Goal: Task Accomplishment & Management: Manage account settings

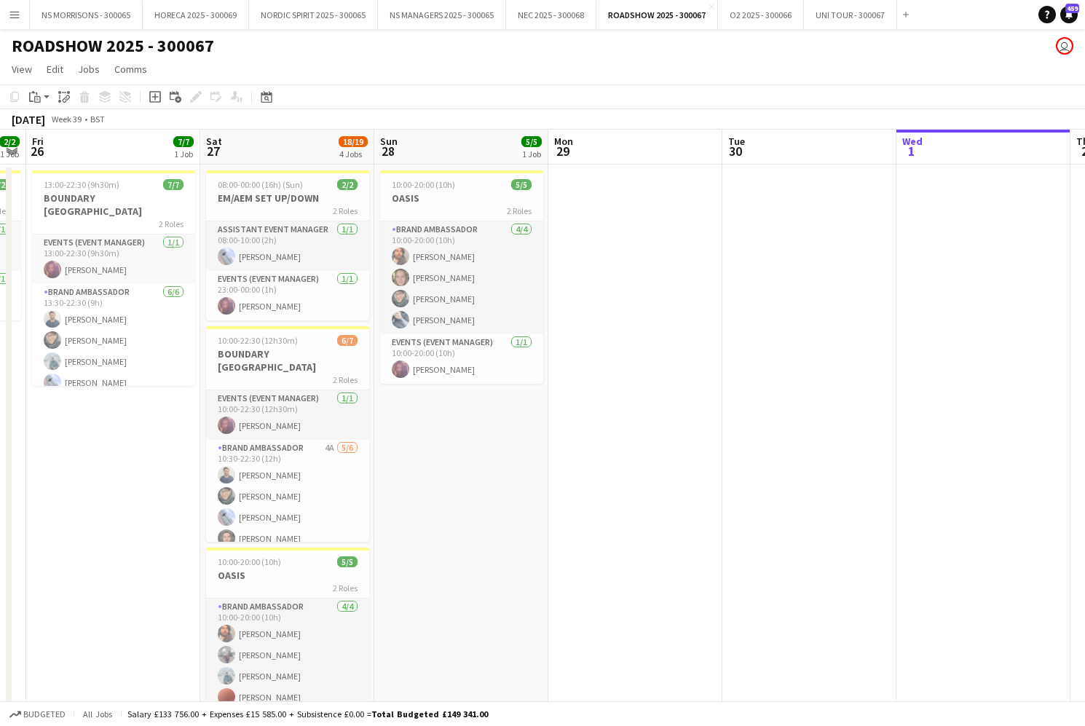
click at [19, 15] on app-icon "Menu" at bounding box center [15, 15] width 12 height 12
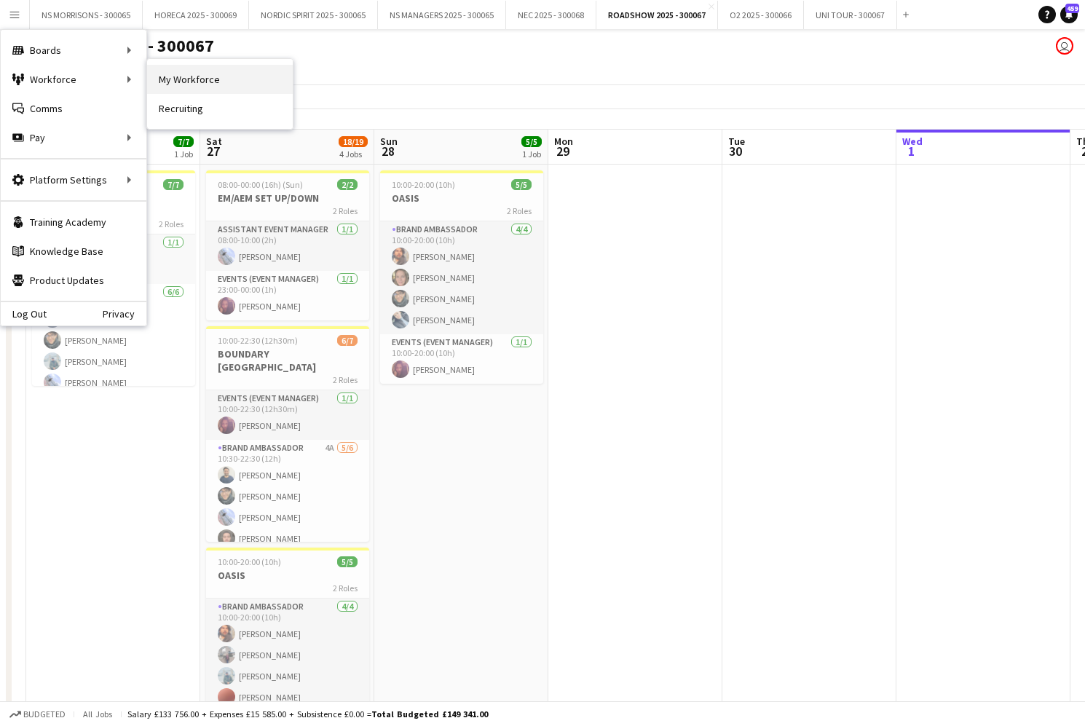
click at [211, 77] on link "My Workforce" at bounding box center [220, 79] width 146 height 29
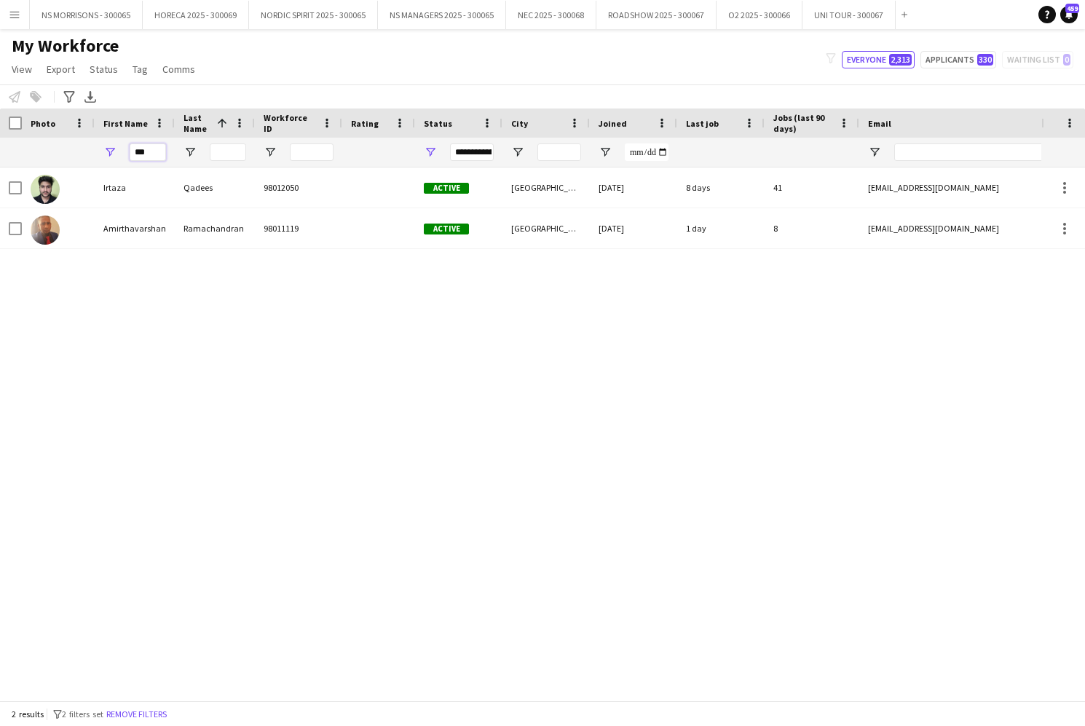
drag, startPoint x: 147, startPoint y: 151, endPoint x: 130, endPoint y: 154, distance: 17.1
click at [130, 154] on input "***" at bounding box center [148, 152] width 36 height 17
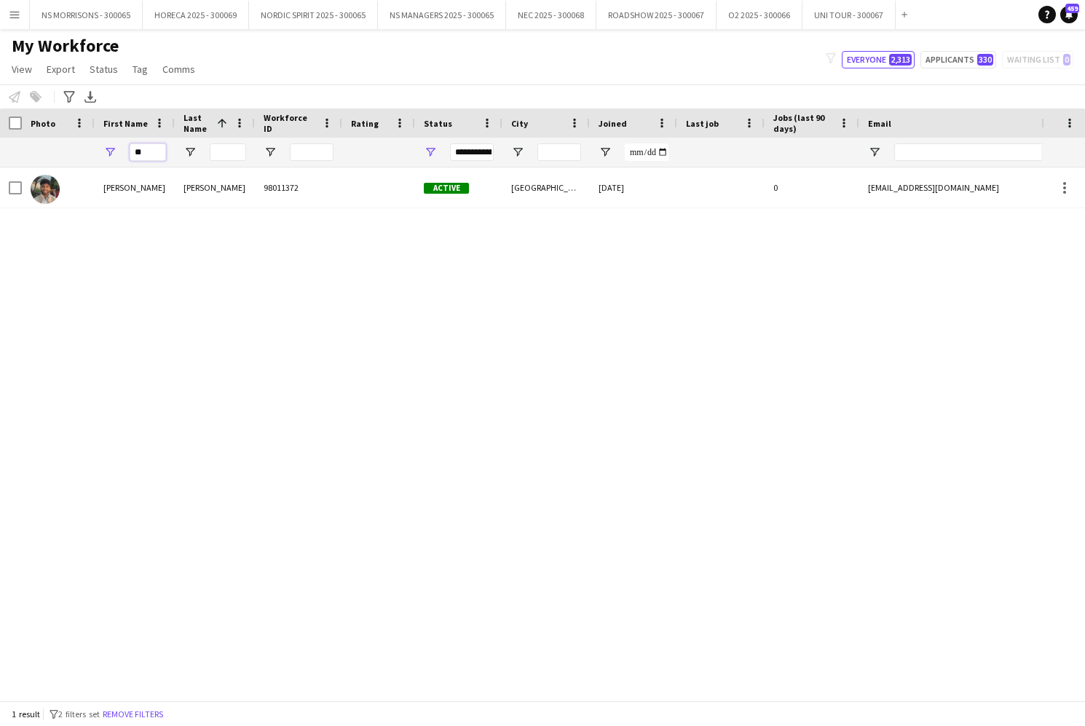
type input "*"
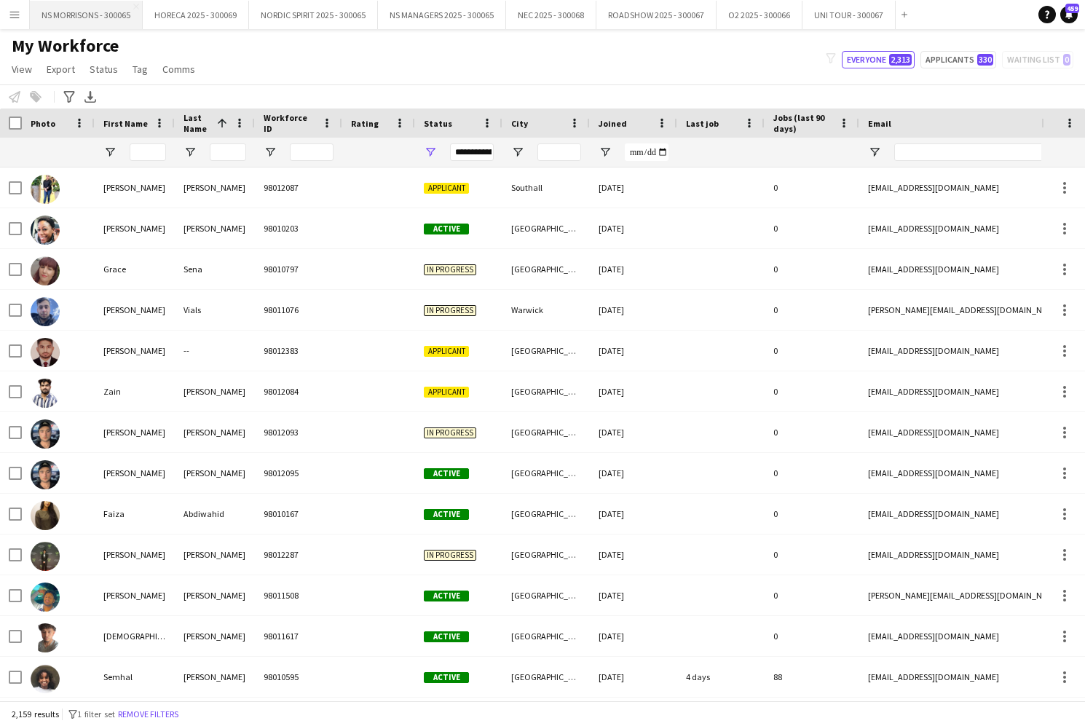
click at [103, 16] on button "NS MORRISONS - 300065 Close" at bounding box center [86, 15] width 113 height 28
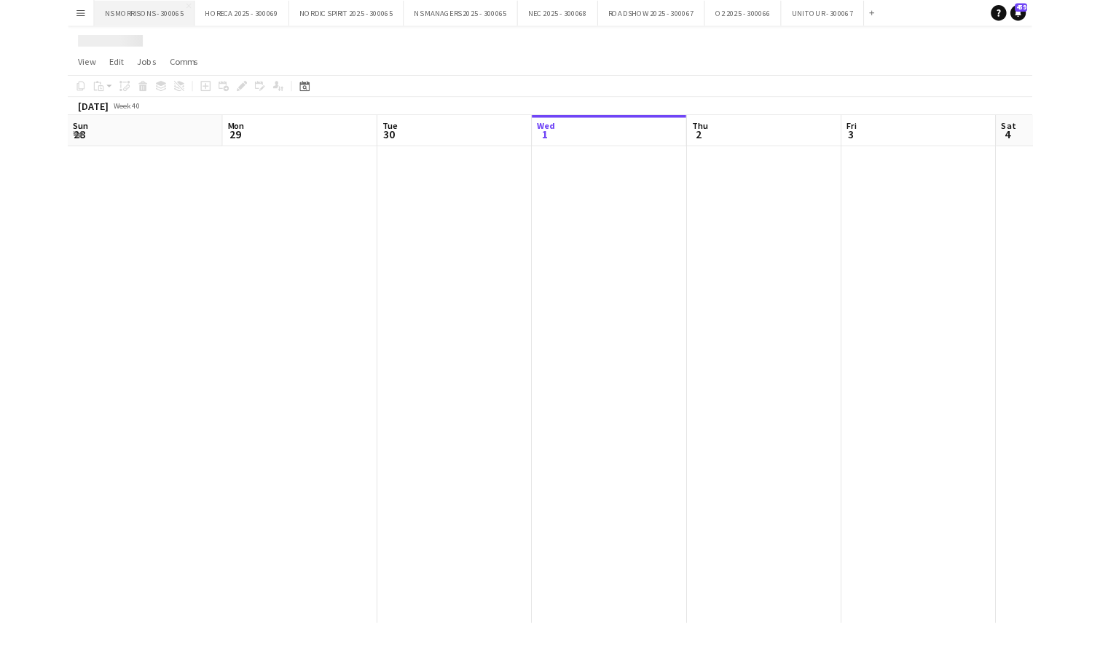
scroll to position [0, 348]
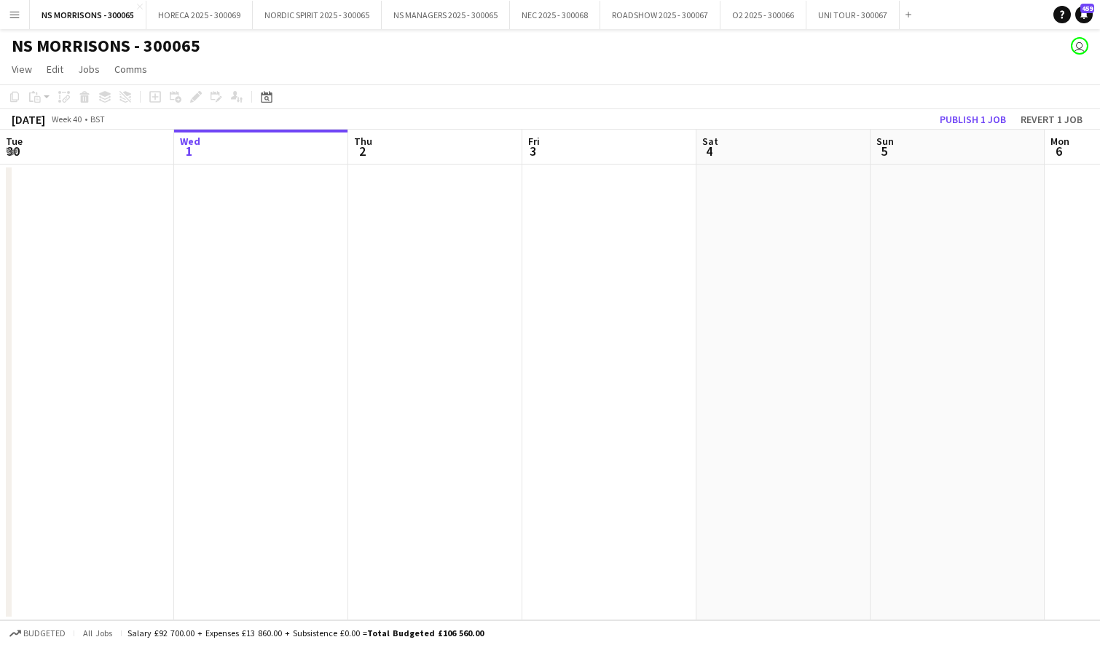
click at [843, 519] on app-date-cell at bounding box center [783, 393] width 174 height 456
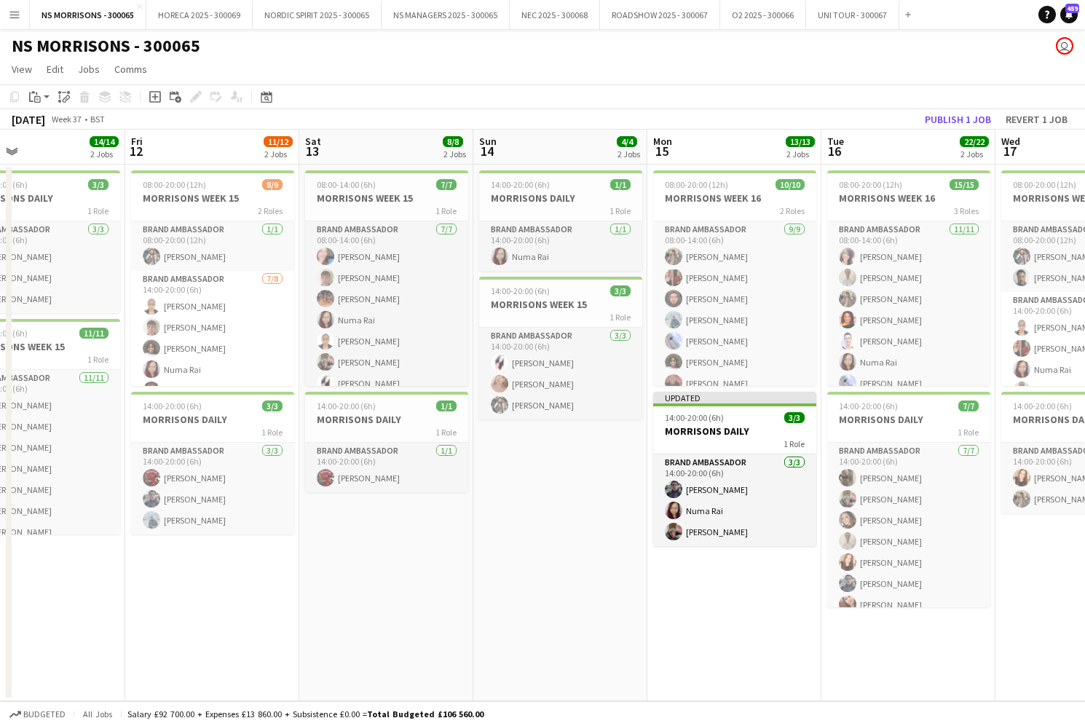
scroll to position [0, 393]
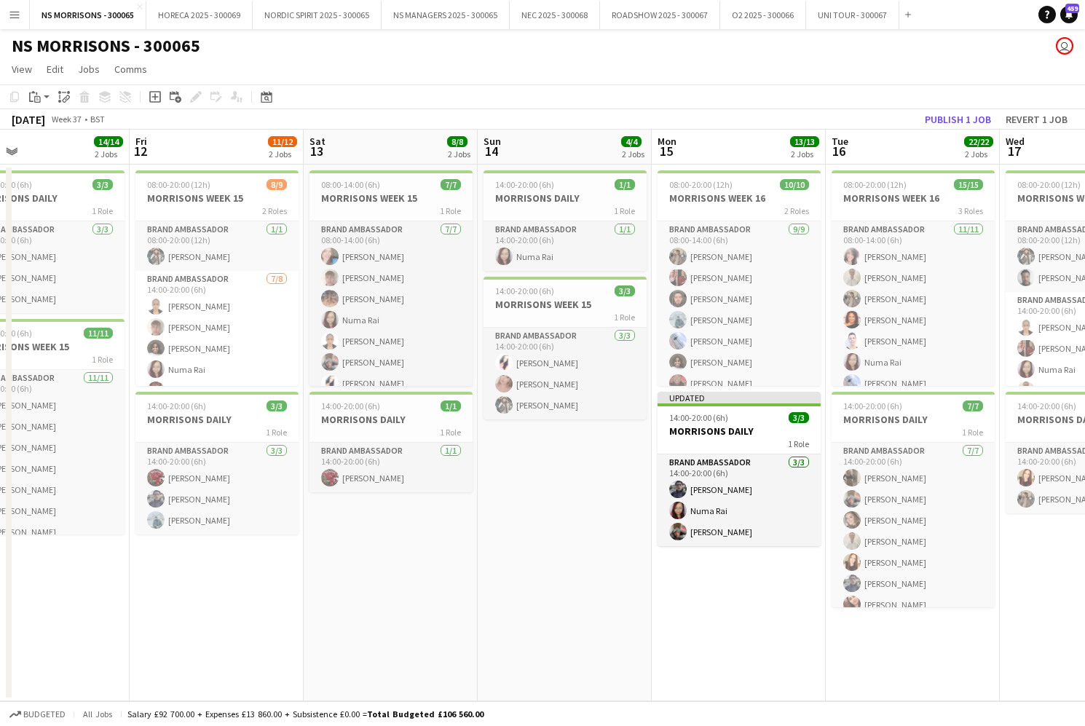
click at [964, 124] on button "Publish 1 job" at bounding box center [958, 119] width 78 height 19
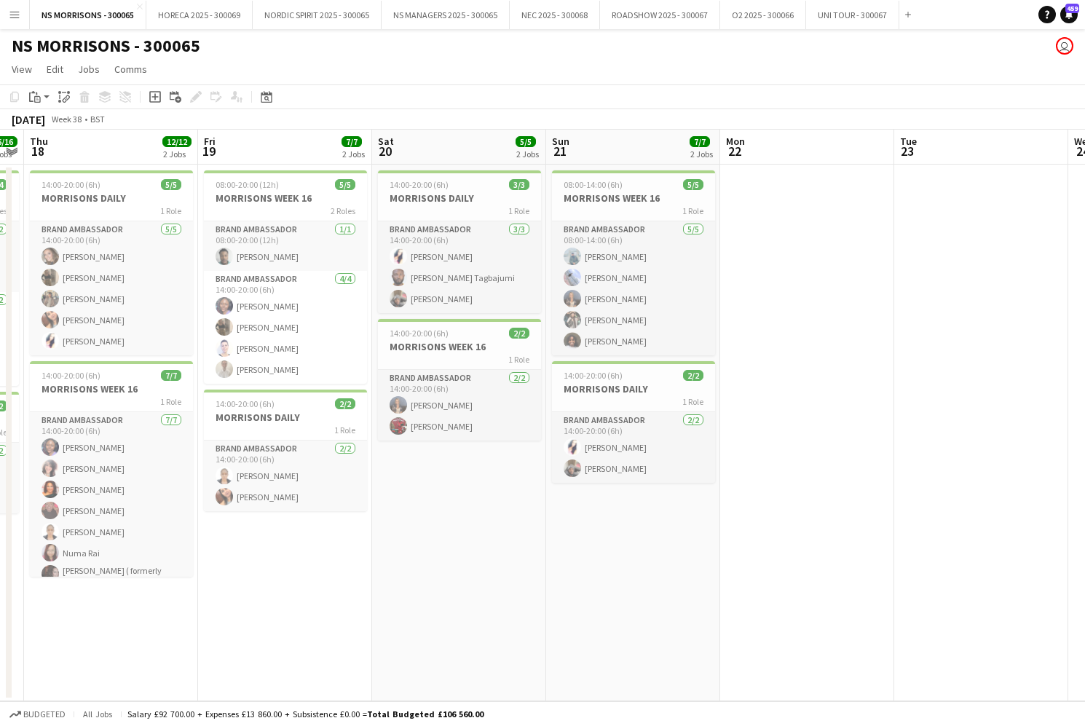
scroll to position [0, 499]
click at [268, 406] on span "14:00-20:00 (6h)" at bounding box center [244, 403] width 59 height 11
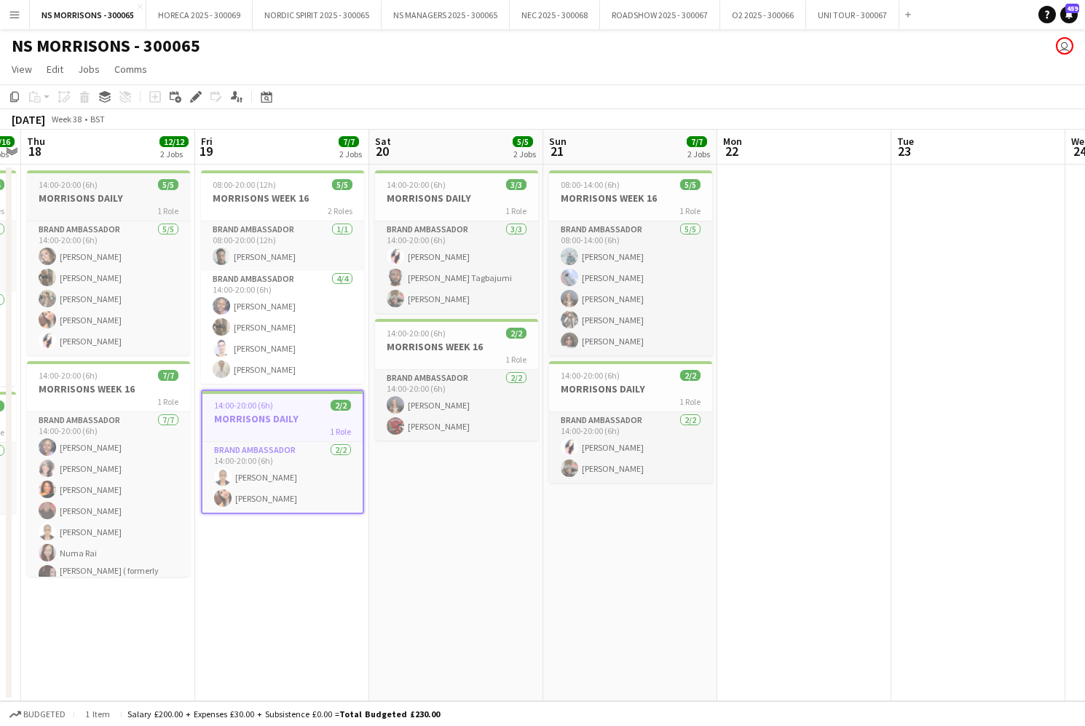
click at [104, 192] on h3 "MORRISONS DAILY" at bounding box center [108, 198] width 163 height 13
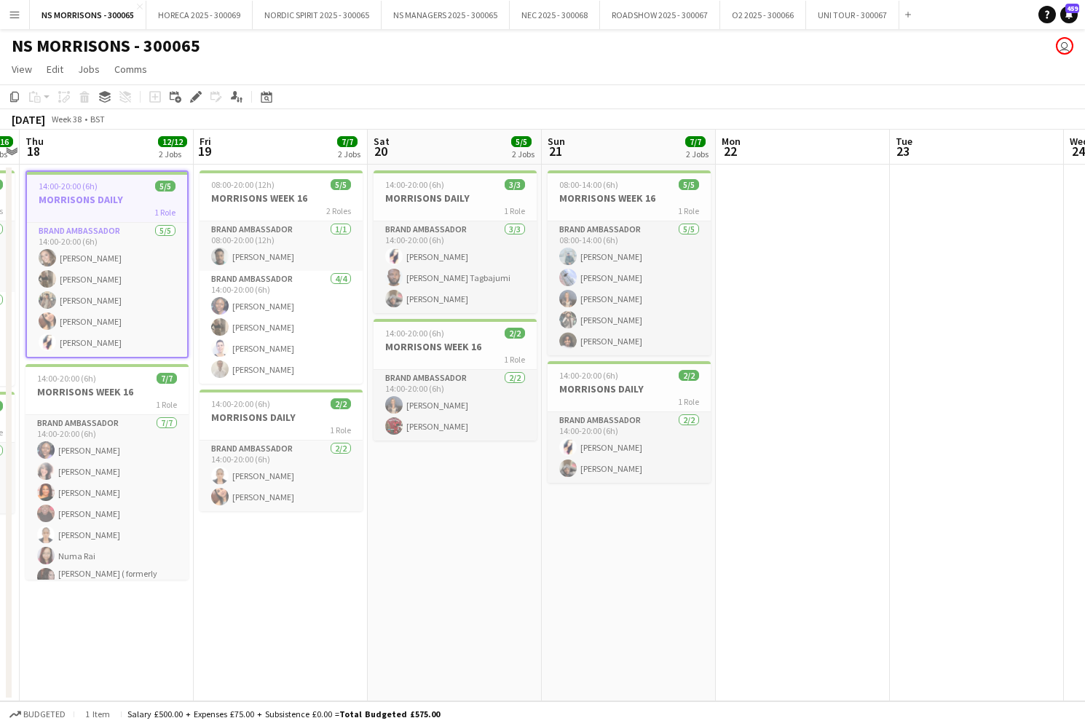
scroll to position [0, 507]
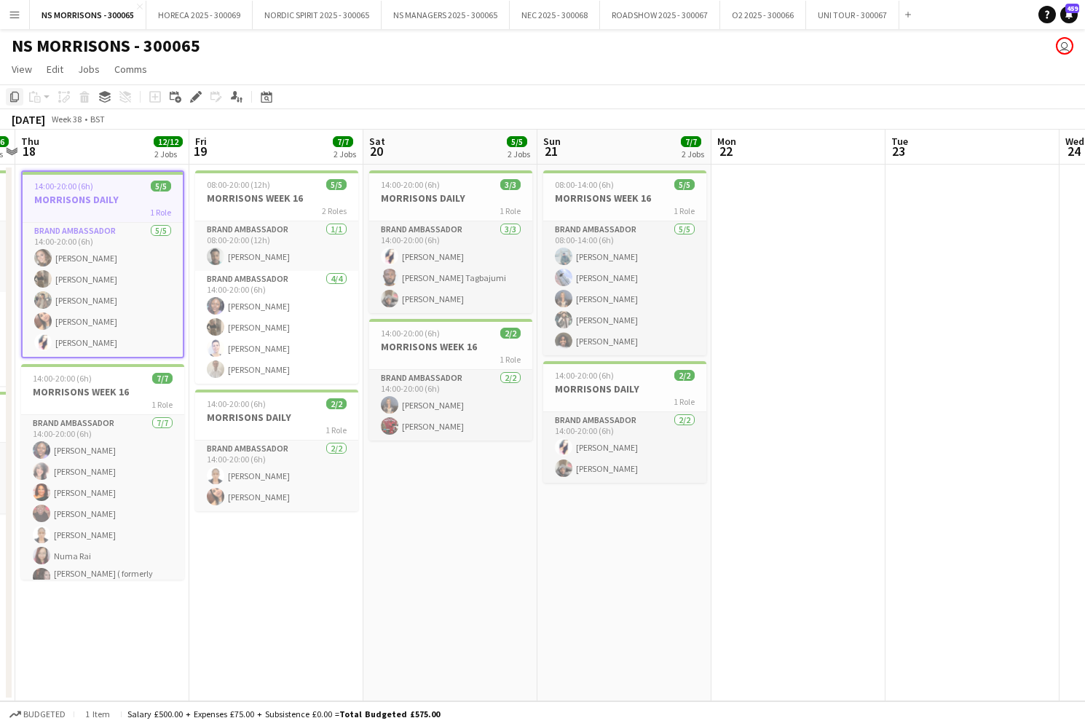
click at [13, 96] on icon "Copy" at bounding box center [15, 97] width 12 height 12
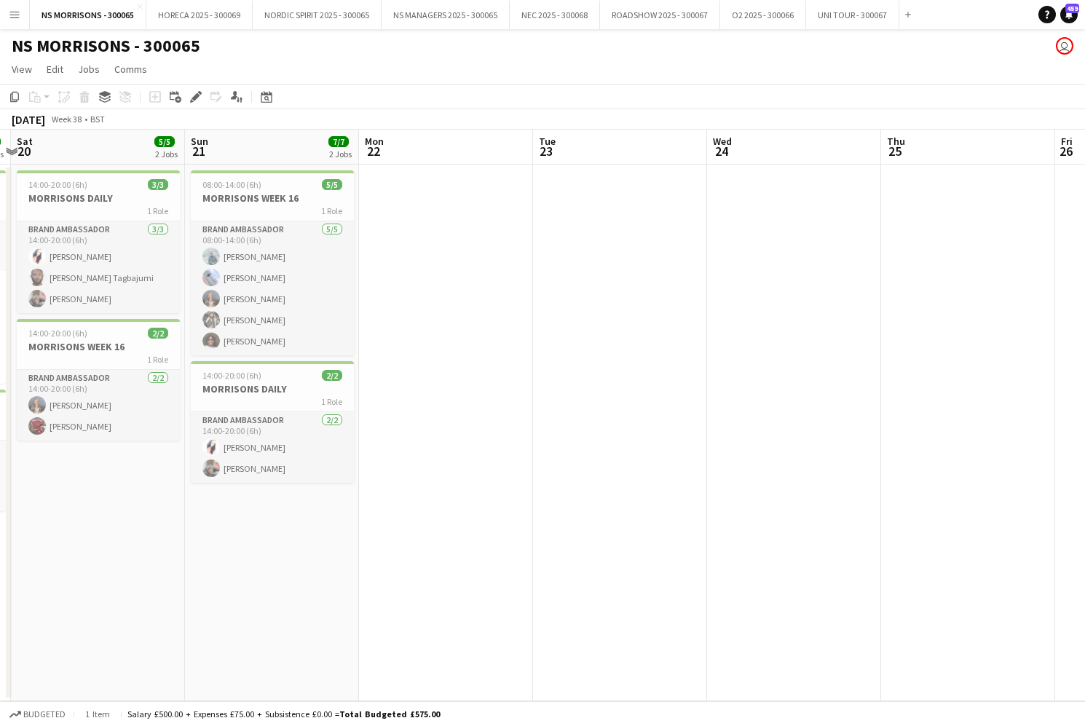
scroll to position [0, 519]
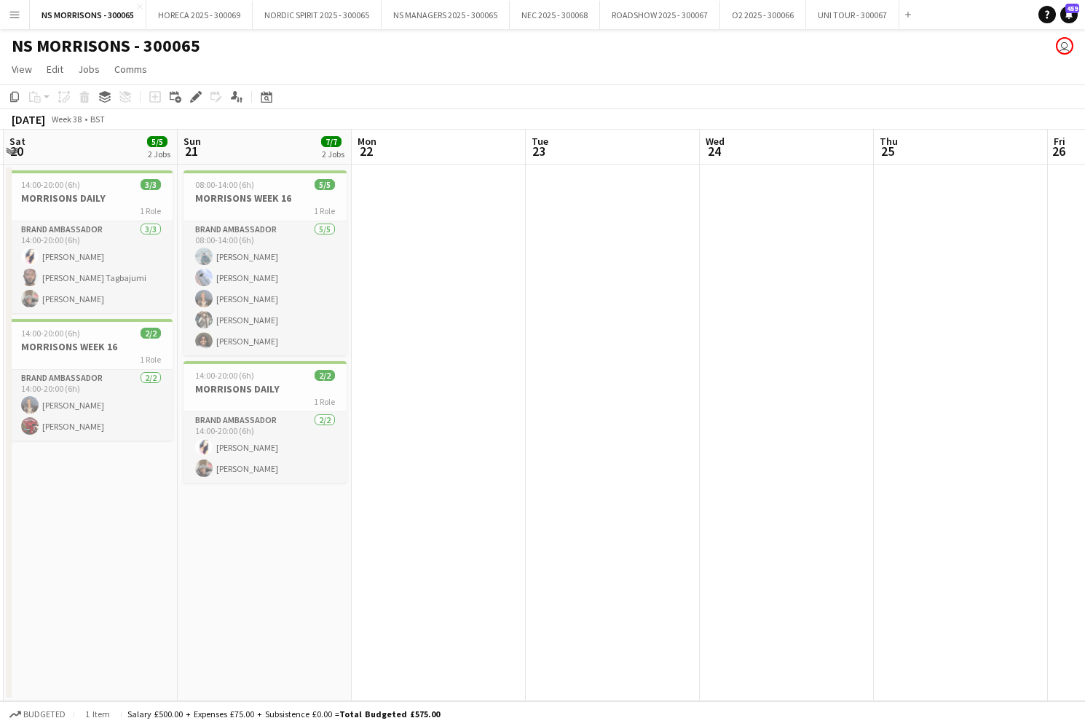
click at [483, 262] on app-date-cell at bounding box center [439, 433] width 174 height 537
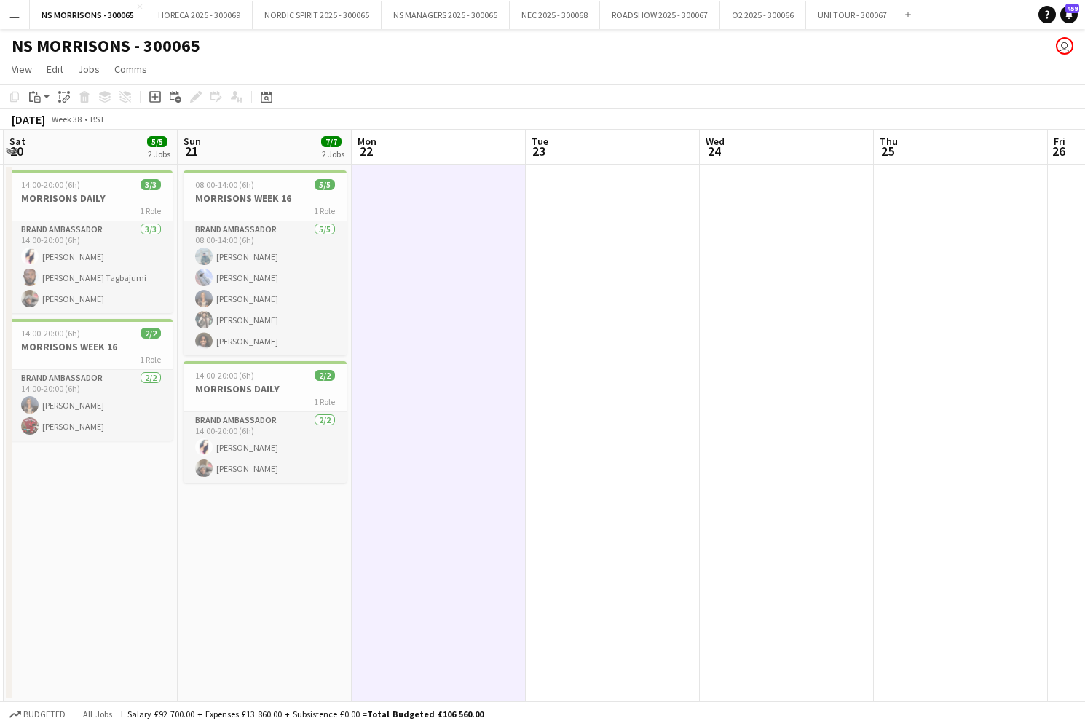
click at [637, 240] on app-date-cell at bounding box center [613, 433] width 174 height 537
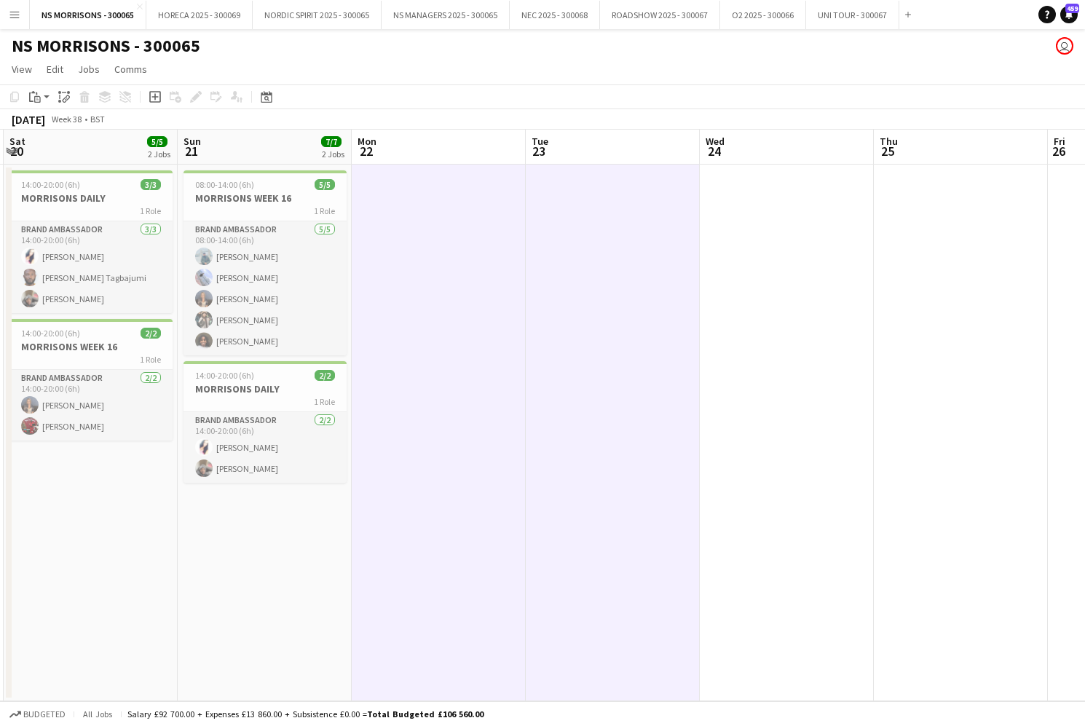
drag, startPoint x: 827, startPoint y: 223, endPoint x: 899, endPoint y: 221, distance: 72.1
click at [826, 223] on app-date-cell at bounding box center [787, 433] width 174 height 537
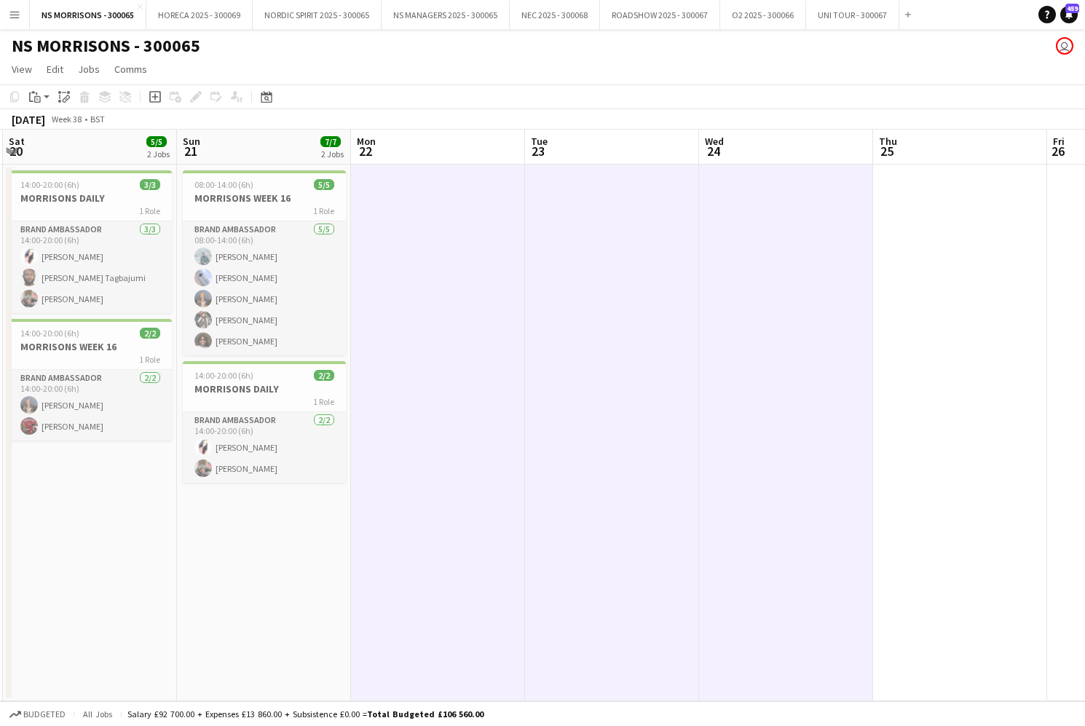
click at [914, 219] on app-date-cell at bounding box center [960, 433] width 174 height 537
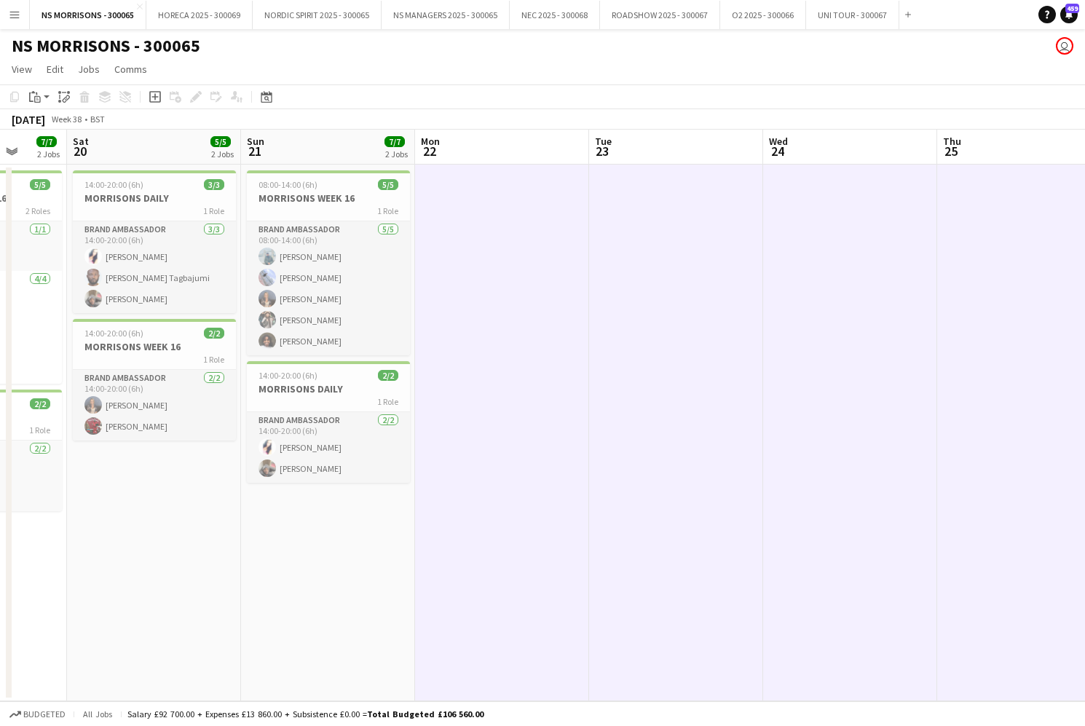
scroll to position [0, 481]
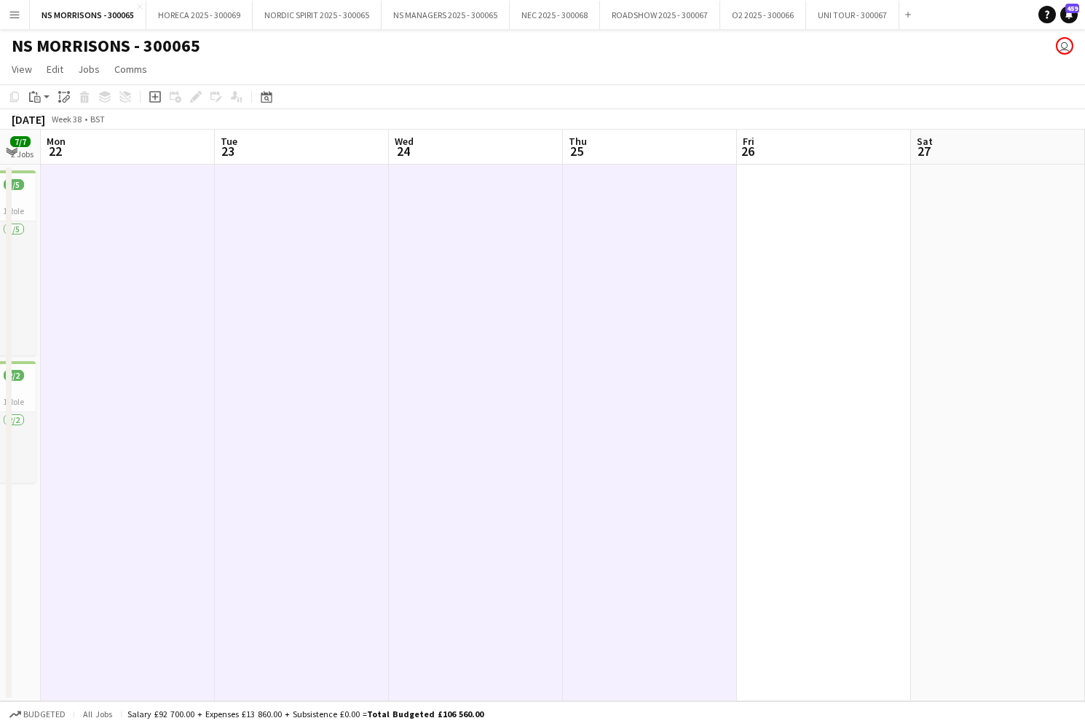
click at [864, 223] on app-date-cell at bounding box center [824, 433] width 174 height 537
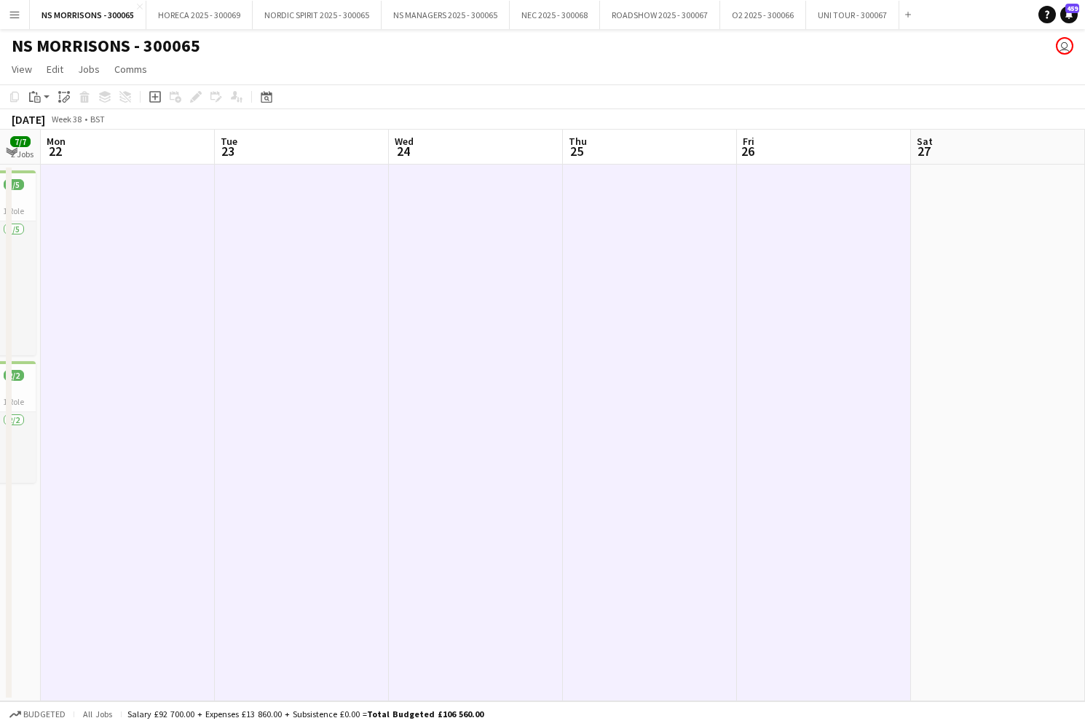
click at [1007, 217] on app-date-cell at bounding box center [998, 433] width 174 height 537
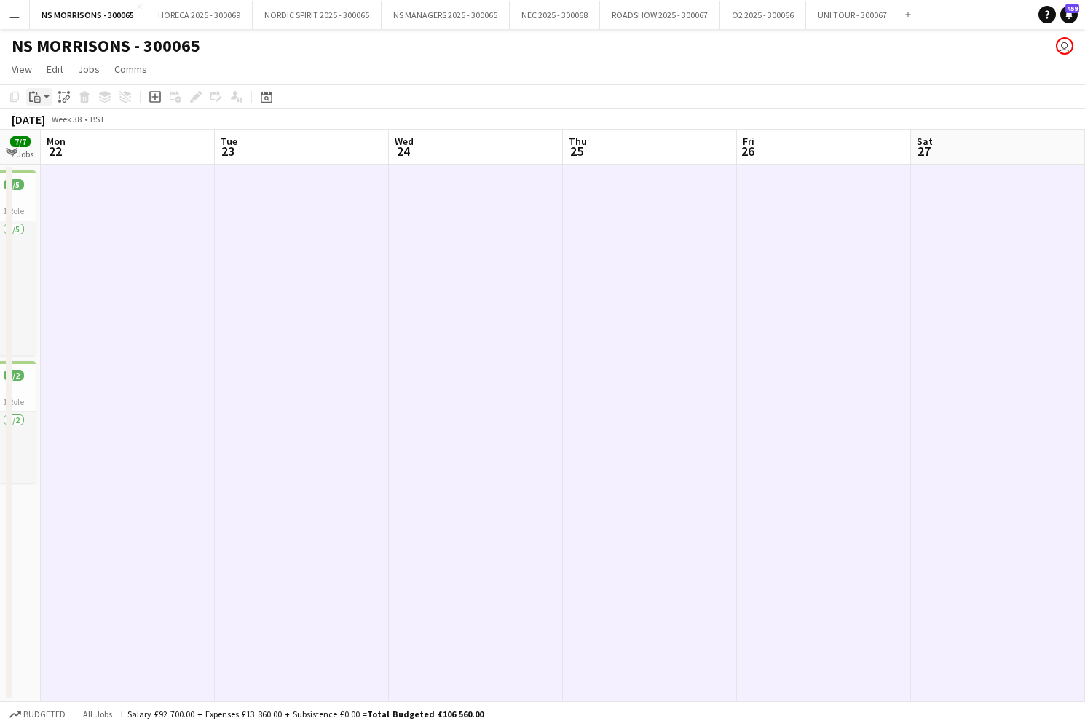
click at [35, 101] on icon at bounding box center [37, 99] width 7 height 7
drag, startPoint x: 46, startPoint y: 129, endPoint x: 63, endPoint y: 148, distance: 25.3
click at [46, 129] on link "Paste Command V" at bounding box center [96, 124] width 115 height 13
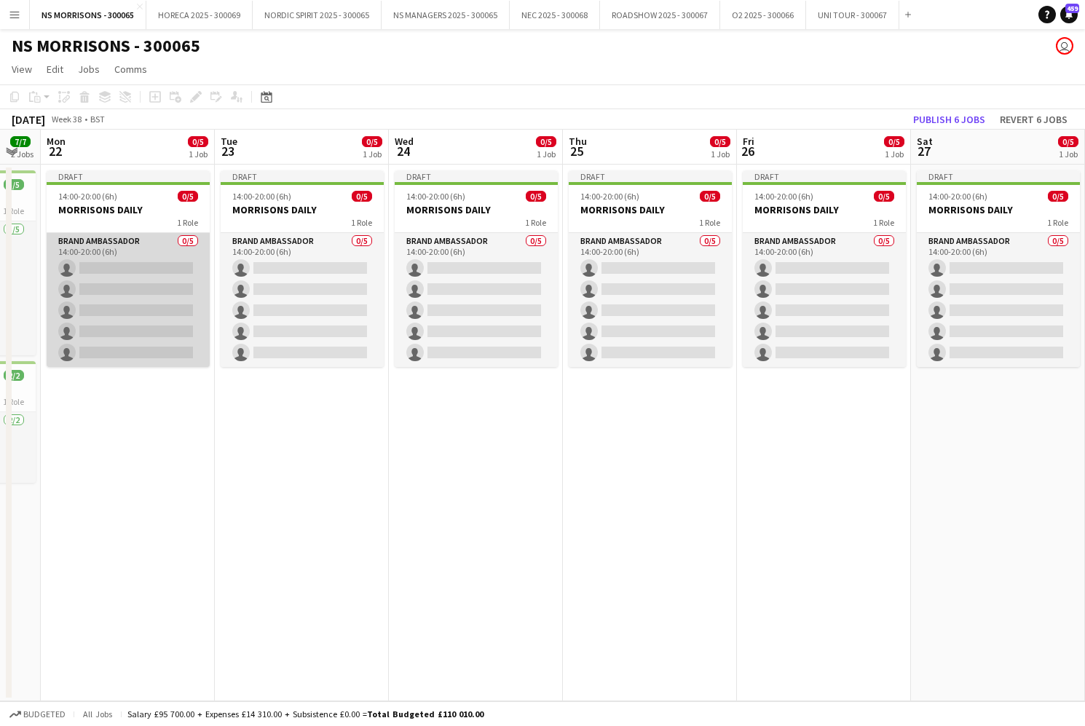
click at [137, 281] on app-card-role "Brand Ambassador 0/5 14:00-20:00 (6h) single-neutral-actions single-neutral-act…" at bounding box center [128, 300] width 163 height 134
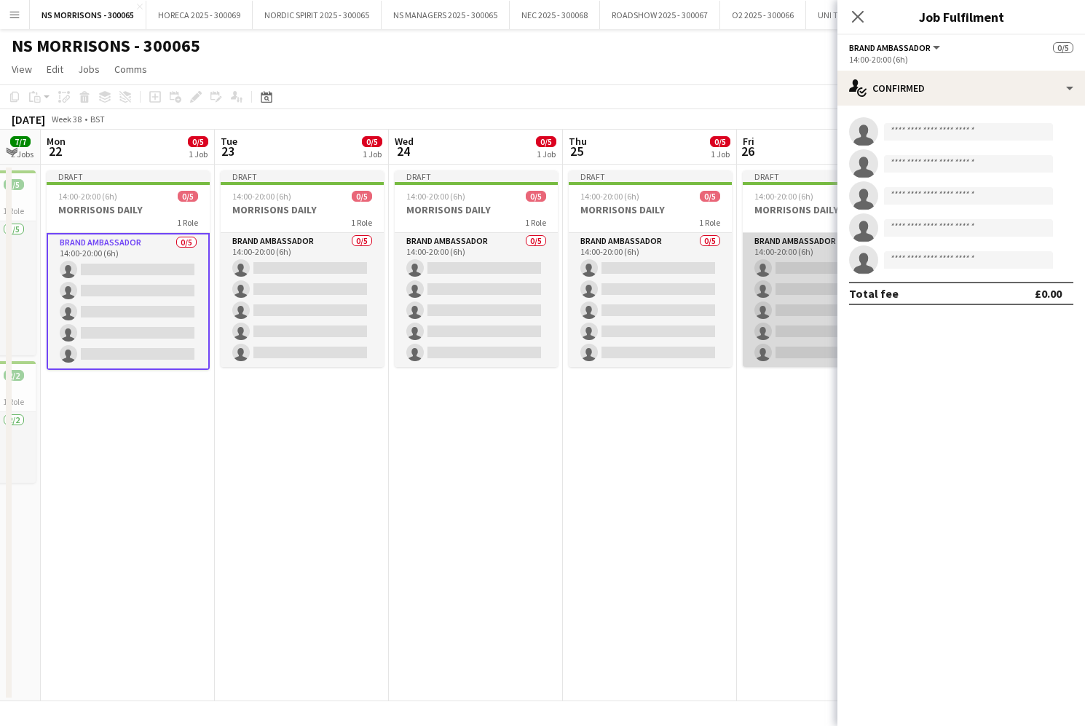
click at [760, 267] on app-card-role "Brand Ambassador 0/5 14:00-20:00 (6h) single-neutral-actions single-neutral-act…" at bounding box center [824, 300] width 163 height 134
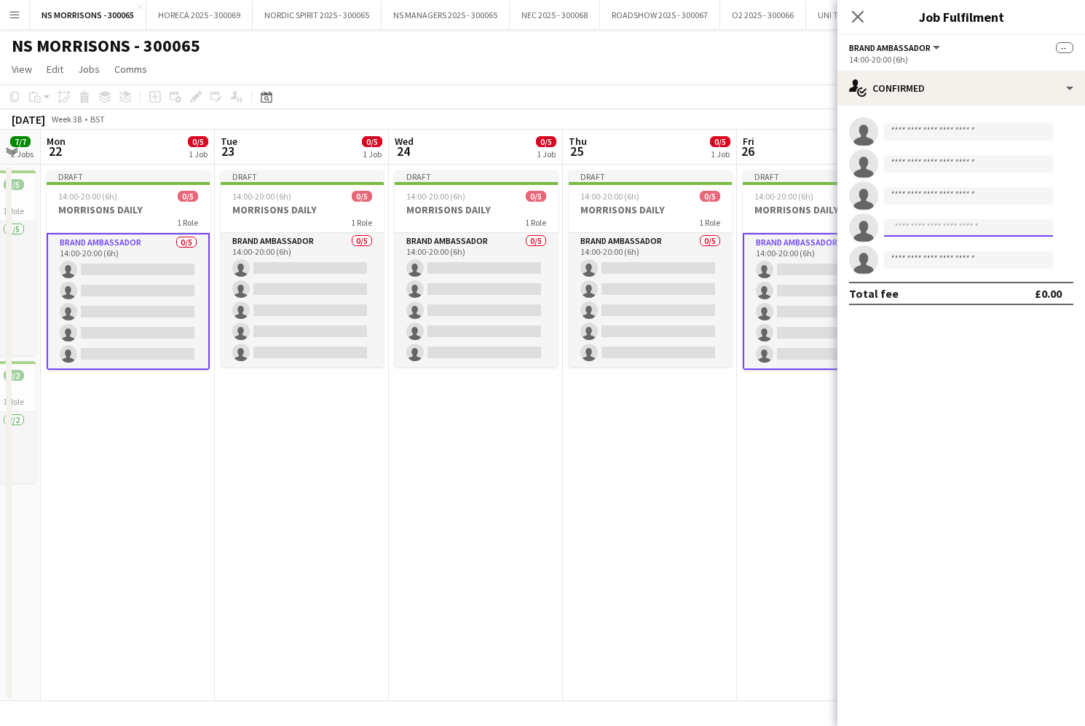
click at [908, 233] on input at bounding box center [968, 227] width 169 height 17
type input "****"
click at [911, 261] on span "rainuma1604@gmail.com" at bounding box center [969, 261] width 146 height 12
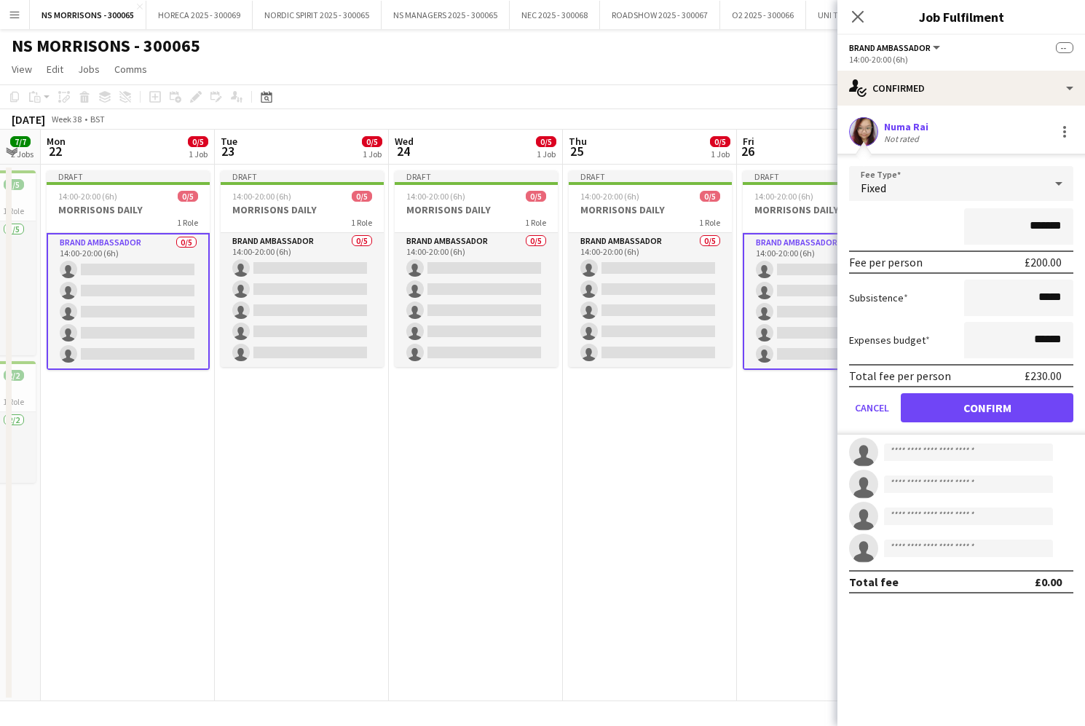
click at [1034, 227] on input "*******" at bounding box center [1018, 226] width 109 height 36
type input "*******"
drag, startPoint x: 1037, startPoint y: 339, endPoint x: 1047, endPoint y: 338, distance: 10.3
click at [1047, 338] on input "******" at bounding box center [1018, 340] width 109 height 36
type input "******"
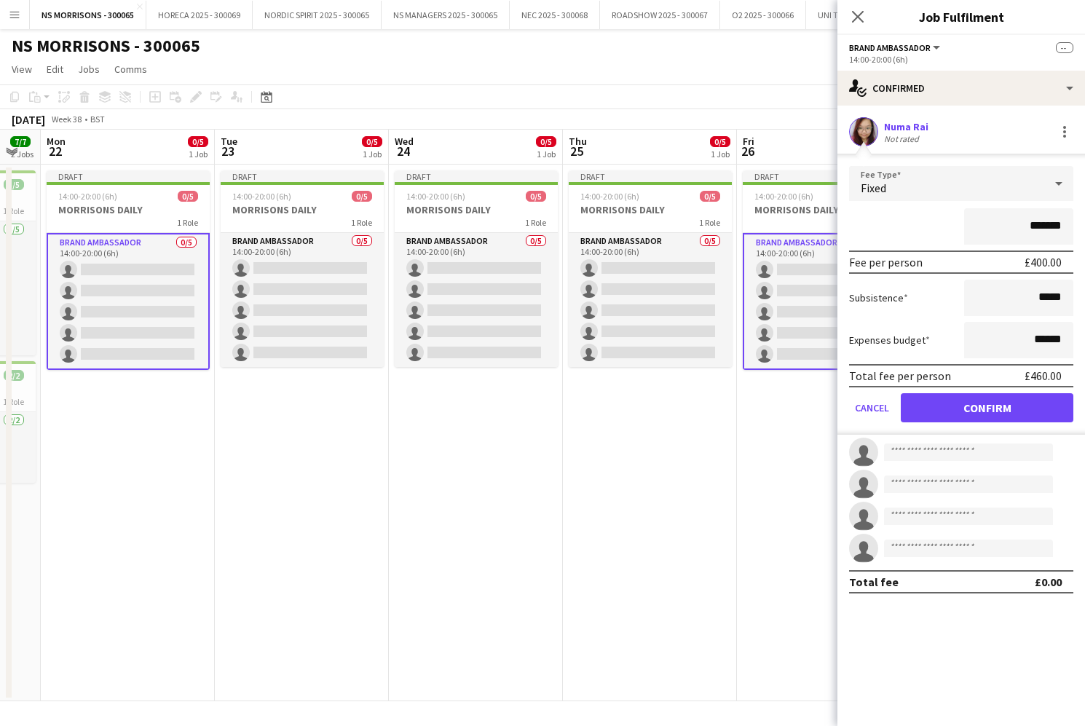
click at [996, 405] on button "Confirm" at bounding box center [987, 407] width 173 height 29
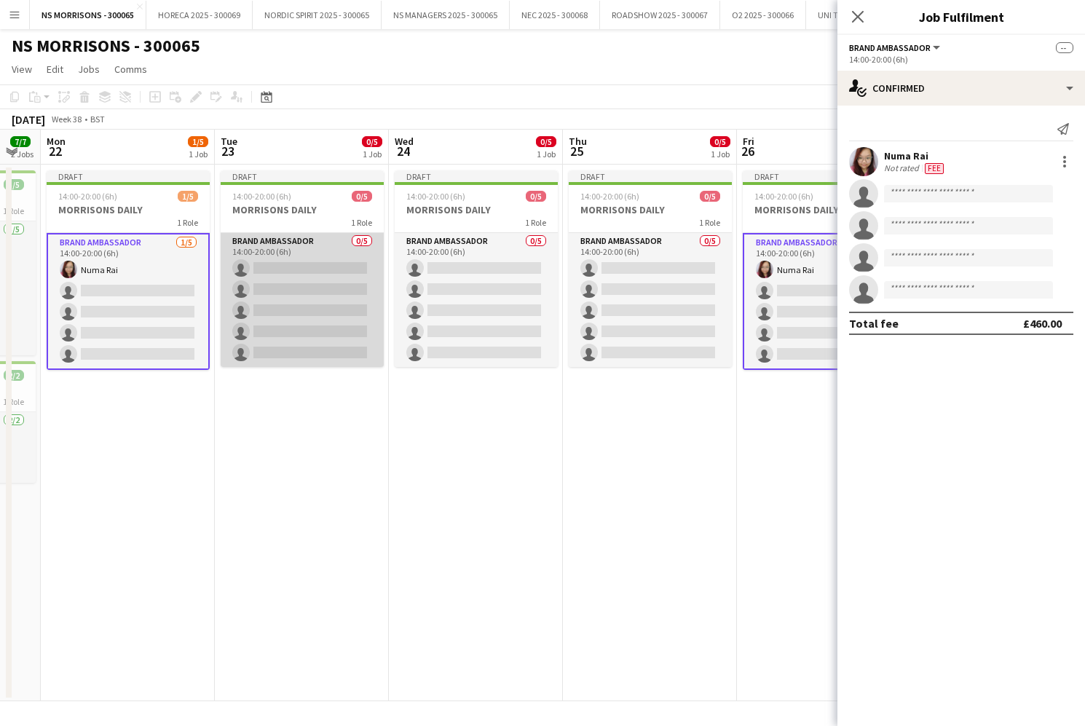
click at [307, 272] on app-card-role "Brand Ambassador 0/5 14:00-20:00 (6h) single-neutral-actions single-neutral-act…" at bounding box center [302, 300] width 163 height 134
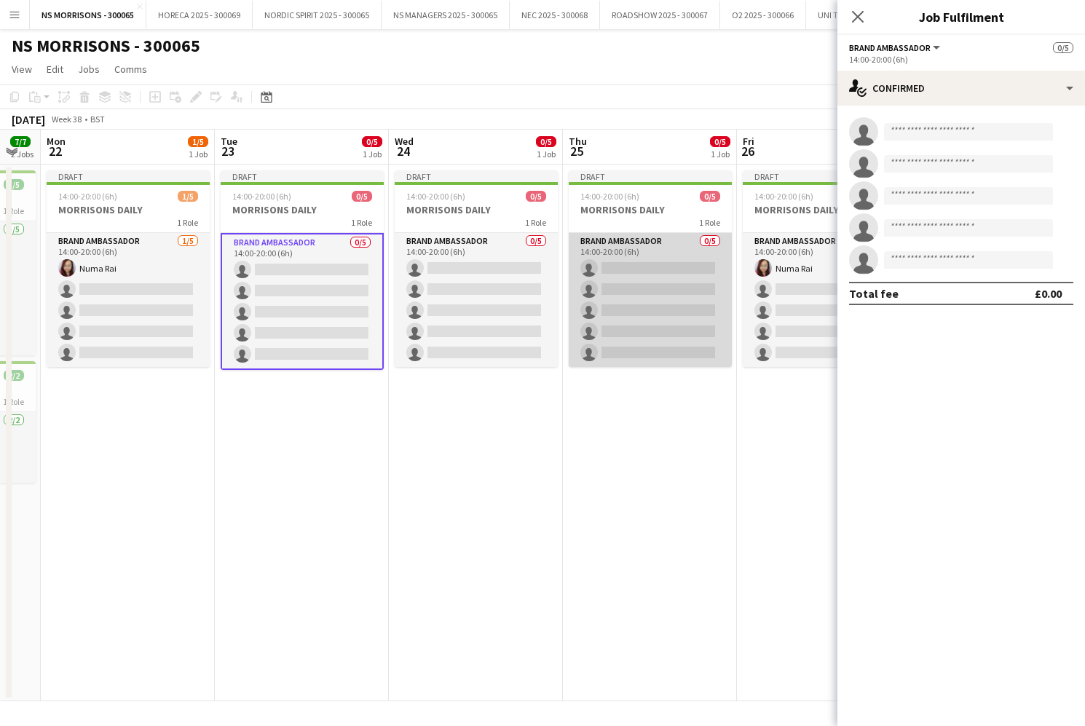
drag, startPoint x: 653, startPoint y: 278, endPoint x: 729, endPoint y: 267, distance: 76.5
click at [653, 278] on app-card-role "Brand Ambassador 0/5 14:00-20:00 (6h) single-neutral-actions single-neutral-act…" at bounding box center [650, 300] width 163 height 134
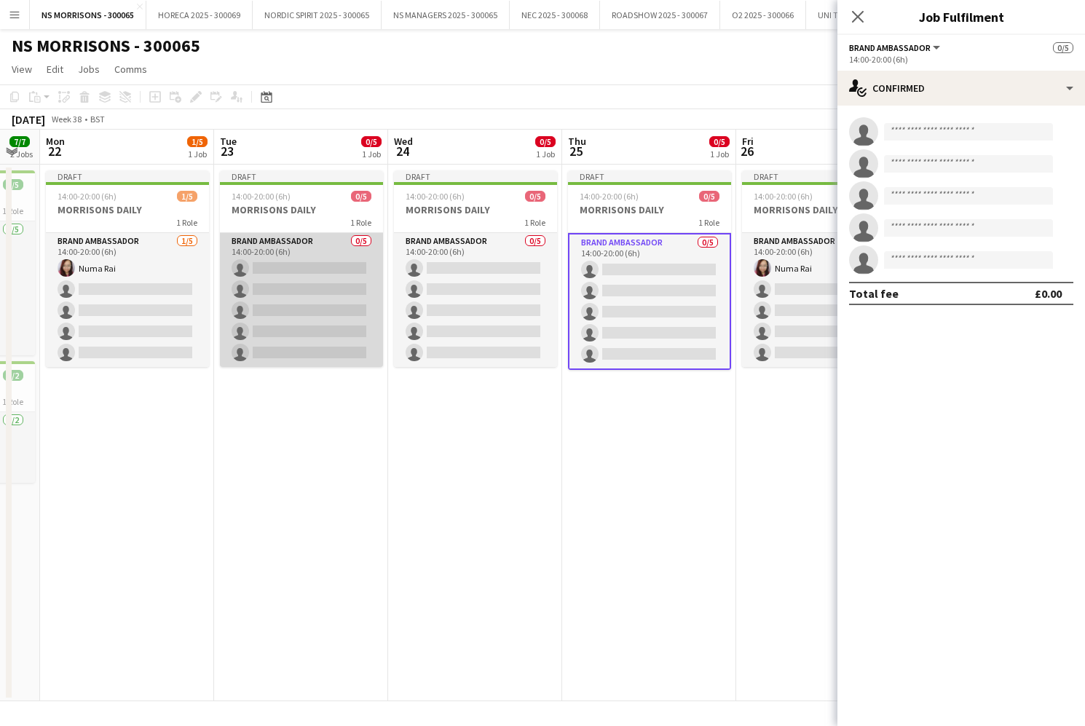
click at [286, 303] on app-card-role "Brand Ambassador 0/5 14:00-20:00 (6h) single-neutral-actions single-neutral-act…" at bounding box center [301, 300] width 163 height 134
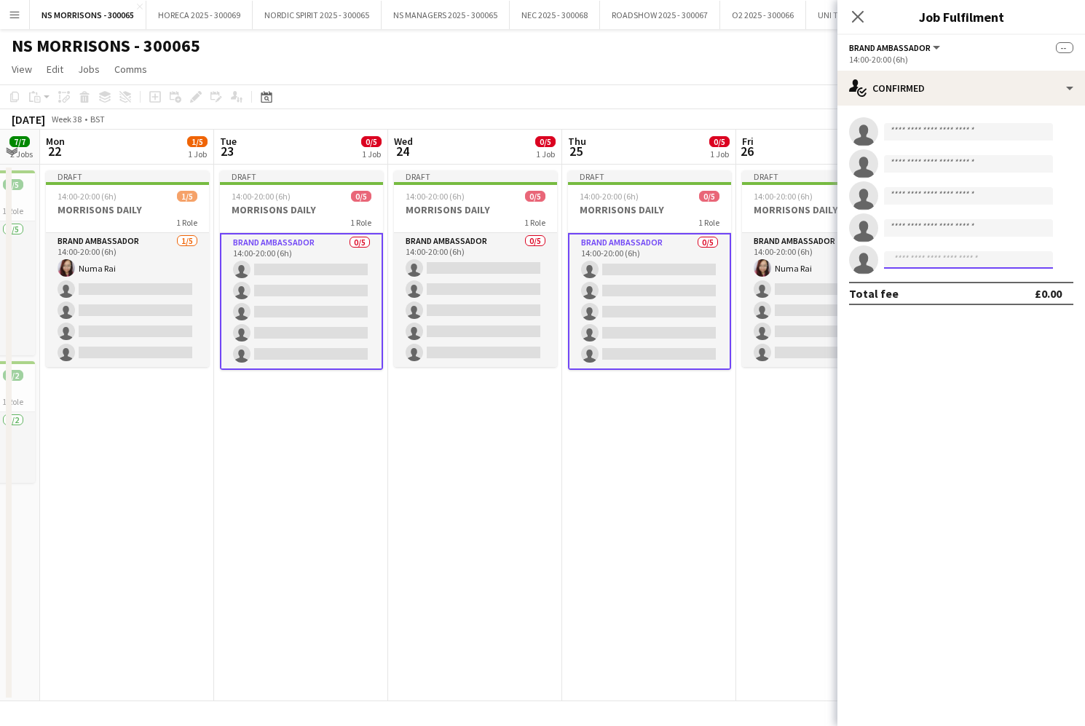
click at [903, 261] on input at bounding box center [968, 259] width 169 height 17
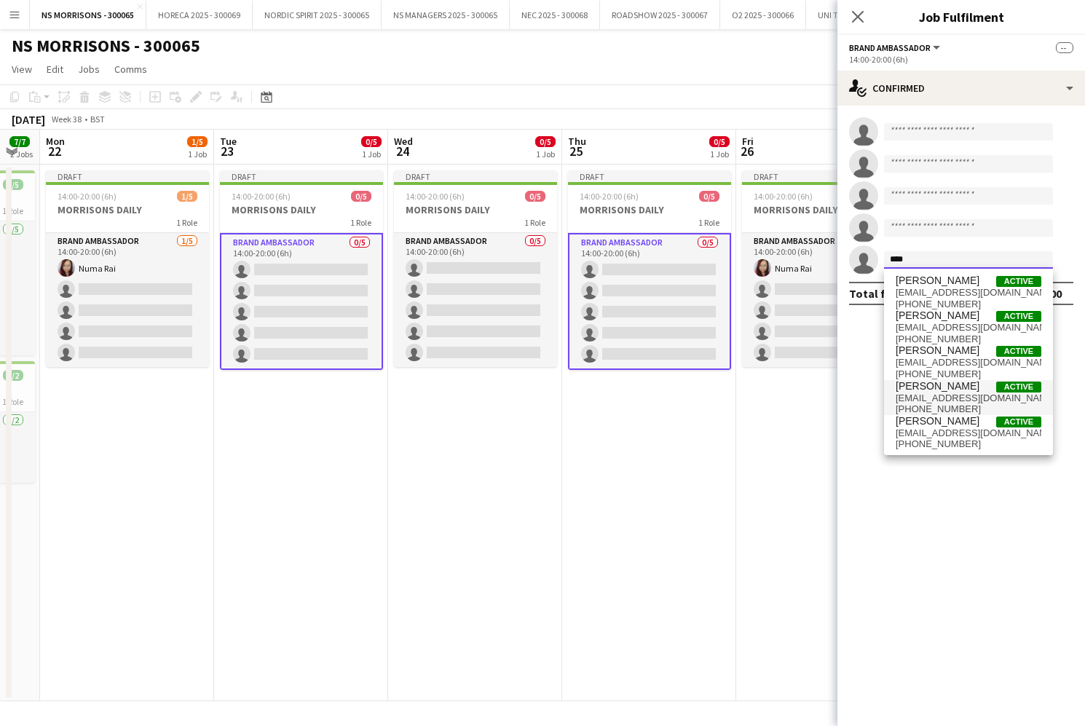
type input "****"
click at [930, 385] on span "[PERSON_NAME]" at bounding box center [938, 386] width 84 height 12
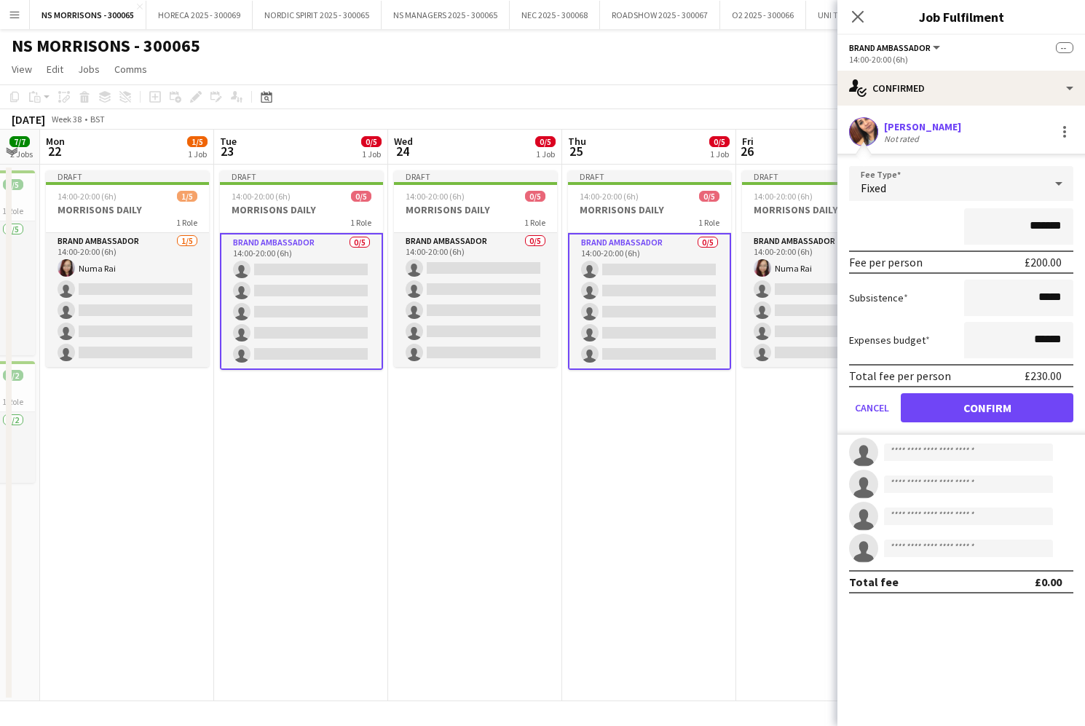
scroll to position [0, 0]
click at [942, 407] on button "Confirm" at bounding box center [987, 407] width 173 height 29
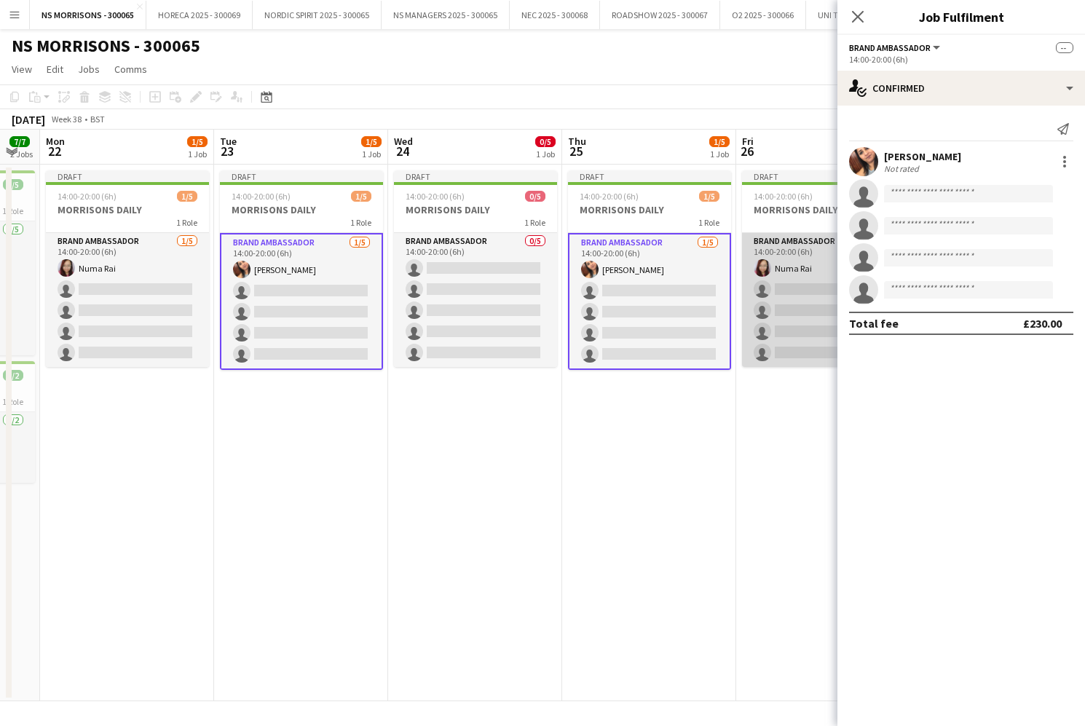
drag, startPoint x: 795, startPoint y: 344, endPoint x: 834, endPoint y: 309, distance: 52.6
click at [795, 344] on app-card-role "Brand Ambassador 1/5 14:00-20:00 (6h) Numa Rai single-neutral-actions single-ne…" at bounding box center [823, 300] width 163 height 134
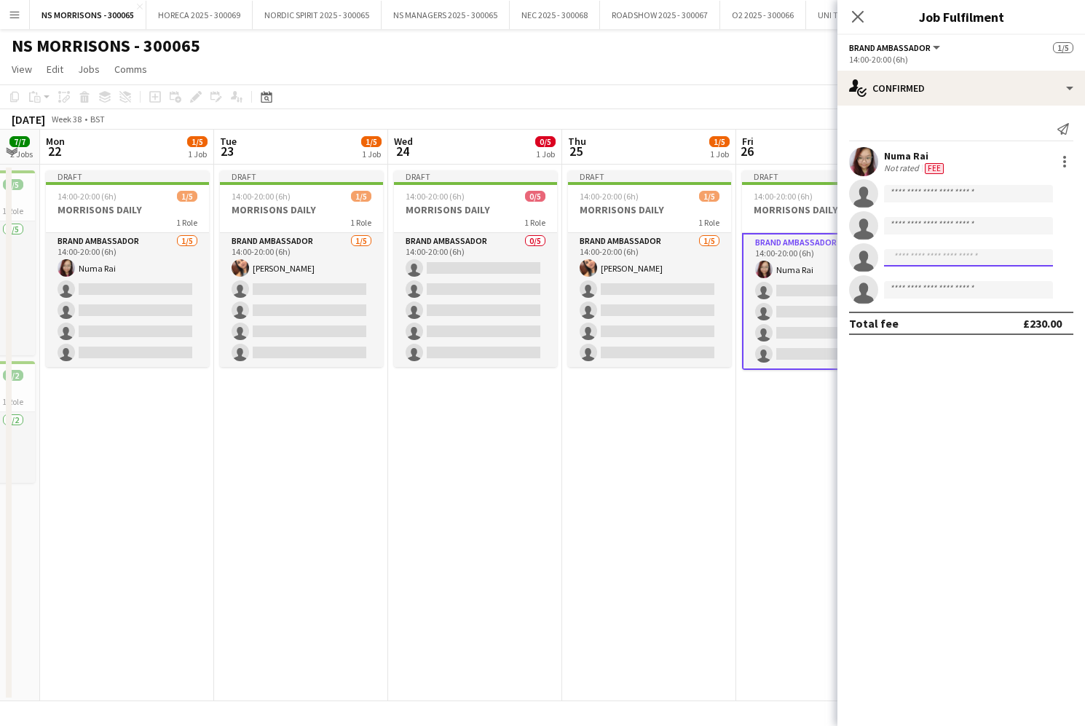
click at [905, 252] on input at bounding box center [968, 257] width 169 height 17
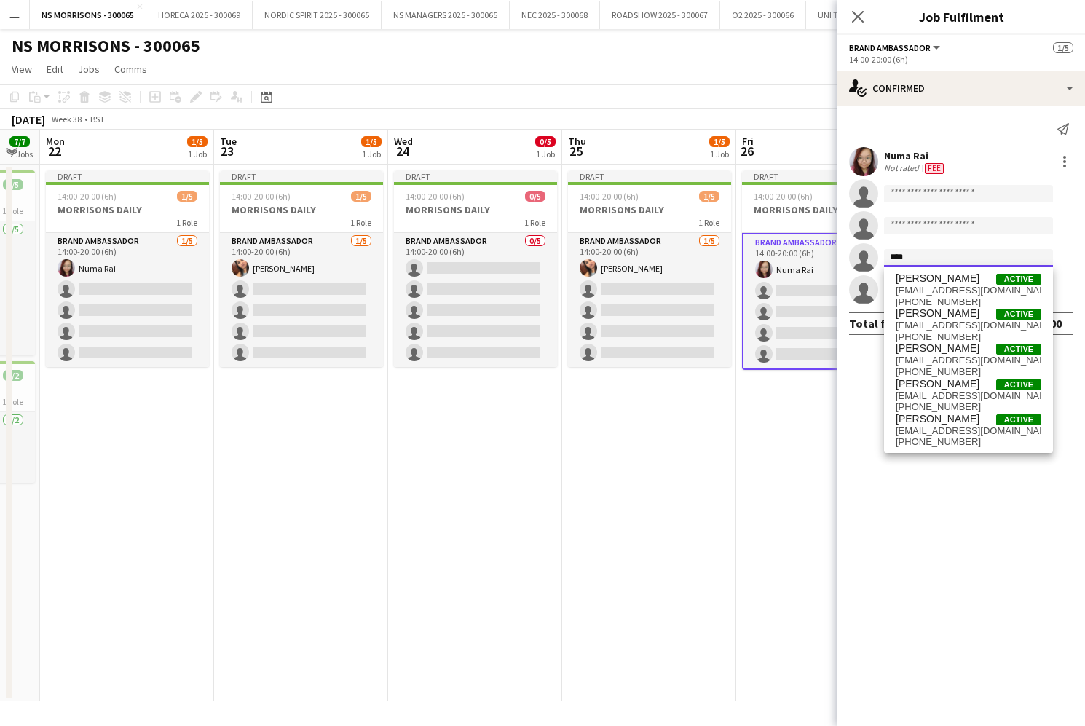
scroll to position [-3, 4]
type input "****"
click at [927, 384] on span "[PERSON_NAME]" at bounding box center [938, 384] width 84 height 12
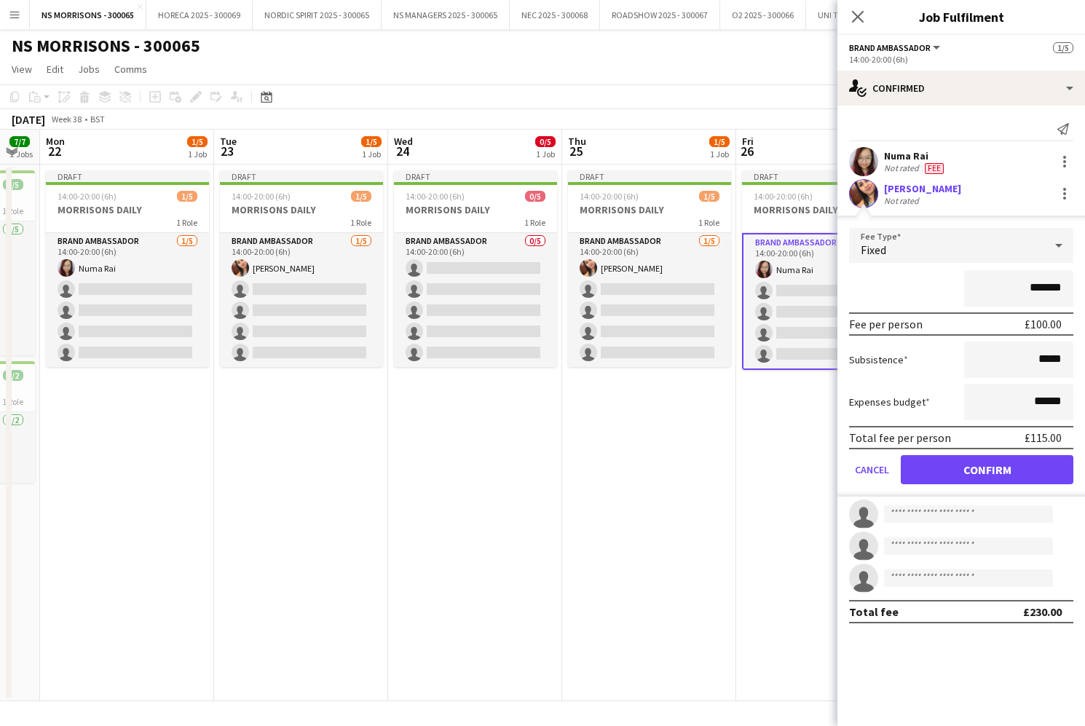
scroll to position [0, 0]
click at [1036, 288] on input "*******" at bounding box center [1018, 288] width 109 height 36
type input "*******"
drag, startPoint x: 1034, startPoint y: 404, endPoint x: 1047, endPoint y: 400, distance: 12.9
click at [1047, 400] on input "******" at bounding box center [1018, 402] width 109 height 36
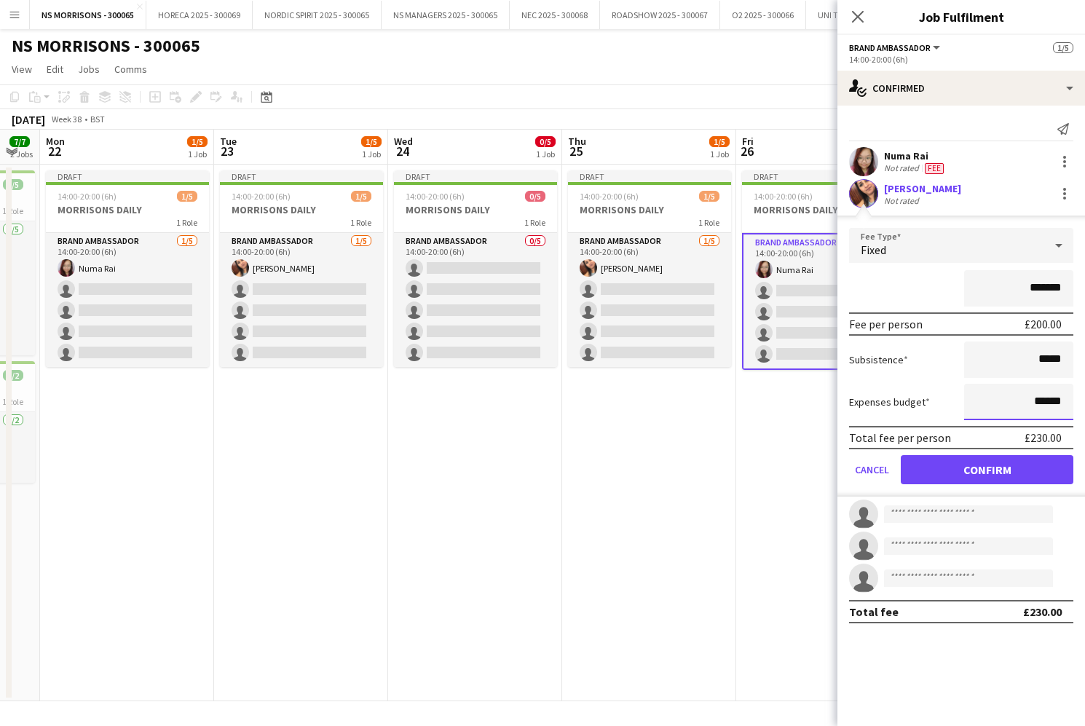
type input "******"
click at [1012, 461] on button "Confirm" at bounding box center [987, 469] width 173 height 29
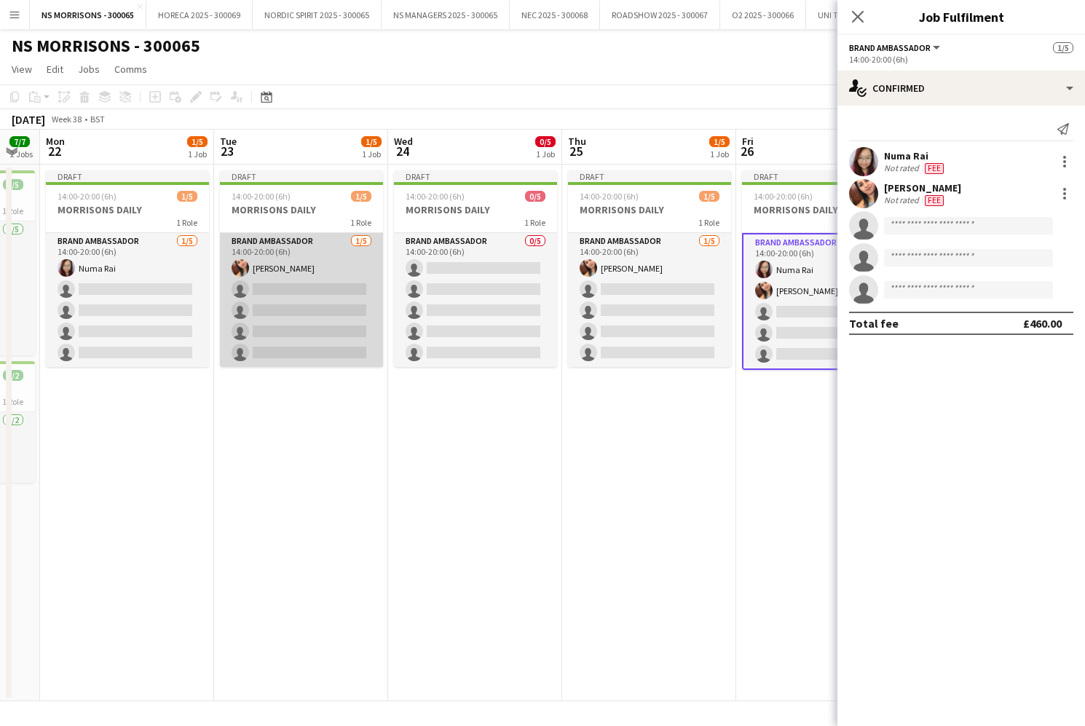
click at [318, 282] on app-card-role "Brand Ambassador 1/5 14:00-20:00 (6h) Monika Nanda single-neutral-actions singl…" at bounding box center [301, 300] width 163 height 134
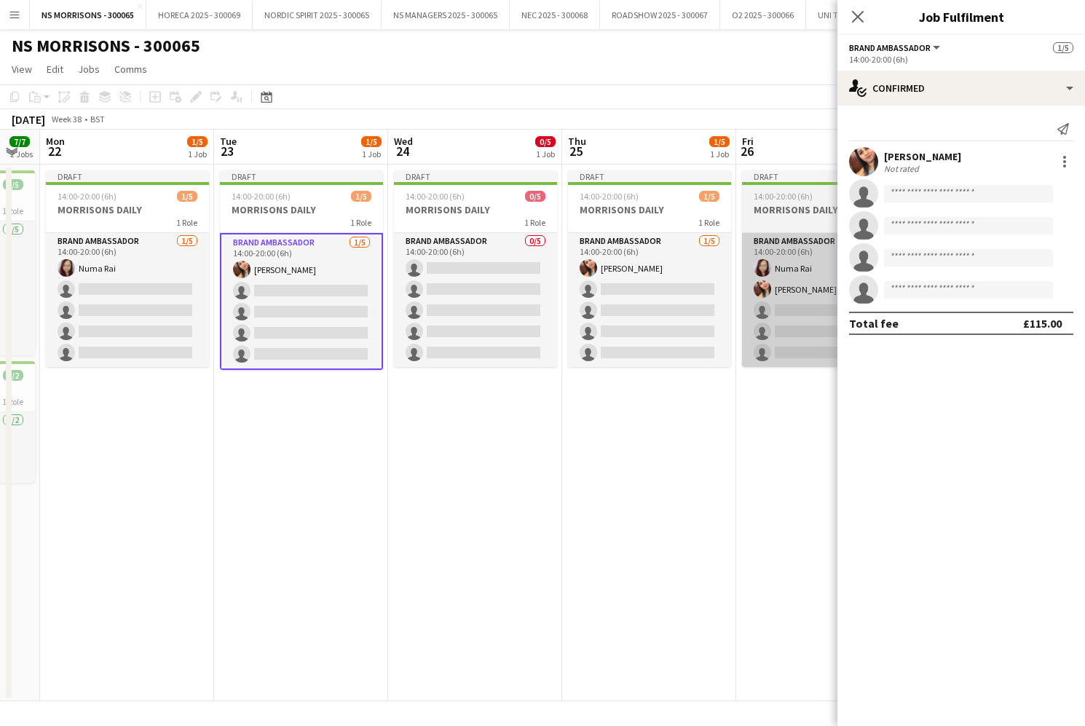
drag, startPoint x: 634, startPoint y: 282, endPoint x: 760, endPoint y: 282, distance: 125.3
click at [634, 282] on app-card-role "Brand Ambassador 1/5 14:00-20:00 (6h) Monika Nanda single-neutral-actions singl…" at bounding box center [649, 300] width 163 height 134
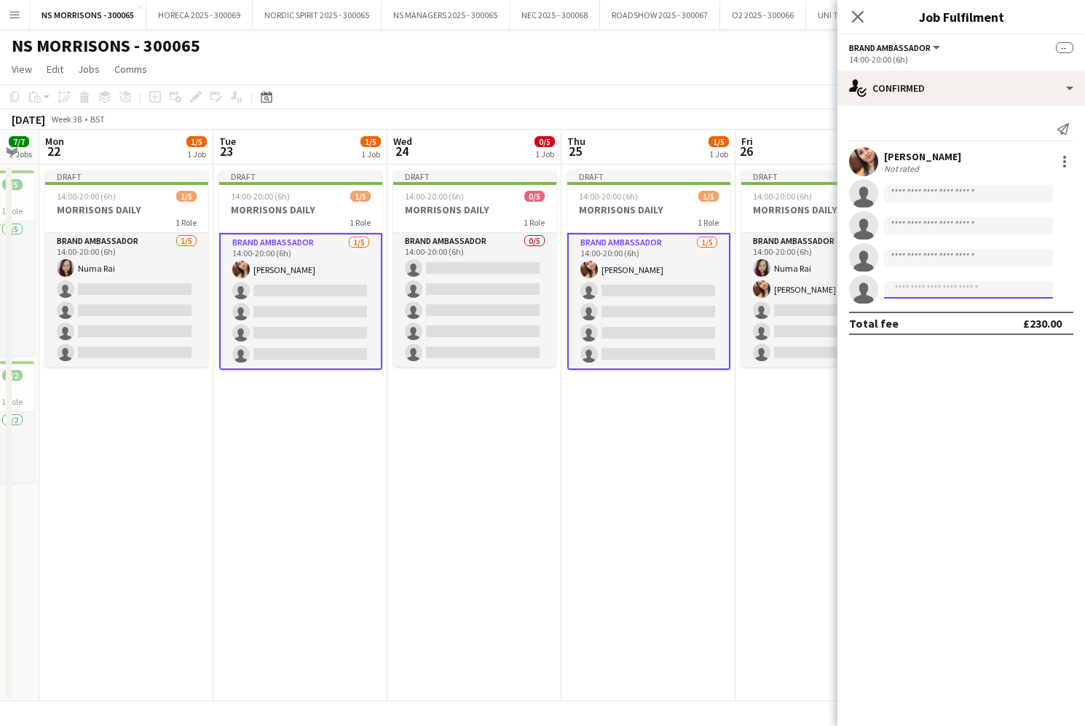
click at [900, 289] on input at bounding box center [968, 289] width 169 height 17
type input "****"
click at [911, 307] on span "[PERSON_NAME] ( formerly [PERSON_NAME])" at bounding box center [946, 310] width 101 height 12
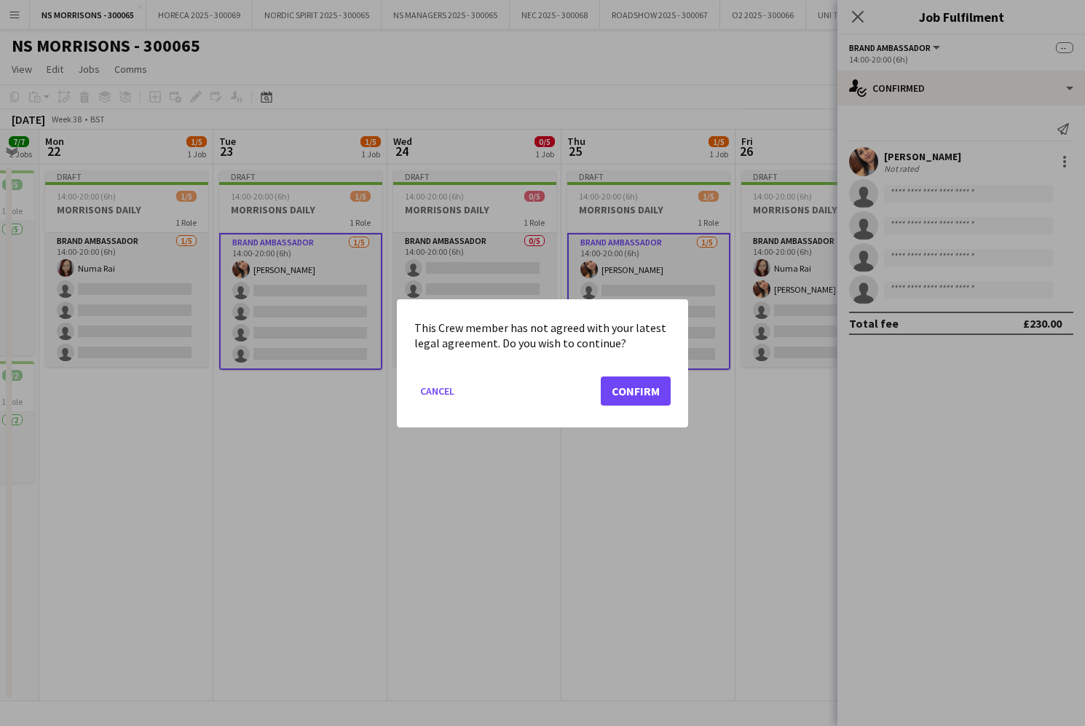
click at [647, 377] on button "Confirm" at bounding box center [636, 390] width 70 height 29
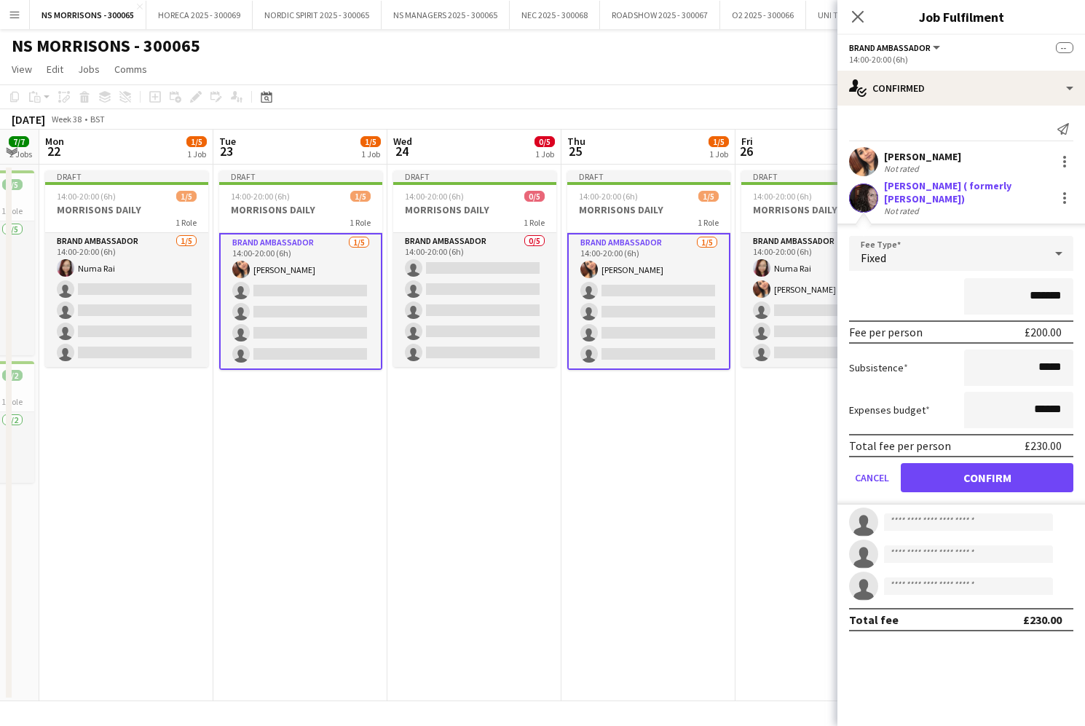
click at [950, 471] on button "Confirm" at bounding box center [987, 477] width 173 height 29
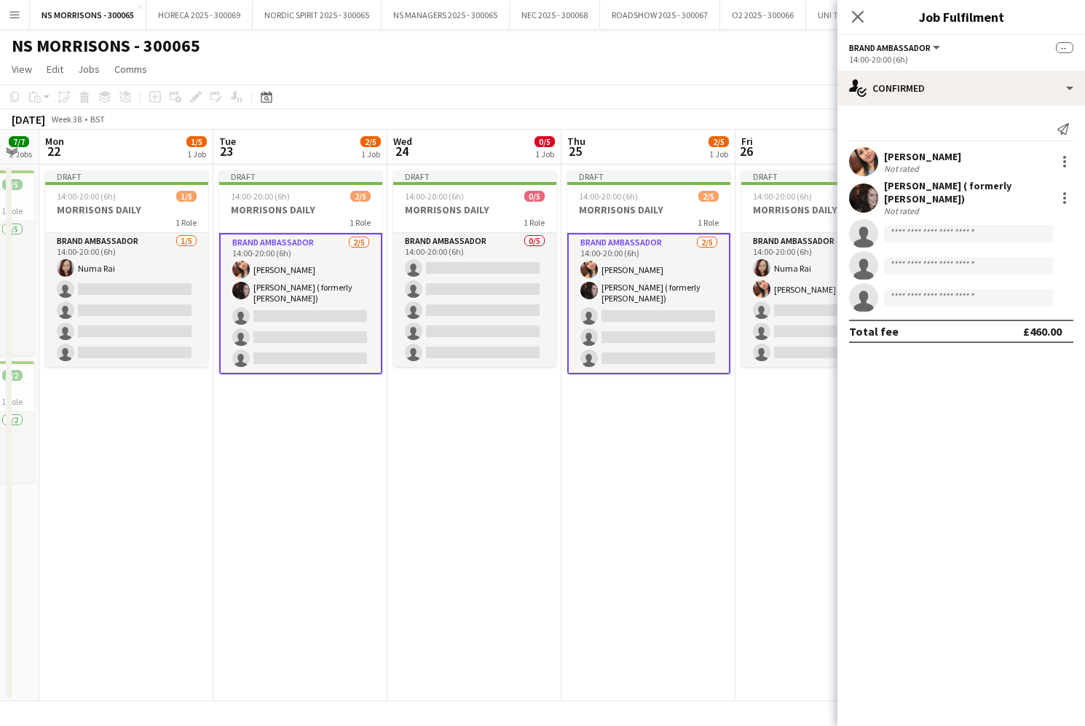
click at [286, 313] on app-card-role "Brand Ambassador 2/5 14:00-20:00 (6h) Monika Nanda Carma Conroy Brown ( formerl…" at bounding box center [300, 303] width 163 height 141
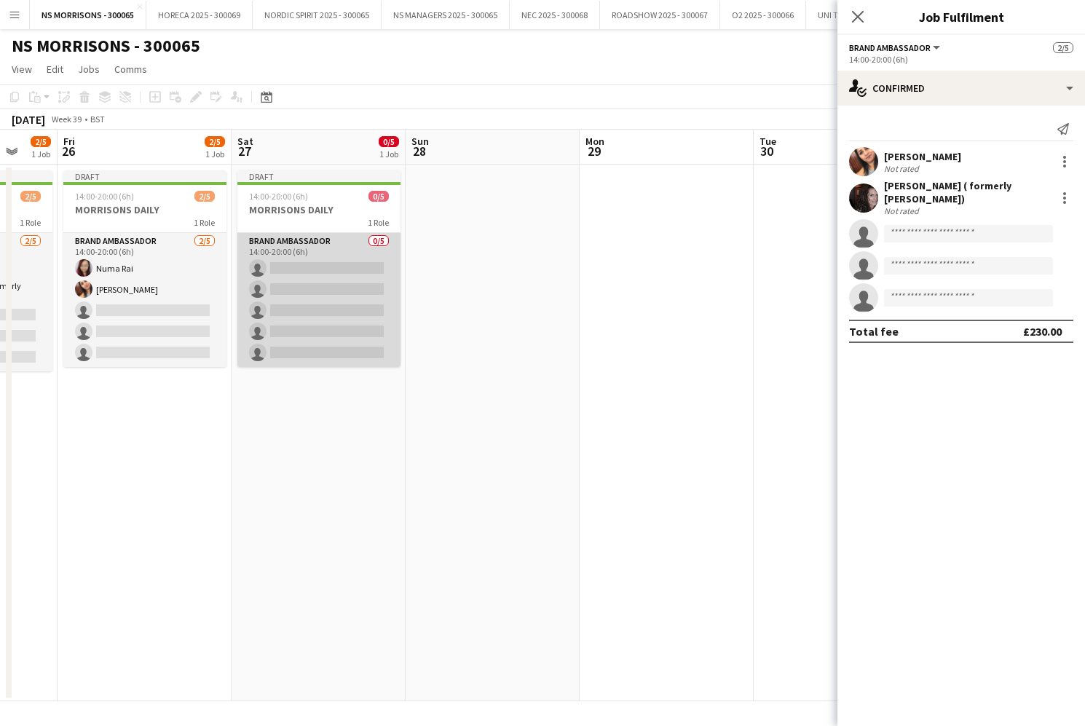
drag, startPoint x: 307, startPoint y: 315, endPoint x: 361, endPoint y: 310, distance: 54.1
click at [307, 315] on app-card-role "Brand Ambassador 0/5 14:00-20:00 (6h) single-neutral-actions single-neutral-act…" at bounding box center [318, 300] width 163 height 134
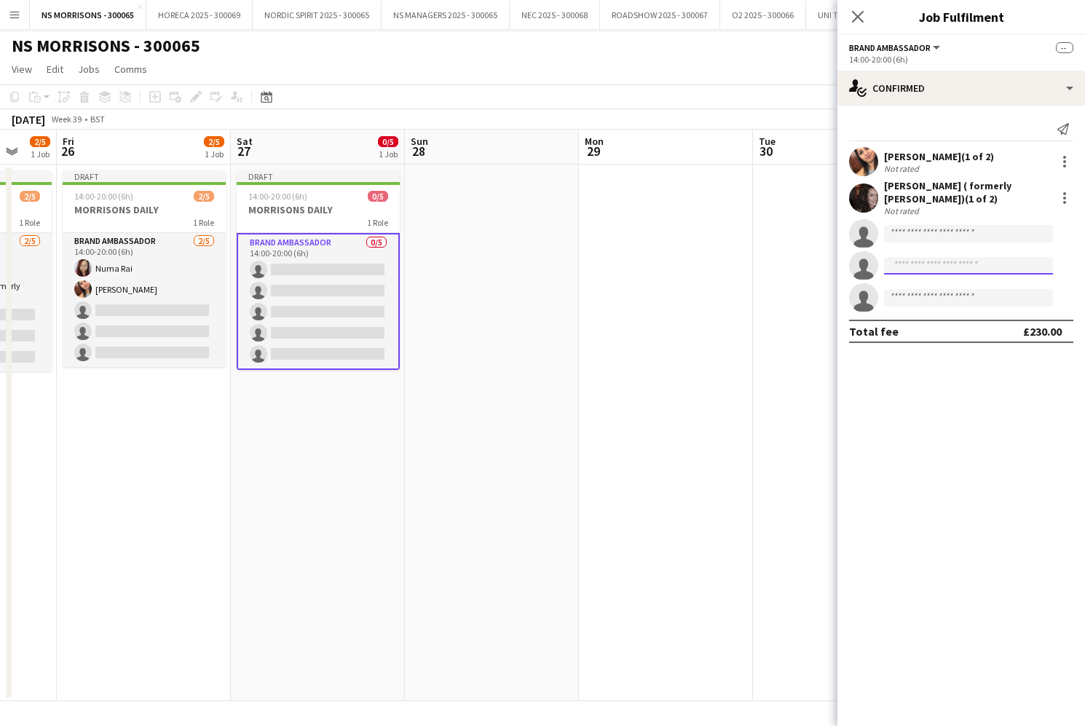
click at [913, 263] on input at bounding box center [968, 265] width 169 height 17
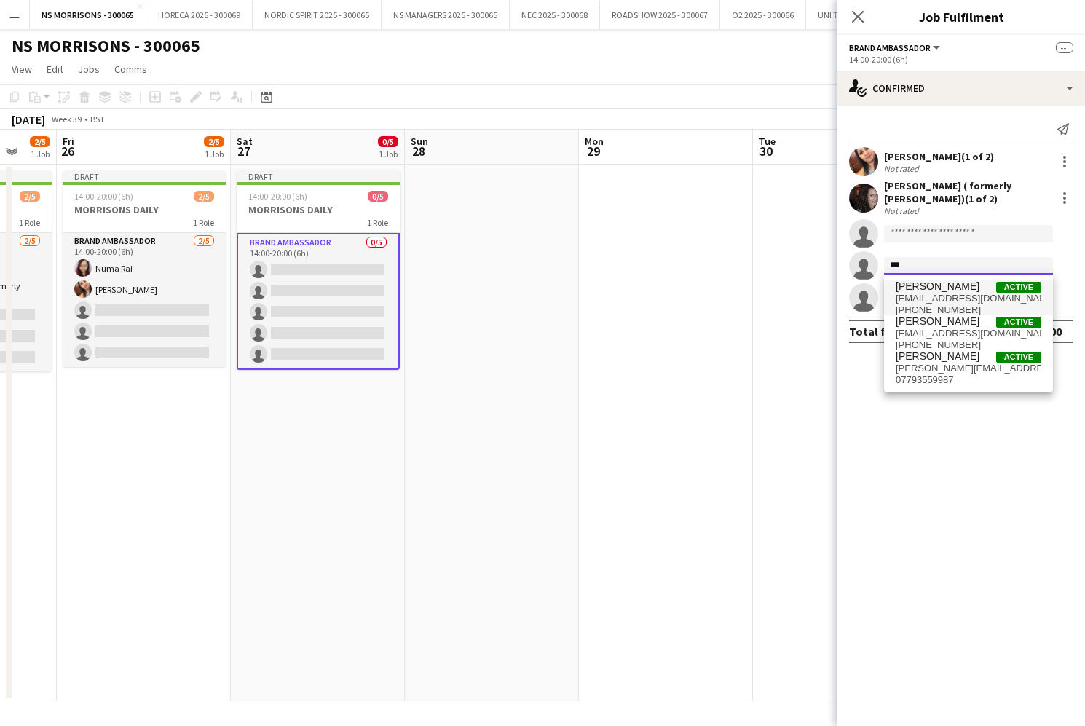
type input "***"
click at [926, 288] on span "[PERSON_NAME]" at bounding box center [938, 286] width 84 height 12
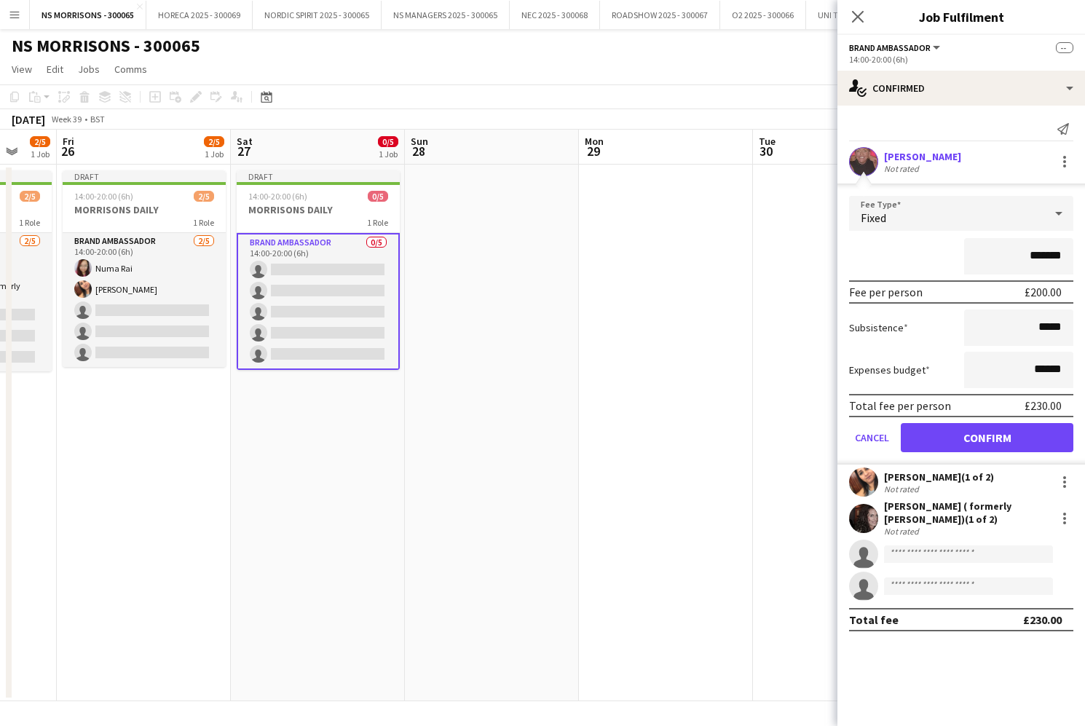
click at [928, 436] on button "Confirm" at bounding box center [987, 437] width 173 height 29
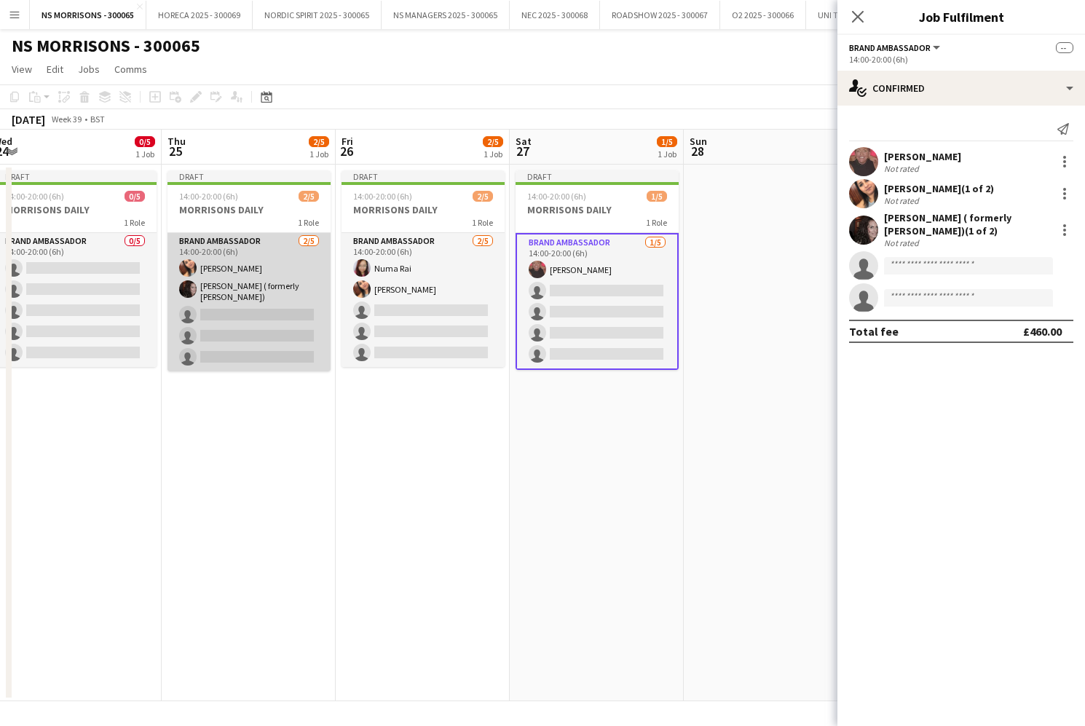
scroll to position [0, 356]
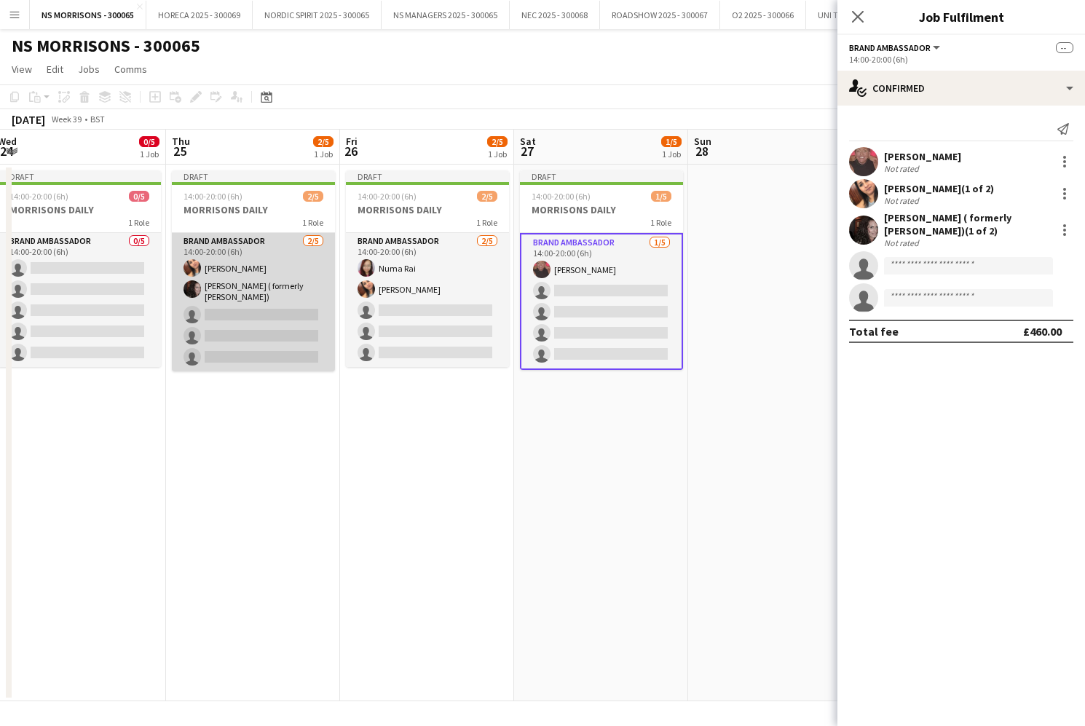
drag, startPoint x: 291, startPoint y: 296, endPoint x: 322, endPoint y: 296, distance: 31.3
click at [291, 296] on app-card-role "Brand Ambassador 2/5 14:00-20:00 (6h) Monika Nanda Carma Conroy Brown ( formerl…" at bounding box center [253, 302] width 163 height 138
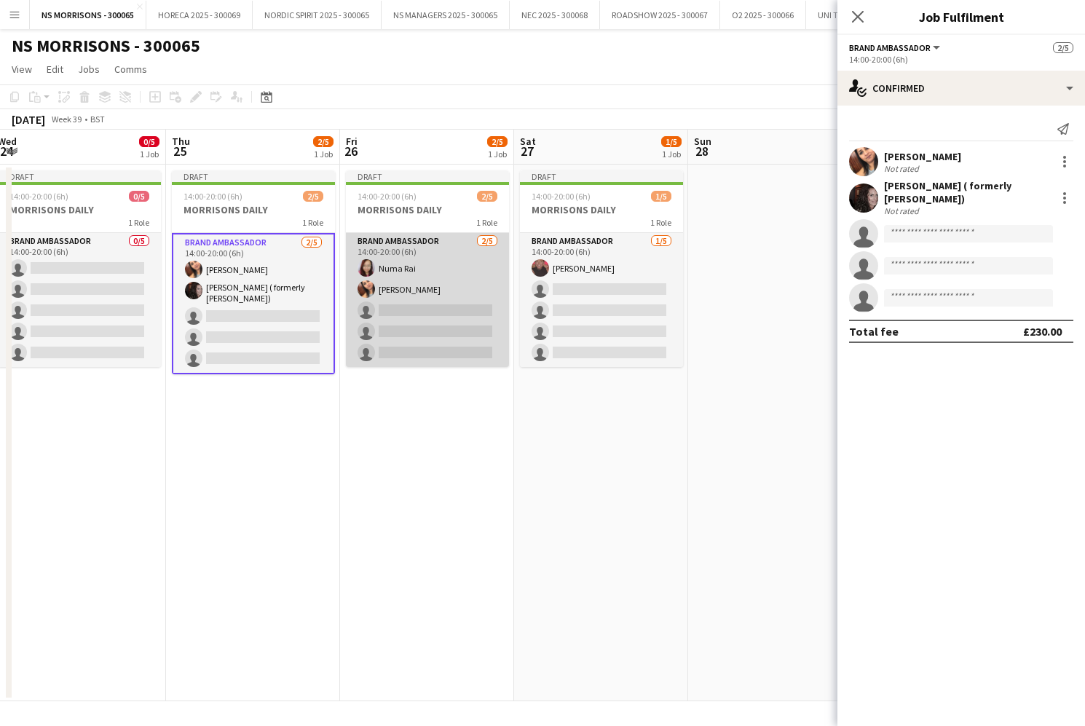
drag, startPoint x: 422, startPoint y: 298, endPoint x: 443, endPoint y: 300, distance: 20.5
click at [422, 298] on app-card-role "Brand Ambassador 2/5 14:00-20:00 (6h) Numa Rai Monika Nanda single-neutral-acti…" at bounding box center [427, 300] width 163 height 134
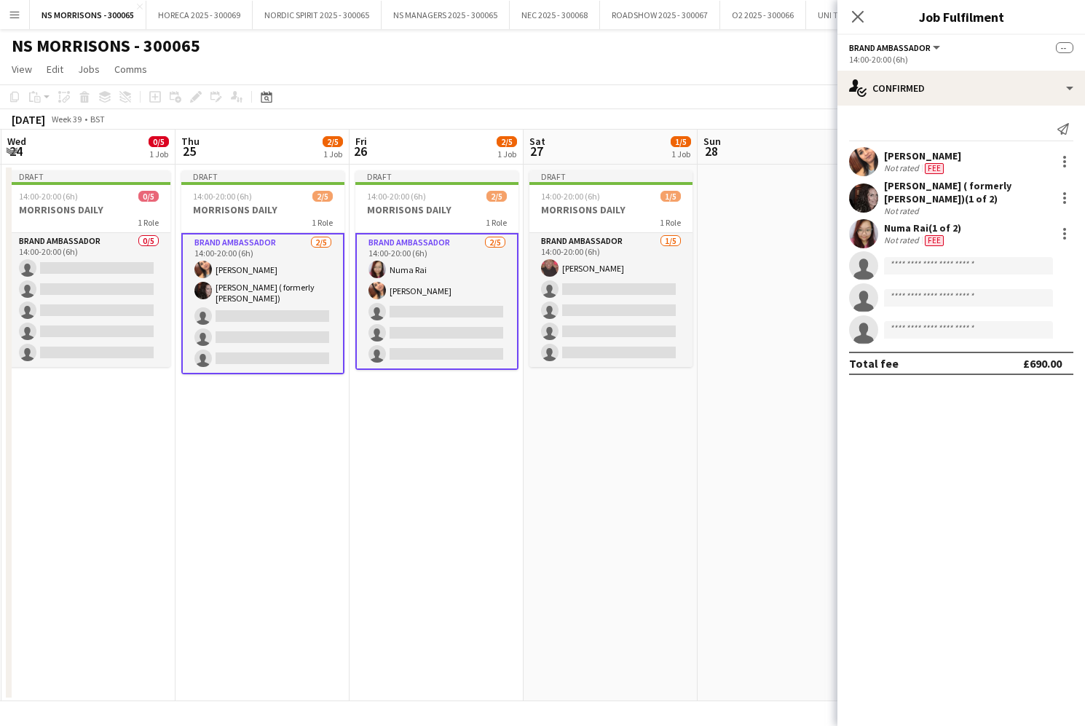
scroll to position [0, 551]
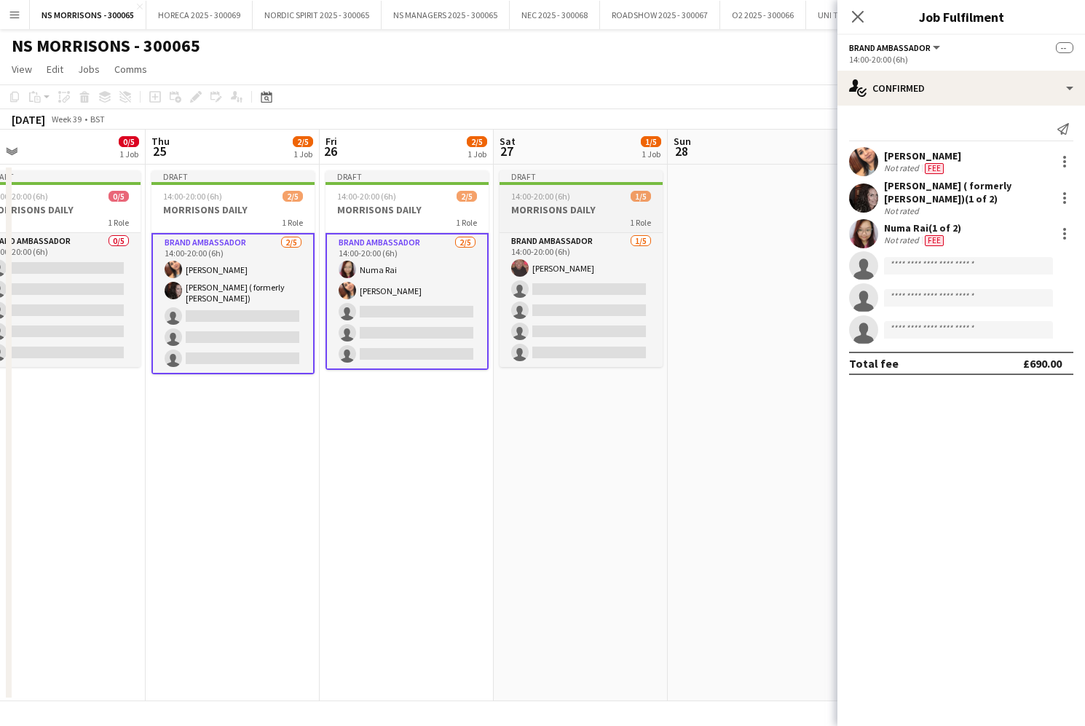
click at [539, 197] on span "14:00-20:00 (6h)" at bounding box center [540, 196] width 59 height 11
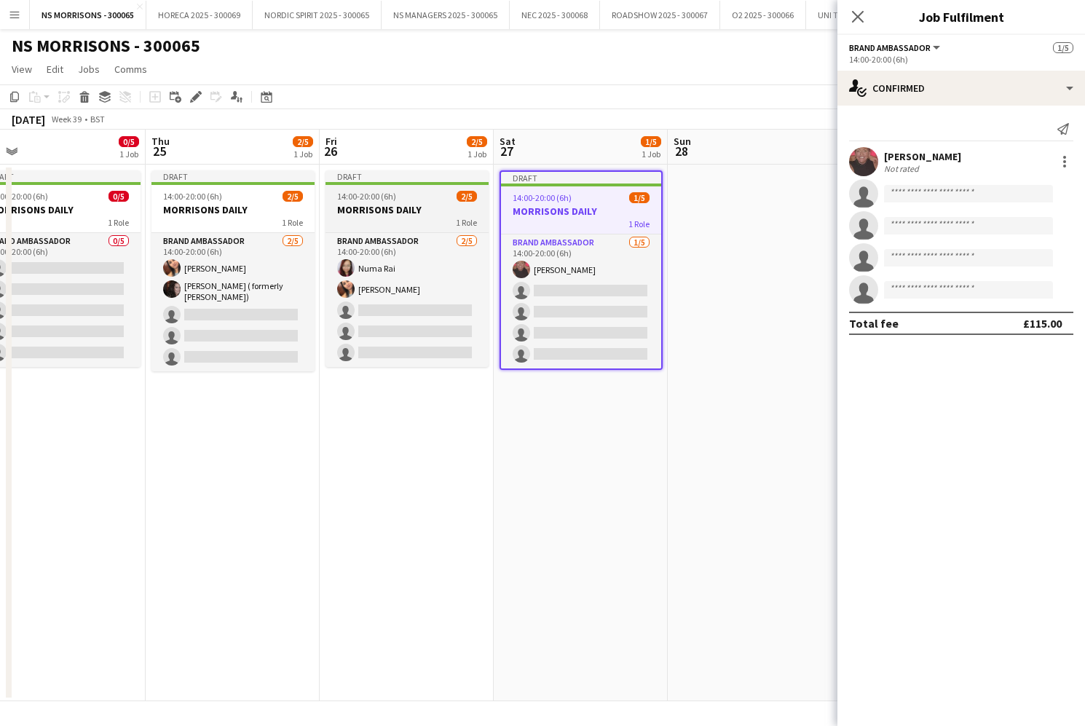
scroll to position [0, 551]
click at [12, 95] on icon at bounding box center [14, 97] width 9 height 10
click at [727, 197] on app-date-cell at bounding box center [754, 433] width 174 height 537
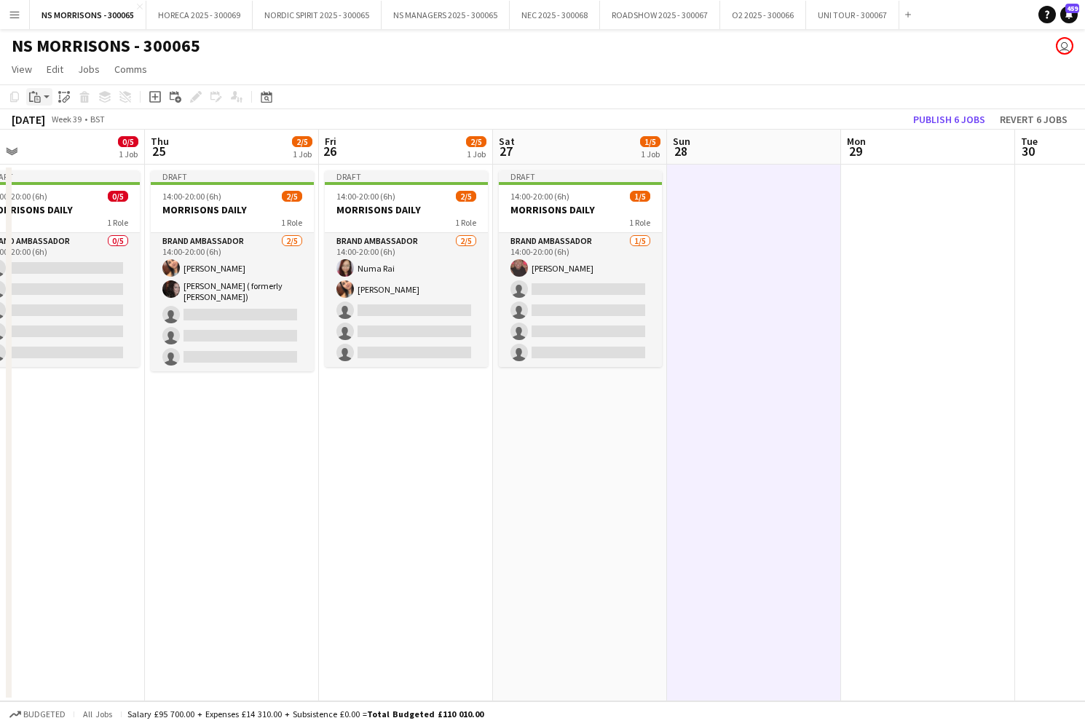
drag, startPoint x: 39, startPoint y: 97, endPoint x: 45, endPoint y: 104, distance: 9.3
click at [39, 97] on icon at bounding box center [37, 99] width 7 height 7
drag, startPoint x: 57, startPoint y: 149, endPoint x: 299, endPoint y: 189, distance: 245.1
click at [58, 149] on link "Paste with crew Command Shift V" at bounding box center [96, 149] width 115 height 13
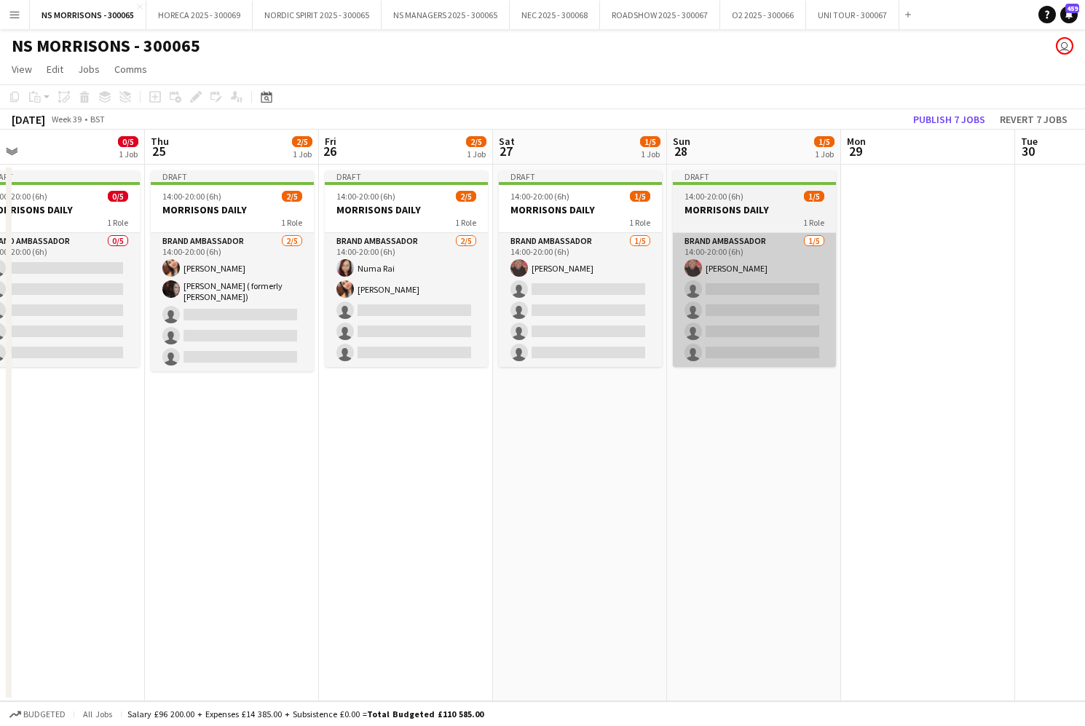
drag, startPoint x: 547, startPoint y: 262, endPoint x: 742, endPoint y: 235, distance: 196.4
click at [548, 261] on app-card-role "Brand Ambassador 1/5 14:00-20:00 (6h) Deborah Charville single-neutral-actions …" at bounding box center [580, 300] width 163 height 134
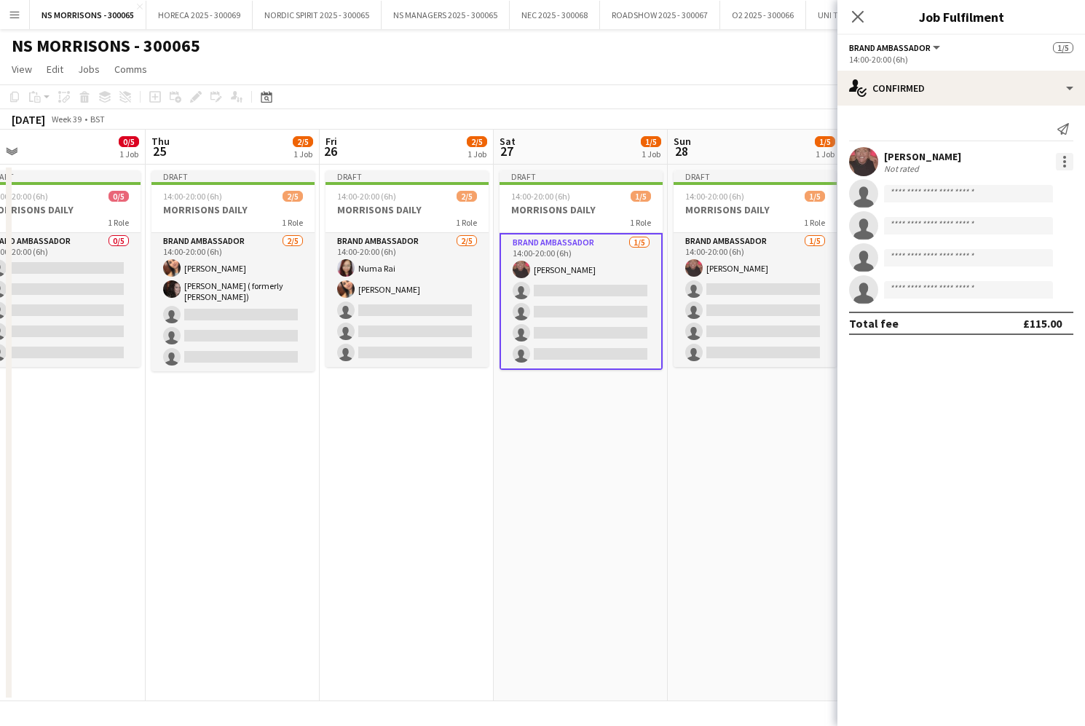
click at [1060, 162] on div at bounding box center [1064, 161] width 17 height 17
click at [994, 318] on button "Remove" at bounding box center [1017, 328] width 114 height 35
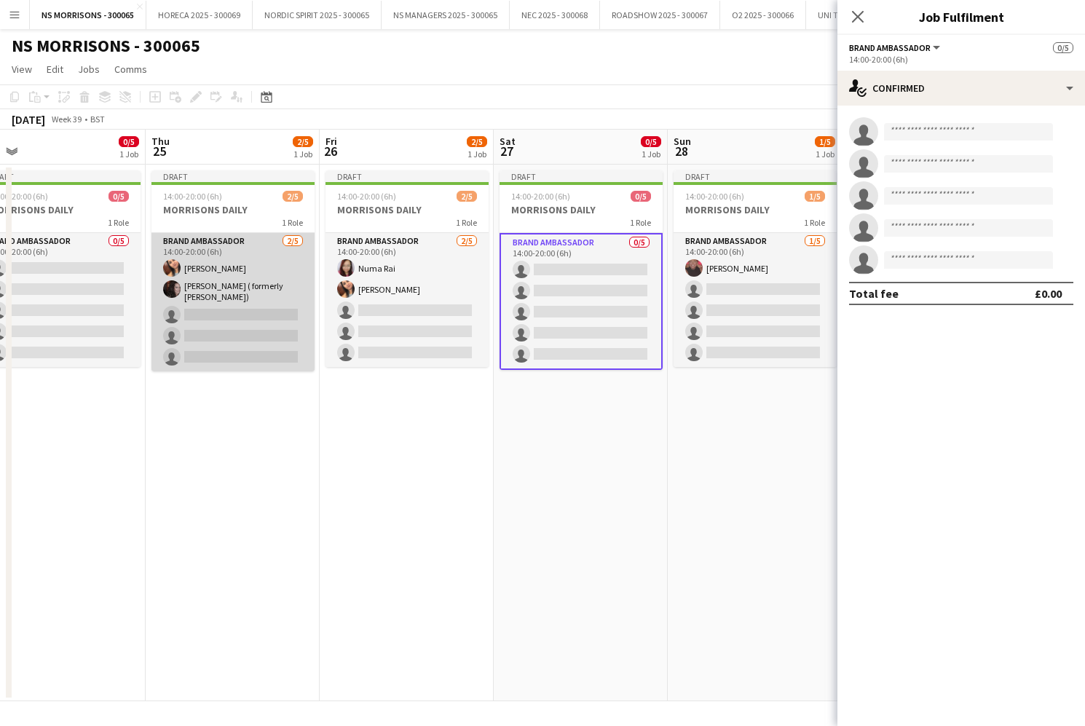
click at [268, 308] on app-card-role "Brand Ambassador 2/5 14:00-20:00 (6h) Monika Nanda Carma Conroy Brown ( formerl…" at bounding box center [233, 302] width 163 height 138
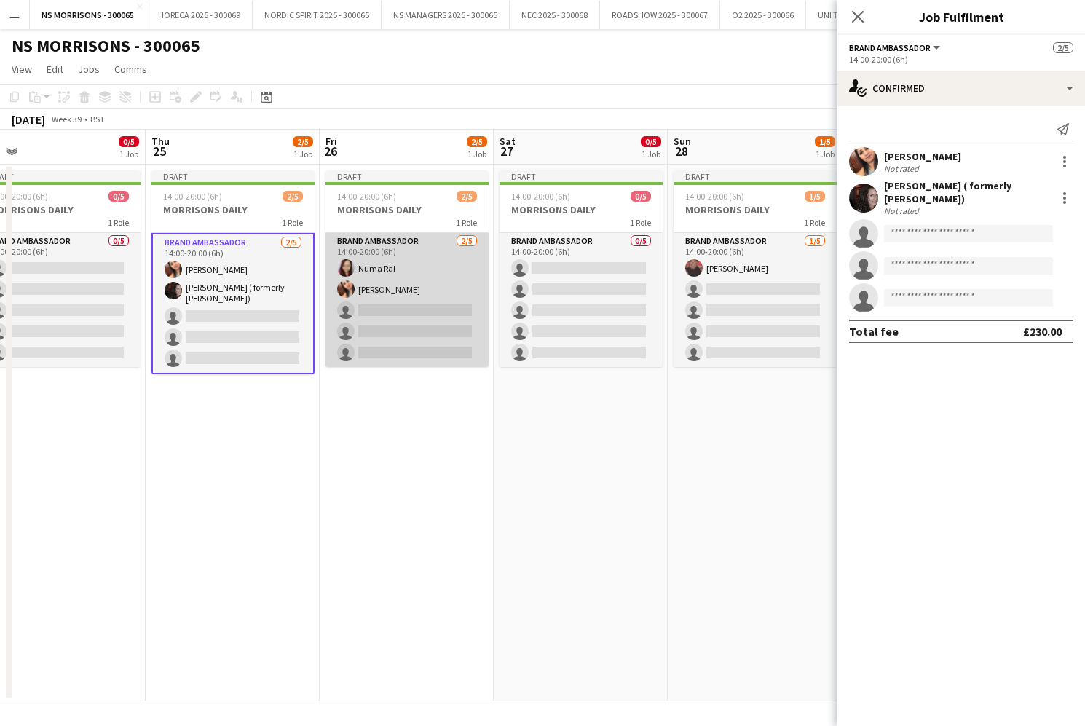
click at [408, 317] on app-card-role "Brand Ambassador 2/5 14:00-20:00 (6h) Numa Rai Monika Nanda single-neutral-acti…" at bounding box center [407, 300] width 163 height 134
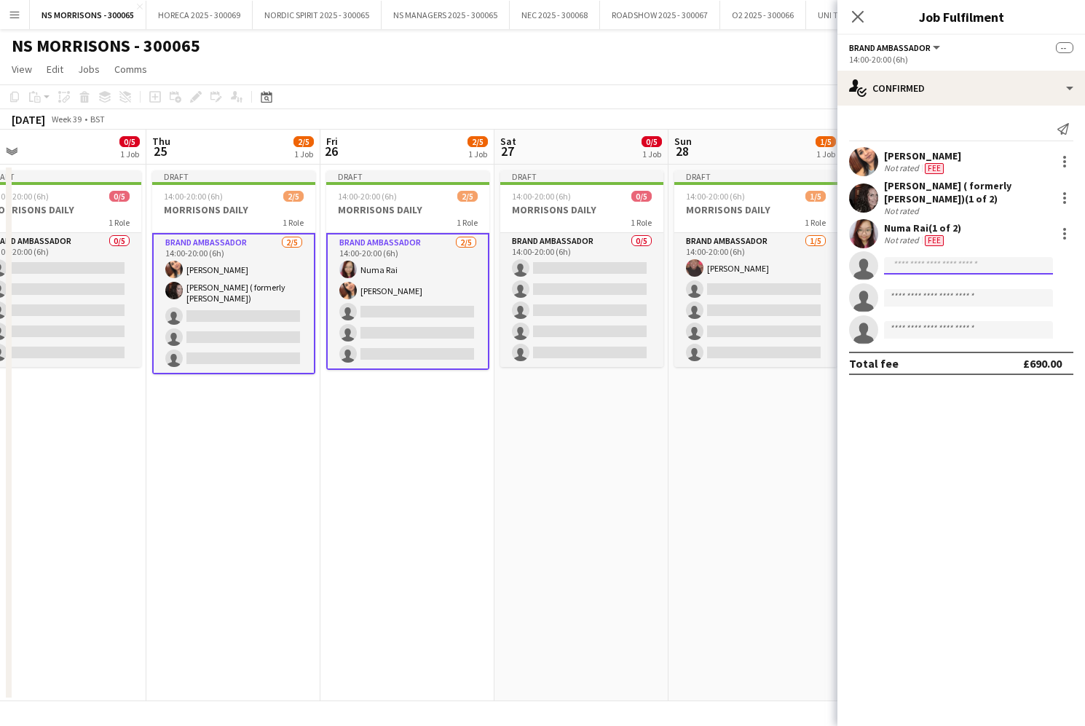
click at [921, 262] on input at bounding box center [968, 265] width 169 height 17
type input "*****"
click at [932, 294] on span "[EMAIL_ADDRESS][DOMAIN_NAME]" at bounding box center [969, 299] width 146 height 12
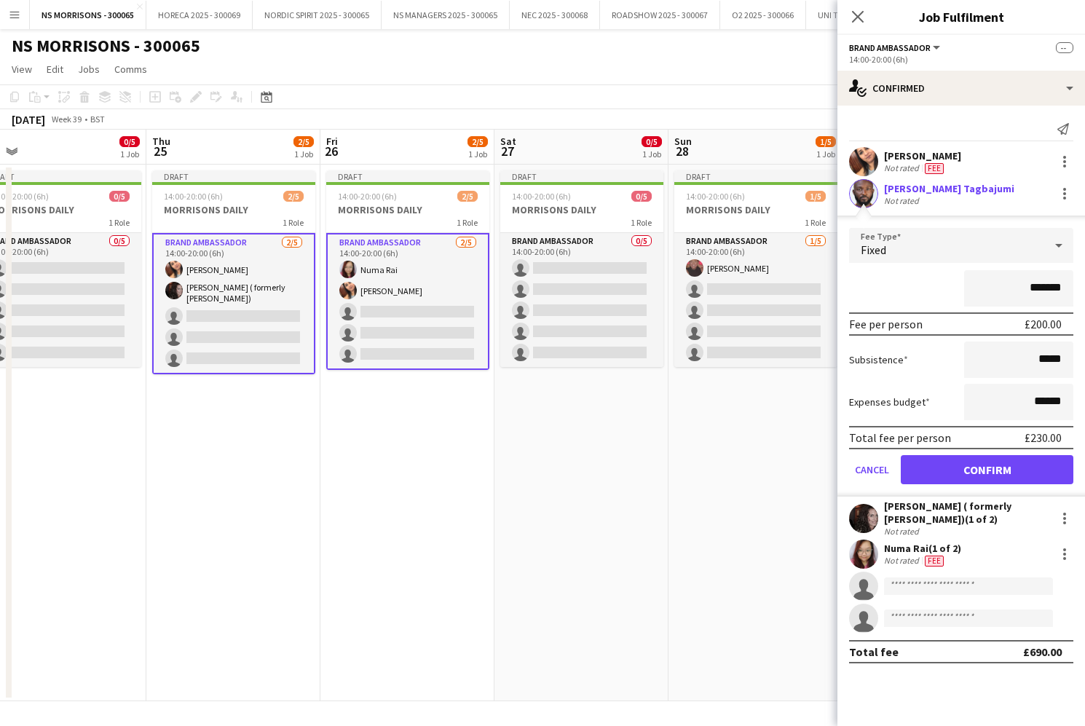
click at [929, 467] on button "Confirm" at bounding box center [987, 469] width 173 height 29
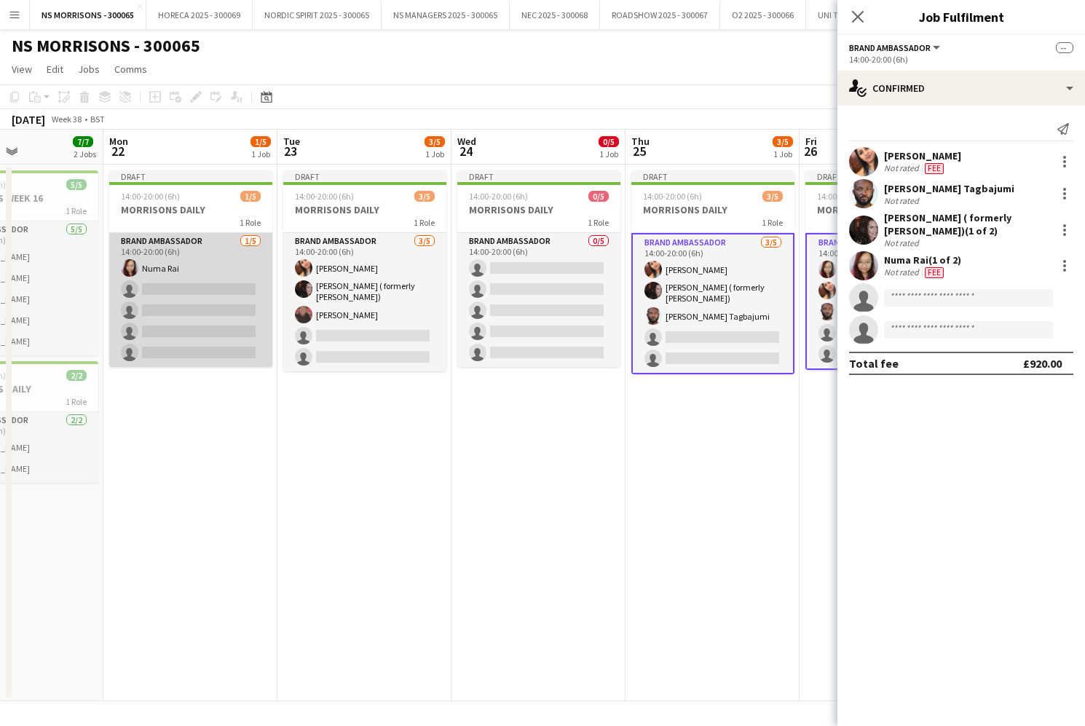
scroll to position [0, 412]
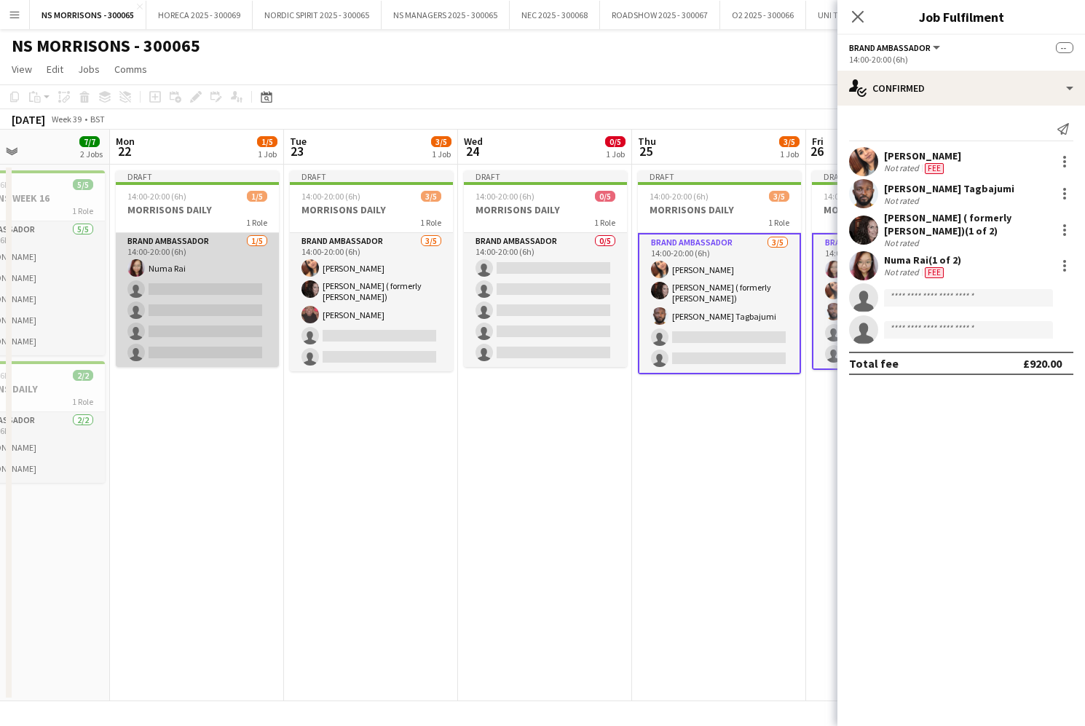
click at [203, 328] on app-card-role "Brand Ambassador 1/5 14:00-20:00 (6h) Numa Rai single-neutral-actions single-ne…" at bounding box center [197, 300] width 163 height 134
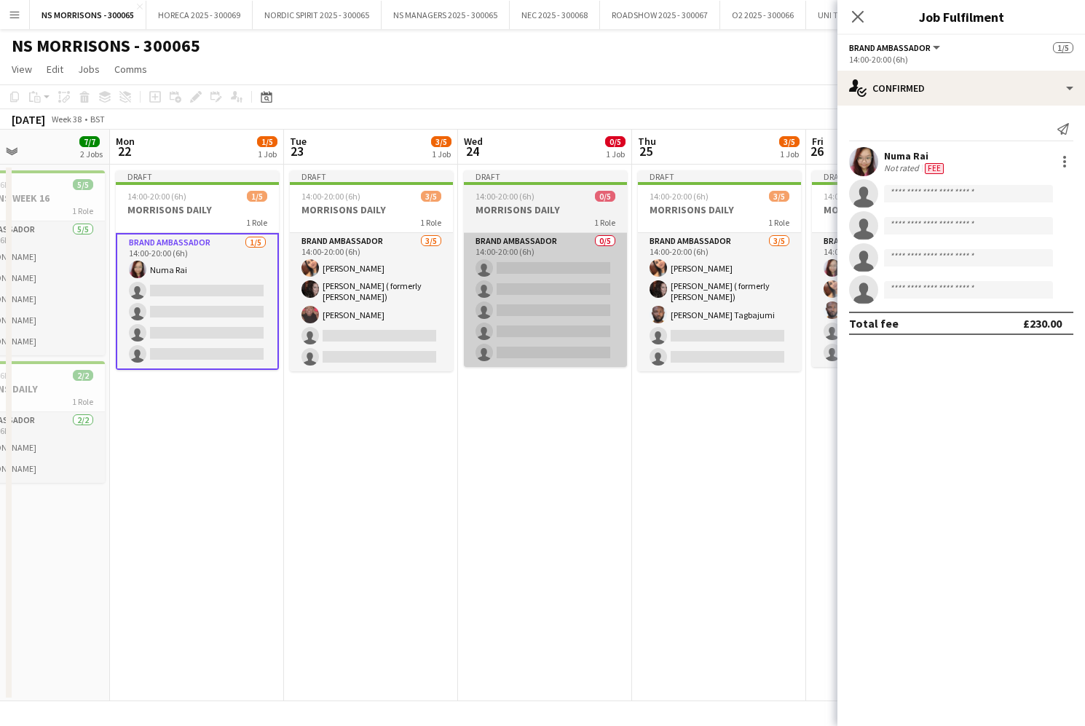
drag, startPoint x: 384, startPoint y: 326, endPoint x: 555, endPoint y: 329, distance: 171.2
click at [384, 326] on app-card-role "Brand Ambassador 3/5 14:00-20:00 (6h) Monika Nanda Carma Conroy Brown ( formerl…" at bounding box center [371, 302] width 163 height 138
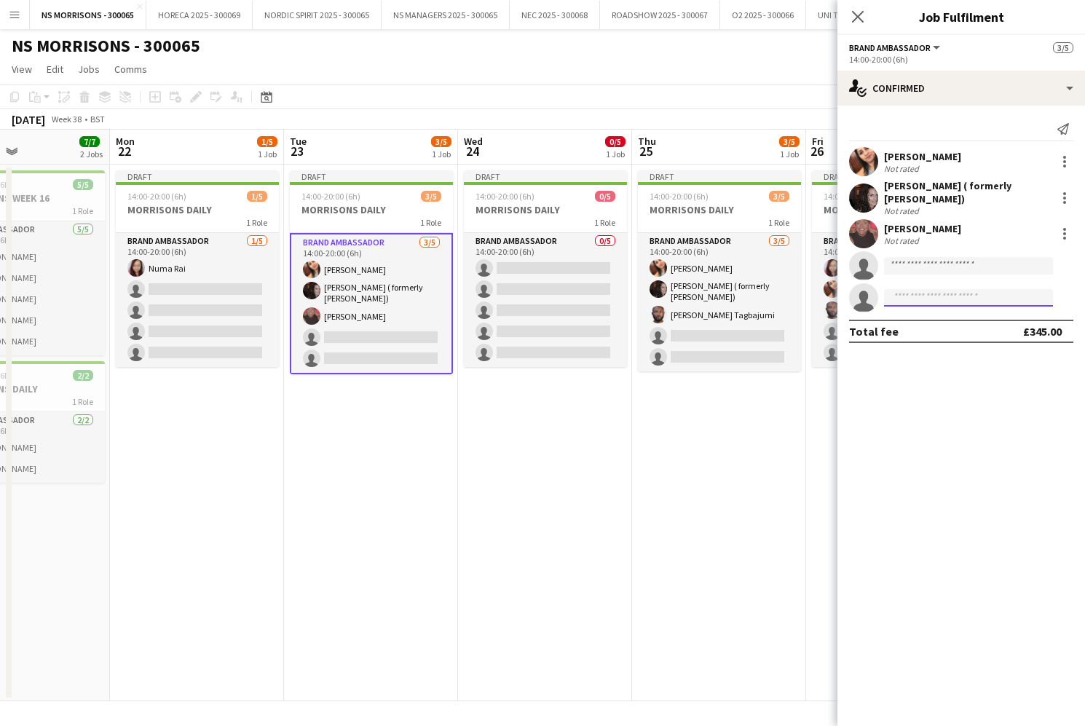
click at [913, 300] on input at bounding box center [968, 297] width 169 height 17
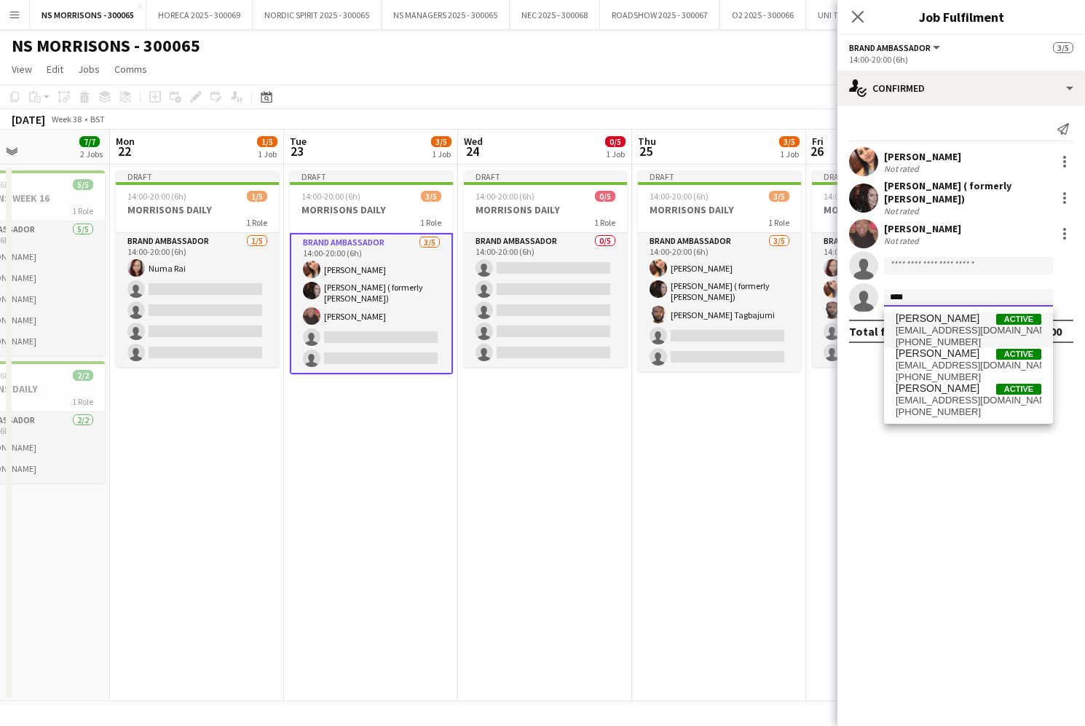
type input "****"
click at [916, 327] on span "jonesemmanuel48@gmail.com" at bounding box center [969, 331] width 146 height 12
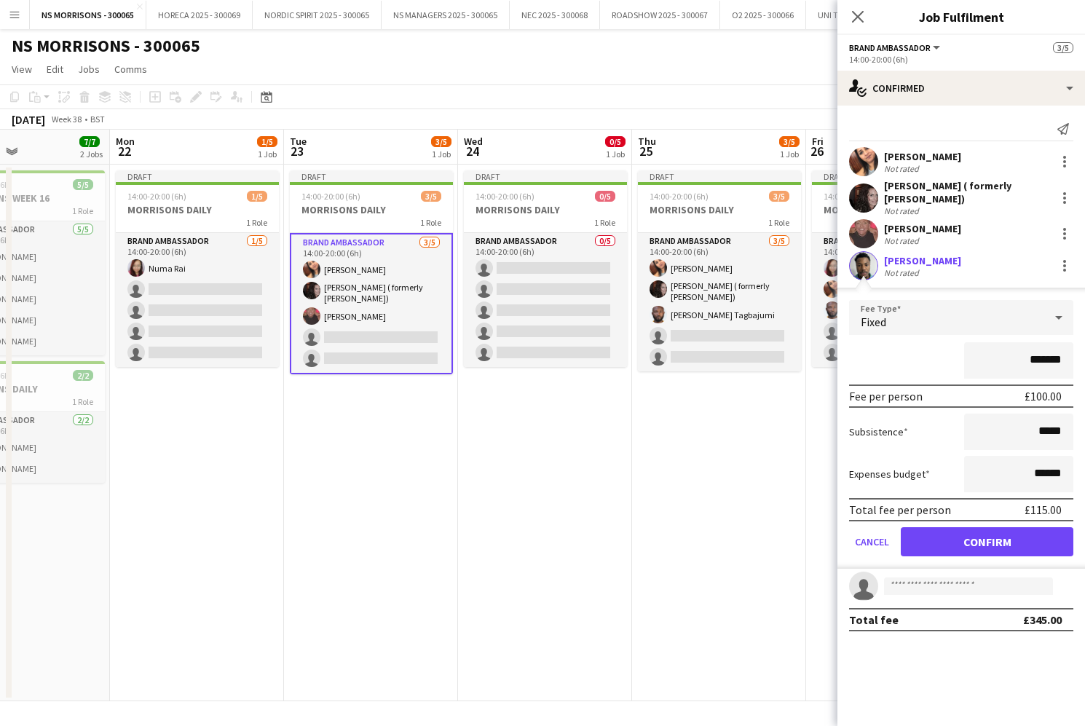
click at [943, 533] on button "Confirm" at bounding box center [987, 541] width 173 height 29
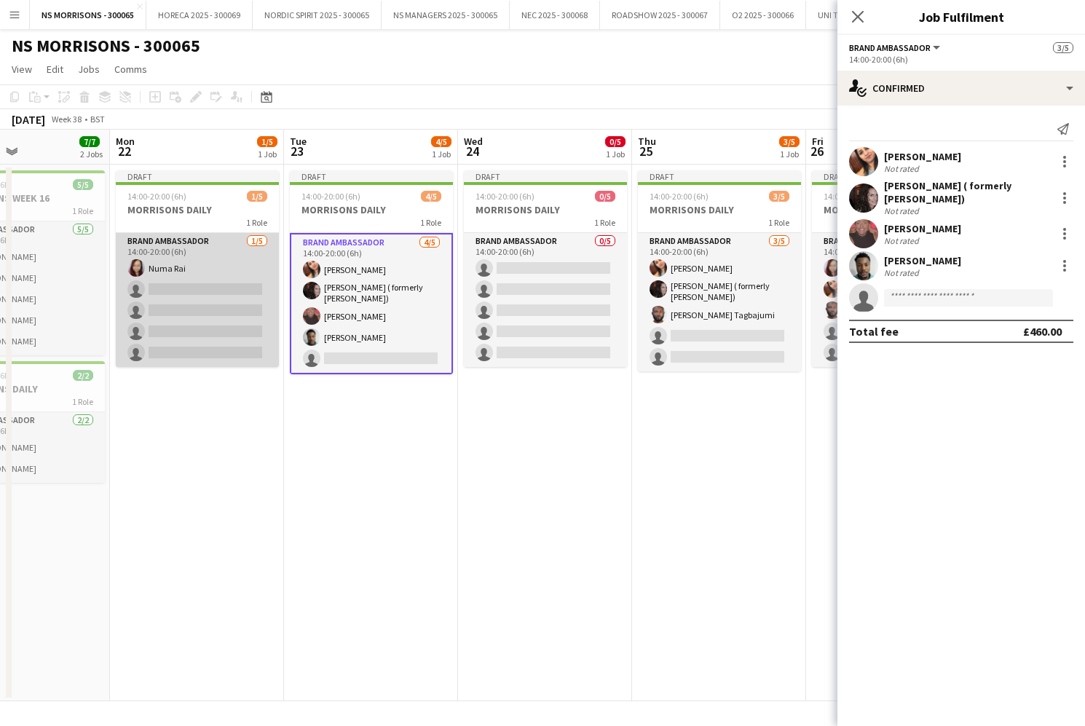
click at [251, 317] on app-card-role "Brand Ambassador 1/5 14:00-20:00 (6h) Numa Rai single-neutral-actions single-ne…" at bounding box center [197, 300] width 163 height 134
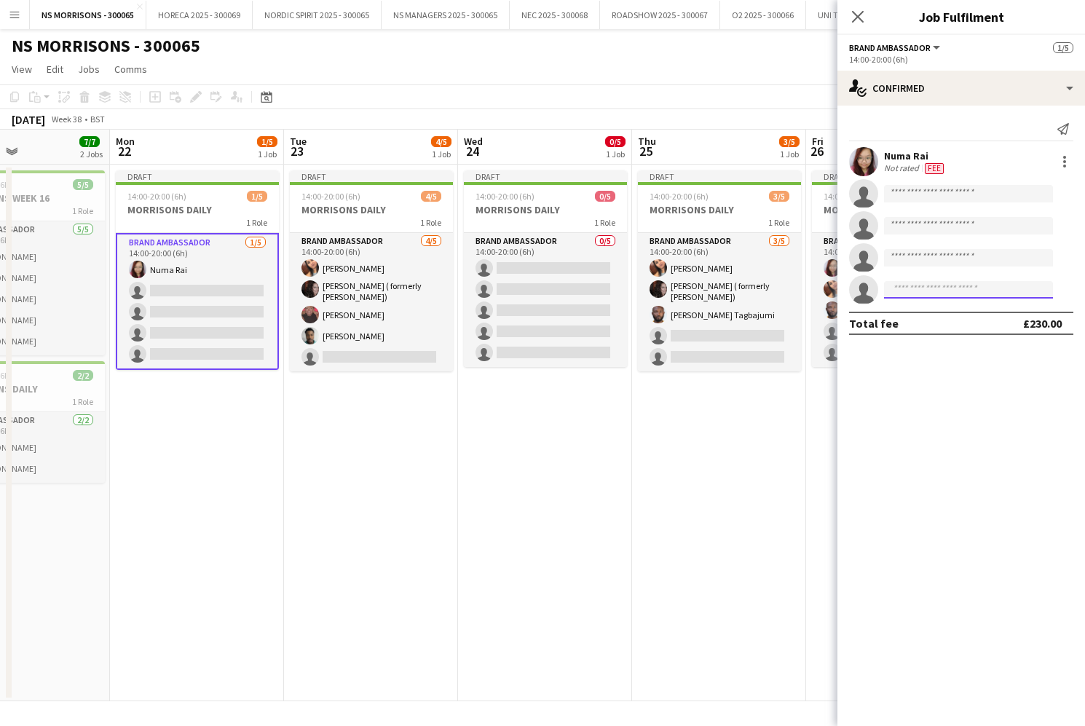
click at [959, 295] on input at bounding box center [968, 289] width 169 height 17
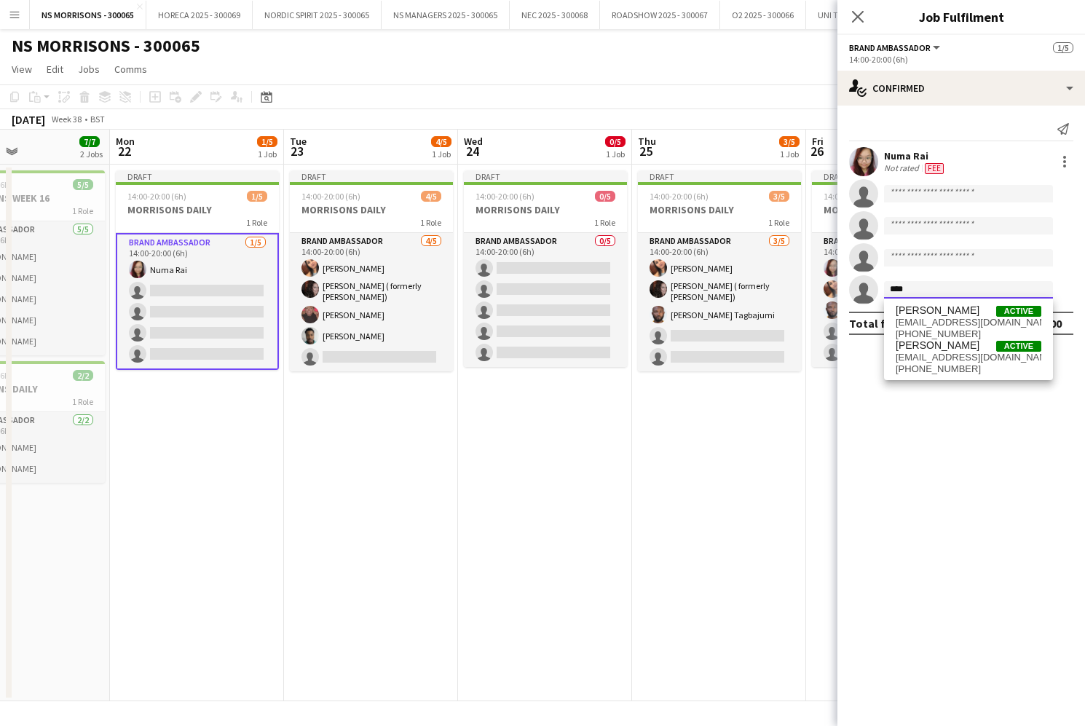
type input "****"
drag, startPoint x: 959, startPoint y: 295, endPoint x: 978, endPoint y: 361, distance: 68.7
click at [978, 361] on span "[EMAIL_ADDRESS][DOMAIN_NAME]" at bounding box center [969, 358] width 146 height 12
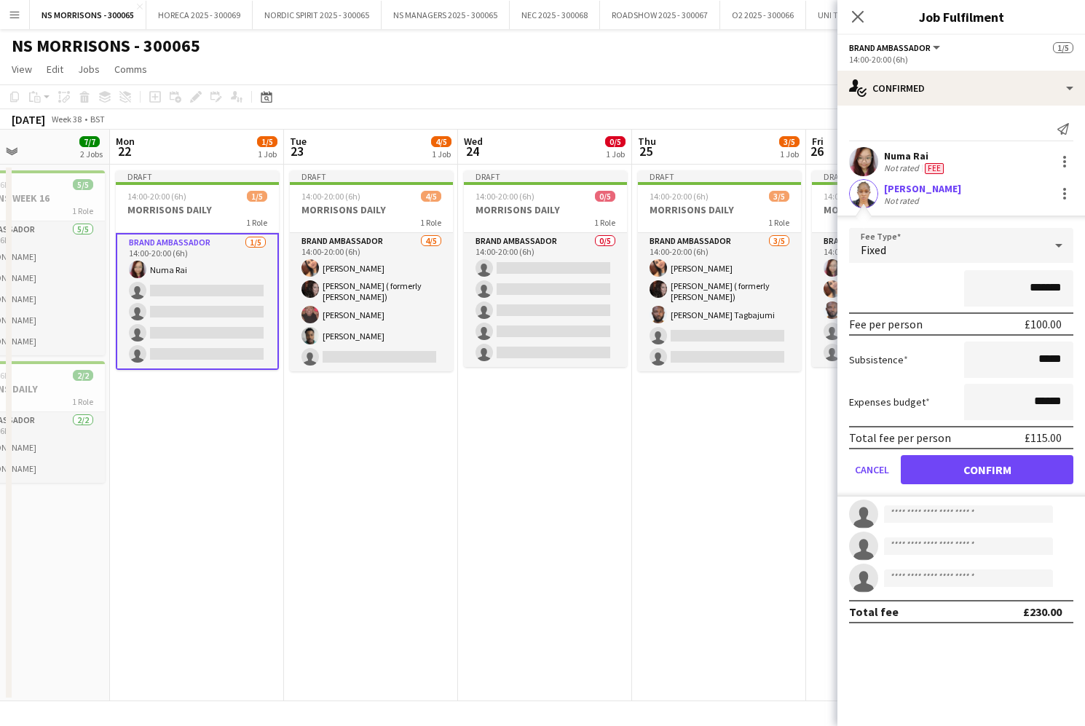
click at [956, 474] on button "Confirm" at bounding box center [987, 469] width 173 height 29
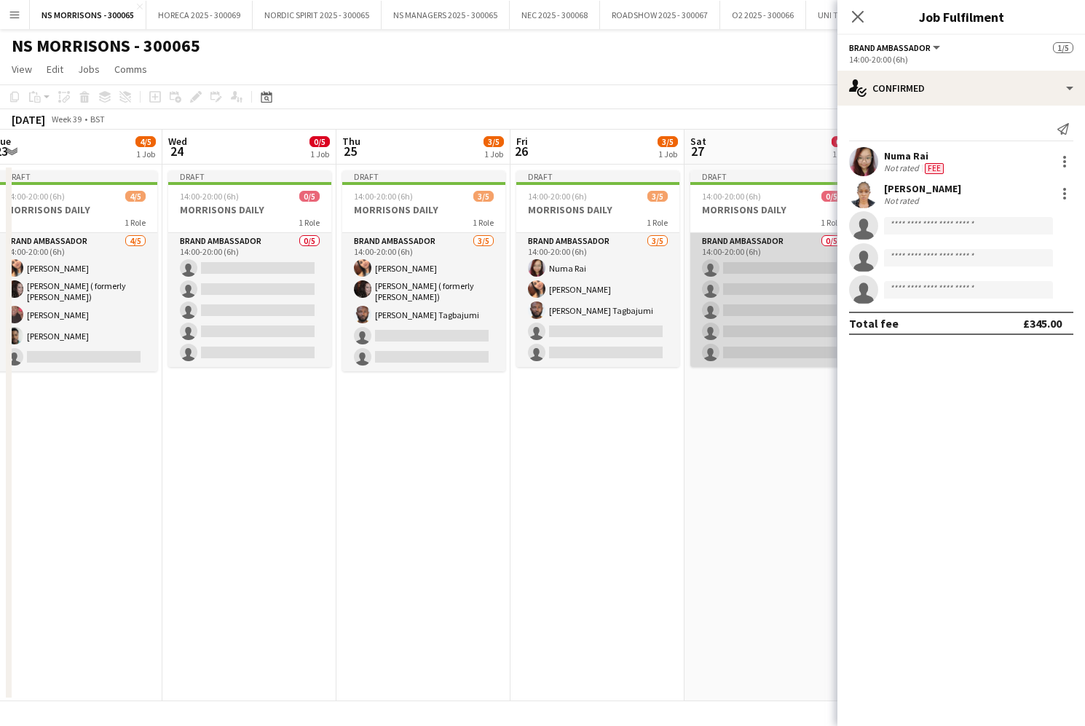
scroll to position [0, 711]
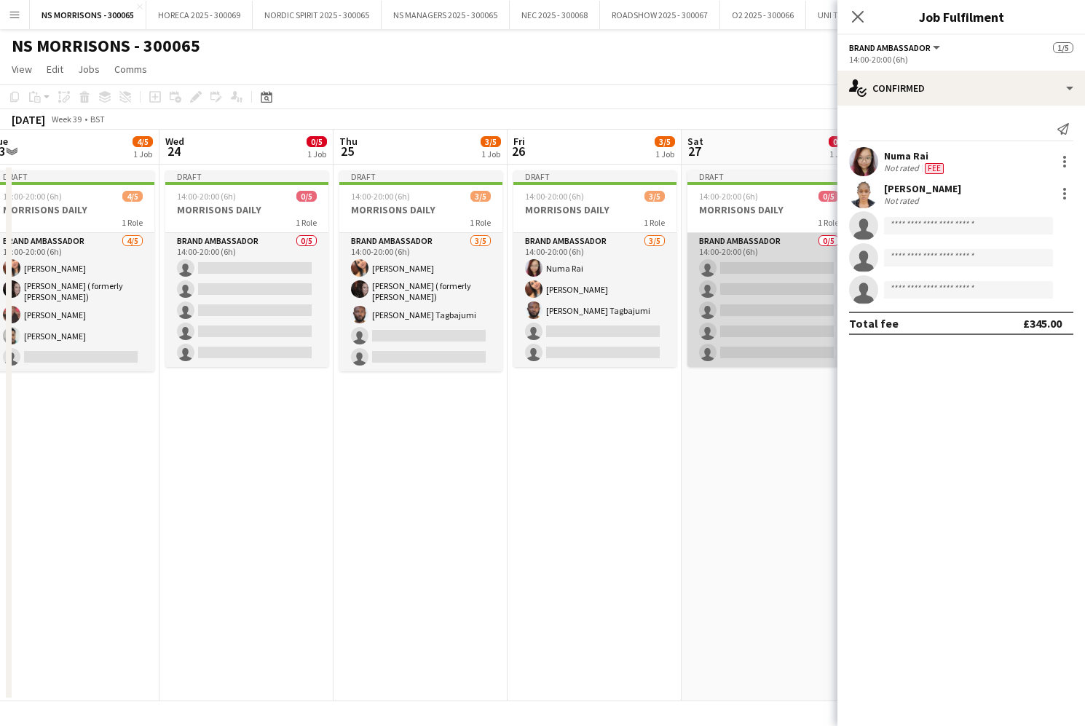
click at [748, 307] on app-card-role "Brand Ambassador 0/5 14:00-20:00 (6h) single-neutral-actions single-neutral-act…" at bounding box center [769, 300] width 163 height 134
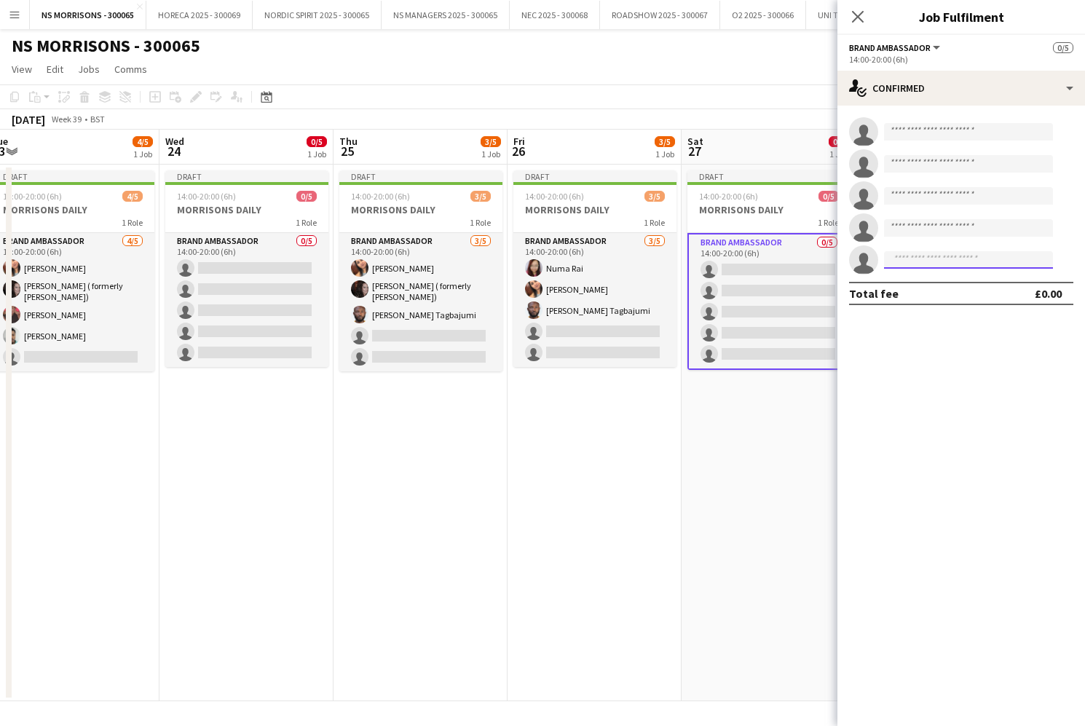
click at [946, 262] on input at bounding box center [968, 259] width 169 height 17
type input "*****"
click at [972, 288] on span "jodiestevens@hotmail.com" at bounding box center [969, 293] width 146 height 12
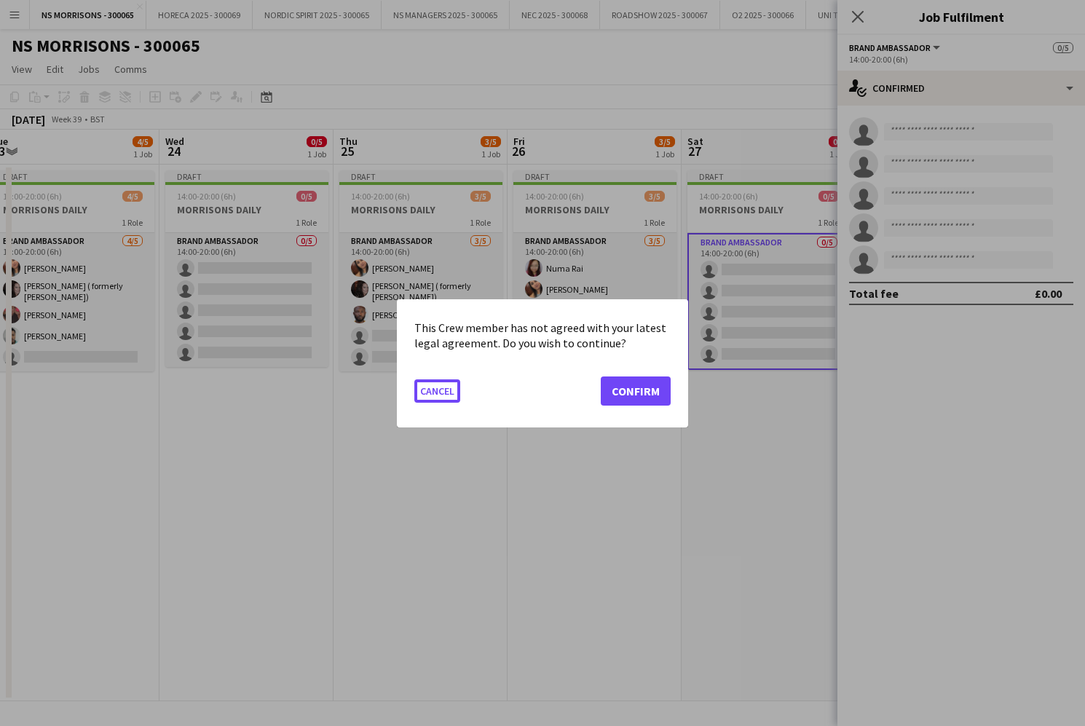
scroll to position [0, 0]
click at [660, 388] on button "Confirm" at bounding box center [636, 390] width 70 height 29
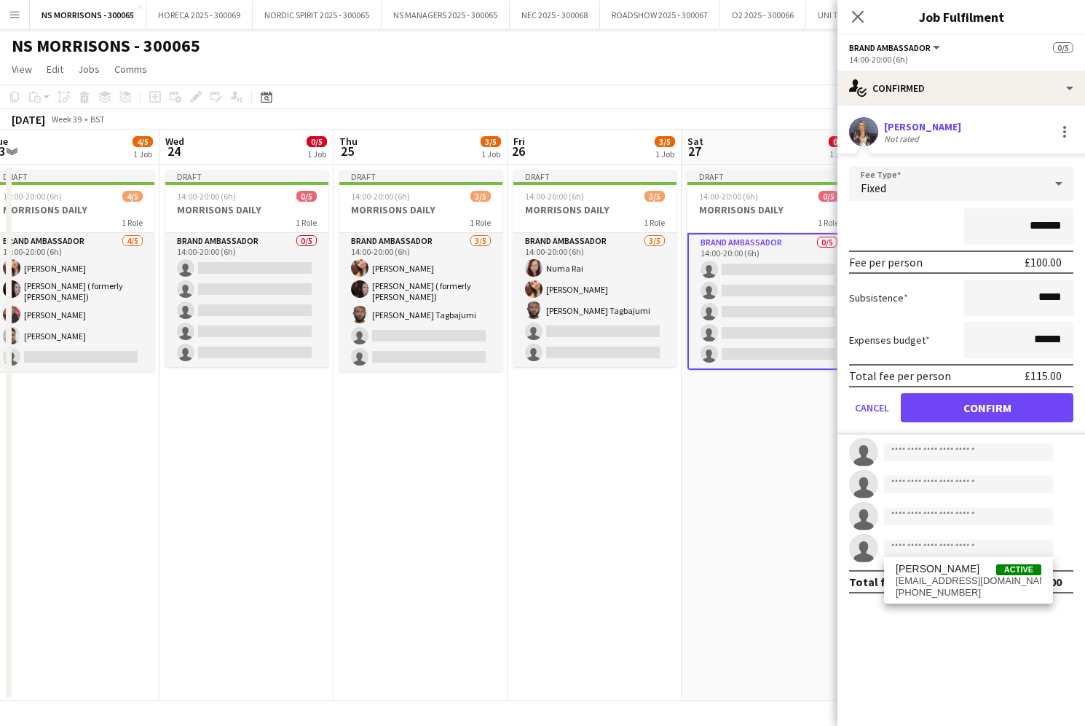
click at [1034, 224] on input "*******" at bounding box center [1018, 226] width 109 height 36
type input "*******"
click at [980, 400] on button "Confirm" at bounding box center [987, 407] width 173 height 29
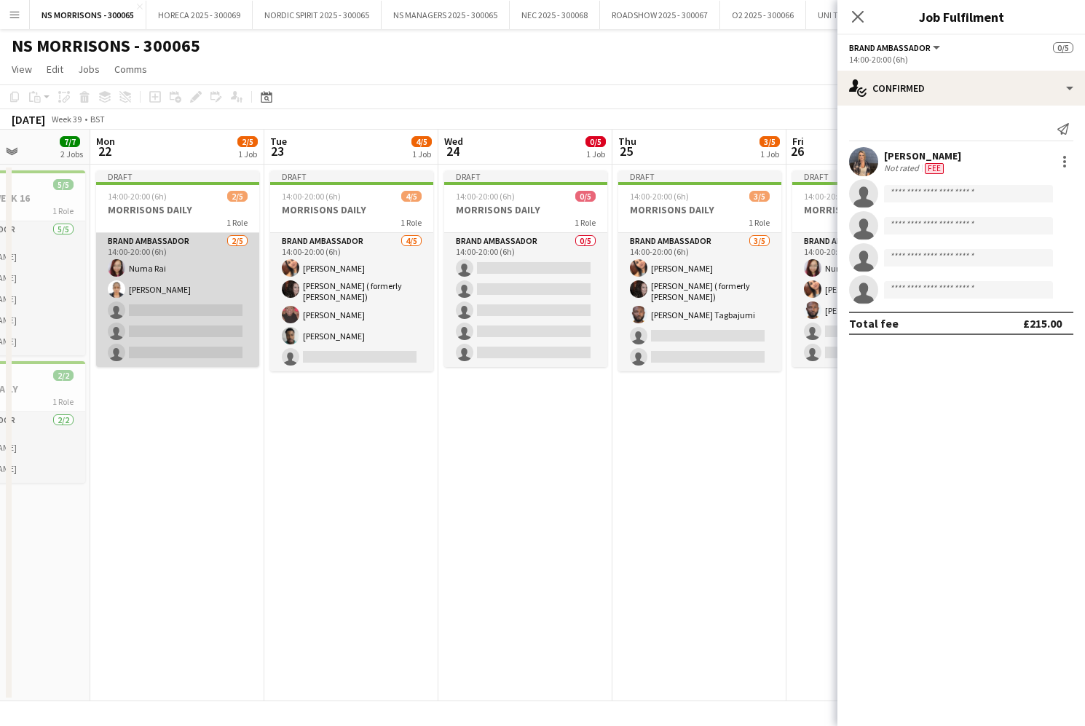
scroll to position [0, 425]
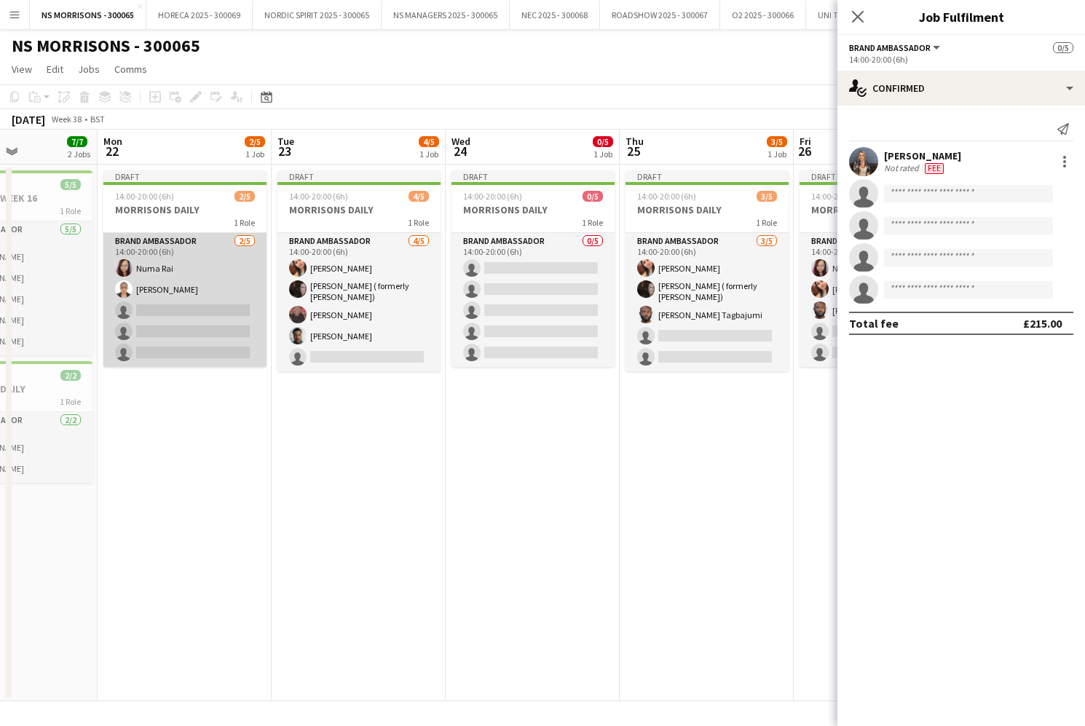
click at [173, 288] on app-card-role "Brand Ambassador 2/5 14:00-20:00 (6h) Numa Rai Opeyemi Ajadi single-neutral-act…" at bounding box center [184, 300] width 163 height 134
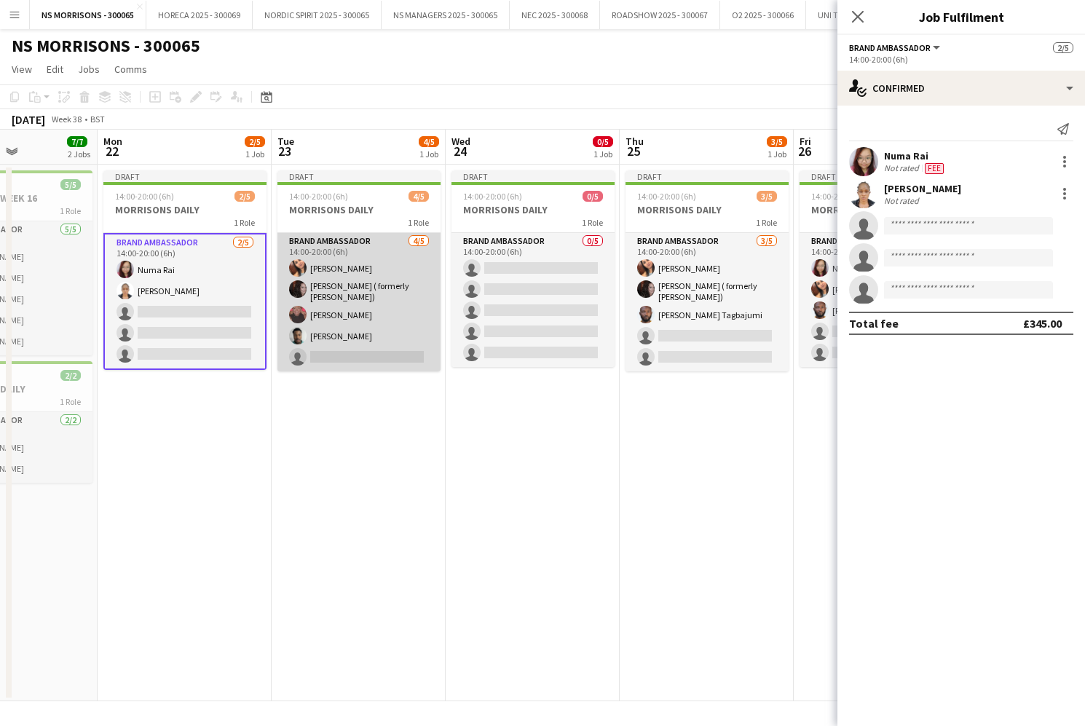
click at [386, 307] on app-card-role "Brand Ambassador 4/5 14:00-20:00 (6h) Monika Nanda Carma Conroy Brown ( formerl…" at bounding box center [359, 302] width 163 height 138
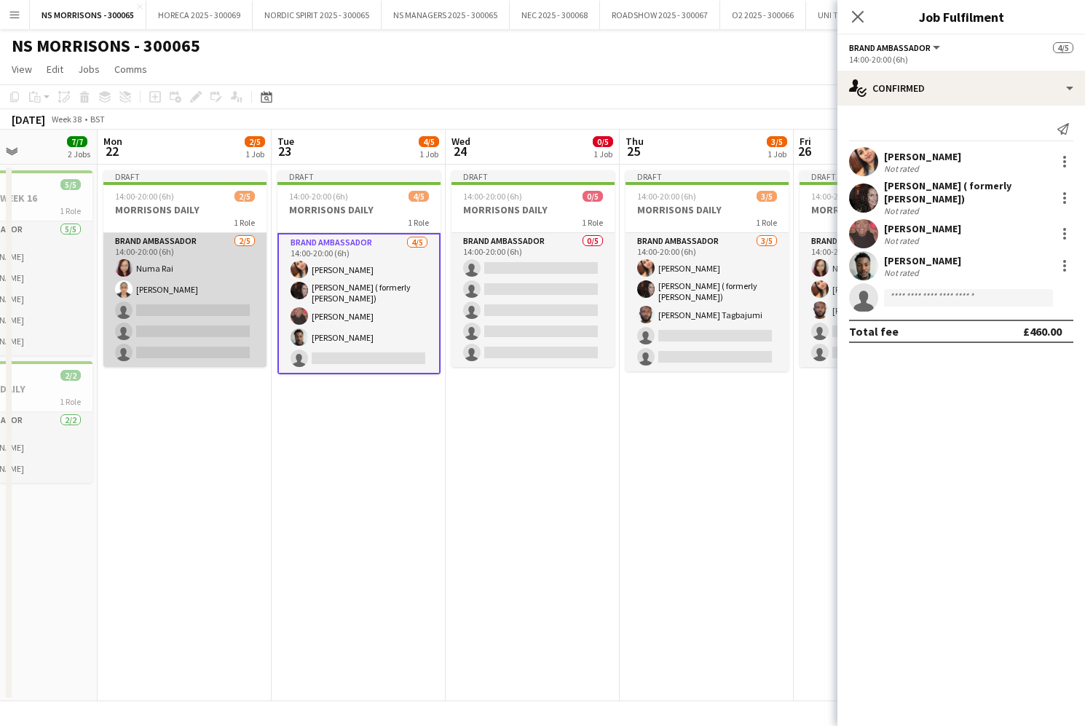
click at [200, 328] on app-card-role "Brand Ambassador 2/5 14:00-20:00 (6h) Numa Rai Opeyemi Ajadi single-neutral-act…" at bounding box center [184, 300] width 163 height 134
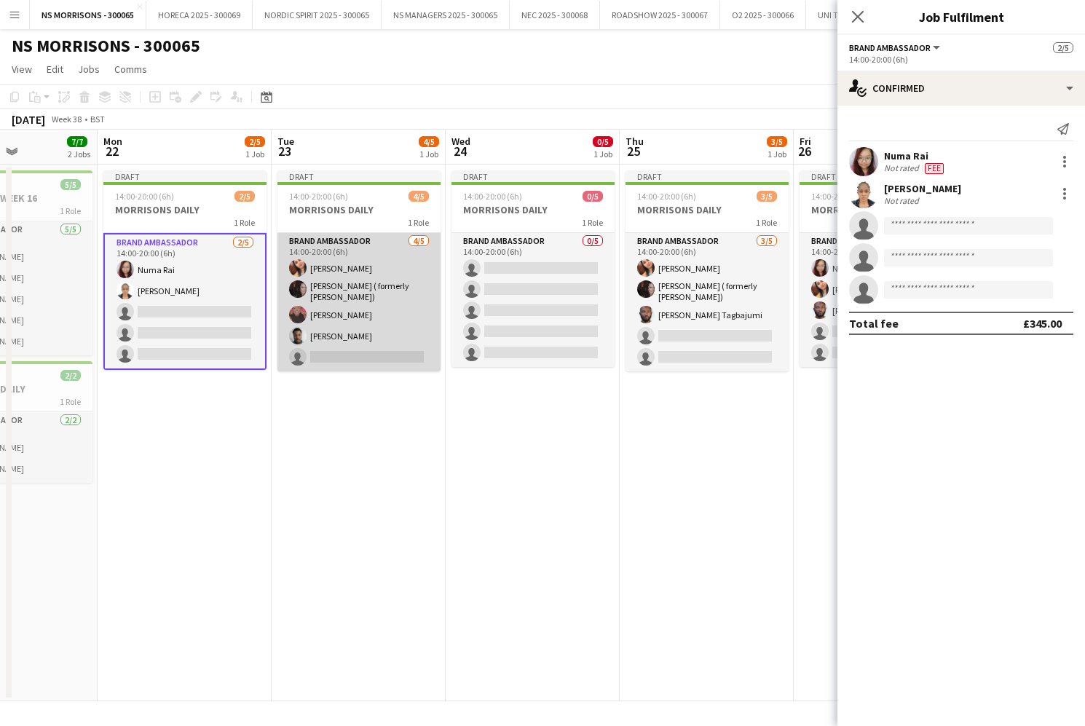
click at [355, 315] on app-card-role "Brand Ambassador 4/5 14:00-20:00 (6h) Monika Nanda Carma Conroy Brown ( formerl…" at bounding box center [359, 302] width 163 height 138
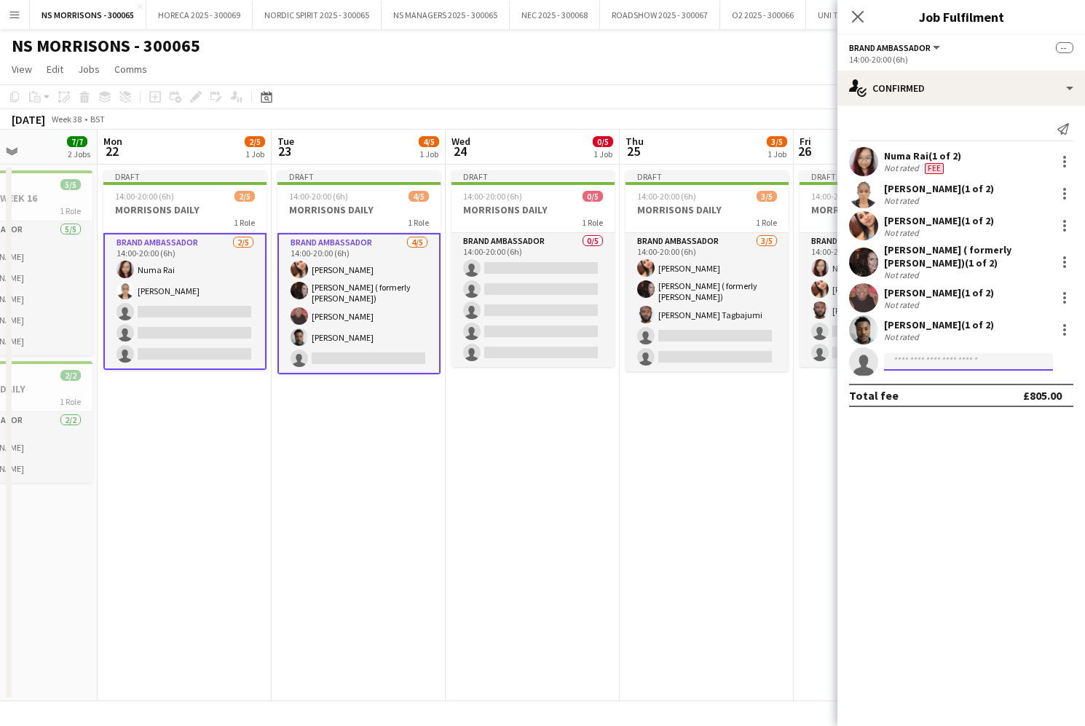
click at [909, 362] on input at bounding box center [968, 361] width 169 height 17
type input "*****"
click at [909, 388] on span "[PERSON_NAME]" at bounding box center [938, 383] width 84 height 12
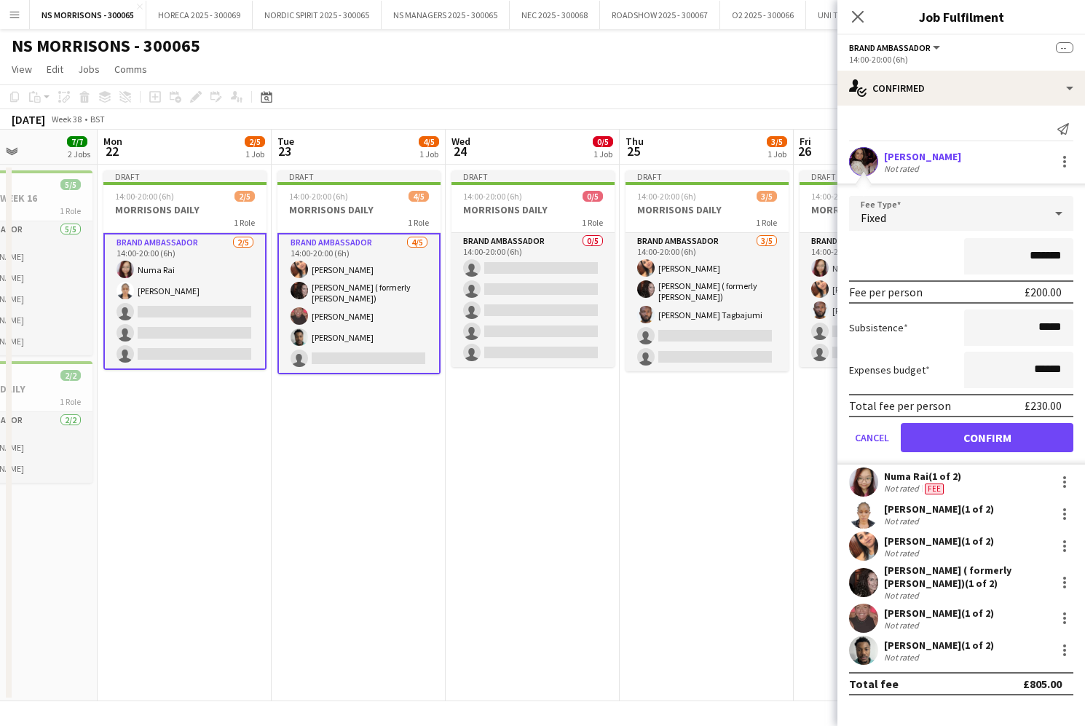
click at [932, 443] on button "Confirm" at bounding box center [987, 437] width 173 height 29
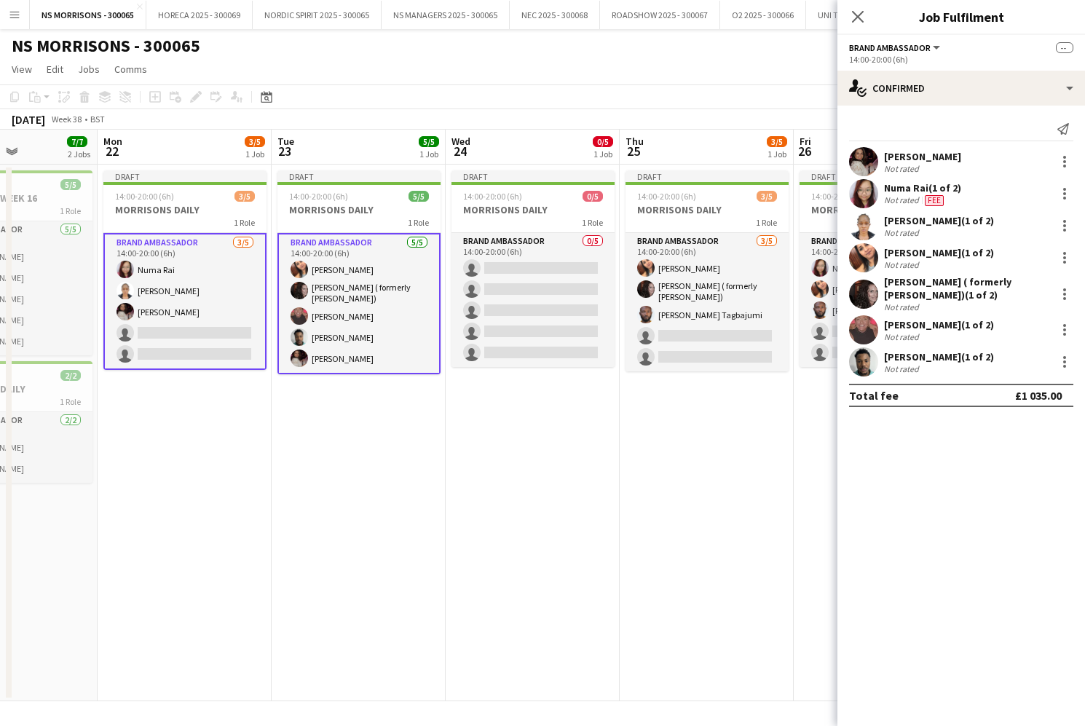
click at [196, 300] on app-card-role "Brand Ambassador 3/5 14:00-20:00 (6h) Numa Rai Opeyemi Ajadi Paula Avantaggiato…" at bounding box center [184, 301] width 163 height 137
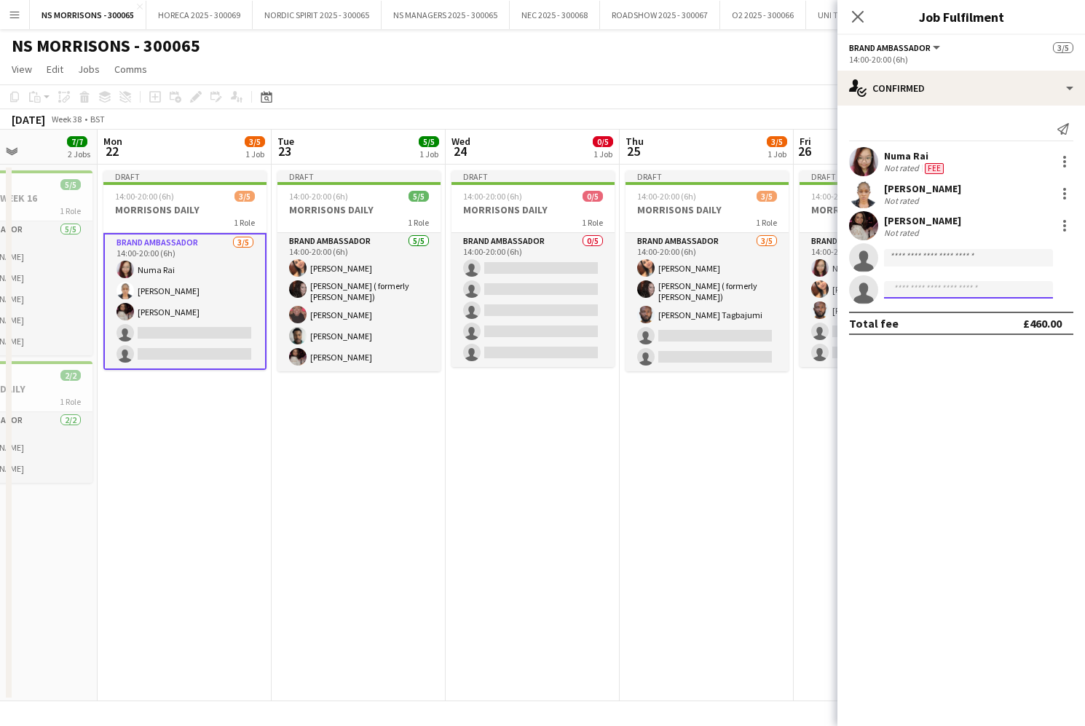
click at [913, 282] on input at bounding box center [968, 289] width 169 height 17
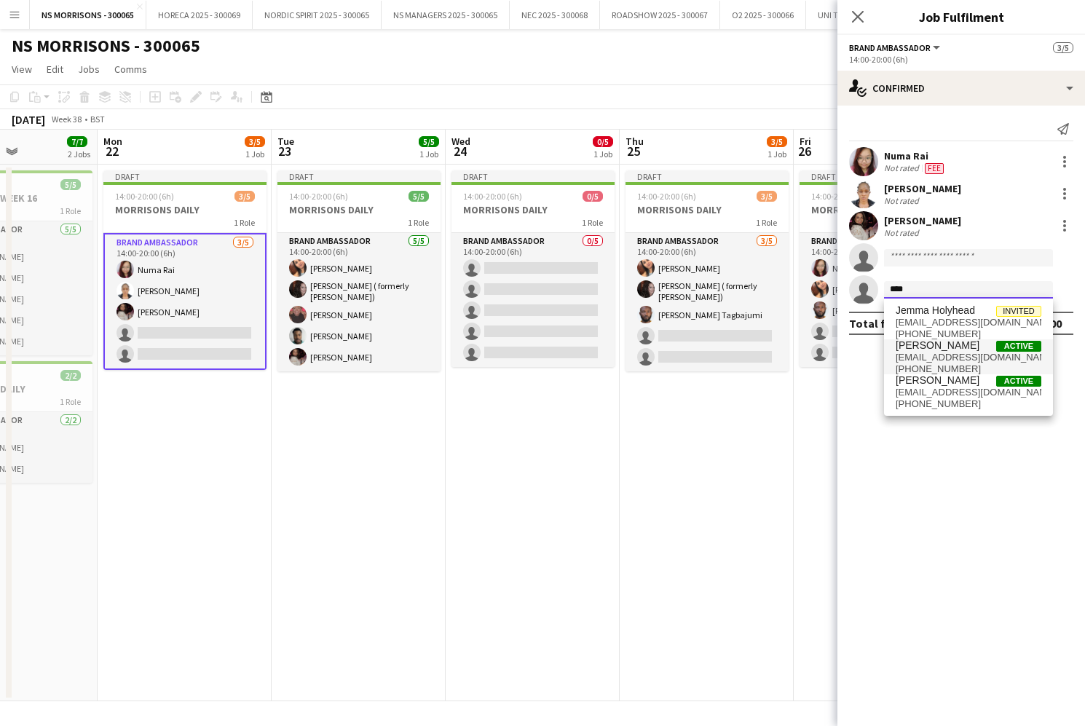
type input "****"
click at [927, 355] on span "ashleighjemmett@hotmail.com" at bounding box center [969, 358] width 146 height 12
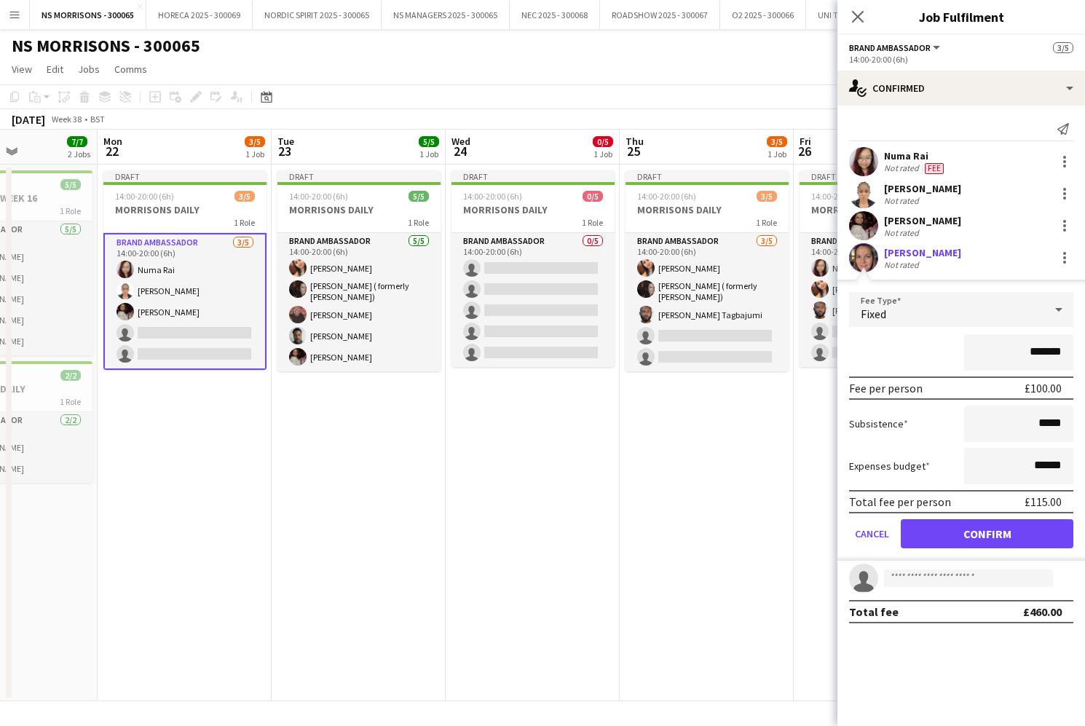
click at [1035, 352] on input "*******" at bounding box center [1018, 352] width 109 height 36
type input "*******"
drag, startPoint x: 1037, startPoint y: 464, endPoint x: 1046, endPoint y: 462, distance: 9.0
click at [1046, 462] on input "******" at bounding box center [1018, 466] width 109 height 36
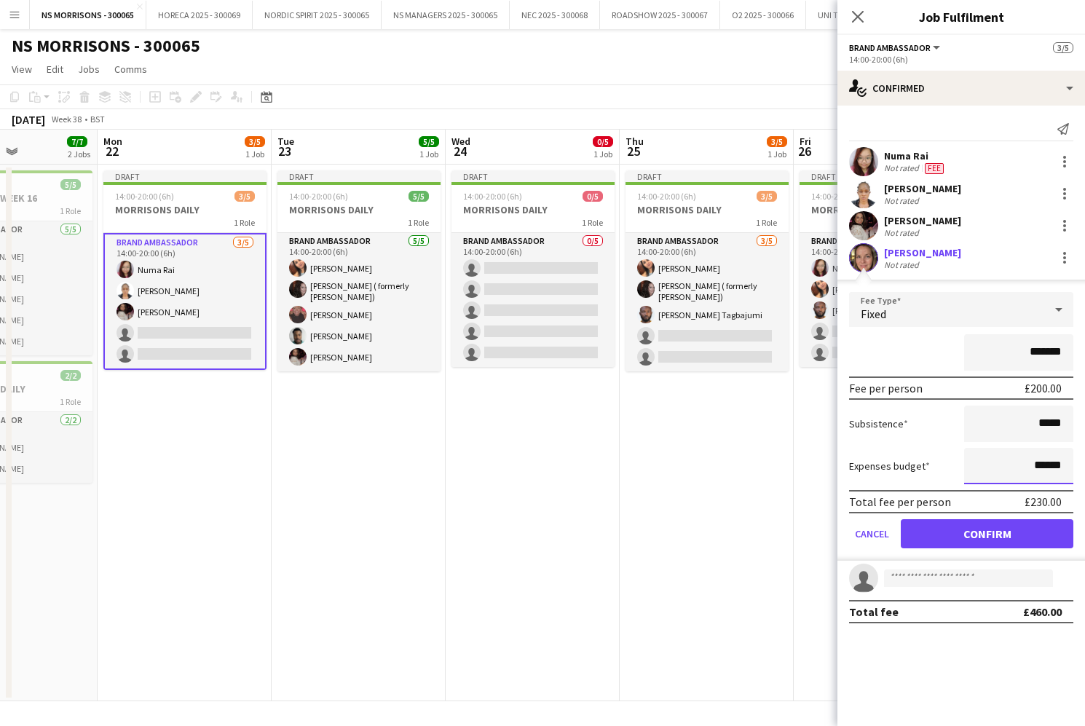
type input "******"
click at [1016, 542] on button "Confirm" at bounding box center [987, 533] width 173 height 29
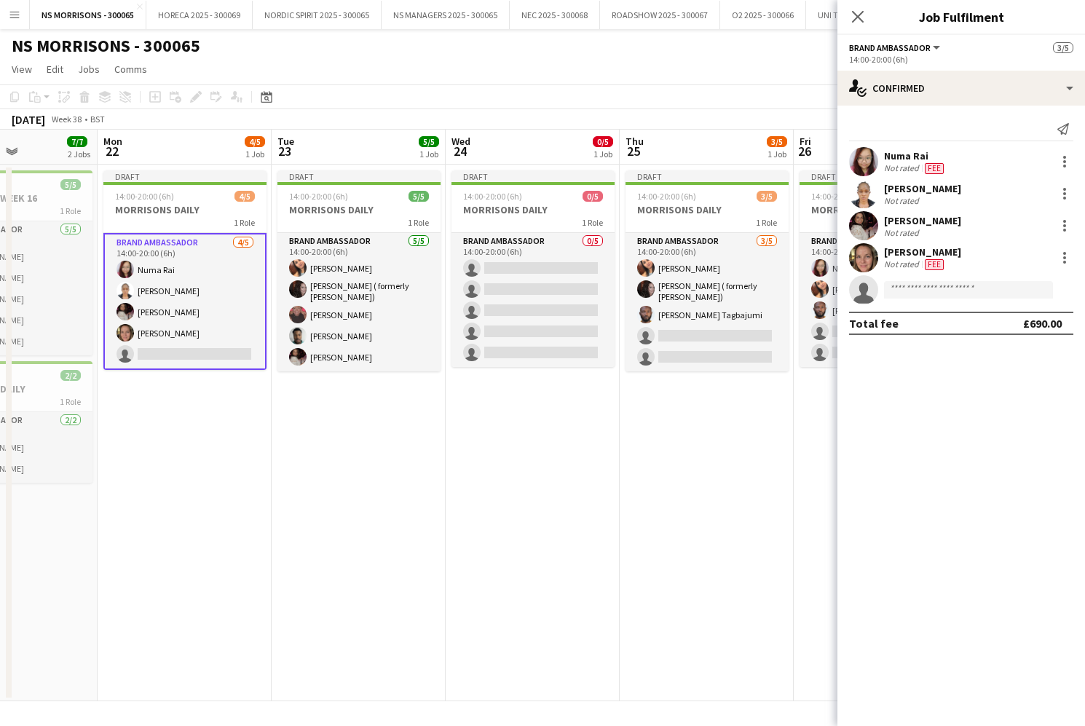
scroll to position [0, 0]
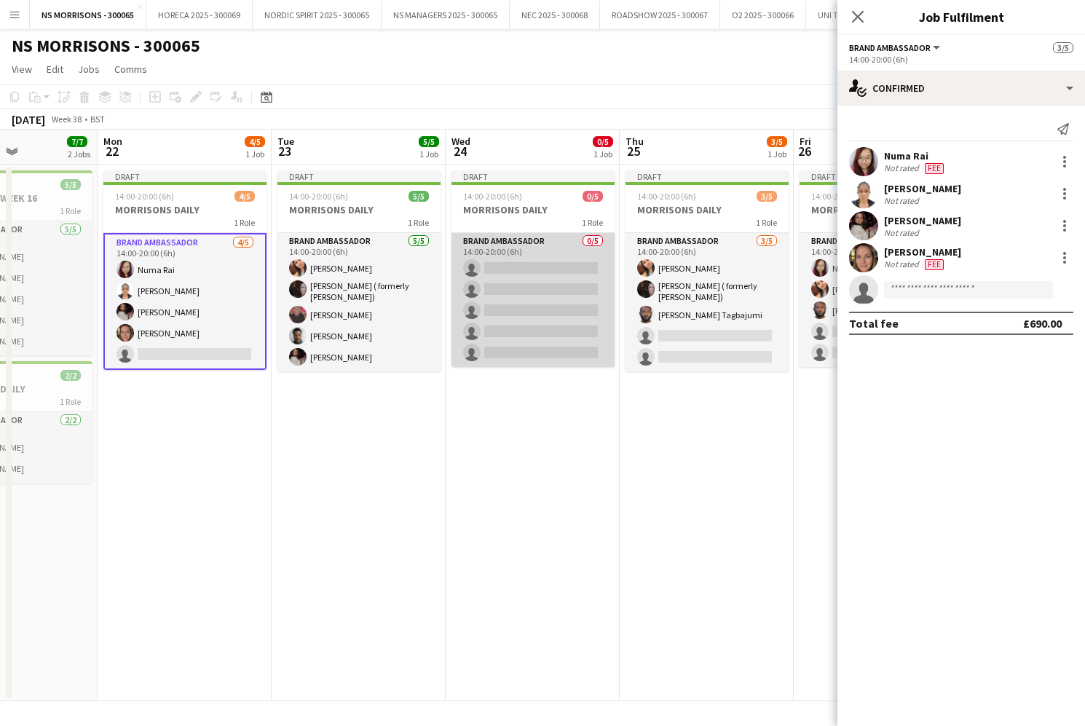
click at [510, 283] on app-card-role "Brand Ambassador 0/5 14:00-20:00 (6h) single-neutral-actions single-neutral-act…" at bounding box center [533, 300] width 163 height 134
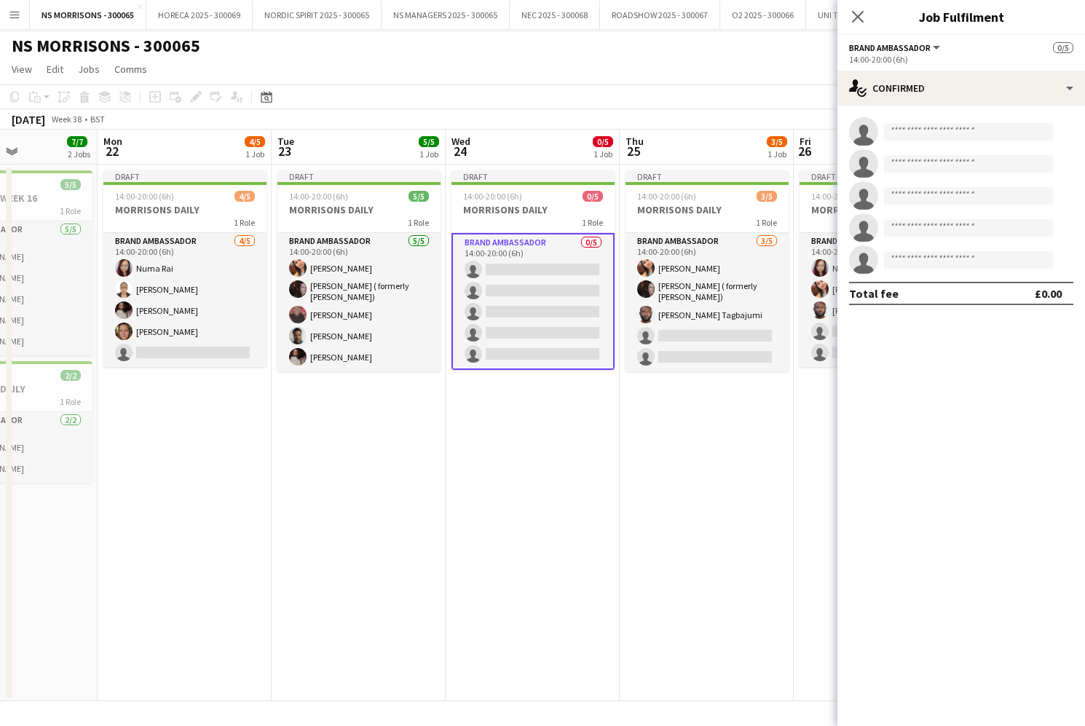
click at [613, 278] on app-card-role "Brand Ambassador 0/5 14:00-20:00 (6h) single-neutral-actions single-neutral-act…" at bounding box center [533, 301] width 163 height 137
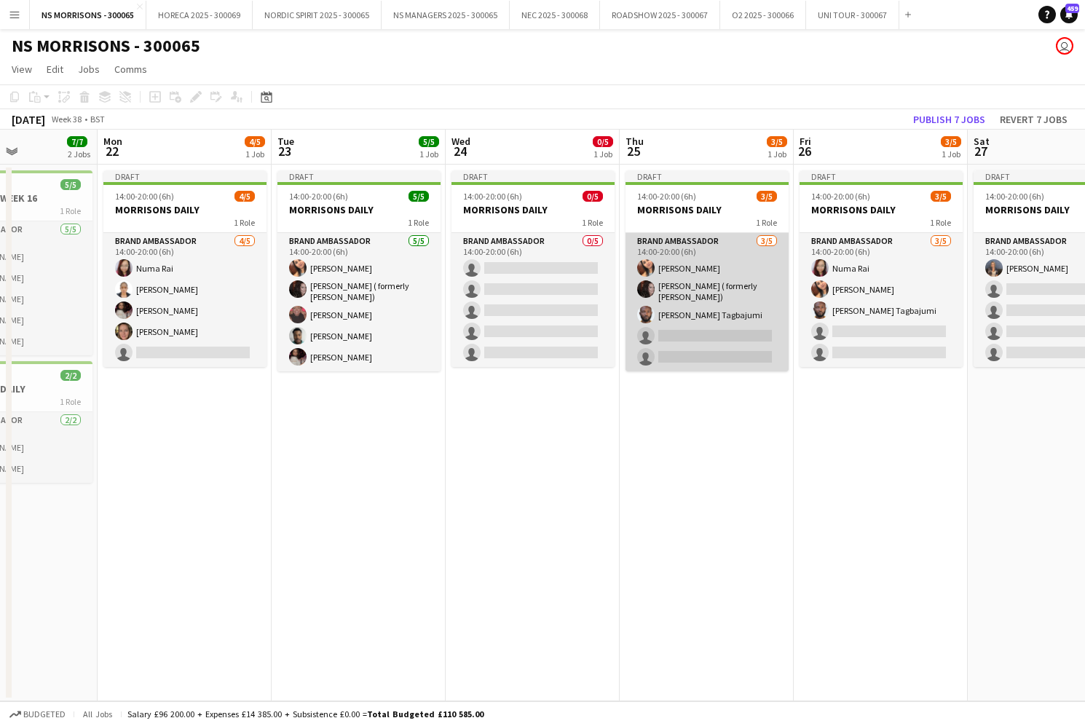
click at [646, 279] on app-card-role "Brand Ambassador 3/5 14:00-20:00 (6h) Monika Nanda Carma Conroy Brown ( formerl…" at bounding box center [707, 302] width 163 height 138
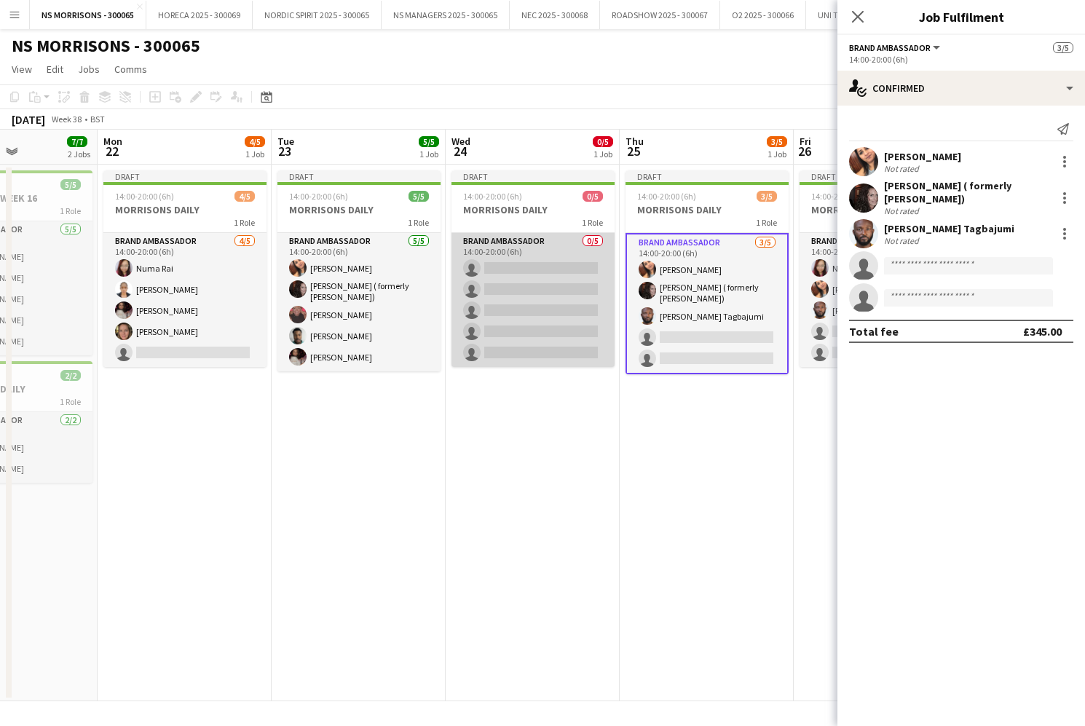
click at [528, 279] on app-card-role "Brand Ambassador 0/5 14:00-20:00 (6h) single-neutral-actions single-neutral-act…" at bounding box center [533, 300] width 163 height 134
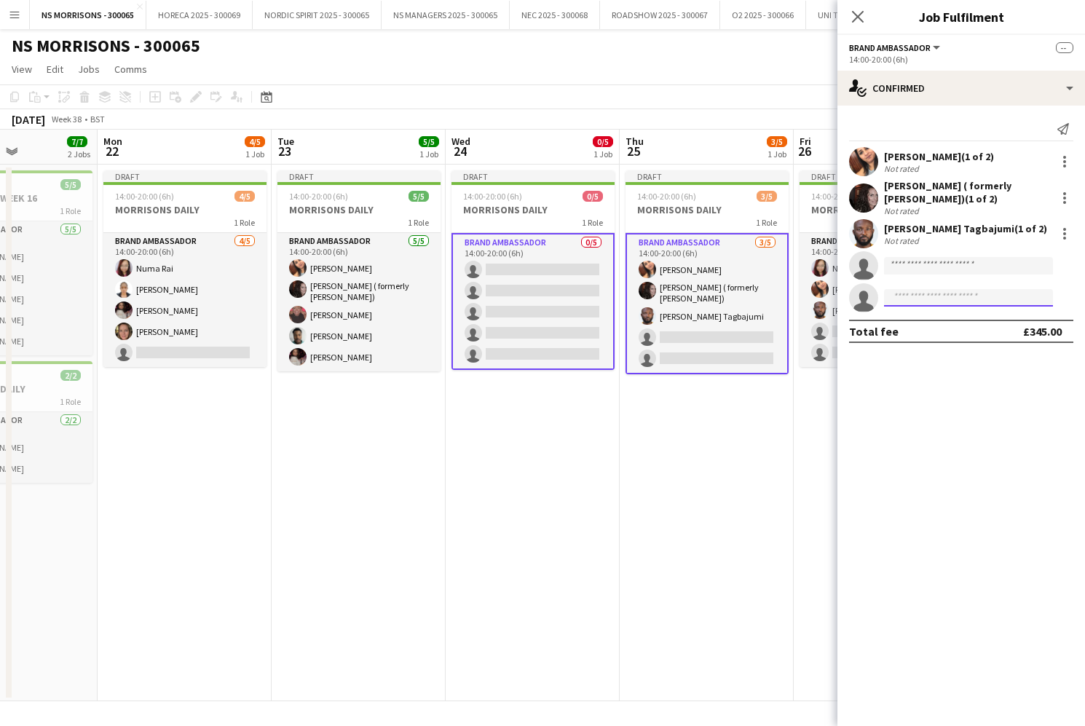
click at [911, 301] on input at bounding box center [968, 297] width 169 height 17
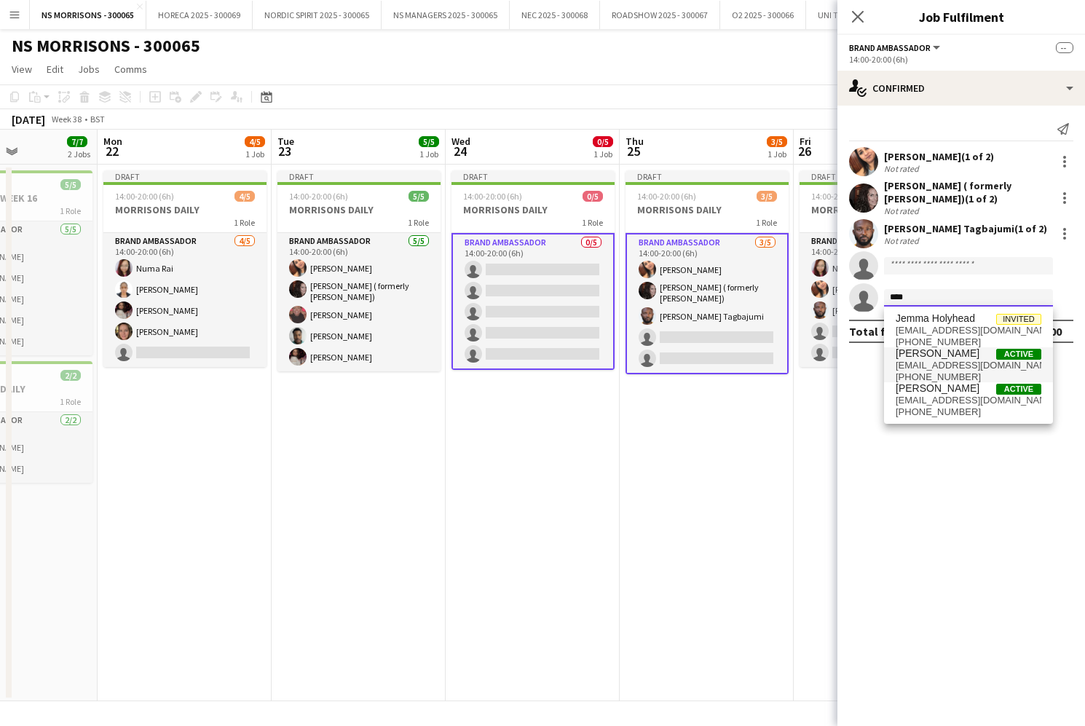
type input "****"
click at [932, 351] on span "[PERSON_NAME]" at bounding box center [938, 353] width 84 height 12
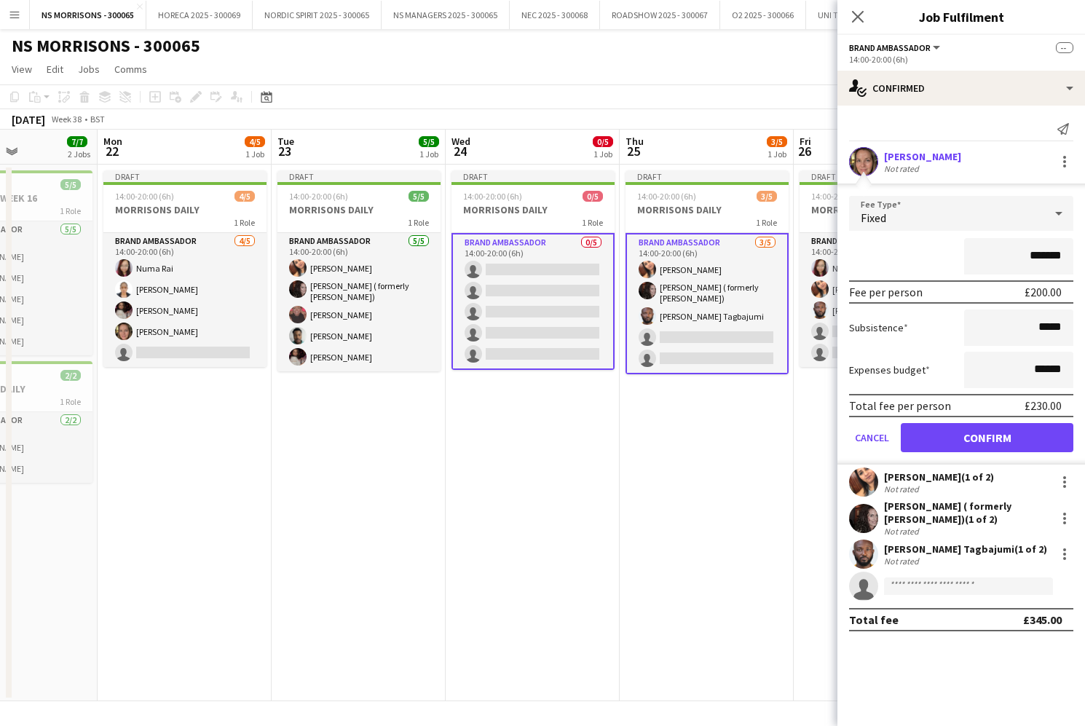
click at [930, 442] on button "Confirm" at bounding box center [987, 437] width 173 height 29
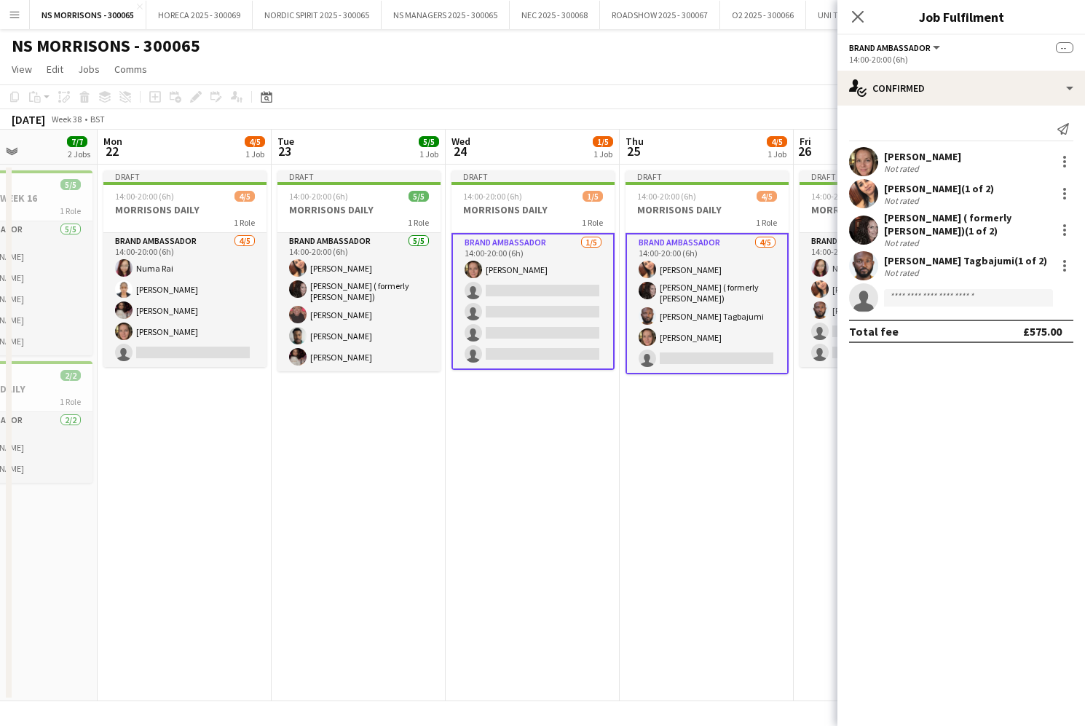
drag, startPoint x: 308, startPoint y: 463, endPoint x: 251, endPoint y: 377, distance: 103.6
click at [308, 463] on app-date-cell "Draft 14:00-20:00 (6h) 5/5 MORRISONS DAILY 1 Role Brand Ambassador 5/5 14:00-20…" at bounding box center [359, 433] width 174 height 537
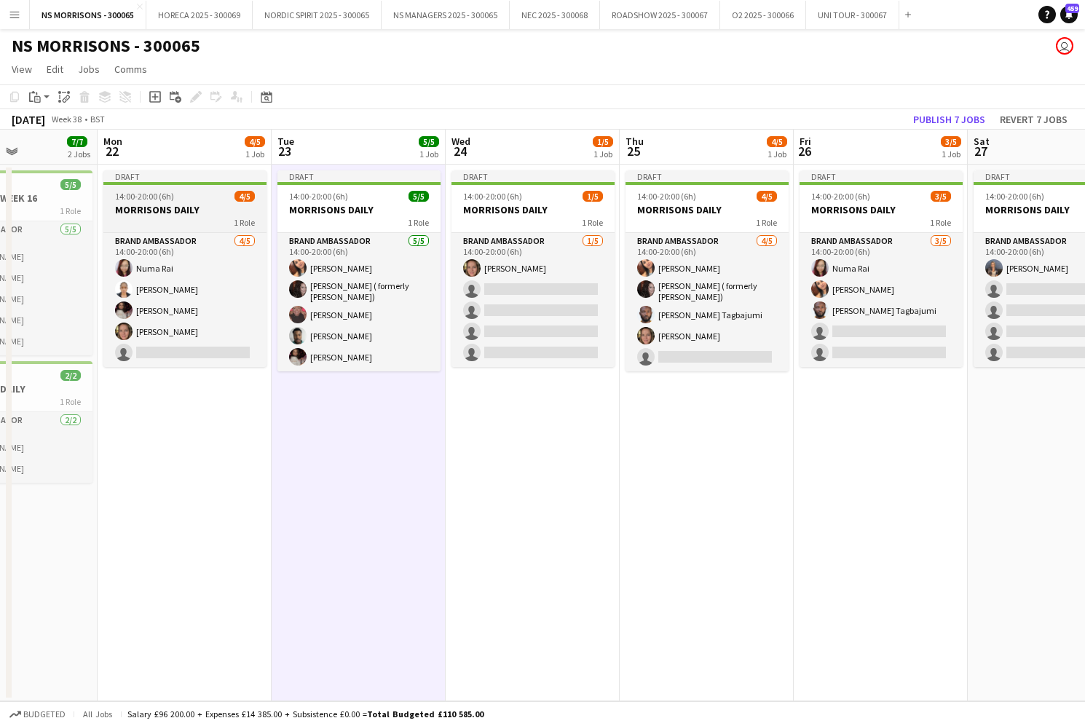
click at [177, 213] on h3 "MORRISONS DAILY" at bounding box center [184, 209] width 163 height 13
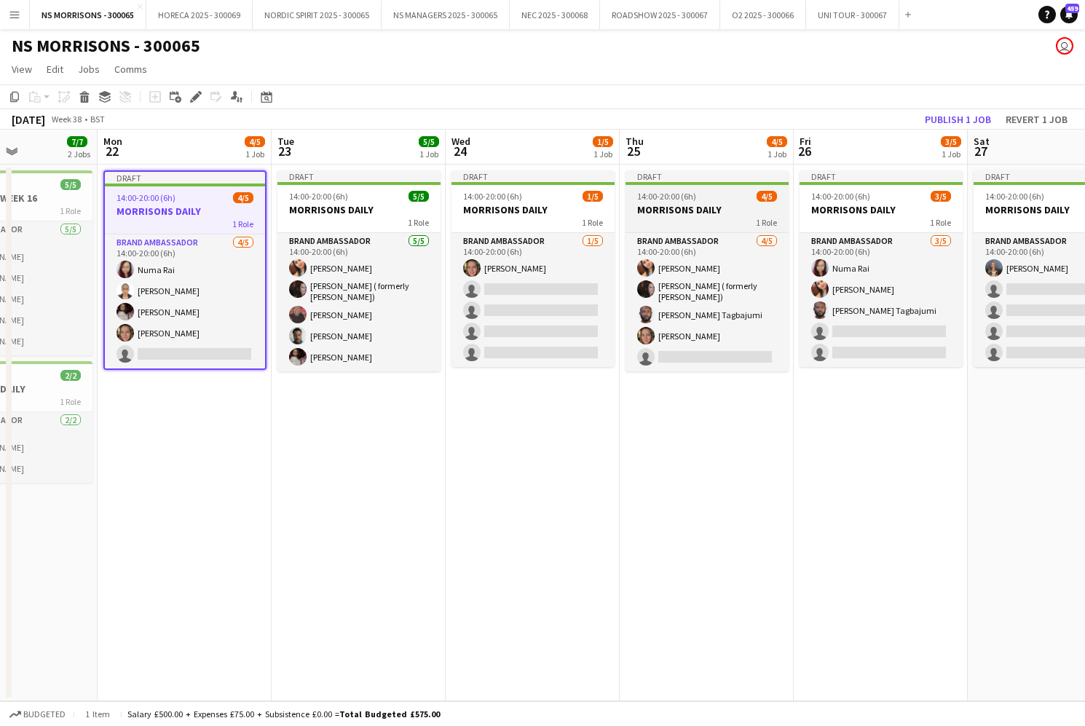
click at [651, 208] on h3 "MORRISONS DAILY" at bounding box center [707, 209] width 163 height 13
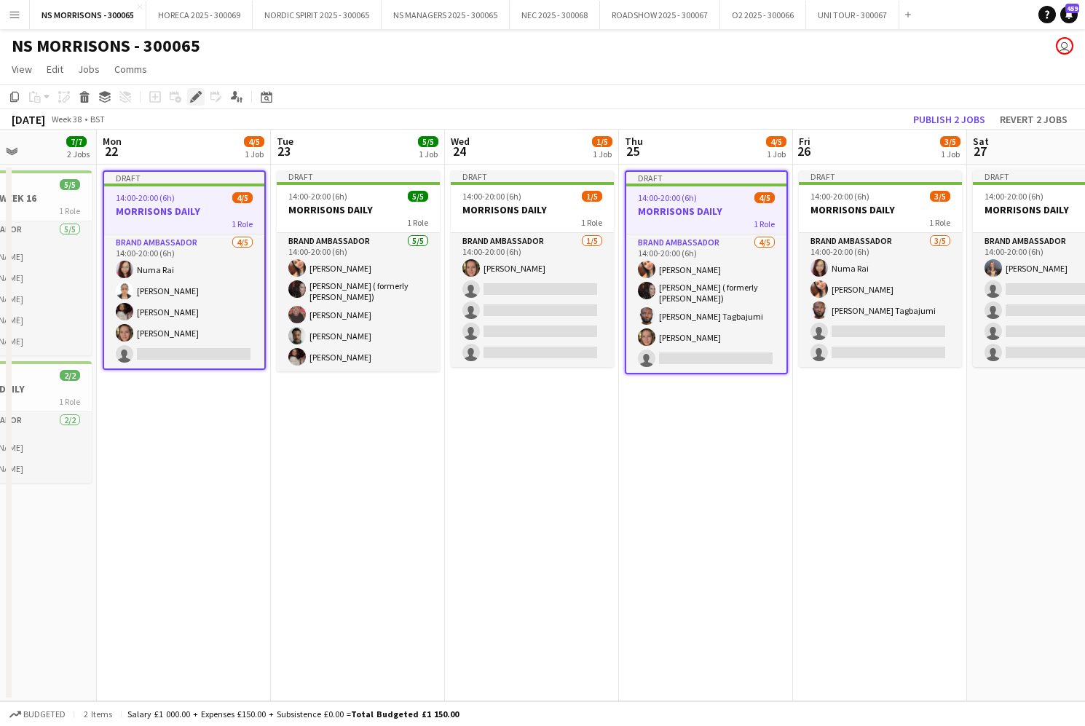
click at [199, 97] on icon "Edit" at bounding box center [196, 97] width 12 height 12
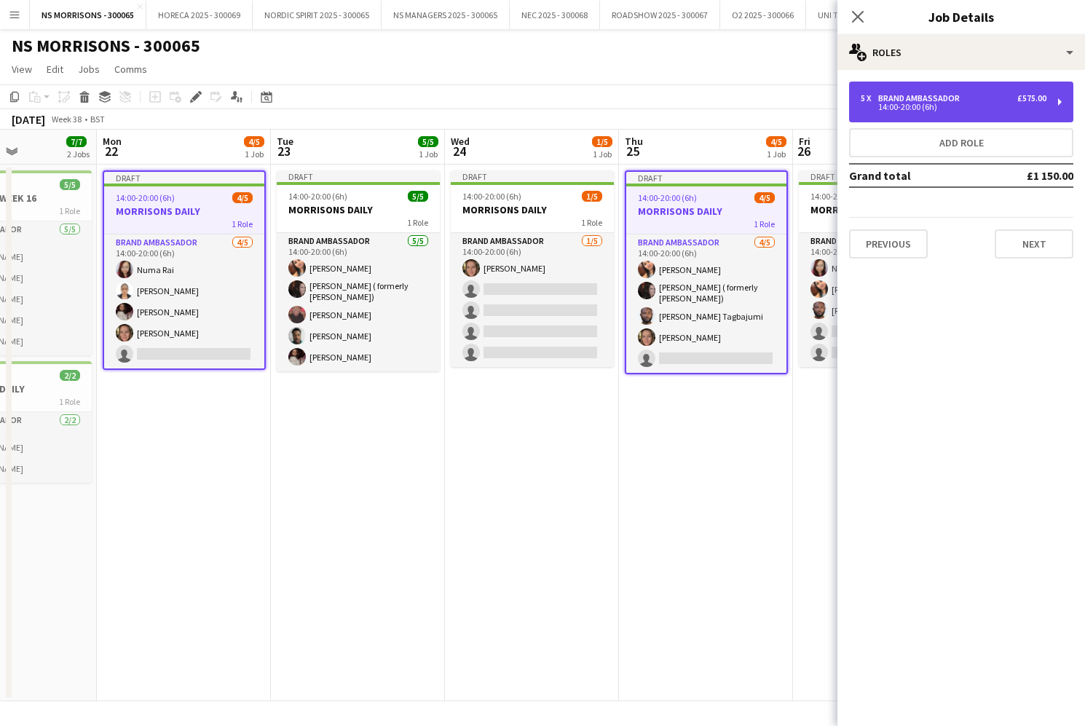
click at [874, 114] on div "5 x Brand Ambassador £575.00 14:00-20:00 (6h)" at bounding box center [961, 102] width 224 height 41
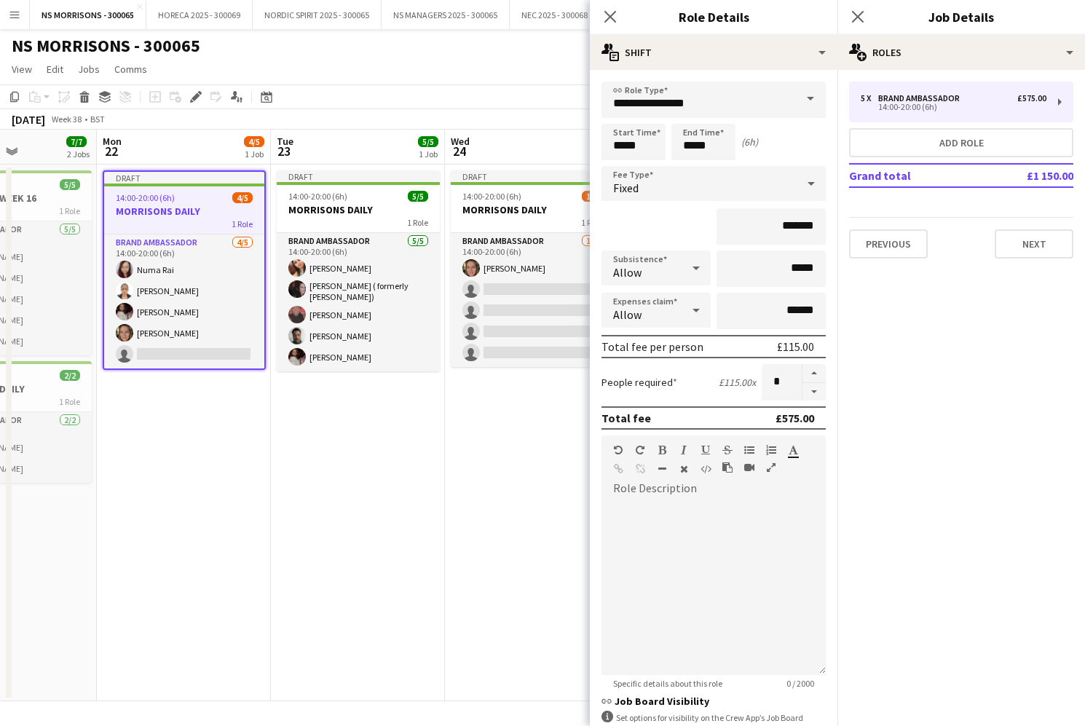
click at [815, 390] on button "button" at bounding box center [814, 392] width 23 height 18
type input "*"
click at [506, 473] on app-date-cell "Draft 14:00-20:00 (6h) 1/5 MORRISONS DAILY 1 Role Brand Ambassador 1/5 14:00-20…" at bounding box center [532, 433] width 174 height 537
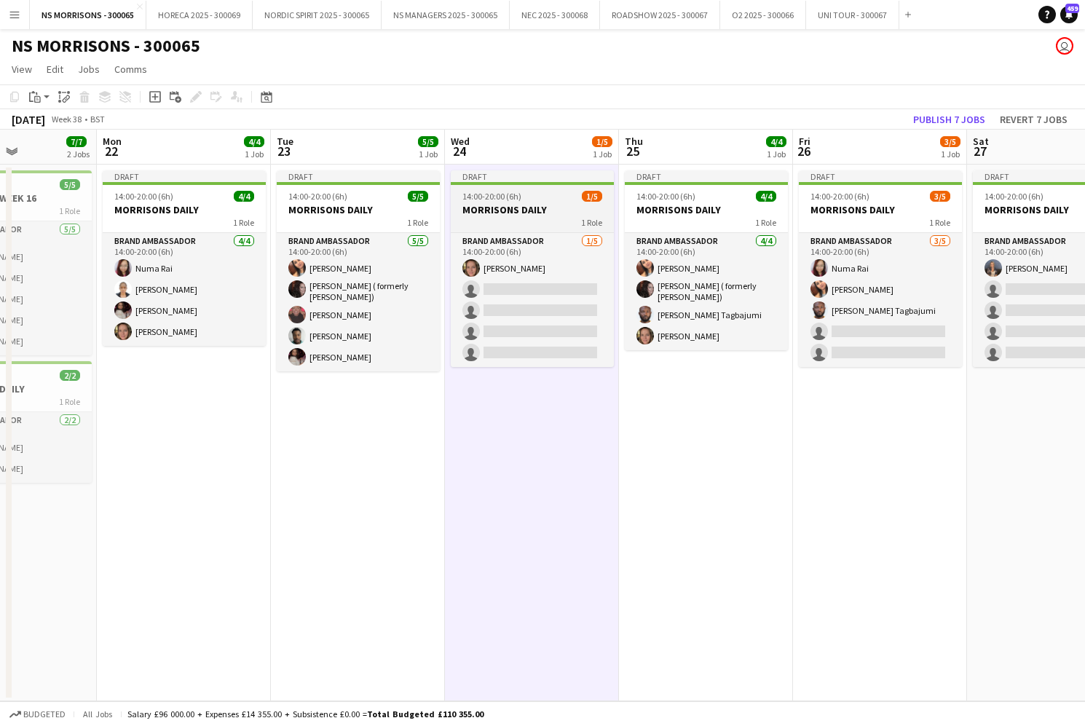
click at [551, 204] on h3 "MORRISONS DAILY" at bounding box center [532, 209] width 163 height 13
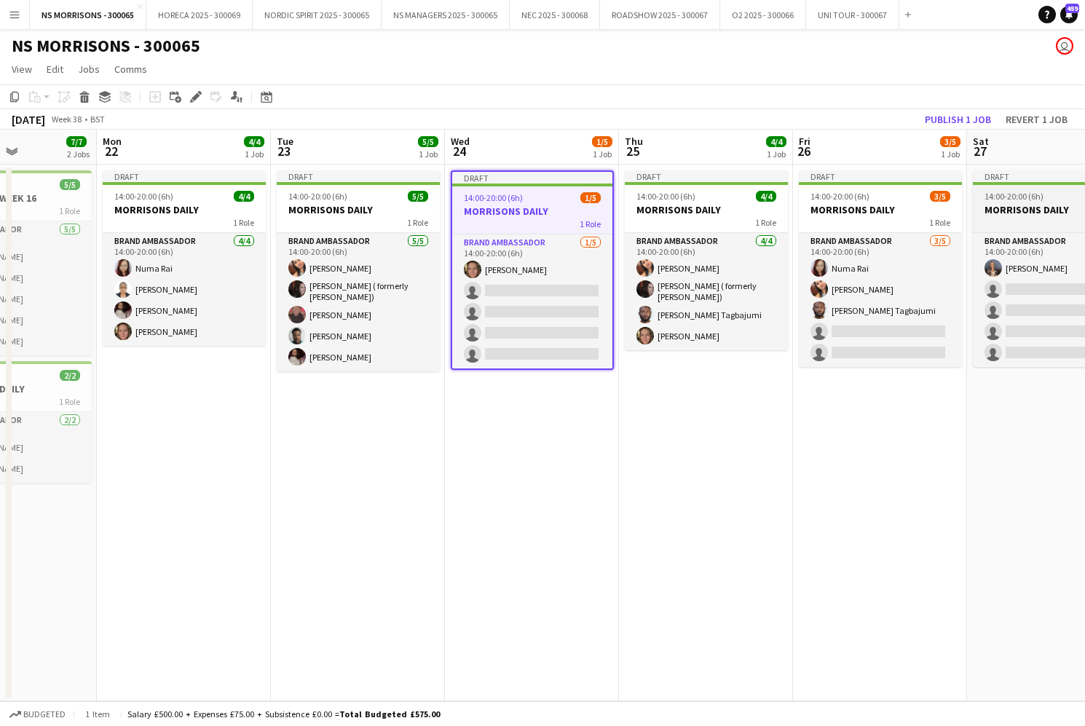
click at [1031, 213] on h3 "MORRISONS DAILY" at bounding box center [1054, 209] width 163 height 13
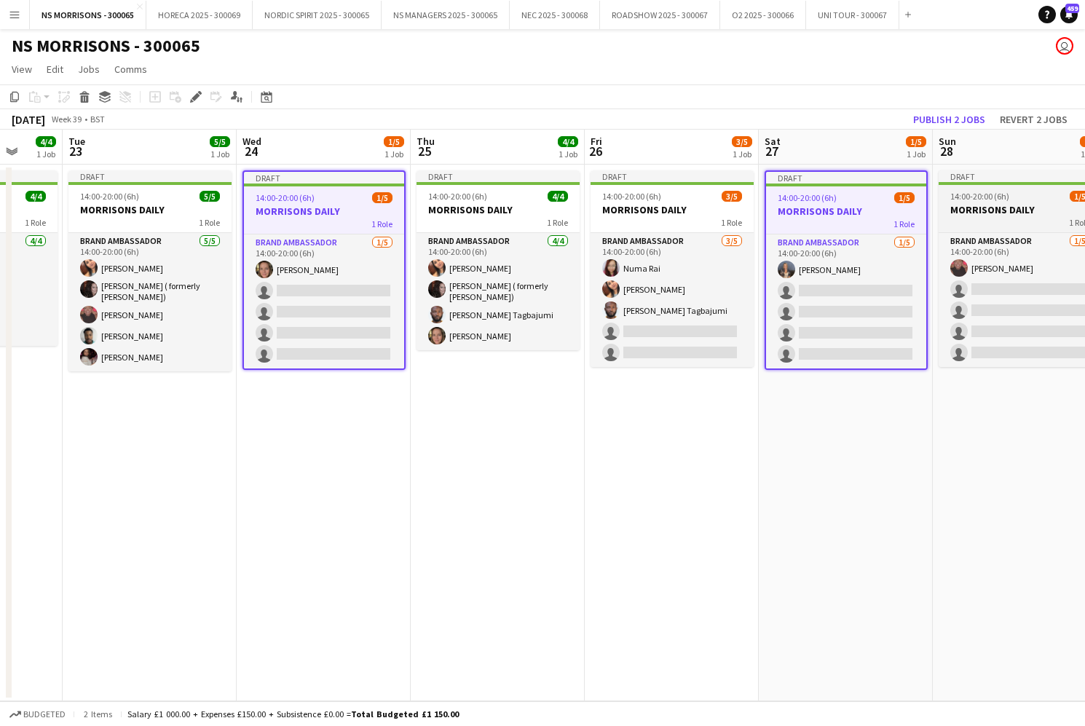
scroll to position [0, 637]
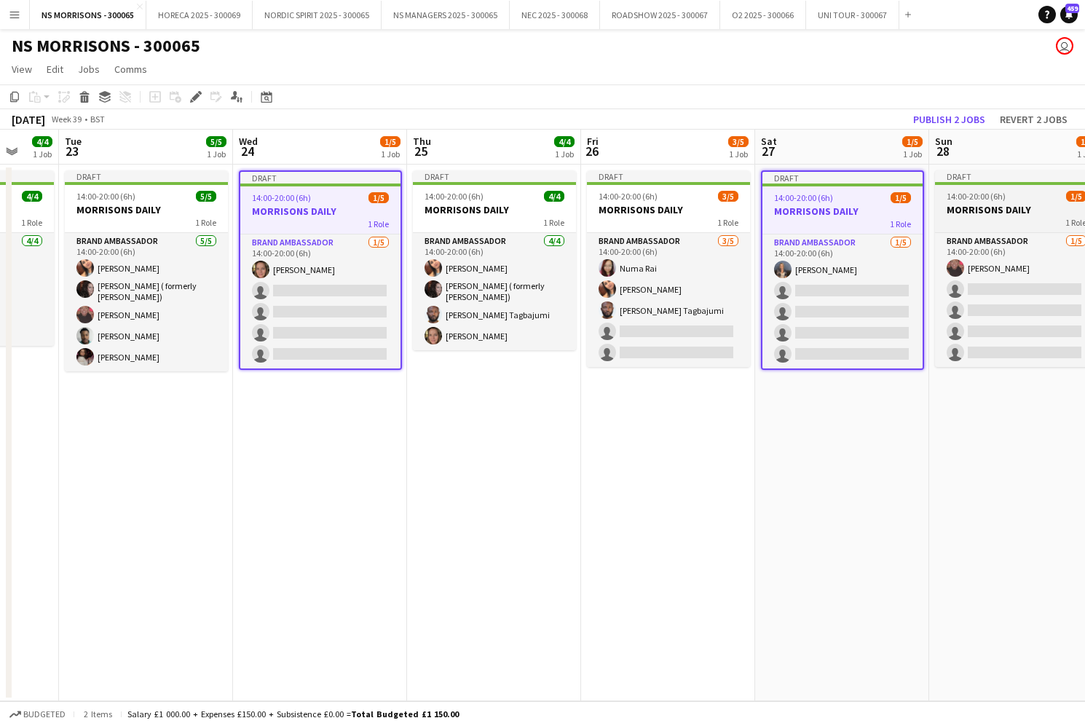
click at [961, 208] on h3 "MORRISONS DAILY" at bounding box center [1016, 209] width 163 height 13
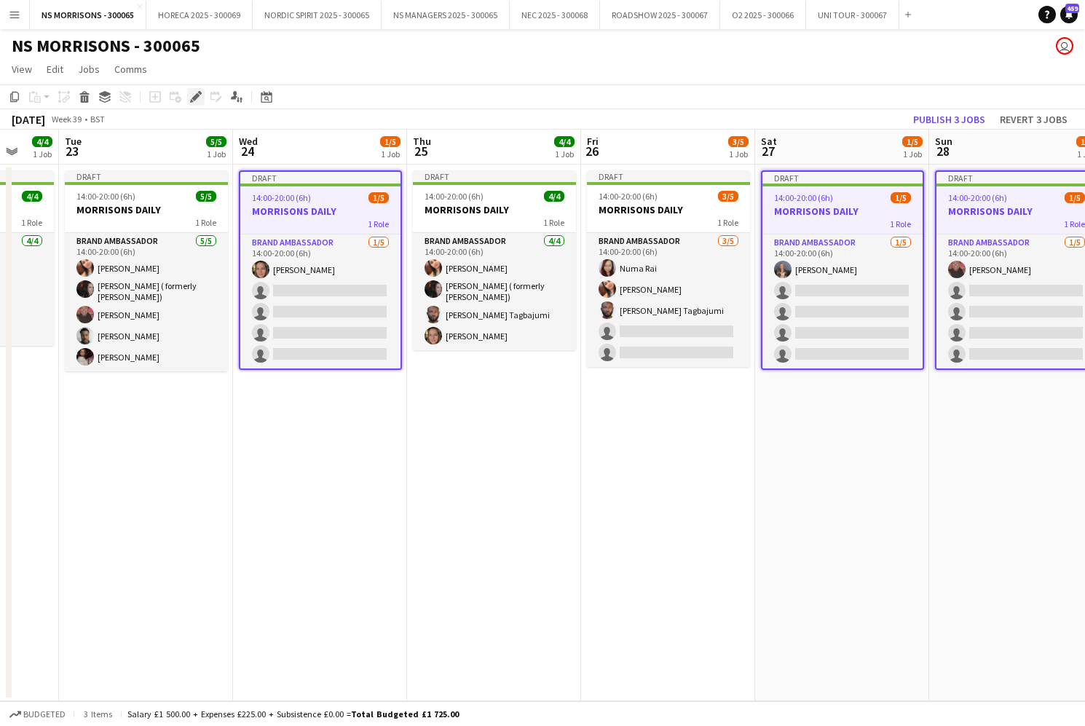
click at [200, 101] on icon "Edit" at bounding box center [196, 97] width 12 height 12
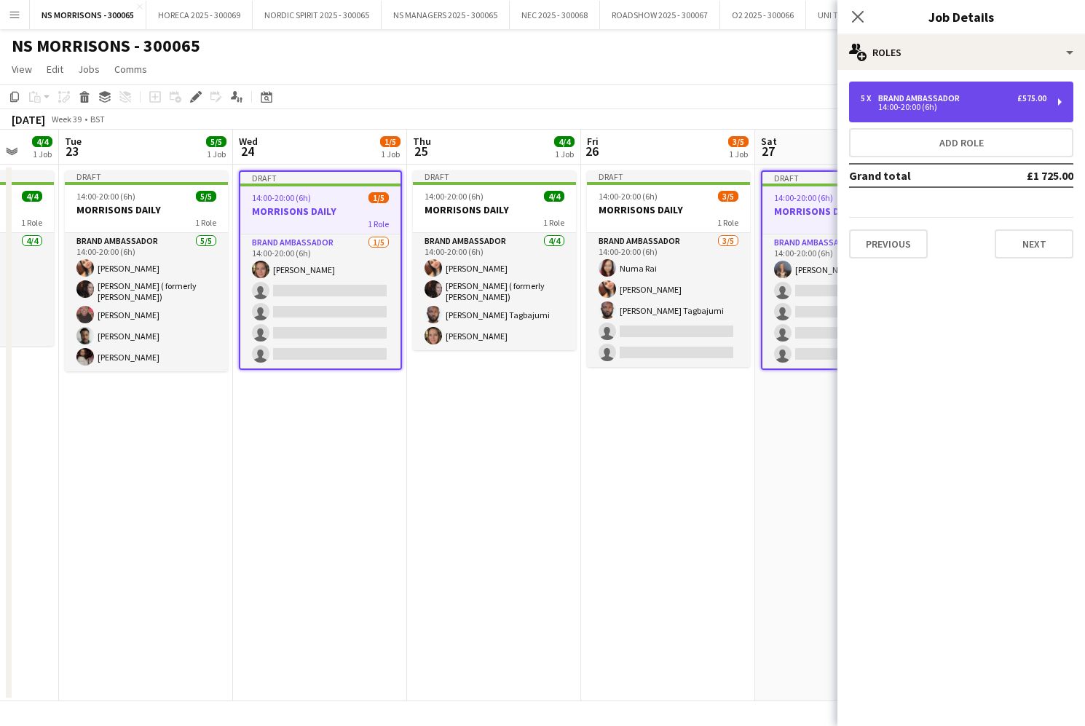
click at [974, 110] on div "14:00-20:00 (6h)" at bounding box center [954, 106] width 186 height 7
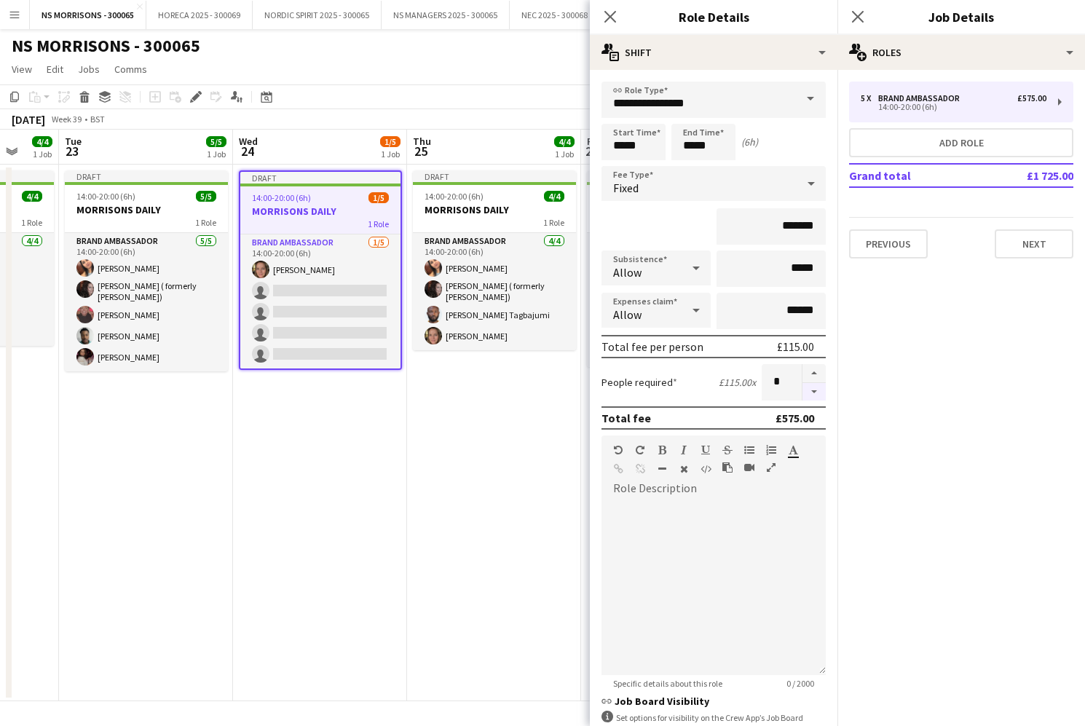
click at [815, 387] on button "button" at bounding box center [814, 392] width 23 height 18
type input "*"
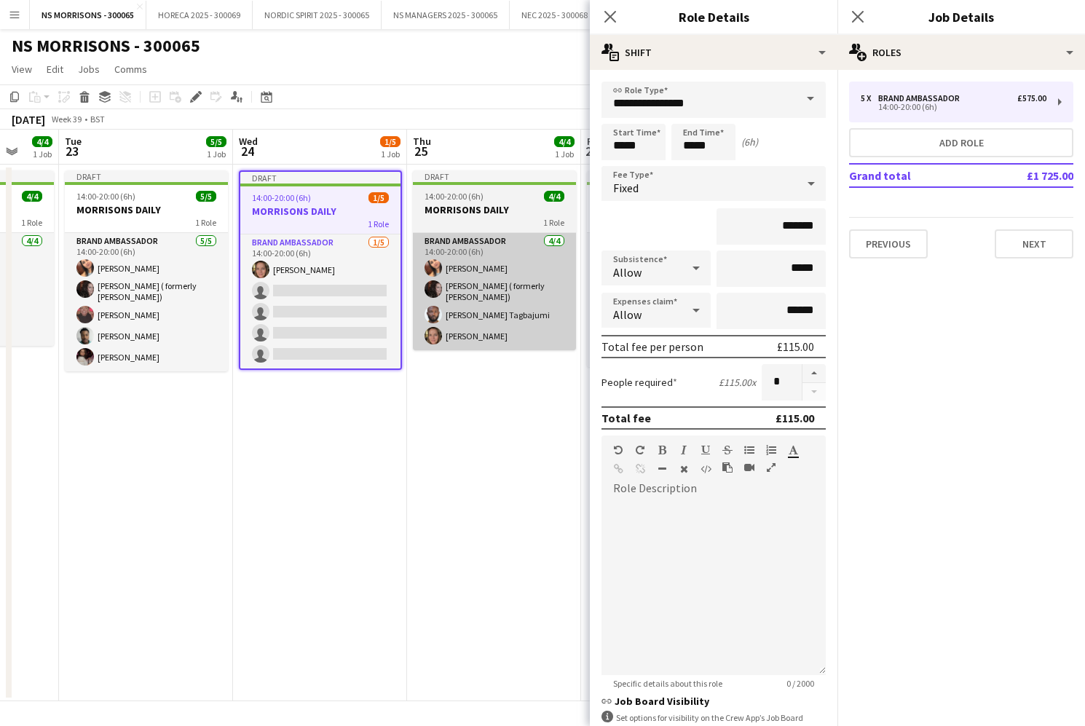
drag, startPoint x: 556, startPoint y: 447, endPoint x: 551, endPoint y: 290, distance: 157.4
click at [556, 447] on app-date-cell "Draft 14:00-20:00 (6h) 4/4 MORRISONS DAILY 1 Role Brand Ambassador 4/4 14:00-20…" at bounding box center [494, 433] width 174 height 537
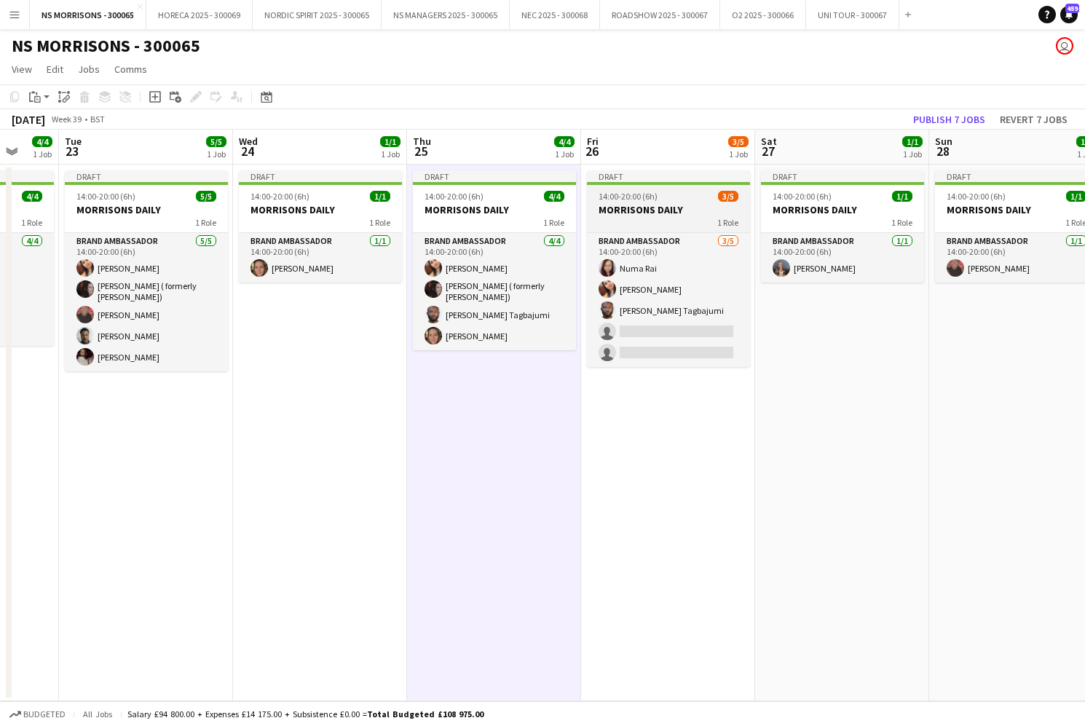
drag, startPoint x: 624, startPoint y: 199, endPoint x: 614, endPoint y: 199, distance: 10.2
click at [624, 200] on span "14:00-20:00 (6h)" at bounding box center [628, 196] width 59 height 11
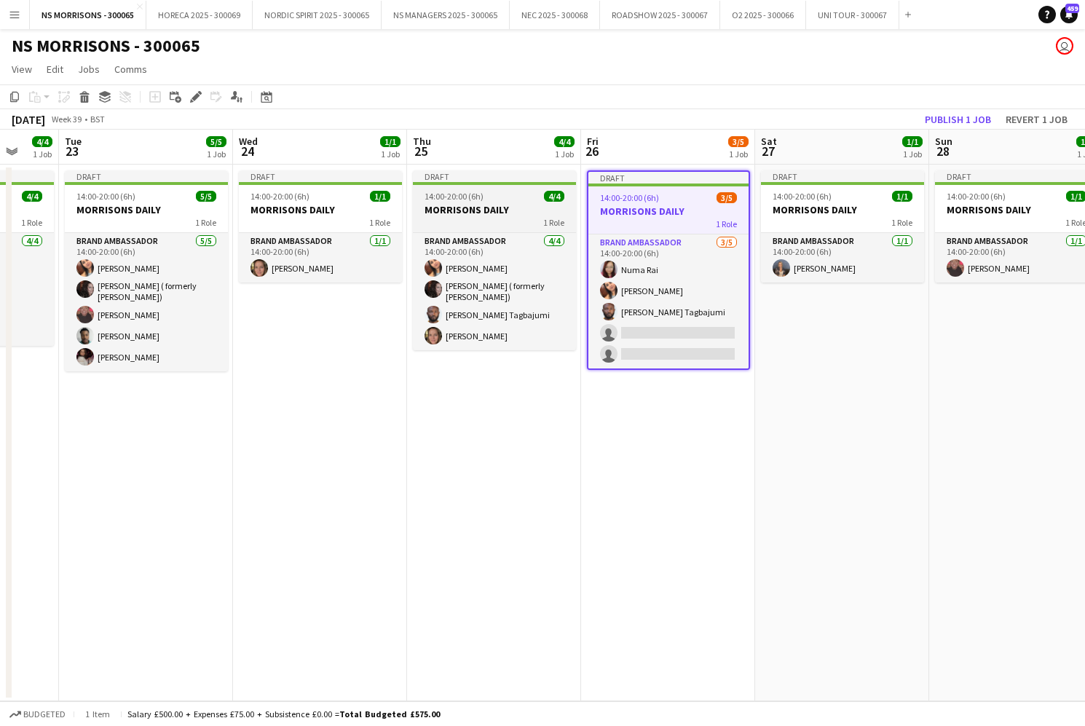
scroll to position [0, 638]
drag, startPoint x: 194, startPoint y: 98, endPoint x: 574, endPoint y: 104, distance: 379.6
click at [201, 98] on icon "Edit" at bounding box center [196, 97] width 12 height 12
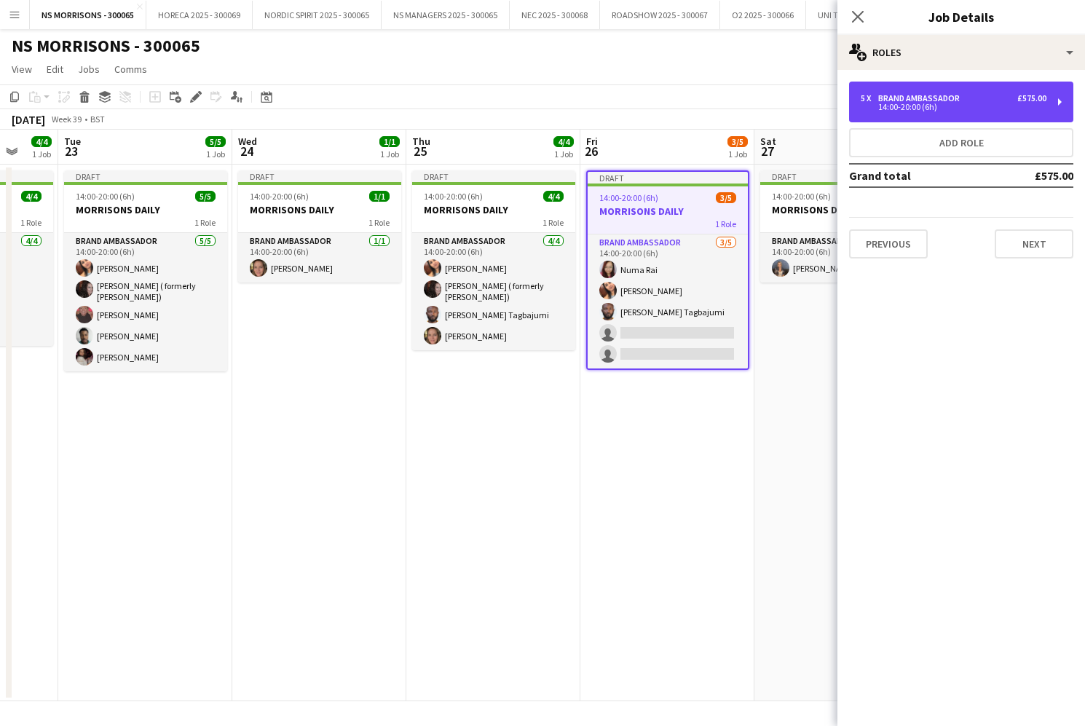
drag, startPoint x: 911, startPoint y: 94, endPoint x: 890, endPoint y: 174, distance: 82.7
click at [910, 94] on div "Brand Ambassador" at bounding box center [921, 98] width 87 height 10
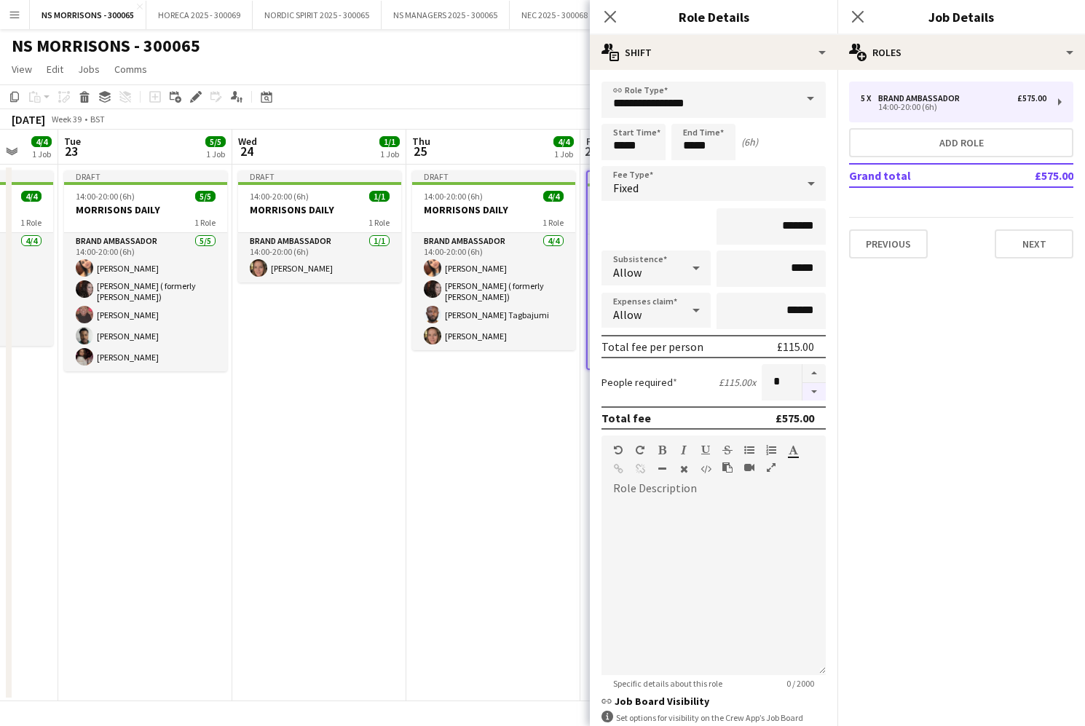
click at [807, 396] on button "button" at bounding box center [814, 392] width 23 height 18
type input "*"
drag, startPoint x: 475, startPoint y: 454, endPoint x: 651, endPoint y: 348, distance: 205.5
click at [476, 453] on app-date-cell "Draft 14:00-20:00 (6h) 4/4 MORRISONS DAILY 1 Role Brand Ambassador 4/4 14:00-20…" at bounding box center [493, 433] width 174 height 537
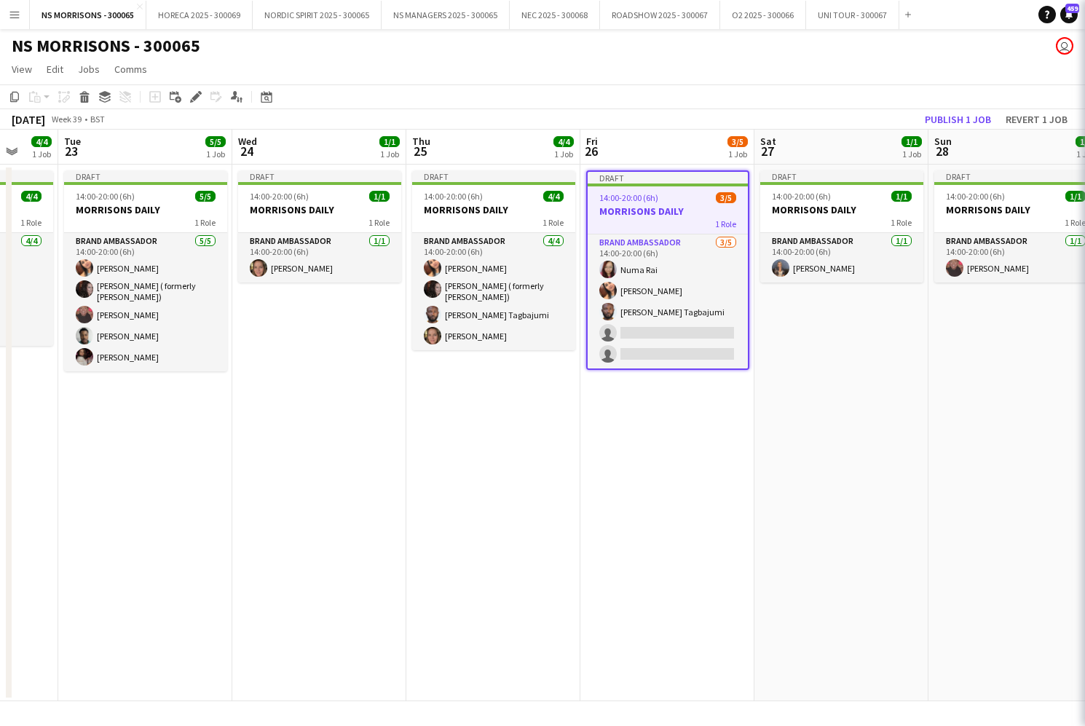
scroll to position [0, 637]
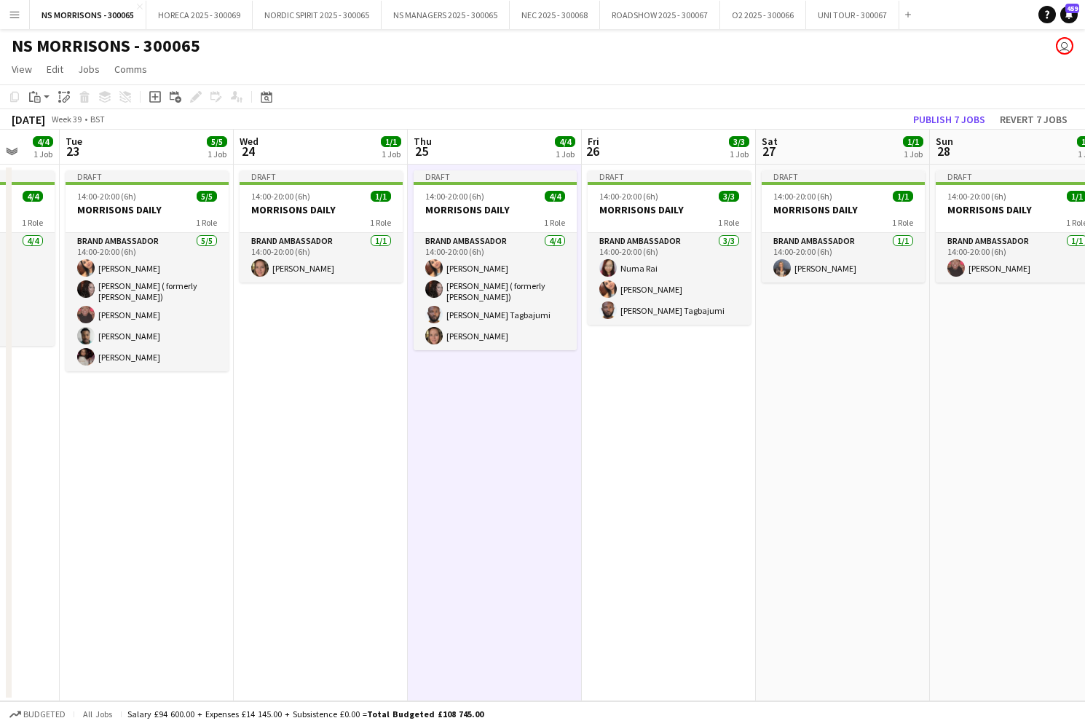
drag, startPoint x: 976, startPoint y: 114, endPoint x: 916, endPoint y: 97, distance: 62.9
click at [975, 114] on button "Publish 7 jobs" at bounding box center [950, 119] width 84 height 19
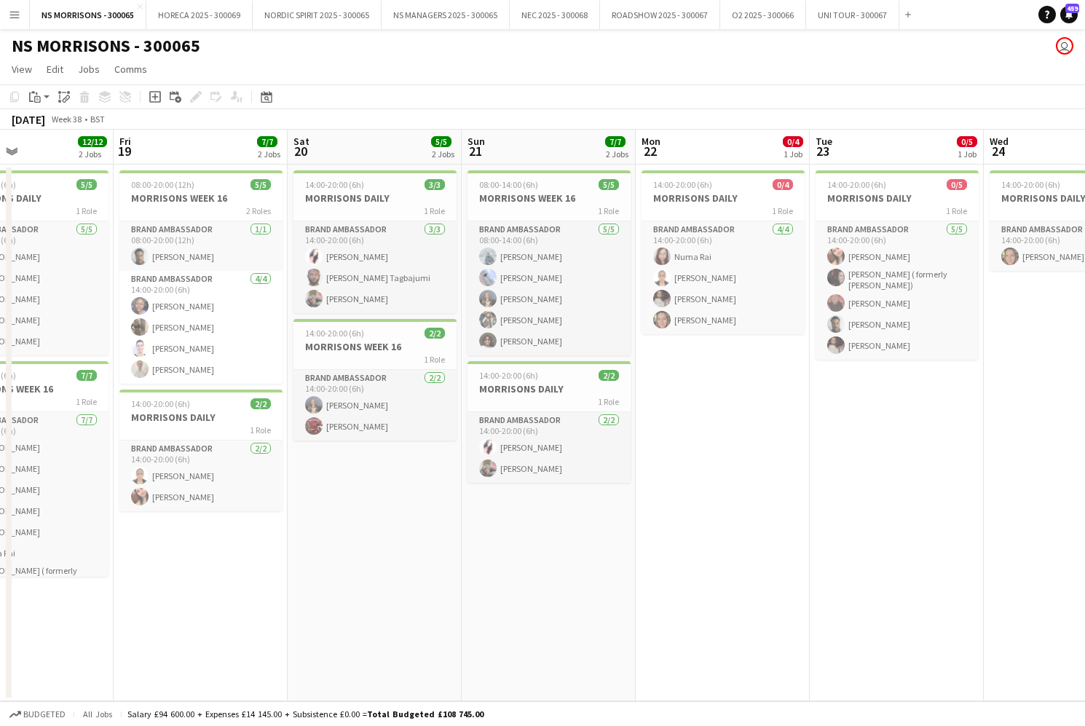
scroll to position [0, 436]
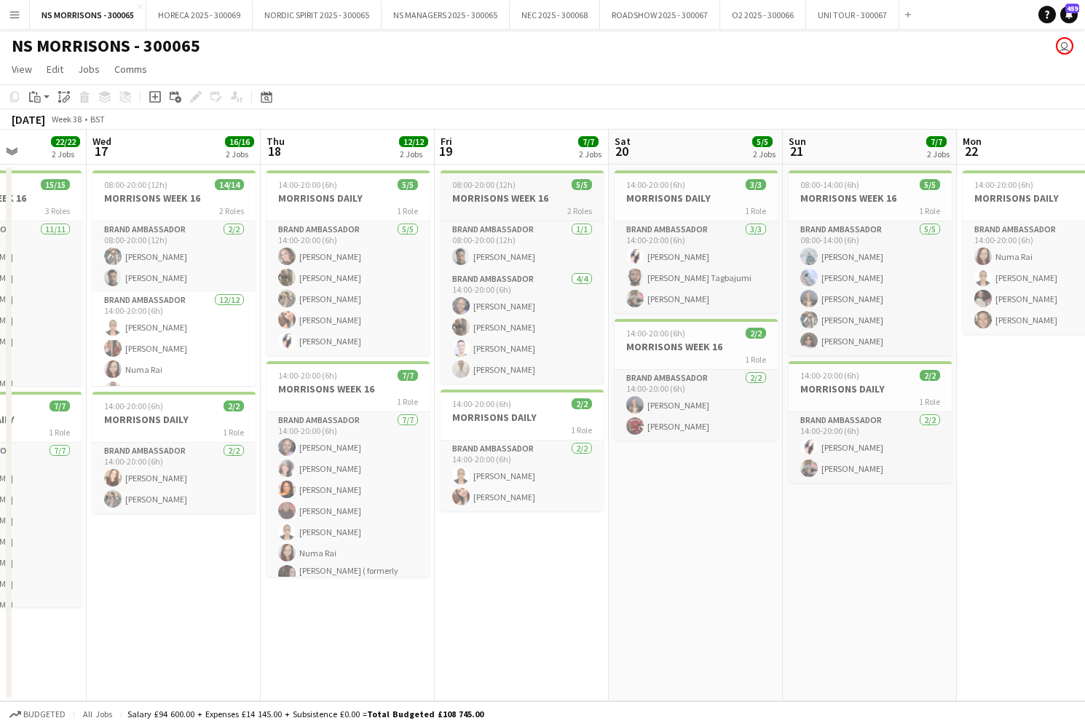
click at [452, 192] on h3 "MORRISONS WEEK 16" at bounding box center [522, 198] width 163 height 13
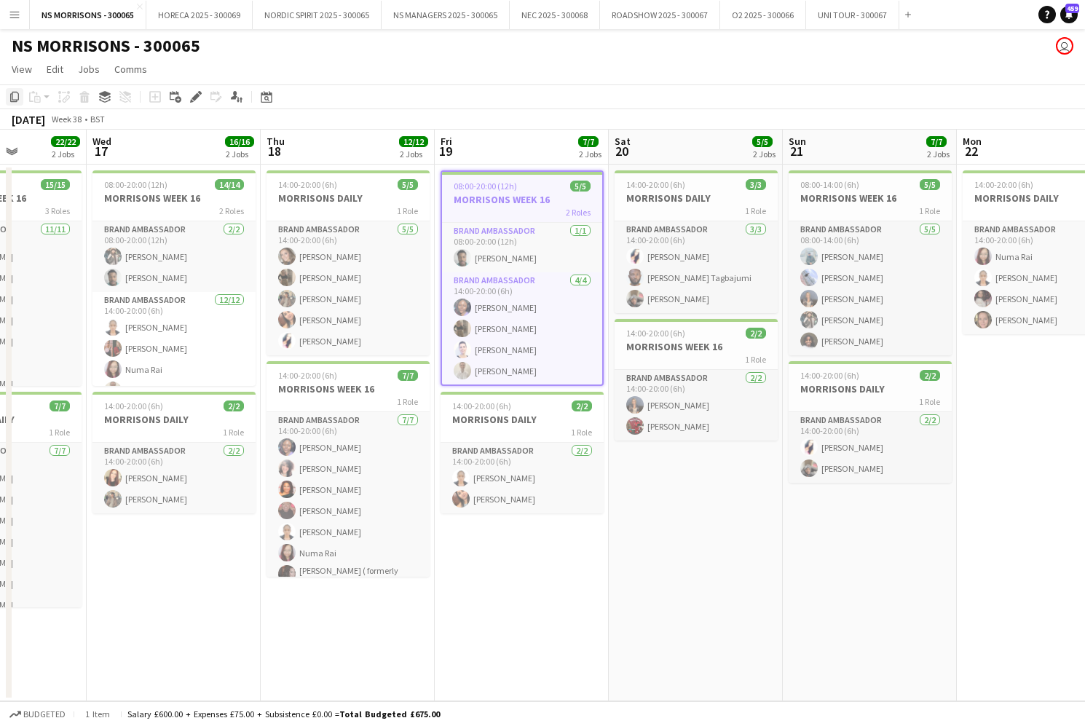
click at [13, 96] on icon "Copy" at bounding box center [15, 97] width 12 height 12
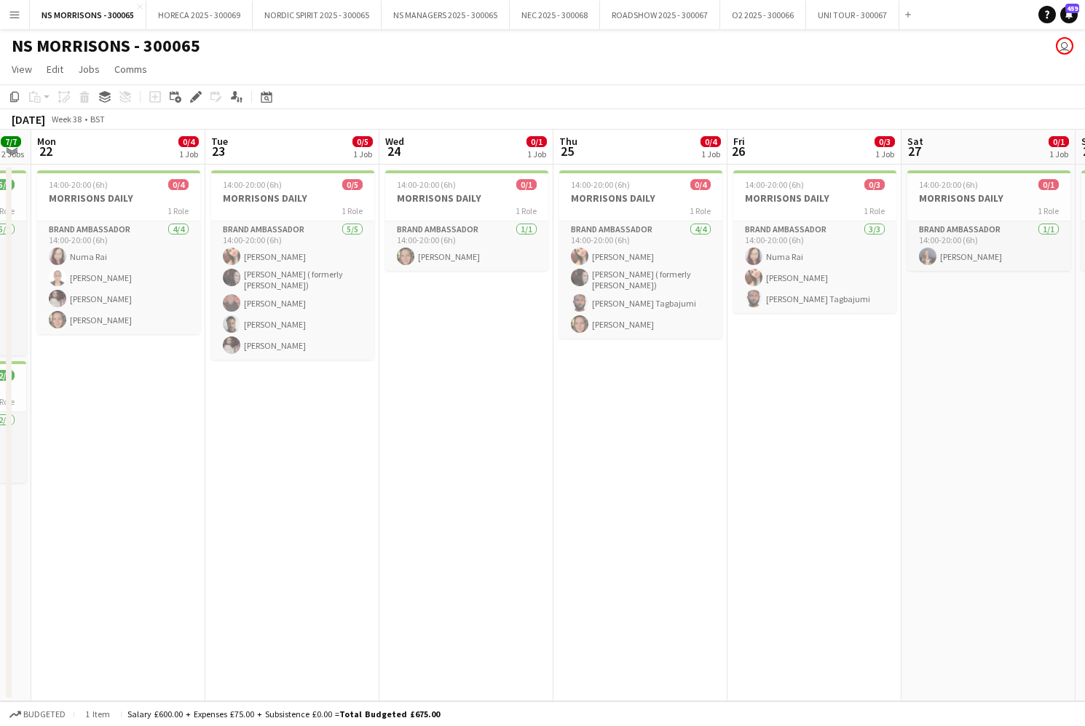
click at [116, 406] on app-date-cell "14:00-20:00 (6h) 0/4 MORRISONS DAILY 1 Role Brand Ambassador 4/4 14:00-20:00 (6…" at bounding box center [118, 433] width 174 height 537
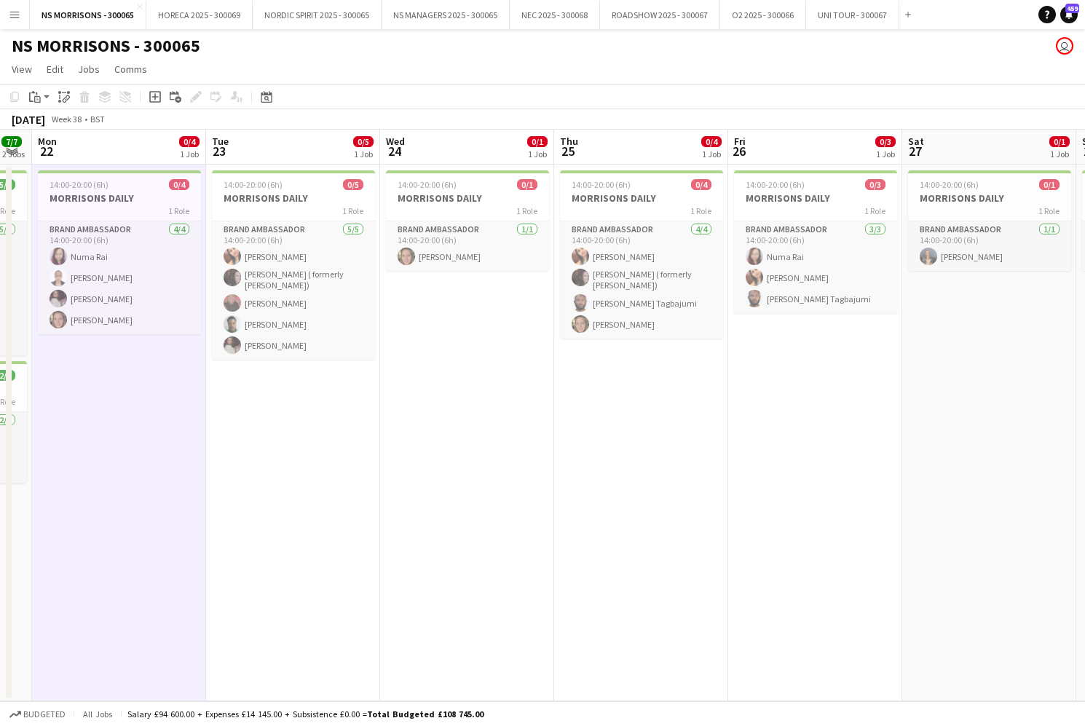
click at [364, 416] on app-date-cell "14:00-20:00 (6h) 0/5 MORRISONS DAILY 1 Role Brand Ambassador 5/5 14:00-20:00 (6…" at bounding box center [293, 433] width 174 height 537
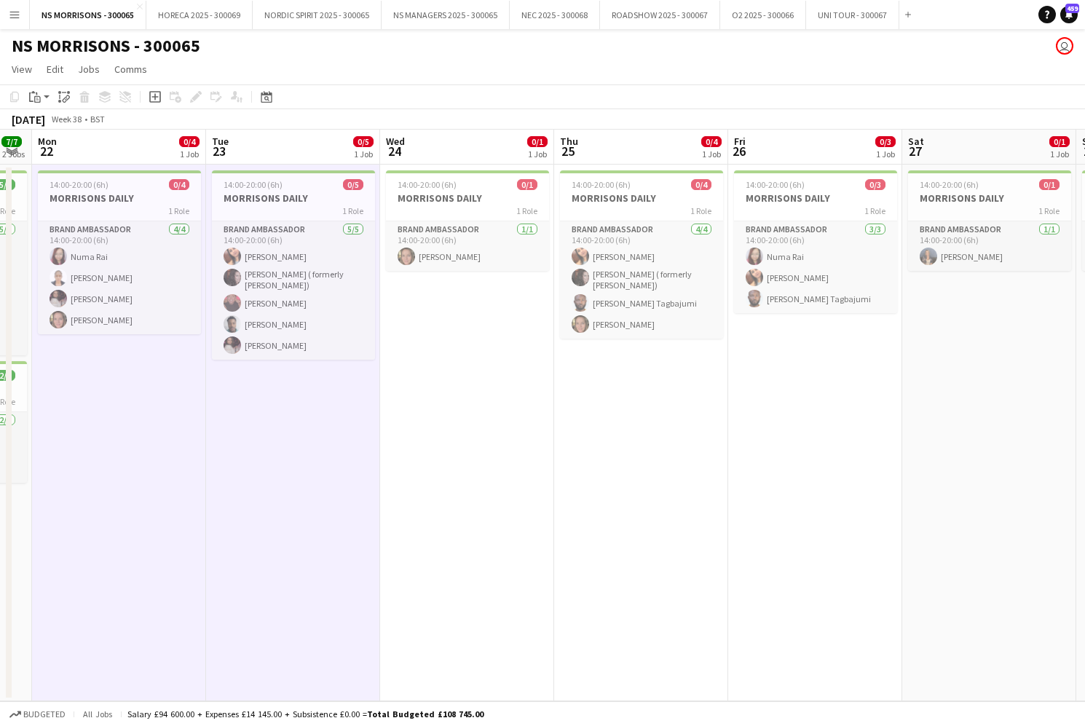
drag, startPoint x: 495, startPoint y: 364, endPoint x: 511, endPoint y: 364, distance: 15.3
click at [496, 364] on app-date-cell "14:00-20:00 (6h) 0/1 MORRISONS DAILY 1 Role Brand Ambassador 1/1 14:00-20:00 (6…" at bounding box center [467, 433] width 174 height 537
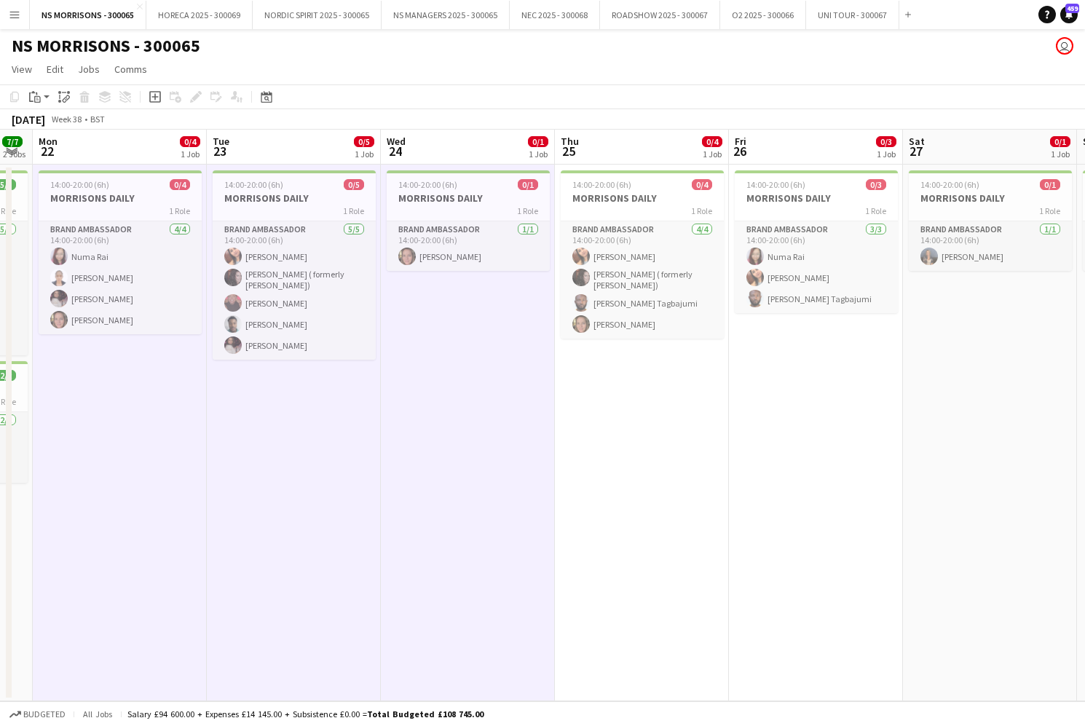
drag, startPoint x: 665, startPoint y: 383, endPoint x: 817, endPoint y: 366, distance: 153.2
click at [666, 383] on app-date-cell "14:00-20:00 (6h) 0/4 MORRISONS DAILY 1 Role Brand Ambassador 4/4 14:00-20:00 (6…" at bounding box center [642, 433] width 174 height 537
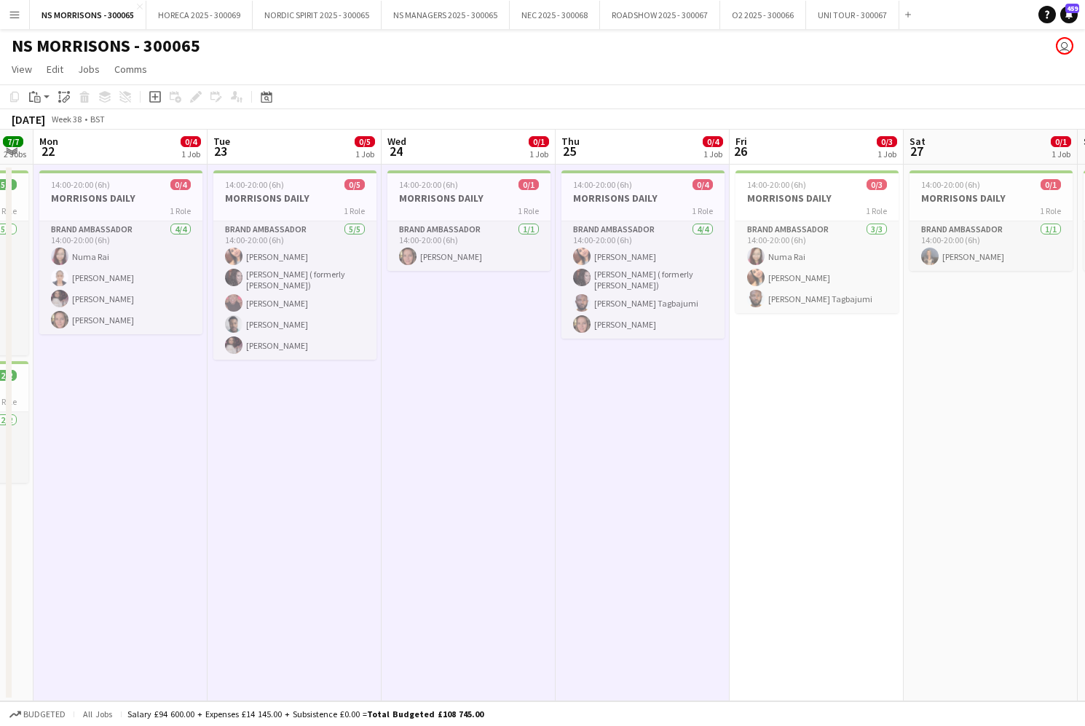
drag, startPoint x: 846, startPoint y: 366, endPoint x: 972, endPoint y: 356, distance: 125.6
click at [846, 366] on app-date-cell "14:00-20:00 (6h) 0/3 MORRISONS DAILY 1 Role Brand Ambassador 3/3 14:00-20:00 (6…" at bounding box center [817, 433] width 174 height 537
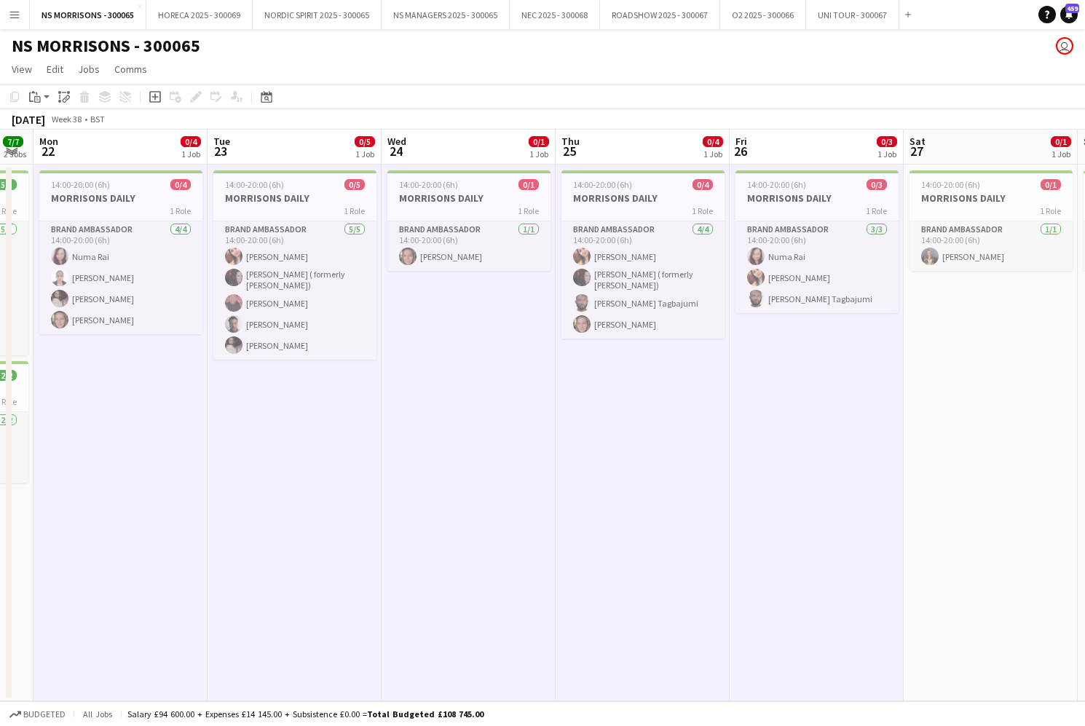
click at [972, 356] on app-date-cell "14:00-20:00 (6h) 0/1 MORRISONS DAILY 1 Role Brand Ambassador 1/1 14:00-20:00 (6…" at bounding box center [991, 433] width 174 height 537
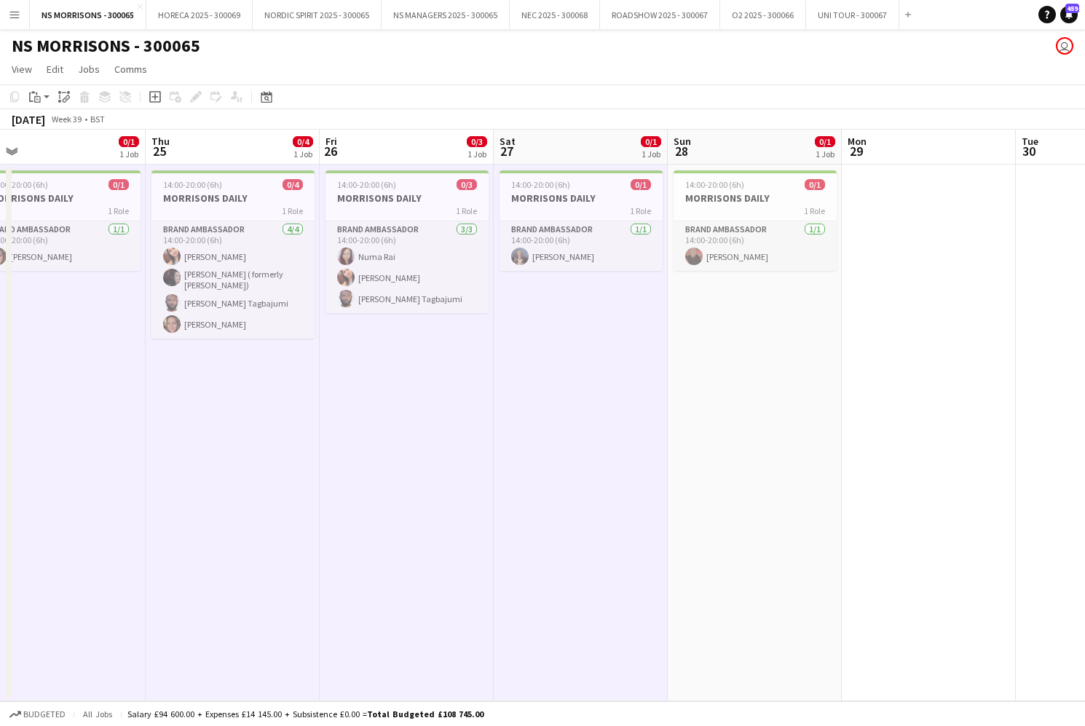
scroll to position [0, 398]
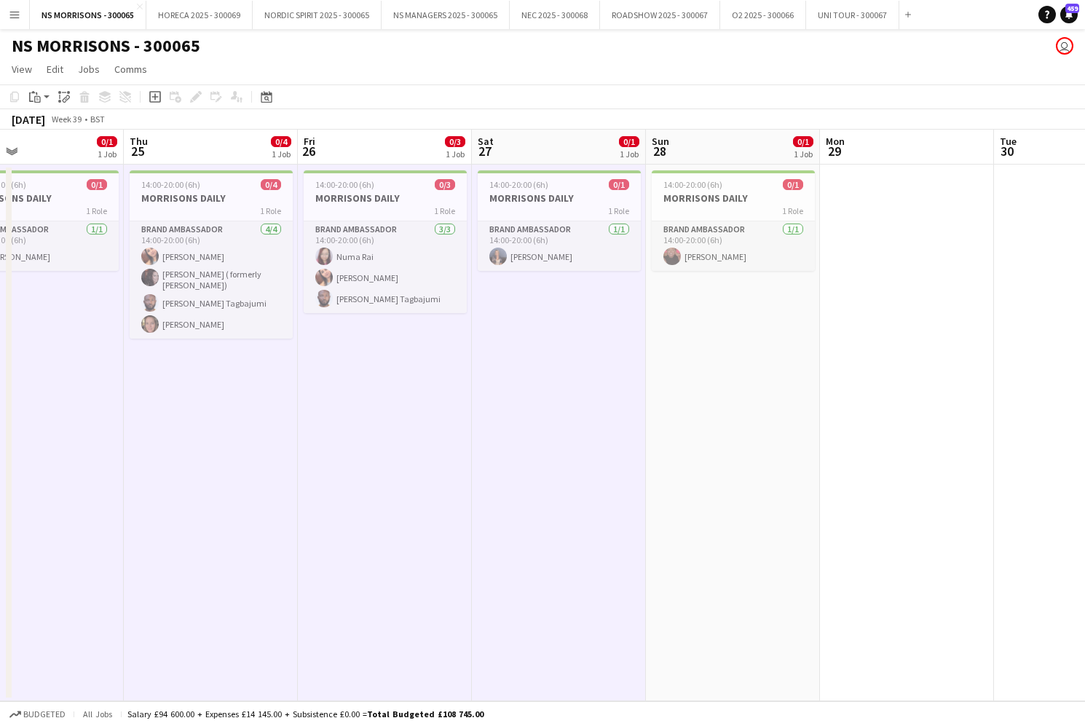
click at [703, 355] on app-date-cell "14:00-20:00 (6h) 0/1 MORRISONS DAILY 1 Role Brand Ambassador 1/1 14:00-20:00 (6…" at bounding box center [733, 433] width 174 height 537
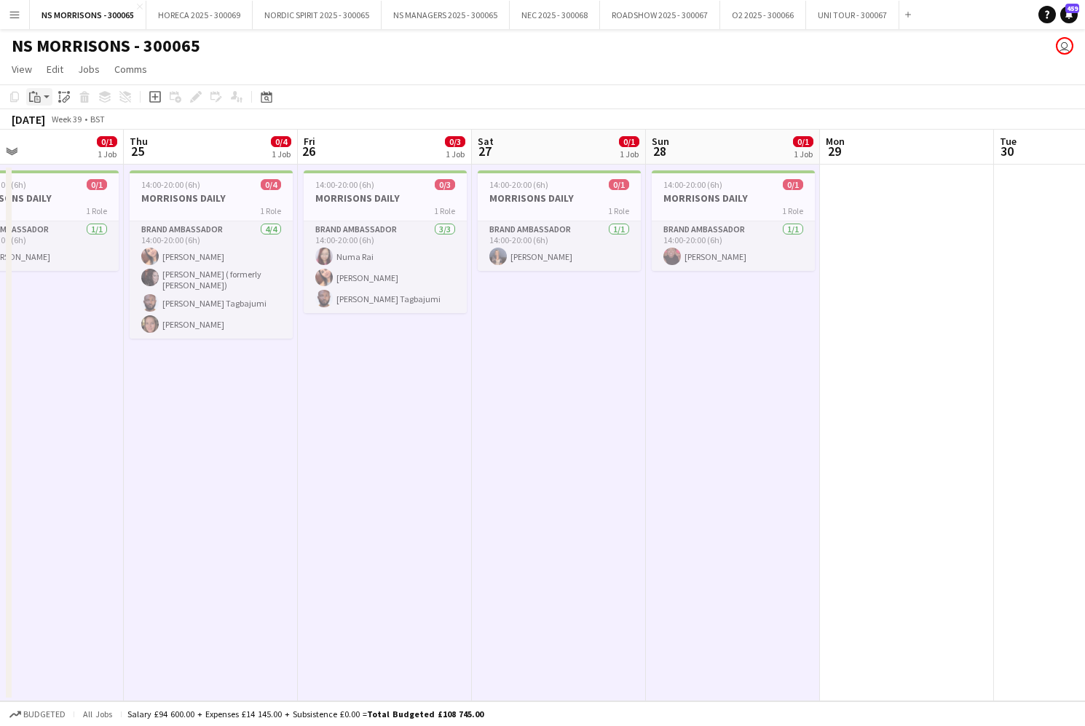
click at [38, 98] on icon at bounding box center [37, 98] width 2 height 1
drag, startPoint x: 42, startPoint y: 124, endPoint x: 267, endPoint y: 167, distance: 228.4
click at [44, 124] on link "Paste Command V" at bounding box center [96, 124] width 115 height 13
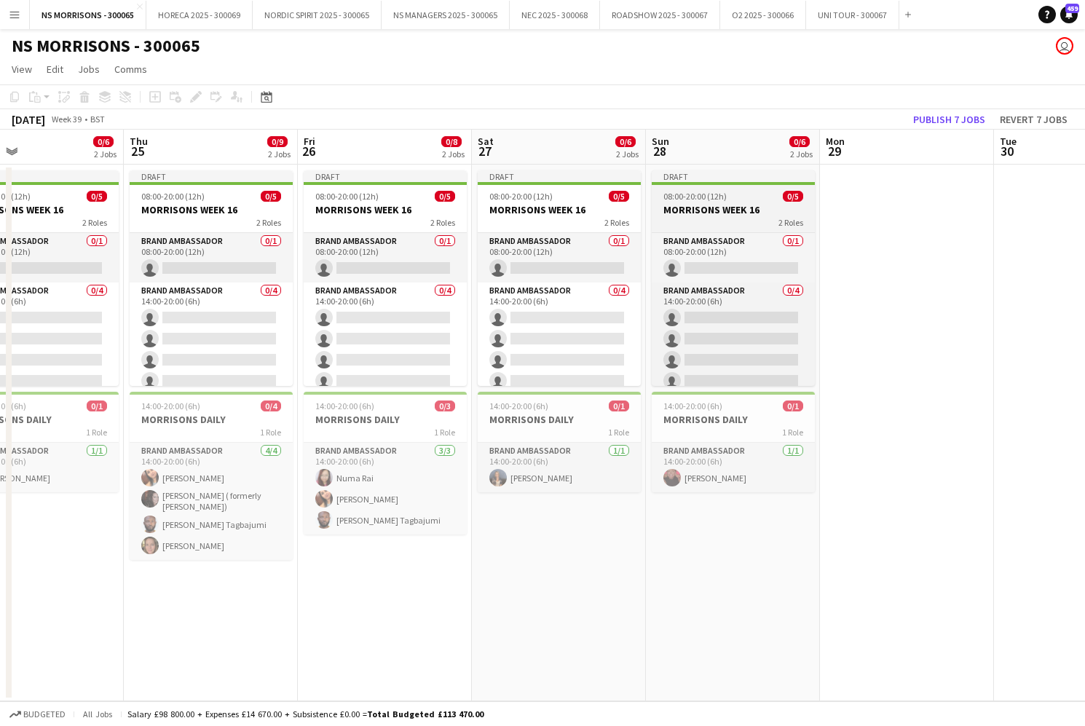
click at [734, 210] on h3 "MORRISONS WEEK 16" at bounding box center [733, 209] width 163 height 13
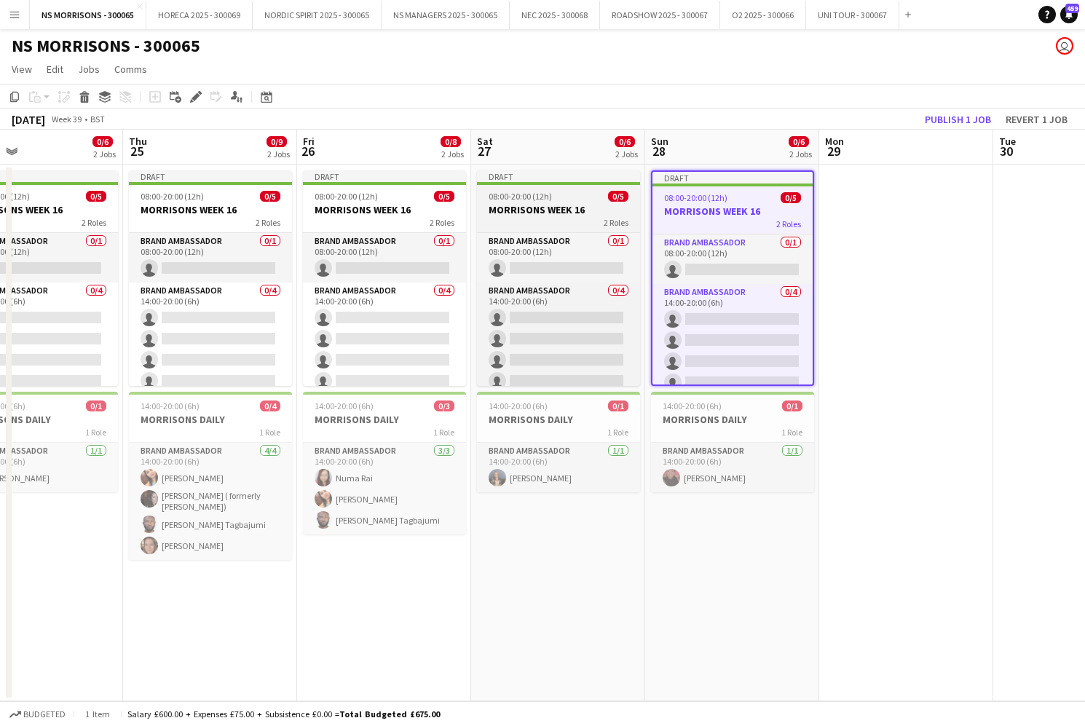
click at [538, 209] on h3 "MORRISONS WEEK 16" at bounding box center [558, 209] width 163 height 13
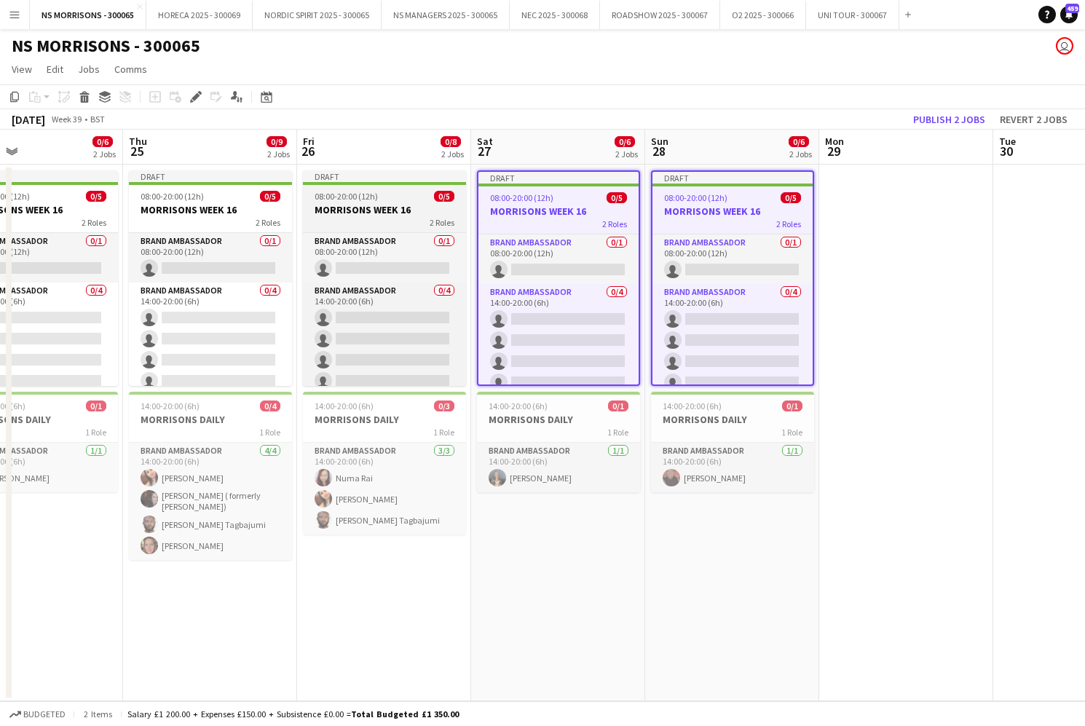
click at [402, 205] on h3 "MORRISONS WEEK 16" at bounding box center [384, 209] width 163 height 13
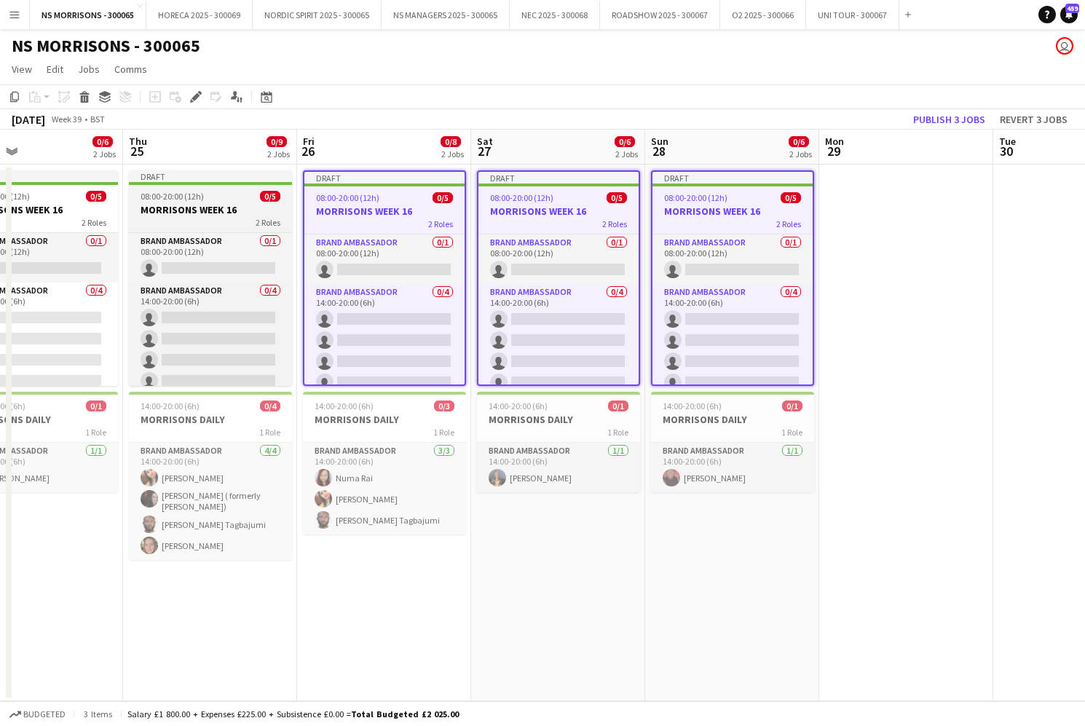
click at [259, 214] on h3 "MORRISONS WEEK 16" at bounding box center [210, 209] width 163 height 13
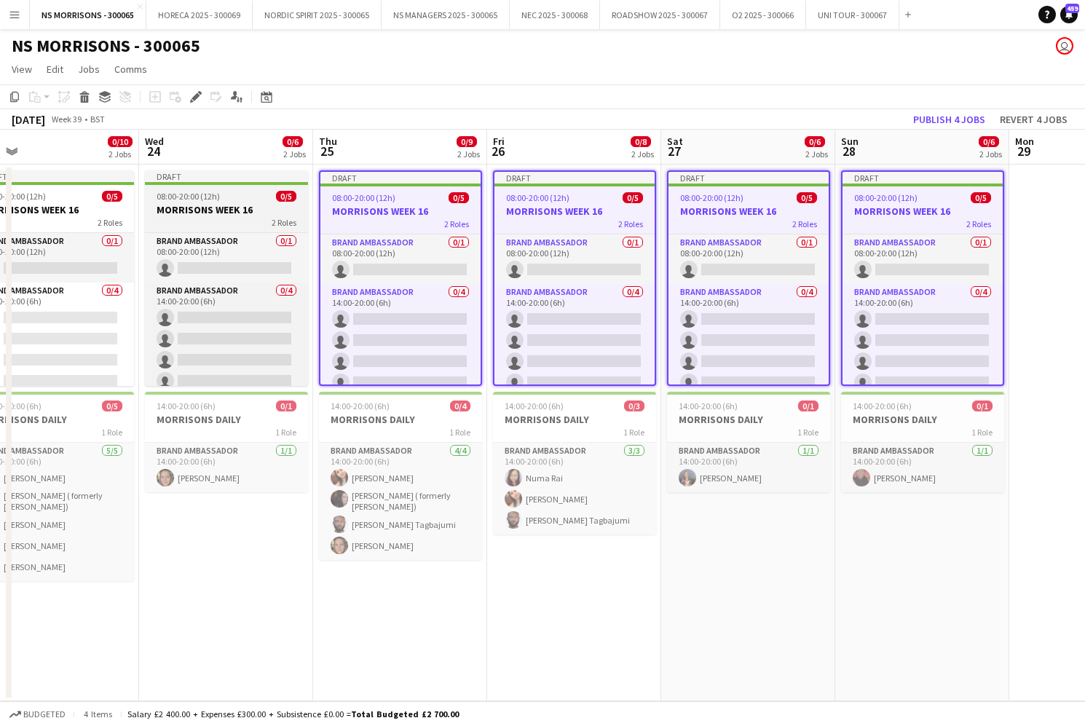
click at [241, 211] on h3 "MORRISONS WEEK 16" at bounding box center [226, 209] width 163 height 13
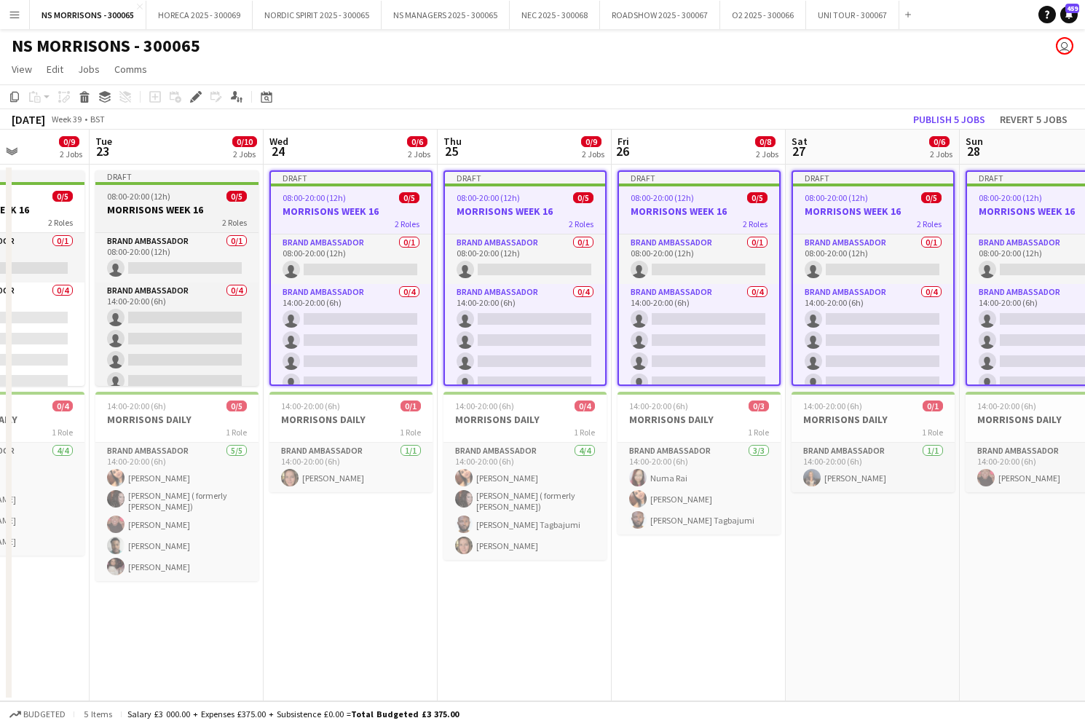
click at [224, 209] on h3 "MORRISONS WEEK 16" at bounding box center [176, 209] width 163 height 13
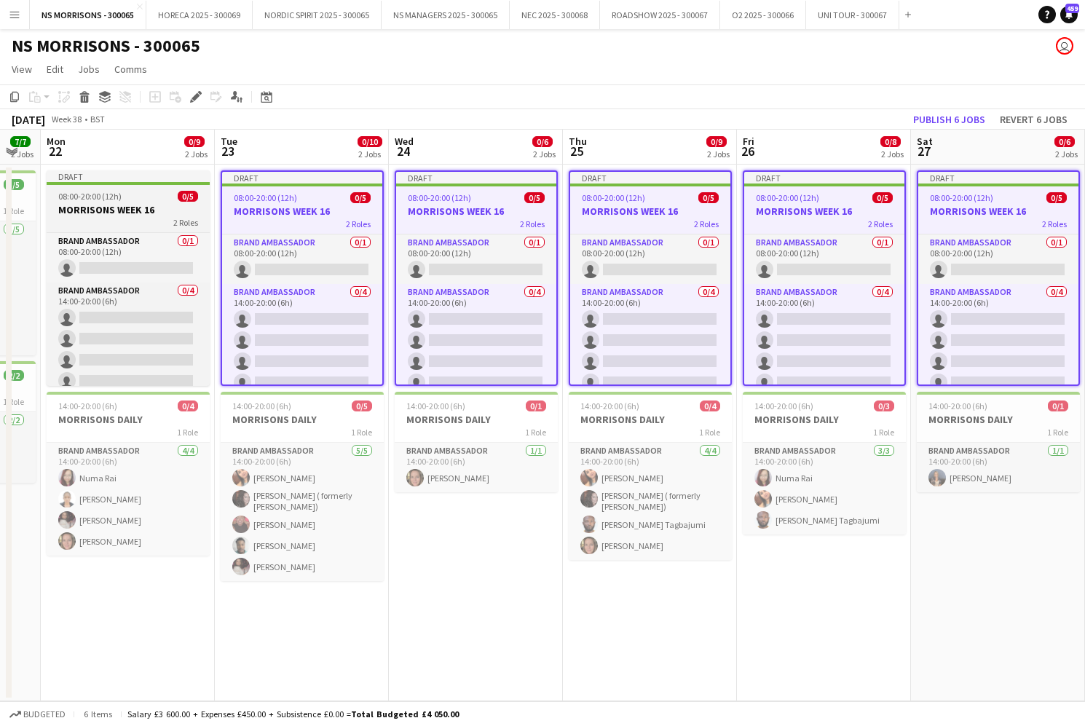
click at [115, 201] on span "08:00-20:00 (12h)" at bounding box center [89, 196] width 63 height 11
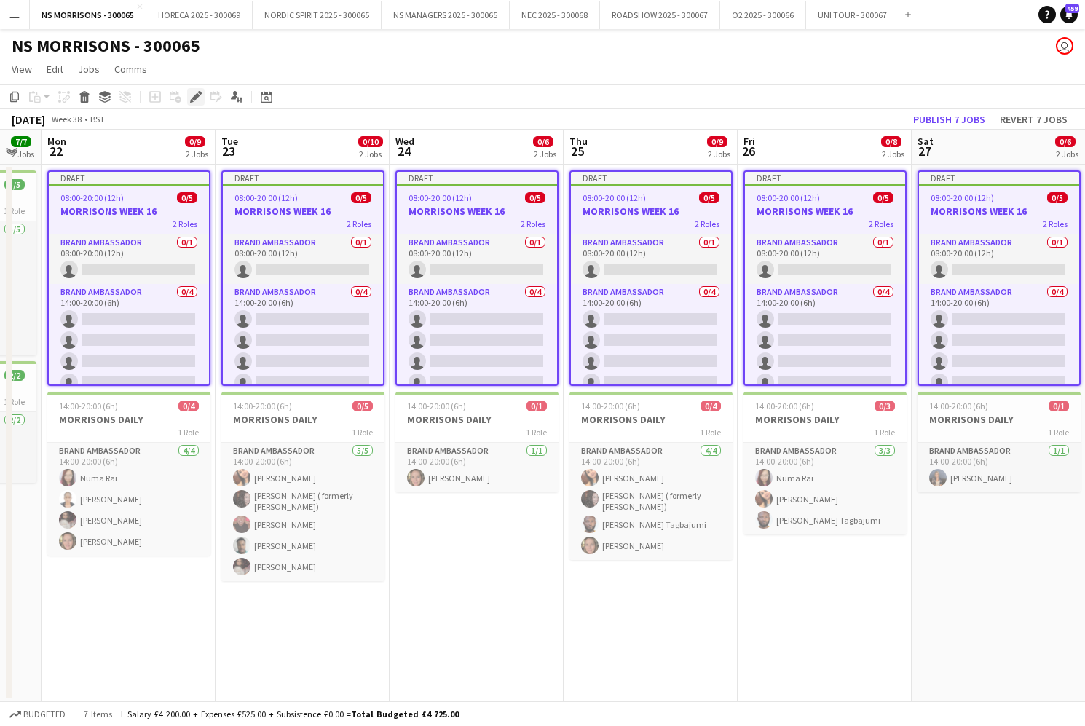
click at [193, 102] on icon at bounding box center [192, 101] width 4 height 4
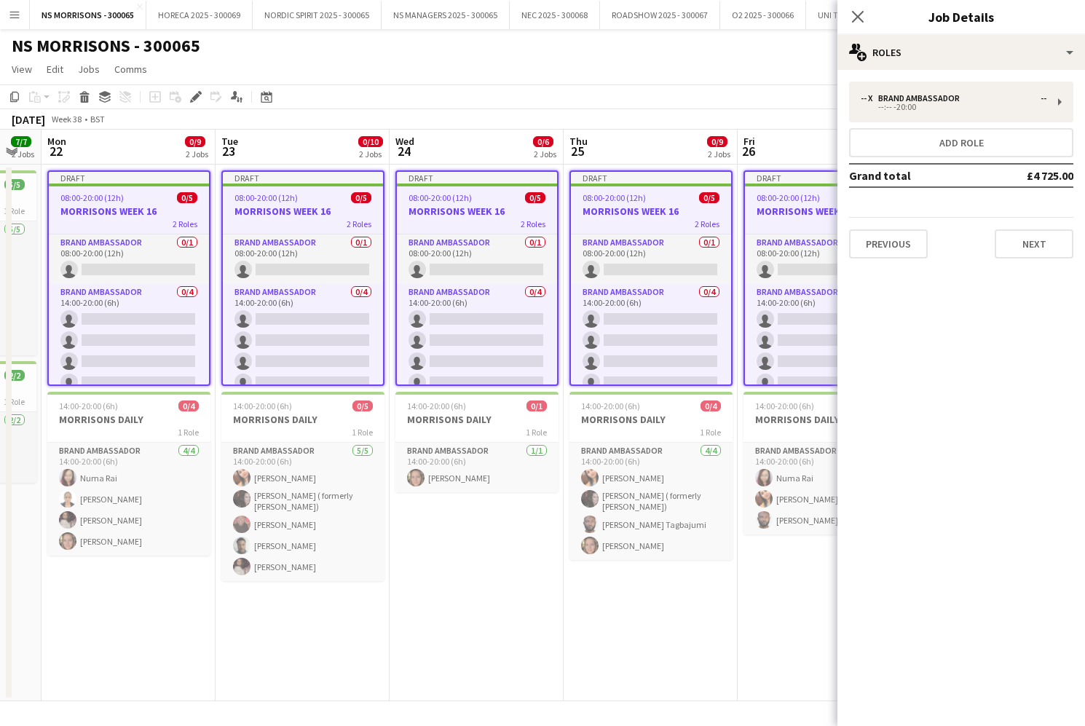
click at [1012, 240] on button "Next" at bounding box center [1034, 243] width 79 height 29
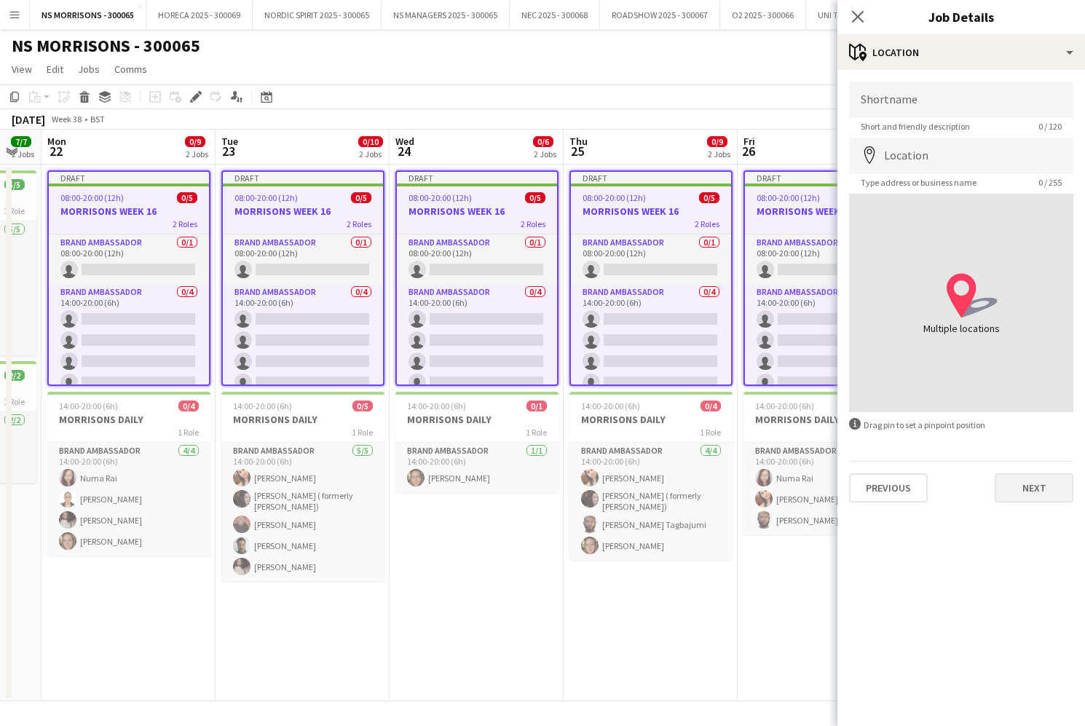
click at [1040, 490] on button "Next" at bounding box center [1034, 487] width 79 height 29
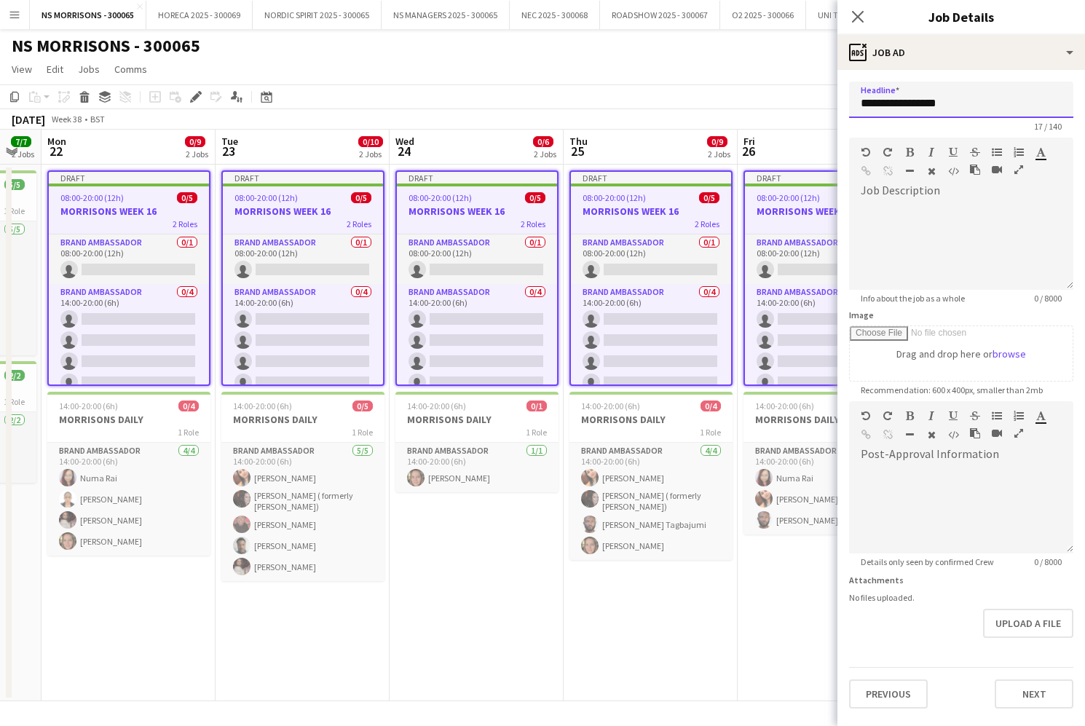
click at [964, 102] on input "**********" at bounding box center [961, 100] width 224 height 36
type input "**********"
drag, startPoint x: 1050, startPoint y: 691, endPoint x: 1045, endPoint y: 585, distance: 105.7
click at [1049, 689] on button "Next" at bounding box center [1034, 694] width 79 height 29
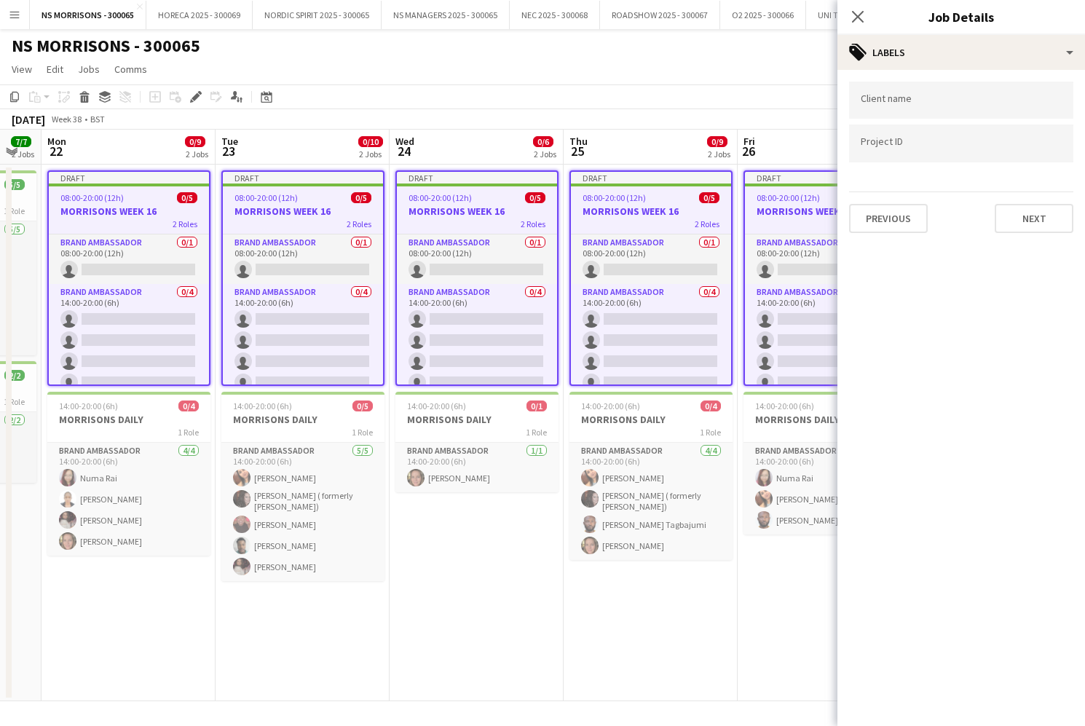
click at [1039, 219] on button "Next" at bounding box center [1034, 218] width 79 height 29
drag, startPoint x: 1015, startPoint y: 144, endPoint x: 1005, endPoint y: 136, distance: 11.9
click at [1015, 144] on button "Next" at bounding box center [1034, 150] width 79 height 29
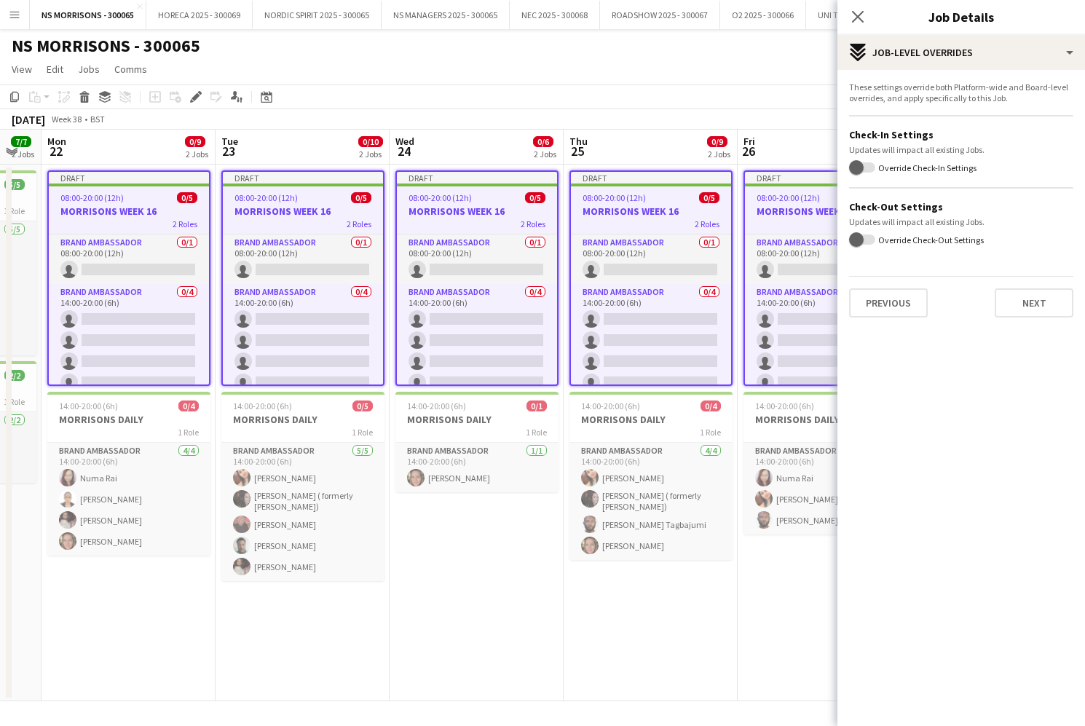
click at [1024, 299] on button "Next" at bounding box center [1034, 302] width 79 height 29
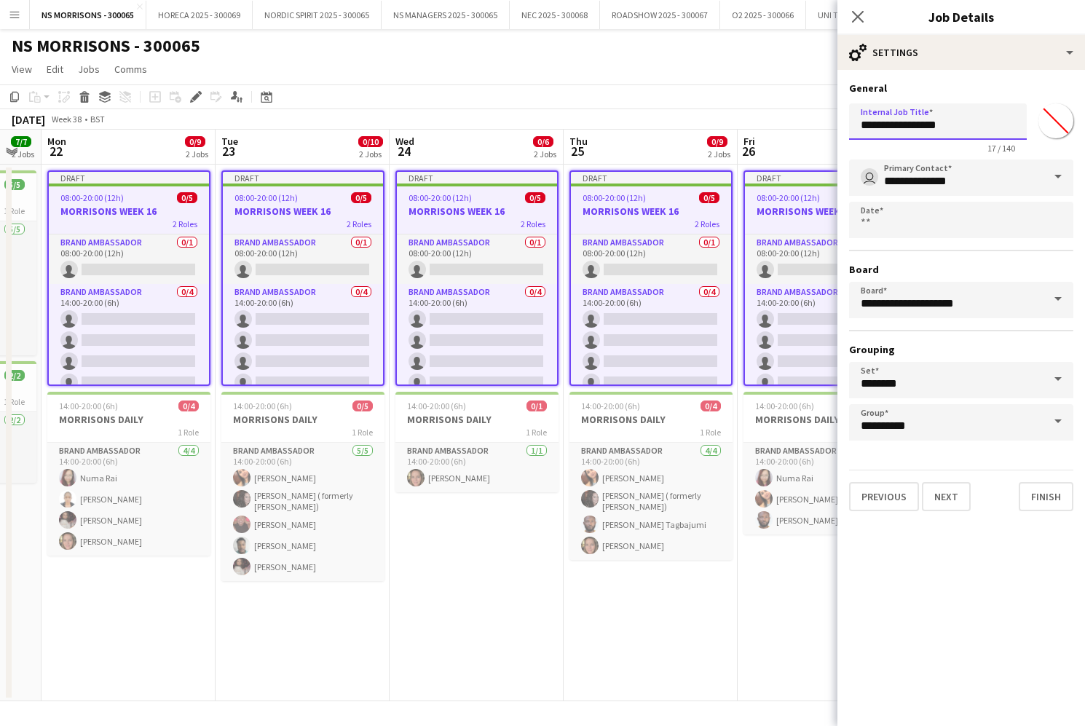
drag, startPoint x: 958, startPoint y: 125, endPoint x: 967, endPoint y: 123, distance: 9.7
click at [967, 123] on input "**********" at bounding box center [938, 121] width 178 height 36
type input "**********"
click at [1045, 493] on button "Finish" at bounding box center [1046, 496] width 55 height 29
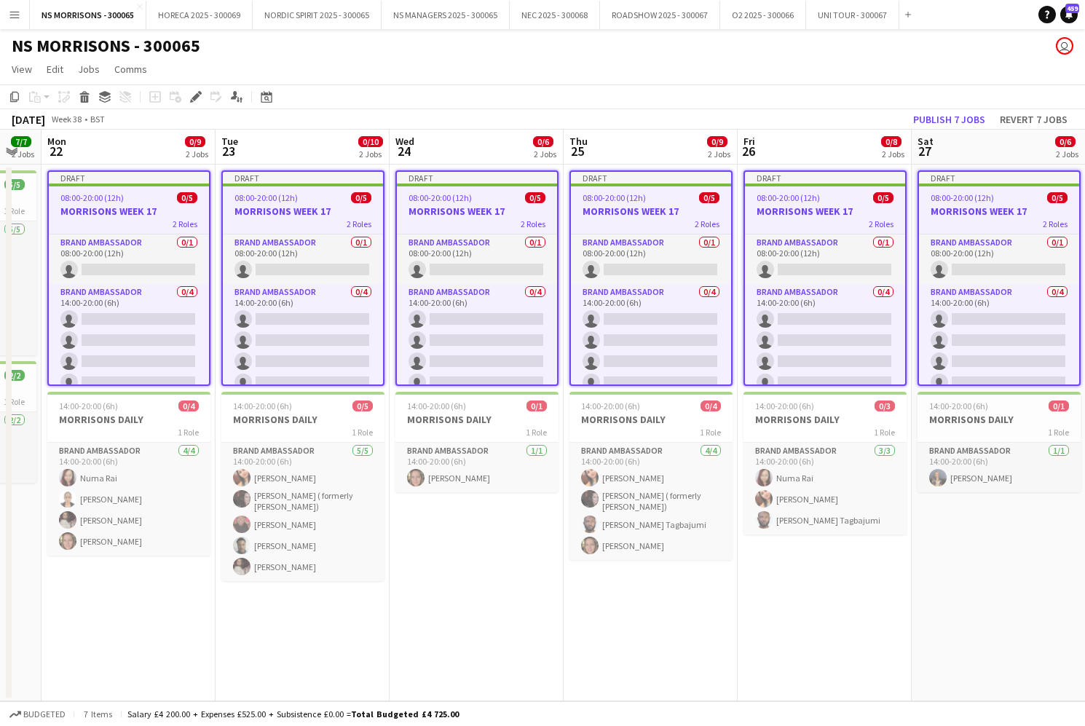
click at [543, 579] on app-date-cell "Draft 08:00-20:00 (12h) 0/5 MORRISONS WEEK 17 2 Roles Brand Ambassador 0/1 08:0…" at bounding box center [477, 433] width 174 height 537
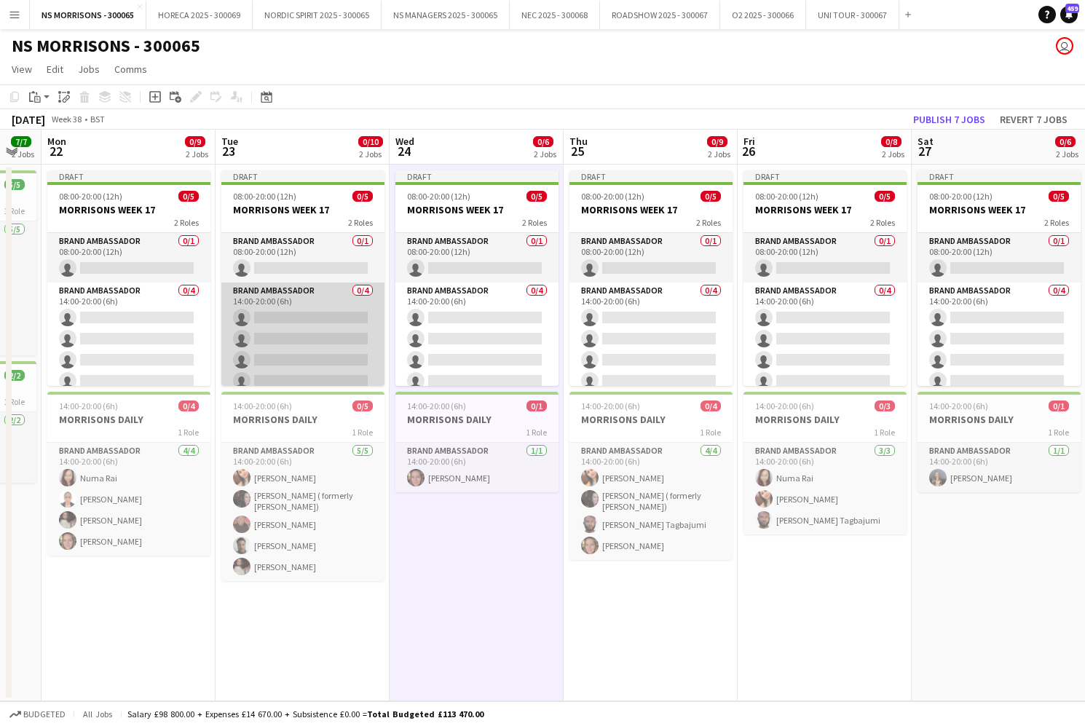
drag, startPoint x: 350, startPoint y: 337, endPoint x: 358, endPoint y: 336, distance: 8.8
click at [350, 337] on app-card-role "Brand Ambassador 0/4 14:00-20:00 (6h) single-neutral-actions single-neutral-act…" at bounding box center [302, 339] width 163 height 113
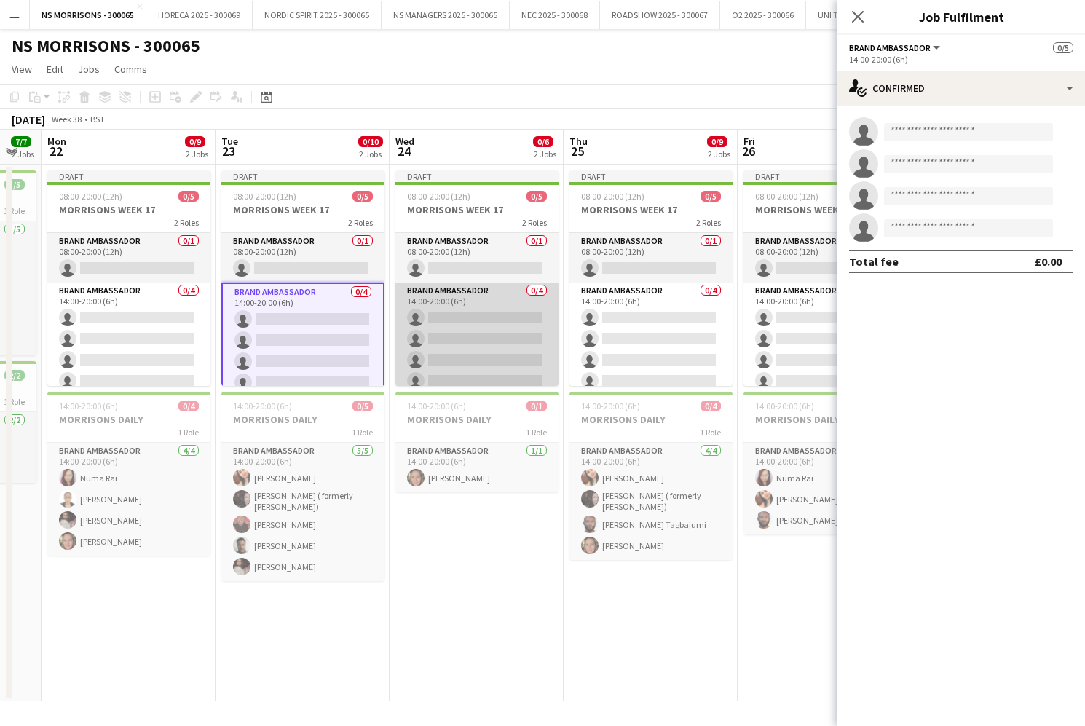
drag, startPoint x: 466, startPoint y: 330, endPoint x: 554, endPoint y: 327, distance: 88.2
click at [466, 330] on app-card-role "Brand Ambassador 0/4 14:00-20:00 (6h) single-neutral-actions single-neutral-act…" at bounding box center [477, 339] width 163 height 113
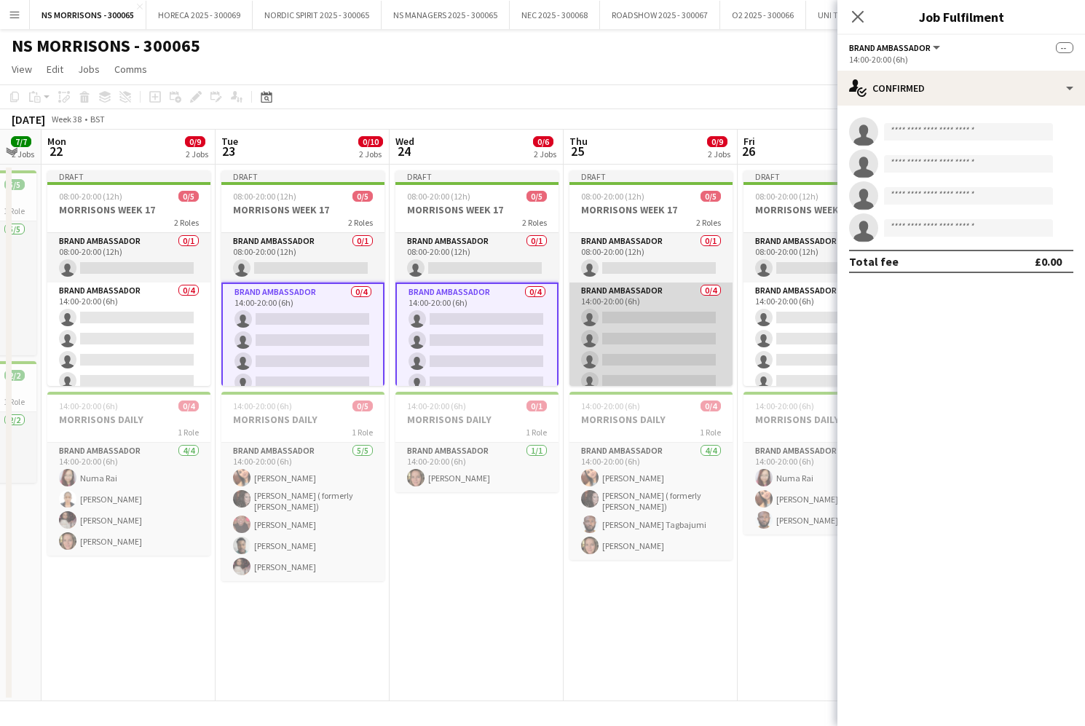
click at [602, 329] on app-card-role "Brand Ambassador 0/4 14:00-20:00 (6h) single-neutral-actions single-neutral-act…" at bounding box center [651, 339] width 163 height 113
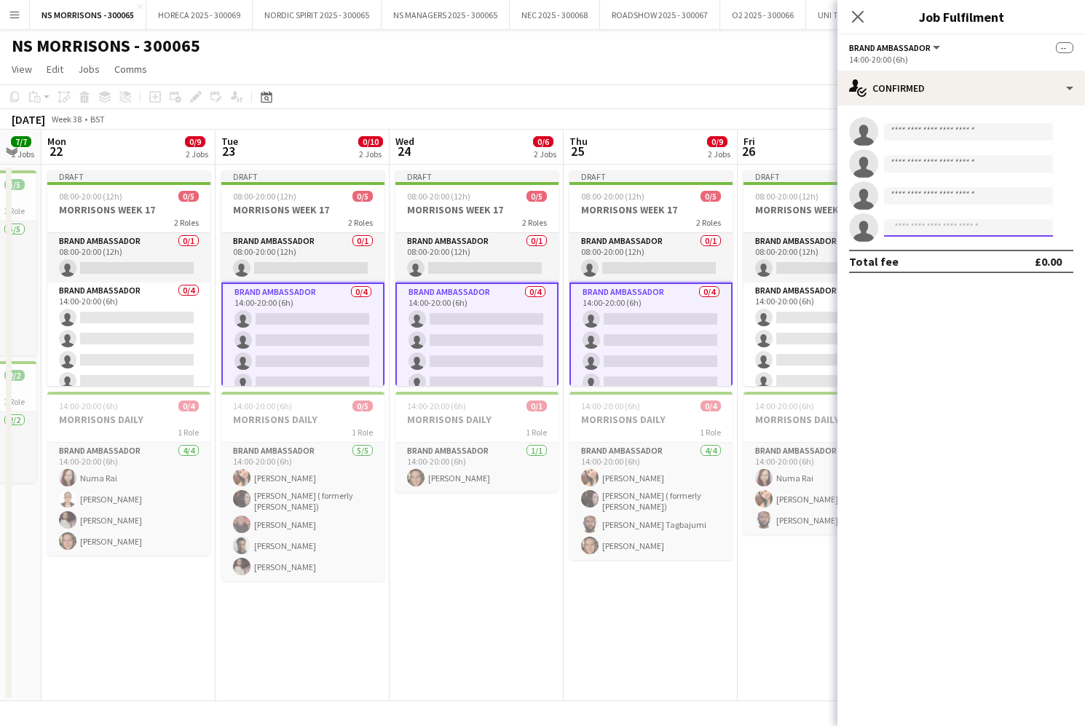
click at [950, 235] on input at bounding box center [968, 227] width 169 height 17
type input "****"
click at [956, 253] on span "[PERSON_NAME]" at bounding box center [938, 249] width 84 height 12
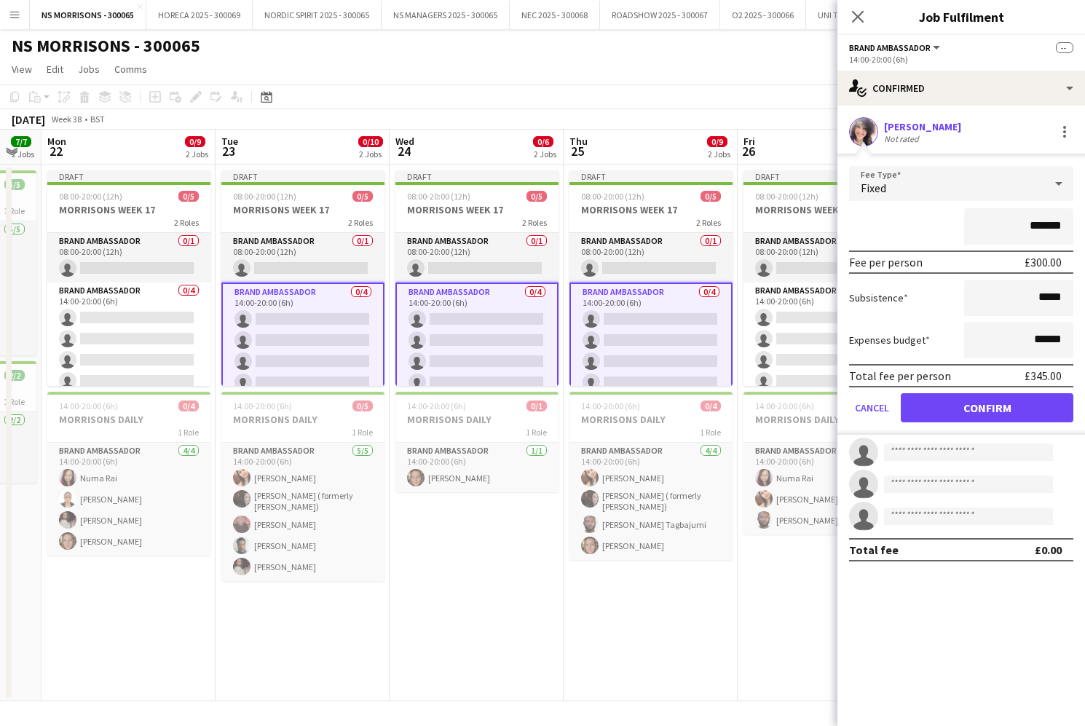
click at [951, 390] on form "Fee Type Fixed ******* Fee per person £300.00 Subsistence ***** Expenses budget…" at bounding box center [962, 300] width 248 height 269
click at [948, 405] on button "Confirm" at bounding box center [987, 407] width 173 height 29
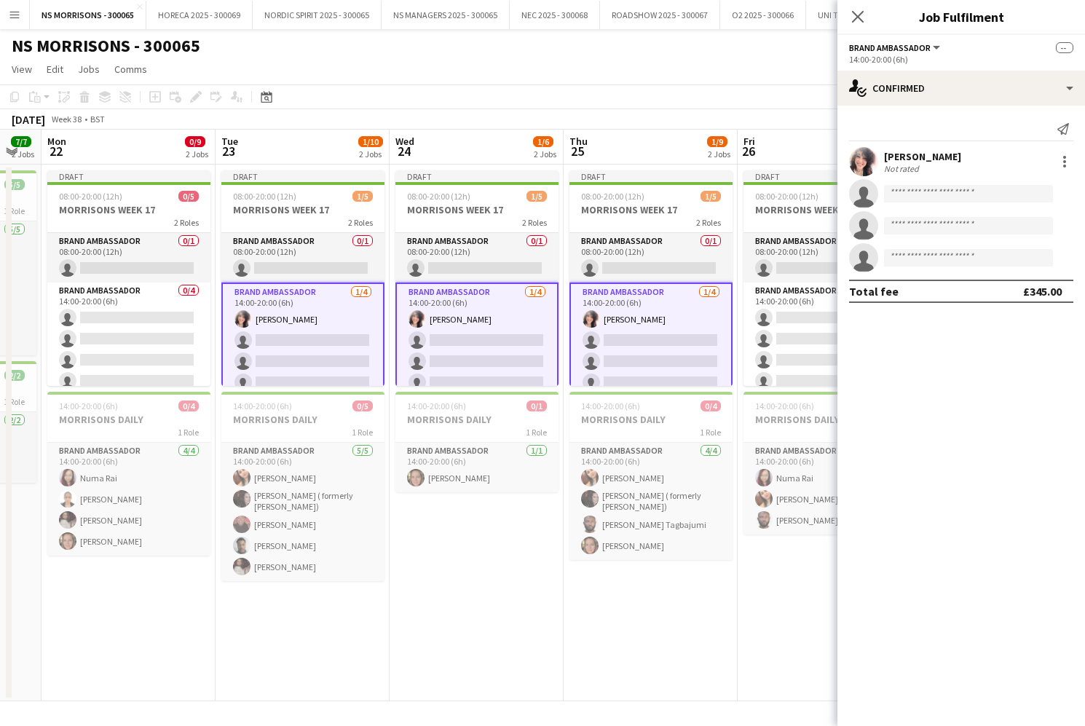
click at [353, 338] on app-card-role "Brand Ambassador 1/4 14:00-20:00 (6h) Nabila Hamici single-neutral-actions sing…" at bounding box center [302, 341] width 163 height 116
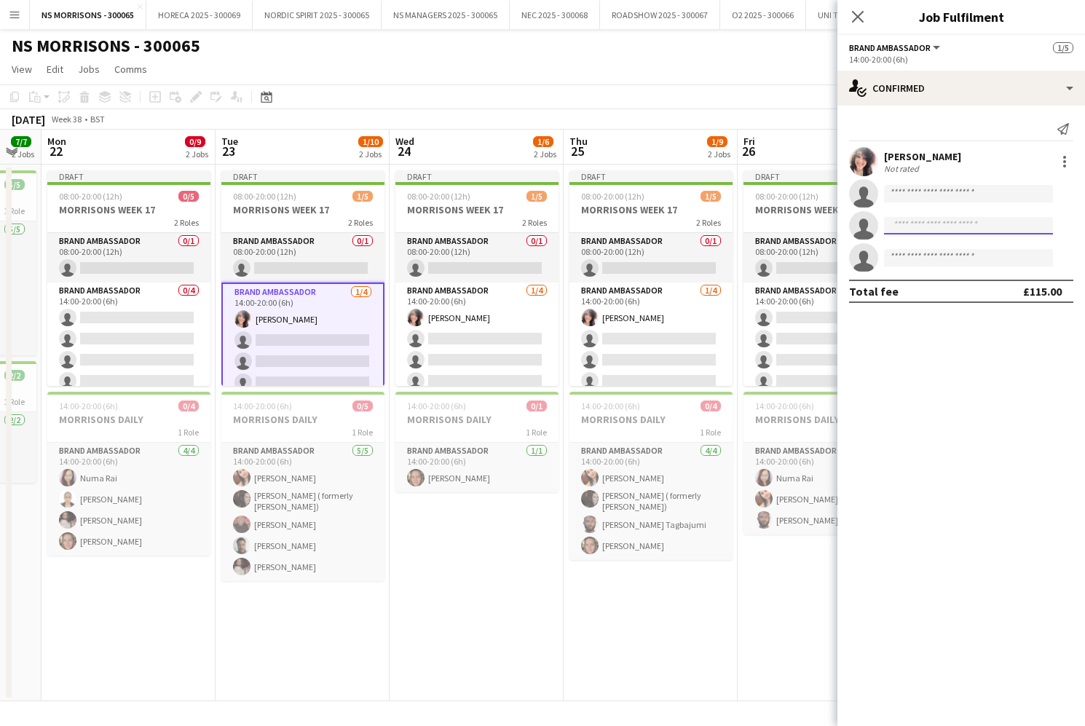
click at [907, 228] on input at bounding box center [968, 225] width 169 height 17
type input "****"
click at [924, 264] on span "+447854024928" at bounding box center [969, 270] width 146 height 12
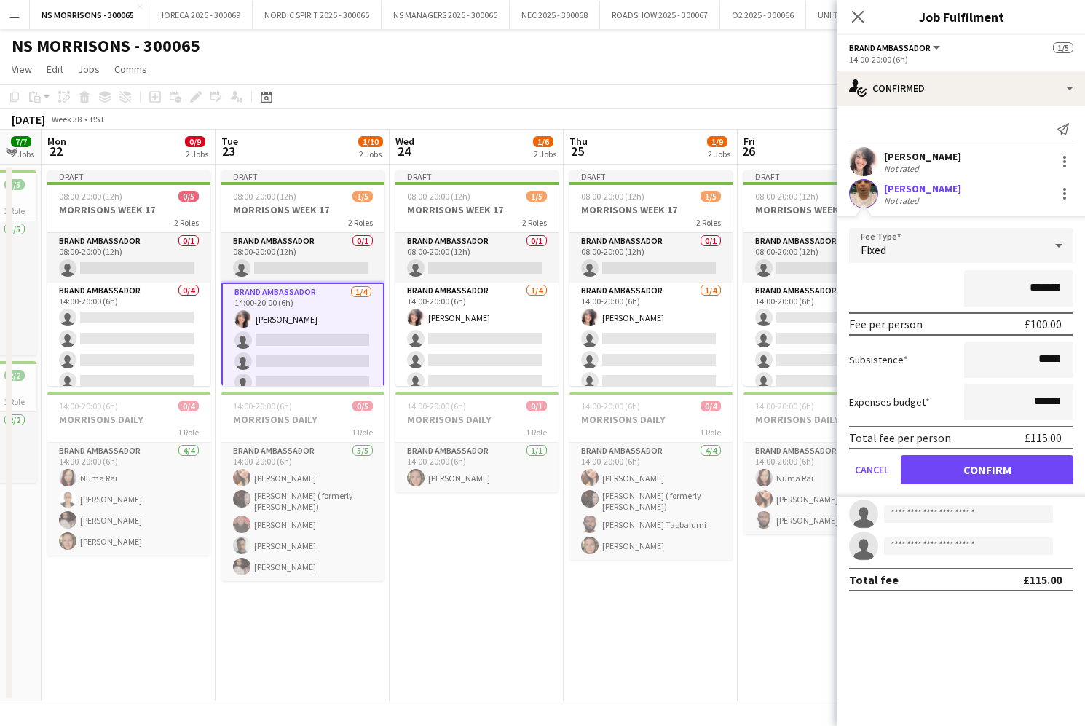
click at [950, 463] on button "Confirm" at bounding box center [987, 469] width 173 height 29
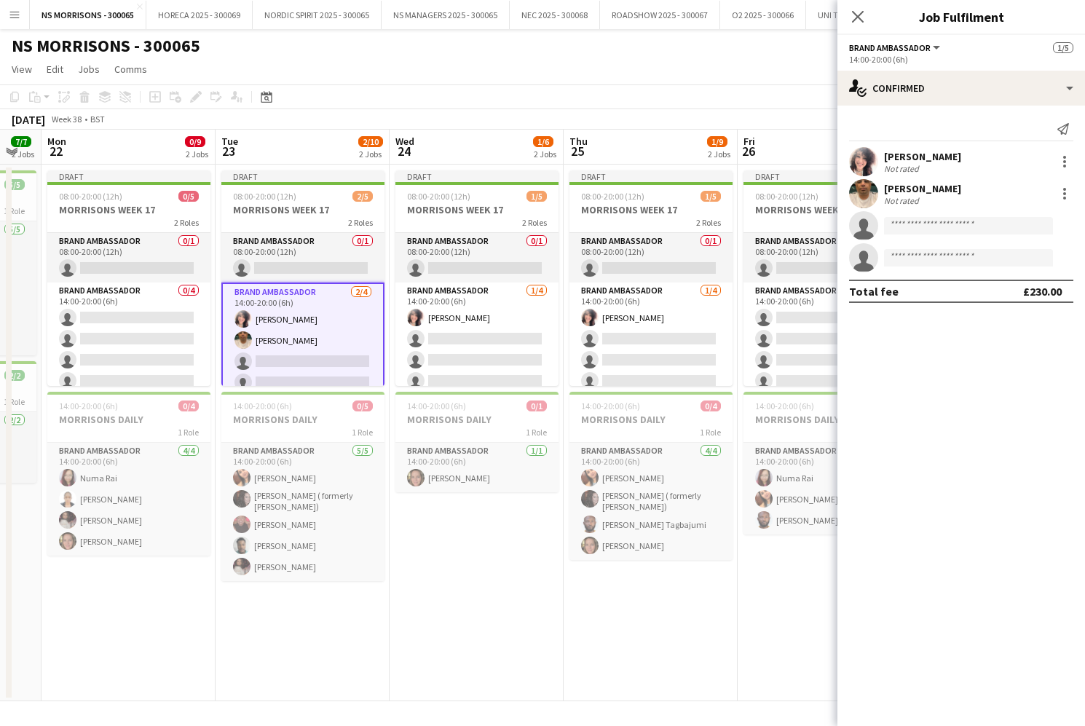
click at [259, 336] on app-card-role "Brand Ambassador 2/4 14:00-20:00 (6h) Nabila Hamici Qadish Dass single-neutral-…" at bounding box center [302, 341] width 163 height 116
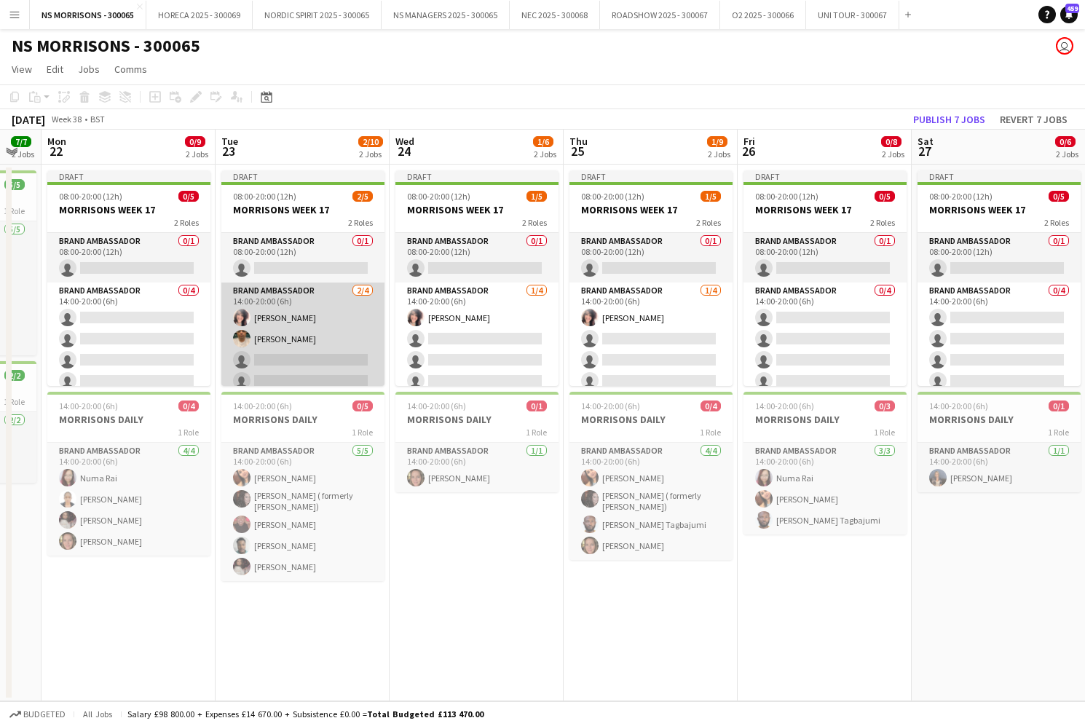
click at [259, 336] on app-card-role "Brand Ambassador 2/4 14:00-20:00 (6h) Nabila Hamici Qadish Dass single-neutral-…" at bounding box center [302, 339] width 163 height 113
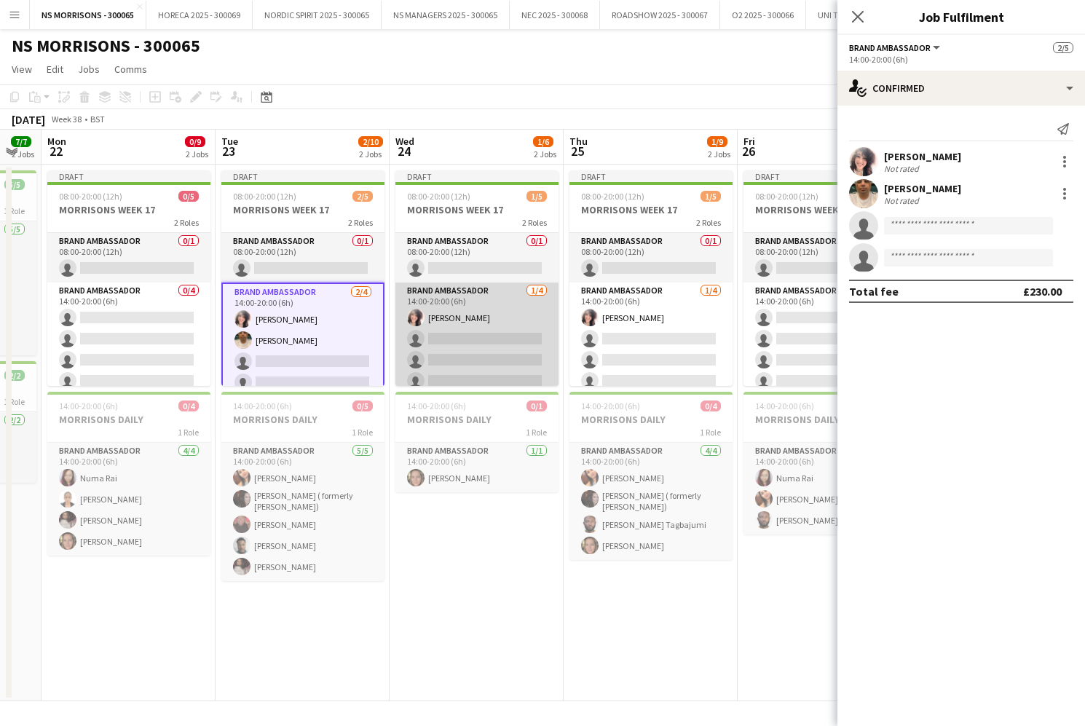
click at [498, 329] on app-card-role "Brand Ambassador 1/4 14:00-20:00 (6h) Nabila Hamici single-neutral-actions sing…" at bounding box center [477, 339] width 163 height 113
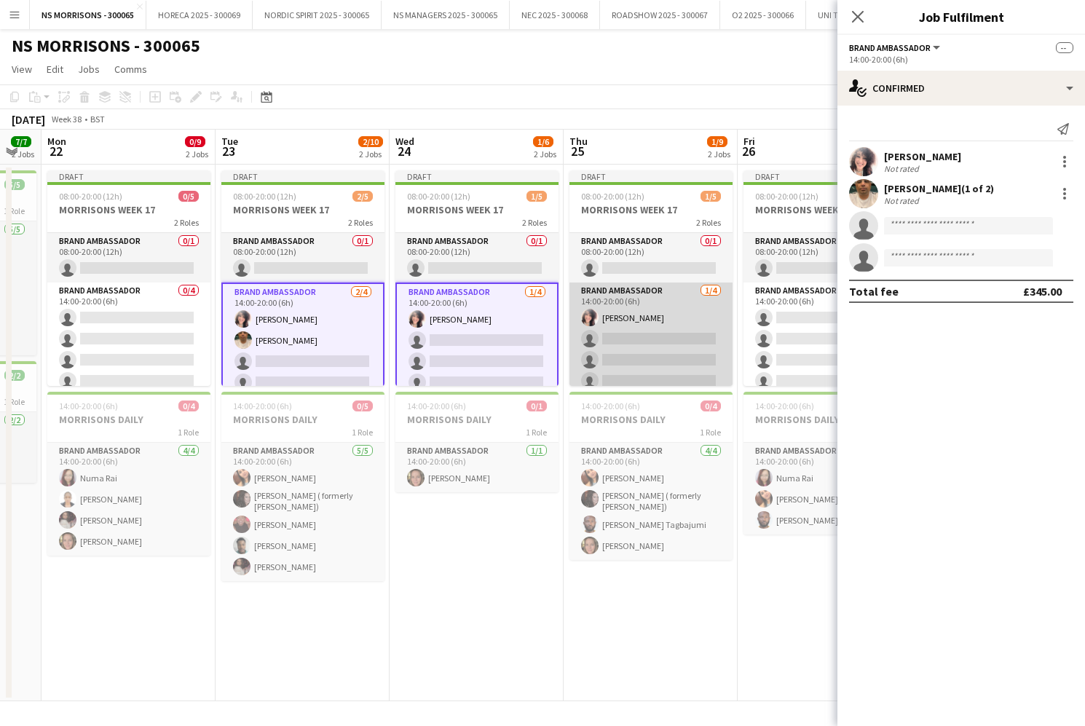
click at [639, 323] on app-card-role "Brand Ambassador 1/4 14:00-20:00 (6h) Nabila Hamici single-neutral-actions sing…" at bounding box center [651, 339] width 163 height 113
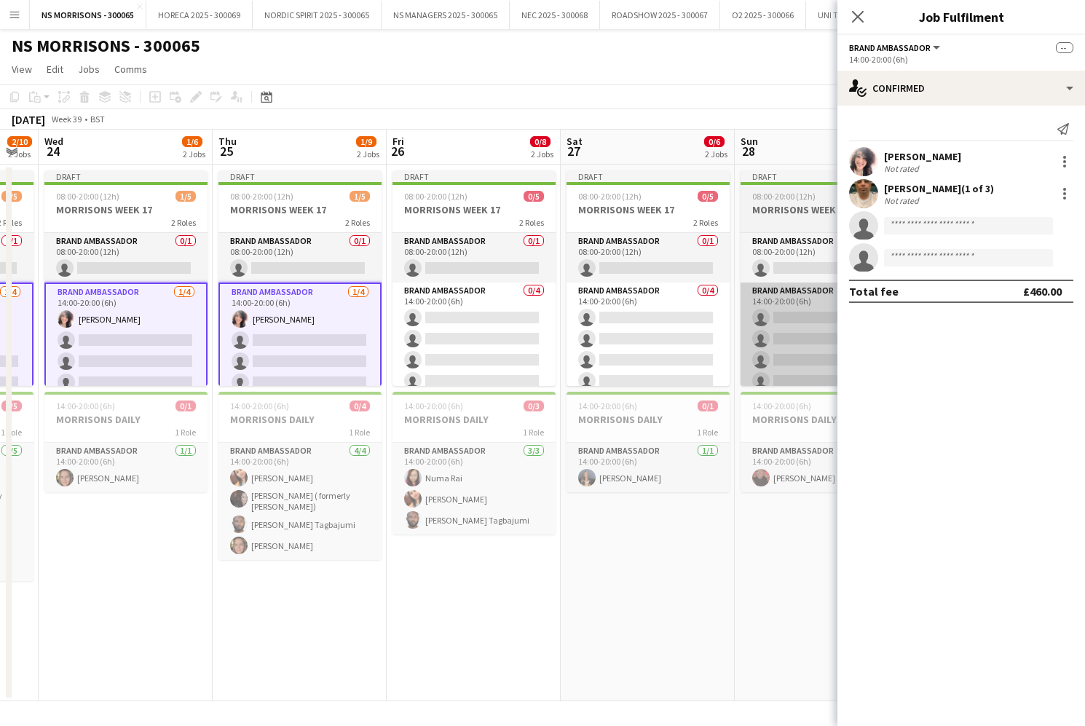
scroll to position [0, 664]
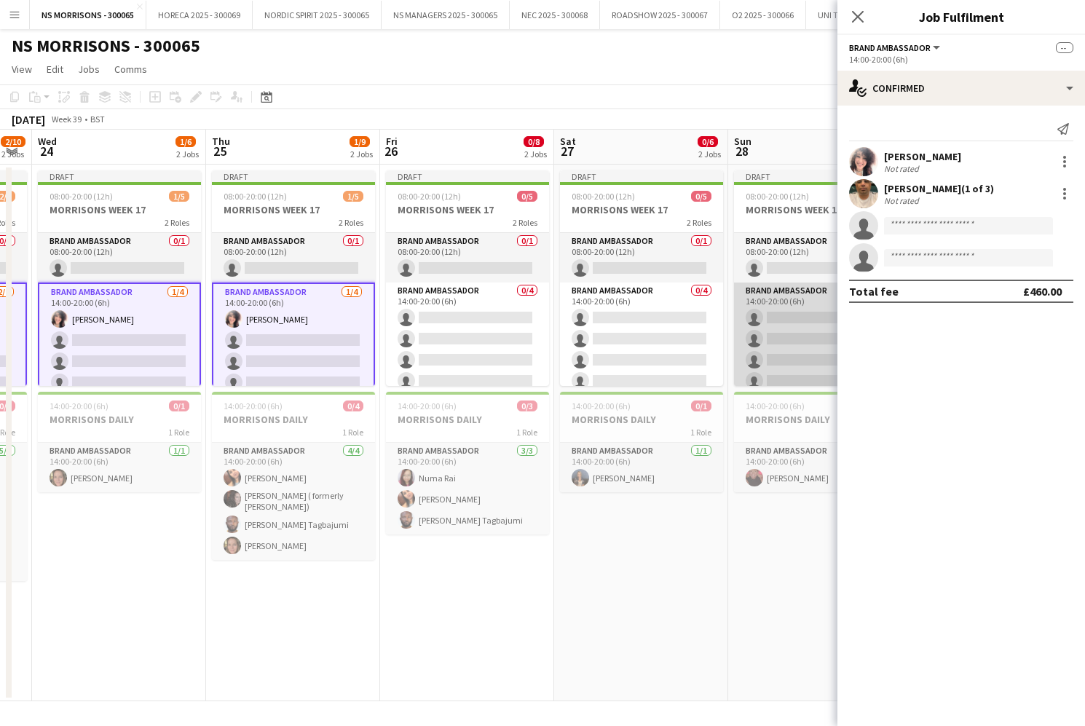
drag, startPoint x: 763, startPoint y: 331, endPoint x: 830, endPoint y: 321, distance: 67.8
click at [763, 331] on app-card-role "Brand Ambassador 0/4 14:00-20:00 (6h) single-neutral-actions single-neutral-act…" at bounding box center [815, 339] width 163 height 113
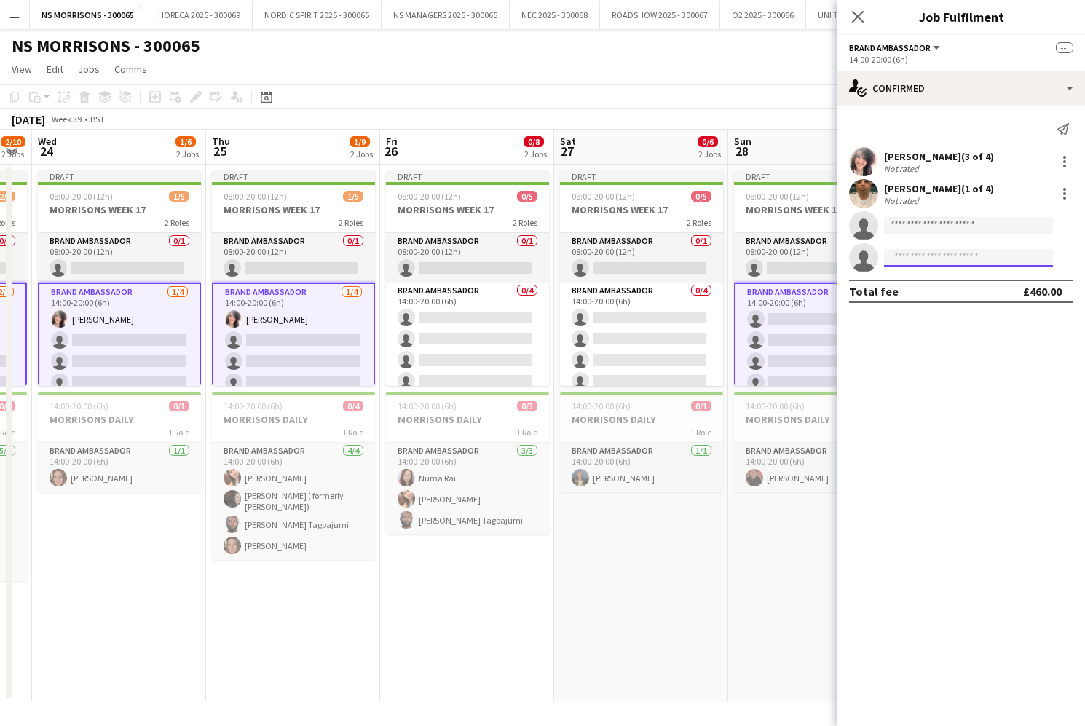
click at [936, 254] on input at bounding box center [968, 257] width 169 height 17
type input "****"
click at [937, 278] on span "Numa Rai" at bounding box center [918, 278] width 45 height 12
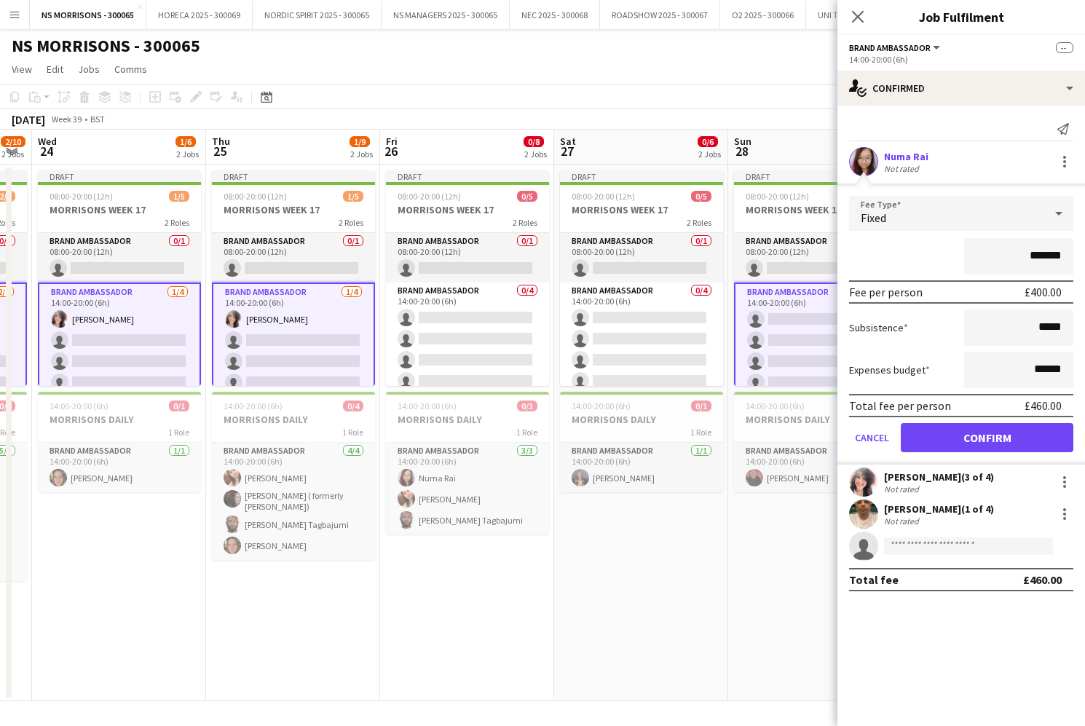
click at [954, 426] on button "Confirm" at bounding box center [987, 437] width 173 height 29
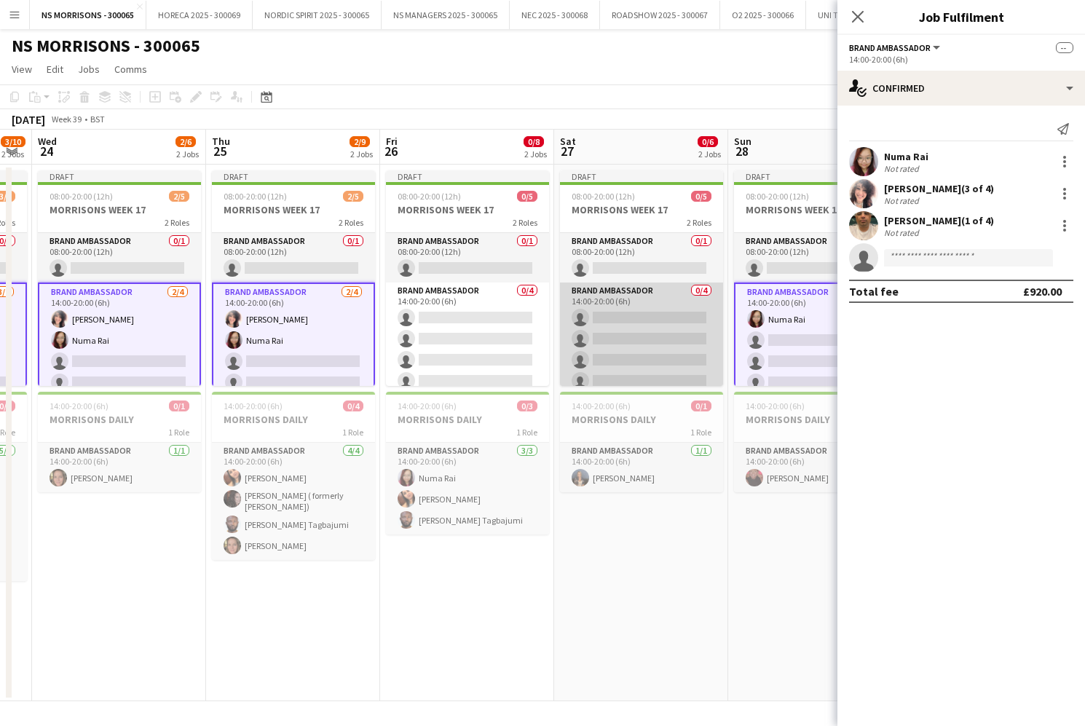
drag, startPoint x: 641, startPoint y: 346, endPoint x: 650, endPoint y: 341, distance: 10.1
click at [641, 346] on app-card-role "Brand Ambassador 0/4 14:00-20:00 (6h) single-neutral-actions single-neutral-act…" at bounding box center [641, 339] width 163 height 113
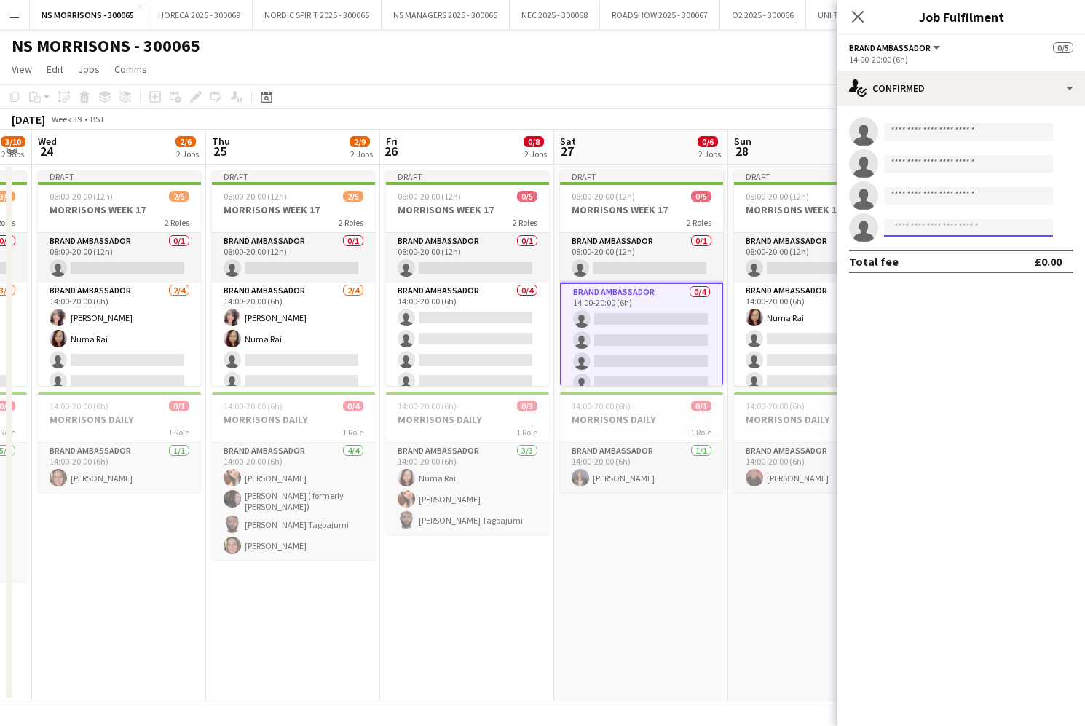
click at [951, 225] on input at bounding box center [968, 227] width 169 height 17
type input "****"
click at [950, 248] on span "Numa Rai Active" at bounding box center [969, 249] width 146 height 12
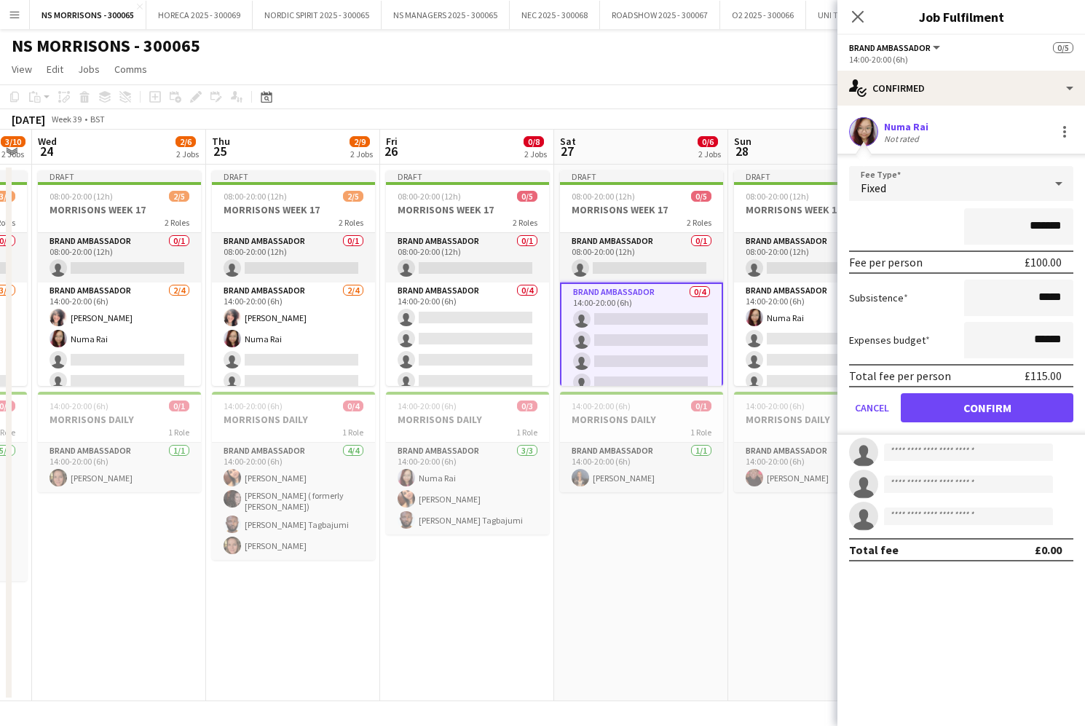
click at [1032, 227] on input "*******" at bounding box center [1018, 226] width 109 height 36
type input "*******"
click at [1046, 340] on input "******" at bounding box center [1018, 340] width 109 height 36
type input "******"
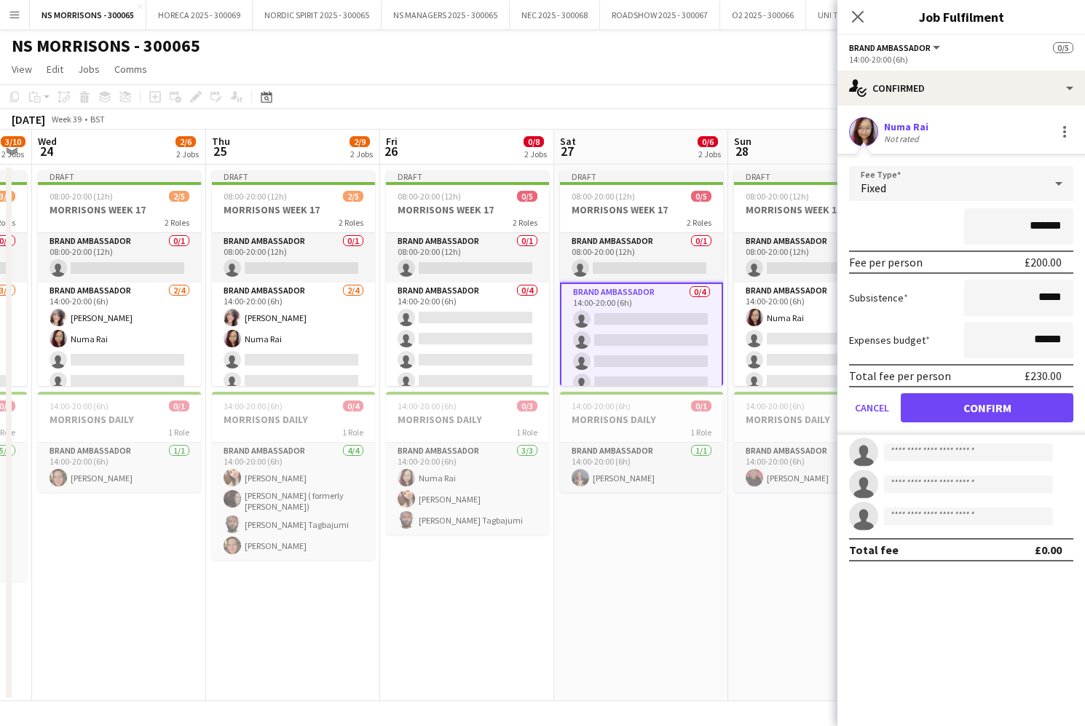
click at [986, 403] on button "Confirm" at bounding box center [987, 407] width 173 height 29
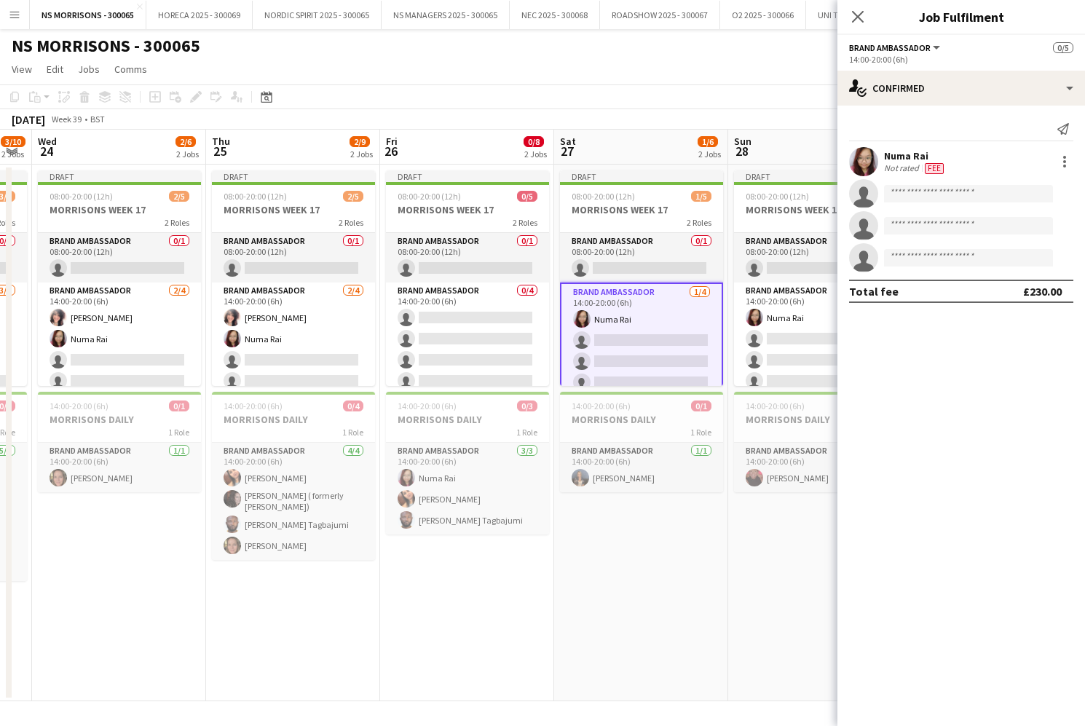
scroll to position [0, 0]
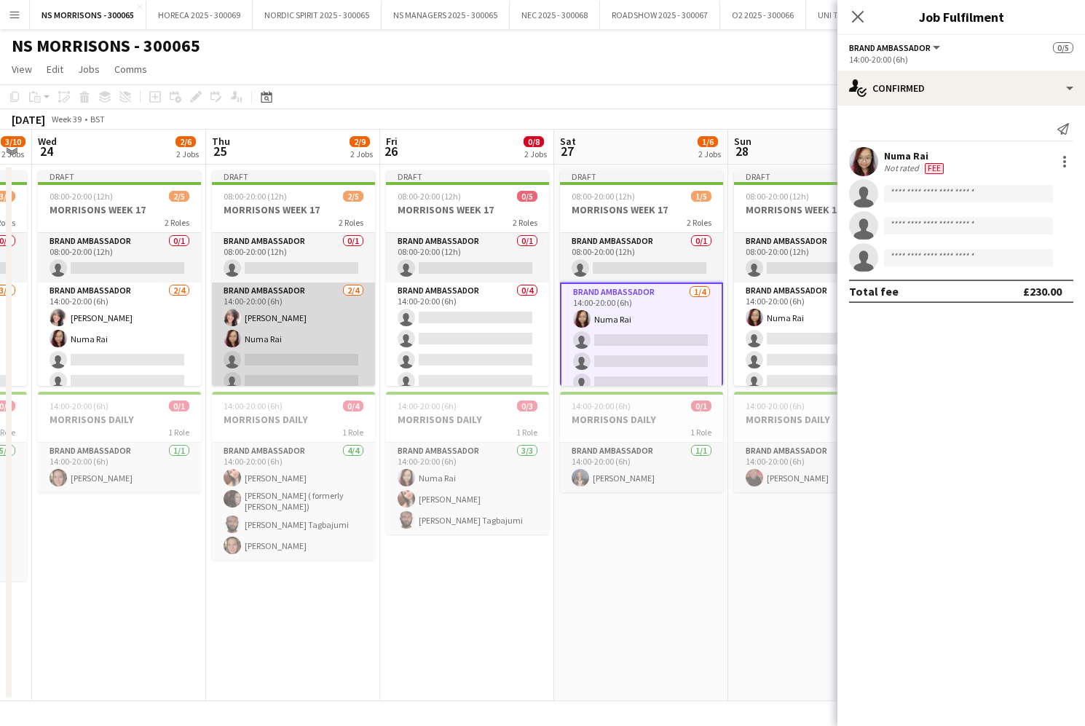
drag, startPoint x: 330, startPoint y: 322, endPoint x: 349, endPoint y: 324, distance: 19.1
click at [330, 322] on app-card-role "Brand Ambassador 2/4 14:00-20:00 (6h) Nabila Hamici Numa Rai single-neutral-act…" at bounding box center [293, 339] width 163 height 113
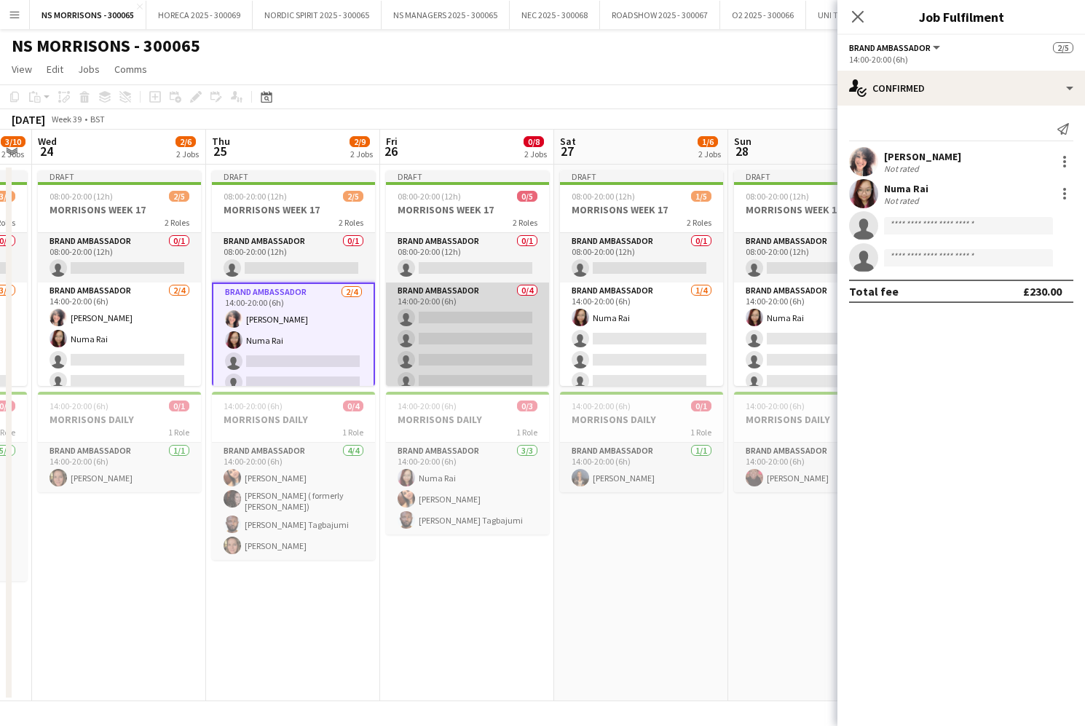
click at [425, 331] on app-card-role "Brand Ambassador 0/4 14:00-20:00 (6h) single-neutral-actions single-neutral-act…" at bounding box center [467, 339] width 163 height 113
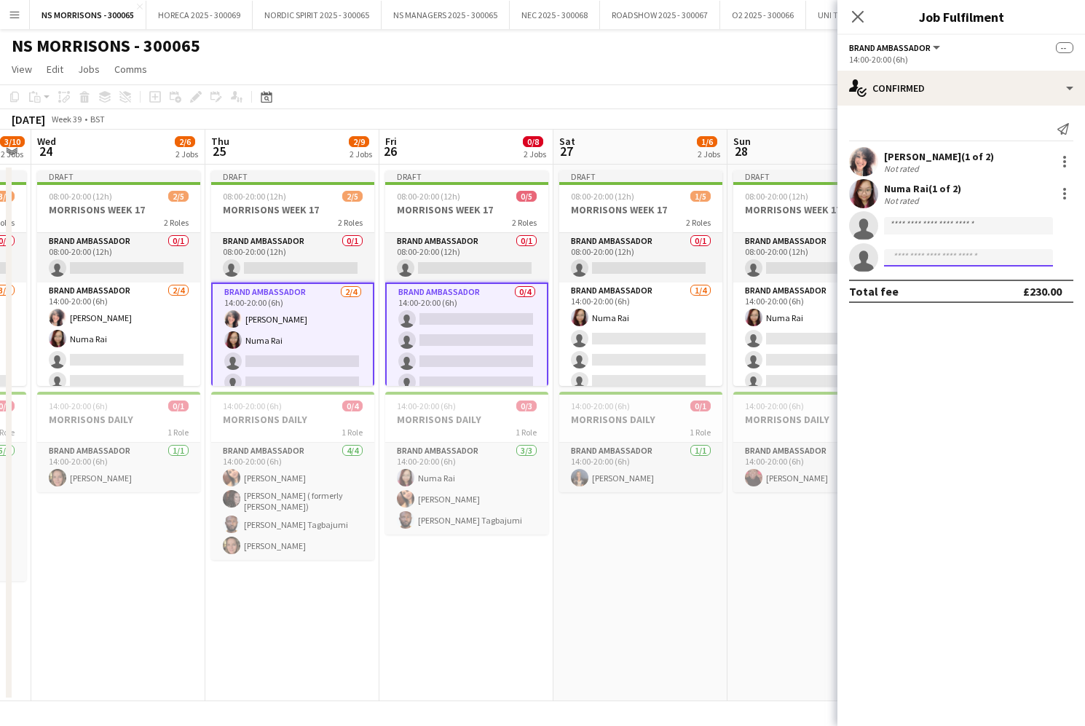
click at [941, 262] on input at bounding box center [968, 257] width 169 height 17
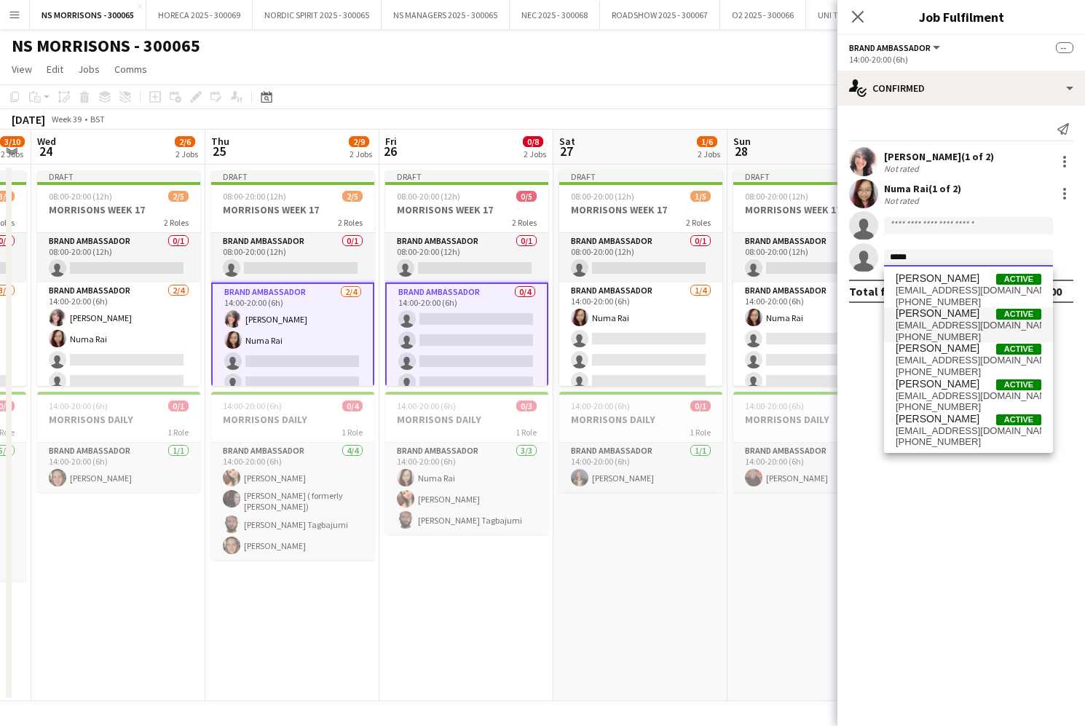
type input "*****"
click at [937, 315] on span "[PERSON_NAME]" at bounding box center [938, 313] width 84 height 12
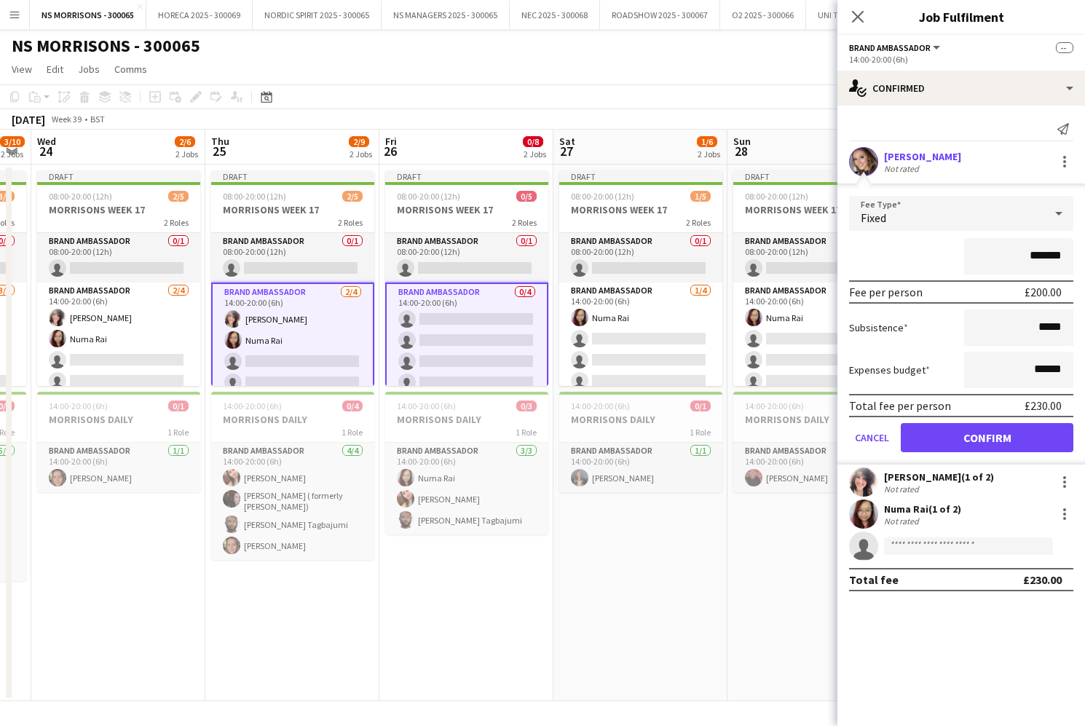
click at [937, 431] on button "Confirm" at bounding box center [987, 437] width 173 height 29
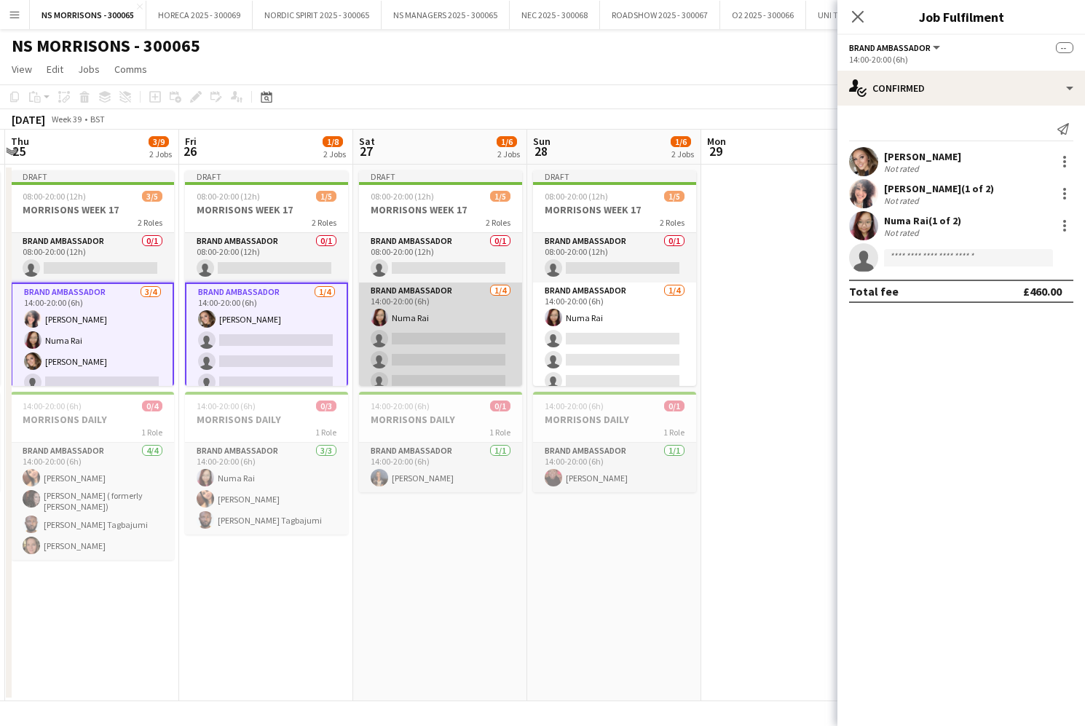
scroll to position [0, 596]
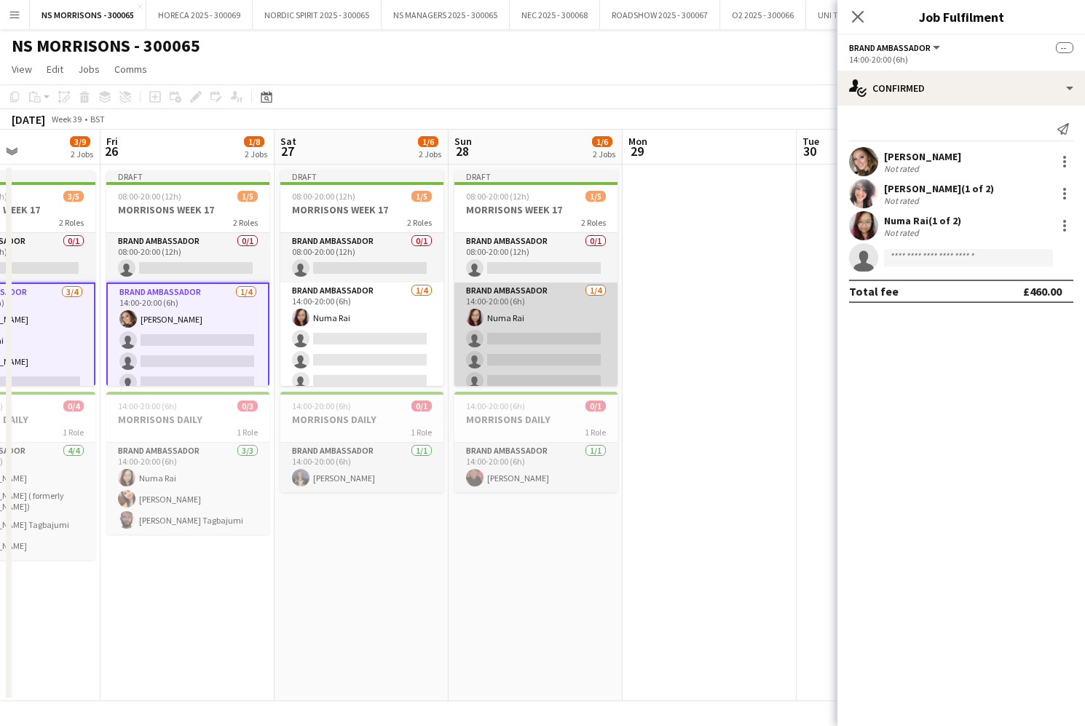
click at [559, 351] on app-card-role "Brand Ambassador 1/4 14:00-20:00 (6h) Numa Rai single-neutral-actions single-ne…" at bounding box center [536, 339] width 163 height 113
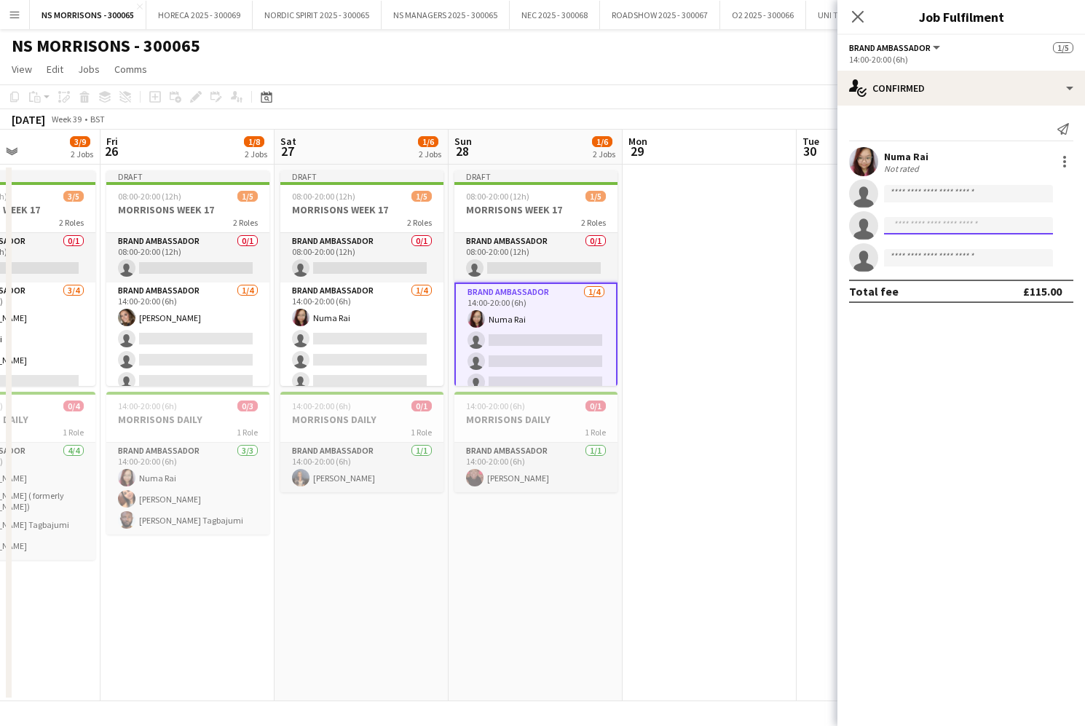
click at [949, 223] on input at bounding box center [968, 225] width 169 height 17
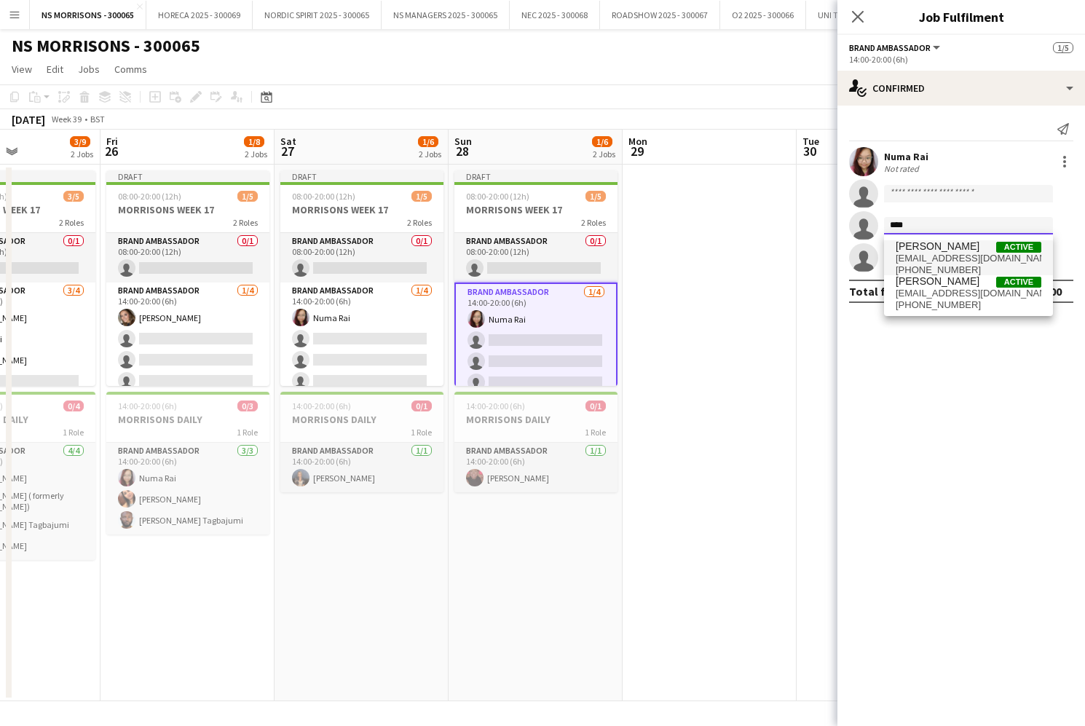
type input "****"
click at [955, 243] on span "Cleo Gifford Active" at bounding box center [969, 246] width 146 height 12
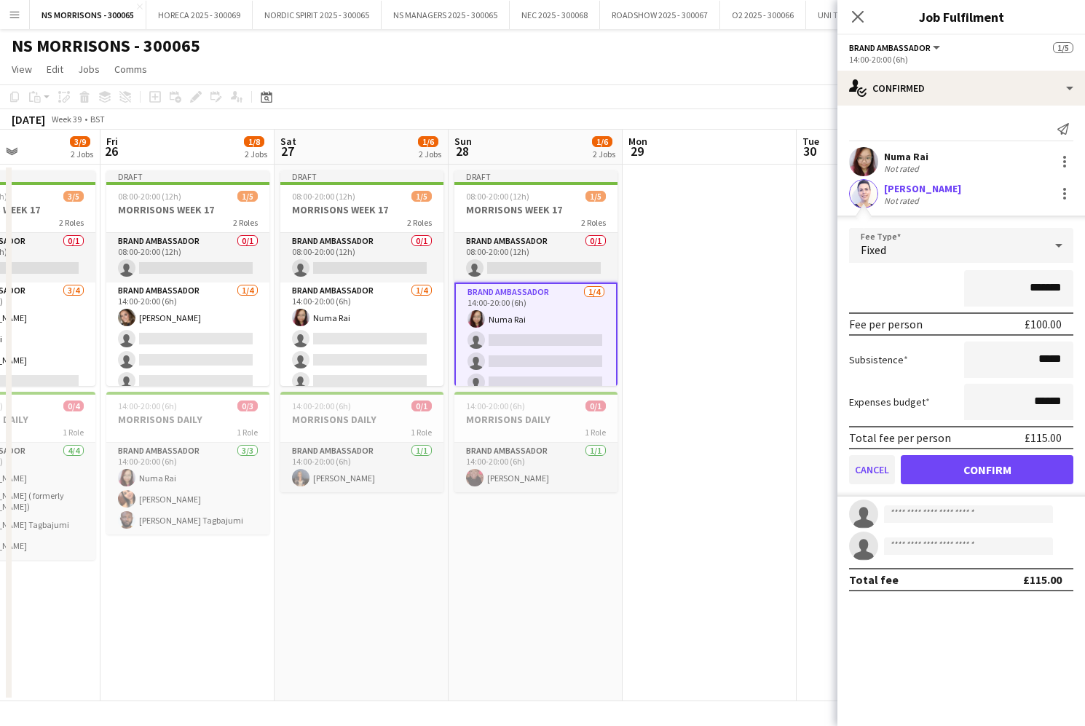
click at [874, 476] on button "Cancel" at bounding box center [872, 469] width 46 height 29
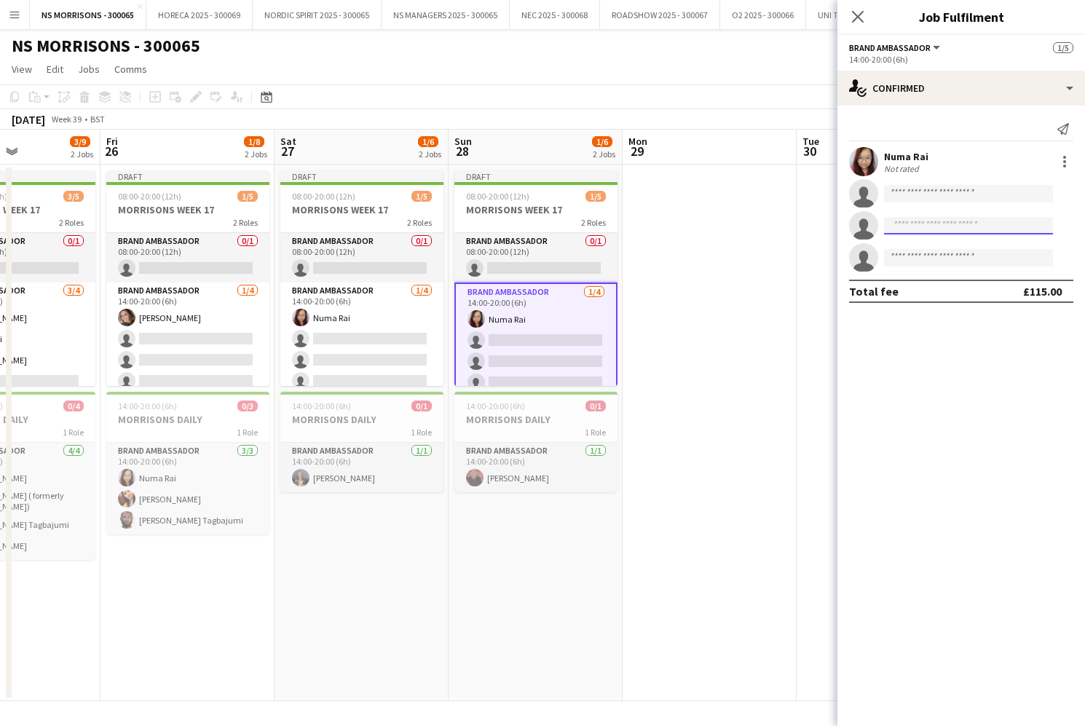
click at [904, 229] on input at bounding box center [968, 225] width 169 height 17
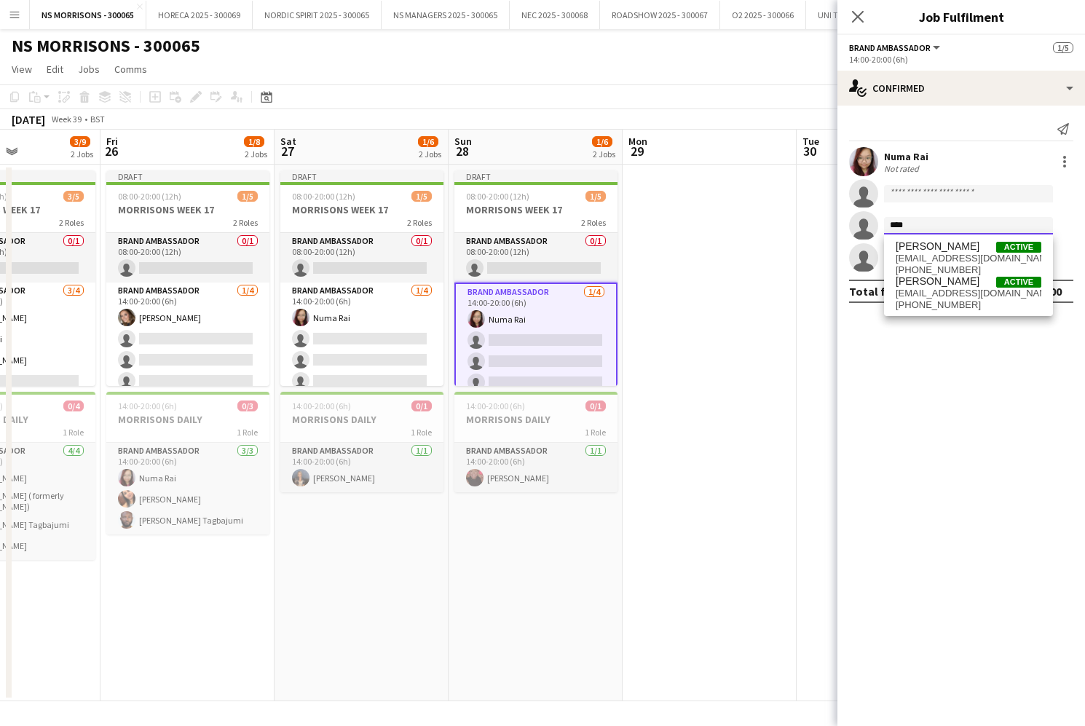
type input "****"
click at [909, 272] on span "+447949539452" at bounding box center [969, 270] width 146 height 12
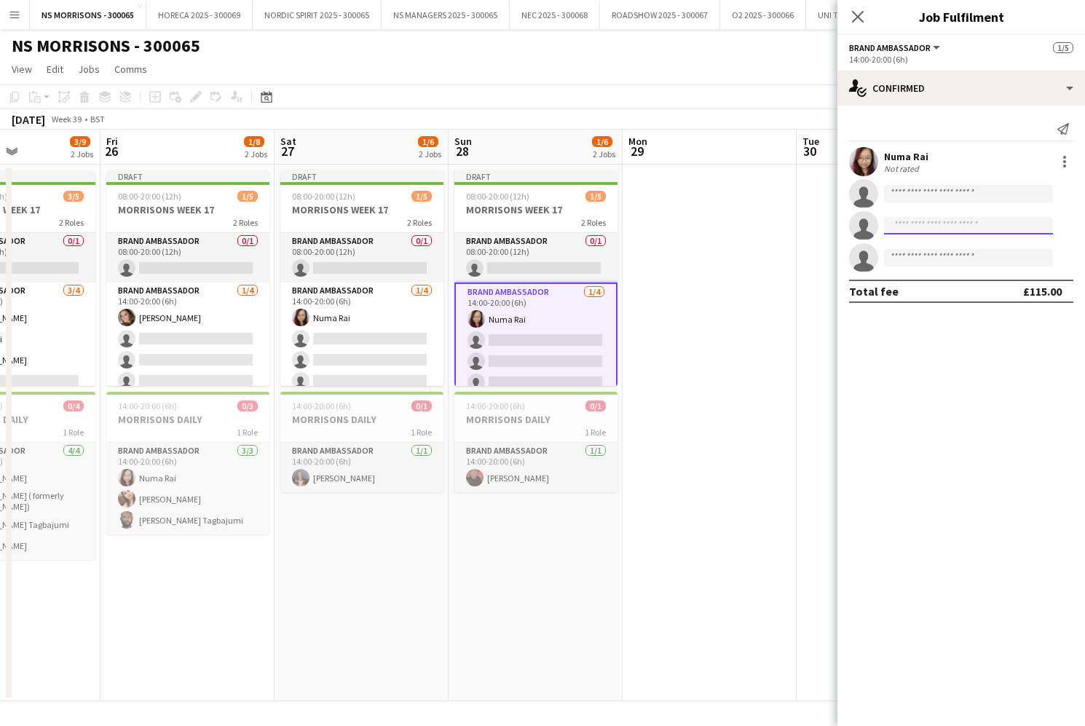
scroll to position [0, 0]
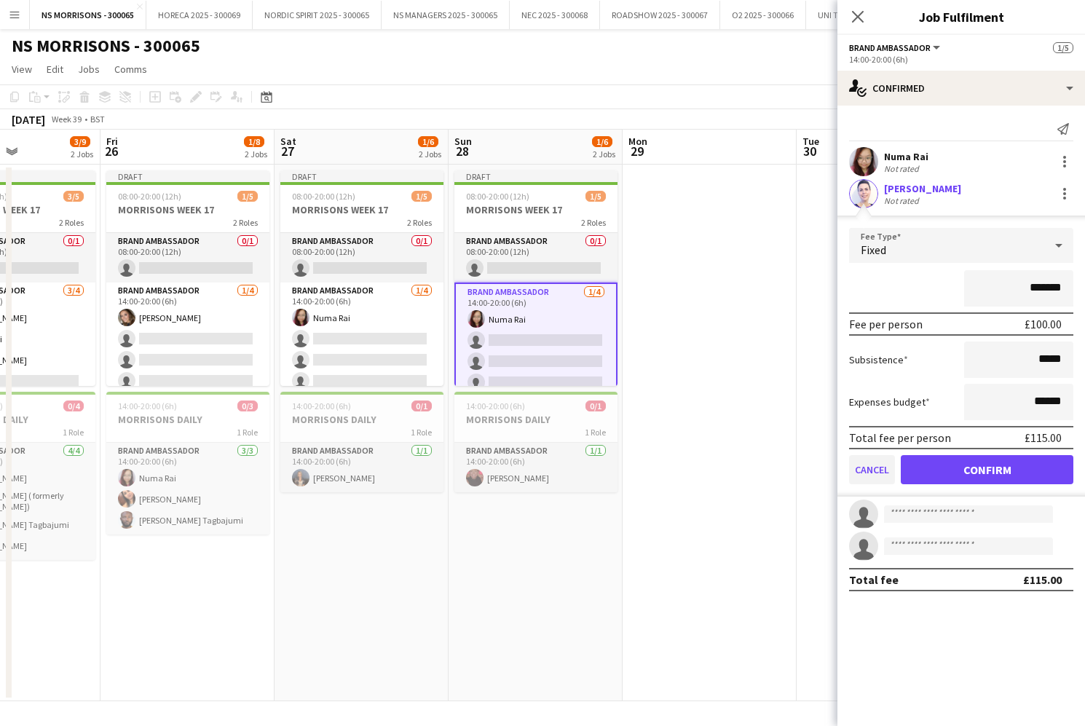
click at [873, 473] on button "Cancel" at bounding box center [872, 469] width 46 height 29
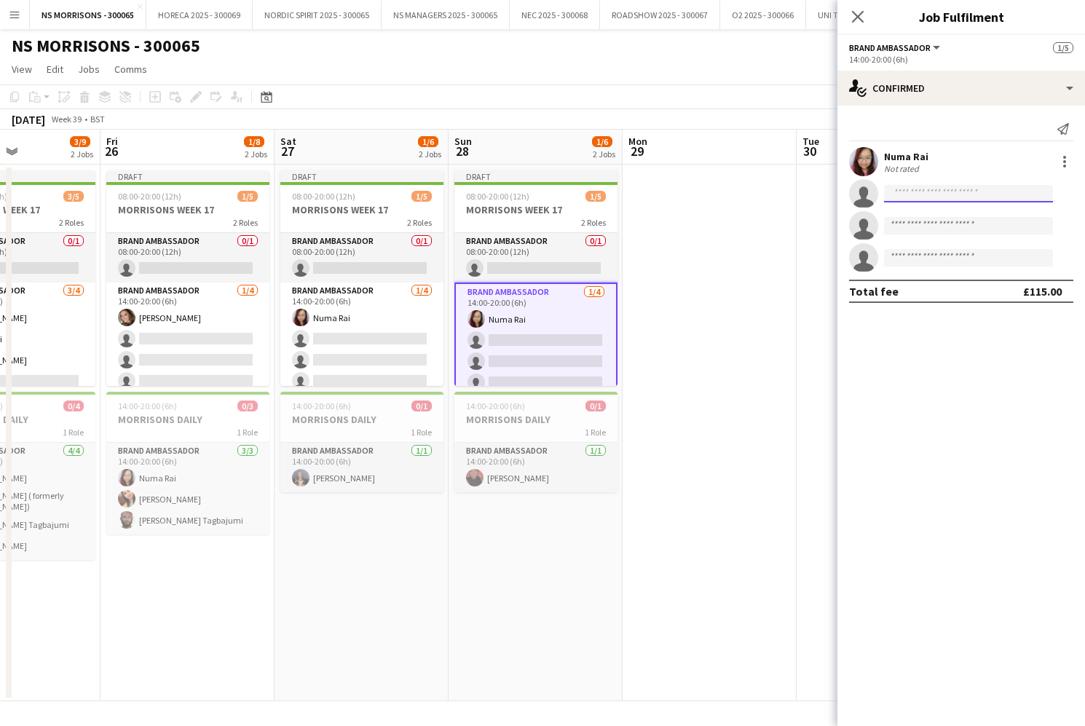
click at [924, 197] on input at bounding box center [968, 193] width 169 height 17
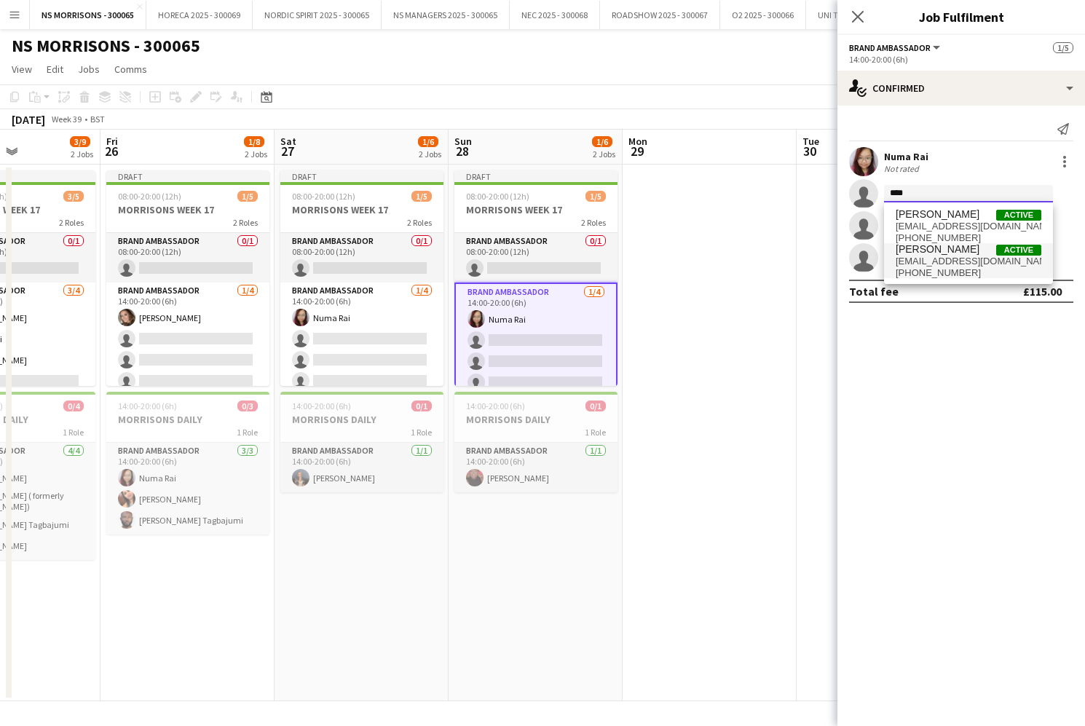
type input "****"
click at [928, 259] on span "cleotaylor08@gmail.com" at bounding box center [969, 262] width 146 height 12
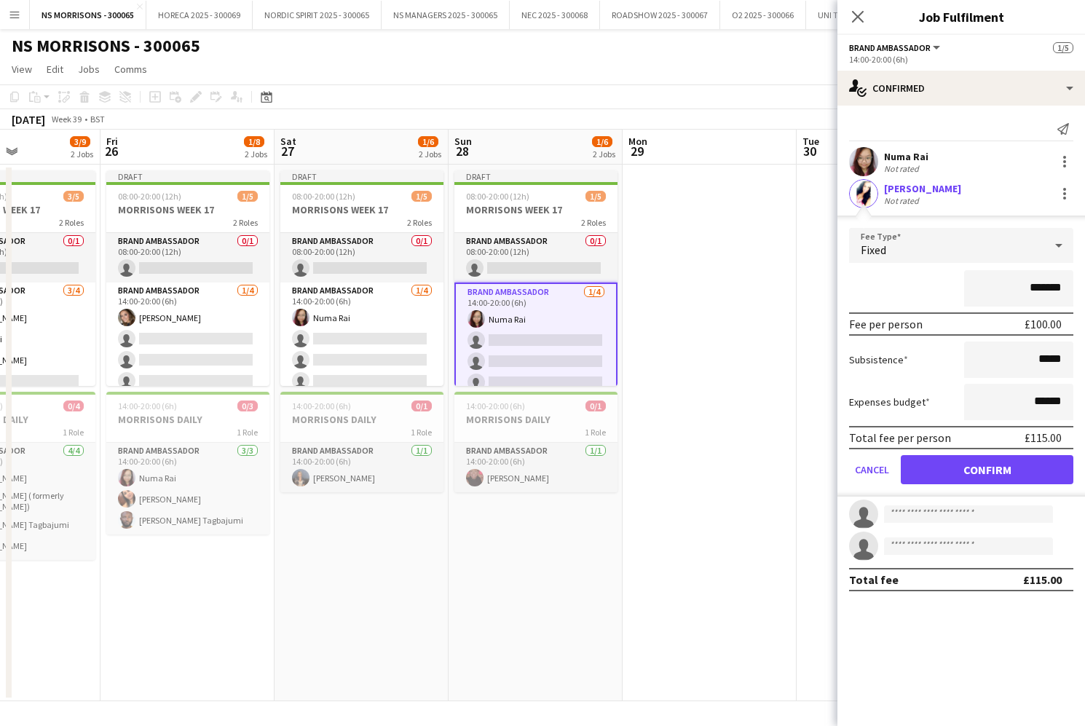
click at [1034, 286] on input "*******" at bounding box center [1018, 288] width 109 height 36
type input "*******"
click at [973, 468] on button "Confirm" at bounding box center [987, 469] width 173 height 29
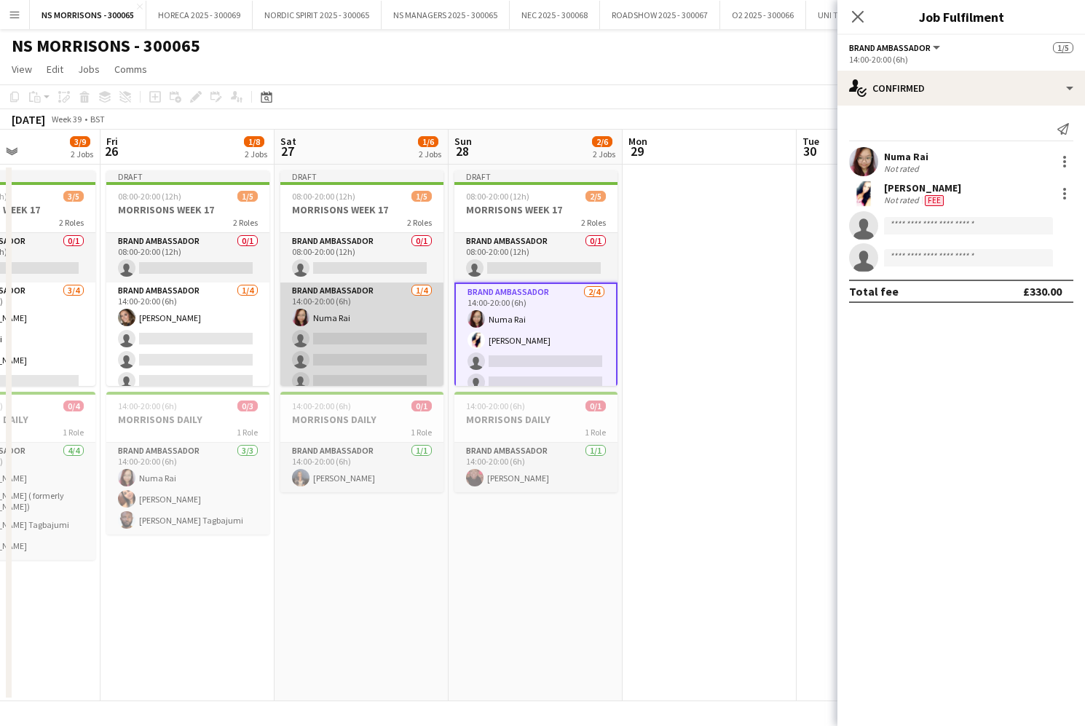
click at [421, 358] on app-card-role "Brand Ambassador 1/4 14:00-20:00 (6h) Numa Rai single-neutral-actions single-ne…" at bounding box center [361, 339] width 163 height 113
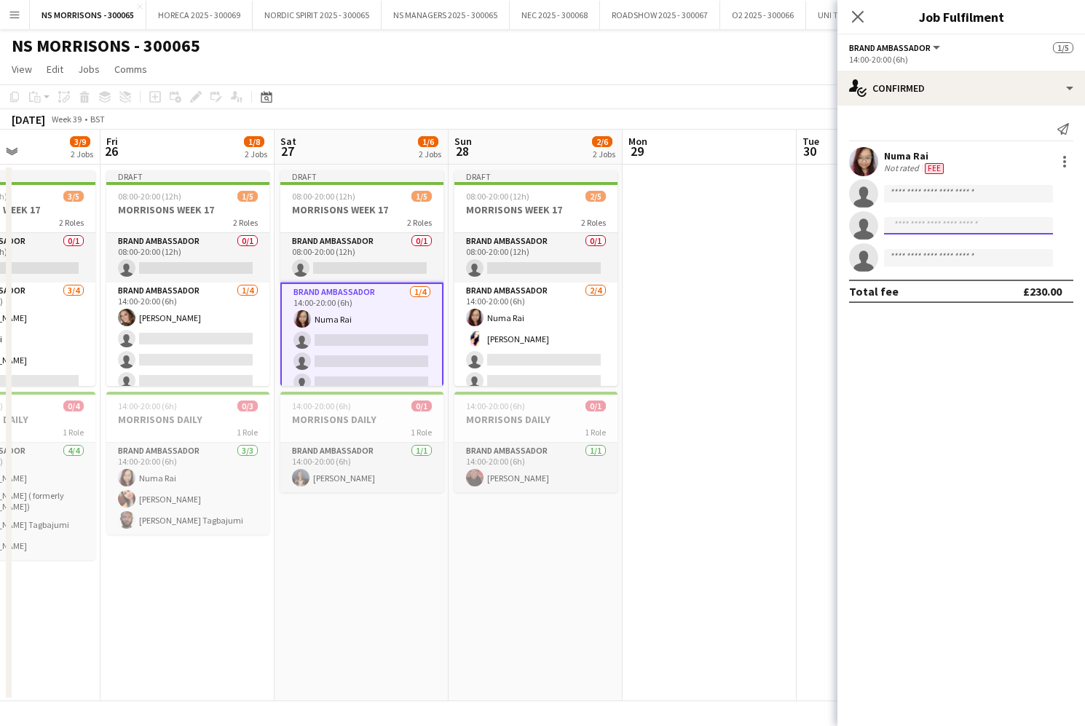
click at [980, 228] on input at bounding box center [968, 225] width 169 height 17
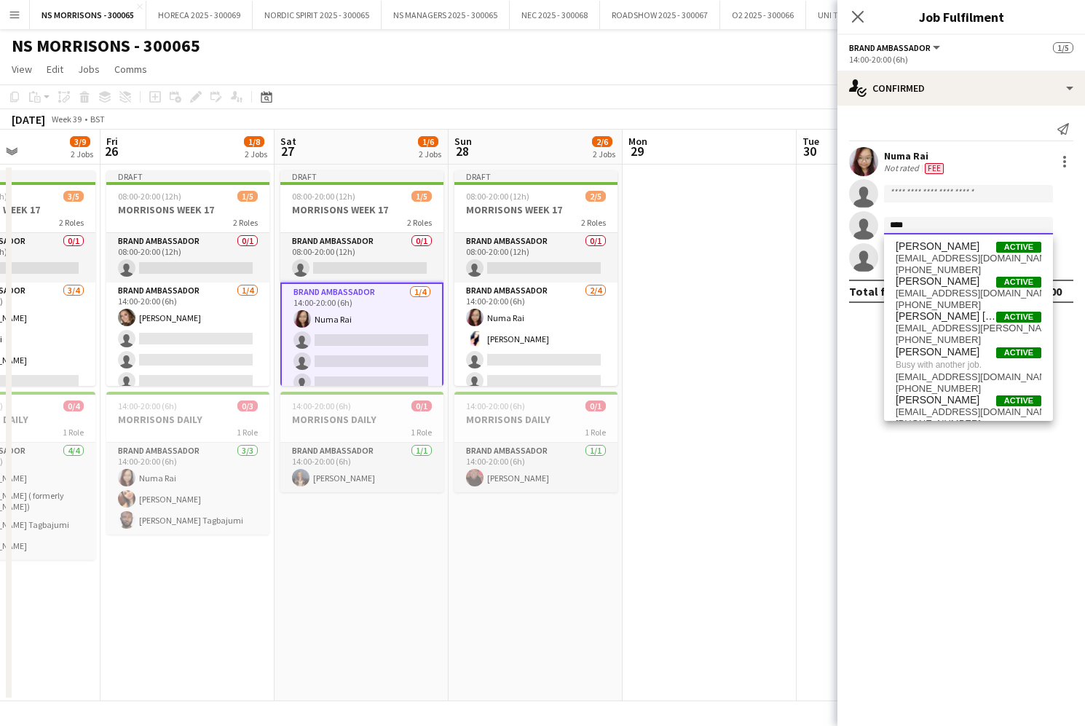
type input "****"
drag, startPoint x: 980, startPoint y: 228, endPoint x: 946, endPoint y: 366, distance: 141.9
click at [946, 366] on span "Busy with another job." at bounding box center [969, 364] width 146 height 13
type input "****"
drag, startPoint x: 878, startPoint y: 240, endPoint x: 750, endPoint y: 302, distance: 143.0
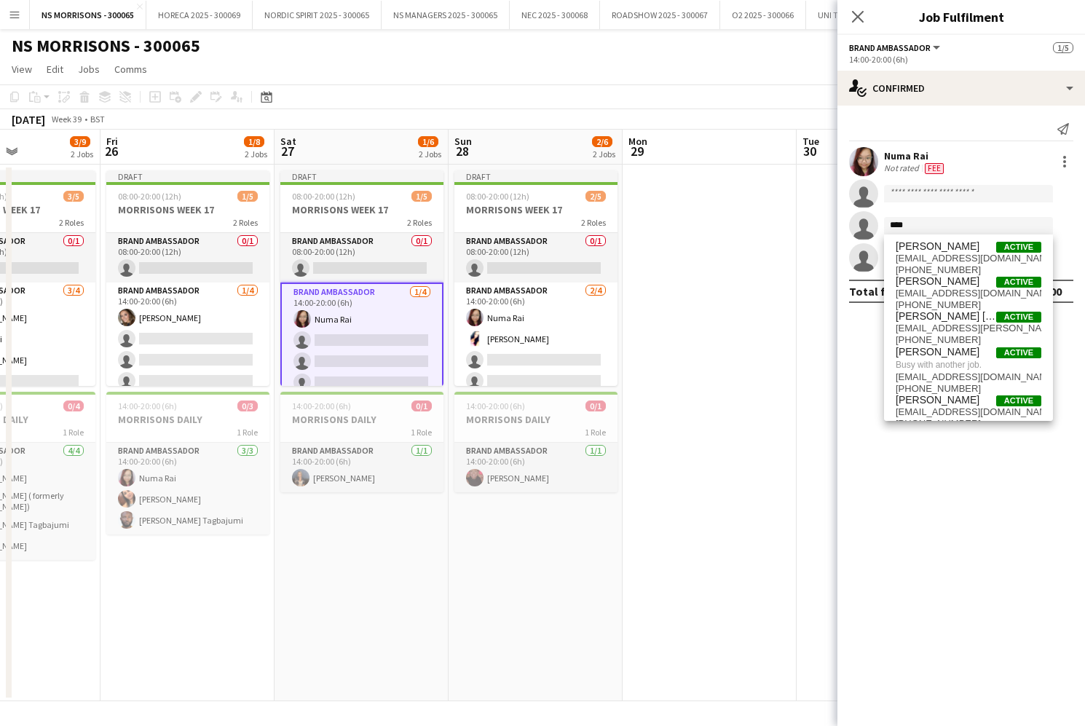
click at [750, 302] on app-date-cell at bounding box center [710, 433] width 174 height 537
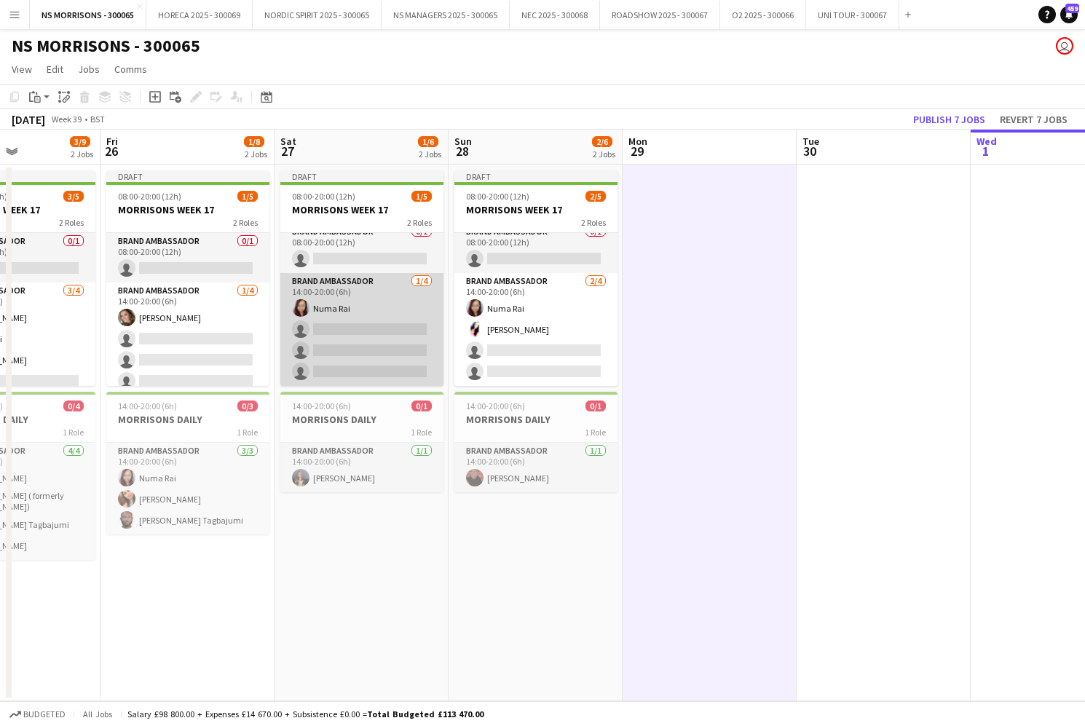
scroll to position [9, 0]
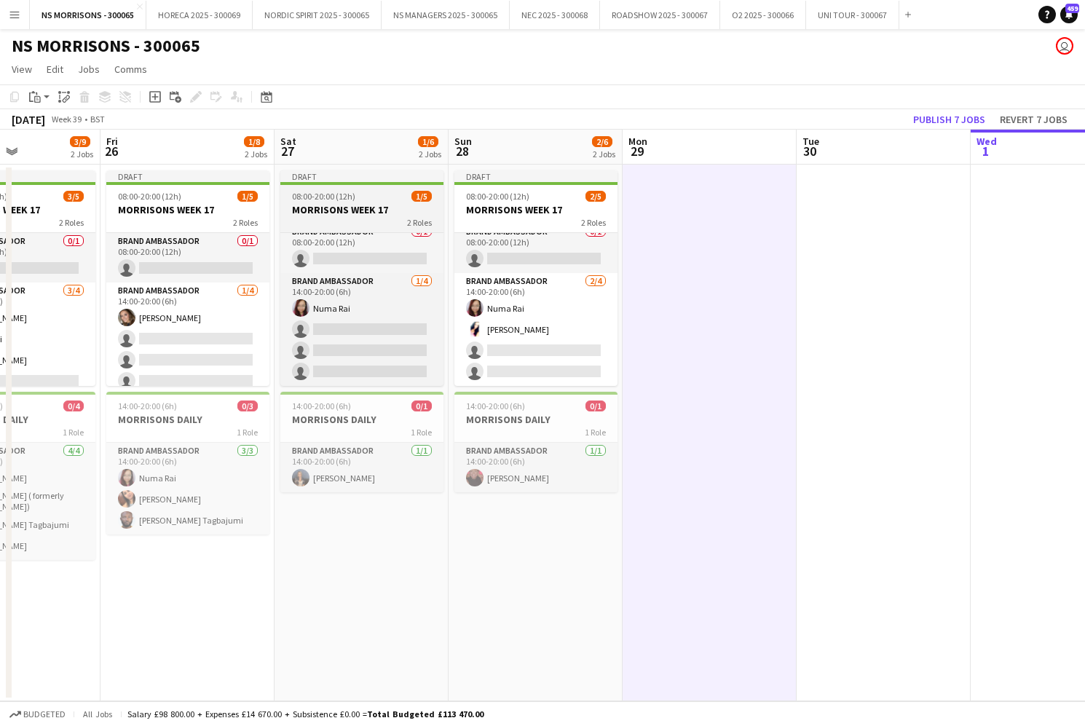
click at [373, 213] on h3 "MORRISONS WEEK 17" at bounding box center [361, 209] width 163 height 13
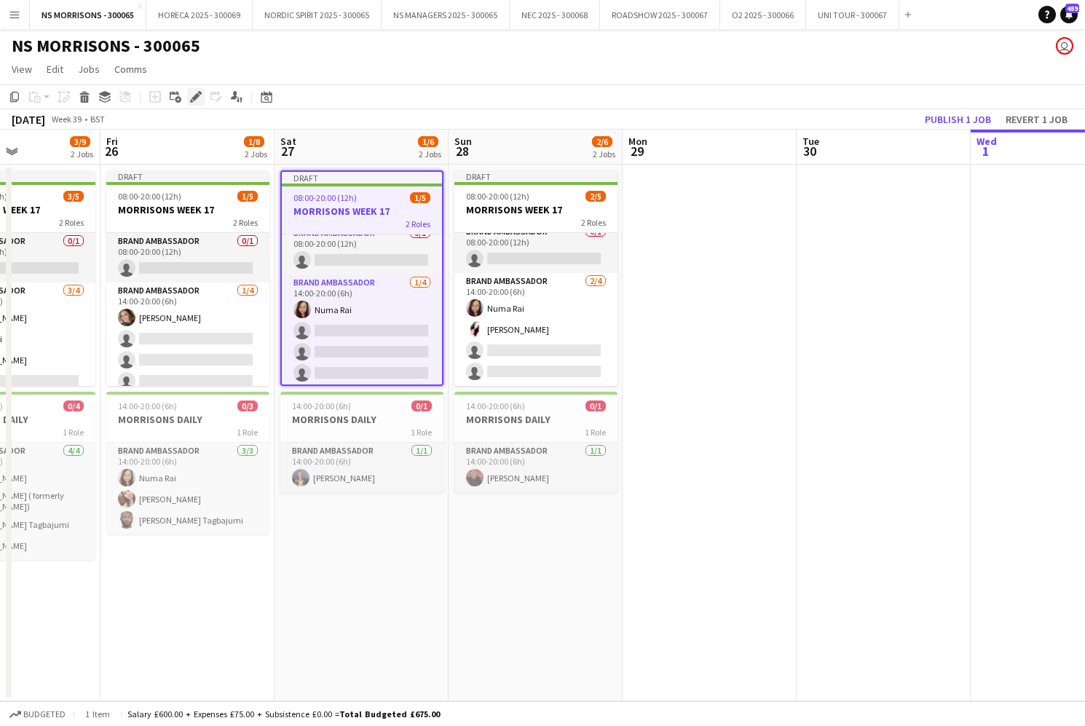
click at [193, 98] on icon at bounding box center [196, 97] width 8 height 8
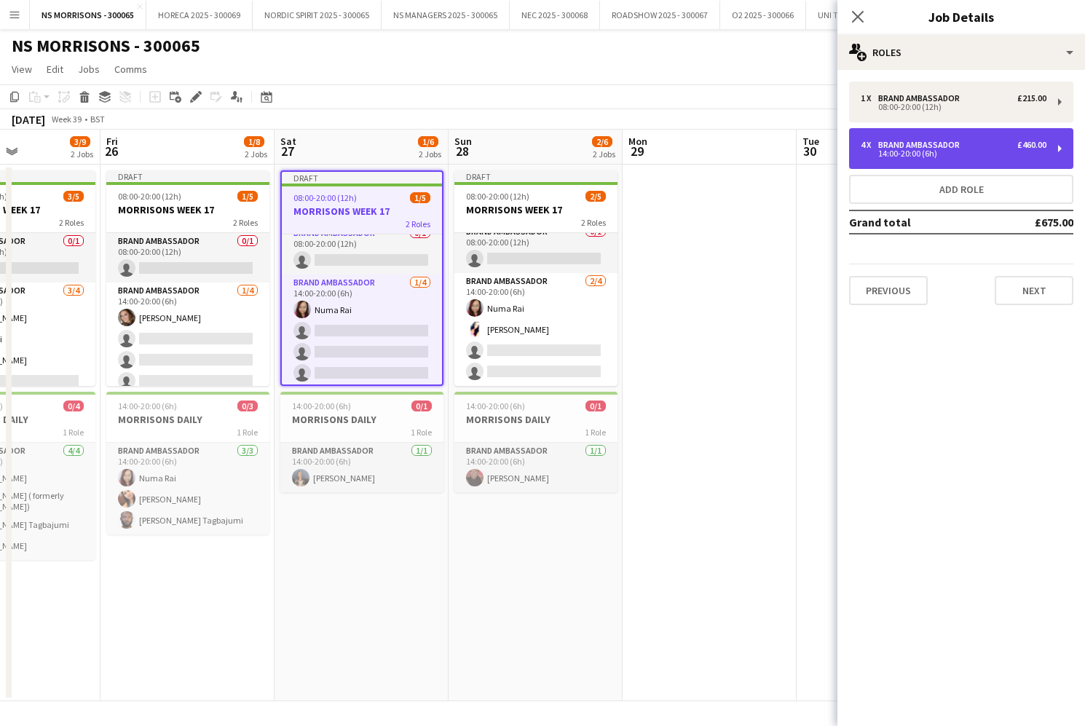
click at [959, 146] on div "Brand Ambassador" at bounding box center [921, 145] width 87 height 10
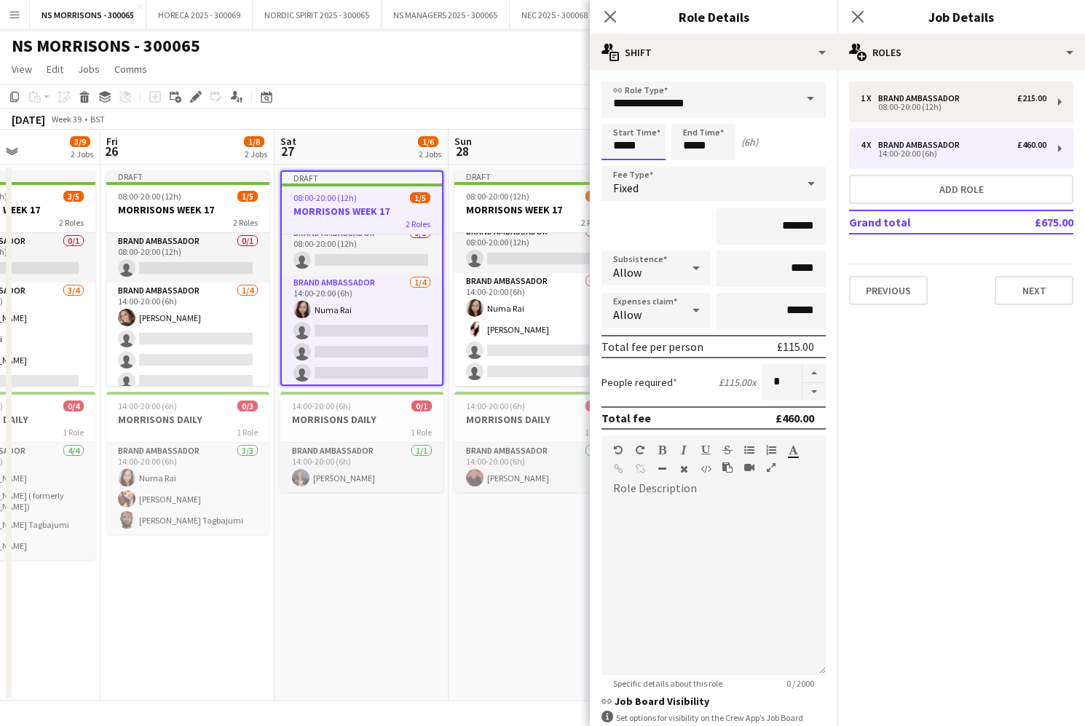
click at [611, 147] on input "*****" at bounding box center [634, 142] width 64 height 36
click at [624, 115] on div at bounding box center [619, 116] width 29 height 15
click at [616, 165] on div at bounding box center [619, 167] width 29 height 15
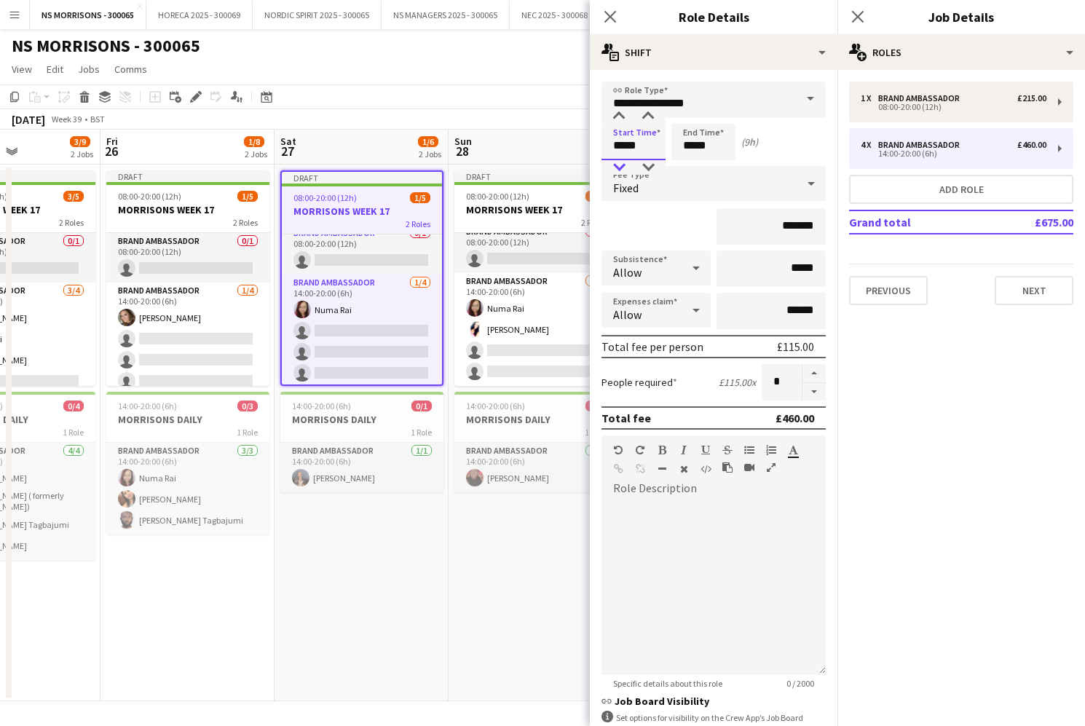
click at [616, 165] on div at bounding box center [619, 167] width 29 height 15
type input "*****"
click at [616, 165] on div at bounding box center [619, 167] width 29 height 15
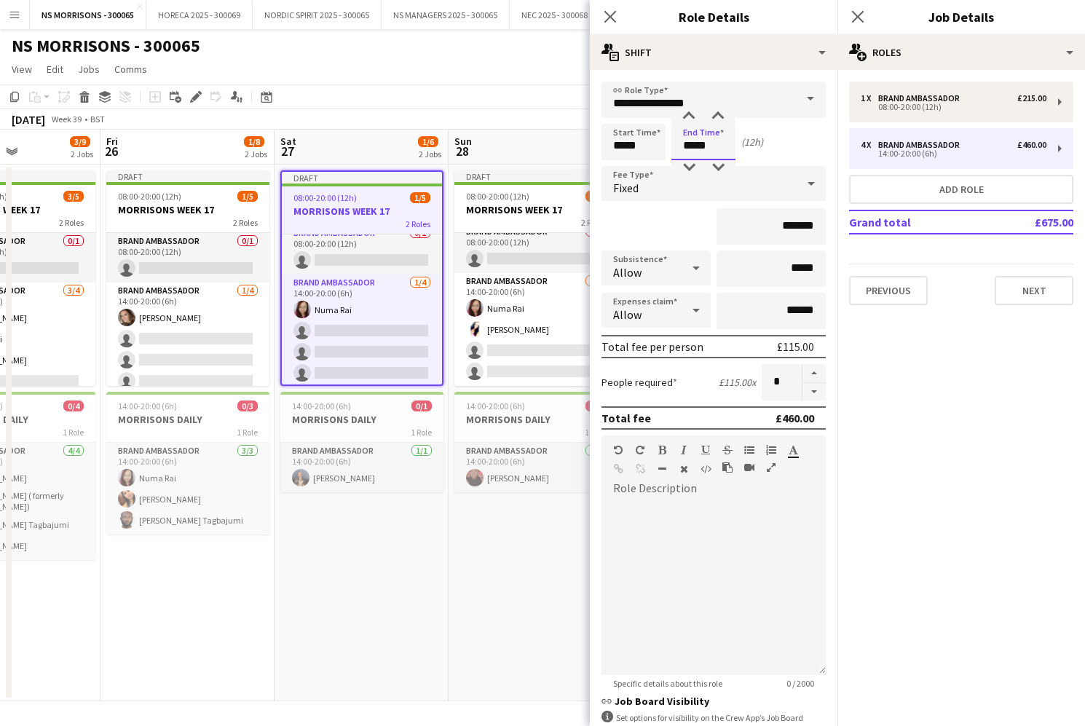
drag, startPoint x: 708, startPoint y: 138, endPoint x: 701, endPoint y: 153, distance: 16.3
click at [707, 138] on input "*****" at bounding box center [704, 142] width 64 height 36
click at [692, 170] on div at bounding box center [689, 167] width 29 height 15
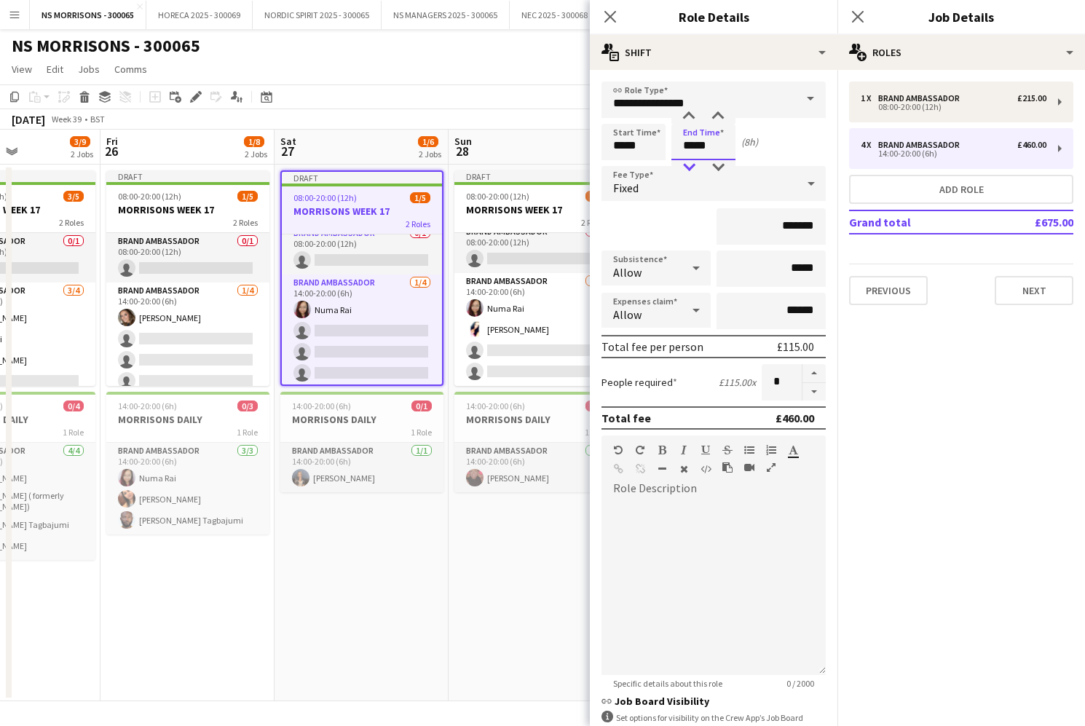
click at [692, 170] on div at bounding box center [689, 167] width 29 height 15
type input "*****"
click at [692, 170] on div at bounding box center [689, 167] width 29 height 15
click at [473, 110] on div "September 2025 Week 39 • BST Publish 1 job Revert 1 job" at bounding box center [542, 119] width 1085 height 20
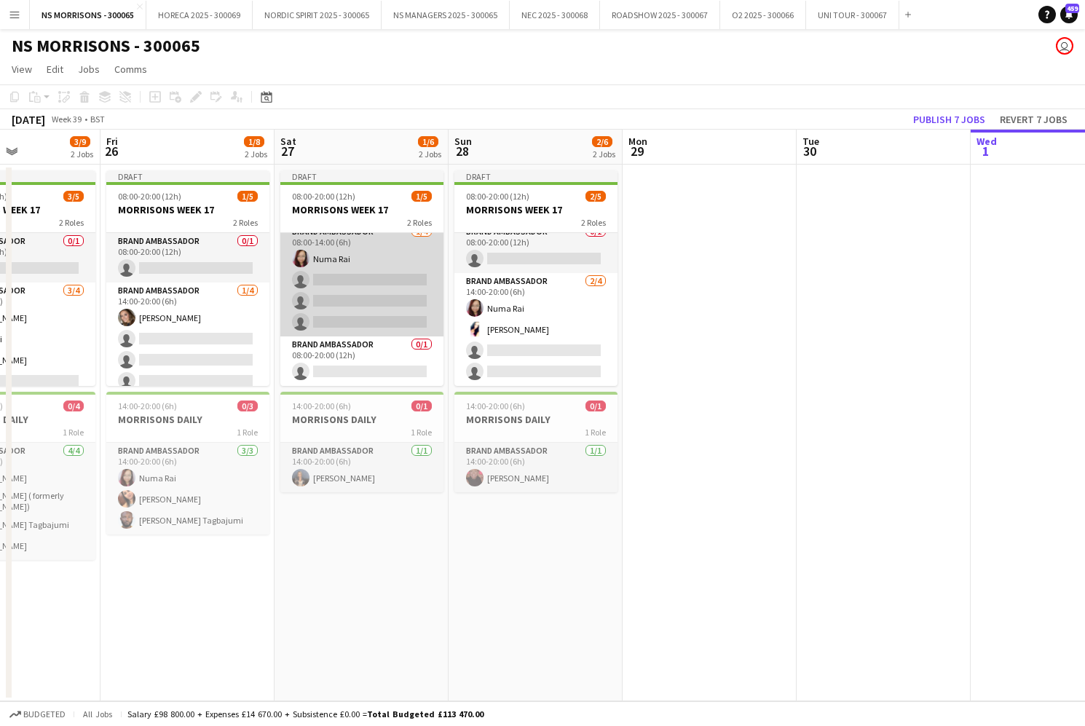
click at [385, 275] on app-card-role "Brand Ambassador 1/4 08:00-14:00 (6h) Numa Rai single-neutral-actions single-ne…" at bounding box center [361, 280] width 163 height 113
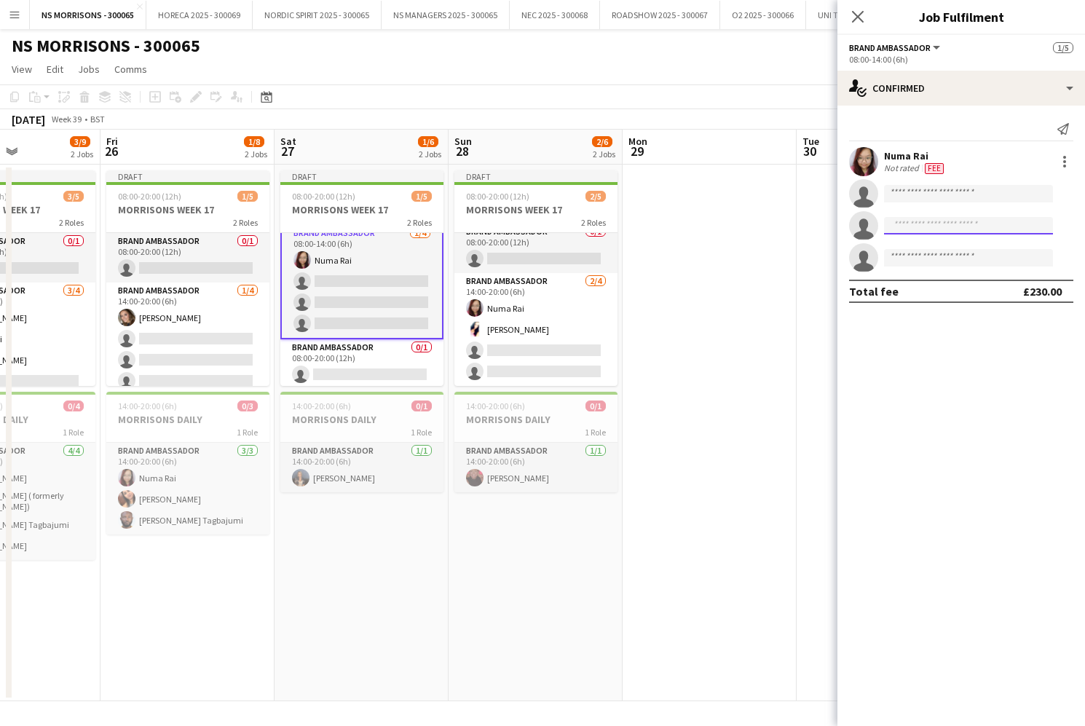
click at [919, 229] on input at bounding box center [968, 225] width 169 height 17
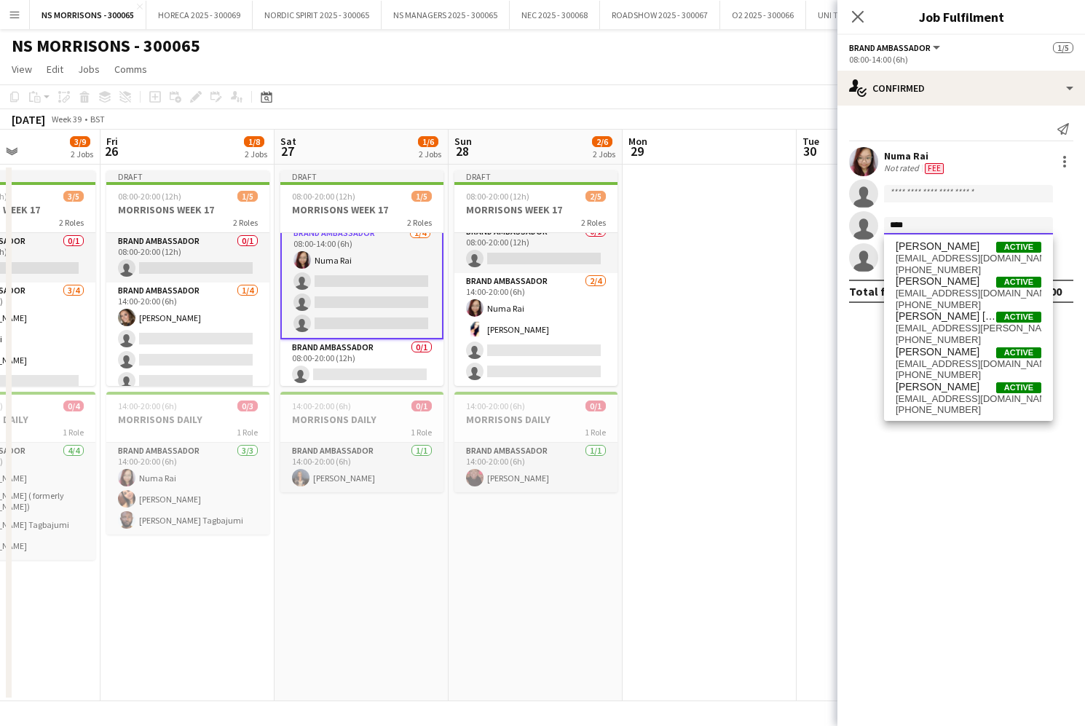
scroll to position [0, 1]
type input "****"
click at [935, 354] on span "[PERSON_NAME]" at bounding box center [938, 352] width 84 height 12
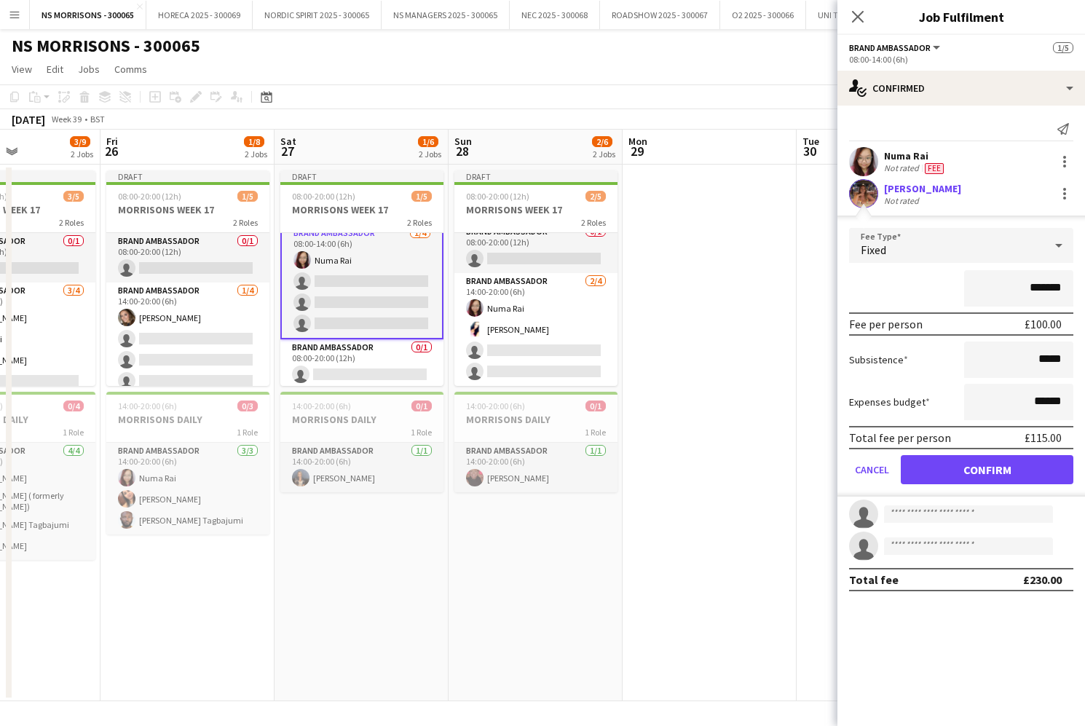
click at [960, 471] on button "Confirm" at bounding box center [987, 469] width 173 height 29
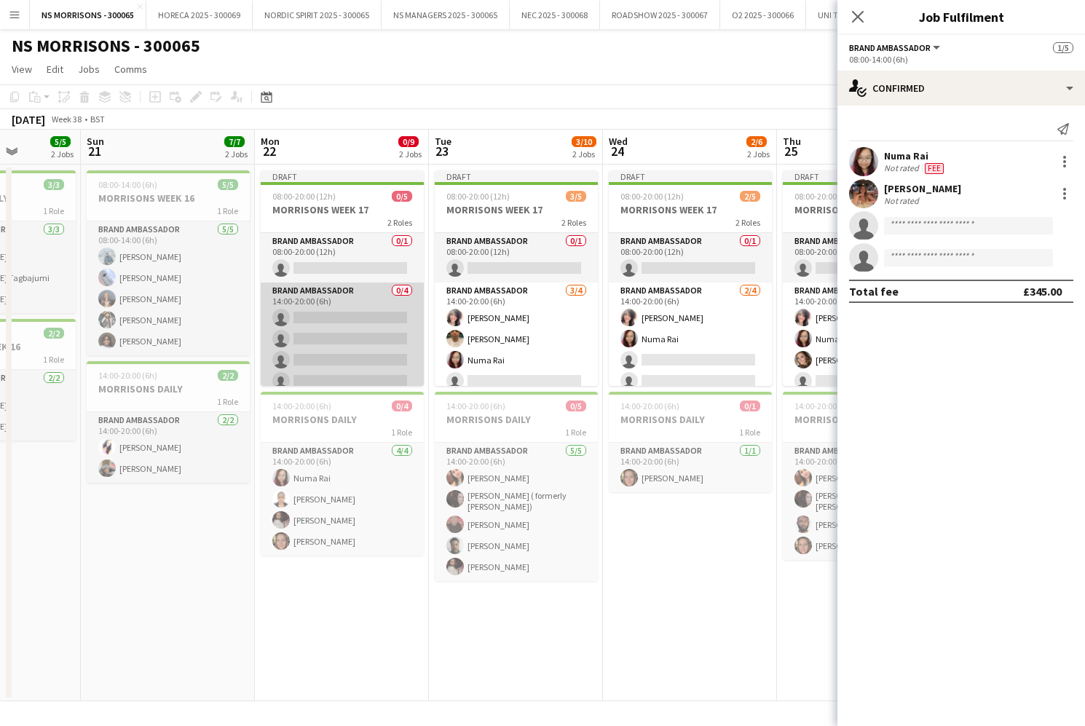
scroll to position [0, 457]
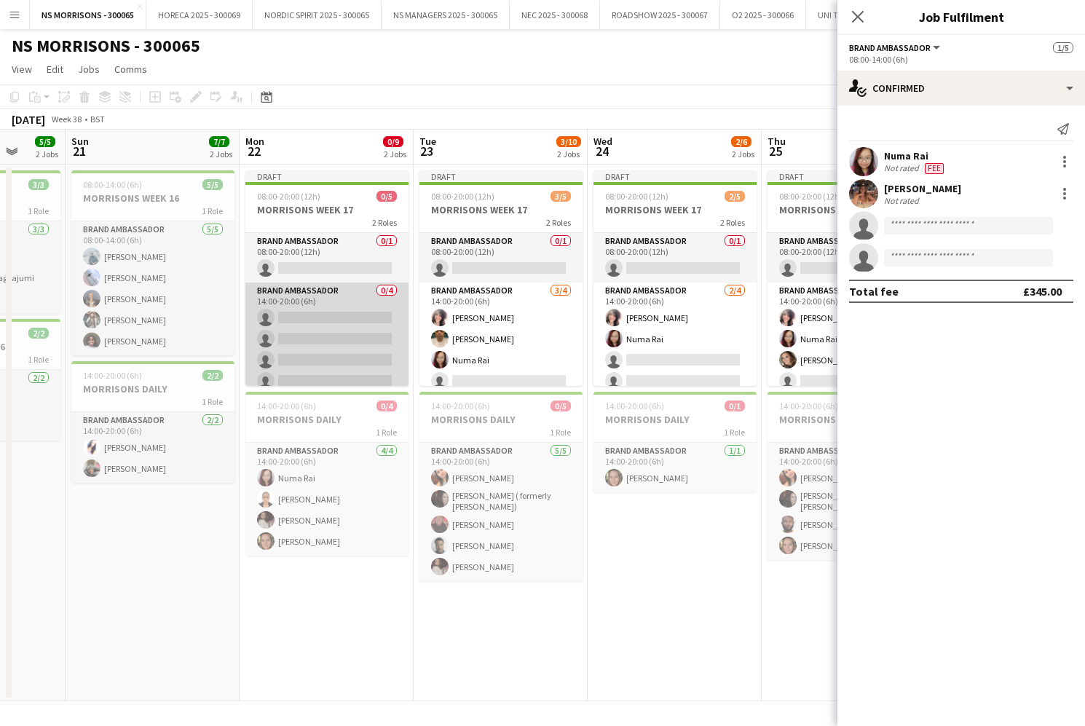
drag, startPoint x: 311, startPoint y: 325, endPoint x: 344, endPoint y: 325, distance: 32.8
click at [311, 325] on app-card-role "Brand Ambassador 0/4 14:00-20:00 (6h) single-neutral-actions single-neutral-act…" at bounding box center [326, 339] width 163 height 113
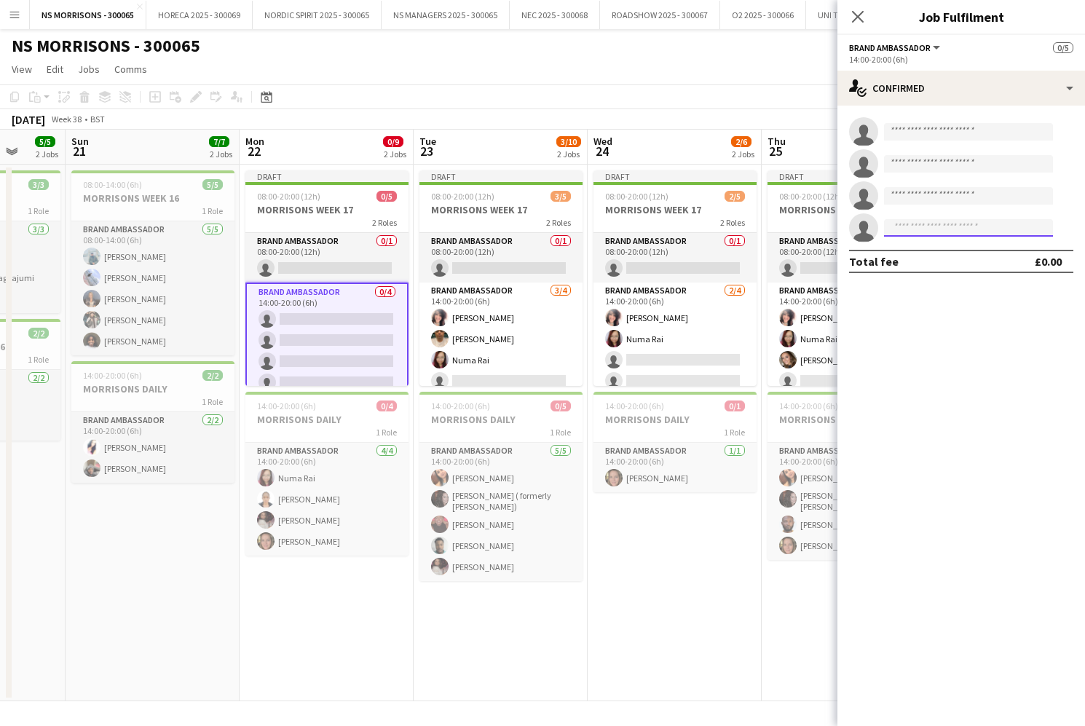
click at [983, 234] on input at bounding box center [968, 227] width 169 height 17
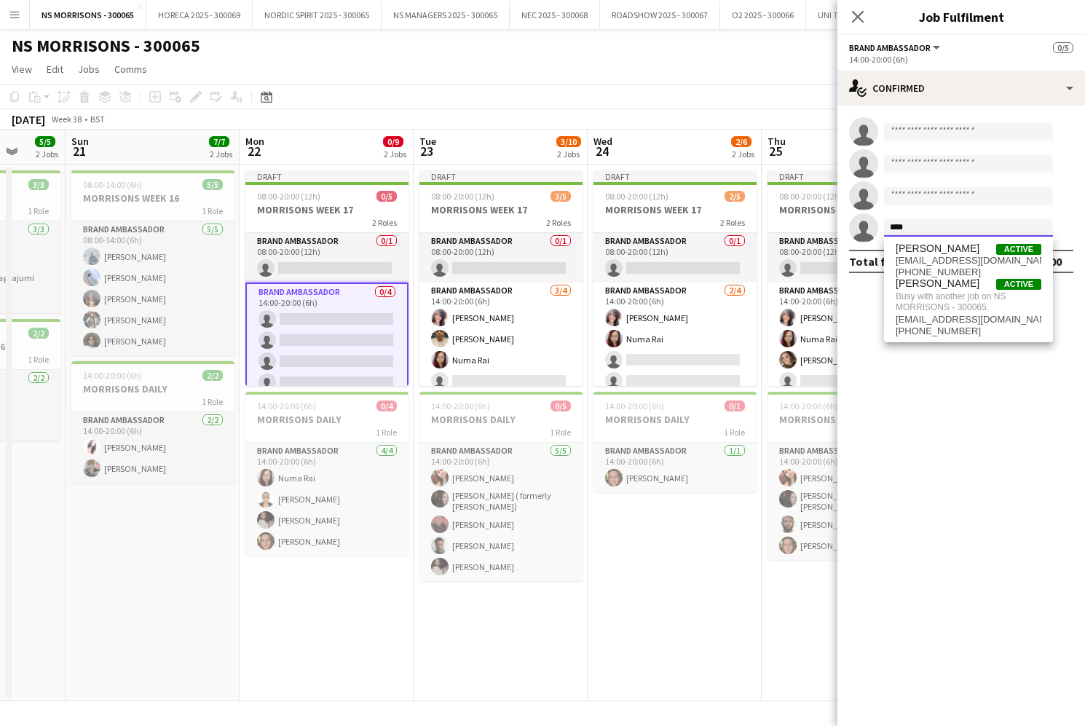
type input "****"
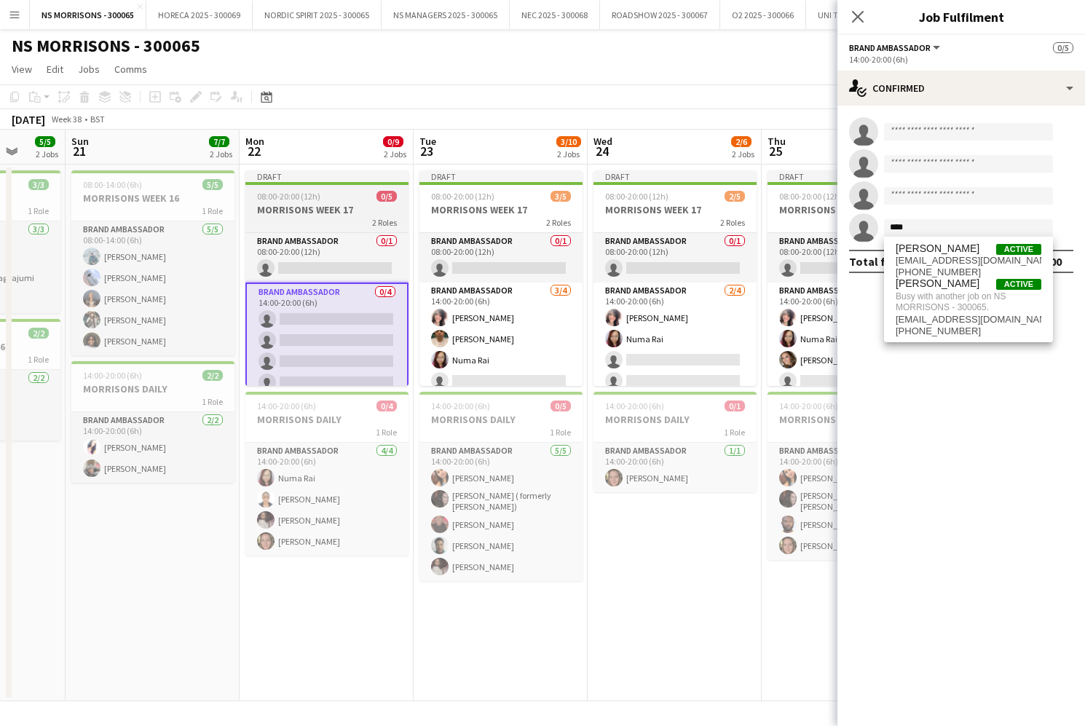
drag, startPoint x: 983, startPoint y: 234, endPoint x: 315, endPoint y: 208, distance: 669.2
click at [315, 208] on h3 "MORRISONS WEEK 17" at bounding box center [326, 209] width 163 height 13
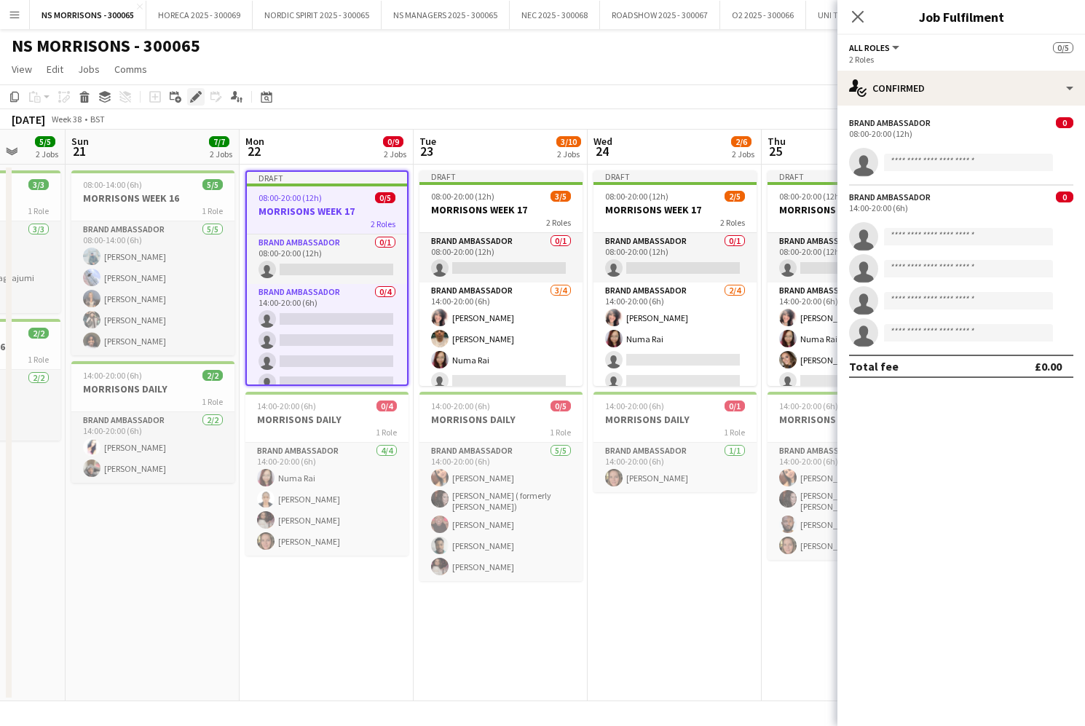
click at [200, 102] on icon "Edit" at bounding box center [196, 97] width 12 height 12
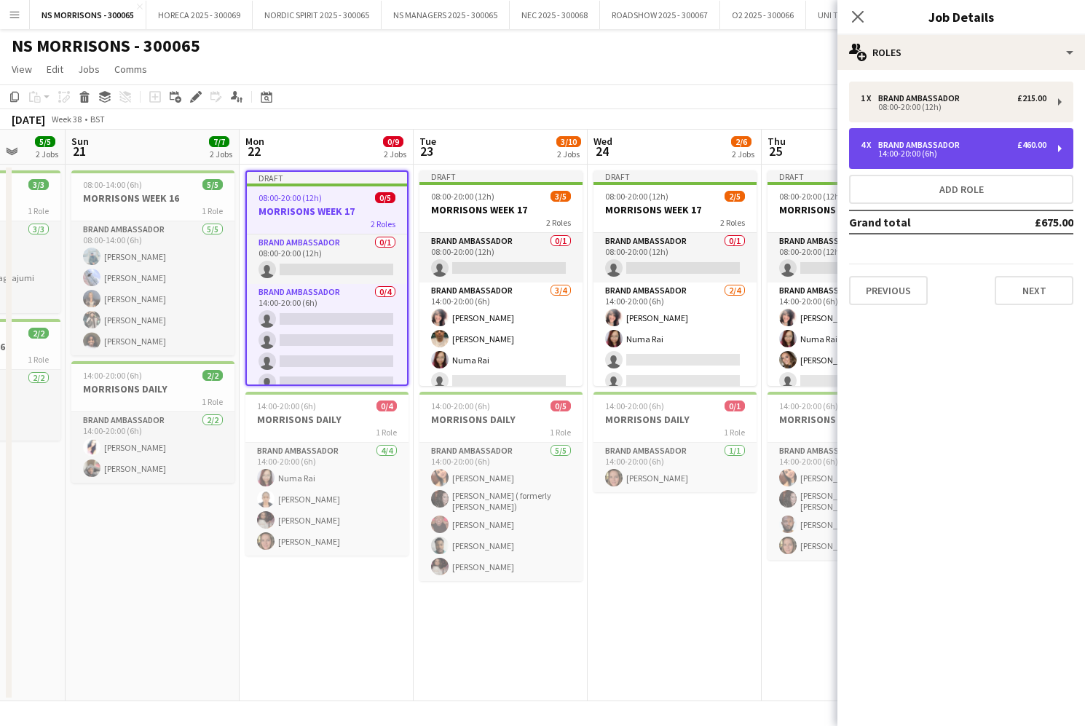
click at [882, 151] on div "14:00-20:00 (6h)" at bounding box center [954, 153] width 186 height 7
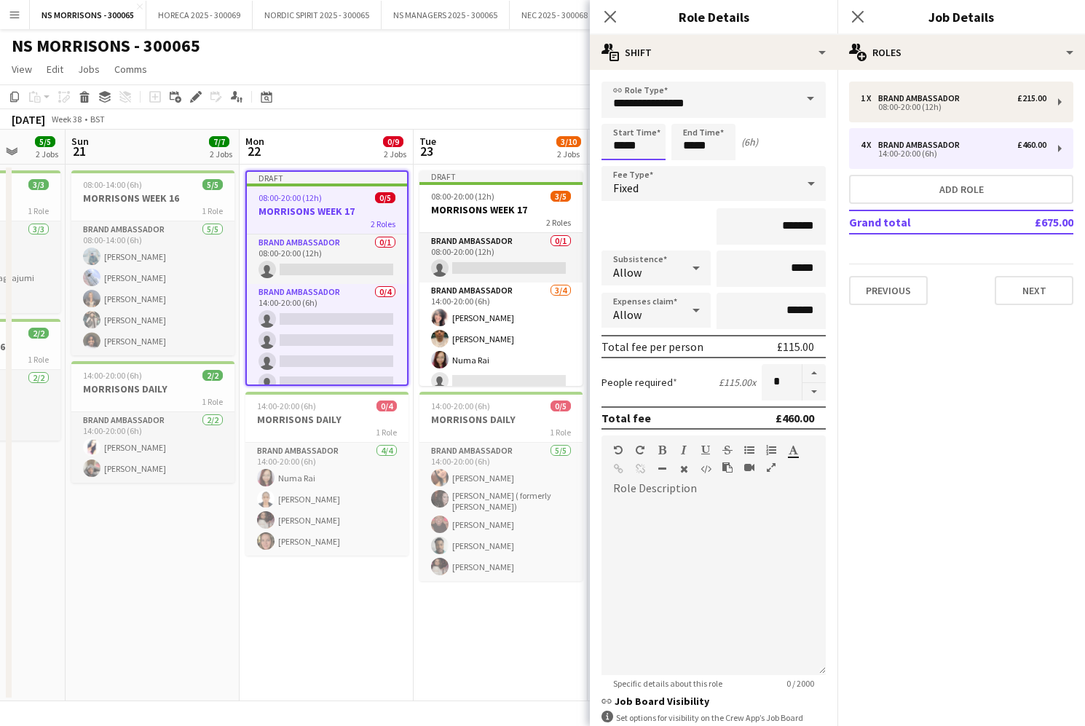
drag, startPoint x: 632, startPoint y: 144, endPoint x: 625, endPoint y: 156, distance: 14.4
click at [632, 144] on input "*****" at bounding box center [634, 142] width 64 height 36
click at [615, 170] on div at bounding box center [619, 167] width 29 height 15
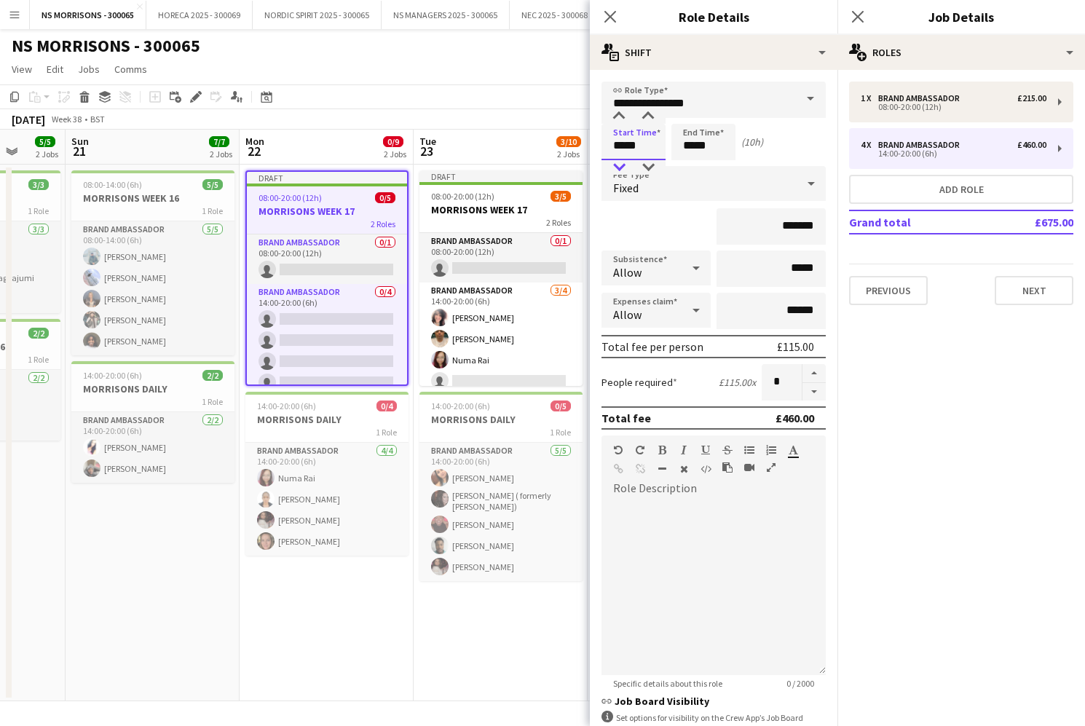
click at [615, 170] on div at bounding box center [619, 167] width 29 height 15
type input "*****"
drag, startPoint x: 615, startPoint y: 170, endPoint x: 675, endPoint y: 152, distance: 62.2
click at [616, 170] on div at bounding box center [619, 167] width 29 height 15
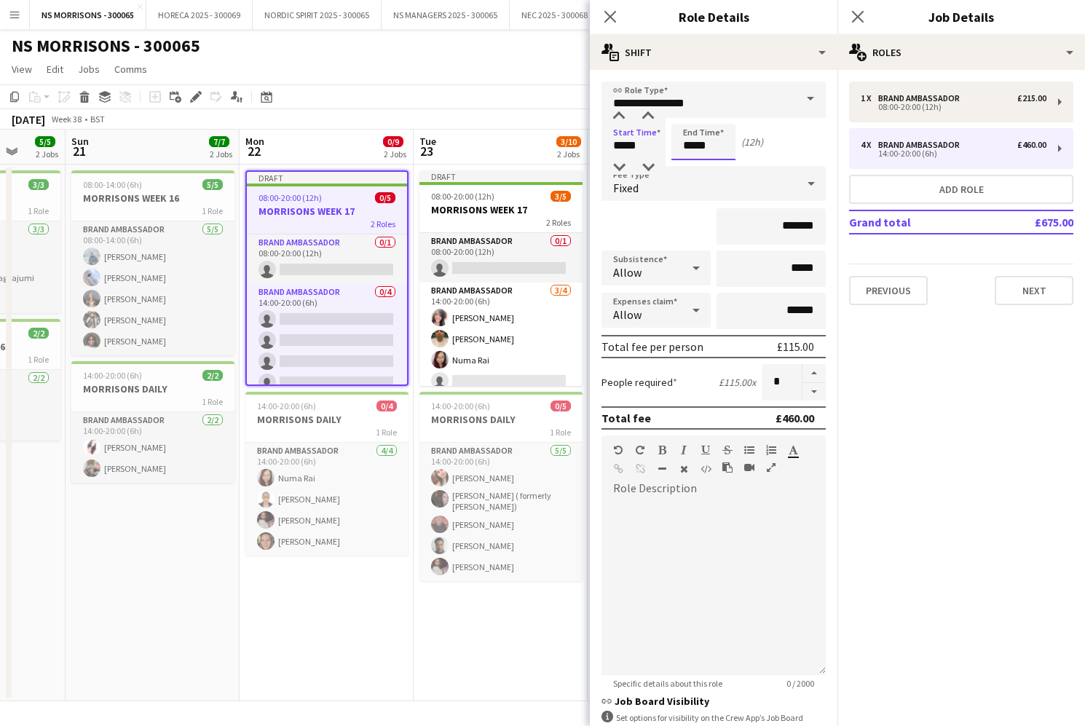
drag, startPoint x: 701, startPoint y: 144, endPoint x: 691, endPoint y: 160, distance: 19.4
click at [701, 144] on input "*****" at bounding box center [704, 142] width 64 height 36
click at [690, 162] on div at bounding box center [689, 167] width 29 height 15
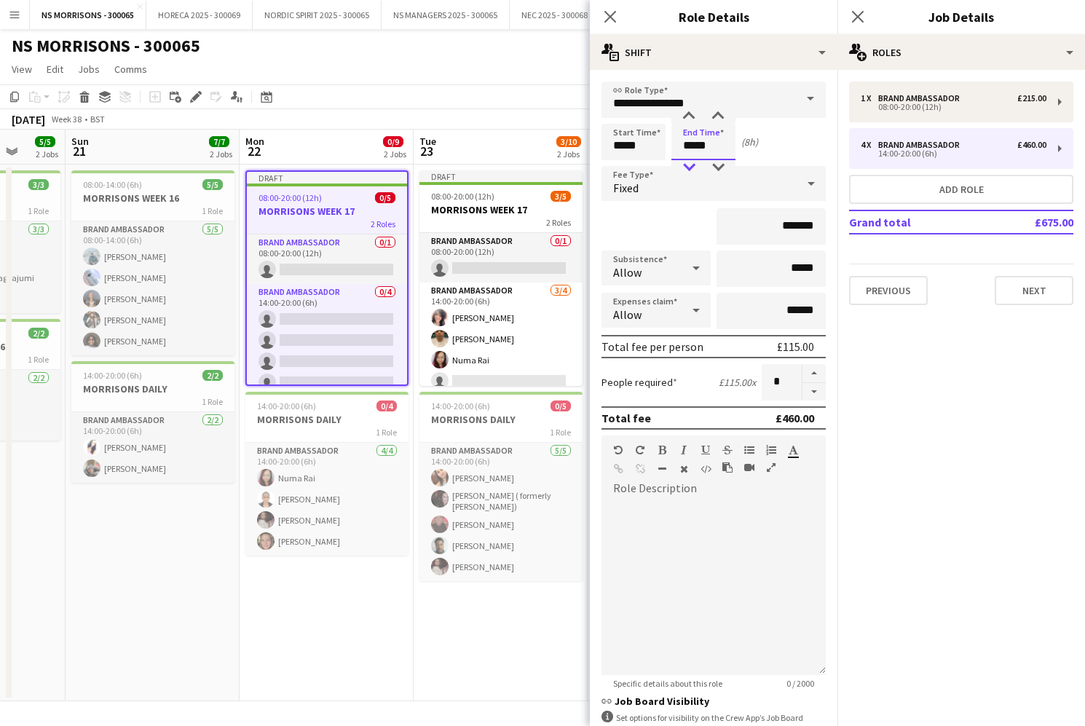
click at [690, 162] on div at bounding box center [689, 167] width 29 height 15
type input "*****"
click at [690, 162] on div at bounding box center [689, 167] width 29 height 15
click at [377, 111] on div "September 2025 Week 38 • BST Publish 1 job Revert 1 job" at bounding box center [542, 119] width 1085 height 20
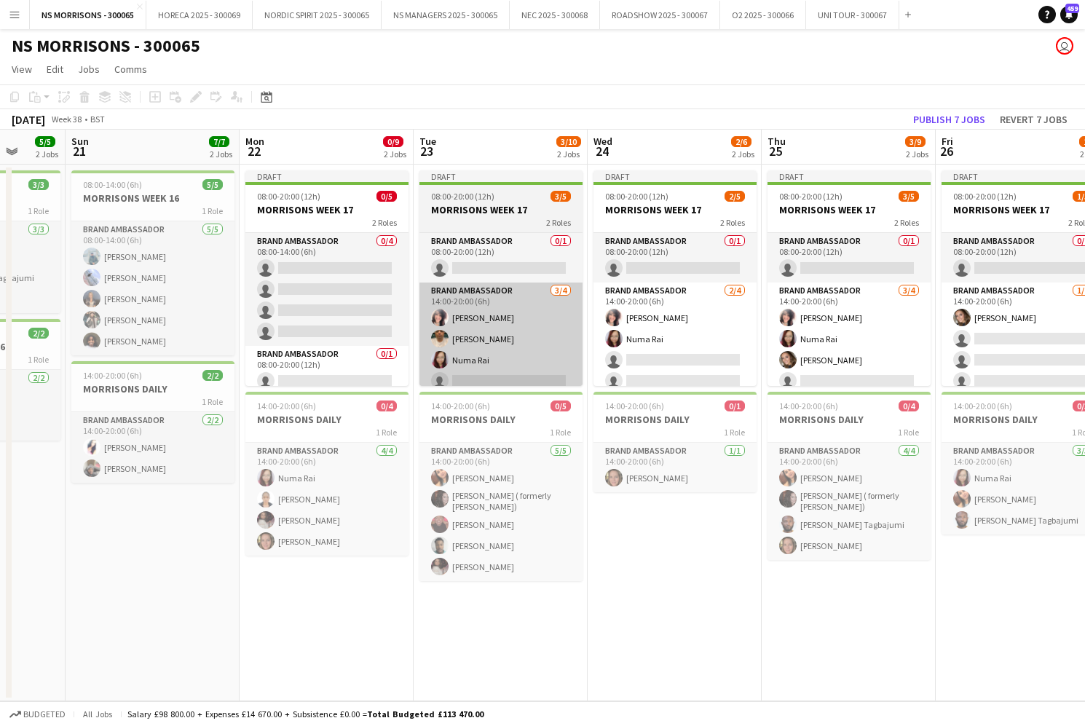
drag, startPoint x: 349, startPoint y: 320, endPoint x: 453, endPoint y: 294, distance: 107.2
click at [349, 320] on app-card-role "Brand Ambassador 0/4 08:00-14:00 (6h) single-neutral-actions single-neutral-act…" at bounding box center [326, 289] width 163 height 113
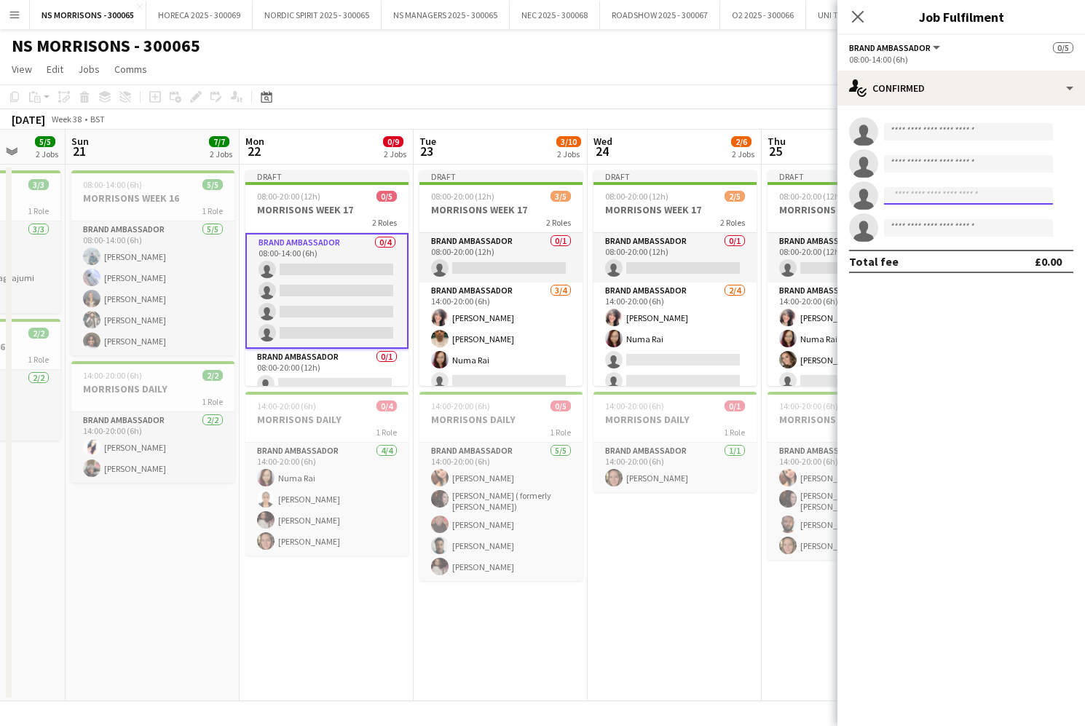
click at [896, 203] on input at bounding box center [968, 195] width 169 height 17
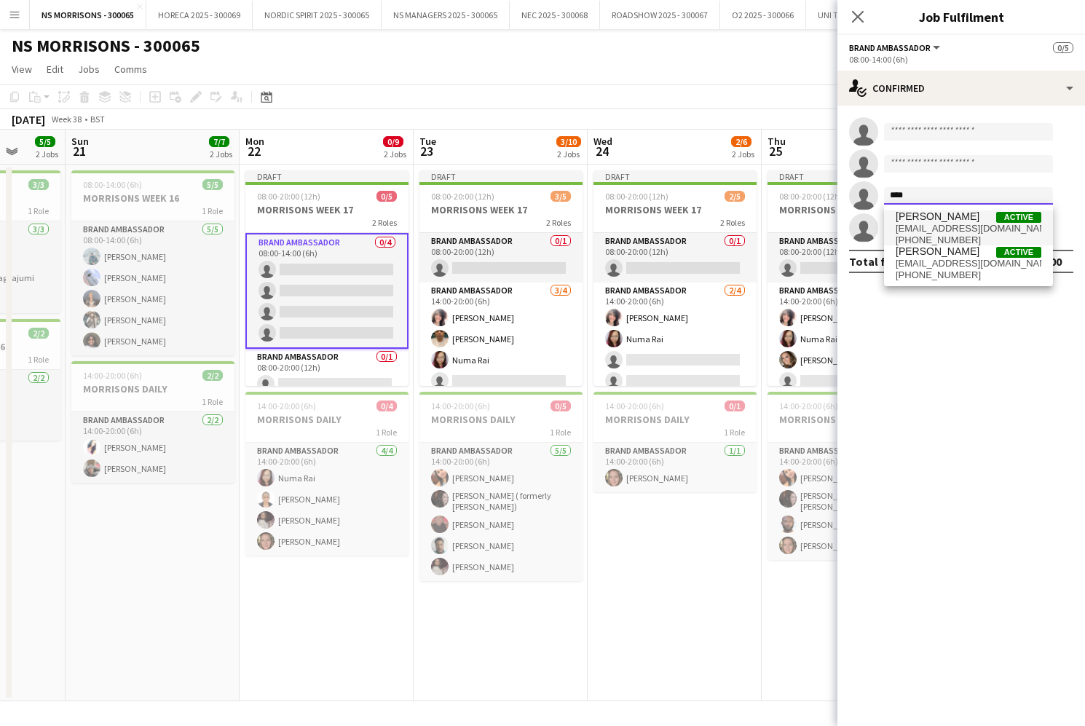
type input "****"
drag, startPoint x: 901, startPoint y: 219, endPoint x: 912, endPoint y: 268, distance: 50.7
click at [912, 267] on span "[EMAIL_ADDRESS][DOMAIN_NAME]" at bounding box center [969, 264] width 146 height 12
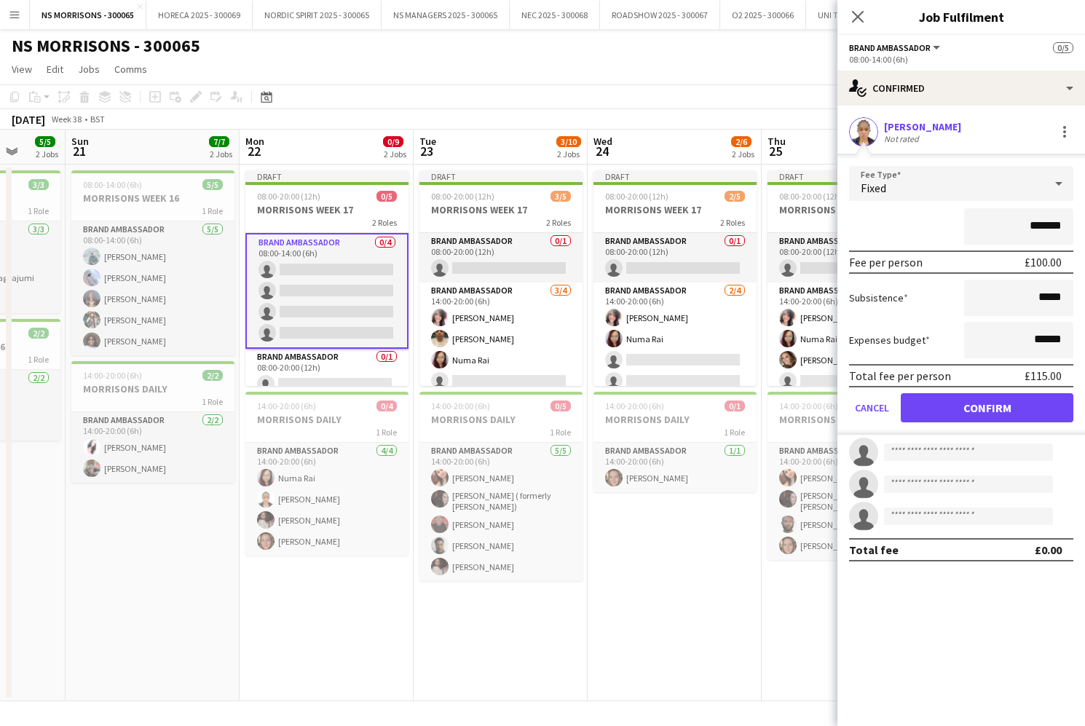
click at [937, 414] on button "Confirm" at bounding box center [987, 407] width 173 height 29
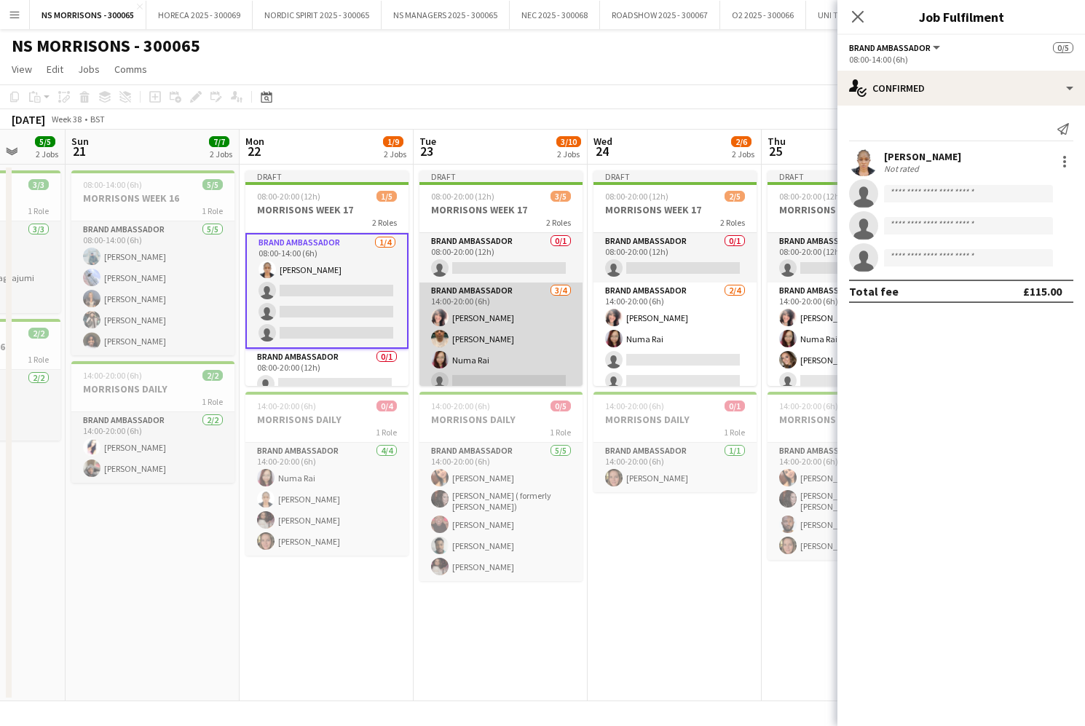
click at [481, 323] on app-card-role "Brand Ambassador 3/4 14:00-20:00 (6h) Nabila Hamici Qadish Dass Numa Rai single…" at bounding box center [501, 339] width 163 height 113
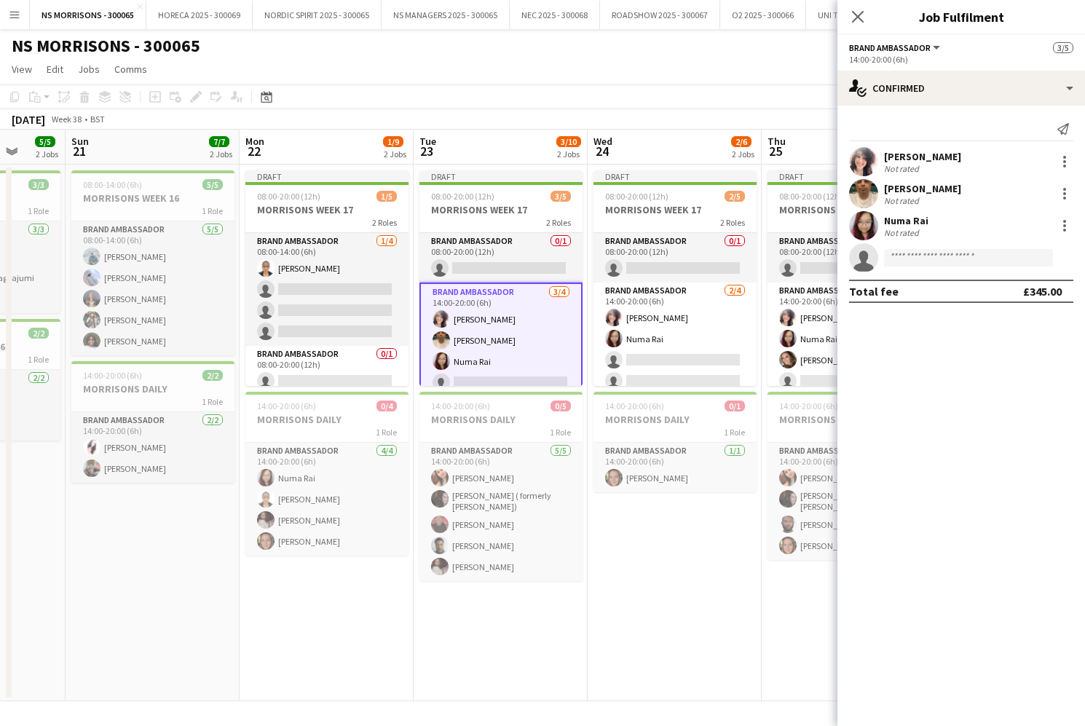
scroll to position [0, 457]
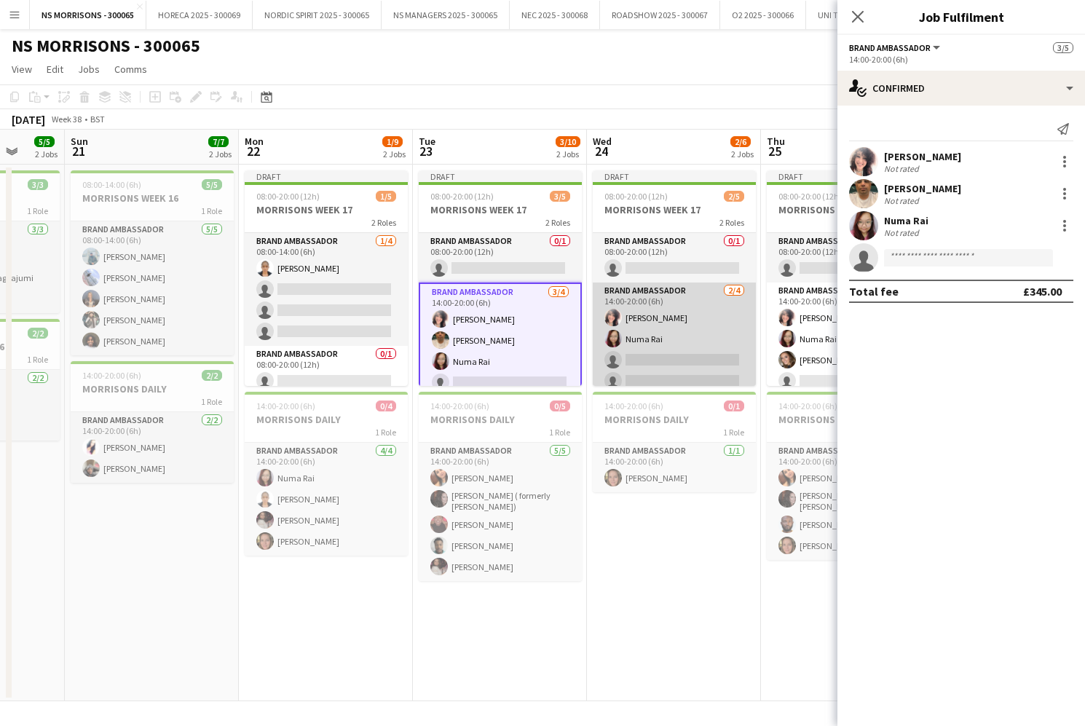
click at [670, 324] on app-card-role "Brand Ambassador 2/4 14:00-20:00 (6h) Nabila Hamici Numa Rai single-neutral-act…" at bounding box center [674, 339] width 163 height 113
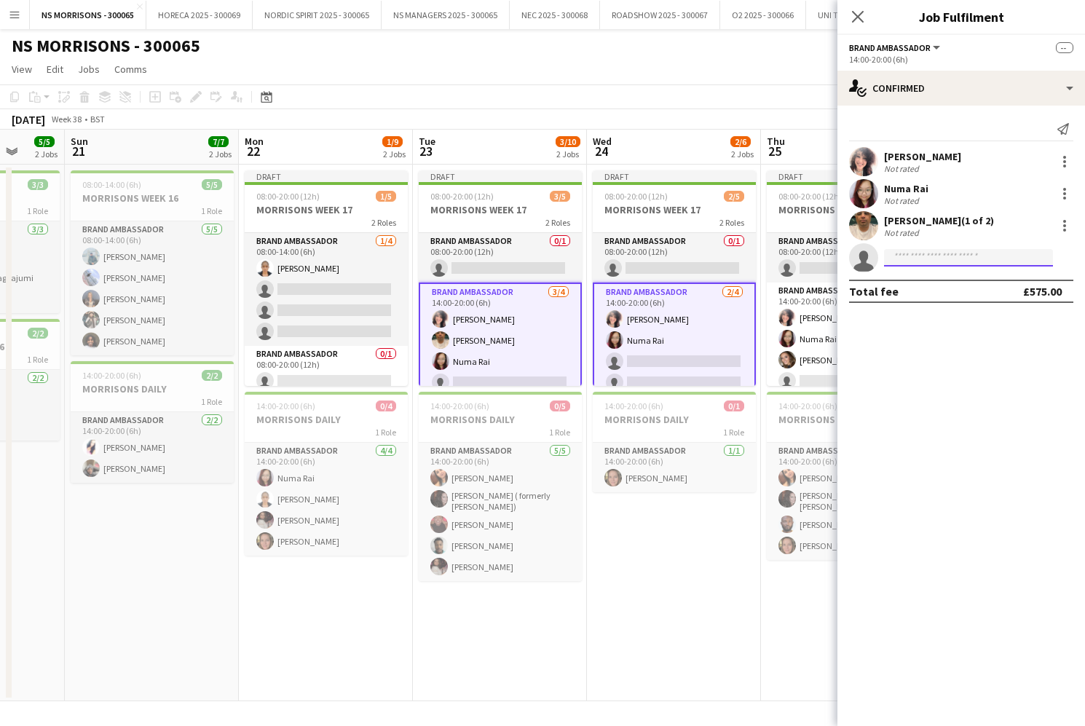
click at [893, 262] on input at bounding box center [968, 257] width 169 height 17
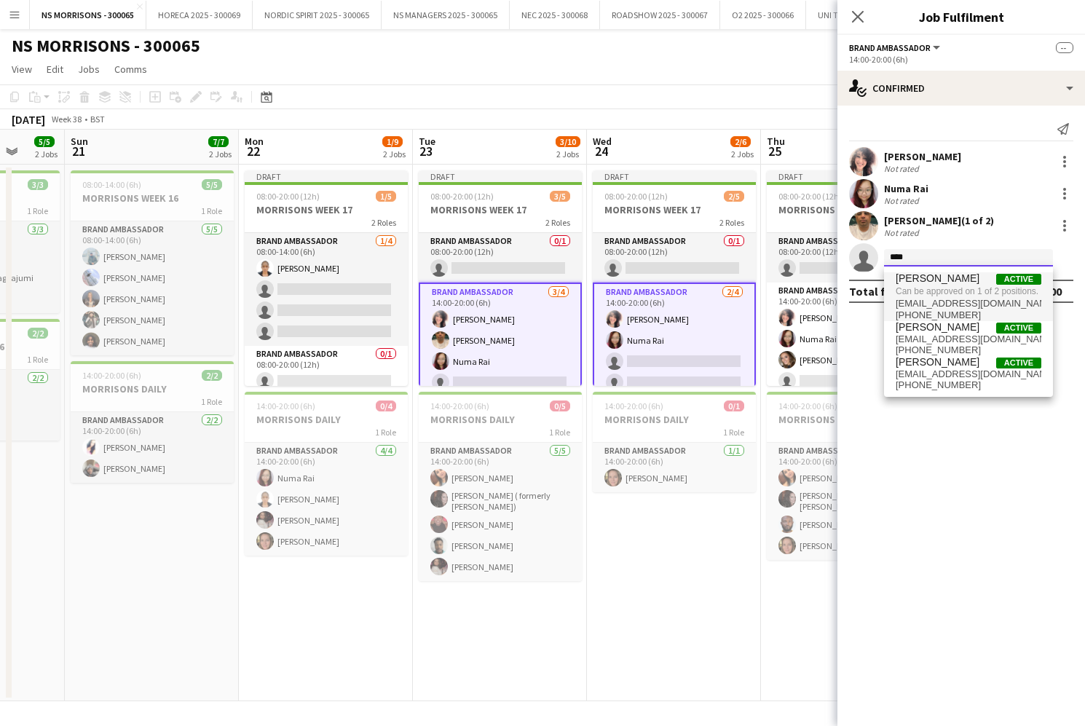
type input "****"
click at [900, 285] on span "Can be approved on 1 of 2 positions." at bounding box center [969, 291] width 146 height 13
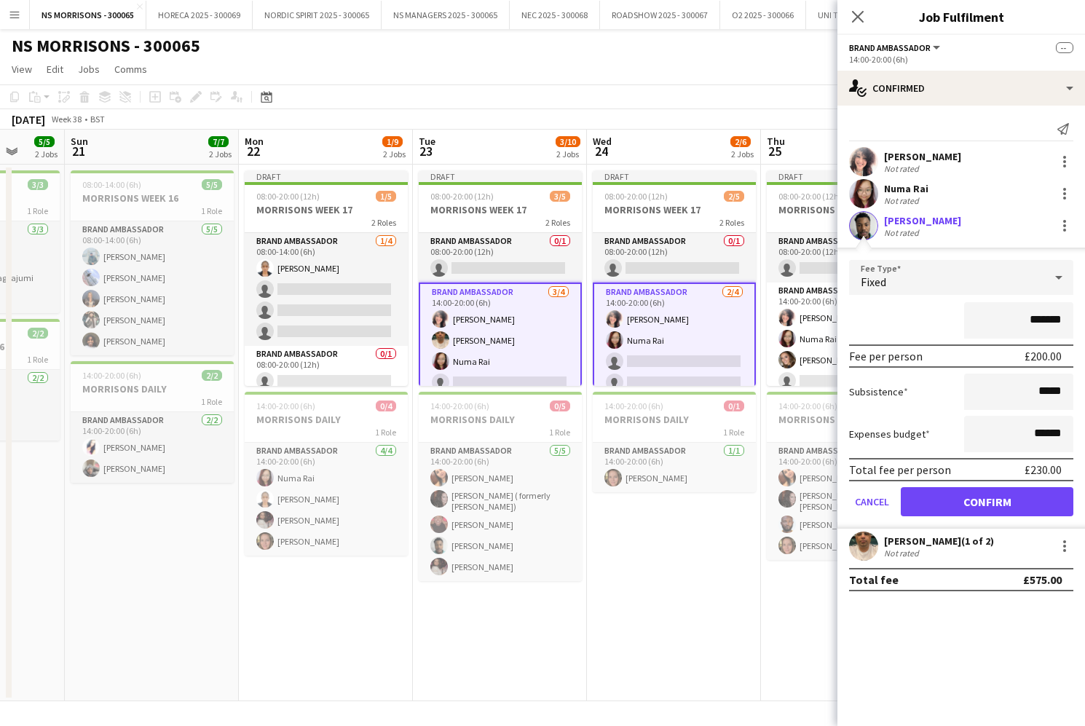
click at [948, 495] on button "Confirm" at bounding box center [987, 501] width 173 height 29
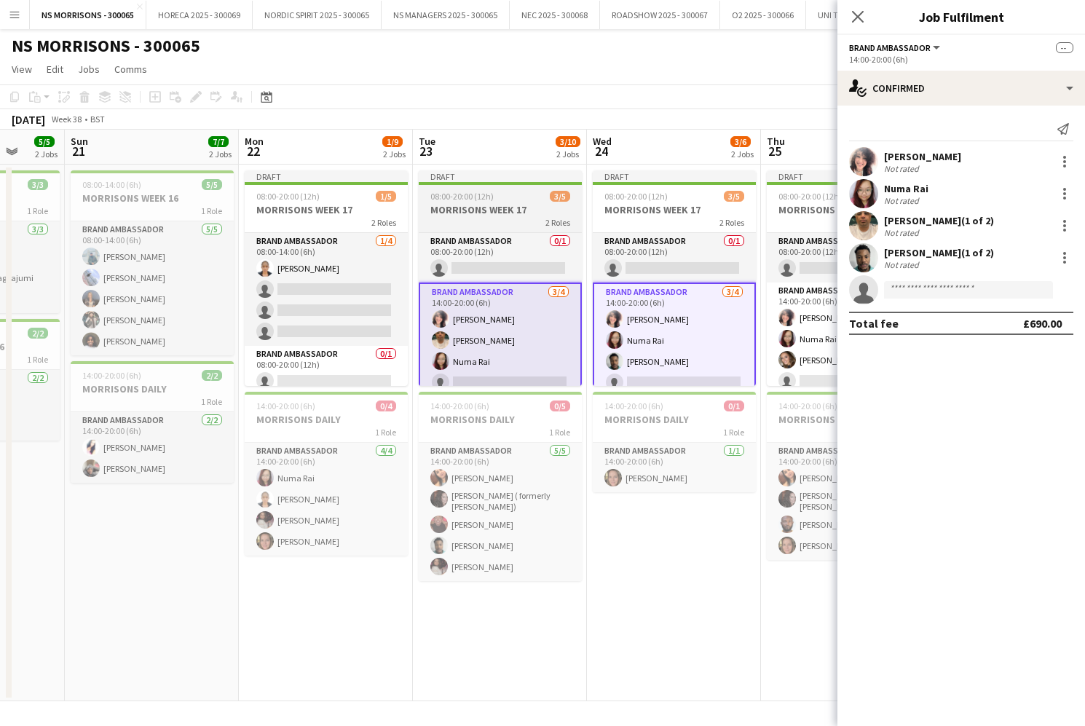
click at [490, 200] on span "08:00-20:00 (12h)" at bounding box center [462, 196] width 63 height 11
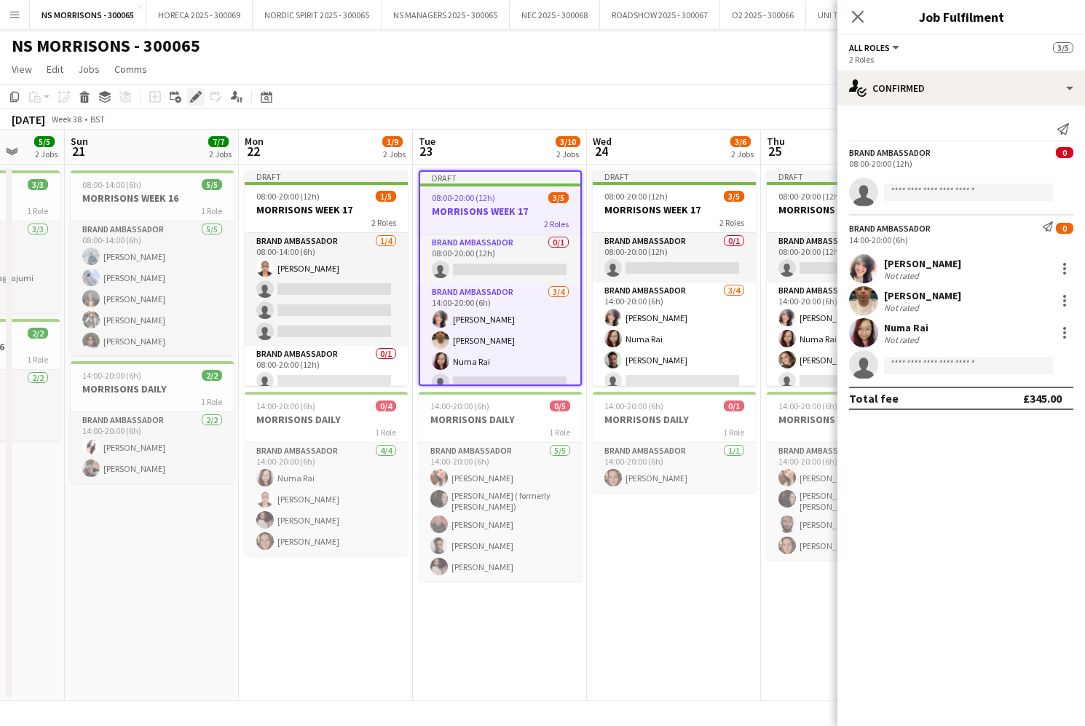
click at [192, 95] on icon "Edit" at bounding box center [196, 97] width 12 height 12
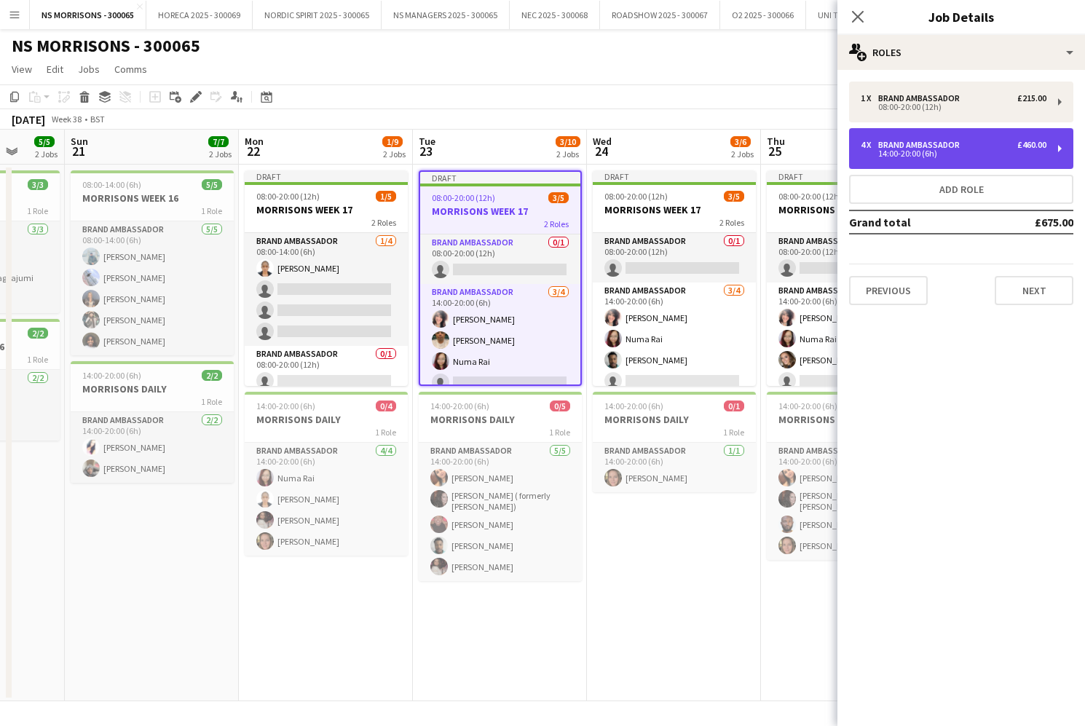
click at [897, 145] on div "Brand Ambassador" at bounding box center [921, 145] width 87 height 10
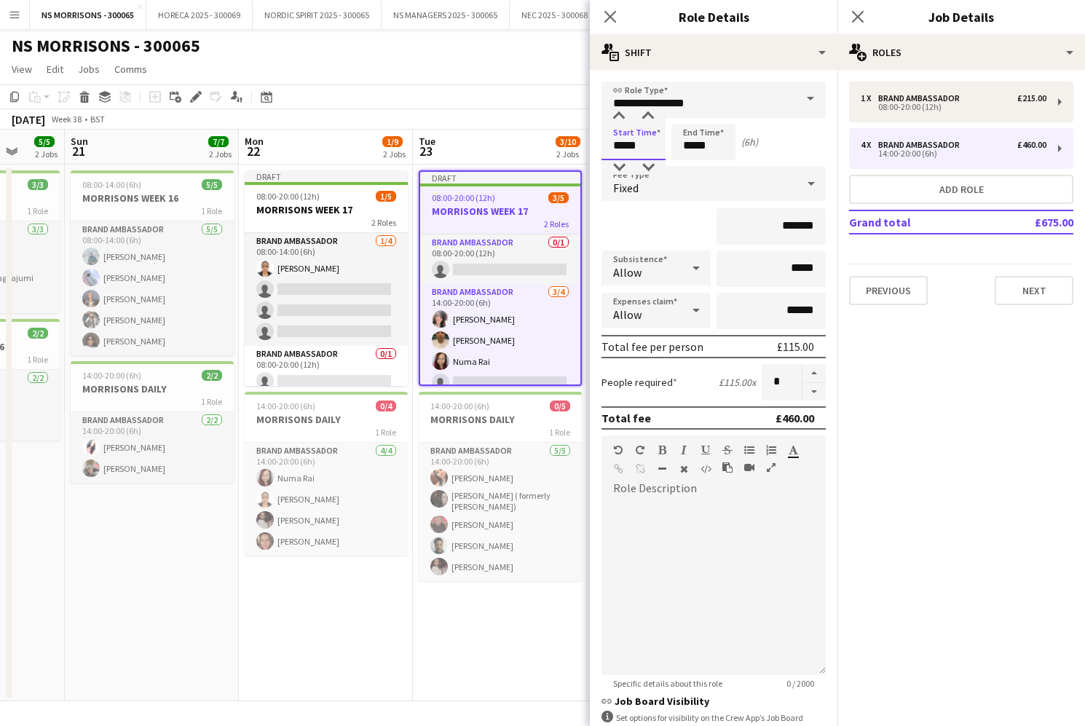
click at [620, 148] on input "*****" at bounding box center [634, 142] width 64 height 36
click at [621, 164] on div at bounding box center [619, 167] width 29 height 15
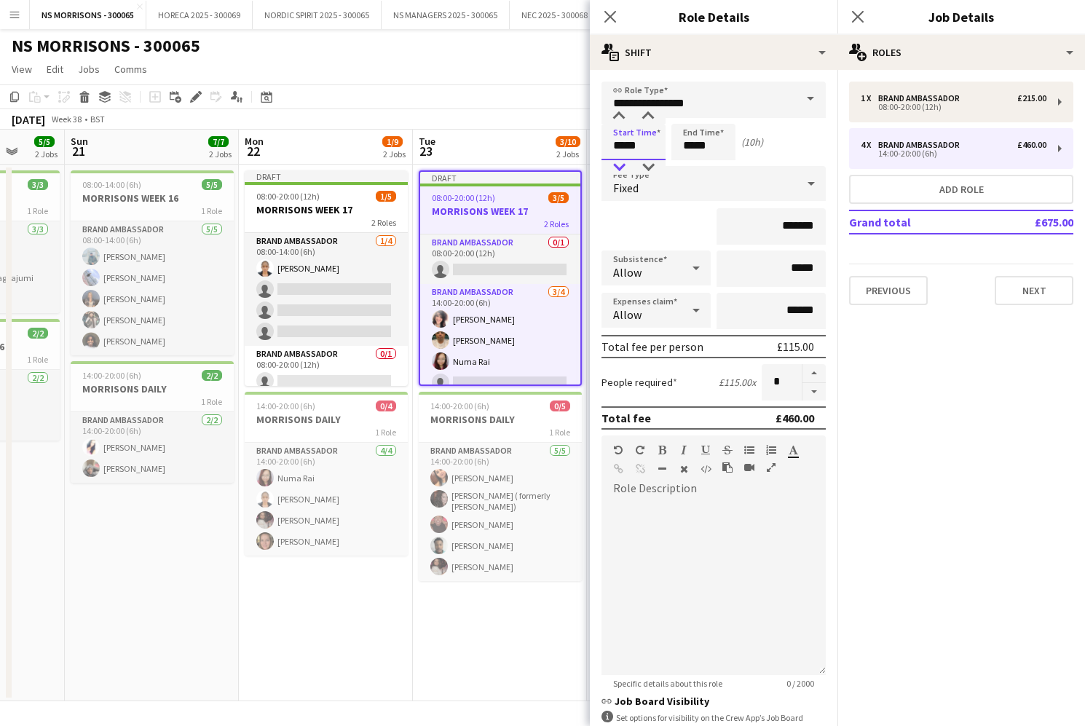
click at [621, 164] on div at bounding box center [619, 167] width 29 height 15
type input "*****"
drag, startPoint x: 620, startPoint y: 165, endPoint x: 639, endPoint y: 161, distance: 19.3
click at [629, 164] on div at bounding box center [619, 167] width 29 height 15
drag, startPoint x: 683, startPoint y: 147, endPoint x: 683, endPoint y: 157, distance: 9.5
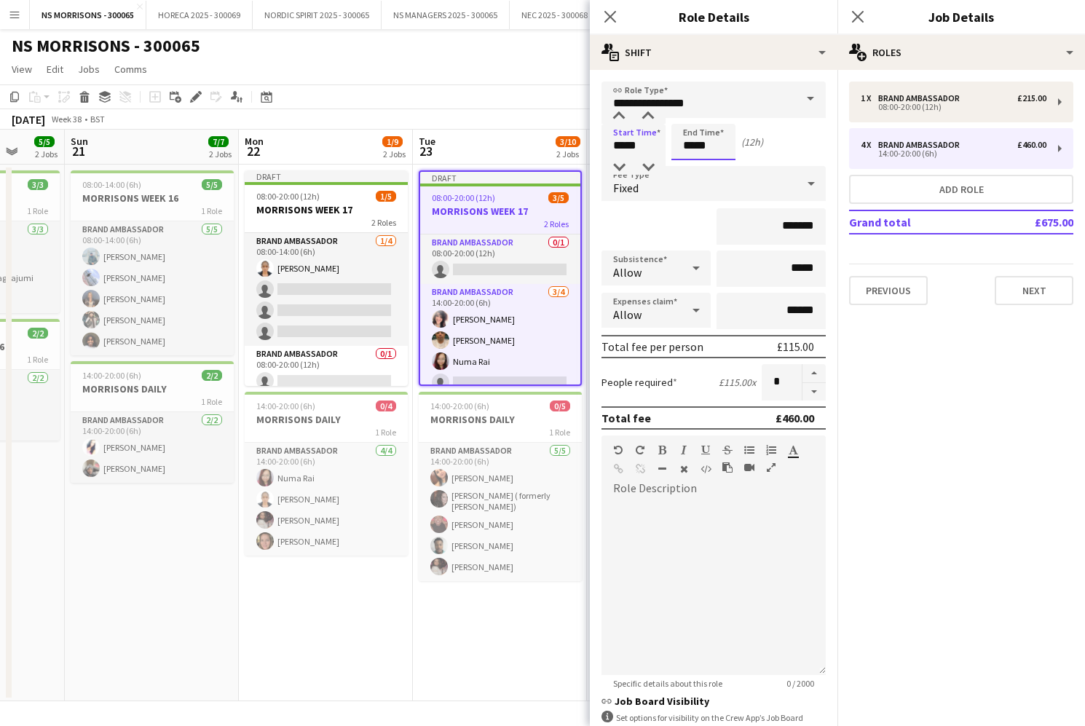
click at [683, 147] on input "*****" at bounding box center [704, 142] width 64 height 36
click at [685, 164] on div at bounding box center [689, 167] width 29 height 15
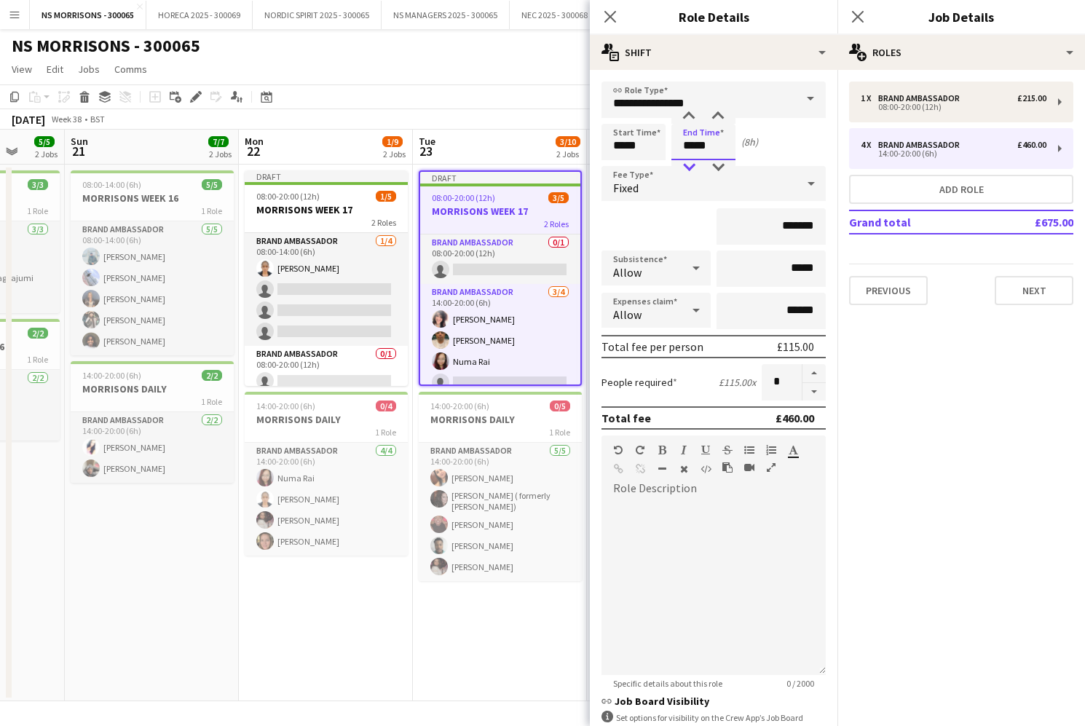
click at [685, 164] on div at bounding box center [689, 167] width 29 height 15
type input "*****"
click at [685, 164] on div at bounding box center [689, 167] width 29 height 15
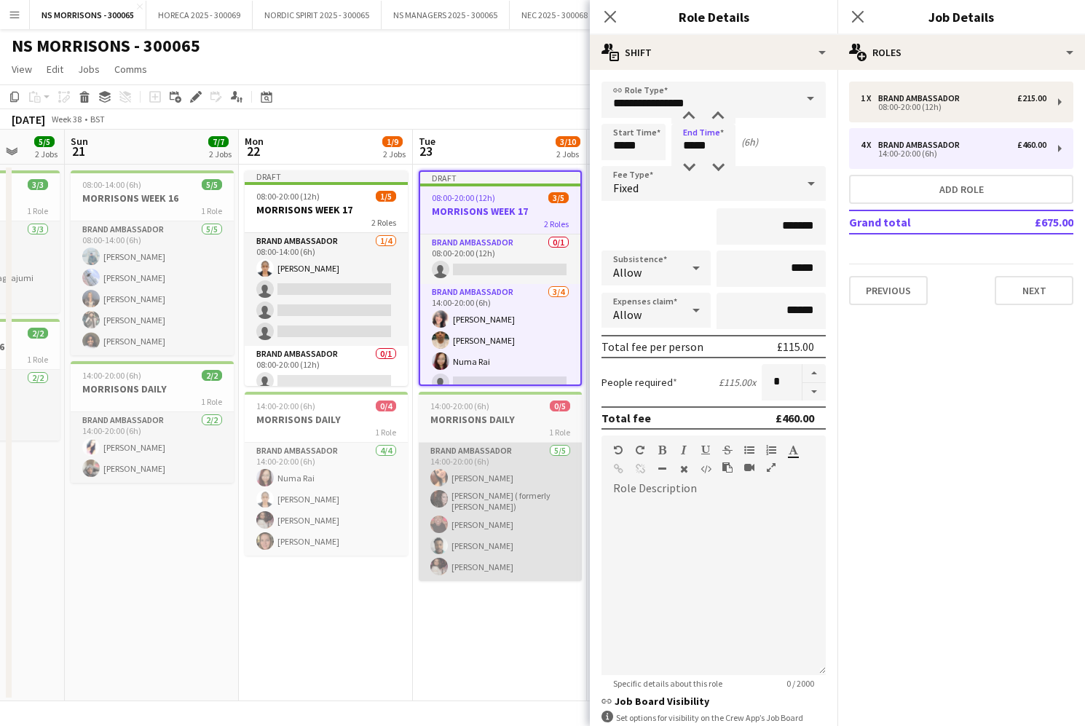
drag, startPoint x: 487, startPoint y: 594, endPoint x: 487, endPoint y: 565, distance: 29.9
click at [487, 594] on app-date-cell "Draft 08:00-20:00 (12h) 3/5 MORRISONS WEEK 17 2 Roles Brand Ambassador 0/1 08:0…" at bounding box center [500, 433] width 174 height 537
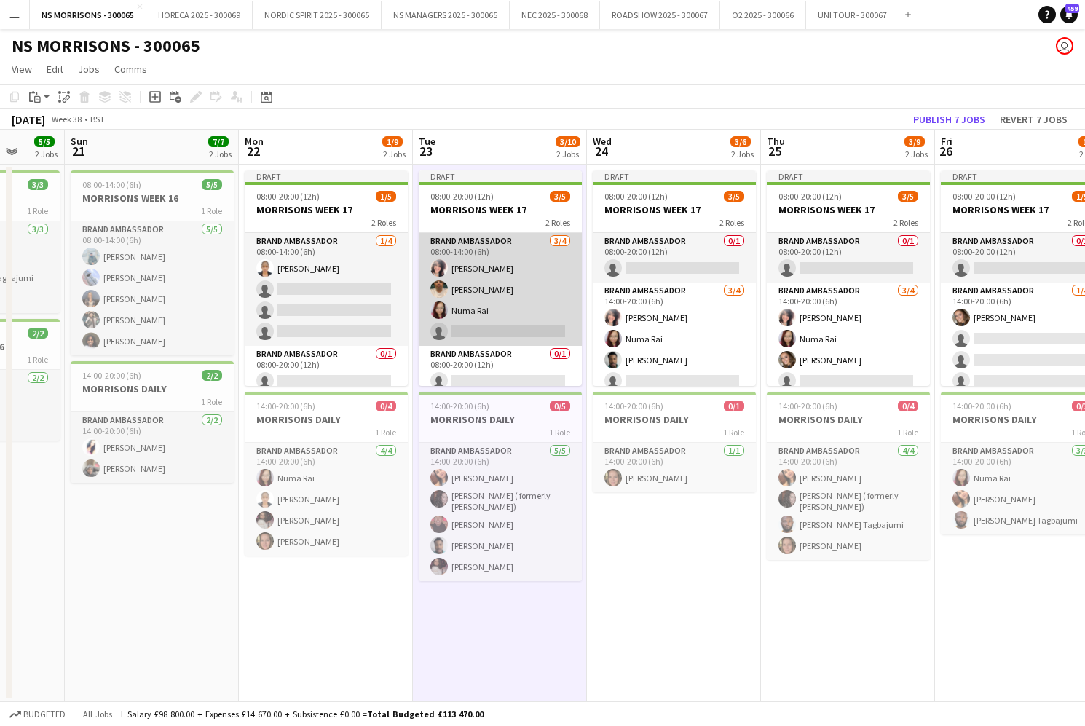
click at [488, 312] on app-card-role "Brand Ambassador 3/4 08:00-14:00 (6h) Nabila Hamici Qadish Dass Numa Rai single…" at bounding box center [500, 289] width 163 height 113
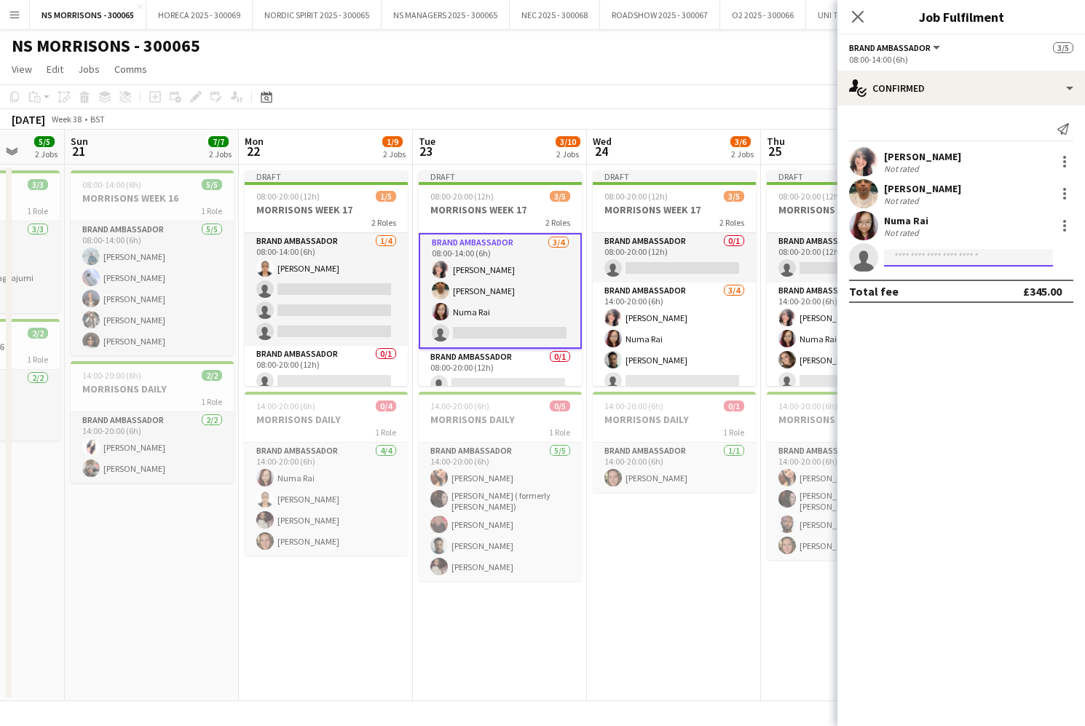
click at [928, 262] on input at bounding box center [968, 257] width 169 height 17
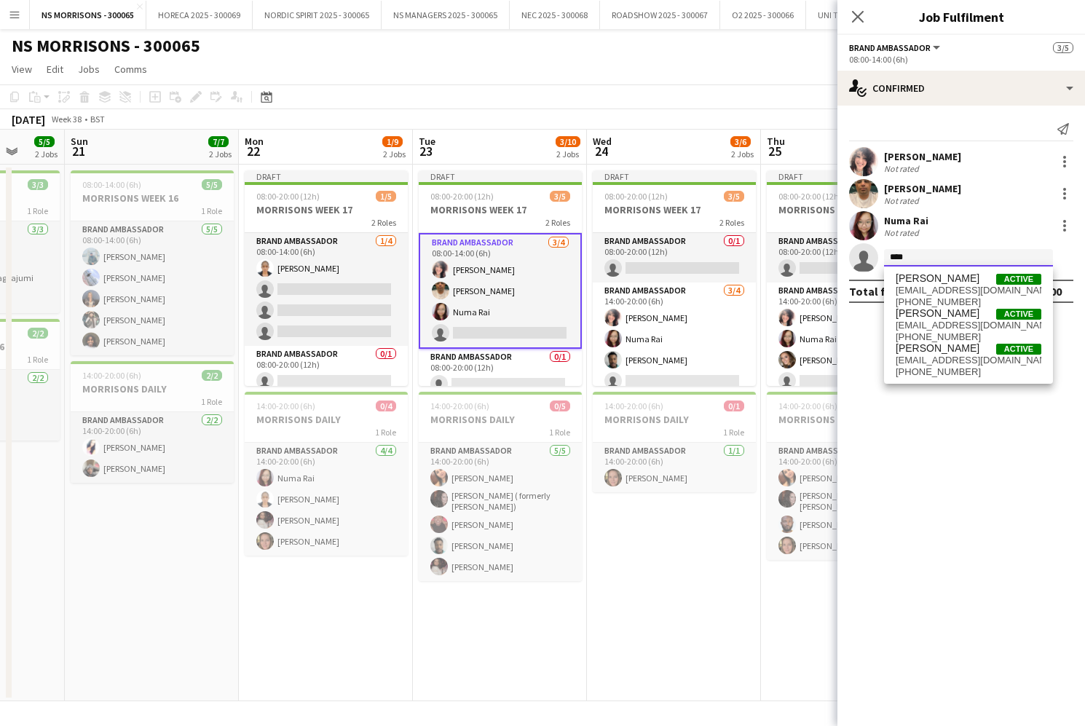
scroll to position [0, 1]
type input "****"
click at [934, 280] on span "[PERSON_NAME]" at bounding box center [938, 278] width 84 height 12
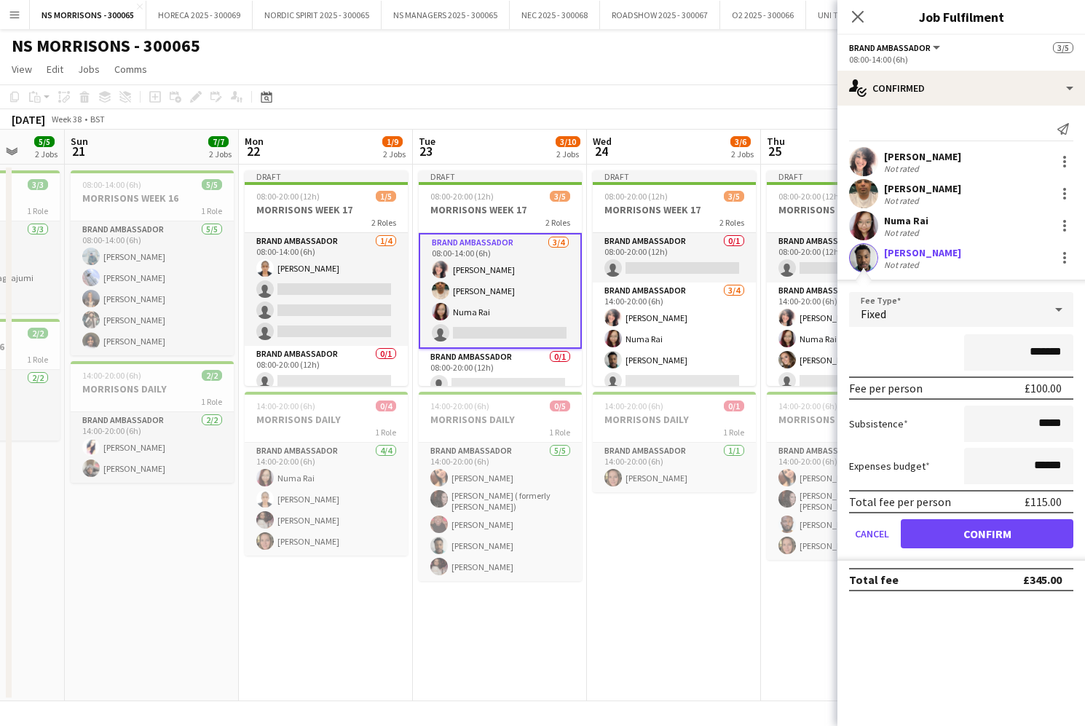
scroll to position [0, 0]
drag, startPoint x: 946, startPoint y: 537, endPoint x: 927, endPoint y: 527, distance: 22.2
click at [946, 537] on button "Confirm" at bounding box center [987, 533] width 173 height 29
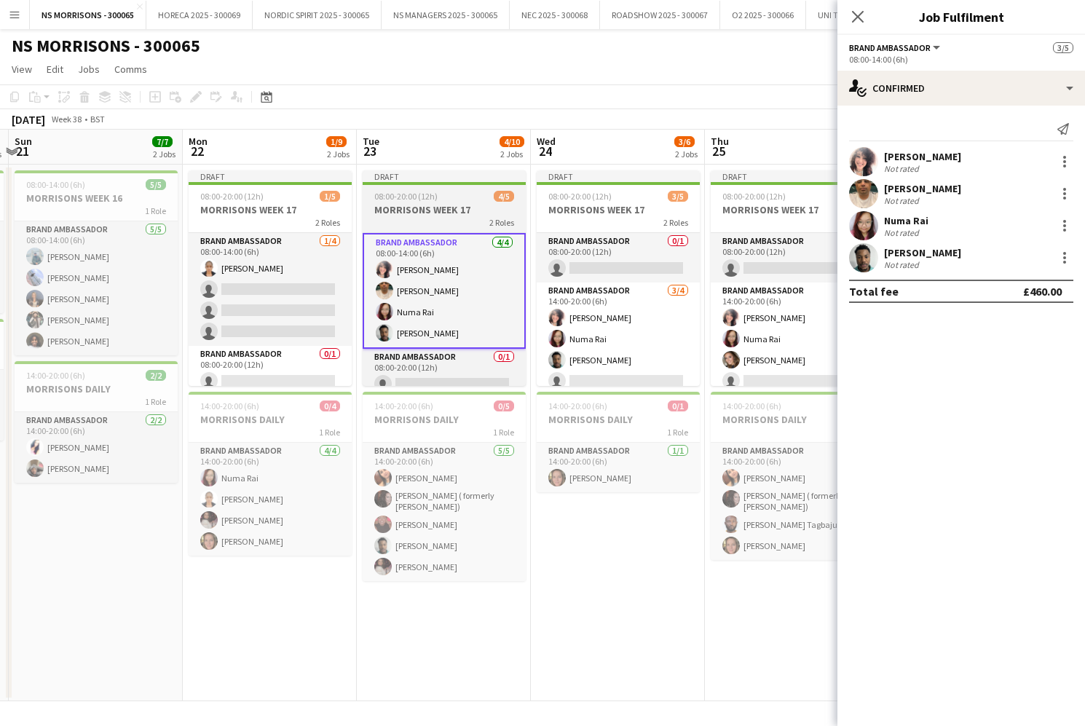
scroll to position [0, 531]
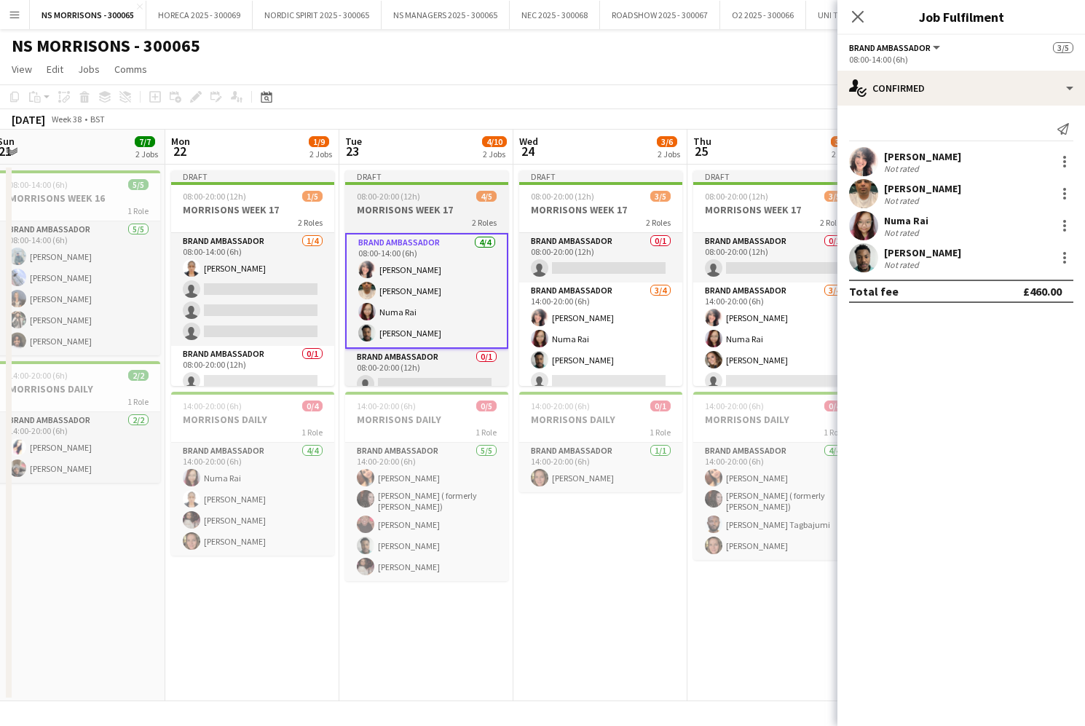
click at [455, 211] on h3 "MORRISONS WEEK 17" at bounding box center [426, 209] width 163 height 13
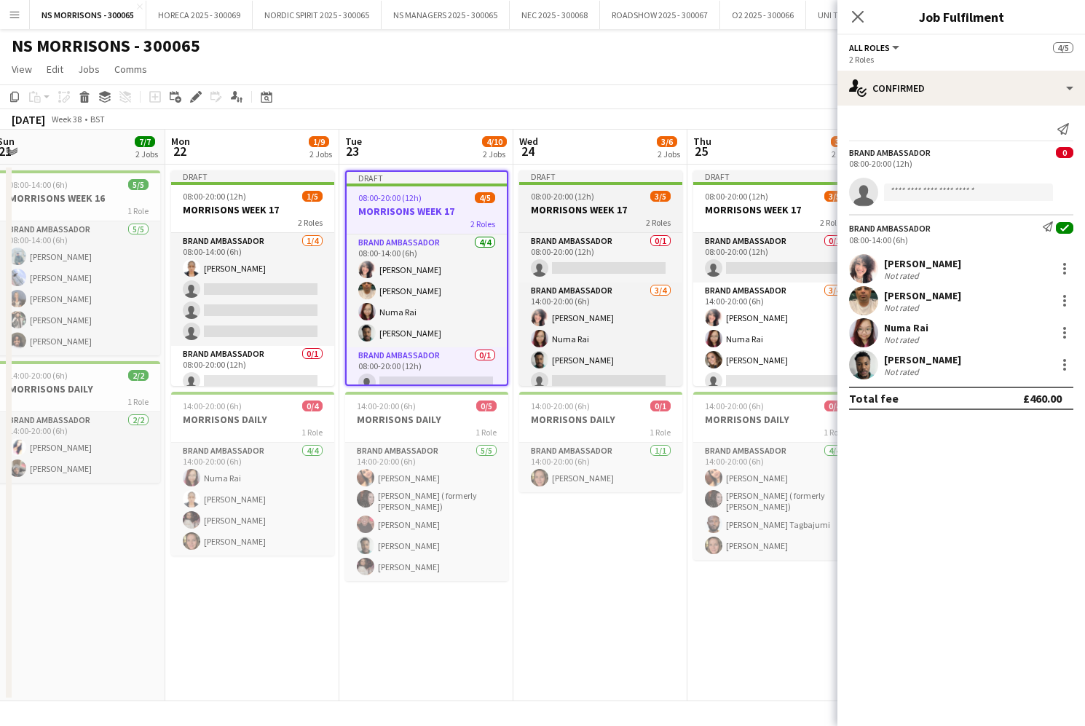
click at [607, 200] on div "08:00-20:00 (12h) 3/5" at bounding box center [600, 196] width 163 height 11
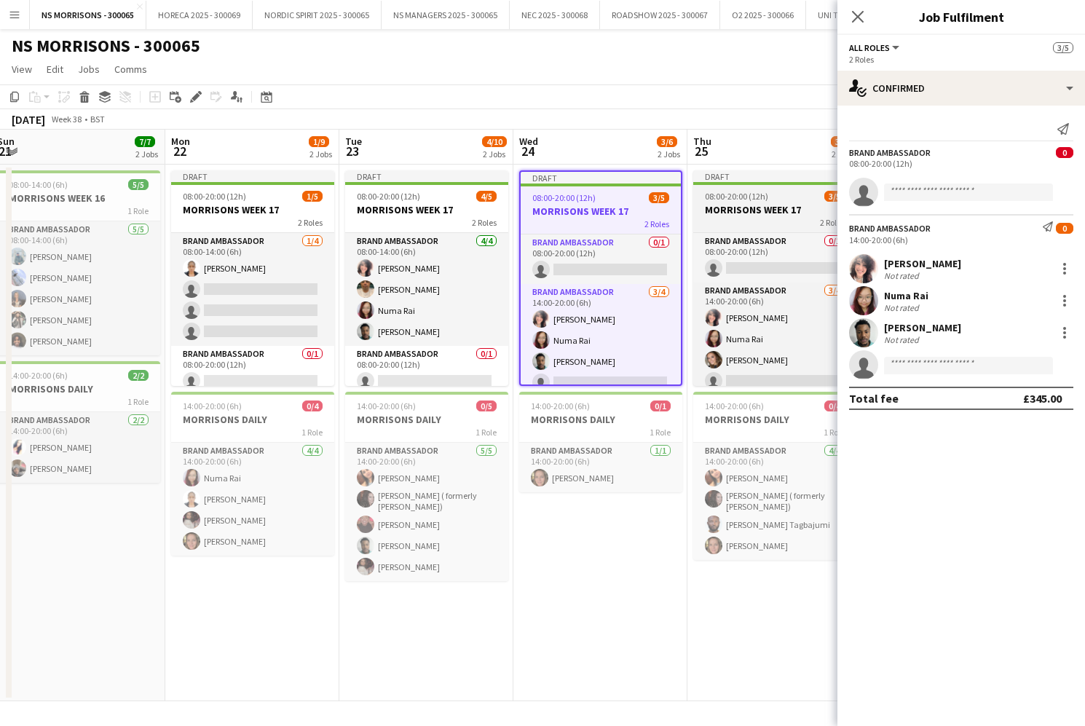
click at [709, 207] on h3 "MORRISONS WEEK 17" at bounding box center [774, 209] width 163 height 13
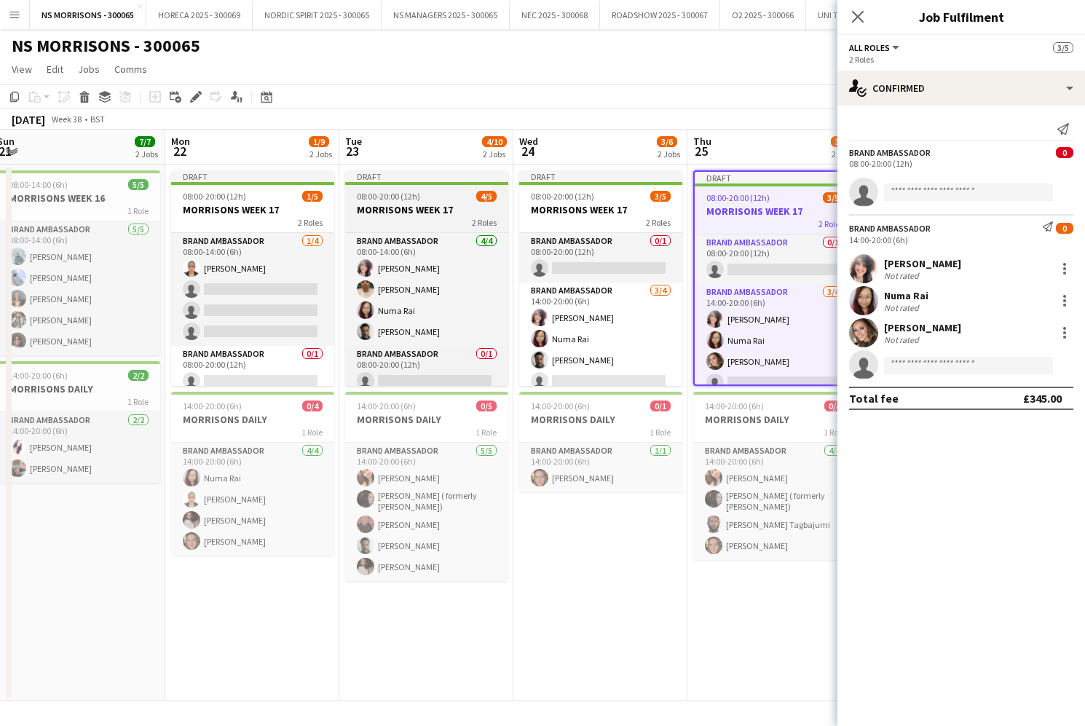
click at [472, 204] on h3 "MORRISONS WEEK 17" at bounding box center [426, 209] width 163 height 13
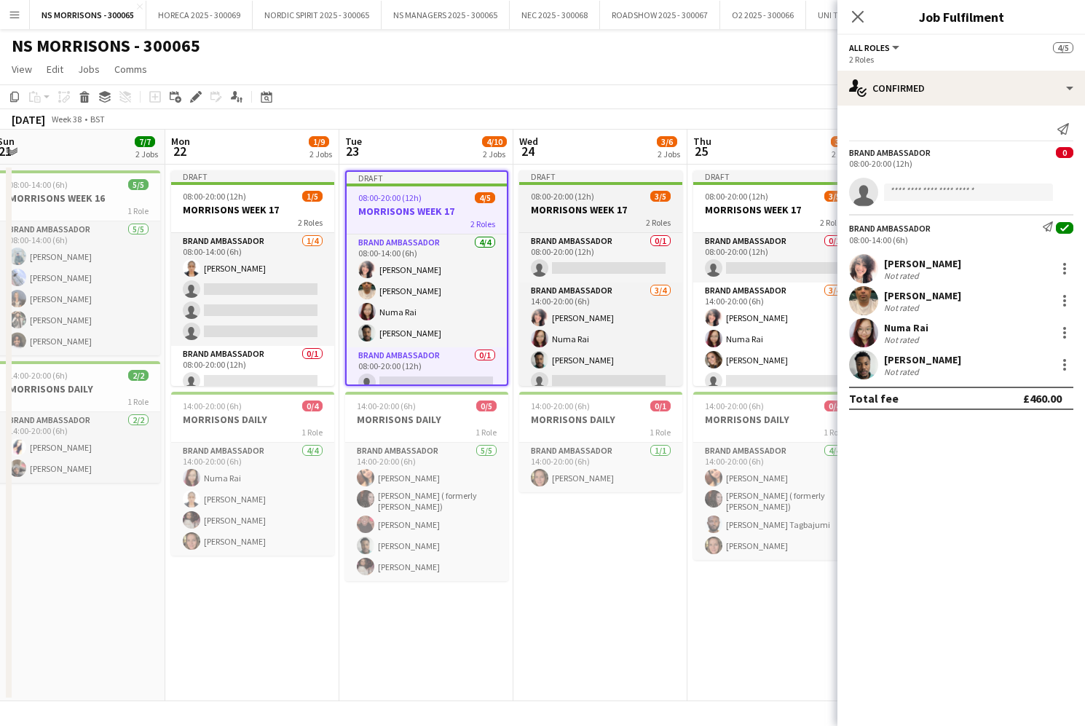
drag, startPoint x: 558, startPoint y: 201, endPoint x: 627, endPoint y: 205, distance: 69.3
click at [558, 202] on app-job-card "Draft 08:00-20:00 (12h) 3/5 MORRISONS WEEK 17 2 Roles Brand Ambassador 0/1 08:0…" at bounding box center [600, 278] width 163 height 216
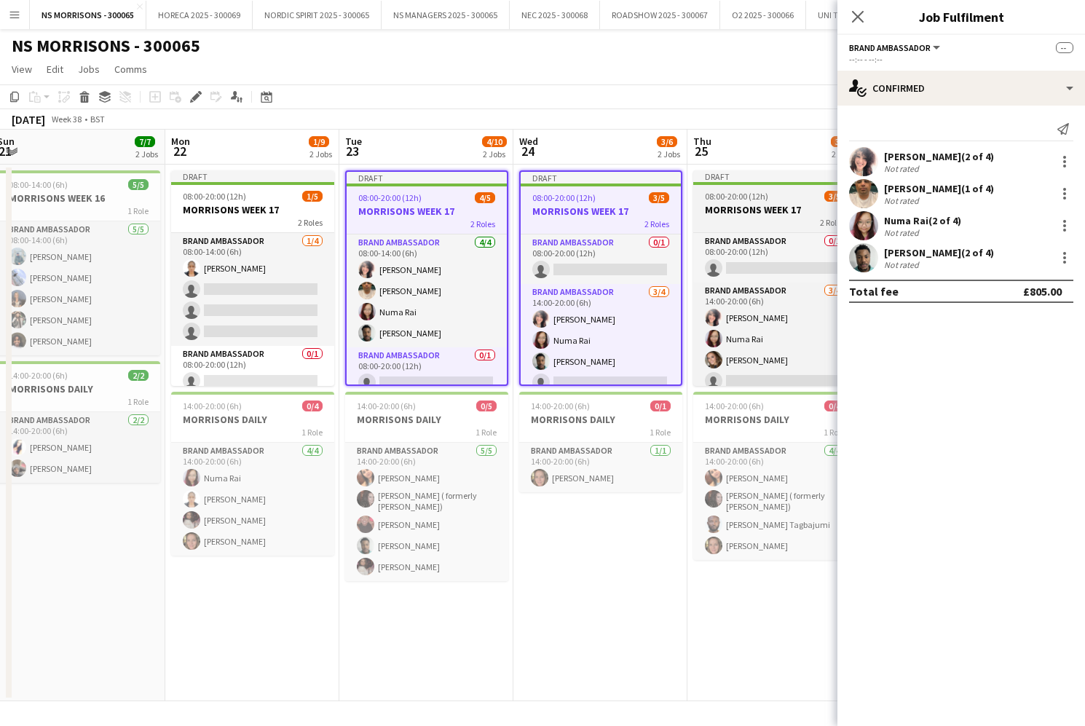
click at [734, 208] on h3 "MORRISONS WEEK 17" at bounding box center [774, 209] width 163 height 13
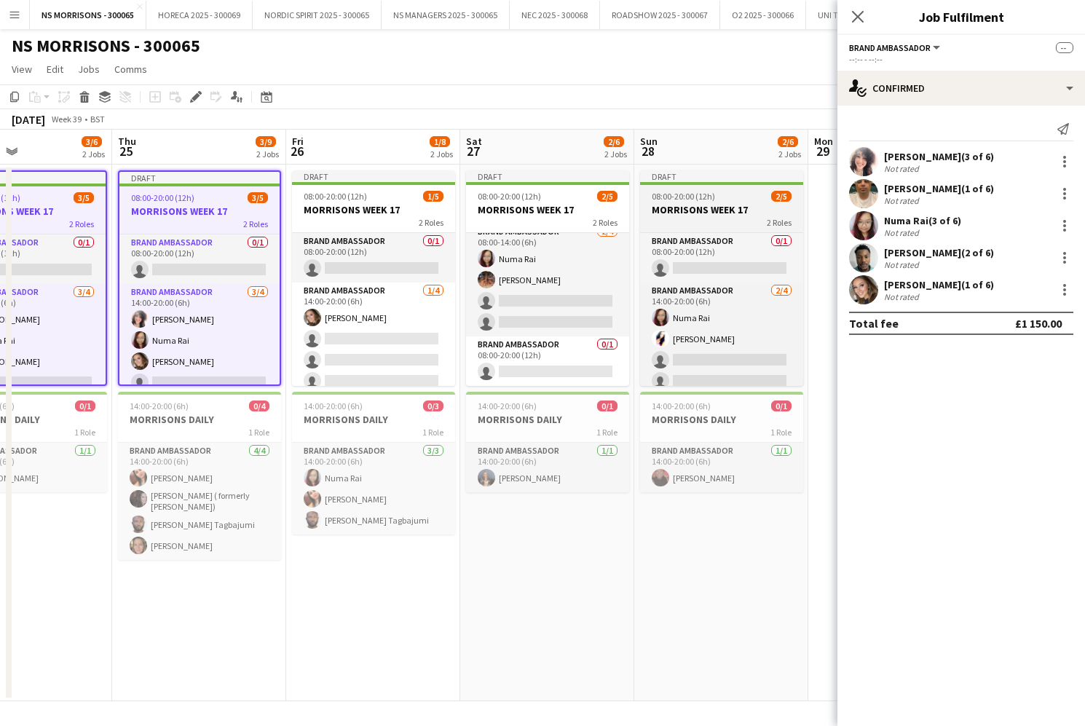
scroll to position [0, 417]
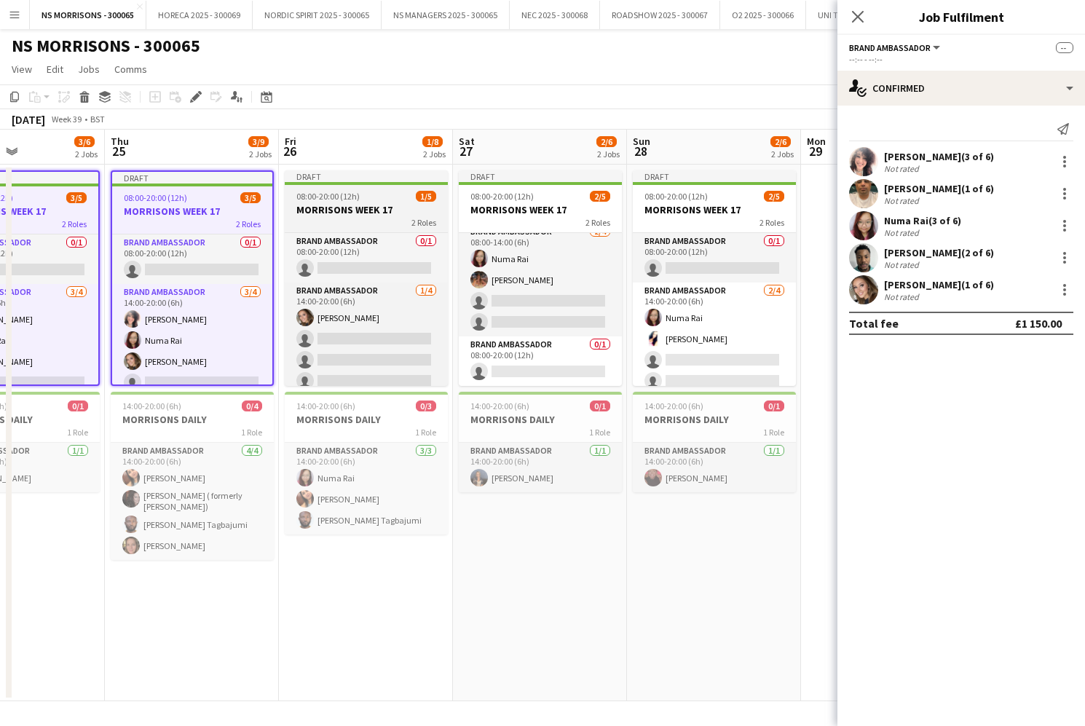
click at [401, 210] on h3 "MORRISONS WEEK 17" at bounding box center [366, 209] width 163 height 13
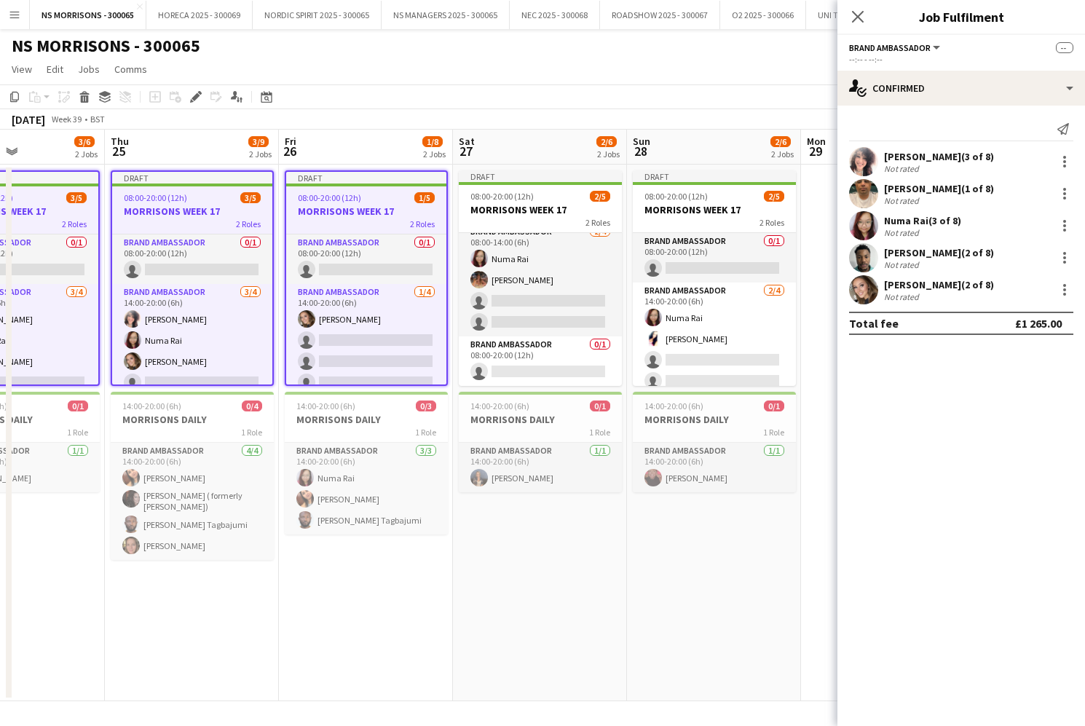
drag, startPoint x: 194, startPoint y: 95, endPoint x: 545, endPoint y: 96, distance: 351.1
click at [194, 95] on icon "Edit" at bounding box center [196, 97] width 12 height 12
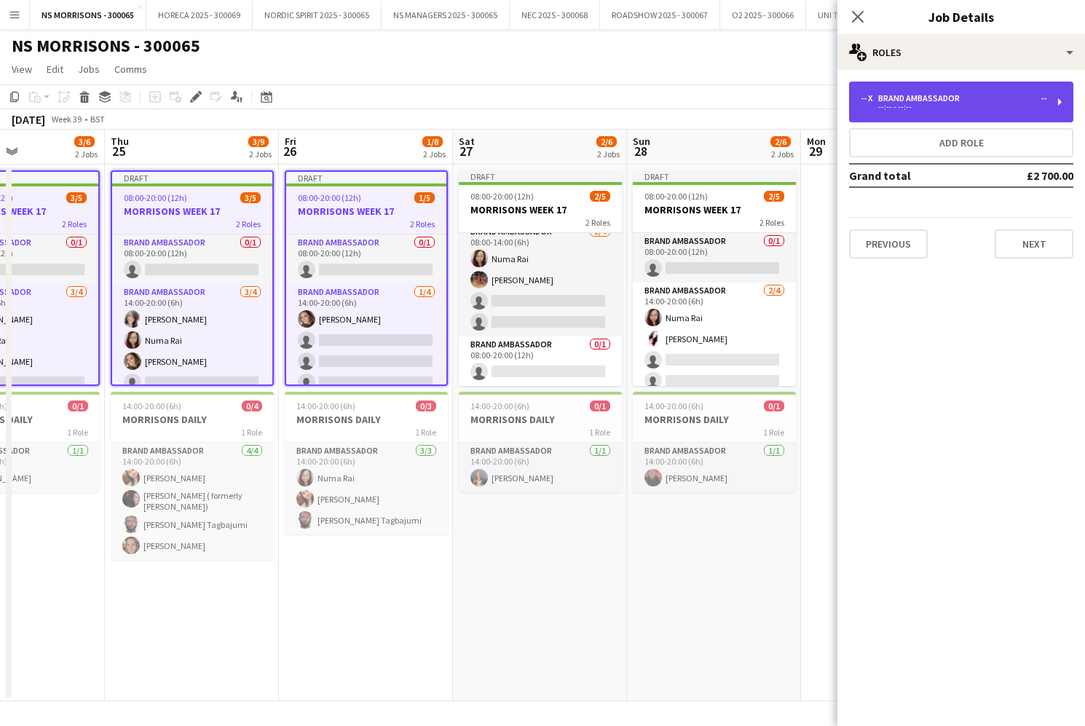
click at [927, 110] on div "--:-- - --:--" at bounding box center [954, 106] width 186 height 7
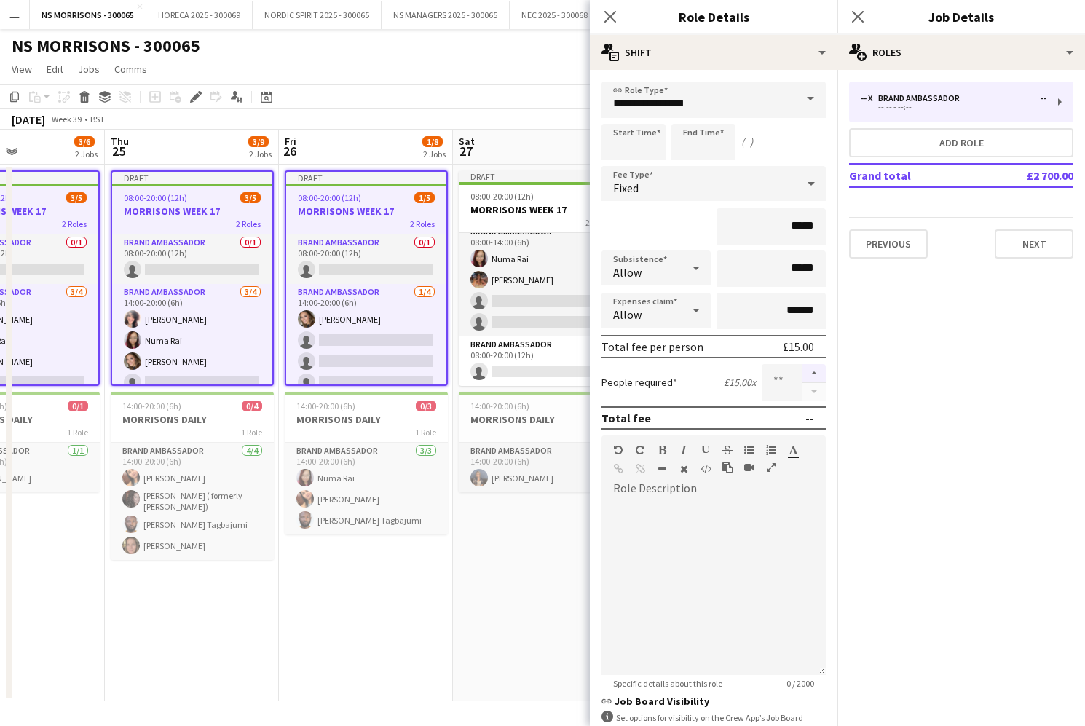
click at [814, 374] on button "button" at bounding box center [814, 373] width 23 height 19
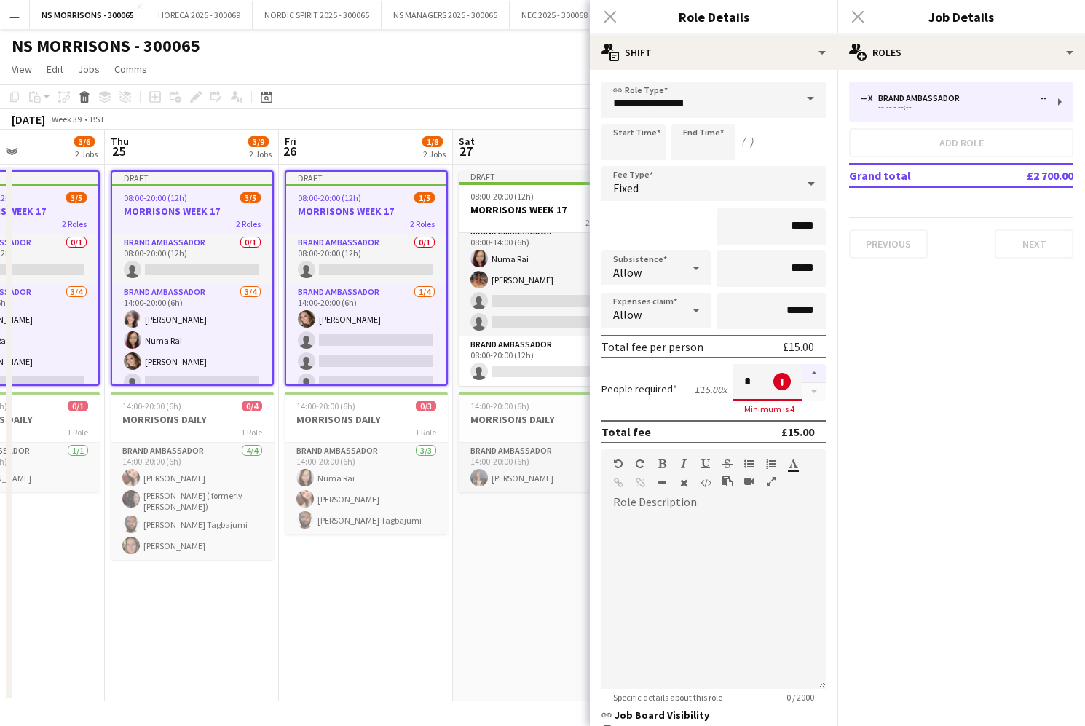
click at [814, 374] on button "button" at bounding box center [814, 373] width 23 height 19
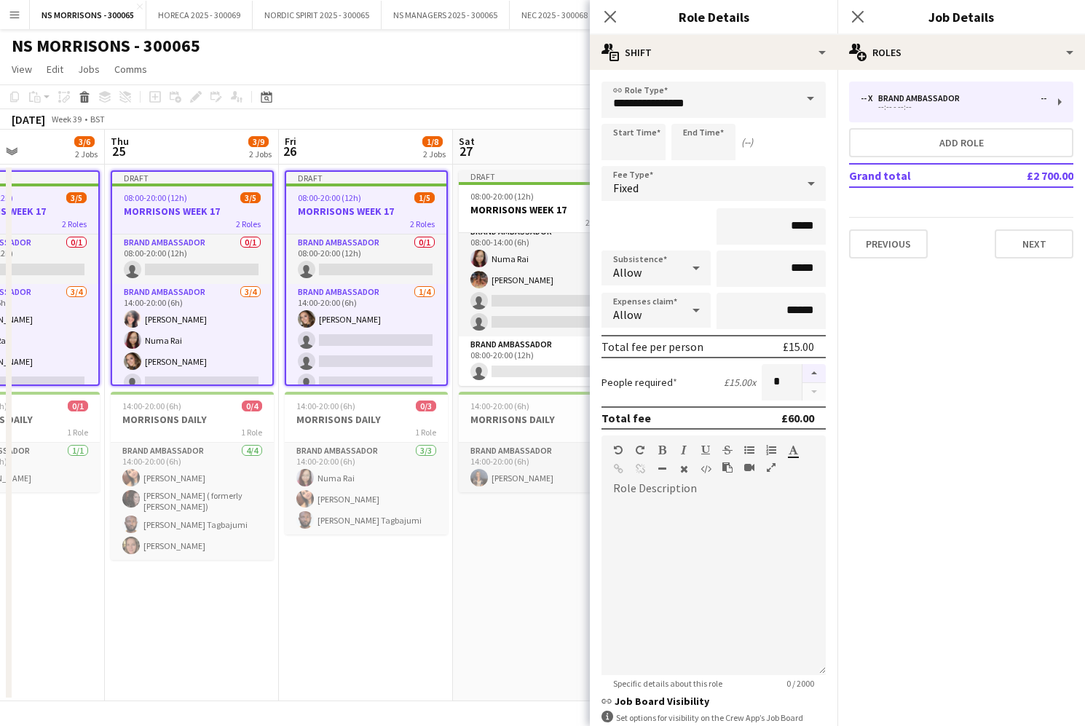
click at [814, 374] on button "button" at bounding box center [814, 373] width 23 height 19
click at [821, 375] on button "button" at bounding box center [814, 373] width 23 height 19
drag, startPoint x: 821, startPoint y: 375, endPoint x: 724, endPoint y: 443, distance: 118.2
click at [821, 375] on button "button" at bounding box center [814, 373] width 23 height 19
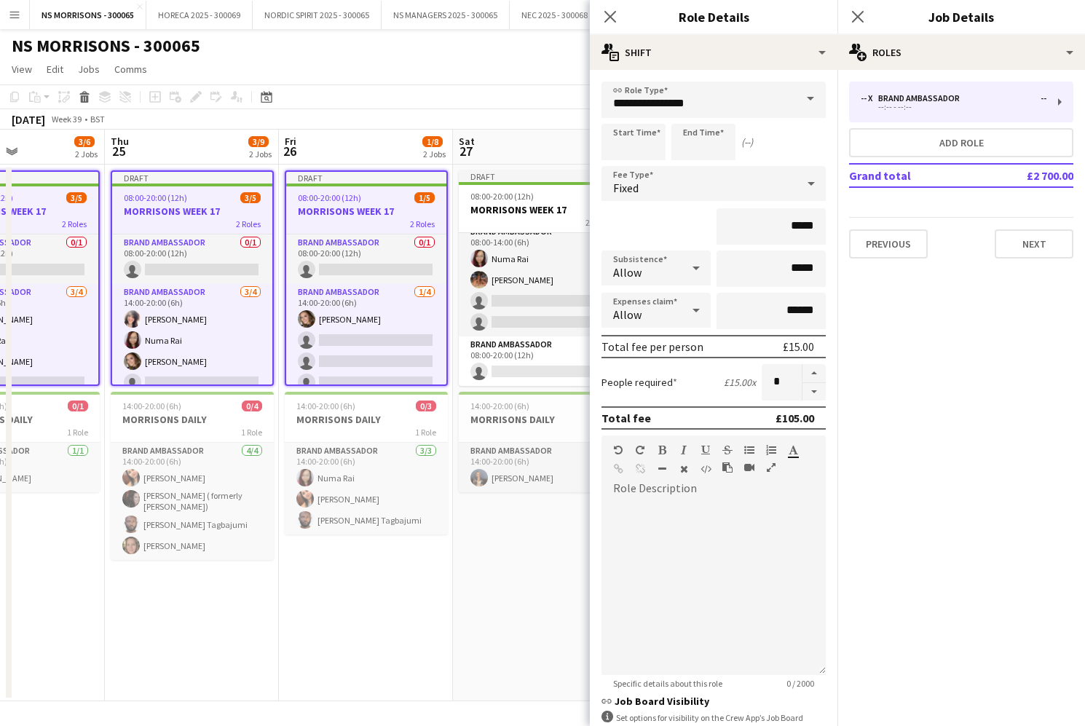
type input "*"
click at [508, 575] on app-date-cell "Draft 08:00-20:00 (12h) 2/5 MORRISONS WEEK 17 2 Roles Brand Ambassador 2/4 08:0…" at bounding box center [540, 433] width 174 height 537
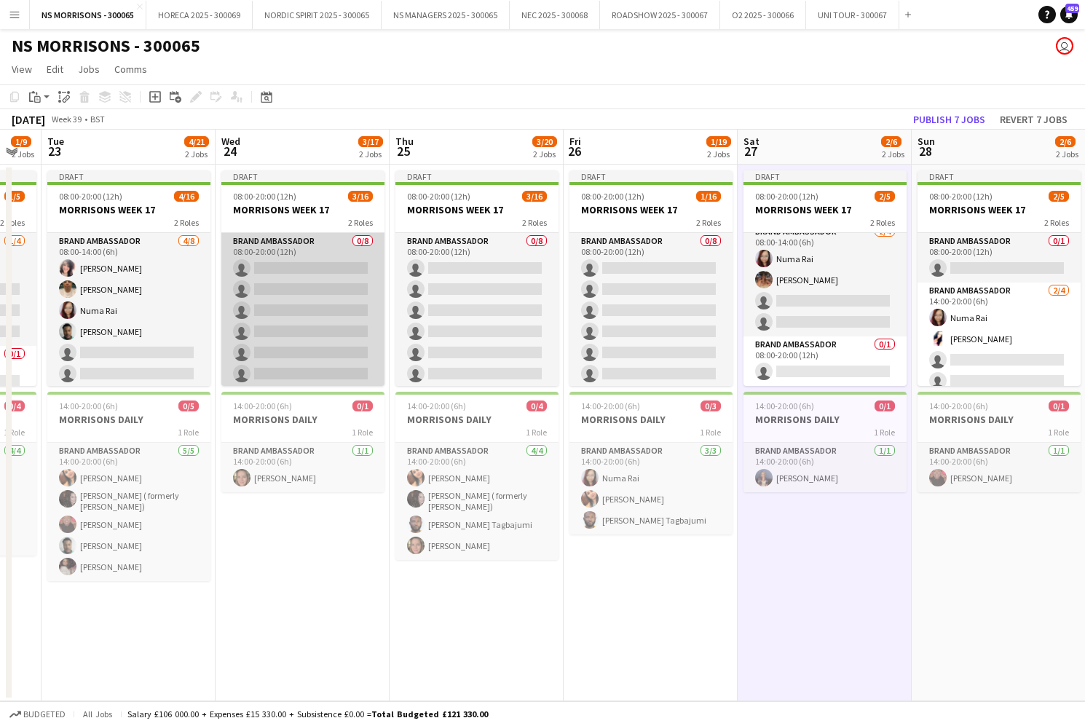
scroll to position [0, 0]
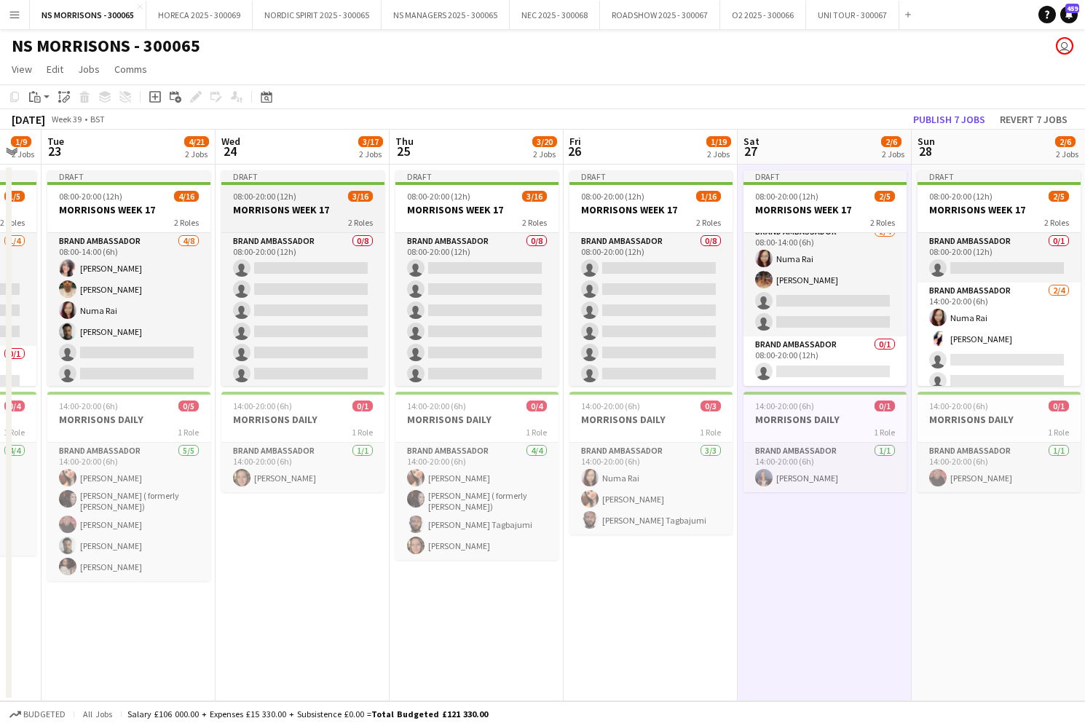
click at [311, 203] on h3 "MORRISONS WEEK 17" at bounding box center [302, 209] width 163 height 13
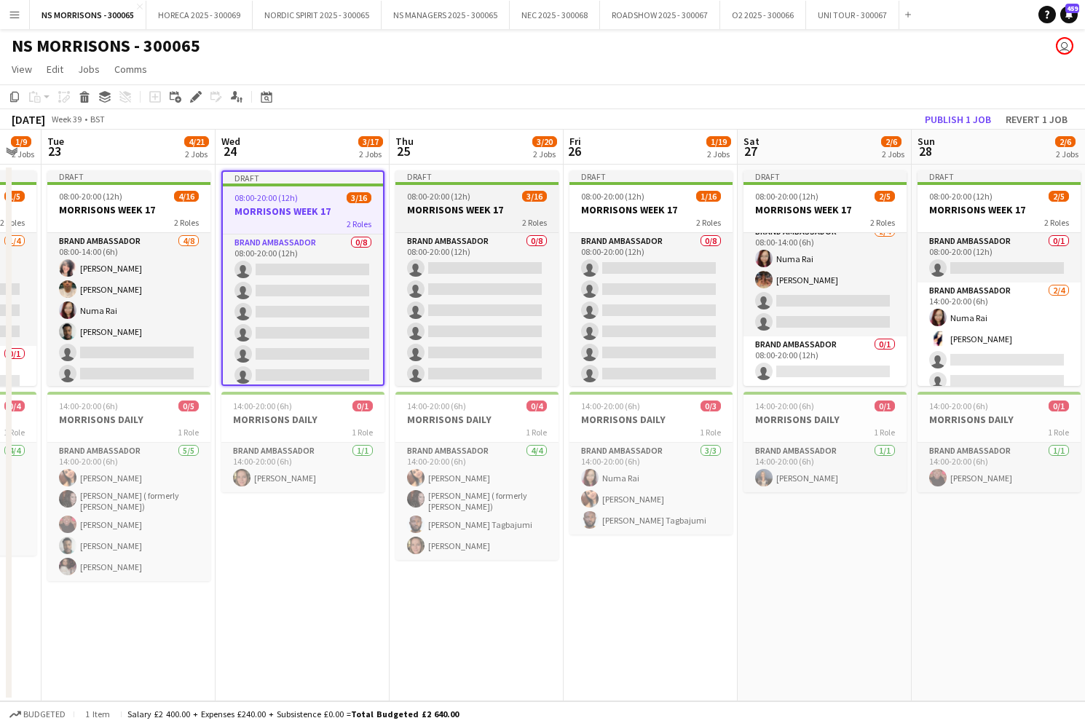
drag, startPoint x: 465, startPoint y: 197, endPoint x: 499, endPoint y: 195, distance: 34.3
click at [465, 197] on span "08:00-20:00 (12h)" at bounding box center [438, 196] width 63 height 11
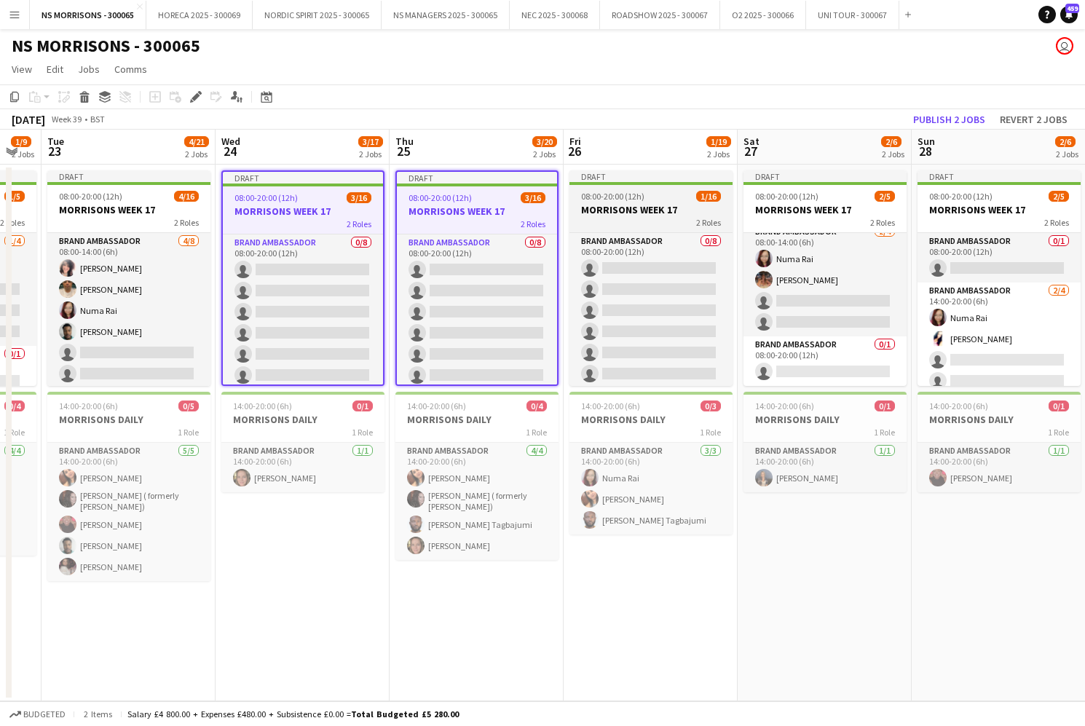
click at [633, 200] on span "08:00-20:00 (12h)" at bounding box center [612, 196] width 63 height 11
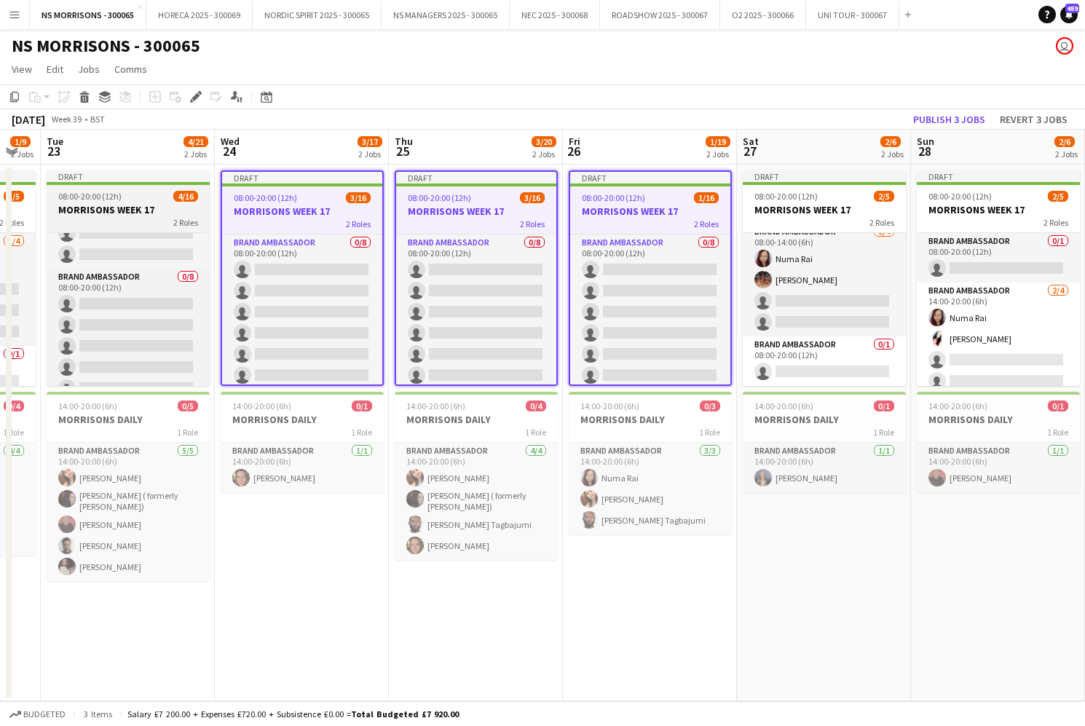
click at [132, 218] on div "2 Roles" at bounding box center [128, 222] width 163 height 12
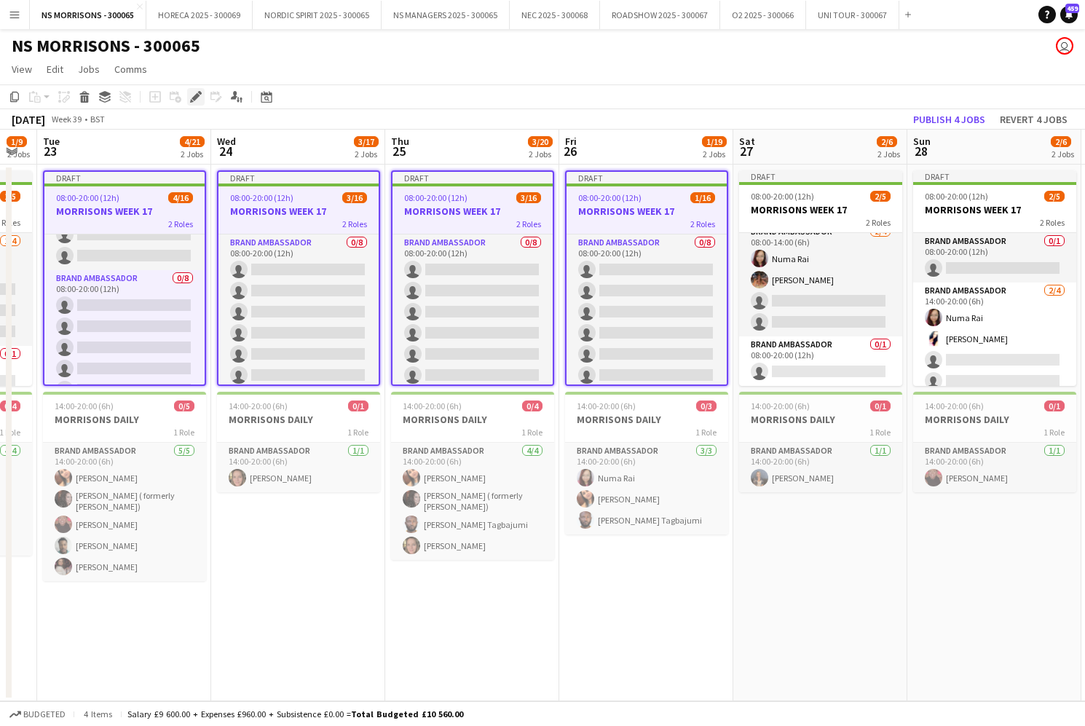
click at [192, 98] on icon "Edit" at bounding box center [196, 97] width 12 height 12
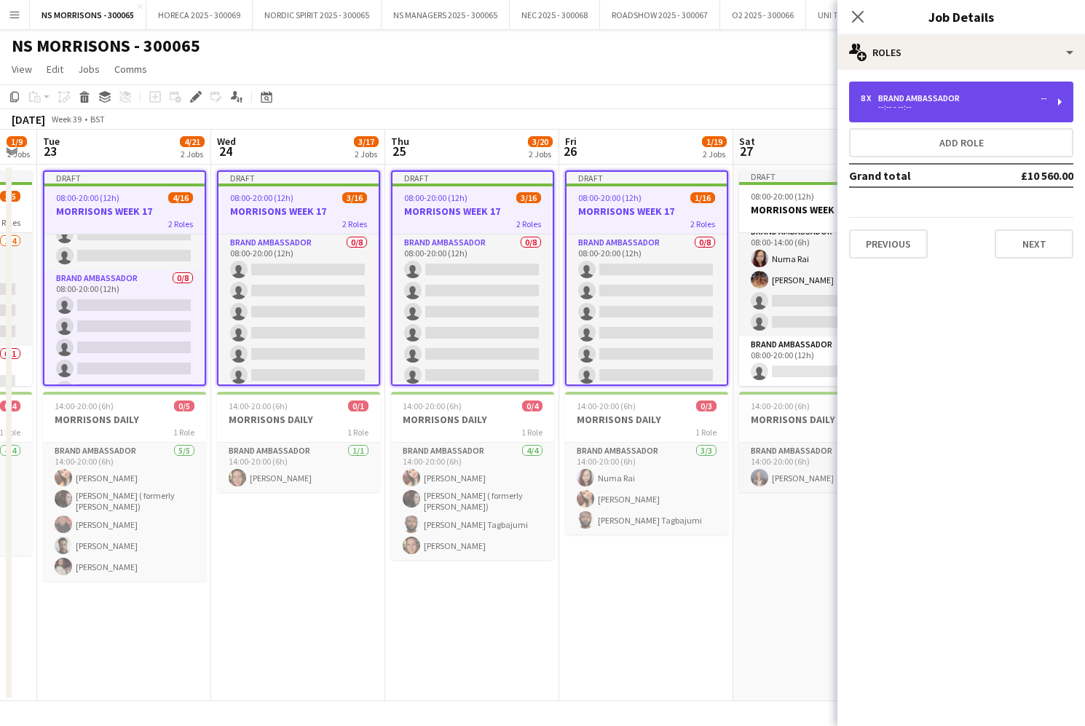
click at [912, 114] on div "8 x Brand Ambassador -- --:-- - --:--" at bounding box center [961, 102] width 224 height 41
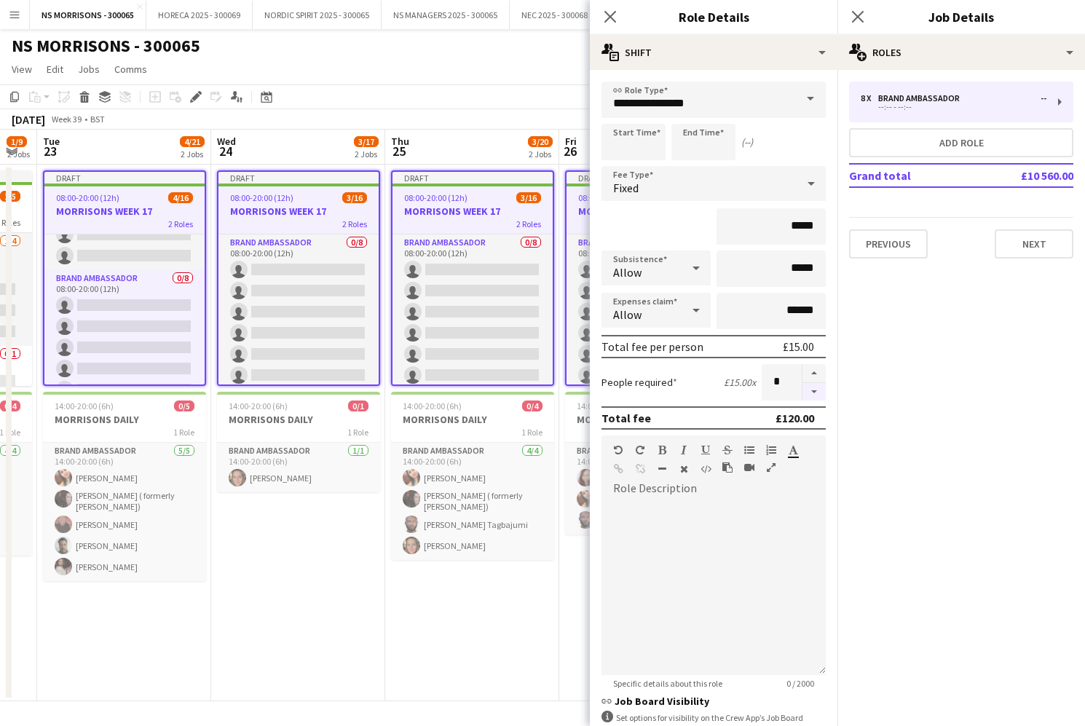
click at [813, 392] on button "button" at bounding box center [814, 392] width 23 height 18
type input "*"
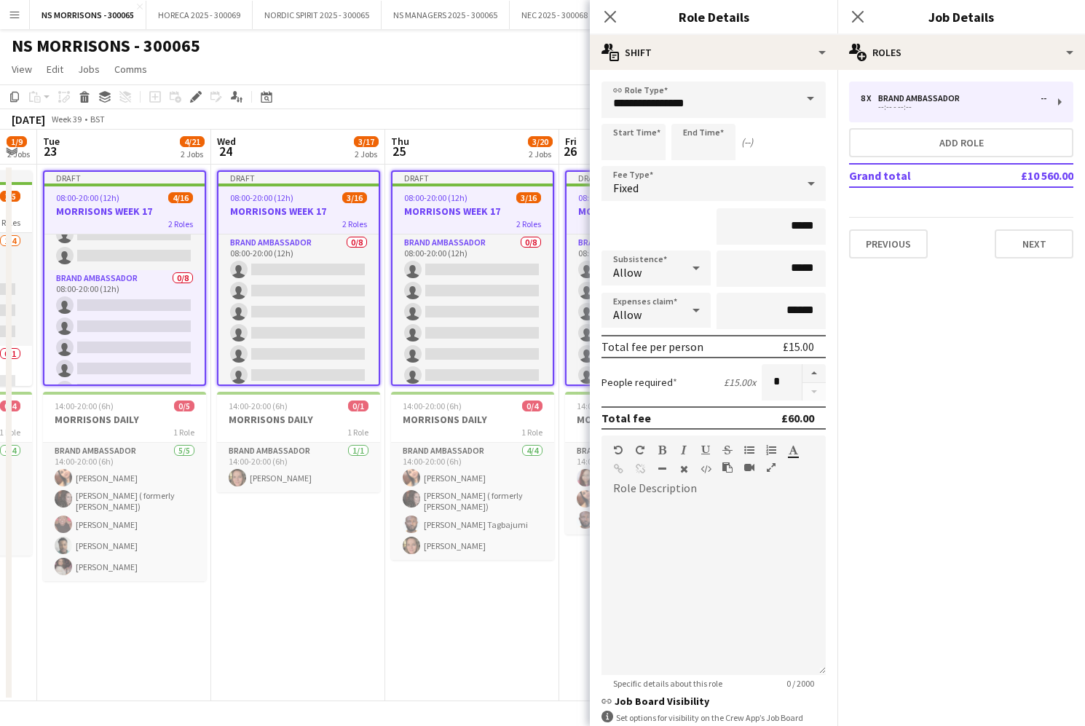
click at [510, 626] on app-date-cell "Draft 08:00-20:00 (12h) 3/16 MORRISONS WEEK 17 2 Roles Brand Ambassador 0/8 08:…" at bounding box center [472, 433] width 174 height 537
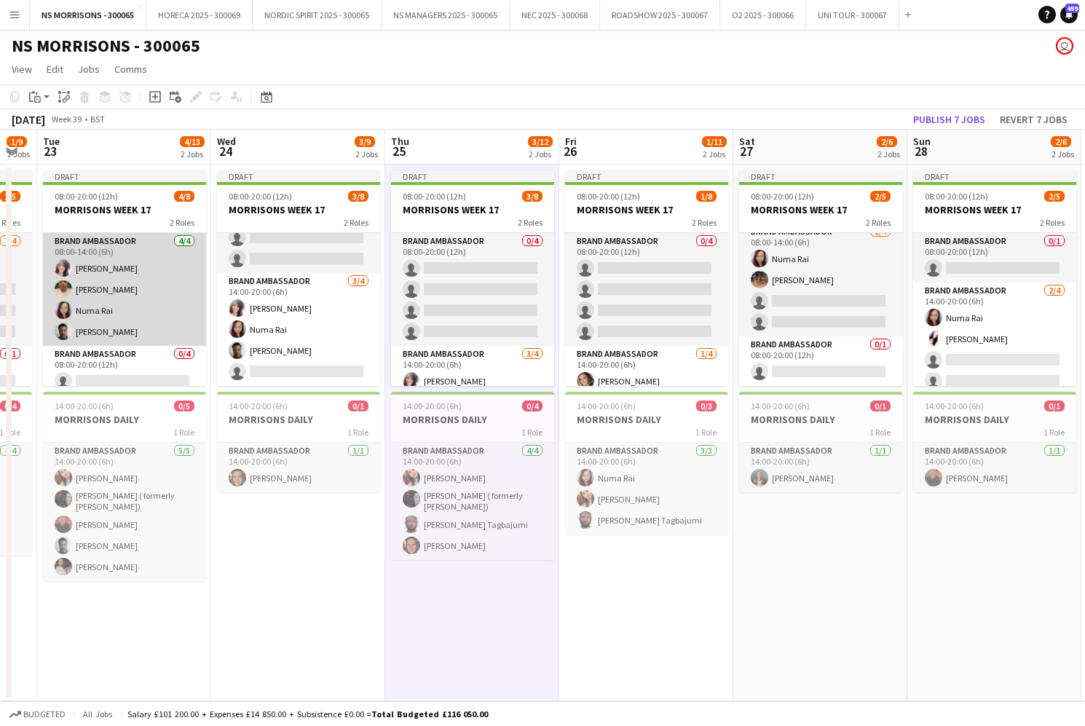
click at [101, 243] on app-card-role "Brand Ambassador 4/4 08:00-14:00 (6h) Nabila Hamici Qadish Dass Numa Rai olanre…" at bounding box center [124, 289] width 163 height 113
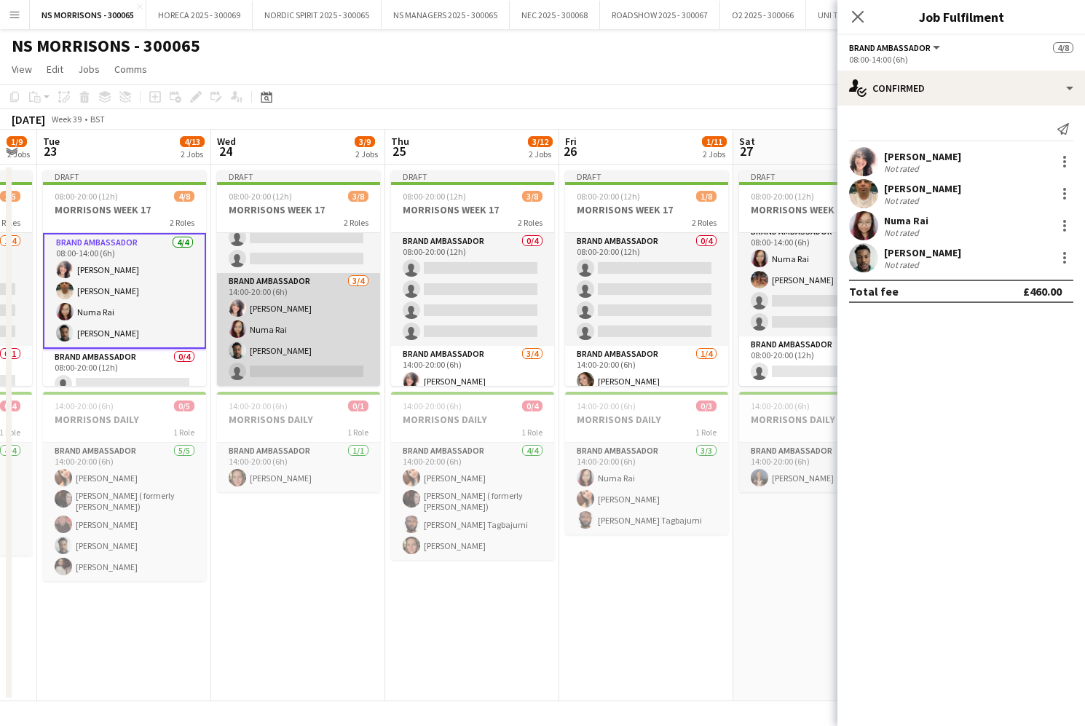
click at [267, 284] on app-card-role "Brand Ambassador 3/4 14:00-20:00 (6h) Nabila Hamici Numa Rai olanrewaju Jones s…" at bounding box center [298, 329] width 163 height 113
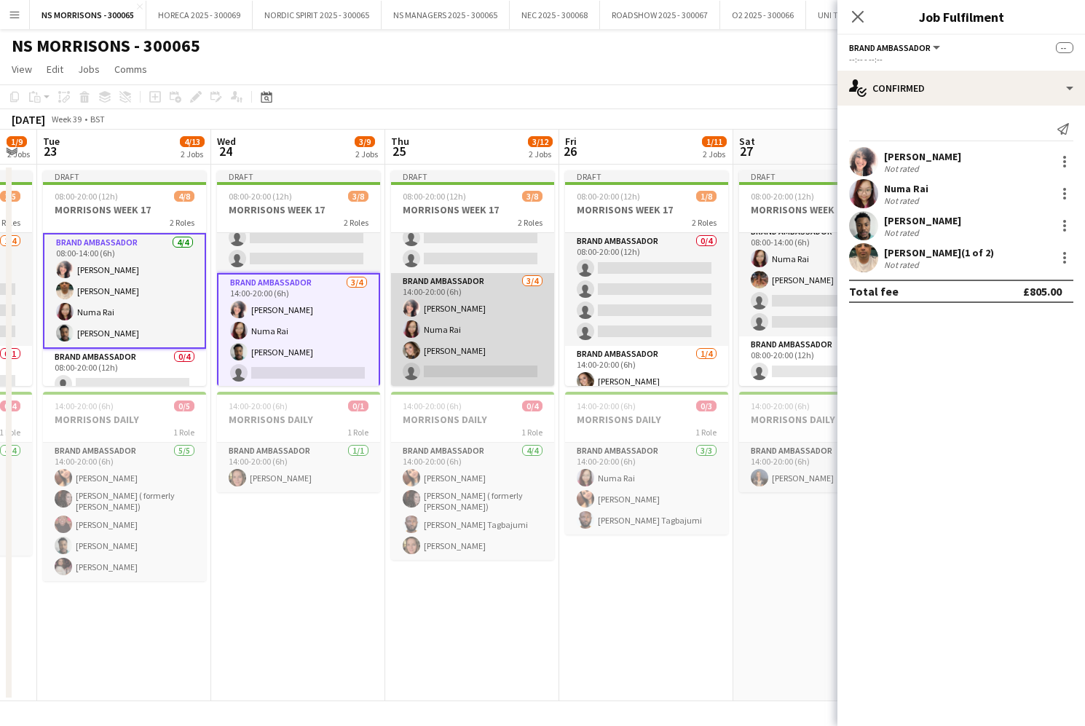
click at [450, 295] on app-card-role "Brand Ambassador 3/4 14:00-20:00 (6h) Nabila Hamici Numa Rai Molly Crossley sin…" at bounding box center [472, 329] width 163 height 113
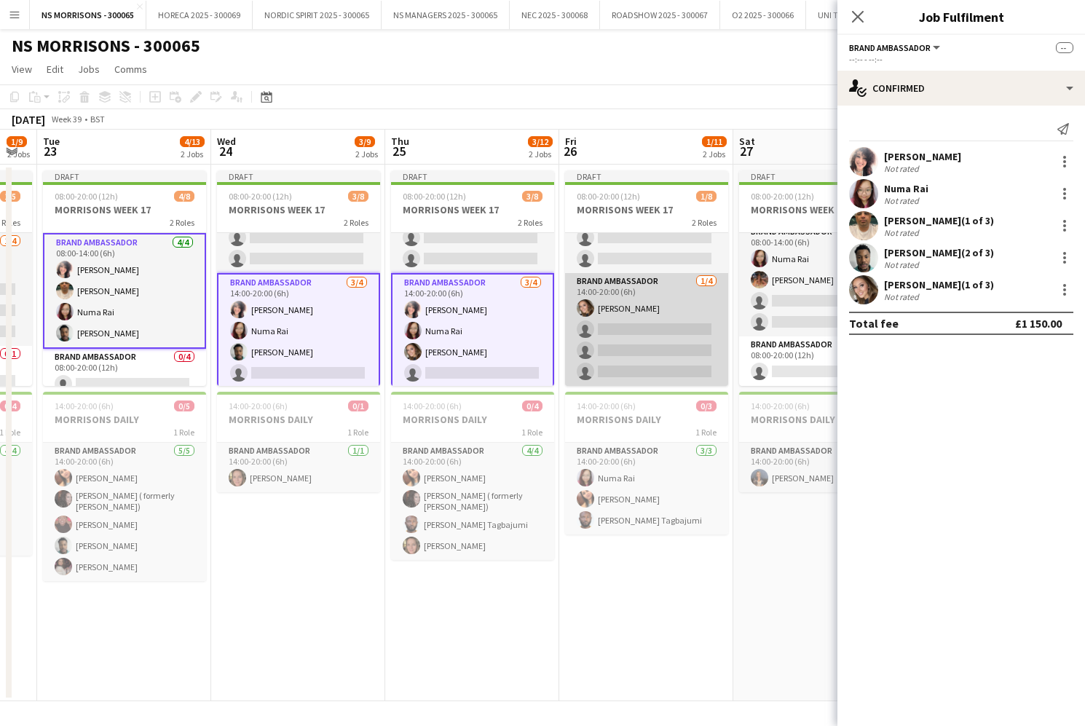
click at [629, 302] on app-card-role "Brand Ambassador 1/4 14:00-20:00 (6h) Molly Crossley single-neutral-actions sin…" at bounding box center [646, 329] width 163 height 113
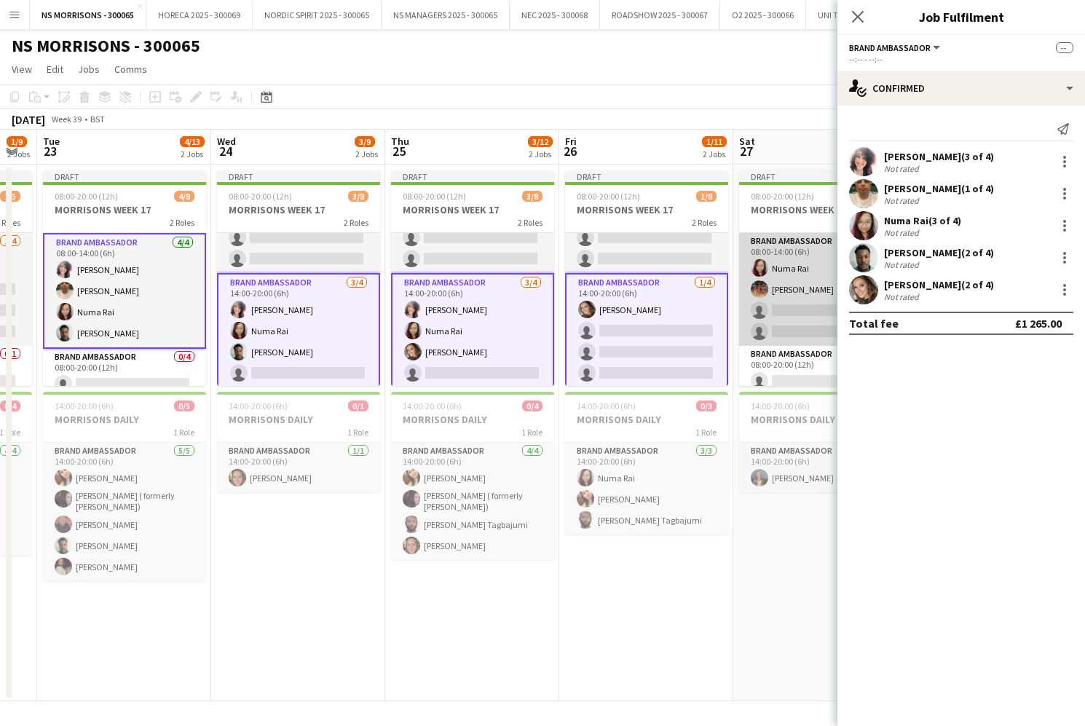
click at [784, 245] on app-card-role "Brand Ambassador 2/4 08:00-14:00 (6h) Numa Rai Emma Mcangus single-neutral-acti…" at bounding box center [820, 289] width 163 height 113
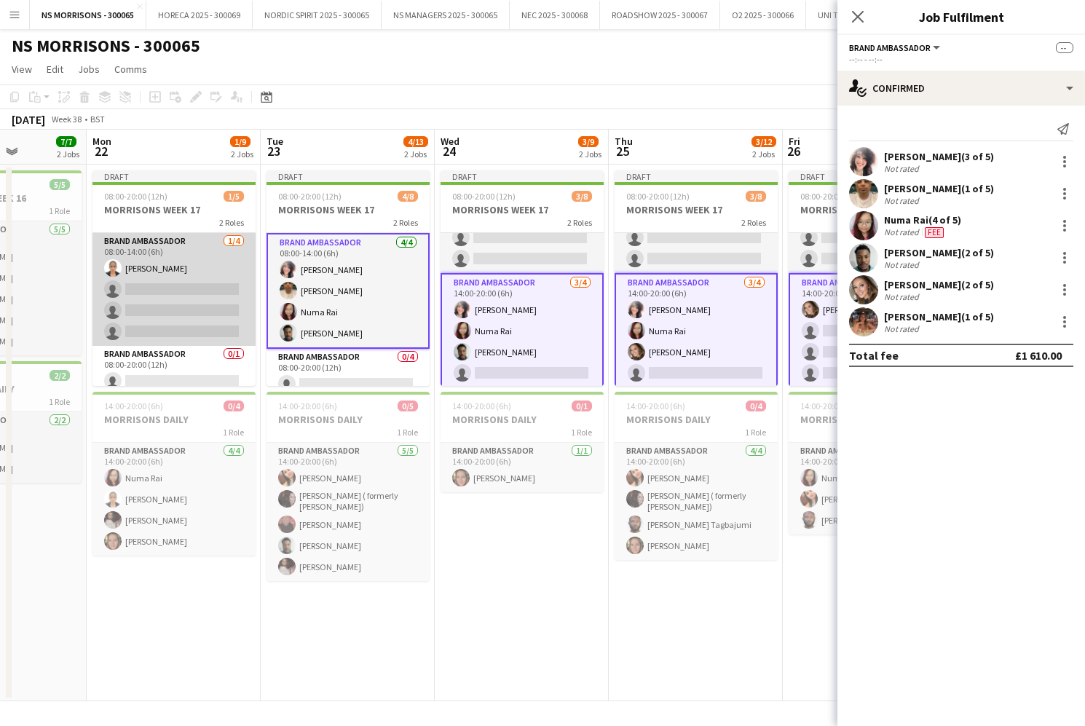
click at [153, 264] on app-card-role "Brand Ambassador 1/4 08:00-14:00 (6h) Opeyemi Ajadi single-neutral-actions sing…" at bounding box center [174, 289] width 163 height 113
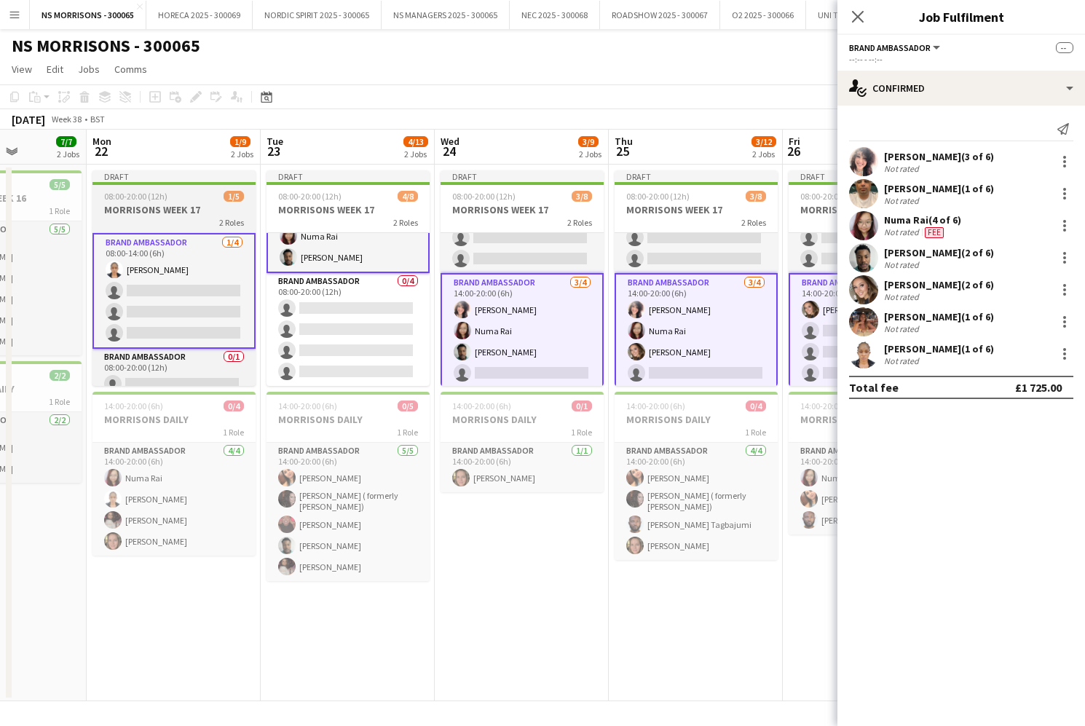
click at [186, 213] on h3 "MORRISONS WEEK 17" at bounding box center [174, 209] width 163 height 13
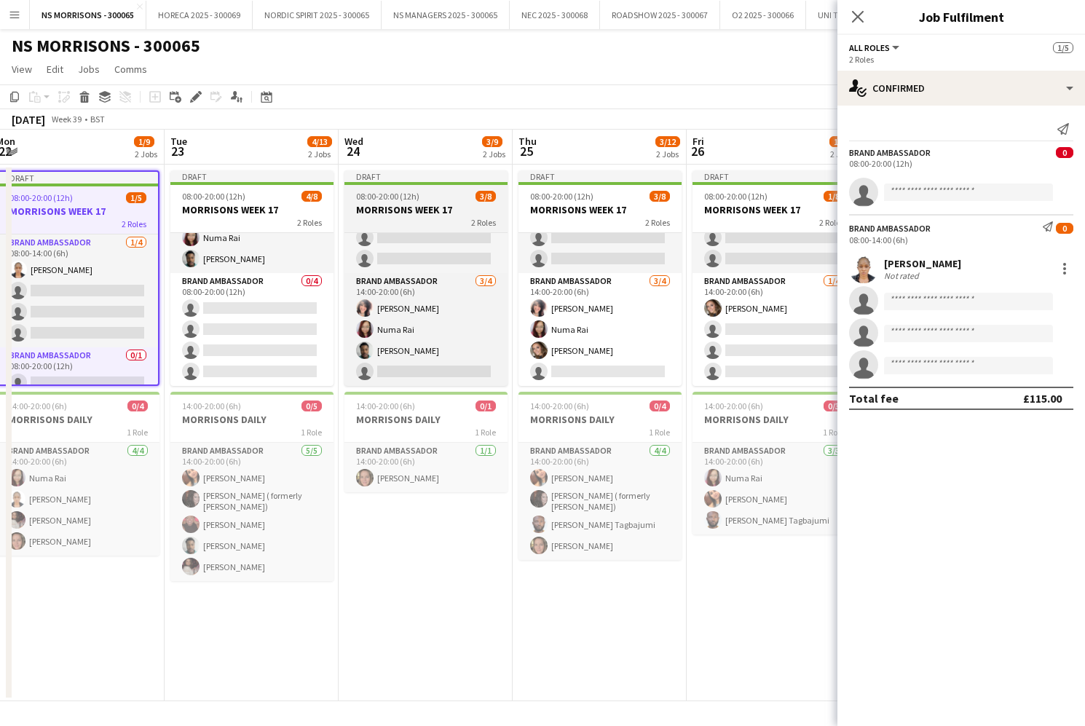
click at [385, 206] on h3 "MORRISONS WEEK 17" at bounding box center [426, 209] width 163 height 13
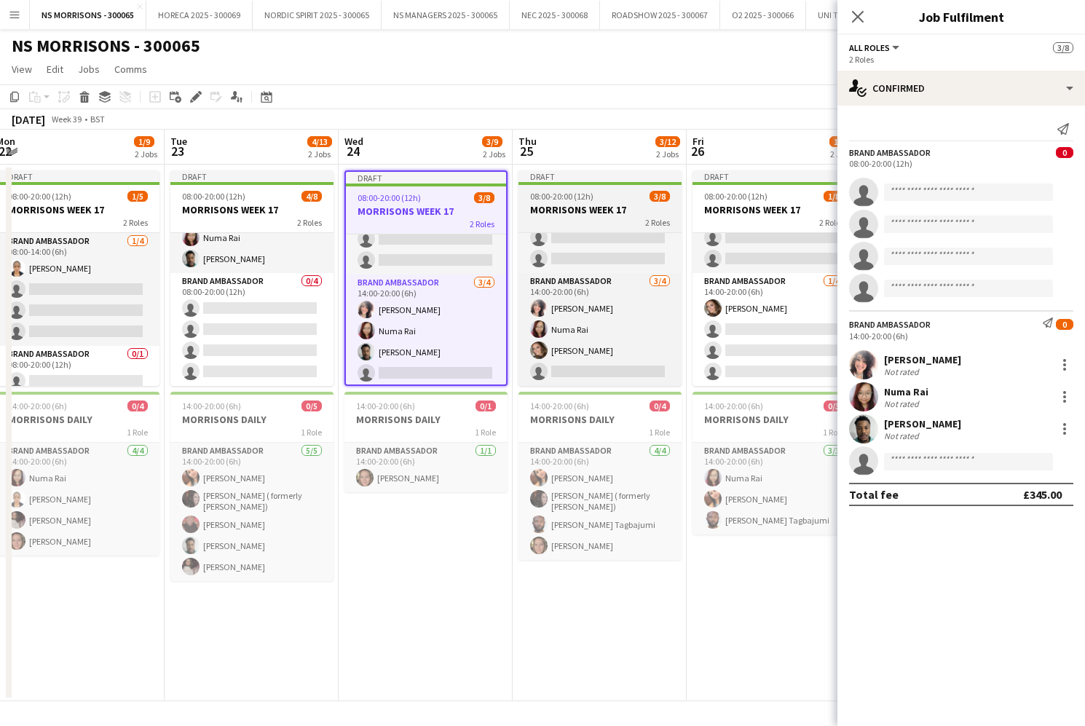
click at [522, 207] on h3 "MORRISONS WEEK 17" at bounding box center [600, 209] width 163 height 13
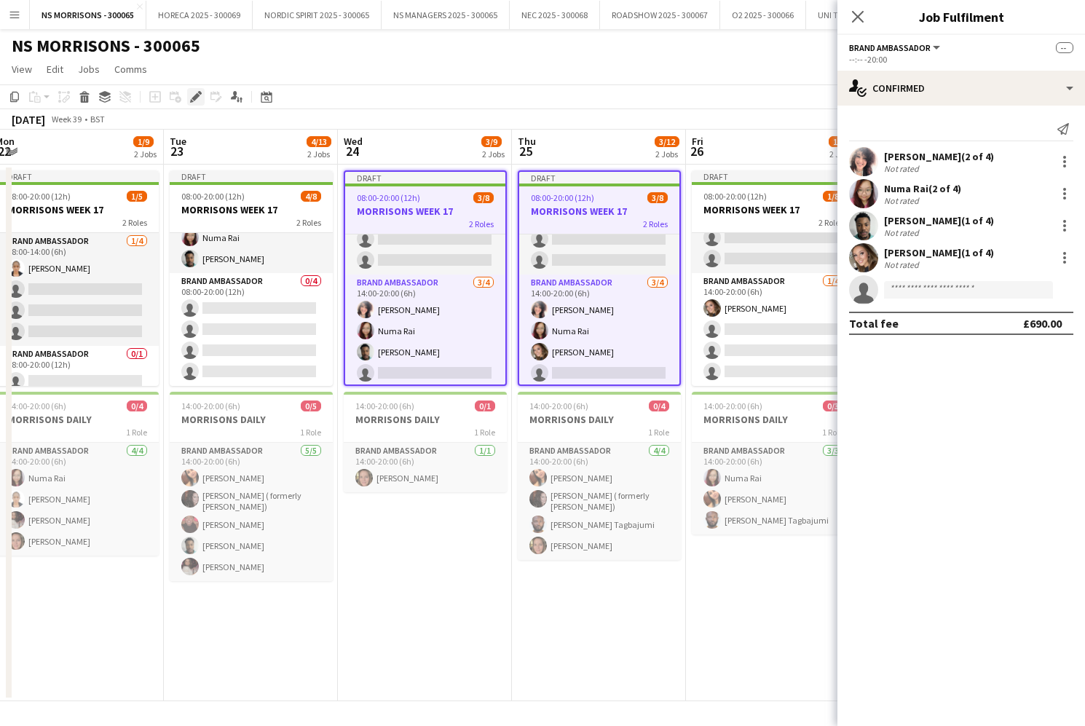
click at [194, 97] on icon at bounding box center [196, 97] width 8 height 8
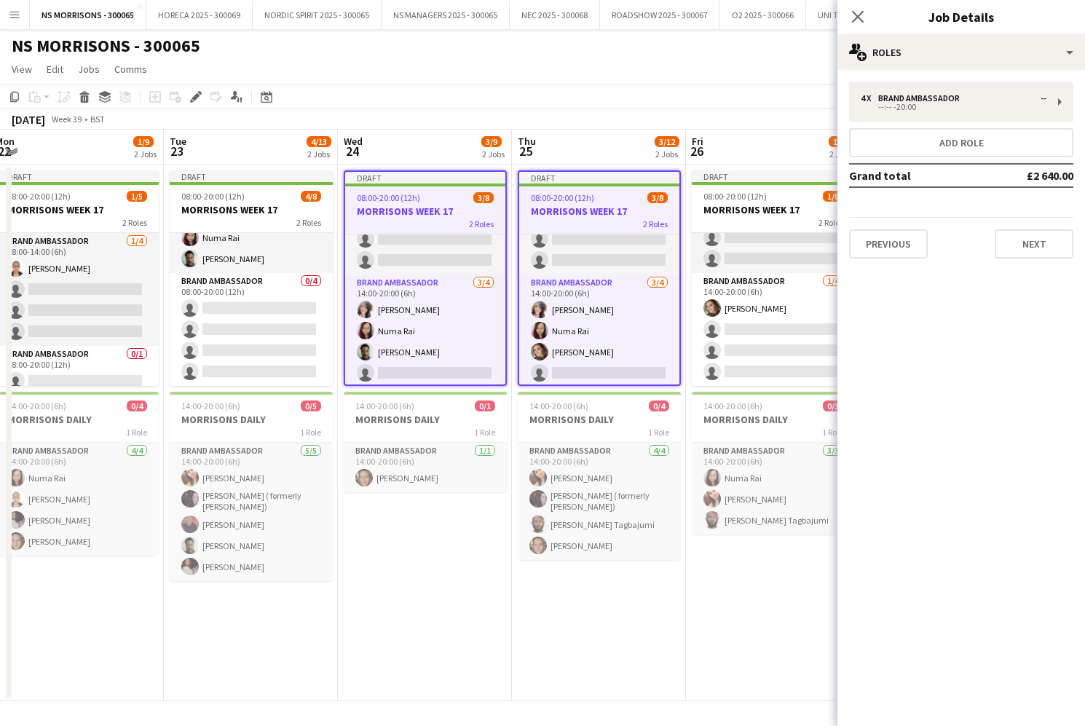
click at [417, 93] on app-toolbar "Copy Paste Paste Command V Paste with crew Command Shift V Paste linked Job Del…" at bounding box center [542, 96] width 1085 height 25
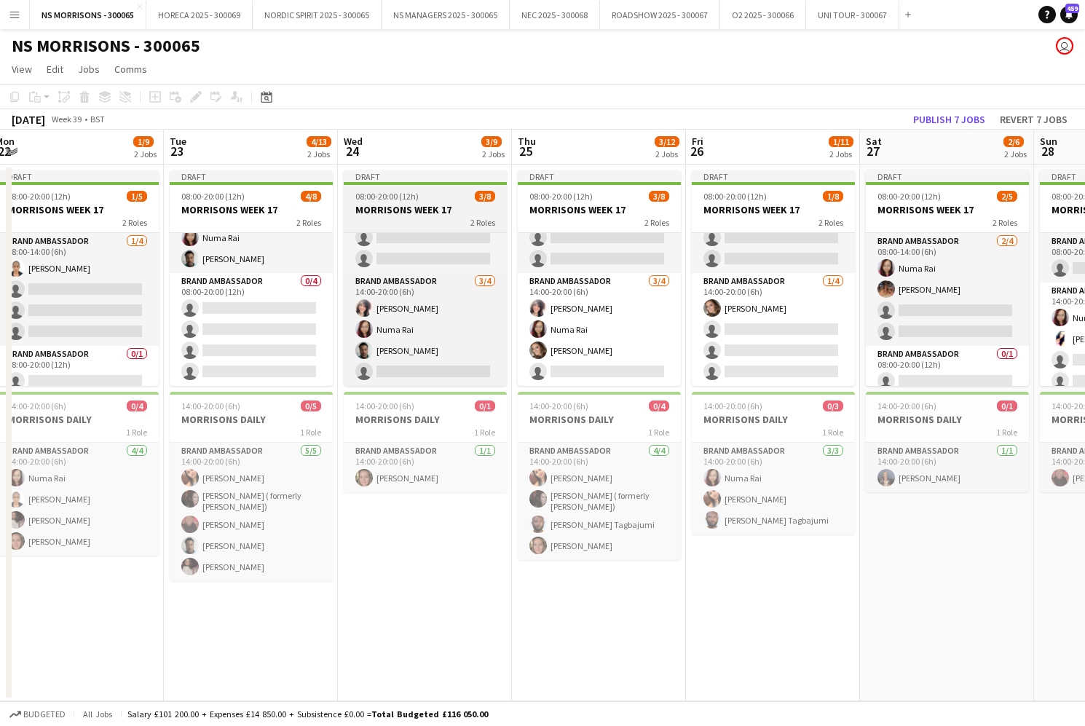
click at [409, 211] on h3 "MORRISONS WEEK 17" at bounding box center [425, 209] width 163 height 13
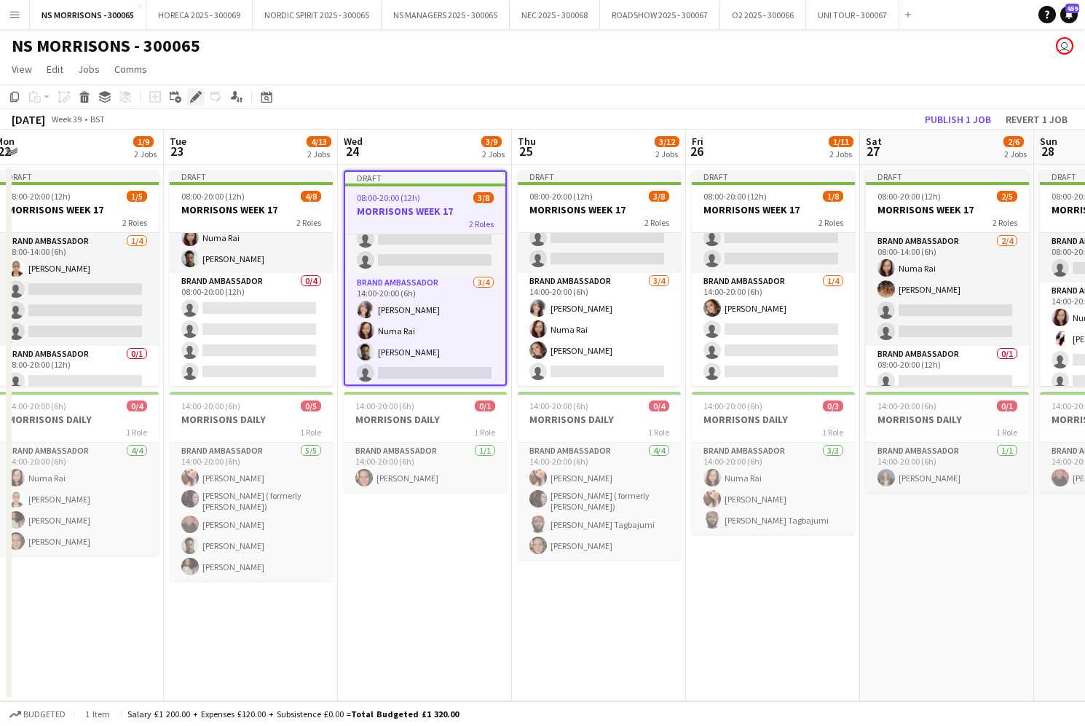
click at [198, 99] on icon "Edit" at bounding box center [196, 97] width 12 height 12
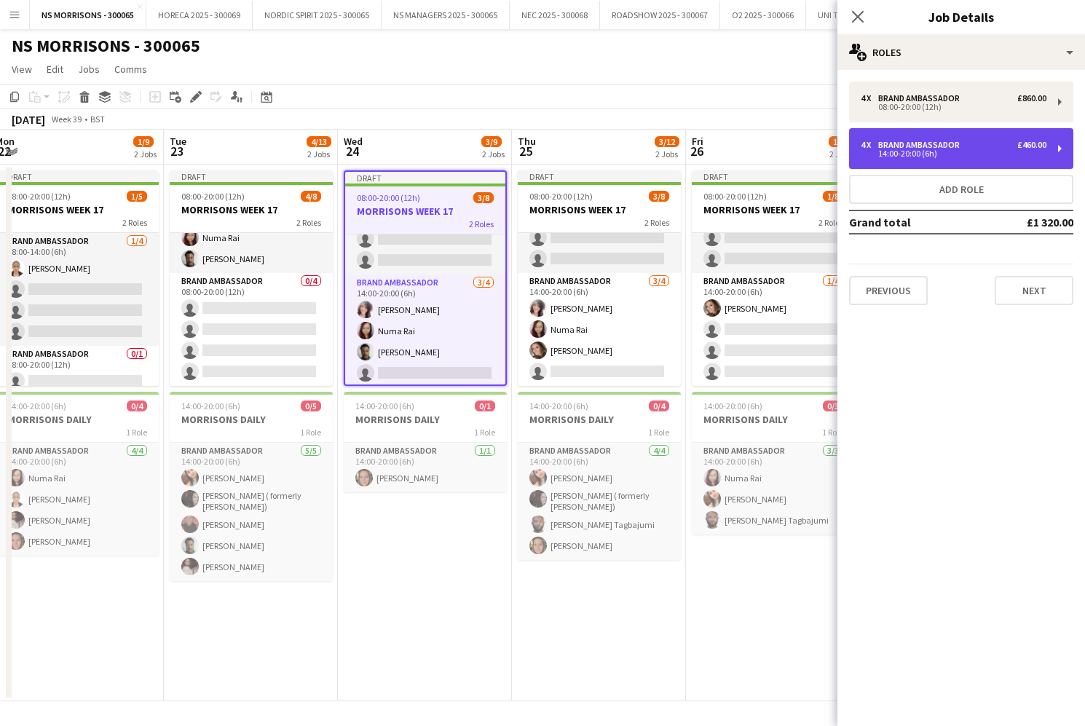
click at [890, 147] on div "Brand Ambassador" at bounding box center [921, 145] width 87 height 10
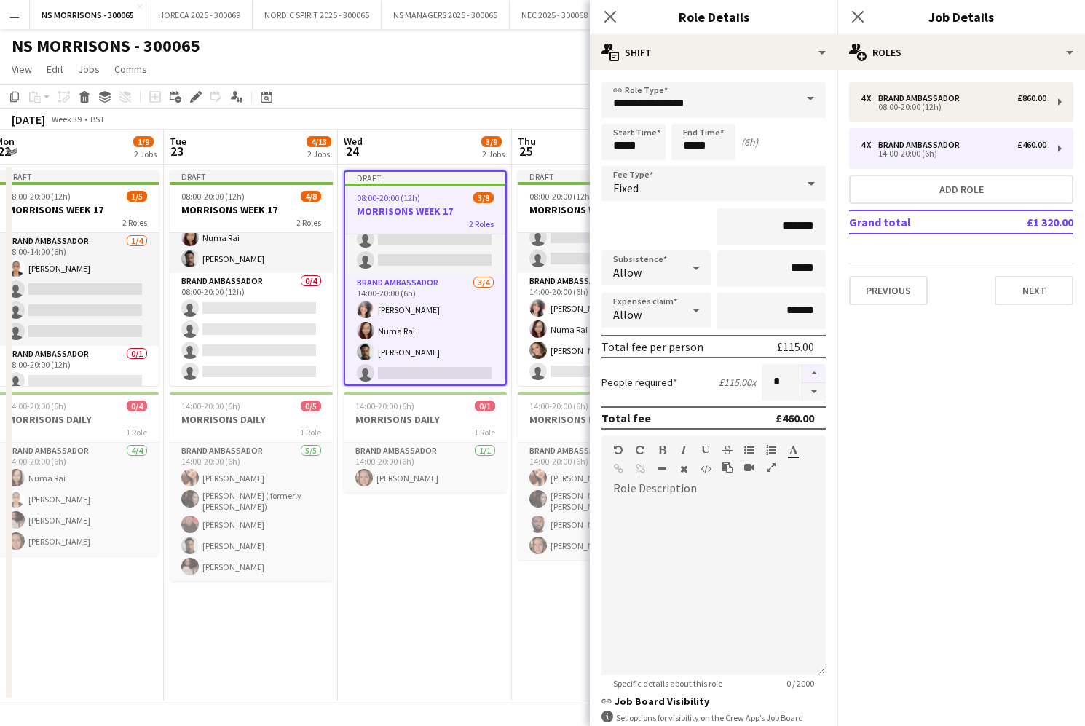
click at [811, 374] on button "button" at bounding box center [814, 373] width 23 height 19
type input "*"
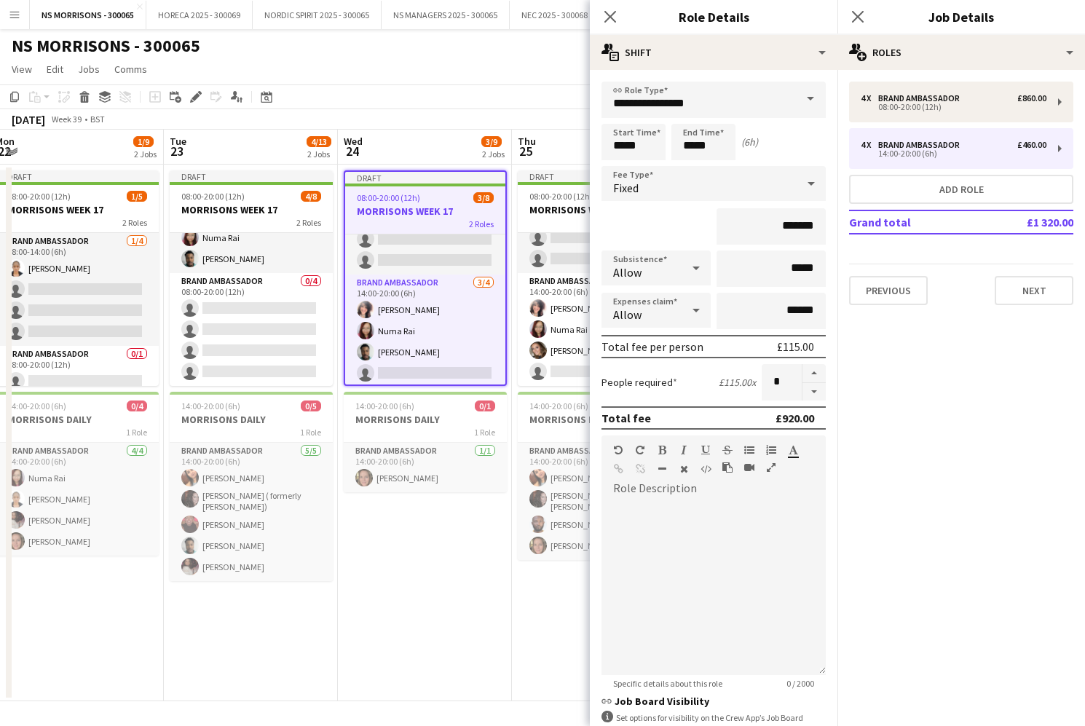
click at [479, 560] on app-date-cell "Draft 08:00-20:00 (12h) 3/8 MORRISONS WEEK 17 2 Roles Brand Ambassador 0/4 08:0…" at bounding box center [425, 433] width 174 height 537
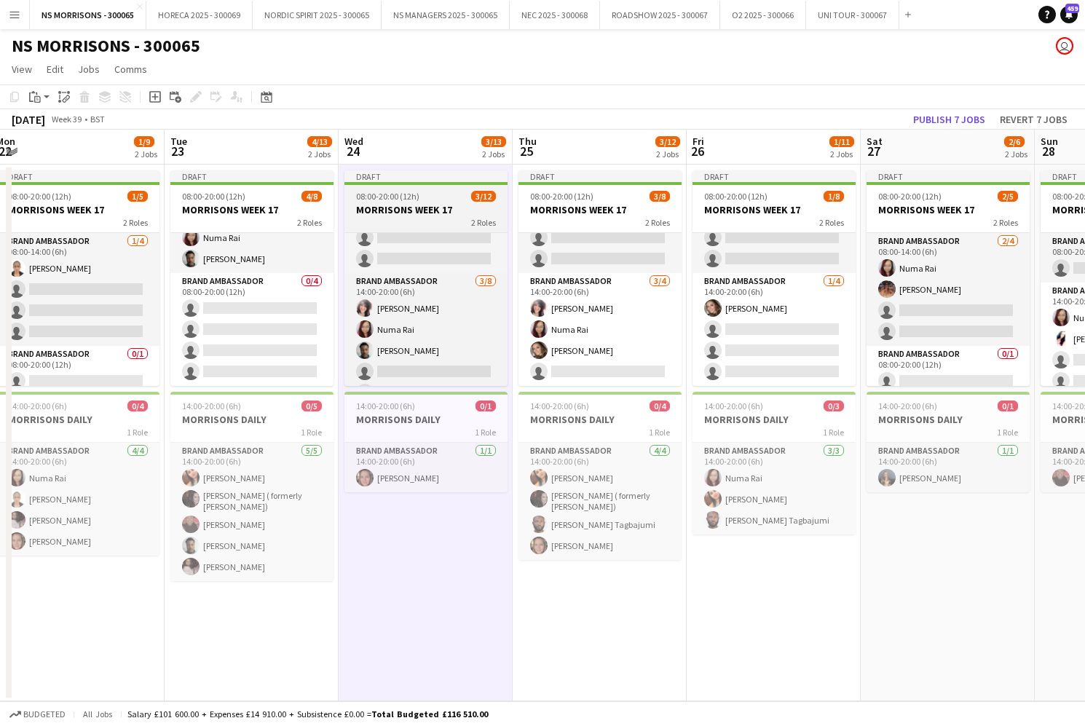
drag, startPoint x: 589, startPoint y: 203, endPoint x: 461, endPoint y: 181, distance: 130.1
click at [589, 203] on h3 "MORRISONS WEEK 17" at bounding box center [600, 209] width 163 height 13
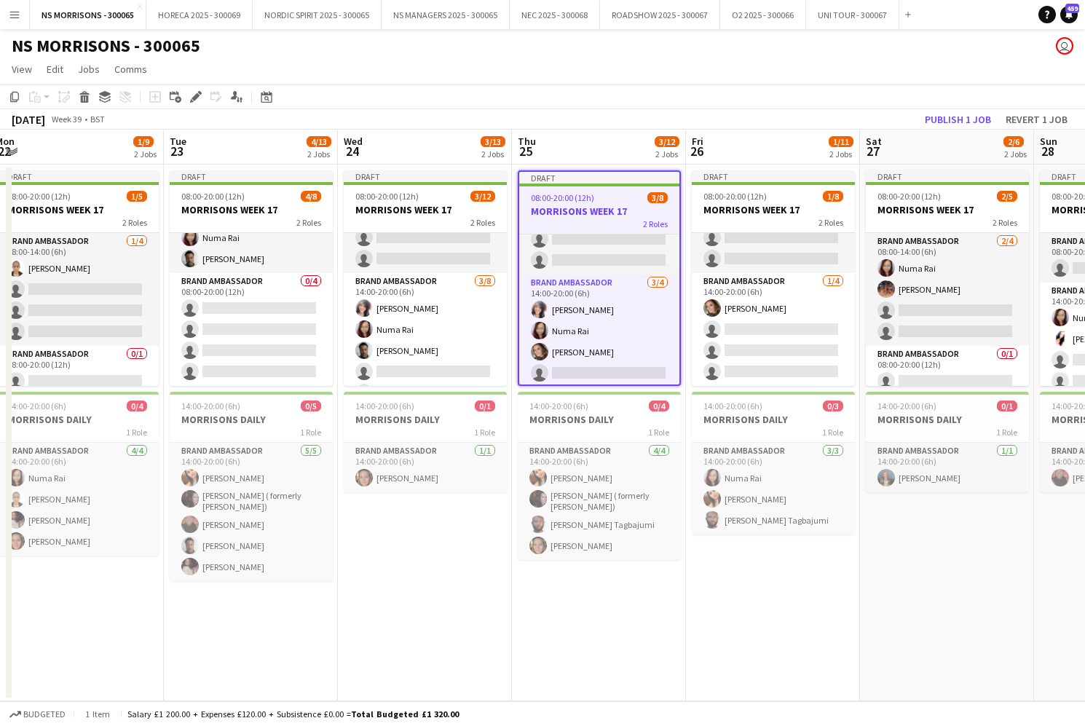
drag, startPoint x: 196, startPoint y: 100, endPoint x: 787, endPoint y: 102, distance: 591.5
click at [197, 100] on icon "Edit" at bounding box center [196, 97] width 12 height 12
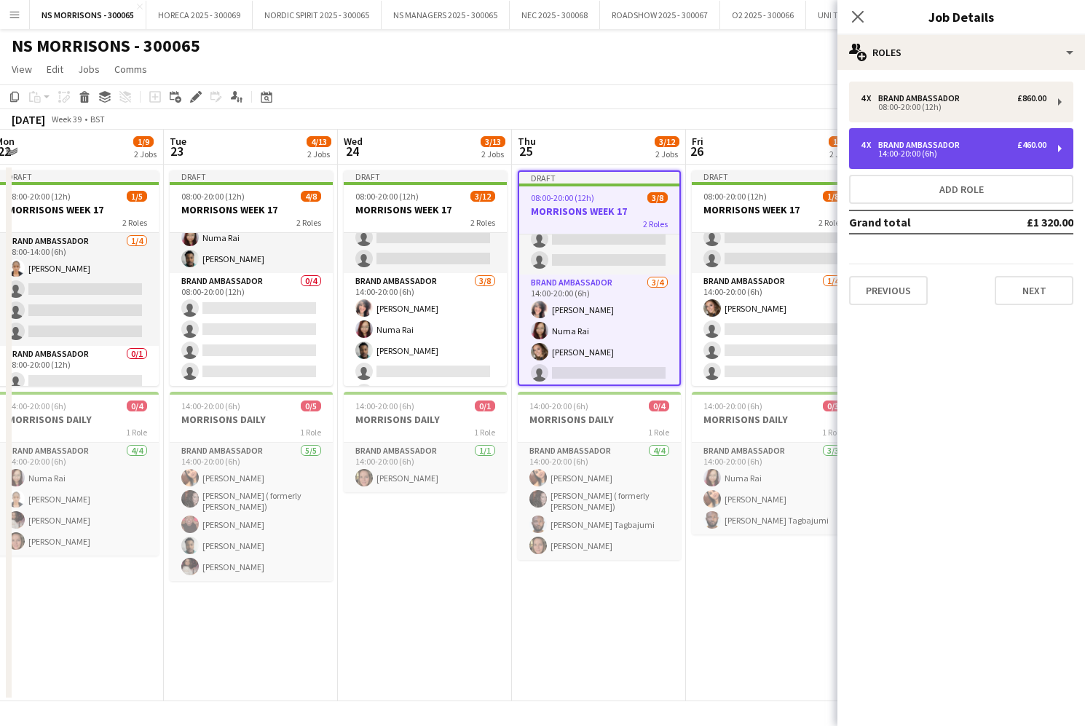
click at [951, 142] on div "Brand Ambassador" at bounding box center [921, 145] width 87 height 10
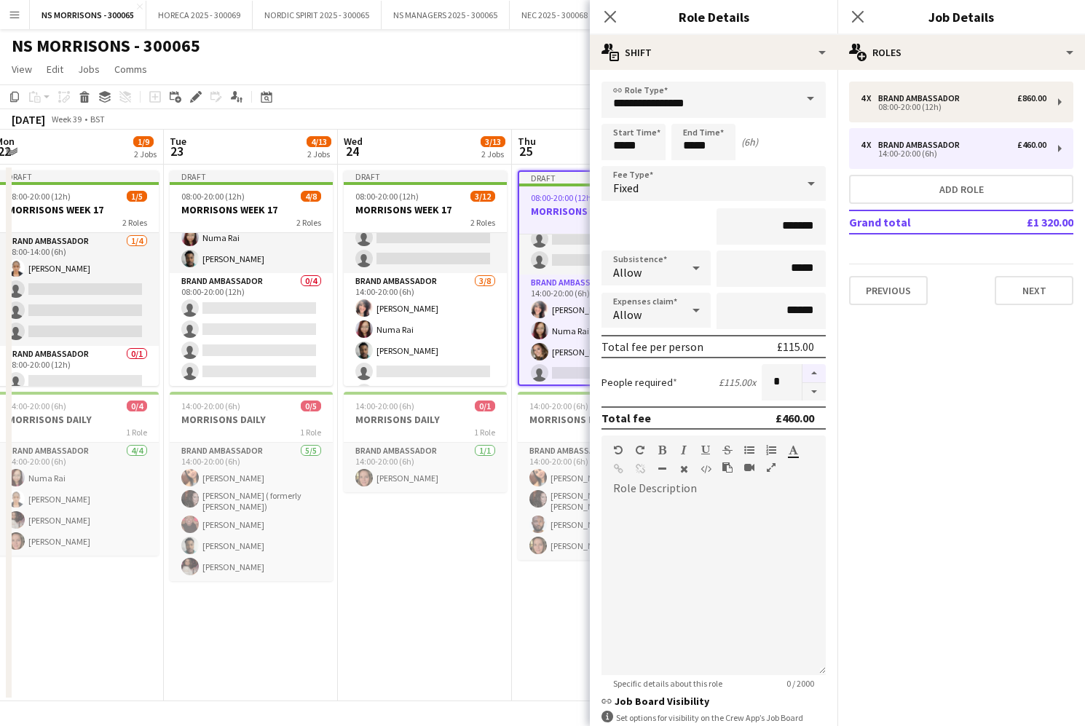
click at [811, 372] on button "button" at bounding box center [814, 373] width 23 height 19
click at [810, 372] on button "button" at bounding box center [814, 373] width 23 height 19
drag, startPoint x: 811, startPoint y: 371, endPoint x: 691, endPoint y: 462, distance: 151.4
click at [811, 372] on button "button" at bounding box center [814, 373] width 23 height 19
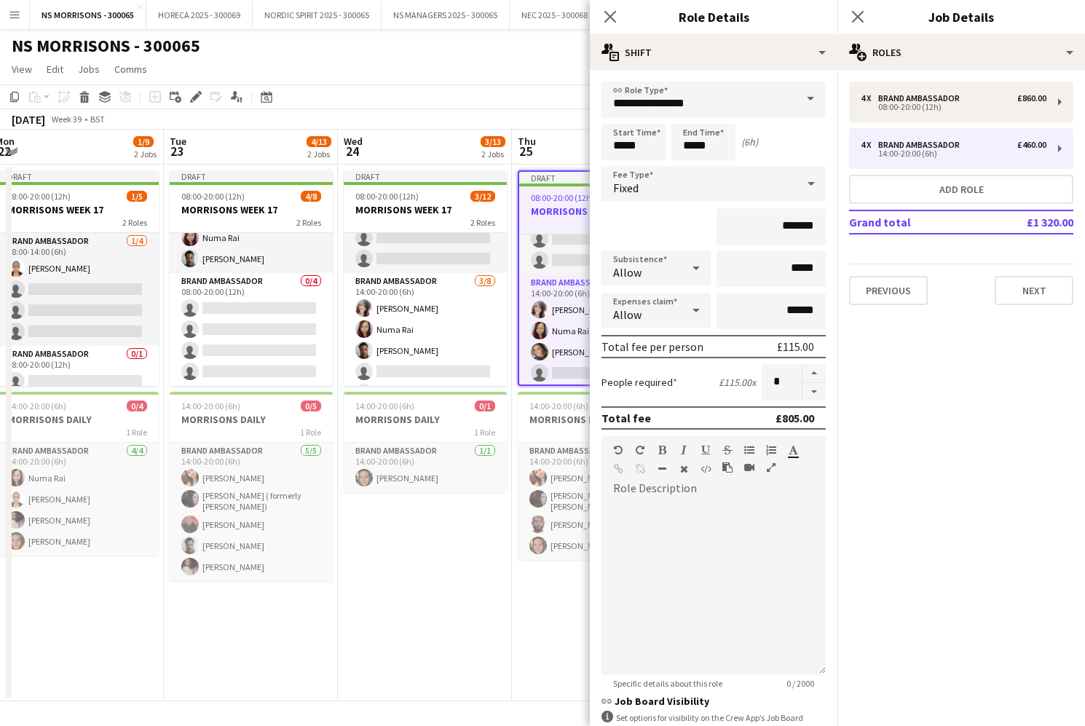
type input "*"
click at [511, 580] on app-date-cell "Draft 08:00-20:00 (12h) 3/12 MORRISONS WEEK 17 2 Roles Brand Ambassador 0/4 08:…" at bounding box center [425, 433] width 174 height 537
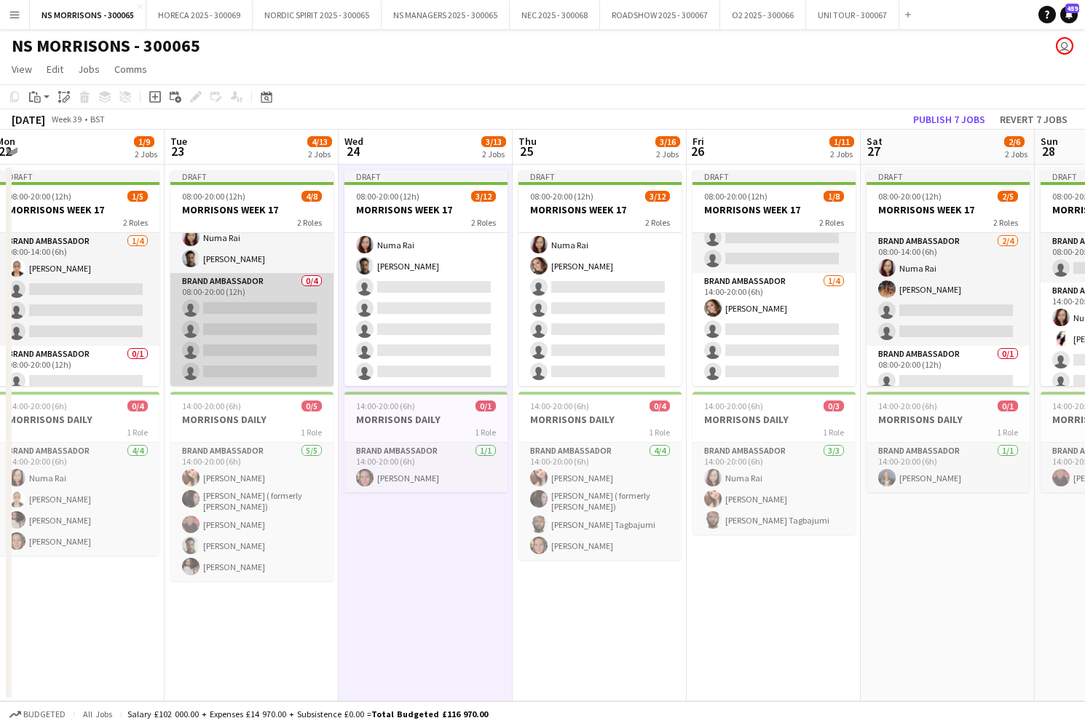
click at [321, 341] on app-card-role "Brand Ambassador 0/4 08:00-20:00 (12h) single-neutral-actions single-neutral-ac…" at bounding box center [251, 329] width 163 height 113
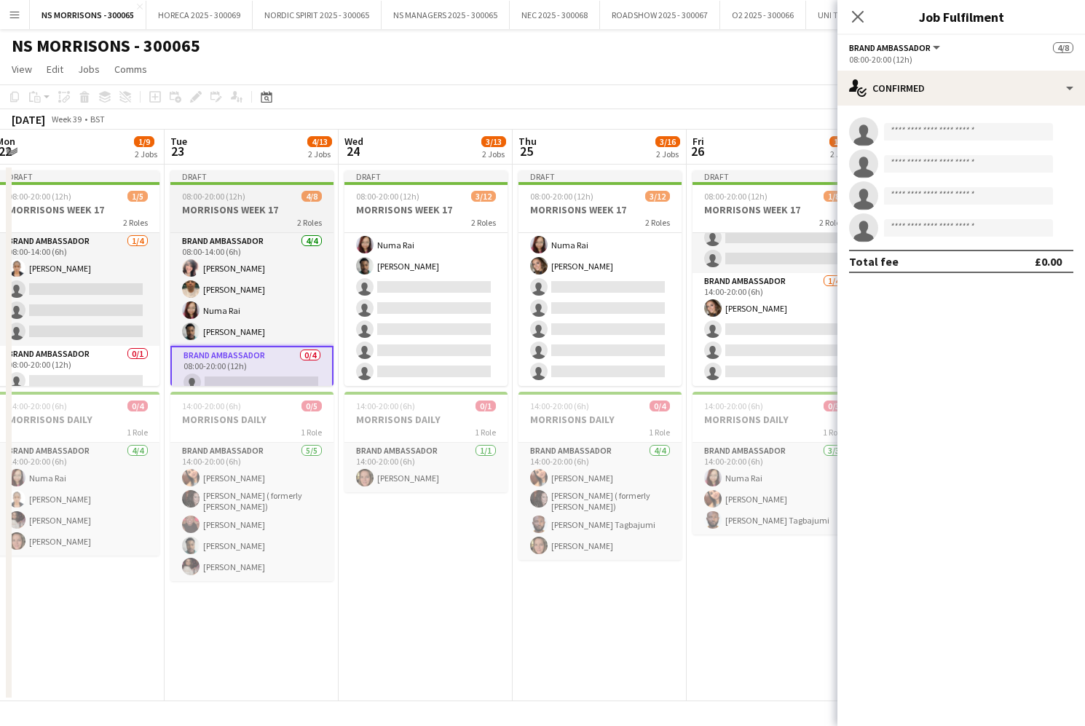
click at [254, 229] on app-job-card "Draft 08:00-20:00 (12h) 4/8 MORRISONS WEEK 17 2 Roles Brand Ambassador 4/4 08:0…" at bounding box center [251, 278] width 163 height 216
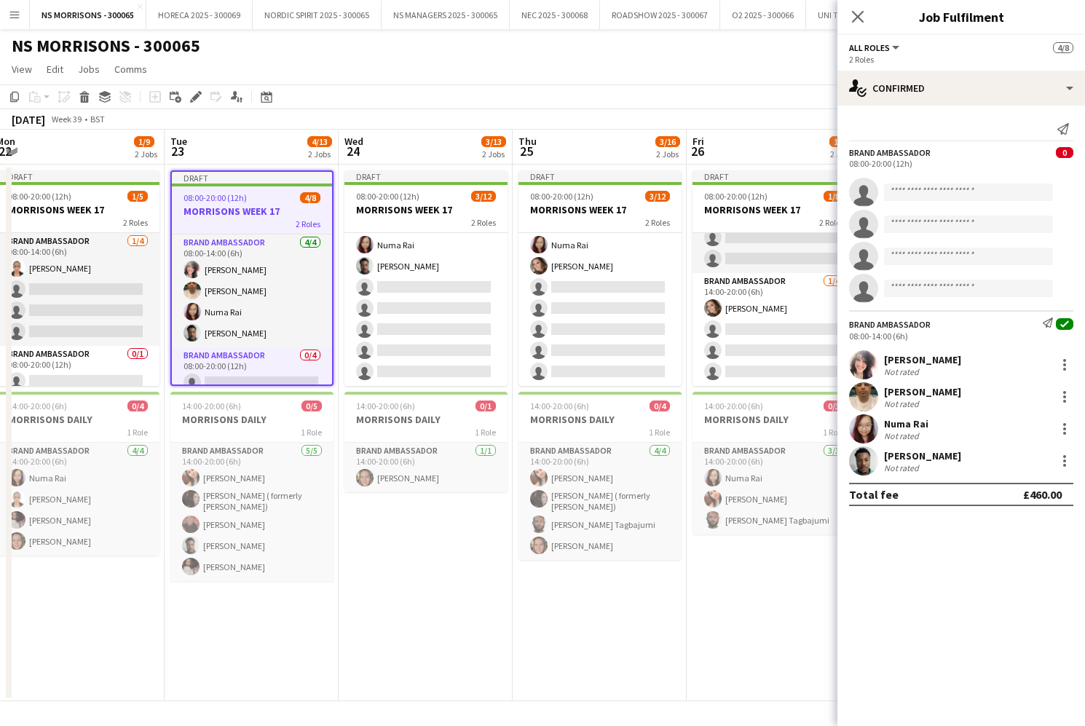
click at [203, 94] on div "Edit" at bounding box center [195, 96] width 17 height 17
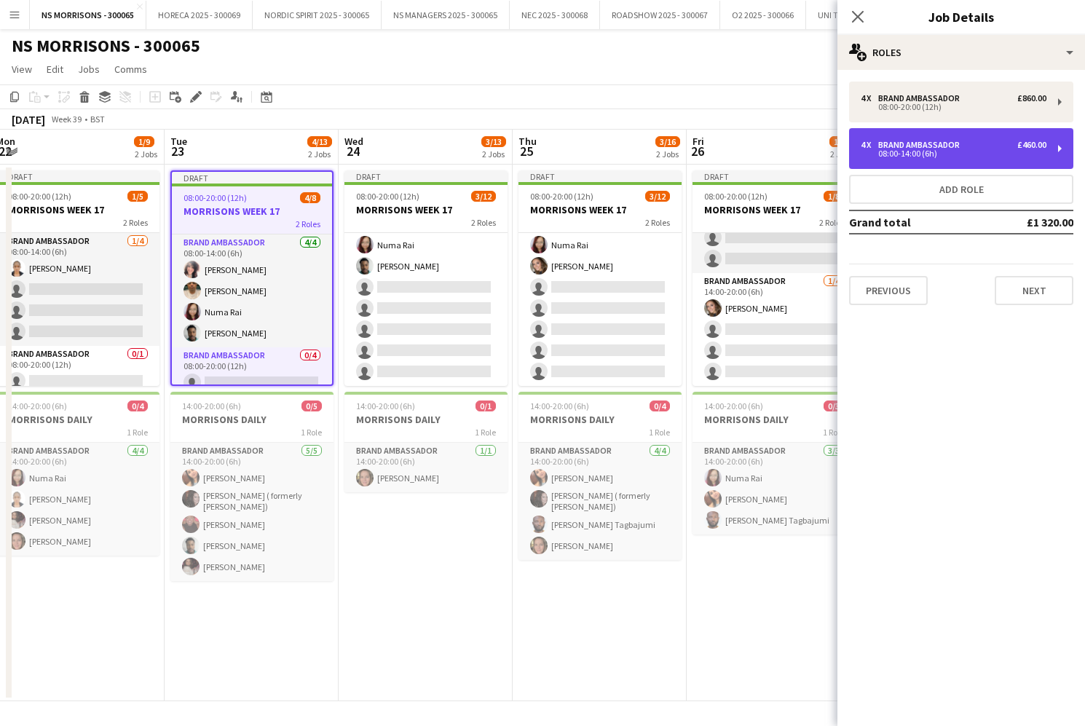
click at [884, 146] on div "Brand Ambassador" at bounding box center [921, 145] width 87 height 10
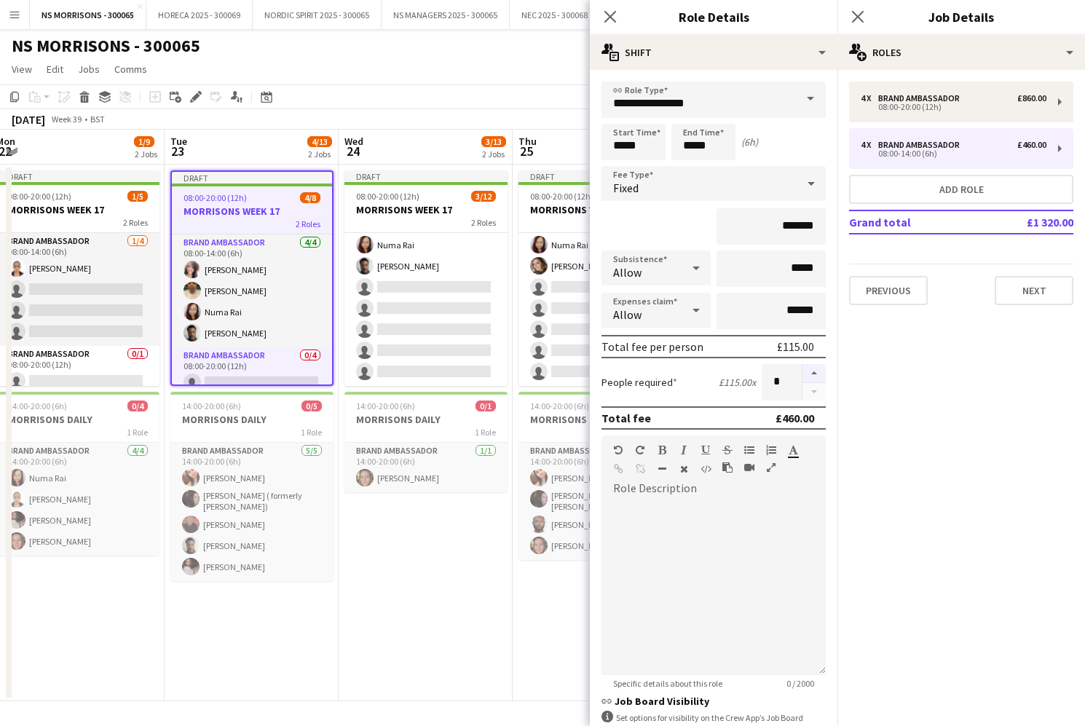
click at [814, 380] on button "button" at bounding box center [814, 373] width 23 height 19
drag, startPoint x: 814, startPoint y: 380, endPoint x: 779, endPoint y: 395, distance: 38.8
click at [814, 380] on button "button" at bounding box center [814, 373] width 23 height 19
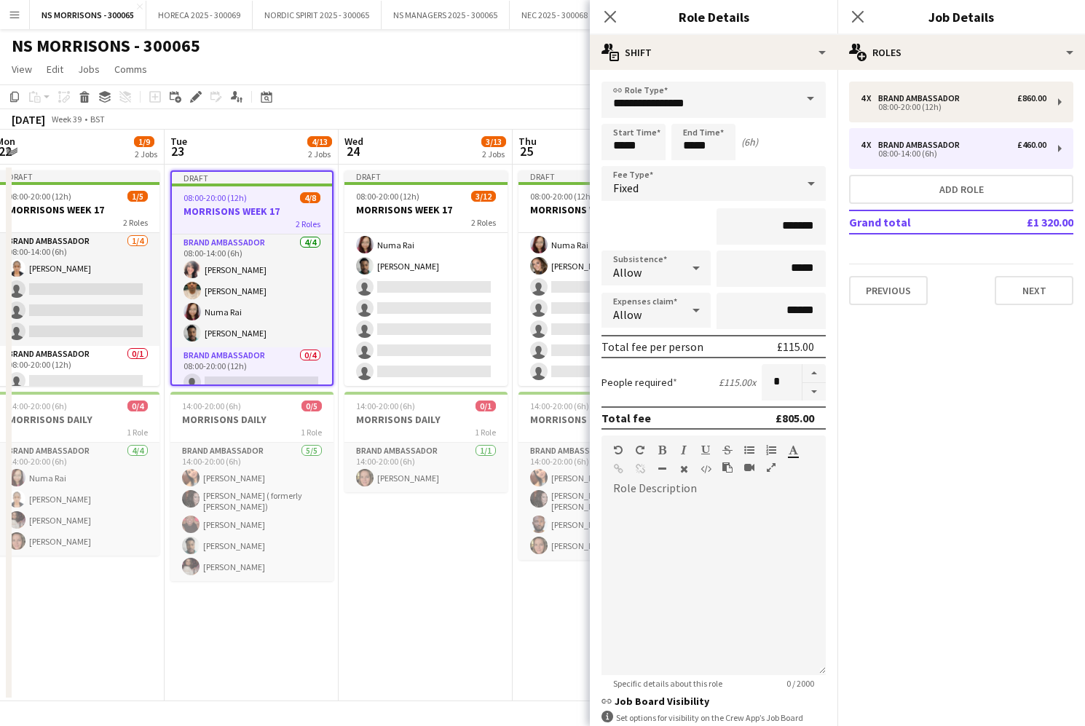
type input "*"
drag, startPoint x: 468, startPoint y: 576, endPoint x: 433, endPoint y: 530, distance: 57.7
click at [468, 575] on app-date-cell "Draft 08:00-20:00 (12h) 3/12 MORRISONS WEEK 17 2 Roles Brand Ambassador 0/4 08:…" at bounding box center [426, 433] width 174 height 537
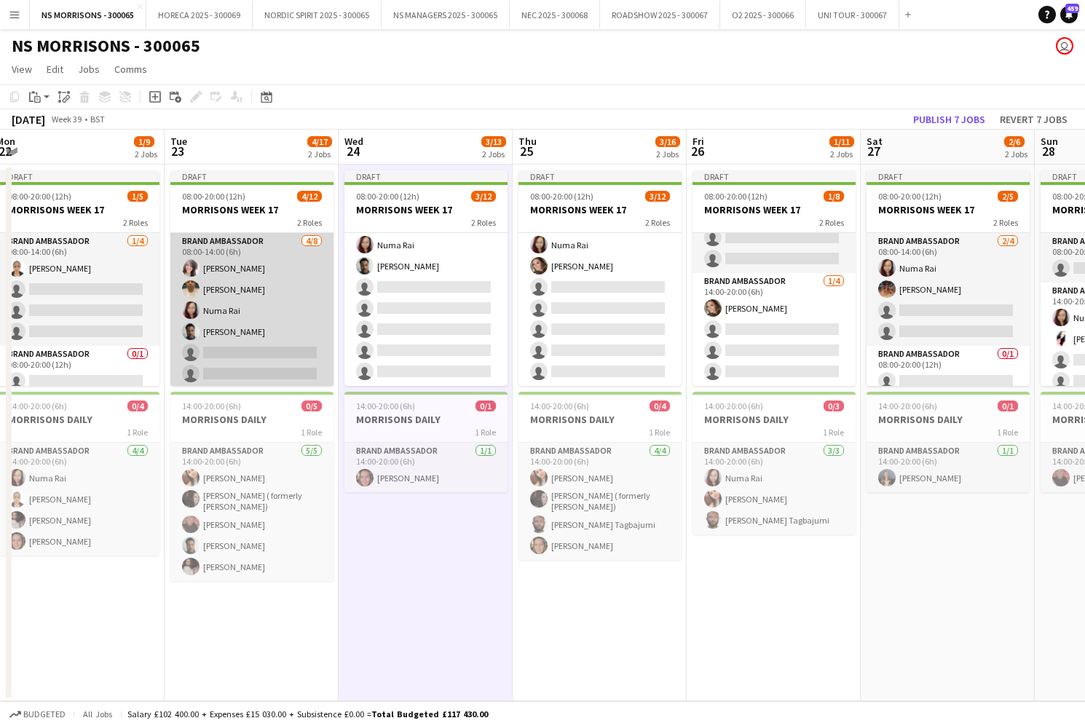
click at [266, 341] on app-card-role "Brand Ambassador 4/8 08:00-14:00 (6h) Nabila Hamici Qadish Dass Numa Rai olanre…" at bounding box center [251, 331] width 163 height 197
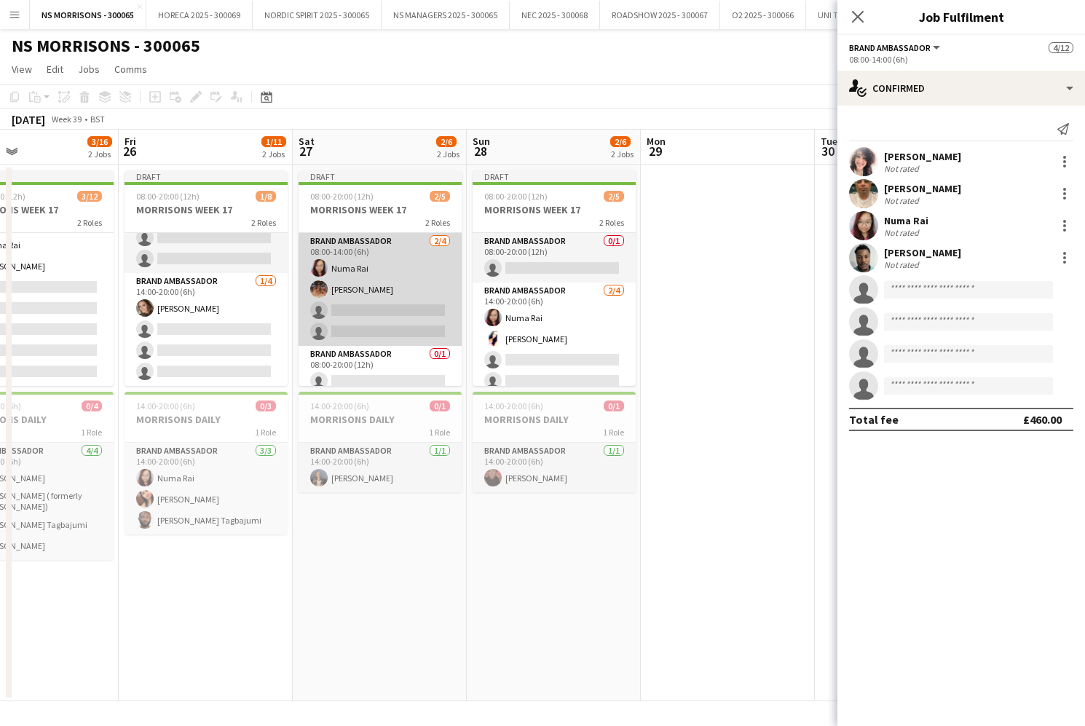
click at [369, 305] on app-card-role "Brand Ambassador 2/4 08:00-14:00 (6h) Numa Rai Emma Mcangus single-neutral-acti…" at bounding box center [380, 289] width 163 height 113
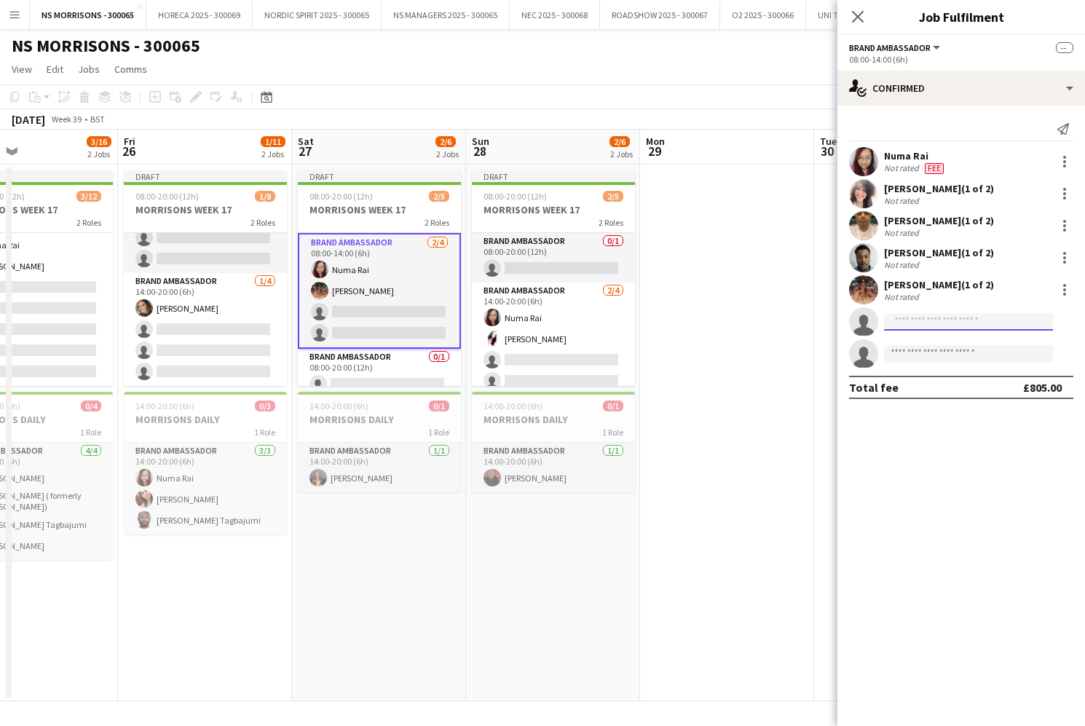
click at [901, 318] on input at bounding box center [968, 321] width 169 height 17
type input "*****"
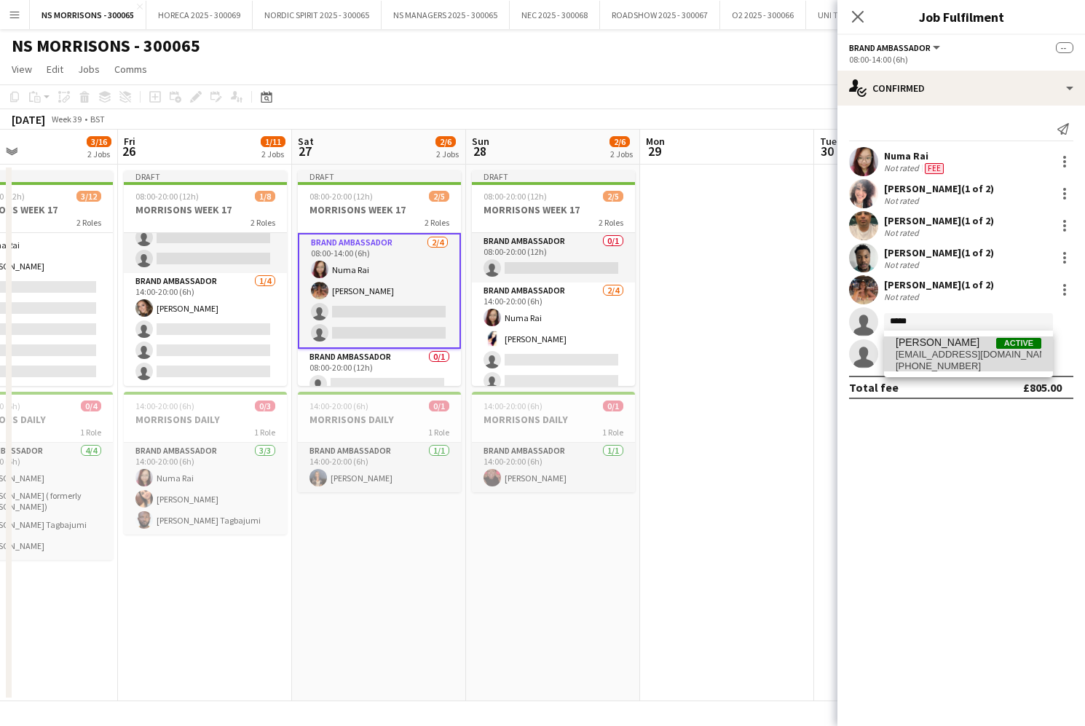
click at [911, 343] on span "[PERSON_NAME]" at bounding box center [938, 343] width 84 height 12
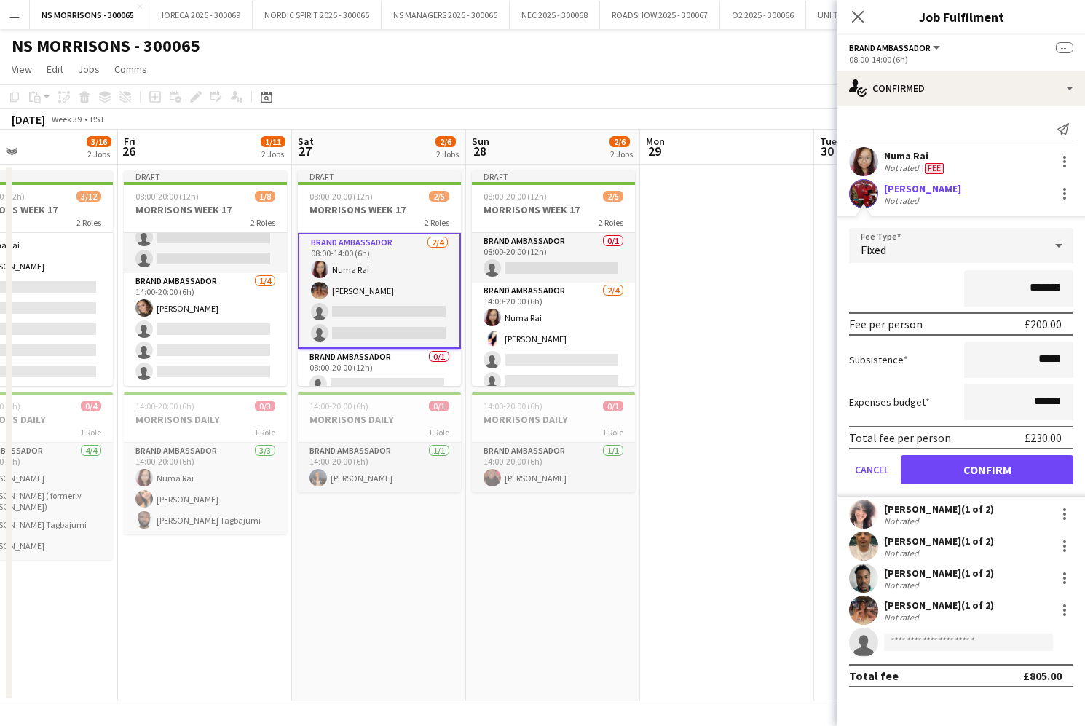
click at [940, 471] on button "Confirm" at bounding box center [987, 469] width 173 height 29
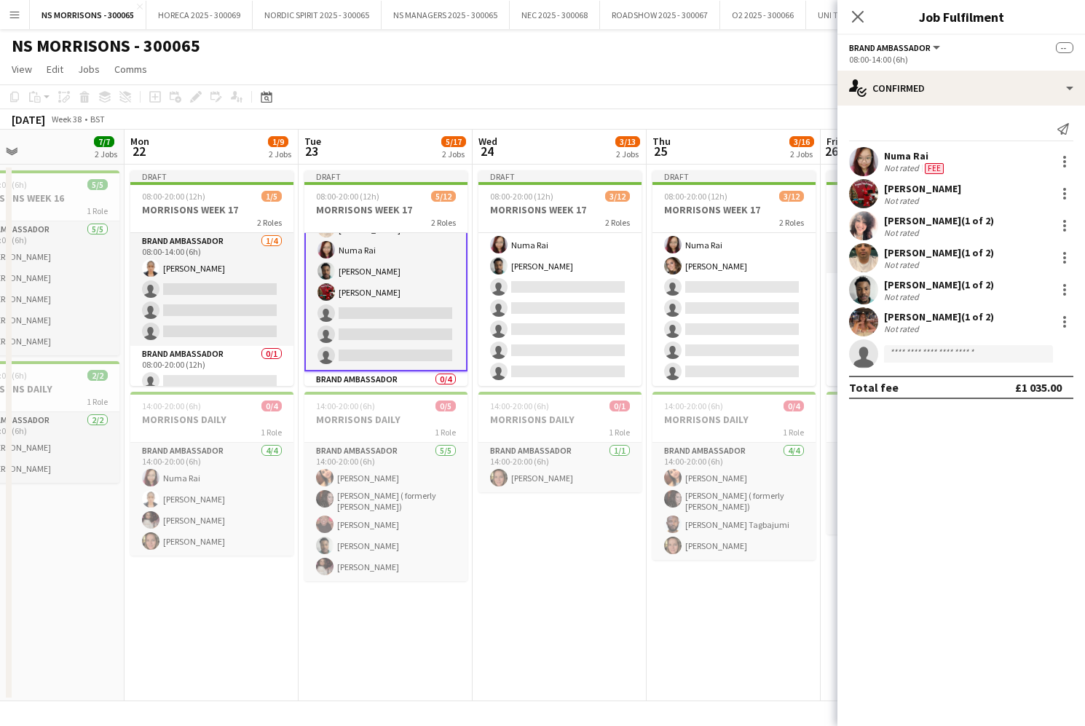
scroll to position [68, 0]
click at [386, 324] on app-card-role "Brand Ambassador 5/8 08:00-14:00 (6h) Nabila Hamici Qadish Dass Numa Rai olanre…" at bounding box center [385, 265] width 163 height 200
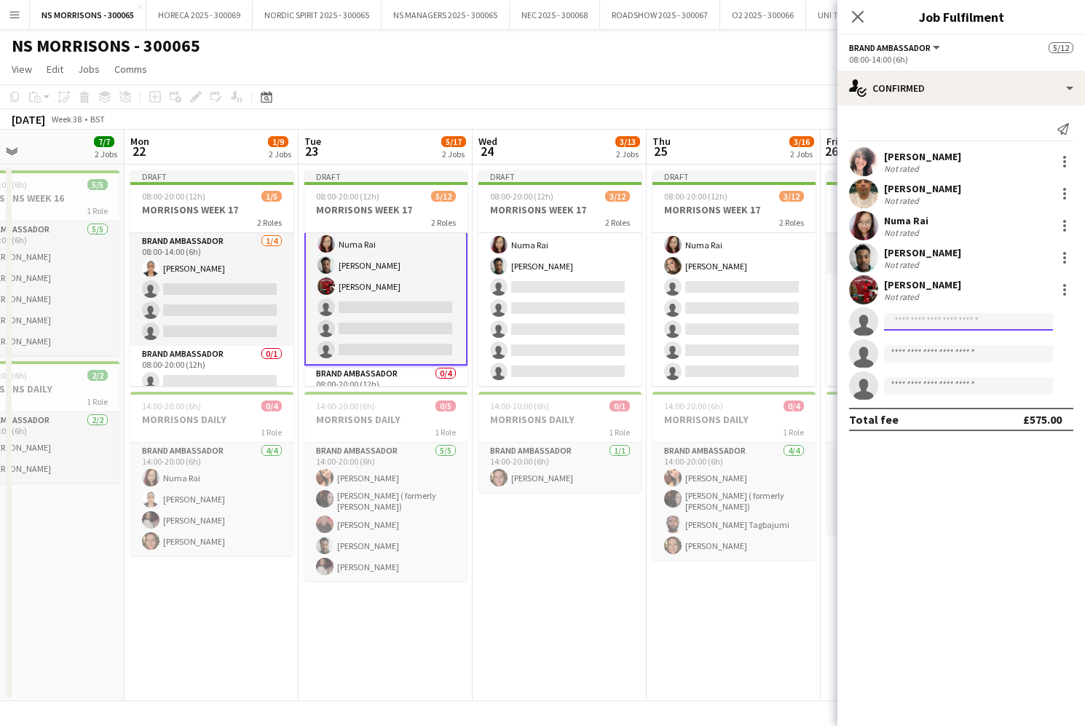
click at [914, 320] on input at bounding box center [968, 321] width 169 height 17
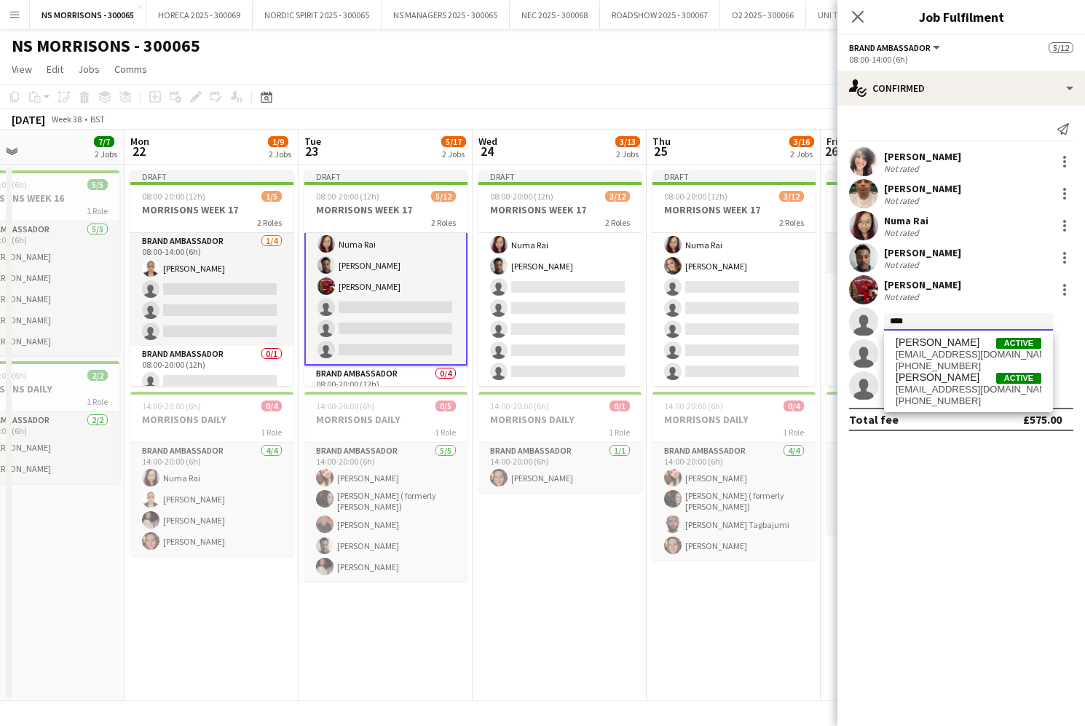
scroll to position [0, 1]
type input "****"
click at [922, 369] on span "[PHONE_NUMBER]" at bounding box center [969, 367] width 146 height 12
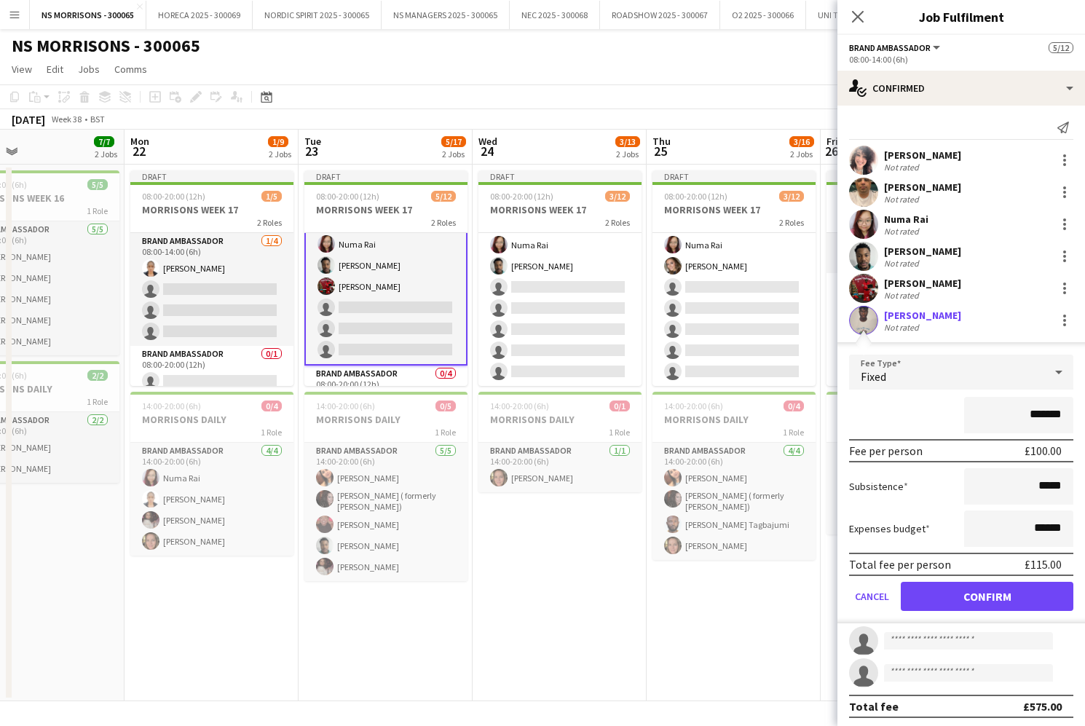
drag, startPoint x: 857, startPoint y: 594, endPoint x: 879, endPoint y: 554, distance: 46.3
click at [857, 594] on button "Cancel" at bounding box center [872, 596] width 46 height 29
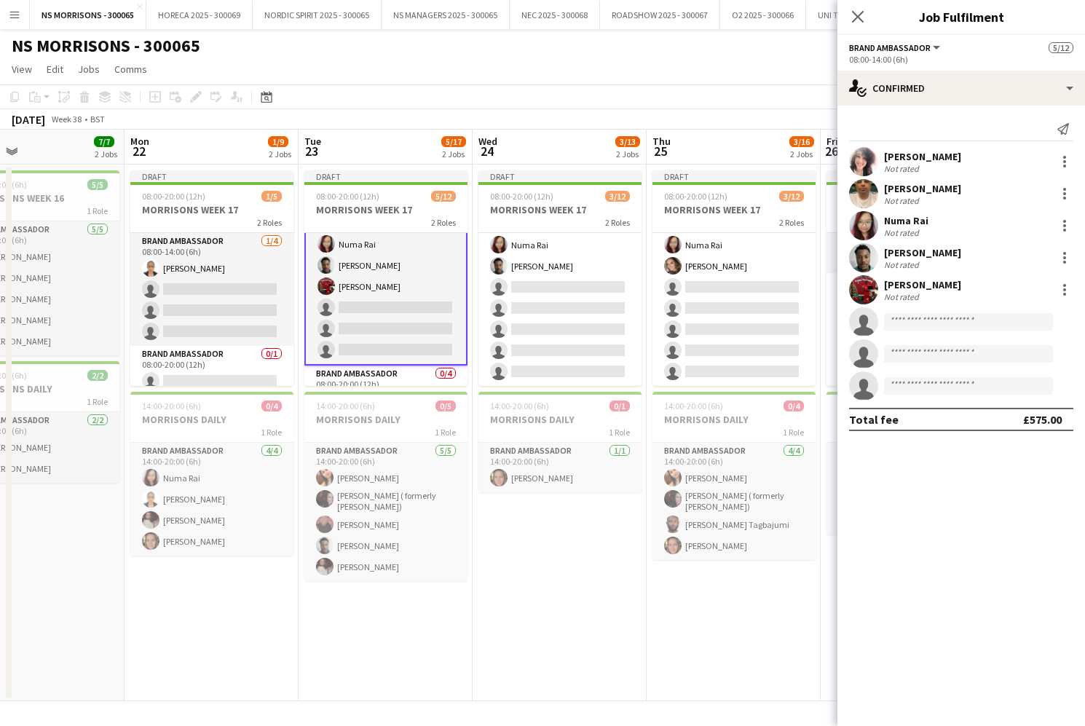
scroll to position [0, 0]
click at [924, 321] on input at bounding box center [968, 321] width 169 height 17
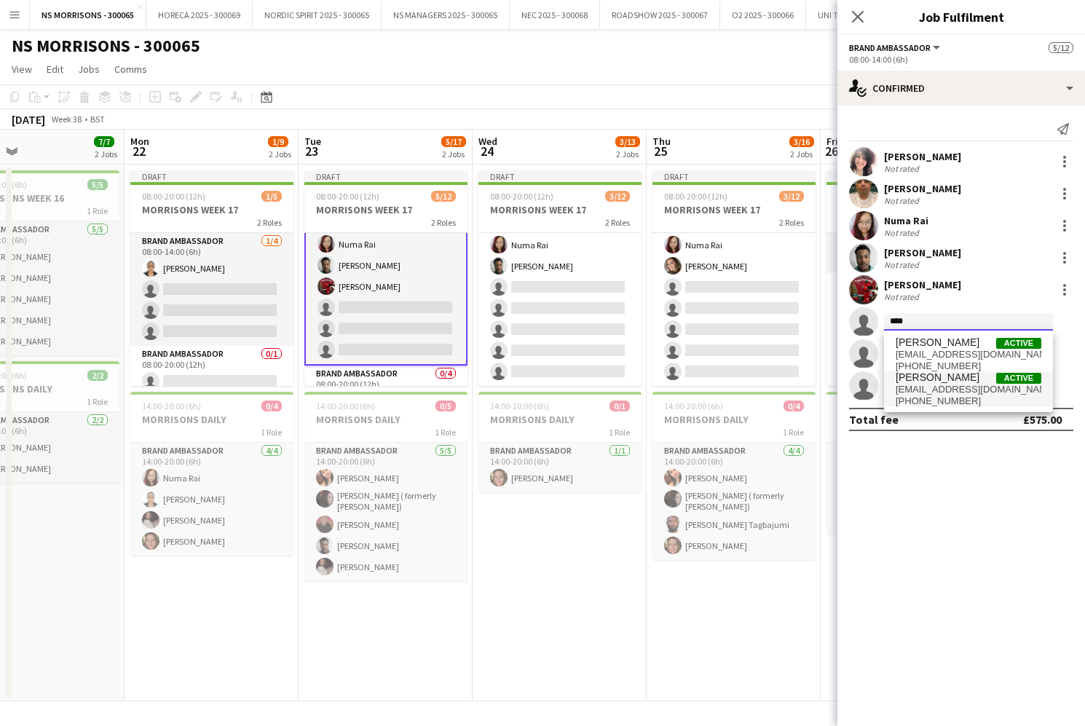
type input "****"
click at [934, 375] on span "[PERSON_NAME]" at bounding box center [938, 378] width 84 height 12
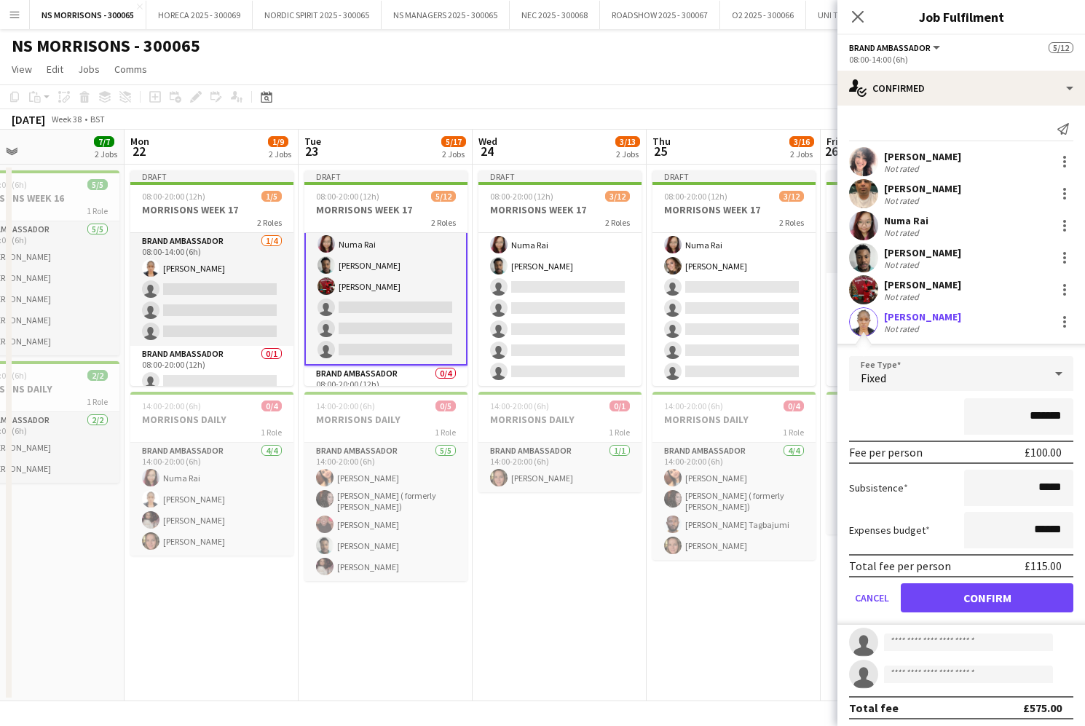
click at [949, 598] on button "Confirm" at bounding box center [987, 597] width 173 height 29
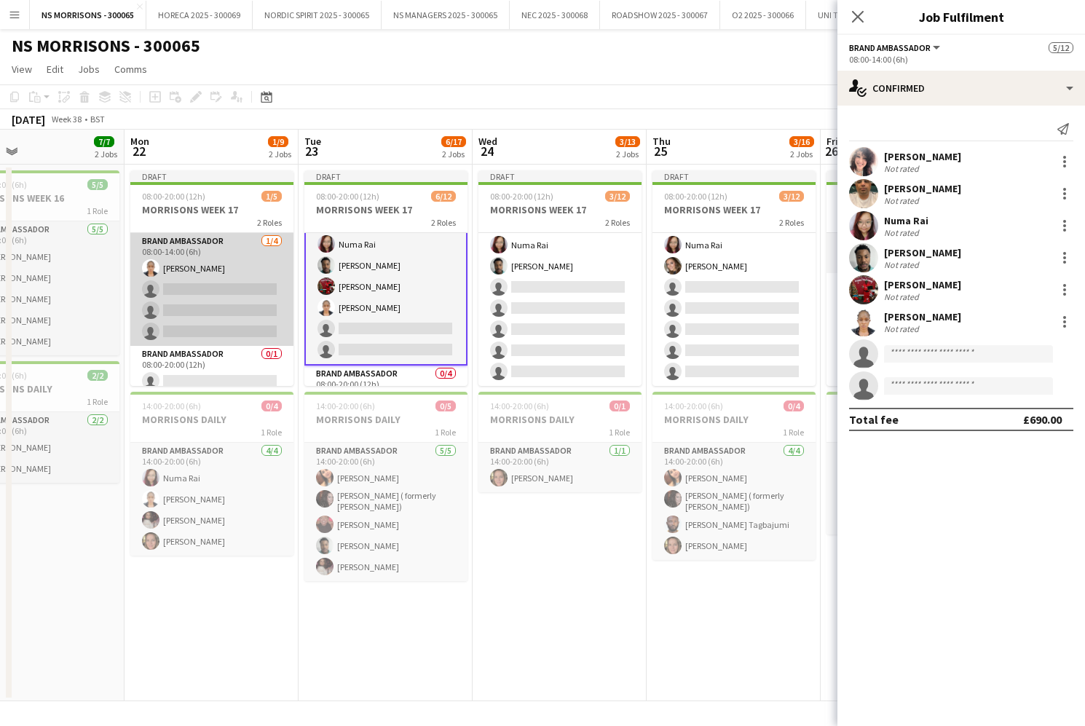
click at [210, 275] on app-card-role "Brand Ambassador 1/4 08:00-14:00 (6h) Opeyemi Ajadi single-neutral-actions sing…" at bounding box center [211, 289] width 163 height 113
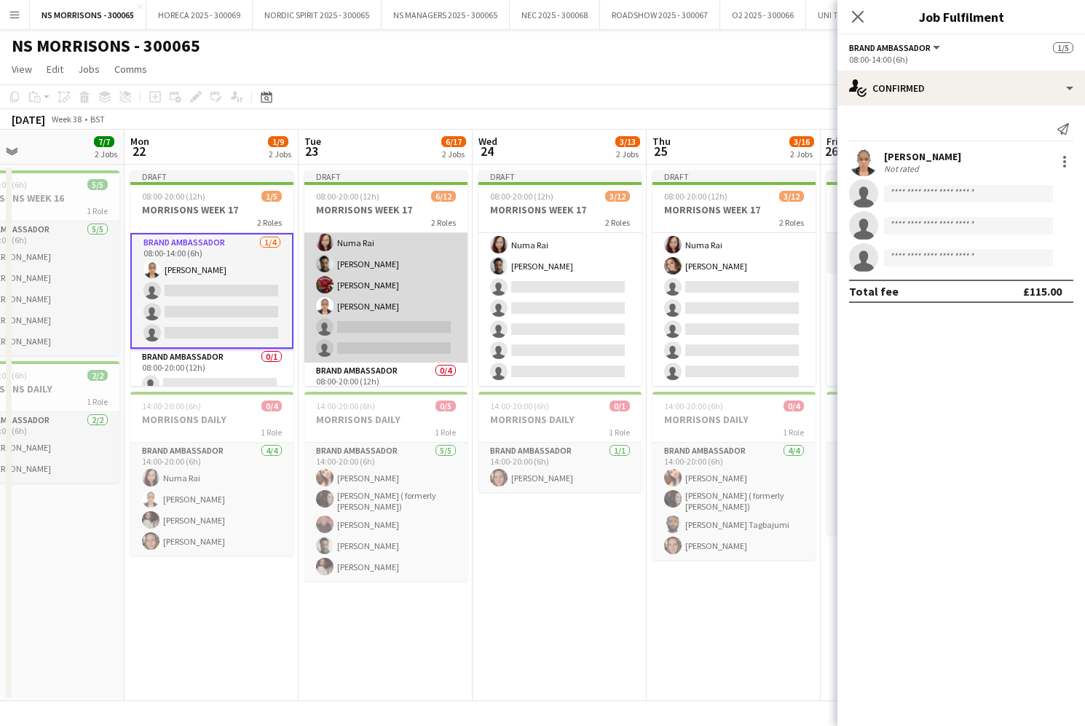
drag, startPoint x: 363, startPoint y: 287, endPoint x: 396, endPoint y: 286, distance: 33.5
click at [362, 287] on app-card-role "Brand Ambassador 6/8 08:00-14:00 (6h) Nabila Hamici Qadish Dass Numa Rai olanre…" at bounding box center [385, 263] width 163 height 197
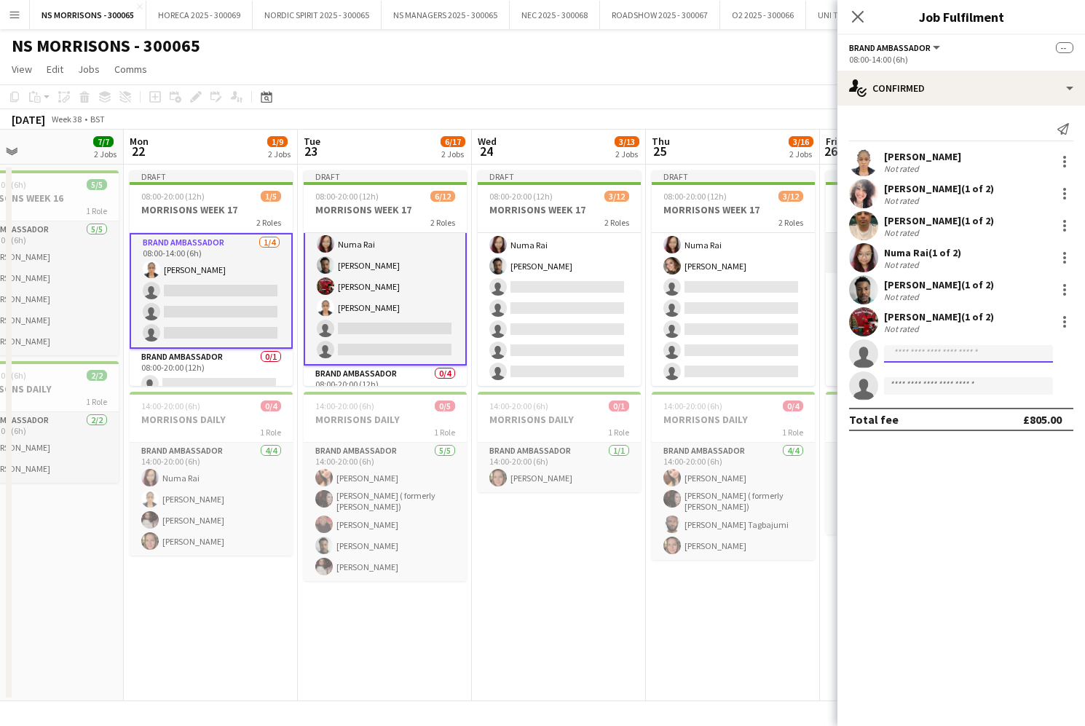
click at [907, 354] on input at bounding box center [968, 353] width 169 height 17
type input "****"
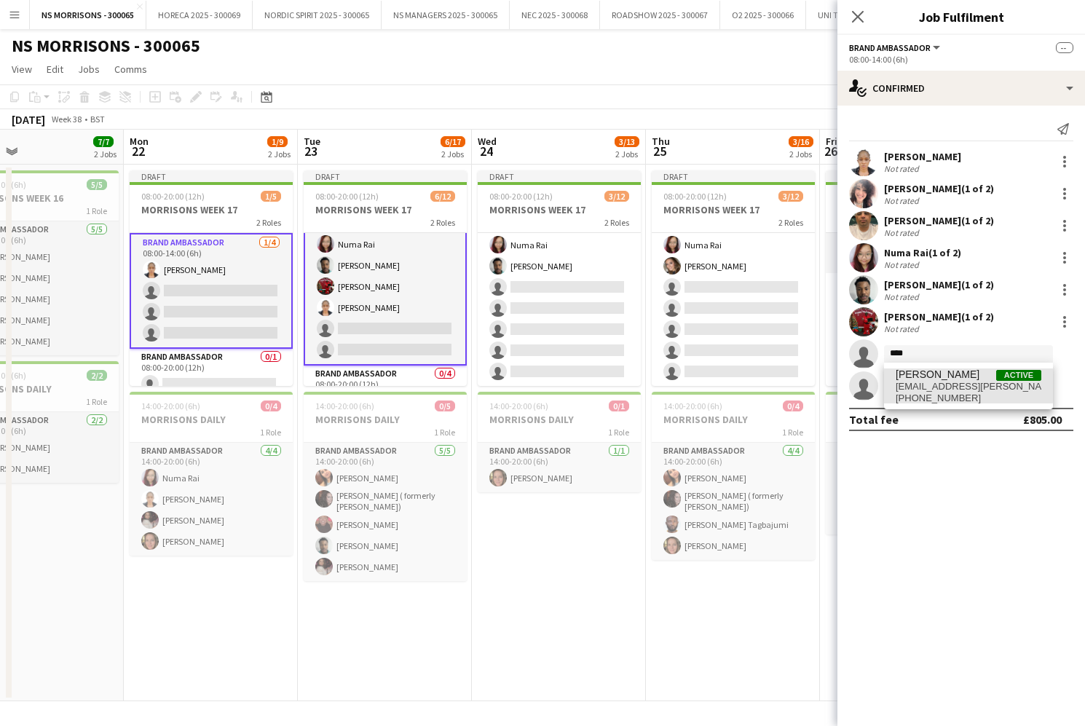
drag, startPoint x: 915, startPoint y: 382, endPoint x: 889, endPoint y: 361, distance: 34.1
click at [911, 380] on span "Charlotte Wade Active charlotte.wade@hotmail.co.uk +447867528378" at bounding box center [969, 386] width 146 height 35
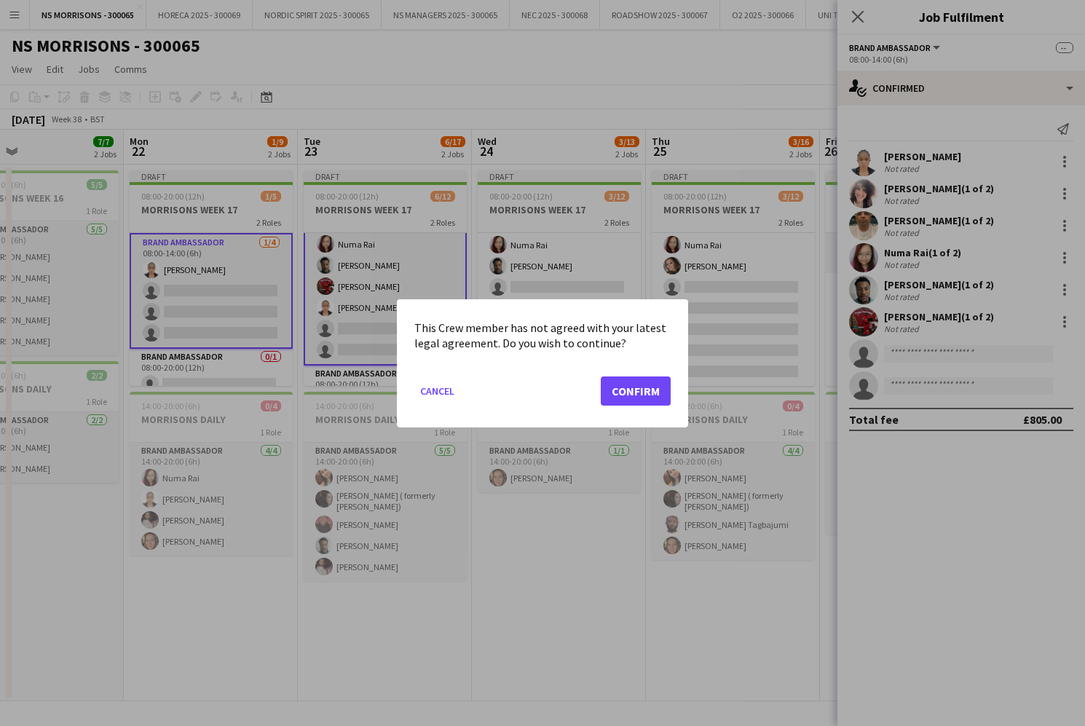
click at [650, 390] on button "Confirm" at bounding box center [636, 390] width 70 height 29
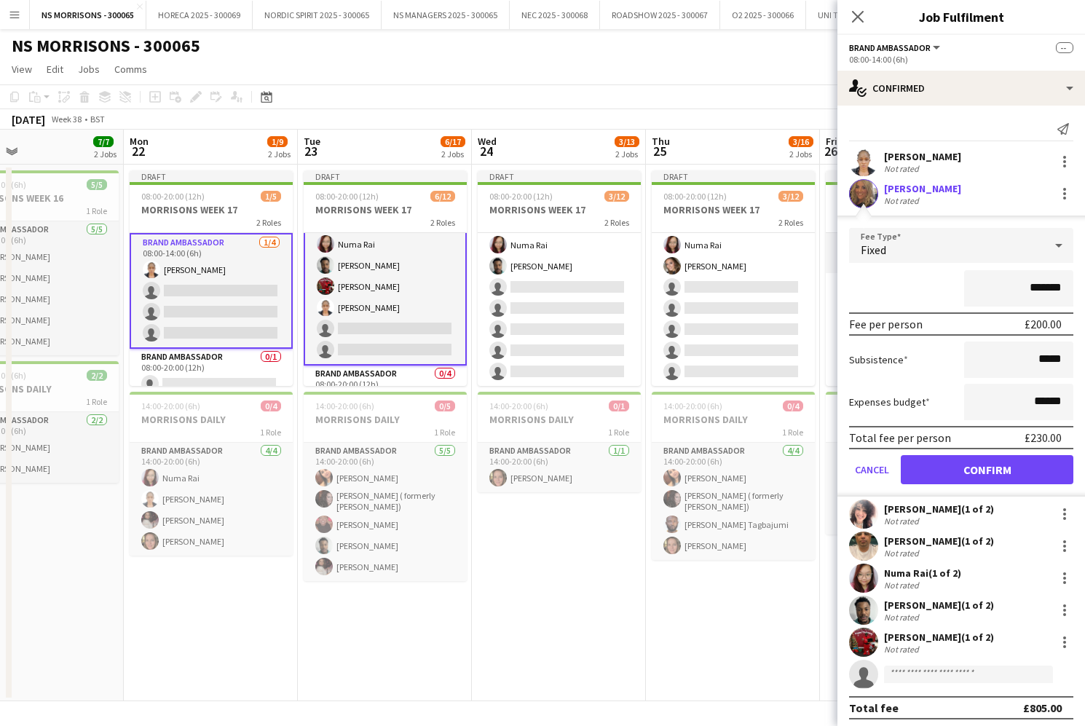
drag, startPoint x: 929, startPoint y: 476, endPoint x: 897, endPoint y: 465, distance: 33.2
click at [929, 476] on button "Confirm" at bounding box center [987, 469] width 173 height 29
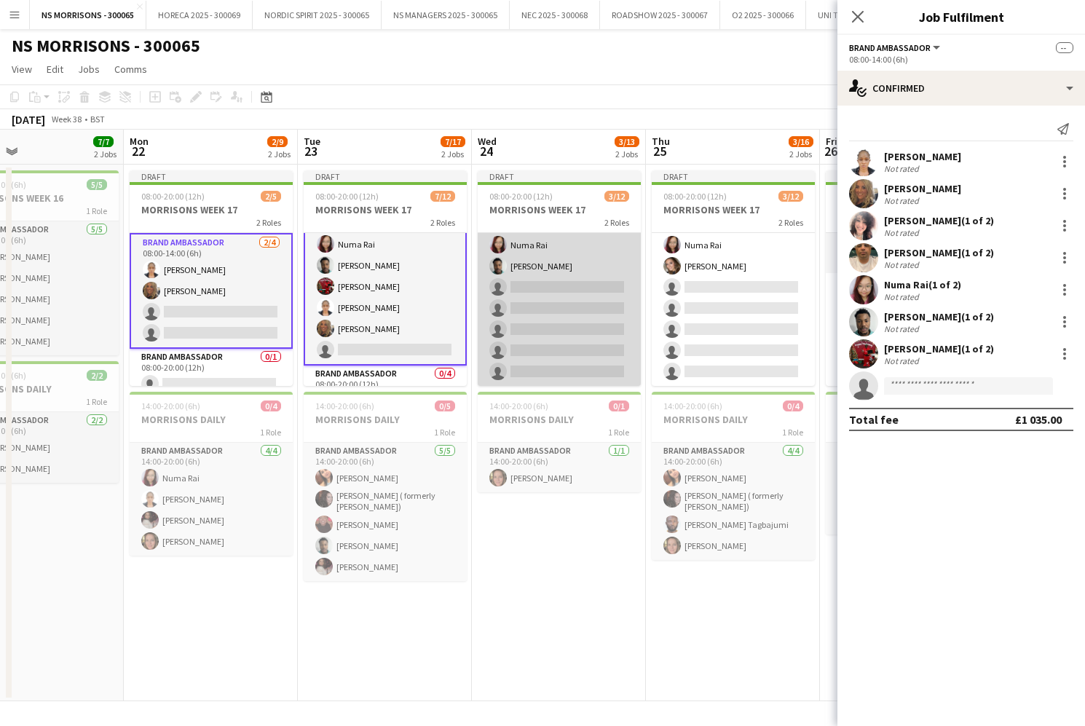
drag, startPoint x: 594, startPoint y: 331, endPoint x: 621, endPoint y: 334, distance: 26.4
click at [594, 331] on app-card-role "Brand Ambassador 3/8 14:00-20:00 (6h) Nabila Hamici Numa Rai olanrewaju Jones s…" at bounding box center [559, 287] width 163 height 197
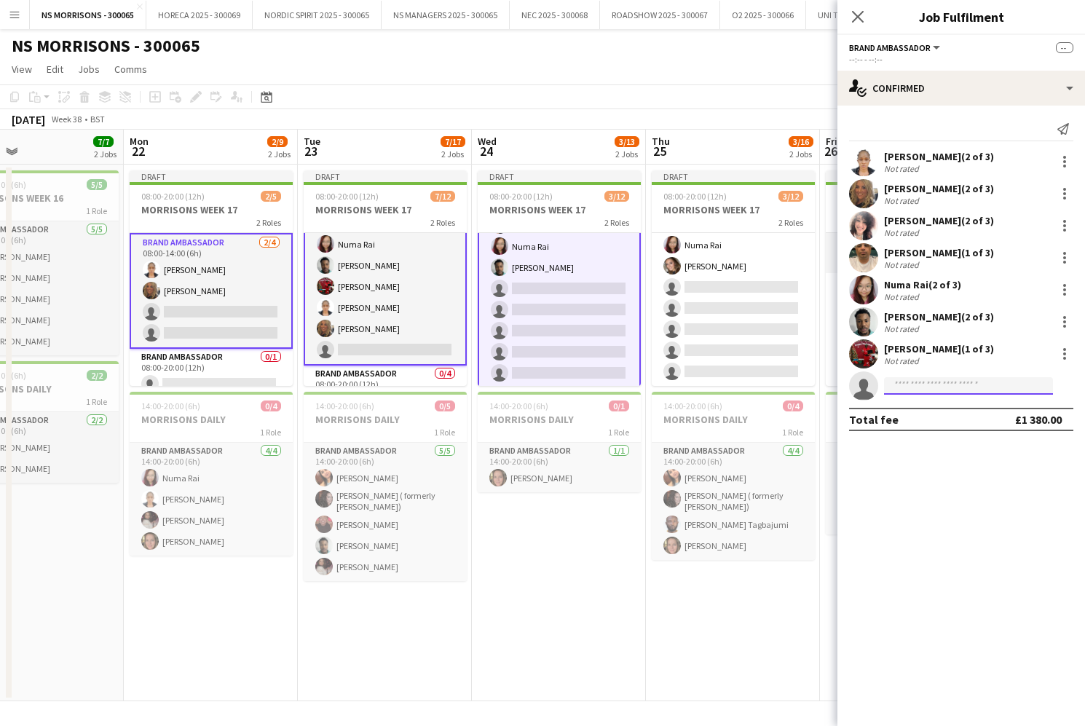
click at [910, 385] on input at bounding box center [968, 385] width 169 height 17
type input "******"
click at [913, 418] on span "[EMAIL_ADDRESS][DOMAIN_NAME]" at bounding box center [969, 419] width 146 height 12
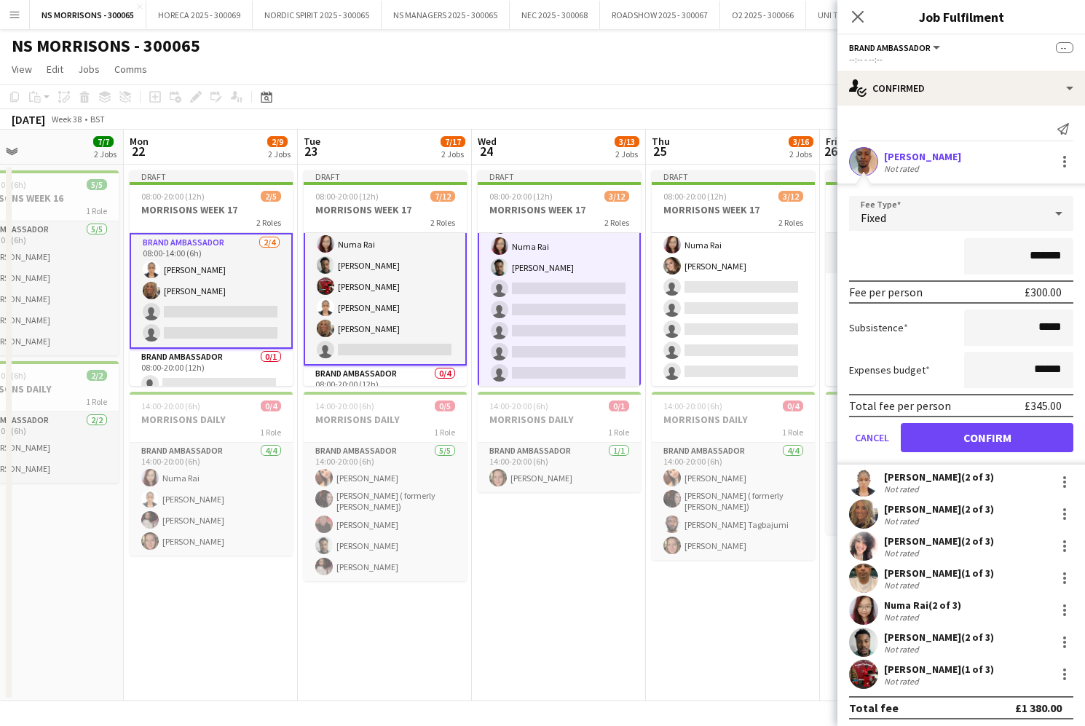
drag, startPoint x: 923, startPoint y: 439, endPoint x: 887, endPoint y: 439, distance: 36.4
click at [922, 439] on button "Confirm" at bounding box center [987, 437] width 173 height 29
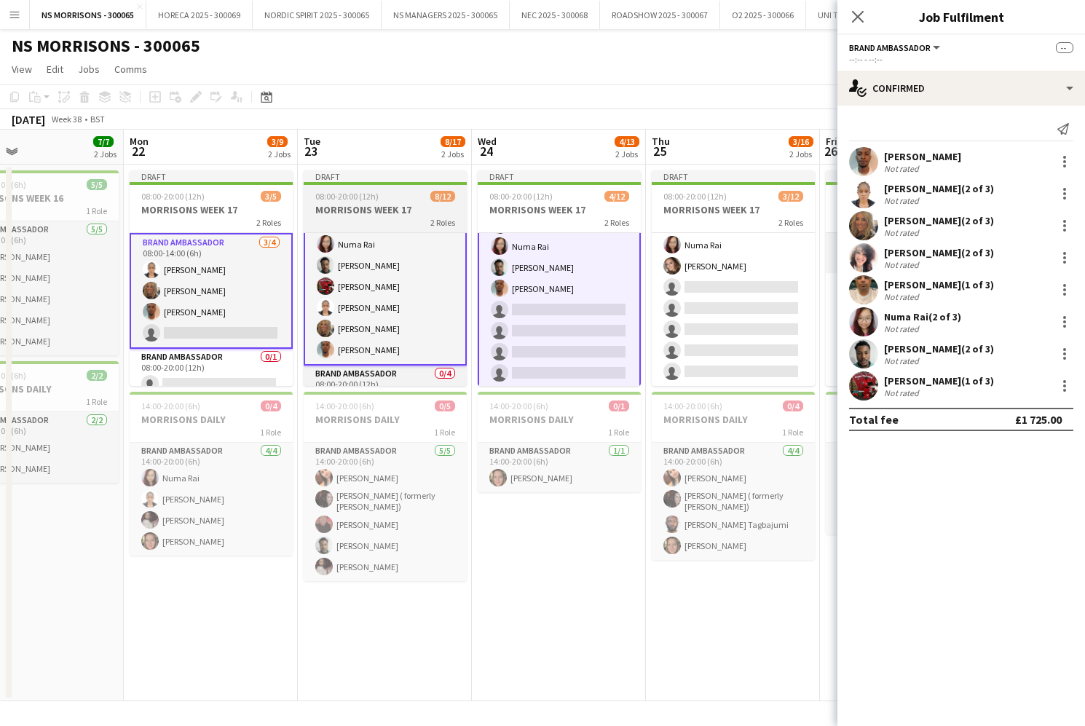
scroll to position [0, 0]
click at [342, 203] on h3 "MORRISONS WEEK 17" at bounding box center [385, 209] width 163 height 13
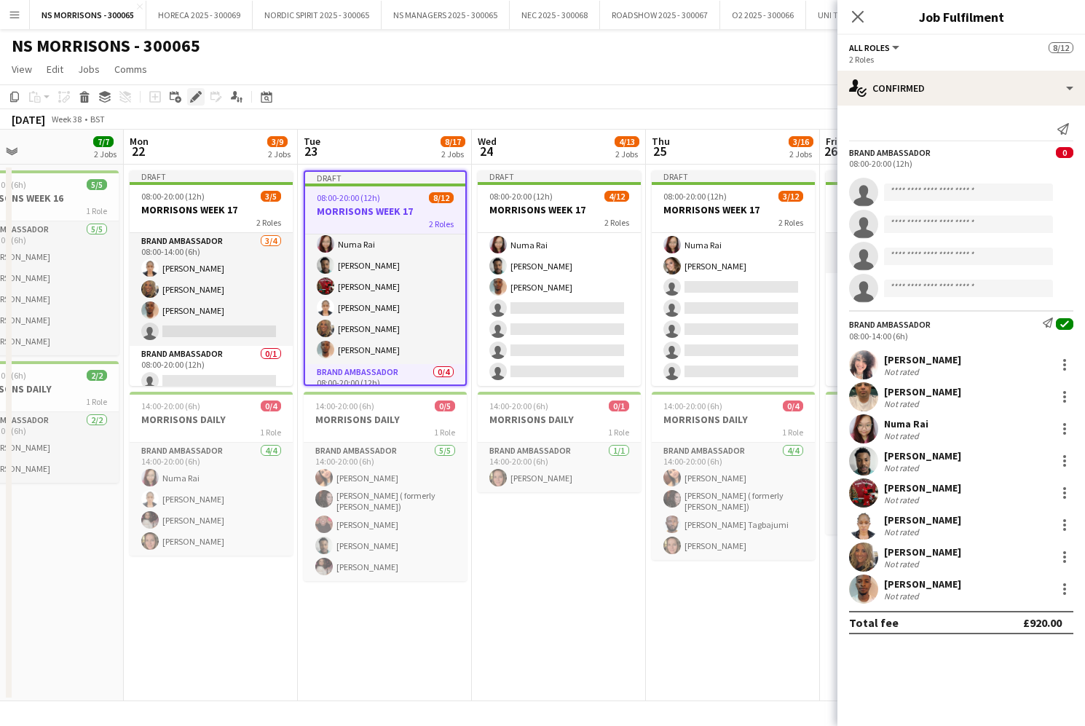
click at [191, 98] on icon "Edit" at bounding box center [196, 97] width 12 height 12
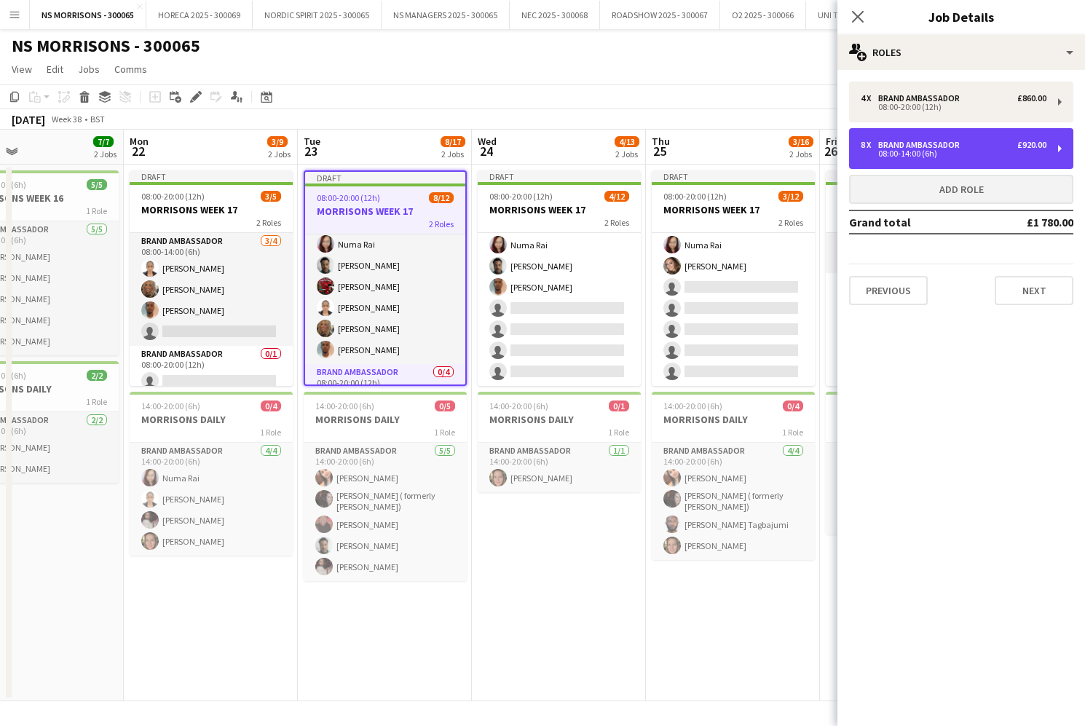
drag, startPoint x: 880, startPoint y: 150, endPoint x: 869, endPoint y: 192, distance: 42.9
click at [879, 150] on div "08:00-14:00 (6h)" at bounding box center [954, 153] width 186 height 7
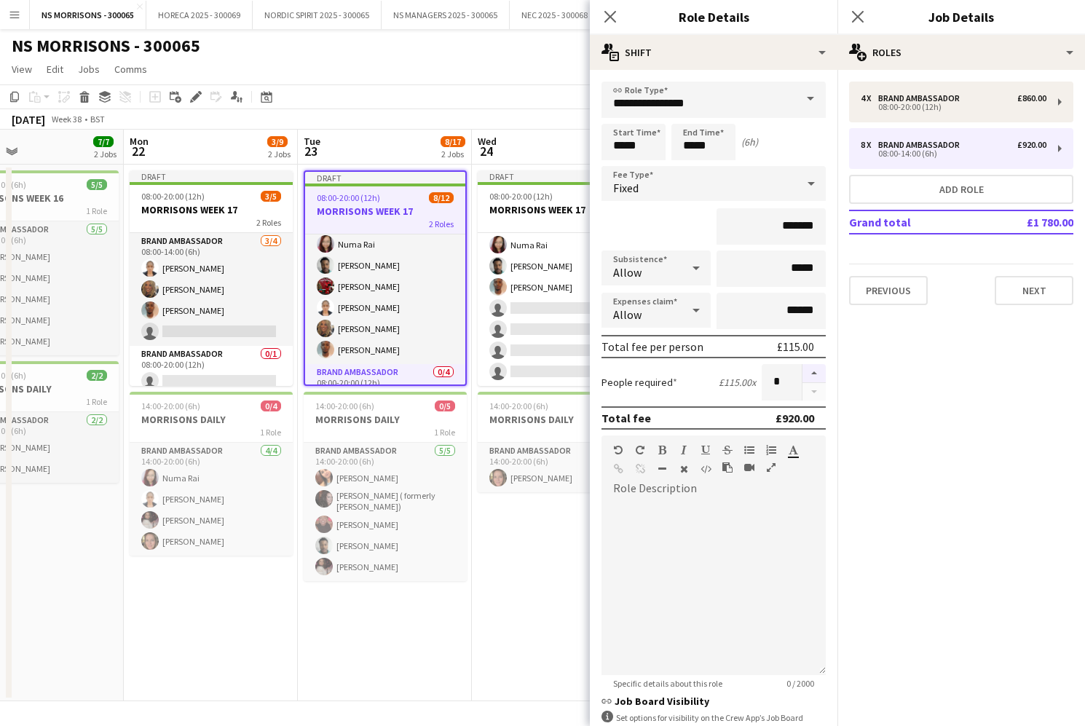
click at [822, 377] on button "button" at bounding box center [814, 373] width 23 height 19
click at [821, 377] on button "button" at bounding box center [814, 373] width 23 height 19
type input "**"
click at [531, 608] on app-date-cell "Draft 08:00-20:00 (12h) 4/12 MORRISONS WEEK 17 2 Roles Brand Ambassador 0/4 08:…" at bounding box center [559, 433] width 174 height 537
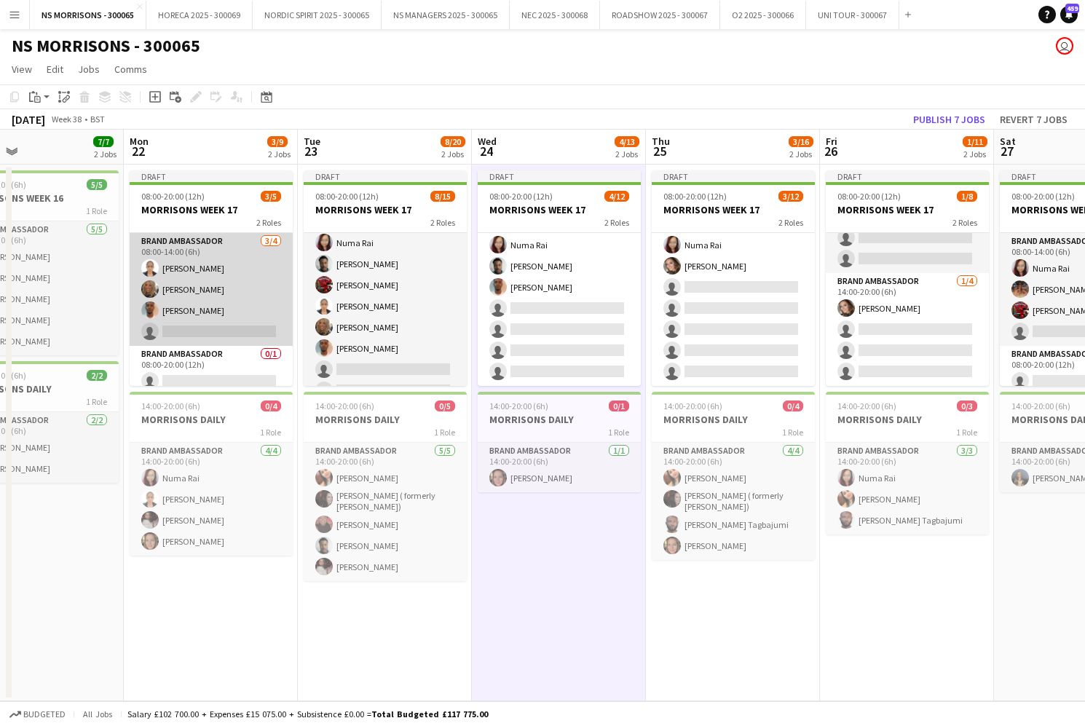
drag, startPoint x: 243, startPoint y: 306, endPoint x: 251, endPoint y: 305, distance: 8.0
click at [243, 306] on app-card-role "Brand Ambassador 3/4 08:00-14:00 (6h) Opeyemi Ajadi Charlotte Wade Toheeb oladi…" at bounding box center [211, 289] width 163 height 113
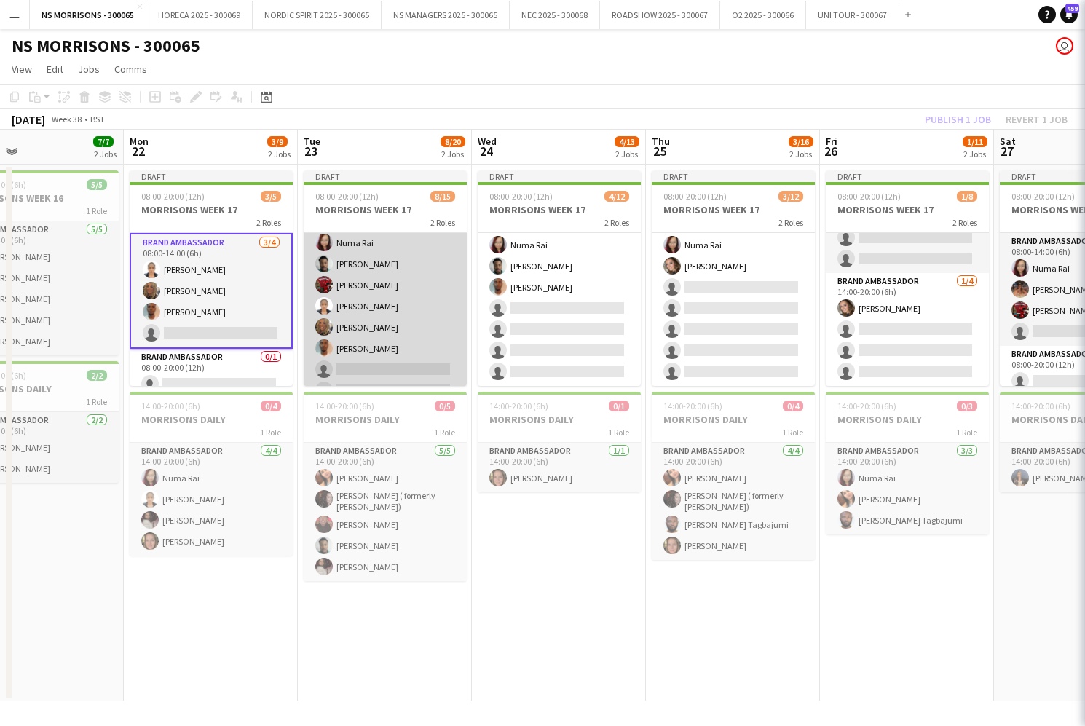
drag, startPoint x: 390, startPoint y: 297, endPoint x: 401, endPoint y: 298, distance: 11.0
click at [390, 297] on app-card-role "Brand Ambassador 8/11 08:00-14:00 (6h) Nabila Hamici Qadish Dass Numa Rai olanr…" at bounding box center [385, 295] width 163 height 261
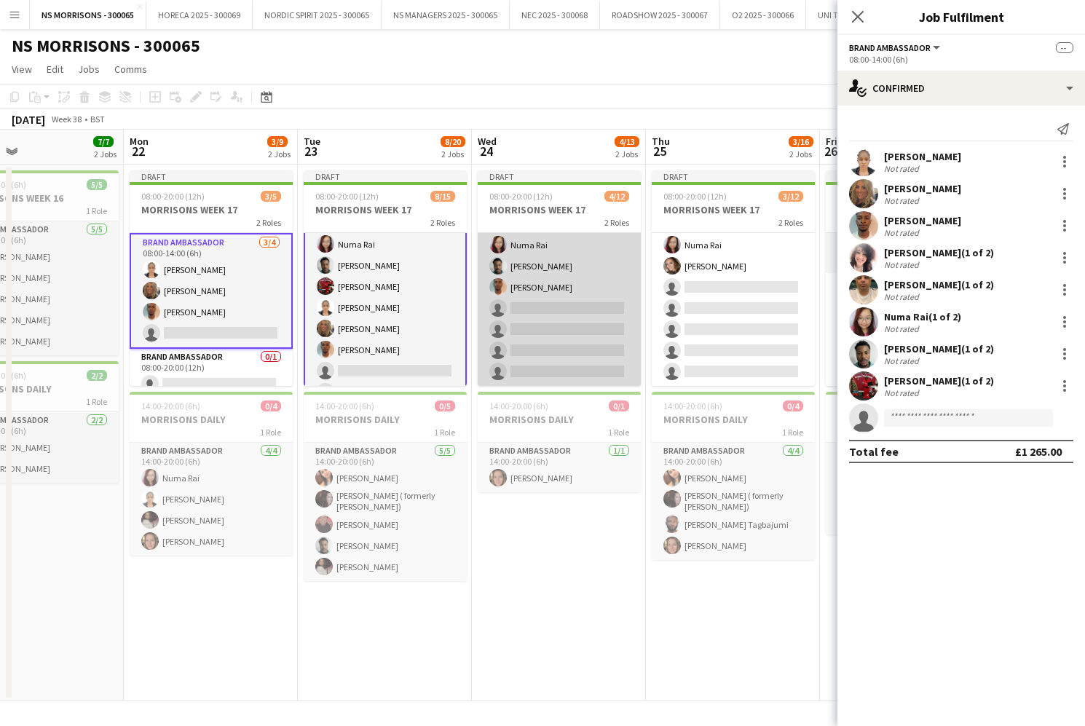
click at [575, 302] on app-card-role "Brand Ambassador 4/8 14:00-20:00 (6h) Nabila Hamici Numa Rai olanrewaju Jones T…" at bounding box center [559, 287] width 163 height 197
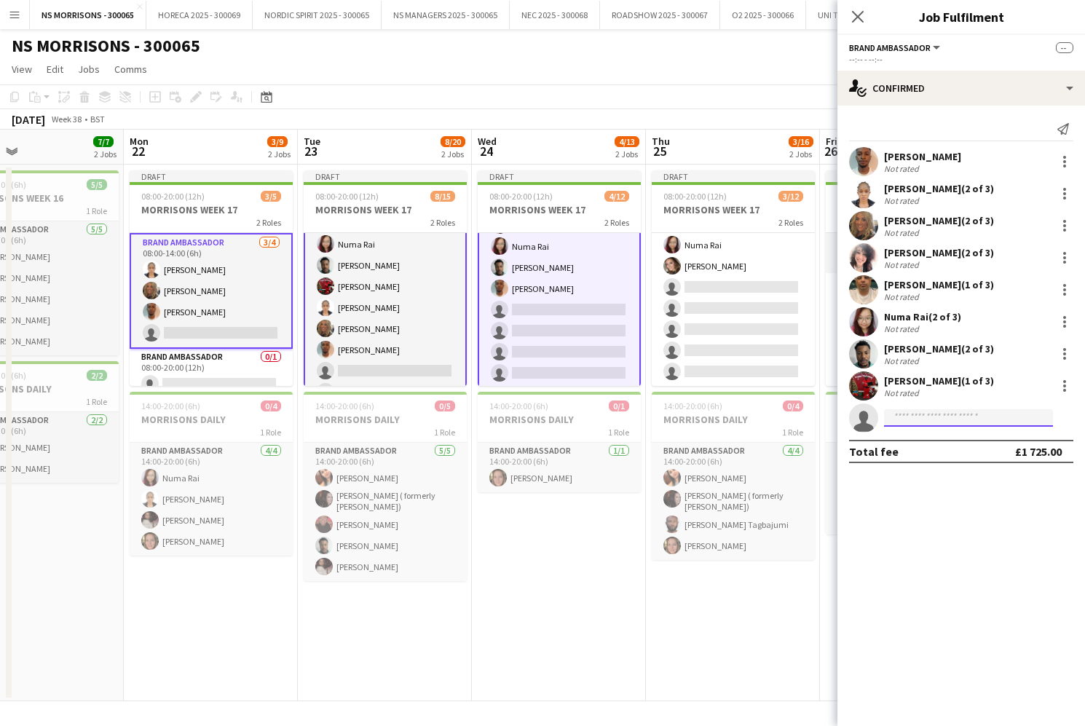
click at [940, 417] on input at bounding box center [968, 417] width 169 height 17
type input "*"
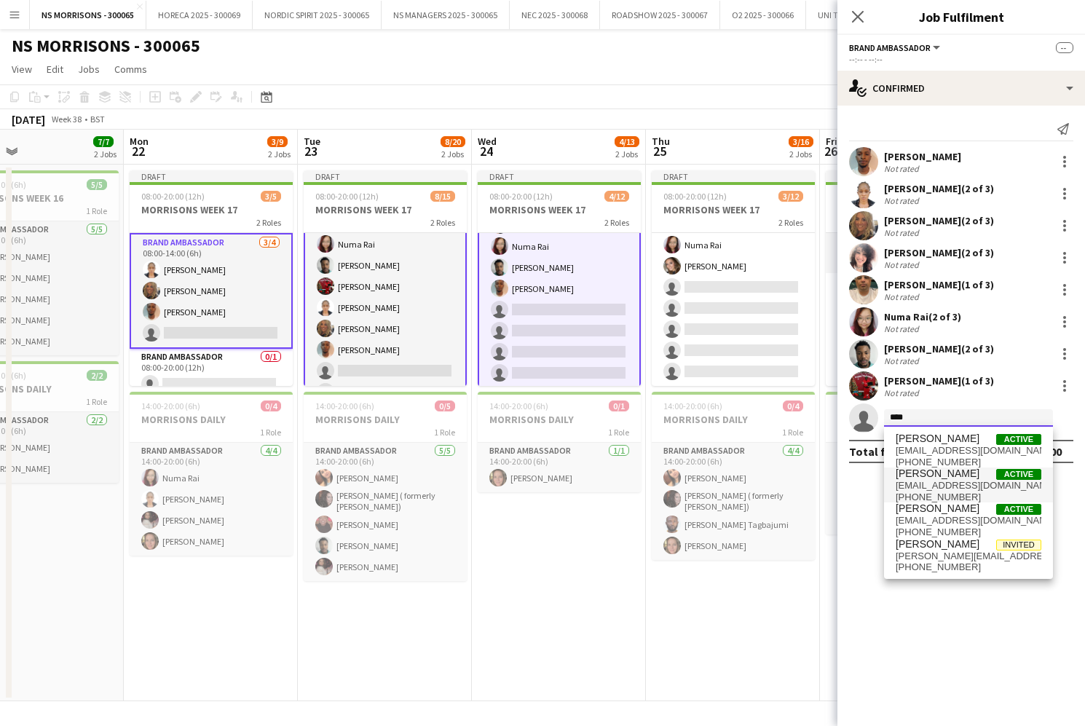
type input "****"
click at [947, 488] on span "lilliumandy@aol.com" at bounding box center [969, 486] width 146 height 12
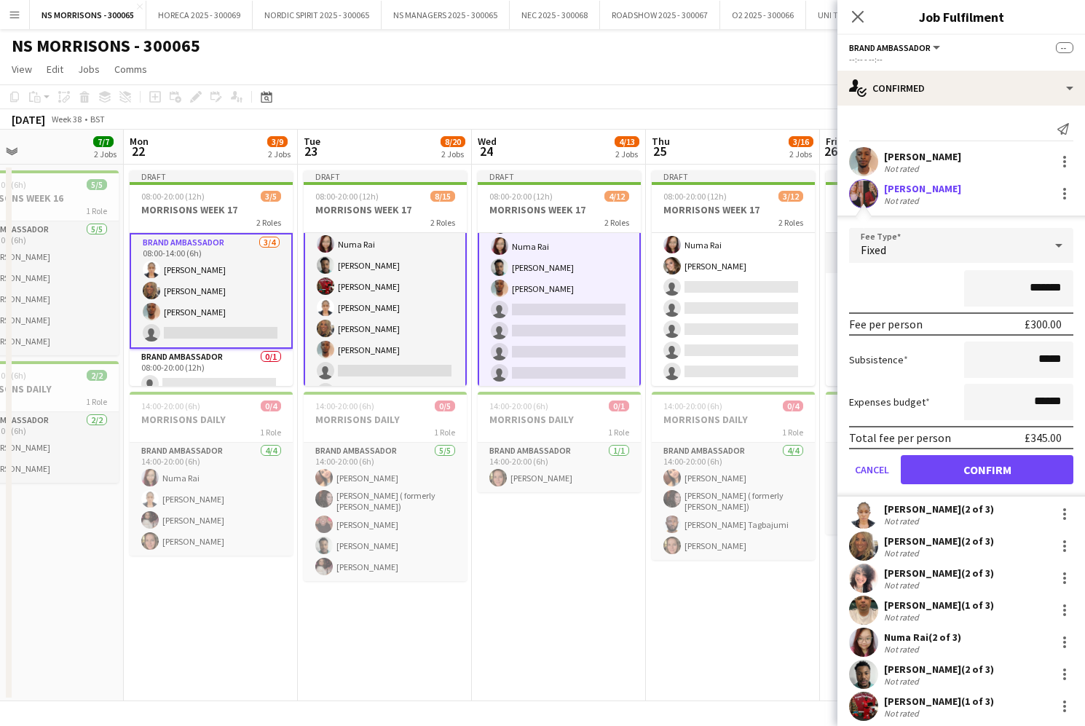
click at [929, 471] on button "Confirm" at bounding box center [987, 469] width 173 height 29
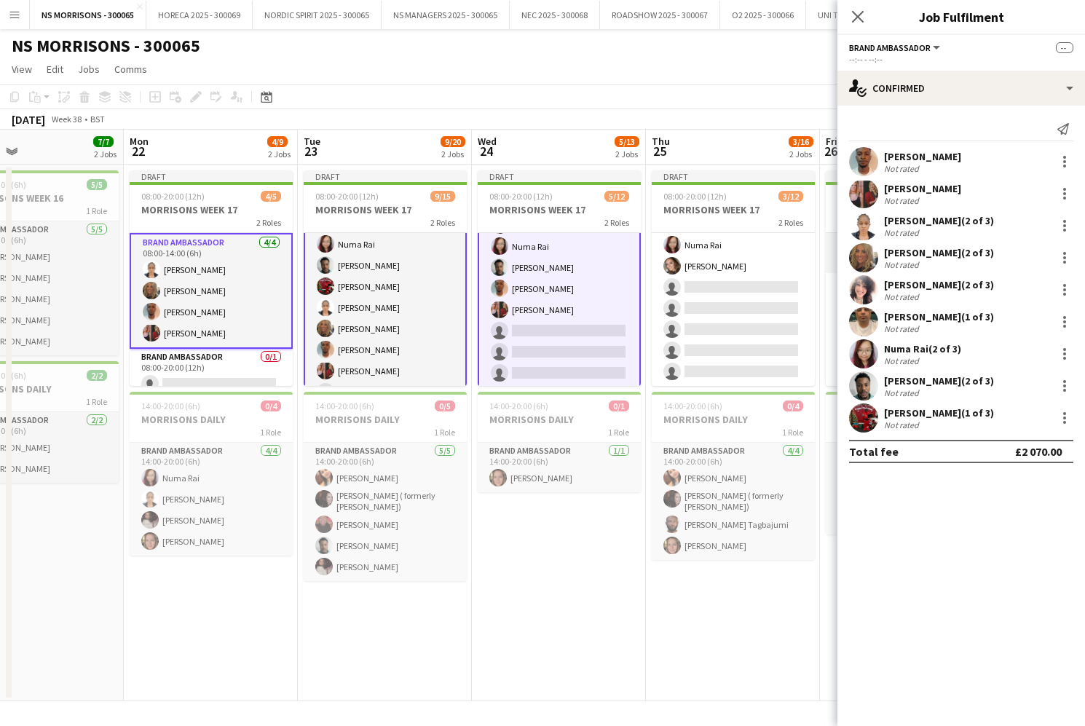
drag, startPoint x: 535, startPoint y: 326, endPoint x: 549, endPoint y: 326, distance: 14.6
click at [535, 326] on app-card-role "Brand Ambassador 5/8 14:00-20:00 (6h) Nabila Hamici Numa Rai olanrewaju Jones T…" at bounding box center [559, 289] width 163 height 200
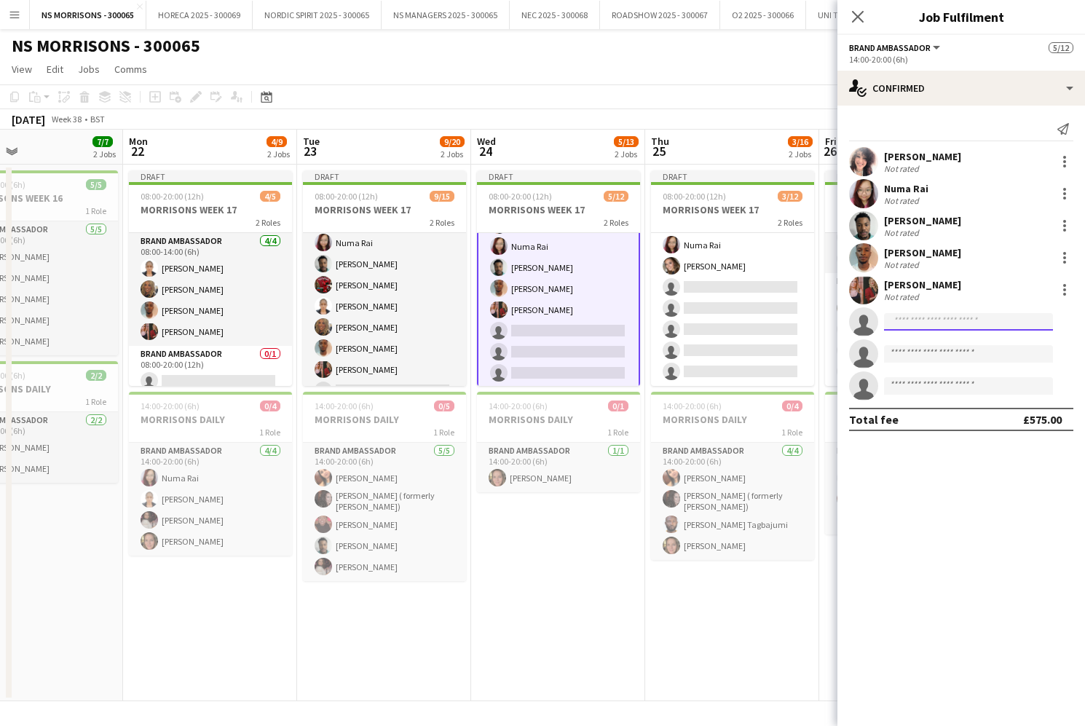
click at [940, 323] on input at bounding box center [968, 321] width 169 height 17
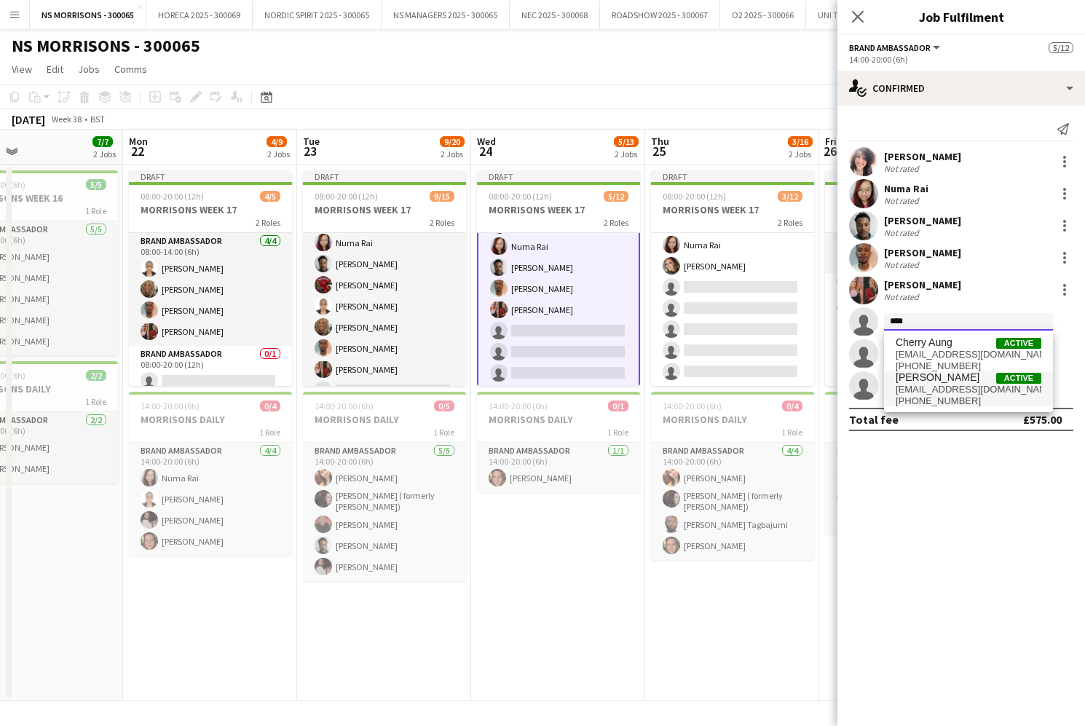
type input "****"
click at [943, 381] on span "[PERSON_NAME]" at bounding box center [938, 378] width 84 height 12
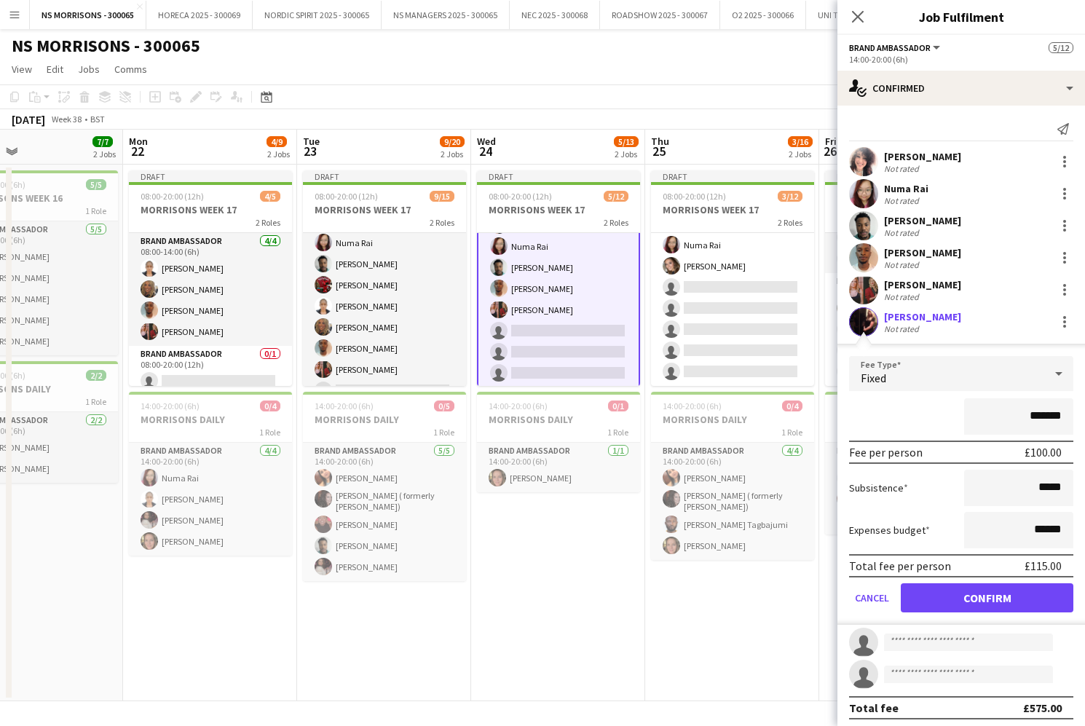
click at [945, 591] on button "Confirm" at bounding box center [987, 597] width 173 height 29
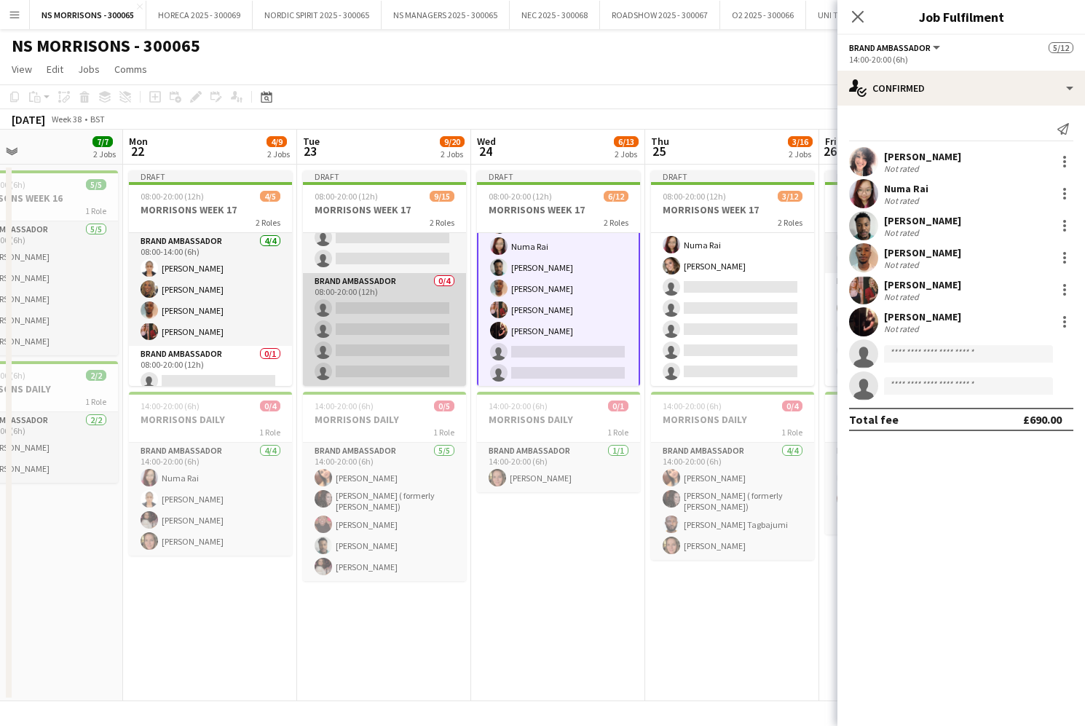
scroll to position [221, 0]
drag, startPoint x: 422, startPoint y: 337, endPoint x: 433, endPoint y: 334, distance: 11.1
click at [422, 337] on app-card-role "Brand Ambassador 0/4 08:00-20:00 (12h) single-neutral-actions single-neutral-ac…" at bounding box center [384, 329] width 163 height 113
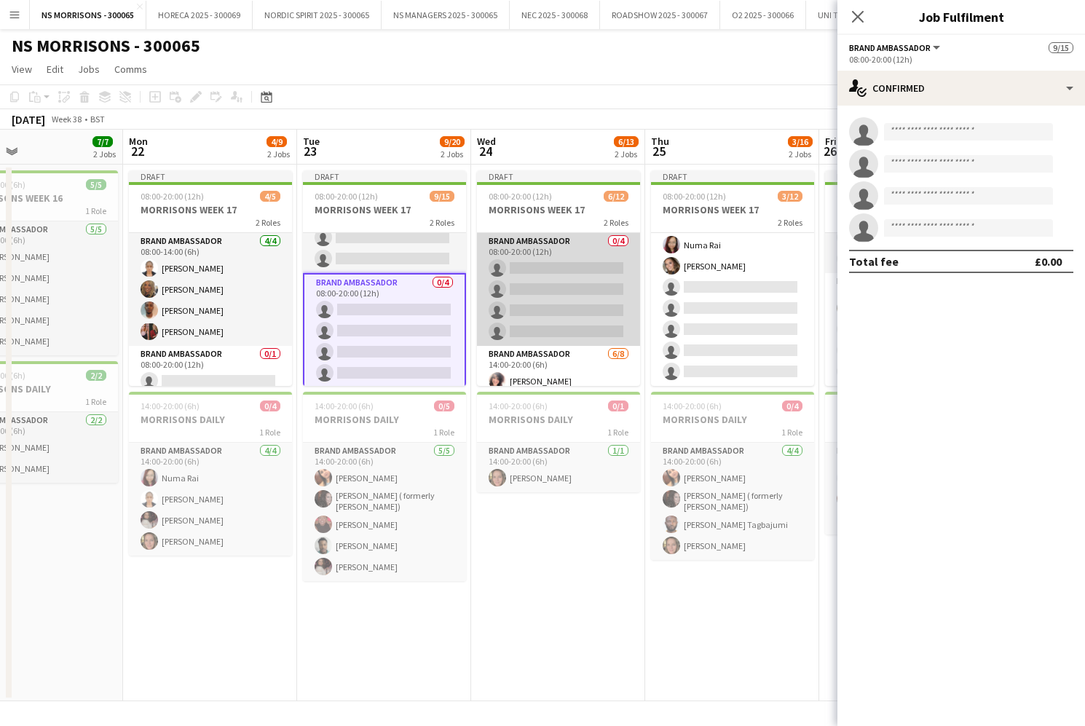
scroll to position [0, 0]
click at [547, 294] on app-card-role "Brand Ambassador 0/4 08:00-20:00 (12h) single-neutral-actions single-neutral-ac…" at bounding box center [558, 289] width 163 height 113
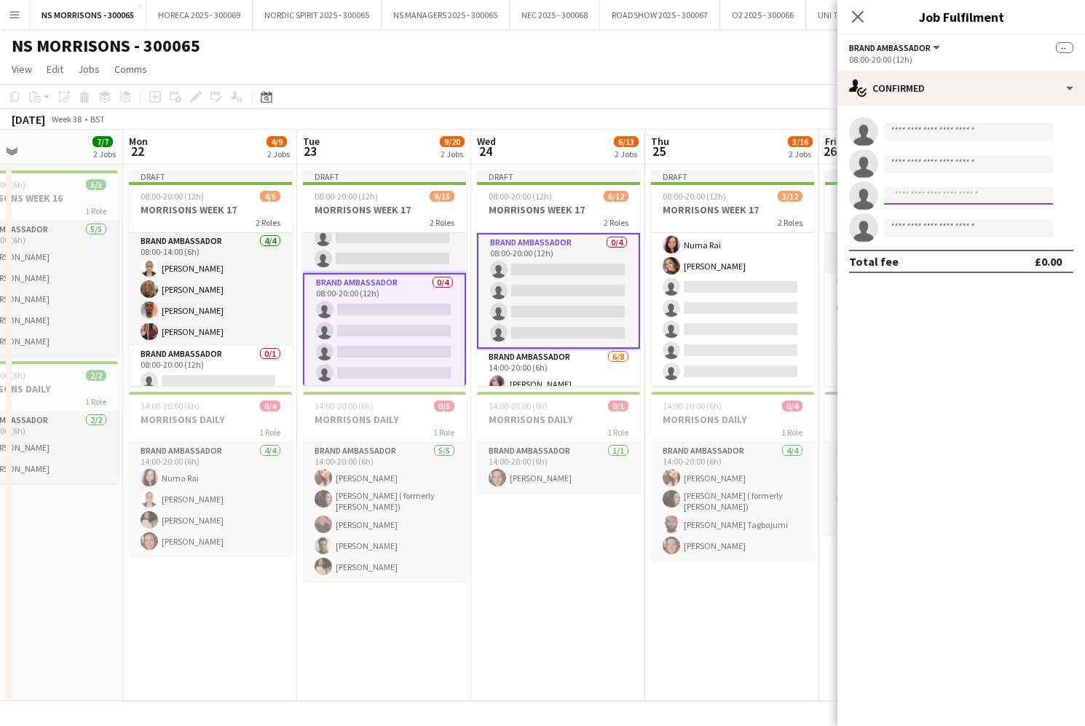
click at [900, 200] on input at bounding box center [968, 195] width 169 height 17
type input "**********"
click at [895, 221] on mat-option "Charlotte Ritchie Active chazzizzle@hotmail.co.uk +447776721661" at bounding box center [968, 228] width 169 height 35
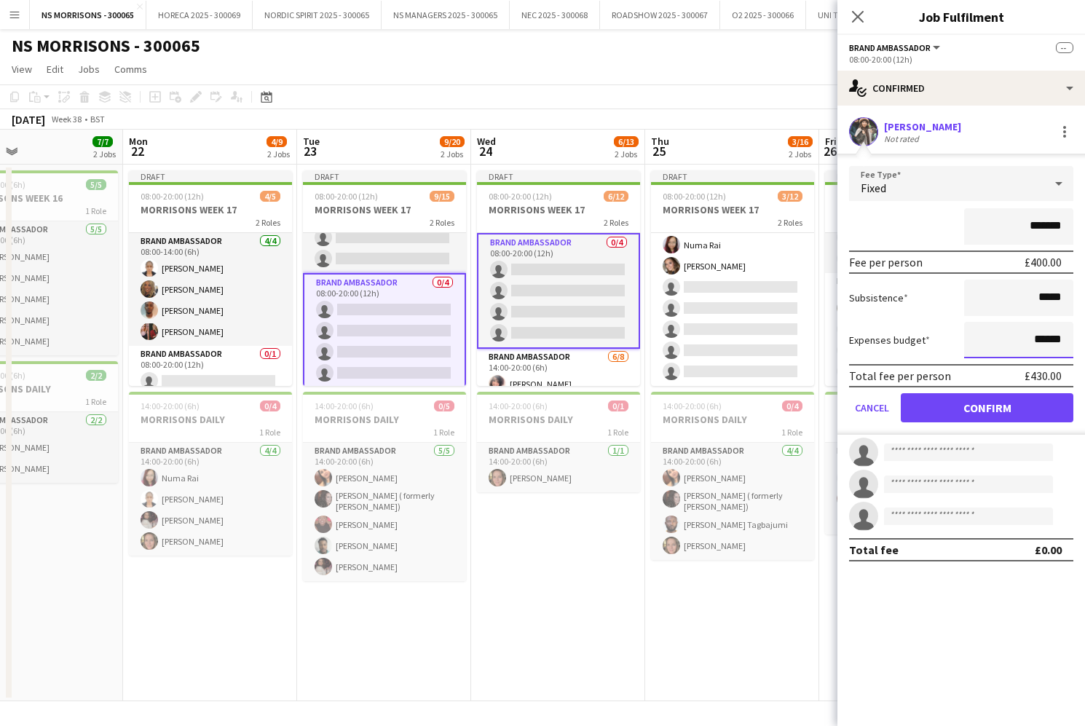
drag, startPoint x: 1034, startPoint y: 339, endPoint x: 1045, endPoint y: 334, distance: 11.4
click at [1045, 334] on input "******" at bounding box center [1018, 340] width 109 height 36
type input "******"
click at [1004, 404] on button "Confirm" at bounding box center [987, 407] width 173 height 29
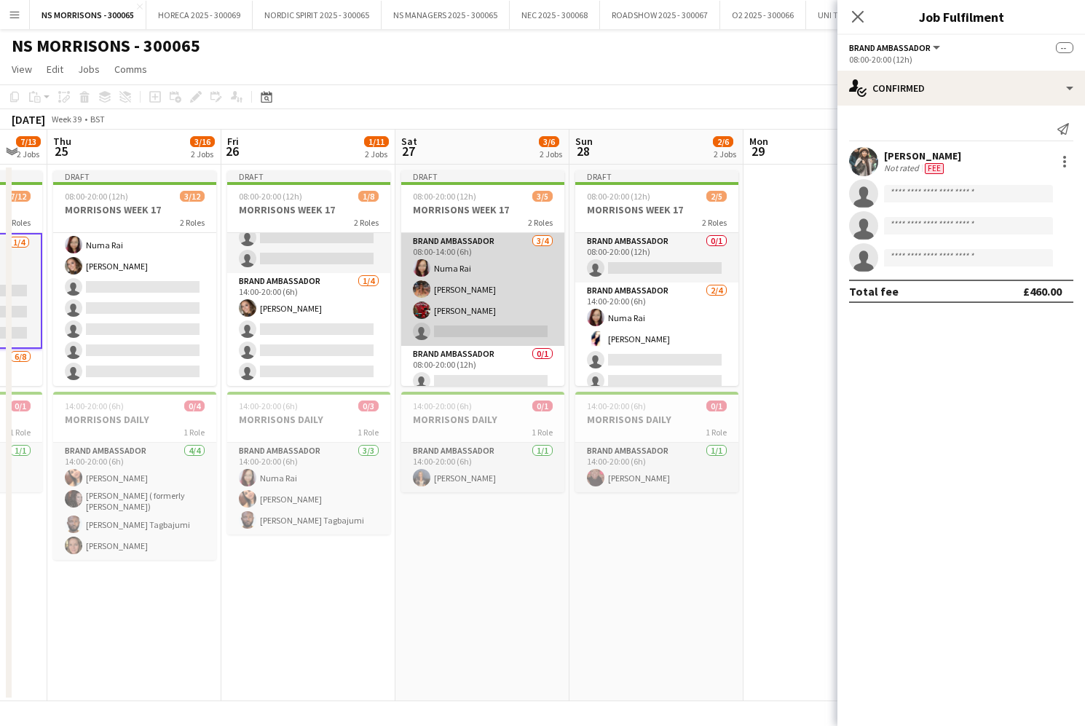
scroll to position [0, 494]
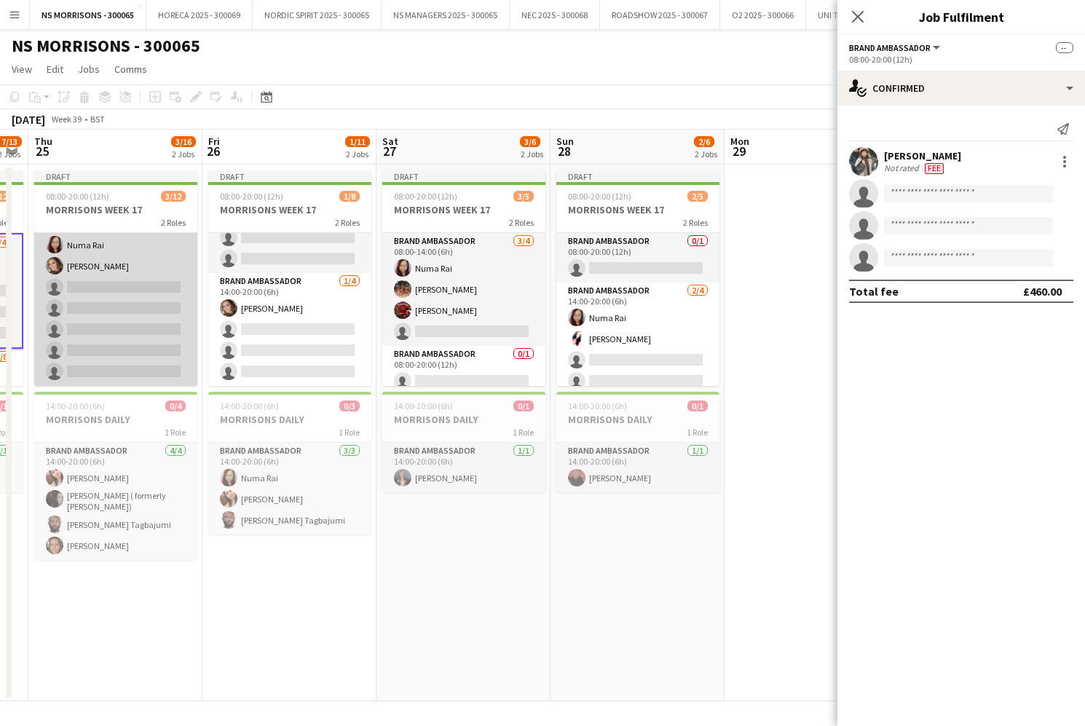
click at [138, 300] on app-card-role "Brand Ambassador 3/8 14:00-20:00 (6h) Nabila Hamici Numa Rai Molly Crossley sin…" at bounding box center [115, 287] width 163 height 197
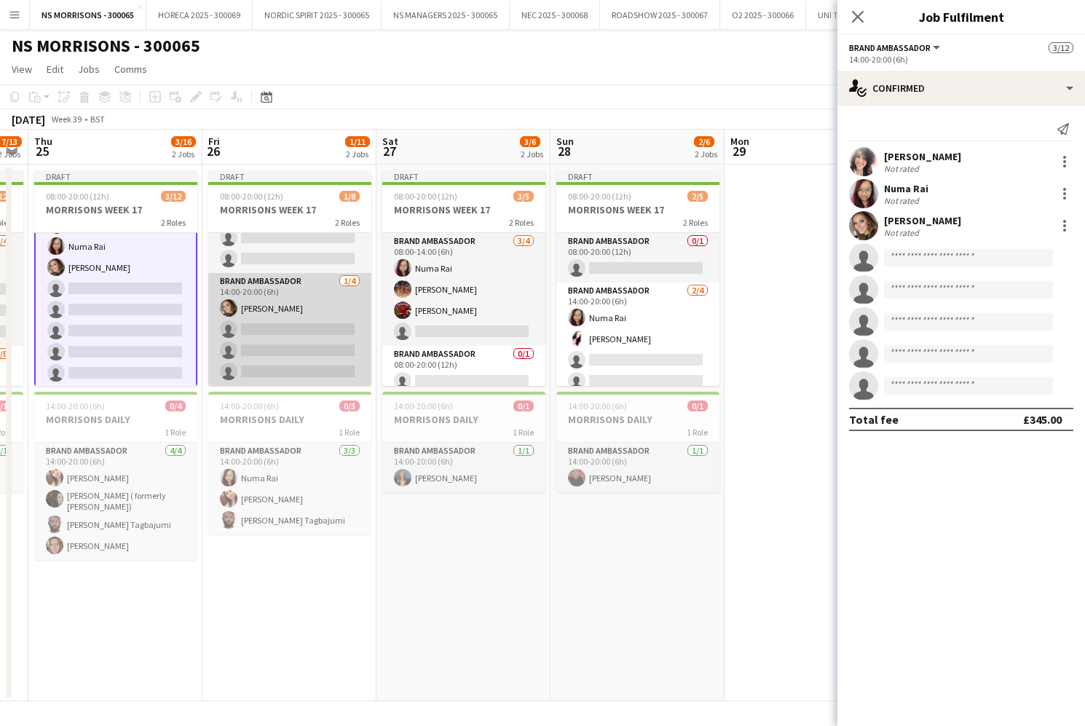
click at [304, 310] on app-card-role "Brand Ambassador 1/4 14:00-20:00 (6h) Molly Crossley single-neutral-actions sin…" at bounding box center [289, 329] width 163 height 113
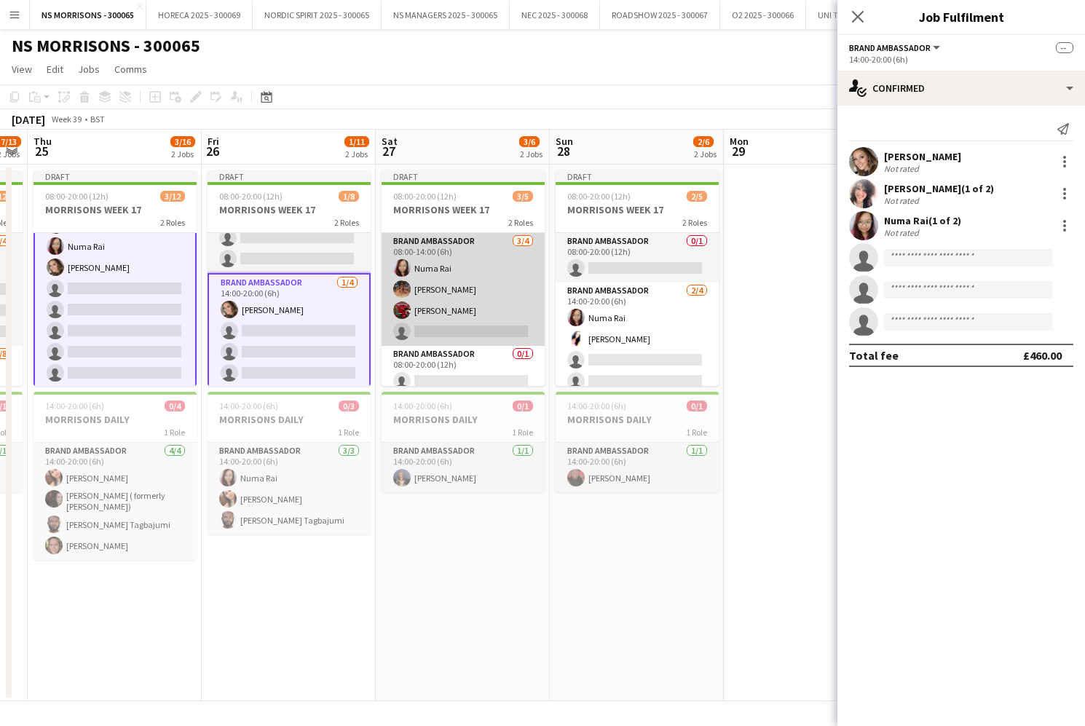
click at [454, 321] on app-card-role "Brand Ambassador 3/4 08:00-14:00 (6h) Numa Rai Emma Mcangus Hamsa Omar single-n…" at bounding box center [463, 289] width 163 height 113
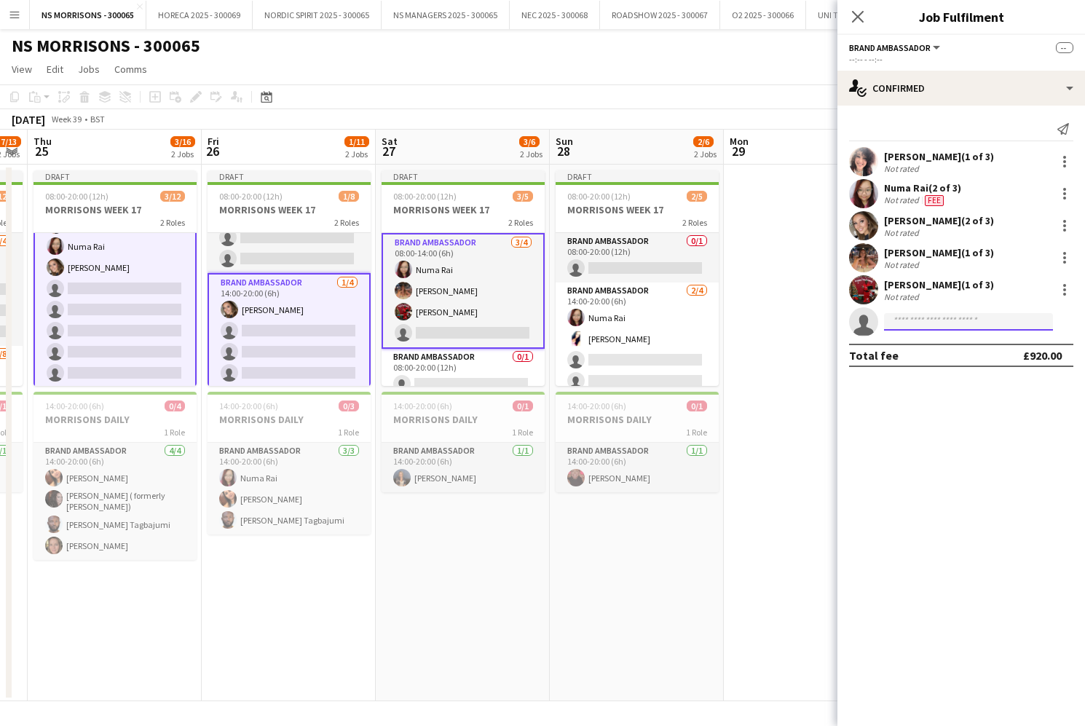
click at [915, 325] on input at bounding box center [968, 321] width 169 height 17
type input "****"
click at [933, 350] on span "[EMAIL_ADDRESS][DOMAIN_NAME]" at bounding box center [969, 355] width 146 height 12
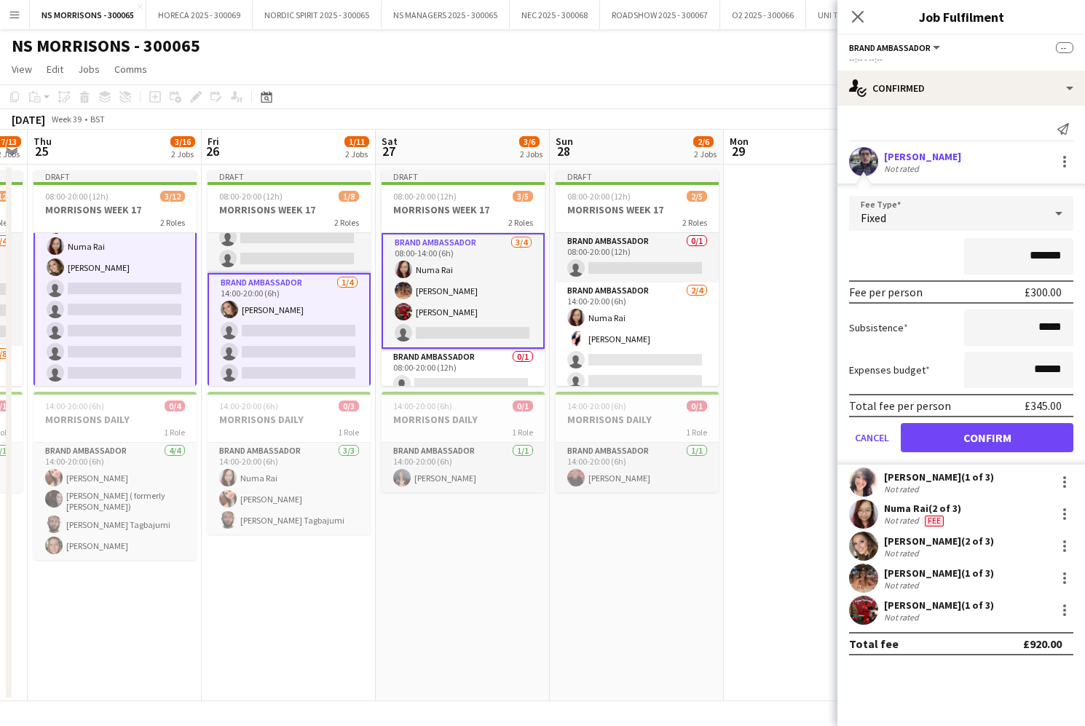
click at [946, 443] on button "Confirm" at bounding box center [987, 437] width 173 height 29
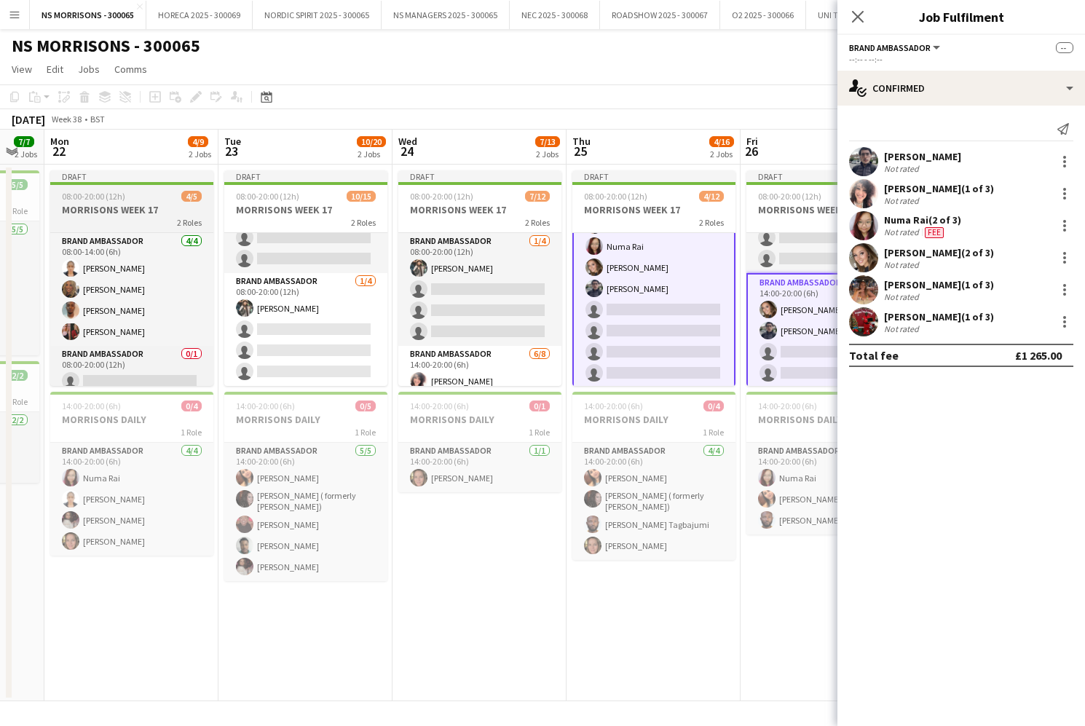
scroll to position [0, 0]
click at [109, 198] on span "08:00-20:00 (12h)" at bounding box center [93, 196] width 63 height 11
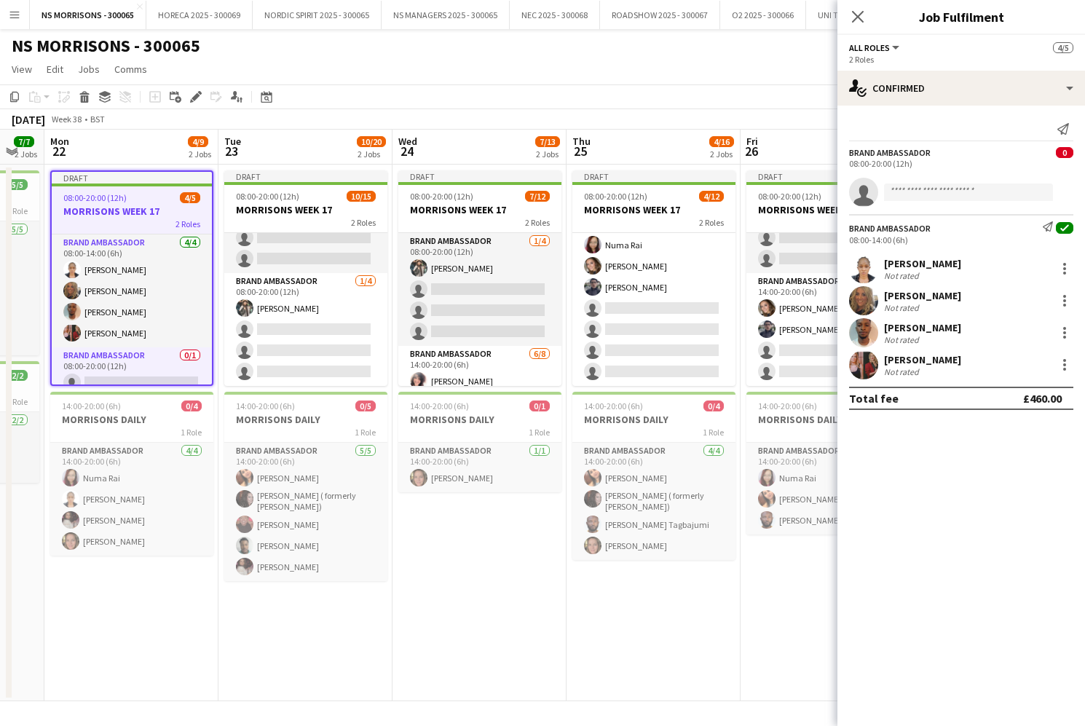
drag, startPoint x: 195, startPoint y: 93, endPoint x: 409, endPoint y: 98, distance: 213.5
click at [196, 93] on icon "Edit" at bounding box center [196, 97] width 12 height 12
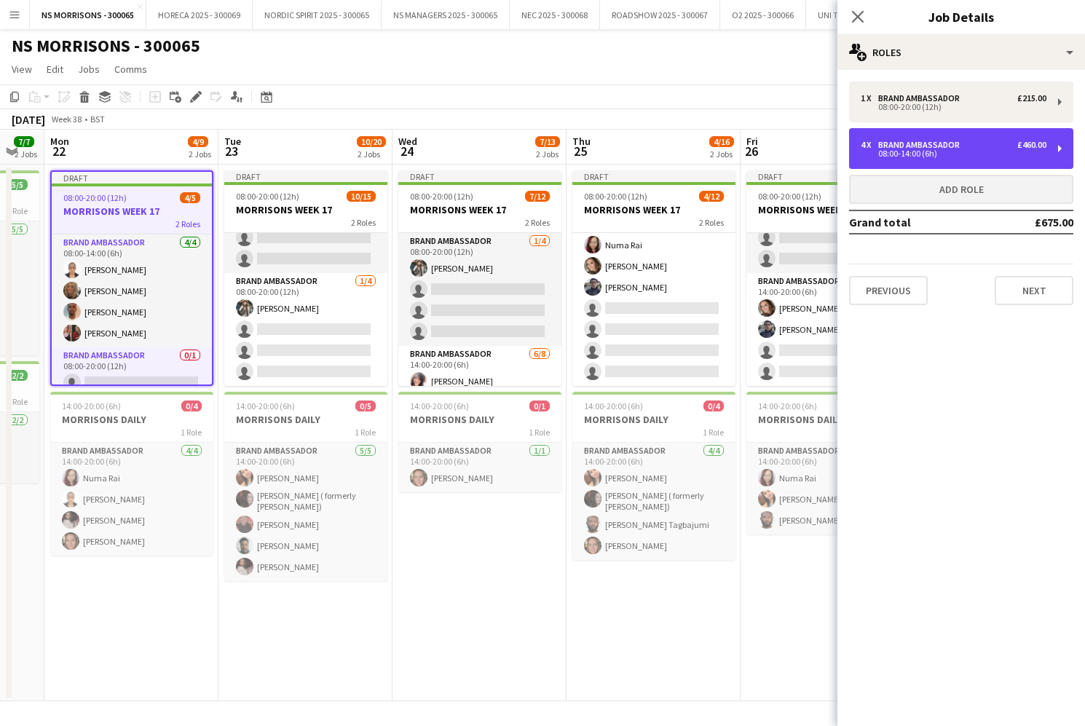
drag, startPoint x: 873, startPoint y: 146, endPoint x: 857, endPoint y: 181, distance: 38.2
click at [873, 146] on div "4 x" at bounding box center [869, 145] width 17 height 10
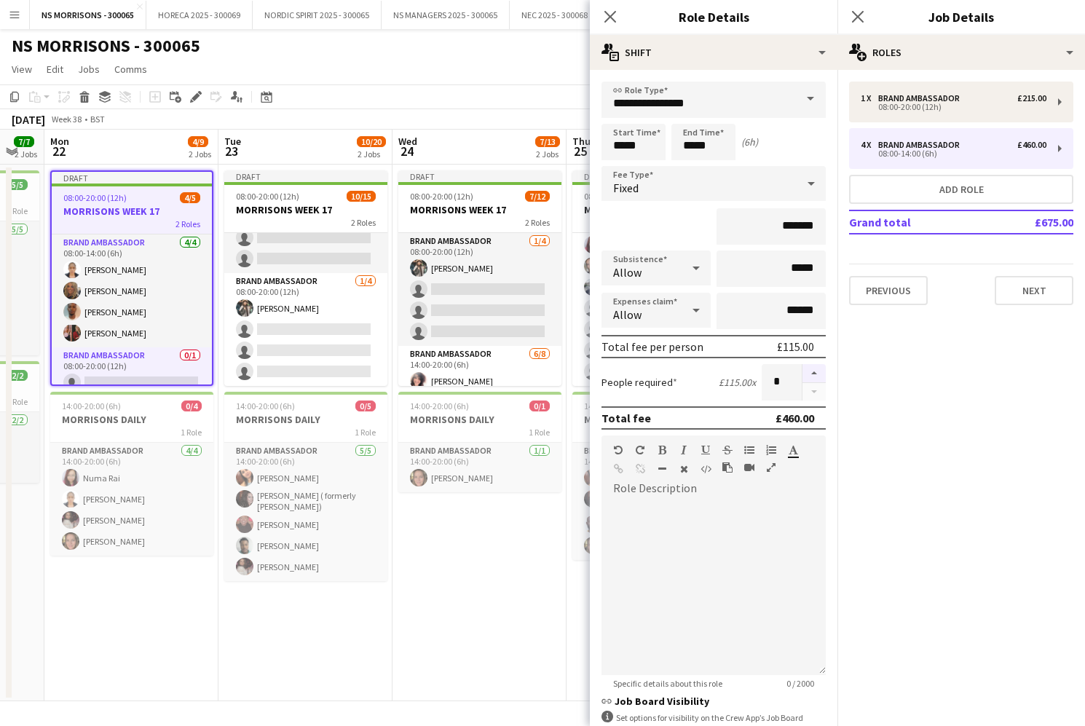
click at [820, 369] on button "button" at bounding box center [814, 373] width 23 height 19
click at [819, 369] on button "button" at bounding box center [814, 373] width 23 height 19
type input "*"
drag, startPoint x: 441, startPoint y: 594, endPoint x: 215, endPoint y: 293, distance: 376.6
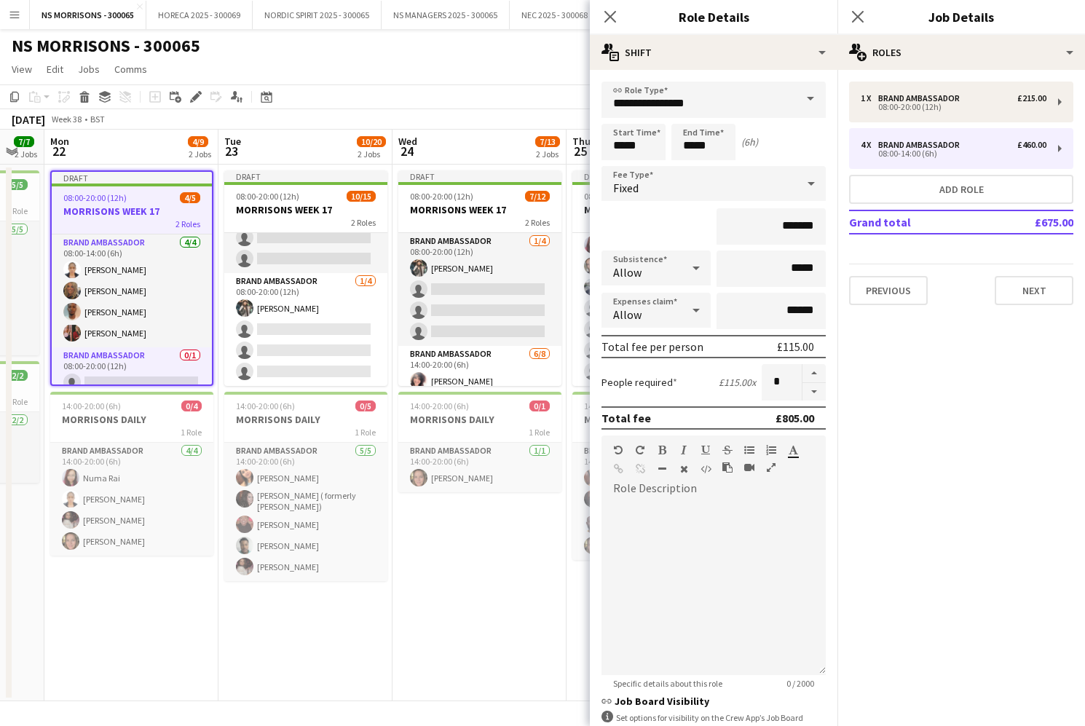
click at [442, 593] on app-date-cell "Draft 08:00-20:00 (12h) 7/12 MORRISONS WEEK 17 2 Roles Brand Ambassador 1/4 08:…" at bounding box center [480, 433] width 174 height 537
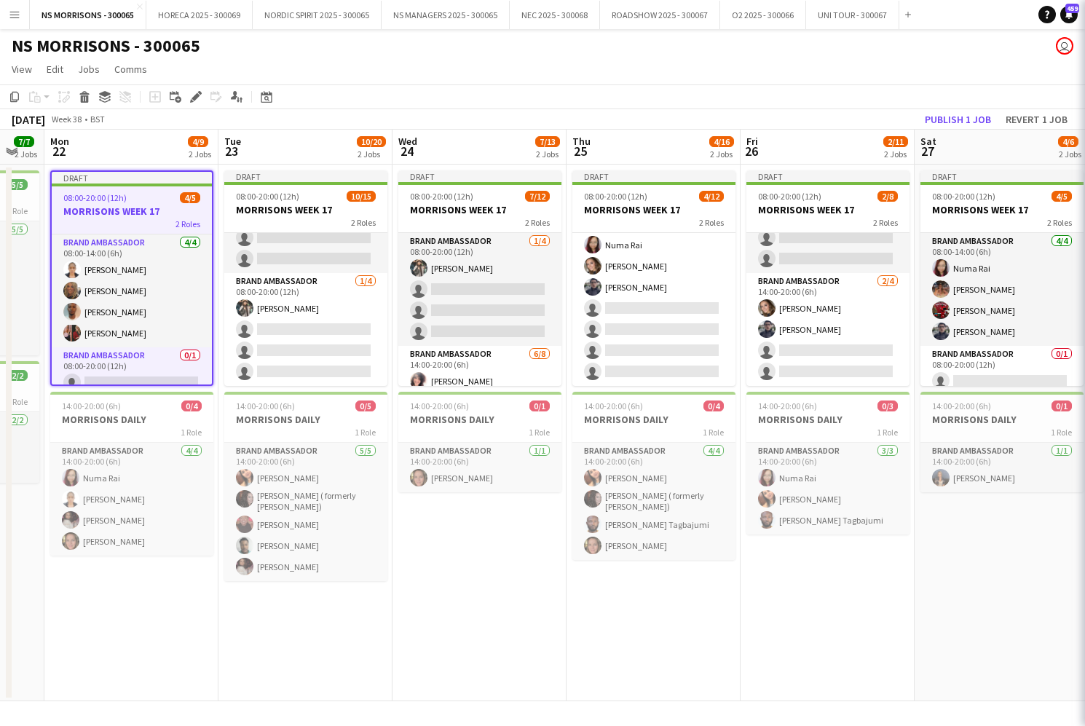
scroll to position [0, 303]
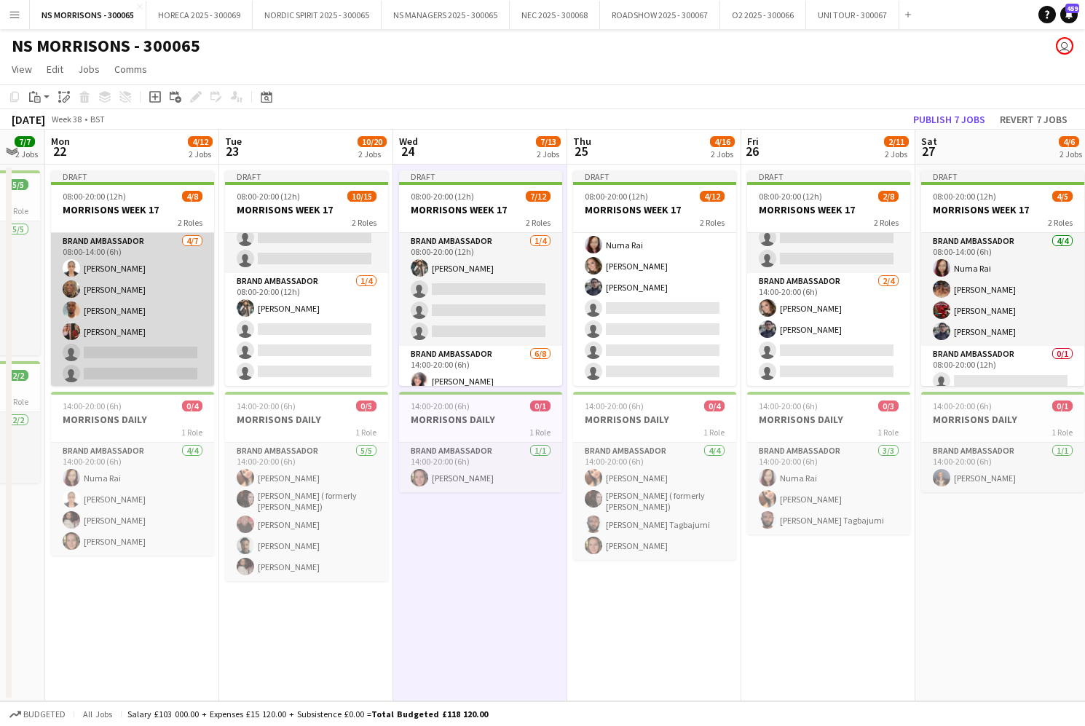
click at [153, 252] on app-card-role "Brand Ambassador 4/7 08:00-14:00 (6h) Opeyemi Ajadi Charlotte Wade Toheeb oladi…" at bounding box center [132, 321] width 163 height 176
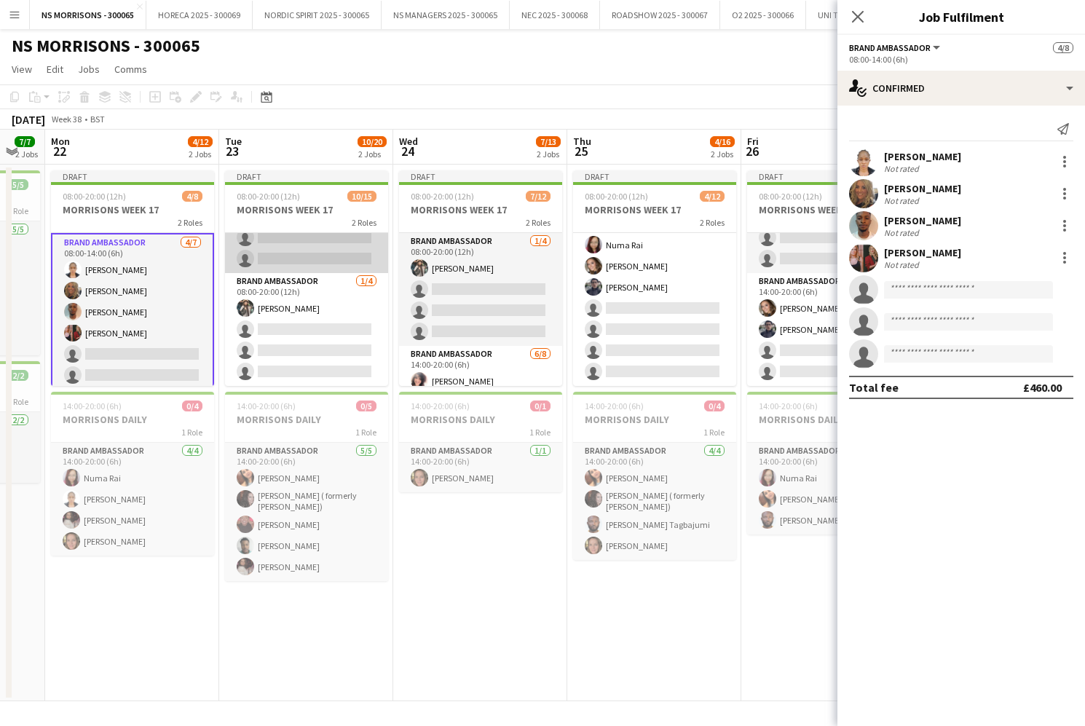
click at [304, 247] on app-card-role "Brand Ambassador 9/11 08:00-14:00 (6h) Nabila Hamici Qadish Dass Numa Rai olanr…" at bounding box center [306, 142] width 163 height 261
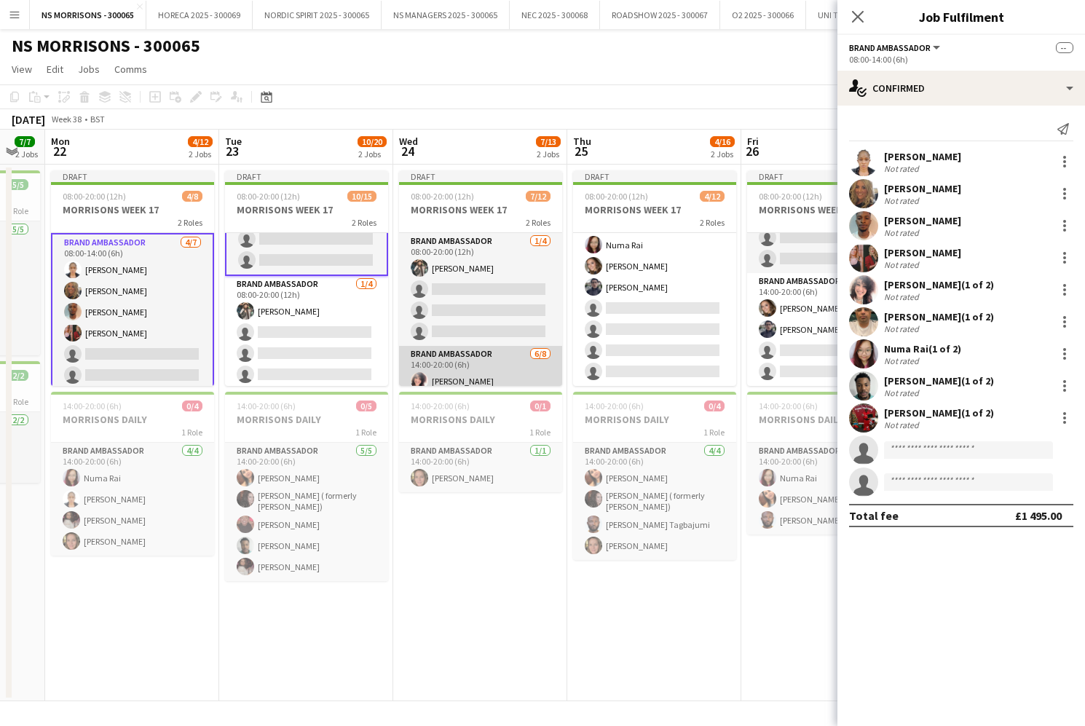
click at [479, 363] on app-card-role "Brand Ambassador 6/8 14:00-20:00 (6h) Nabila Hamici Numa Rai olanrewaju Jones T…" at bounding box center [480, 444] width 163 height 197
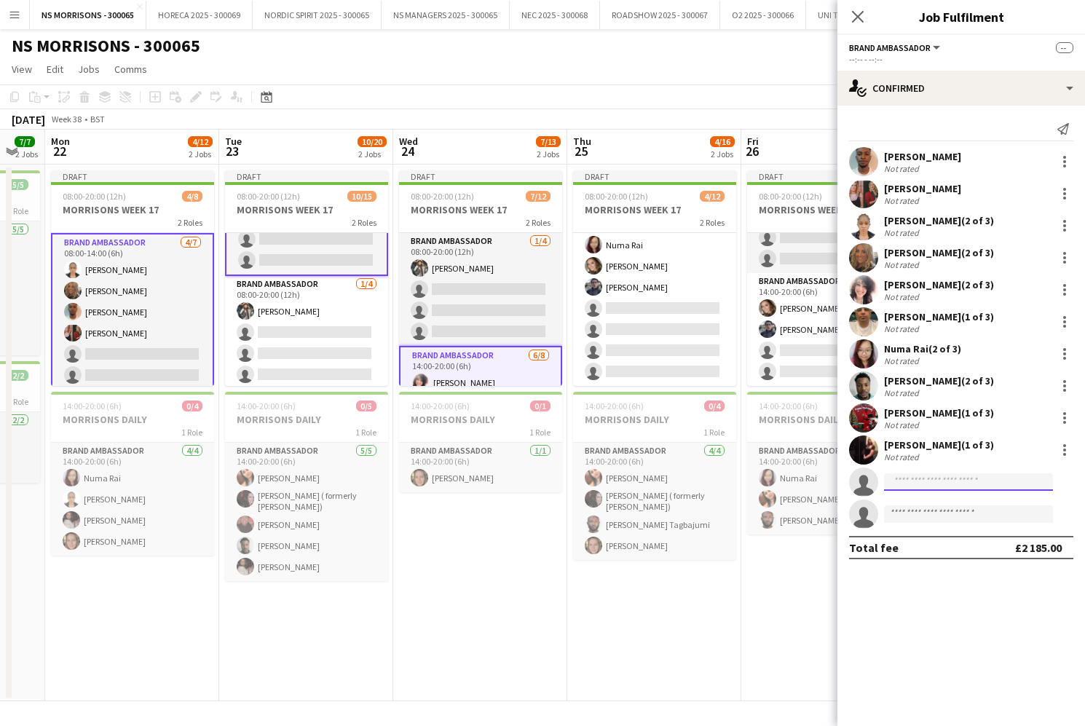
click at [943, 490] on input at bounding box center [968, 481] width 169 height 17
type input "***"
click at [953, 514] on span "ianrowl16@gmail.com" at bounding box center [969, 515] width 146 height 12
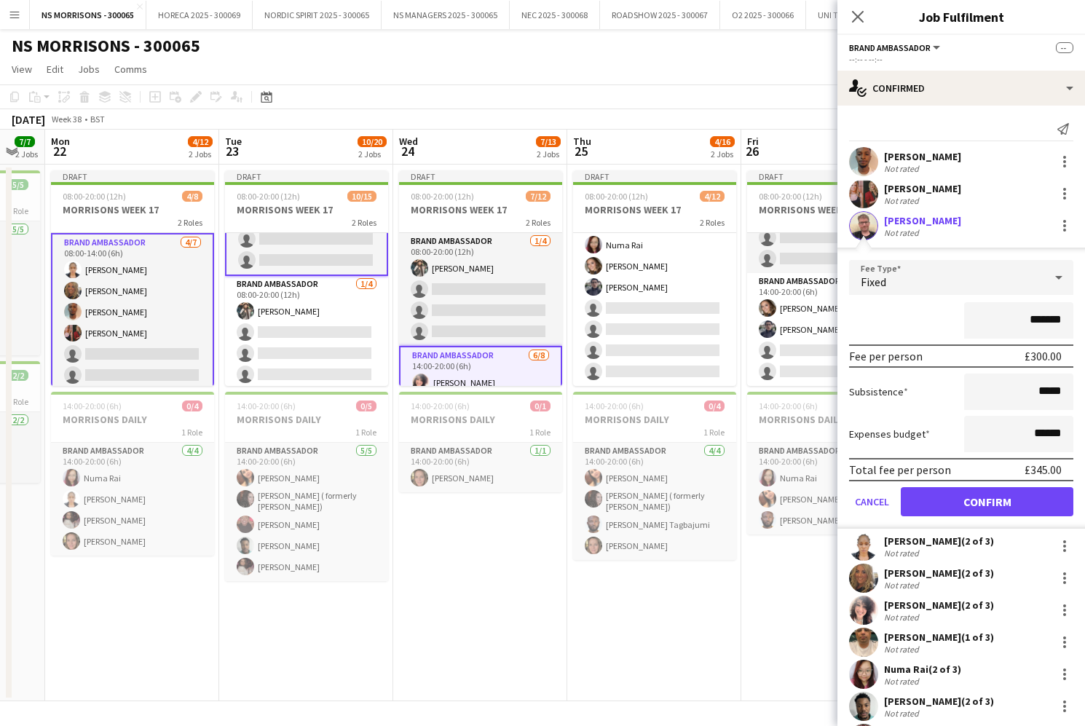
click at [953, 507] on button "Confirm" at bounding box center [987, 501] width 173 height 29
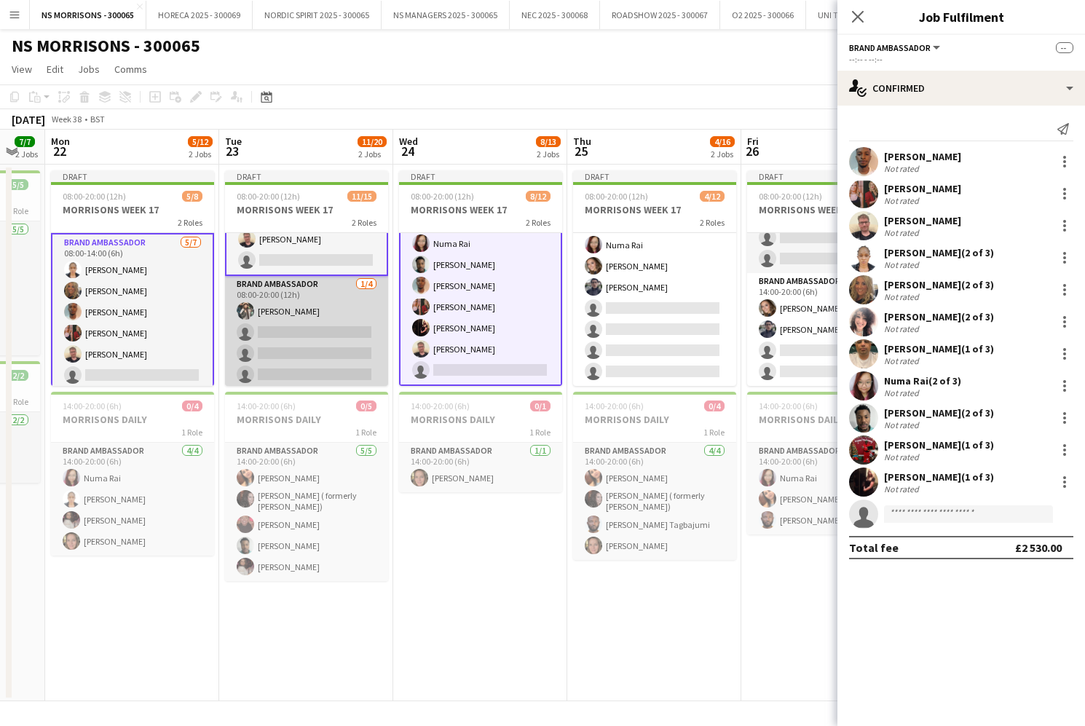
scroll to position [160, 0]
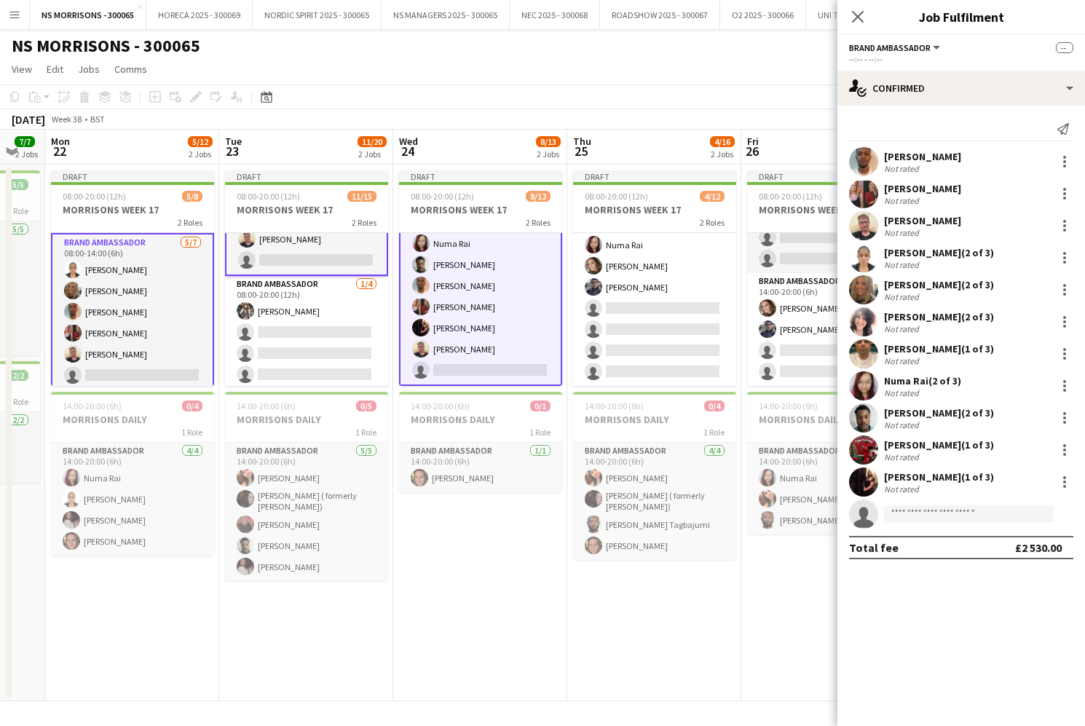
click at [275, 257] on app-card-role "Brand Ambassador 10/11 08:00-14:00 (6h) Nabila Hamici Qadish Dass Numa Rai olan…" at bounding box center [306, 144] width 163 height 264
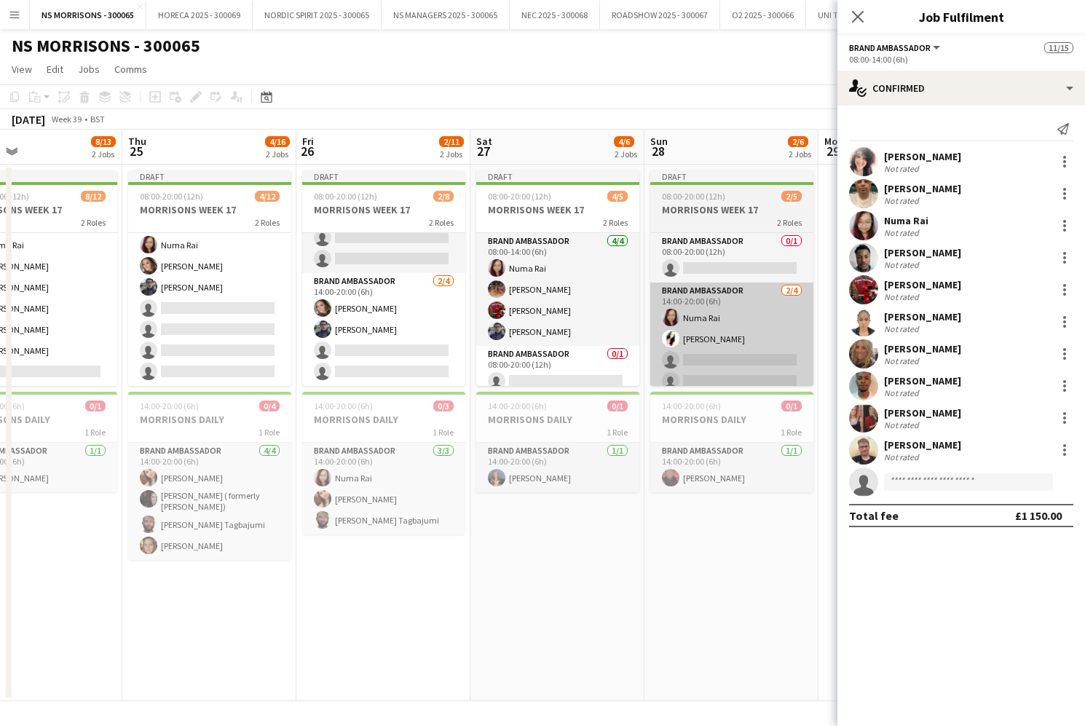
scroll to position [0, 409]
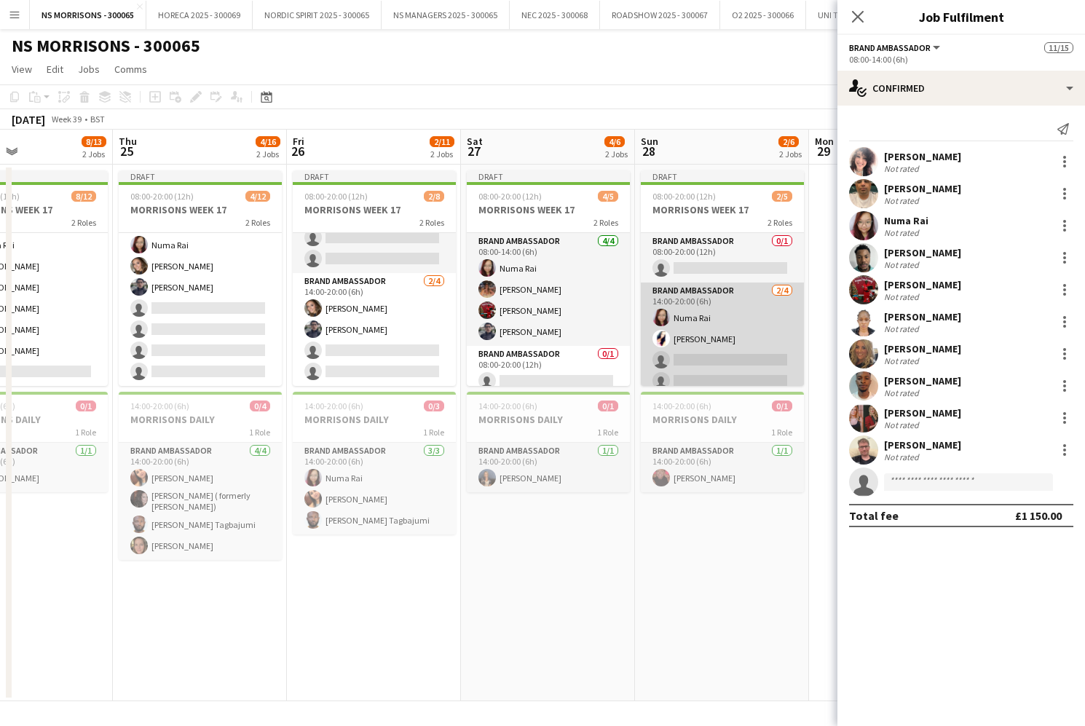
click at [671, 308] on app-card-role "Brand Ambassador 2/4 14:00-20:00 (6h) Numa Rai Cleo Taylor single-neutral-actio…" at bounding box center [722, 339] width 163 height 113
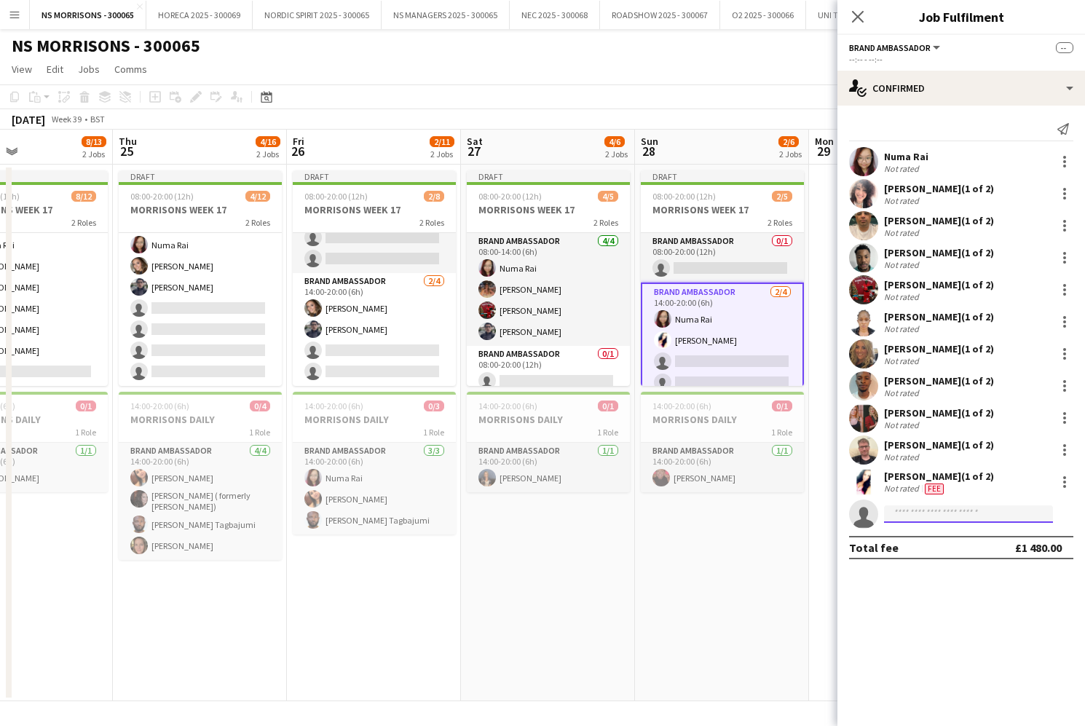
click at [893, 512] on input at bounding box center [968, 514] width 169 height 17
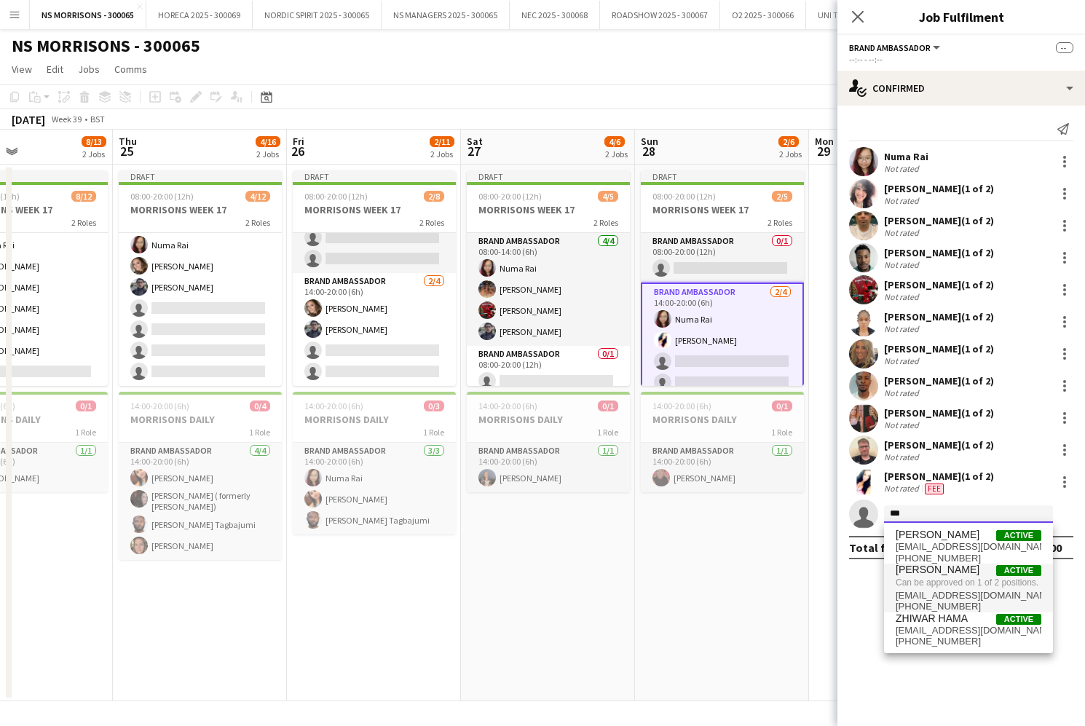
type input "***"
click at [944, 587] on span "Can be approved on 1 of 2 positions." at bounding box center [969, 582] width 146 height 13
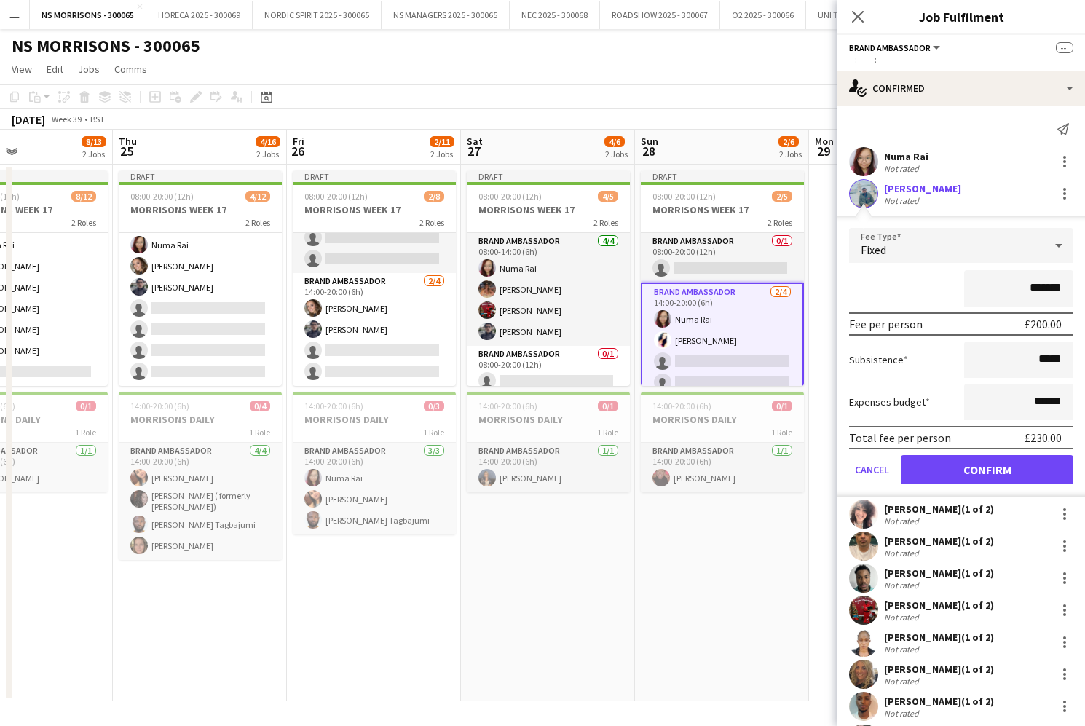
click at [956, 472] on button "Confirm" at bounding box center [987, 469] width 173 height 29
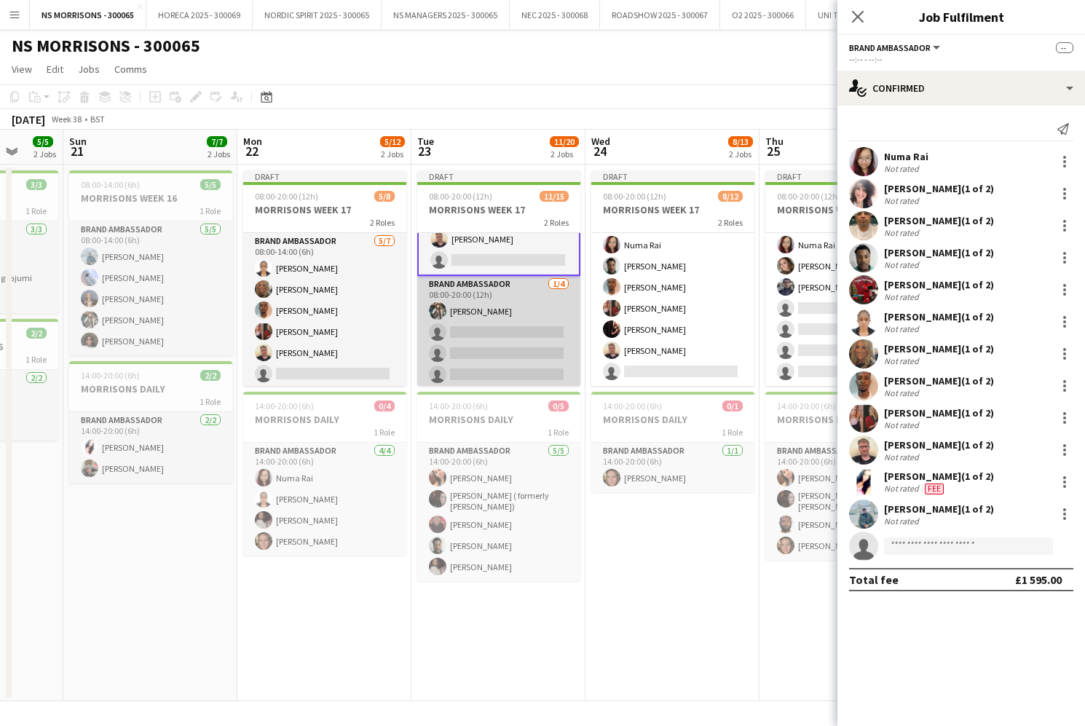
scroll to position [0, 463]
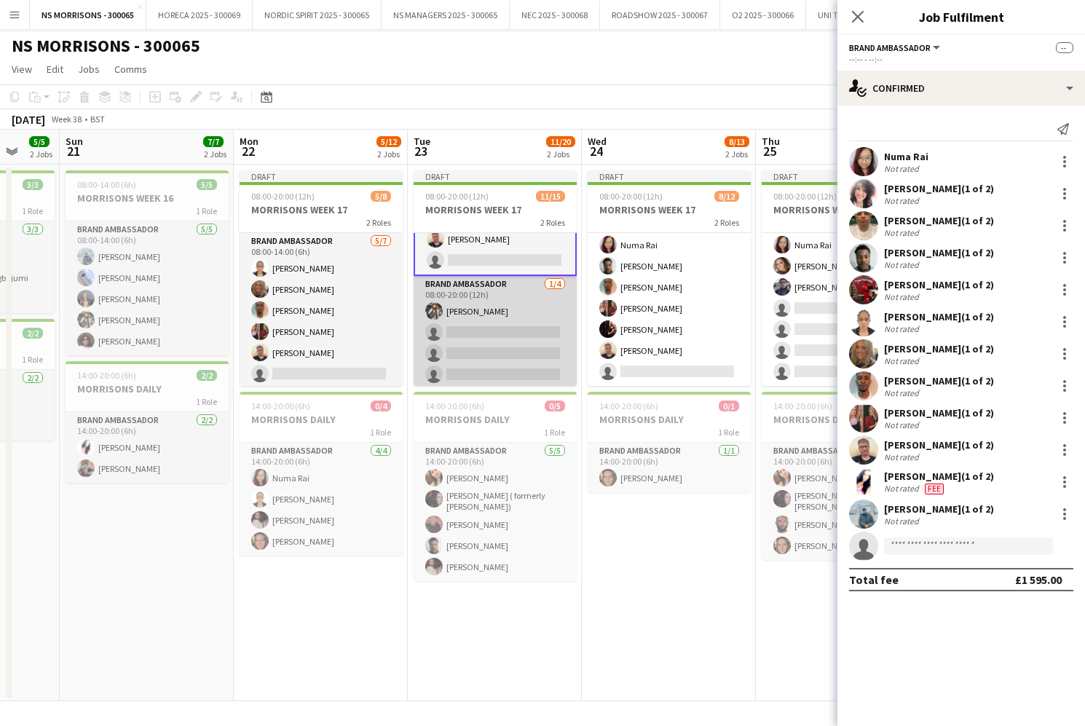
drag, startPoint x: 489, startPoint y: 261, endPoint x: 548, endPoint y: 276, distance: 61.0
click at [488, 261] on app-card-role "Brand Ambassador 10/11 08:00-14:00 (6h) Nabila Hamici Qadish Dass Numa Rai olan…" at bounding box center [495, 144] width 163 height 264
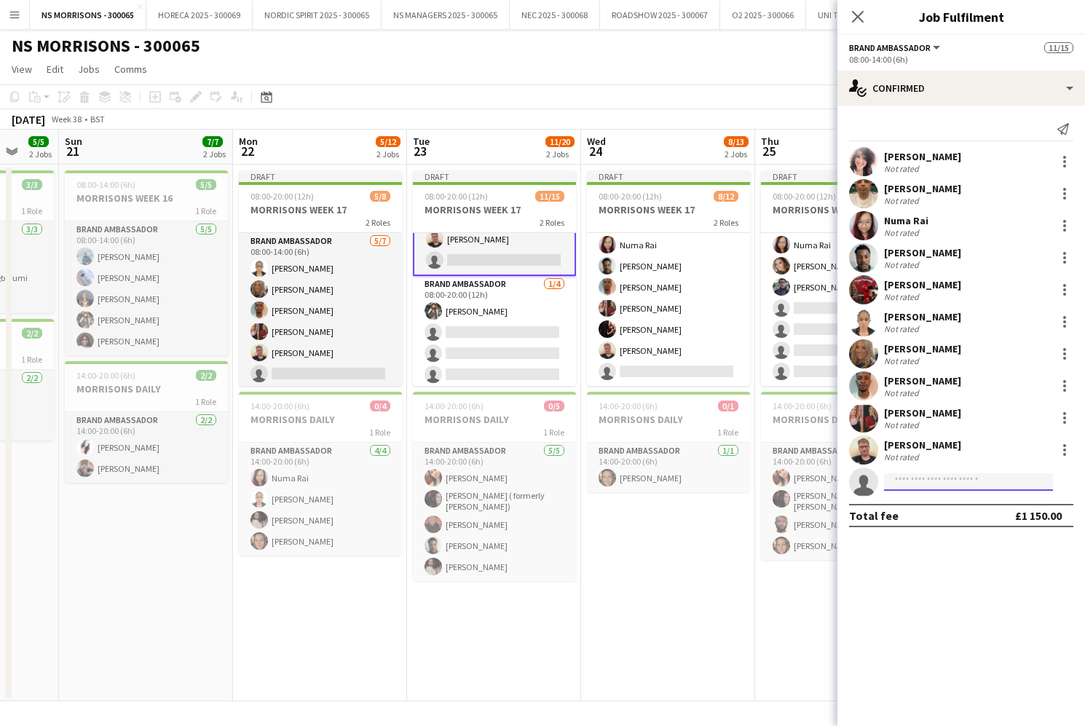
click at [910, 477] on input at bounding box center [968, 481] width 169 height 17
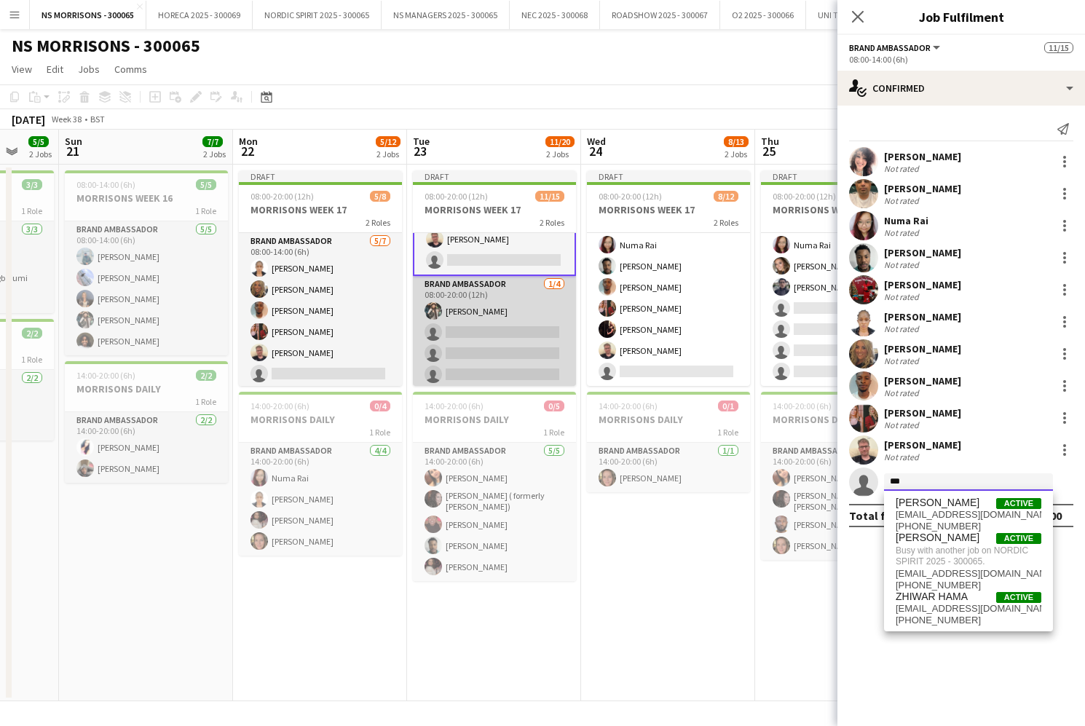
type input "***"
click at [487, 349] on app-card-role "Brand Ambassador [DATE] 08:00-20:00 (12h) [PERSON_NAME] single-neutral-actions …" at bounding box center [494, 332] width 163 height 113
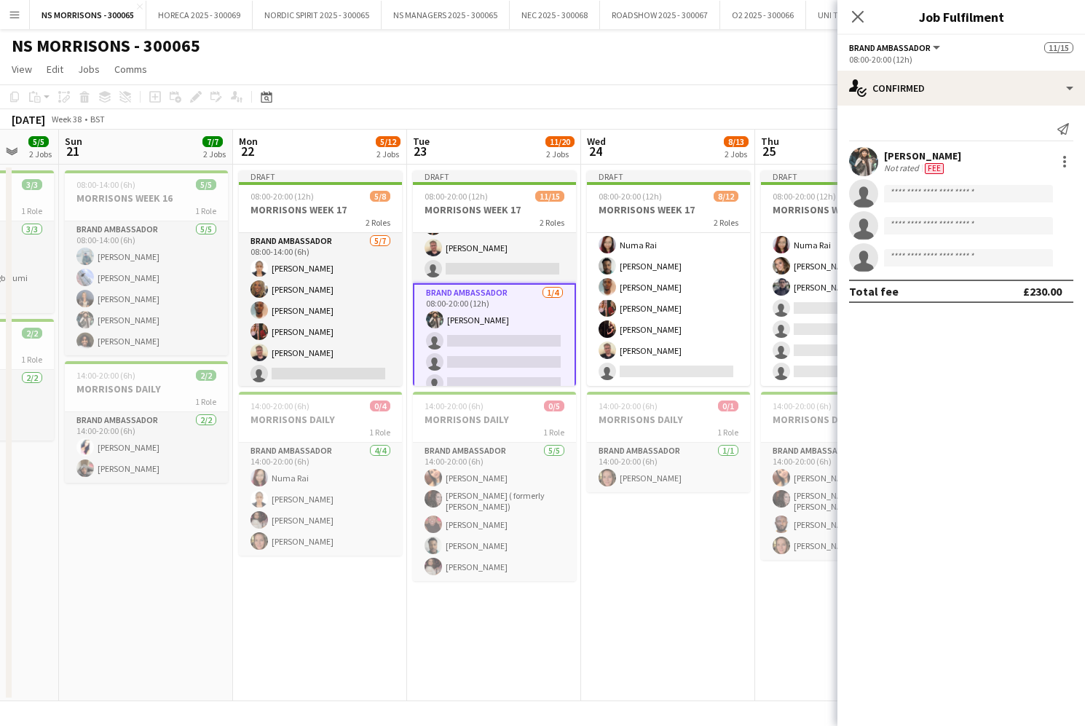
scroll to position [218, 0]
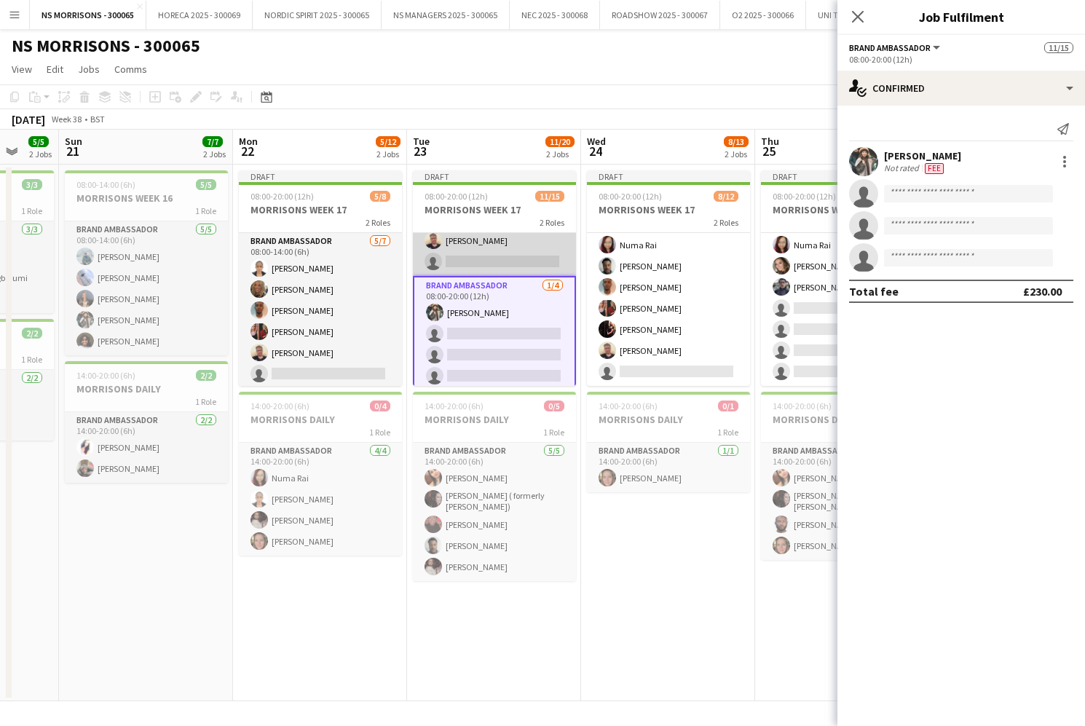
click at [500, 260] on app-card-role "Brand Ambassador 10/11 08:00-14:00 (6h) Nabila Hamici Qadish Dass Numa Rai olan…" at bounding box center [494, 145] width 163 height 261
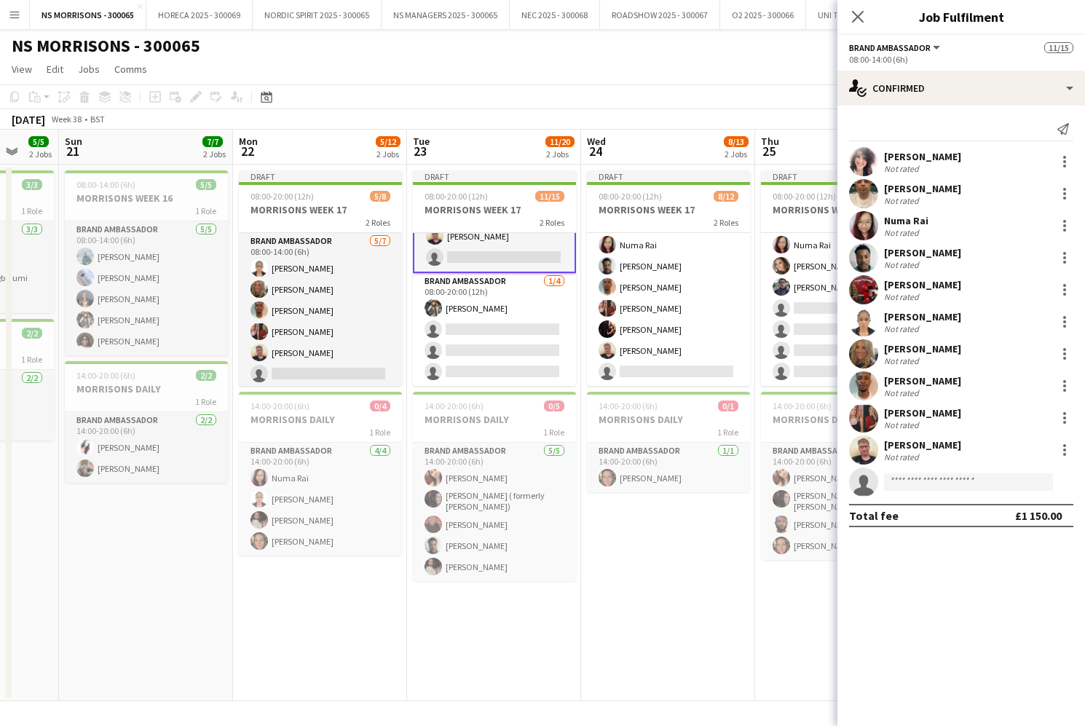
scroll to position [224, 0]
click at [357, 15] on button "NORDIC SPIRIT 2025 - 300065 Close" at bounding box center [317, 15] width 129 height 28
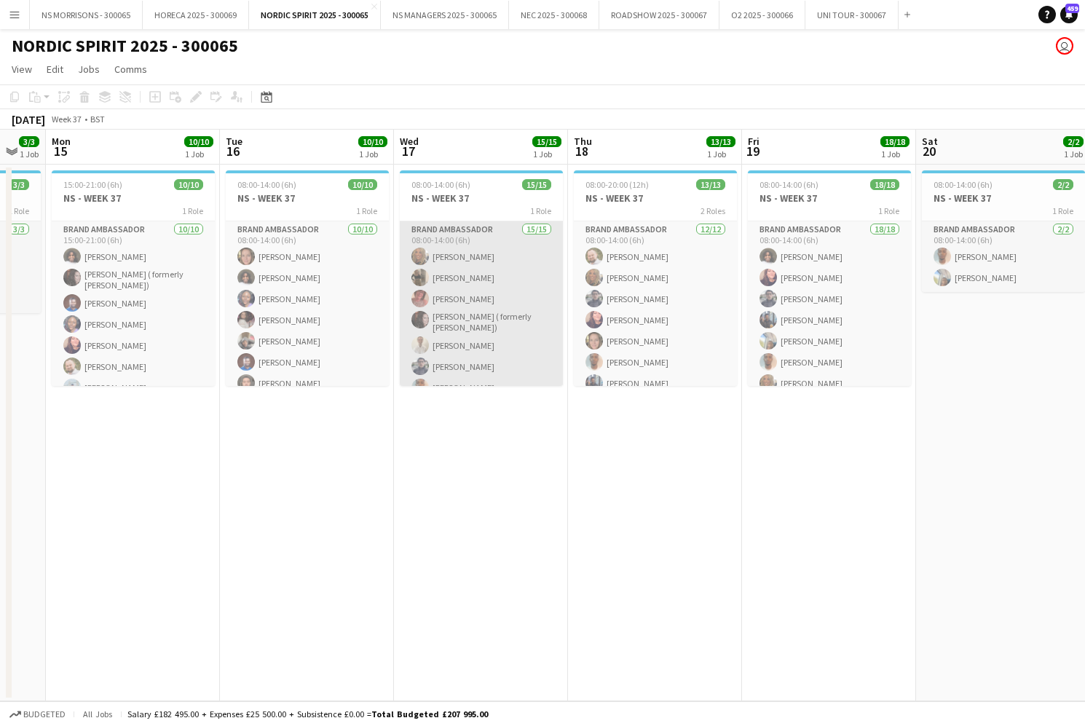
scroll to position [0, 302]
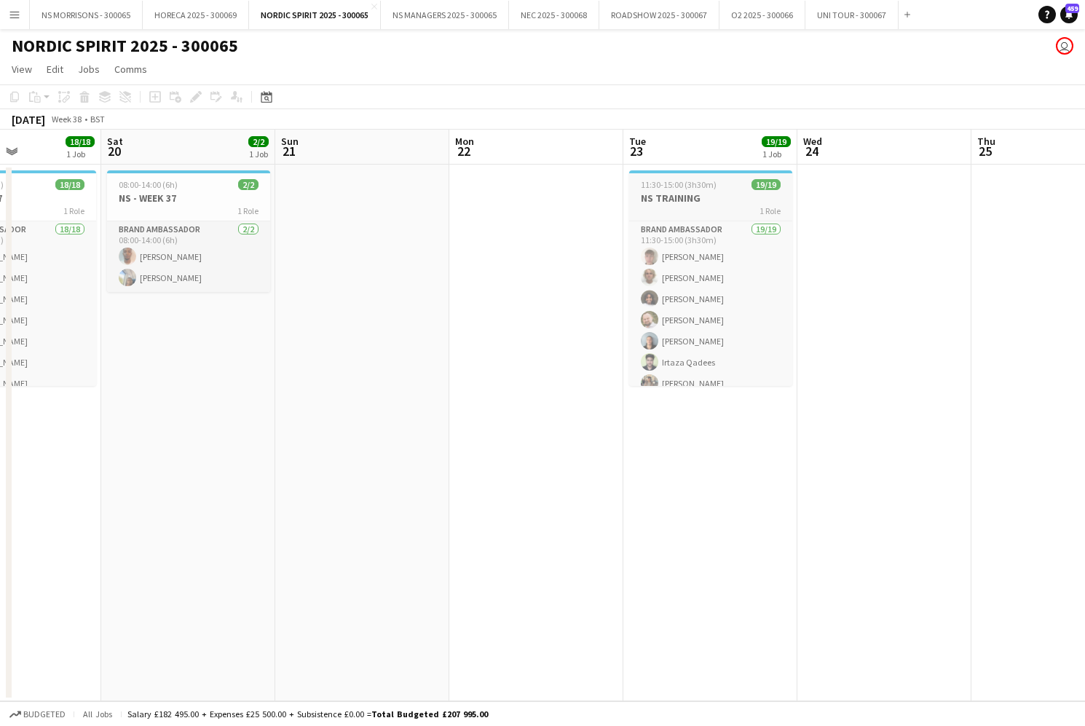
click at [699, 193] on h3 "NS TRAINING" at bounding box center [710, 198] width 163 height 13
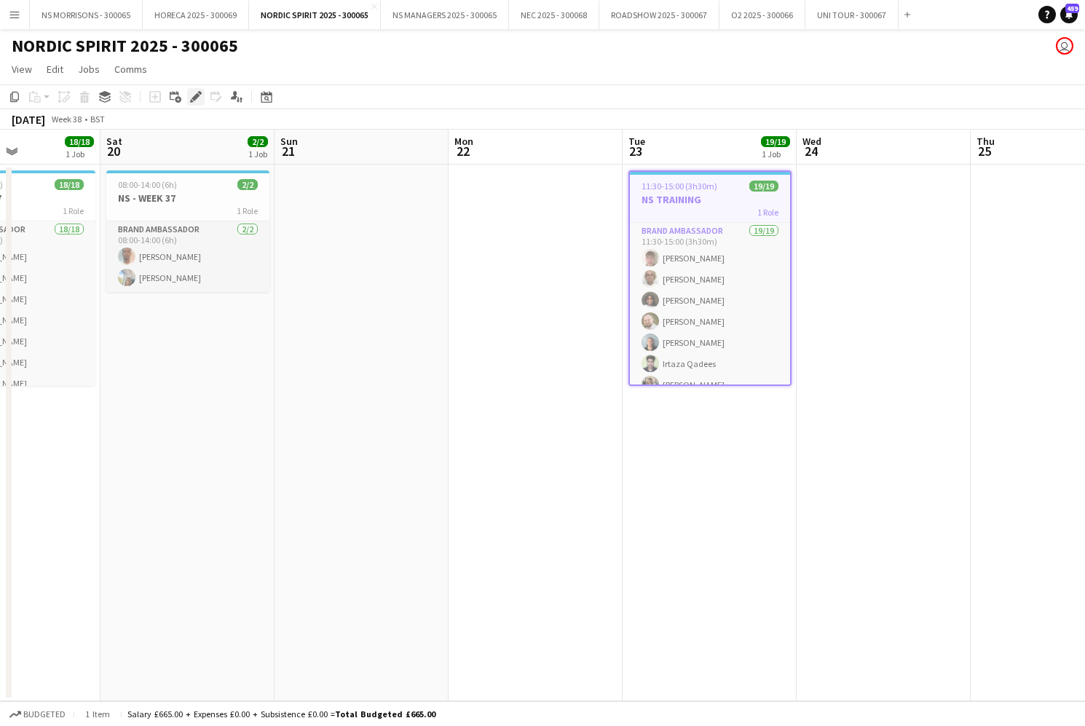
click at [193, 98] on icon at bounding box center [196, 97] width 8 height 8
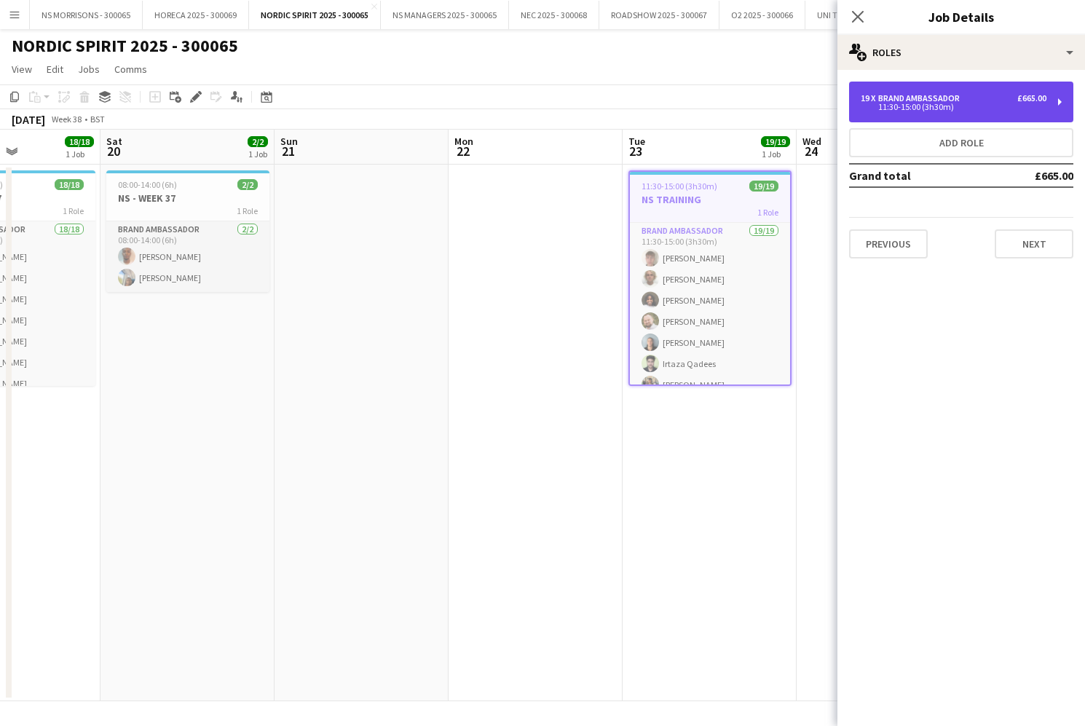
click at [876, 106] on div "11:30-15:00 (3h30m)" at bounding box center [954, 106] width 186 height 7
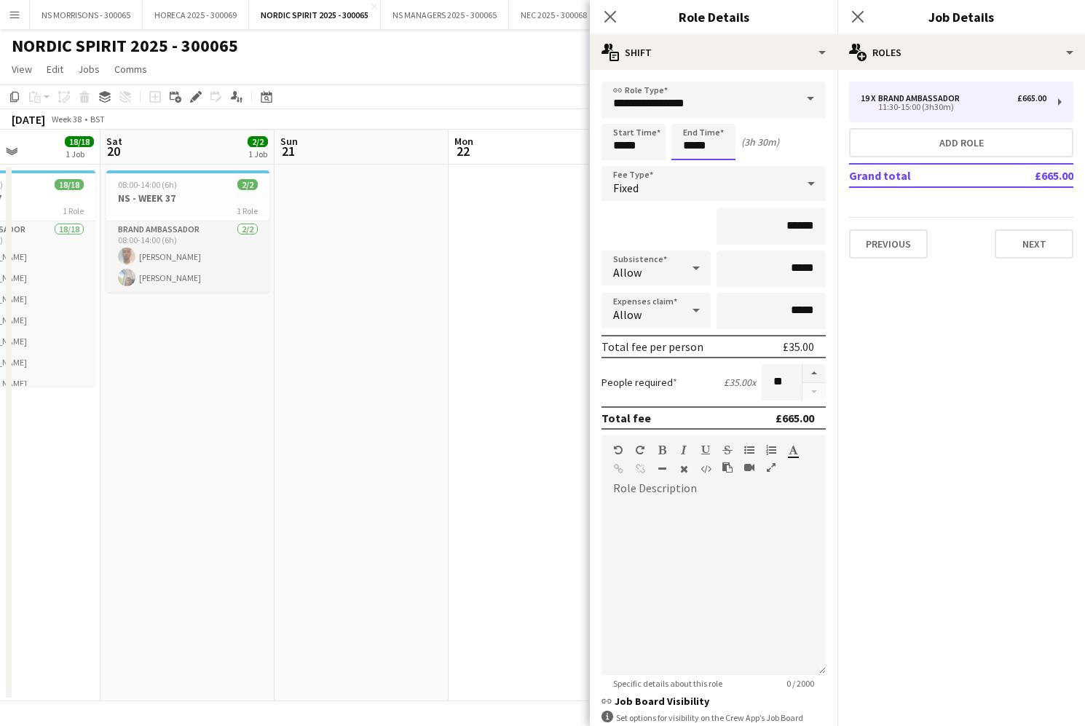
click at [712, 140] on body "Menu Boards Boards Boards All jobs Status Workforce Workforce My Workforce Recr…" at bounding box center [542, 363] width 1085 height 726
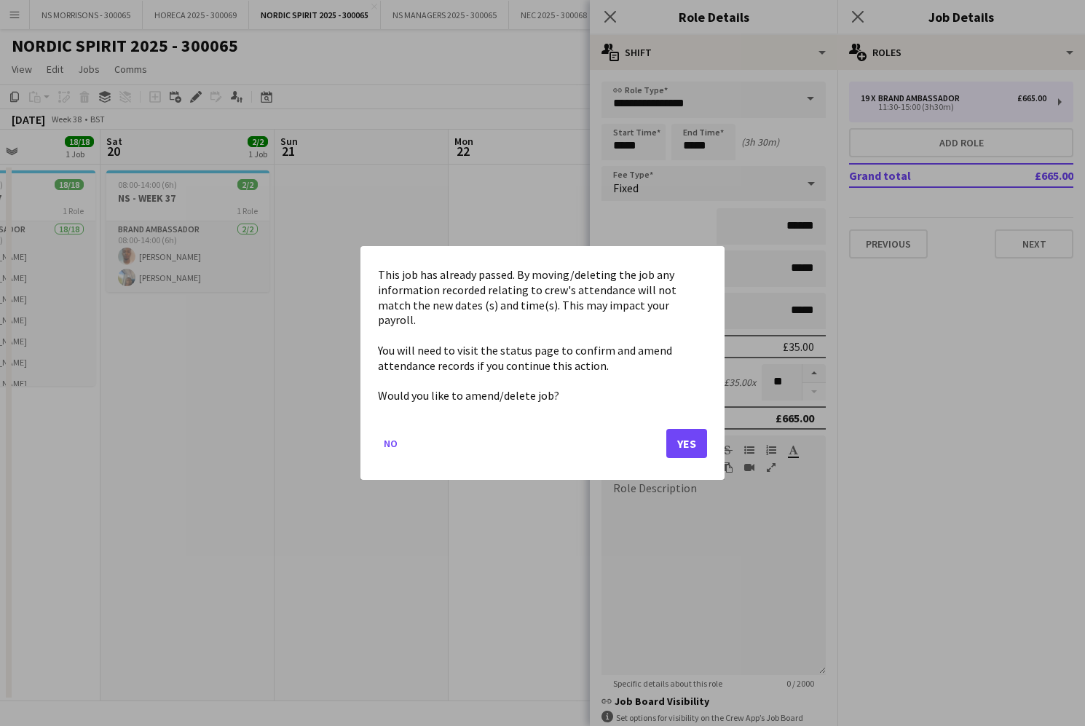
click at [697, 440] on button "Yes" at bounding box center [687, 443] width 41 height 29
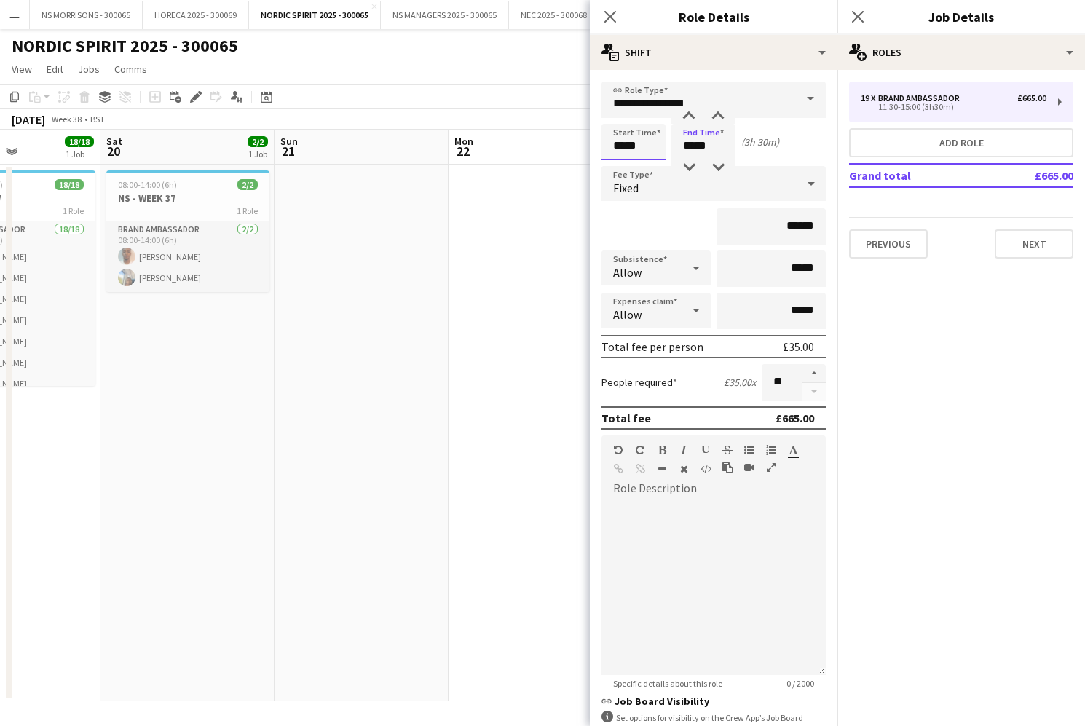
click at [627, 152] on input "*****" at bounding box center [634, 142] width 64 height 36
click at [622, 118] on div at bounding box center [619, 116] width 29 height 15
click at [645, 165] on div at bounding box center [648, 167] width 29 height 15
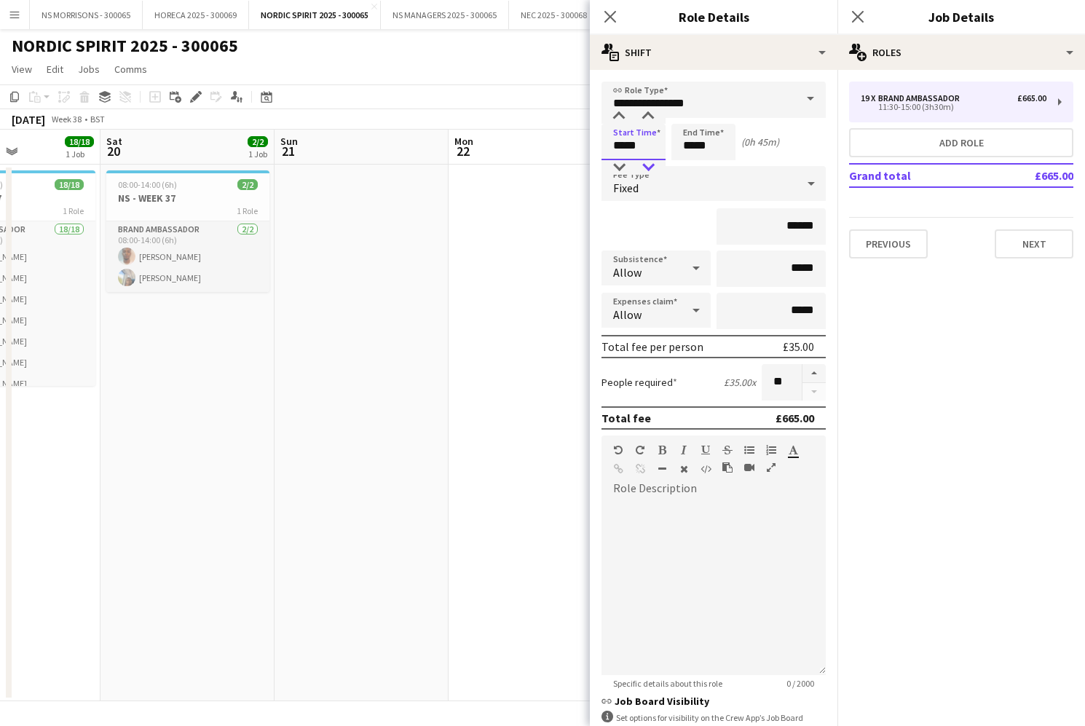
type input "*****"
click at [645, 165] on div at bounding box center [648, 167] width 29 height 15
click at [677, 147] on input "*****" at bounding box center [704, 142] width 64 height 36
click at [543, 232] on app-date-cell at bounding box center [536, 433] width 174 height 537
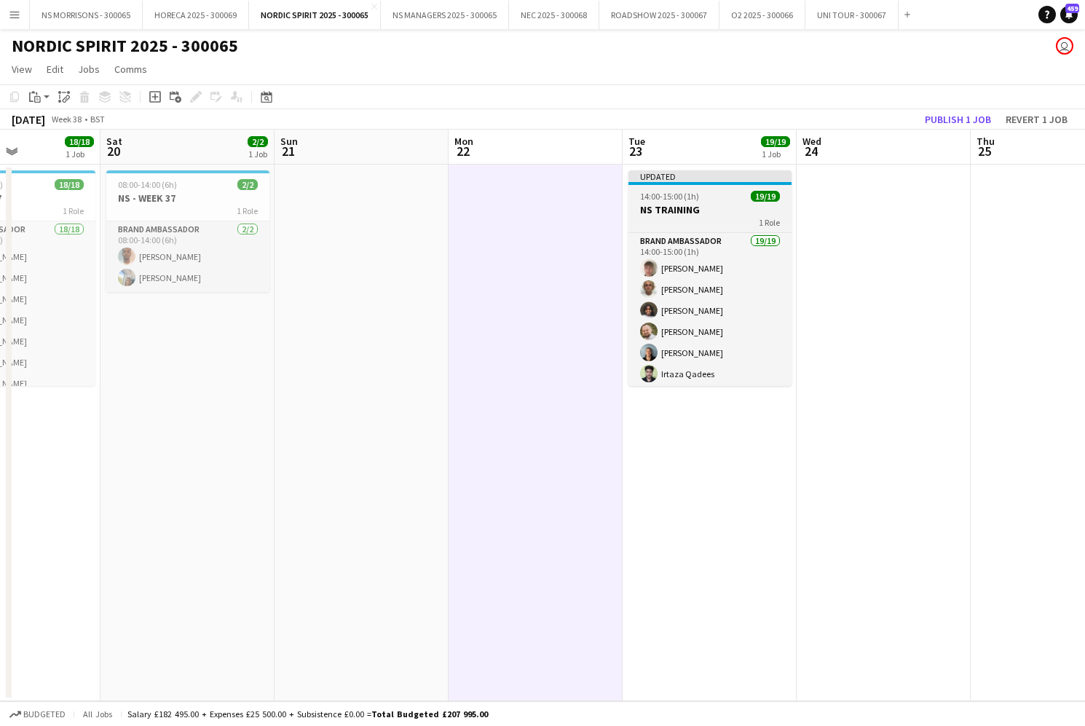
click at [698, 200] on span "14:00-15:00 (1h)" at bounding box center [669, 196] width 59 height 11
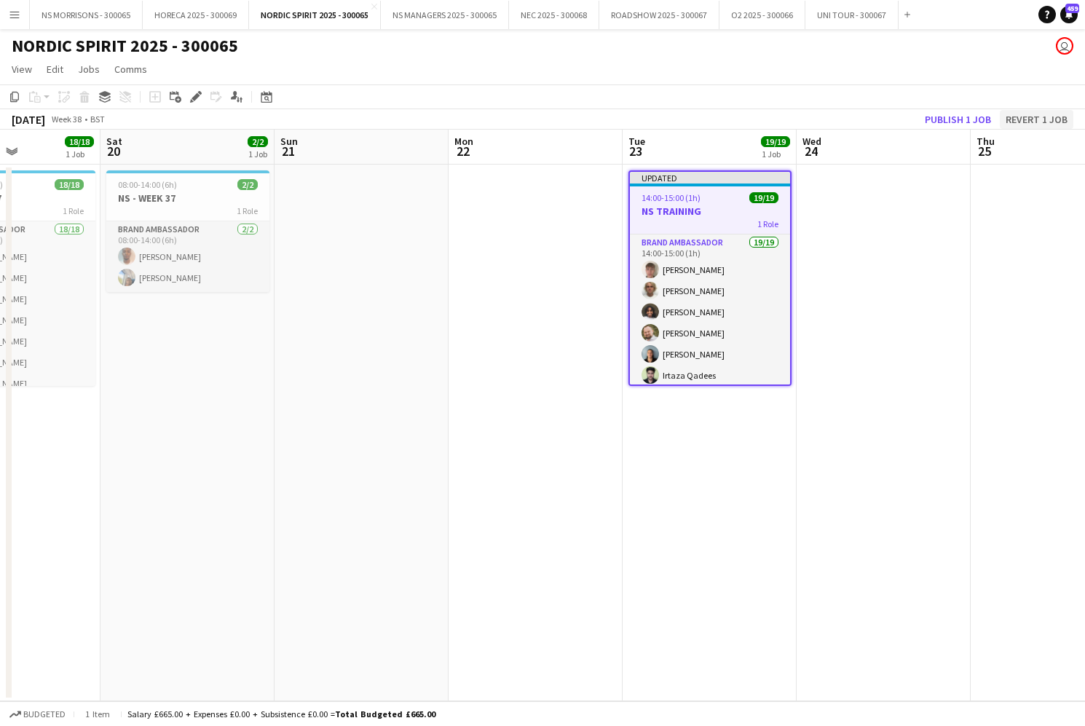
click at [1043, 124] on button "Revert 1 job" at bounding box center [1037, 119] width 74 height 19
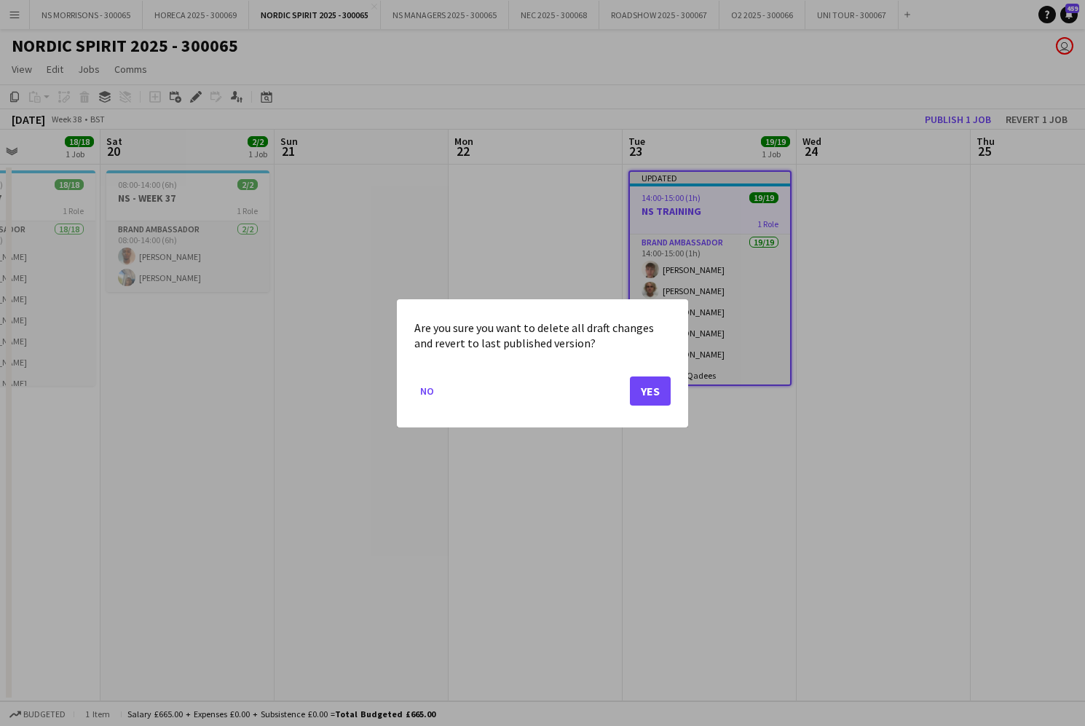
click at [650, 388] on button "Yes" at bounding box center [650, 390] width 41 height 29
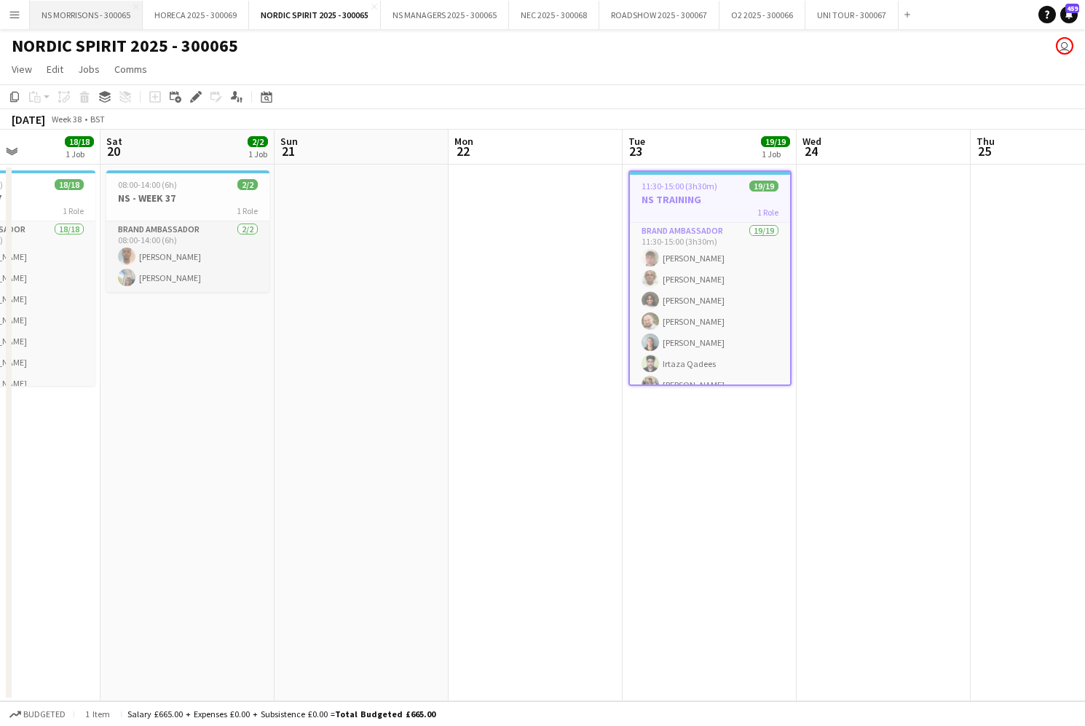
click at [95, 24] on button "NS MORRISONS - 300065 Close" at bounding box center [86, 15] width 113 height 28
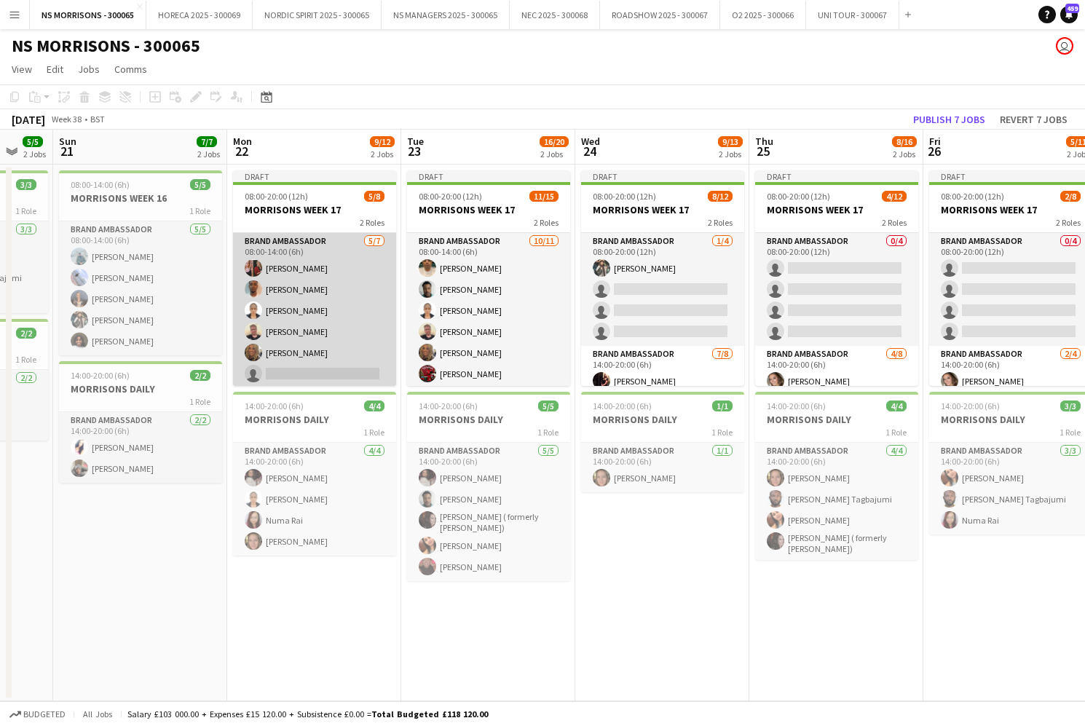
click at [295, 378] on app-card-role "Brand Ambassador [DATE] 08:00-14:00 (6h) [PERSON_NAME] [PERSON_NAME] [PERSON_NA…" at bounding box center [314, 321] width 163 height 176
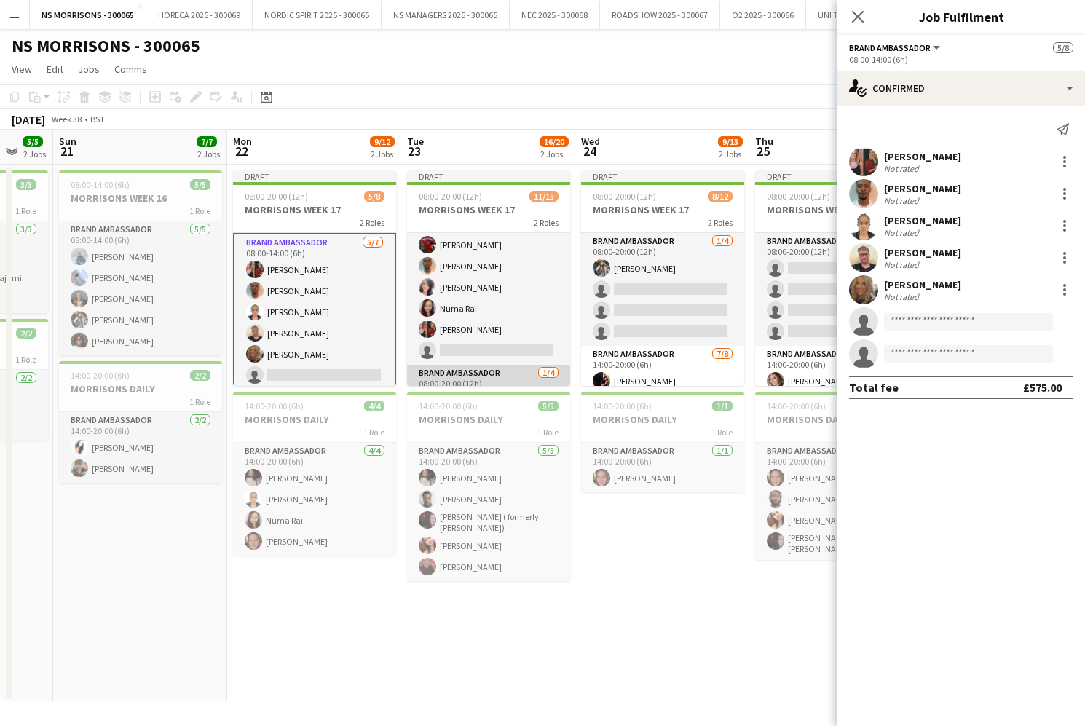
scroll to position [150, 0]
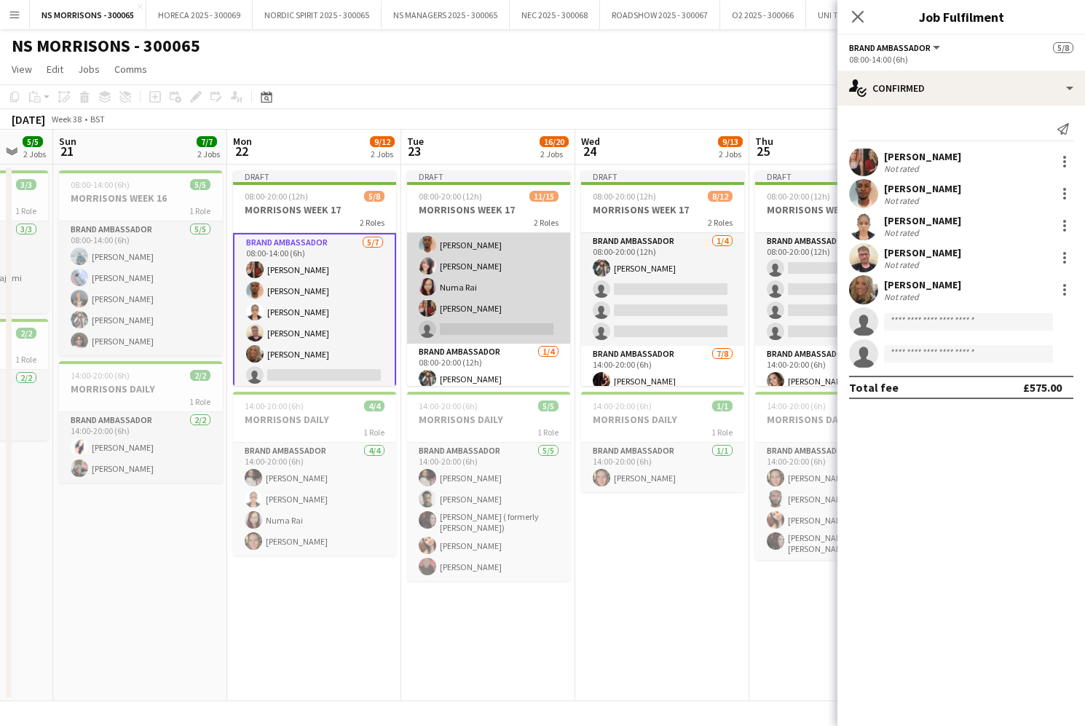
click at [468, 336] on app-card-role "Brand Ambassador 10/11 08:00-14:00 (6h) Qadish Dass olanrewaju Jones Opeyemi Aj…" at bounding box center [488, 213] width 163 height 261
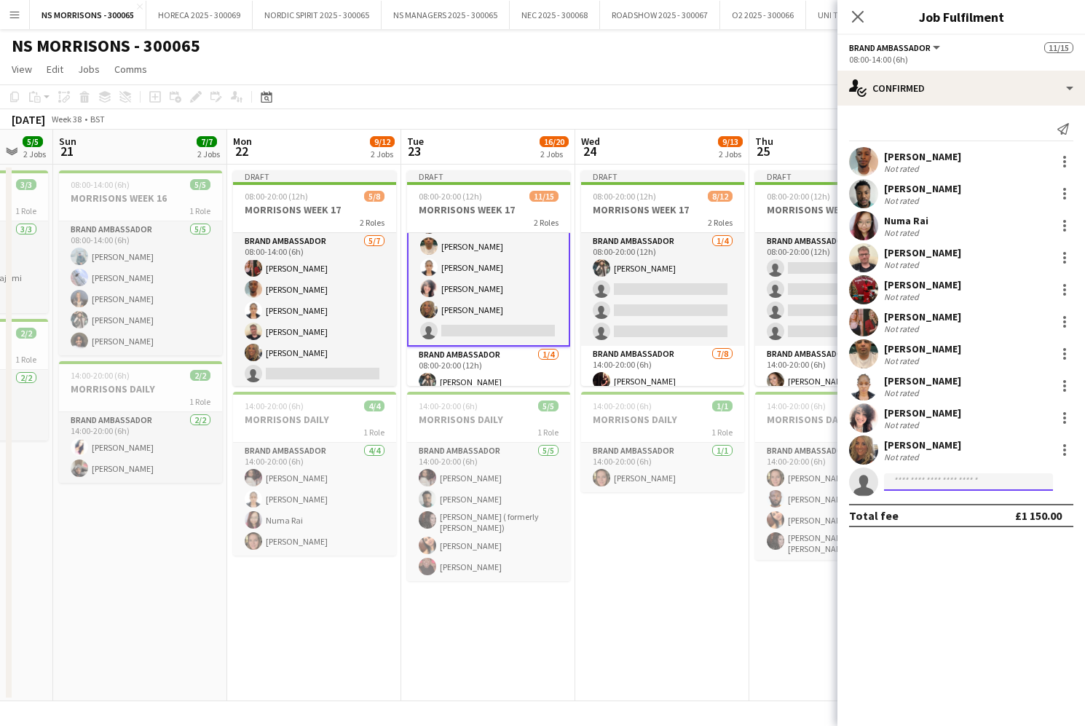
click at [927, 486] on input at bounding box center [968, 481] width 169 height 17
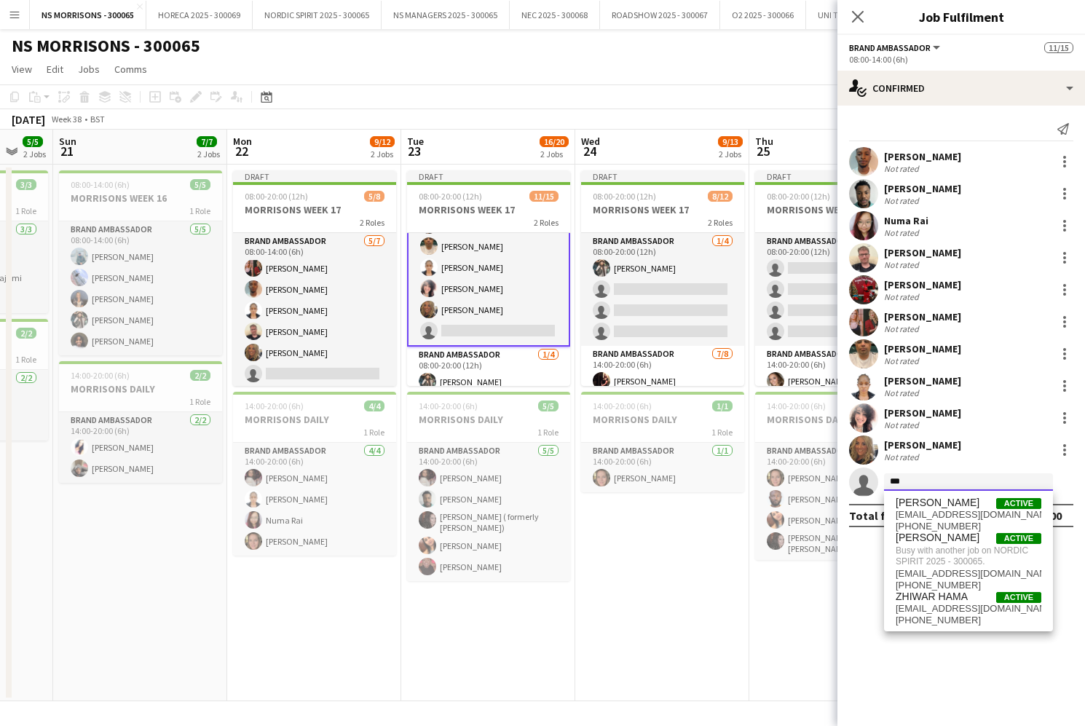
type input "***"
click at [701, 587] on app-date-cell "Draft 08:00-20:00 (12h) 8/12 MORRISONS WEEK 17 2 Roles Brand Ambassador 1/4 08:…" at bounding box center [662, 433] width 174 height 537
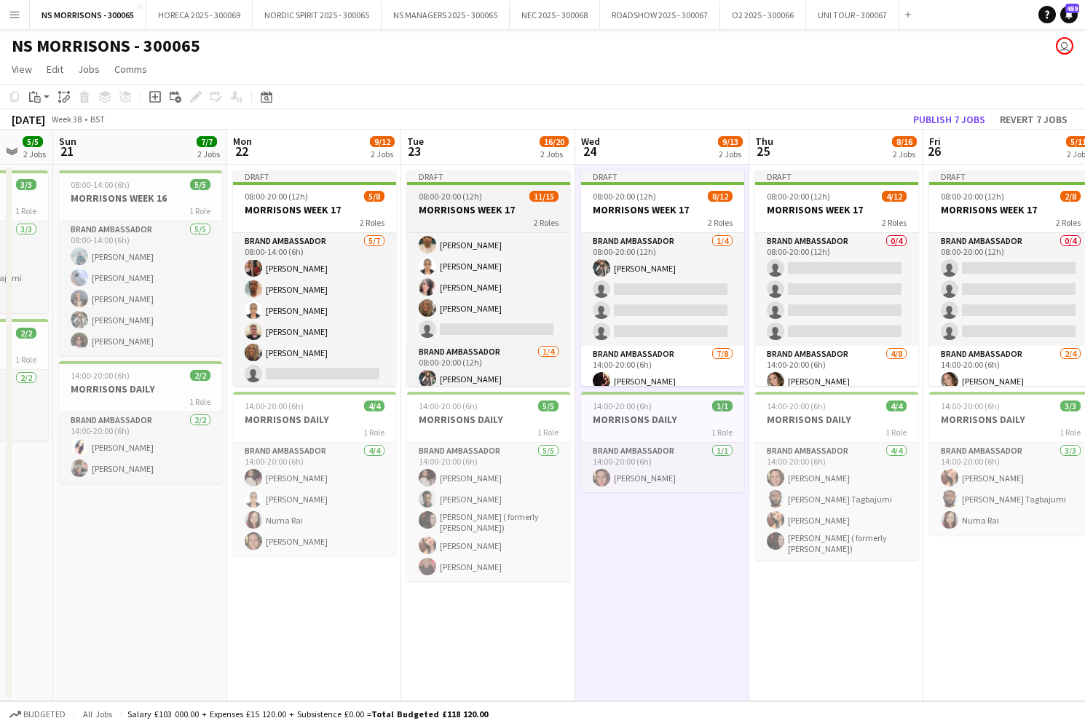
click at [492, 211] on h3 "MORRISONS WEEK 17" at bounding box center [488, 209] width 163 height 13
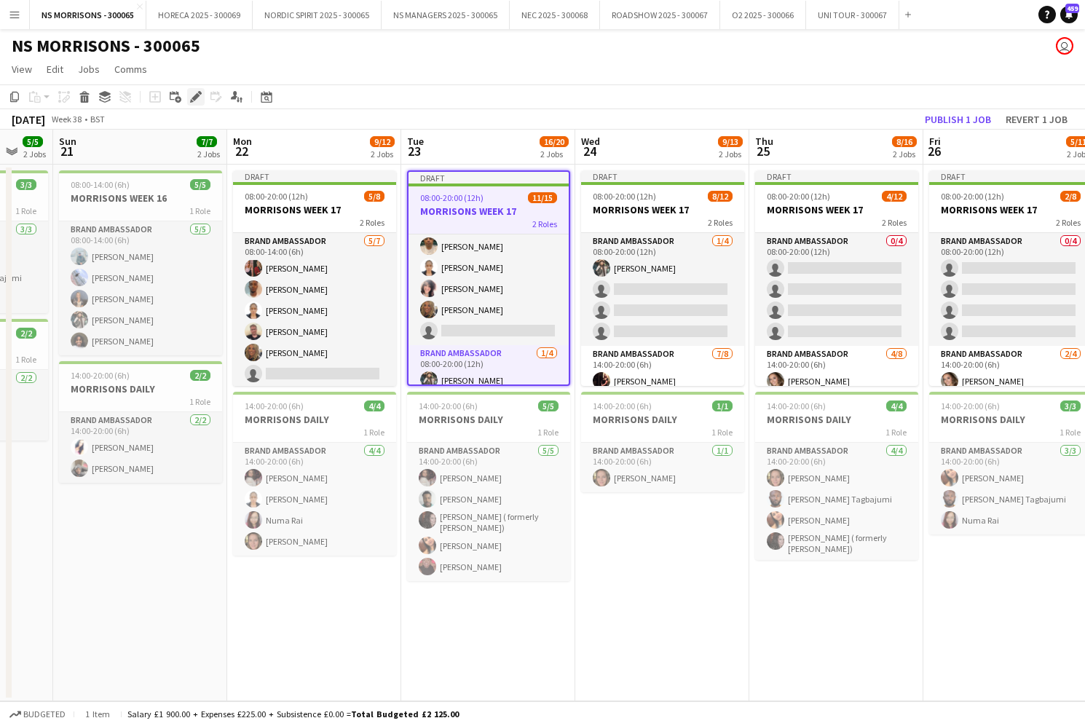
click at [202, 98] on div "Edit" at bounding box center [195, 96] width 17 height 17
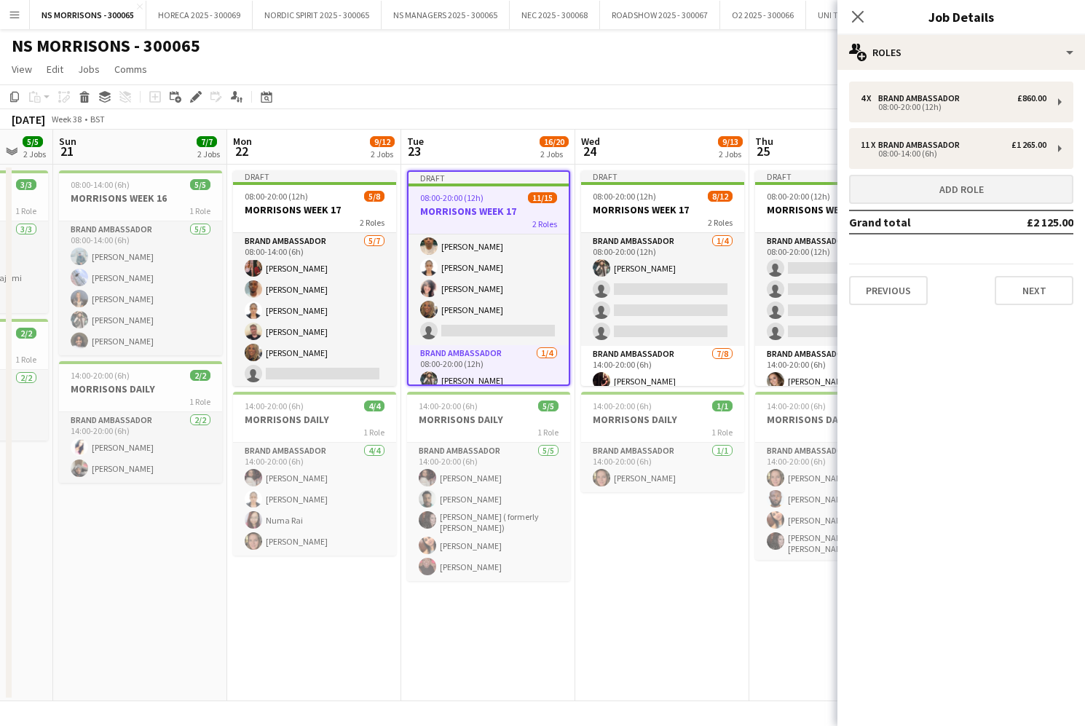
click at [923, 189] on button "Add role" at bounding box center [961, 189] width 224 height 29
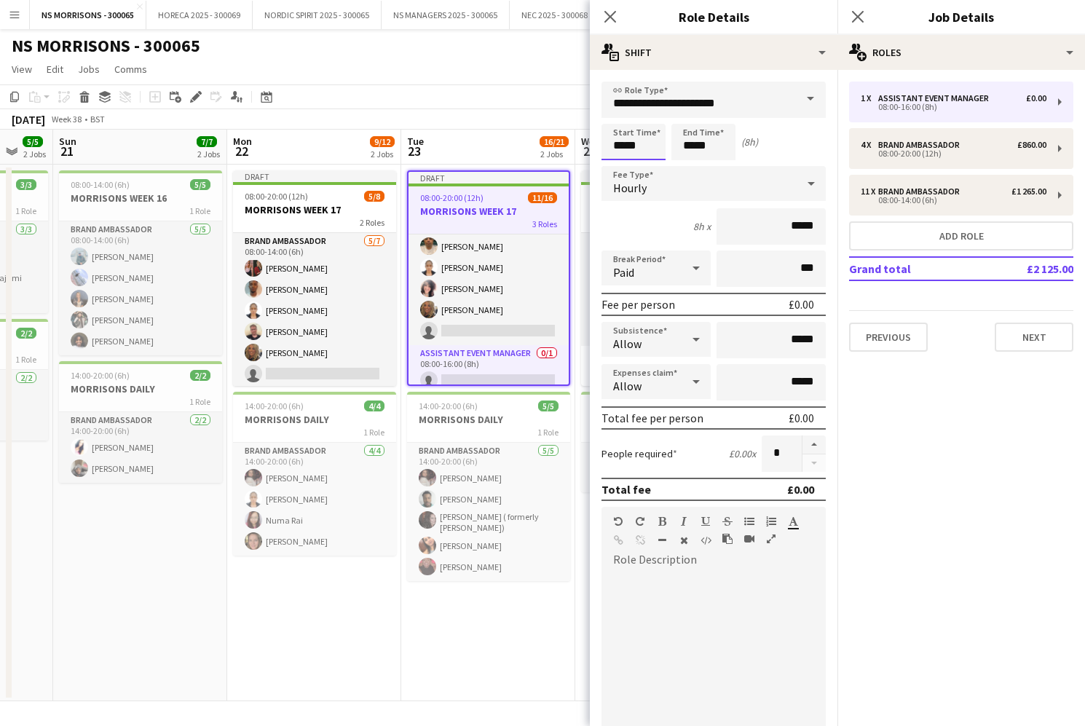
drag, startPoint x: 621, startPoint y: 146, endPoint x: 624, endPoint y: 134, distance: 12.0
click at [621, 146] on input "*****" at bounding box center [634, 142] width 64 height 36
click at [621, 121] on div at bounding box center [619, 116] width 29 height 15
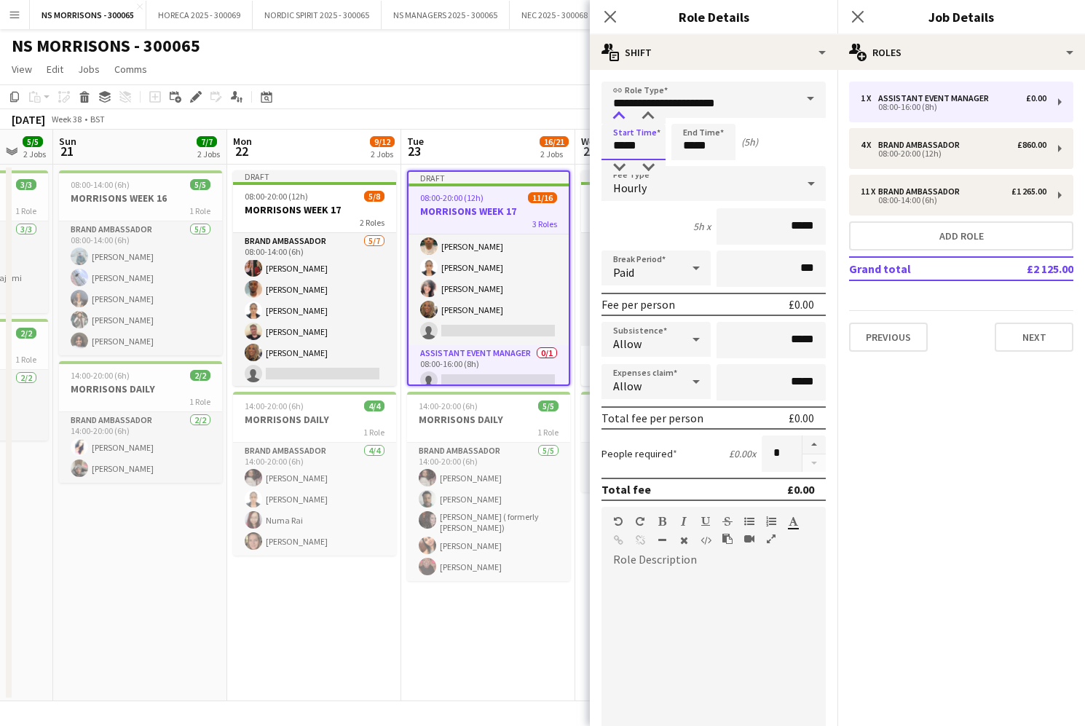
click at [621, 121] on div at bounding box center [619, 116] width 29 height 15
type input "*****"
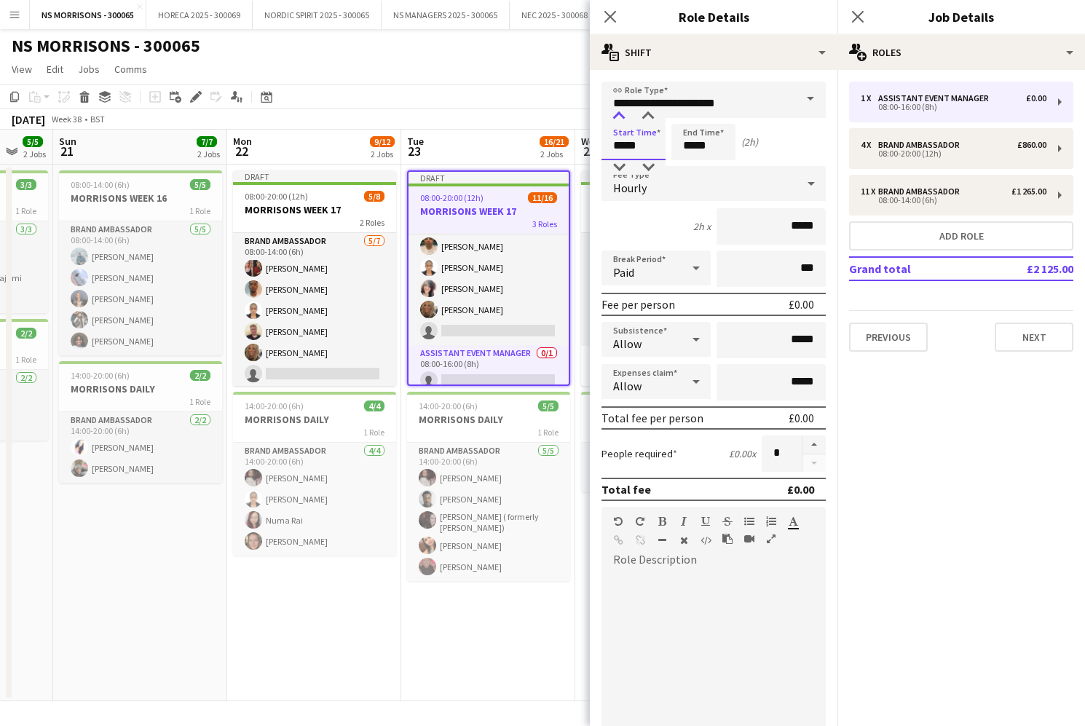
click at [621, 121] on div at bounding box center [619, 116] width 29 height 15
click at [704, 146] on input "*****" at bounding box center [704, 142] width 64 height 36
click at [690, 118] on div at bounding box center [689, 116] width 29 height 15
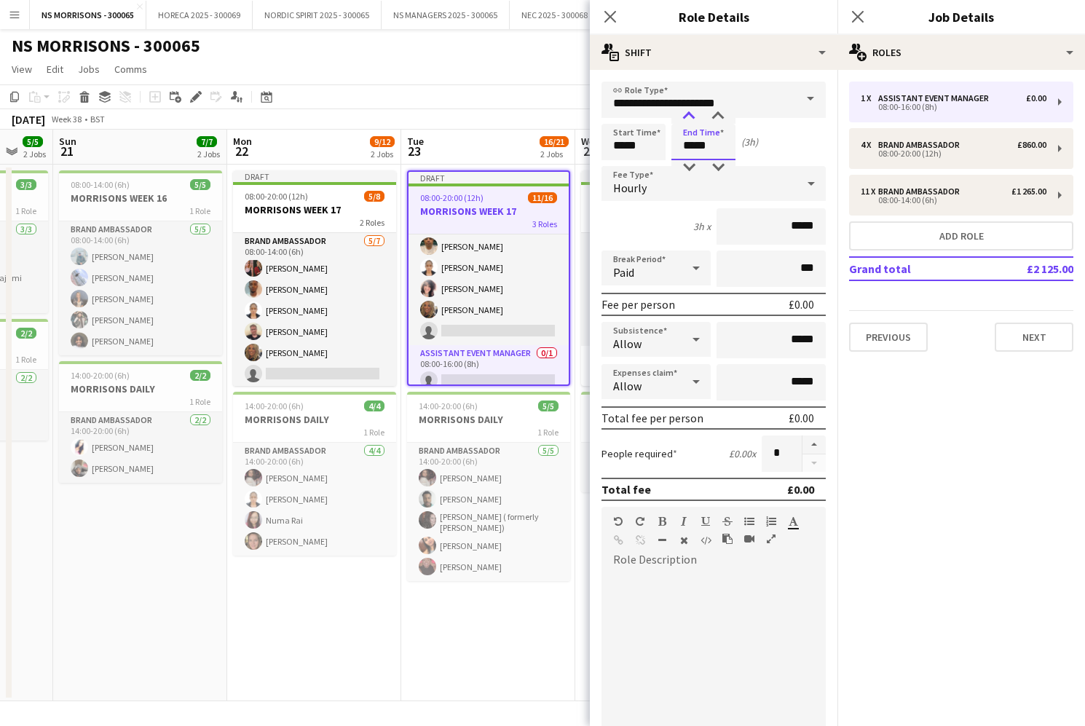
click at [690, 118] on div at bounding box center [689, 116] width 29 height 15
click at [691, 114] on div at bounding box center [689, 116] width 29 height 15
type input "*****"
drag, startPoint x: 691, startPoint y: 114, endPoint x: 699, endPoint y: 105, distance: 11.9
click at [691, 114] on div at bounding box center [689, 116] width 29 height 15
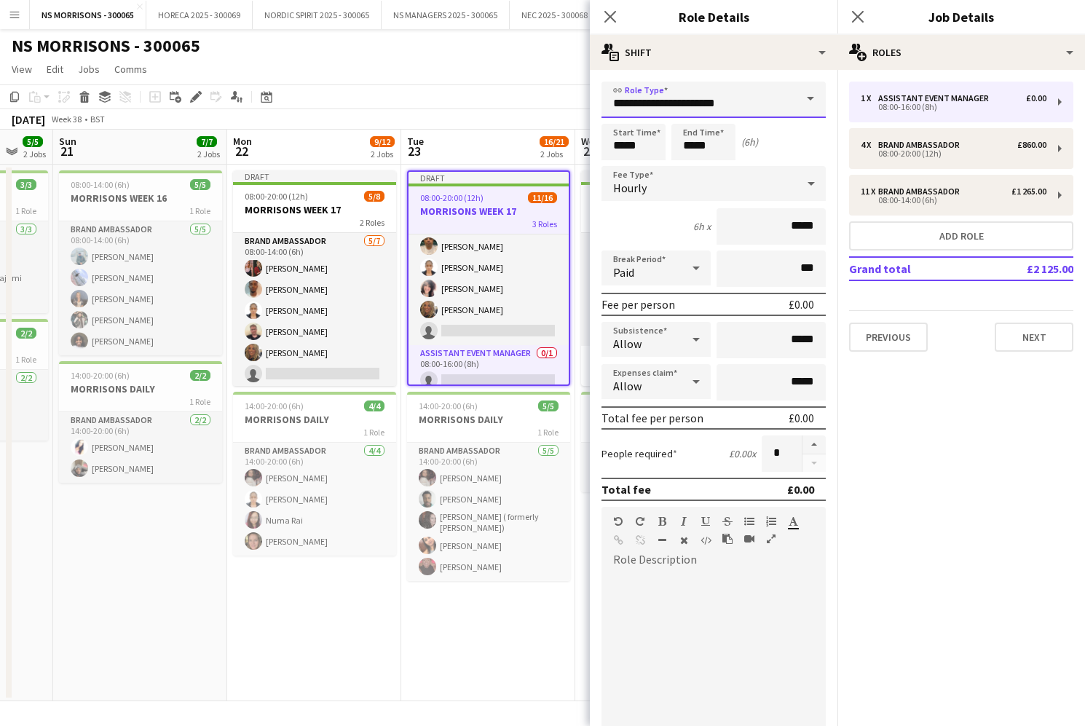
click at [702, 102] on input "**********" at bounding box center [714, 100] width 224 height 36
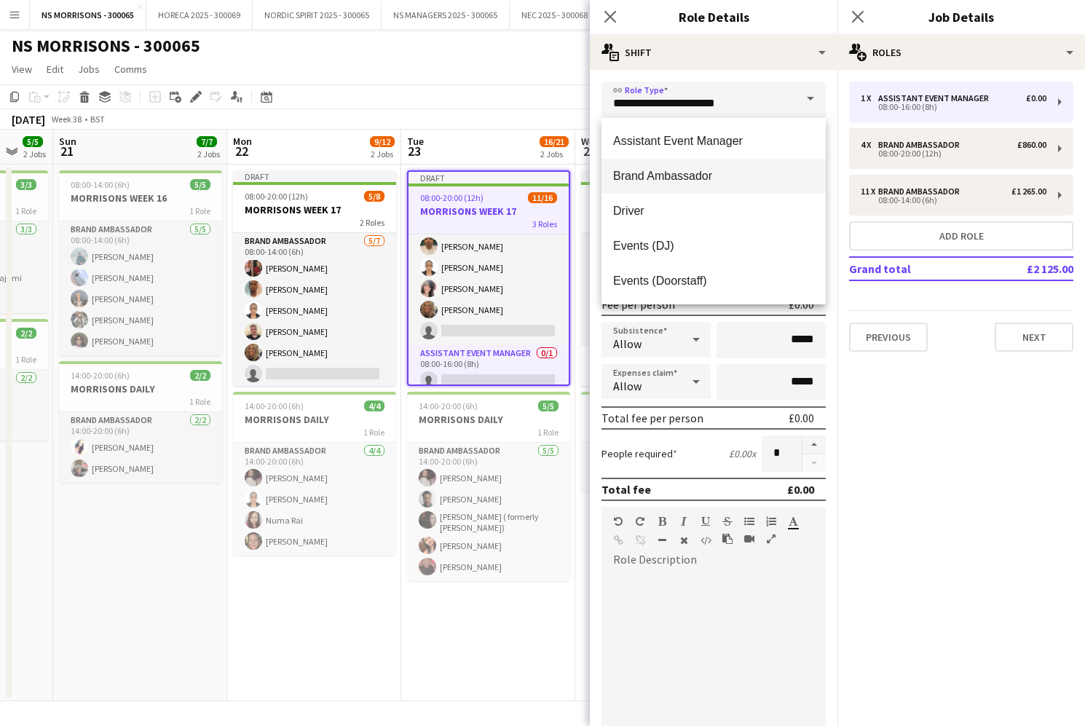
click at [693, 163] on mat-option "Brand Ambassador" at bounding box center [714, 176] width 224 height 35
type input "**********"
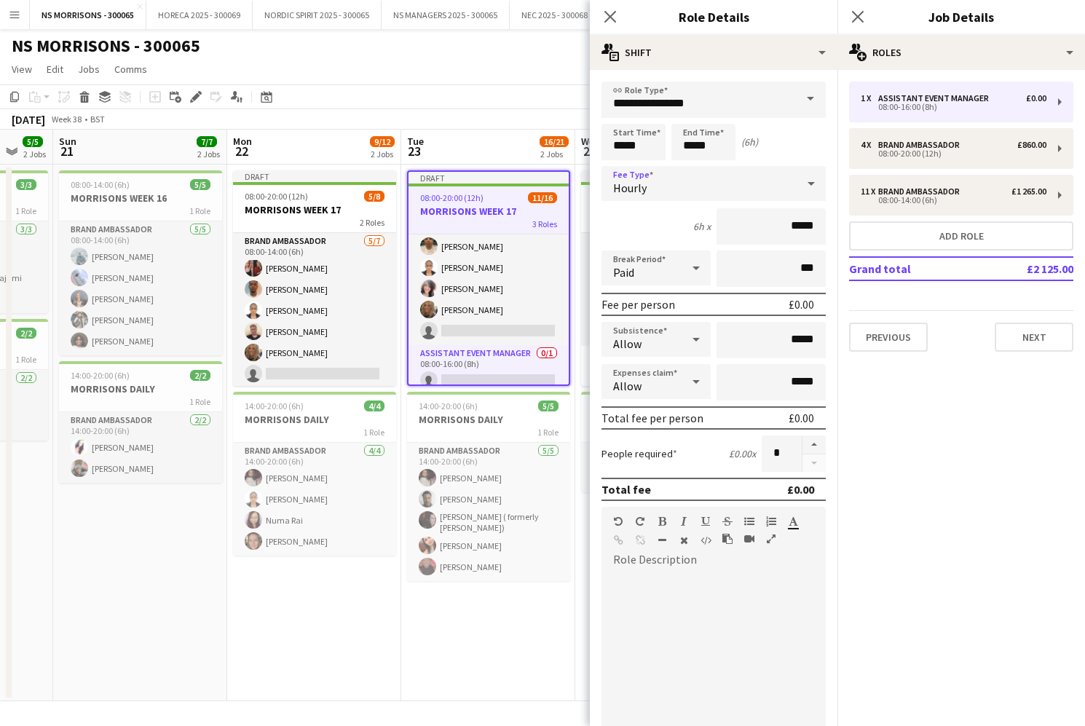
click at [684, 186] on div "Hourly" at bounding box center [699, 183] width 195 height 35
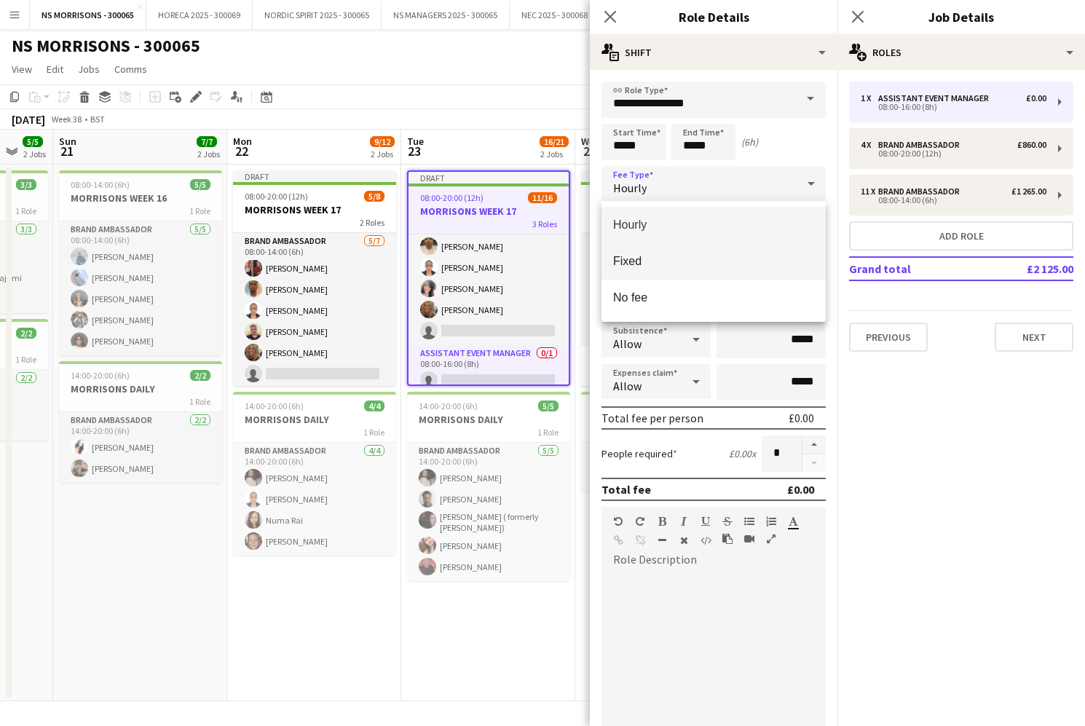
drag, startPoint x: 680, startPoint y: 259, endPoint x: 723, endPoint y: 248, distance: 44.3
click at [682, 258] on span "Fixed" at bounding box center [713, 261] width 201 height 14
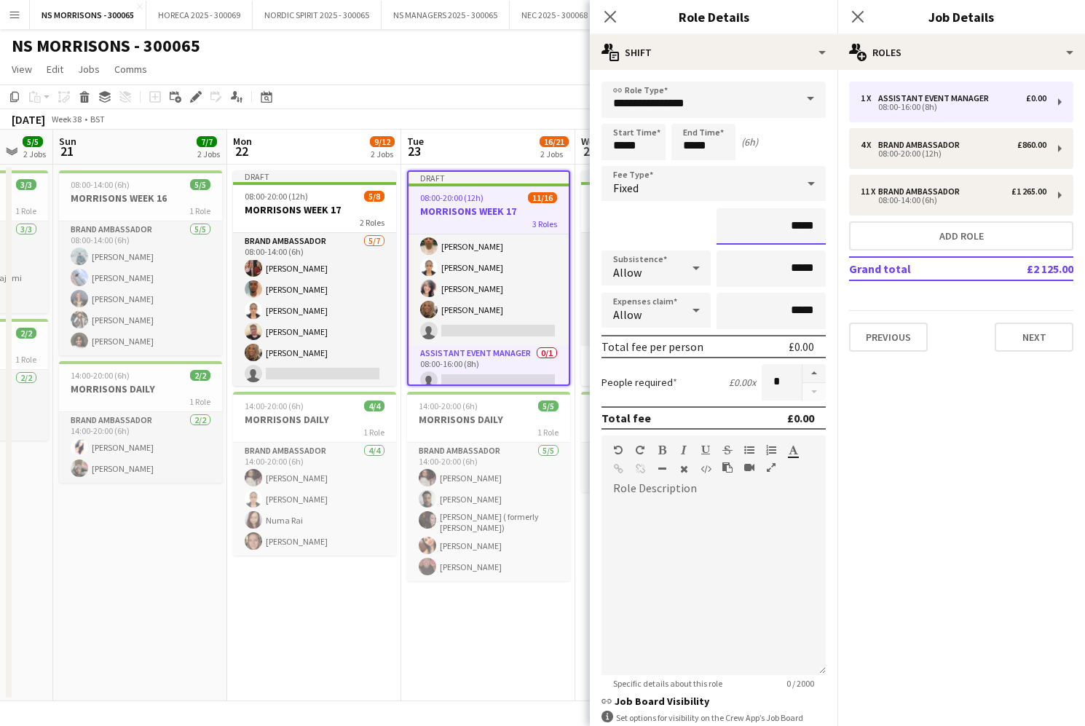
click at [794, 227] on input "*****" at bounding box center [771, 226] width 109 height 36
type input "*******"
click at [798, 305] on input "*****" at bounding box center [771, 311] width 109 height 36
type input "******"
click at [476, 611] on app-date-cell "Draft 08:00-20:00 (12h) 11/16 MORRISONS WEEK 17 3 Roles Brand Ambassador 10/11 …" at bounding box center [488, 433] width 174 height 537
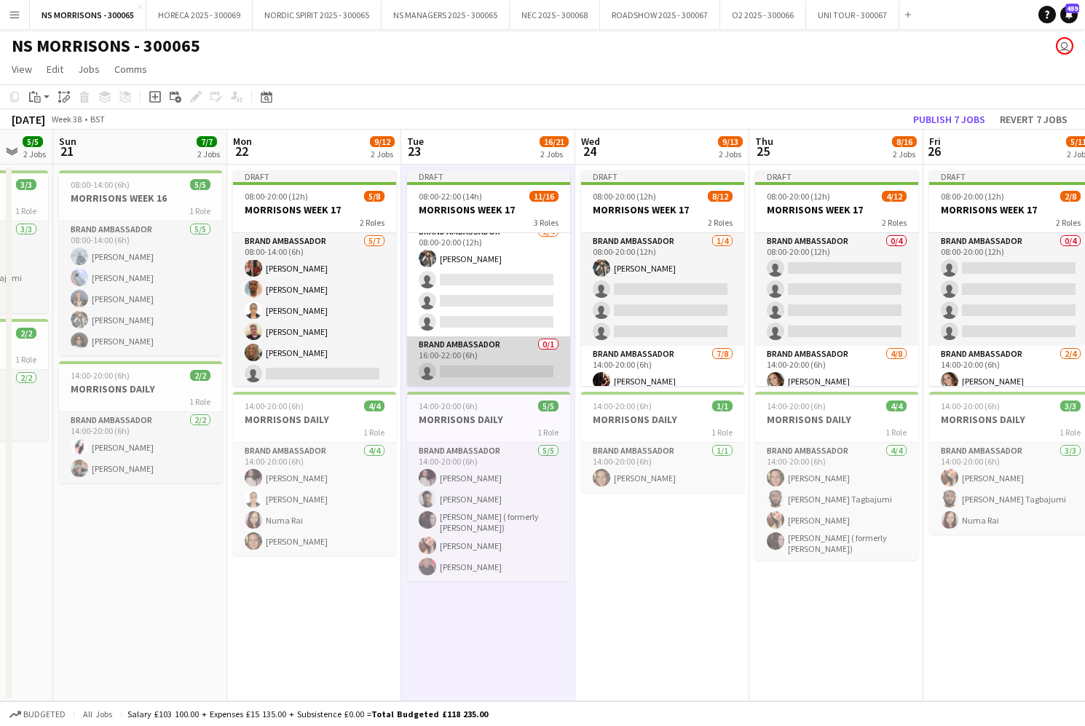
scroll to position [270, 0]
click at [487, 366] on app-card-role "Brand Ambassador 0/1 16:00-22:00 (6h) single-neutral-actions" at bounding box center [488, 362] width 163 height 50
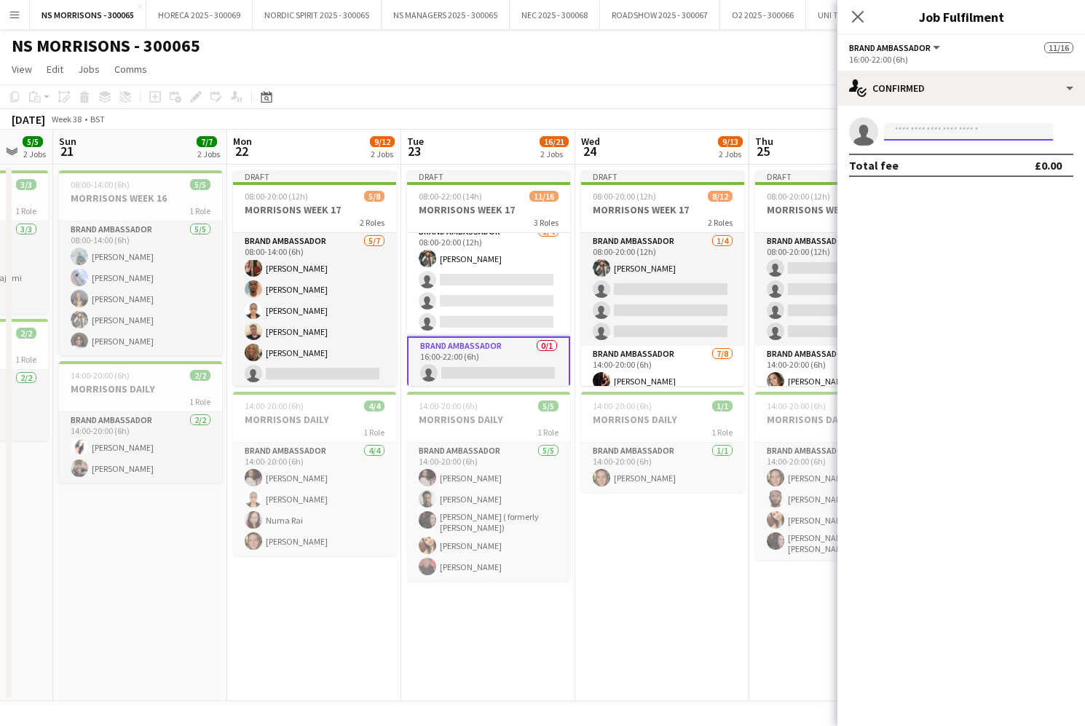
click at [905, 128] on input at bounding box center [968, 131] width 169 height 17
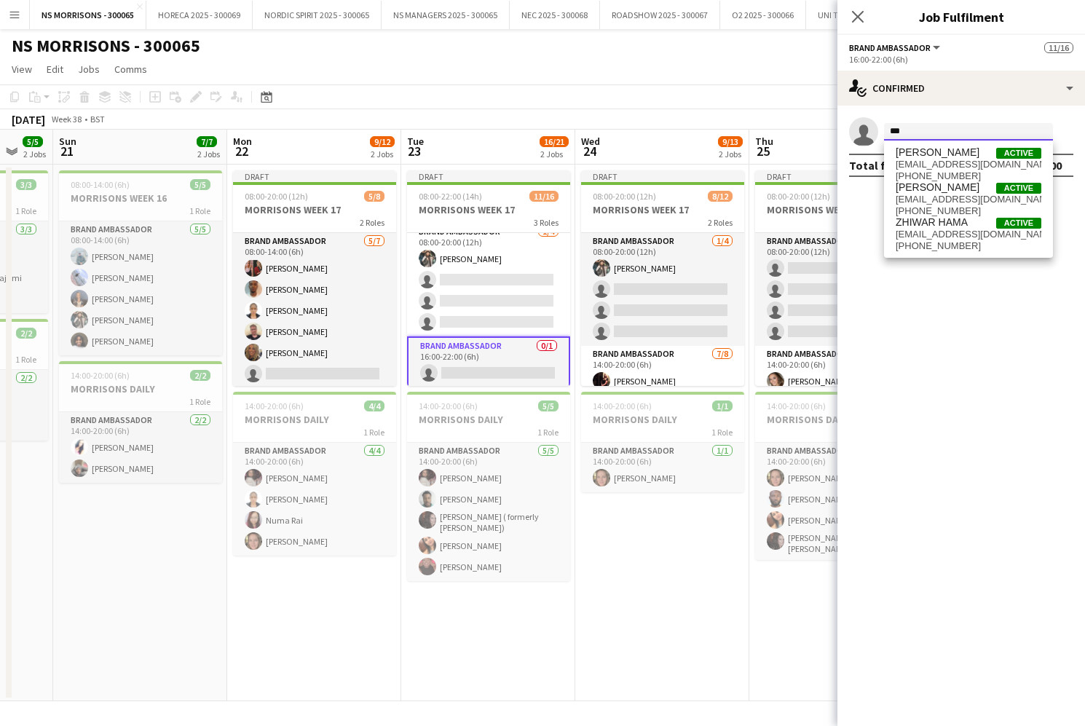
type input "***"
click at [921, 201] on span "[EMAIL_ADDRESS][DOMAIN_NAME]" at bounding box center [969, 200] width 146 height 12
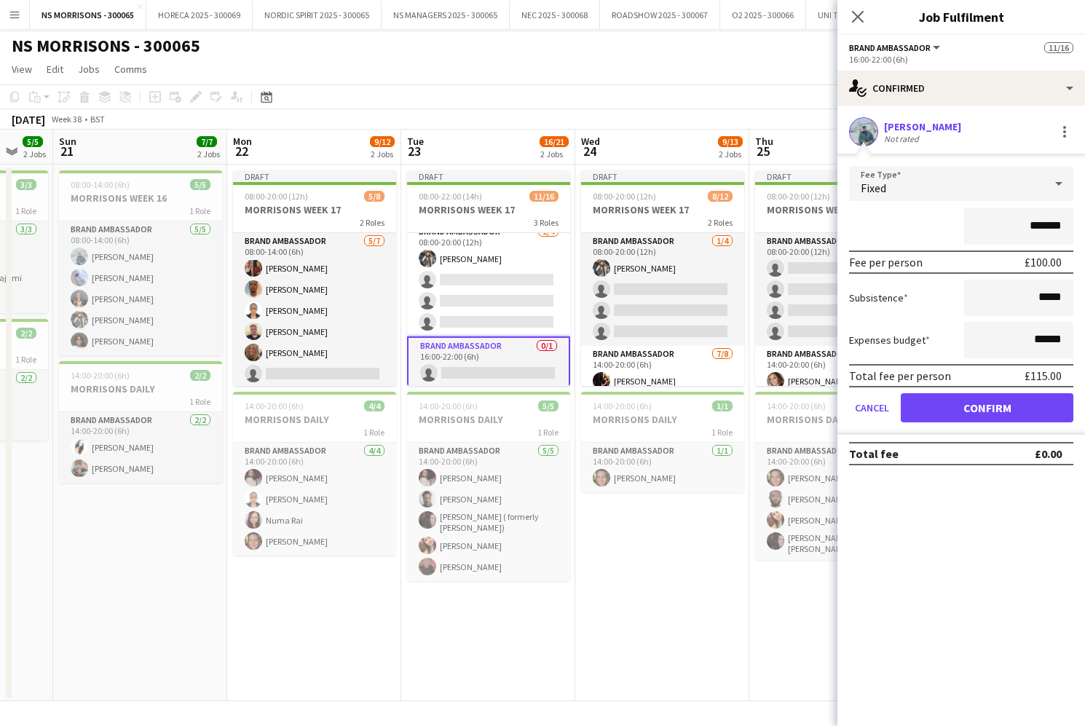
click at [928, 401] on button "Confirm" at bounding box center [987, 407] width 173 height 29
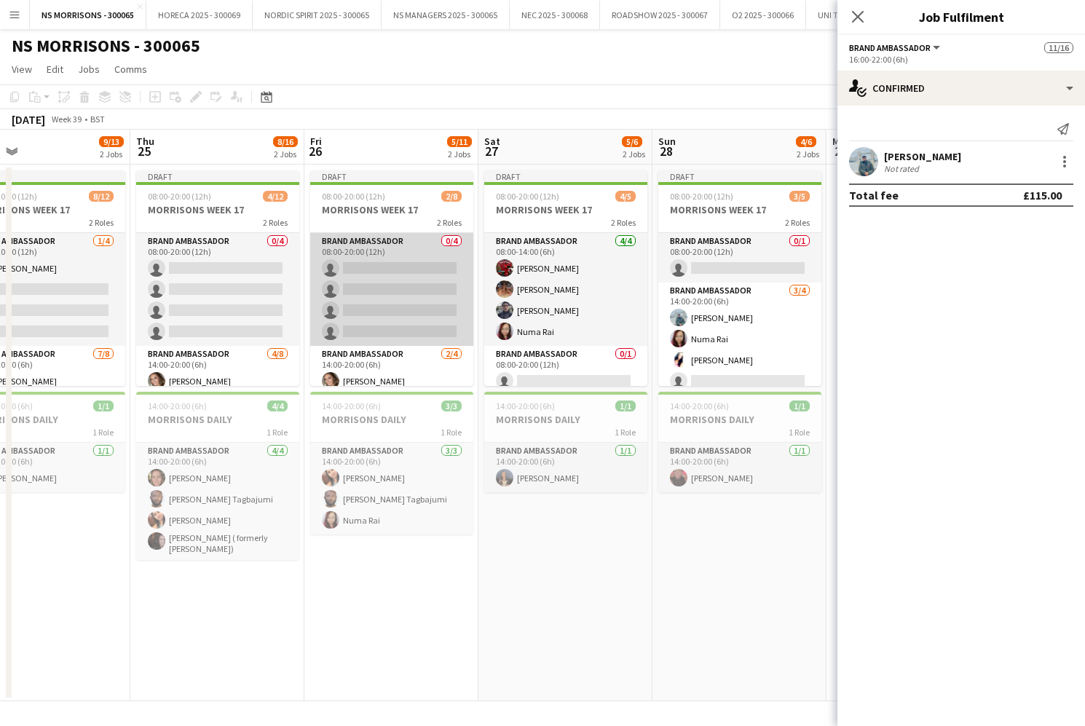
scroll to position [0, 0]
click at [388, 310] on app-card-role "Brand Ambassador 0/4 08:00-20:00 (12h) single-neutral-actions single-neutral-ac…" at bounding box center [391, 289] width 163 height 113
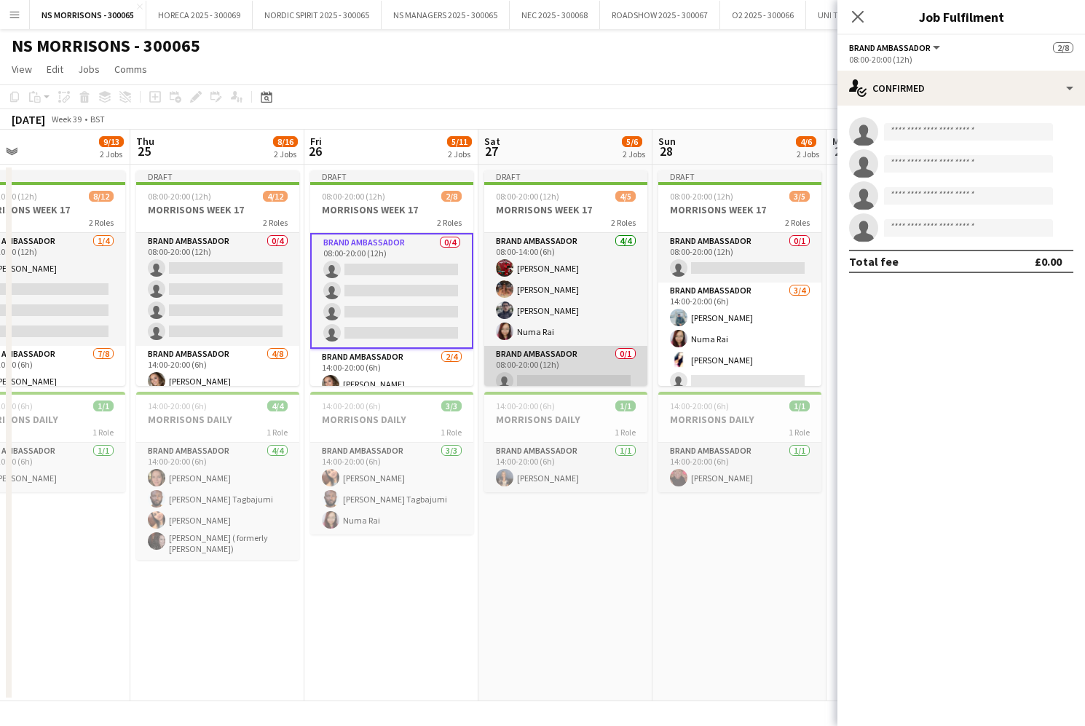
click at [557, 361] on app-card-role "Brand Ambassador 0/1 08:00-20:00 (12h) single-neutral-actions" at bounding box center [565, 371] width 163 height 50
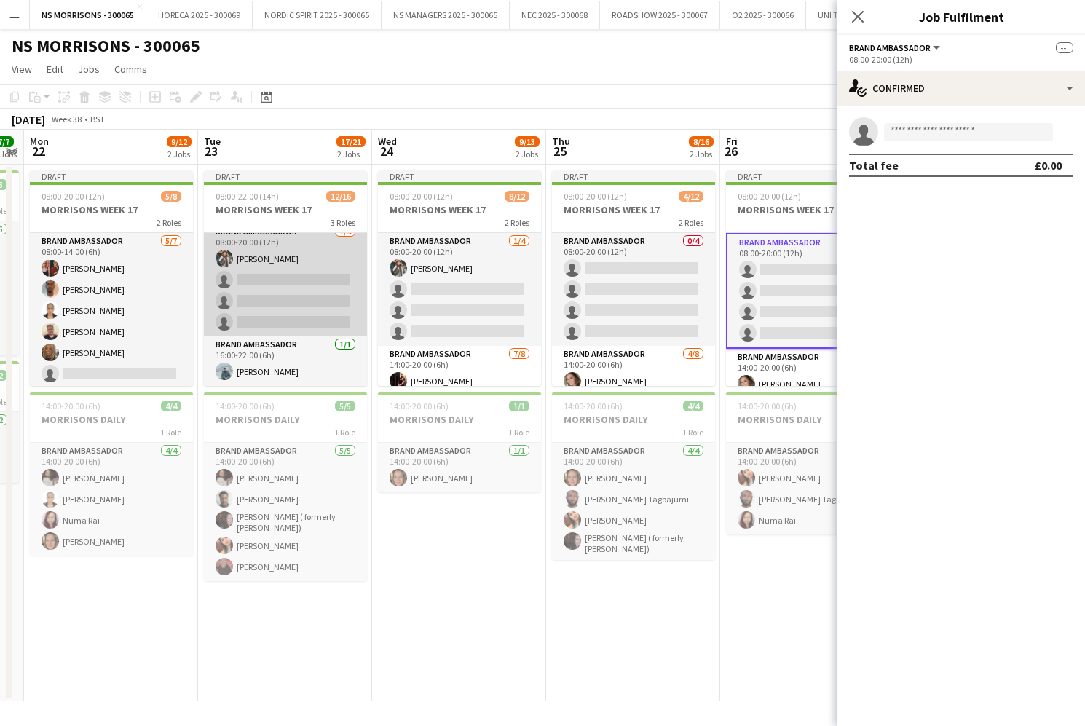
scroll to position [0, 696]
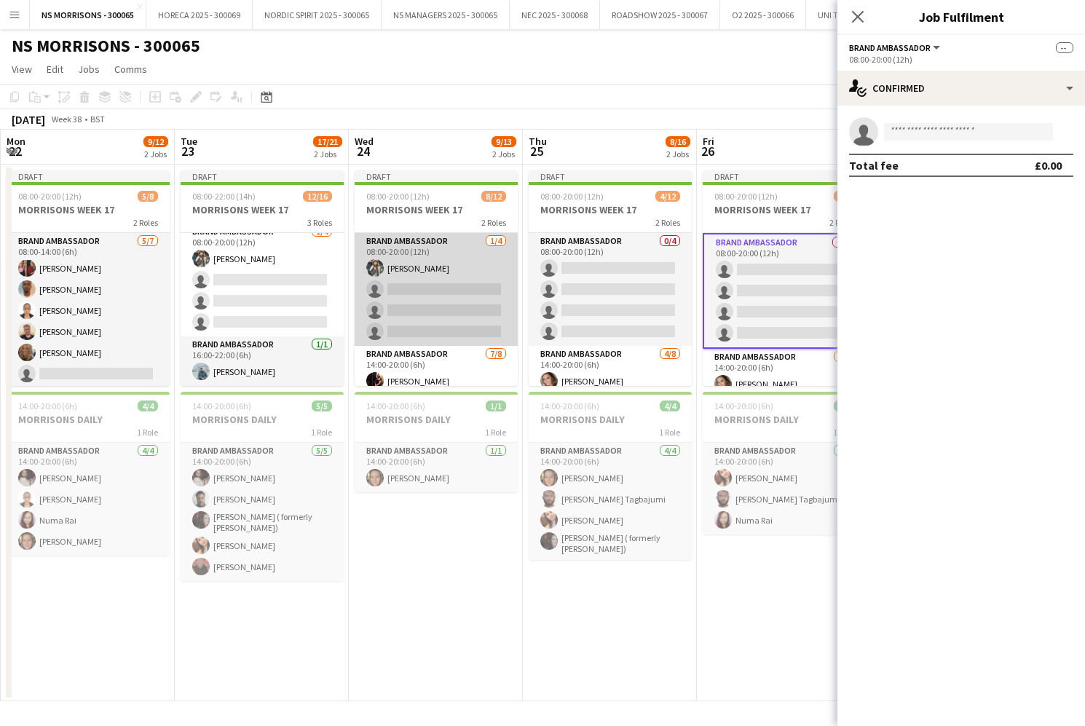
click at [412, 277] on app-card-role "Brand Ambassador [DATE] 08:00-20:00 (12h) [PERSON_NAME] single-neutral-actions …" at bounding box center [436, 289] width 163 height 113
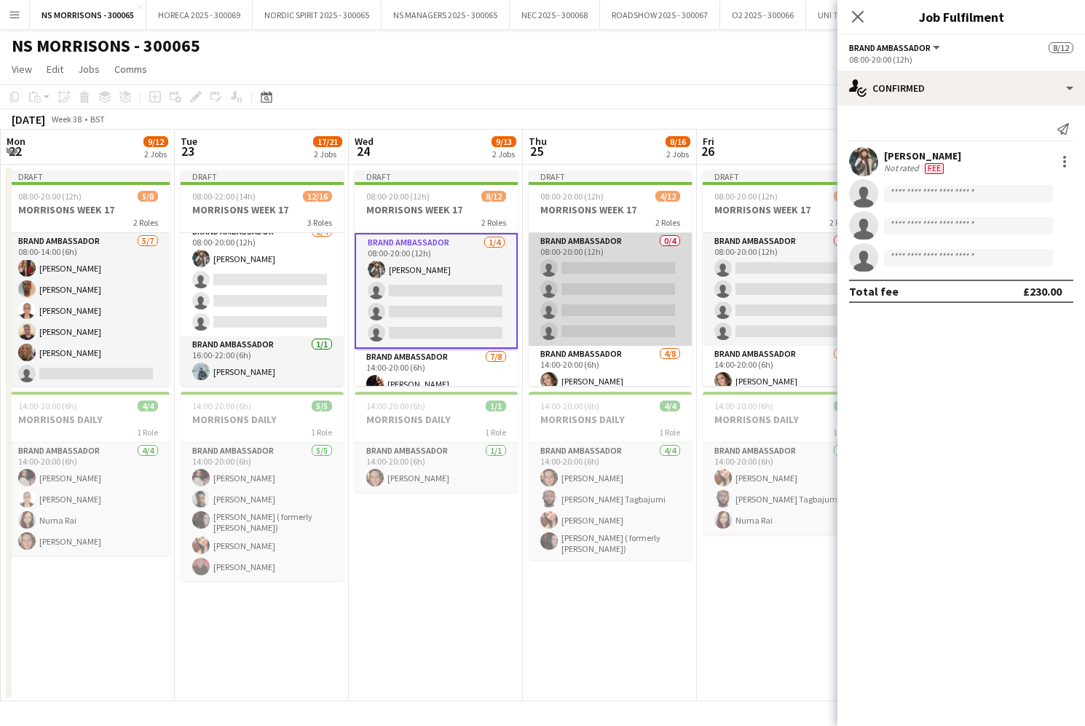
click at [604, 264] on app-card-role "Brand Ambassador 0/4 08:00-20:00 (12h) single-neutral-actions single-neutral-ac…" at bounding box center [610, 289] width 163 height 113
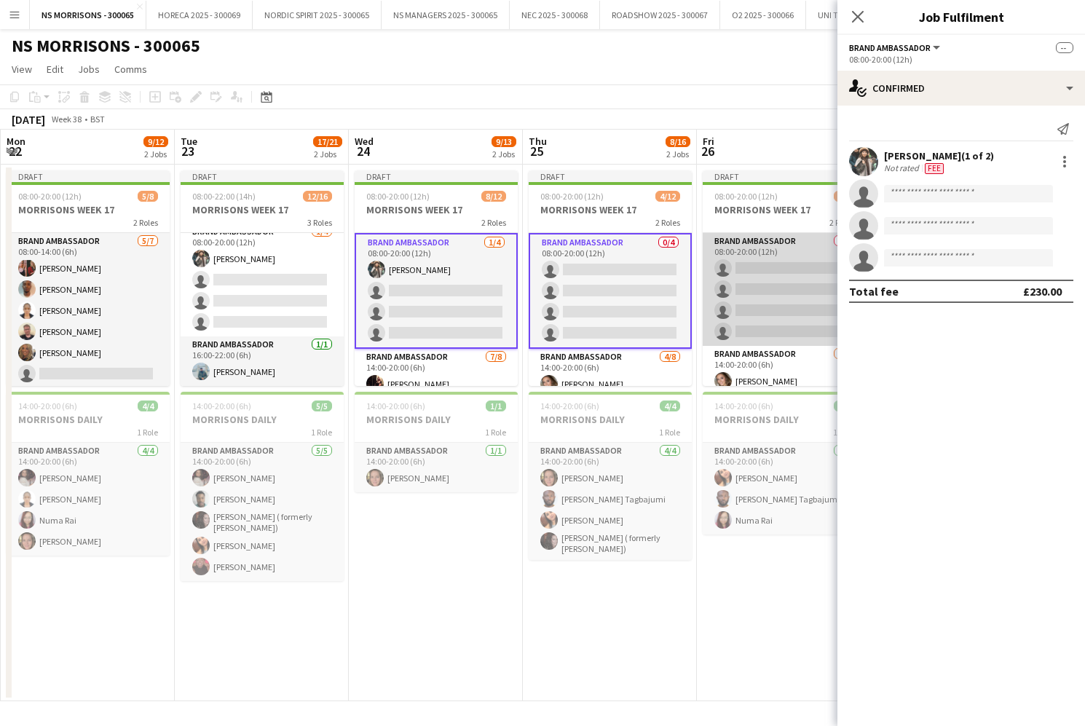
click at [719, 274] on app-card-role "Brand Ambassador 0/4 08:00-20:00 (12h) single-neutral-actions single-neutral-ac…" at bounding box center [784, 289] width 163 height 113
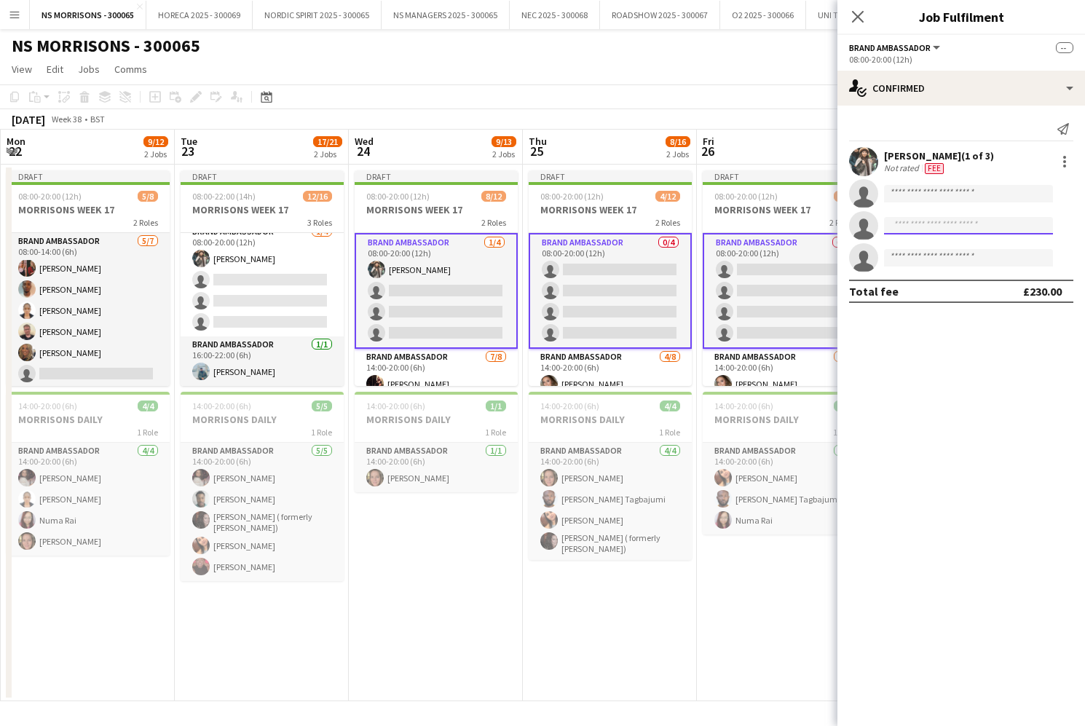
click at [921, 232] on input at bounding box center [968, 225] width 169 height 17
type input "****"
click at [921, 260] on span "[EMAIL_ADDRESS][DOMAIN_NAME]" at bounding box center [969, 259] width 146 height 12
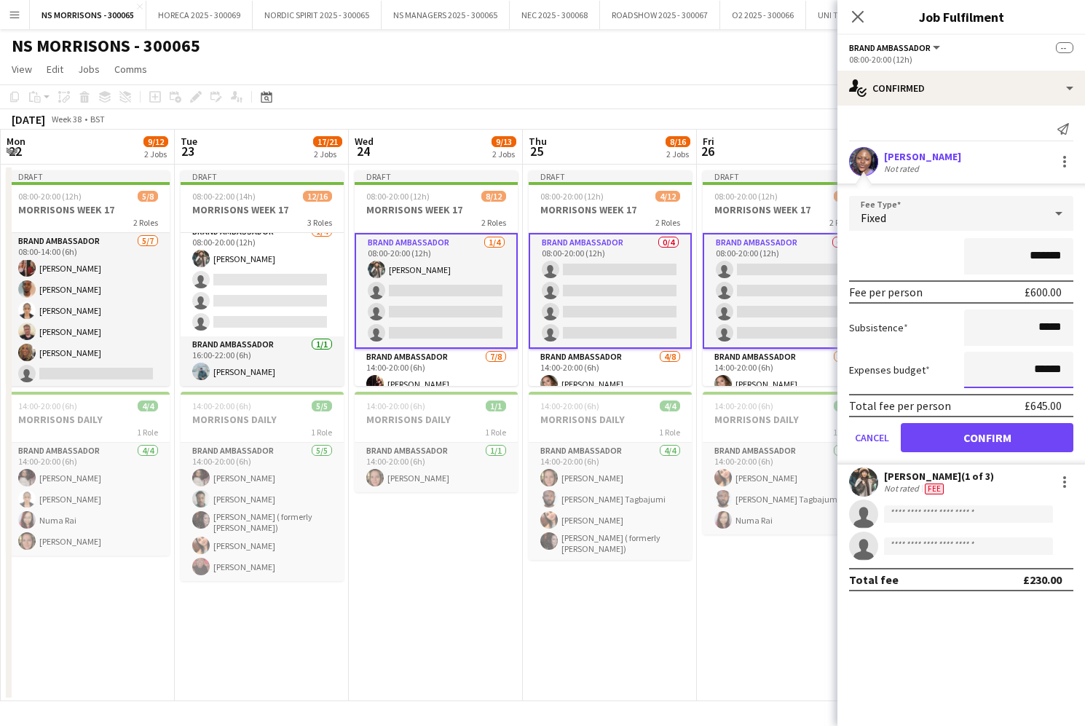
click at [1043, 369] on input "******" at bounding box center [1018, 370] width 109 height 36
type input "******"
click at [1021, 430] on button "Confirm" at bounding box center [987, 437] width 173 height 29
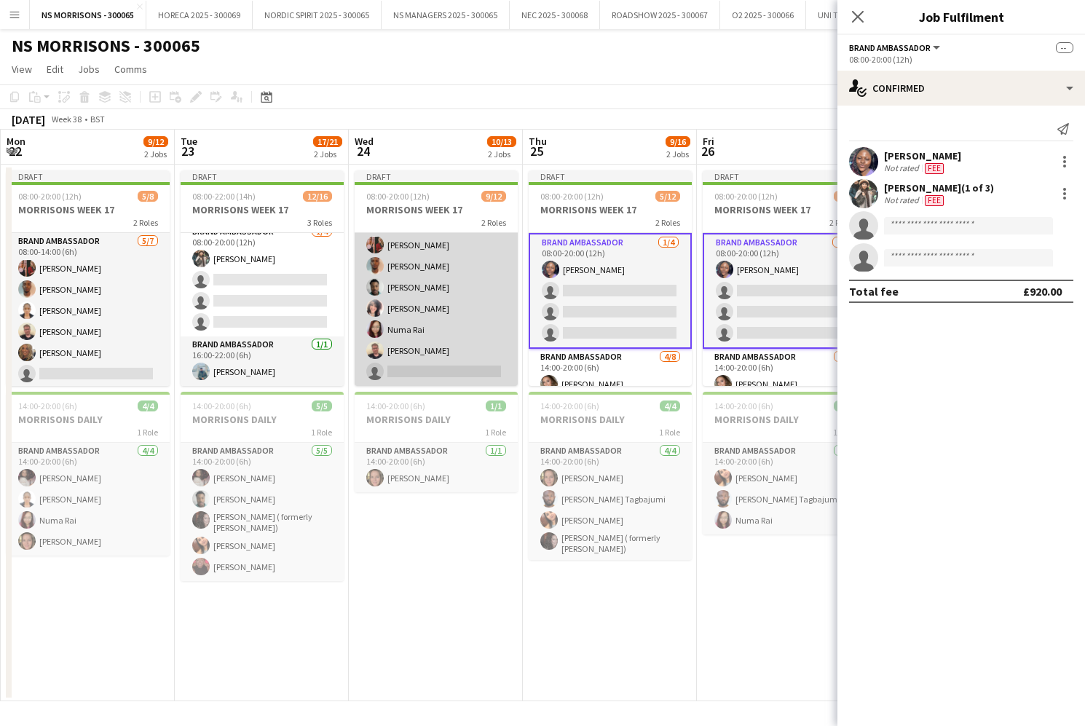
scroll to position [160, 0]
drag, startPoint x: 433, startPoint y: 348, endPoint x: 470, endPoint y: 347, distance: 36.5
click at [433, 348] on app-card-role "Brand Ambassador 7/8 14:00-20:00 (6h) chelsea Tuby Amanda Lilliu Toheeb oladime…" at bounding box center [436, 287] width 163 height 197
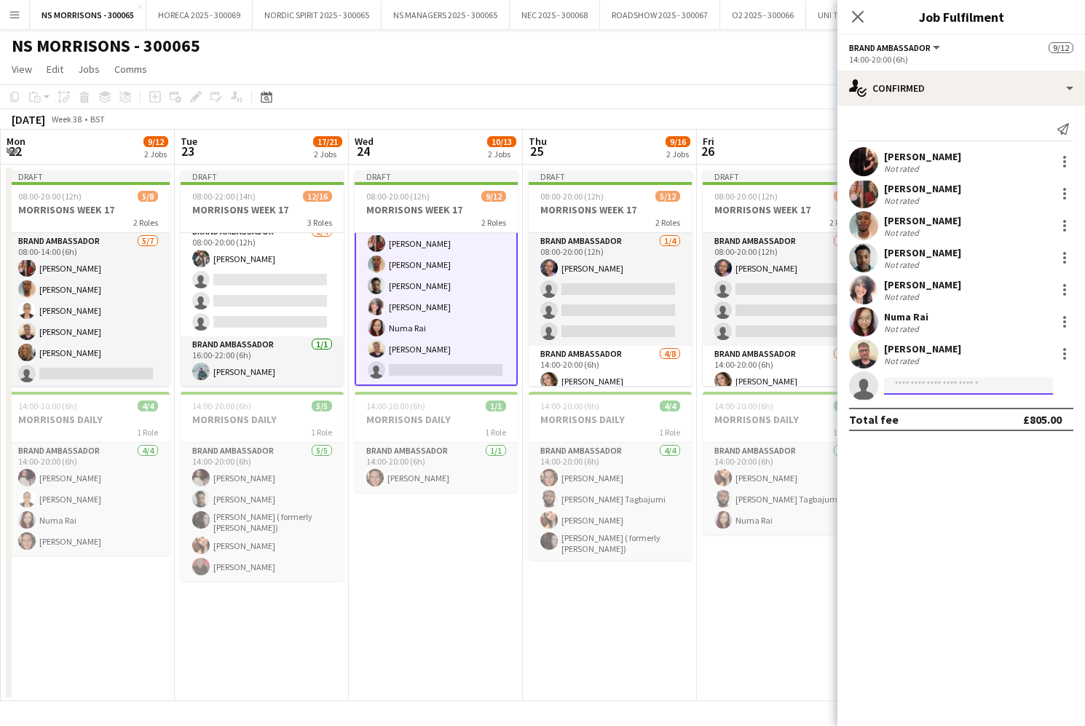
click at [901, 388] on input at bounding box center [968, 385] width 169 height 17
type input "***"
click at [897, 415] on span "[EMAIL_ADDRESS][DOMAIN_NAME]" at bounding box center [969, 419] width 146 height 12
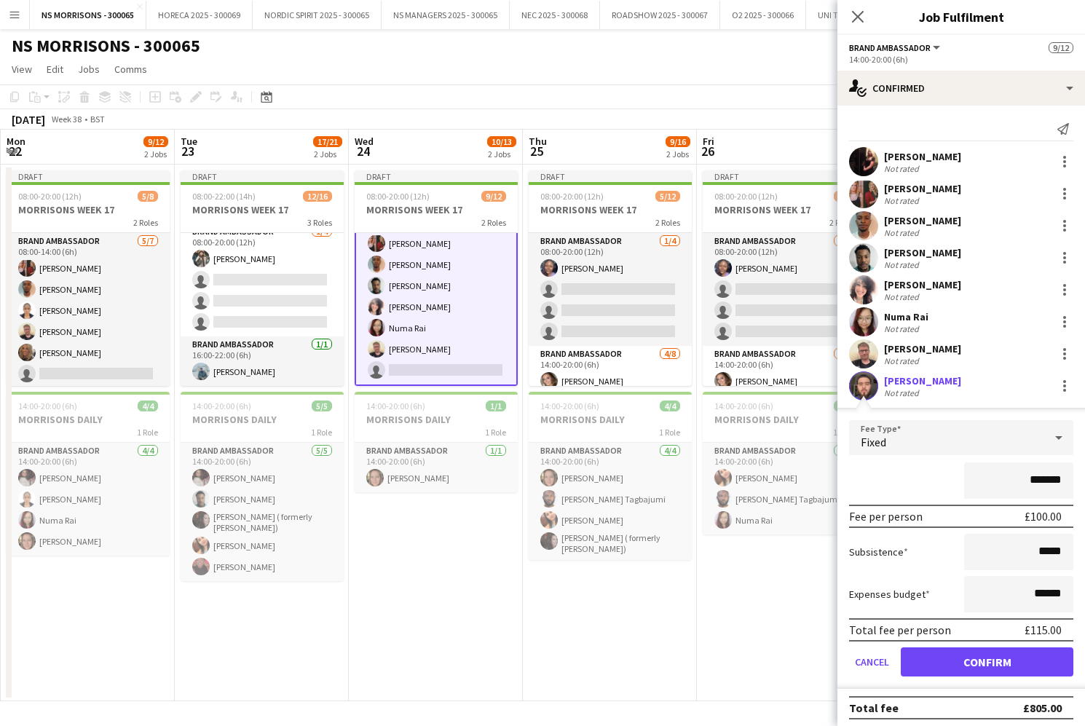
drag, startPoint x: 975, startPoint y: 661, endPoint x: 960, endPoint y: 651, distance: 17.4
click at [974, 661] on button "Confirm" at bounding box center [987, 662] width 173 height 29
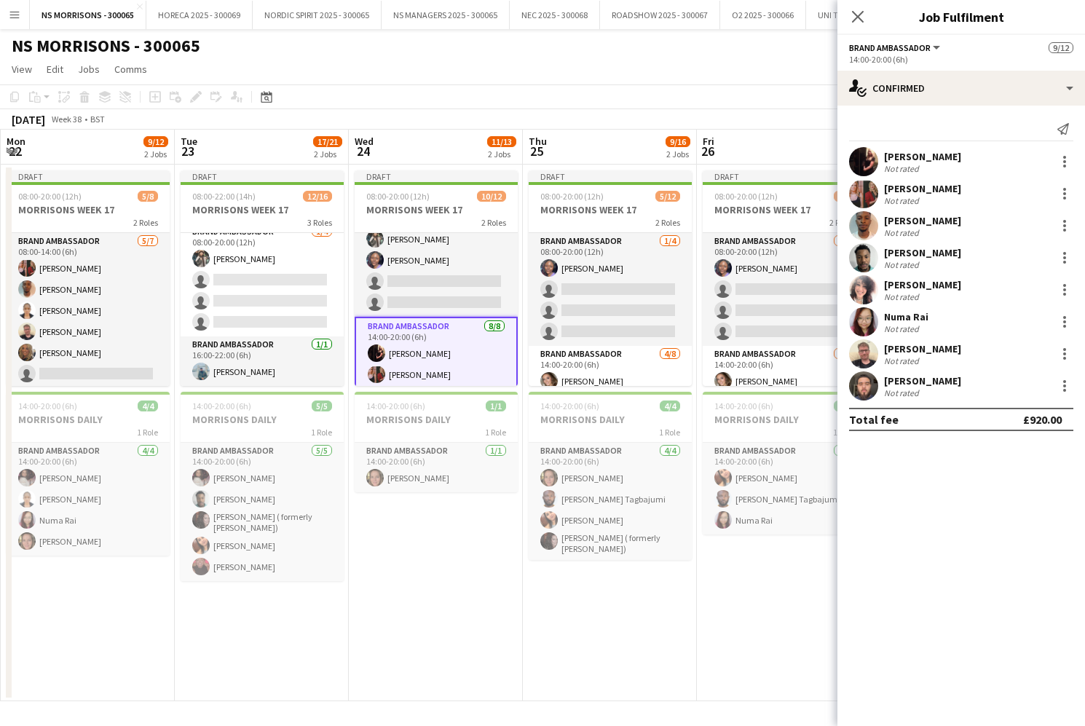
scroll to position [11, 0]
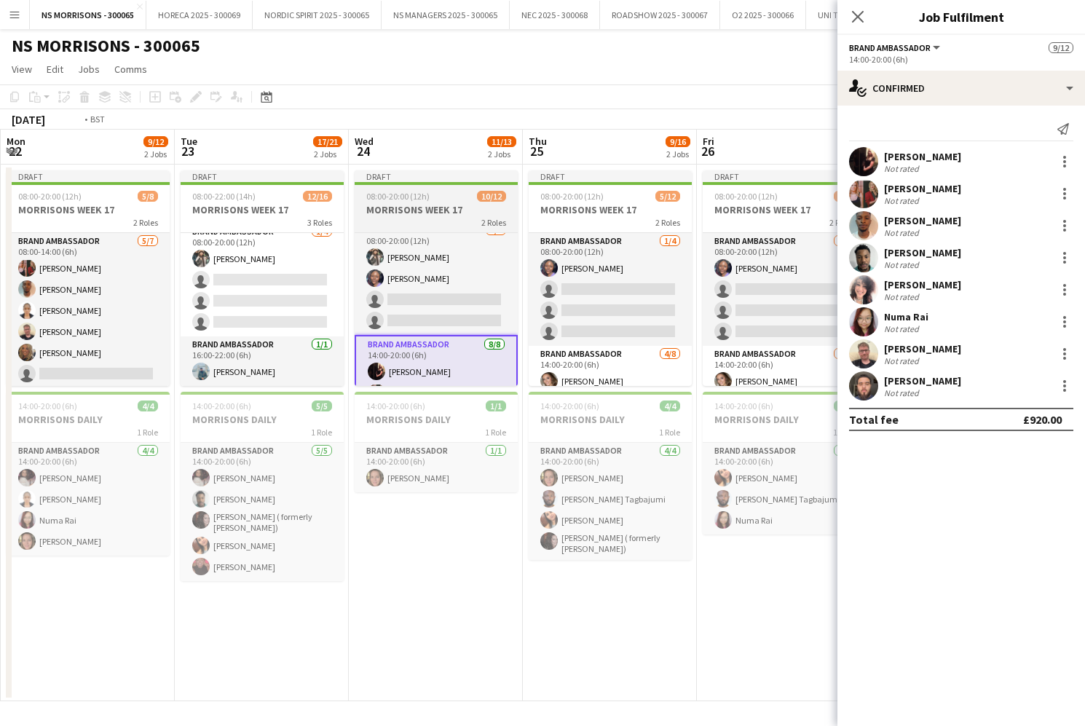
click at [436, 206] on h3 "MORRISONS WEEK 17" at bounding box center [436, 209] width 163 height 13
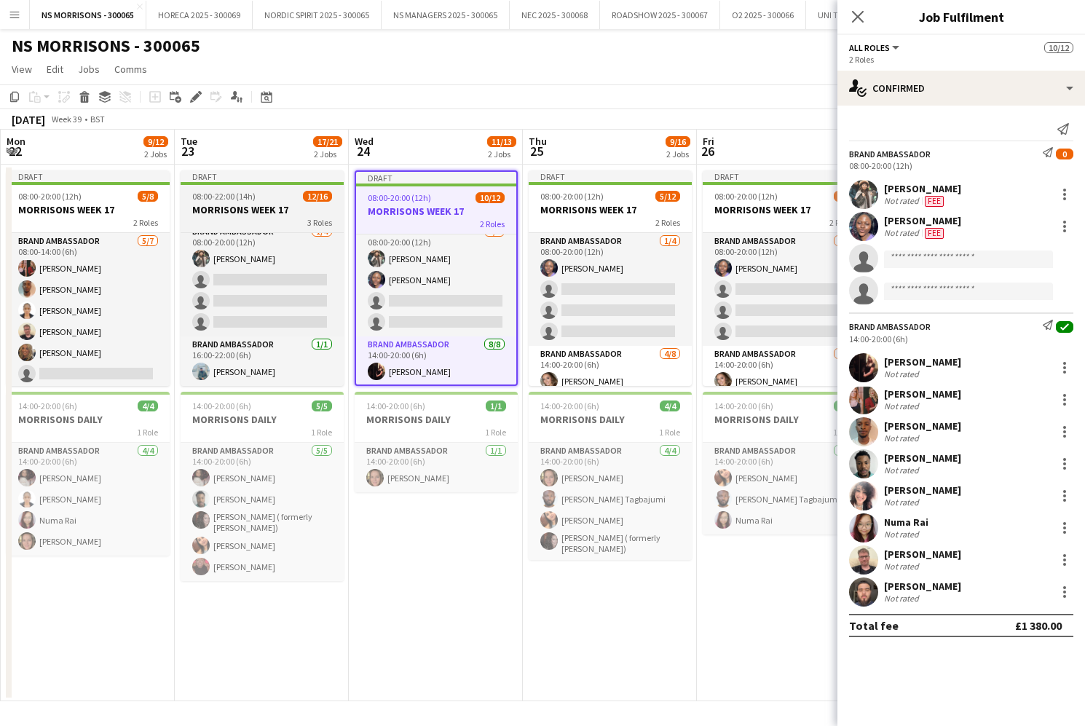
scroll to position [0, 696]
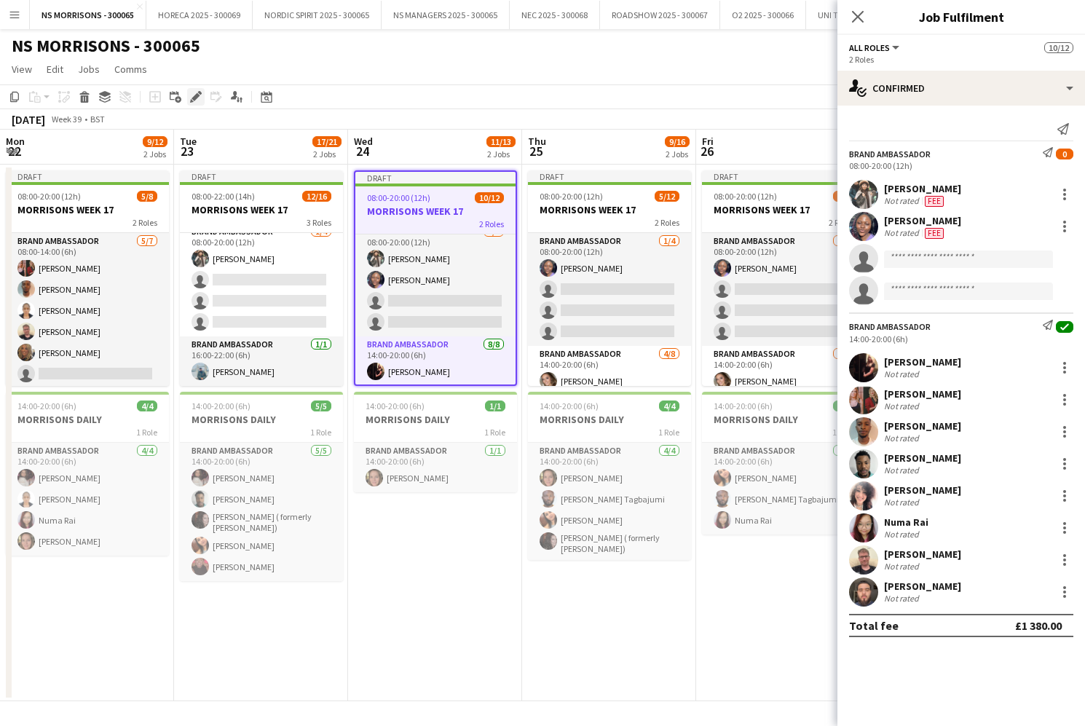
click at [194, 94] on icon "Edit" at bounding box center [196, 97] width 12 height 12
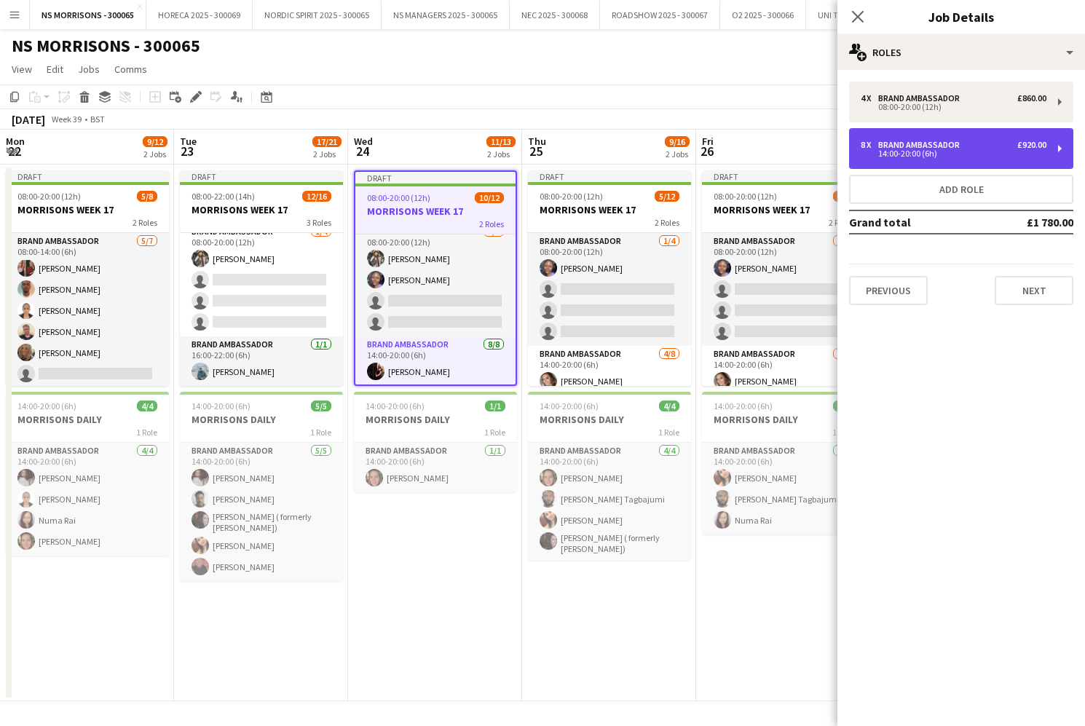
click at [935, 153] on div "14:00-20:00 (6h)" at bounding box center [954, 153] width 186 height 7
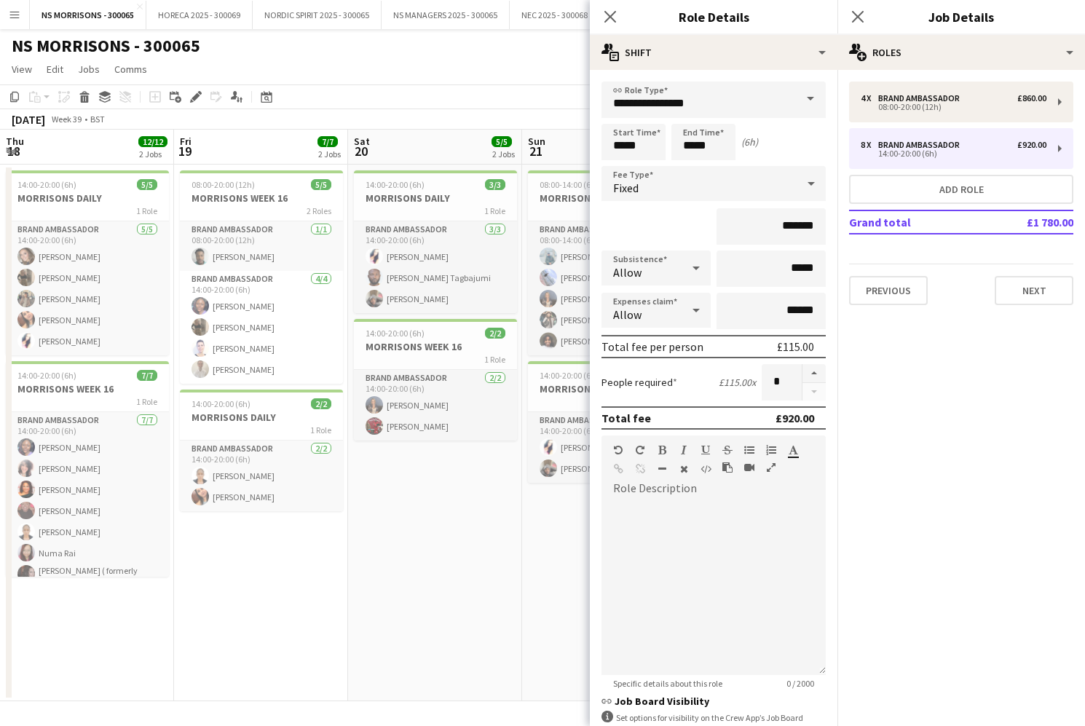
scroll to position [11, 0]
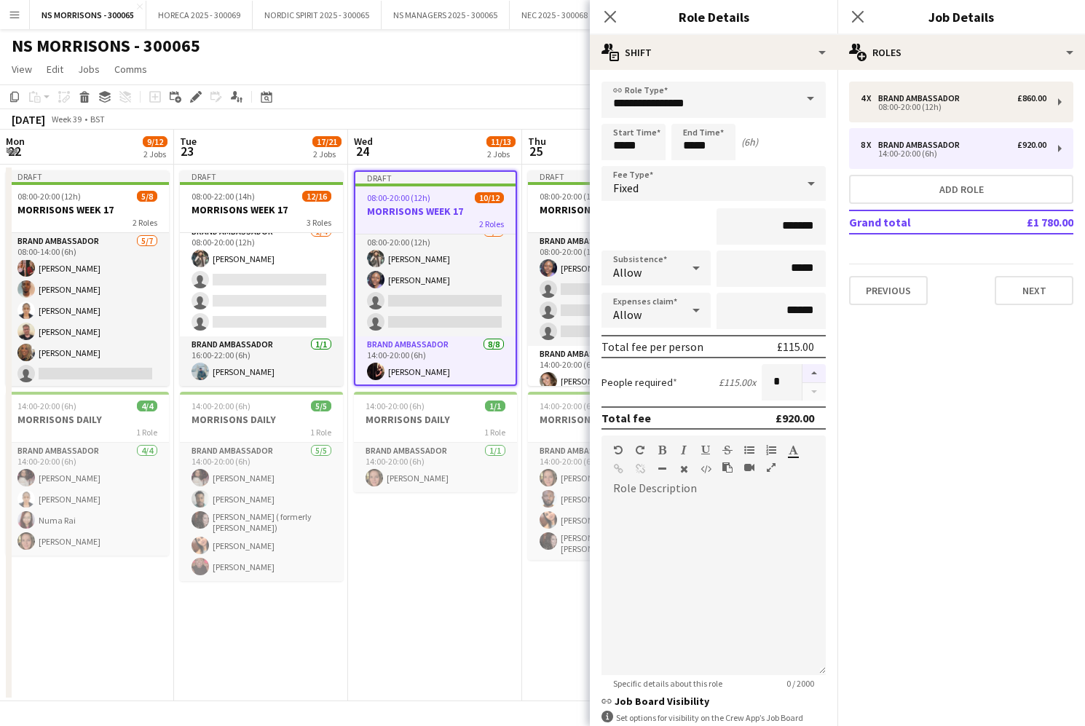
click at [814, 369] on button "button" at bounding box center [814, 373] width 23 height 19
drag, startPoint x: 814, startPoint y: 369, endPoint x: 790, endPoint y: 375, distance: 24.2
click at [814, 369] on button "button" at bounding box center [814, 373] width 23 height 19
type input "**"
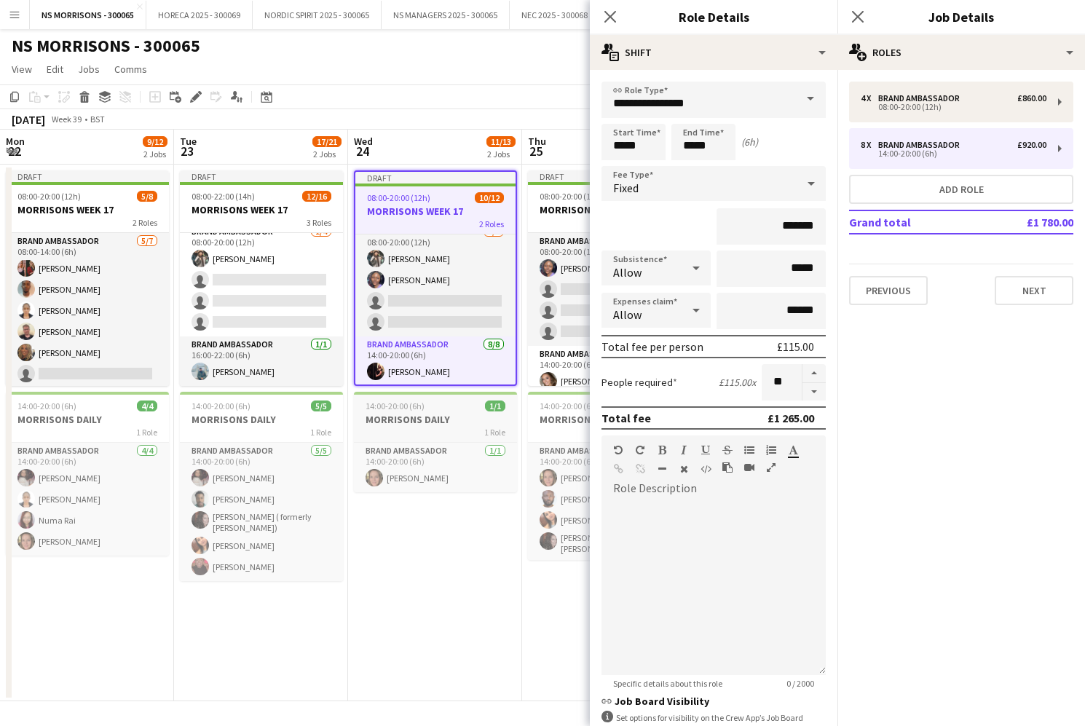
drag, startPoint x: 427, startPoint y: 527, endPoint x: 382, endPoint y: 428, distance: 108.9
click at [428, 527] on app-date-cell "Draft 08:00-20:00 (12h) 10/12 MORRISONS WEEK 17 2 Roles Brand Ambassador [DATE]…" at bounding box center [435, 433] width 174 height 537
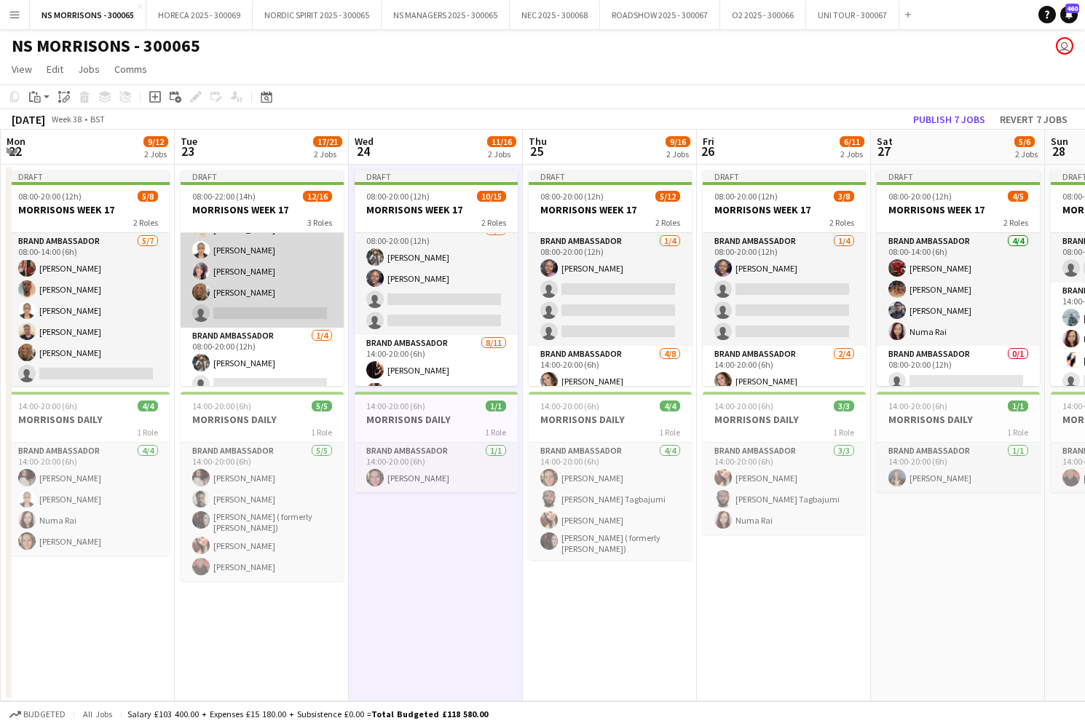
scroll to position [164, 0]
click at [279, 318] on app-card-role "Brand Ambassador [DATE] 08:00-14:00 (6h) [PERSON_NAME] [PERSON_NAME] [PERSON_NA…" at bounding box center [262, 199] width 163 height 261
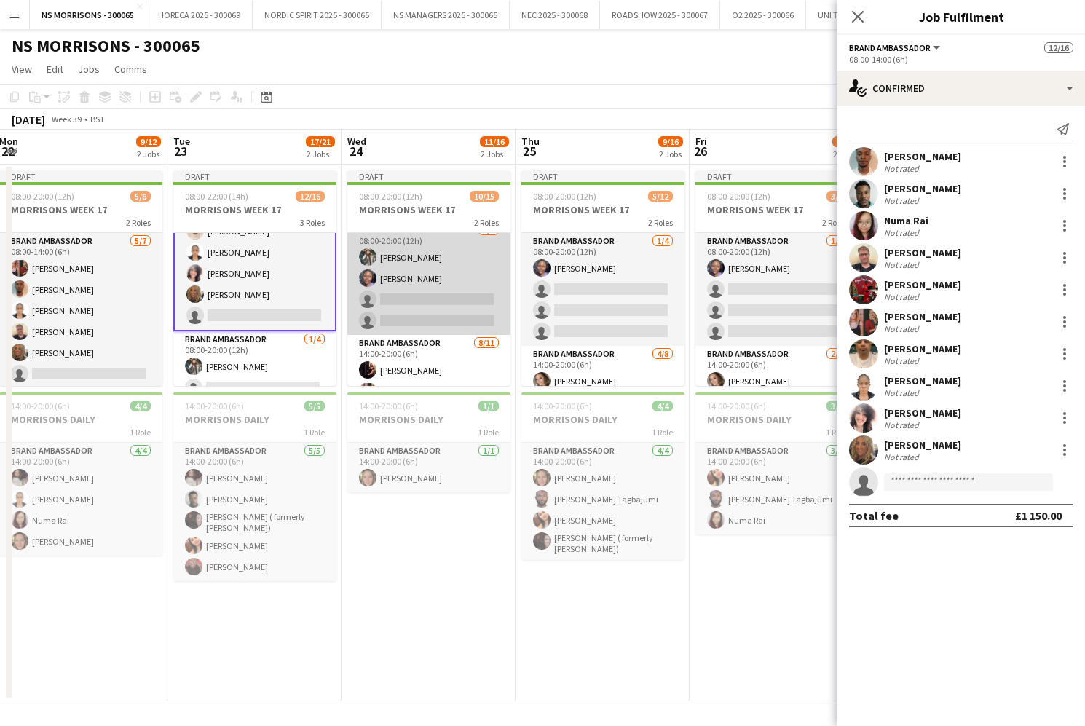
scroll to position [9, 0]
click at [398, 302] on app-card-role "Brand Ambassador [DATE] 08:00-20:00 (12h) [PERSON_NAME] [PERSON_NAME] single-ne…" at bounding box center [428, 280] width 163 height 113
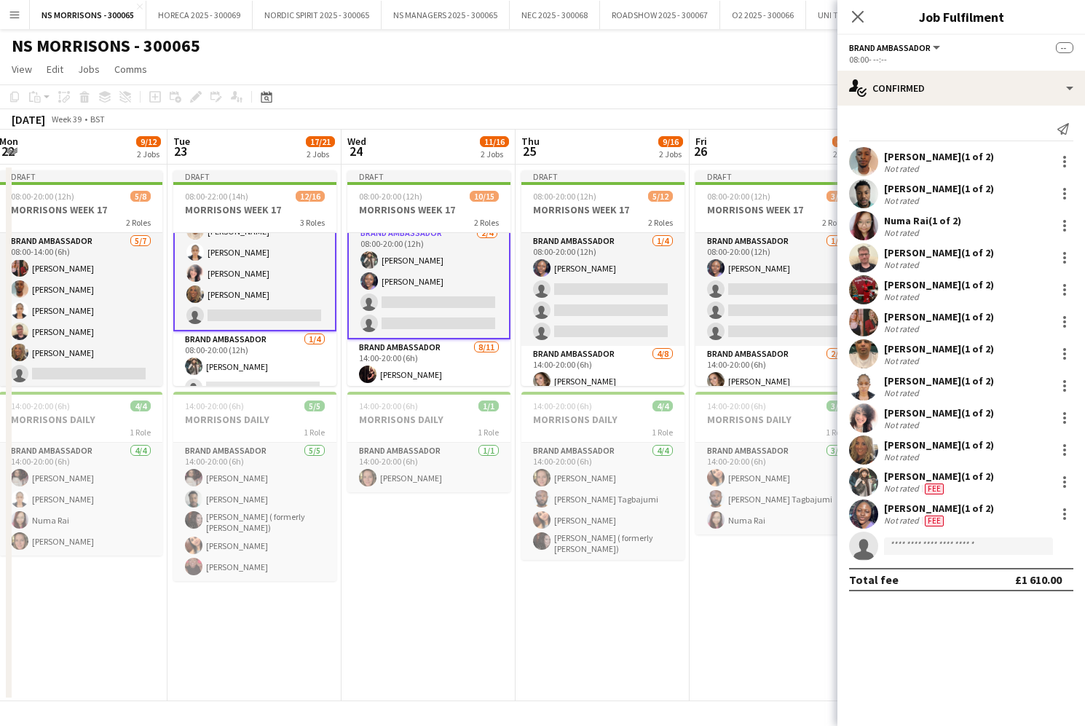
scroll to position [0, 704]
click at [398, 302] on app-card-role "Brand Ambassador [DATE] 08:00-20:00 (12h) [PERSON_NAME] [PERSON_NAME] single-ne…" at bounding box center [428, 282] width 163 height 116
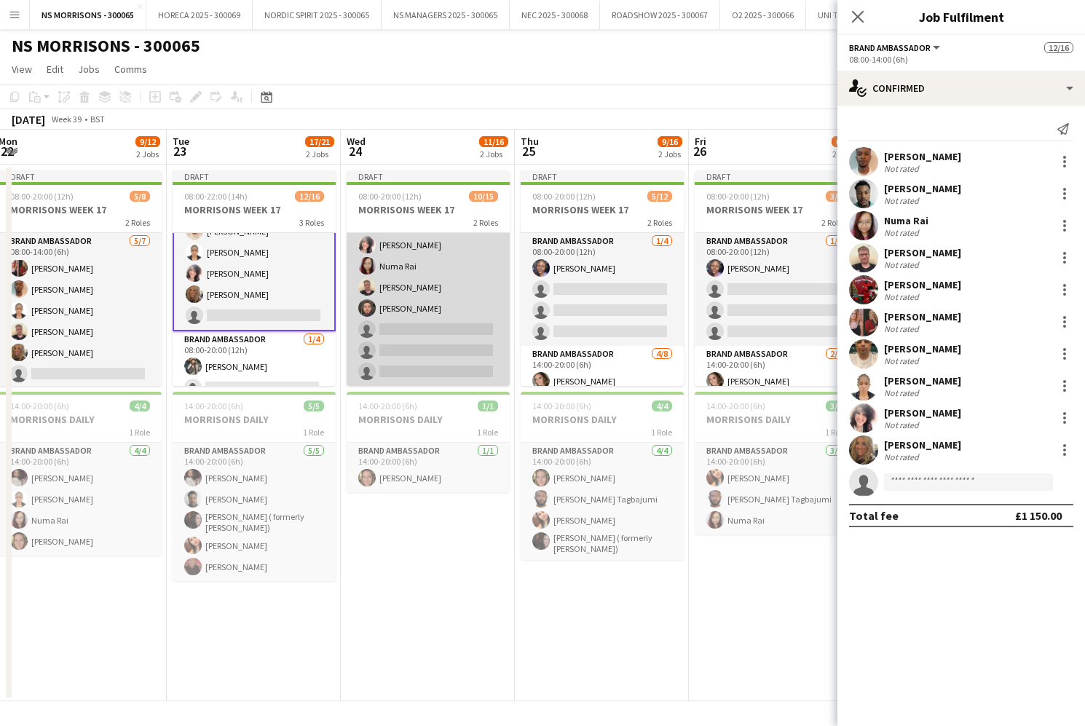
scroll to position [221, 0]
click at [410, 326] on app-card-role "Brand Ambassador [DATE] 14:00-20:00 (6h) [PERSON_NAME] [PERSON_NAME] [PERSON_NA…" at bounding box center [428, 255] width 163 height 261
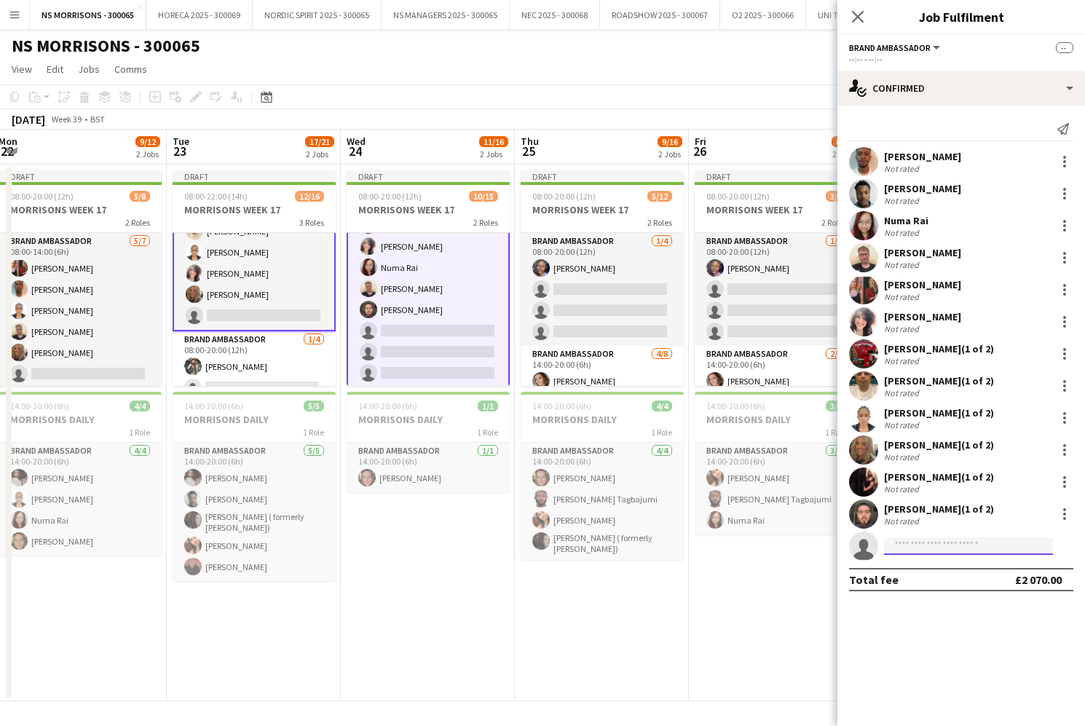
click at [953, 546] on input at bounding box center [968, 546] width 169 height 17
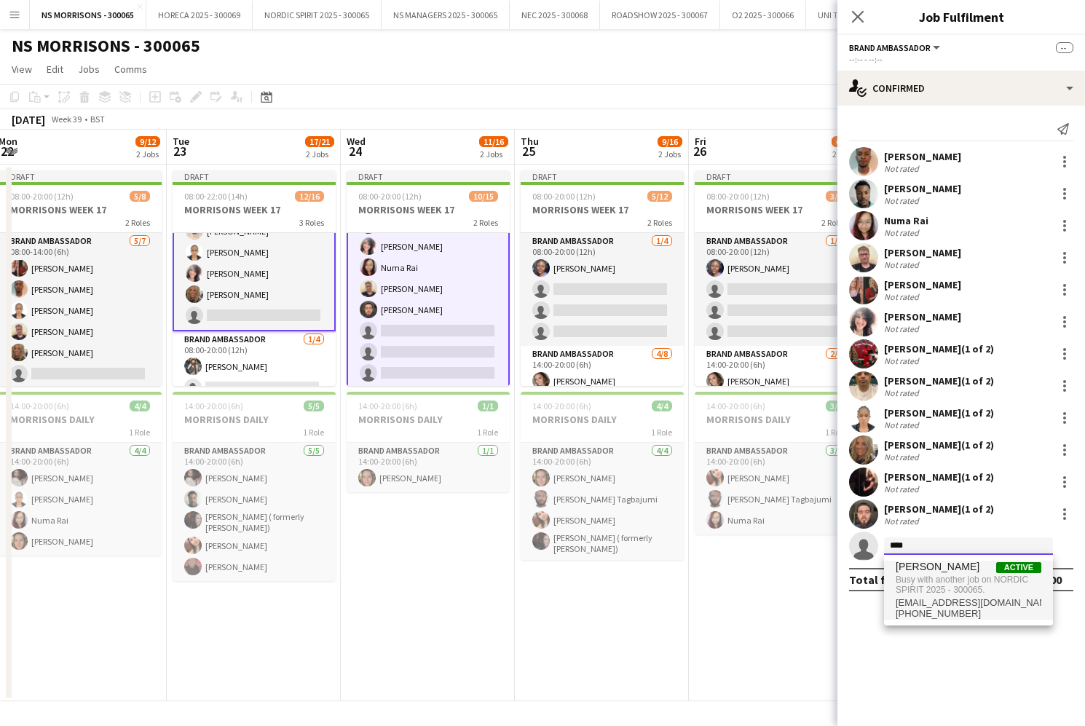
type input "****"
drag, startPoint x: 957, startPoint y: 571, endPoint x: 946, endPoint y: 573, distance: 11.7
click at [957, 571] on span "[PERSON_NAME]" at bounding box center [938, 567] width 84 height 12
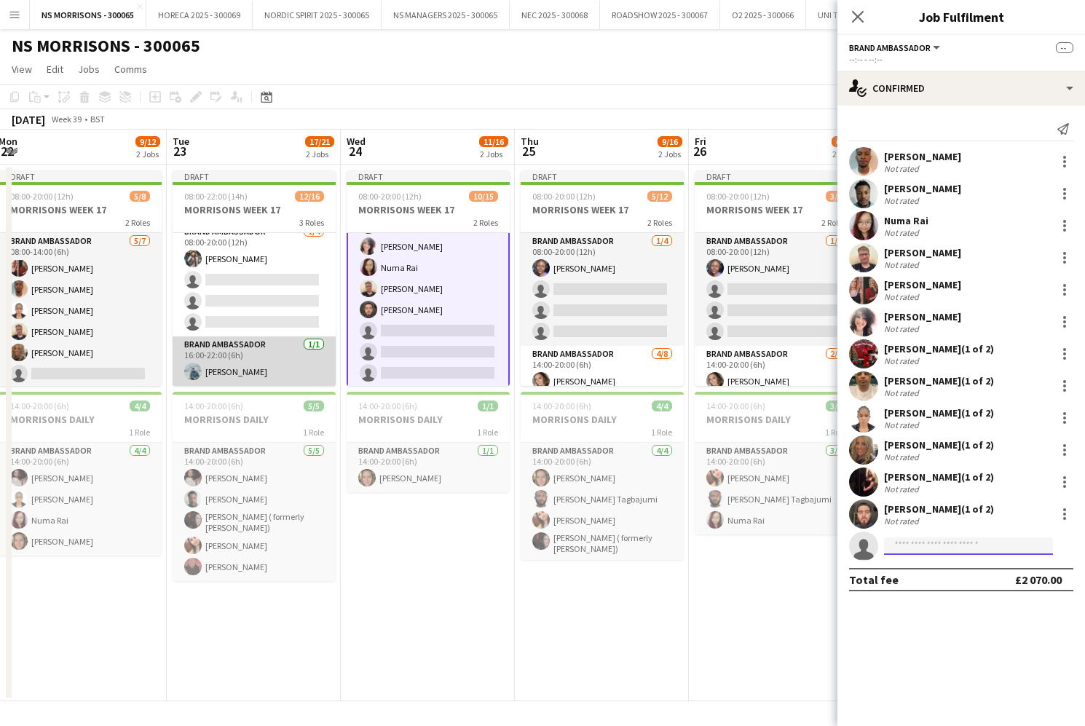
scroll to position [273, 0]
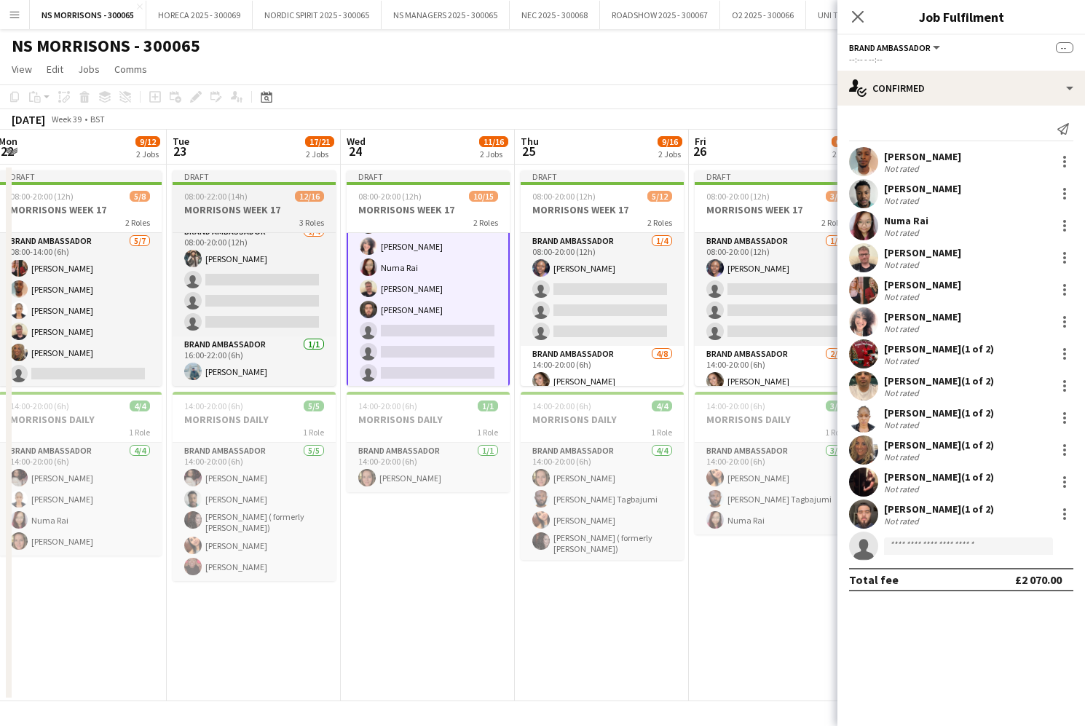
click at [237, 200] on span "08:00-22:00 (14h)" at bounding box center [215, 196] width 63 height 11
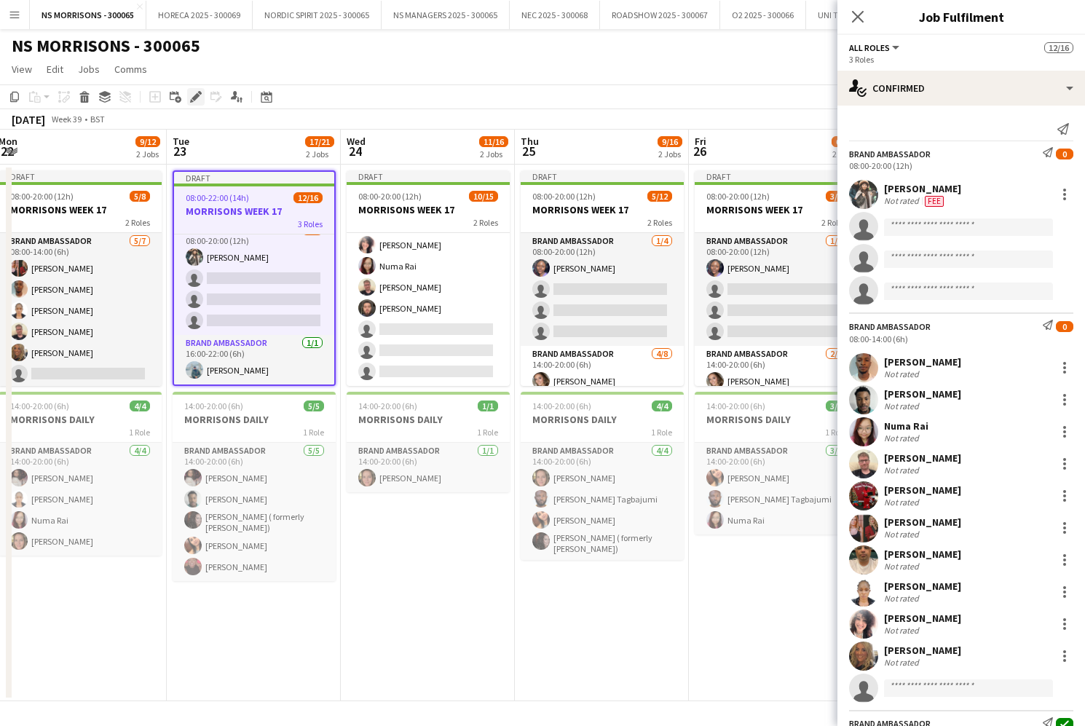
drag, startPoint x: 192, startPoint y: 93, endPoint x: 250, endPoint y: 102, distance: 58.3
click at [192, 93] on icon "Edit" at bounding box center [196, 97] width 12 height 12
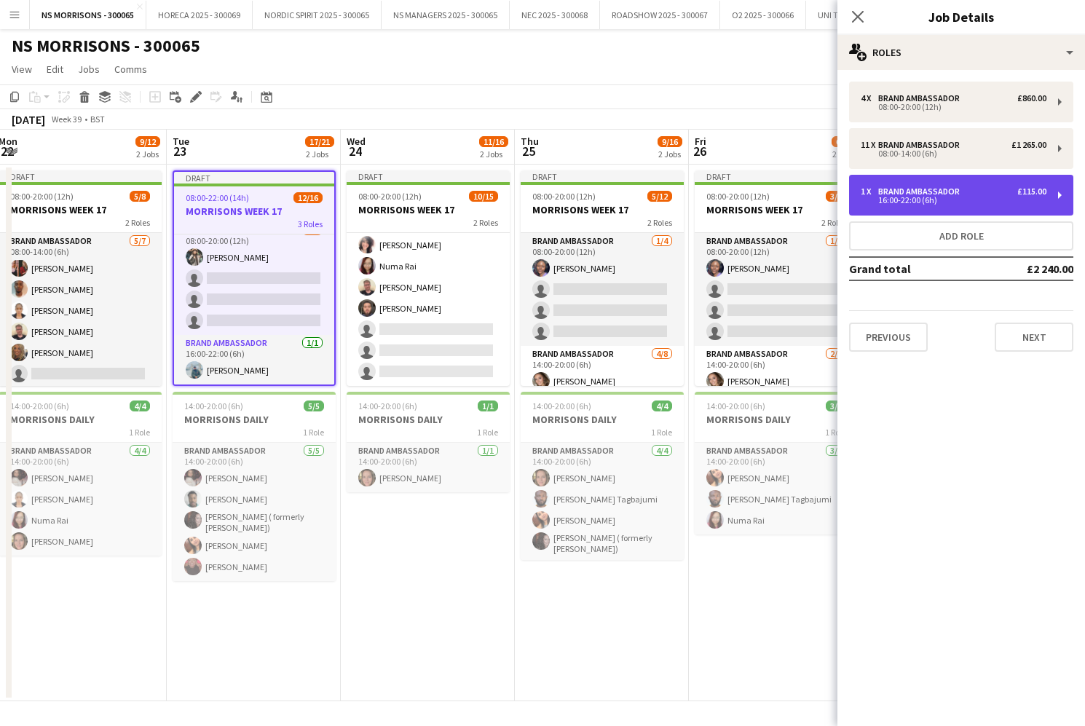
click at [902, 198] on div "16:00-22:00 (6h)" at bounding box center [954, 200] width 186 height 7
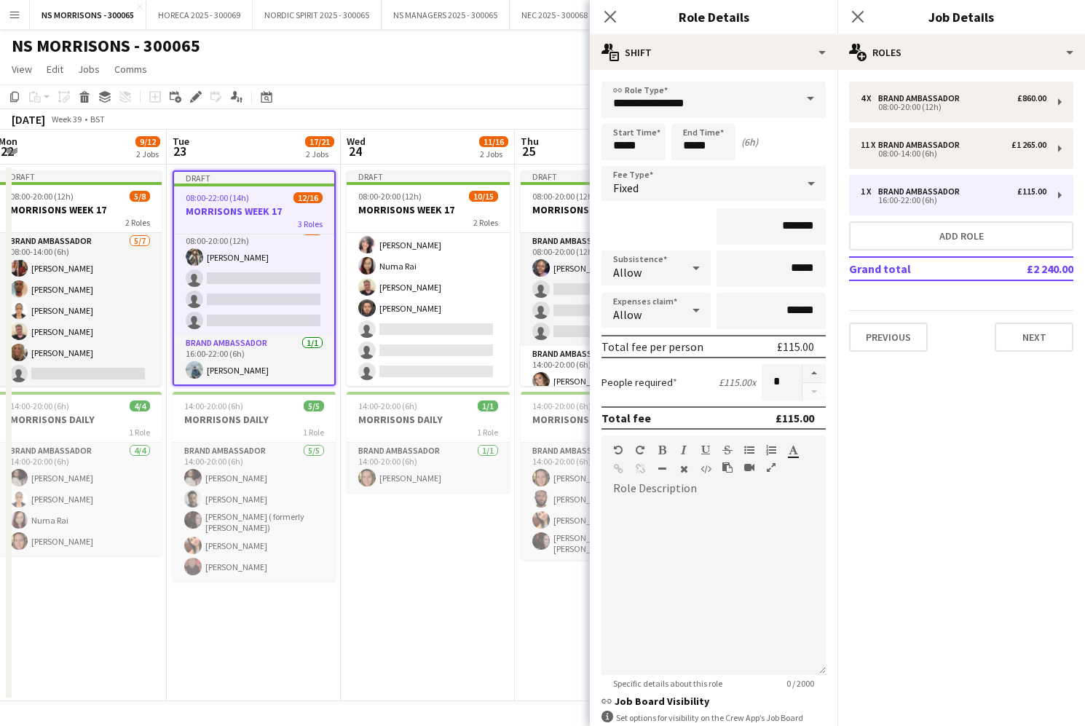
drag, startPoint x: 811, startPoint y: 374, endPoint x: 798, endPoint y: 380, distance: 14.3
click at [811, 375] on button "button" at bounding box center [814, 373] width 23 height 19
type input "*"
click at [227, 361] on app-card-role "Brand Ambassador [DATE] 16:00-22:00 (6h) [PERSON_NAME]" at bounding box center [254, 360] width 160 height 50
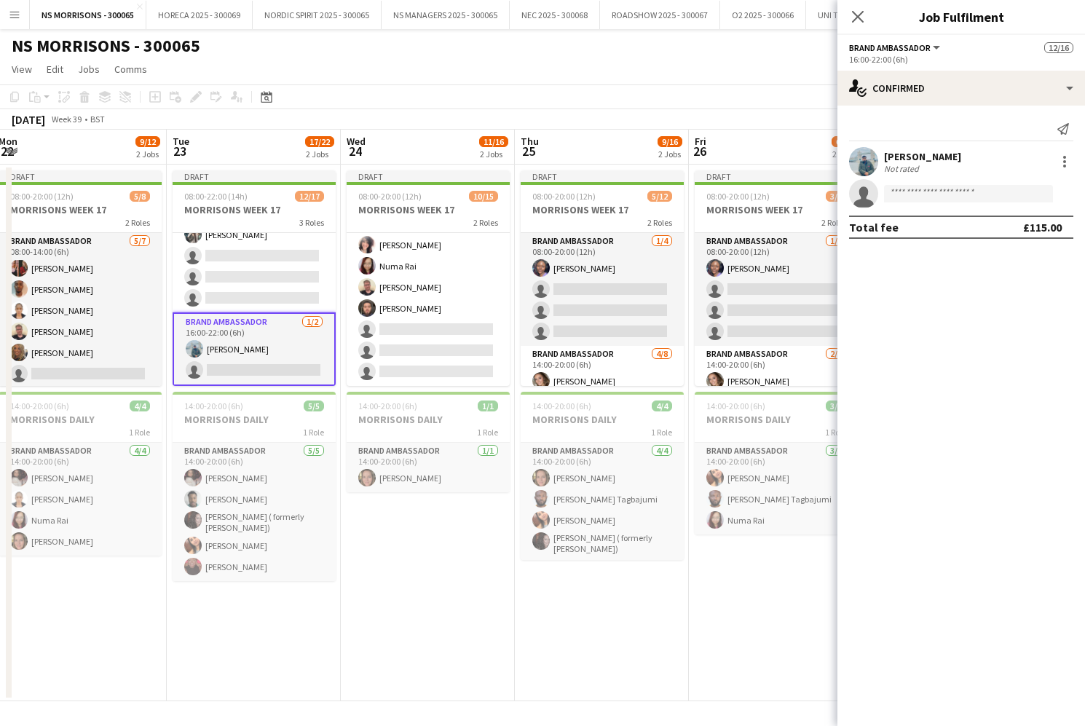
scroll to position [294, 0]
click at [972, 190] on input at bounding box center [968, 193] width 169 height 17
type input "****"
click at [971, 212] on span "[PERSON_NAME]" at bounding box center [938, 214] width 84 height 12
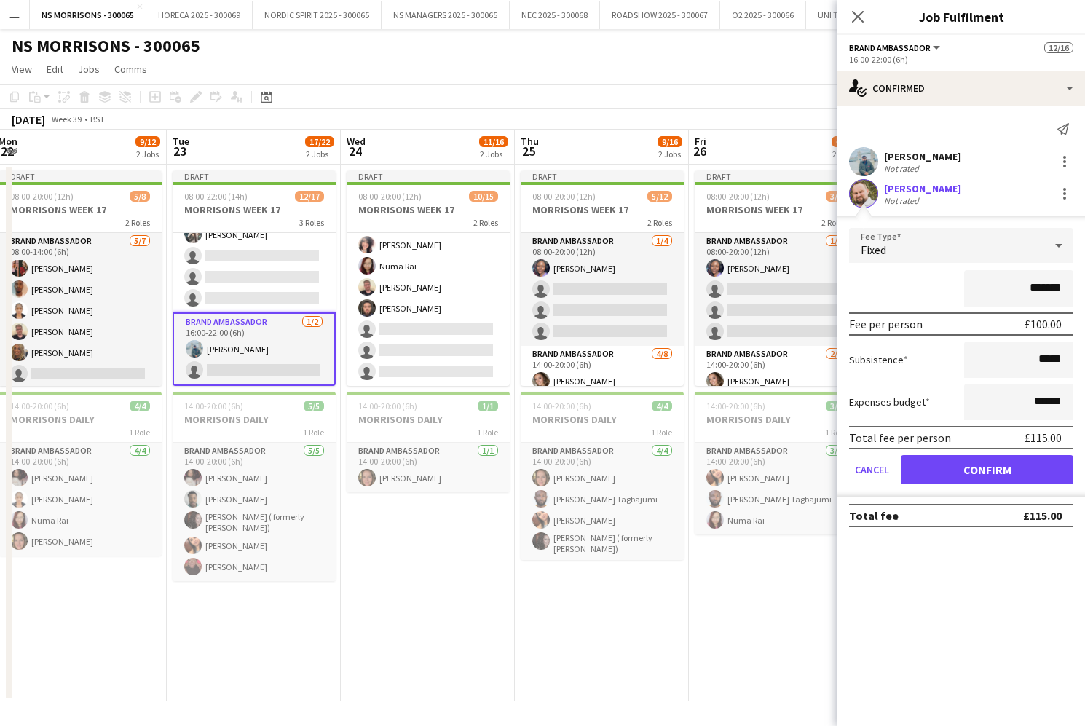
click at [942, 460] on button "Confirm" at bounding box center [987, 469] width 173 height 29
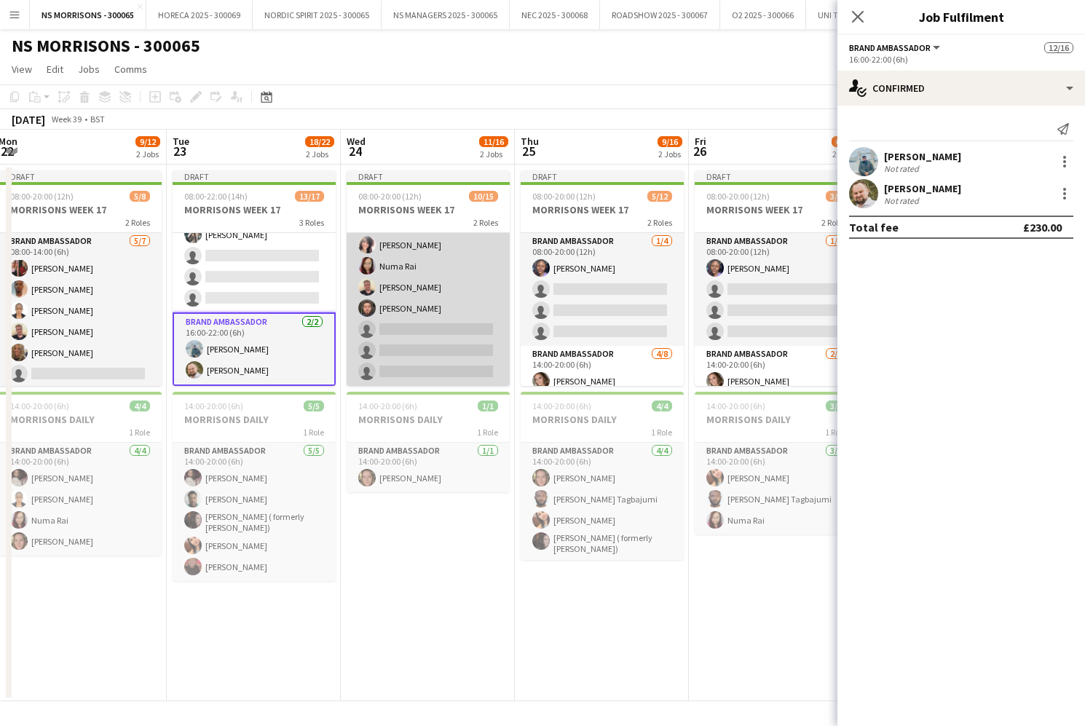
scroll to position [221, 0]
click at [449, 341] on app-card-role "Brand Ambassador [DATE] 14:00-20:00 (6h) [PERSON_NAME] [PERSON_NAME] [PERSON_NA…" at bounding box center [428, 255] width 163 height 261
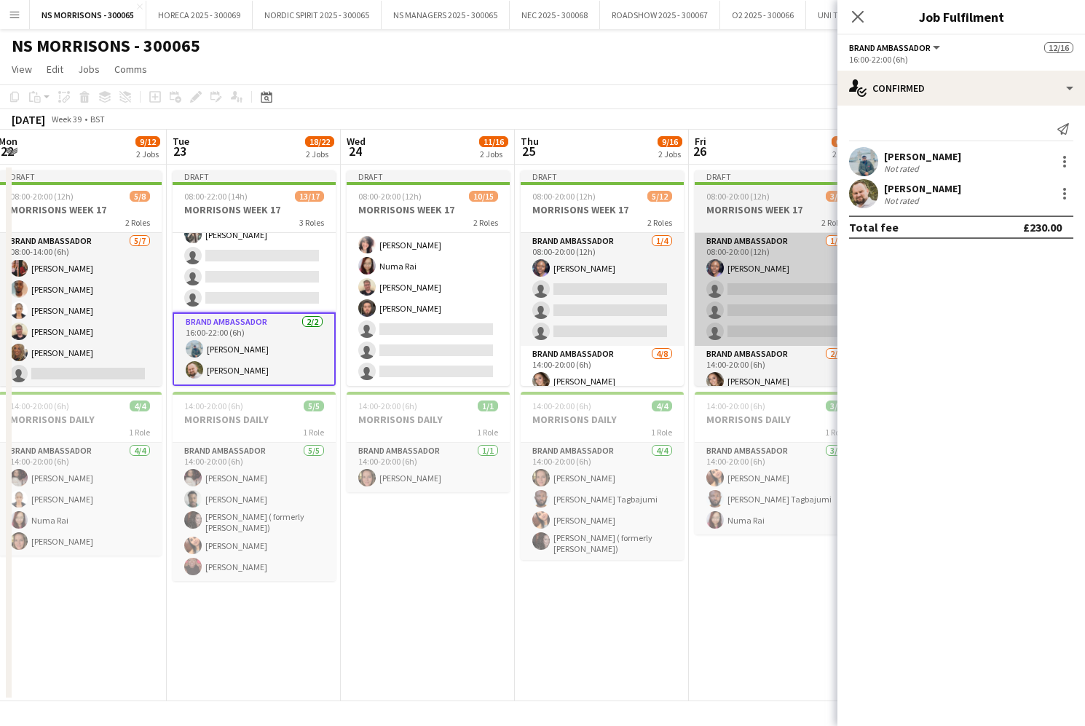
scroll to position [221, 0]
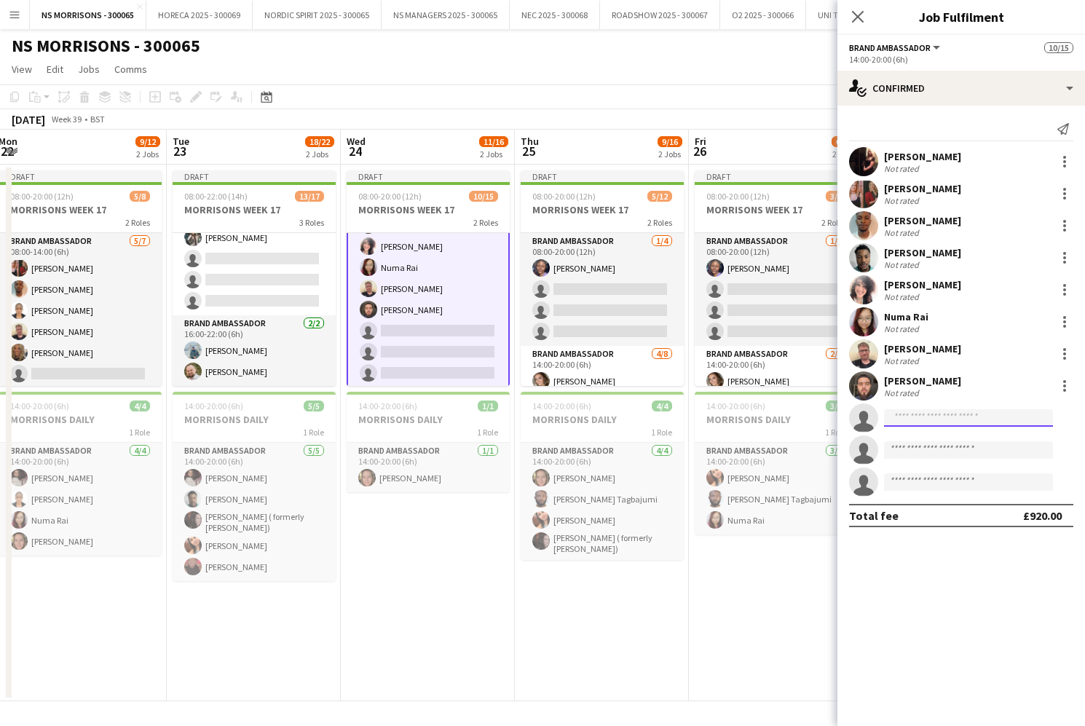
click at [942, 417] on input at bounding box center [968, 417] width 169 height 17
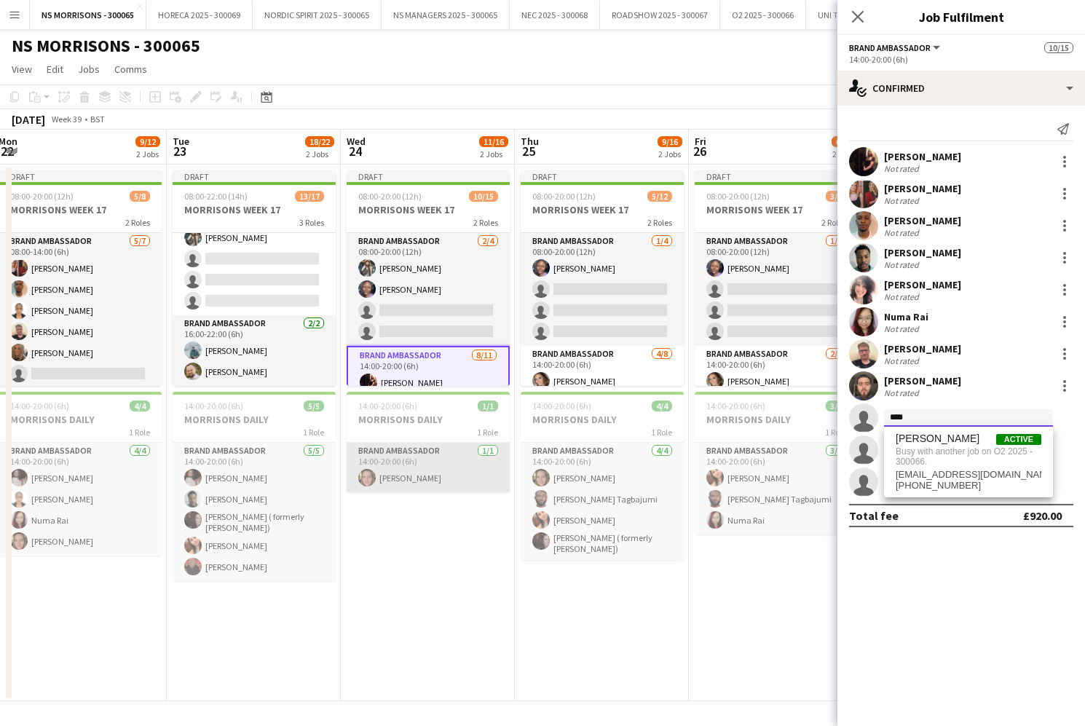
scroll to position [0, 0]
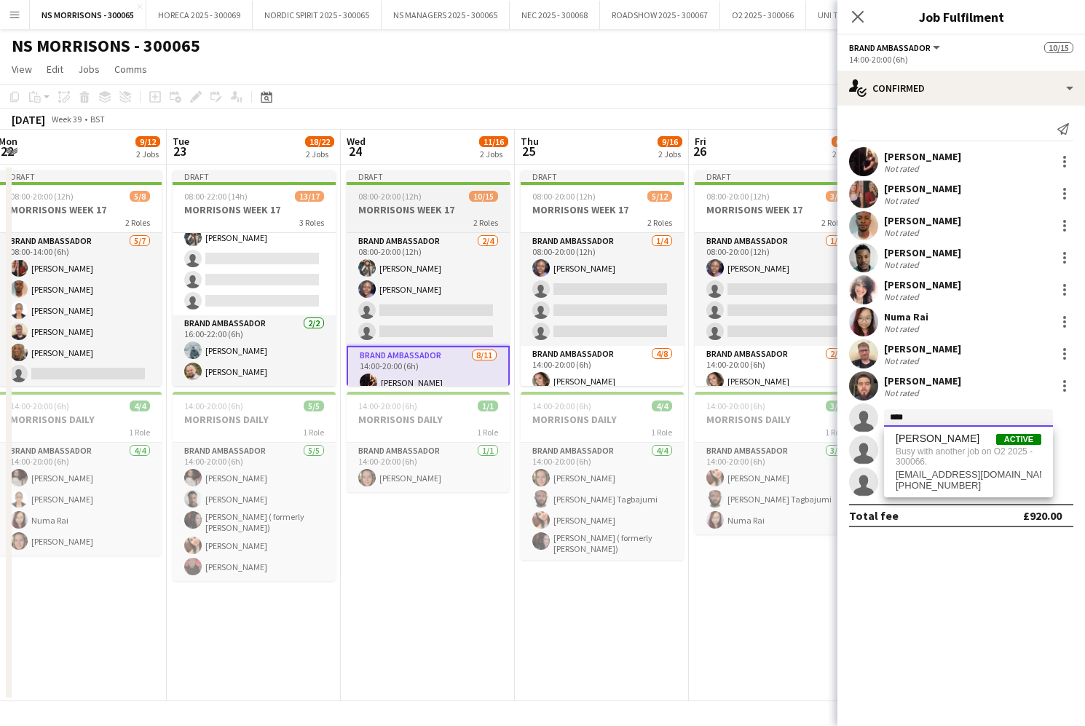
type input "****"
click at [400, 211] on h3 "MORRISONS WEEK 17" at bounding box center [428, 209] width 163 height 13
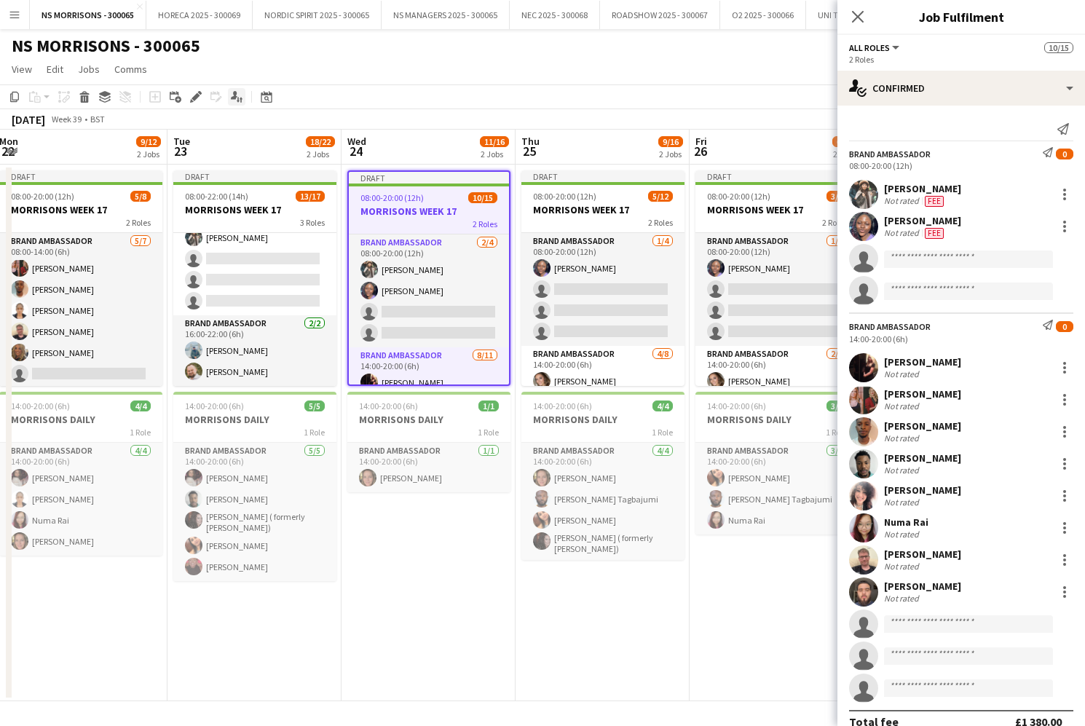
click at [194, 99] on icon at bounding box center [196, 97] width 8 height 8
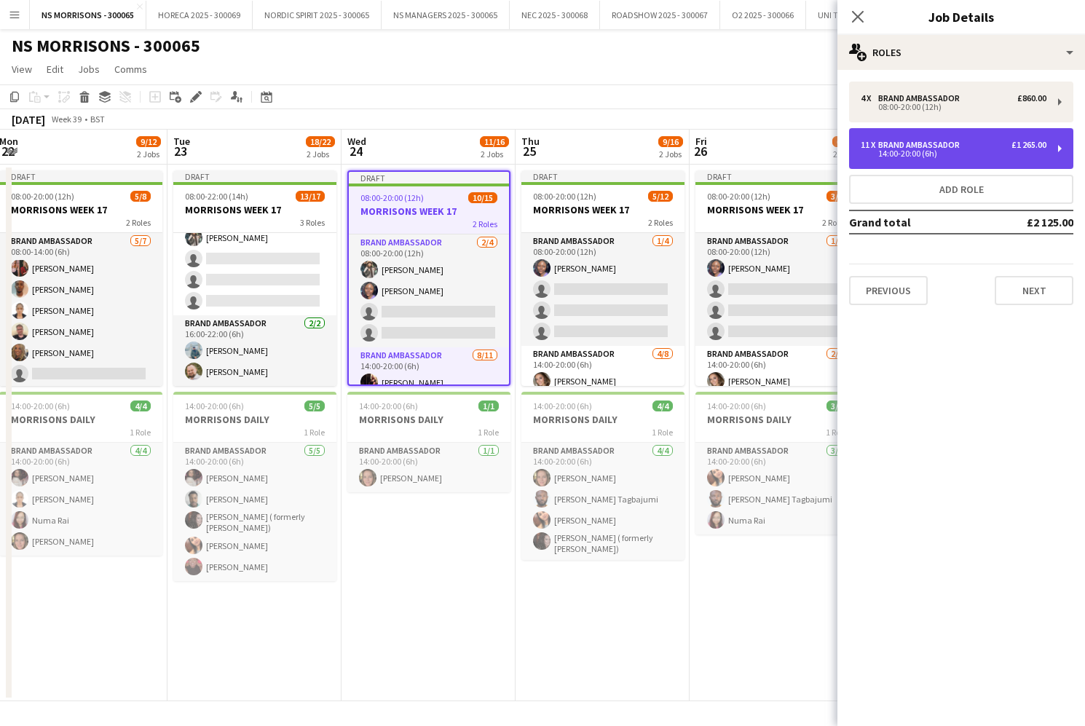
click at [911, 147] on div "Brand Ambassador" at bounding box center [921, 145] width 87 height 10
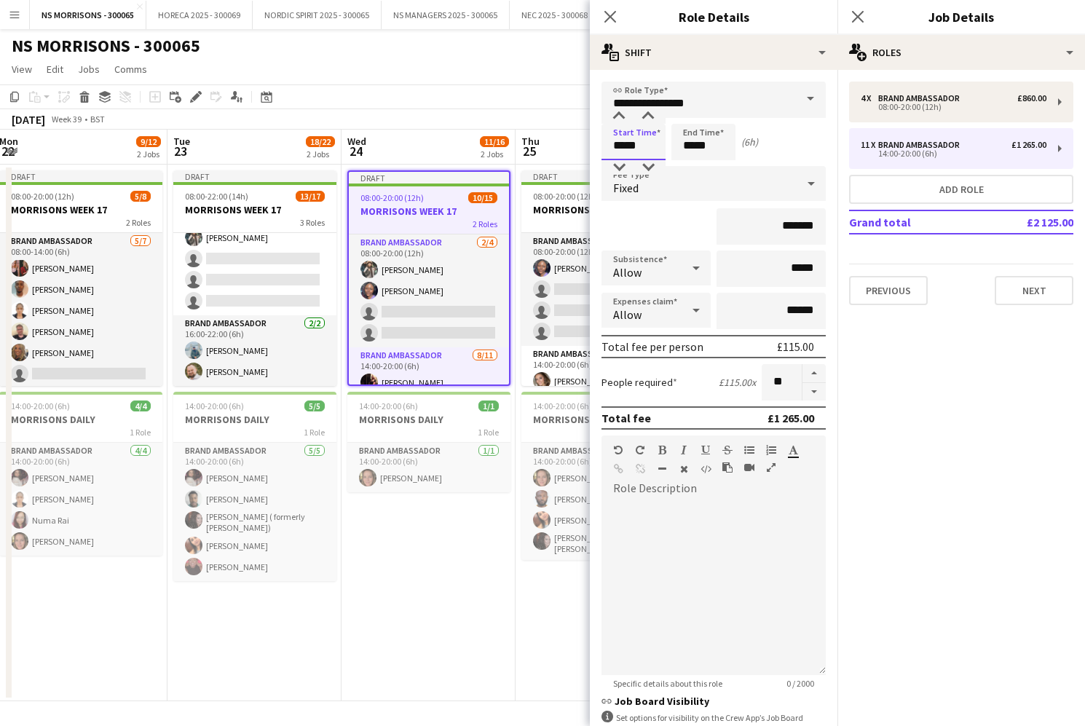
drag, startPoint x: 626, startPoint y: 145, endPoint x: 625, endPoint y: 158, distance: 13.1
click at [626, 145] on input "*****" at bounding box center [634, 142] width 64 height 36
click at [620, 168] on div at bounding box center [619, 167] width 29 height 15
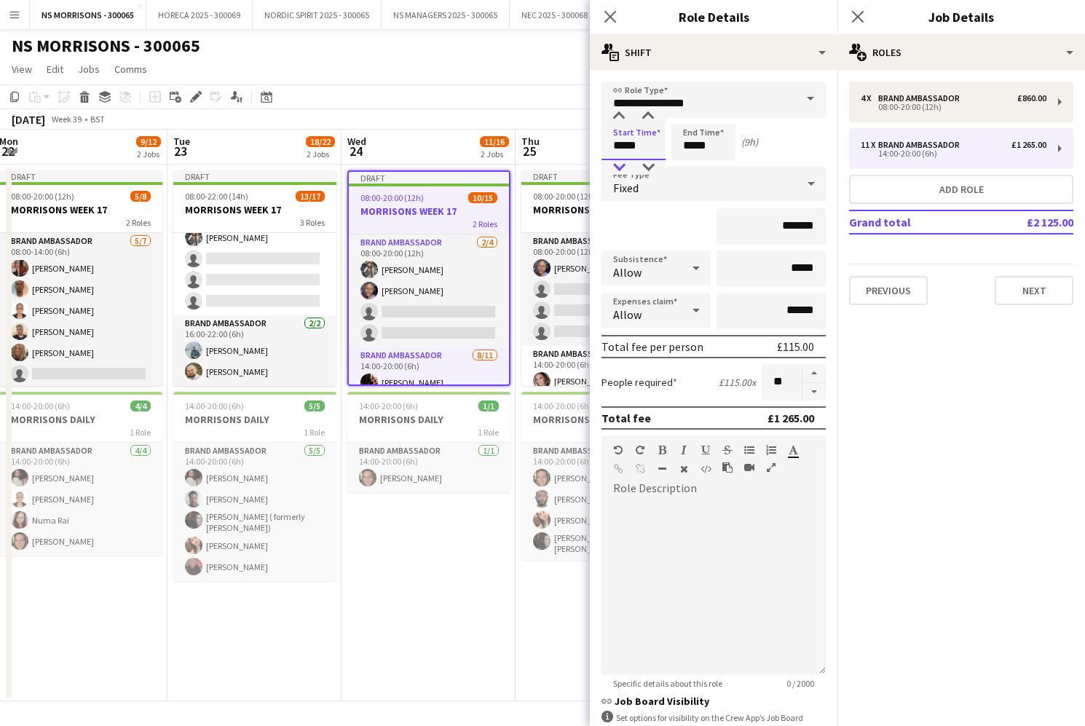
click at [620, 168] on div at bounding box center [619, 167] width 29 height 15
type input "*****"
click at [620, 168] on div at bounding box center [619, 167] width 29 height 15
drag, startPoint x: 702, startPoint y: 147, endPoint x: 699, endPoint y: 165, distance: 18.6
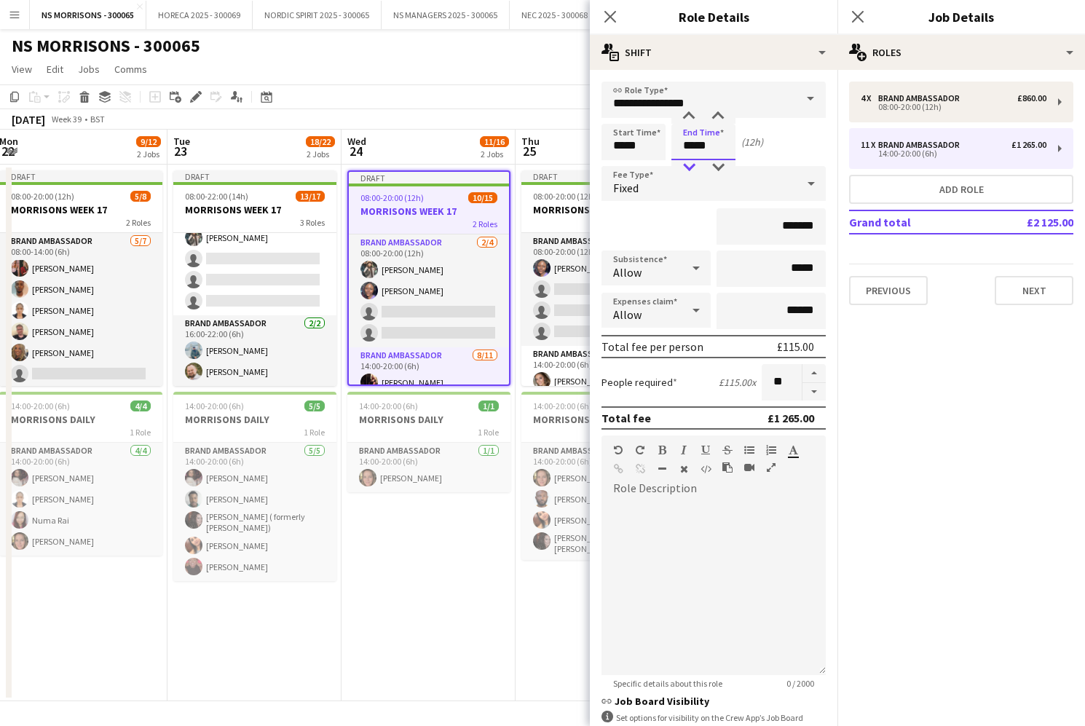
click at [702, 148] on input "*****" at bounding box center [704, 142] width 64 height 36
click at [697, 169] on div at bounding box center [689, 167] width 29 height 15
click at [696, 169] on div at bounding box center [689, 167] width 29 height 15
click at [695, 169] on div at bounding box center [689, 167] width 29 height 15
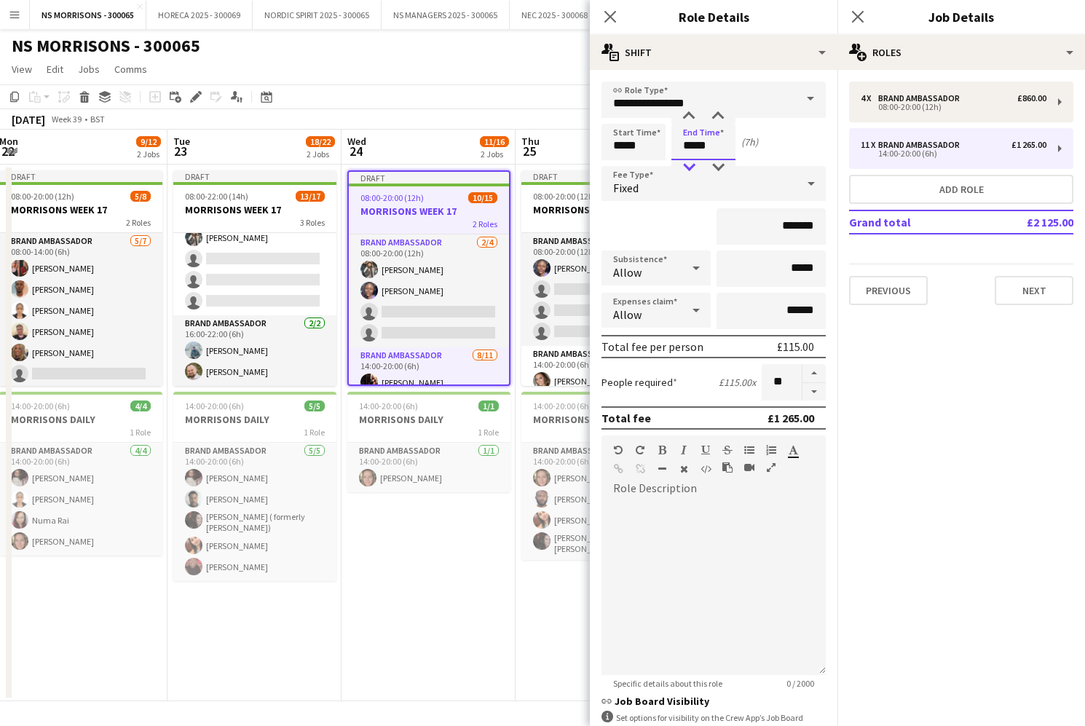
click at [695, 169] on div at bounding box center [689, 167] width 29 height 15
type input "*****"
click at [695, 169] on div at bounding box center [689, 167] width 29 height 15
drag, startPoint x: 430, startPoint y: 618, endPoint x: 437, endPoint y: 492, distance: 126.2
click at [430, 617] on app-date-cell "Draft 08:00-20:00 (12h) 10/15 MORRISONS WEEK 17 2 Roles Brand Ambassador [DATE]…" at bounding box center [429, 433] width 174 height 537
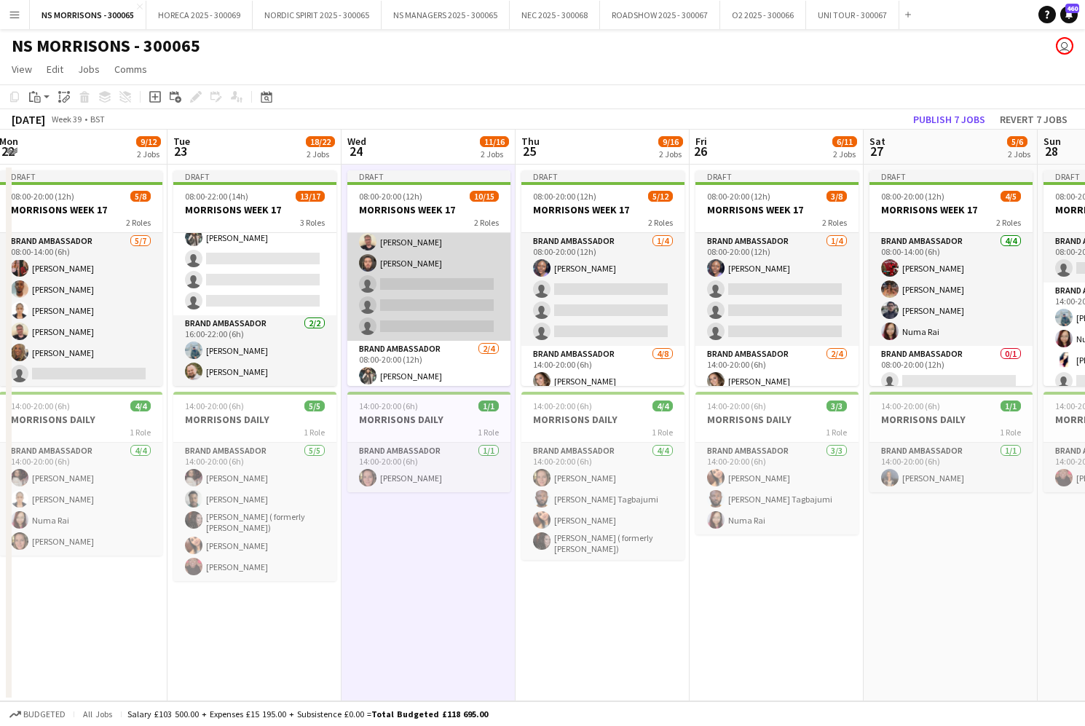
scroll to position [135, 0]
click at [428, 292] on app-card-role "Brand Ambassador [DATE] 08:00-14:00 (6h) [PERSON_NAME] [PERSON_NAME] [PERSON_NA…" at bounding box center [428, 228] width 163 height 261
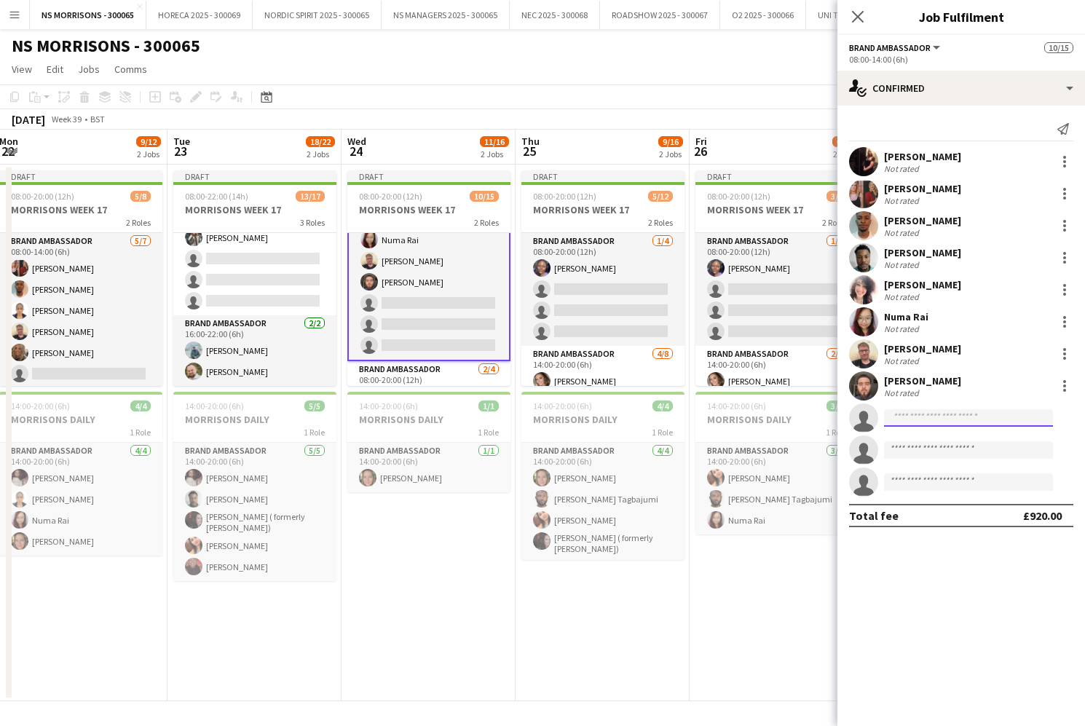
click at [937, 425] on input at bounding box center [968, 417] width 169 height 17
type input "****"
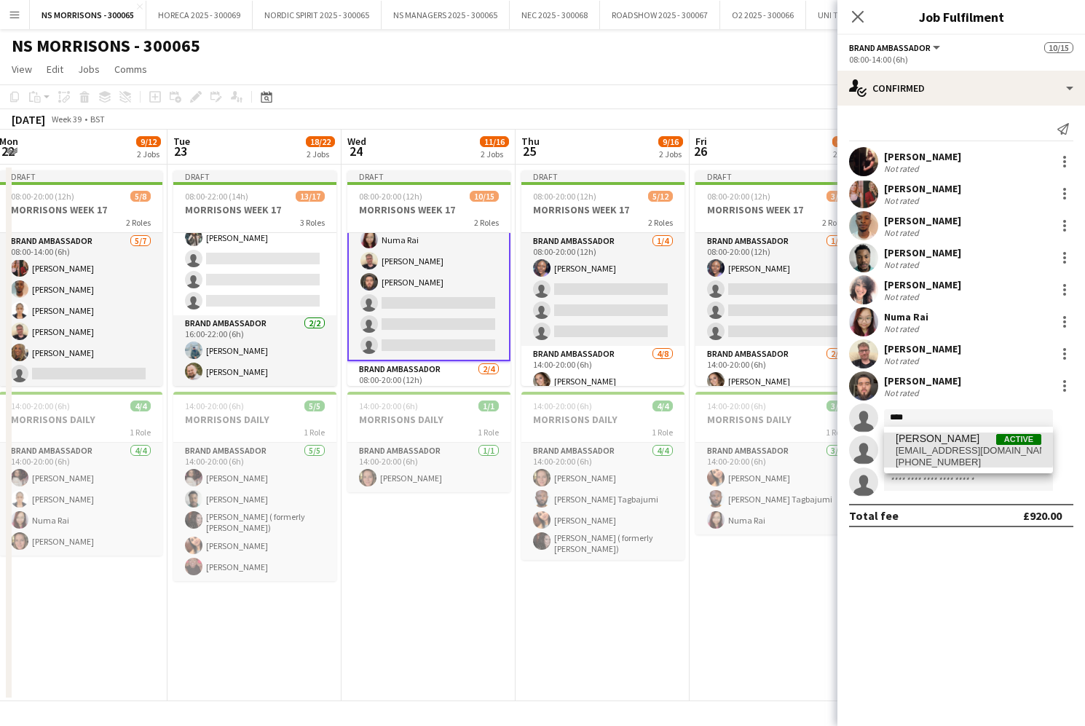
drag, startPoint x: 943, startPoint y: 448, endPoint x: 944, endPoint y: 460, distance: 12.5
click at [943, 448] on span "[EMAIL_ADDRESS][DOMAIN_NAME]" at bounding box center [969, 451] width 146 height 12
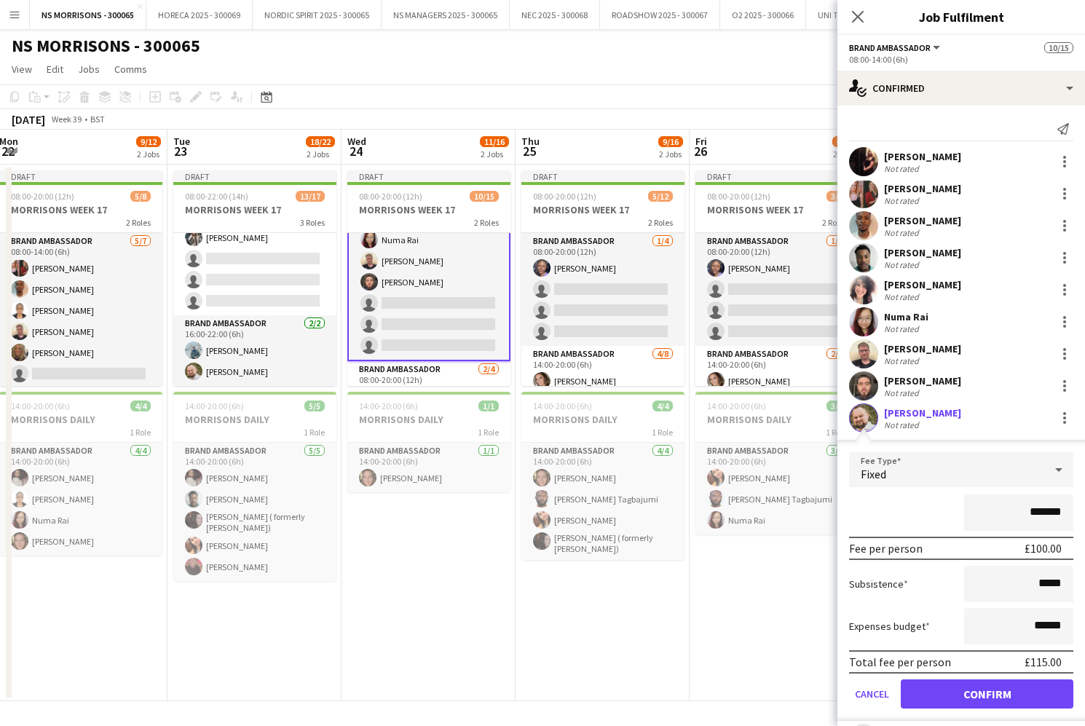
click at [954, 682] on button "Confirm" at bounding box center [987, 694] width 173 height 29
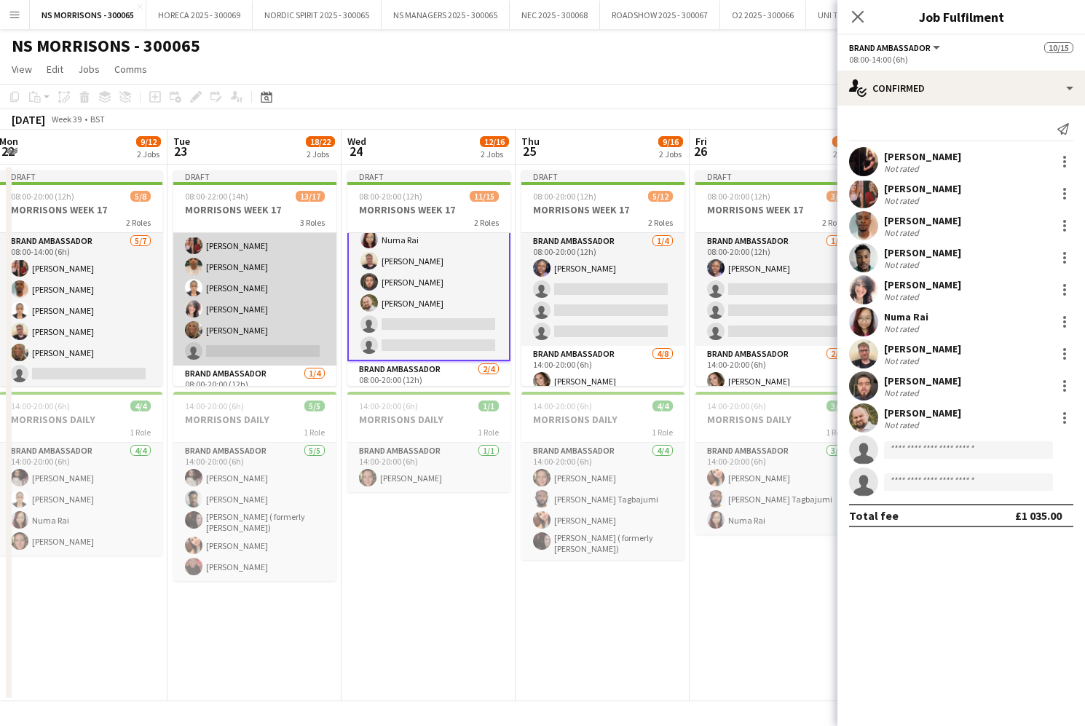
scroll to position [124, 0]
click at [265, 338] on app-card-role "Brand Ambassador [DATE] 08:00-14:00 (6h) [PERSON_NAME] [PERSON_NAME] [PERSON_NA…" at bounding box center [254, 239] width 163 height 261
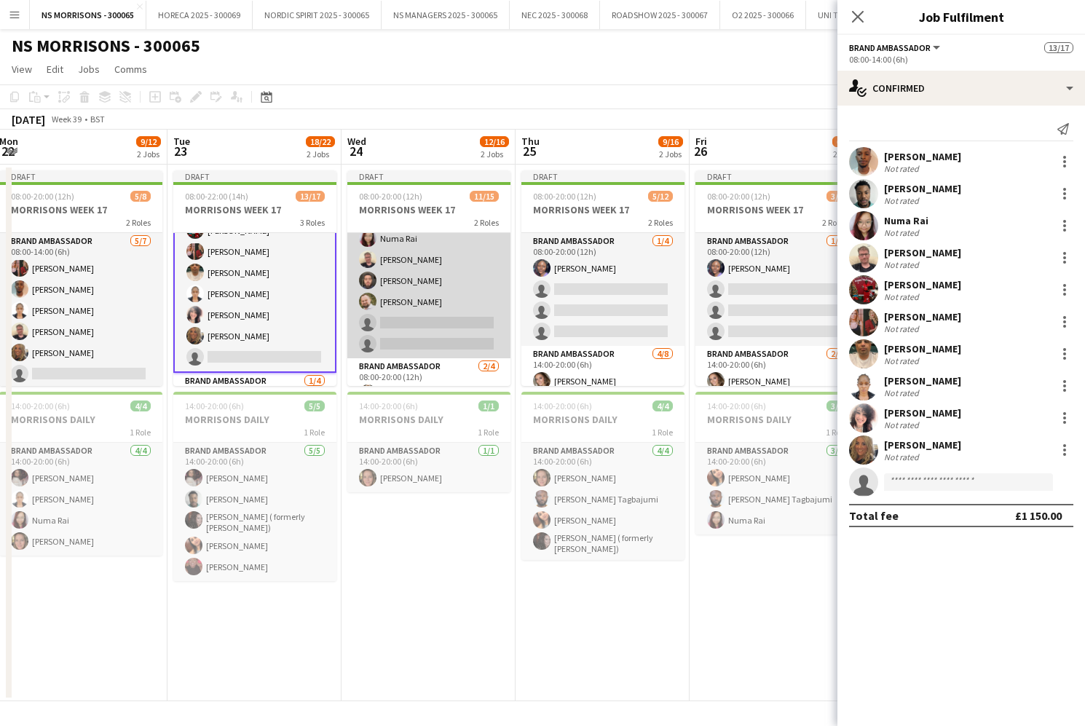
click at [390, 325] on app-card-role "Brand Ambassador [DATE] 08:00-14:00 (6h) [PERSON_NAME] [PERSON_NAME] [PERSON_NA…" at bounding box center [428, 228] width 163 height 261
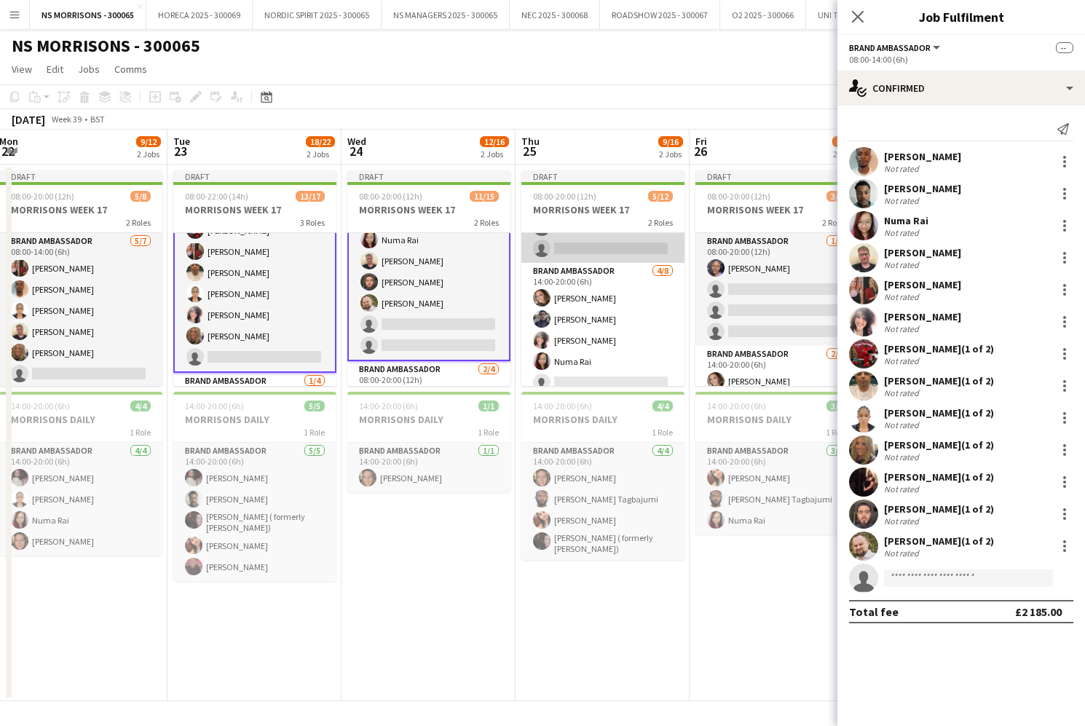
scroll to position [94, 0]
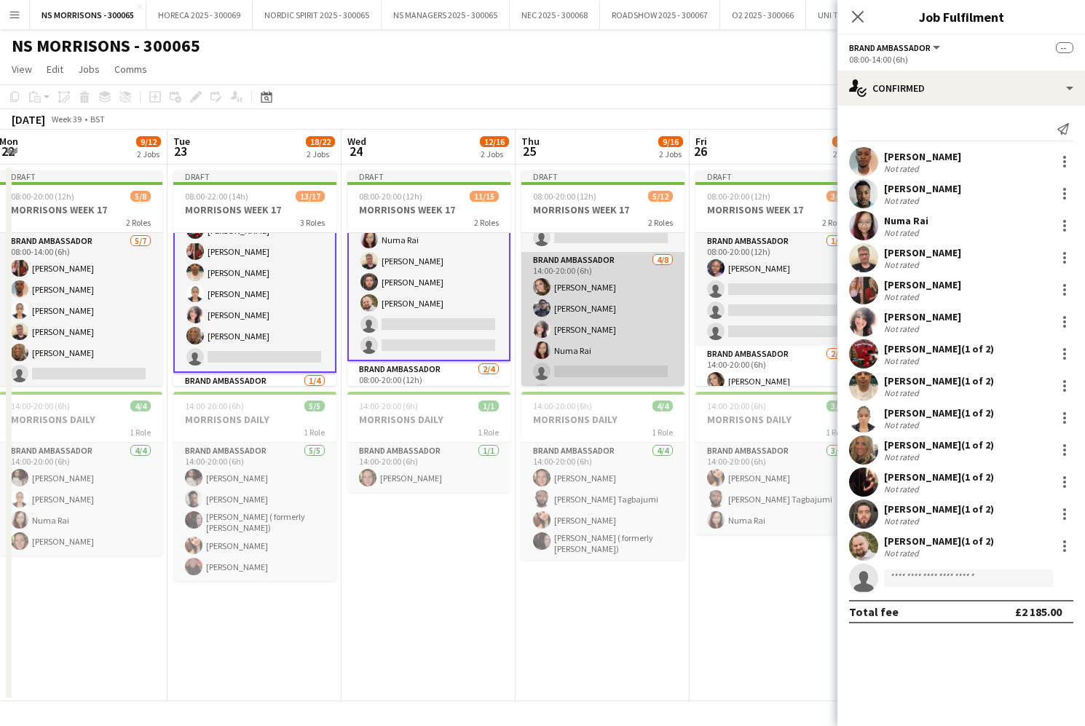
click at [607, 361] on app-card-role "Brand Ambassador [DATE] 14:00-20:00 (6h) [PERSON_NAME] [PERSON_NAME] [PERSON_NA…" at bounding box center [603, 350] width 163 height 197
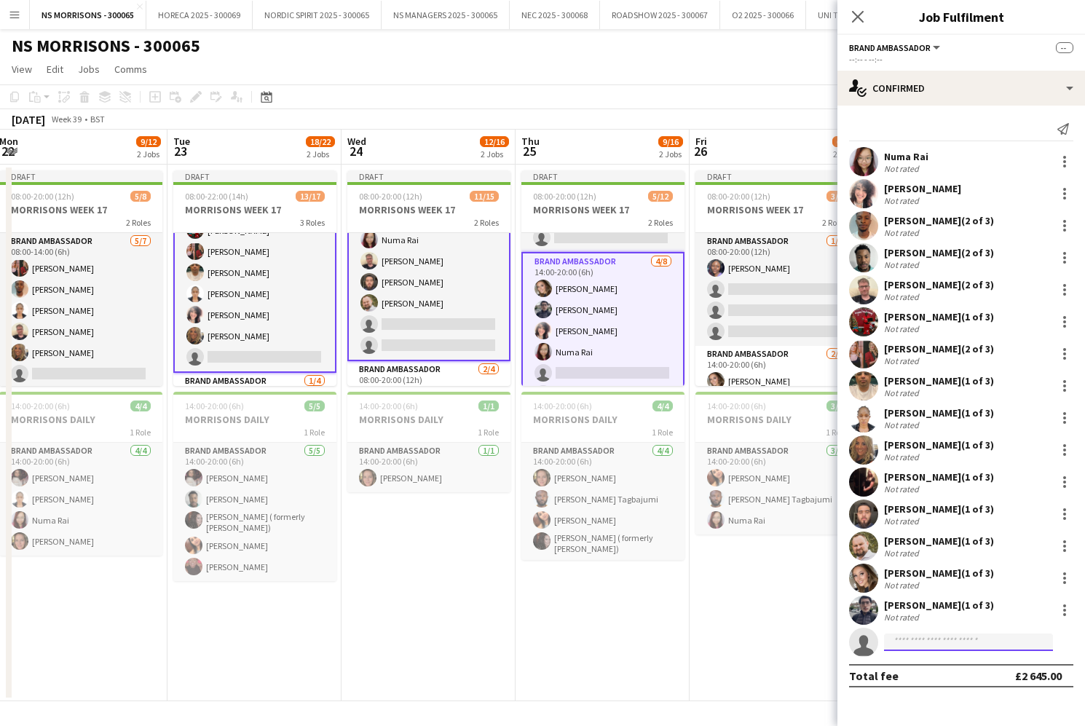
click at [929, 647] on input at bounding box center [968, 642] width 169 height 17
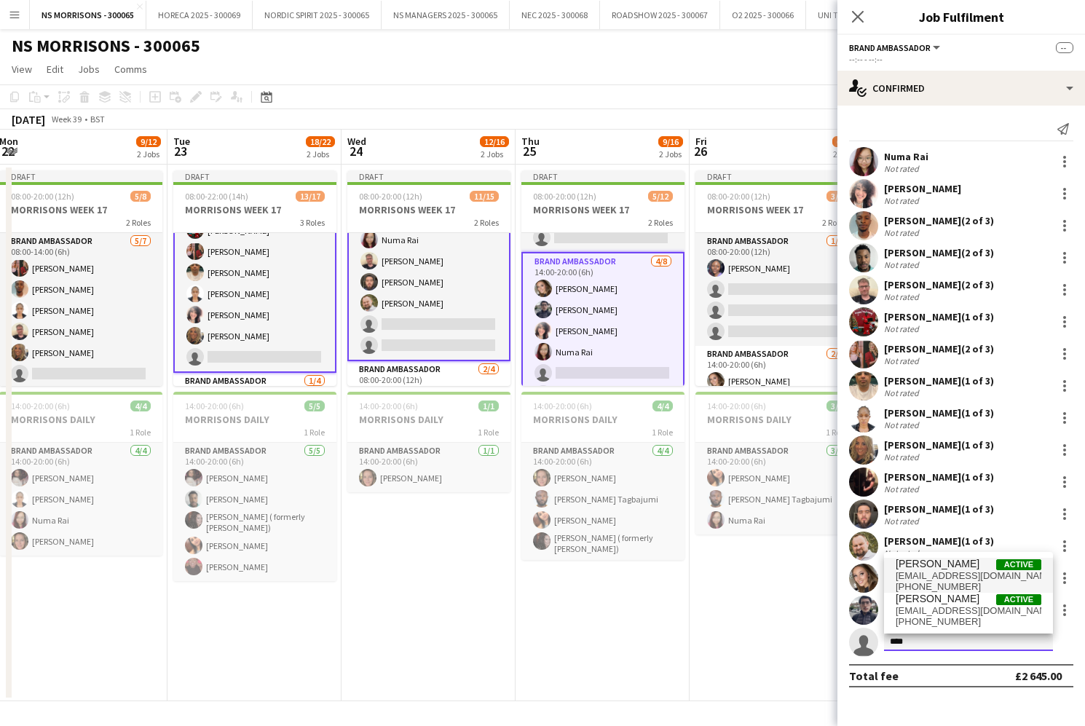
type input "****"
click at [951, 573] on span "[EMAIL_ADDRESS][DOMAIN_NAME]" at bounding box center [969, 576] width 146 height 12
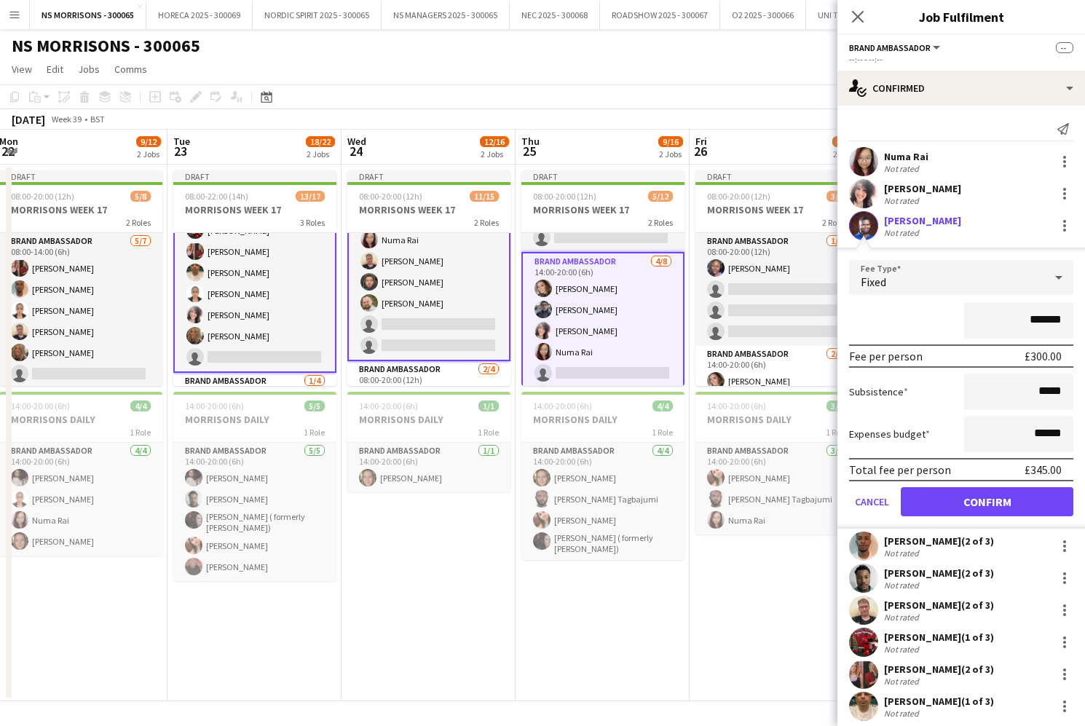
scroll to position [0, 0]
click at [1023, 504] on button "Confirm" at bounding box center [987, 501] width 173 height 29
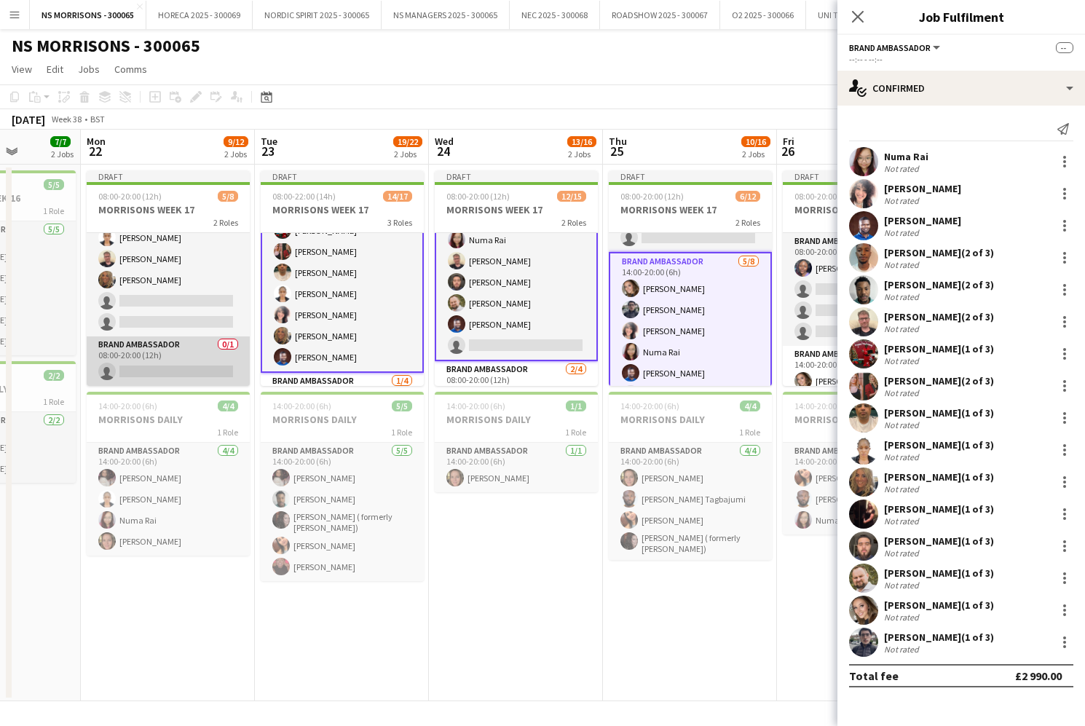
scroll to position [73, 0]
click at [173, 362] on app-card-role "Brand Ambassador 0/1 08:00-20:00 (12h) single-neutral-actions" at bounding box center [168, 362] width 163 height 50
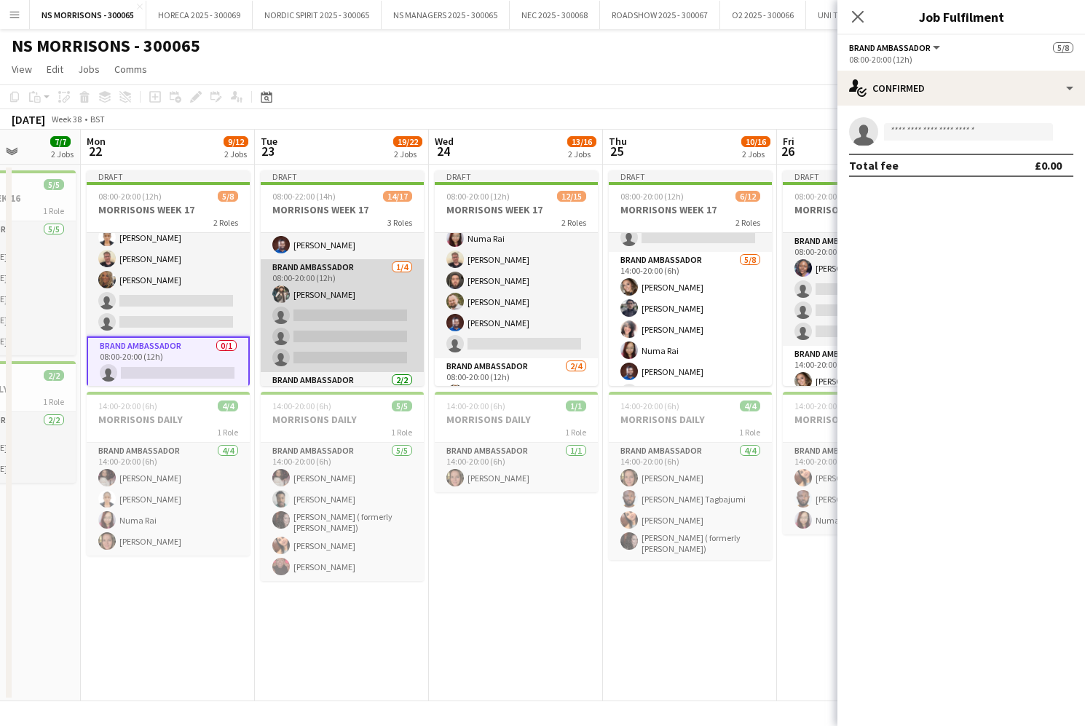
scroll to position [228, 0]
click at [364, 318] on app-card-role "Brand Ambassador [DATE] 08:00-20:00 (12h) [PERSON_NAME] single-neutral-actions …" at bounding box center [342, 322] width 163 height 113
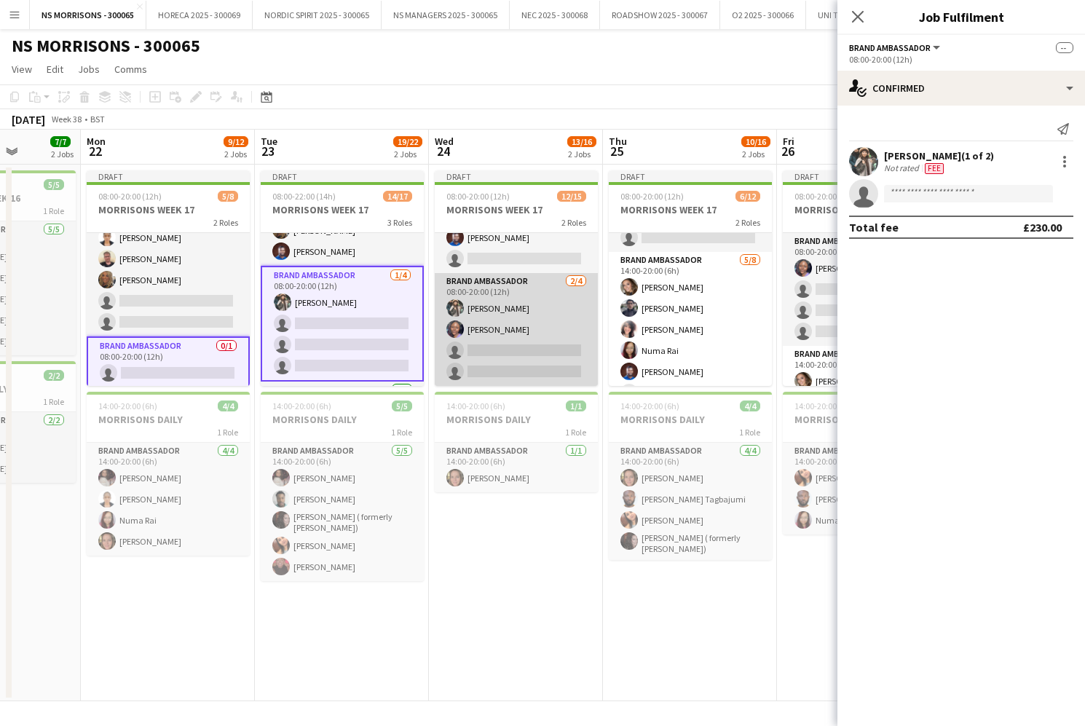
scroll to position [221, 0]
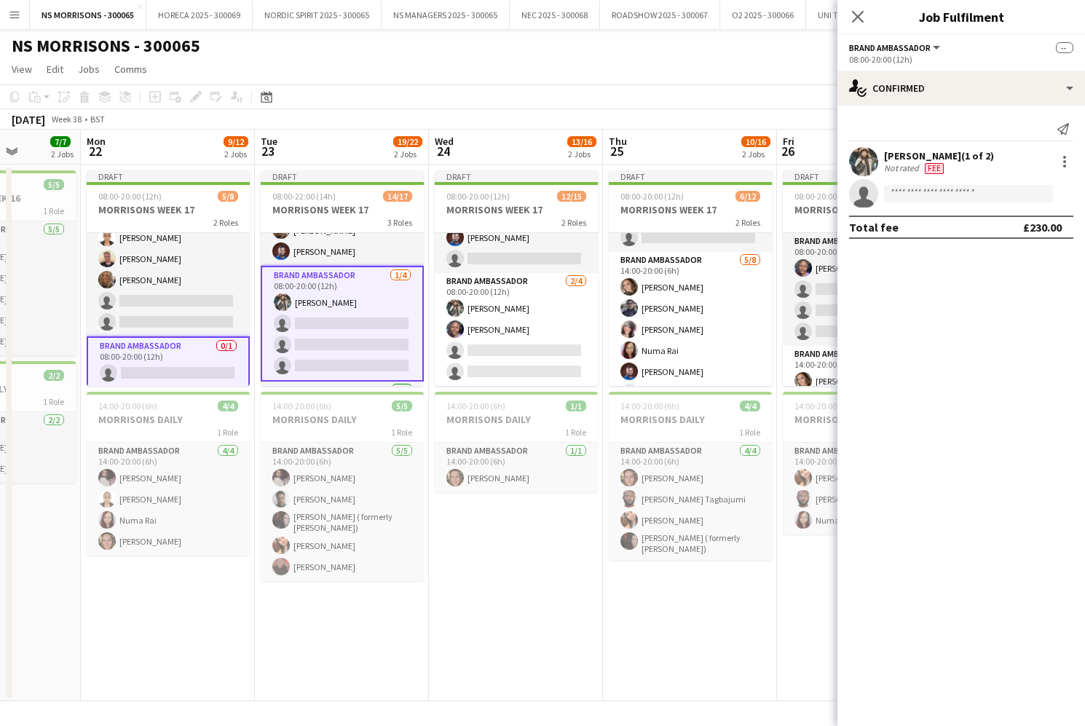
click at [365, 329] on app-card-role "Brand Ambassador [DATE] 08:00-20:00 (12h) [PERSON_NAME] single-neutral-actions …" at bounding box center [342, 324] width 163 height 116
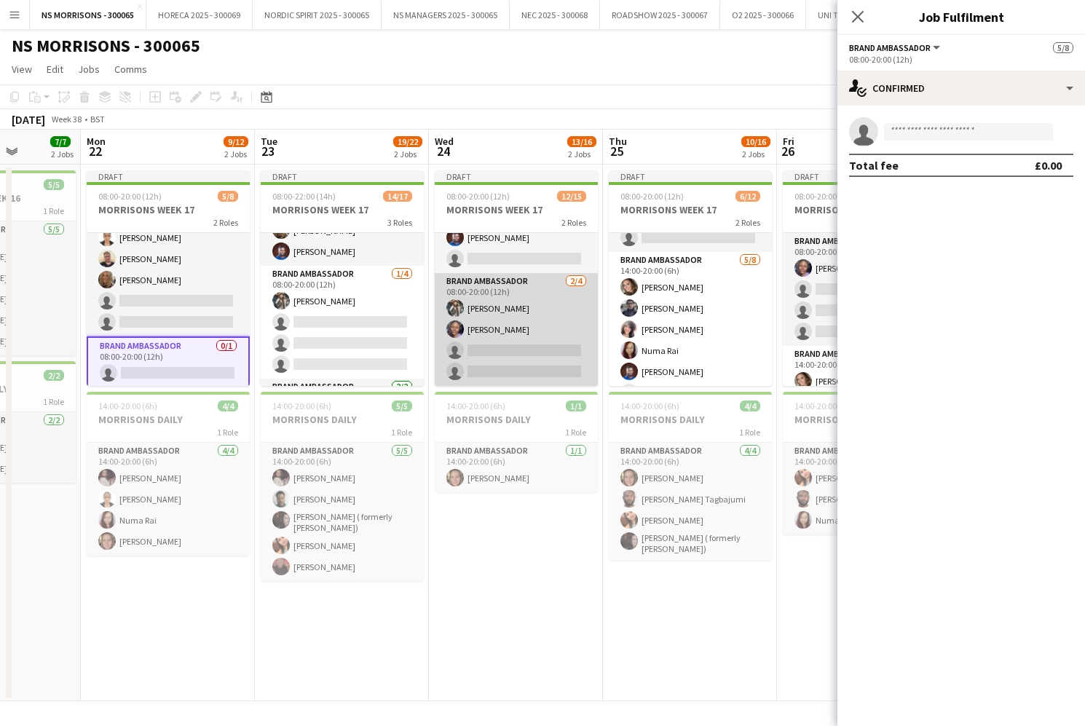
click at [519, 339] on app-card-role "Brand Ambassador [DATE] 08:00-20:00 (12h) [PERSON_NAME] [PERSON_NAME] single-ne…" at bounding box center [516, 329] width 163 height 113
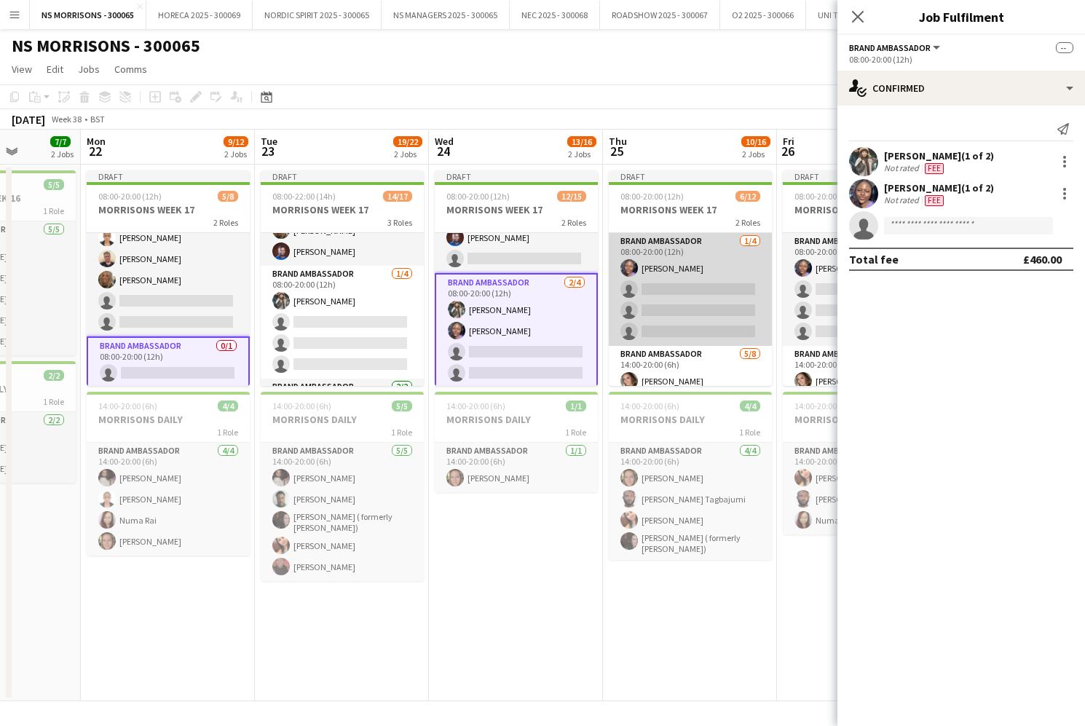
scroll to position [0, 0]
click at [692, 316] on app-card-role "Brand Ambassador [DATE] 08:00-20:00 (12h) [PERSON_NAME] single-neutral-actions …" at bounding box center [690, 289] width 163 height 113
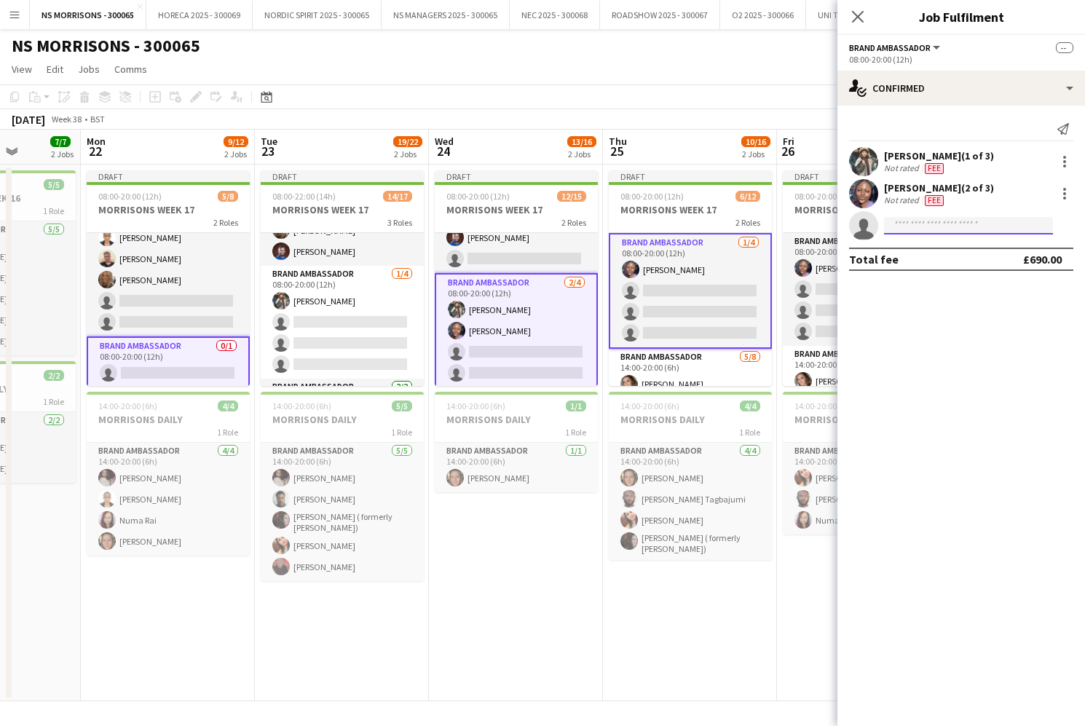
click at [904, 223] on input at bounding box center [968, 225] width 169 height 17
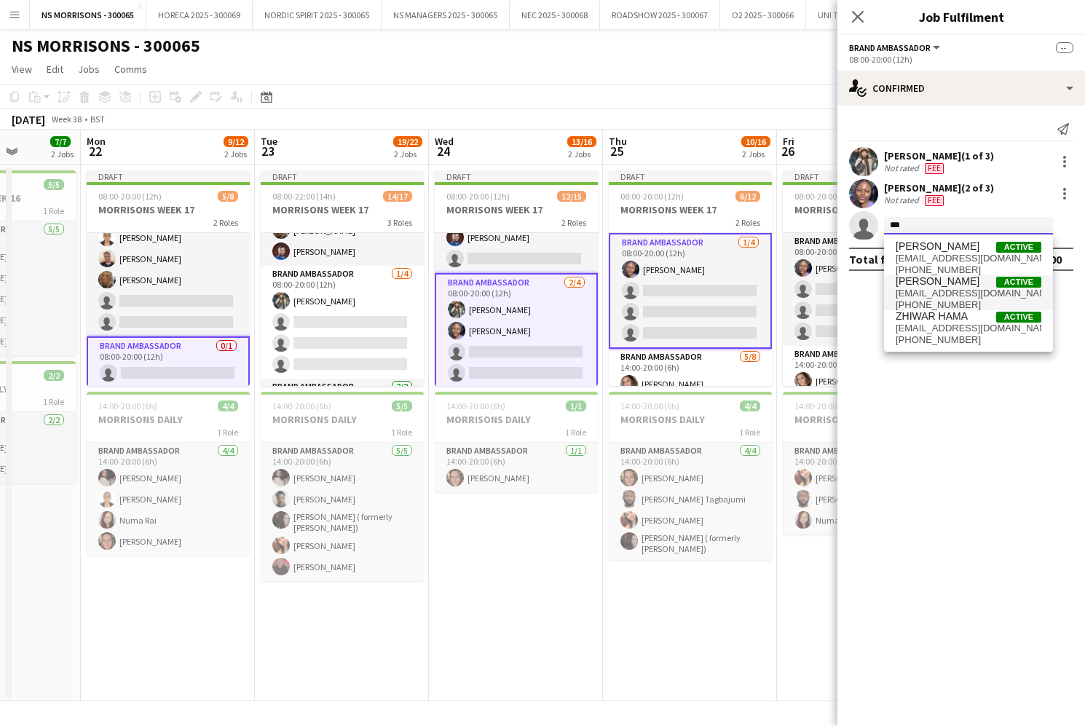
type input "***"
click at [918, 288] on span "[EMAIL_ADDRESS][DOMAIN_NAME]" at bounding box center [969, 294] width 146 height 12
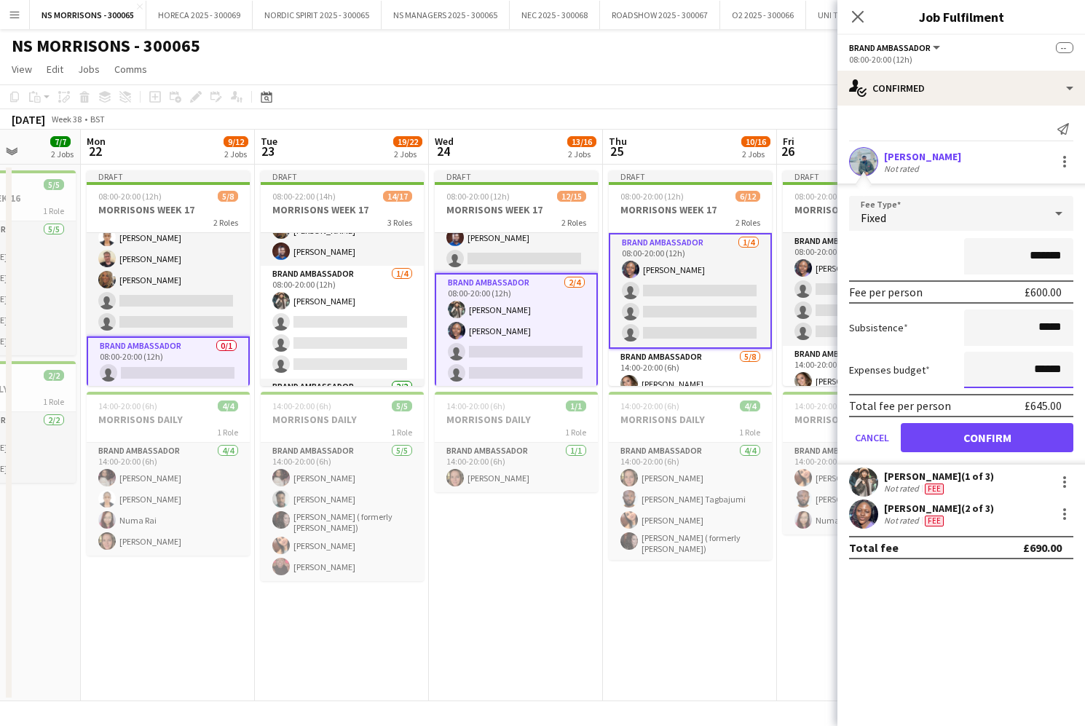
click at [1046, 367] on input "******" at bounding box center [1018, 370] width 109 height 36
type input "******"
click at [1019, 436] on button "Confirm" at bounding box center [987, 437] width 173 height 29
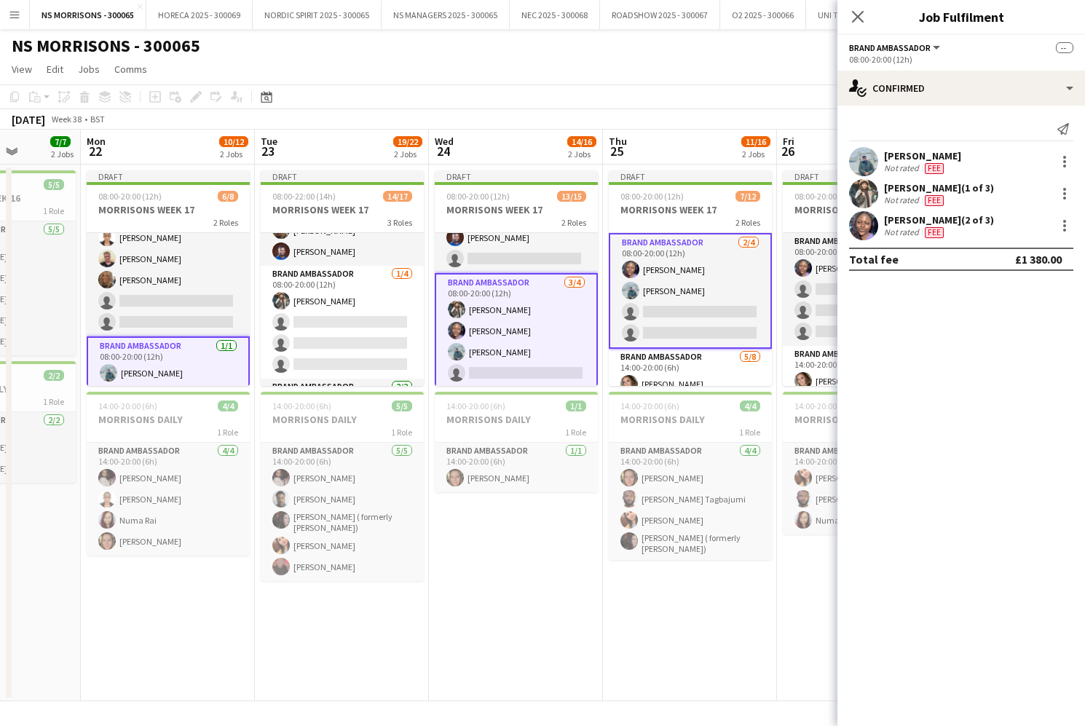
drag, startPoint x: 256, startPoint y: 617, endPoint x: 250, endPoint y: 583, distance: 34.0
click at [256, 617] on app-date-cell "Draft 08:00-22:00 (14h) 14/17 MORRISONS WEEK 17 3 Roles Brand Ambassador [DATE]…" at bounding box center [342, 433] width 174 height 537
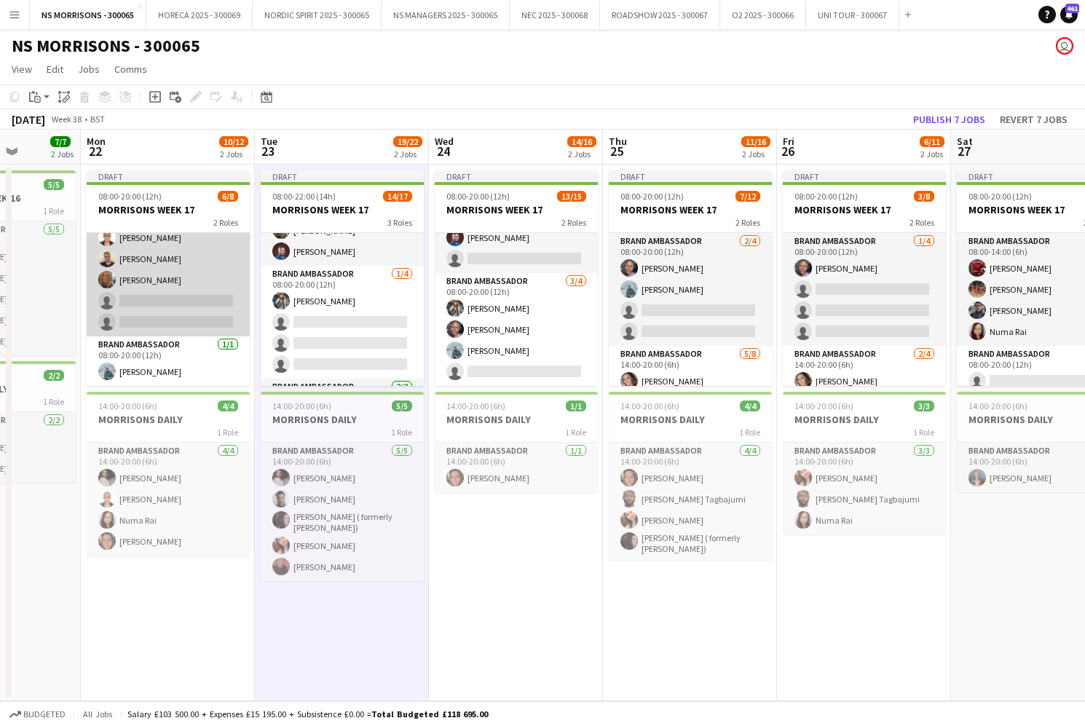
click at [178, 312] on app-card-role "Brand Ambassador [DATE] 08:00-14:00 (6h) [PERSON_NAME] [PERSON_NAME] [PERSON_NA…" at bounding box center [168, 248] width 163 height 176
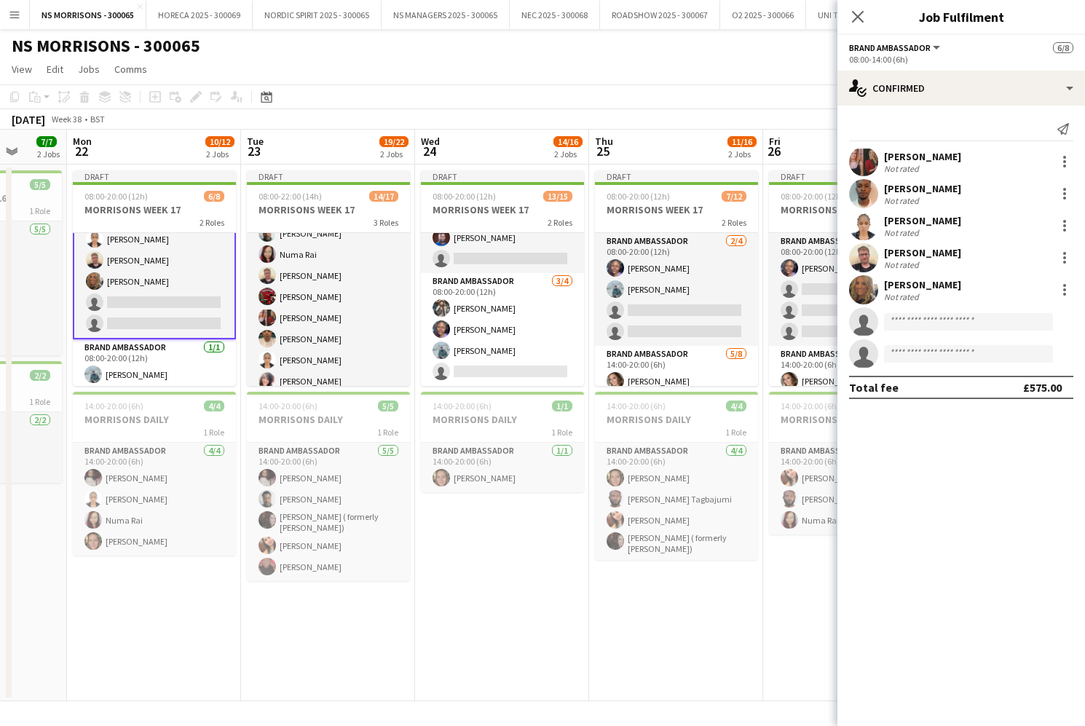
scroll to position [48, 0]
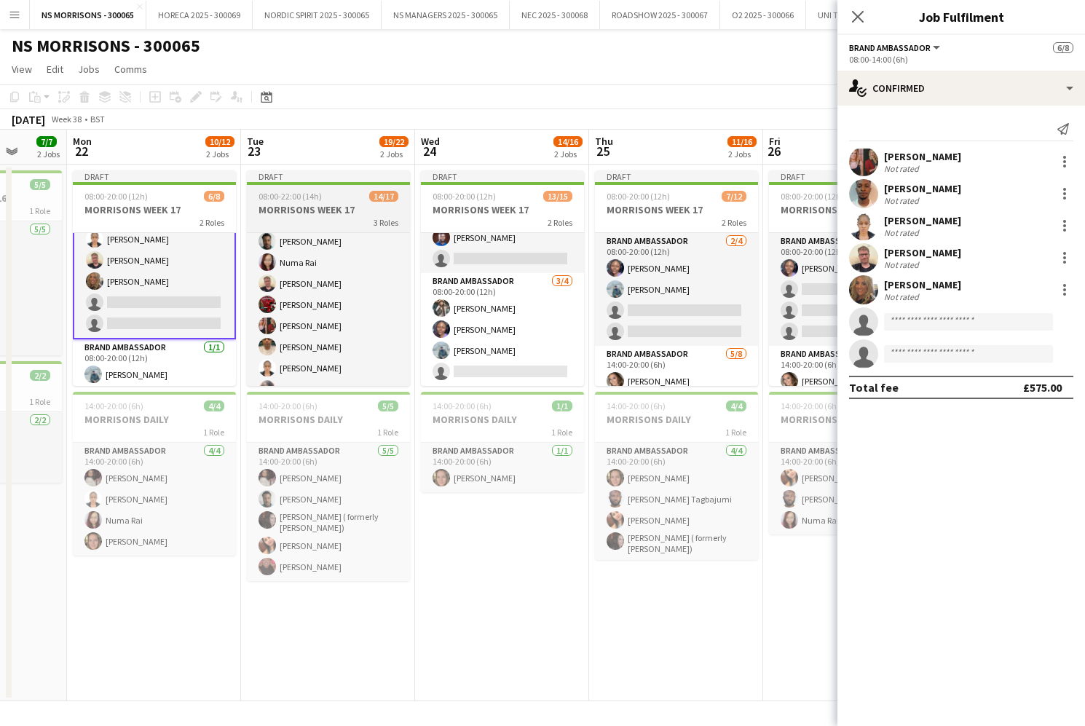
click at [317, 204] on h3 "MORRISONS WEEK 17" at bounding box center [328, 209] width 163 height 13
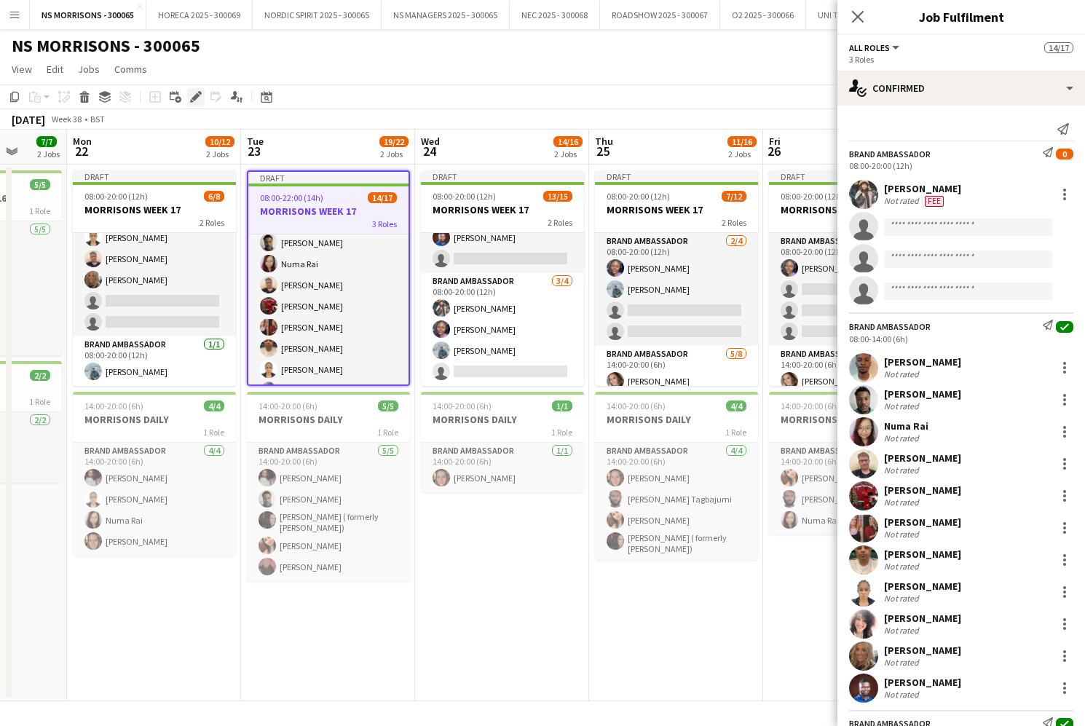
click at [193, 98] on icon at bounding box center [196, 97] width 8 height 8
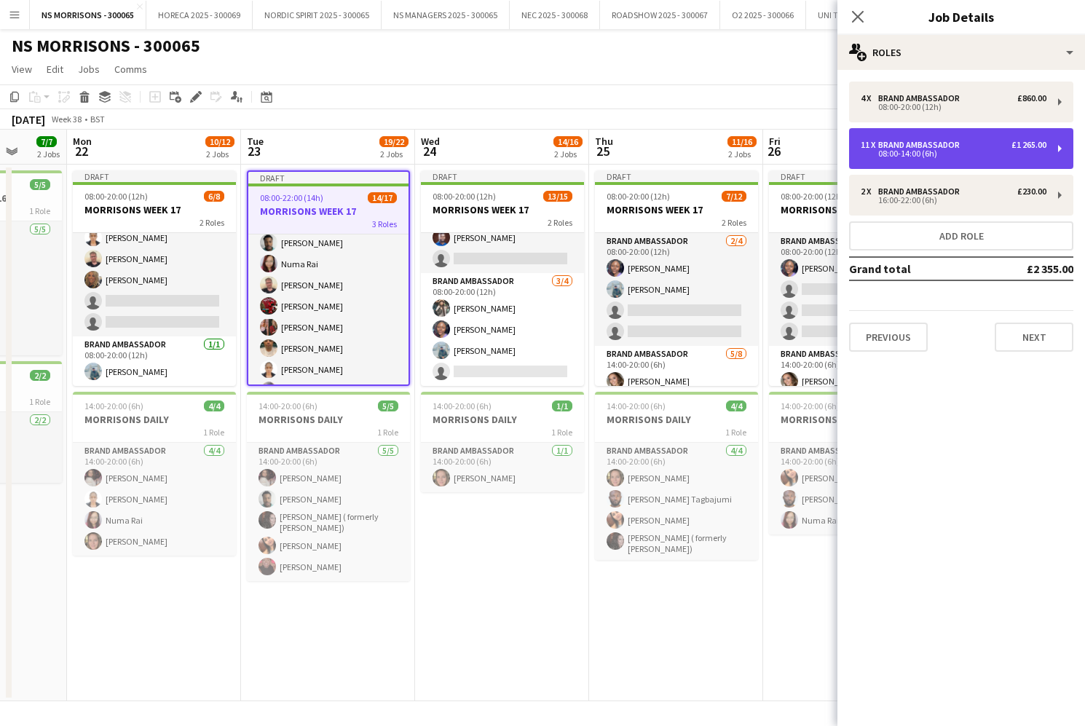
click at [905, 150] on div "08:00-14:00 (6h)" at bounding box center [954, 153] width 186 height 7
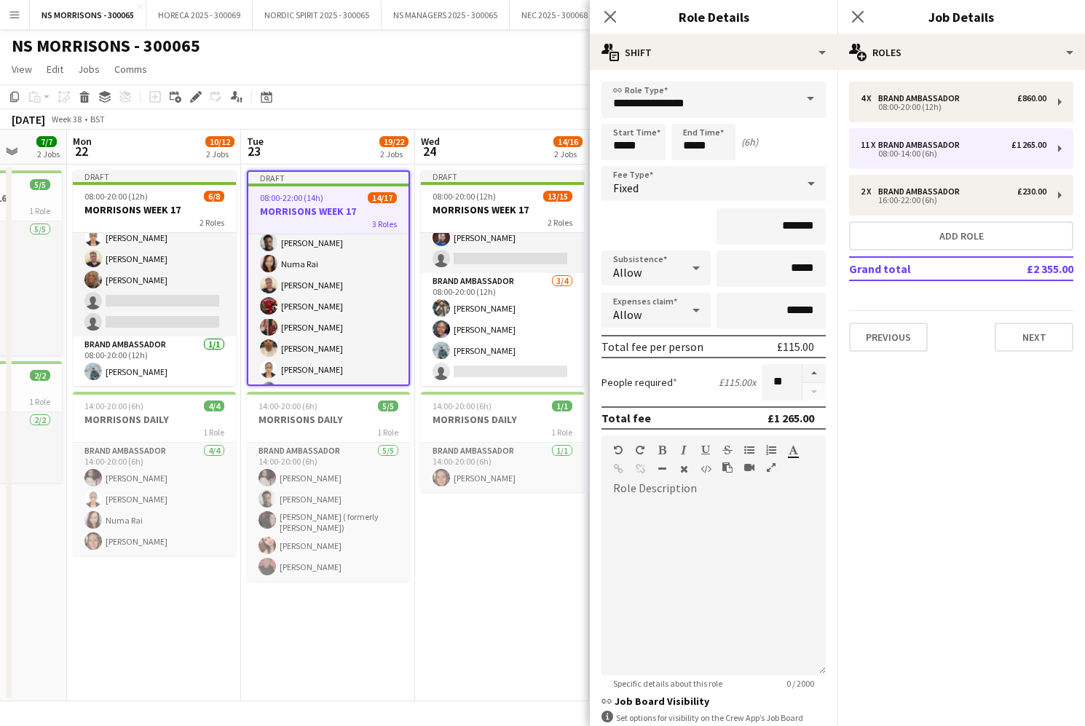
drag, startPoint x: 813, startPoint y: 374, endPoint x: 757, endPoint y: 433, distance: 81.4
click at [811, 375] on button "button" at bounding box center [814, 373] width 23 height 19
type input "**"
click at [447, 604] on app-date-cell "Draft 08:00-20:00 (12h) 13/15 MORRISONS WEEK 17 2 Roles Brand Ambassador [DATE]…" at bounding box center [502, 433] width 174 height 537
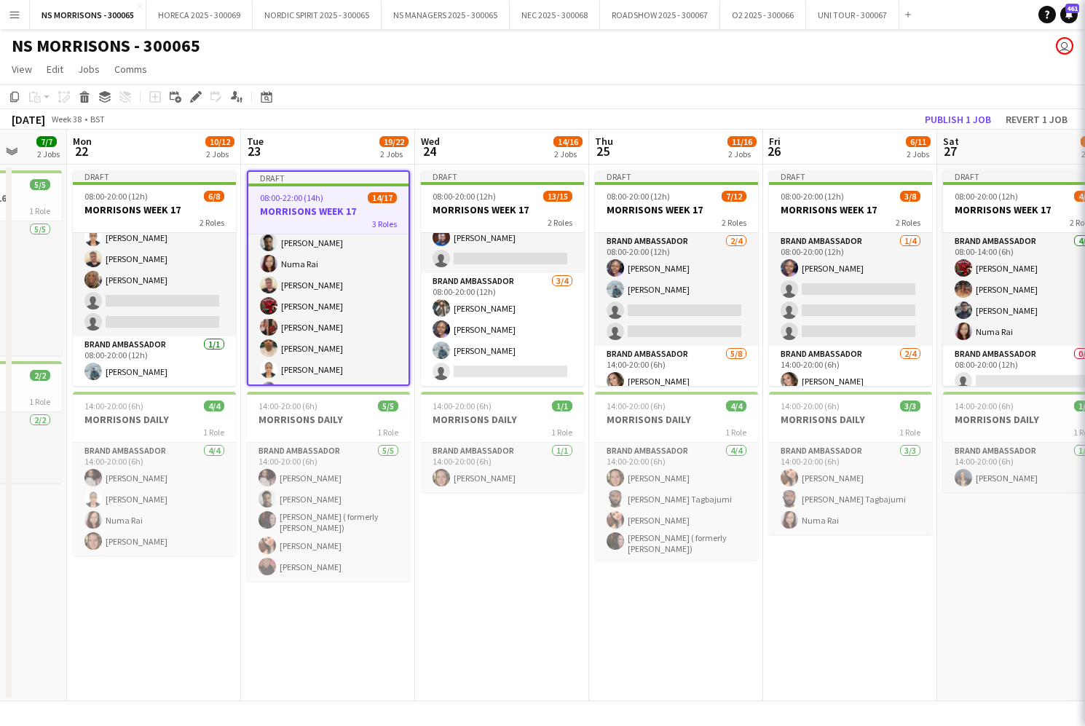
scroll to position [0, 626]
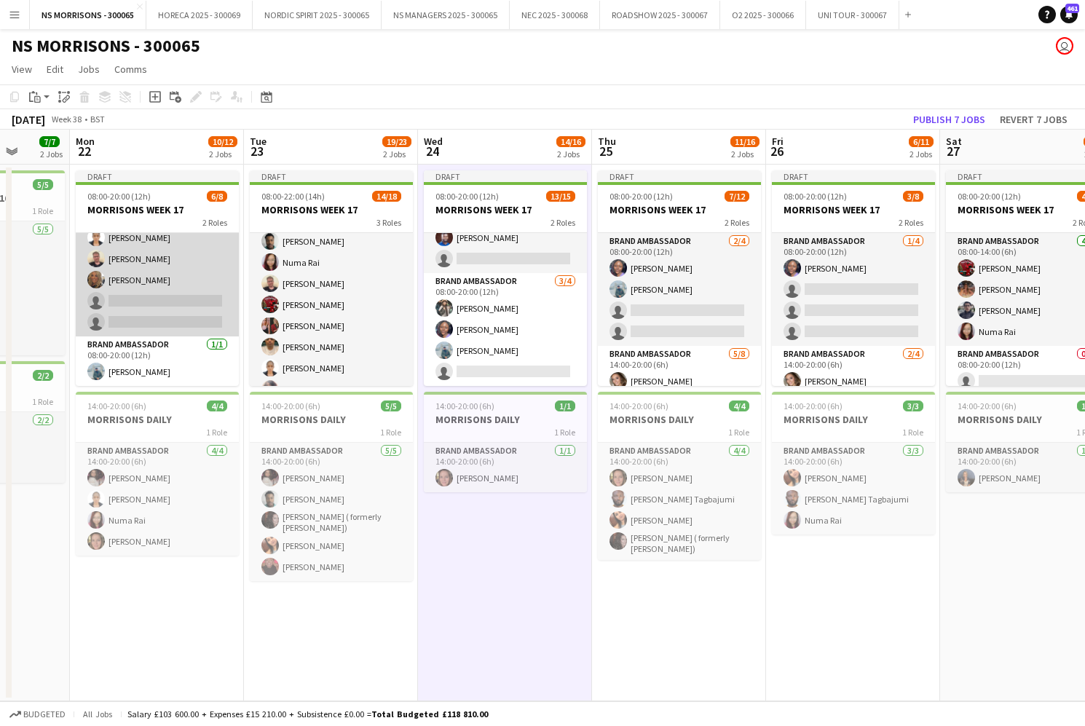
click at [160, 307] on app-card-role "Brand Ambassador [DATE] 08:00-14:00 (6h) [PERSON_NAME] [PERSON_NAME] [PERSON_NA…" at bounding box center [157, 248] width 163 height 176
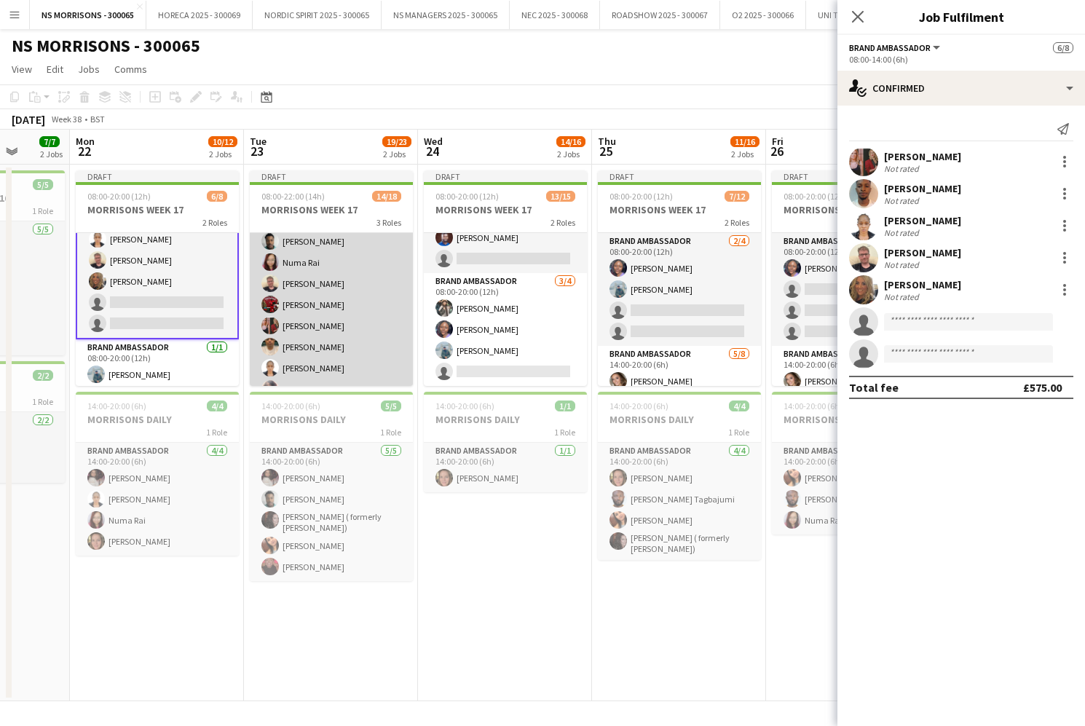
click at [339, 315] on app-card-role "Brand Ambassador [DATE] 08:00-14:00 (6h) [PERSON_NAME] [PERSON_NAME] [PERSON_NA…" at bounding box center [331, 326] width 163 height 282
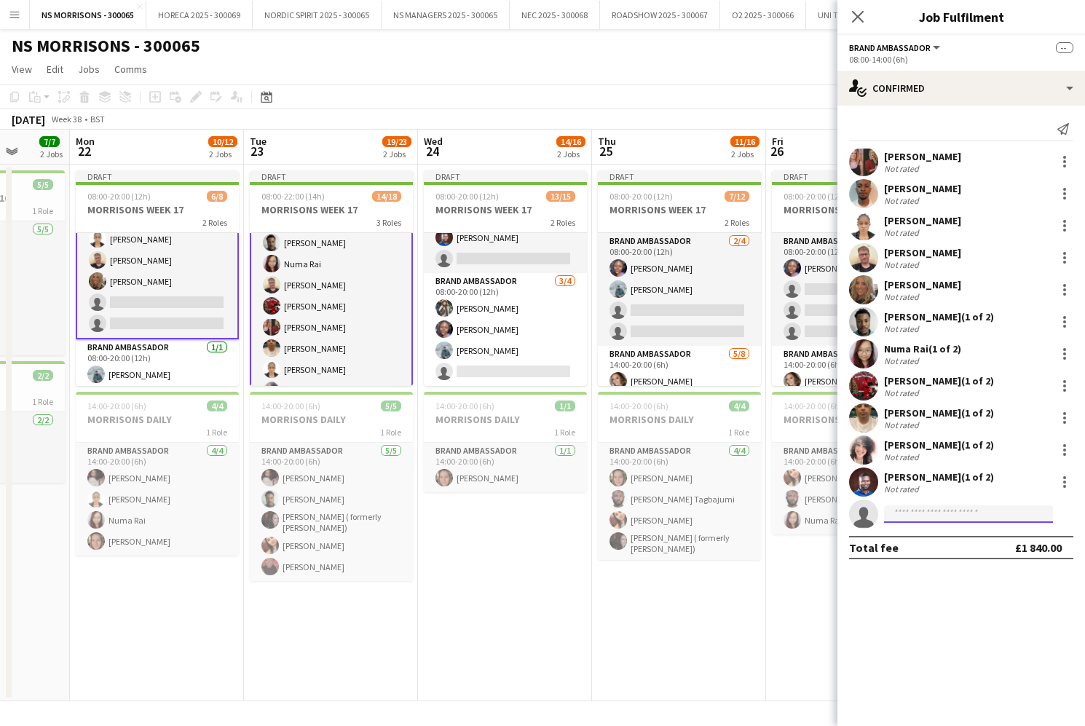
click at [935, 517] on input at bounding box center [968, 514] width 169 height 17
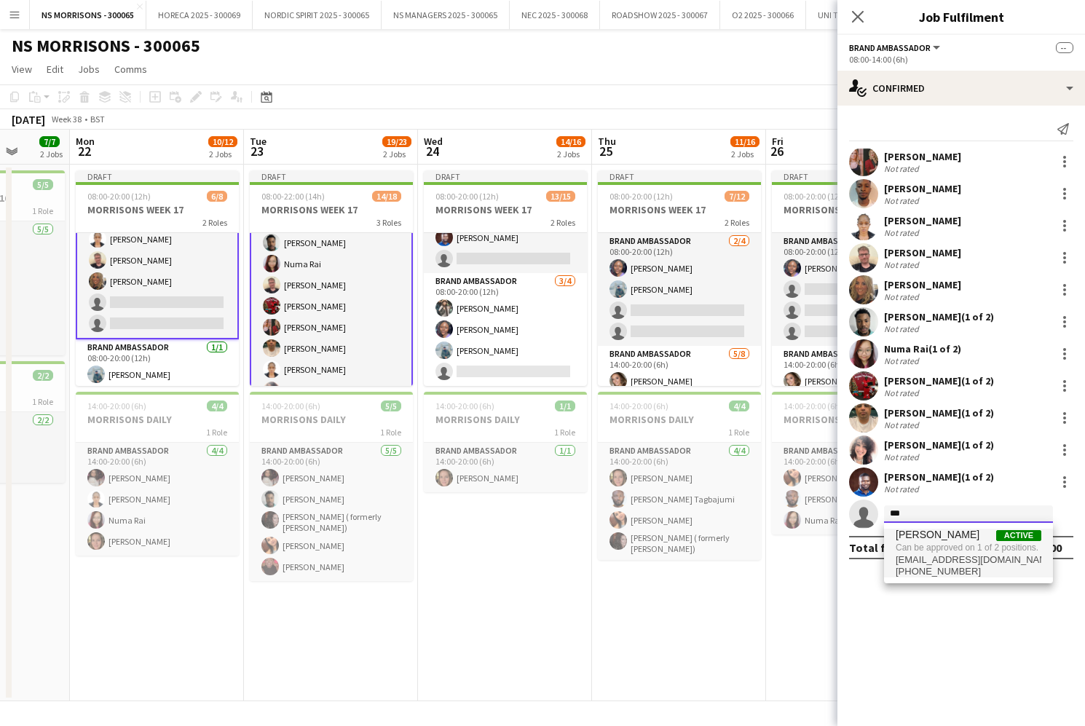
type input "***"
click at [938, 549] on span "Can be approved on 1 of 2 positions." at bounding box center [969, 547] width 146 height 13
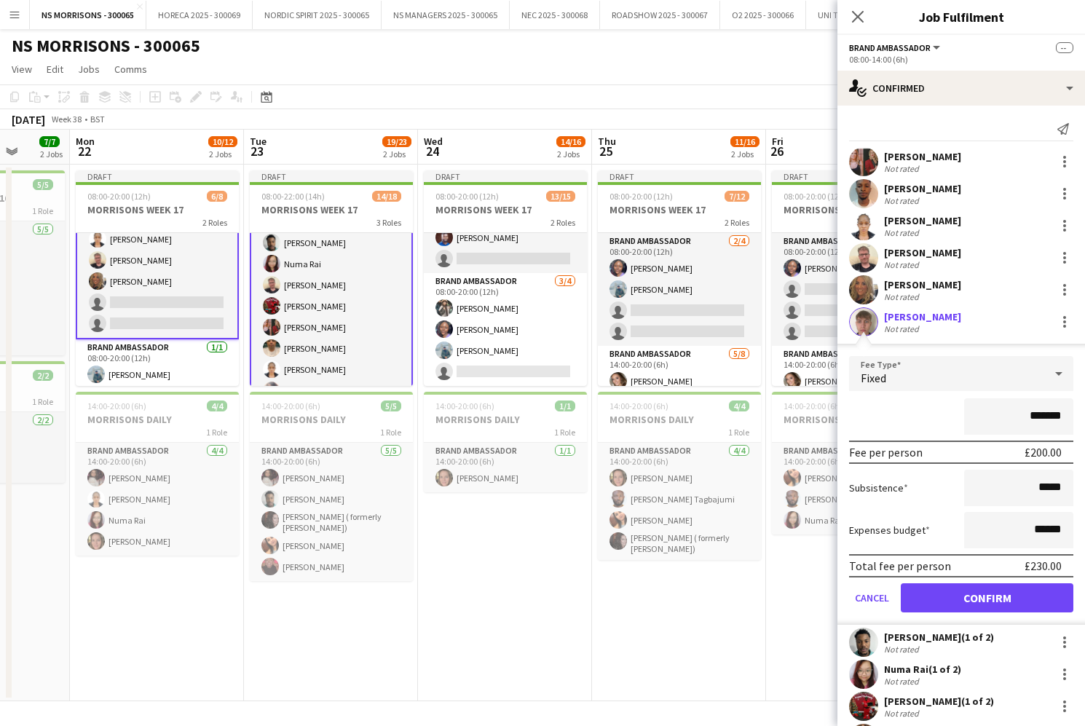
click at [941, 593] on button "Confirm" at bounding box center [987, 597] width 173 height 29
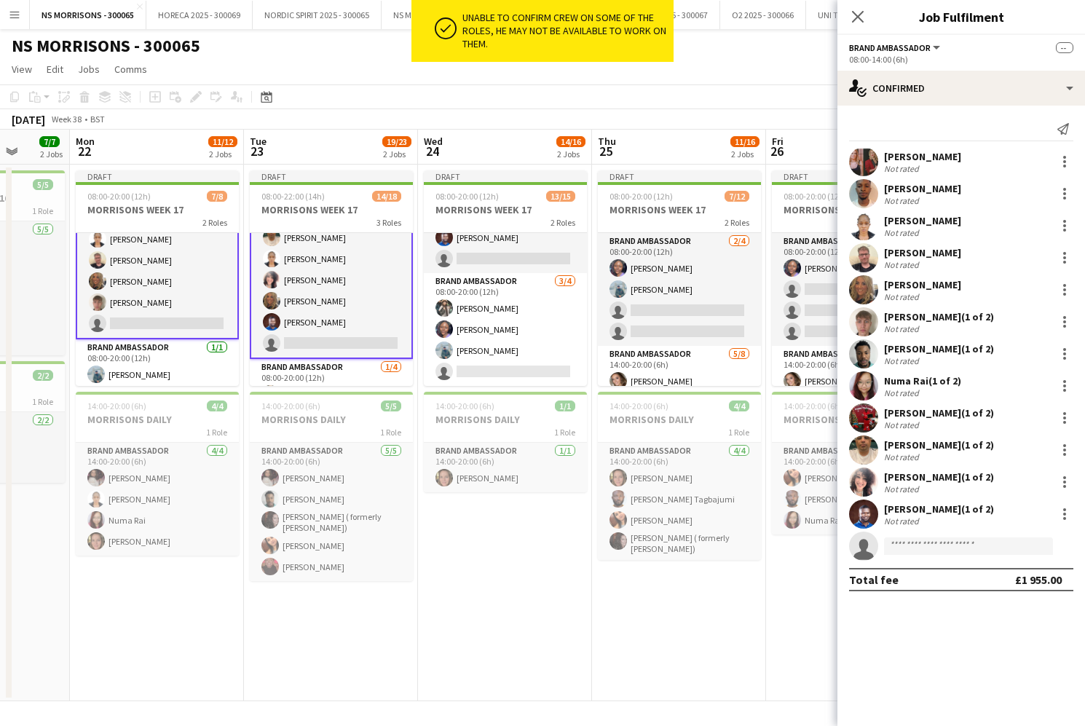
scroll to position [162, 0]
click at [324, 331] on app-card-role "Brand Ambassador [DATE] 08:00-14:00 (6h) [PERSON_NAME] [PERSON_NAME] [PERSON_NA…" at bounding box center [331, 213] width 163 height 285
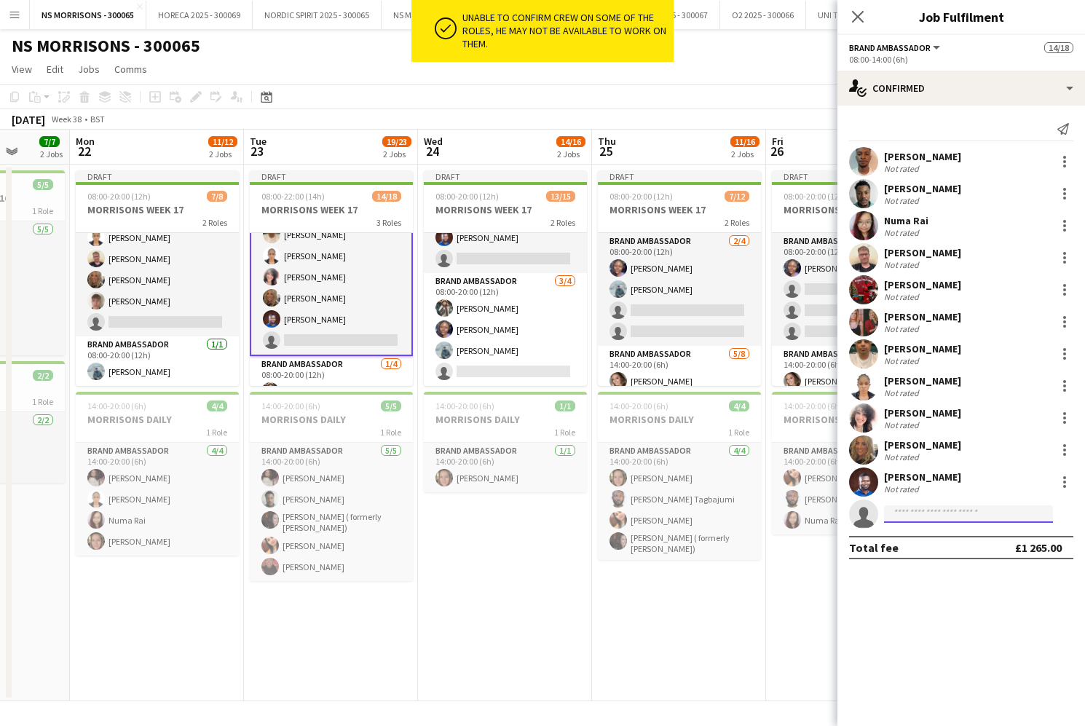
click at [903, 519] on input at bounding box center [968, 514] width 169 height 17
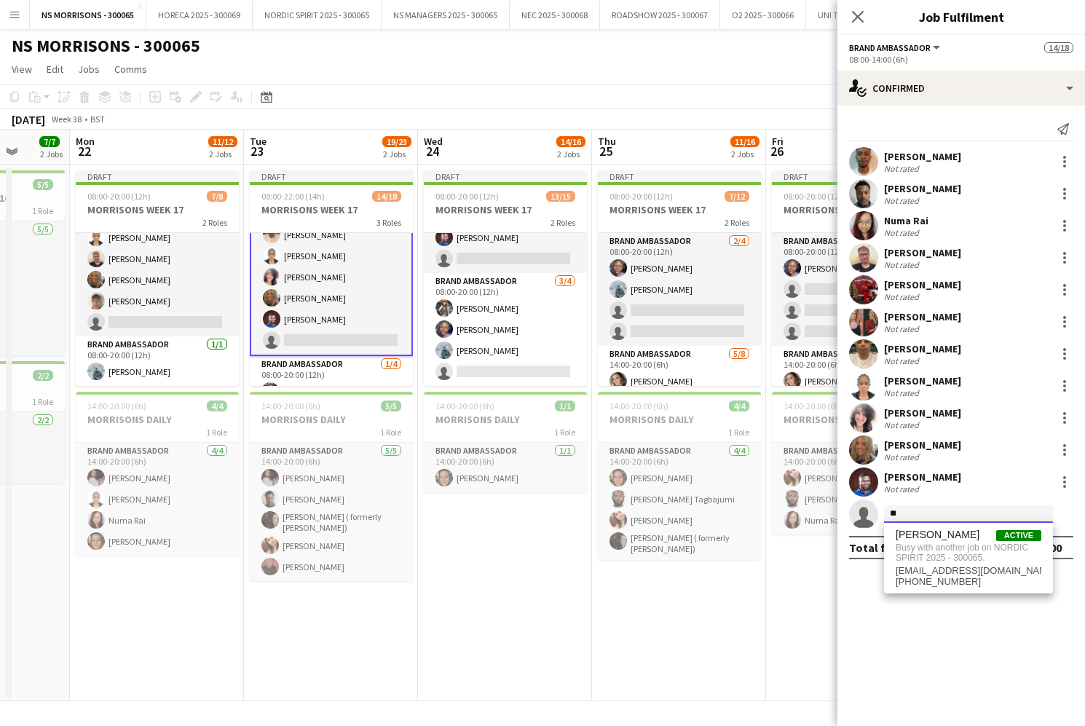
type input "*"
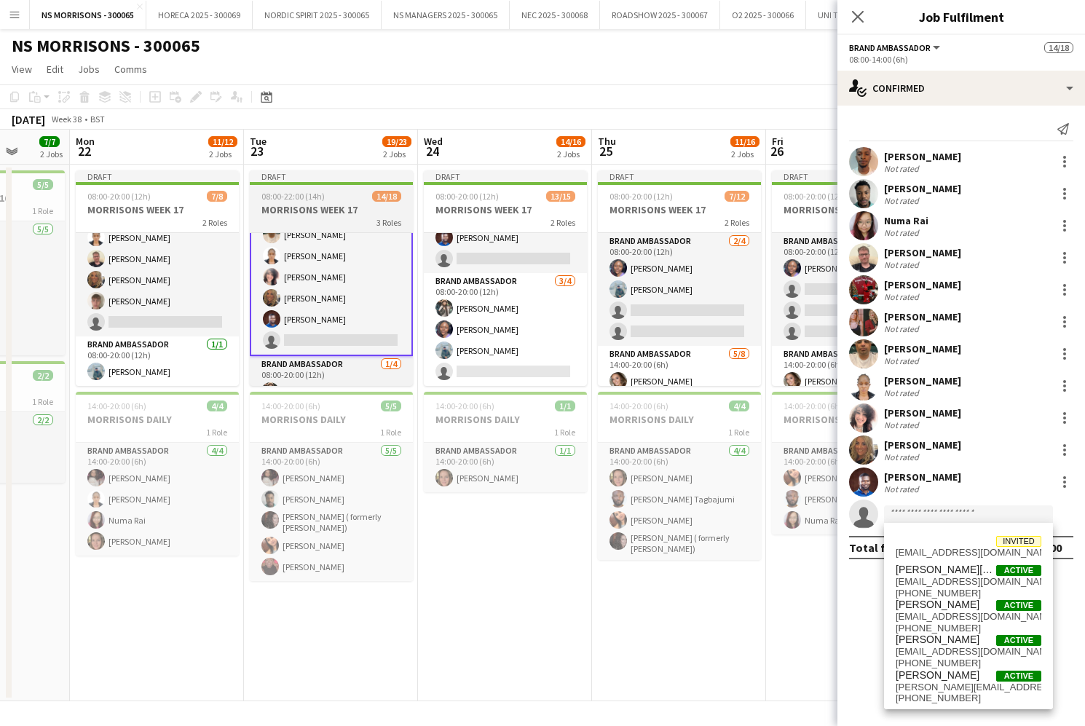
click at [311, 199] on span "08:00-22:00 (14h)" at bounding box center [293, 196] width 63 height 11
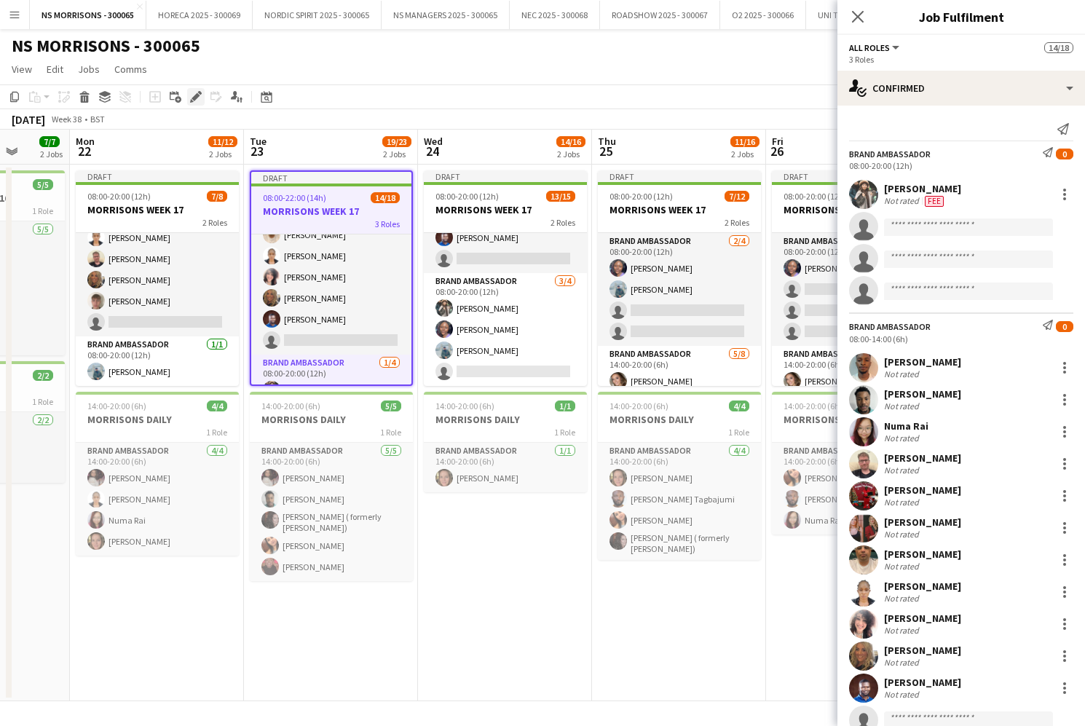
click at [196, 101] on icon "Edit" at bounding box center [196, 97] width 12 height 12
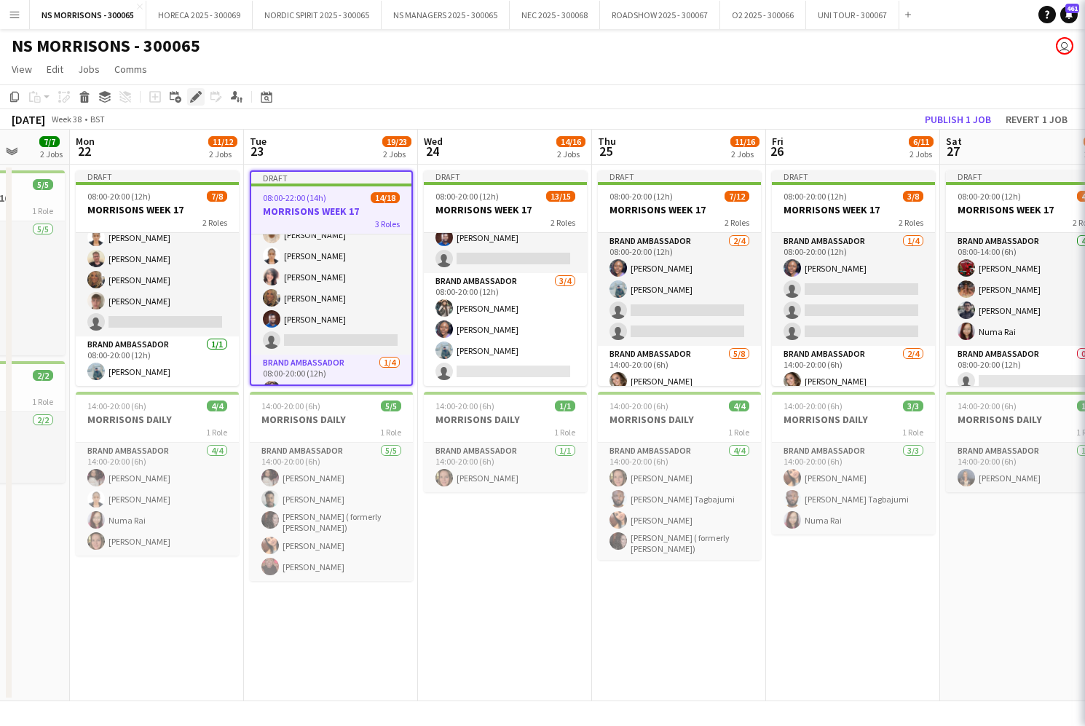
scroll to position [0, 1]
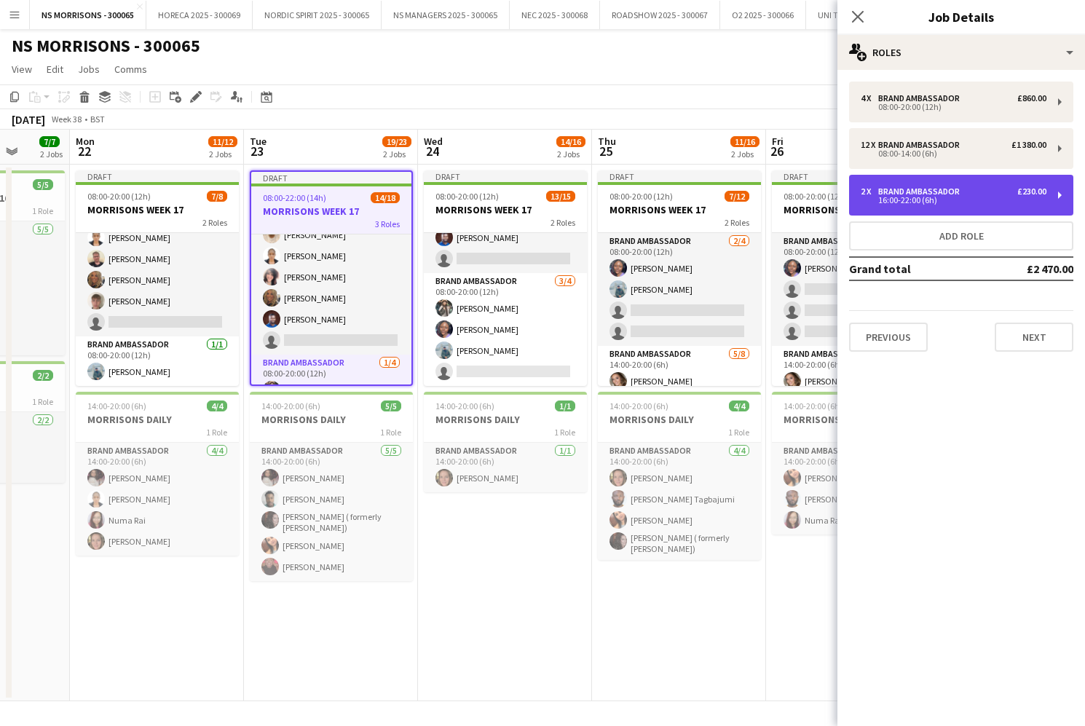
click at [955, 188] on div "Brand Ambassador" at bounding box center [921, 191] width 87 height 10
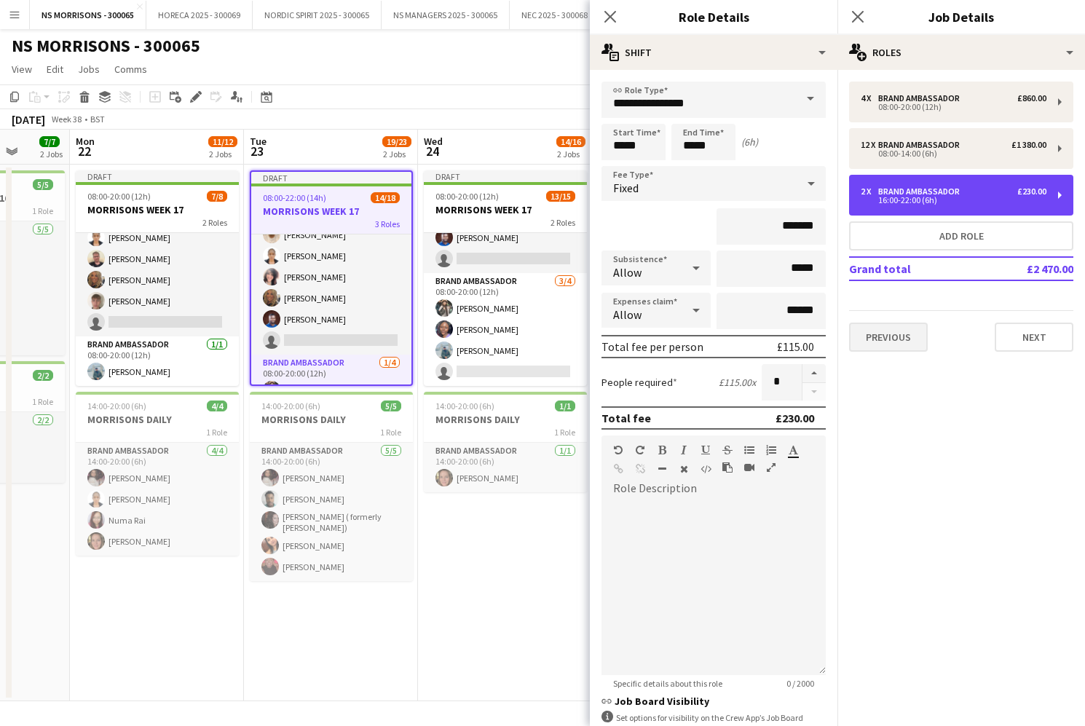
scroll to position [0, 0]
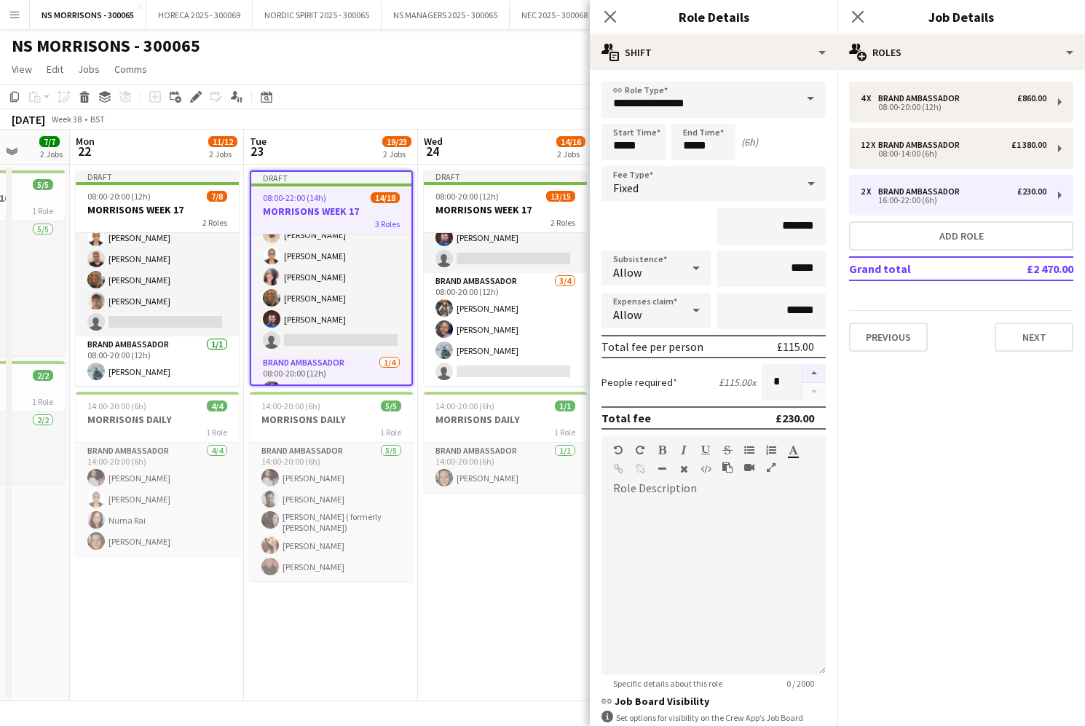
click at [822, 374] on button "button" at bounding box center [814, 373] width 23 height 19
type input "*"
click at [447, 626] on app-calendar-viewport "Thu 18 12/12 2 Jobs Fri 19 7/7 2 Jobs Sat 20 5/5 2 Jobs Sun 21 7/7 2 Jobs Mon 2…" at bounding box center [542, 416] width 1085 height 572
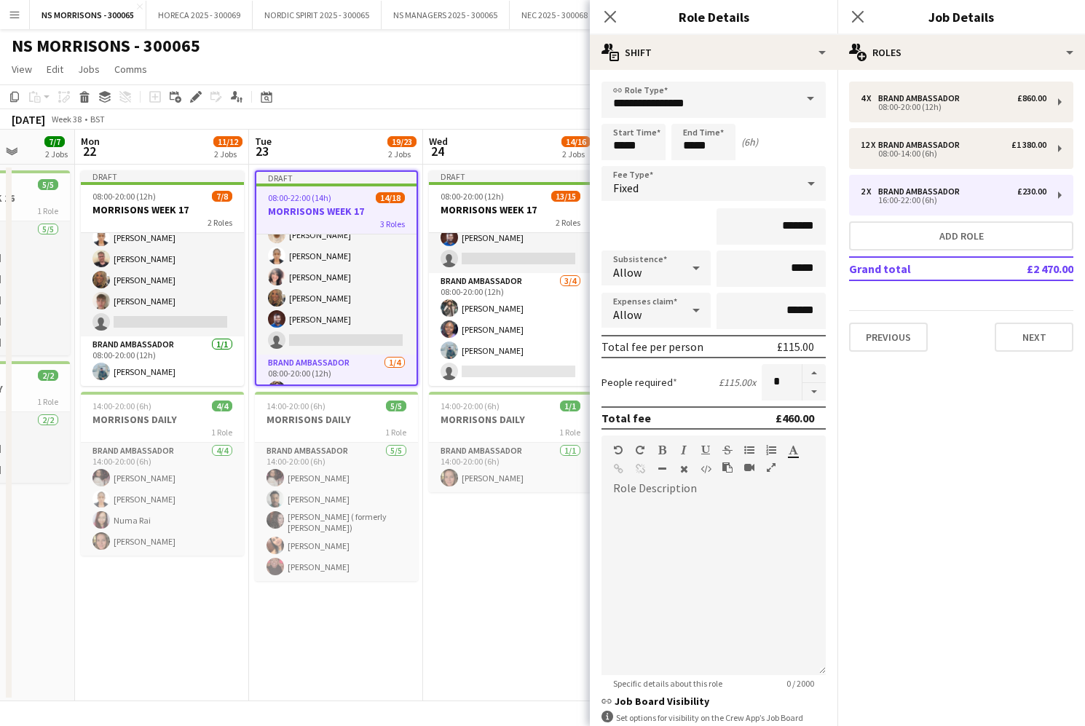
click at [483, 583] on app-date-cell "Draft 08:00-20:00 (12h) 13/15 MORRISONS WEEK 17 2 Roles Brand Ambassador [DATE]…" at bounding box center [510, 433] width 174 height 537
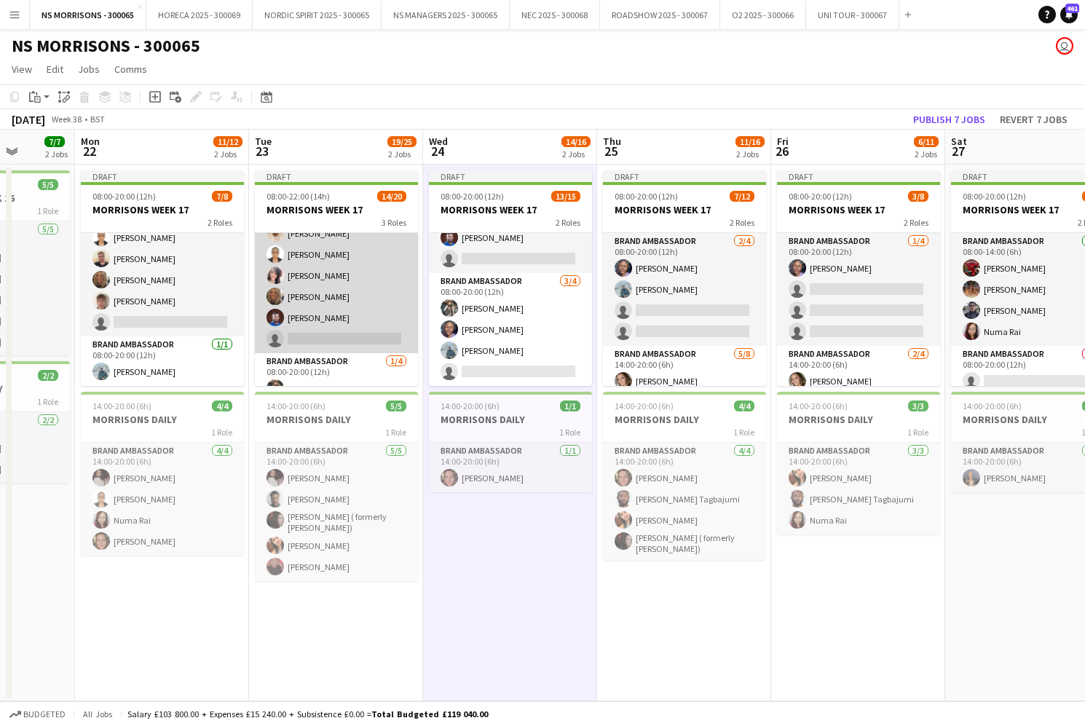
click at [355, 345] on app-card-role "Brand Ambassador [DATE] 08:00-14:00 (6h) [PERSON_NAME] [PERSON_NAME] [PERSON_NA…" at bounding box center [336, 212] width 163 height 282
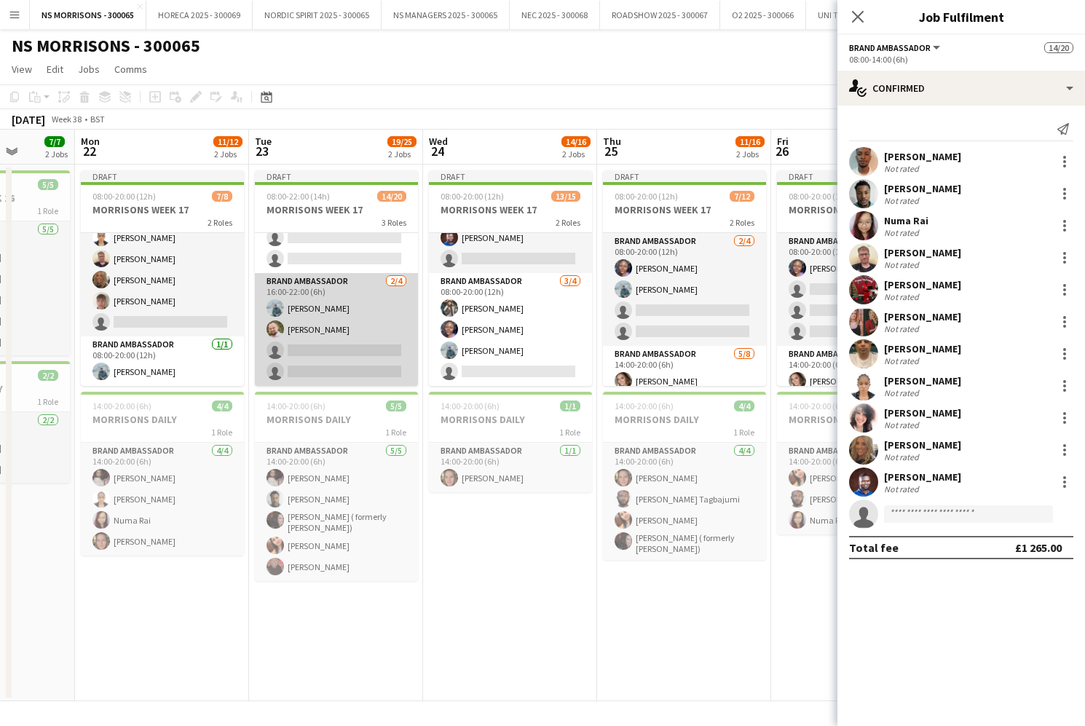
click at [338, 351] on app-card-role "Brand Ambassador [DATE] 16:00-22:00 (6h) [PERSON_NAME] [PERSON_NAME] single-neu…" at bounding box center [336, 329] width 163 height 113
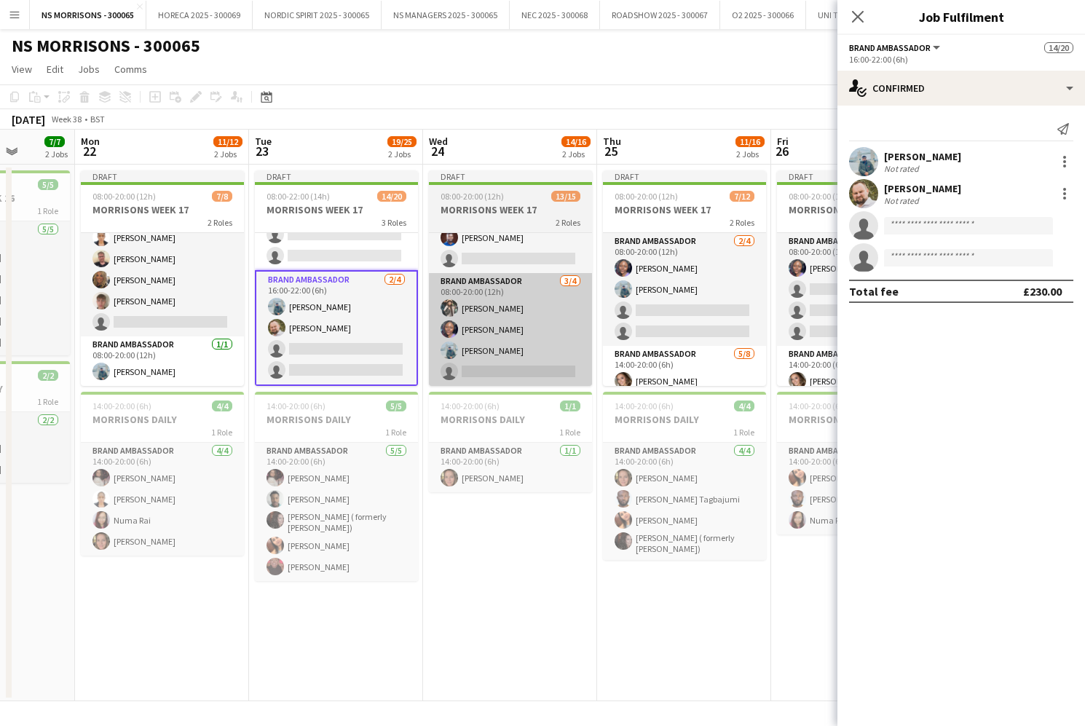
scroll to position [358, 0]
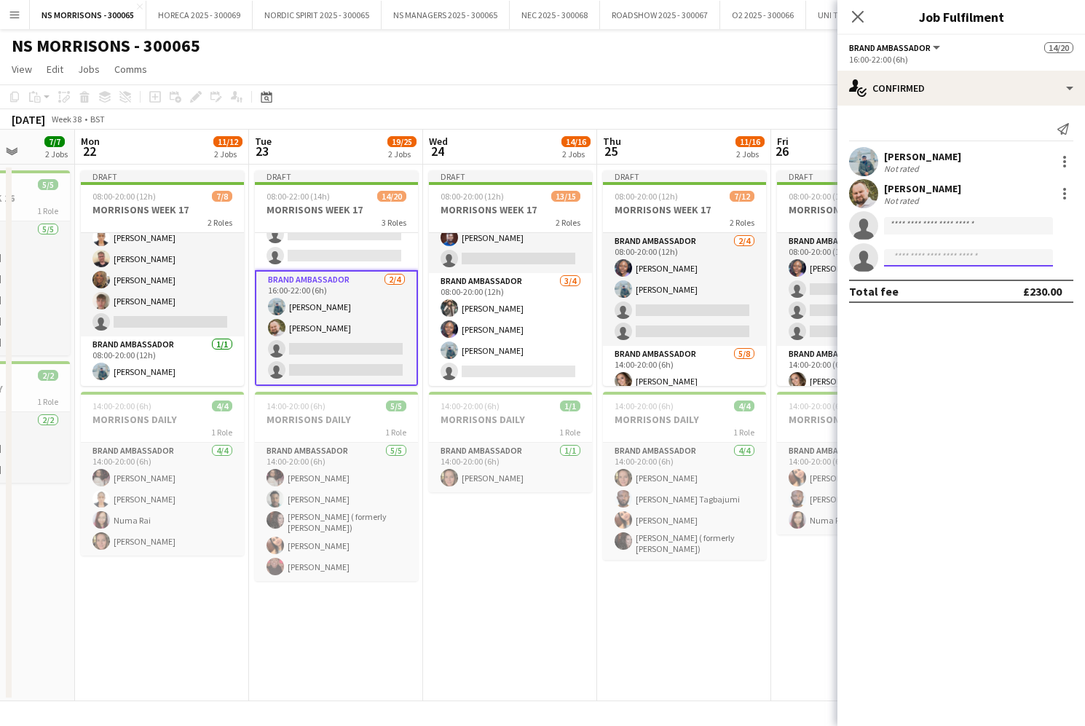
click at [918, 261] on input at bounding box center [968, 257] width 169 height 17
type input "***"
drag, startPoint x: 935, startPoint y: 278, endPoint x: 936, endPoint y: 315, distance: 37.9
click at [935, 278] on span "[PERSON_NAME]" at bounding box center [938, 278] width 84 height 12
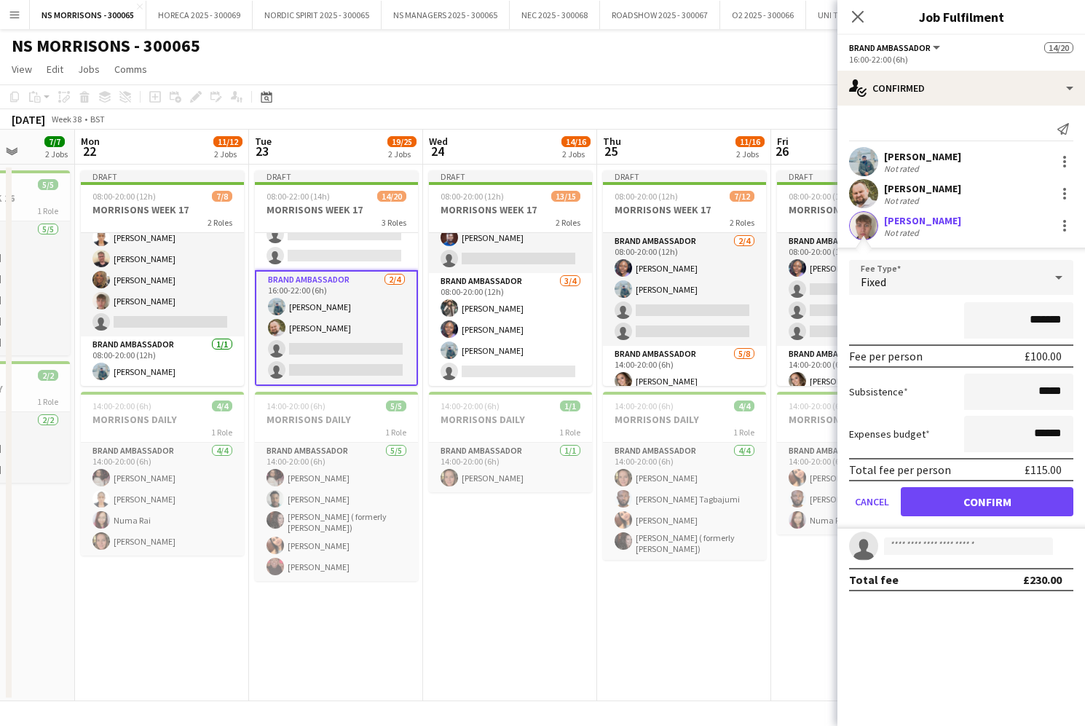
click at [935, 506] on button "Confirm" at bounding box center [987, 501] width 173 height 29
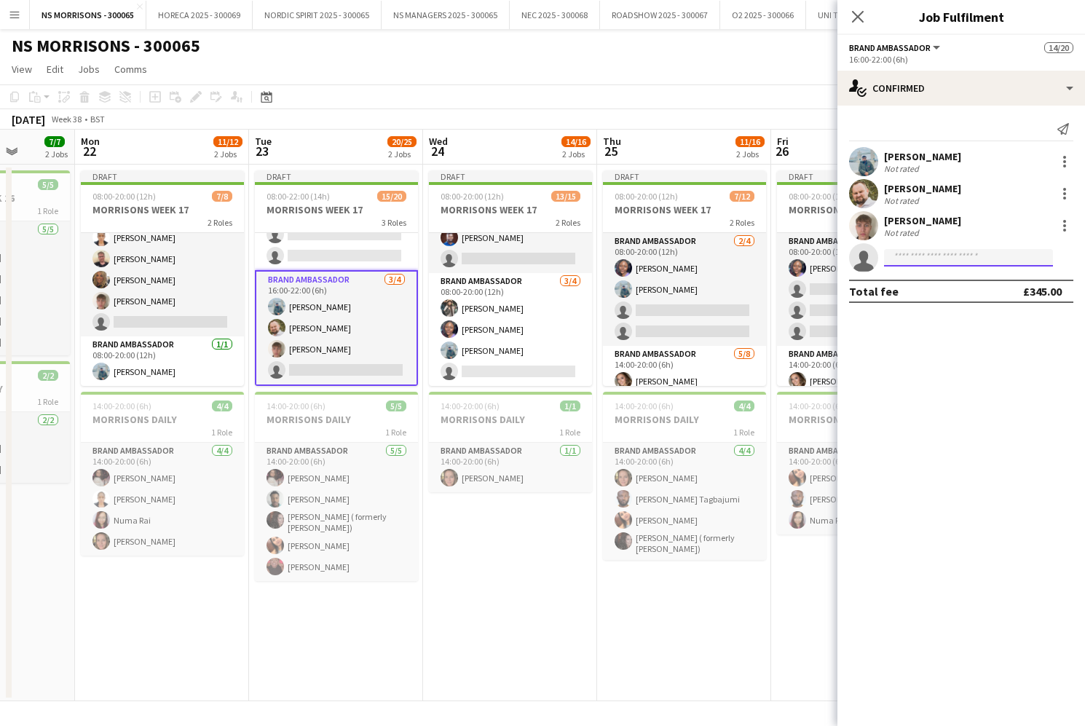
click at [956, 259] on input at bounding box center [968, 257] width 169 height 17
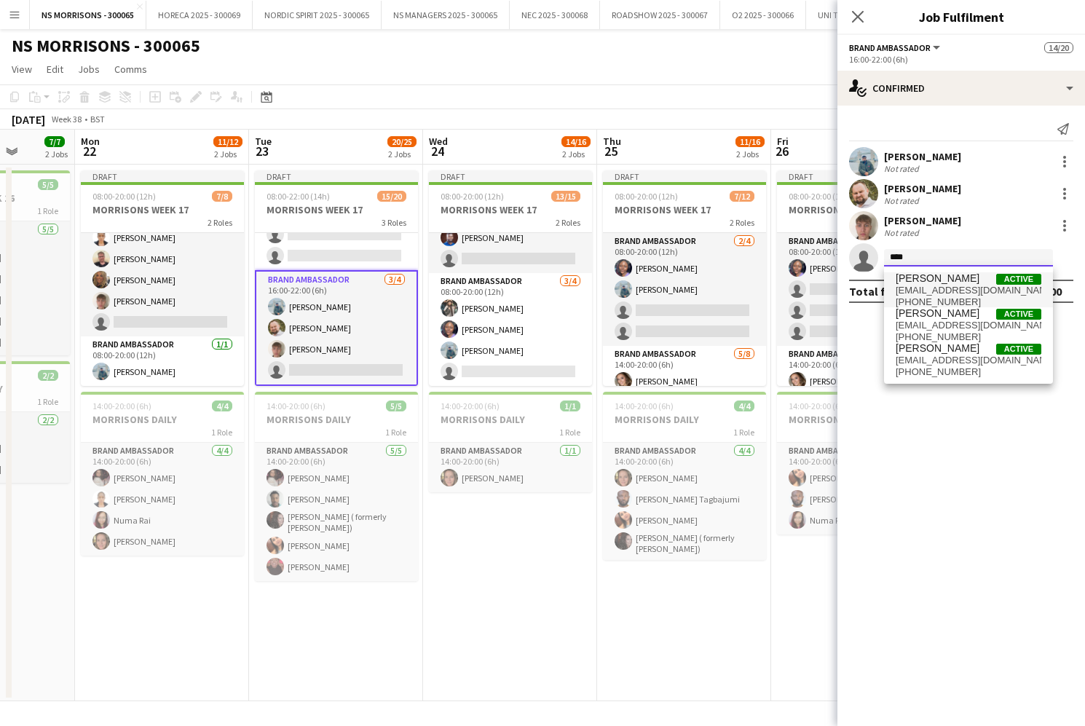
type input "****"
click at [969, 285] on span "[EMAIL_ADDRESS][DOMAIN_NAME]" at bounding box center [969, 291] width 146 height 12
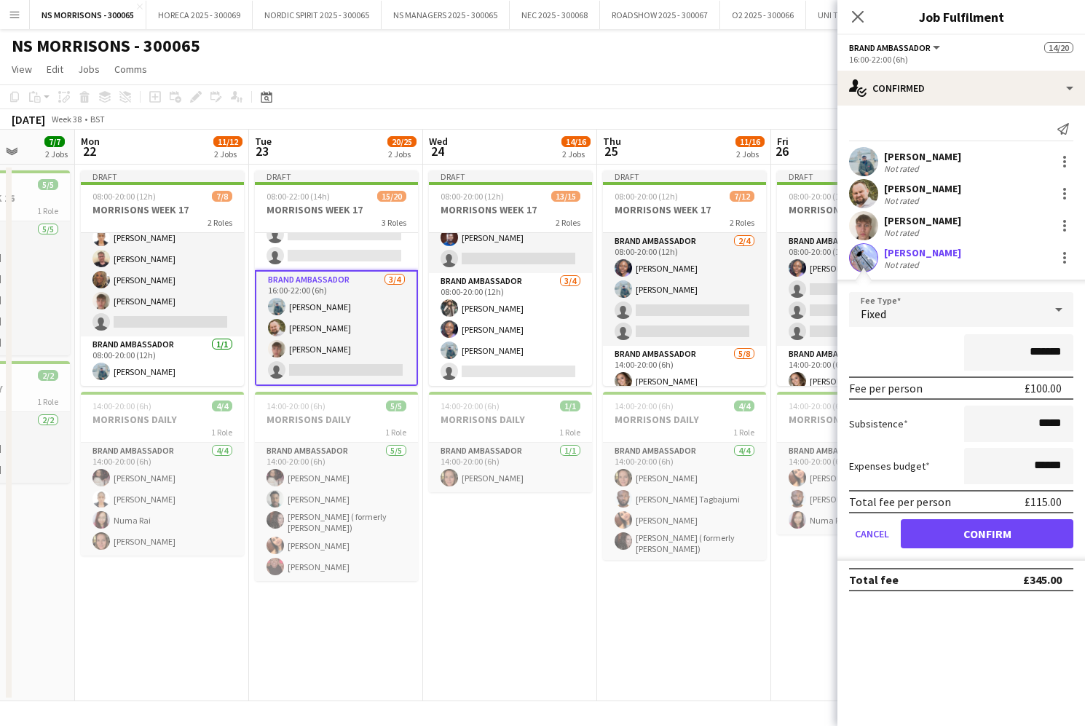
scroll to position [0, 0]
drag, startPoint x: 953, startPoint y: 527, endPoint x: 860, endPoint y: 515, distance: 93.3
click at [954, 527] on button "Confirm" at bounding box center [987, 533] width 173 height 29
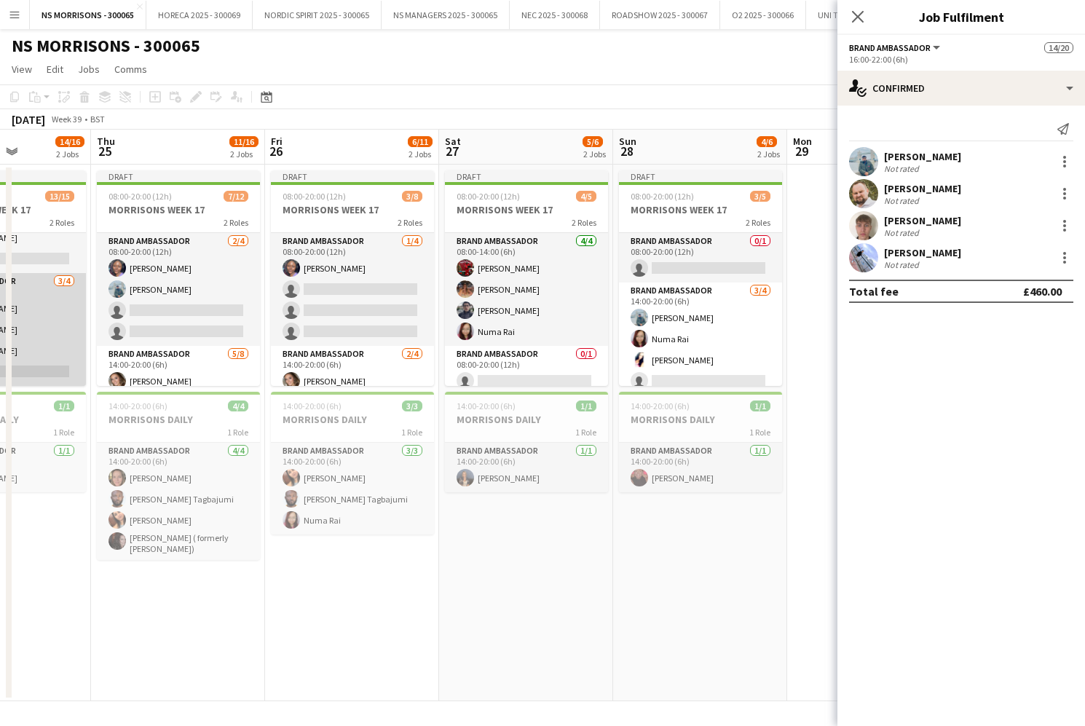
scroll to position [0, 433]
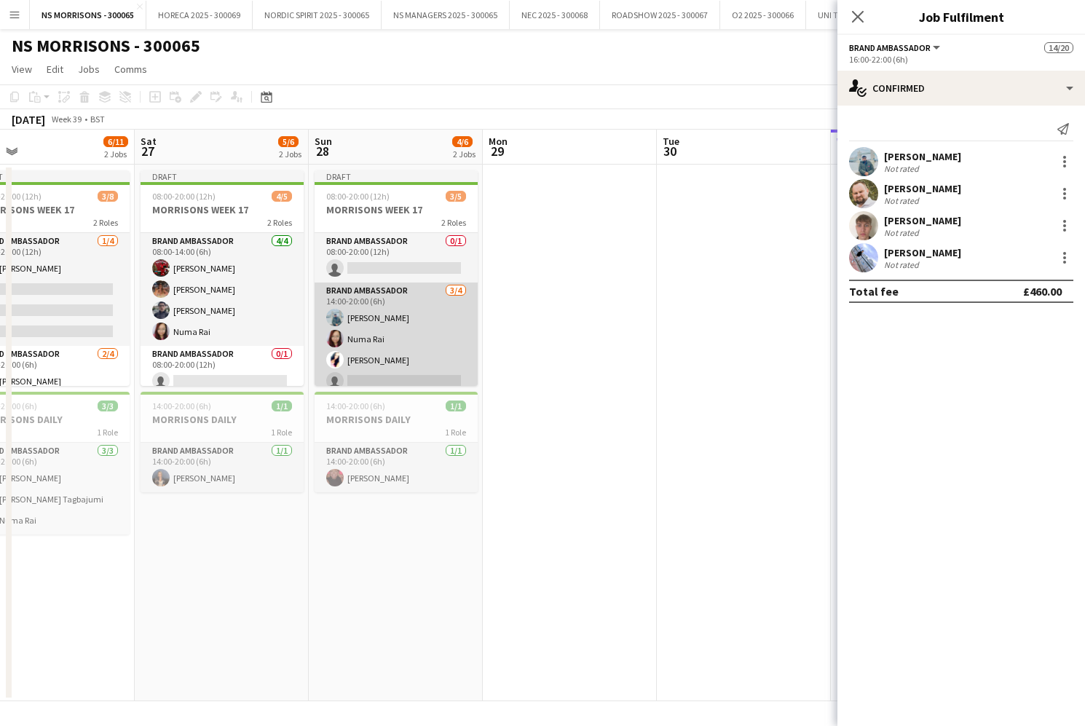
click at [433, 363] on app-card-role "Brand Ambassador [DATE] 14:00-20:00 (6h) [PERSON_NAME] [PERSON_NAME] [PERSON_NA…" at bounding box center [396, 339] width 163 height 113
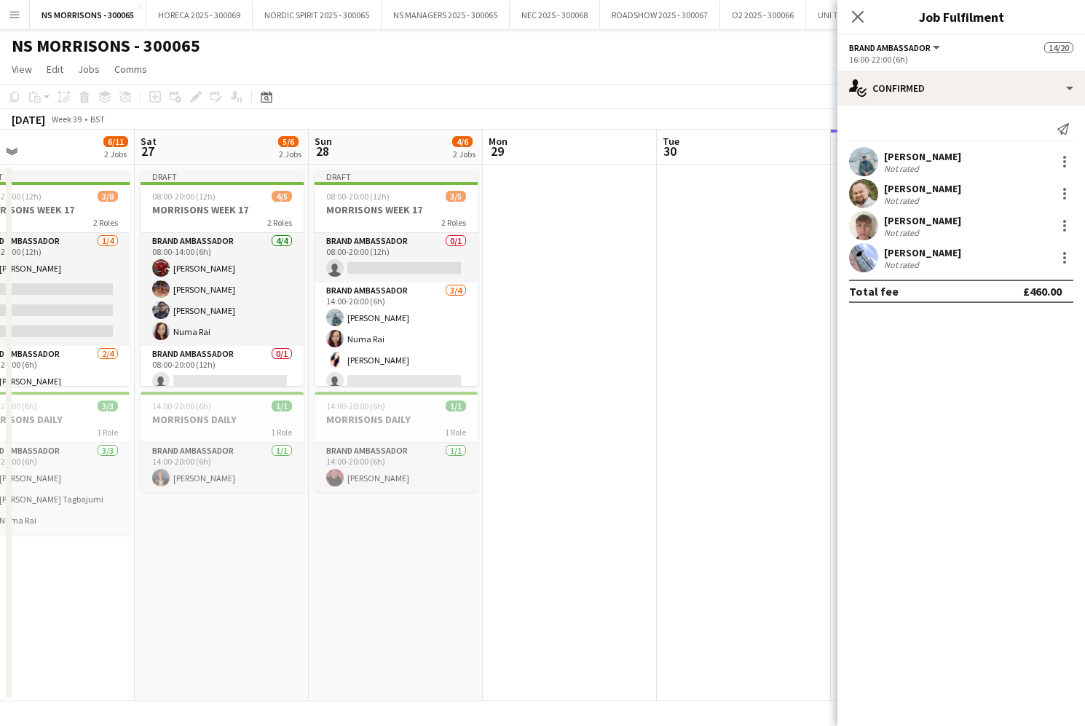
scroll to position [0, 388]
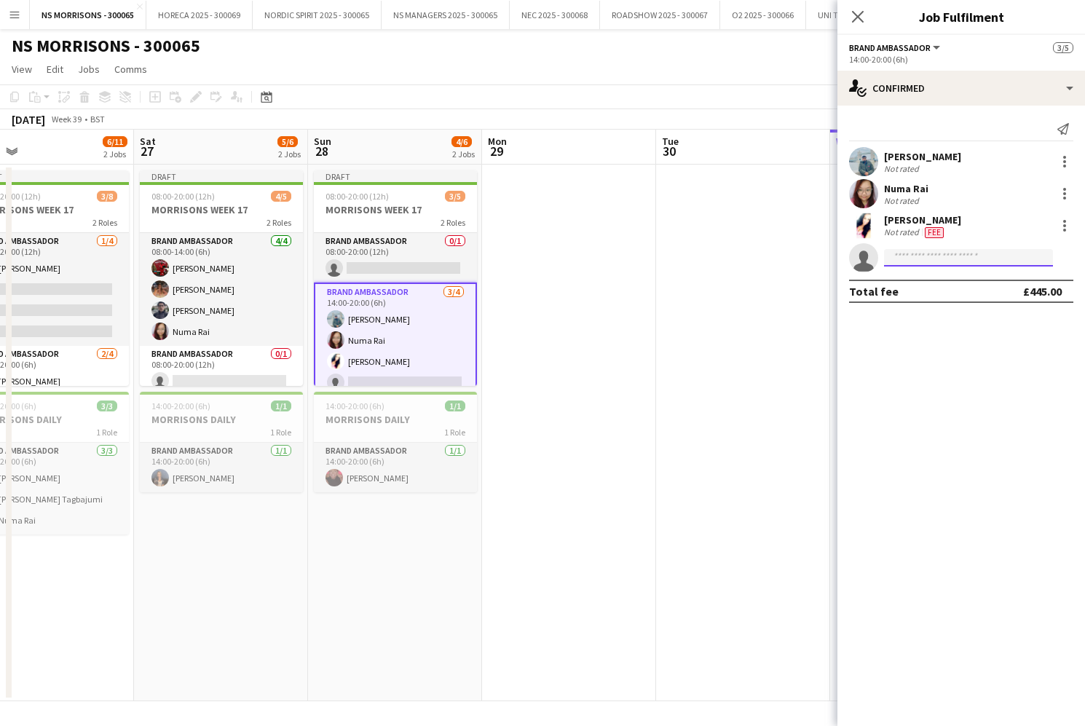
click at [948, 262] on input at bounding box center [968, 257] width 169 height 17
type input "****"
click at [955, 288] on span "[EMAIL_ADDRESS][DOMAIN_NAME]" at bounding box center [969, 291] width 146 height 12
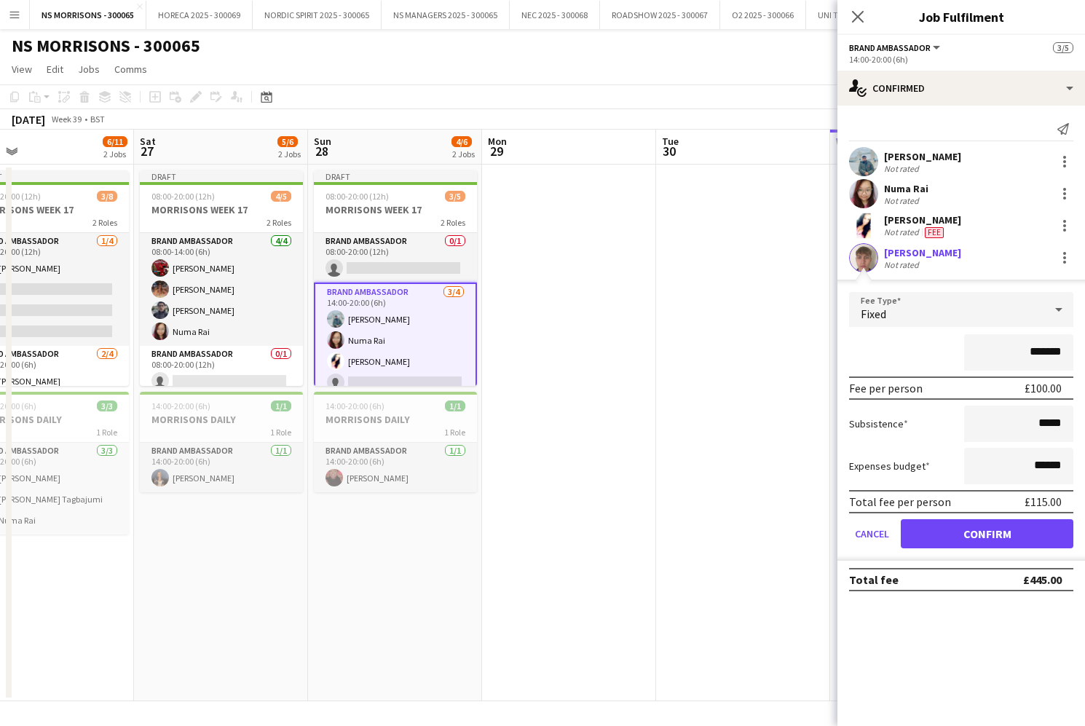
click at [951, 540] on button "Confirm" at bounding box center [987, 533] width 173 height 29
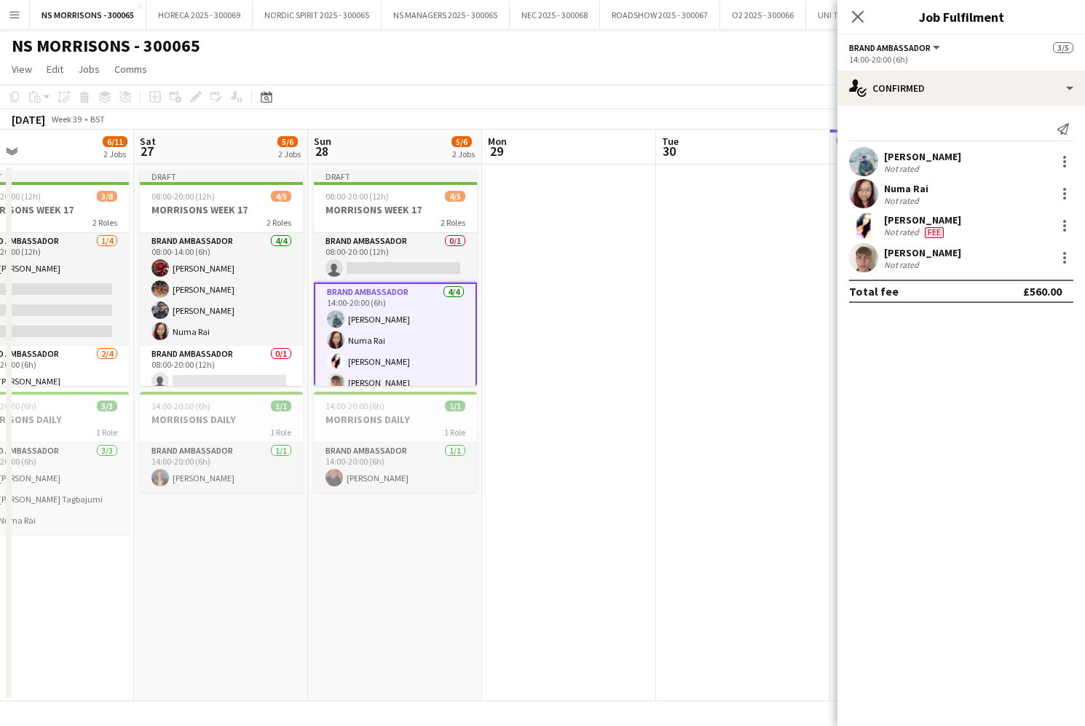
click at [731, 452] on app-date-cell at bounding box center [743, 433] width 174 height 537
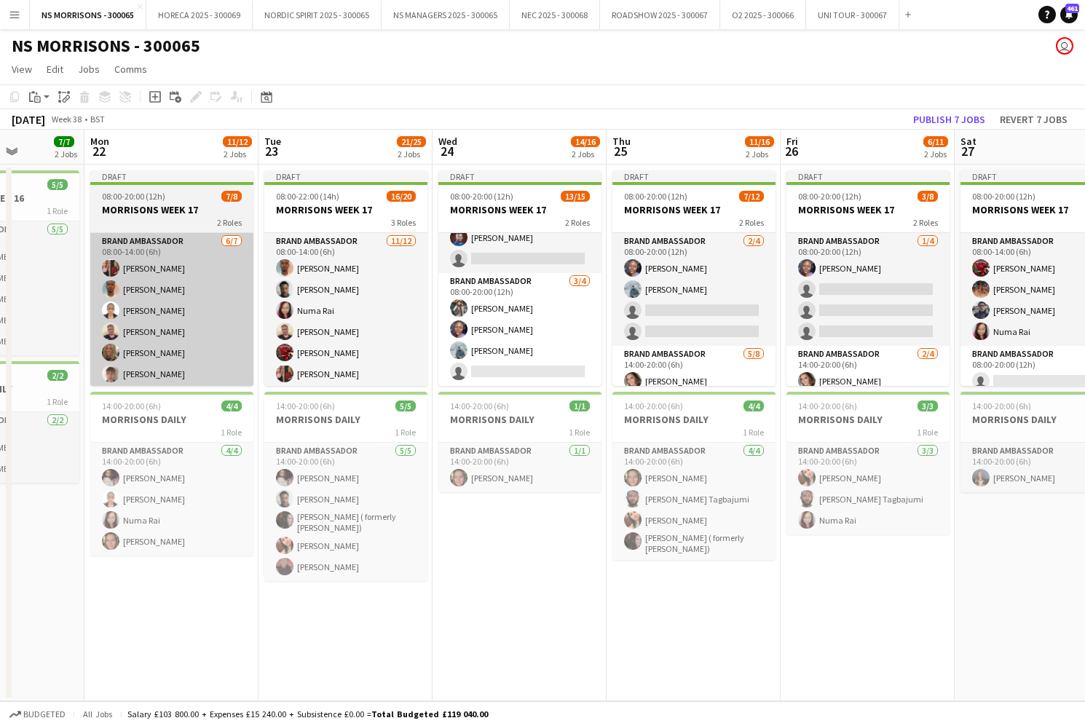
scroll to position [0, 437]
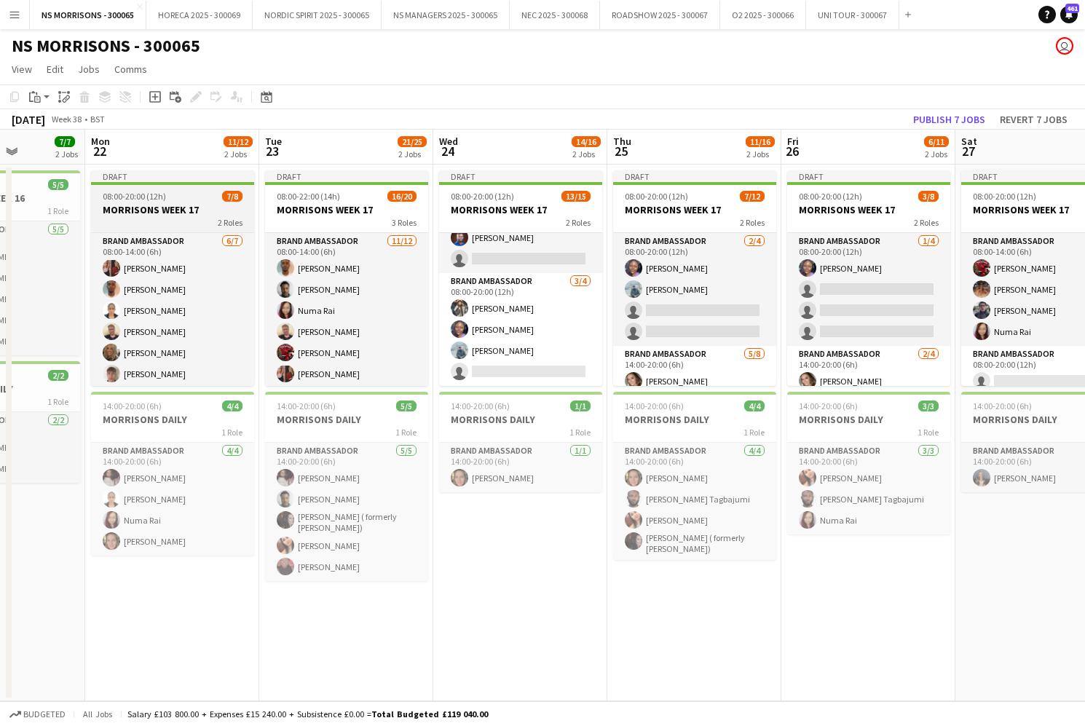
click at [163, 217] on div "2 Roles" at bounding box center [172, 222] width 163 height 12
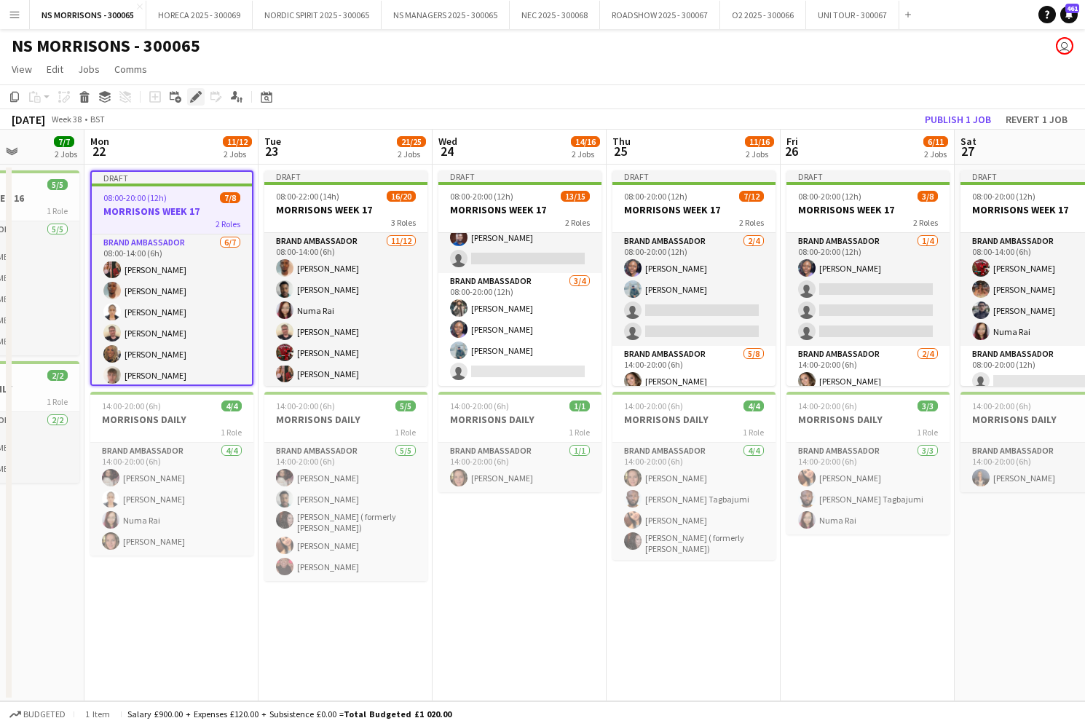
click at [194, 95] on icon "Edit" at bounding box center [196, 97] width 12 height 12
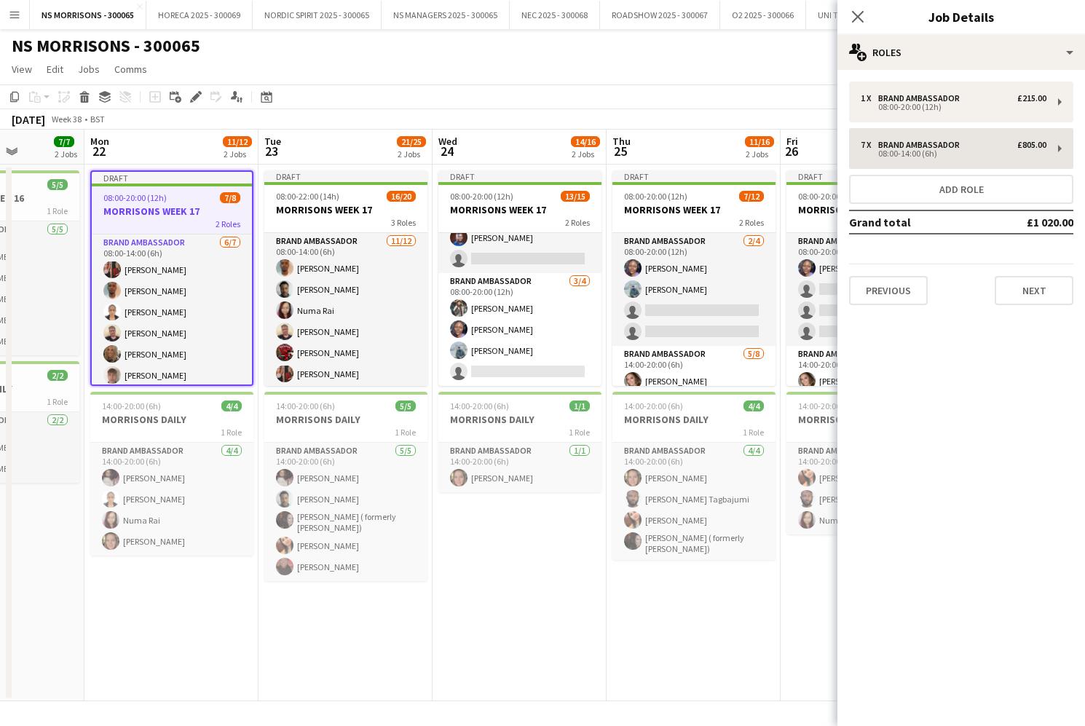
scroll to position [0, 0]
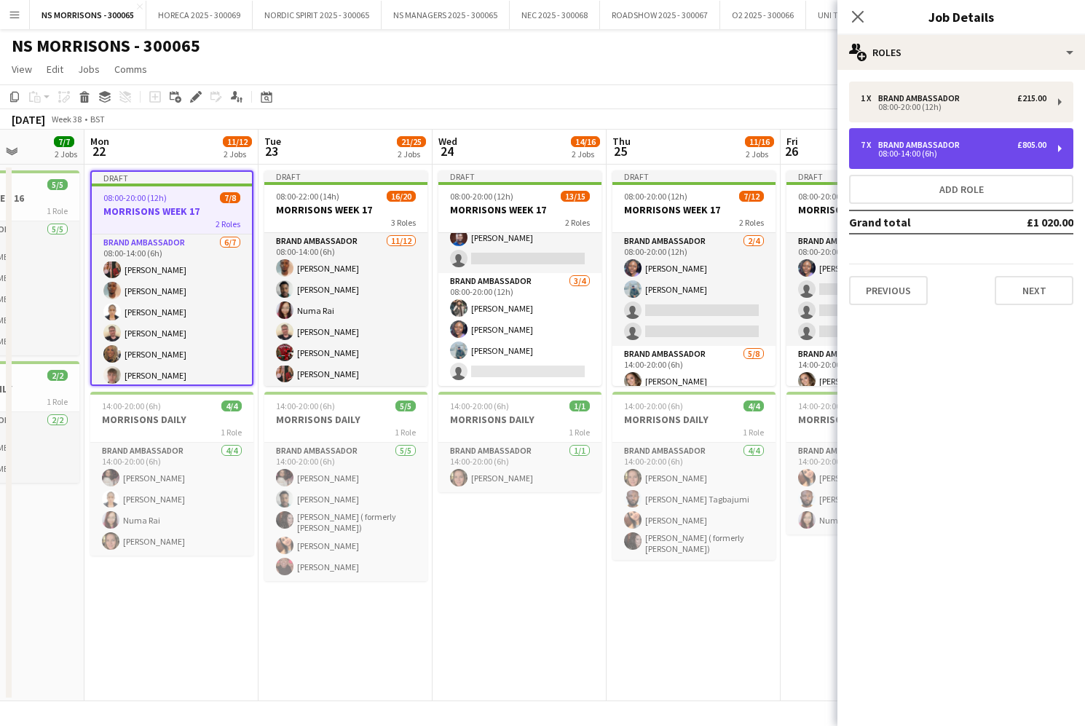
click at [991, 149] on div "7 x Brand Ambassador £805.00" at bounding box center [954, 145] width 186 height 10
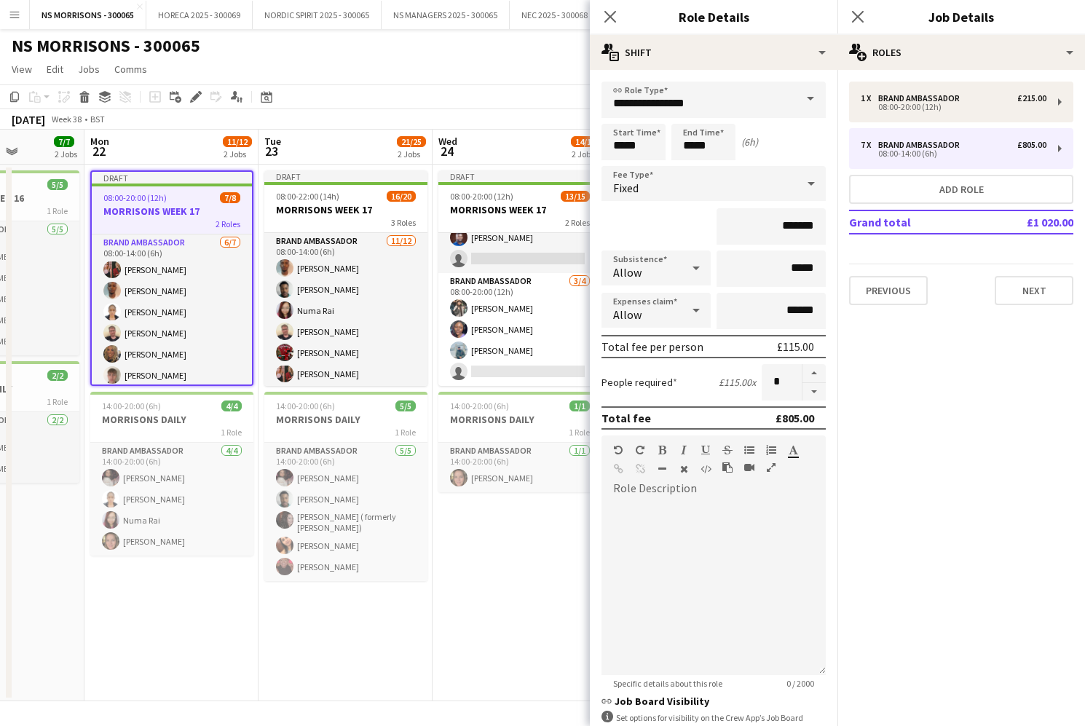
click at [814, 396] on button "button" at bounding box center [814, 392] width 23 height 18
type input "*"
click at [465, 621] on app-date-cell "Draft 08:00-20:00 (12h) 13/15 MORRISONS WEEK 17 2 Roles Brand Ambassador [DATE]…" at bounding box center [520, 433] width 174 height 537
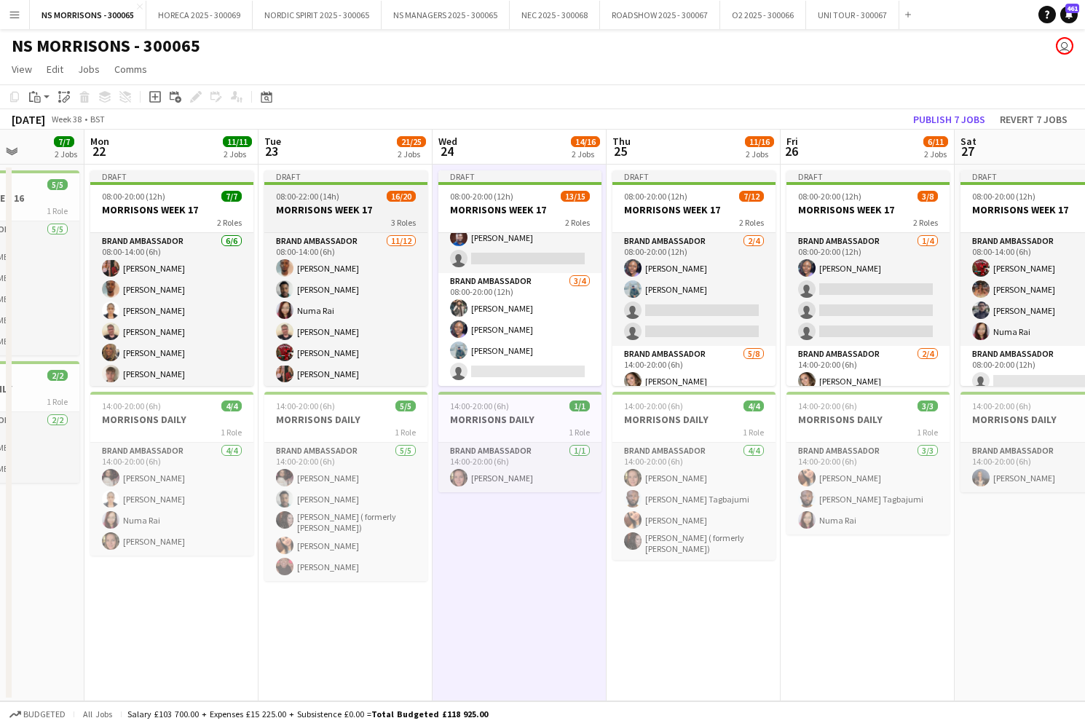
click at [366, 208] on h3 "MORRISONS WEEK 17" at bounding box center [345, 209] width 163 height 13
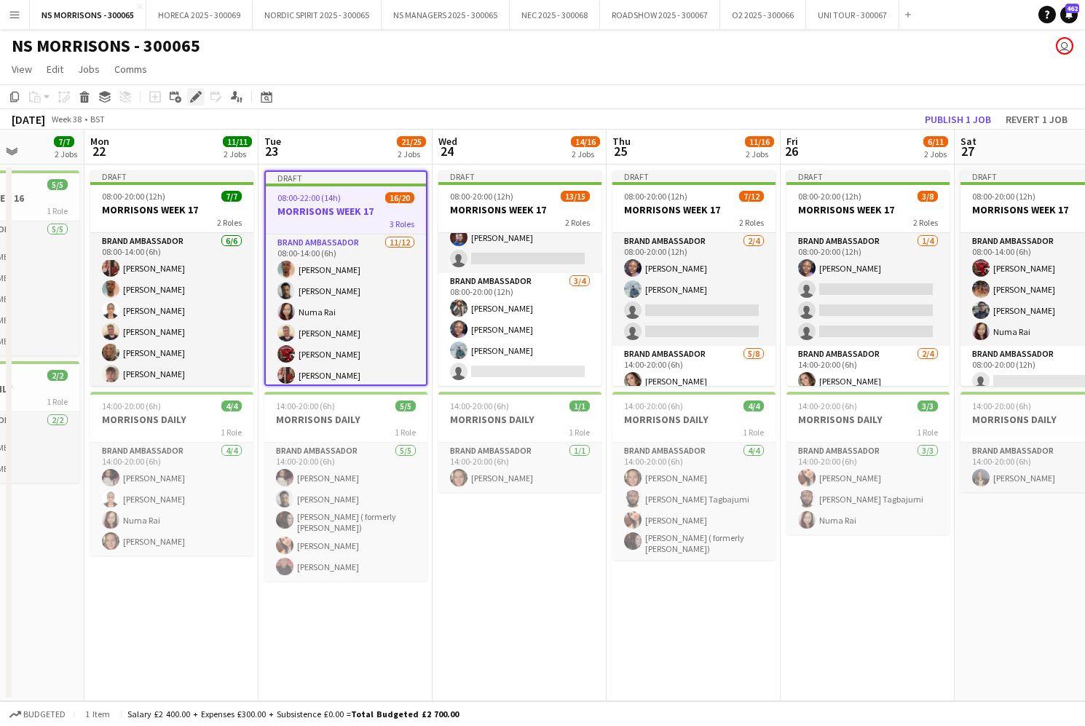
click at [195, 98] on icon at bounding box center [196, 97] width 8 height 8
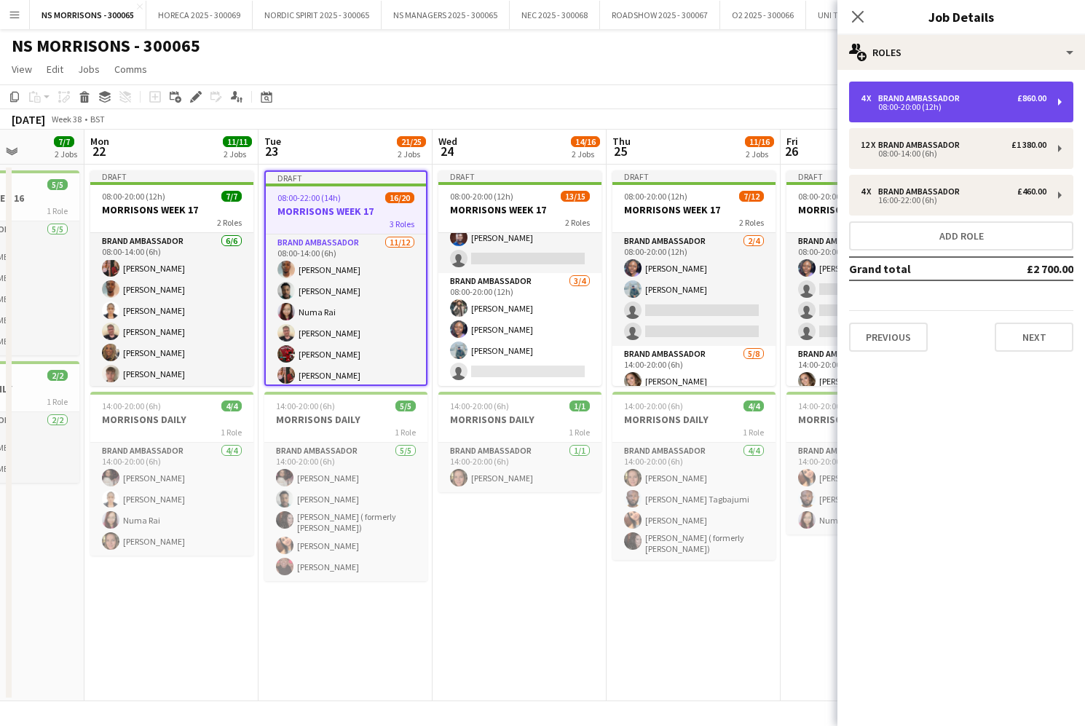
click at [890, 114] on div "4 x Brand Ambassador £860.00 08:00-20:00 (12h)" at bounding box center [961, 102] width 224 height 41
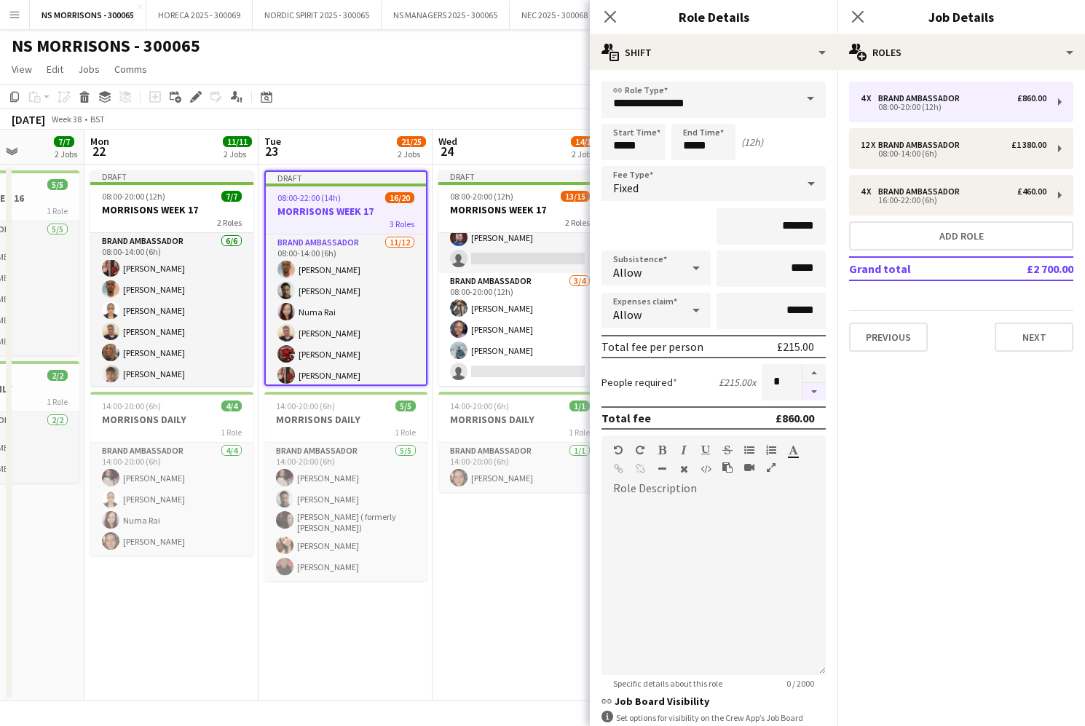
click at [817, 397] on button "button" at bounding box center [814, 392] width 23 height 18
type input "*"
click at [817, 398] on div at bounding box center [814, 382] width 24 height 36
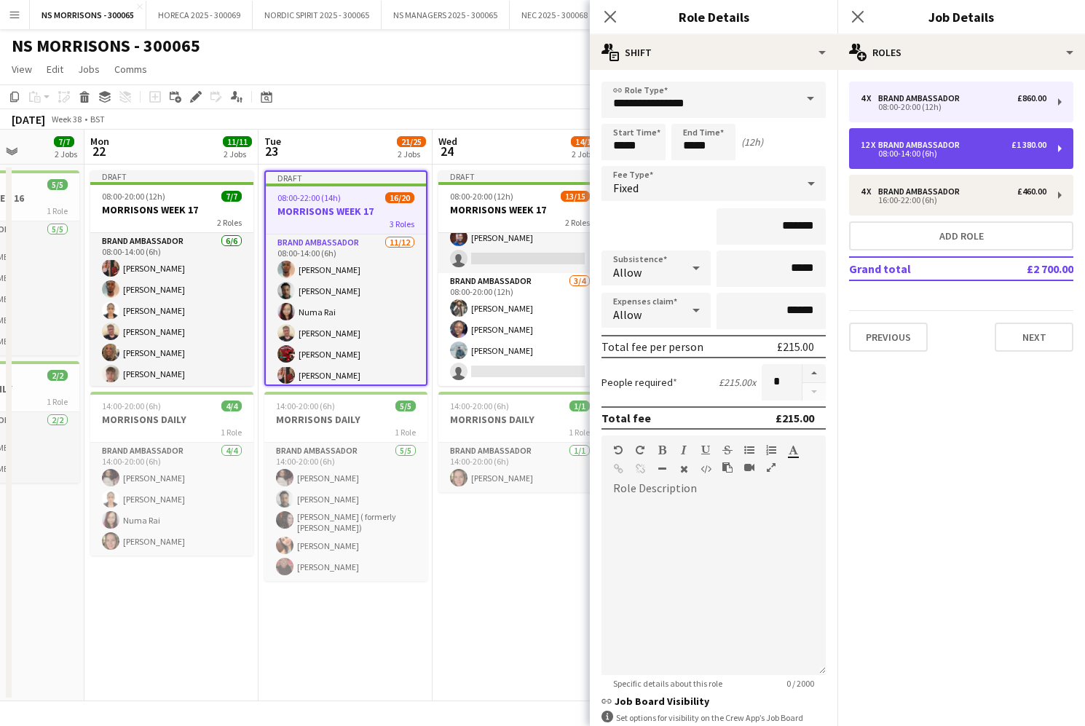
drag, startPoint x: 917, startPoint y: 152, endPoint x: 912, endPoint y: 161, distance: 10.8
click at [917, 152] on div "08:00-14:00 (6h)" at bounding box center [954, 153] width 186 height 7
type input "*****"
type input "*******"
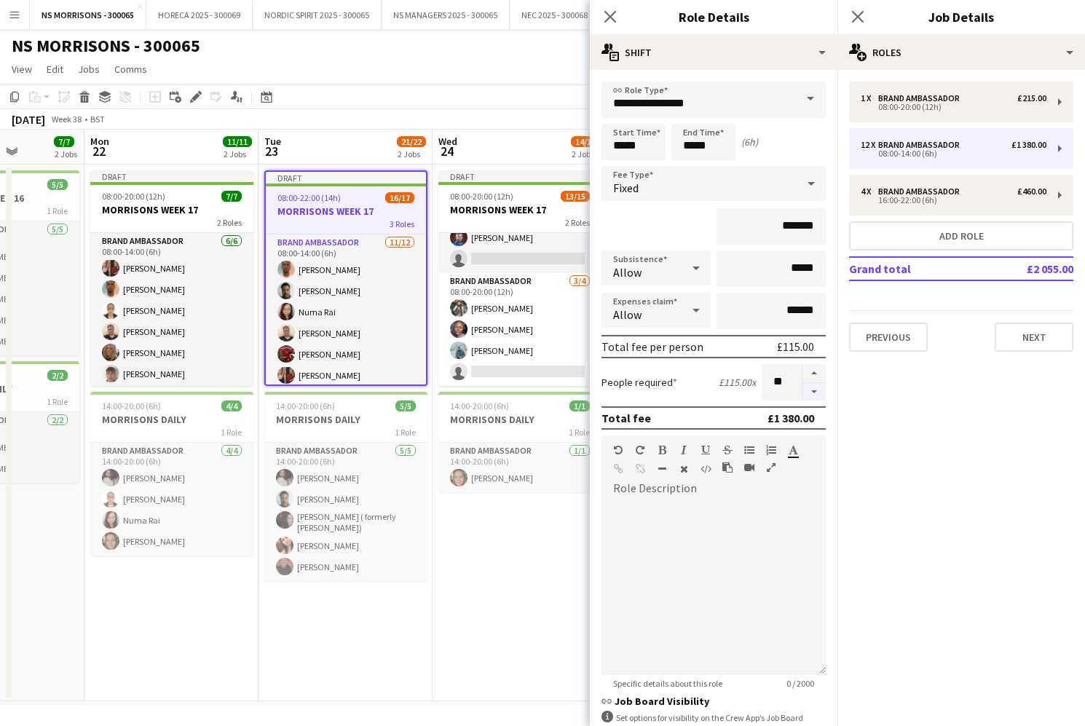
click at [815, 397] on button "button" at bounding box center [814, 392] width 23 height 18
type input "**"
click at [815, 397] on div at bounding box center [814, 382] width 24 height 36
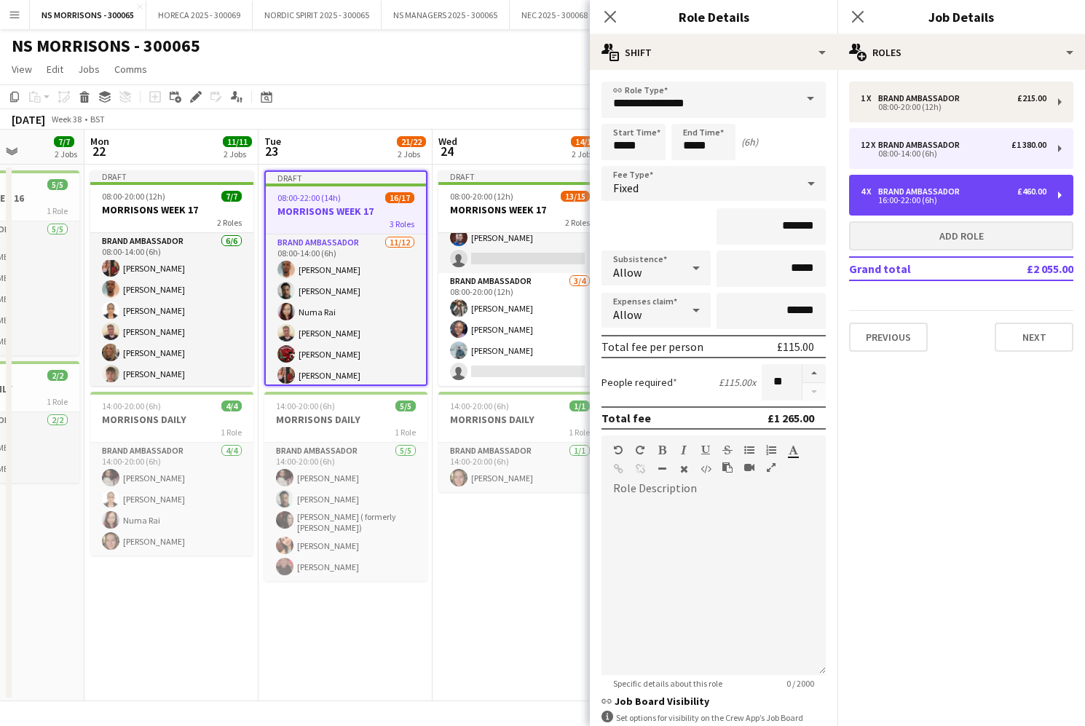
drag, startPoint x: 920, startPoint y: 203, endPoint x: 906, endPoint y: 248, distance: 47.9
click at [920, 203] on div "16:00-22:00 (6h)" at bounding box center [954, 200] width 186 height 7
type input "*****"
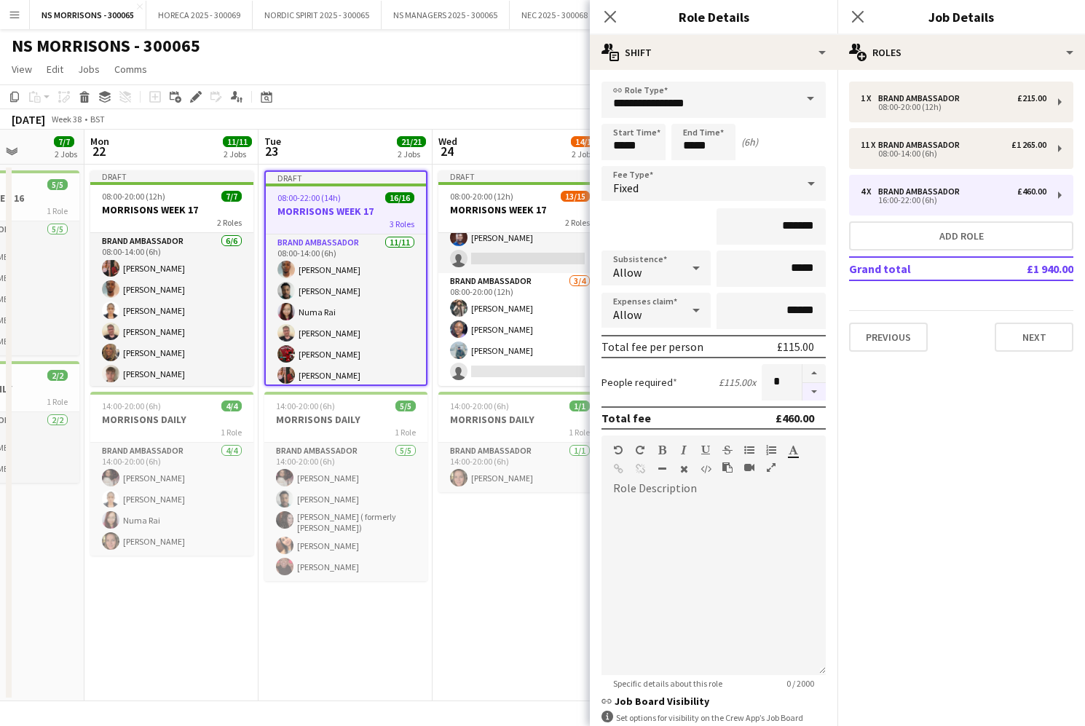
click at [815, 386] on button "button" at bounding box center [814, 392] width 23 height 18
click at [815, 392] on button "button" at bounding box center [814, 392] width 23 height 18
type input "*"
click at [815, 392] on div at bounding box center [814, 382] width 24 height 36
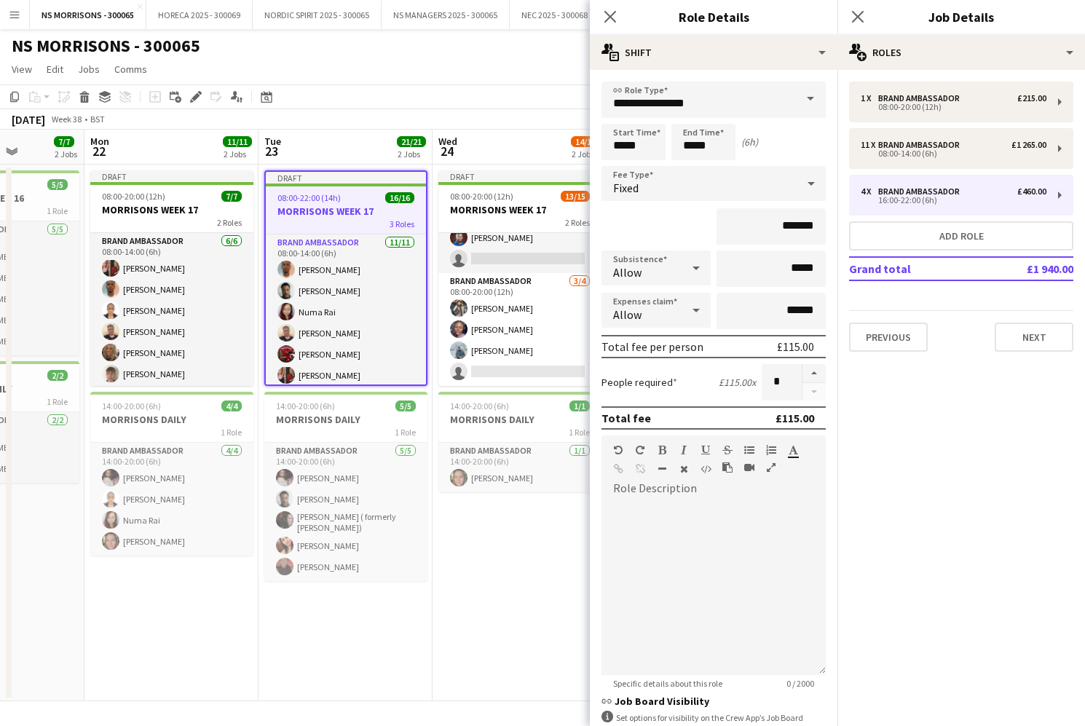
click at [491, 573] on app-date-cell "Draft 08:00-20:00 (12h) 13/15 MORRISONS WEEK 17 2 Roles Brand Ambassador [DATE]…" at bounding box center [520, 433] width 174 height 537
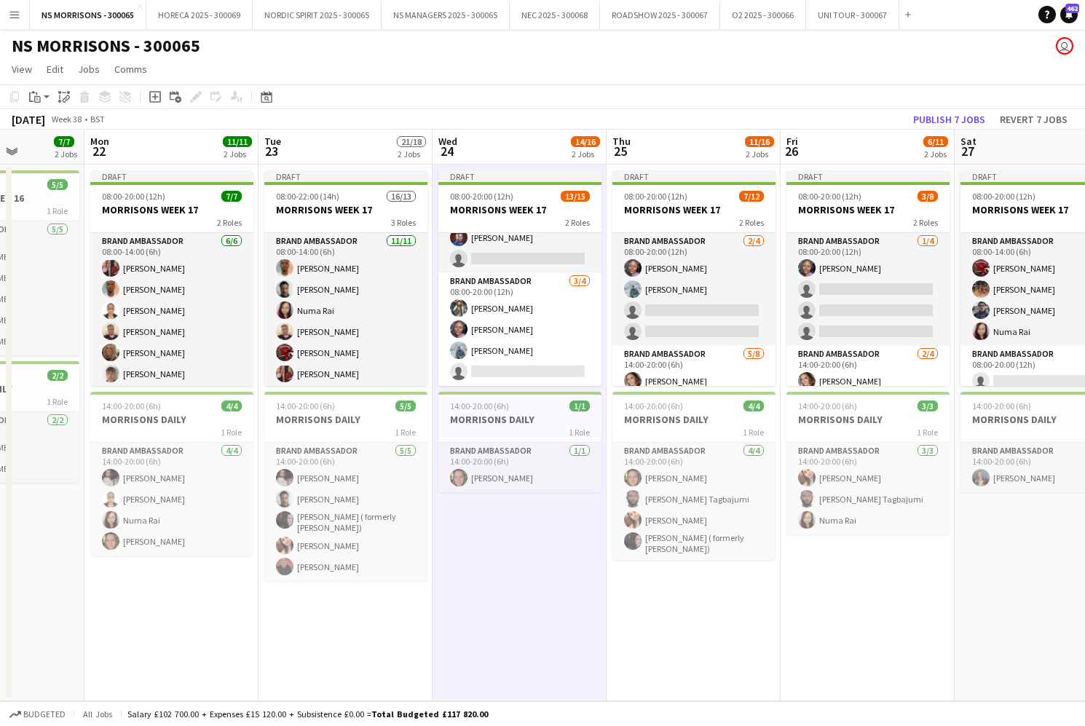
click at [559, 574] on app-date-cell "Draft 08:00-20:00 (12h) 13/15 MORRISONS WEEK 17 2 Roles Brand Ambassador [DATE]…" at bounding box center [520, 433] width 174 height 537
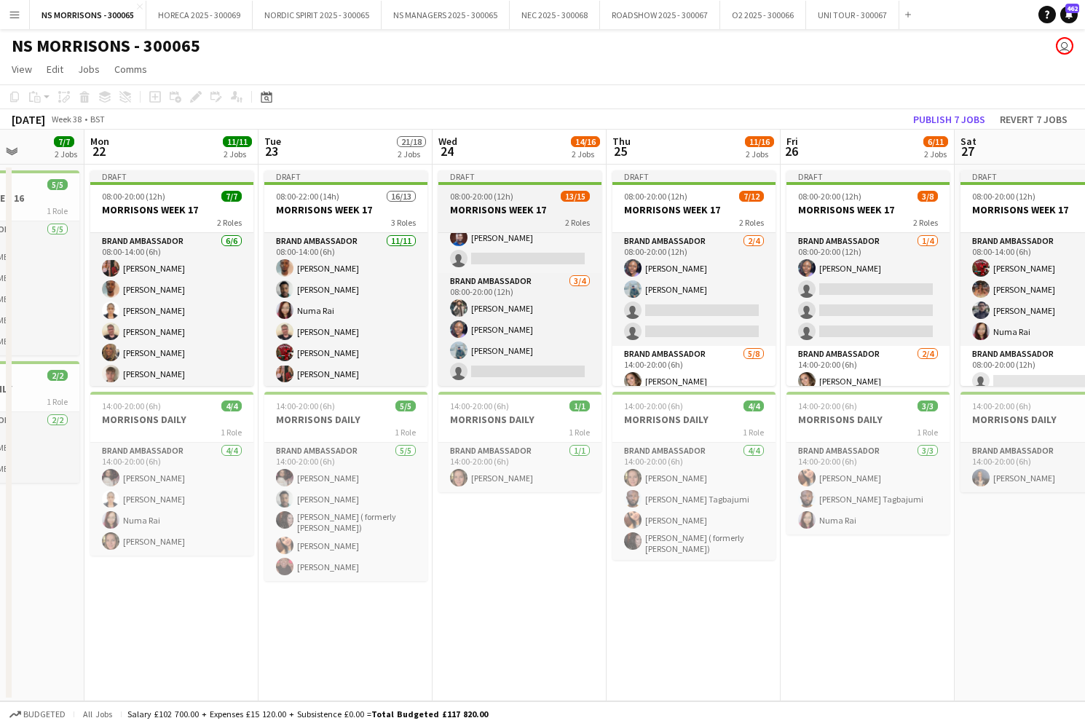
scroll to position [-1, 0]
drag, startPoint x: 524, startPoint y: 206, endPoint x: 490, endPoint y: 198, distance: 34.5
click at [524, 206] on h3 "MORRISONS WEEK 17" at bounding box center [520, 209] width 163 height 13
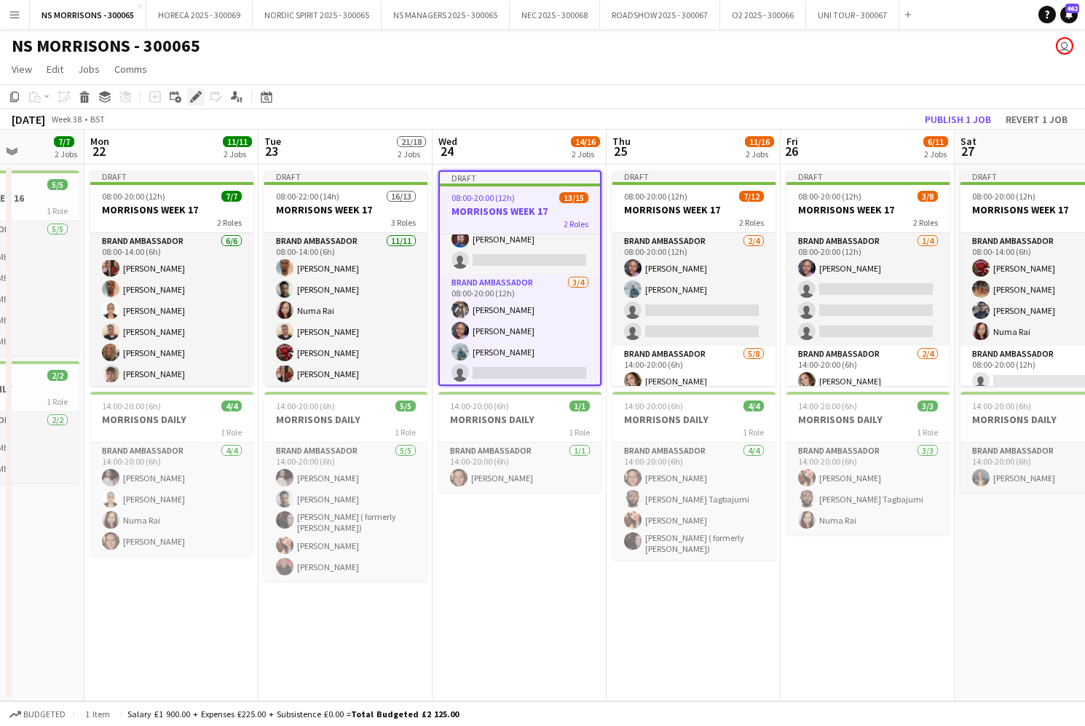
click at [194, 100] on icon at bounding box center [196, 97] width 8 height 8
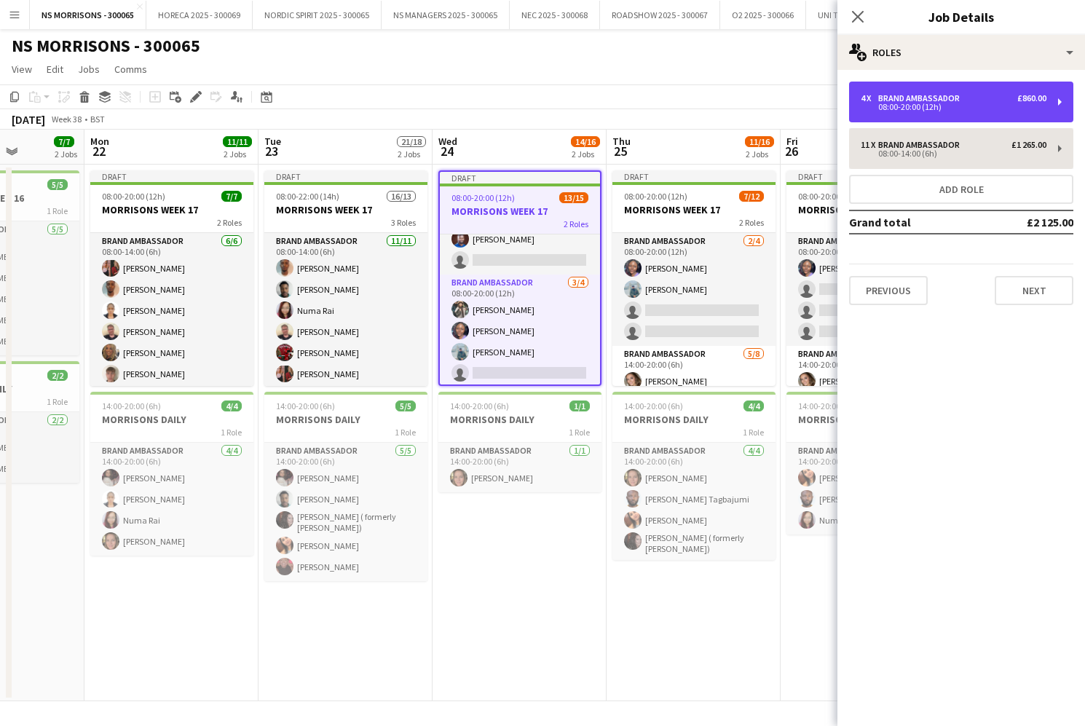
drag, startPoint x: 927, startPoint y: 109, endPoint x: 892, endPoint y: 157, distance: 59.9
click at [927, 110] on div "08:00-20:00 (12h)" at bounding box center [954, 106] width 186 height 7
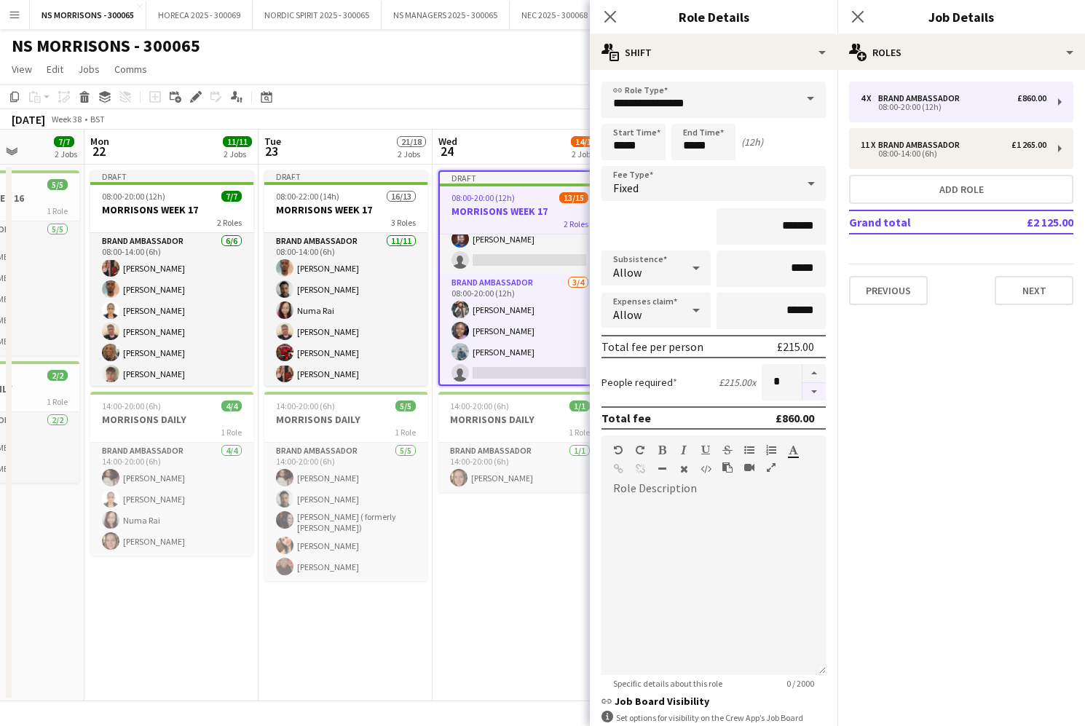
click at [819, 394] on button "button" at bounding box center [814, 392] width 23 height 18
type input "*"
click at [819, 394] on div at bounding box center [814, 382] width 24 height 36
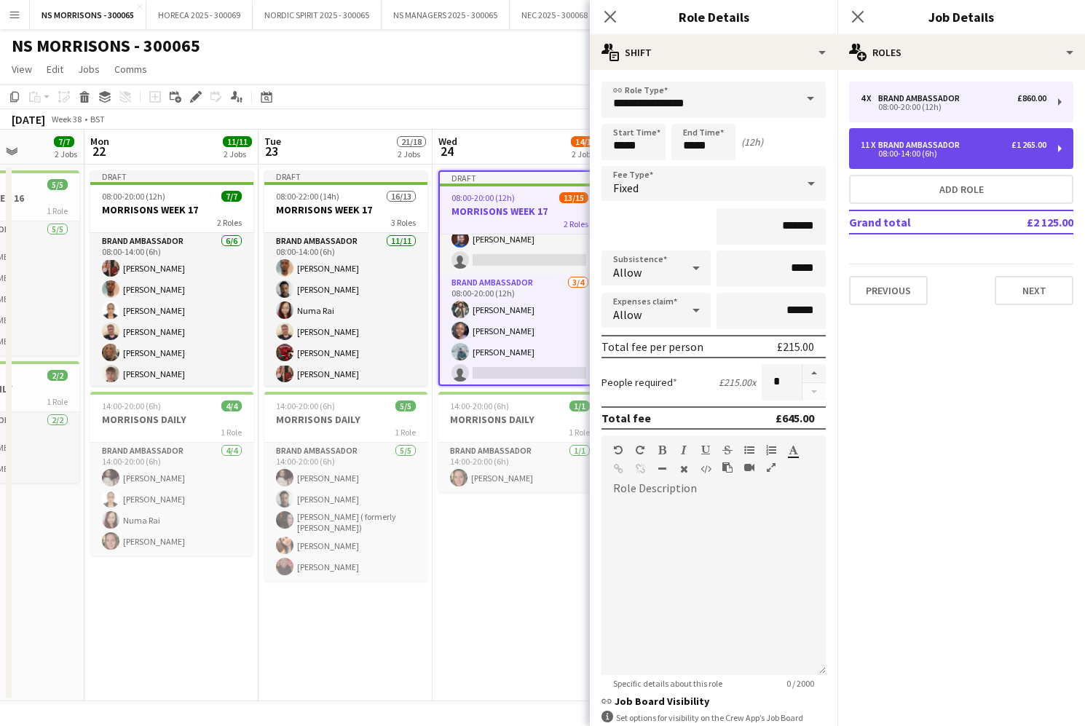
click at [876, 163] on div "11 x Brand Ambassador £1 265.00 08:00-14:00 (6h)" at bounding box center [961, 148] width 224 height 41
type input "*****"
type input "*******"
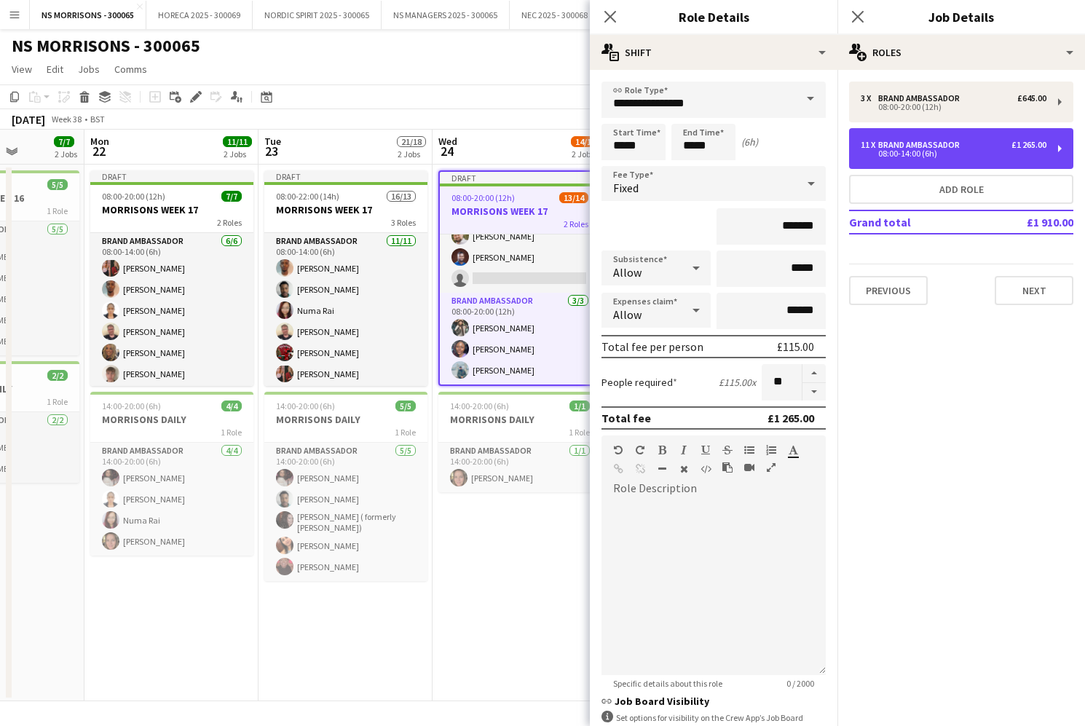
scroll to position [203, 0]
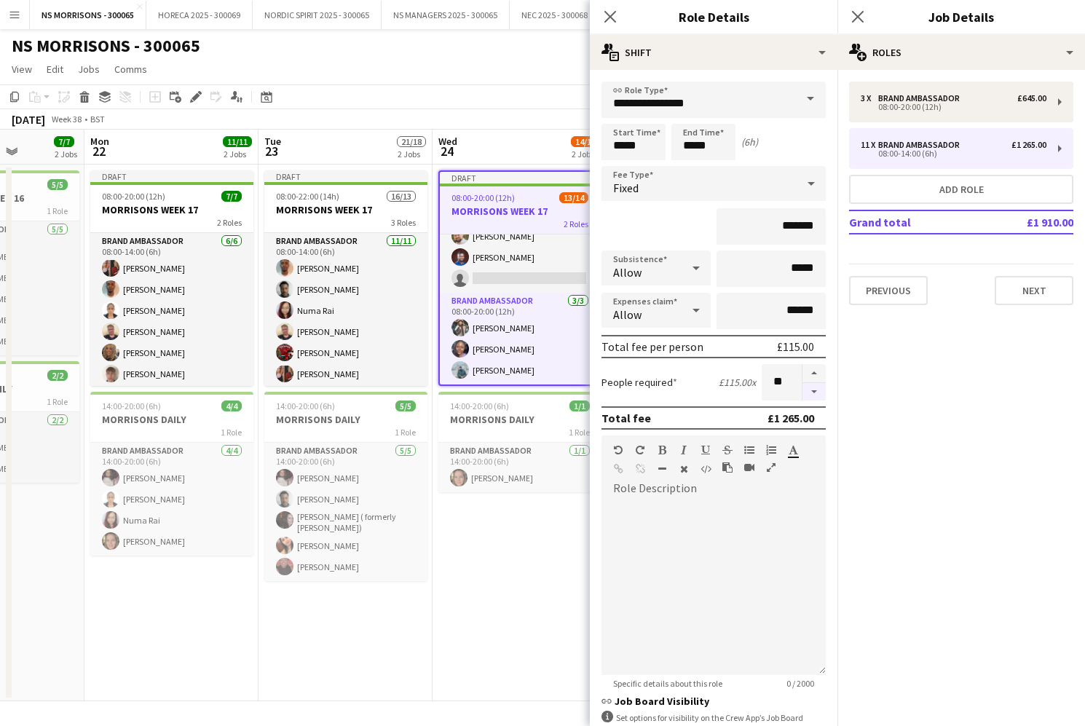
click at [815, 392] on button "button" at bounding box center [814, 392] width 23 height 18
type input "**"
click at [815, 392] on div at bounding box center [814, 382] width 24 height 36
click at [533, 600] on app-date-cell "Draft 08:00-20:00 (12h) 13/14 MORRISONS WEEK 17 2 Roles Brand Ambassador [DATE]…" at bounding box center [520, 433] width 174 height 537
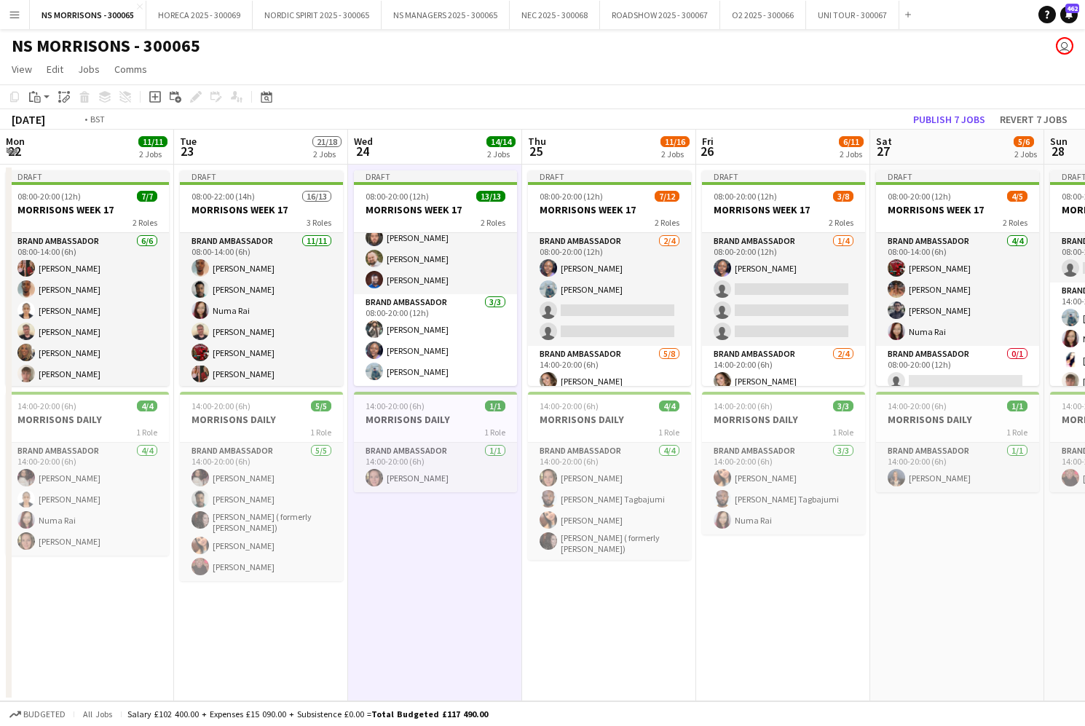
scroll to position [0, 546]
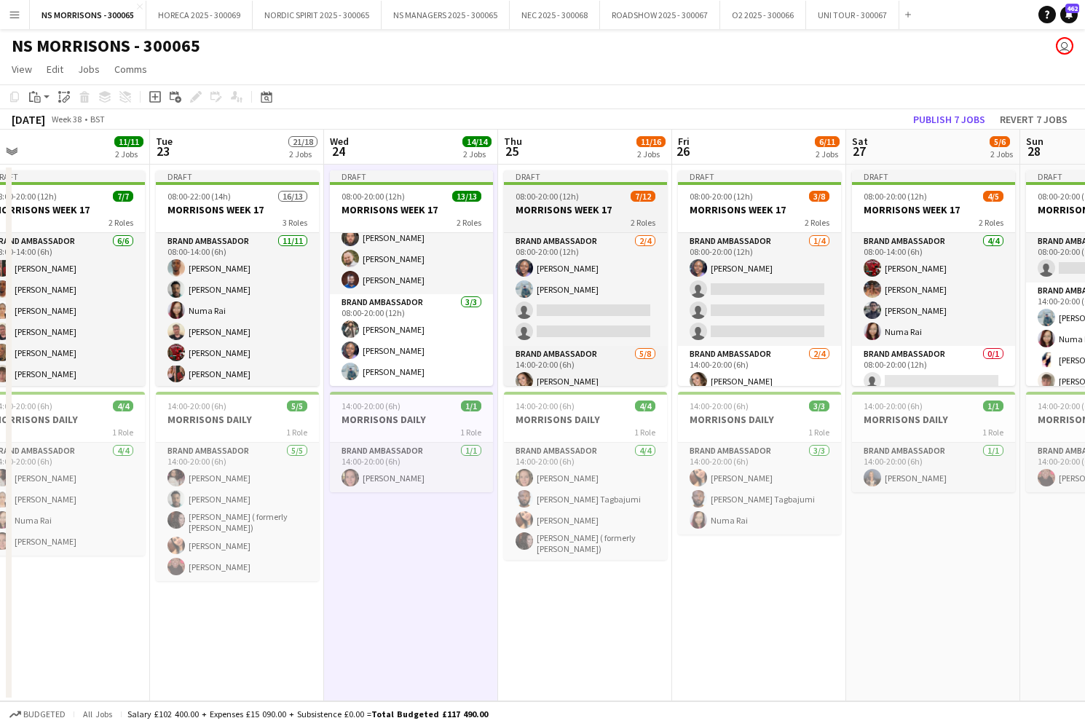
click at [570, 194] on span "08:00-20:00 (12h)" at bounding box center [547, 196] width 63 height 11
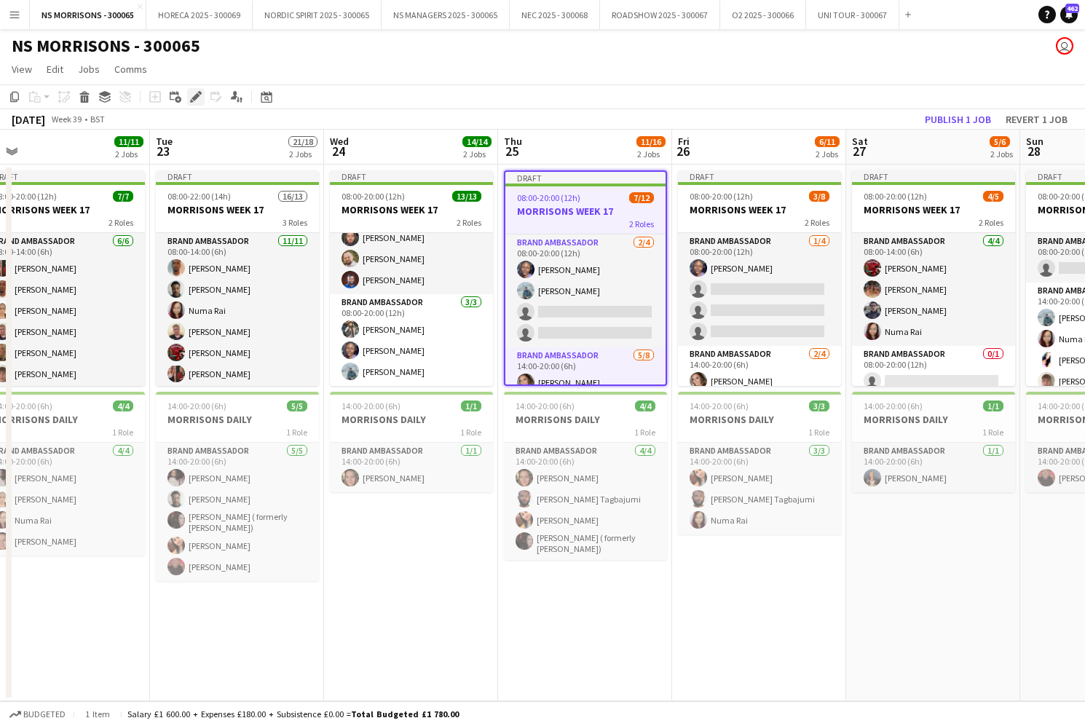
click at [197, 101] on icon "Edit" at bounding box center [196, 97] width 12 height 12
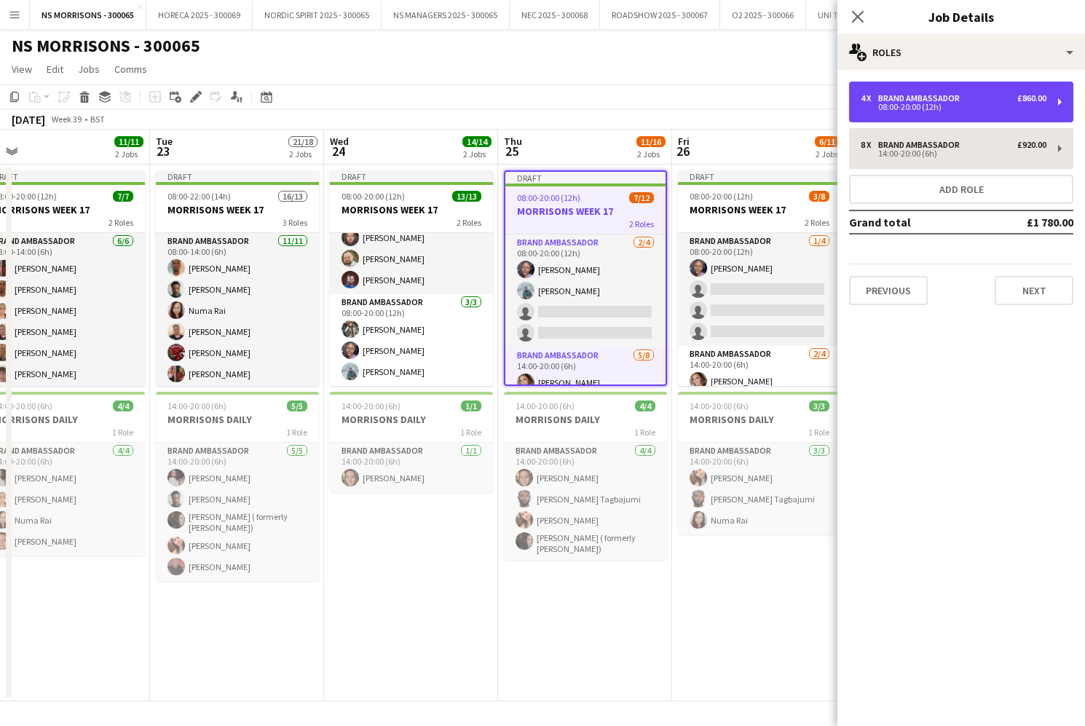
drag, startPoint x: 948, startPoint y: 113, endPoint x: 900, endPoint y: 165, distance: 71.6
click at [947, 114] on div "4 x Brand Ambassador £860.00 08:00-20:00 (12h)" at bounding box center [961, 102] width 224 height 41
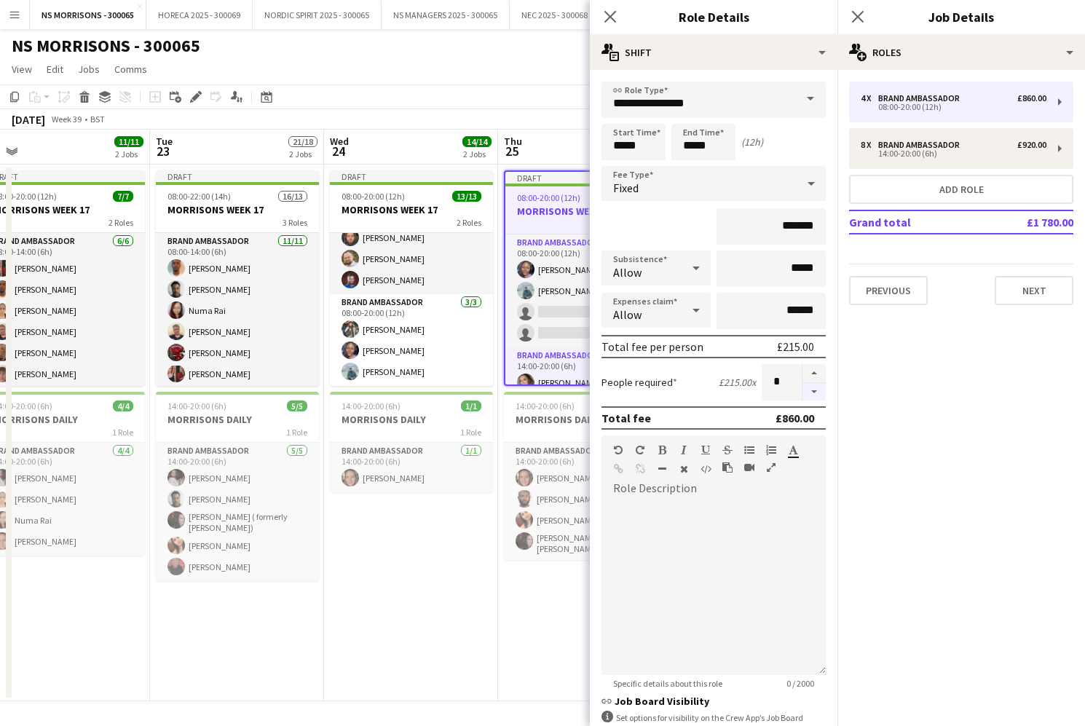
click at [814, 390] on button "button" at bounding box center [814, 392] width 23 height 18
type input "*"
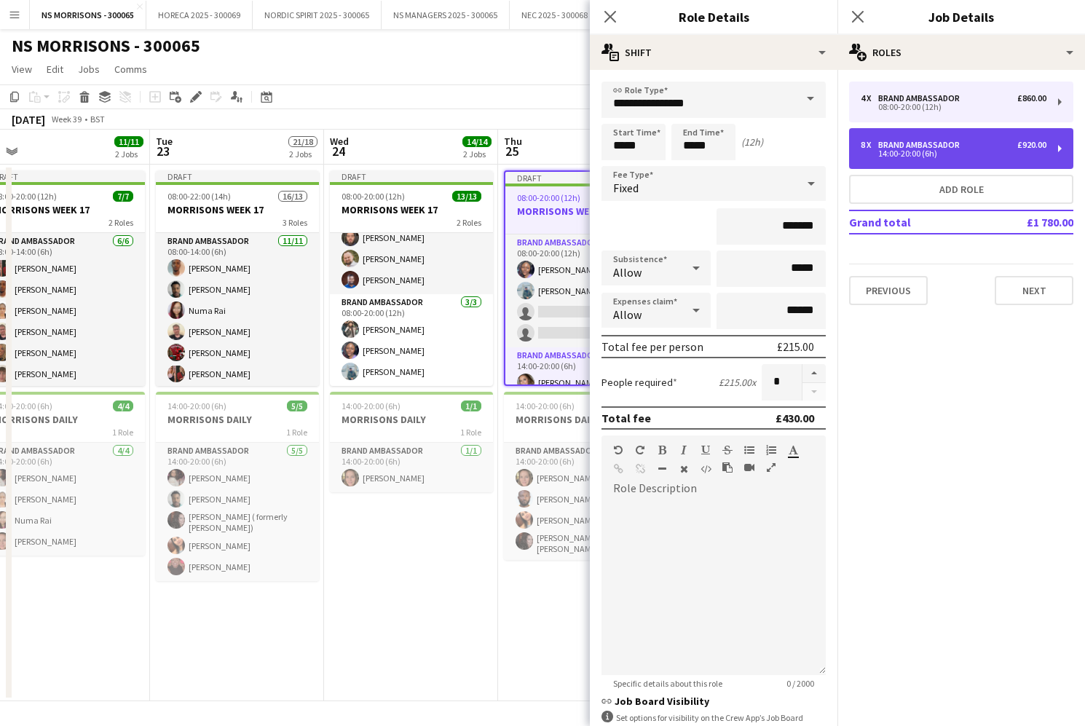
drag, startPoint x: 895, startPoint y: 151, endPoint x: 890, endPoint y: 157, distance: 8.3
click at [895, 151] on div "14:00-20:00 (6h)" at bounding box center [954, 153] width 186 height 7
type input "*****"
type input "*******"
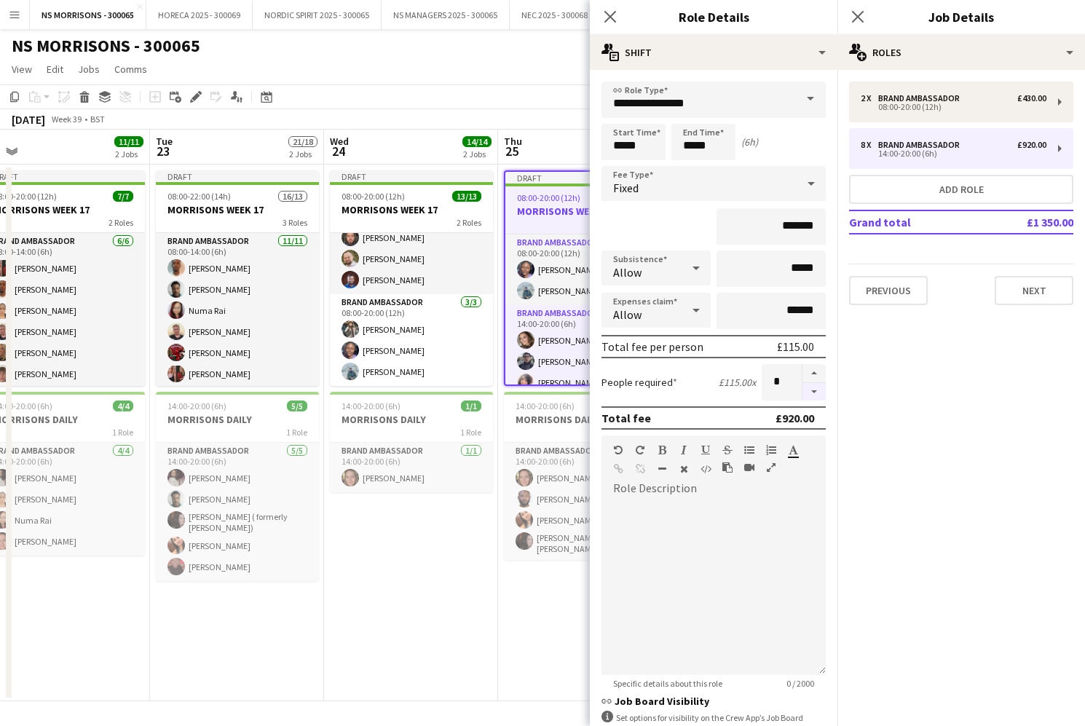
click at [818, 390] on button "button" at bounding box center [814, 392] width 23 height 18
type input "*"
click at [818, 390] on div at bounding box center [814, 382] width 24 height 36
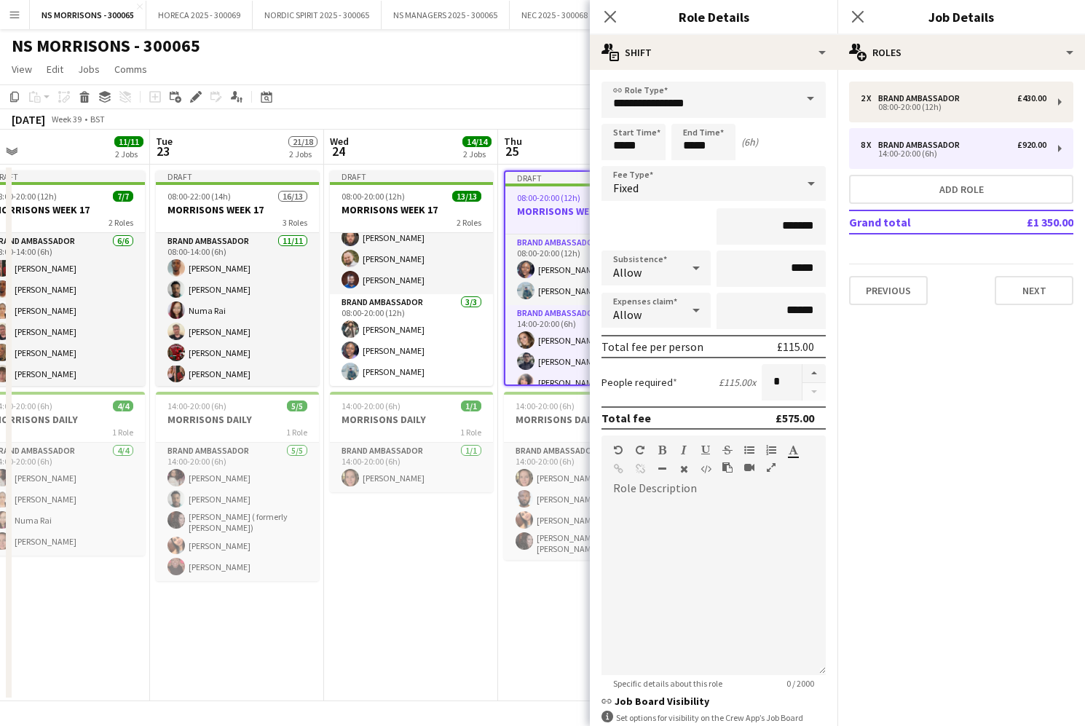
click at [818, 390] on div at bounding box center [814, 382] width 24 height 36
click at [444, 574] on app-date-cell "Draft 08:00-20:00 (12h) 13/13 MORRISONS WEEK 17 2 Roles Brand Ambassador [DATE]…" at bounding box center [411, 433] width 174 height 537
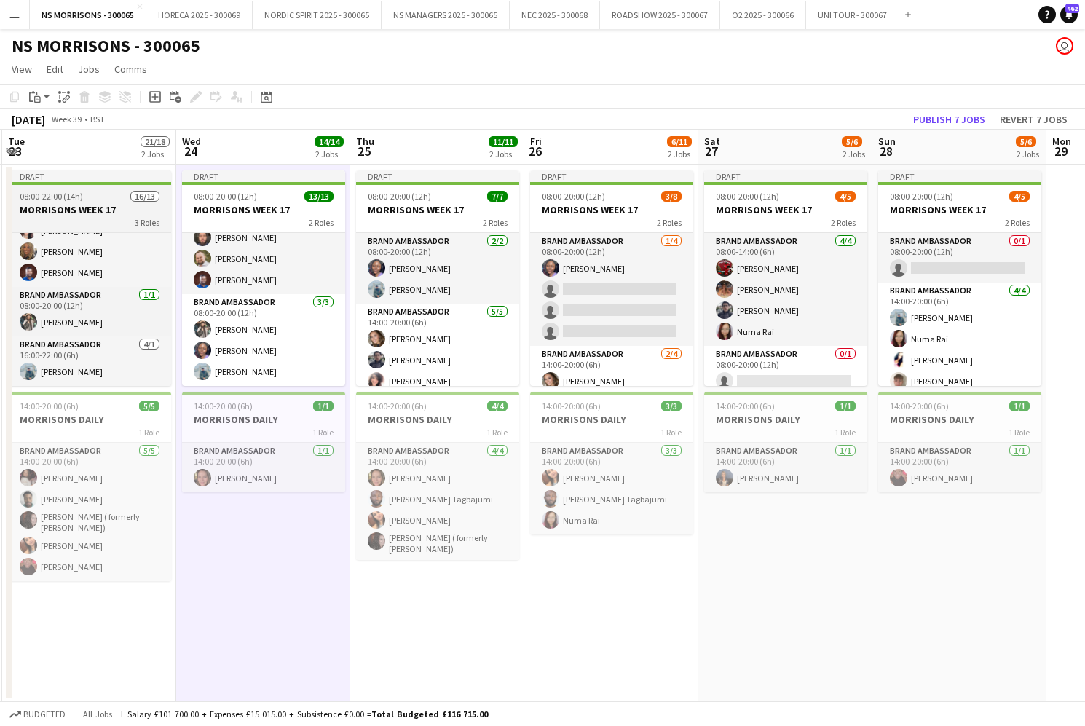
scroll to position [207, 0]
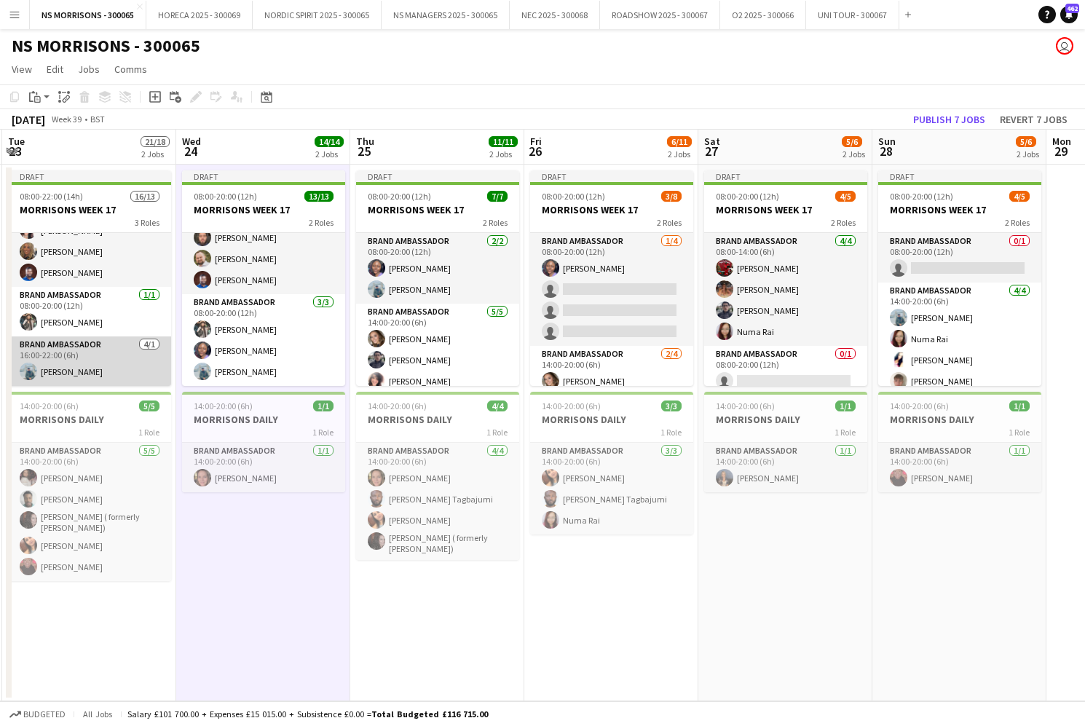
click at [109, 363] on app-card-role "Brand Ambassador [DATE] 16:00-22:00 (6h) [PERSON_NAME]" at bounding box center [89, 362] width 163 height 50
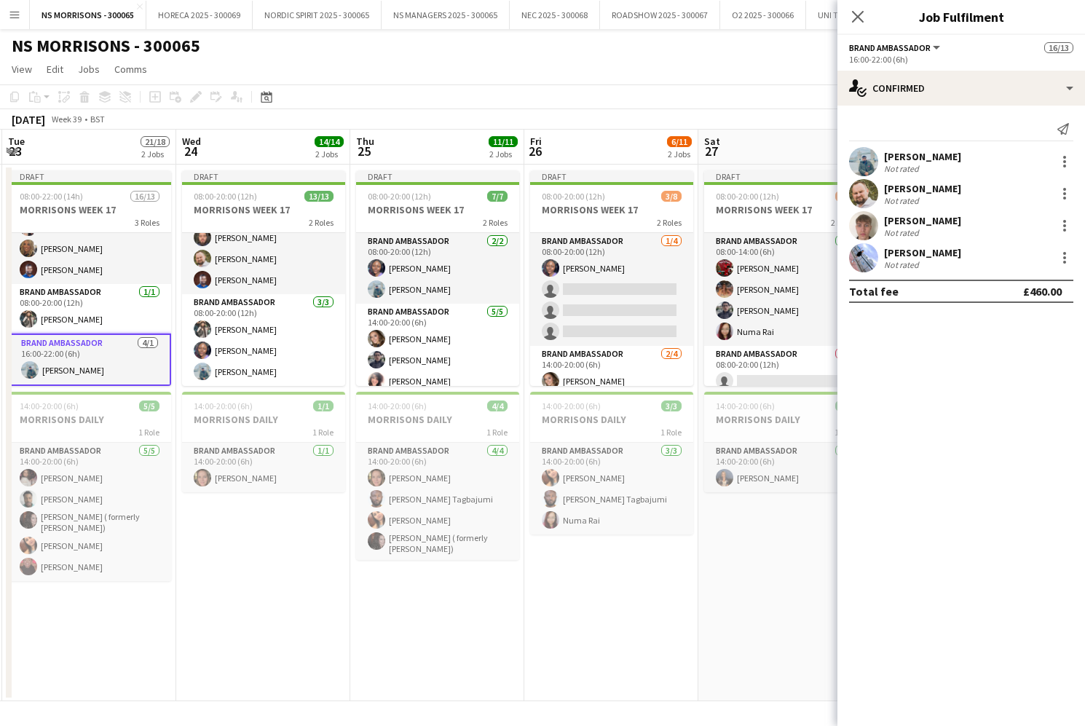
scroll to position [0, 0]
click at [114, 360] on app-card-role "Brand Ambassador [DATE] 16:00-22:00 (6h) [PERSON_NAME]" at bounding box center [89, 360] width 163 height 52
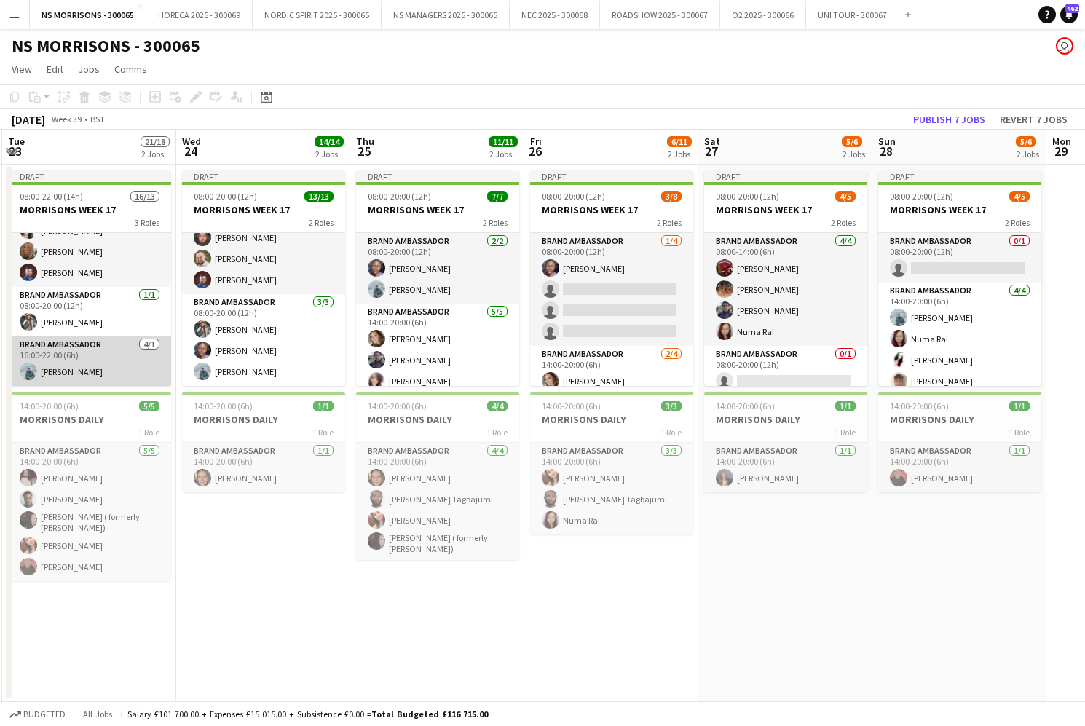
click at [114, 360] on app-card-role "Brand Ambassador [DATE] 16:00-22:00 (6h) [PERSON_NAME]" at bounding box center [89, 362] width 163 height 50
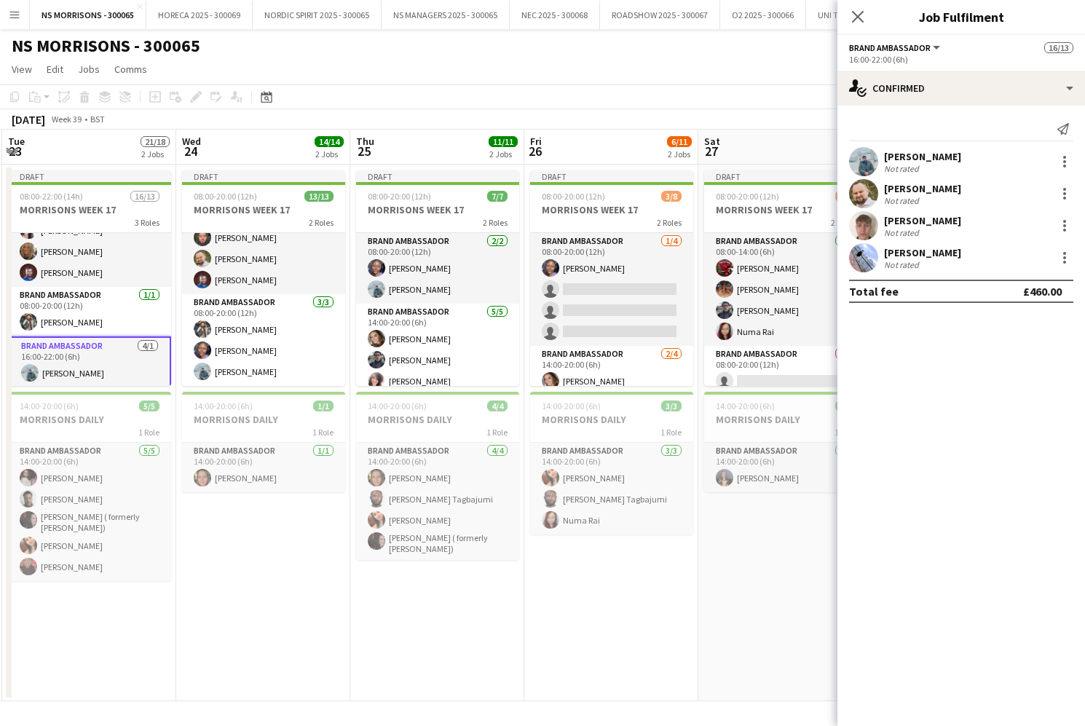
click at [114, 360] on app-card-role "Brand Ambassador [DATE] 16:00-22:00 (6h) [PERSON_NAME]" at bounding box center [89, 363] width 163 height 52
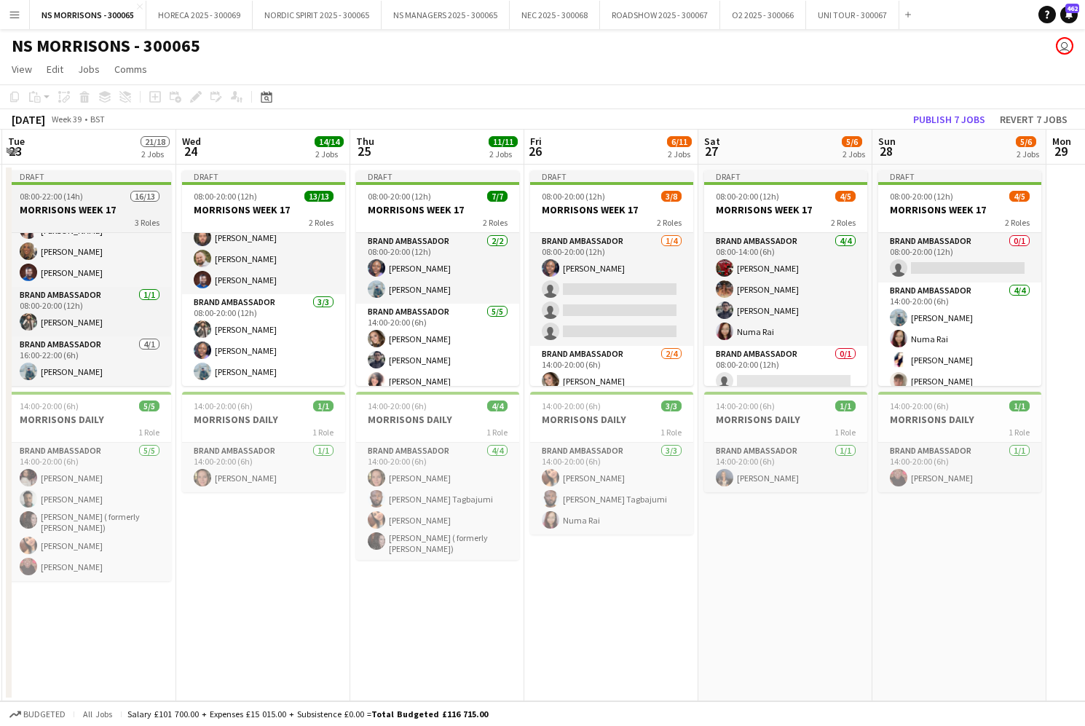
click at [111, 212] on h3 "MORRISONS WEEK 17" at bounding box center [89, 209] width 163 height 13
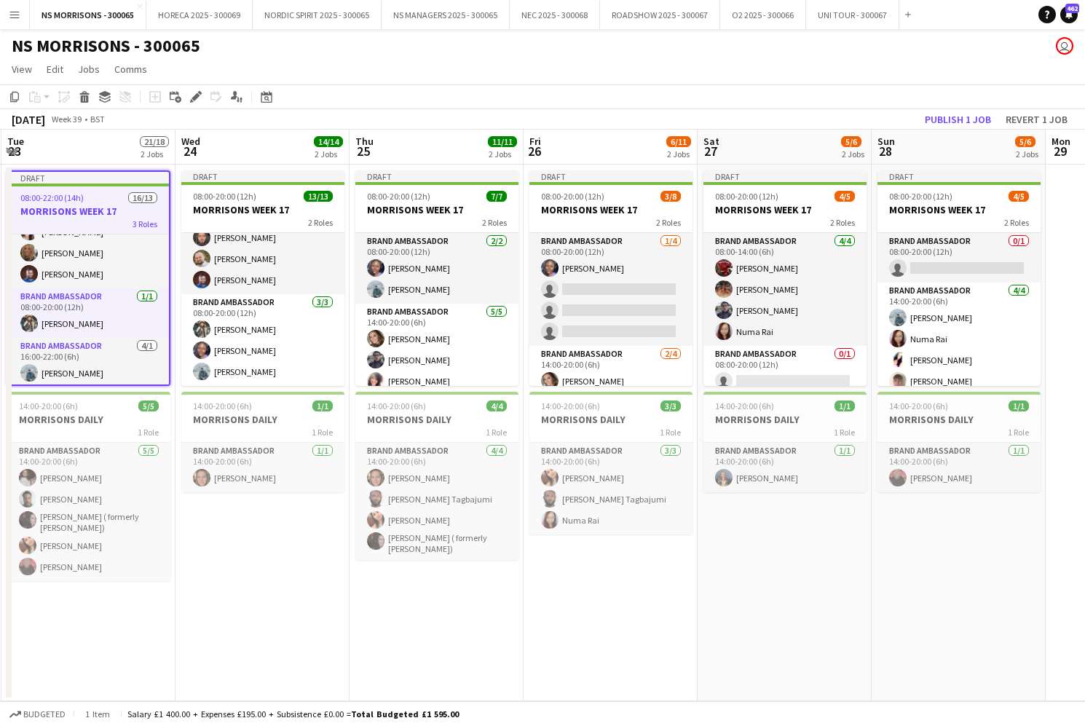
click at [205, 101] on div "Add job Add linked Job Edit Edit linked Job Applicants" at bounding box center [189, 96] width 111 height 17
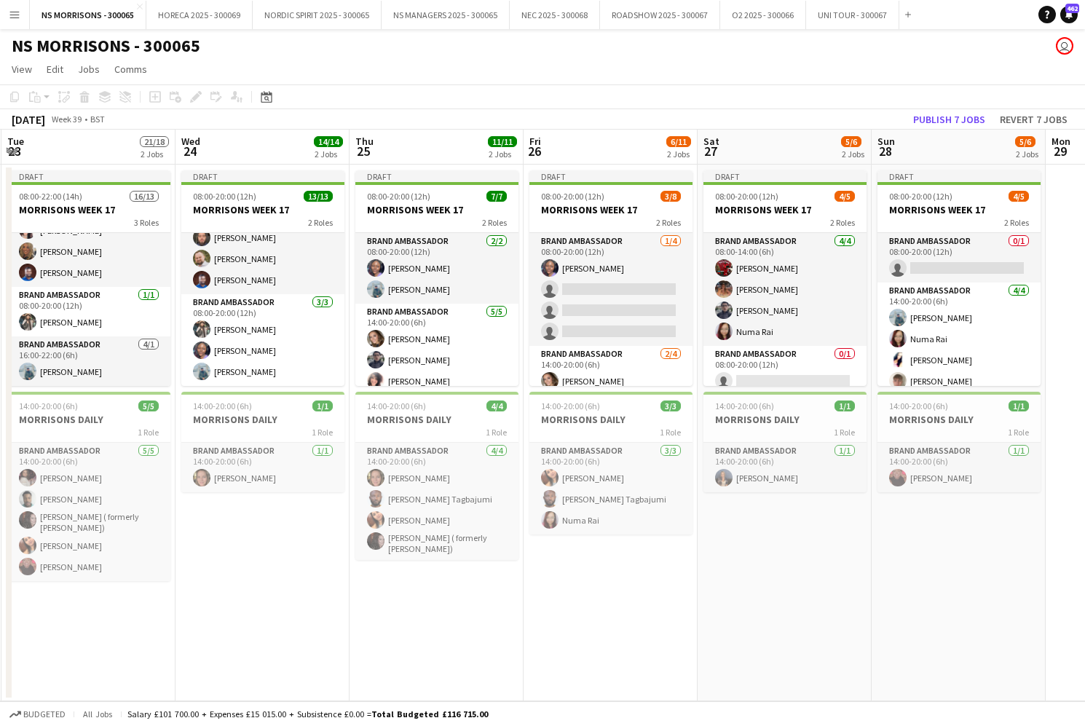
drag, startPoint x: 97, startPoint y: 201, endPoint x: 149, endPoint y: 162, distance: 64.5
click at [97, 201] on app-calendar-viewport "Fri 19 7/7 2 Jobs Sat 20 5/5 2 Jobs Sun 21 7/7 2 Jobs Mon 22 11/11 2 Jobs Tue 2…" at bounding box center [542, 416] width 1085 height 572
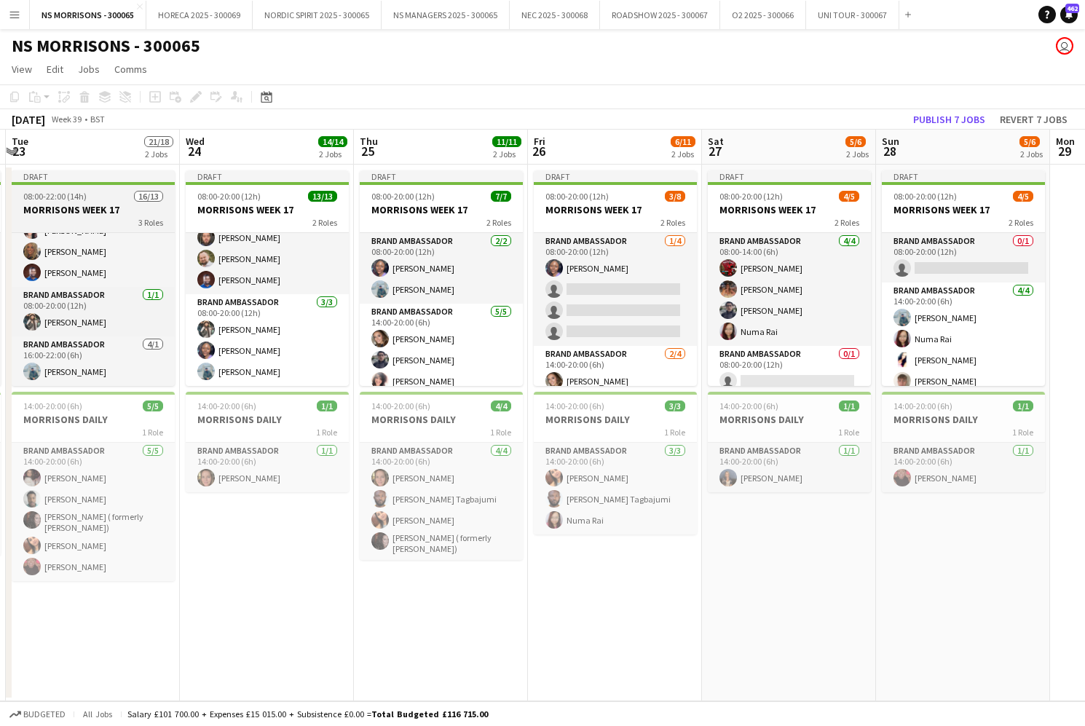
click at [109, 213] on h3 "MORRISONS WEEK 17" at bounding box center [93, 209] width 163 height 13
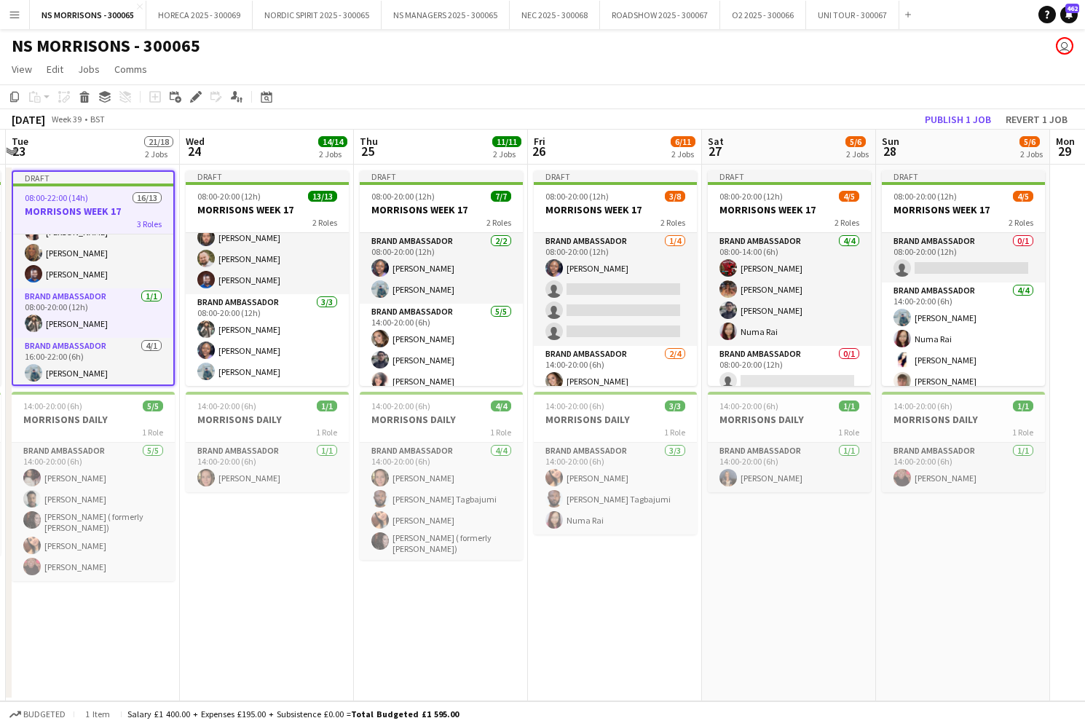
drag, startPoint x: 197, startPoint y: 98, endPoint x: 207, endPoint y: 99, distance: 9.5
click at [197, 98] on icon "Edit" at bounding box center [196, 97] width 12 height 12
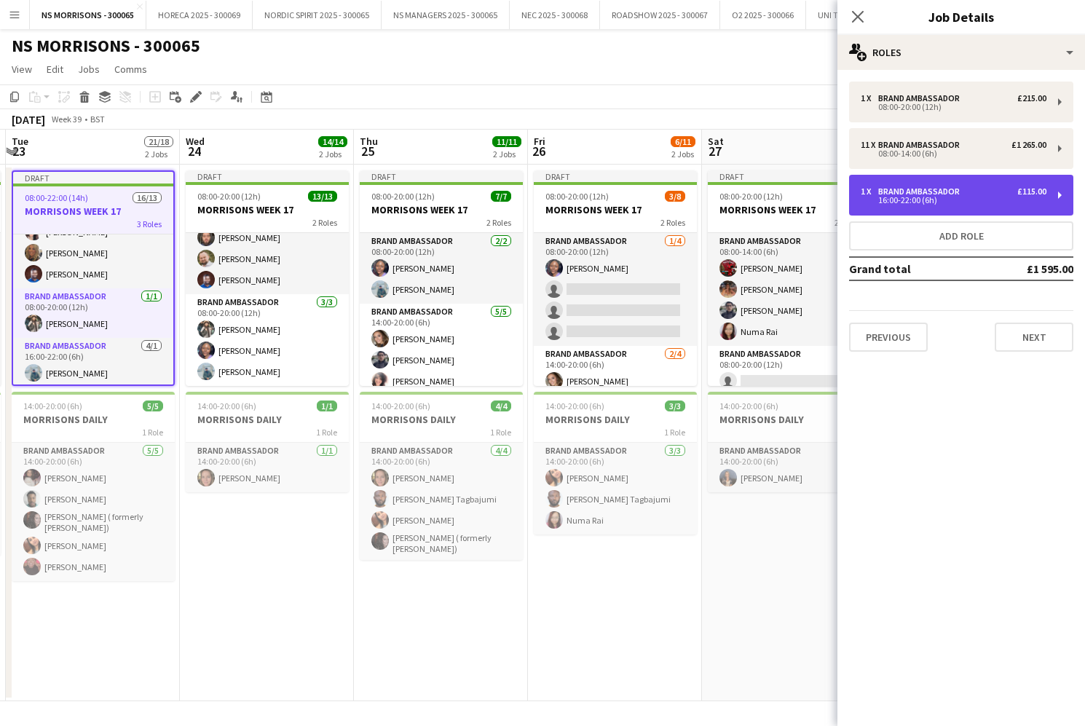
click at [916, 194] on div "Brand Ambassador" at bounding box center [921, 191] width 87 height 10
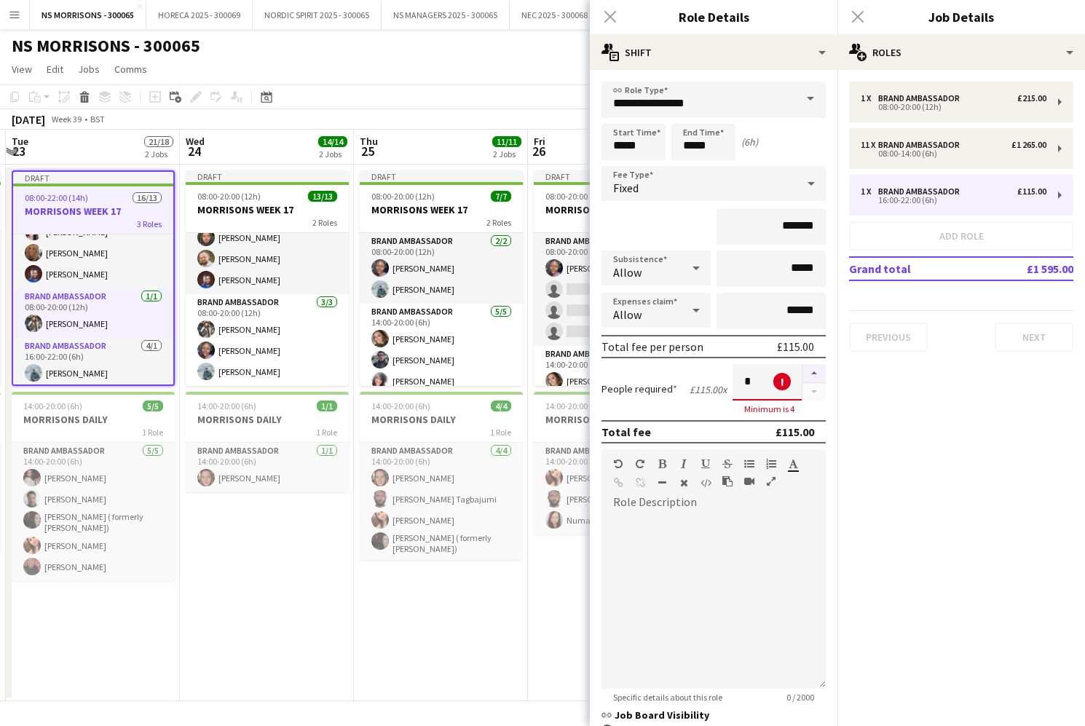
click at [819, 374] on button "button" at bounding box center [814, 373] width 23 height 19
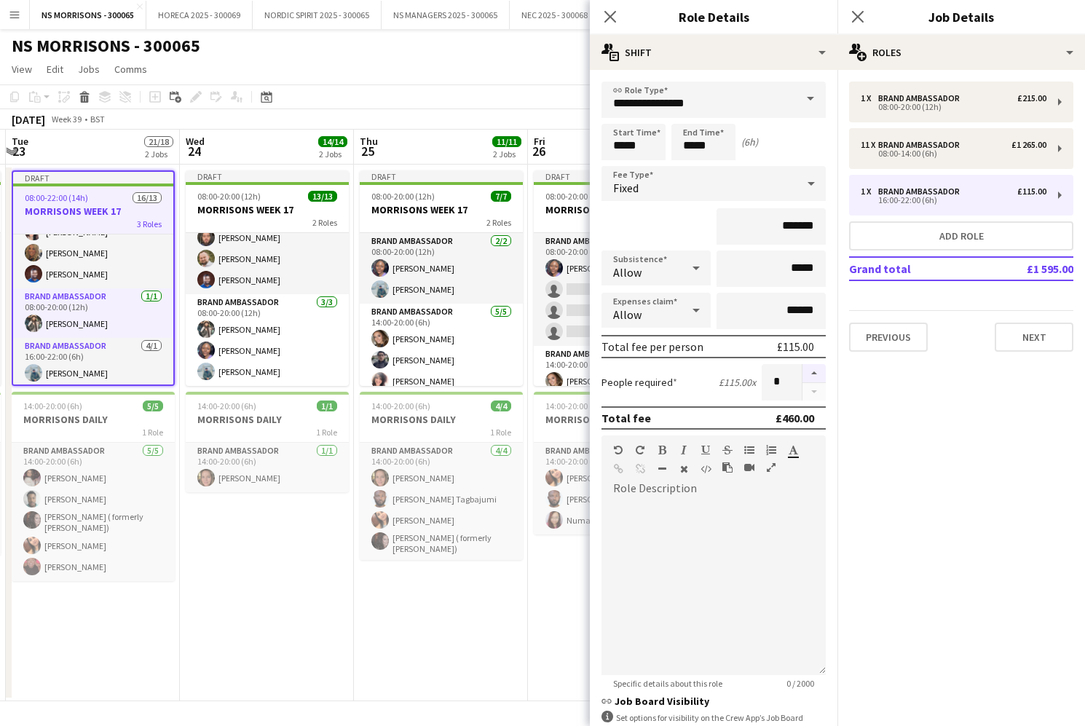
type input "*"
click at [462, 597] on app-date-cell "Draft 08:00-20:00 (12h) 7/7 MORRISONS WEEK 17 2 Roles Brand Ambassador [DATE] 0…" at bounding box center [441, 433] width 174 height 537
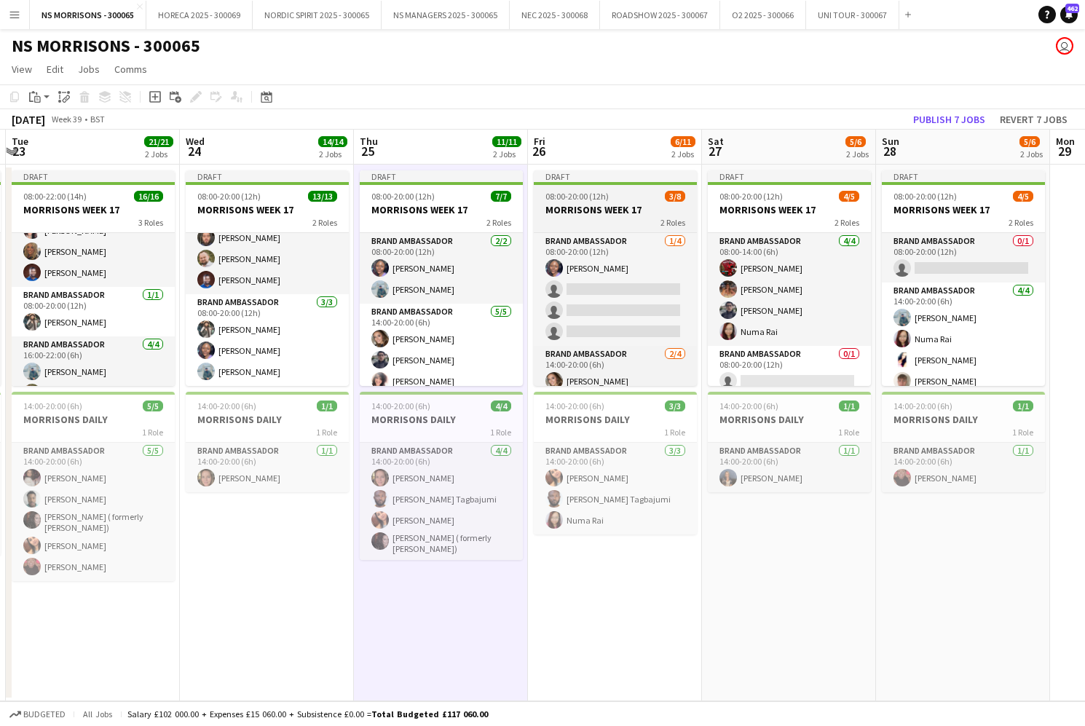
drag, startPoint x: 620, startPoint y: 208, endPoint x: 565, endPoint y: 213, distance: 55.6
click at [620, 208] on h3 "MORRISONS WEEK 17" at bounding box center [615, 209] width 163 height 13
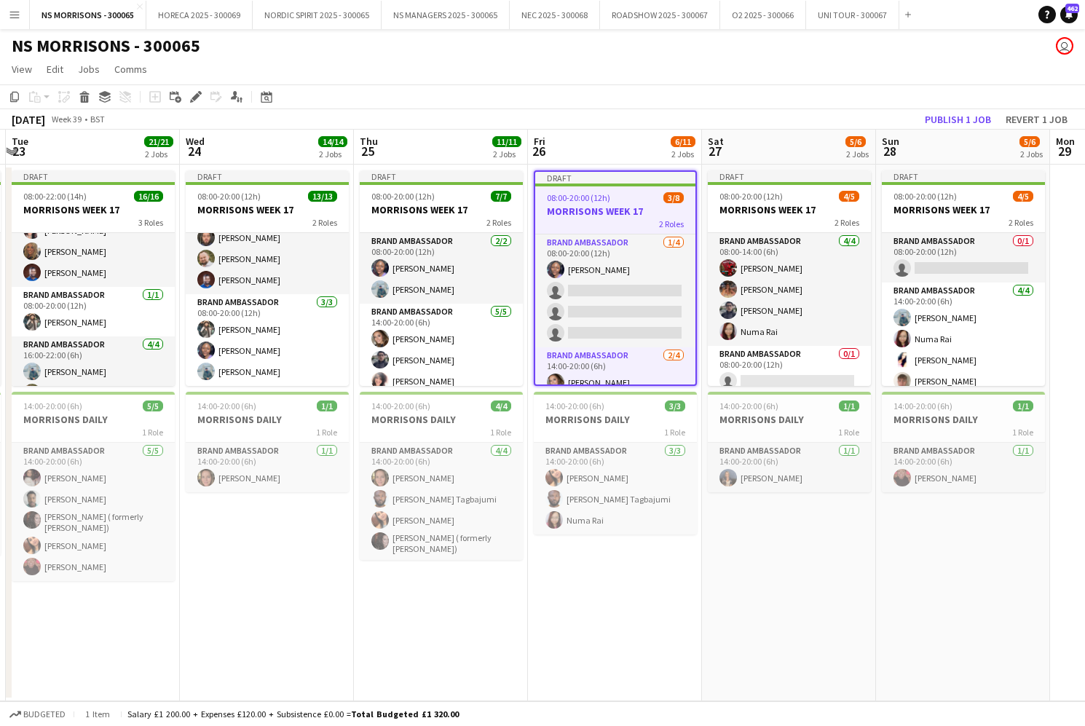
drag, startPoint x: 197, startPoint y: 101, endPoint x: 595, endPoint y: 96, distance: 398.5
click at [197, 101] on icon "Edit" at bounding box center [196, 97] width 12 height 12
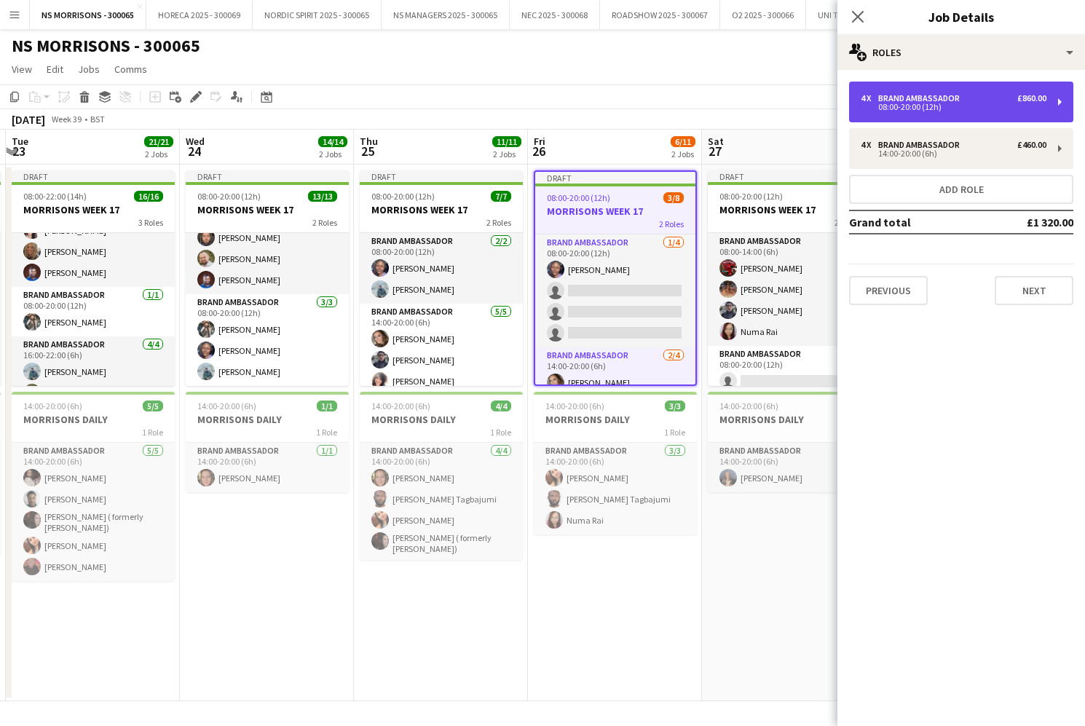
drag, startPoint x: 976, startPoint y: 111, endPoint x: 962, endPoint y: 116, distance: 15.2
click at [975, 112] on div "4 x Brand Ambassador £860.00 08:00-20:00 (12h)" at bounding box center [961, 102] width 224 height 41
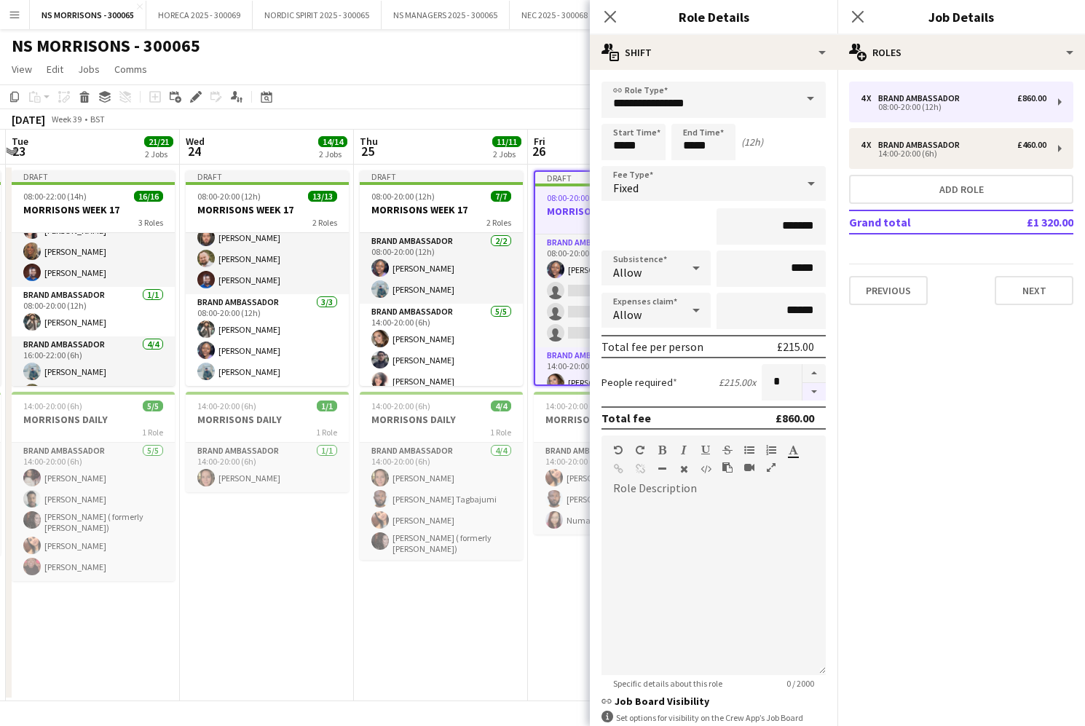
click at [812, 388] on button "button" at bounding box center [814, 392] width 23 height 18
type input "*"
click at [560, 366] on app-card-role "Brand Ambassador [DATE] 14:00-20:00 (6h) [PERSON_NAME] [PERSON_NAME] single-neu…" at bounding box center [615, 403] width 160 height 113
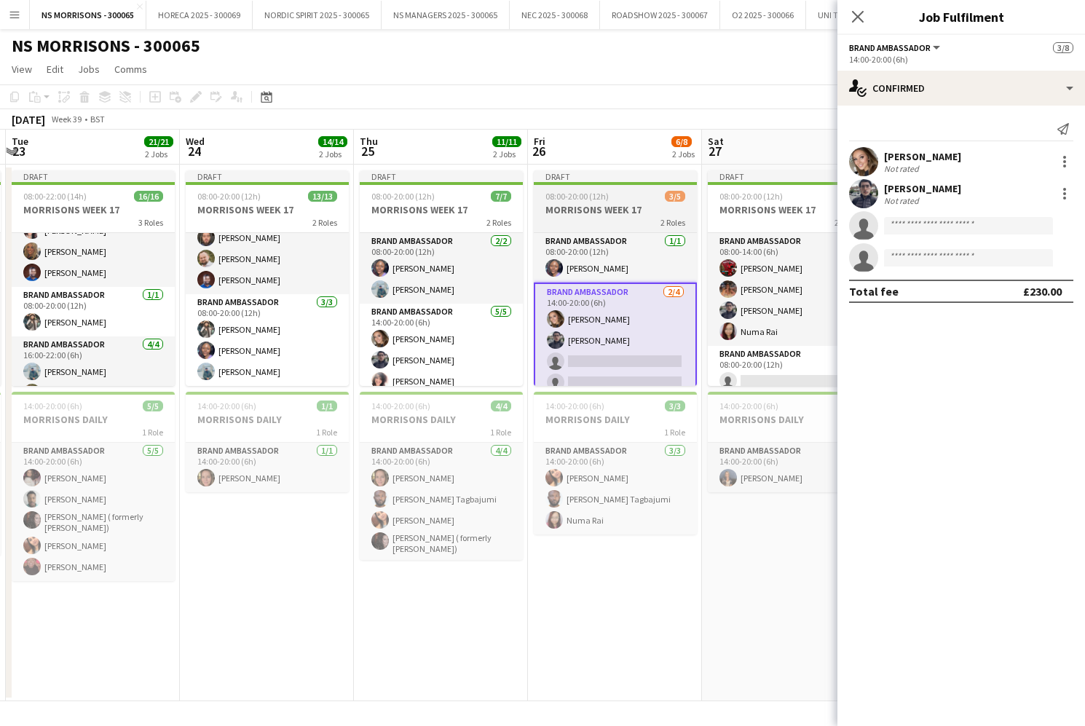
drag, startPoint x: 632, startPoint y: 211, endPoint x: 562, endPoint y: 186, distance: 74.6
click at [632, 211] on h3 "MORRISONS WEEK 17" at bounding box center [615, 209] width 163 height 13
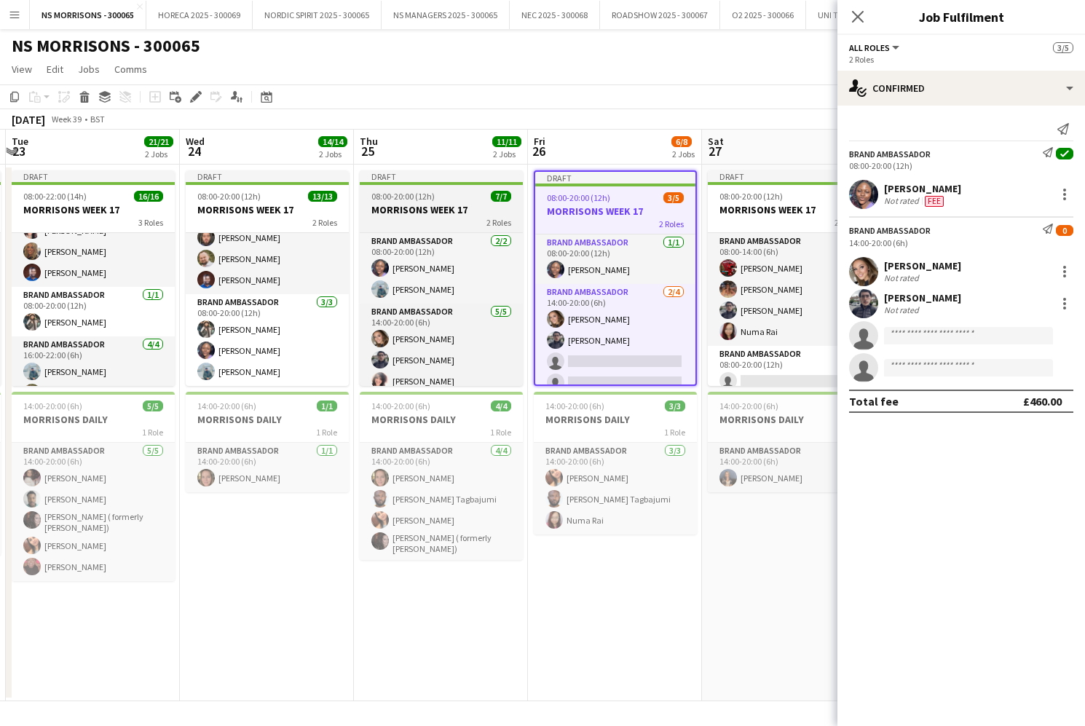
scroll to position [0, 691]
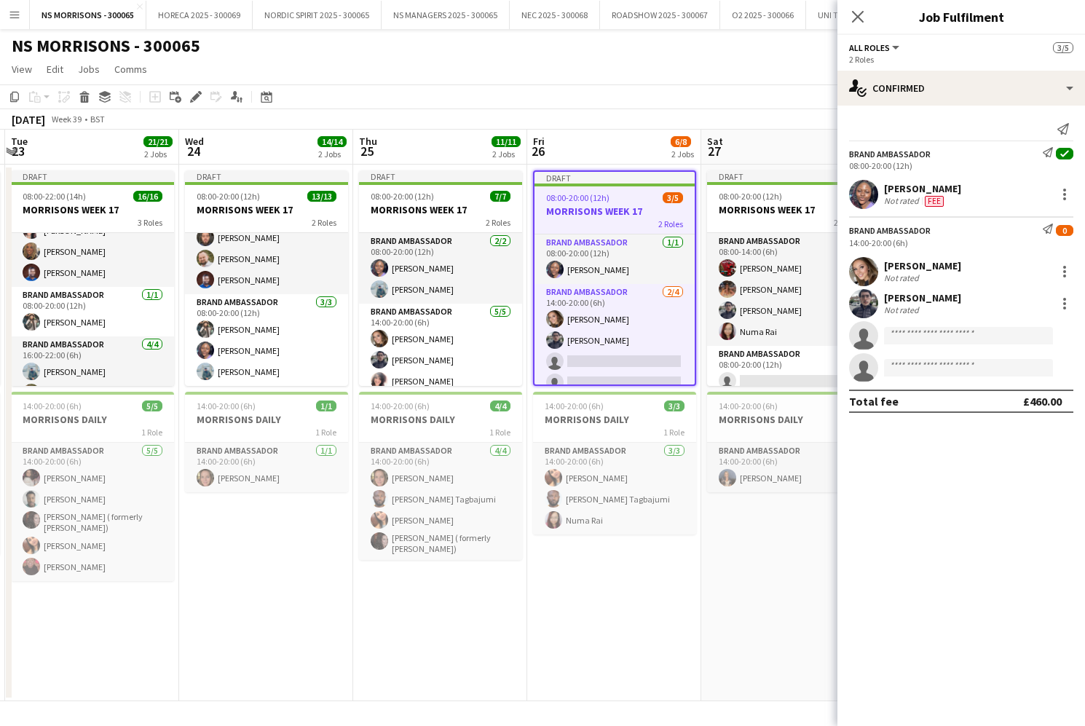
click at [205, 96] on div "Add job Add linked Job Edit Edit linked Job Applicants" at bounding box center [189, 96] width 111 height 17
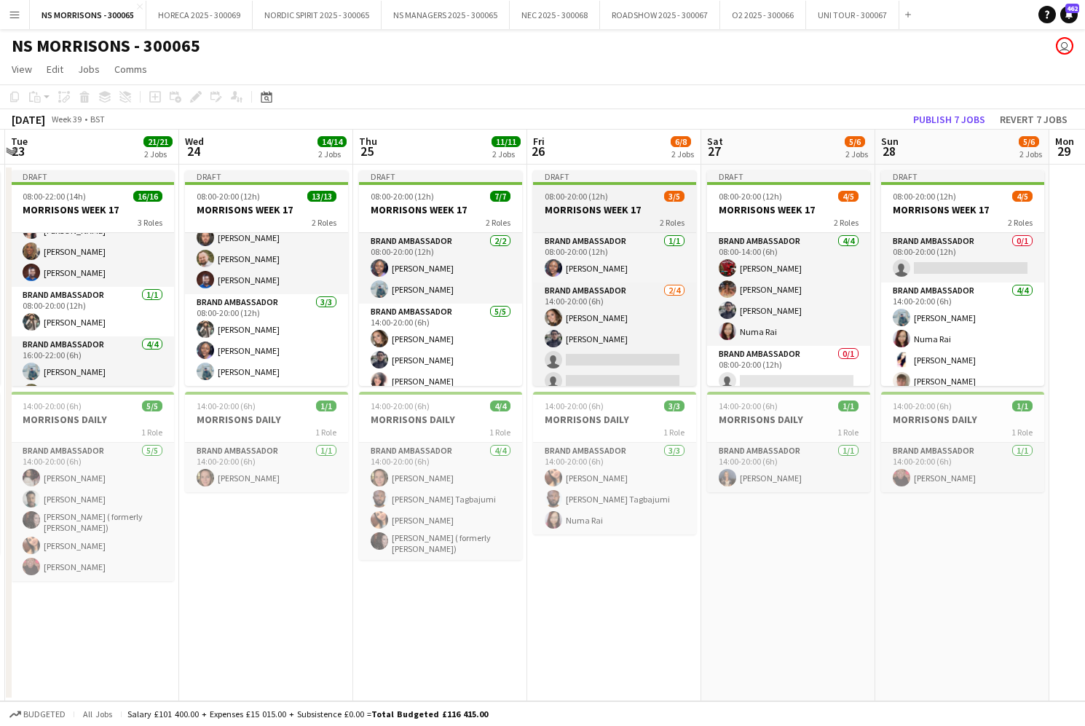
drag, startPoint x: 620, startPoint y: 202, endPoint x: 532, endPoint y: 195, distance: 87.7
click at [620, 203] on app-job-card "Draft 08:00-20:00 (12h) 3/5 MORRISONS WEEK 17 2 Roles Brand Ambassador [DATE] 0…" at bounding box center [614, 278] width 163 height 216
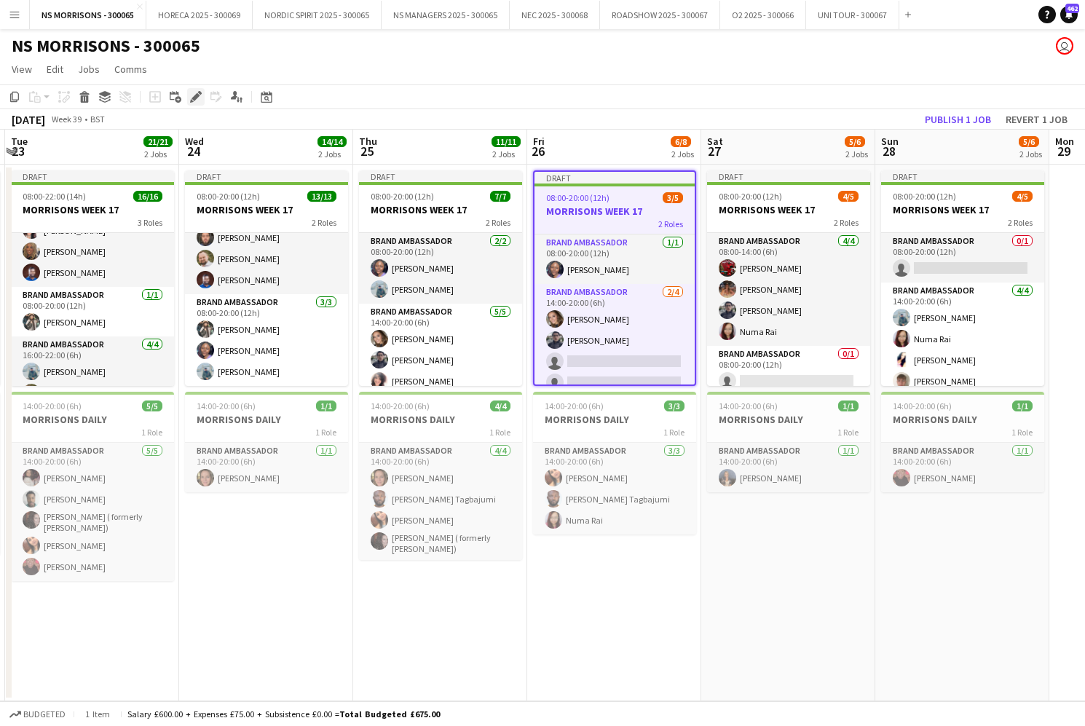
click at [198, 101] on icon "Edit" at bounding box center [196, 97] width 12 height 12
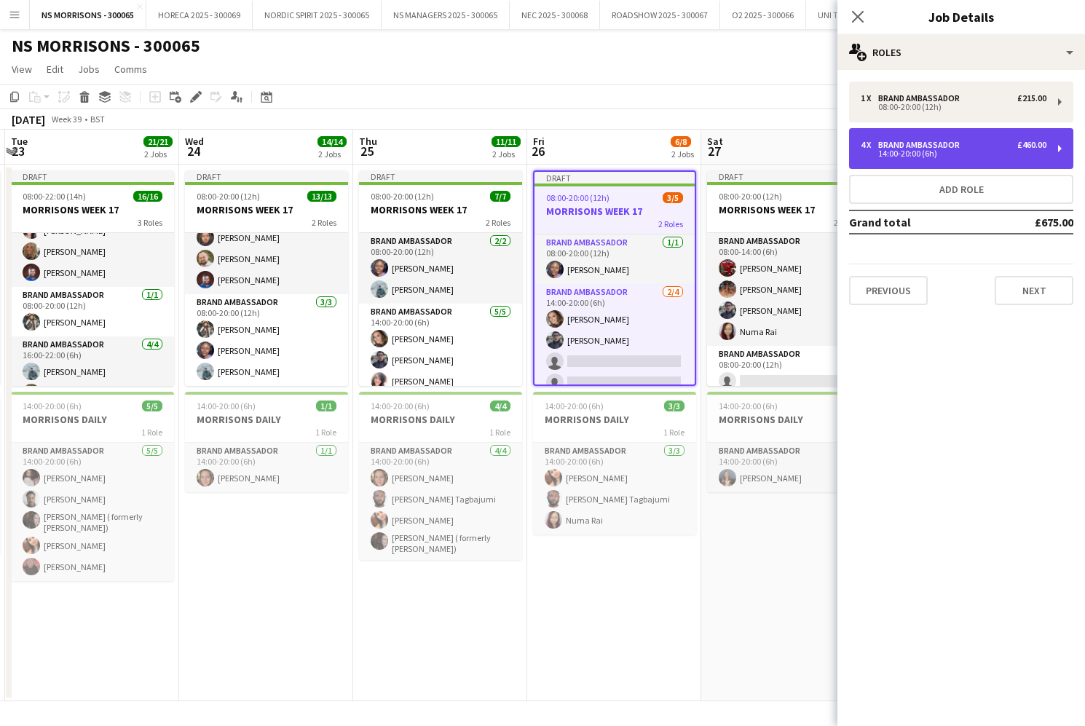
click at [892, 155] on div "14:00-20:00 (6h)" at bounding box center [954, 153] width 186 height 7
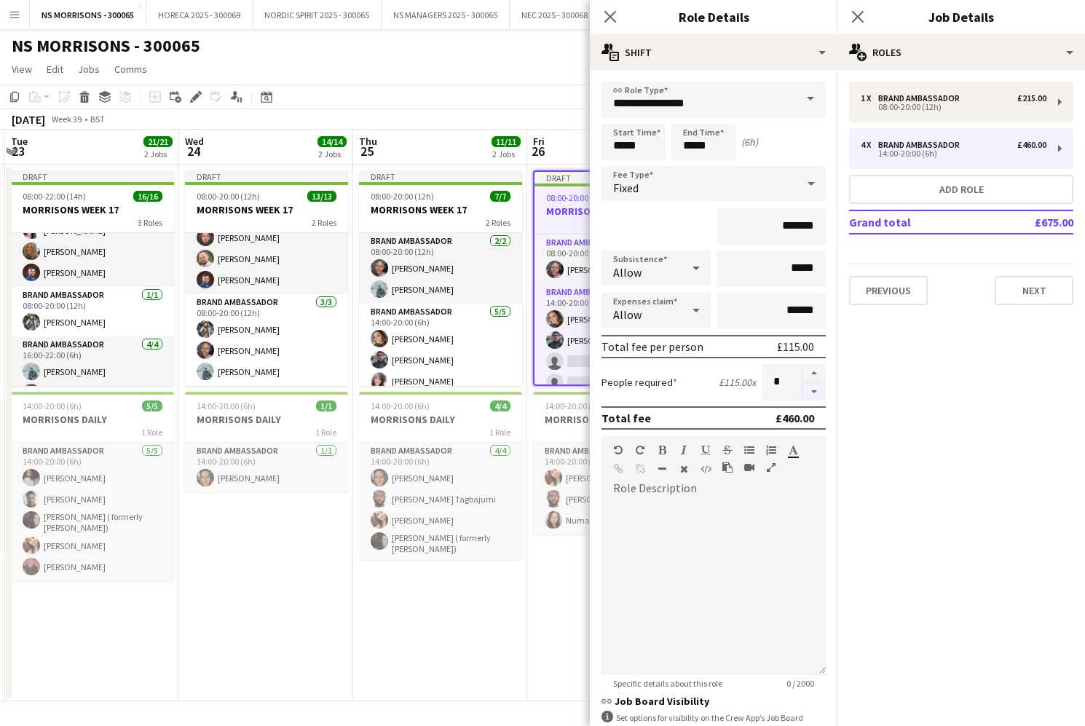
click at [814, 390] on button "button" at bounding box center [814, 392] width 23 height 18
drag, startPoint x: 814, startPoint y: 390, endPoint x: 789, endPoint y: 409, distance: 31.3
click at [813, 392] on button "button" at bounding box center [814, 392] width 23 height 18
type input "*"
click at [511, 630] on app-date-cell "Draft 08:00-20:00 (12h) 7/7 MORRISONS WEEK 17 2 Roles Brand Ambassador [DATE] 0…" at bounding box center [440, 433] width 174 height 537
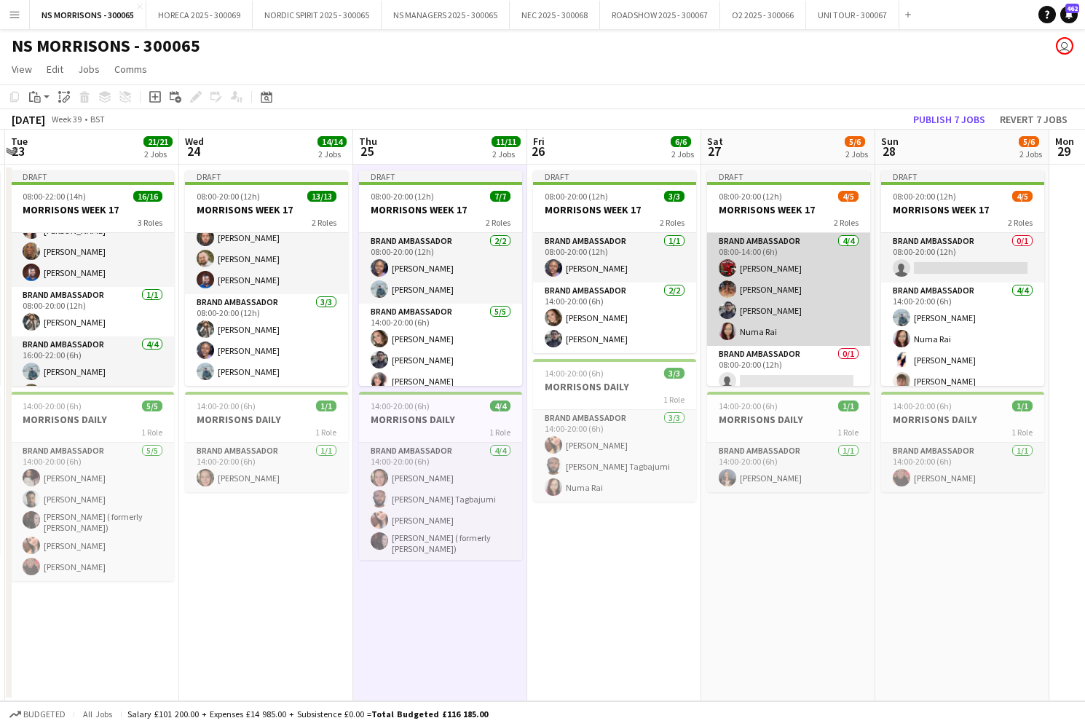
scroll to position [0, 0]
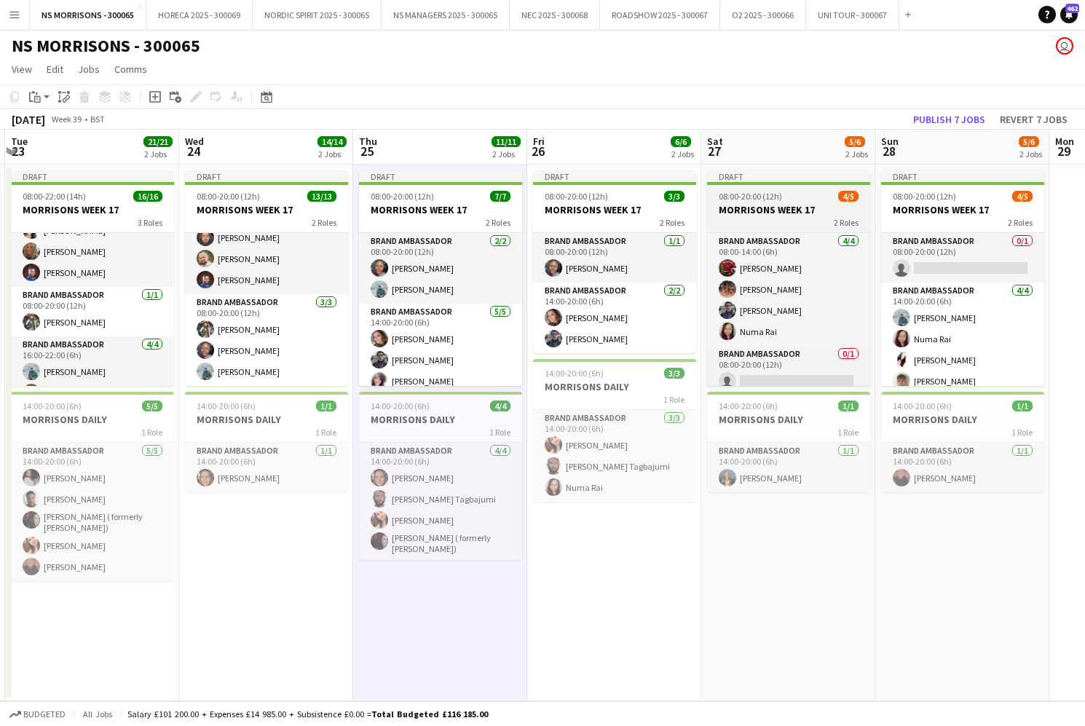
click at [795, 224] on div "2 Roles" at bounding box center [788, 222] width 163 height 12
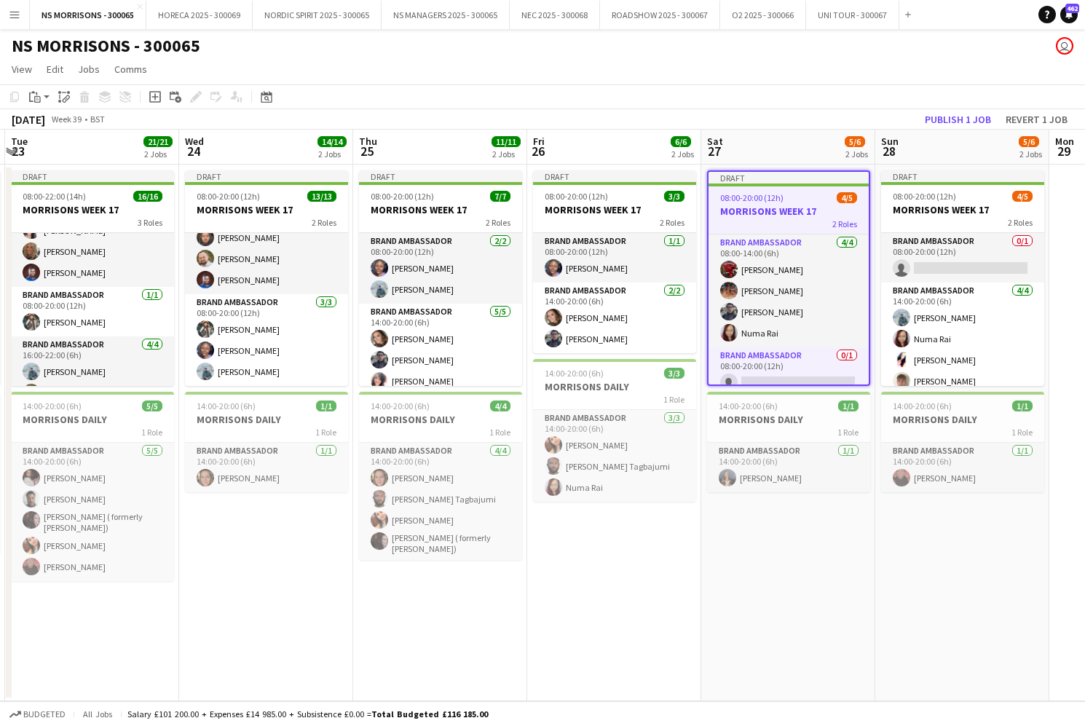
scroll to position [0, 692]
click at [194, 98] on icon at bounding box center [196, 97] width 8 height 8
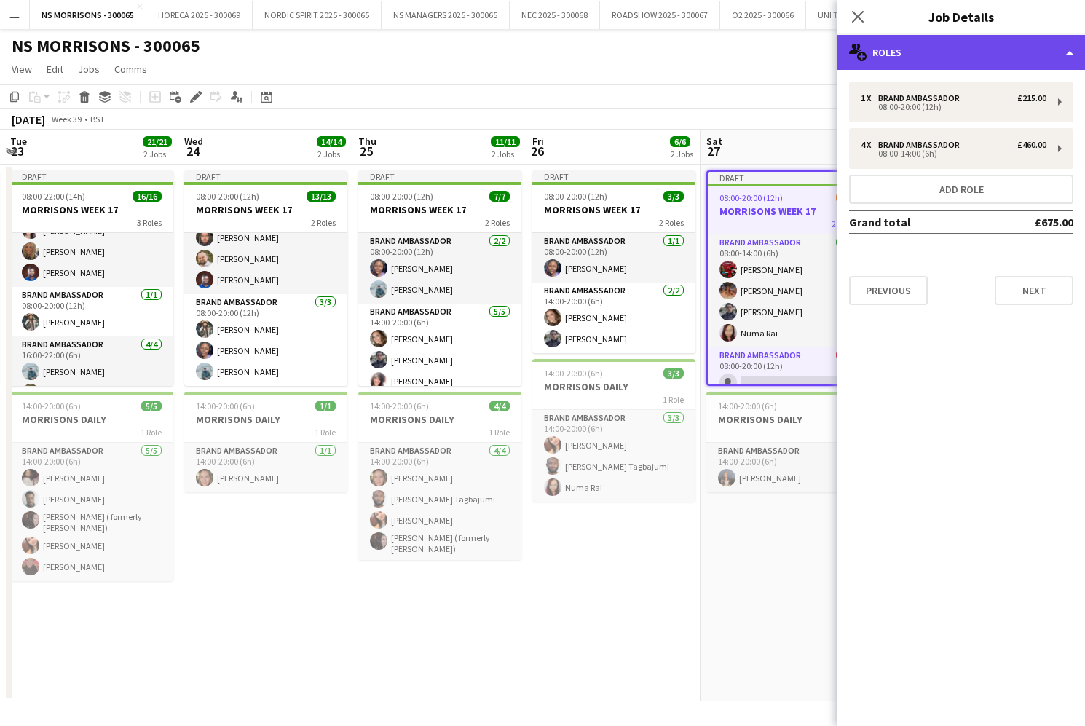
click at [911, 54] on div "multiple-users-add Roles" at bounding box center [962, 52] width 248 height 35
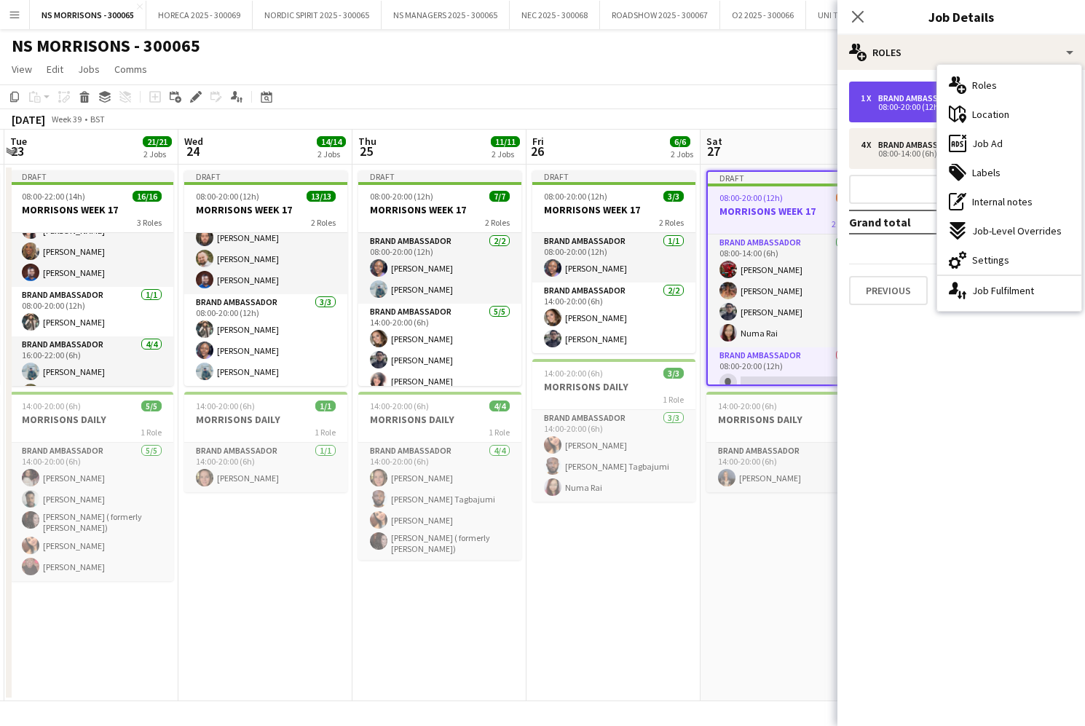
click at [900, 88] on div "1 x Brand Ambassador £215.00 08:00-20:00 (12h)" at bounding box center [961, 102] width 224 height 41
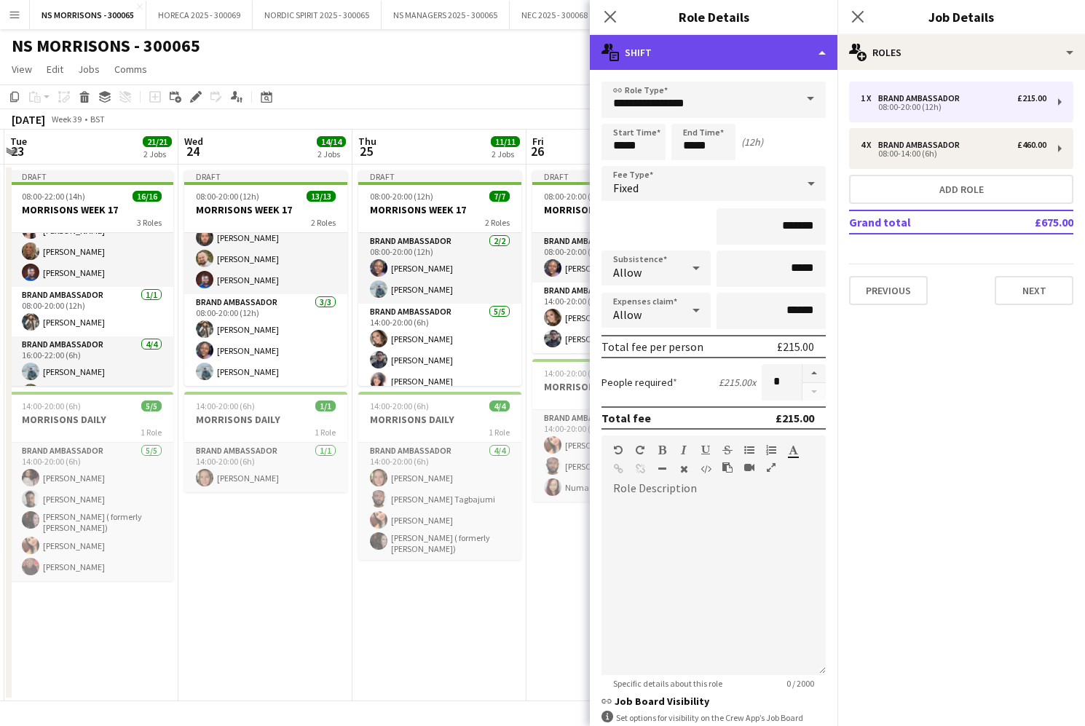
click at [743, 53] on div "multiple-actions-text Shift" at bounding box center [714, 52] width 248 height 35
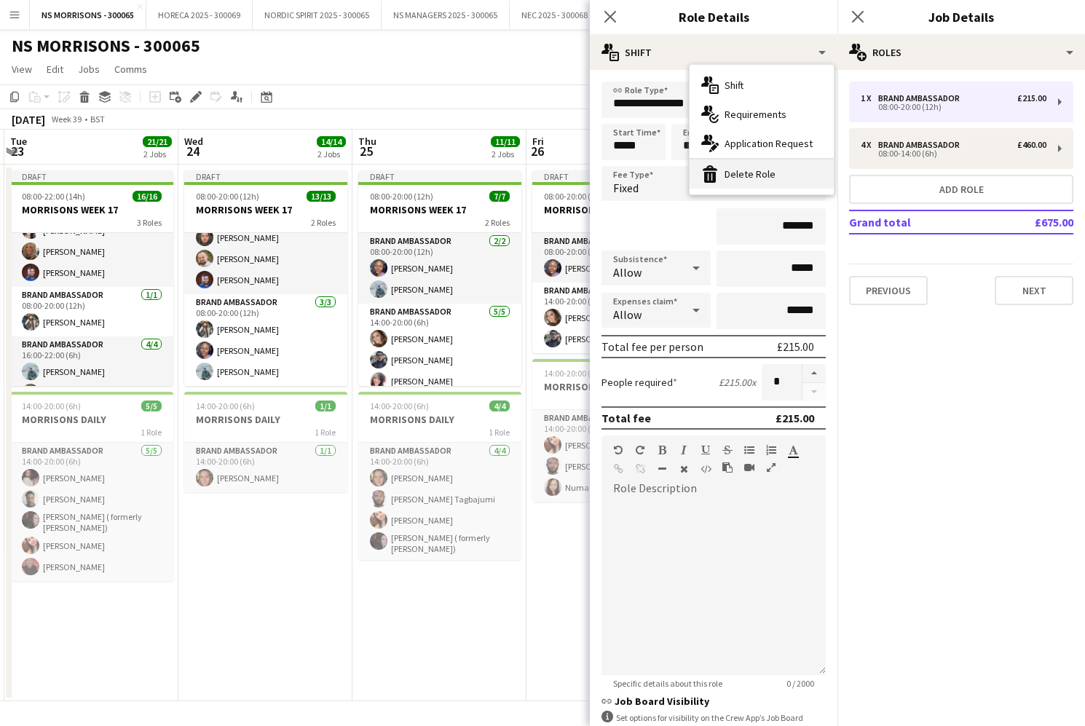
click at [754, 168] on div "bin-2 Delete Role" at bounding box center [762, 174] width 144 height 29
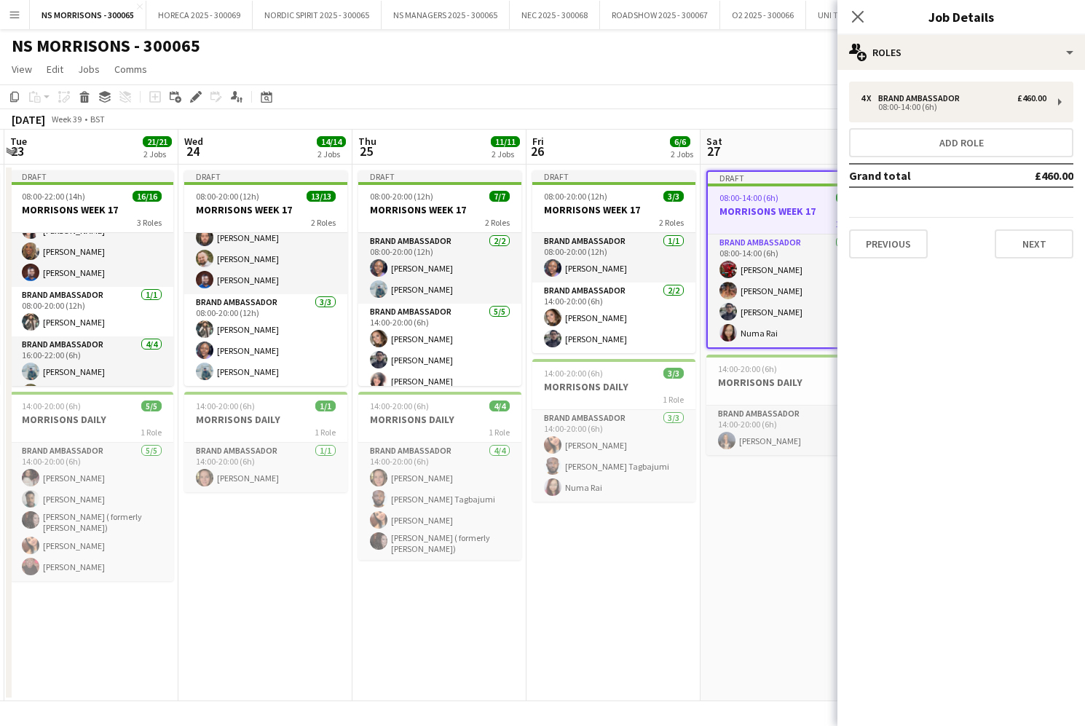
drag, startPoint x: 570, startPoint y: 591, endPoint x: 616, endPoint y: 532, distance: 74.2
click at [570, 591] on app-date-cell "Draft 08:00-20:00 (12h) 3/3 MORRISONS WEEK 17 2 Roles Brand Ambassador [DATE] 0…" at bounding box center [614, 433] width 174 height 537
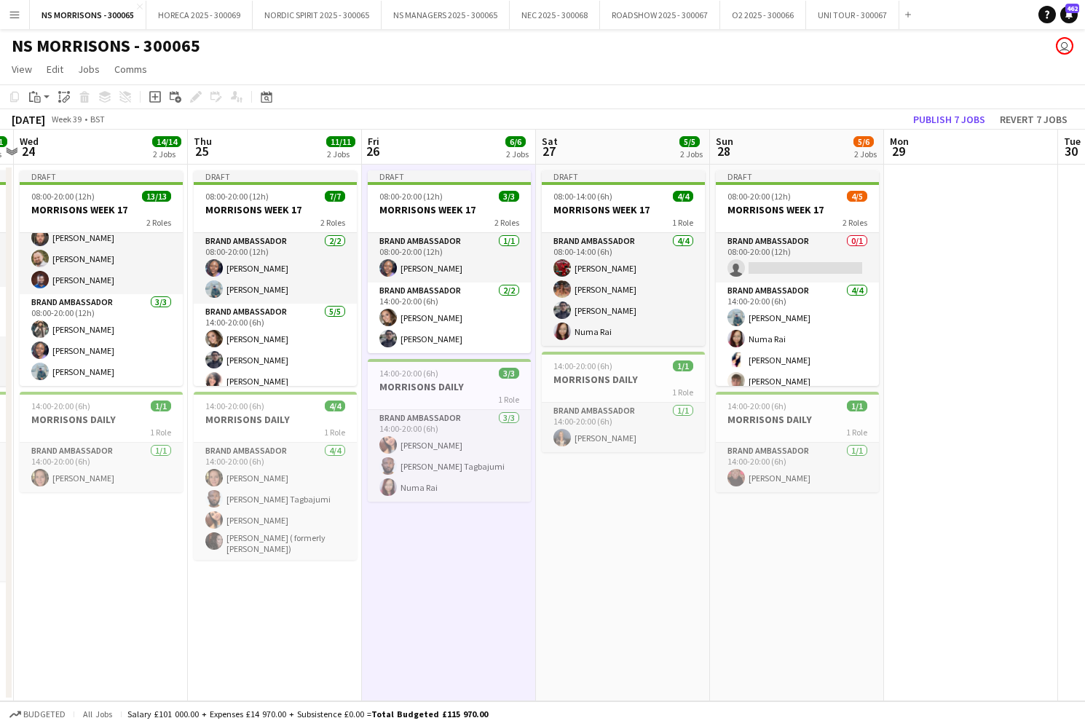
scroll to position [0, 537]
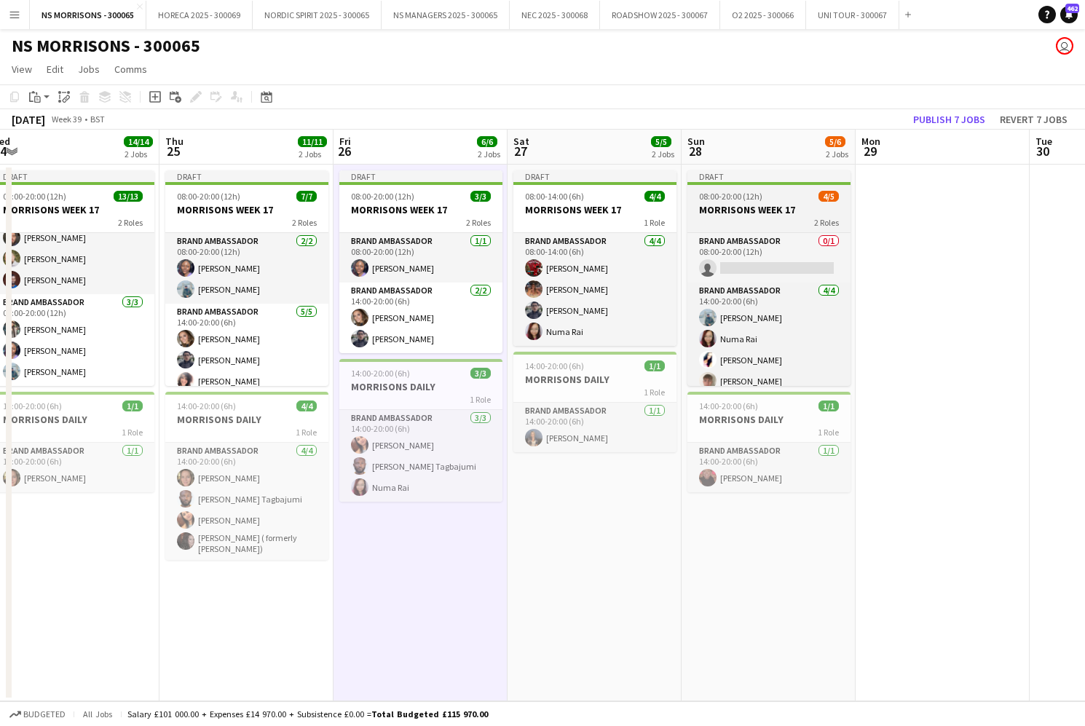
click at [734, 205] on h3 "MORRISONS WEEK 17" at bounding box center [769, 209] width 163 height 13
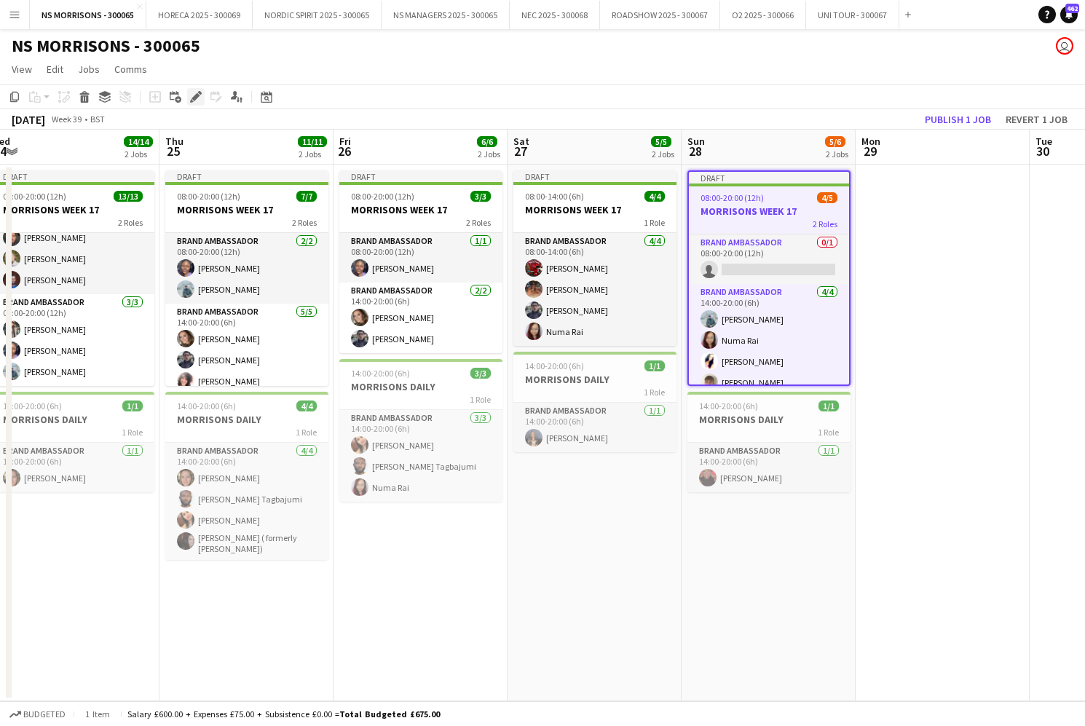
click at [196, 95] on icon at bounding box center [196, 97] width 8 height 8
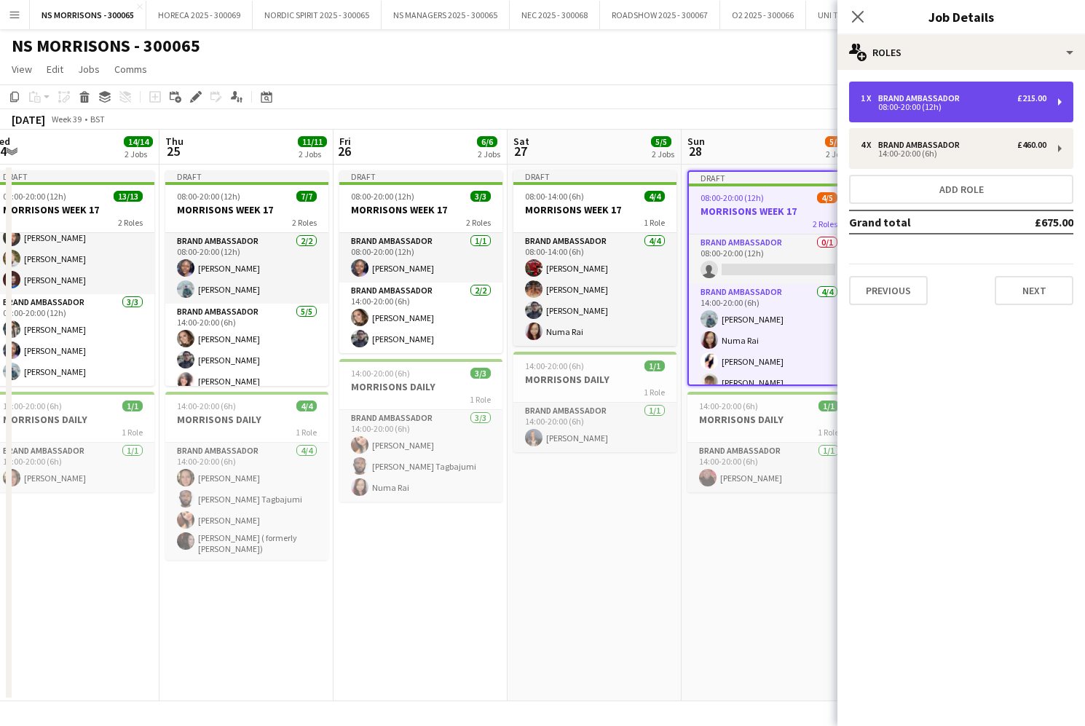
click at [880, 103] on div "08:00-20:00 (12h)" at bounding box center [954, 106] width 186 height 7
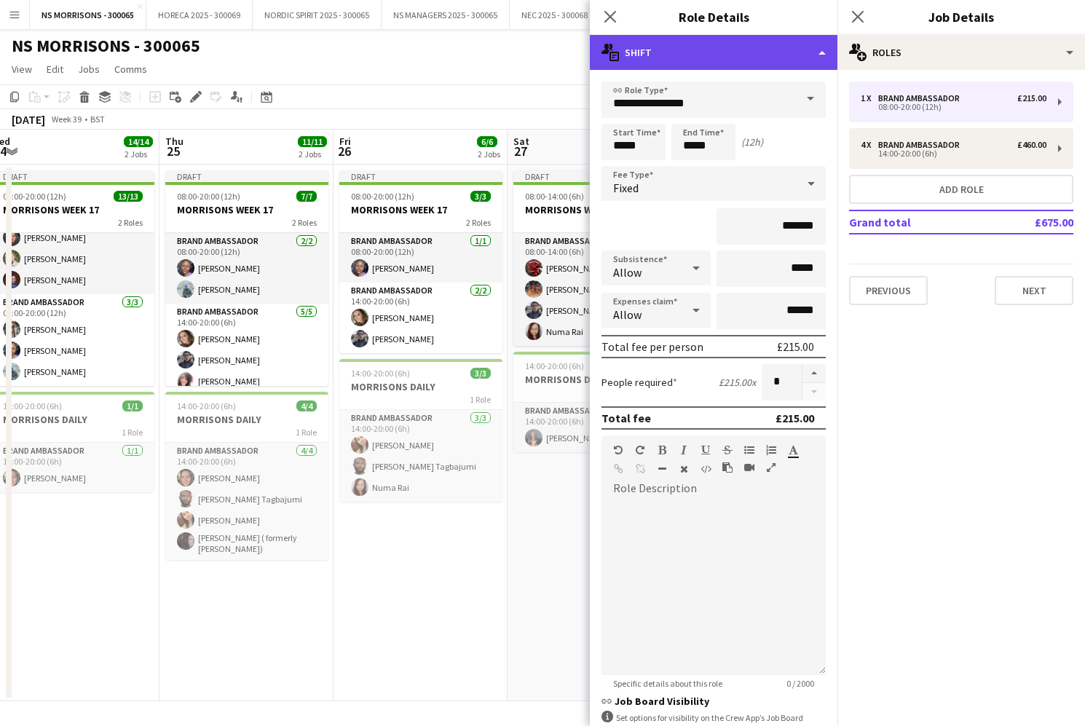
click at [699, 58] on div "multiple-actions-text Shift" at bounding box center [714, 52] width 248 height 35
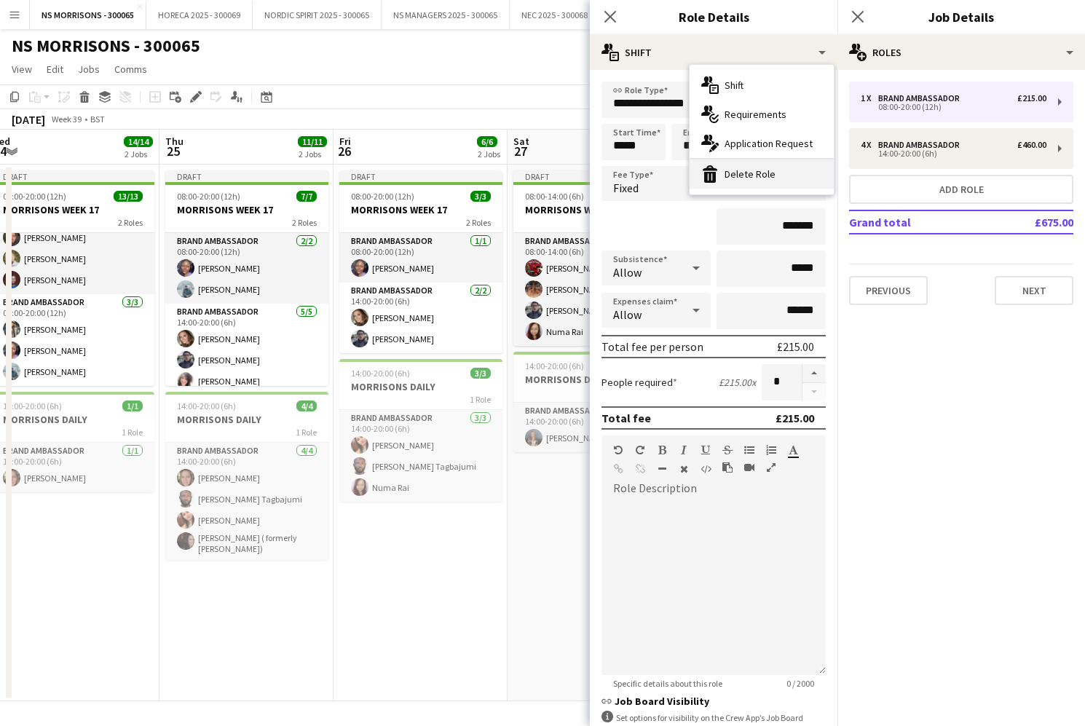
click at [747, 171] on div "bin-2 Delete Role" at bounding box center [762, 174] width 144 height 29
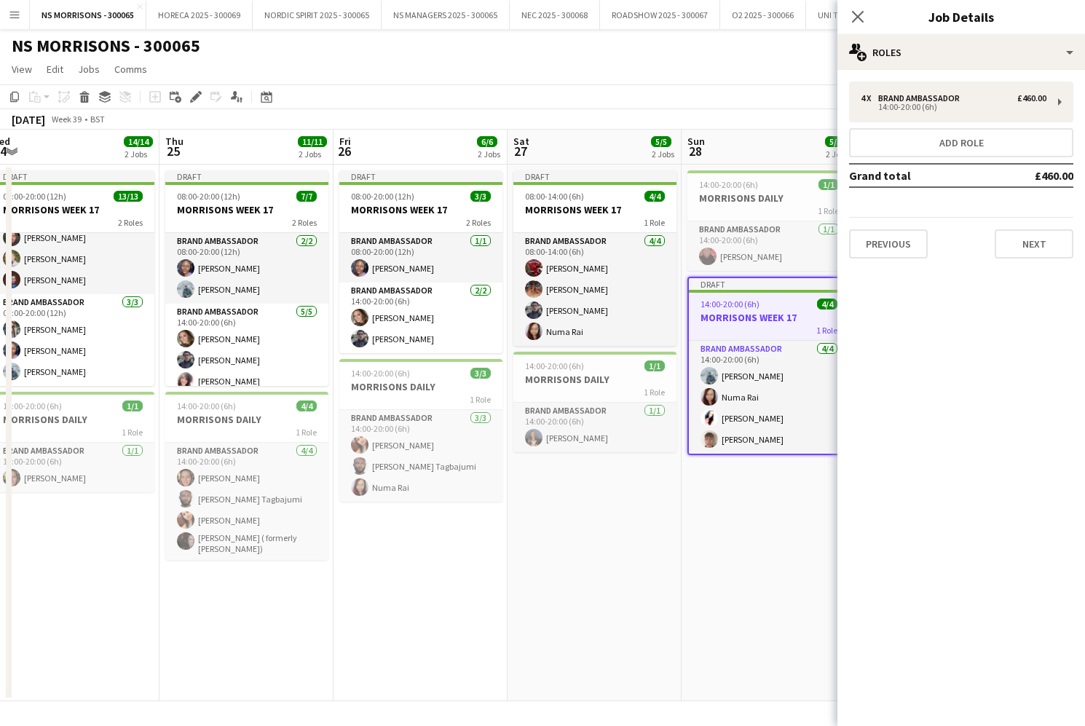
drag, startPoint x: 521, startPoint y: 550, endPoint x: 573, endPoint y: 527, distance: 57.1
click at [521, 550] on app-date-cell "Draft 08:00-14:00 (6h) 4/4 MORRISONS WEEK 17 1 Role Brand Ambassador [DATE] 08:…" at bounding box center [595, 433] width 174 height 537
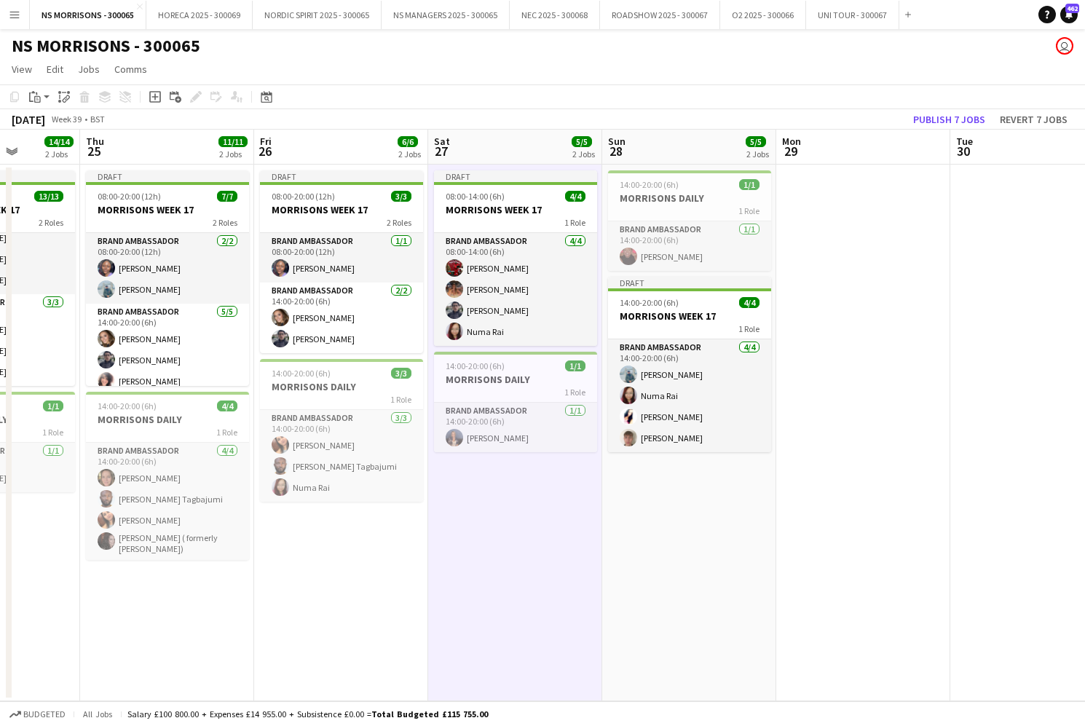
scroll to position [0, 632]
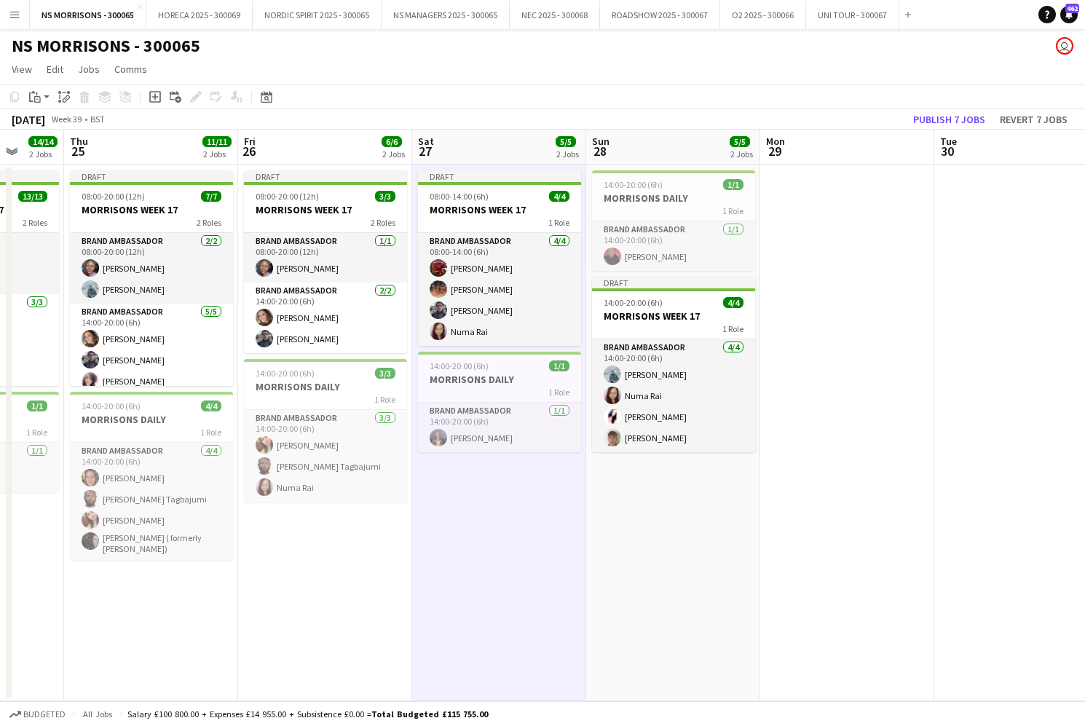
click at [819, 264] on app-date-cell at bounding box center [847, 433] width 174 height 537
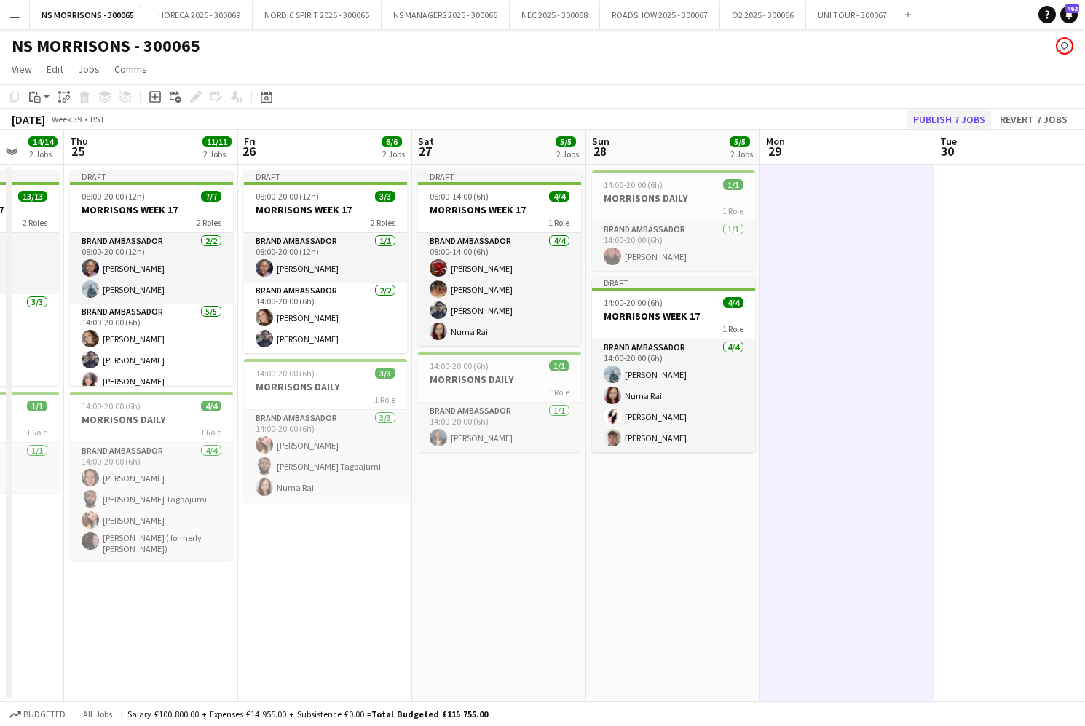
click at [956, 122] on button "Publish 7 jobs" at bounding box center [950, 119] width 84 height 19
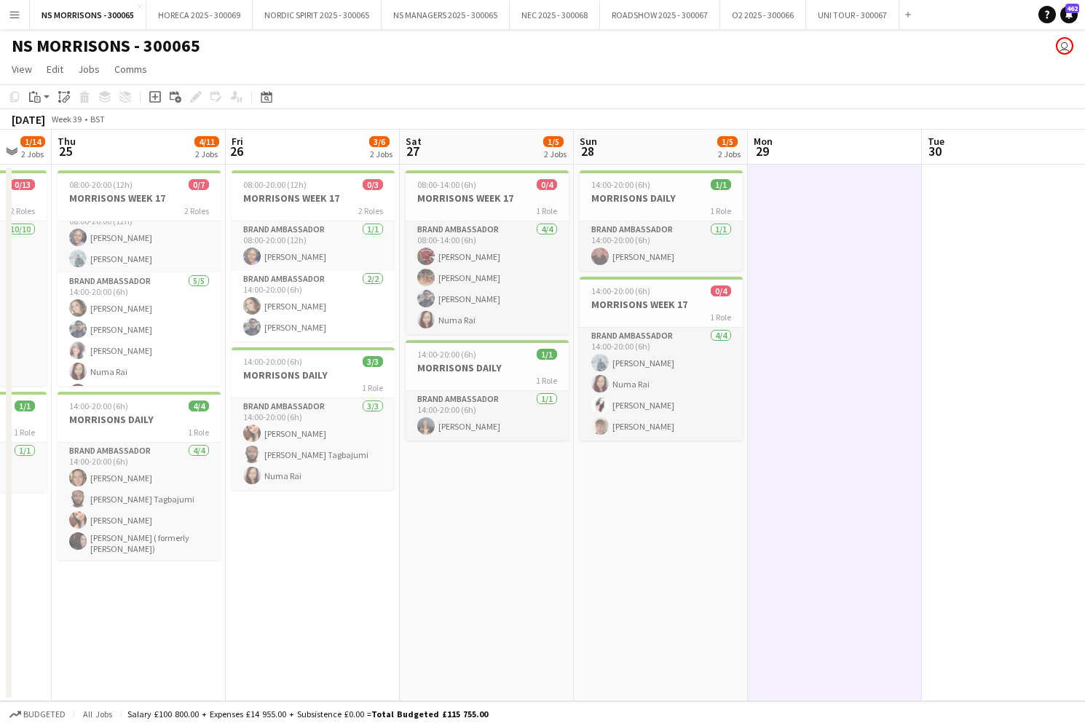
scroll to position [0, 295]
click at [507, 550] on app-date-cell "08:00-14:00 (6h) 0/4 MORRISONS WEEK 17 1 Role Brand Ambassador [DATE] 08:00-14:…" at bounding box center [488, 433] width 174 height 537
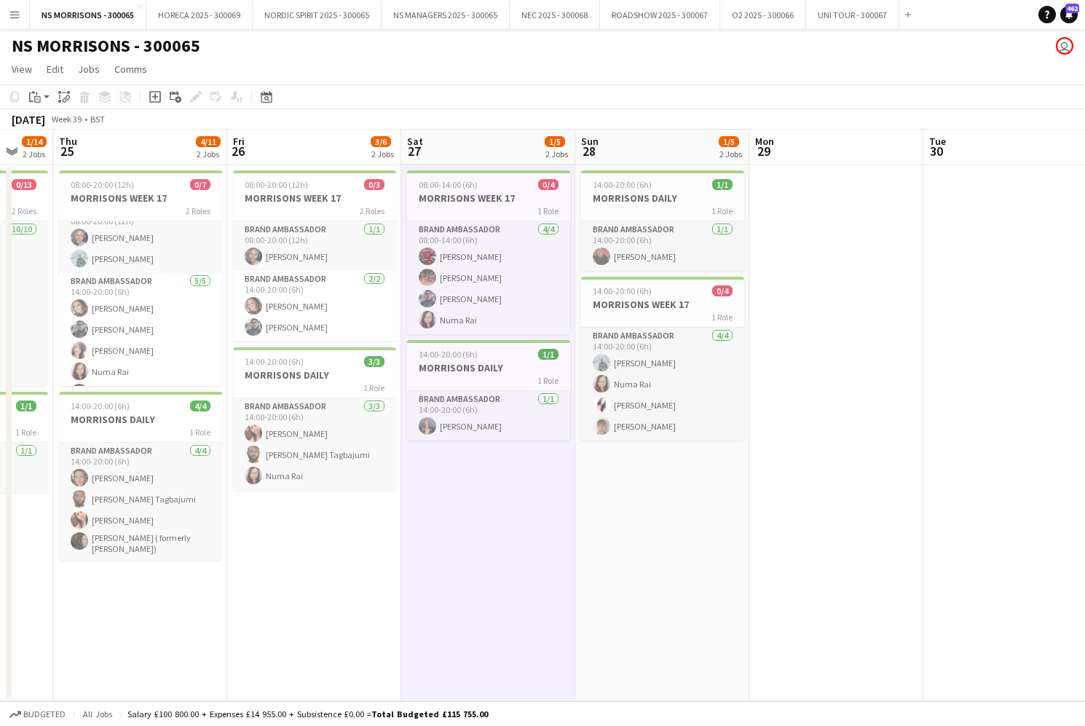
click at [507, 550] on app-date-cell "08:00-14:00 (6h) 0/4 MORRISONS WEEK 17 1 Role Brand Ambassador [DATE] 08:00-14:…" at bounding box center [488, 433] width 174 height 537
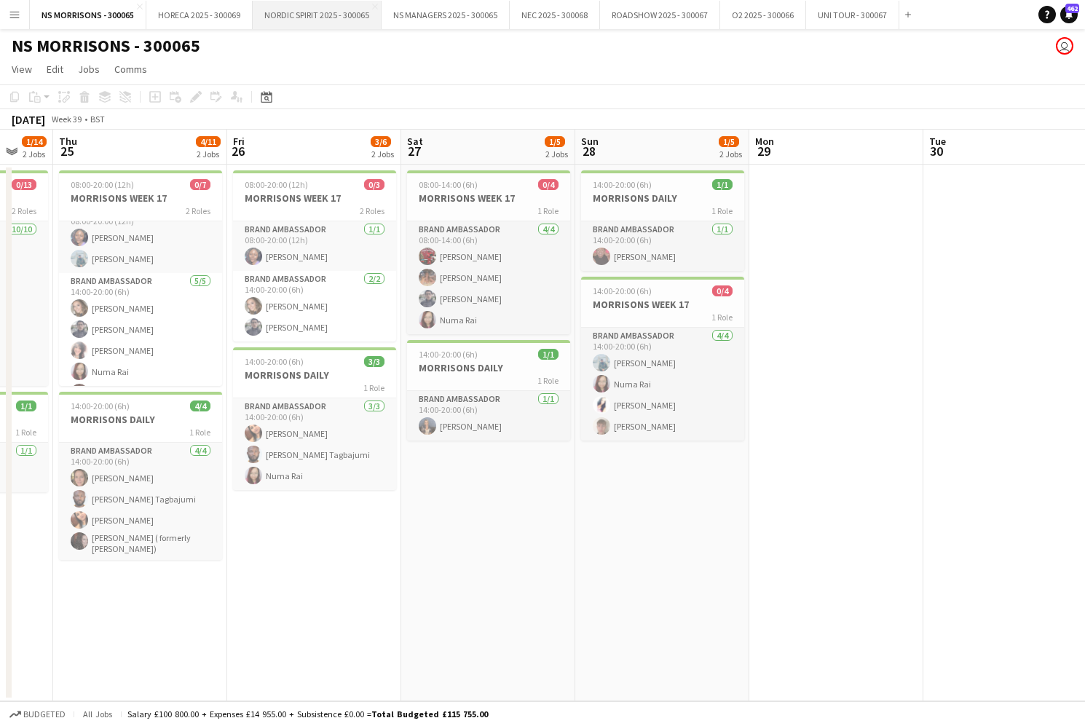
click at [309, 18] on button "NORDIC SPIRIT 2025 - 300065 Close" at bounding box center [317, 15] width 129 height 28
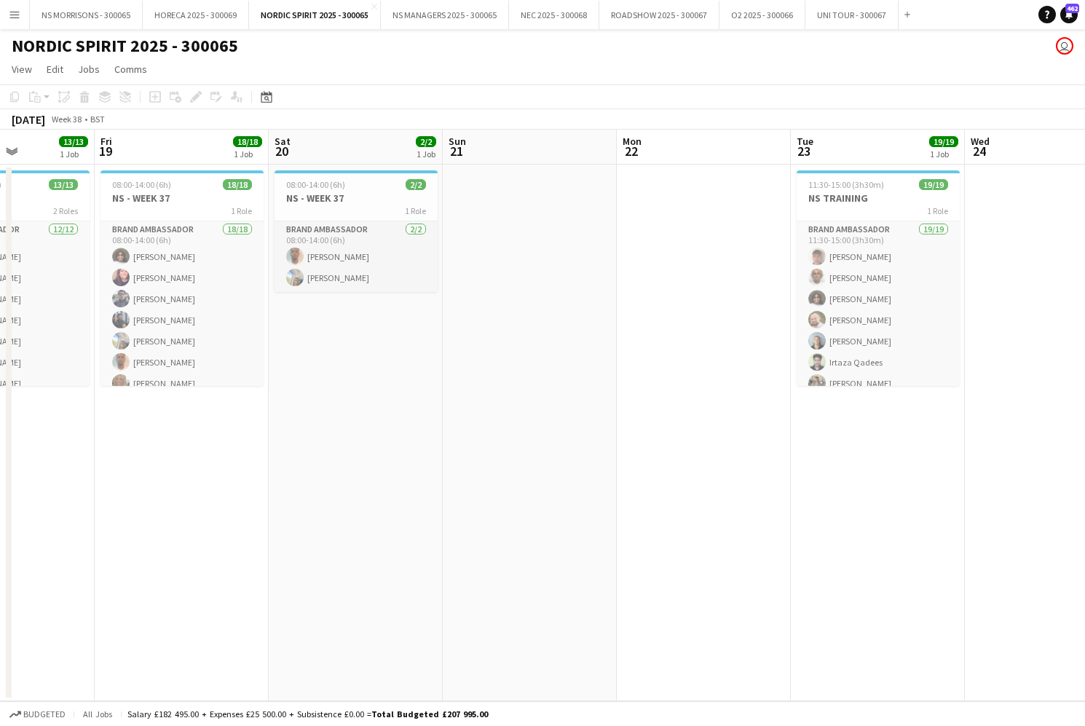
scroll to position [0, 423]
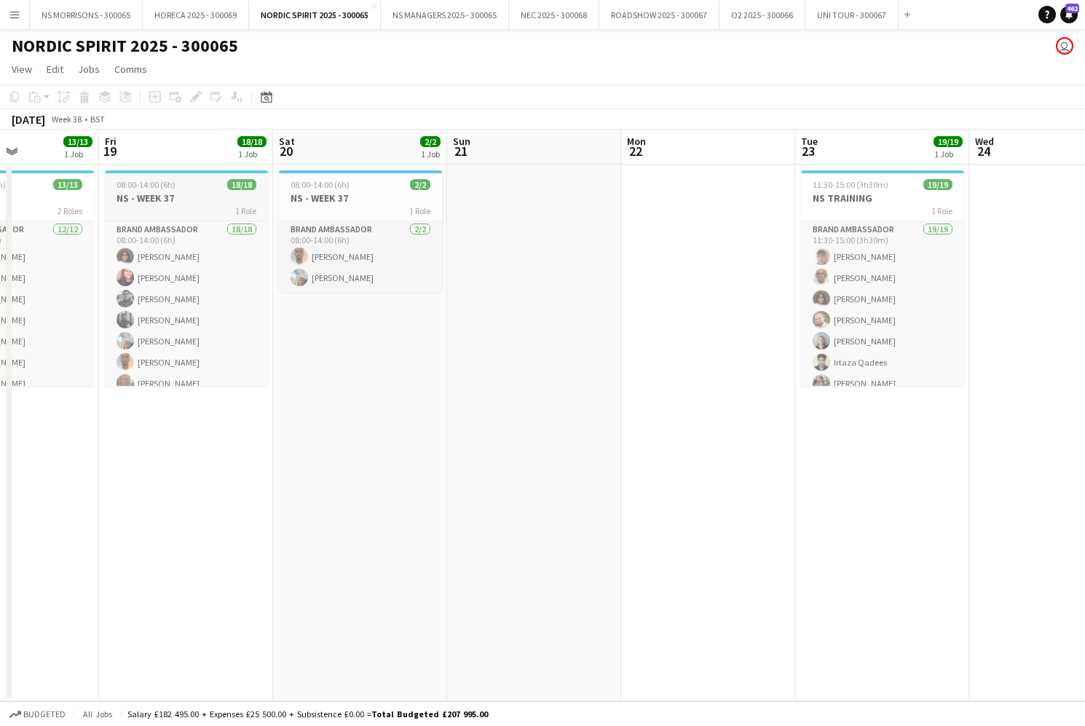
click at [132, 192] on h3 "NS - WEEK 37" at bounding box center [186, 198] width 163 height 13
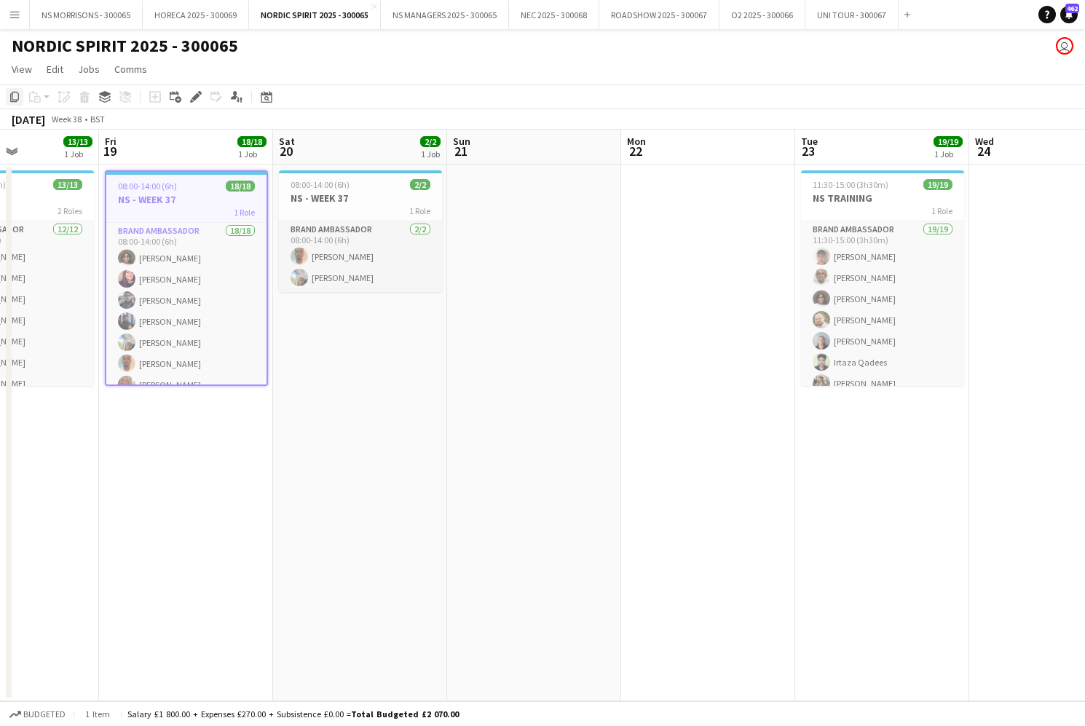
click at [12, 97] on icon "Copy" at bounding box center [15, 97] width 12 height 12
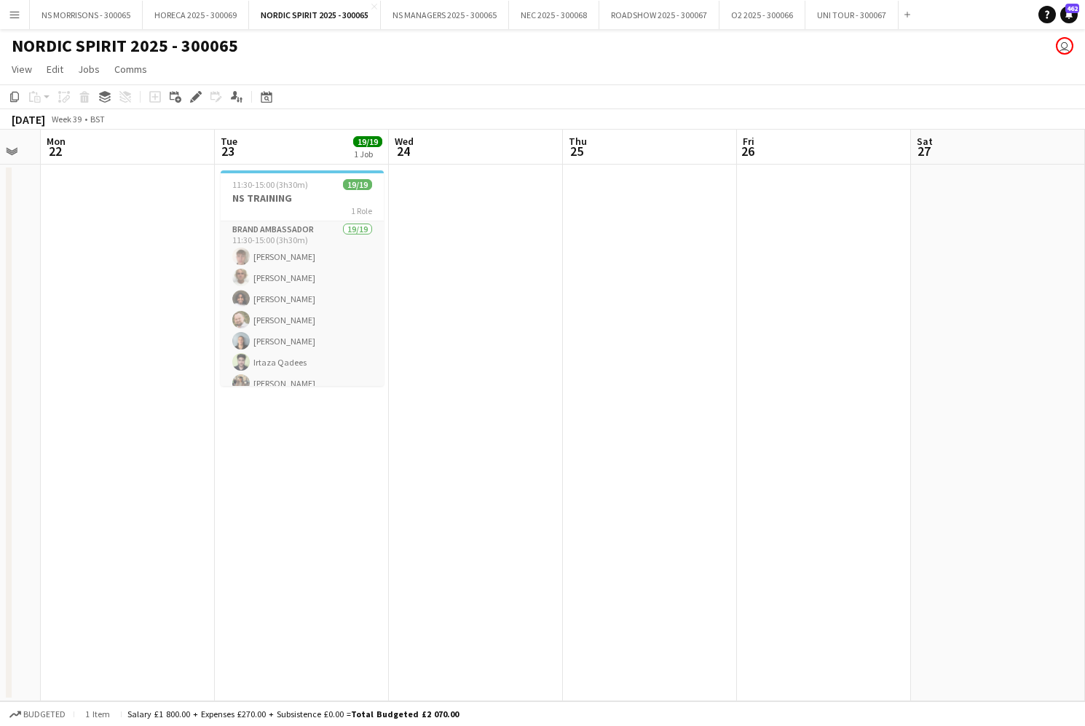
scroll to position [0, 307]
click at [95, 213] on app-date-cell at bounding box center [129, 433] width 174 height 537
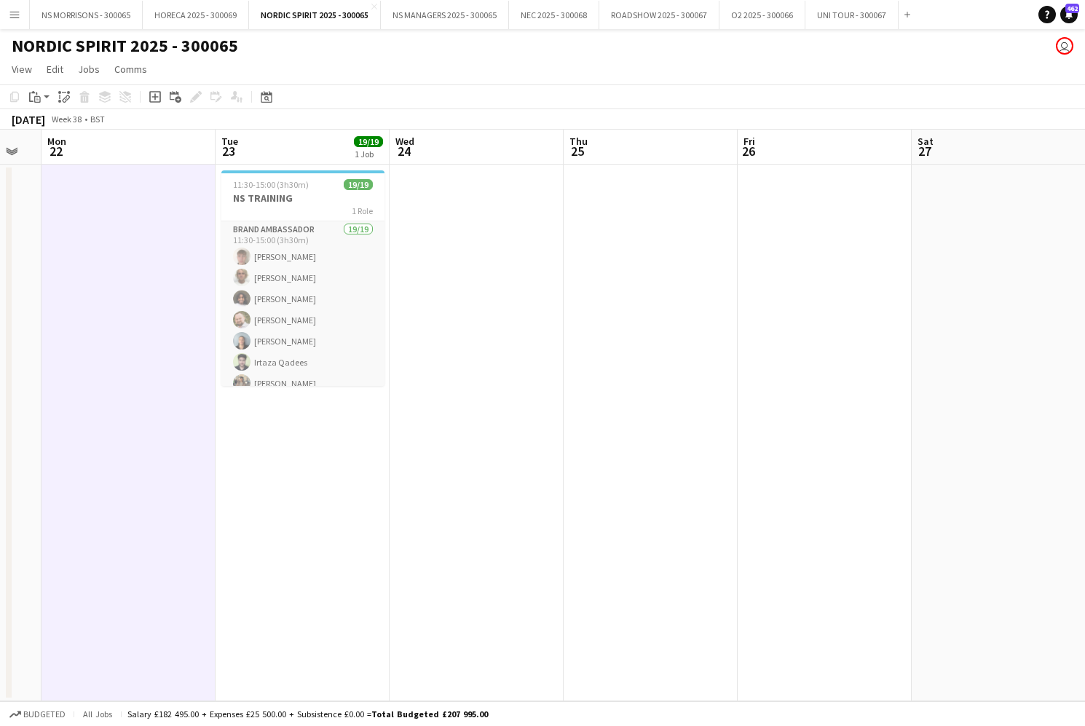
scroll to position [0, 312]
click at [352, 423] on app-date-cell "11:30-15:00 (3h30m) 19/19 NS TRAINING 1 Role Brand Ambassador 19/19 11:30-15:00…" at bounding box center [298, 433] width 174 height 537
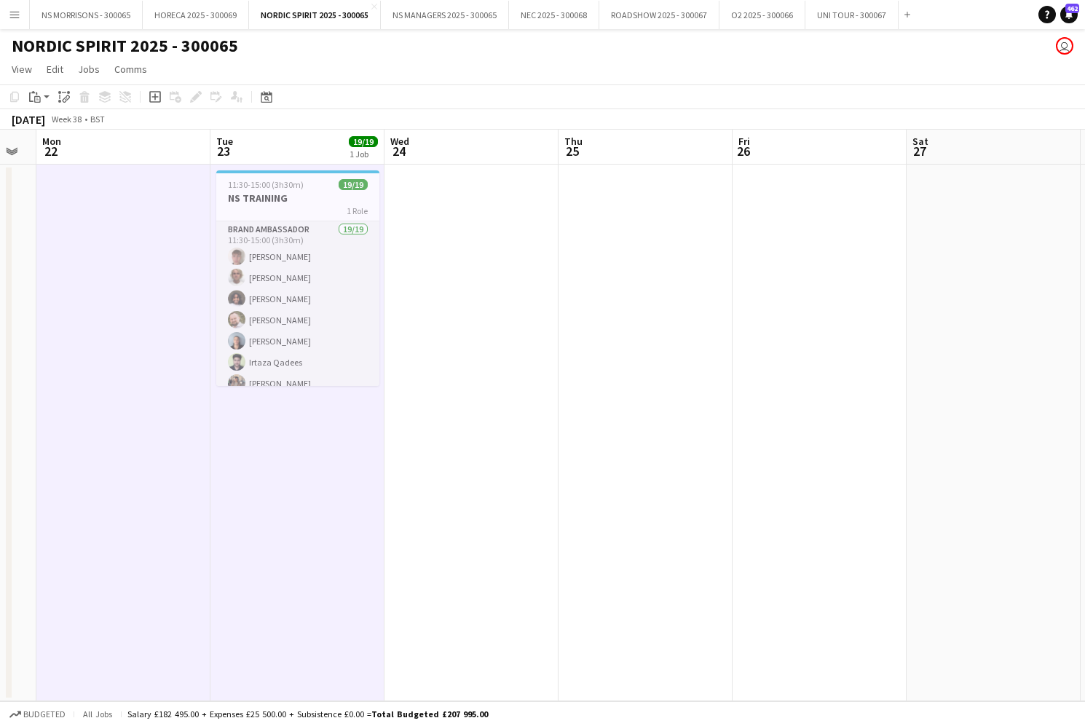
drag, startPoint x: 449, startPoint y: 342, endPoint x: 629, endPoint y: 321, distance: 182.0
click at [452, 342] on app-date-cell at bounding box center [472, 433] width 174 height 537
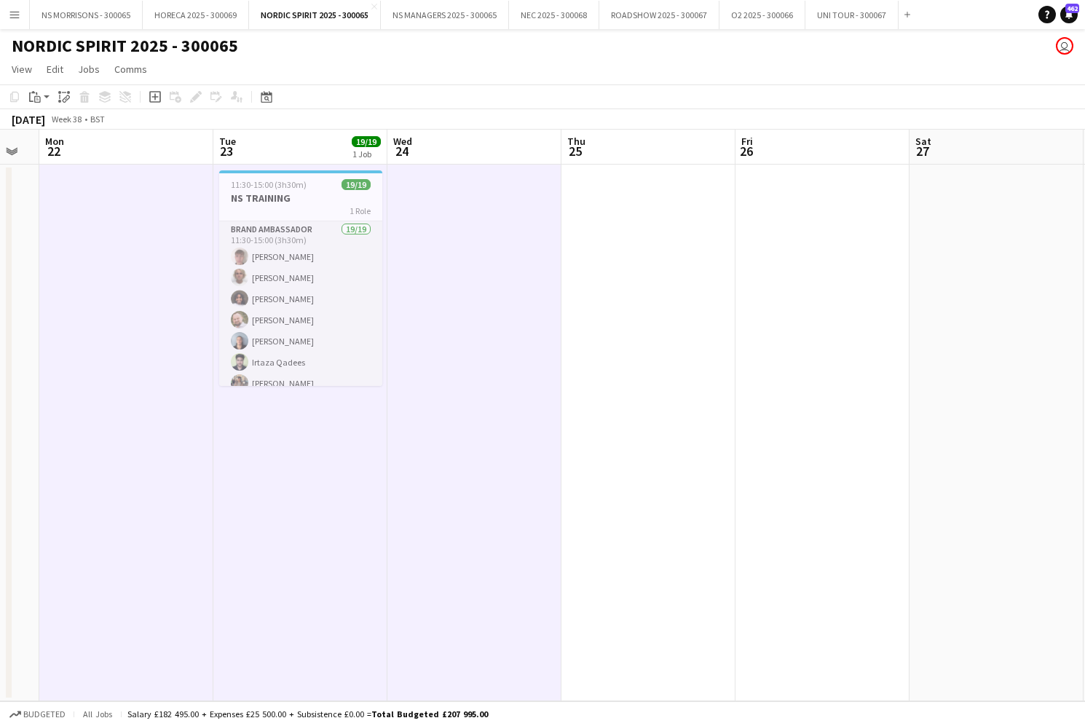
drag, startPoint x: 632, startPoint y: 320, endPoint x: 814, endPoint y: 302, distance: 182.3
click at [633, 320] on app-date-cell at bounding box center [649, 433] width 174 height 537
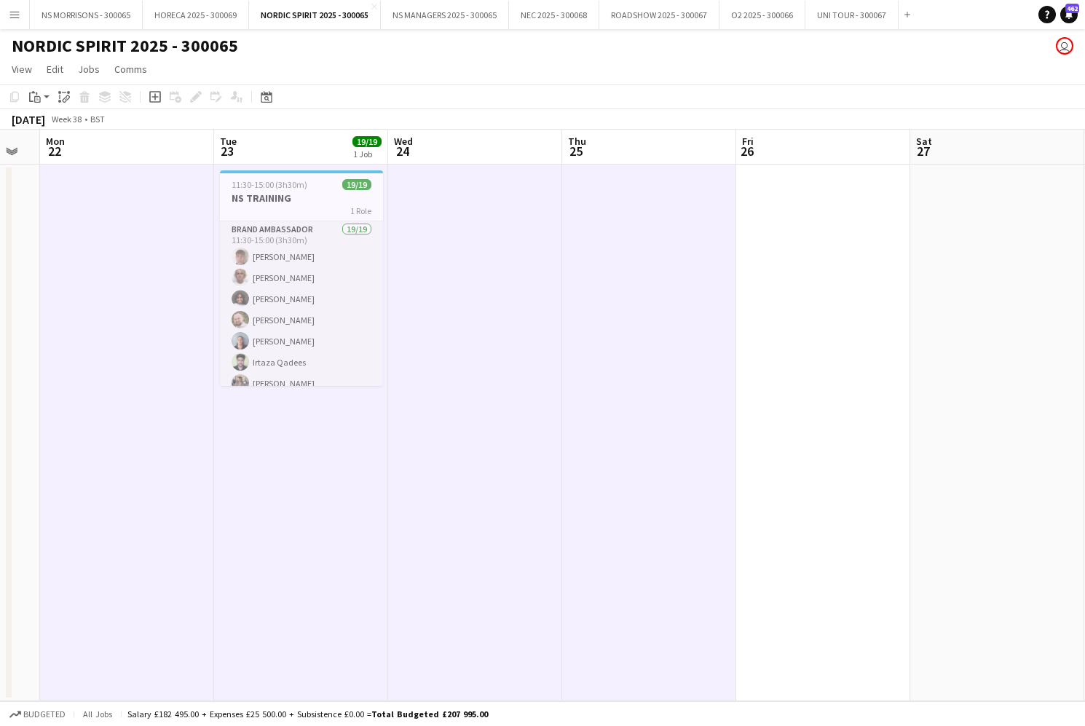
drag, startPoint x: 821, startPoint y: 301, endPoint x: 836, endPoint y: 299, distance: 15.5
click at [822, 301] on app-date-cell at bounding box center [823, 433] width 174 height 537
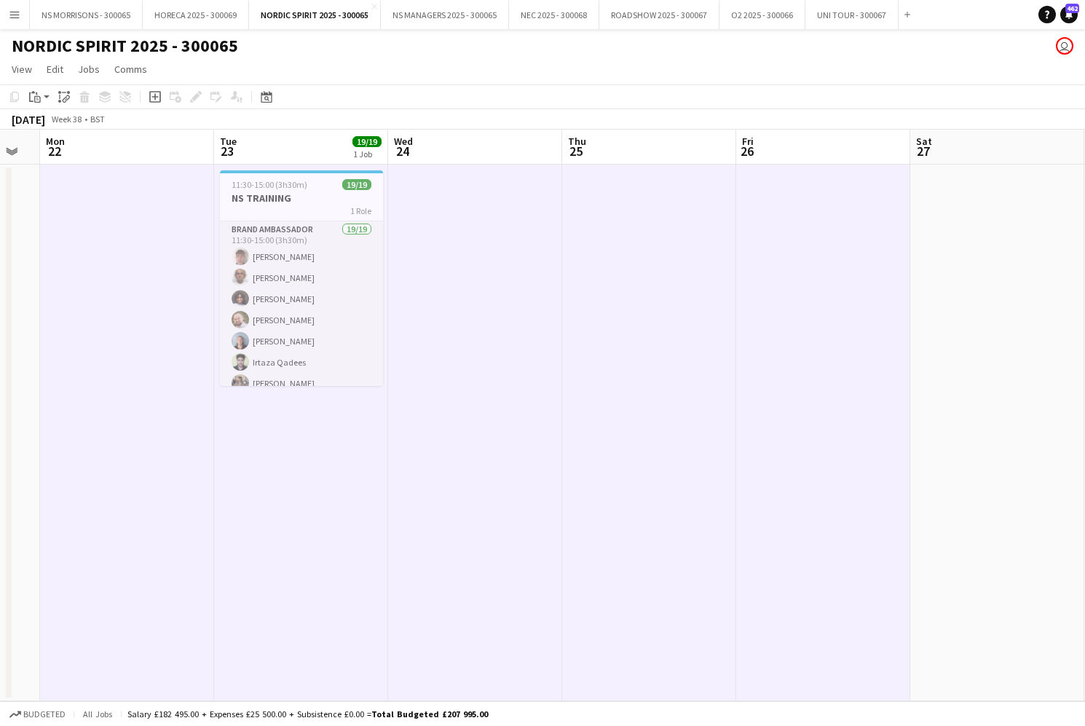
scroll to position [0, 307]
click at [964, 287] on app-date-cell at bounding box center [998, 433] width 174 height 537
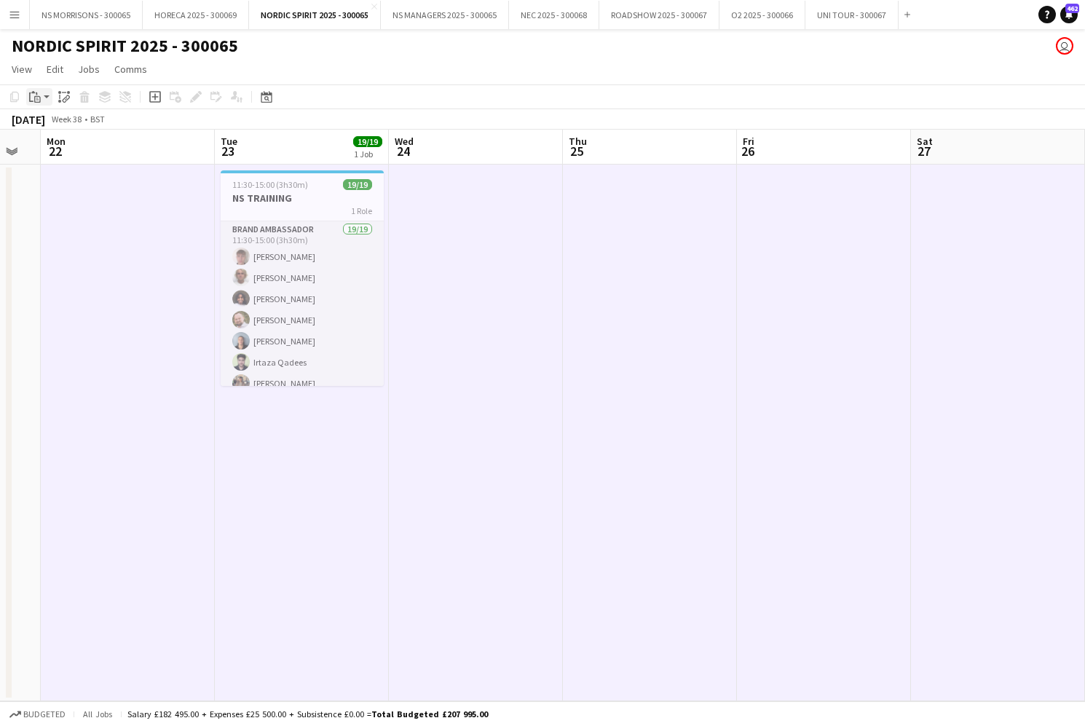
click at [36, 99] on icon "Paste" at bounding box center [35, 97] width 12 height 12
click at [51, 130] on link "Paste Command V" at bounding box center [96, 124] width 115 height 13
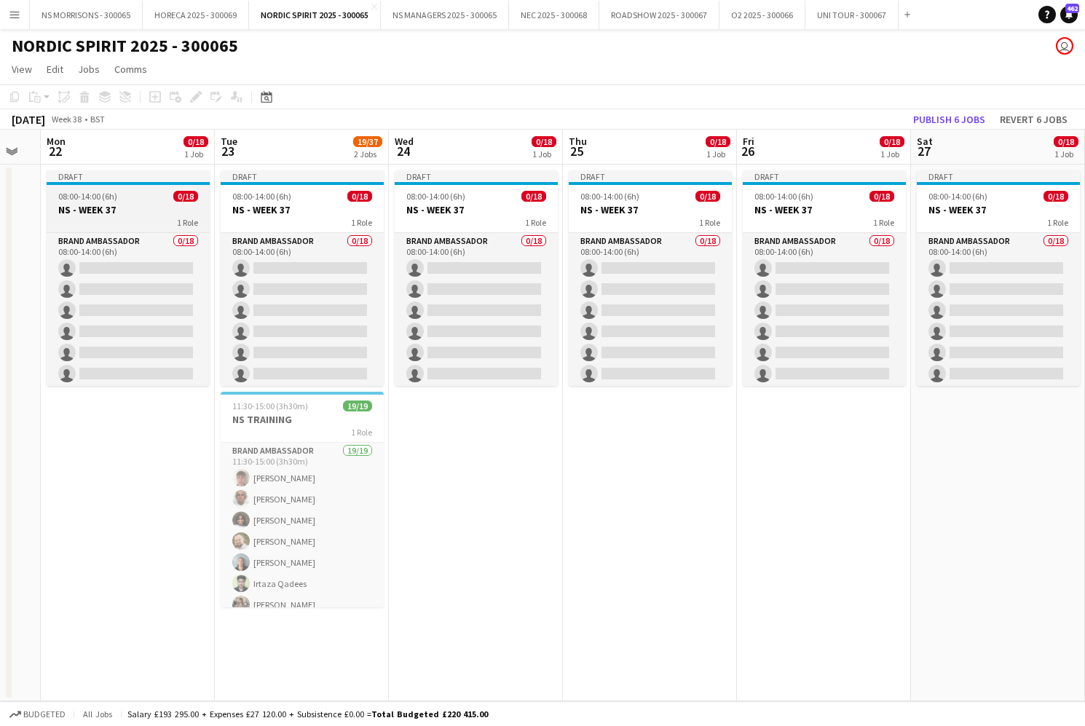
click at [125, 213] on h3 "NS - WEEK 37" at bounding box center [128, 209] width 163 height 13
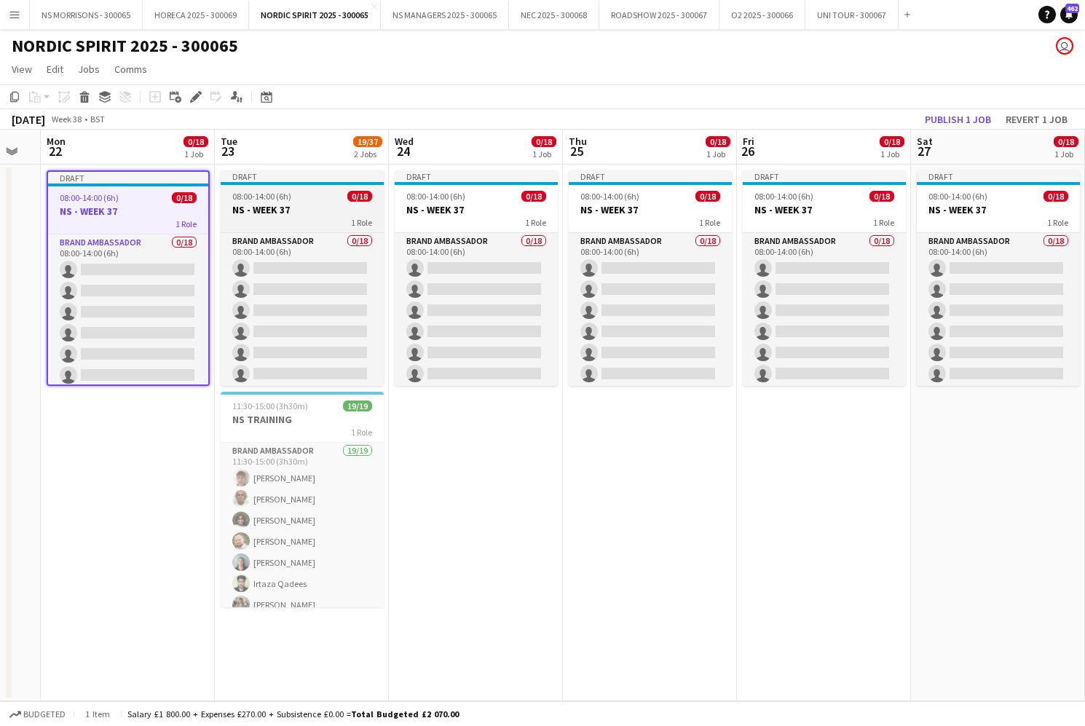
click at [333, 208] on h3 "NS - WEEK 37" at bounding box center [302, 209] width 163 height 13
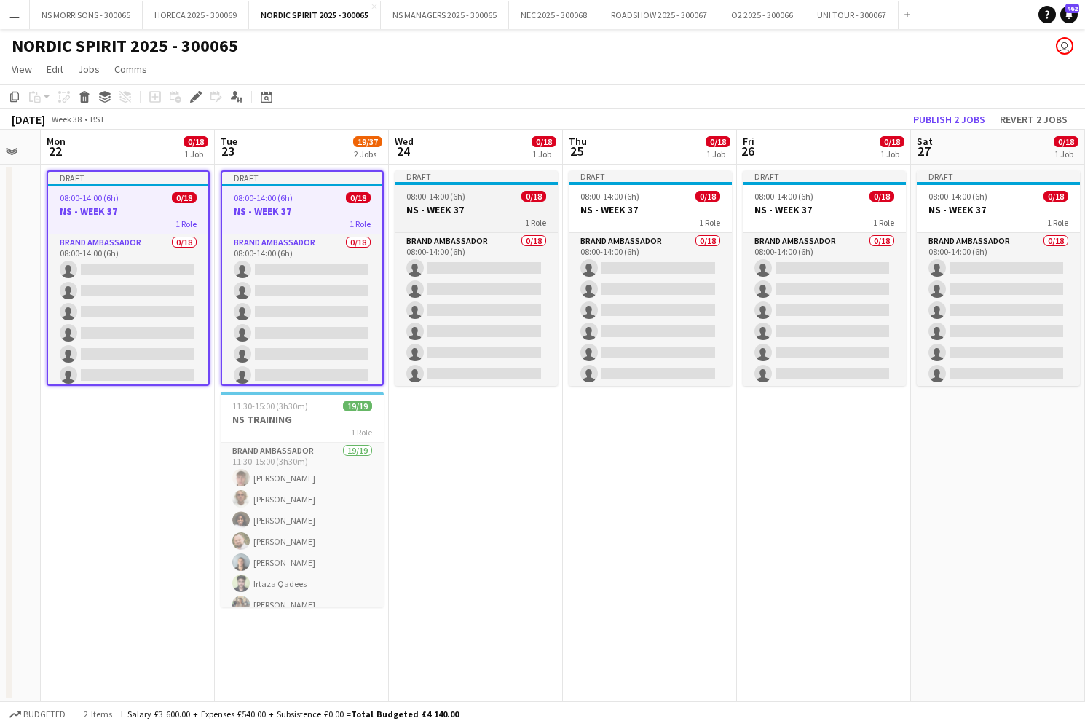
click at [490, 211] on h3 "NS - WEEK 37" at bounding box center [476, 209] width 163 height 13
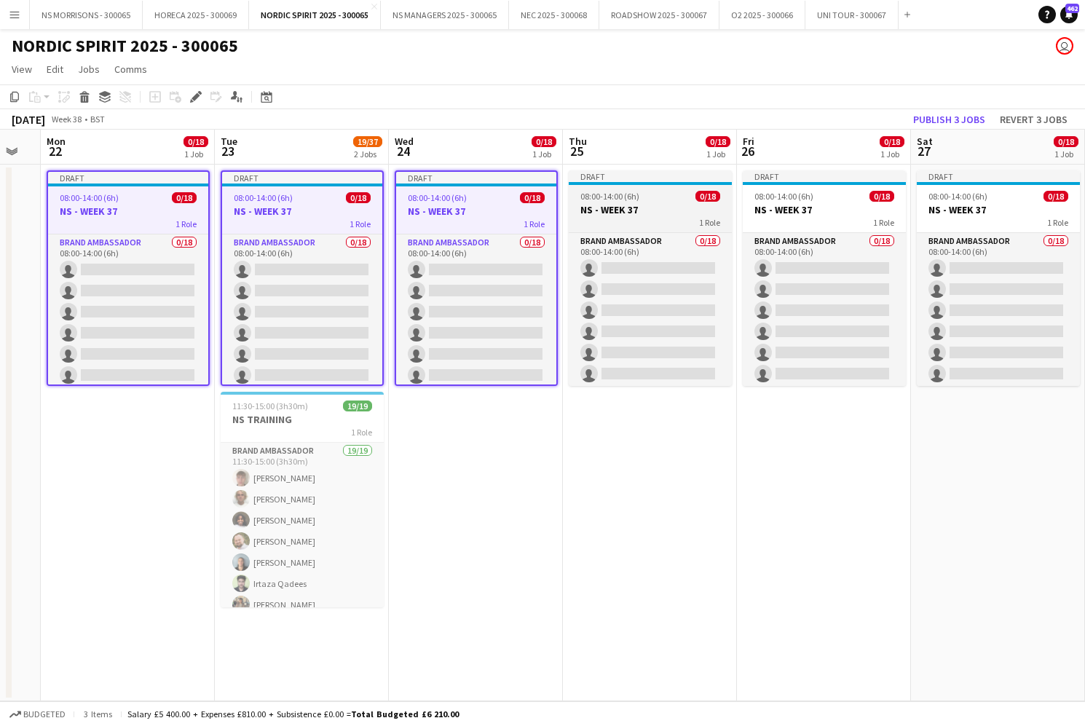
click at [677, 208] on h3 "NS - WEEK 37" at bounding box center [650, 209] width 163 height 13
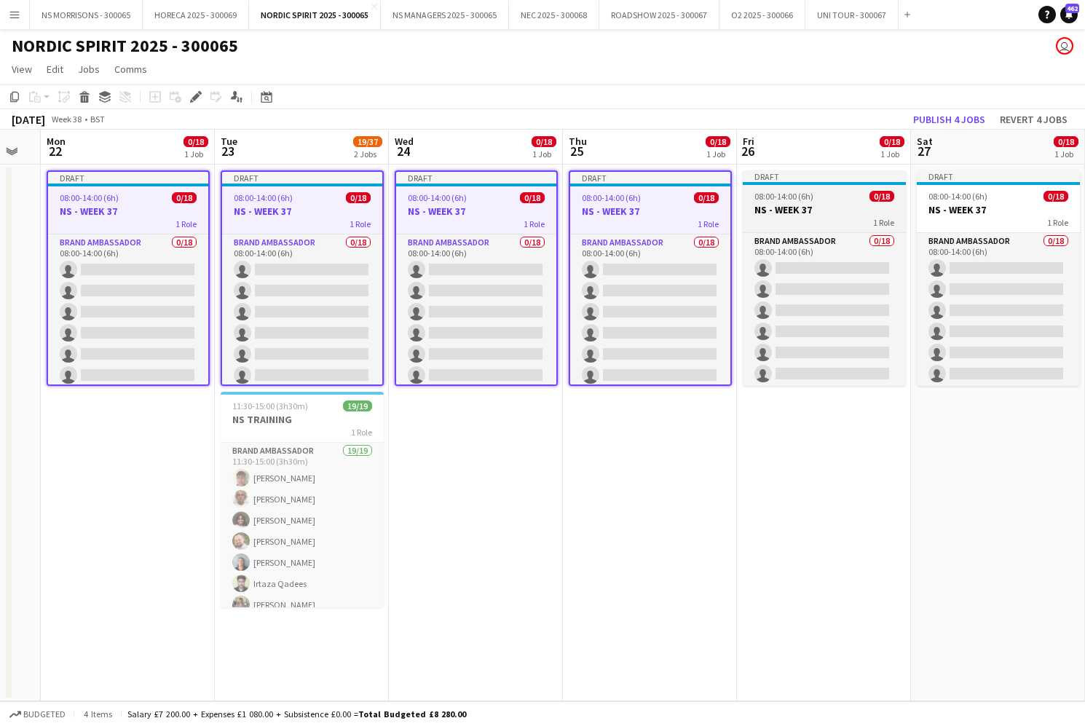
click at [816, 201] on div "08:00-14:00 (6h) 0/18" at bounding box center [824, 196] width 163 height 11
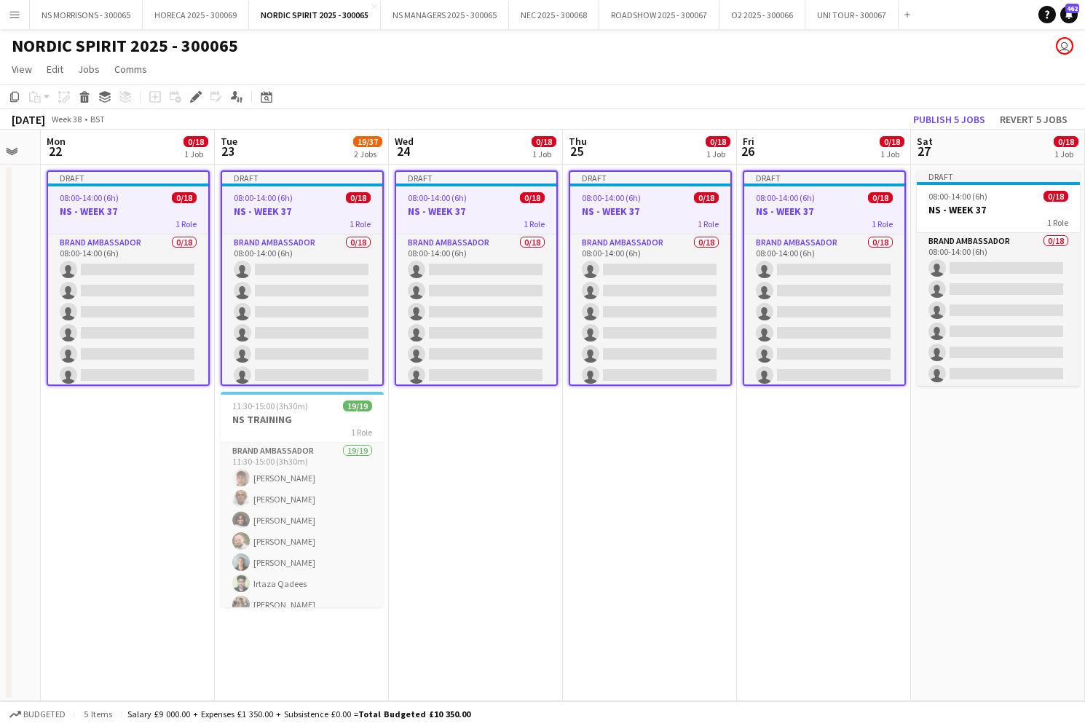
drag, startPoint x: 1001, startPoint y: 217, endPoint x: 850, endPoint y: 202, distance: 151.6
click at [1001, 217] on div "1 Role" at bounding box center [998, 222] width 163 height 12
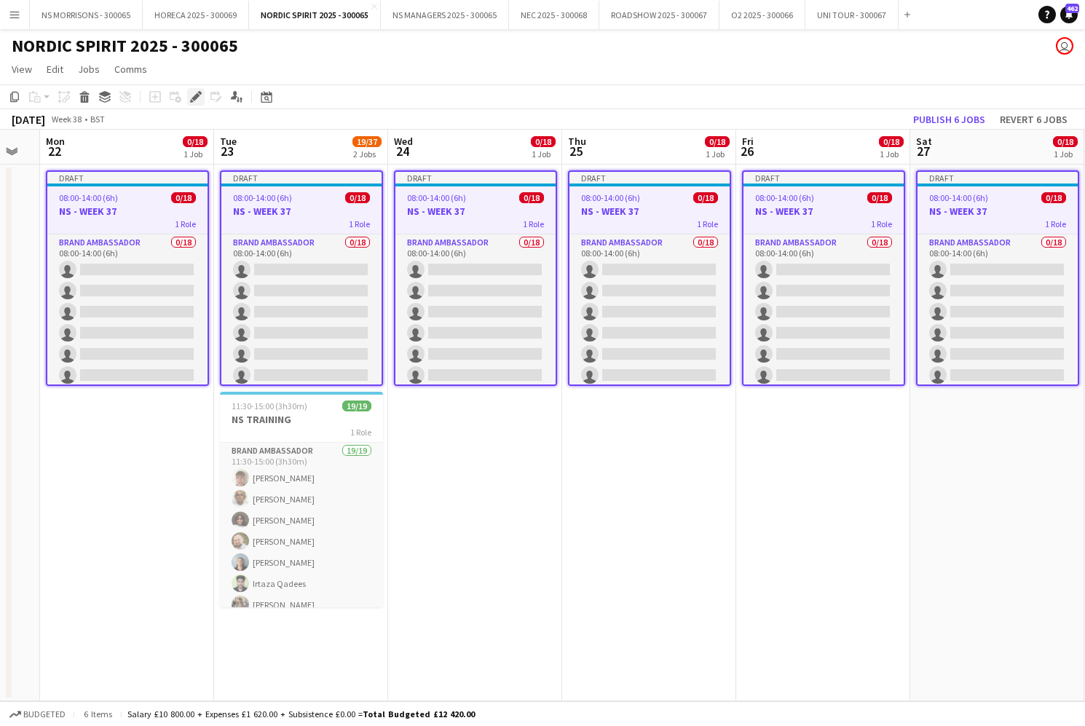
click at [202, 101] on div "Edit" at bounding box center [195, 96] width 17 height 17
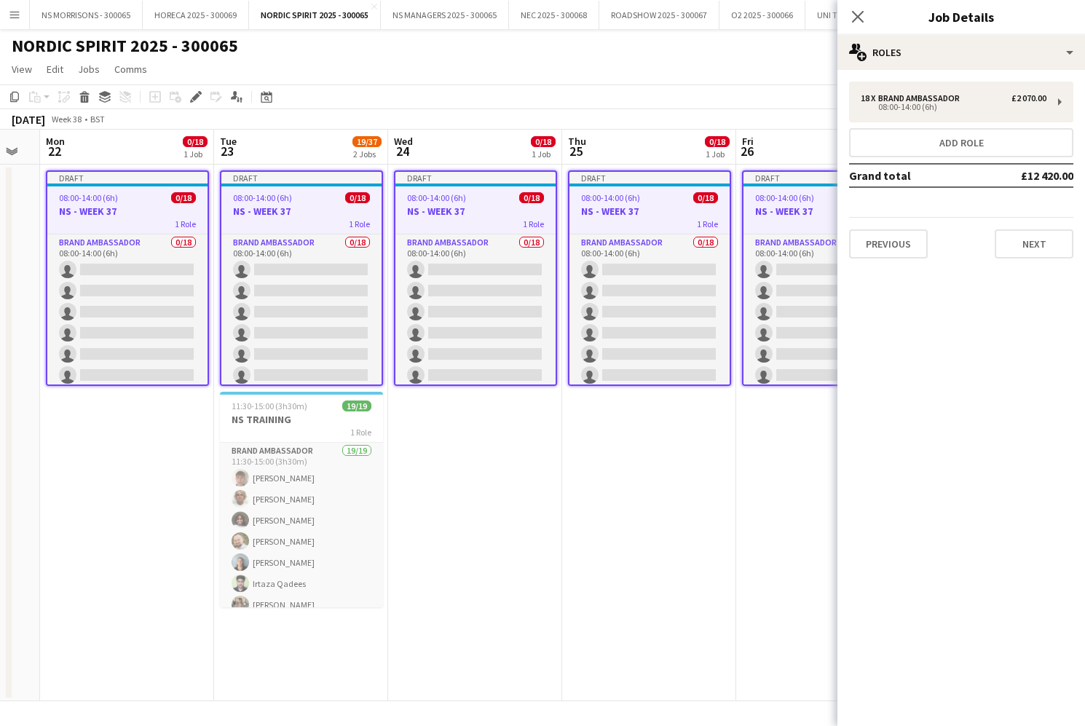
drag, startPoint x: 1002, startPoint y: 247, endPoint x: 1001, endPoint y: 228, distance: 19.0
click at [1002, 247] on button "Next" at bounding box center [1034, 243] width 79 height 29
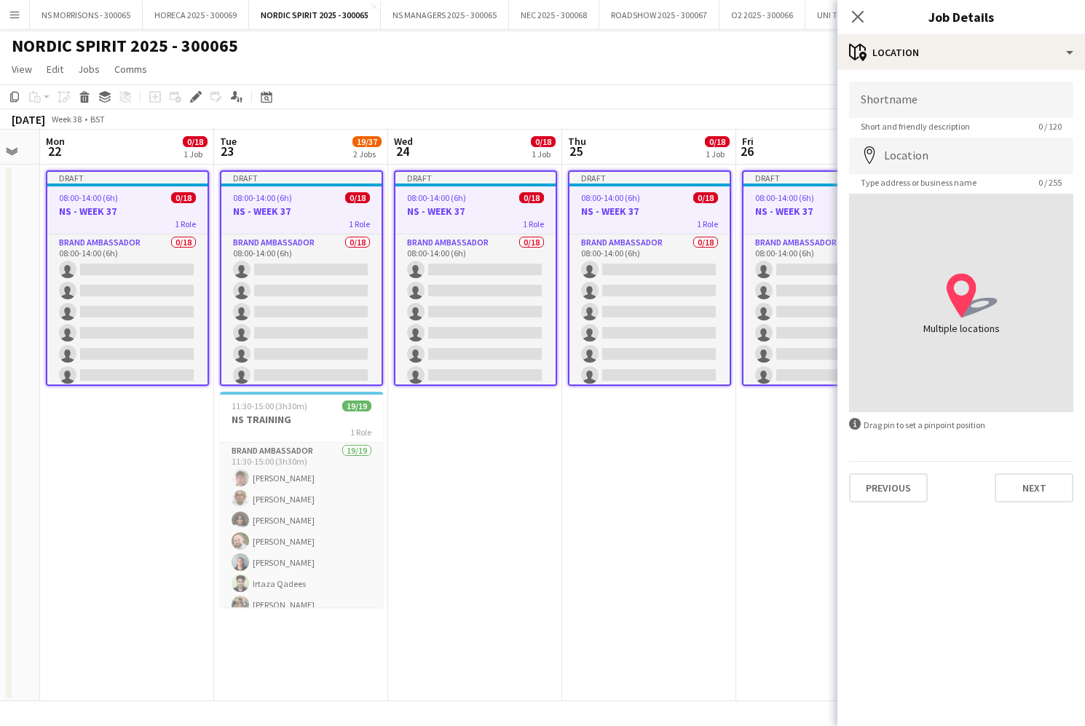
drag, startPoint x: 1034, startPoint y: 481, endPoint x: 1007, endPoint y: 306, distance: 177.6
click at [1035, 479] on button "Next" at bounding box center [1034, 487] width 79 height 29
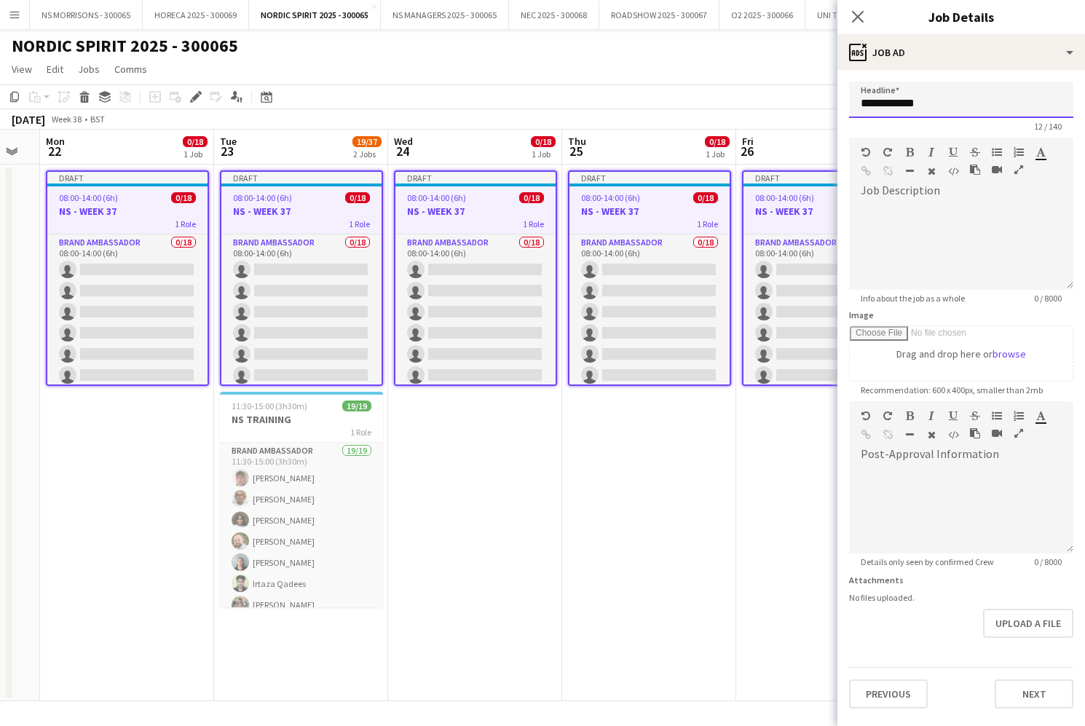
drag, startPoint x: 921, startPoint y: 101, endPoint x: 942, endPoint y: 98, distance: 21.3
click at [942, 98] on input "**********" at bounding box center [961, 100] width 224 height 36
type input "**********"
click at [1047, 699] on button "Next" at bounding box center [1034, 694] width 79 height 29
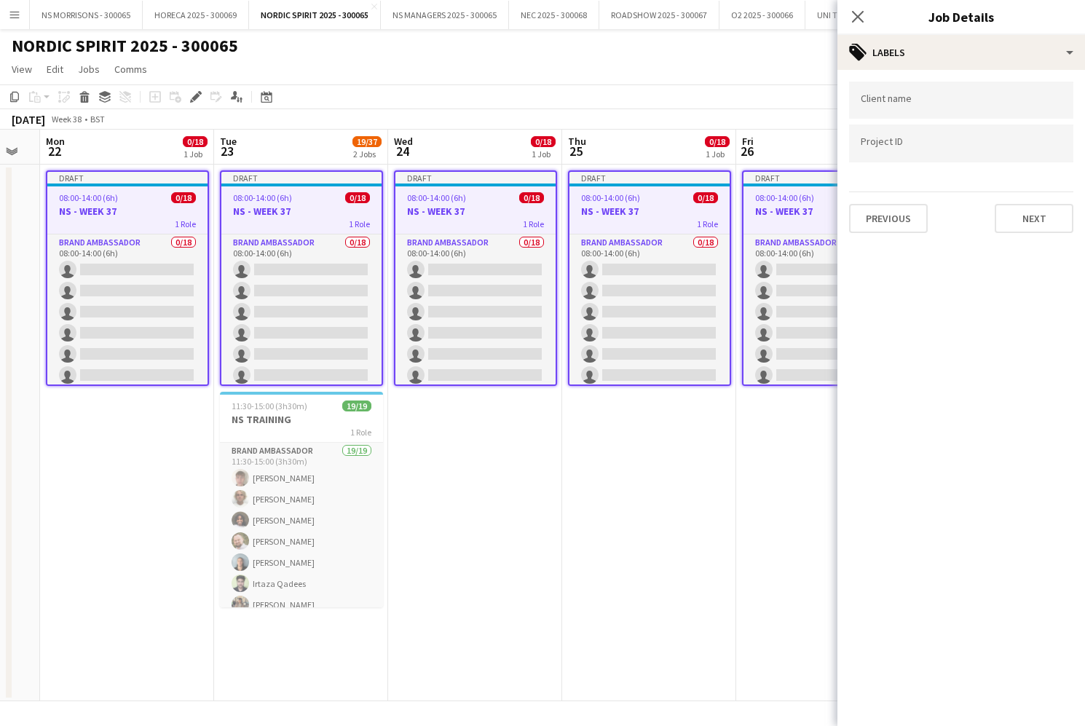
type input "*******"
click at [1022, 231] on button "Next" at bounding box center [1034, 218] width 79 height 29
click at [1021, 159] on button "Next" at bounding box center [1034, 150] width 79 height 29
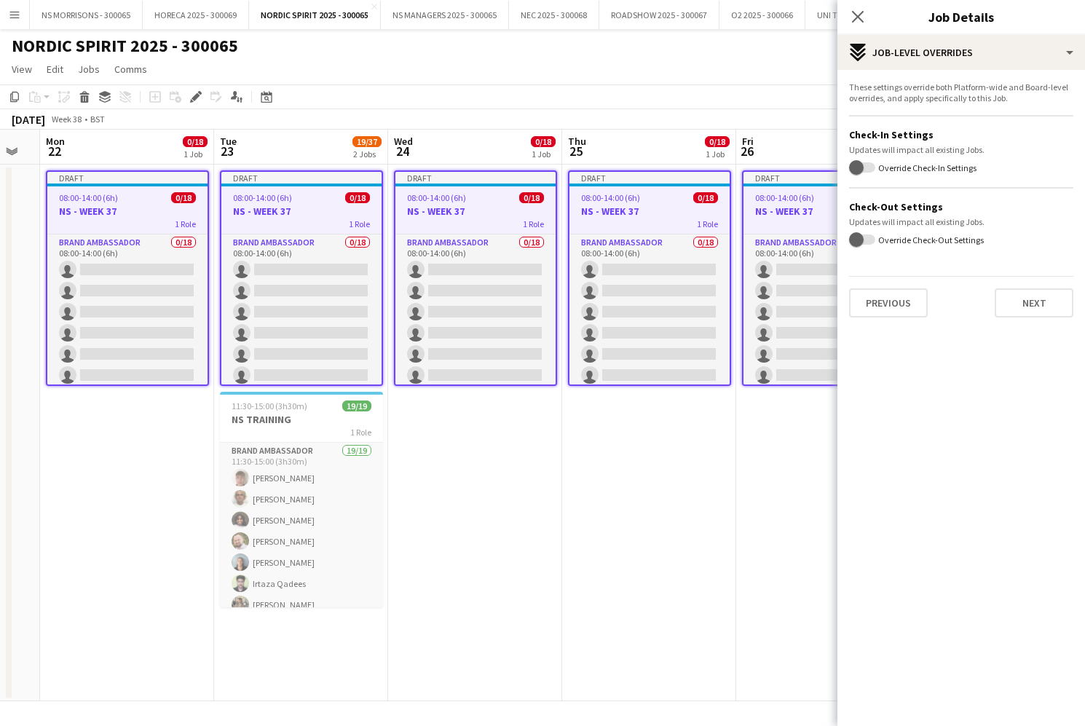
drag, startPoint x: 1049, startPoint y: 300, endPoint x: 968, endPoint y: 177, distance: 147.3
click at [1049, 298] on button "Next" at bounding box center [1034, 302] width 79 height 29
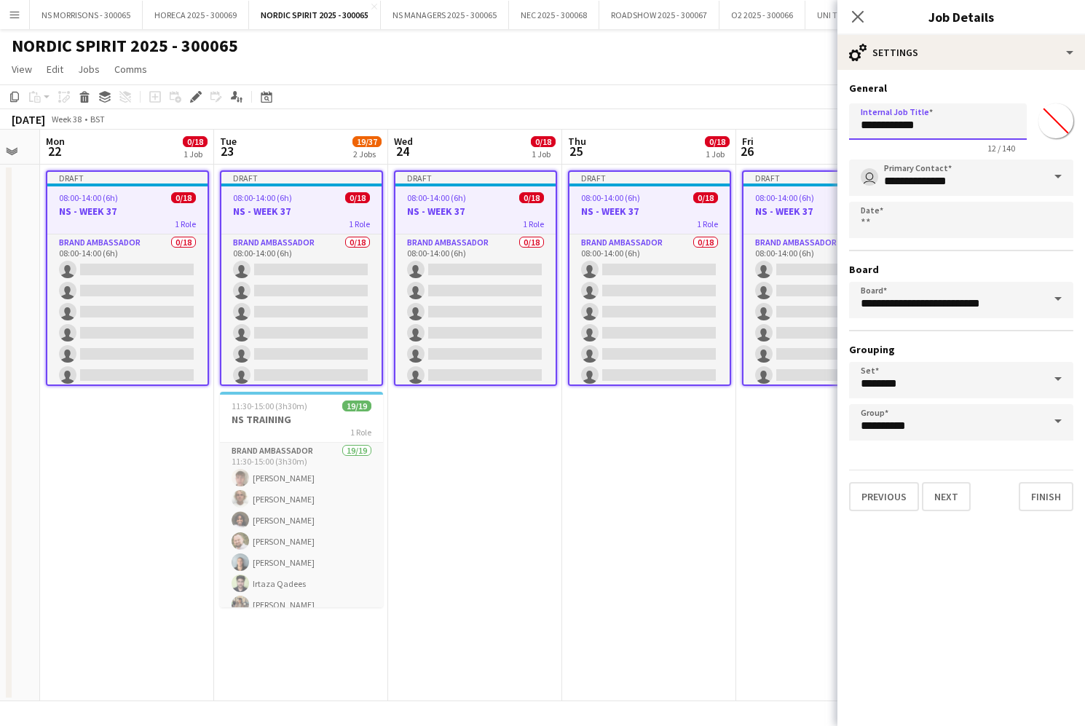
click at [921, 125] on input "**********" at bounding box center [938, 121] width 178 height 36
type input "**********"
click at [1051, 492] on button "Finish" at bounding box center [1046, 496] width 55 height 29
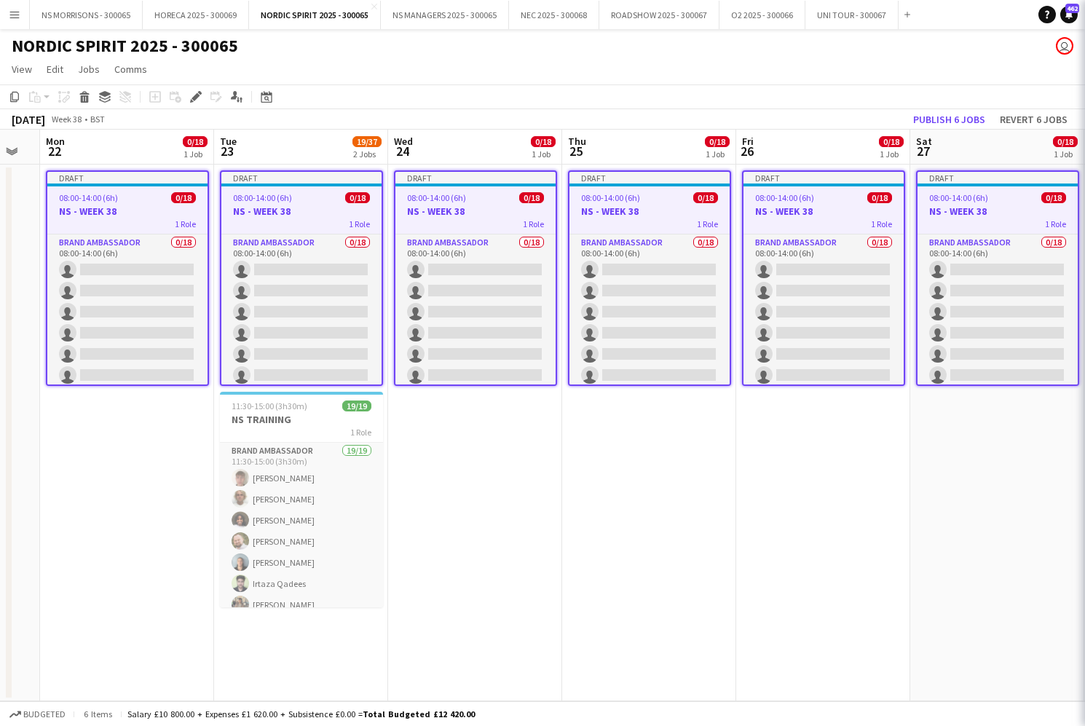
click at [611, 554] on app-date-cell "Draft 08:00-14:00 (6h) 0/18 NS - WEEK 38 1 Role Brand Ambassador 0/18 08:00-14:…" at bounding box center [649, 433] width 174 height 537
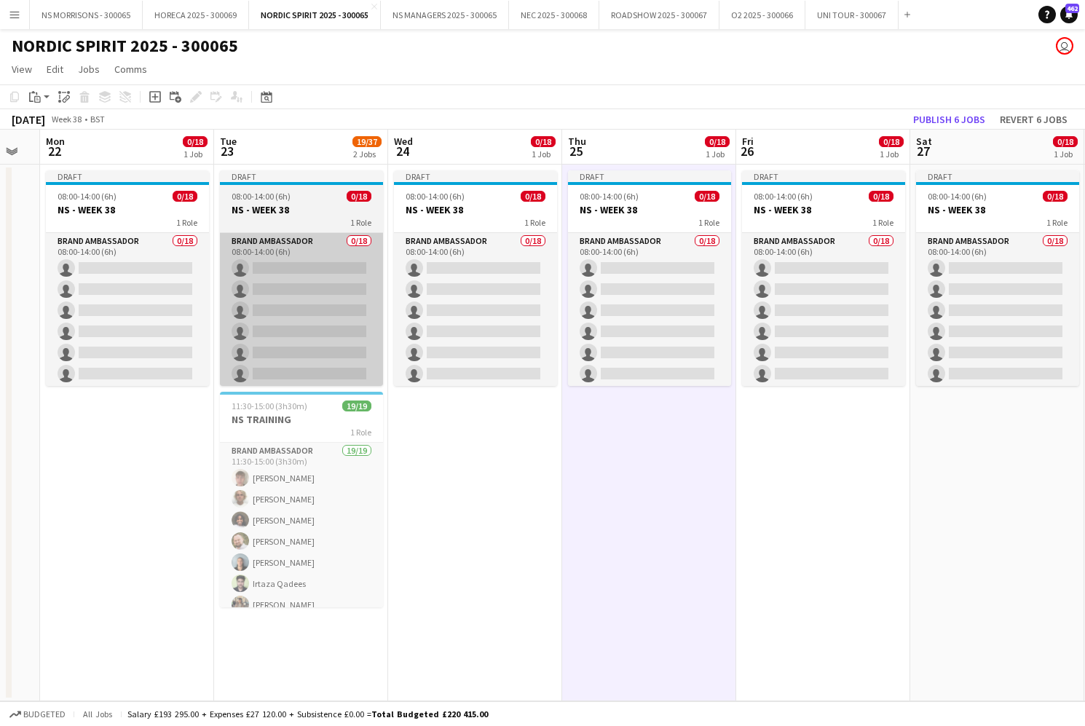
drag, startPoint x: 181, startPoint y: 283, endPoint x: 337, endPoint y: 284, distance: 155.9
click at [181, 283] on app-card-role "Brand Ambassador 0/18 08:00-14:00 (6h) single-neutral-actions single-neutral-ac…" at bounding box center [127, 437] width 163 height 409
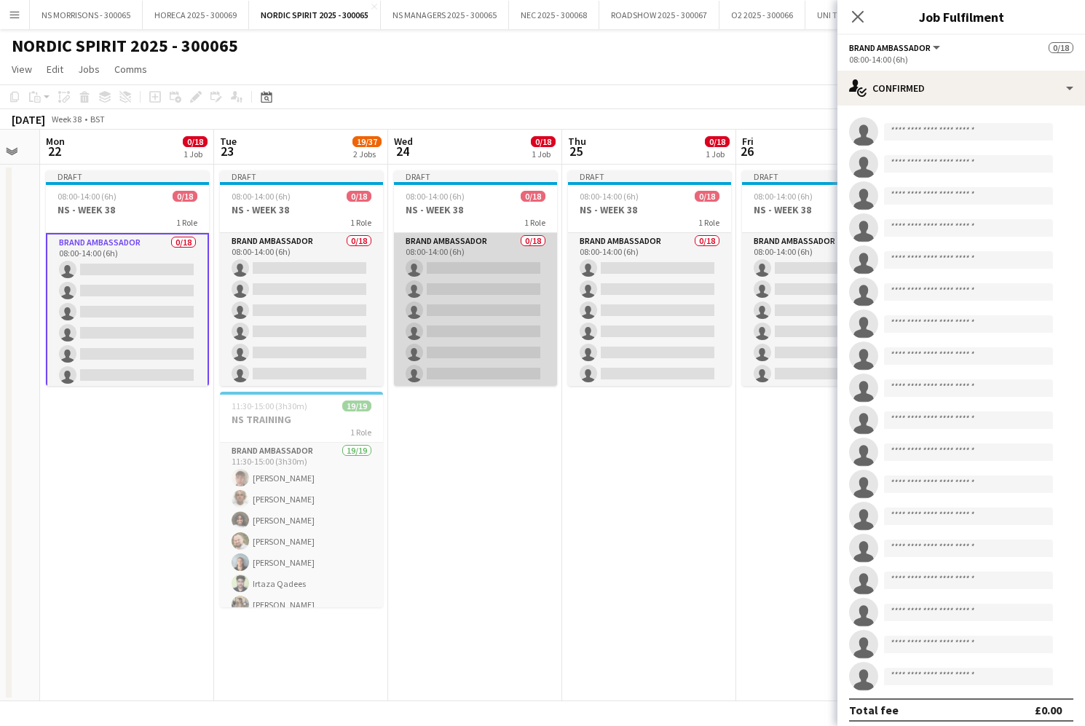
drag, startPoint x: 421, startPoint y: 286, endPoint x: 511, endPoint y: 287, distance: 90.3
click at [421, 286] on app-card-role "Brand Ambassador 0/18 08:00-14:00 (6h) single-neutral-actions single-neutral-ac…" at bounding box center [475, 437] width 163 height 409
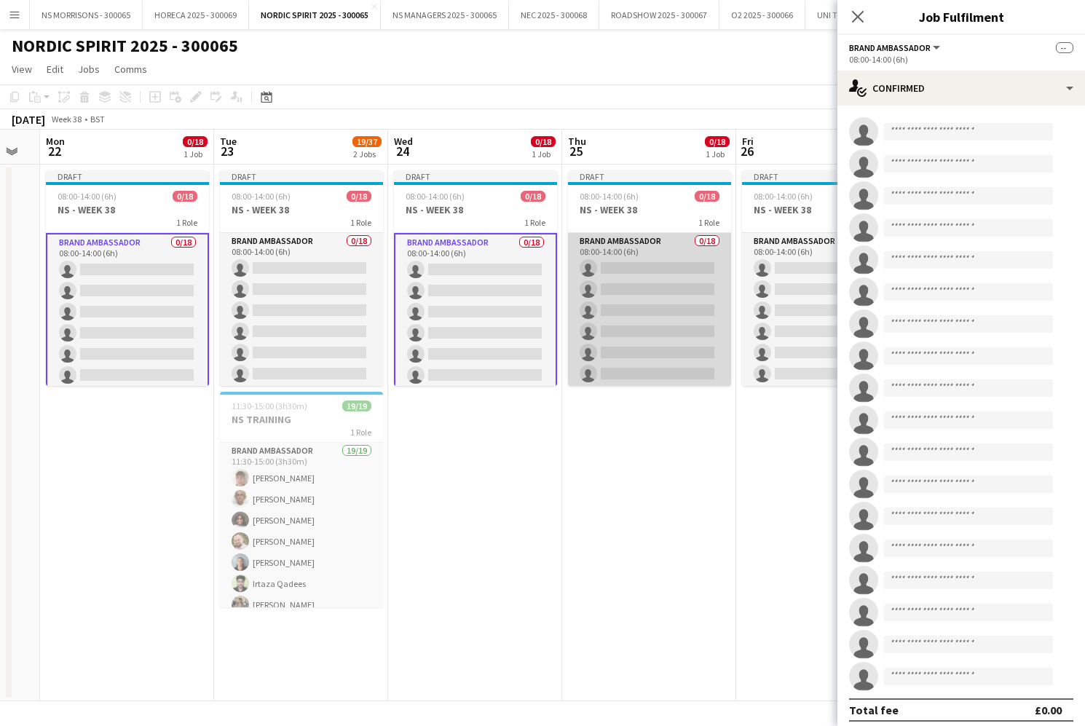
click at [709, 293] on app-card-role "Brand Ambassador 0/18 08:00-14:00 (6h) single-neutral-actions single-neutral-ac…" at bounding box center [649, 437] width 163 height 409
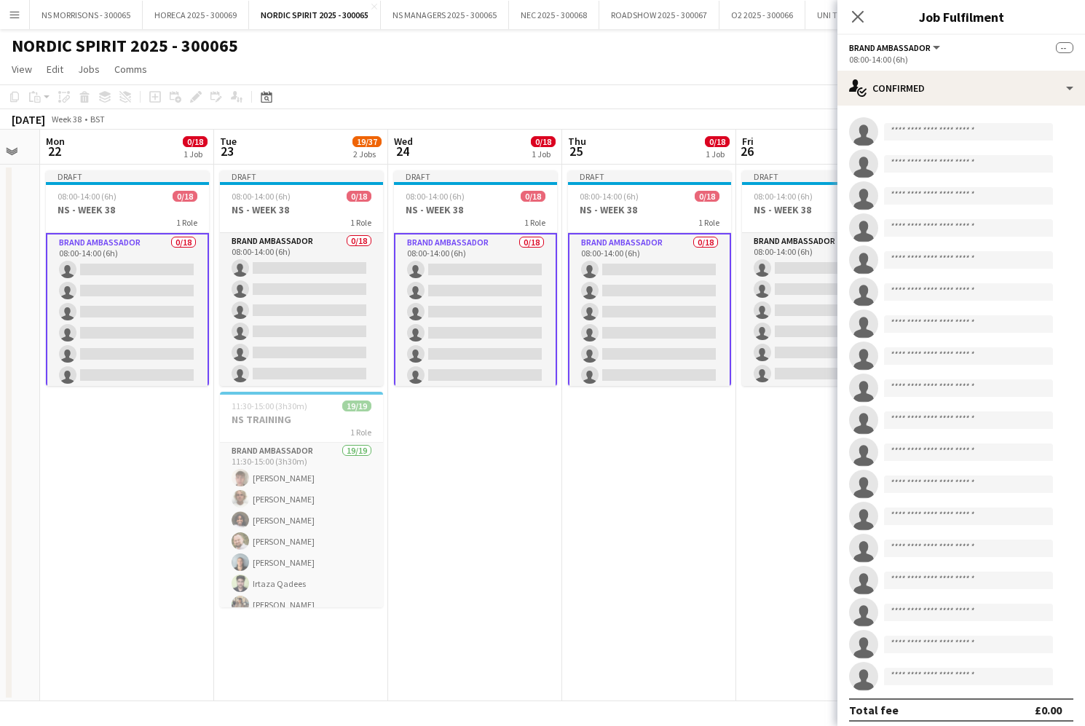
drag, startPoint x: 701, startPoint y: 292, endPoint x: 738, endPoint y: 290, distance: 36.5
click at [702, 292] on app-card-role "Brand Ambassador 0/18 08:00-14:00 (6h) single-neutral-actions single-neutral-ac…" at bounding box center [649, 439] width 163 height 412
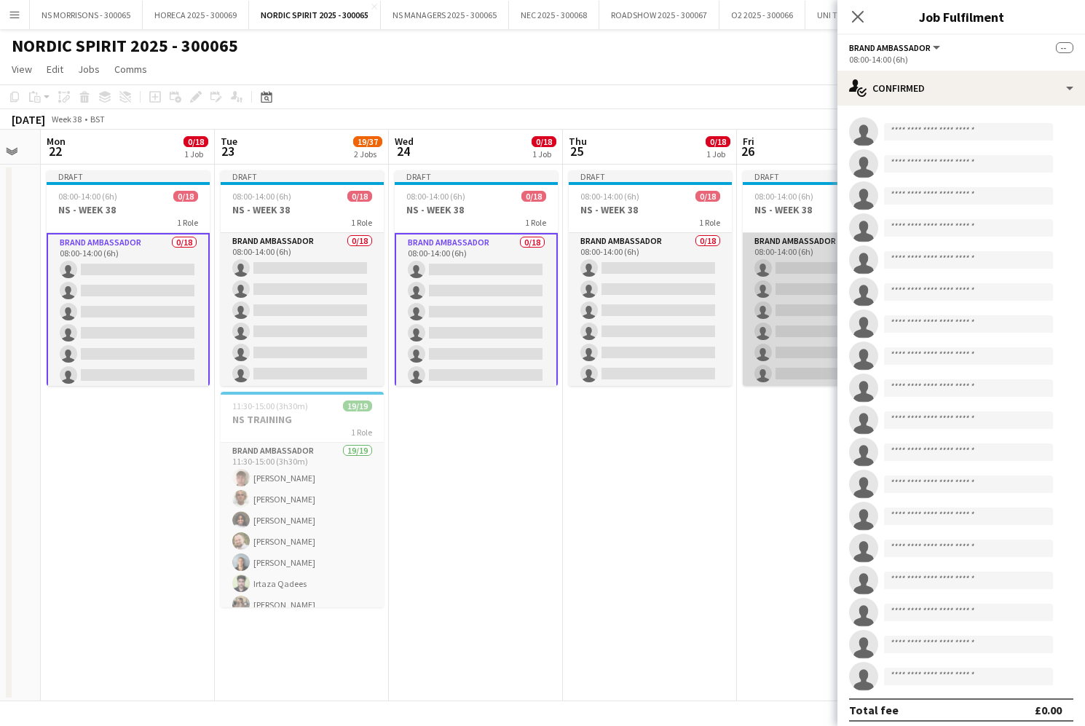
drag, startPoint x: 766, startPoint y: 288, endPoint x: 788, endPoint y: 290, distance: 22.6
click at [766, 288] on app-card-role "Brand Ambassador 0/18 08:00-14:00 (6h) single-neutral-actions single-neutral-ac…" at bounding box center [824, 437] width 163 height 409
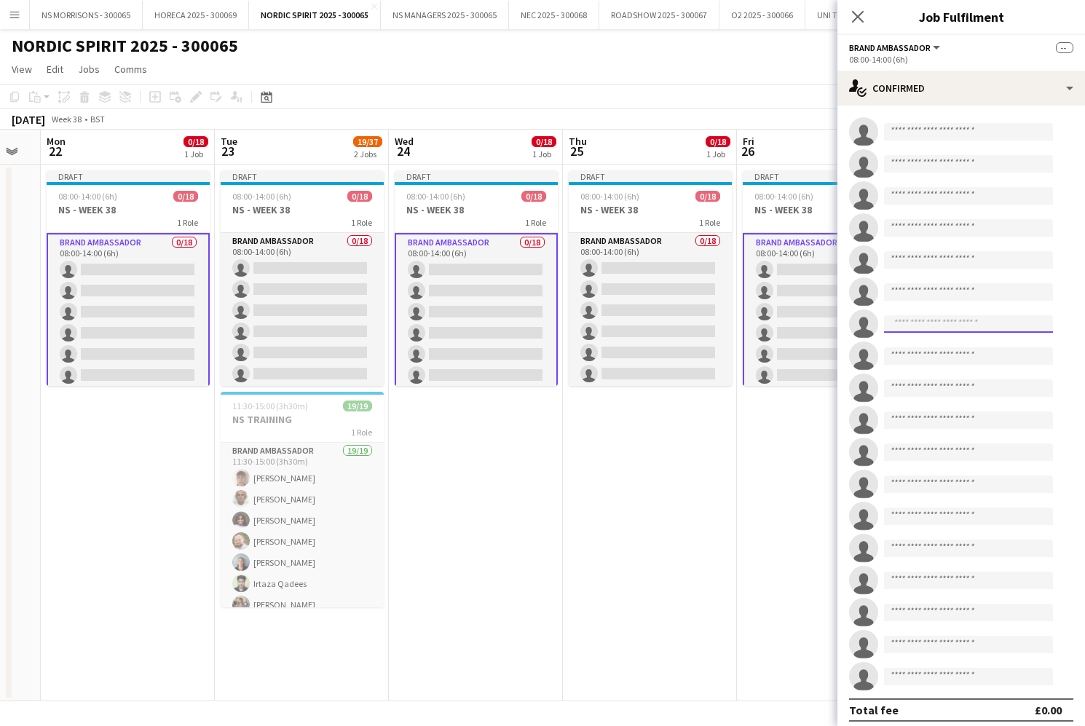
click at [921, 326] on input at bounding box center [968, 323] width 169 height 17
type input "*****"
click at [922, 345] on span "[PERSON_NAME] ( formerly [PERSON_NAME])" at bounding box center [946, 345] width 101 height 12
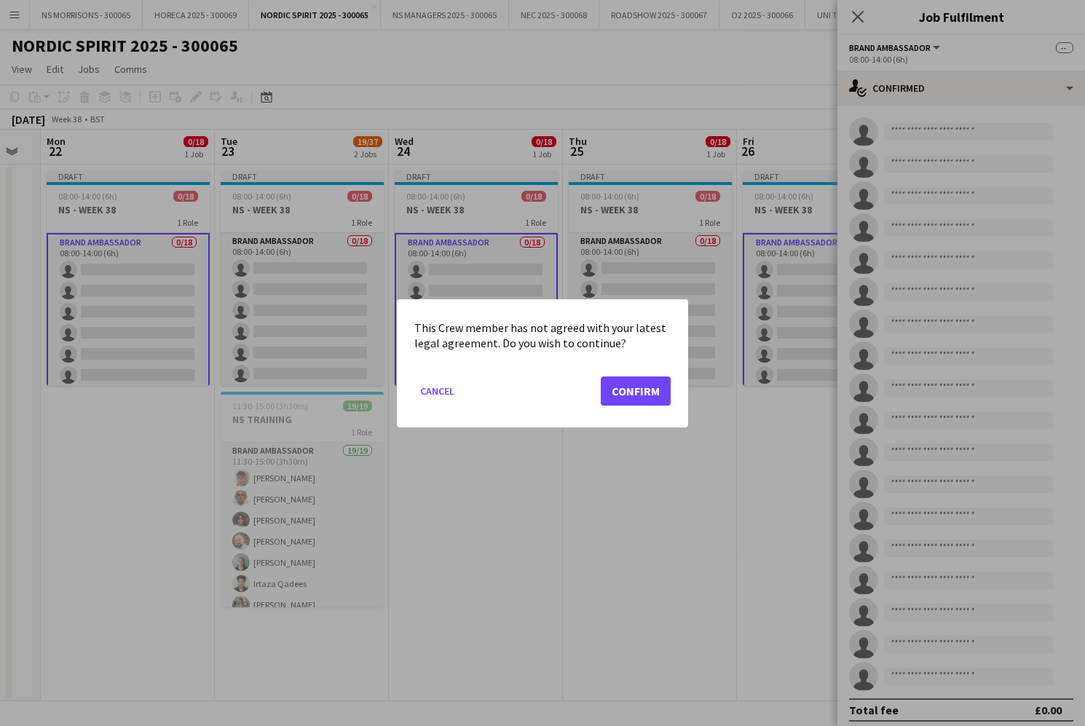
click at [642, 407] on mat-dialog-actions "Cancel Confirm" at bounding box center [542, 396] width 256 height 62
click at [642, 397] on button "Confirm" at bounding box center [636, 390] width 70 height 29
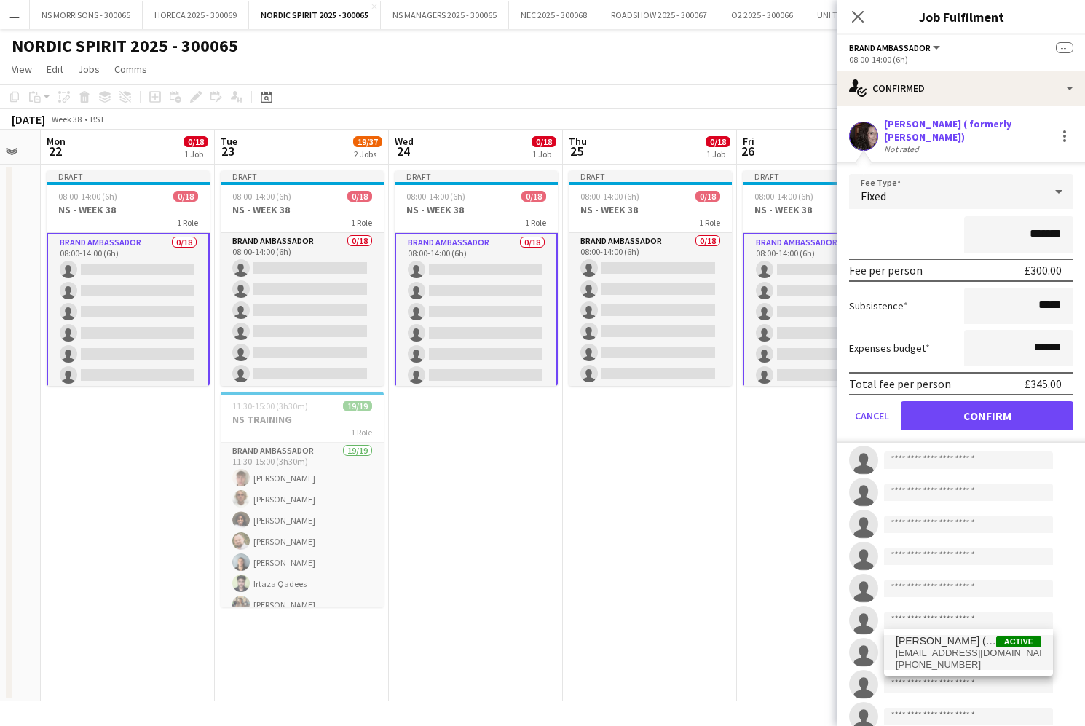
click at [919, 412] on button "Confirm" at bounding box center [987, 415] width 173 height 29
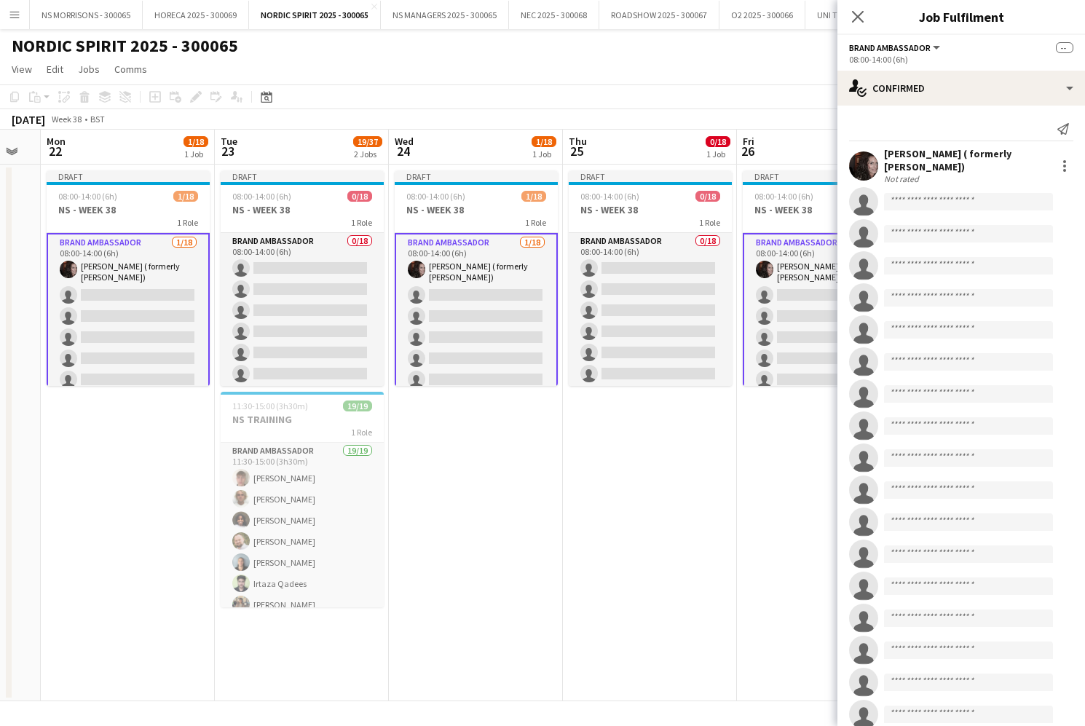
click at [148, 301] on app-card-role "Brand Ambassador [DATE] 08:00-14:00 (6h) [PERSON_NAME] ( formerly [PERSON_NAME]…" at bounding box center [128, 441] width 163 height 416
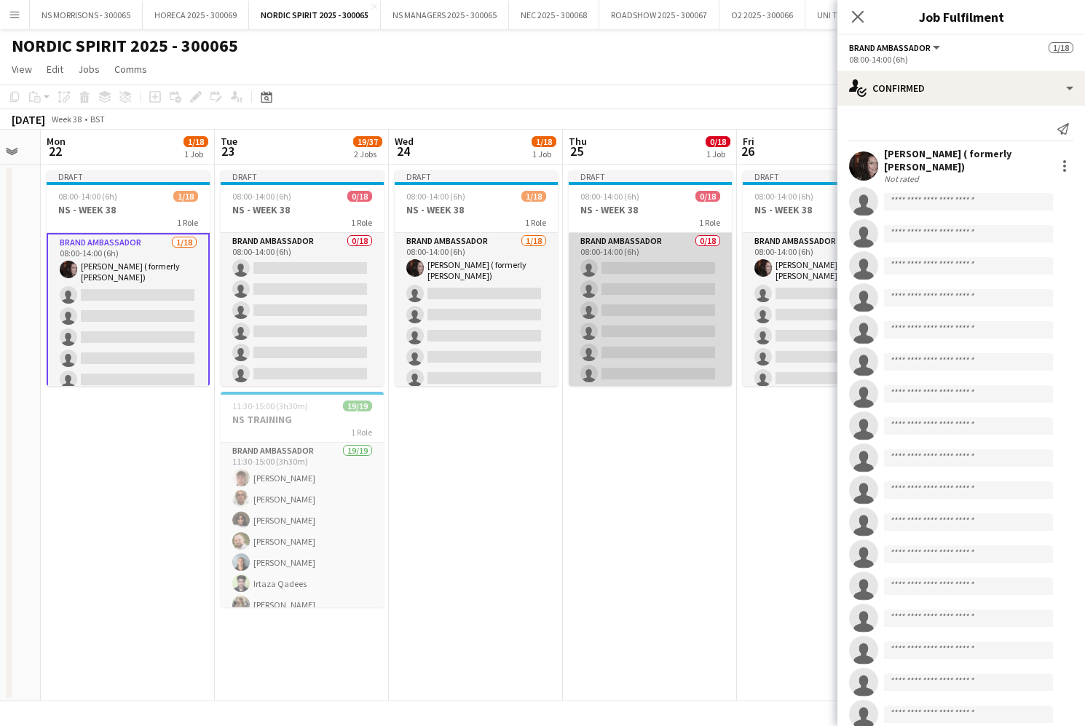
click at [599, 290] on app-card-role "Brand Ambassador 0/18 08:00-14:00 (6h) single-neutral-actions single-neutral-ac…" at bounding box center [650, 437] width 163 height 409
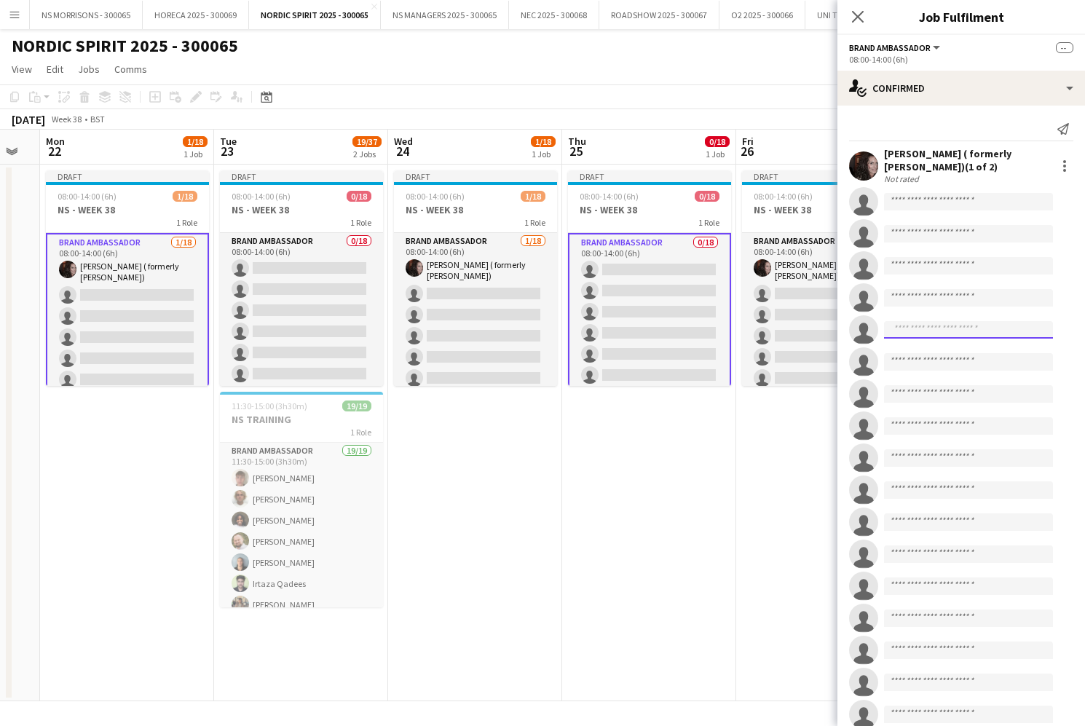
click at [908, 331] on input at bounding box center [968, 329] width 169 height 17
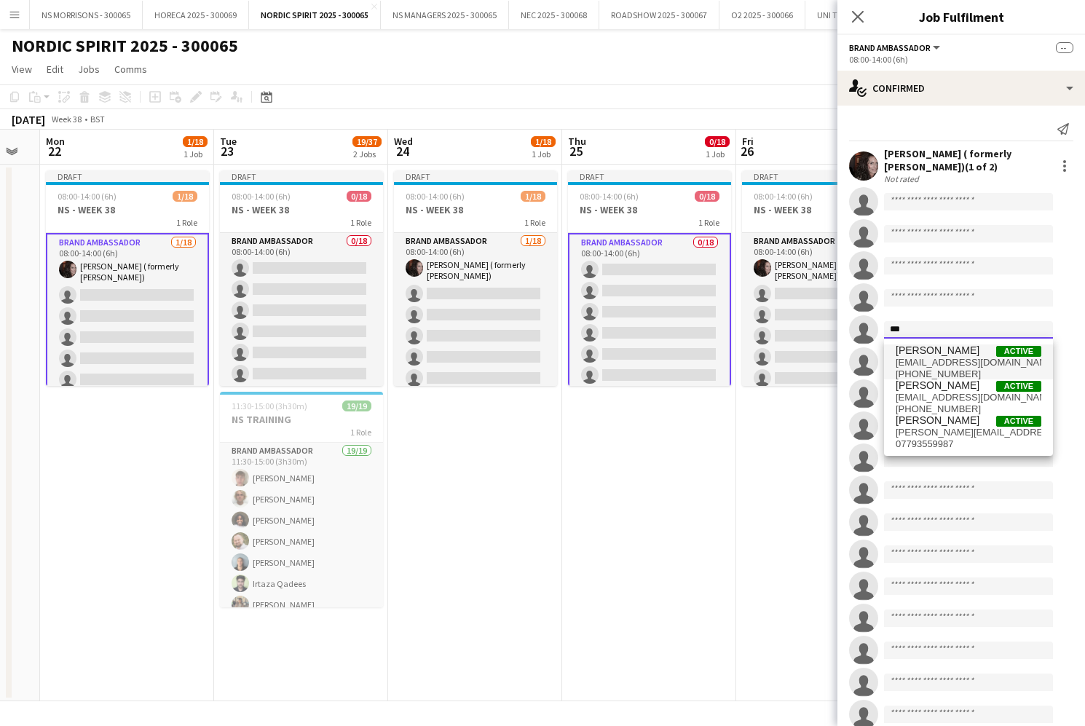
type input "***"
click at [909, 353] on span "[PERSON_NAME]" at bounding box center [938, 351] width 84 height 12
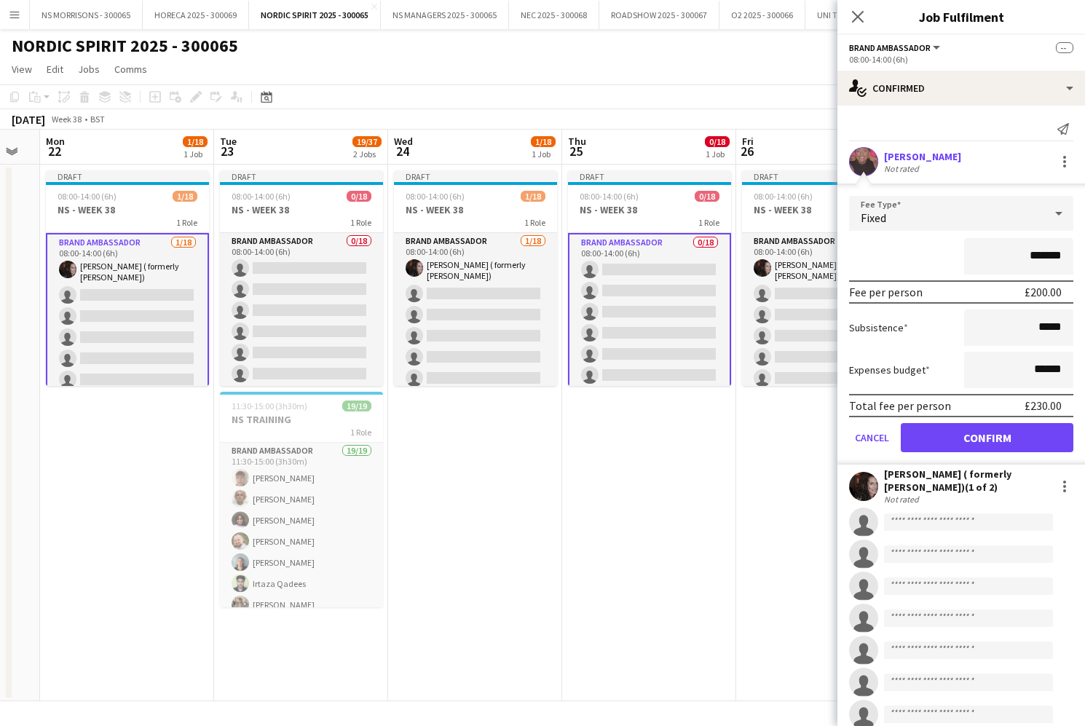
click at [919, 440] on button "Confirm" at bounding box center [987, 437] width 173 height 29
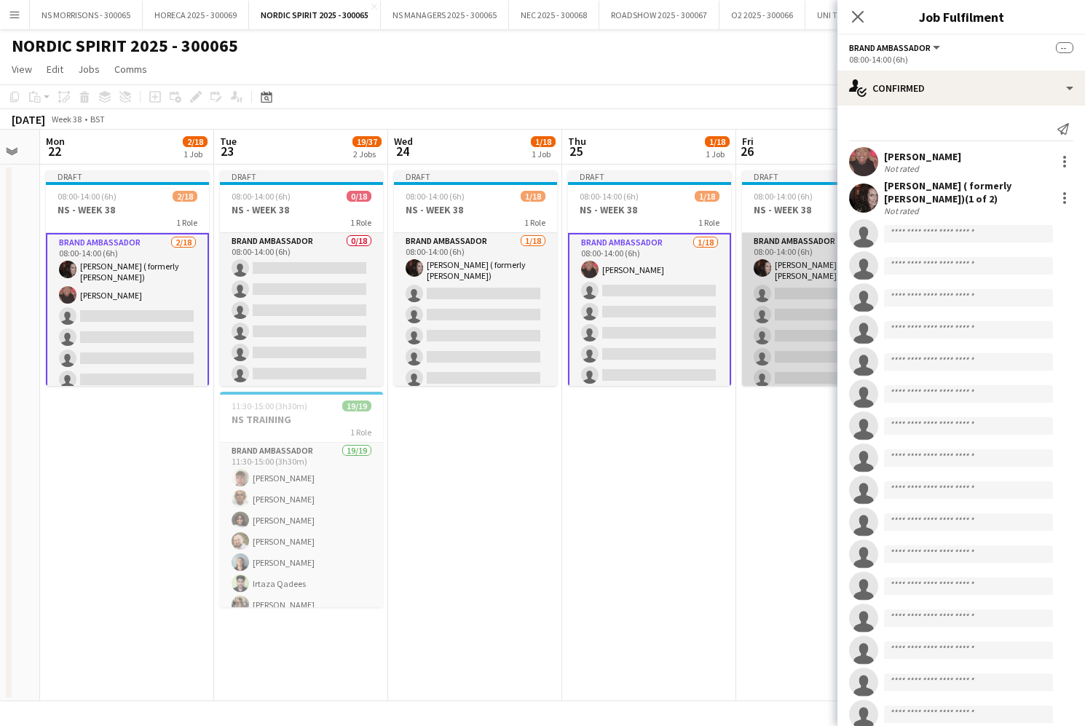
click at [794, 318] on app-card-role "Brand Ambassador [DATE] 08:00-14:00 (6h) [PERSON_NAME] ( formerly [PERSON_NAME]…" at bounding box center [823, 439] width 163 height 413
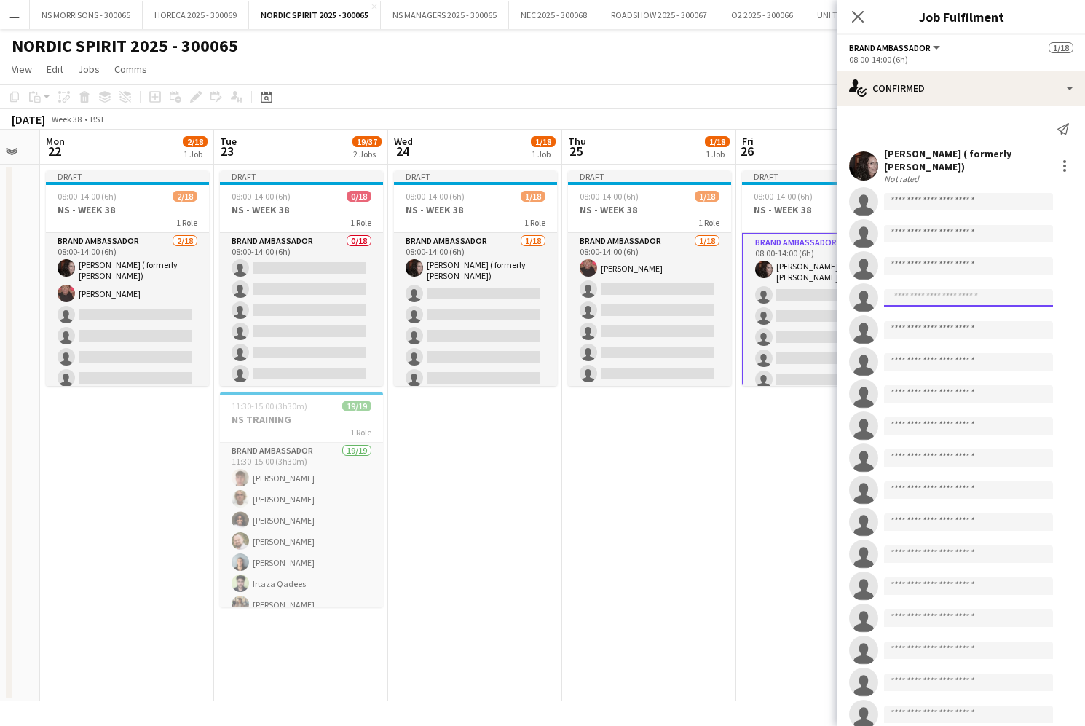
click at [924, 298] on input at bounding box center [968, 297] width 169 height 17
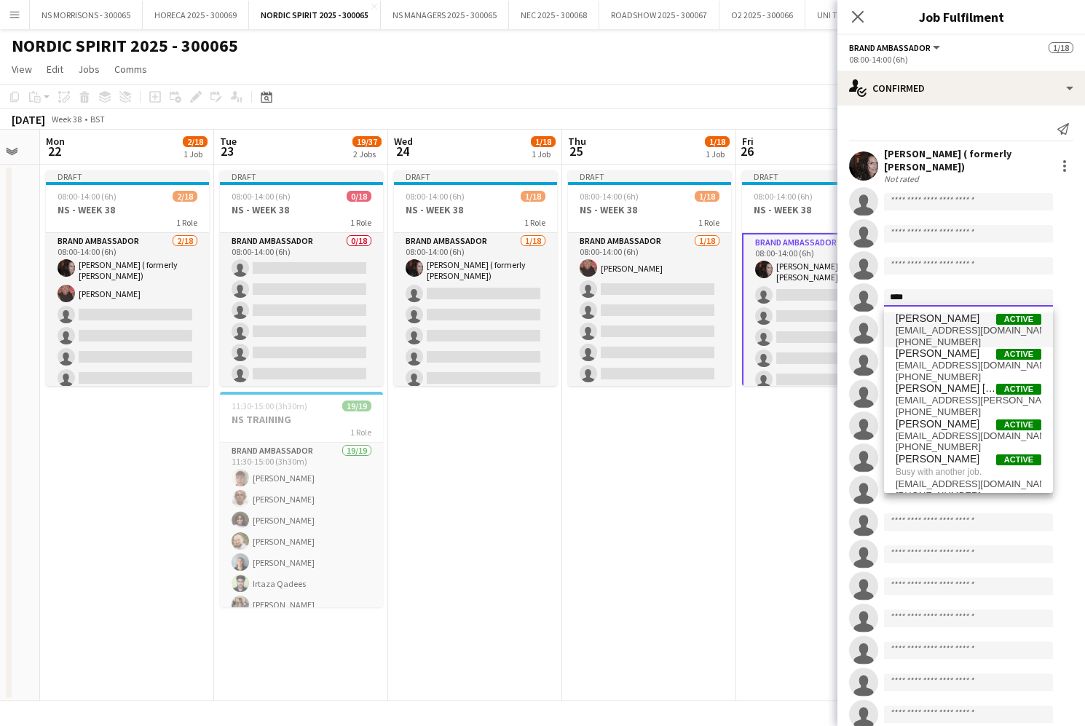
type input "****"
drag, startPoint x: 934, startPoint y: 321, endPoint x: 920, endPoint y: 425, distance: 105.8
click at [920, 425] on span "[PERSON_NAME]" at bounding box center [938, 424] width 84 height 12
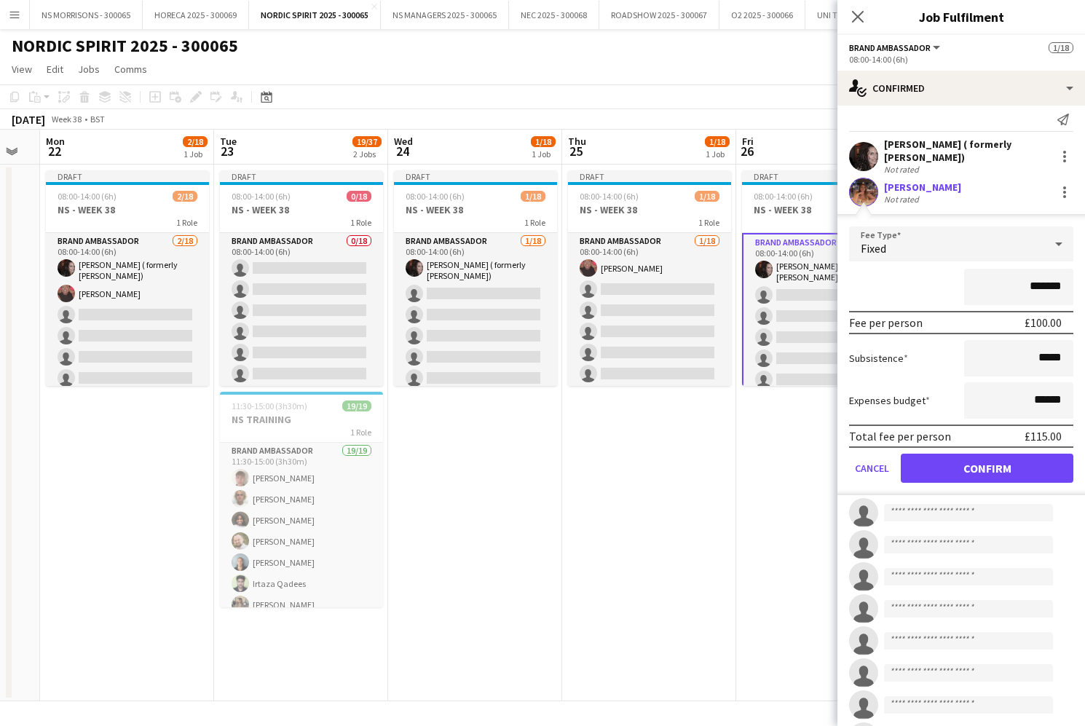
click at [940, 464] on button "Confirm" at bounding box center [987, 468] width 173 height 29
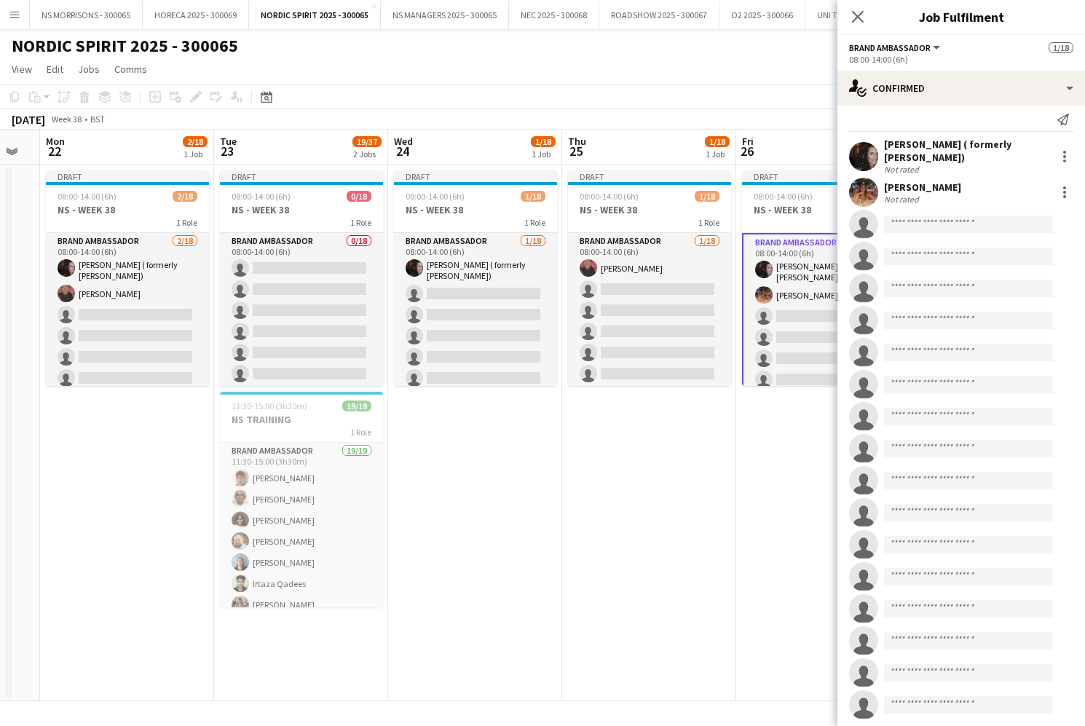
scroll to position [7, 0]
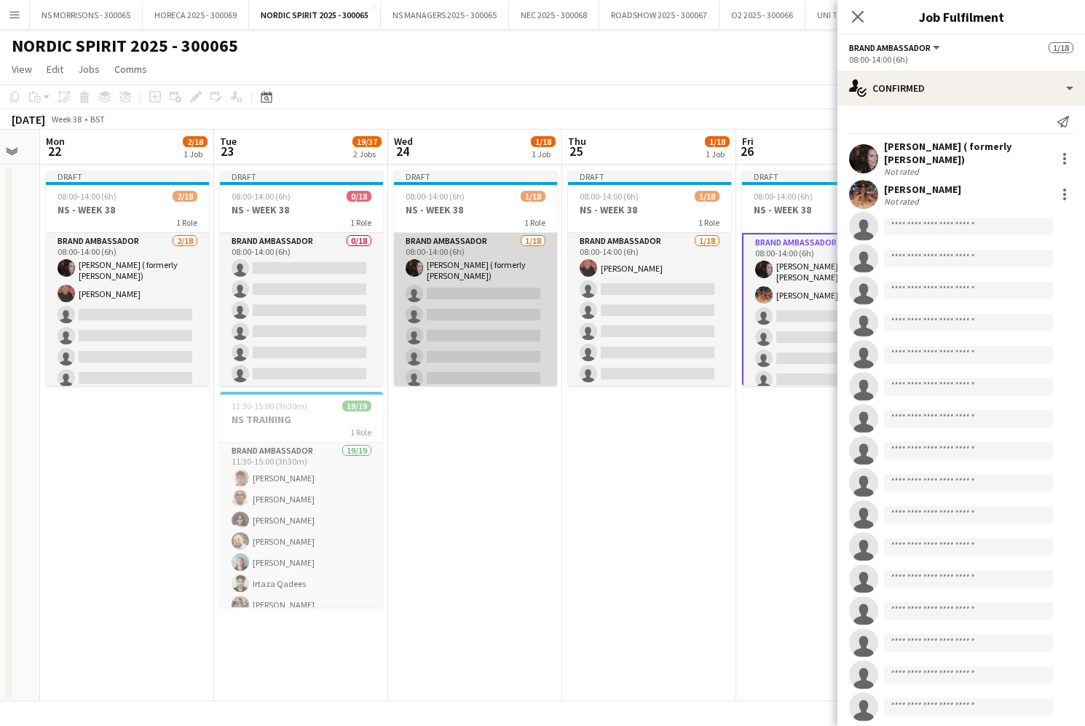
click at [451, 320] on app-card-role "Brand Ambassador [DATE] 08:00-14:00 (6h) [PERSON_NAME] ( formerly [PERSON_NAME]…" at bounding box center [475, 439] width 163 height 413
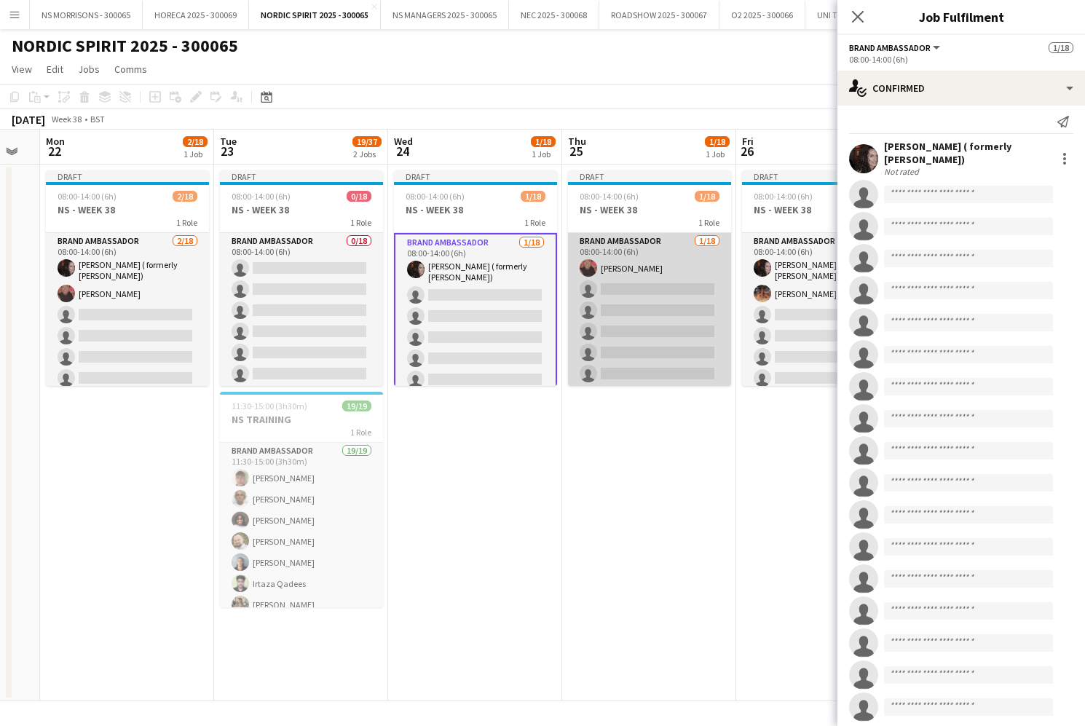
click at [699, 332] on app-card-role "Brand Ambassador [DATE] 08:00-14:00 (6h) [PERSON_NAME] single-neutral-actions s…" at bounding box center [649, 437] width 163 height 409
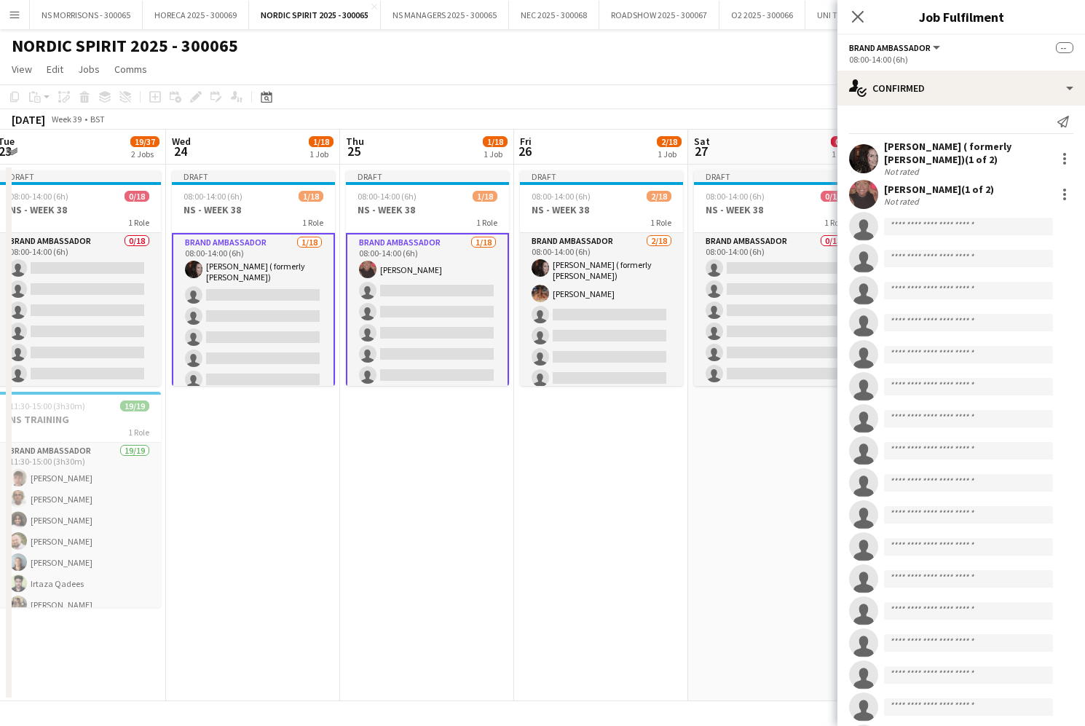
scroll to position [0, 536]
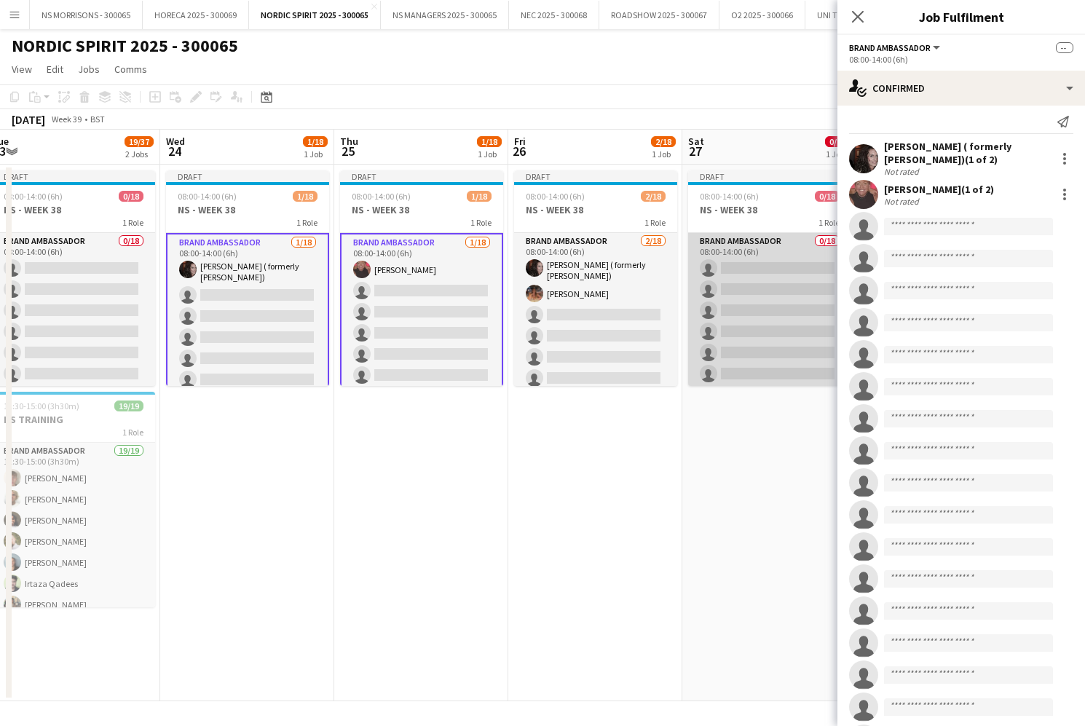
click at [735, 330] on app-card-role "Brand Ambassador 0/18 08:00-14:00 (6h) single-neutral-actions single-neutral-ac…" at bounding box center [769, 437] width 163 height 409
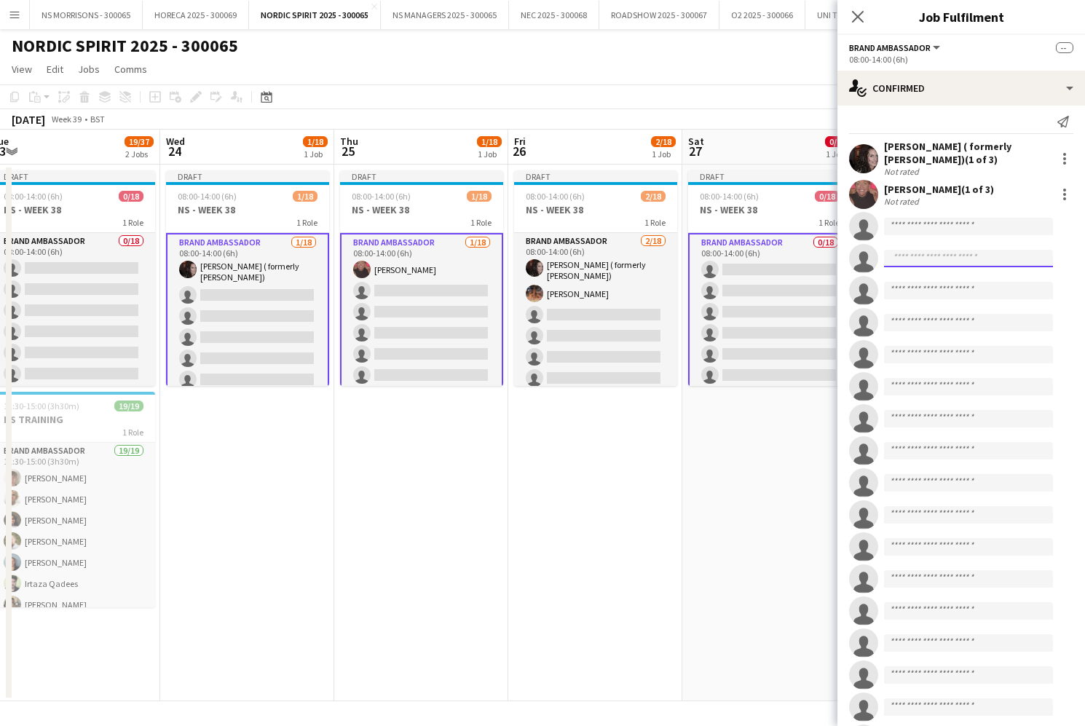
click at [923, 259] on input at bounding box center [968, 258] width 169 height 17
type input "****"
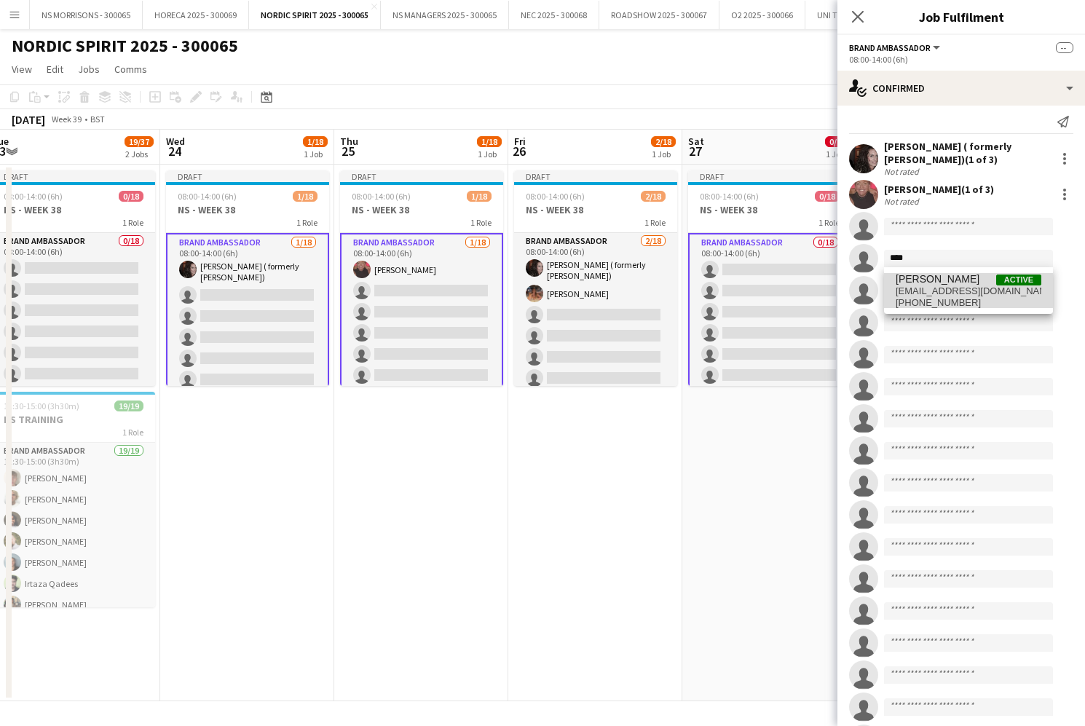
click at [924, 284] on span "[PERSON_NAME]" at bounding box center [938, 279] width 84 height 12
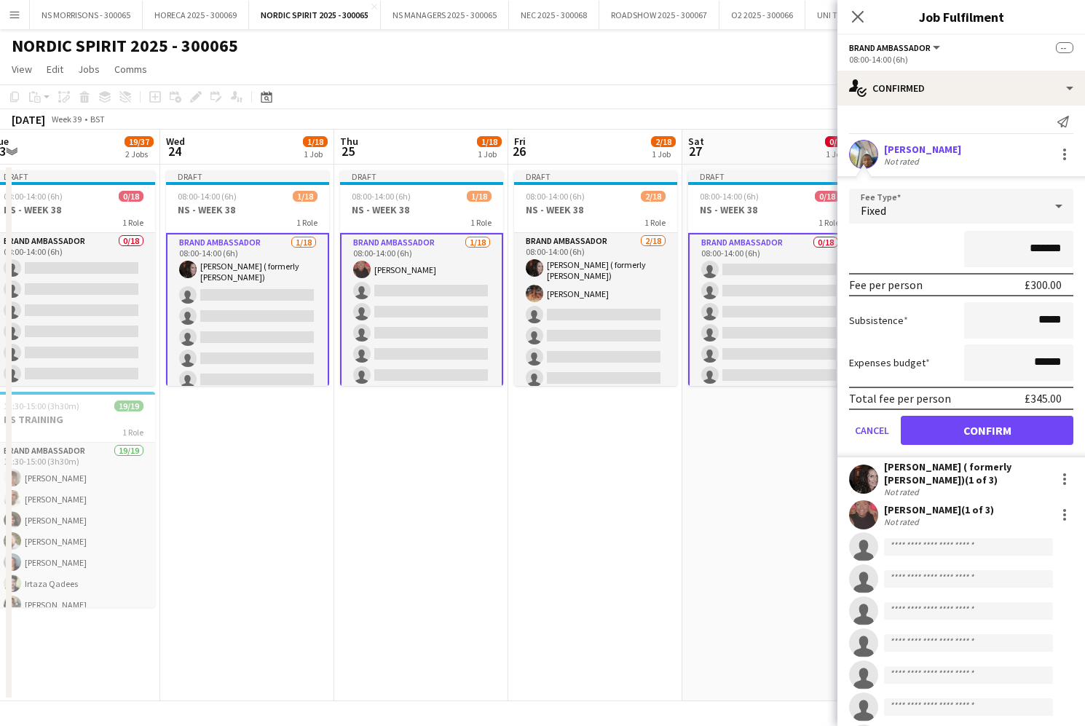
click at [948, 433] on button "Confirm" at bounding box center [987, 430] width 173 height 29
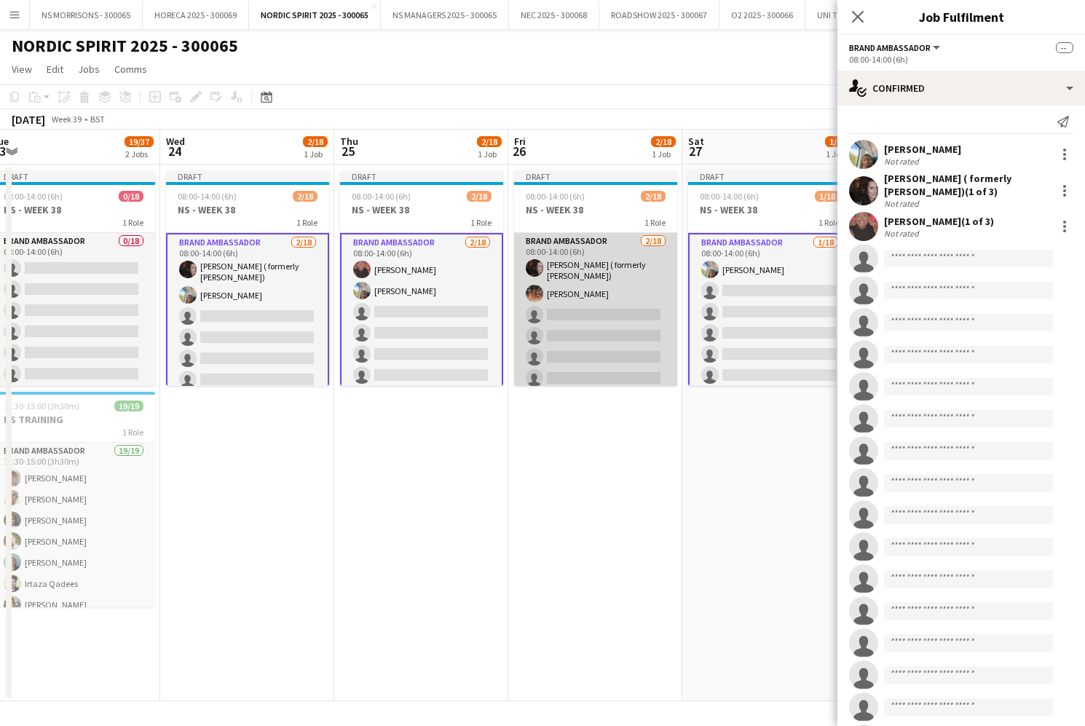
click at [613, 350] on app-card-role "Brand Ambassador [DATE] 08:00-14:00 (6h) [PERSON_NAME] ( formerly [PERSON_NAME]…" at bounding box center [595, 439] width 163 height 413
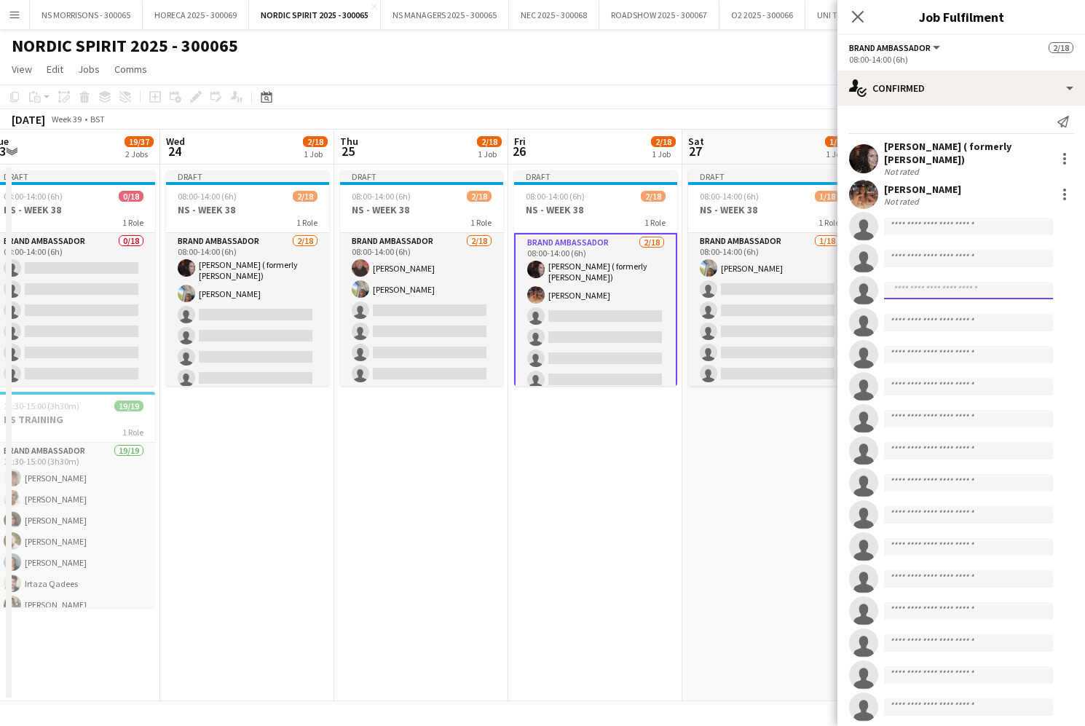
click at [986, 289] on input at bounding box center [968, 290] width 169 height 17
type input "****"
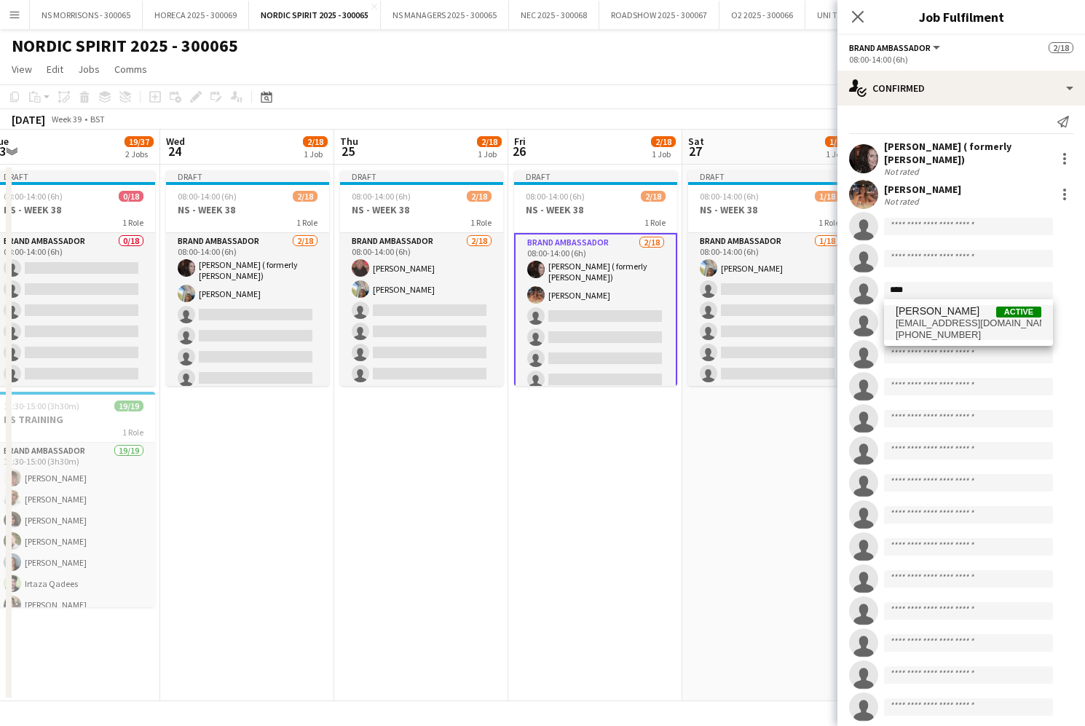
click at [996, 329] on span "[PHONE_NUMBER]" at bounding box center [969, 335] width 146 height 12
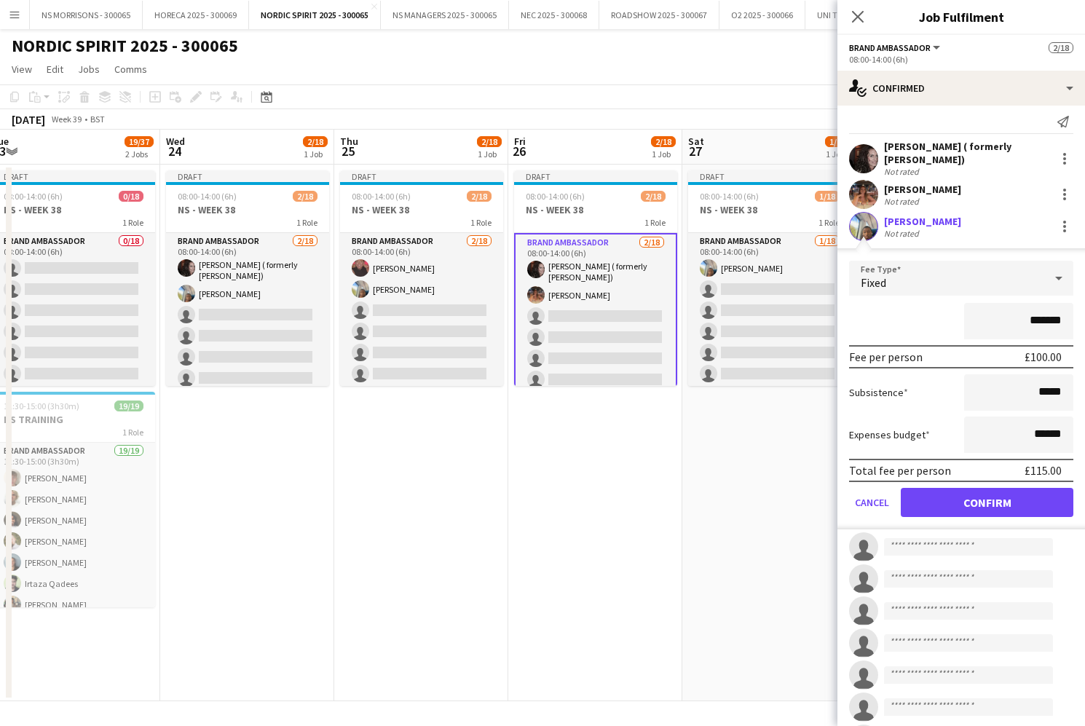
click at [1034, 319] on input "*******" at bounding box center [1018, 321] width 109 height 36
type input "*******"
click at [1045, 431] on input "******" at bounding box center [1018, 435] width 109 height 36
drag, startPoint x: 1038, startPoint y: 433, endPoint x: 1045, endPoint y: 430, distance: 8.1
click at [1046, 430] on input "******" at bounding box center [1018, 435] width 109 height 36
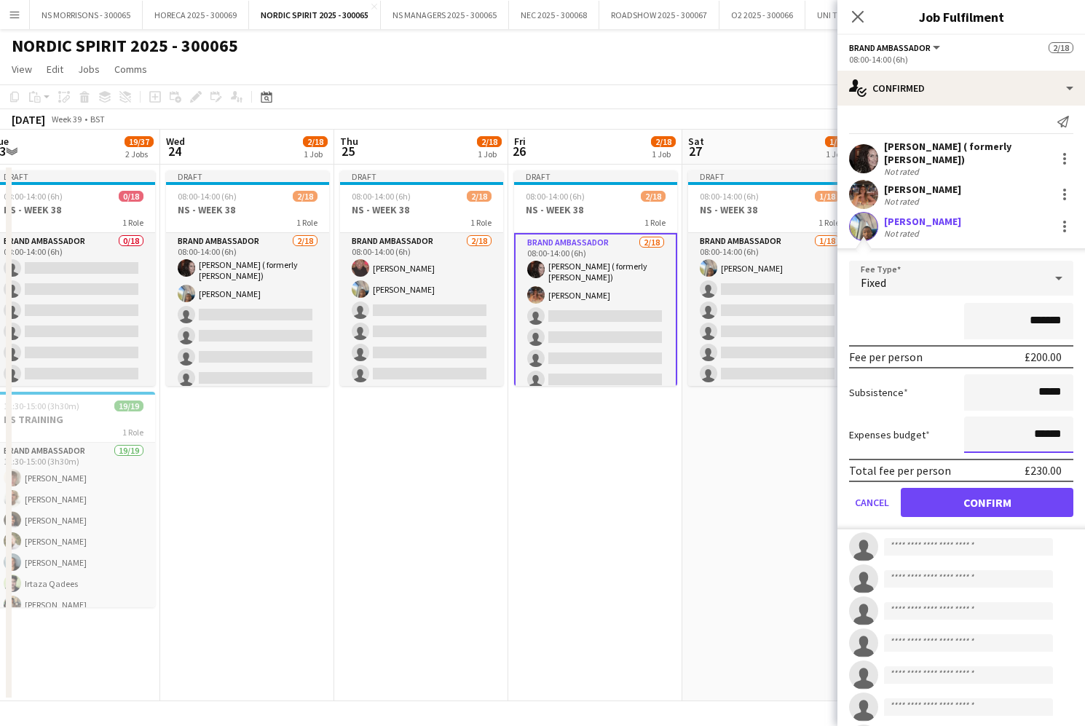
type input "******"
click at [1015, 497] on button "Confirm" at bounding box center [987, 502] width 173 height 29
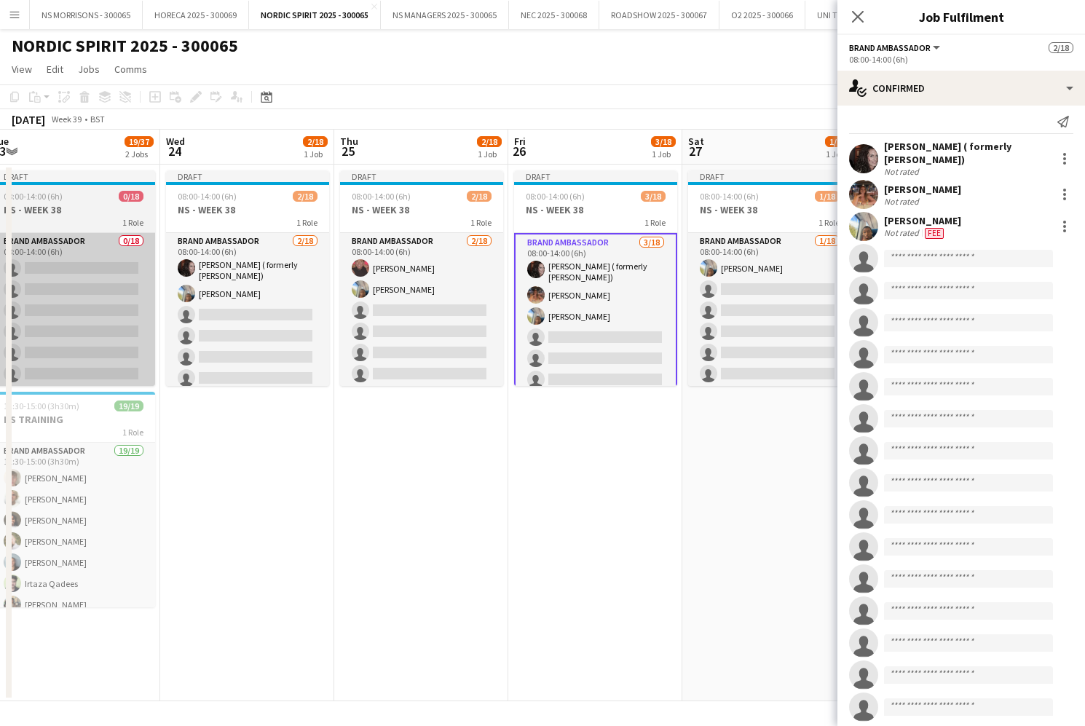
scroll to position [0, 526]
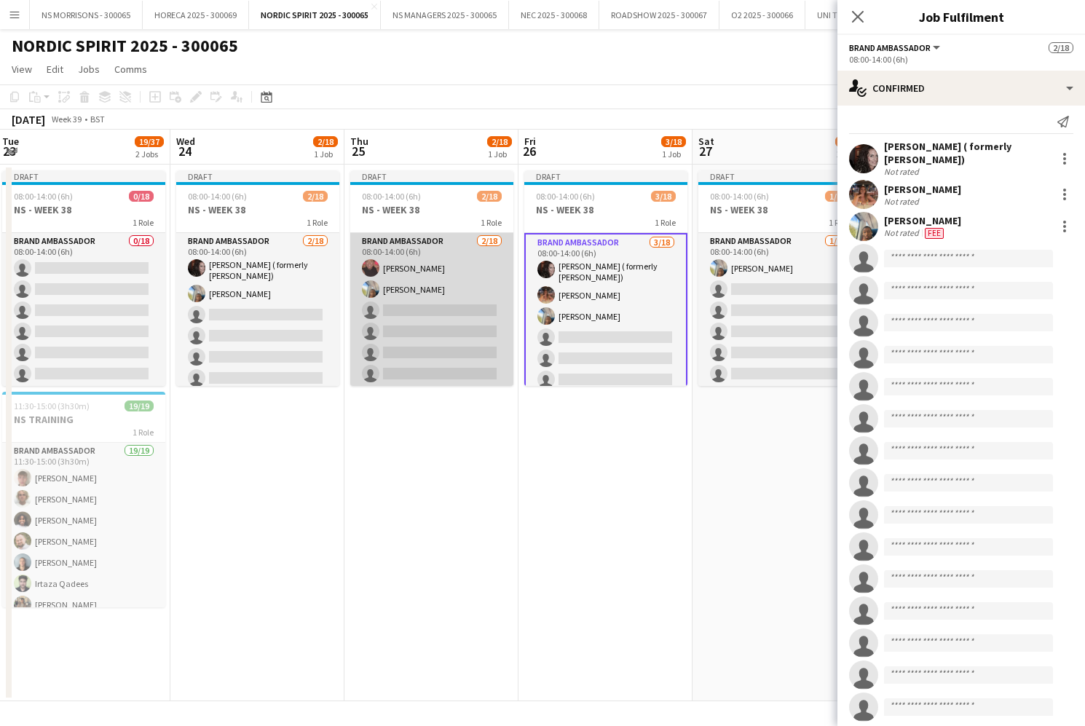
click at [463, 286] on app-card-role "Brand Ambassador [DATE] 08:00-14:00 (6h) [PERSON_NAME] [PERSON_NAME] single-neu…" at bounding box center [431, 437] width 163 height 409
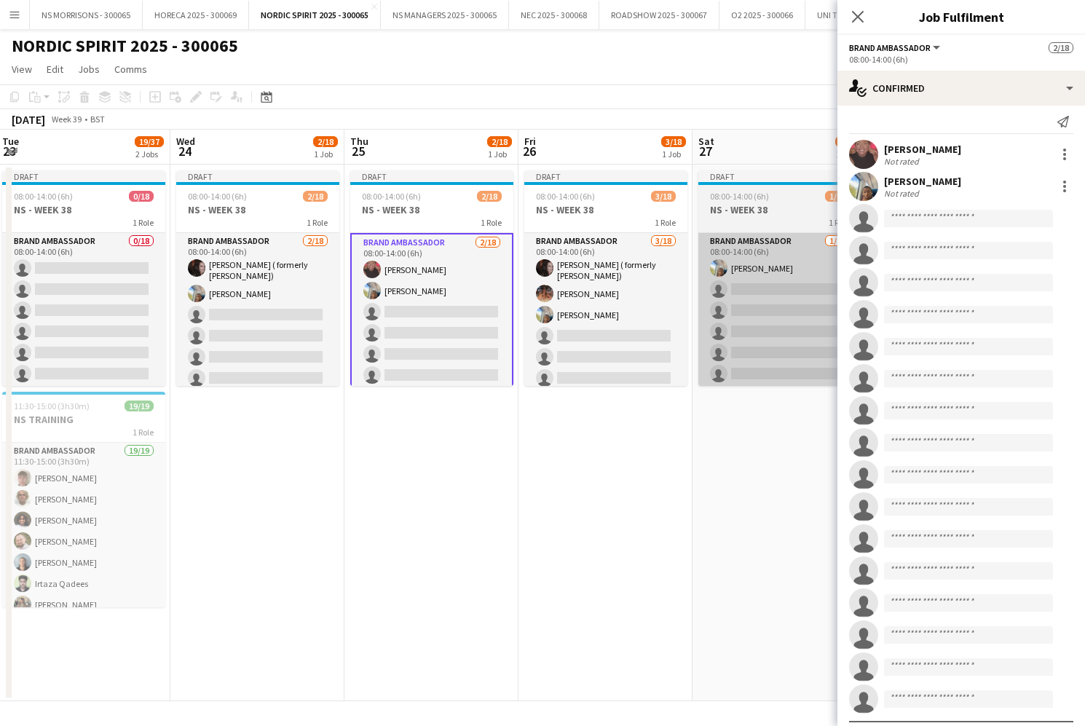
drag, startPoint x: 629, startPoint y: 322, endPoint x: 705, endPoint y: 331, distance: 77.1
click at [629, 322] on app-card-role "Brand Ambassador [DATE] 08:00-14:00 (6h) [PERSON_NAME] ( formerly [PERSON_NAME]…" at bounding box center [605, 439] width 163 height 413
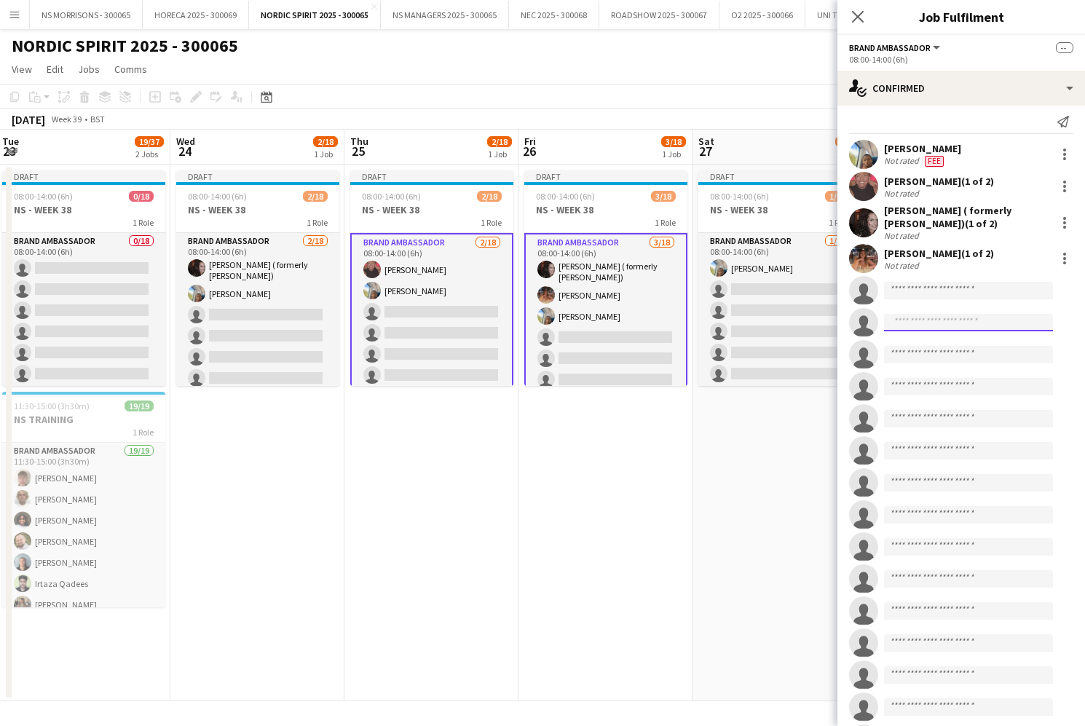
click at [911, 326] on input at bounding box center [968, 322] width 169 height 17
type input "****"
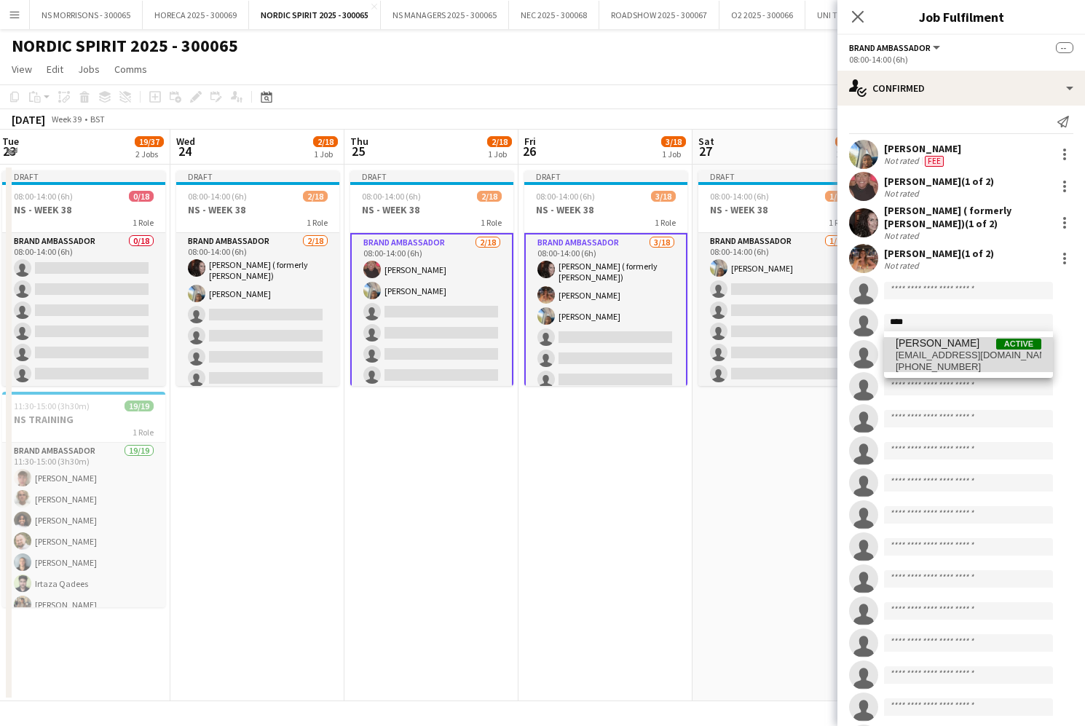
drag, startPoint x: 919, startPoint y: 346, endPoint x: 928, endPoint y: 359, distance: 15.8
click at [928, 359] on span "[EMAIL_ADDRESS][DOMAIN_NAME]" at bounding box center [969, 356] width 146 height 12
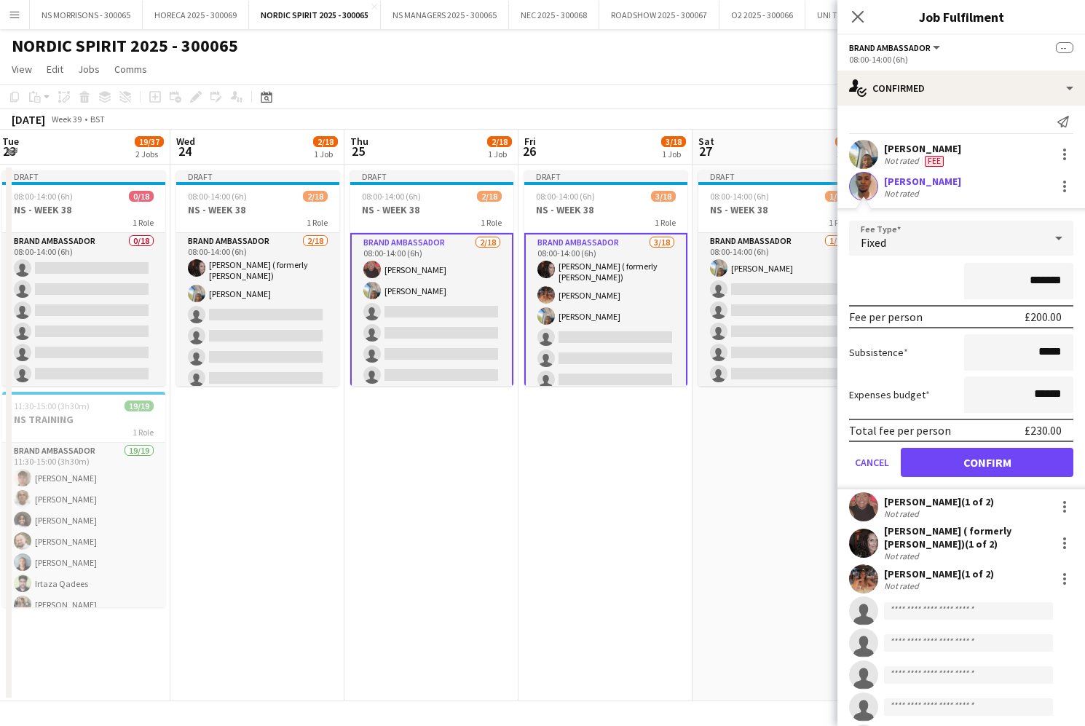
click at [1032, 280] on input "*******" at bounding box center [1018, 281] width 109 height 36
type input "*******"
click at [1042, 392] on input "******" at bounding box center [1018, 395] width 109 height 36
type input "******"
click at [1009, 456] on button "Confirm" at bounding box center [987, 462] width 173 height 29
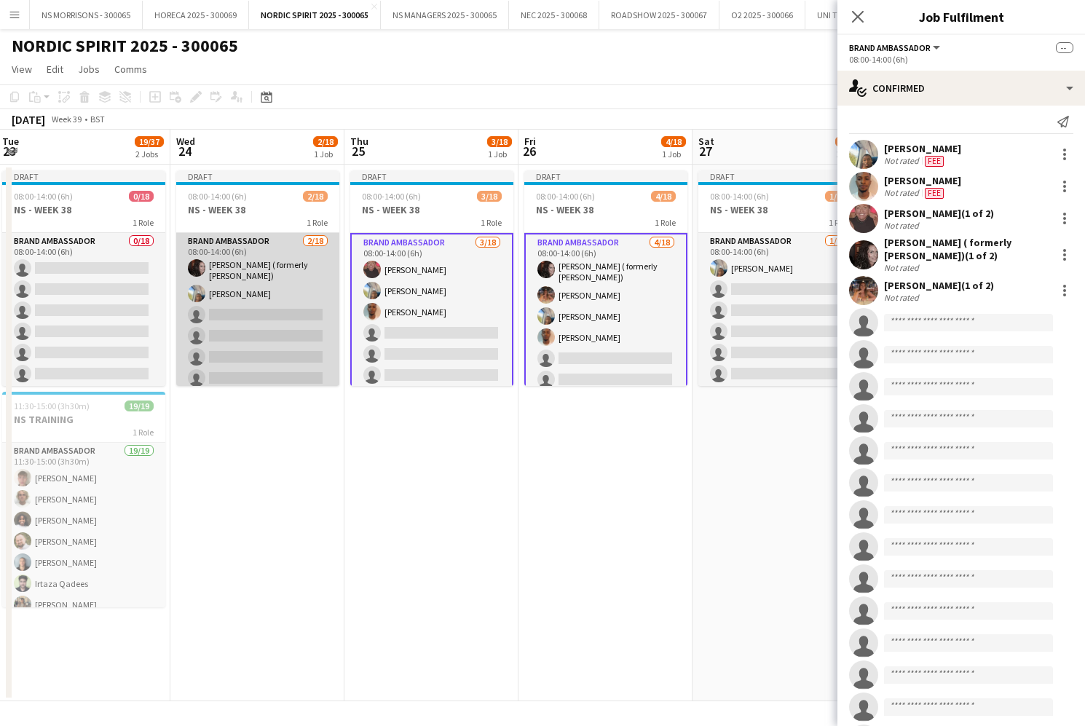
click at [262, 301] on app-card-role "Brand Ambassador [DATE] 08:00-14:00 (6h) [PERSON_NAME] ( formerly [PERSON_NAME]…" at bounding box center [257, 439] width 163 height 413
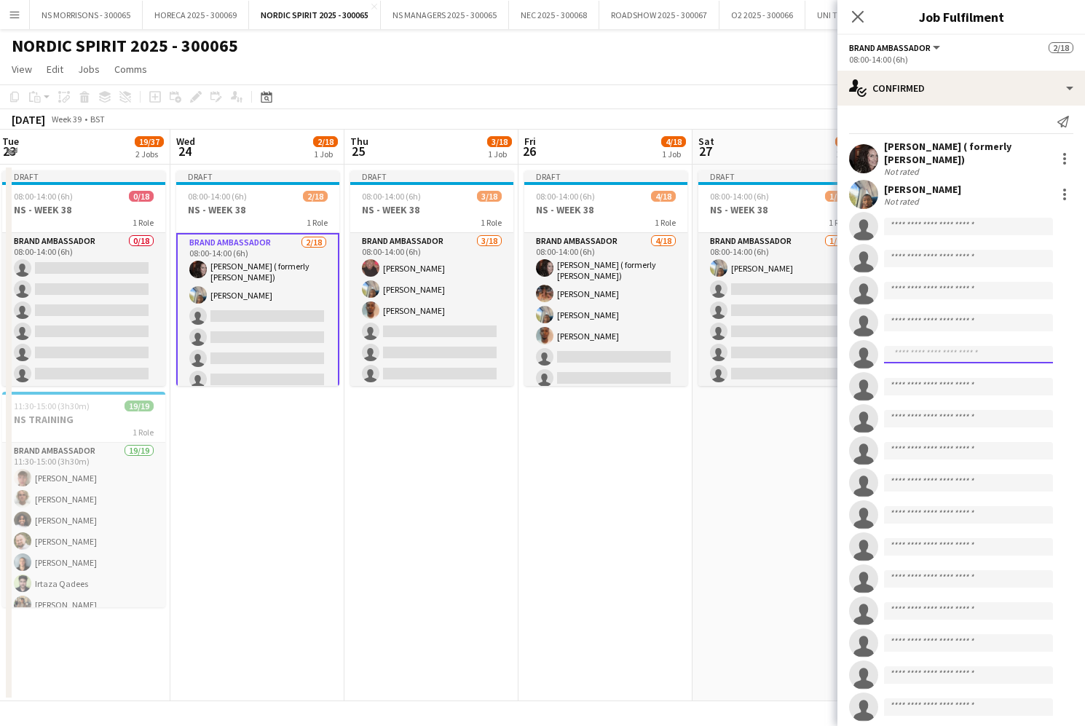
click at [932, 358] on input at bounding box center [968, 354] width 169 height 17
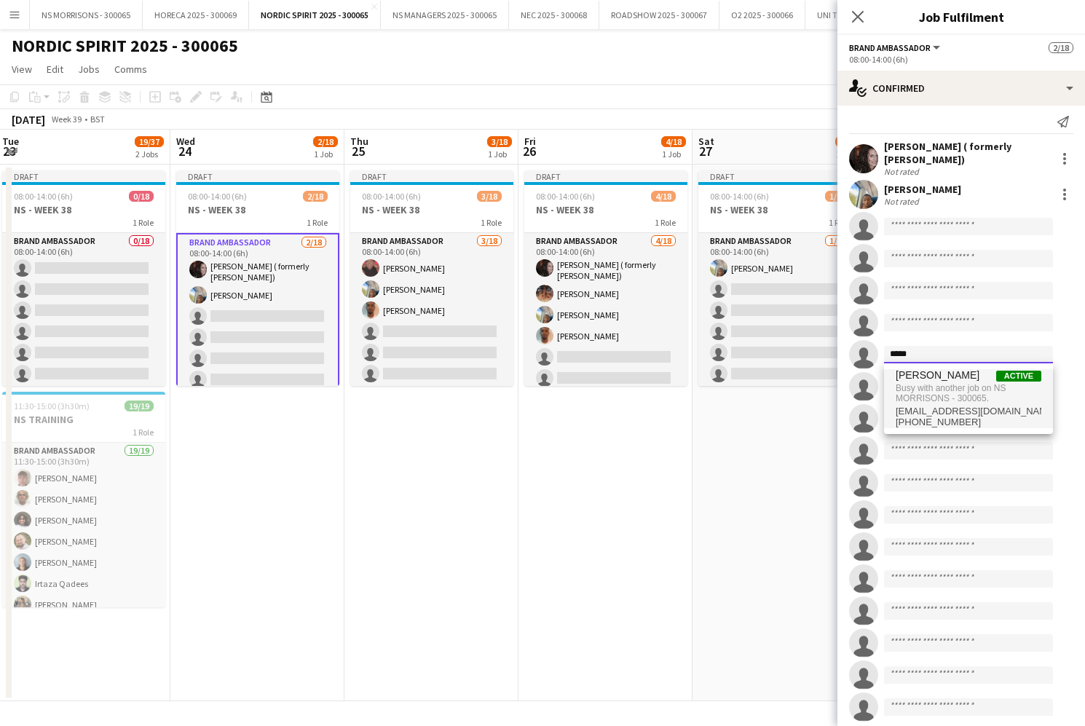
type input "*****"
click at [937, 390] on span "Busy with another job on NS MORRISONS - 300065." at bounding box center [969, 394] width 146 height 24
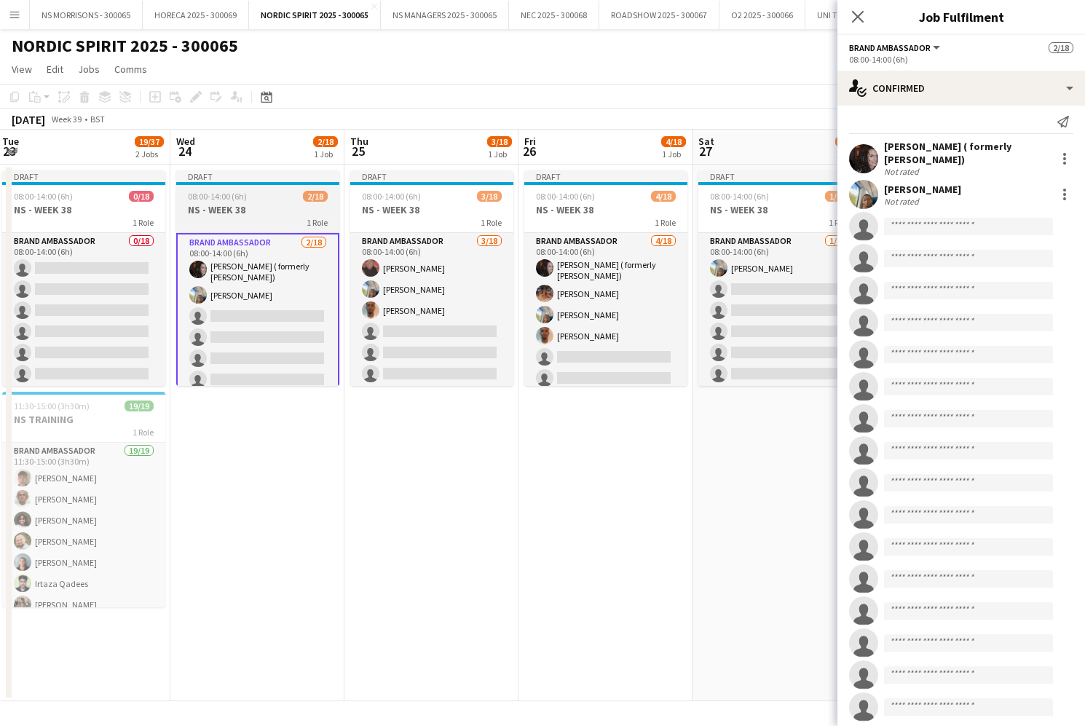
click at [250, 216] on div "1 Role" at bounding box center [257, 222] width 163 height 12
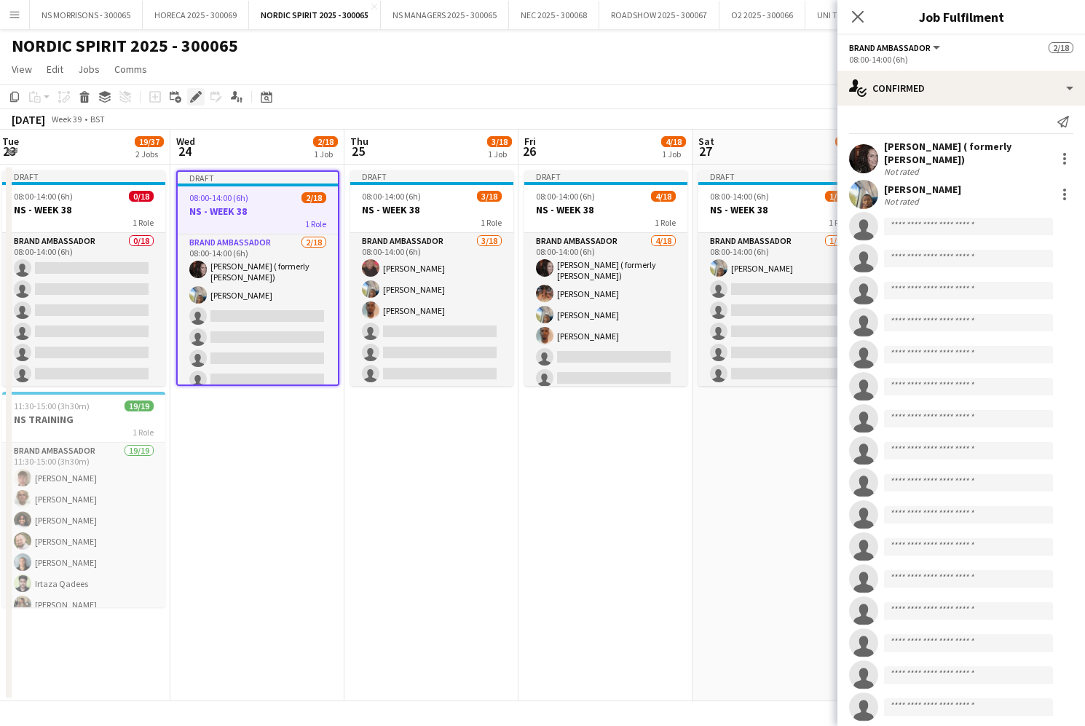
click at [199, 97] on icon "Edit" at bounding box center [196, 97] width 12 height 12
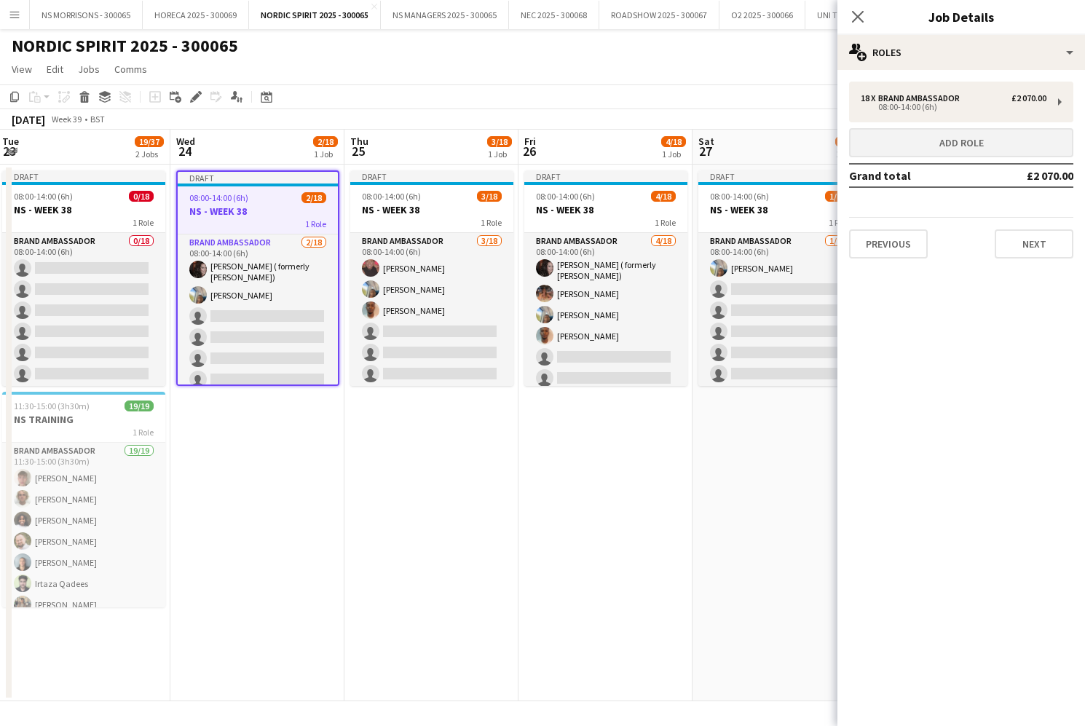
click at [915, 136] on button "Add role" at bounding box center [961, 142] width 224 height 29
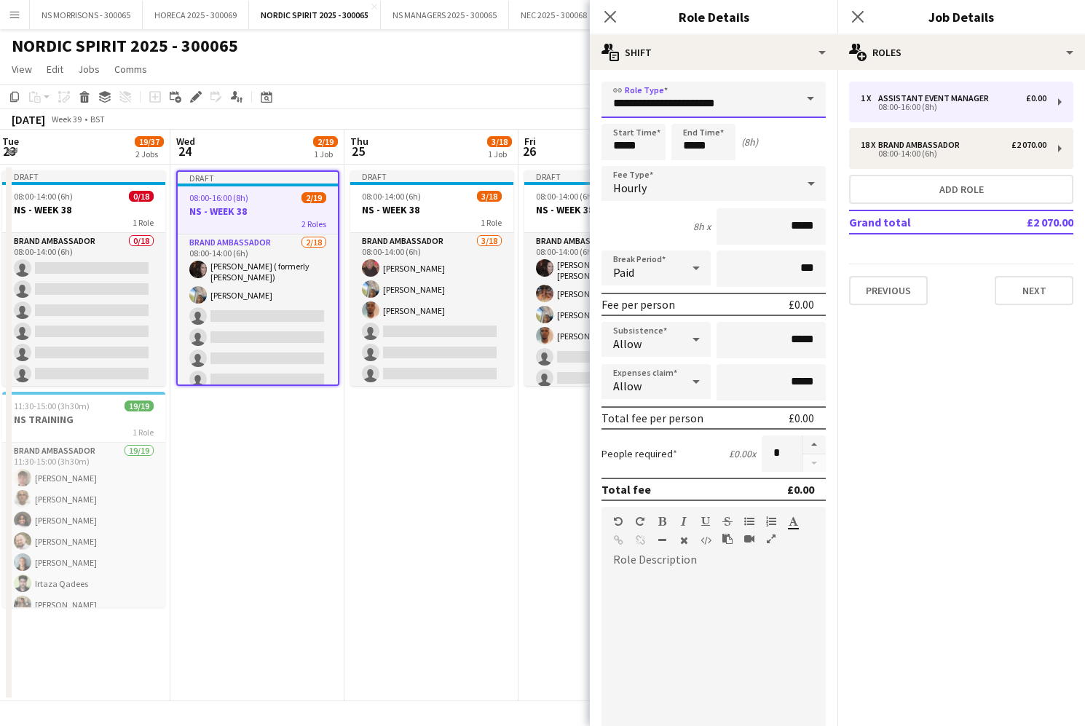
click at [640, 102] on input "**********" at bounding box center [714, 100] width 224 height 36
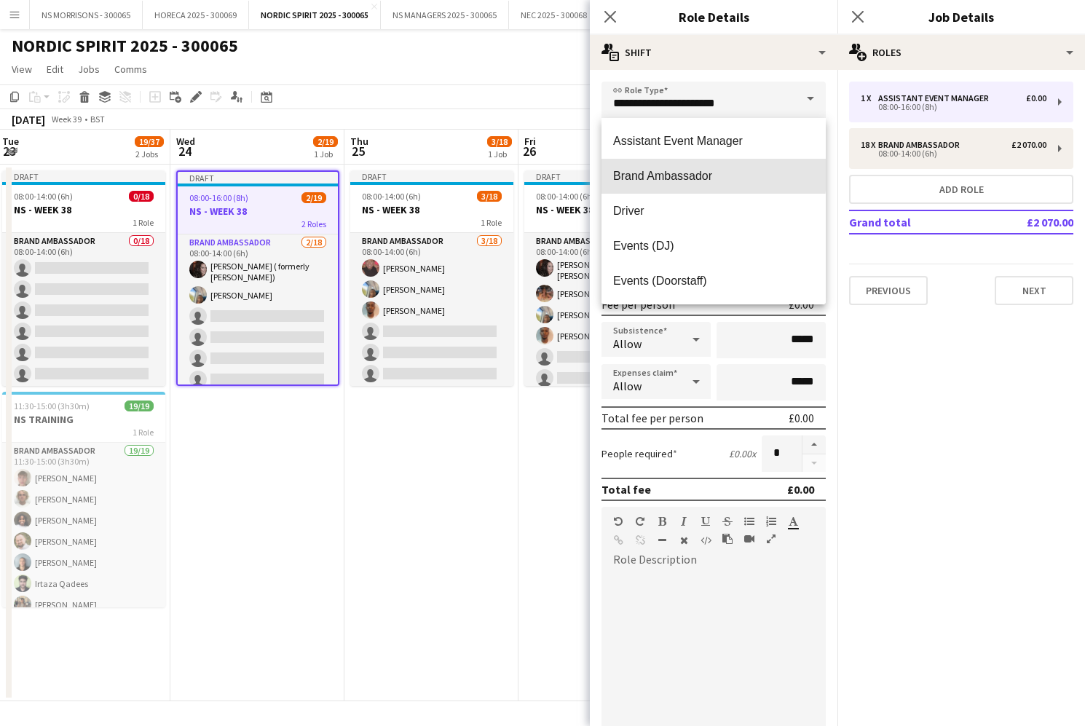
click at [649, 175] on span "Brand Ambassador" at bounding box center [713, 176] width 201 height 14
type input "**********"
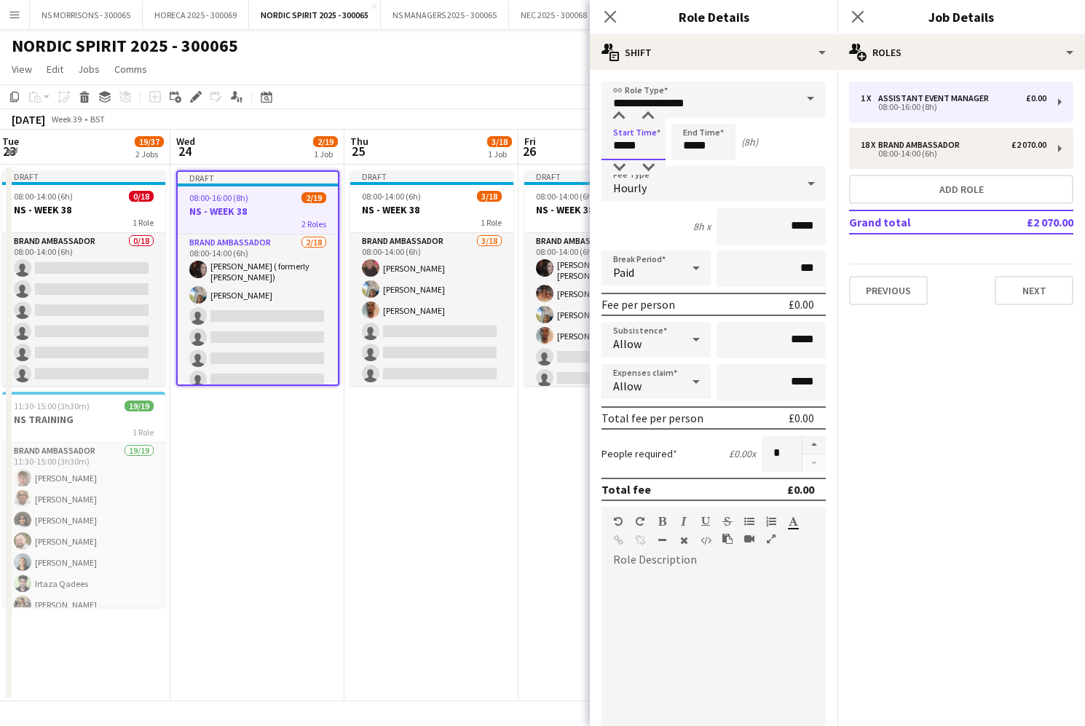
click at [634, 148] on input "*****" at bounding box center [634, 142] width 64 height 36
click at [621, 117] on div at bounding box center [619, 116] width 29 height 15
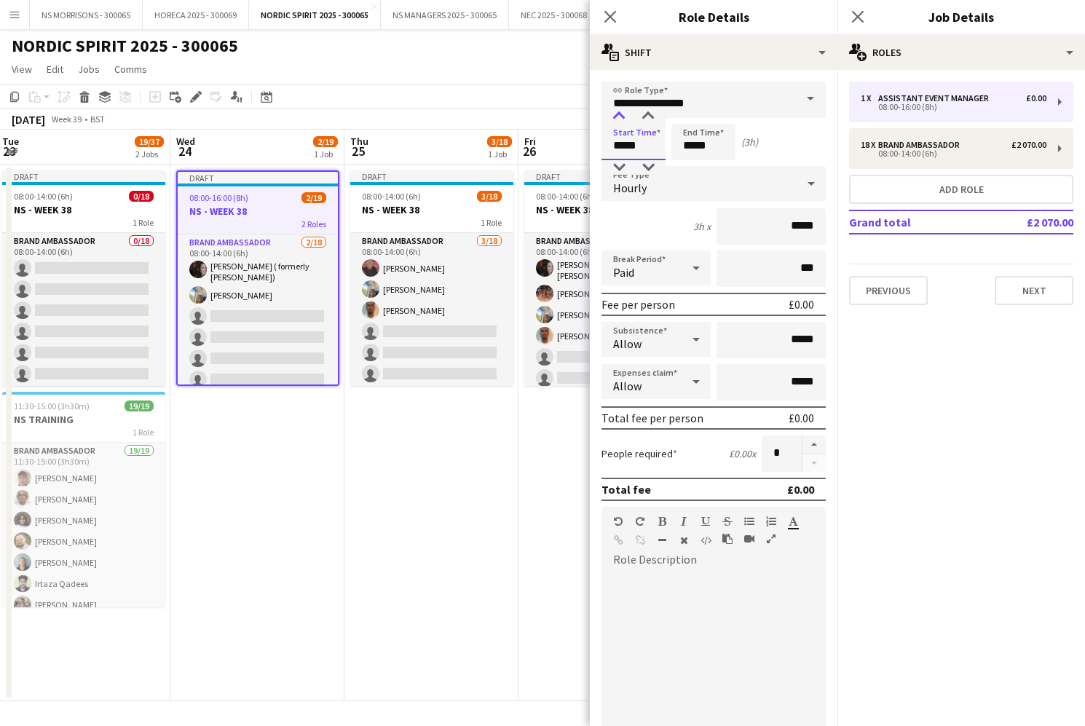
click at [621, 117] on div at bounding box center [619, 116] width 29 height 15
type input "*****"
click at [621, 117] on div at bounding box center [619, 116] width 29 height 15
click at [697, 136] on input "*****" at bounding box center [704, 142] width 64 height 36
click at [693, 118] on div at bounding box center [689, 116] width 29 height 15
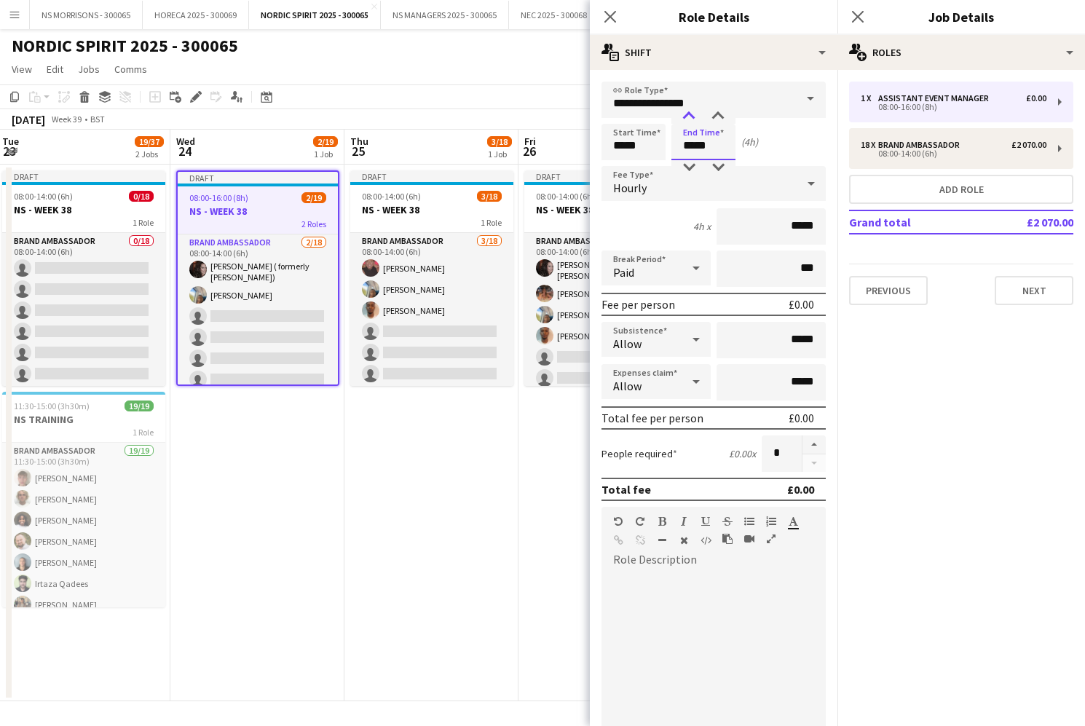
click at [693, 118] on div at bounding box center [689, 116] width 29 height 15
type input "*****"
click at [693, 118] on div at bounding box center [689, 116] width 29 height 15
click at [654, 193] on div "Hourly" at bounding box center [699, 183] width 195 height 35
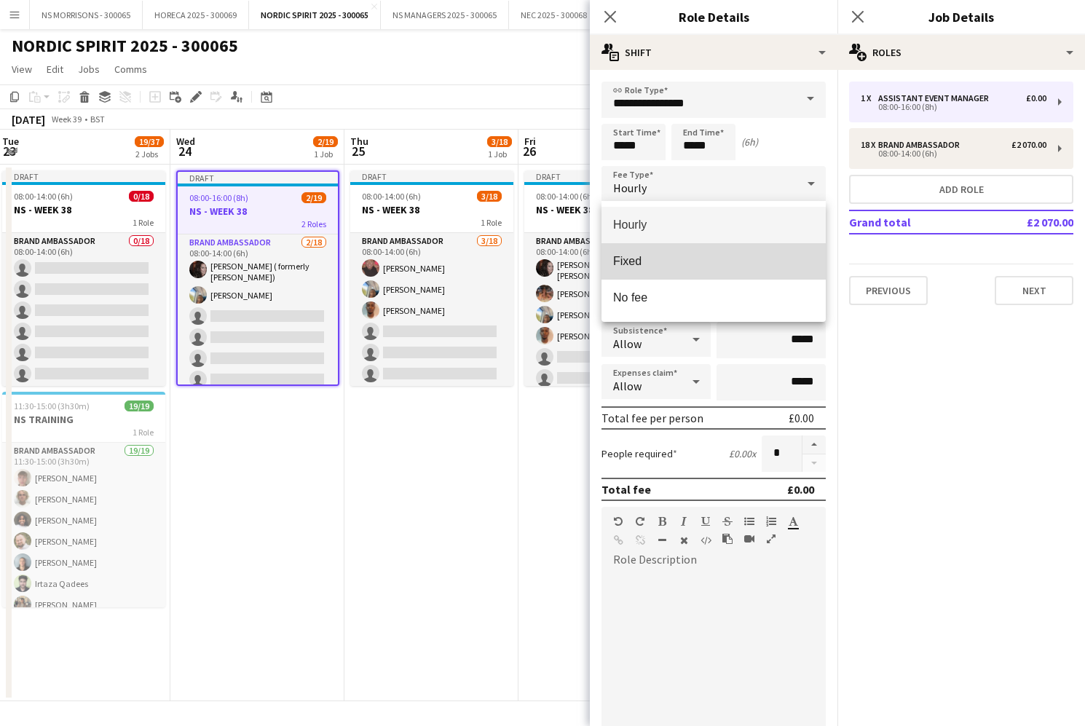
drag, startPoint x: 651, startPoint y: 252, endPoint x: 744, endPoint y: 249, distance: 92.6
click at [656, 252] on mat-option "Fixed" at bounding box center [714, 261] width 224 height 36
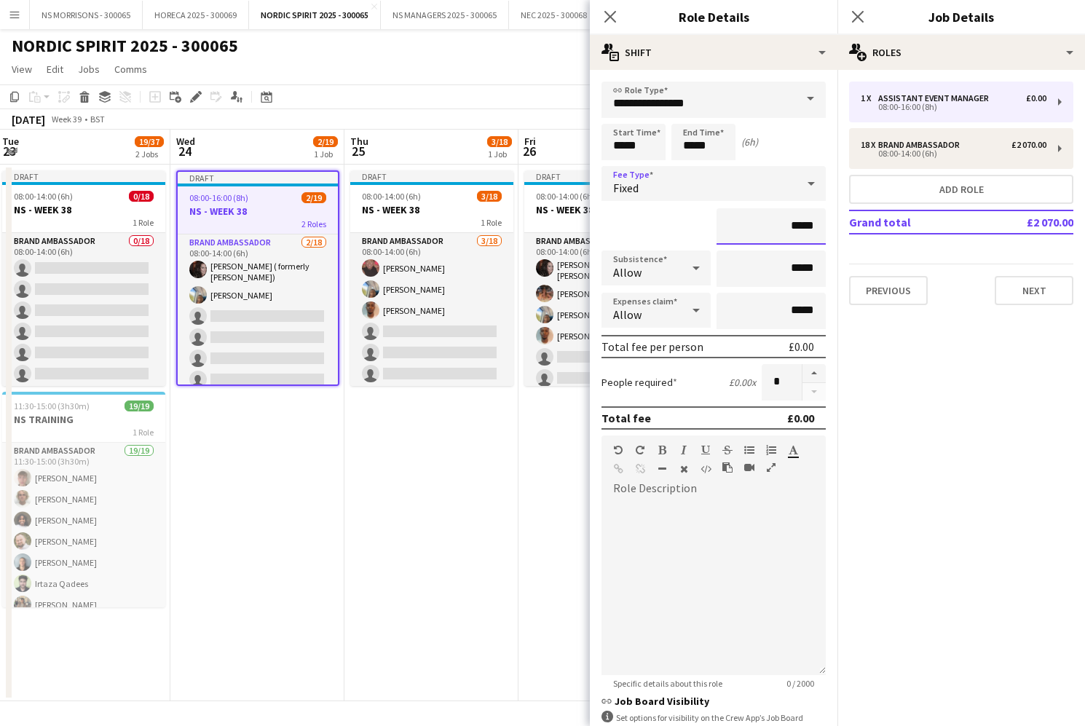
click at [795, 227] on input "*****" at bounding box center [771, 226] width 109 height 36
type input "*******"
drag, startPoint x: 794, startPoint y: 312, endPoint x: 752, endPoint y: 299, distance: 44.2
click at [769, 305] on input "*****" at bounding box center [771, 311] width 109 height 36
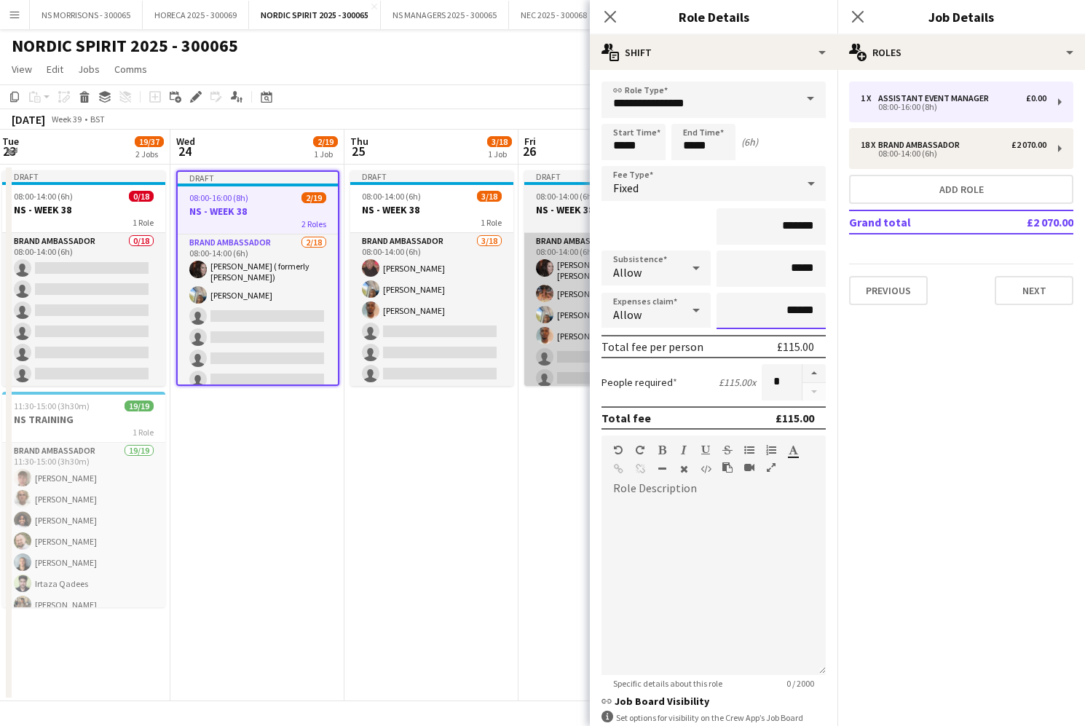
scroll to position [0, 1]
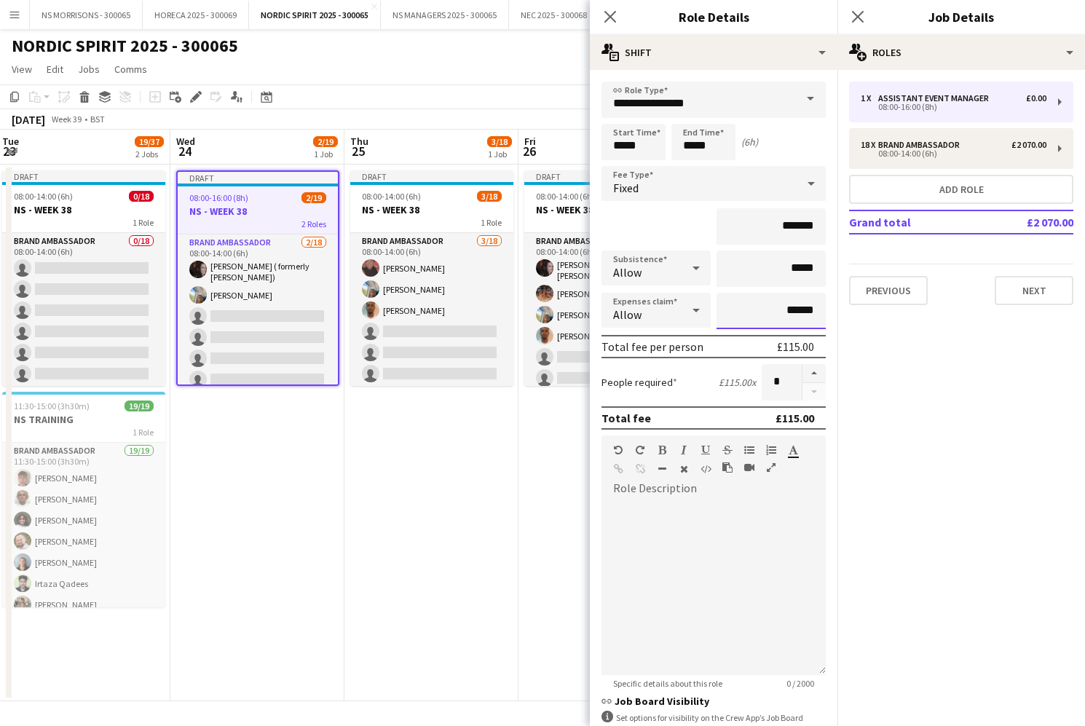
type input "******"
drag, startPoint x: 409, startPoint y: 454, endPoint x: 359, endPoint y: 404, distance: 70.6
click at [409, 453] on app-date-cell "Draft 08:00-14:00 (6h) 3/18 NS - WEEK 38 1 Role Brand Ambassador [DATE] 08:00-1…" at bounding box center [432, 433] width 174 height 537
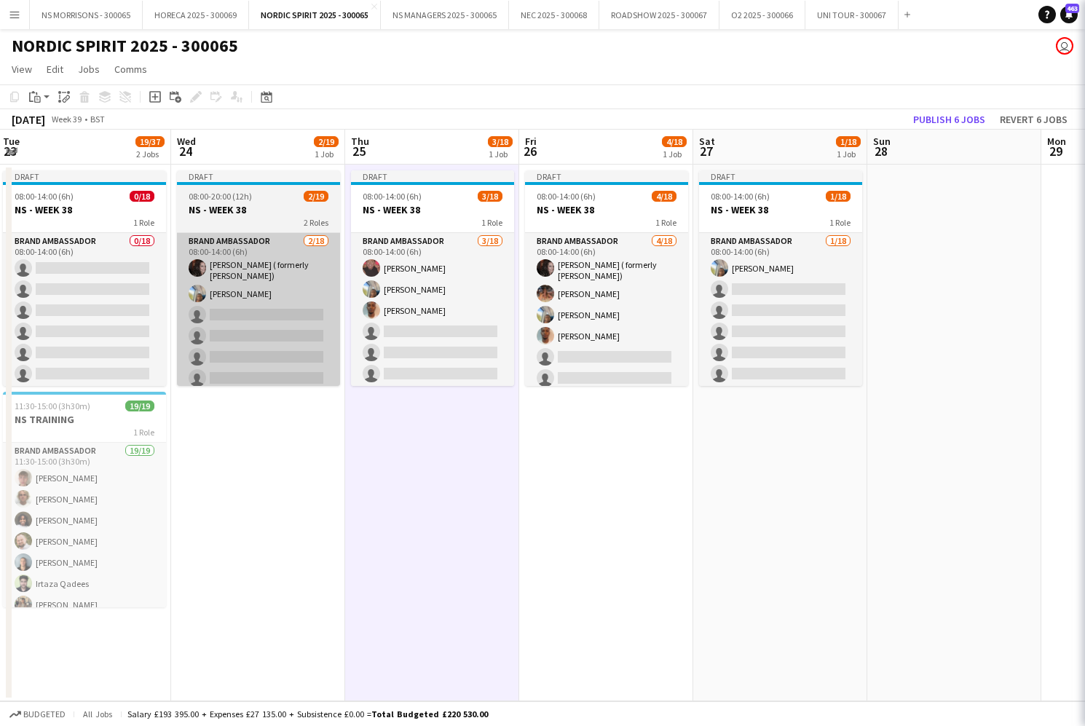
scroll to position [0, 0]
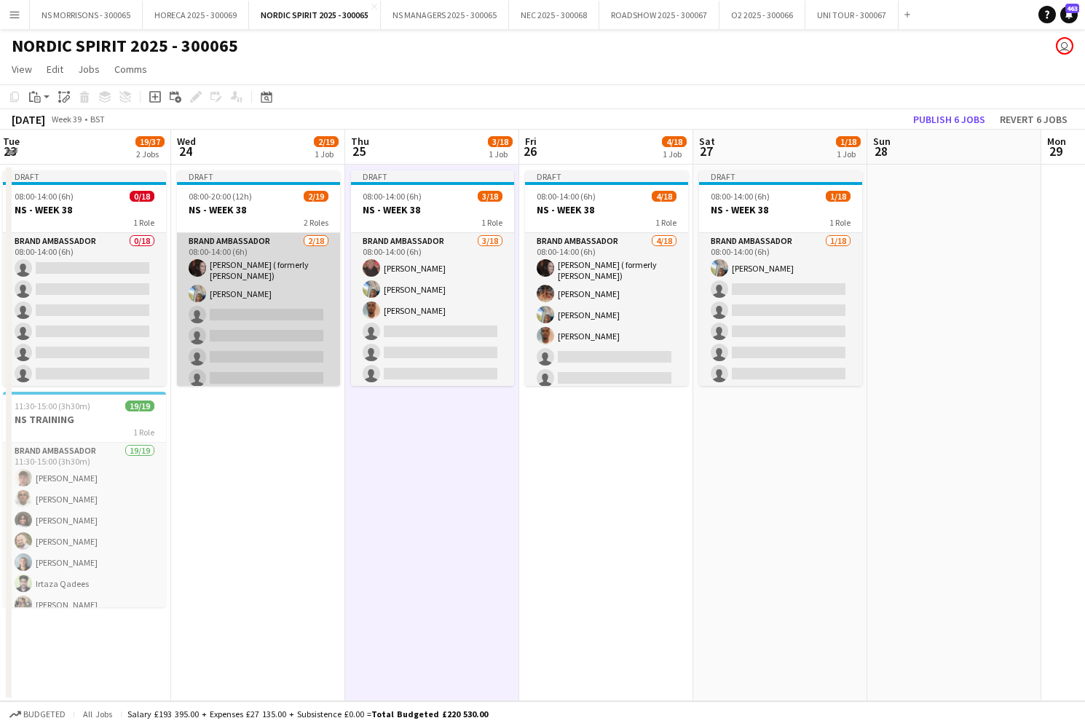
click at [246, 317] on app-card-role "Brand Ambassador [DATE] 08:00-14:00 (6h) [PERSON_NAME] ( formerly [PERSON_NAME]…" at bounding box center [258, 439] width 163 height 413
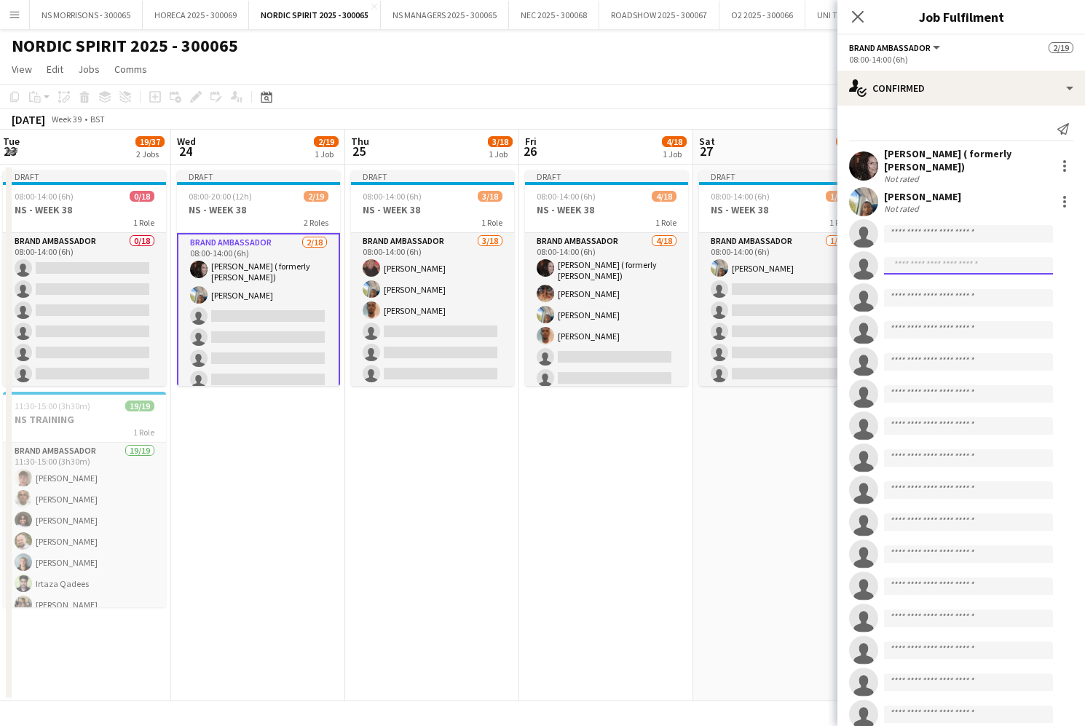
click at [905, 266] on input at bounding box center [968, 265] width 169 height 17
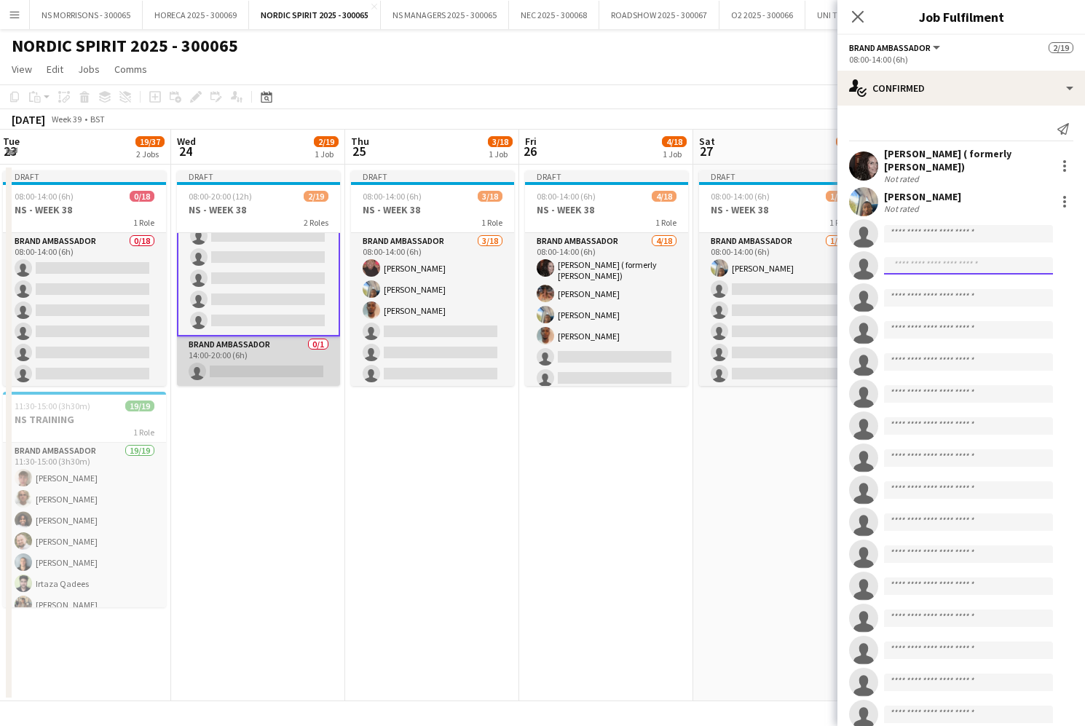
scroll to position [312, 0]
drag, startPoint x: 271, startPoint y: 366, endPoint x: 286, endPoint y: 369, distance: 15.5
click at [272, 367] on app-card-role "Brand Ambassador 0/1 14:00-20:00 (6h) single-neutral-actions" at bounding box center [258, 362] width 163 height 50
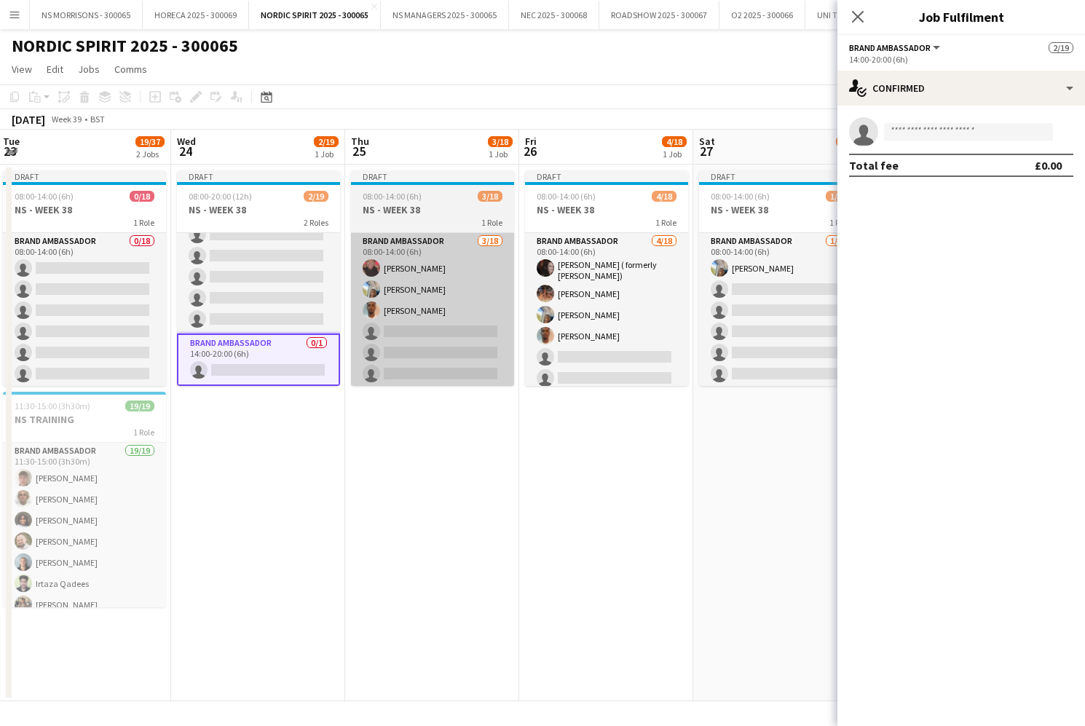
scroll to position [0, 524]
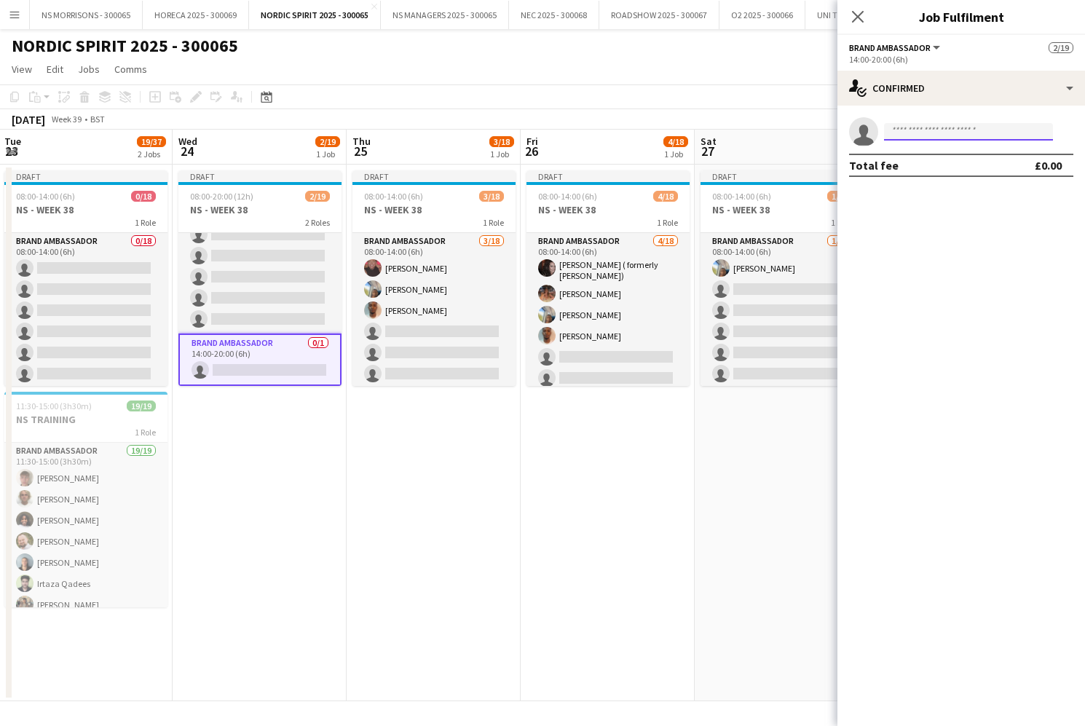
click at [908, 126] on input at bounding box center [968, 131] width 169 height 17
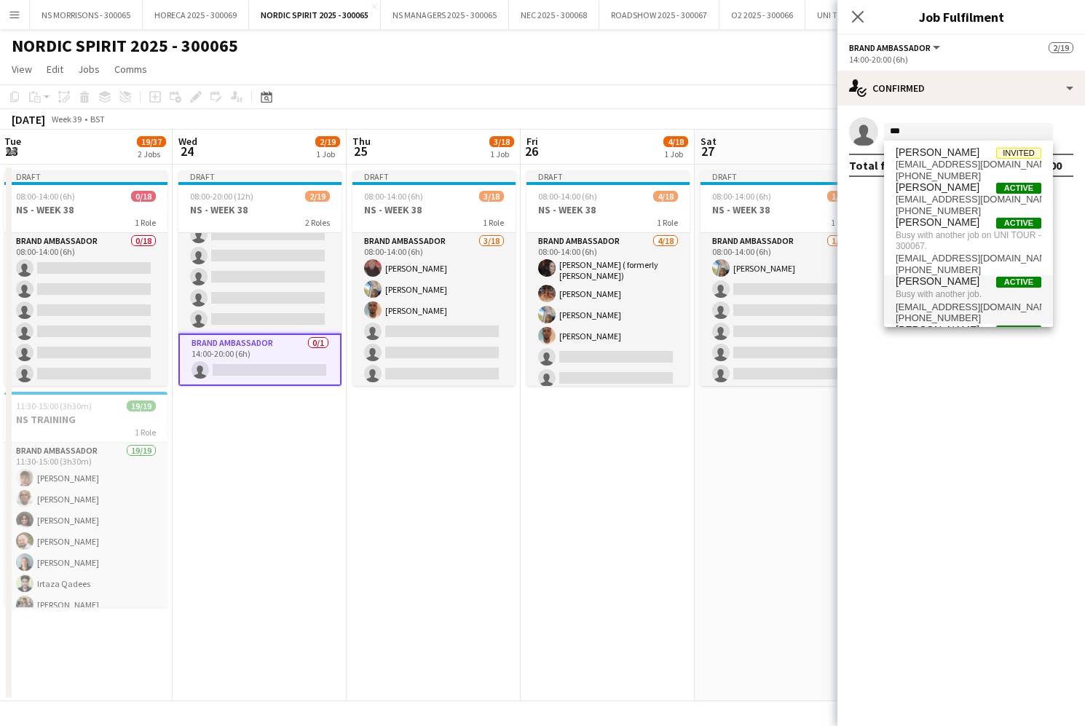
scroll to position [0, 0]
drag, startPoint x: 910, startPoint y: 133, endPoint x: 884, endPoint y: 132, distance: 25.5
click at [884, 132] on input "***" at bounding box center [968, 131] width 169 height 17
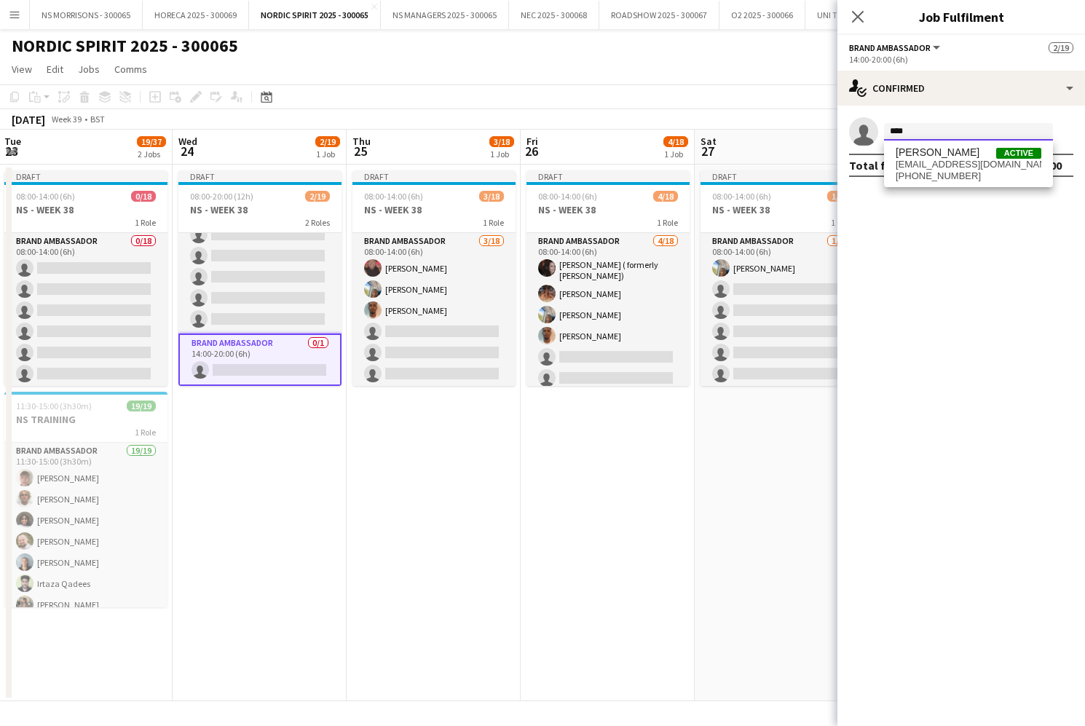
scroll to position [0, 1]
click at [903, 170] on div "Total fee £0.00" at bounding box center [961, 165] width 224 height 23
click at [921, 138] on input "****" at bounding box center [968, 131] width 169 height 17
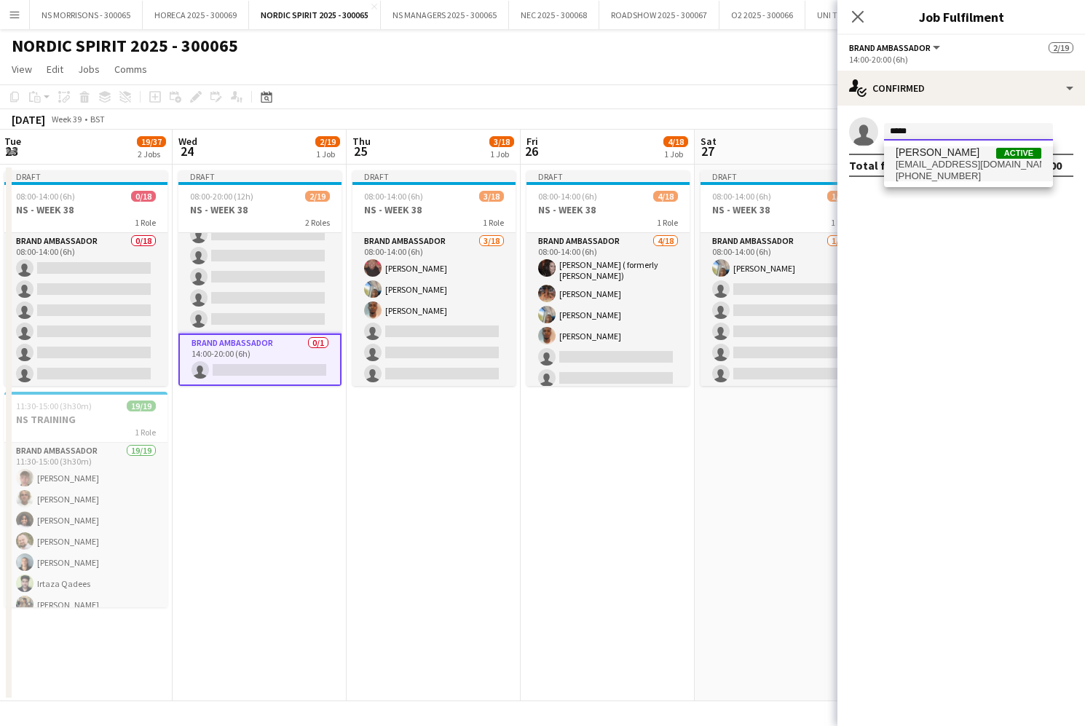
type input "*****"
click at [933, 158] on span "[PERSON_NAME] Active [EMAIL_ADDRESS][DOMAIN_NAME] [PHONE_NUMBER]" at bounding box center [969, 163] width 146 height 35
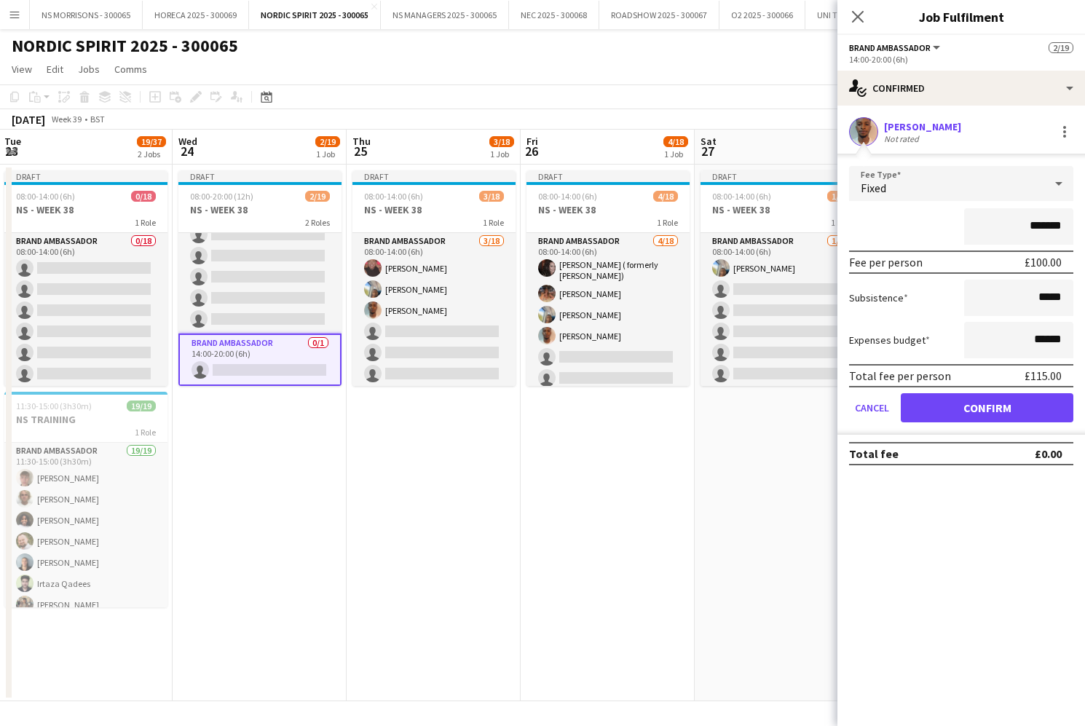
scroll to position [0, 0]
click at [940, 411] on button "Confirm" at bounding box center [987, 407] width 173 height 29
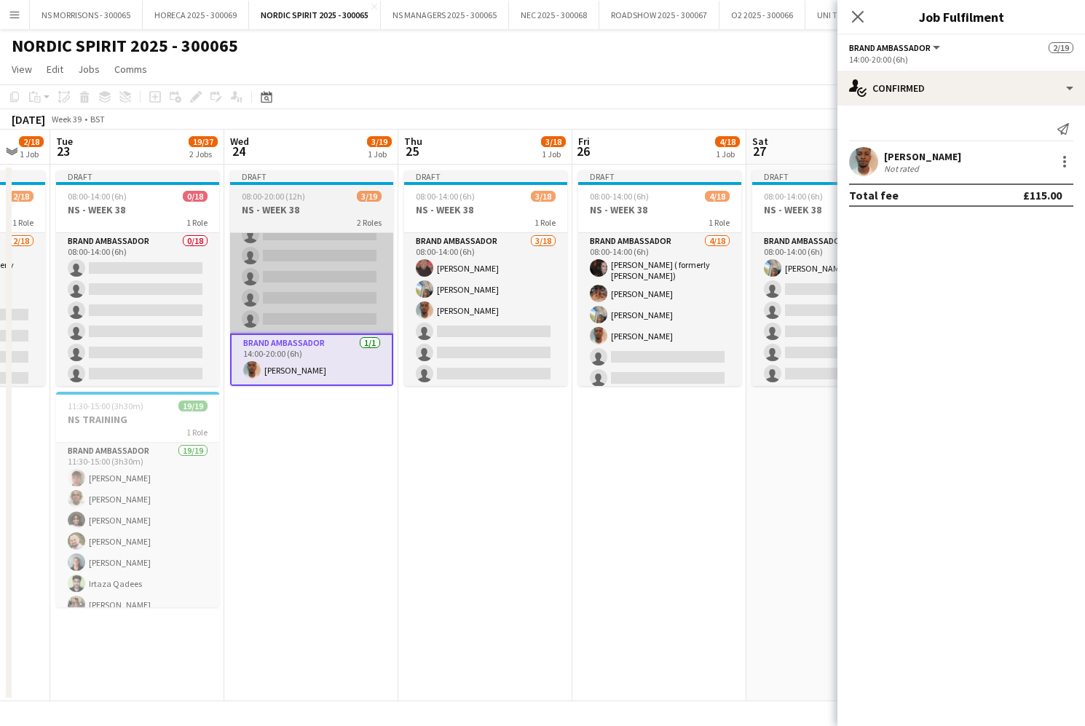
scroll to position [0, 469]
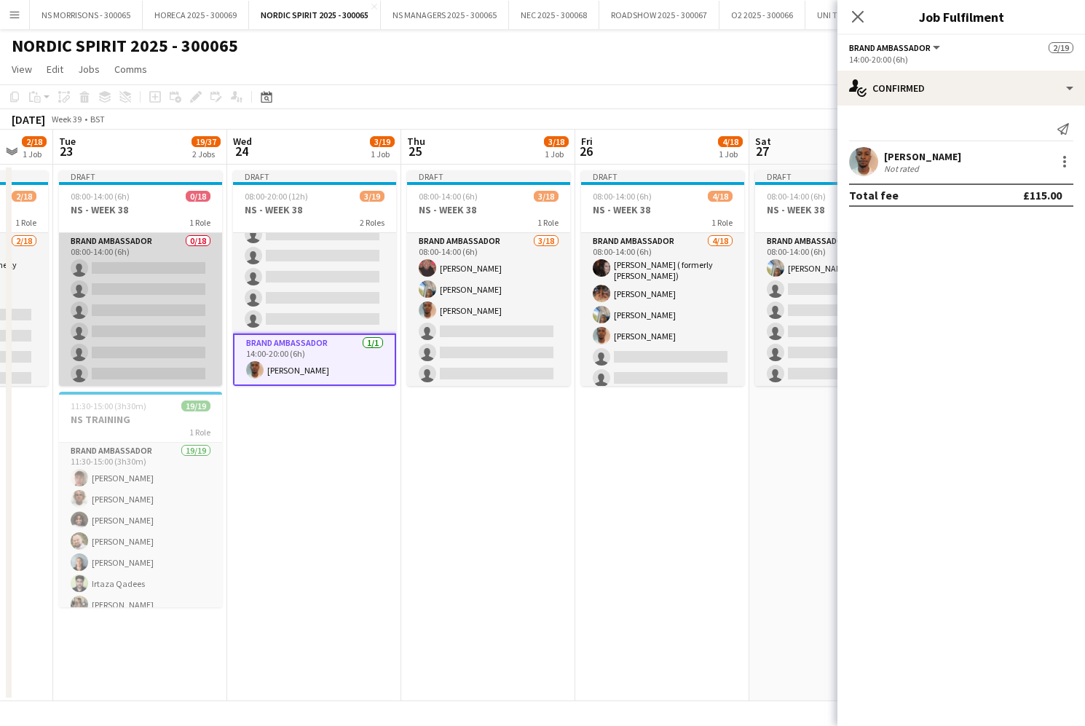
click at [133, 291] on app-card-role "Brand Ambassador 0/18 08:00-14:00 (6h) single-neutral-actions single-neutral-ac…" at bounding box center [140, 437] width 163 height 409
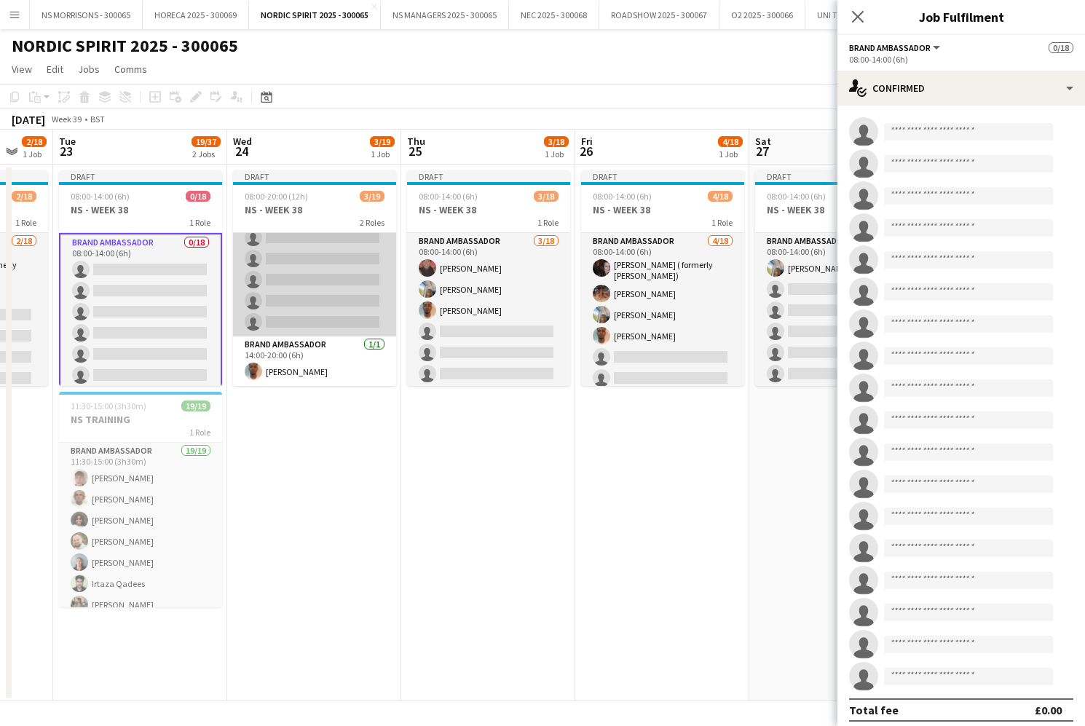
drag, startPoint x: 323, startPoint y: 296, endPoint x: 359, endPoint y: 299, distance: 36.5
click at [323, 296] on app-card-role "Brand Ambassador [DATE] 08:00-14:00 (6h) [PERSON_NAME] ( formerly [PERSON_NAME]…" at bounding box center [314, 130] width 163 height 413
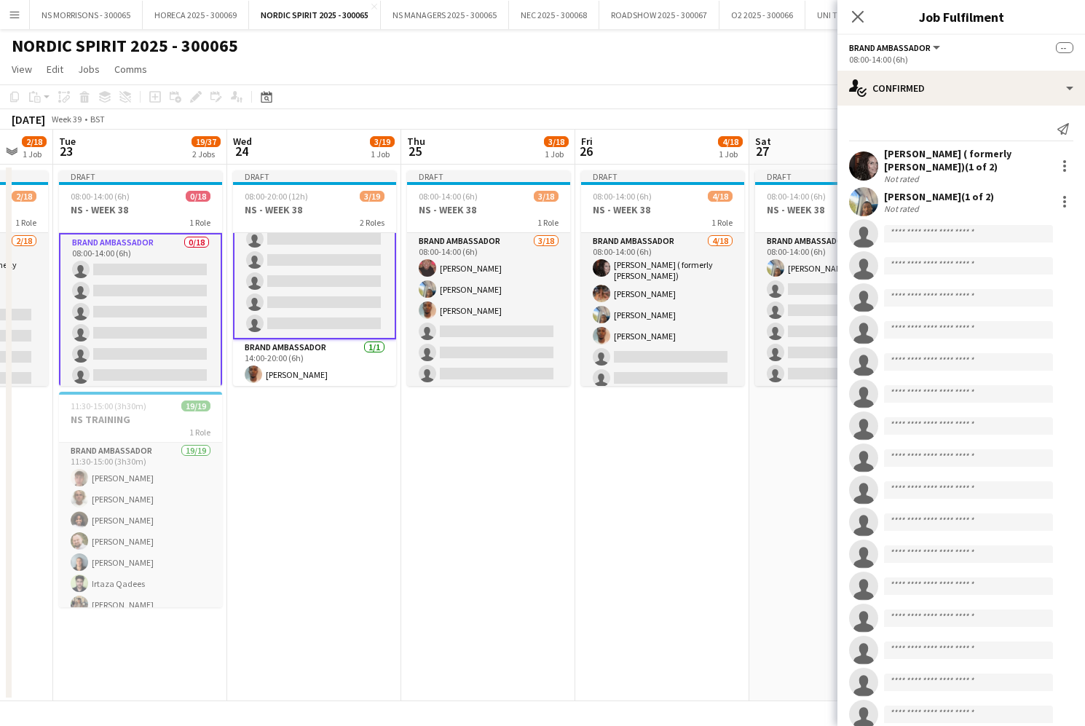
click at [949, 342] on app-invite-slot "single-neutral-actions" at bounding box center [962, 329] width 248 height 29
click at [948, 333] on input at bounding box center [968, 329] width 169 height 17
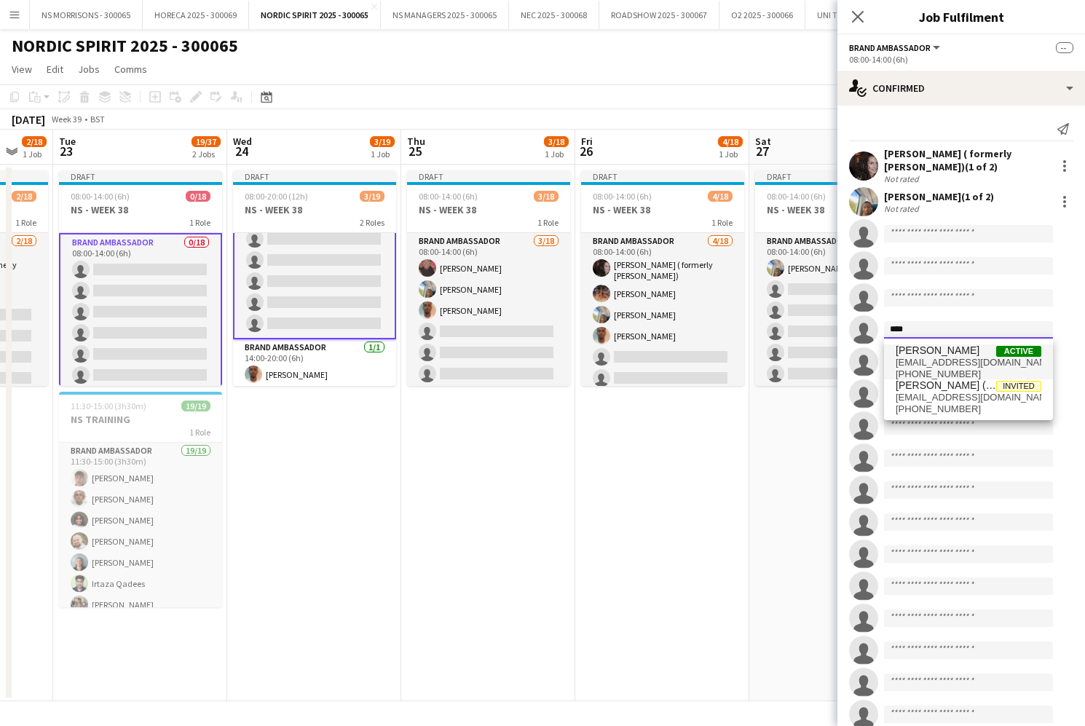
type input "****"
click at [948, 350] on span "[PERSON_NAME]" at bounding box center [938, 351] width 84 height 12
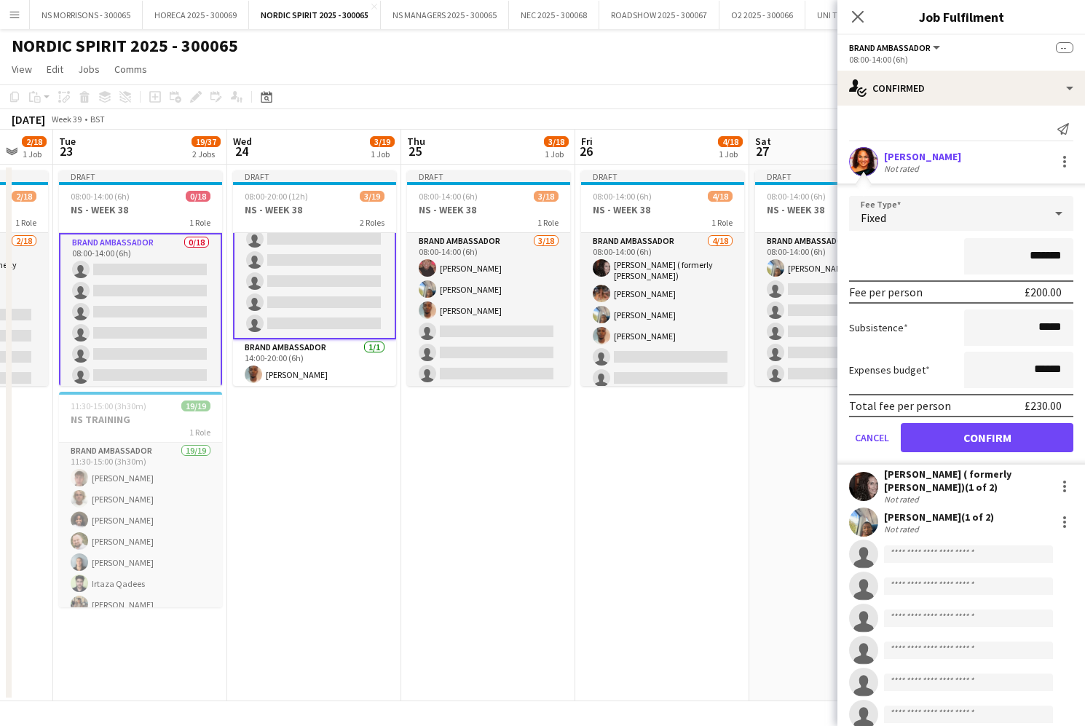
click at [956, 439] on button "Confirm" at bounding box center [987, 437] width 173 height 29
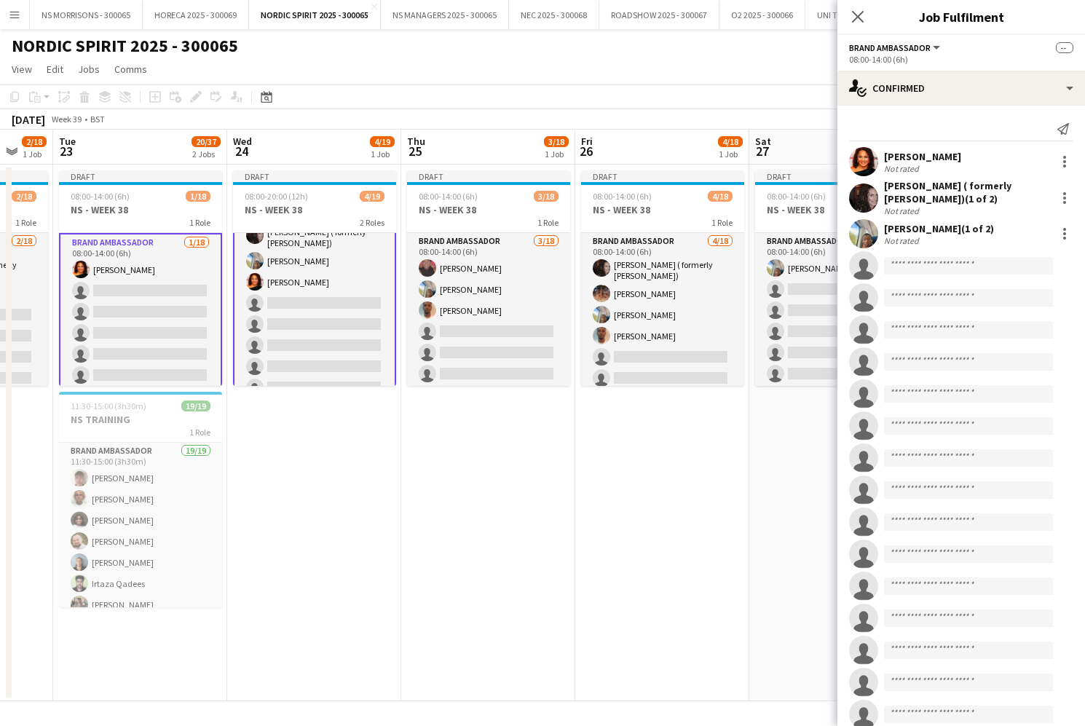
scroll to position [33, 0]
click at [295, 294] on app-card-role "Brand Ambassador [DATE] 08:00-14:00 (6h) [PERSON_NAME] ( formerly [PERSON_NAME]…" at bounding box center [314, 408] width 163 height 416
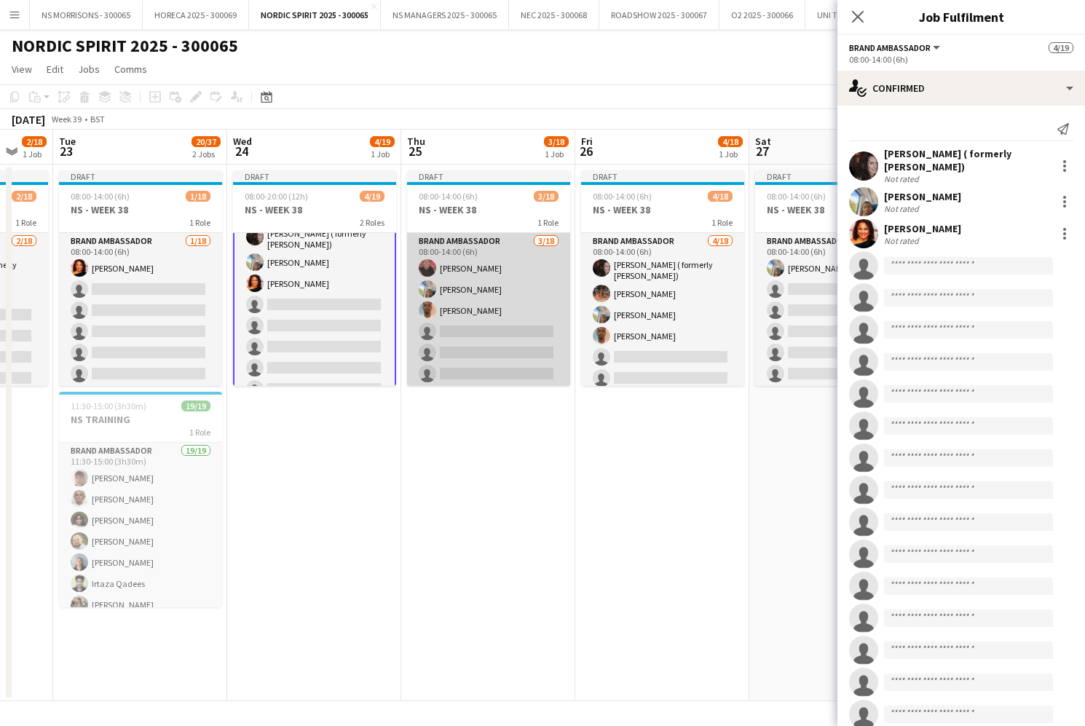
click at [510, 294] on app-card-role "Brand Ambassador [DATE] 08:00-14:00 (6h) [PERSON_NAME] [PERSON_NAME] [PERSON_NA…" at bounding box center [488, 437] width 163 height 409
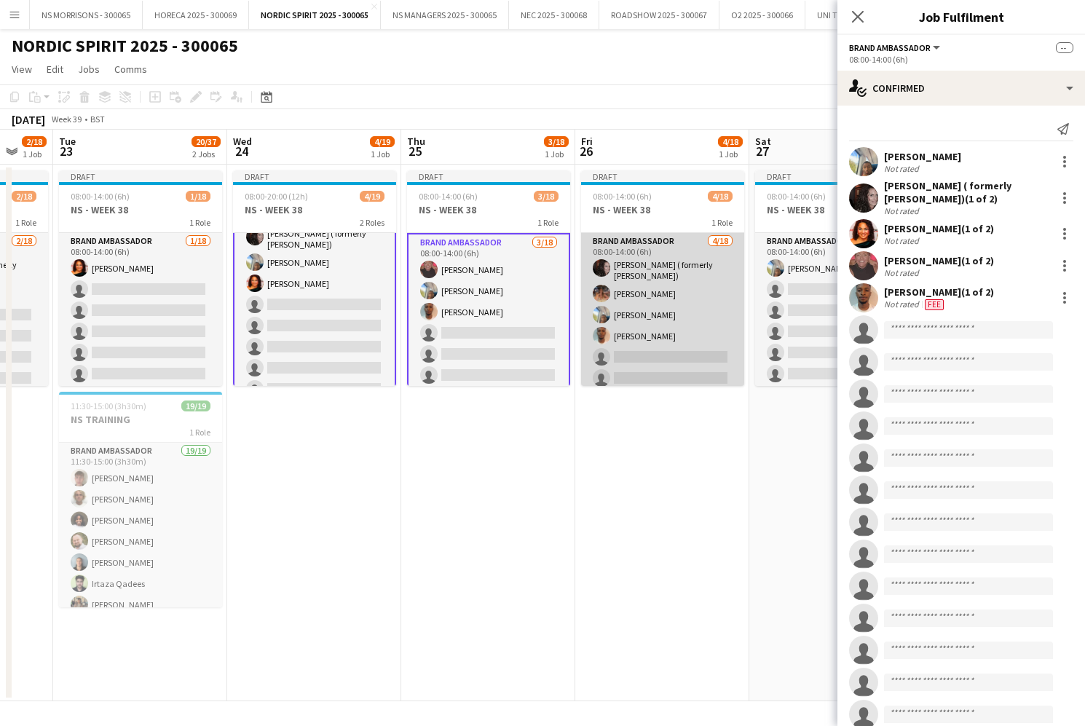
click at [661, 305] on app-card-role "Brand Ambassador [DATE] 08:00-14:00 (6h) [PERSON_NAME] ( formerly [PERSON_NAME]…" at bounding box center [662, 439] width 163 height 413
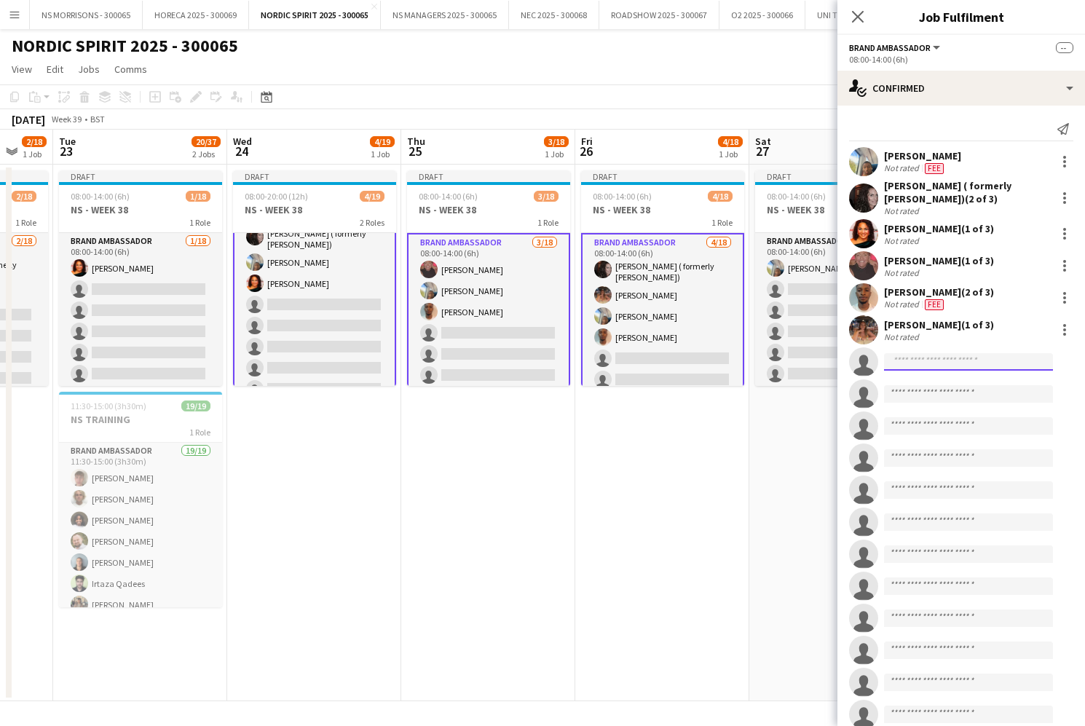
click at [930, 365] on input at bounding box center [968, 361] width 169 height 17
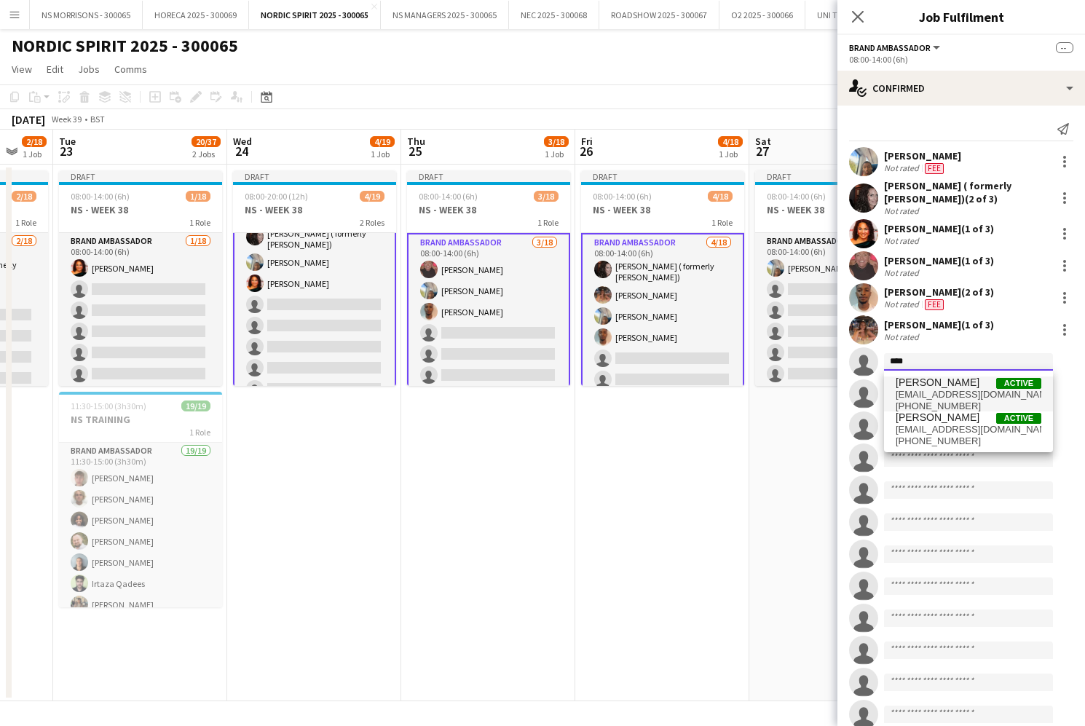
type input "****"
drag, startPoint x: 932, startPoint y: 377, endPoint x: 935, endPoint y: 422, distance: 45.3
click at [935, 422] on span "[PERSON_NAME]" at bounding box center [938, 418] width 84 height 12
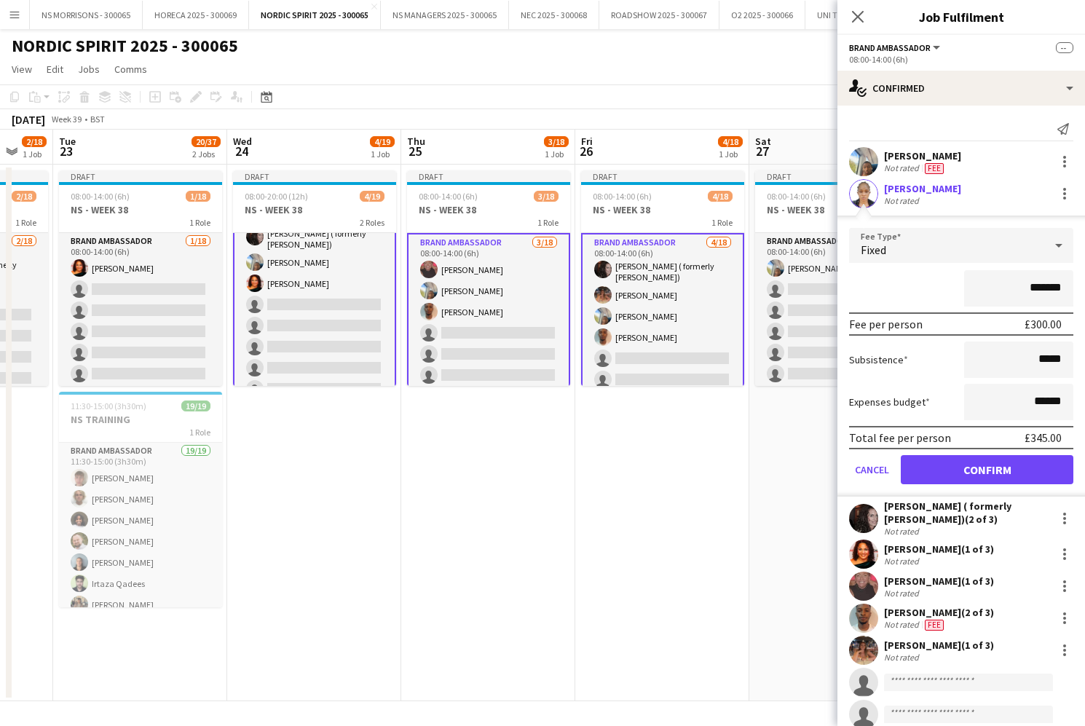
click at [1034, 286] on input "*******" at bounding box center [1018, 288] width 109 height 36
type input "*******"
drag, startPoint x: 1037, startPoint y: 402, endPoint x: 1045, endPoint y: 398, distance: 8.8
click at [1045, 398] on input "******" at bounding box center [1018, 402] width 109 height 36
type input "******"
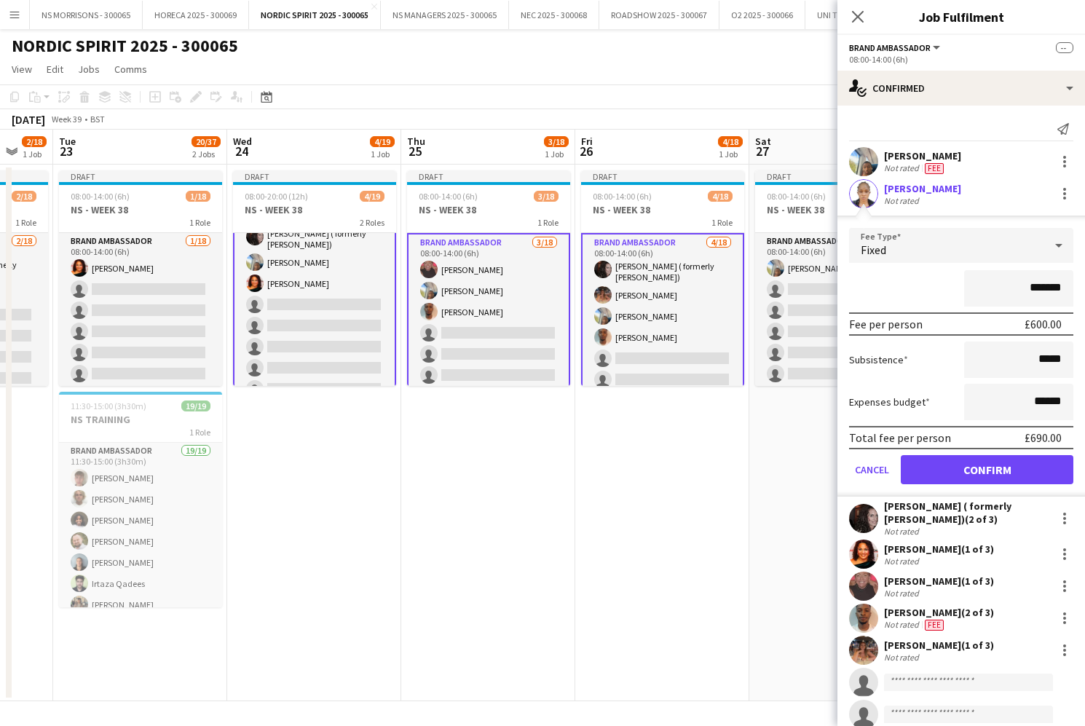
click at [982, 464] on button "Confirm" at bounding box center [987, 469] width 173 height 29
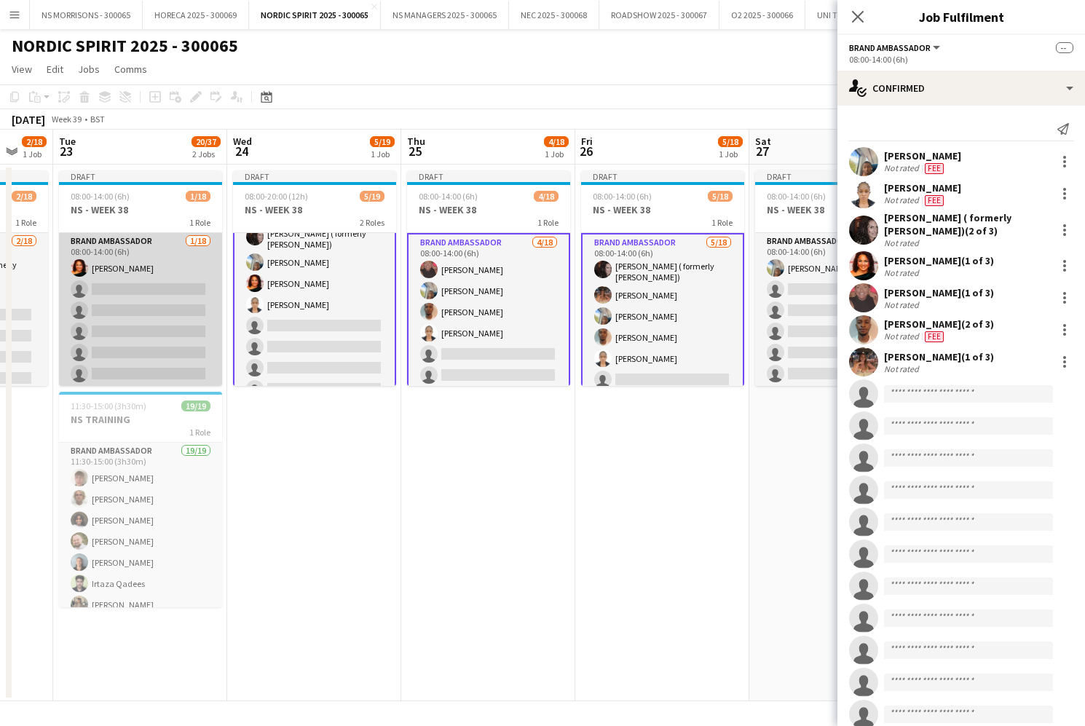
drag, startPoint x: 119, startPoint y: 326, endPoint x: 171, endPoint y: 330, distance: 51.8
click at [119, 326] on app-card-role "Brand Ambassador [DATE] 08:00-14:00 (6h) [PERSON_NAME] single-neutral-actions s…" at bounding box center [140, 437] width 163 height 409
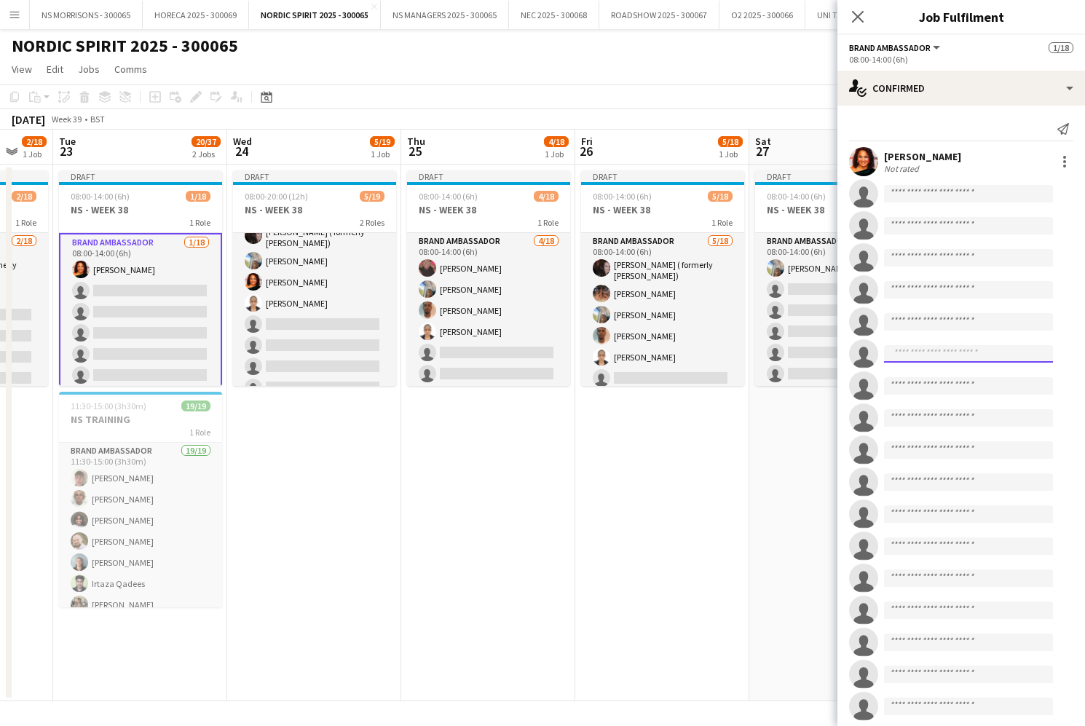
click at [909, 356] on input at bounding box center [968, 353] width 169 height 17
type input "*****"
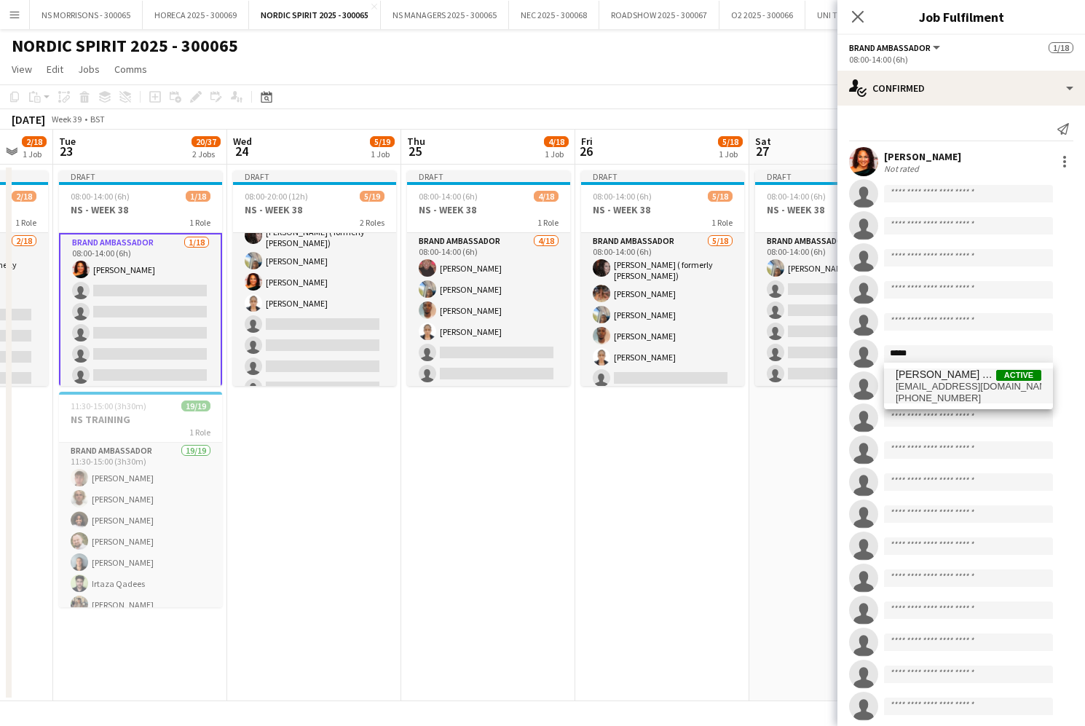
click at [911, 381] on span "[EMAIL_ADDRESS][DOMAIN_NAME]" at bounding box center [969, 387] width 146 height 12
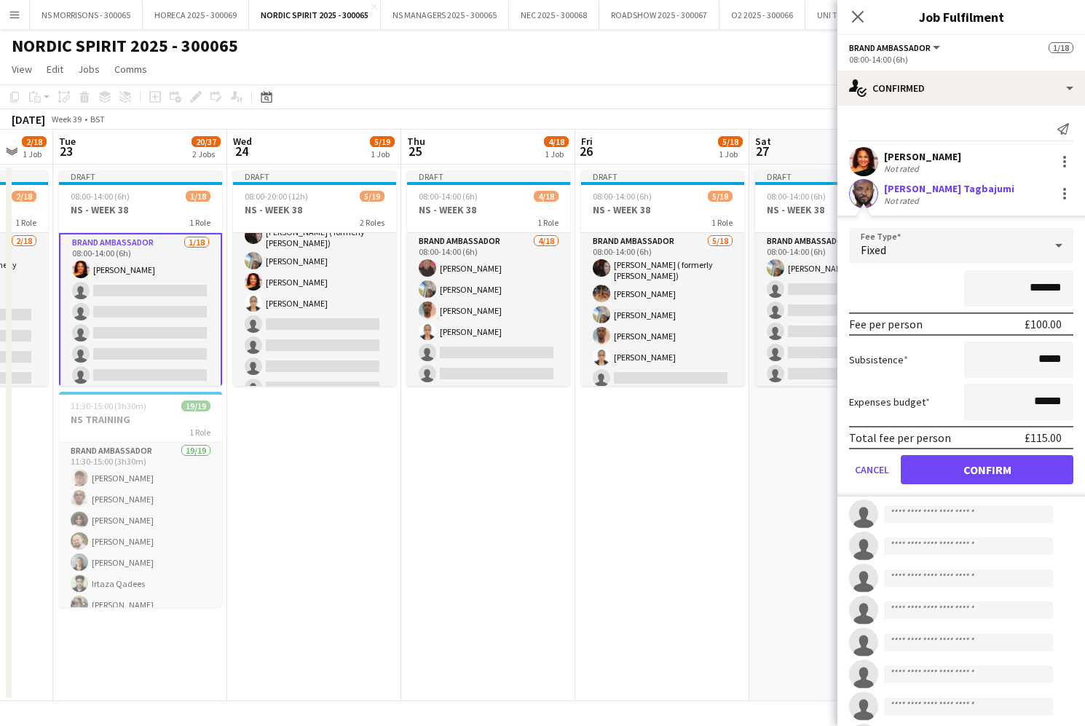
click at [925, 473] on button "Confirm" at bounding box center [987, 469] width 173 height 29
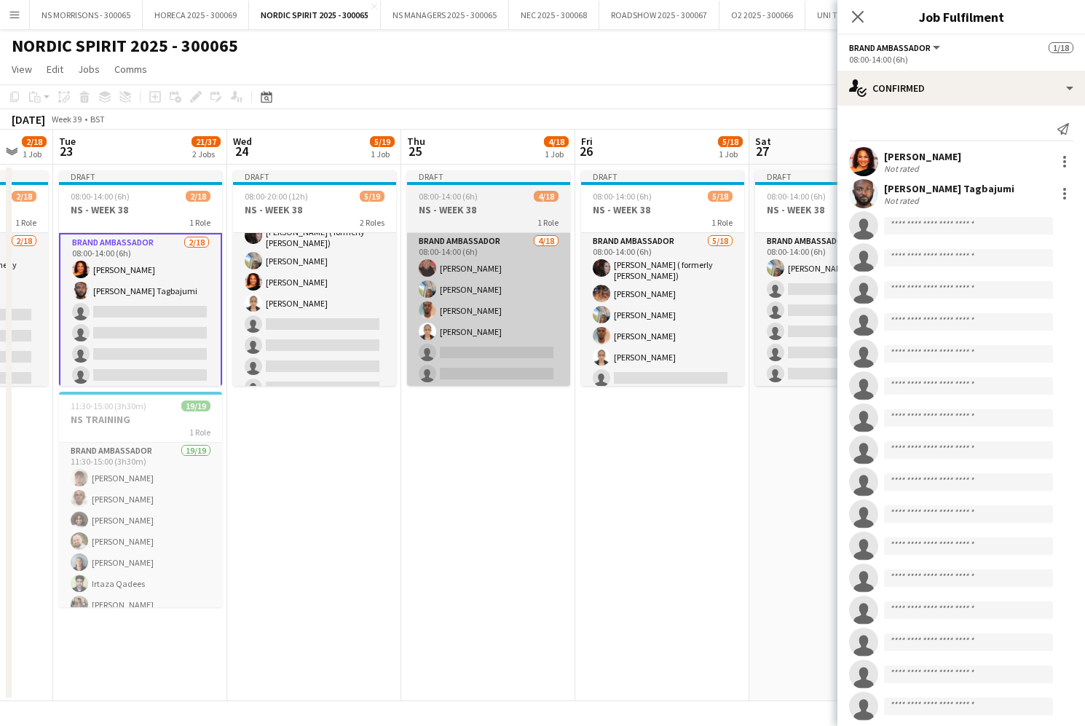
drag, startPoint x: 321, startPoint y: 324, endPoint x: 483, endPoint y: 338, distance: 162.3
click at [321, 324] on app-card-role "Brand Ambassador [DATE] 08:00-14:00 (6h) [PERSON_NAME] ( formerly [PERSON_NAME]…" at bounding box center [314, 406] width 163 height 413
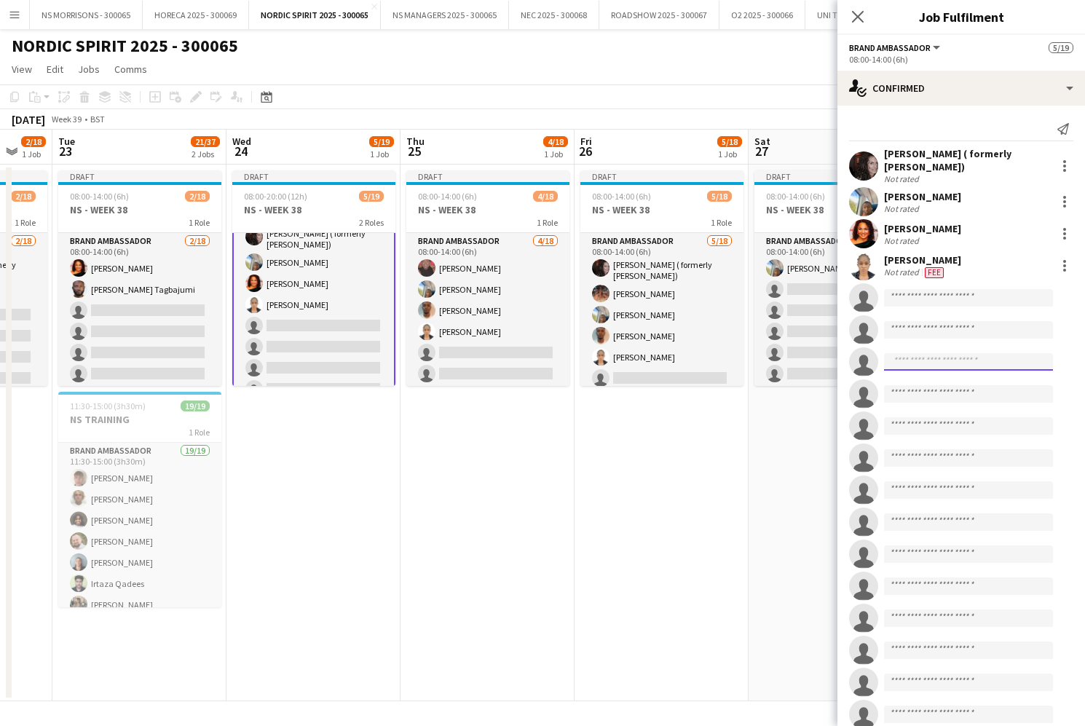
click at [948, 369] on input at bounding box center [968, 361] width 169 height 17
type input "*****"
click at [951, 396] on span "[EMAIL_ADDRESS][DOMAIN_NAME]" at bounding box center [969, 395] width 146 height 12
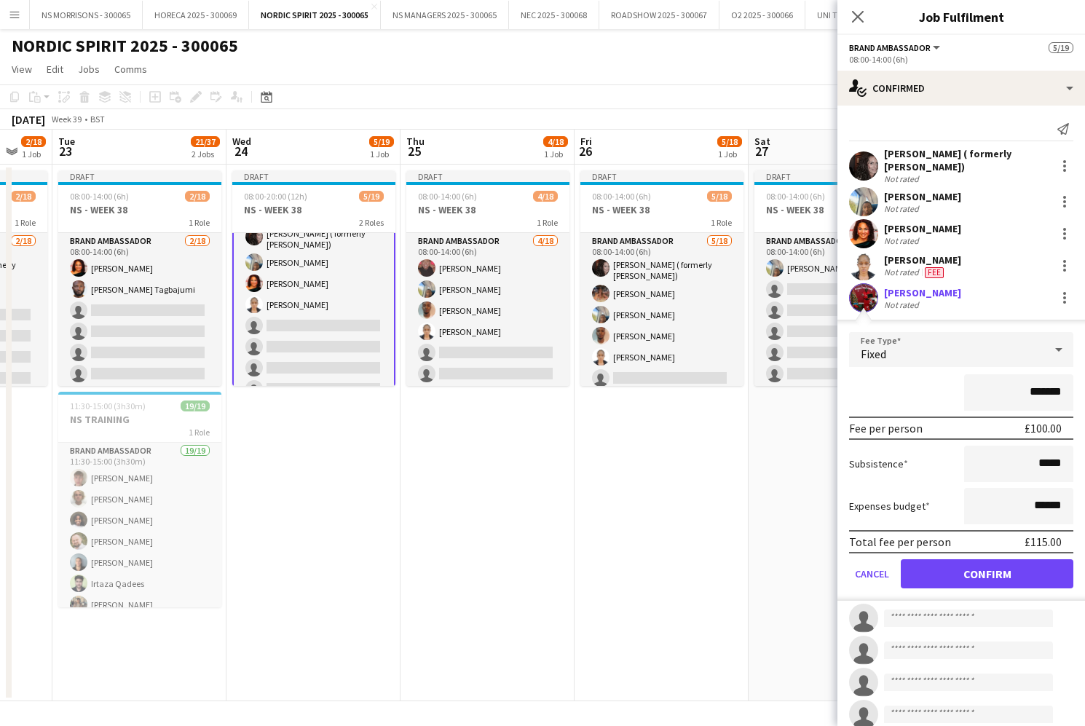
click at [945, 565] on button "Confirm" at bounding box center [987, 573] width 173 height 29
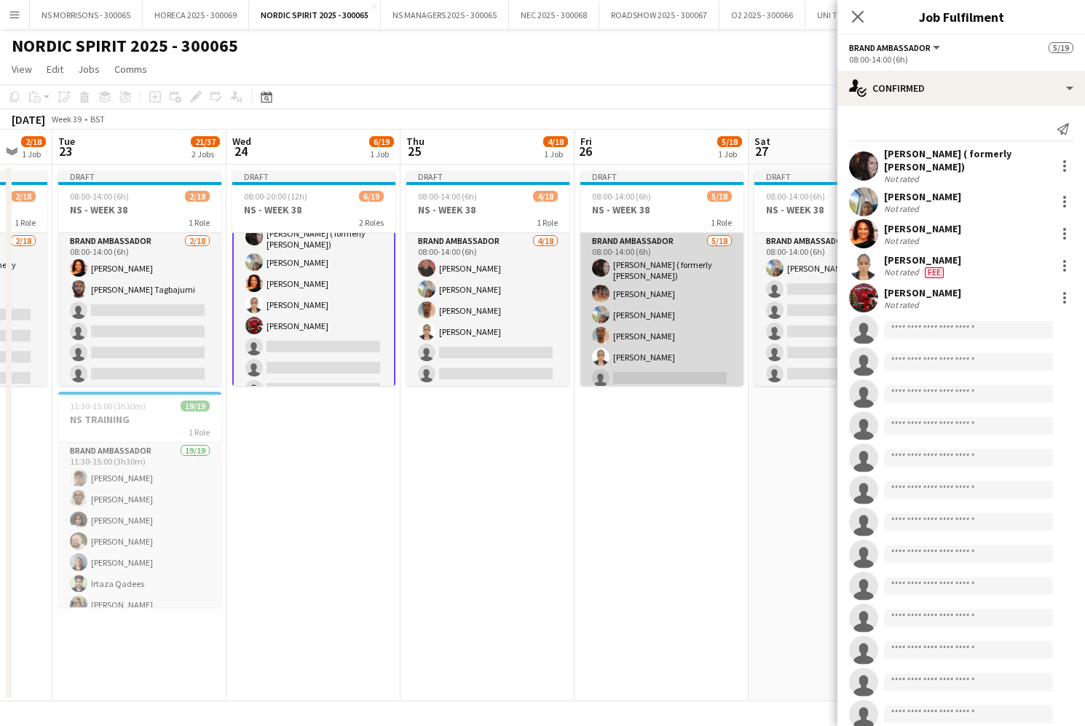
click at [627, 321] on app-card-role "Brand Ambassador [DATE] 08:00-14:00 (6h) [PERSON_NAME] ( formerly [PERSON_NAME]…" at bounding box center [662, 439] width 163 height 413
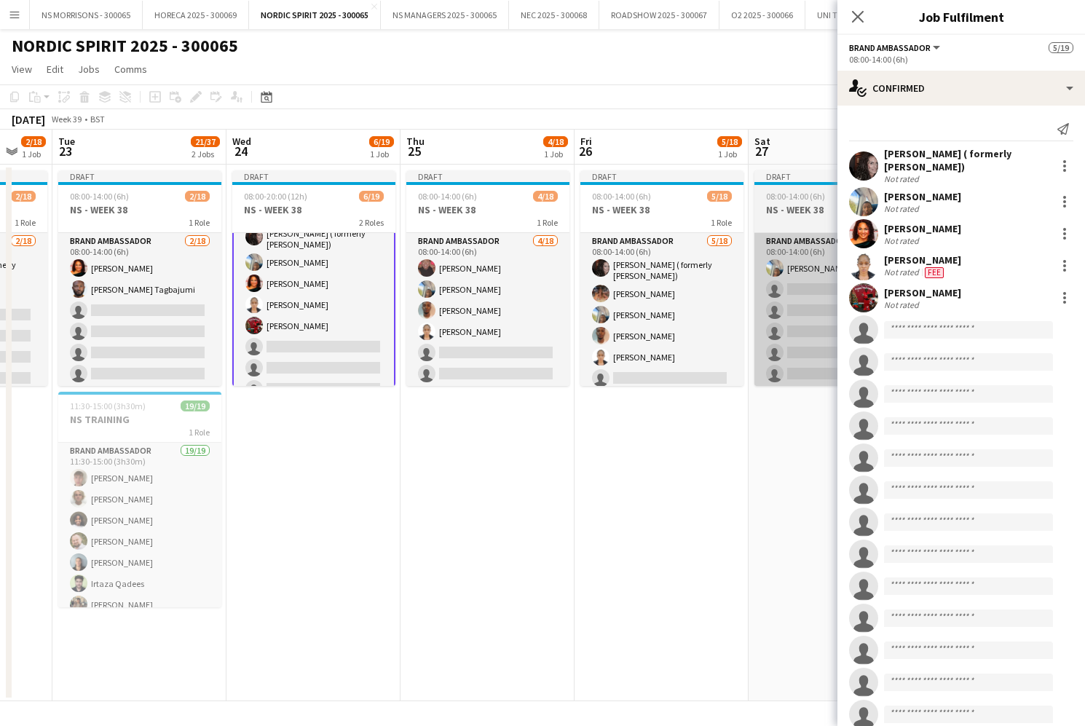
scroll to position [0, 471]
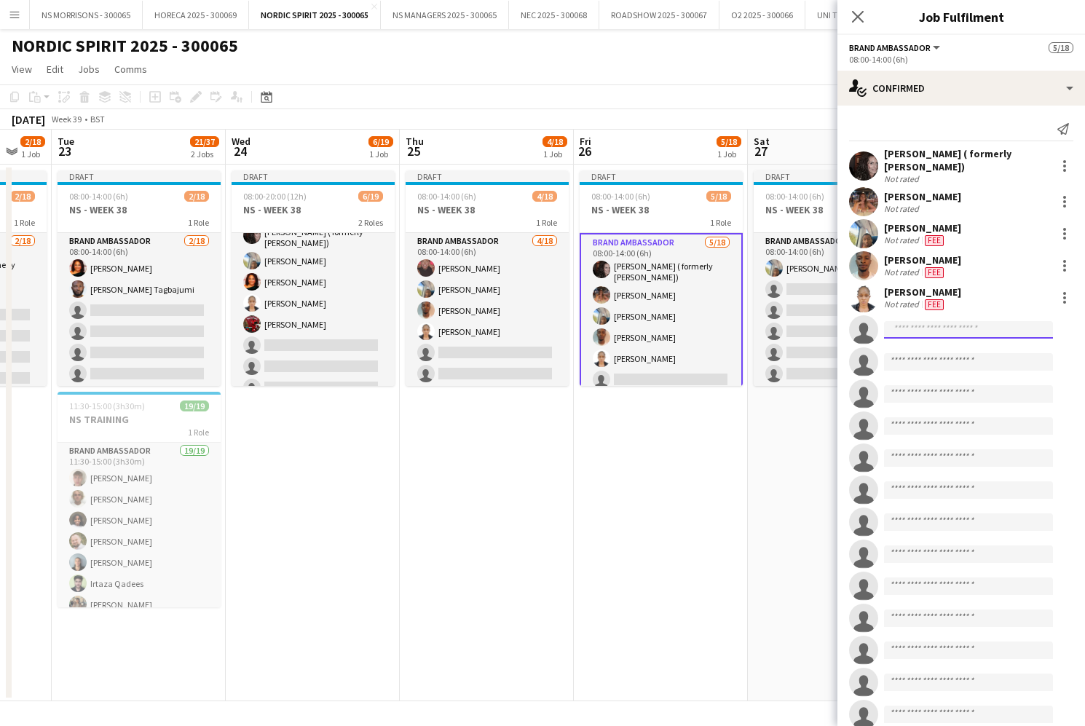
click at [910, 326] on input at bounding box center [968, 329] width 169 height 17
type input "*****"
click at [911, 356] on span "[PERSON_NAME]" at bounding box center [938, 351] width 84 height 12
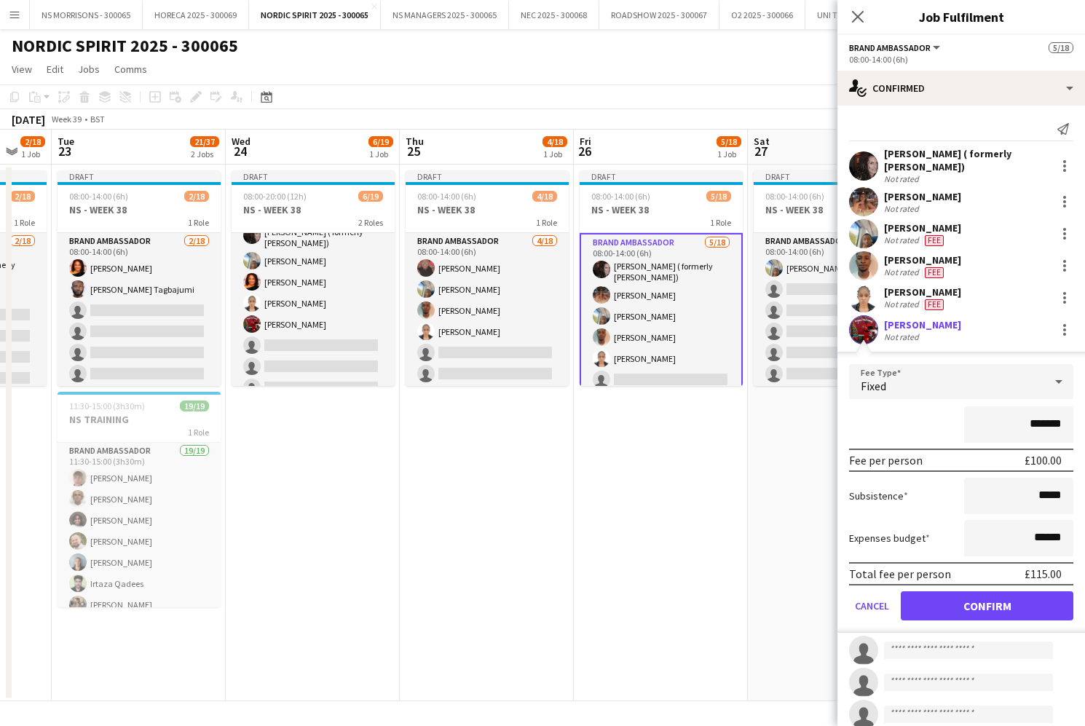
click at [1039, 417] on input "*******" at bounding box center [1018, 424] width 109 height 36
type input "*******"
click at [1045, 532] on input "******" at bounding box center [1018, 538] width 109 height 36
type input "******"
click at [995, 602] on button "Confirm" at bounding box center [987, 605] width 173 height 29
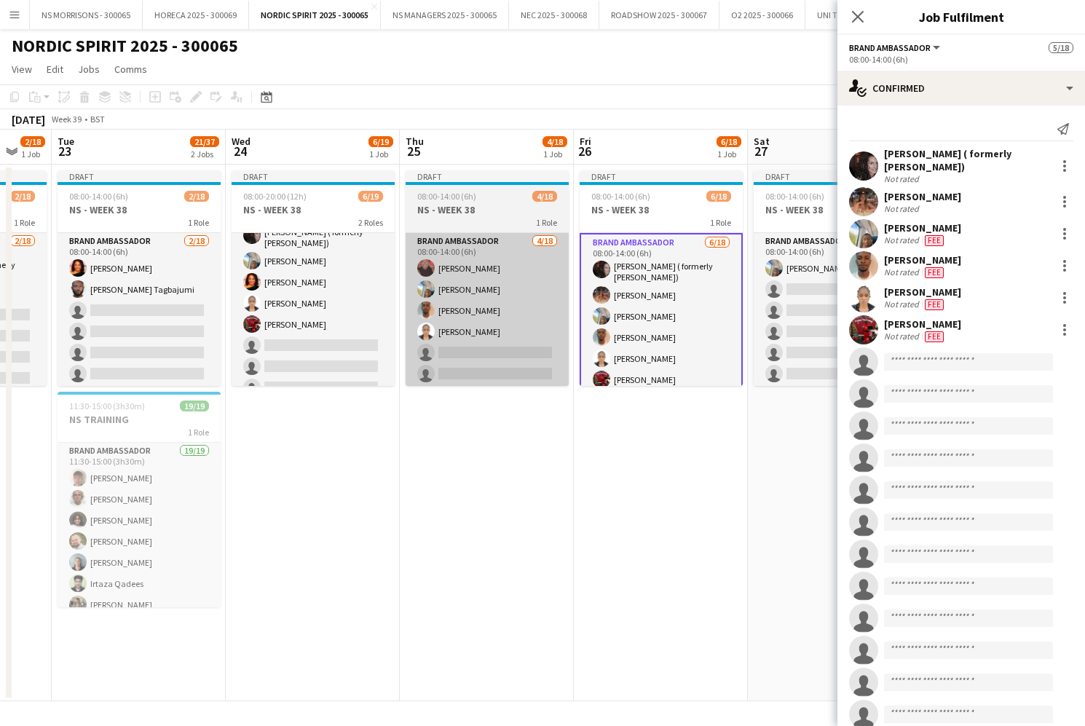
drag, startPoint x: 333, startPoint y: 341, endPoint x: 444, endPoint y: 353, distance: 111.3
click at [333, 341] on app-card-role "Brand Ambassador [DATE] 08:00-14:00 (6h) [PERSON_NAME] ( formerly [PERSON_NAME]…" at bounding box center [313, 406] width 163 height 413
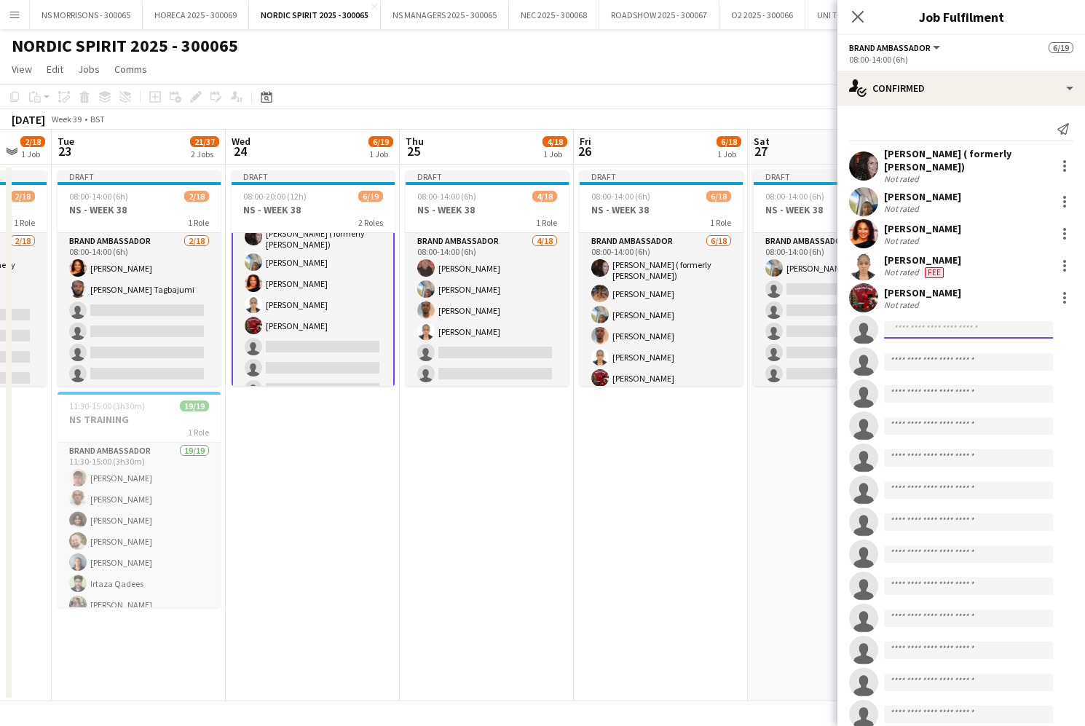
click at [917, 325] on input at bounding box center [968, 329] width 169 height 17
type input "*****"
click at [935, 358] on span "[EMAIL_ADDRESS][DOMAIN_NAME]" at bounding box center [969, 363] width 146 height 12
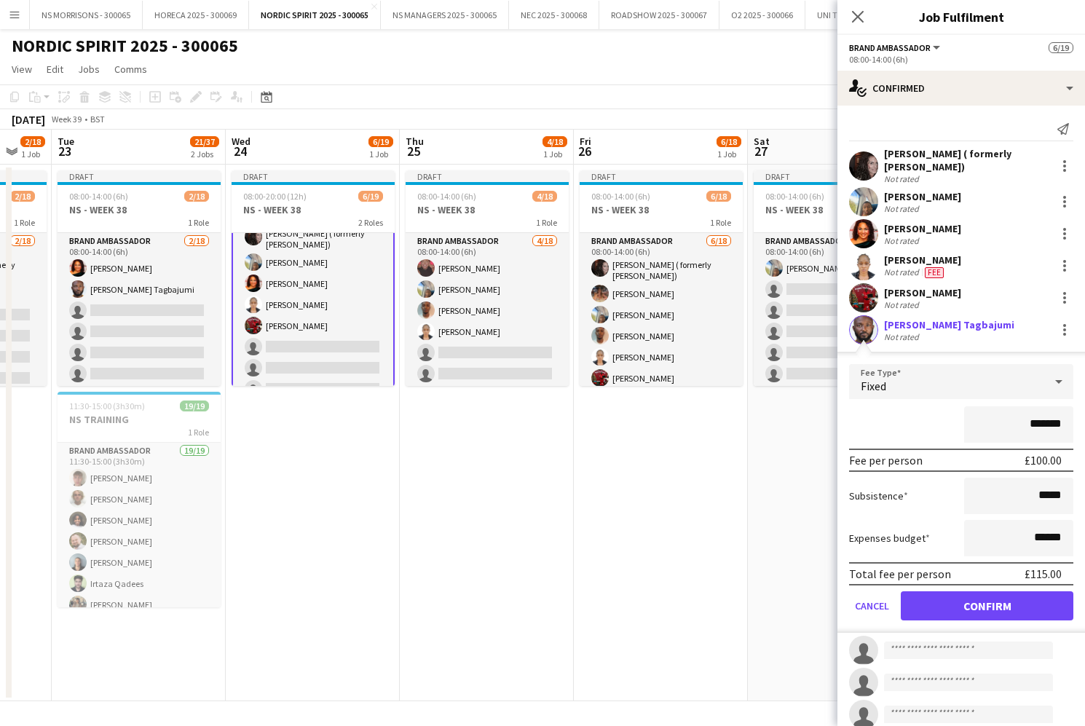
click at [1031, 424] on input "*******" at bounding box center [1018, 424] width 109 height 36
type input "*******"
click at [1044, 533] on input "******" at bounding box center [1018, 538] width 109 height 36
click at [1047, 537] on input "******" at bounding box center [1018, 538] width 109 height 36
drag, startPoint x: 1063, startPoint y: 538, endPoint x: 1023, endPoint y: 540, distance: 40.1
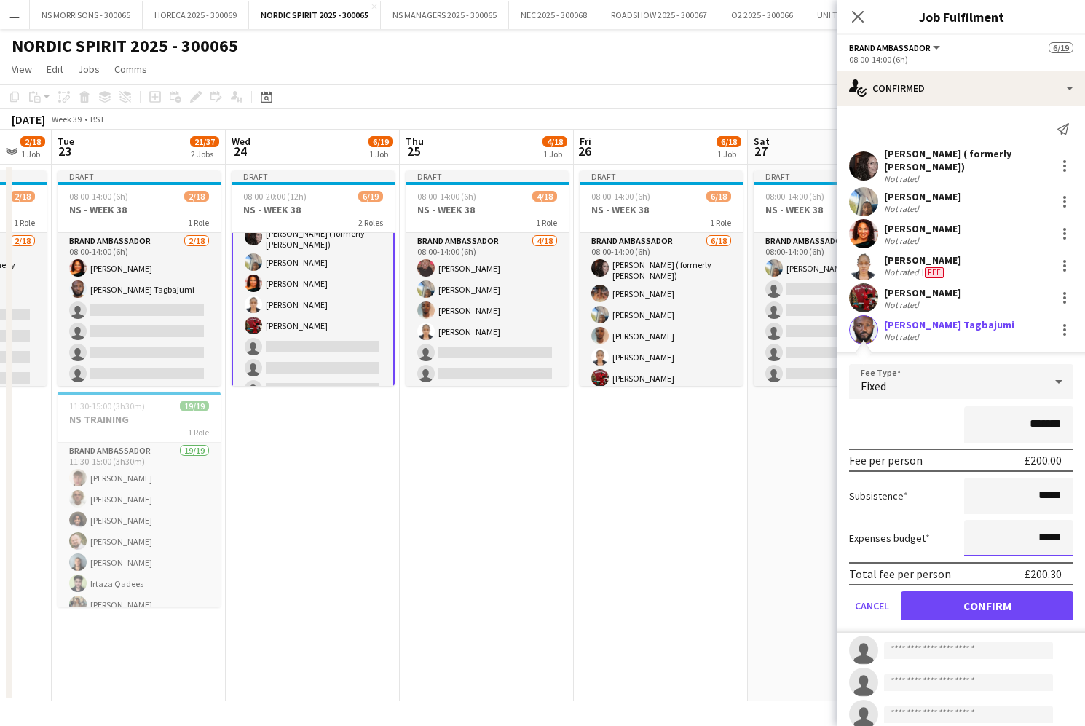
click at [1023, 540] on input "*****" at bounding box center [1018, 538] width 109 height 36
type input "***"
click at [999, 600] on button "Confirm" at bounding box center [987, 605] width 173 height 29
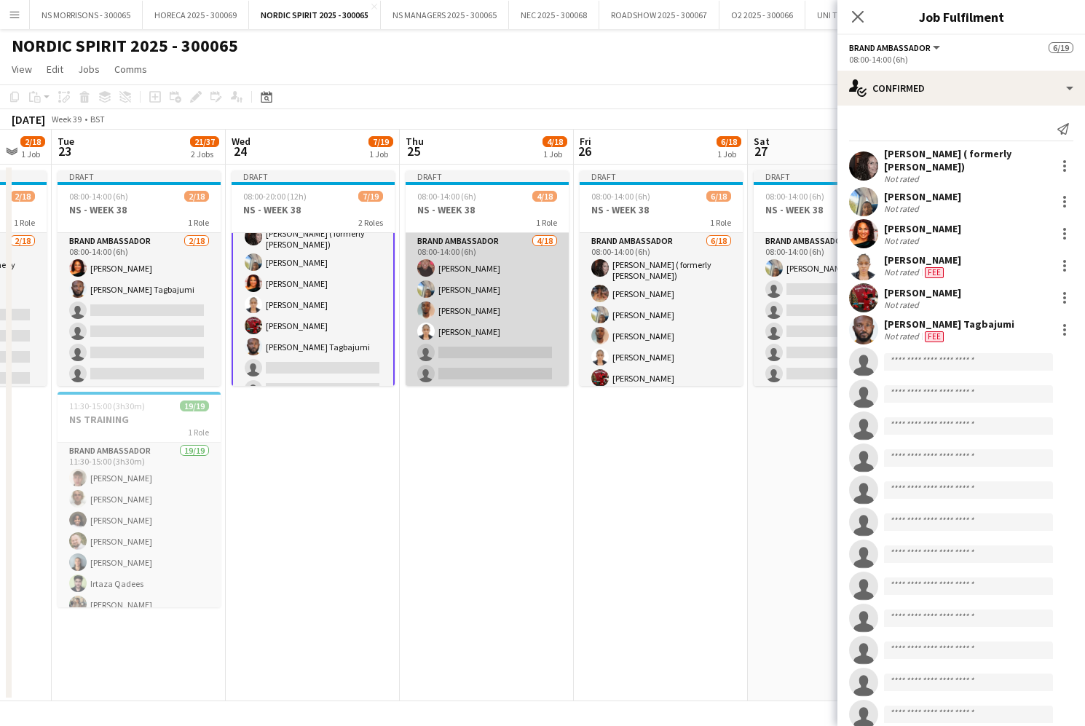
click at [463, 314] on app-card-role "Brand Ambassador [DATE] 08:00-14:00 (6h) [PERSON_NAME] [PERSON_NAME] [PERSON_NA…" at bounding box center [487, 437] width 163 height 409
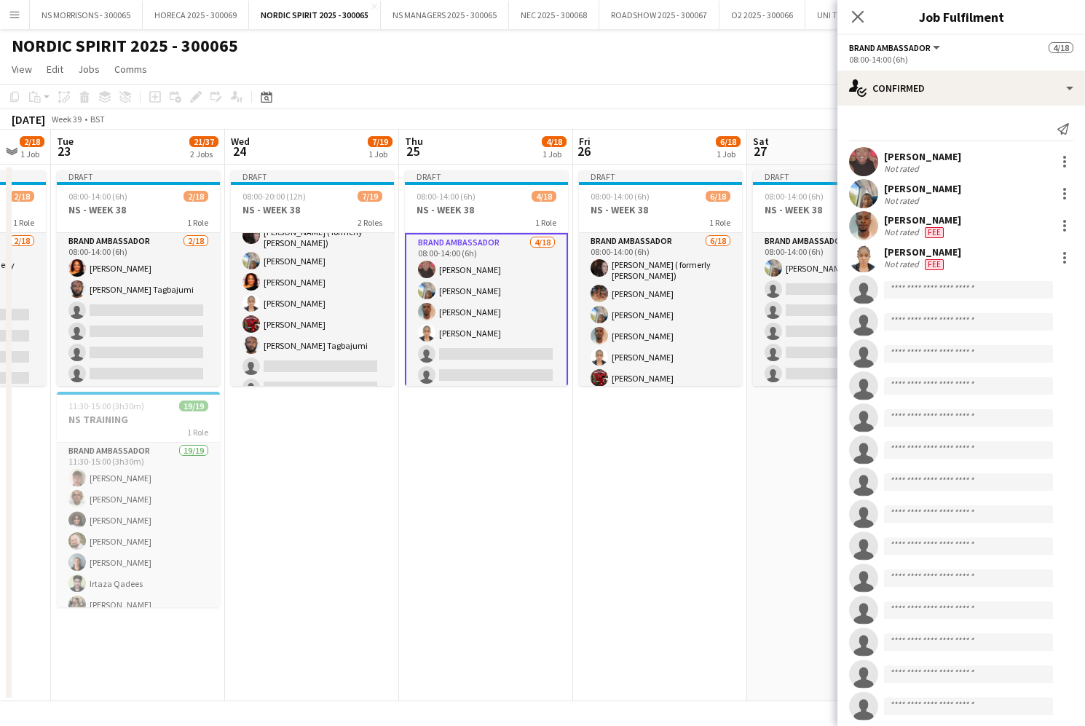
scroll to position [1, 0]
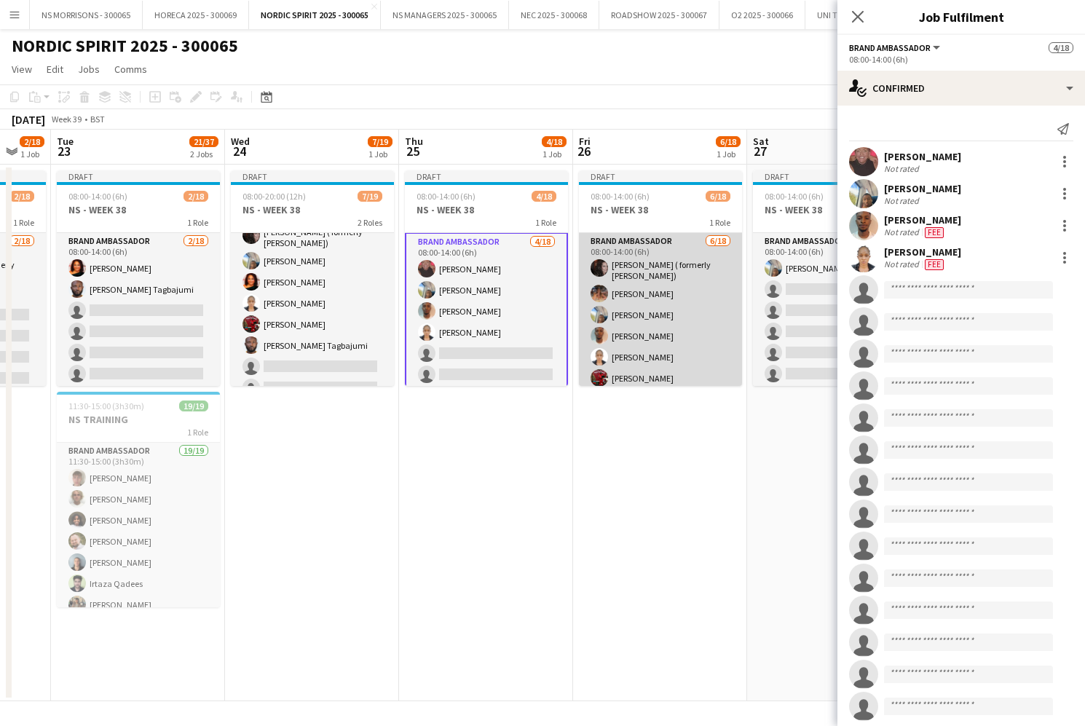
drag, startPoint x: 583, startPoint y: 321, endPoint x: 633, endPoint y: 328, distance: 50.8
click at [583, 321] on app-card-role "Brand Ambassador [DATE] 08:00-14:00 (6h) [PERSON_NAME] ( formerly [PERSON_NAME]…" at bounding box center [660, 439] width 163 height 413
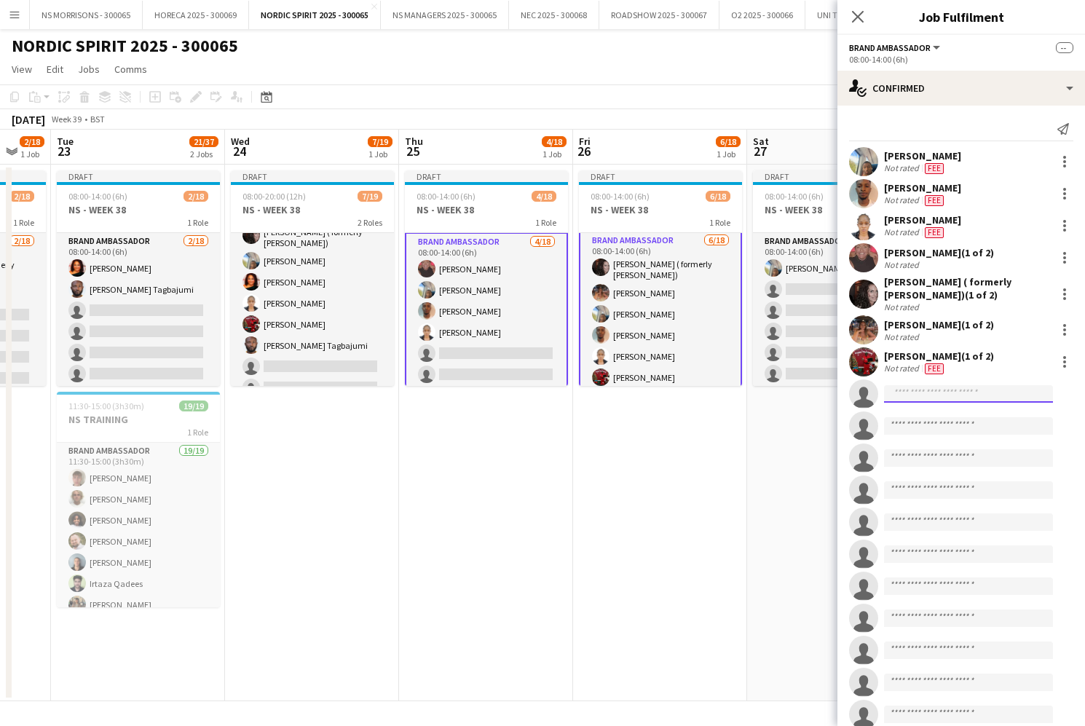
click at [916, 398] on input at bounding box center [968, 393] width 169 height 17
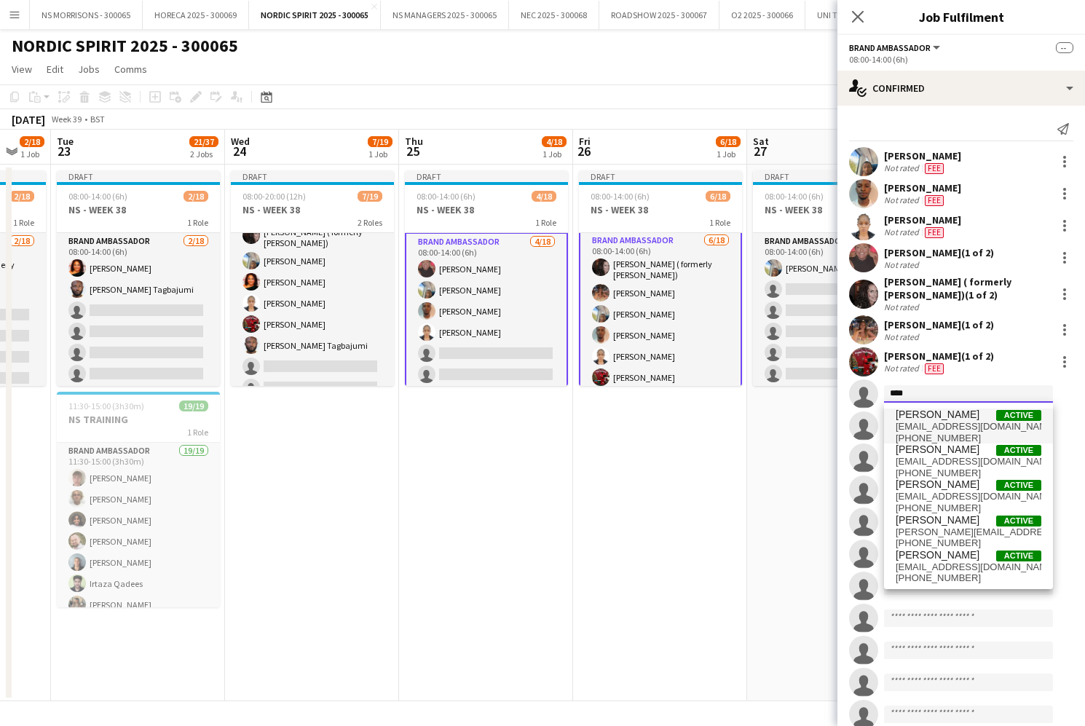
type input "****"
drag, startPoint x: 926, startPoint y: 417, endPoint x: 926, endPoint y: 492, distance: 74.3
click at [927, 492] on span "[EMAIL_ADDRESS][DOMAIN_NAME]" at bounding box center [969, 497] width 146 height 12
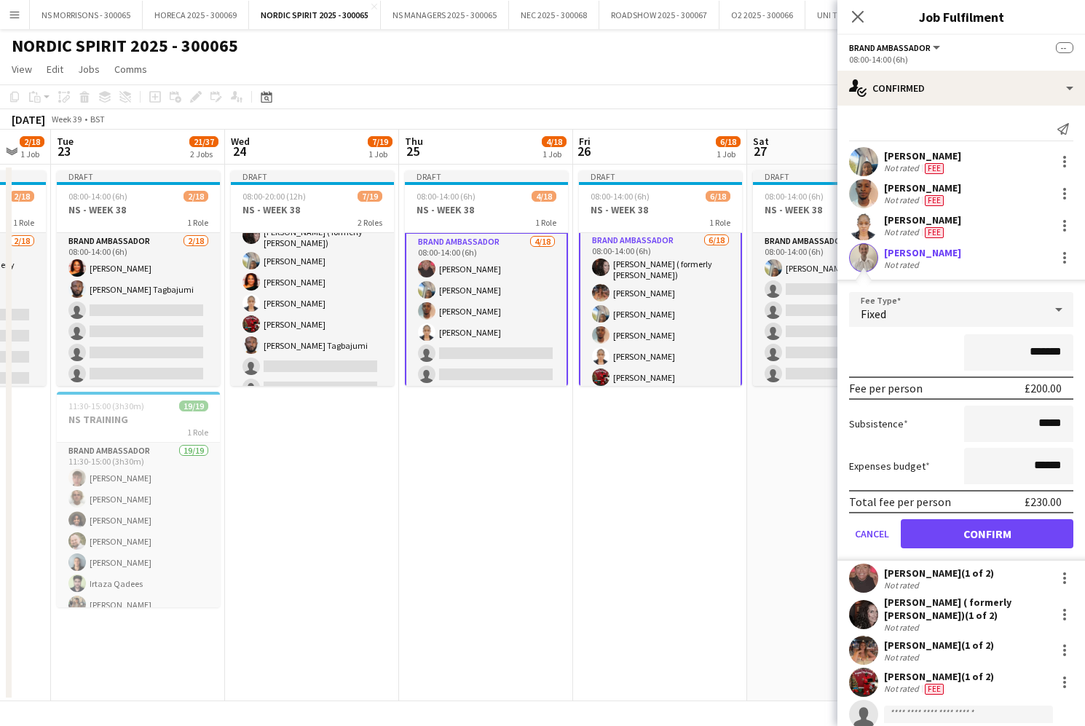
click at [1031, 353] on input "*******" at bounding box center [1018, 352] width 109 height 36
type input "*******"
drag, startPoint x: 1037, startPoint y: 465, endPoint x: 1046, endPoint y: 462, distance: 10.1
click at [1046, 462] on input "******" at bounding box center [1018, 466] width 109 height 36
type input "******"
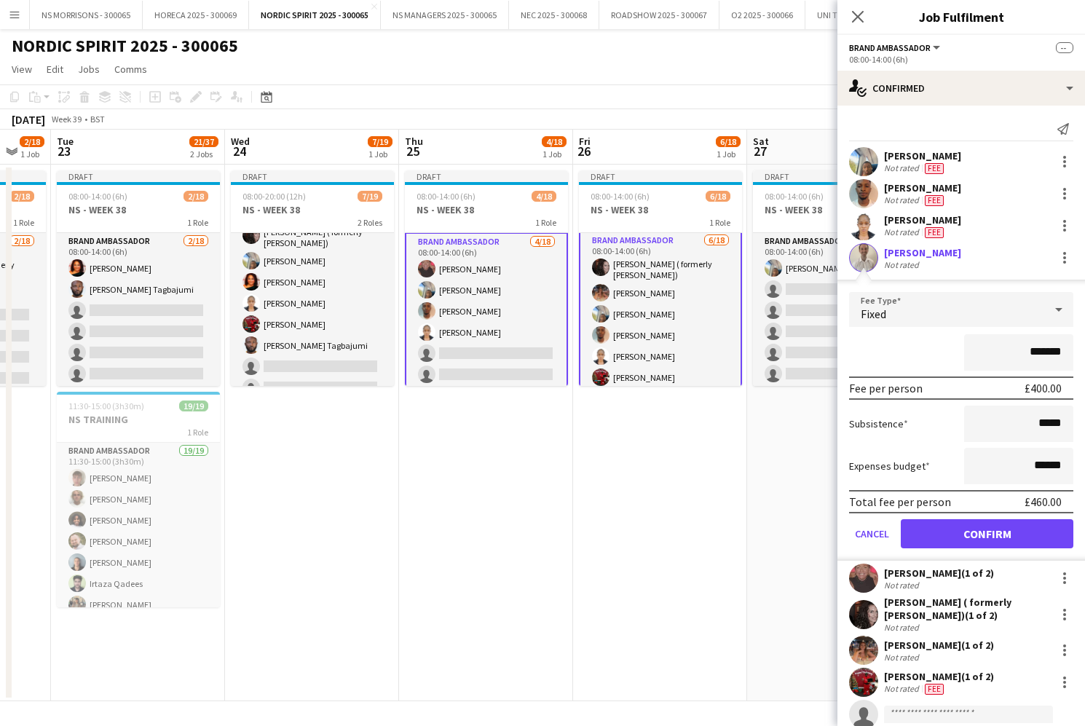
click at [988, 526] on button "Confirm" at bounding box center [987, 533] width 173 height 29
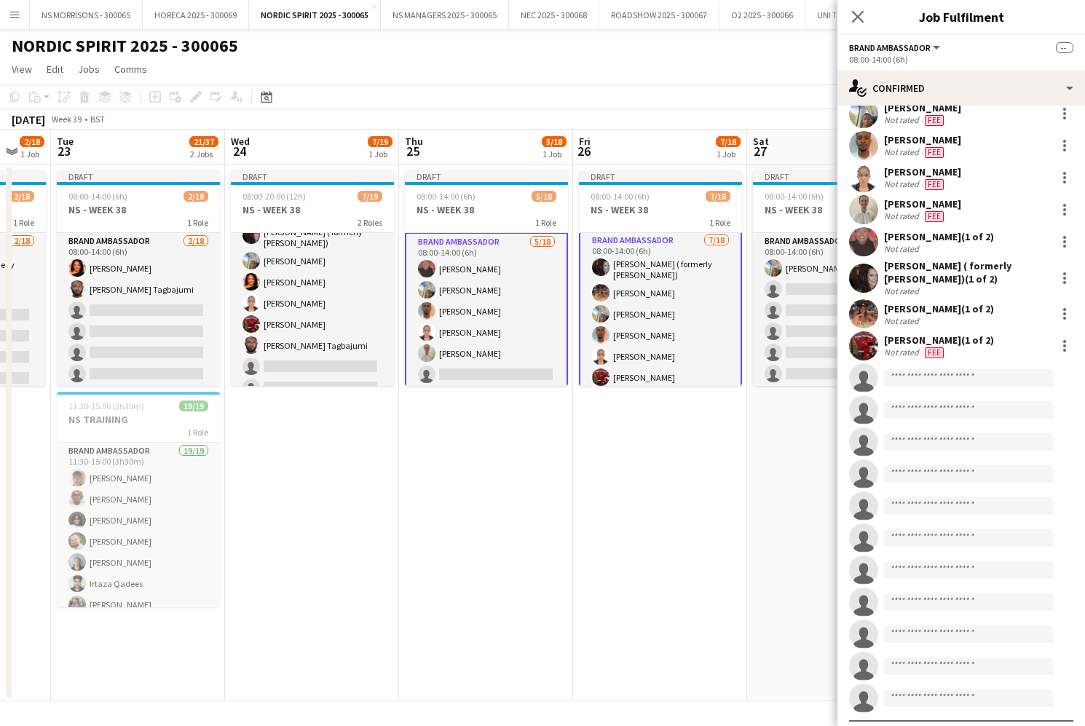
scroll to position [55, 0]
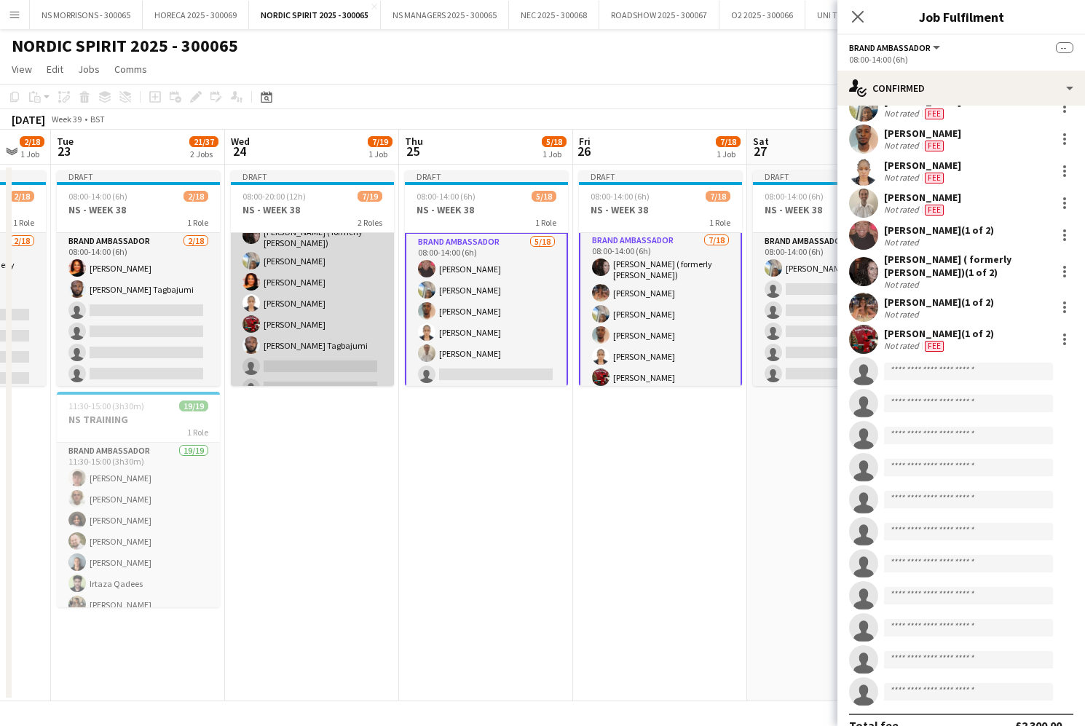
drag, startPoint x: 306, startPoint y: 299, endPoint x: 338, endPoint y: 299, distance: 32.1
click at [305, 299] on app-card-role "Brand Ambassador [DATE] 08:00-14:00 (6h) [PERSON_NAME] ( formerly [PERSON_NAME]…" at bounding box center [312, 406] width 163 height 413
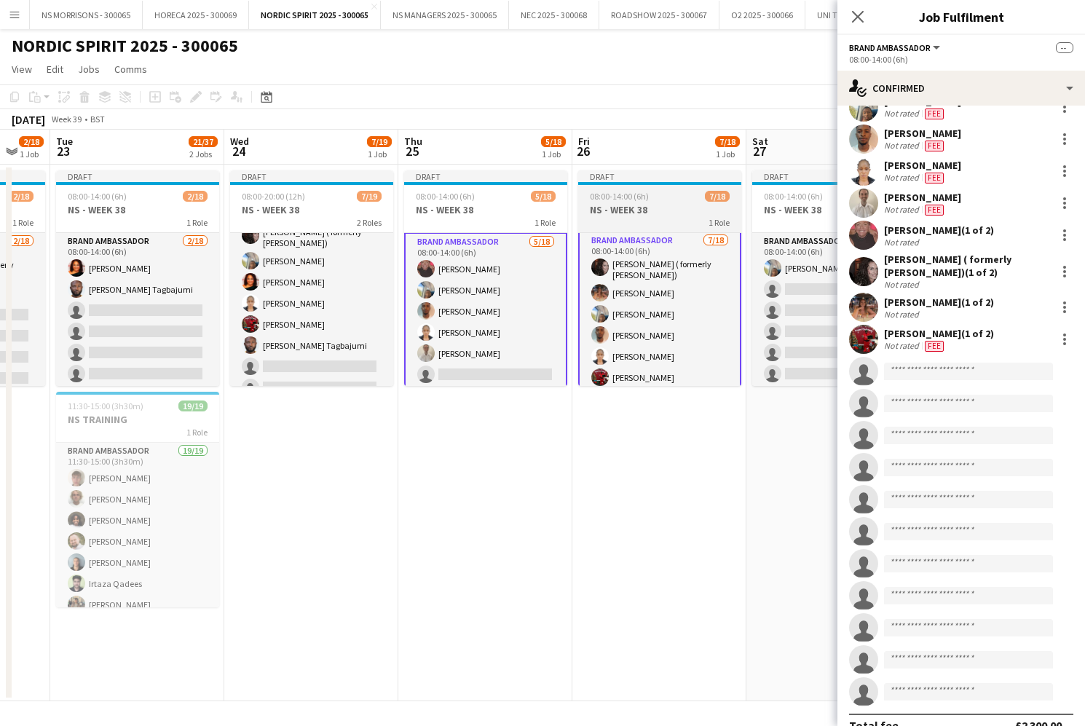
scroll to position [45, 0]
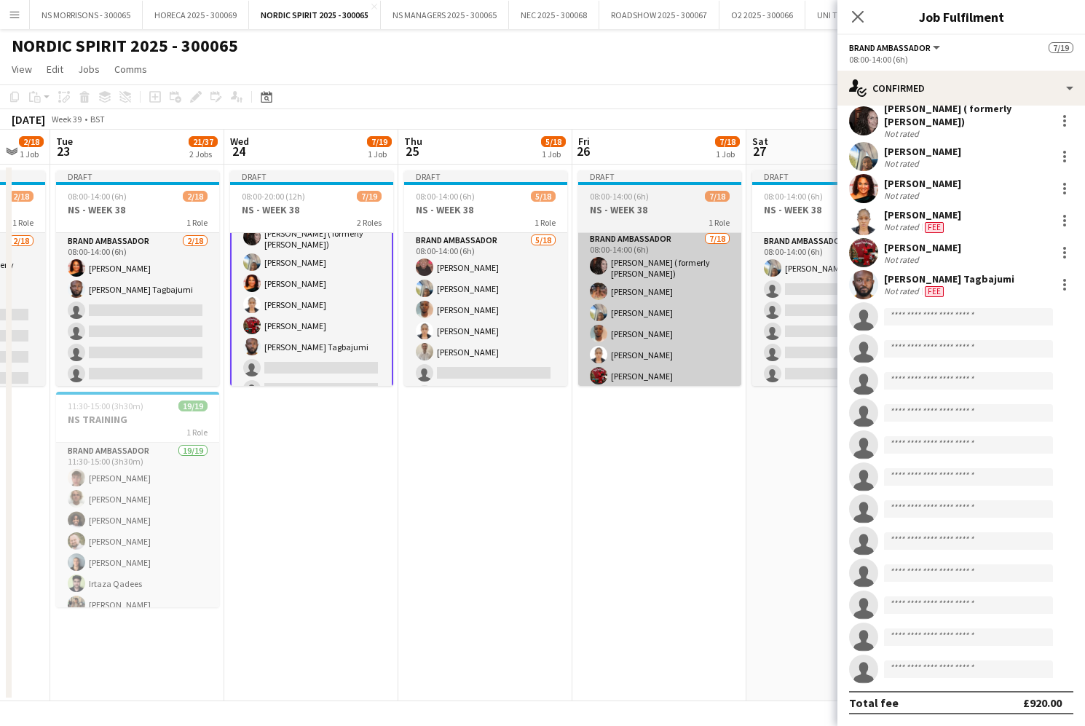
drag, startPoint x: 512, startPoint y: 284, endPoint x: 677, endPoint y: 296, distance: 165.0
click at [513, 284] on app-card-role "Brand Ambassador [DATE] 08:00-14:00 (6h) [PERSON_NAME] [PERSON_NAME] [PERSON_NA…" at bounding box center [485, 436] width 163 height 409
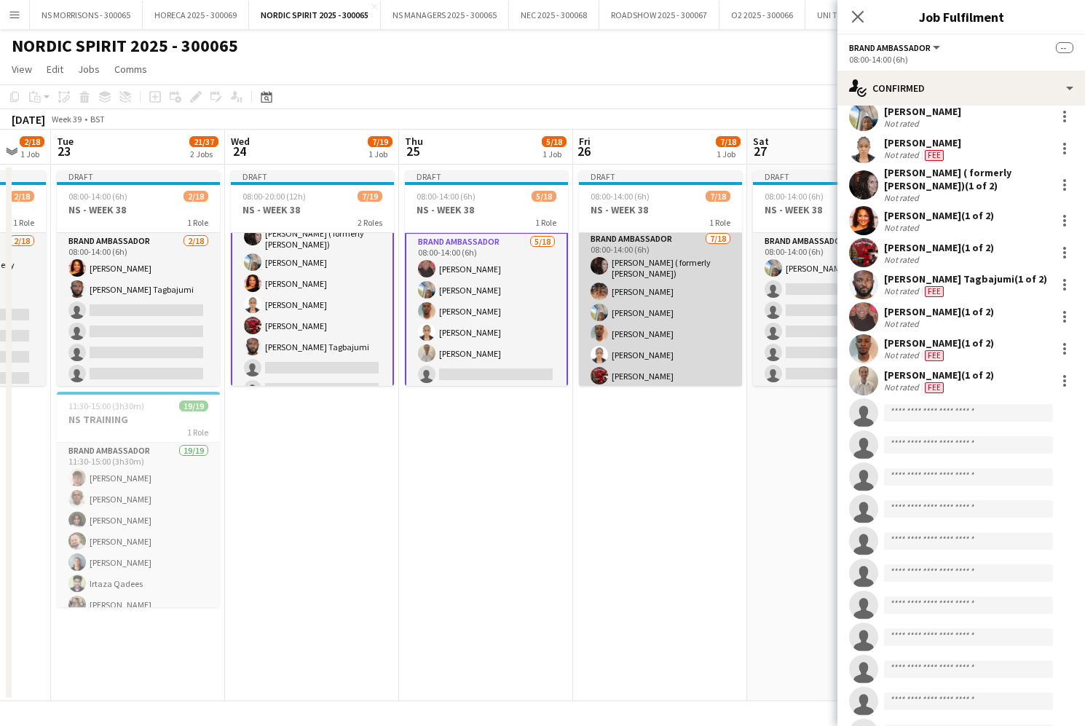
click at [677, 296] on app-card-role "Brand Ambassador [DATE] 08:00-14:00 (6h) [PERSON_NAME] ( formerly [PERSON_NAME]…" at bounding box center [660, 437] width 163 height 413
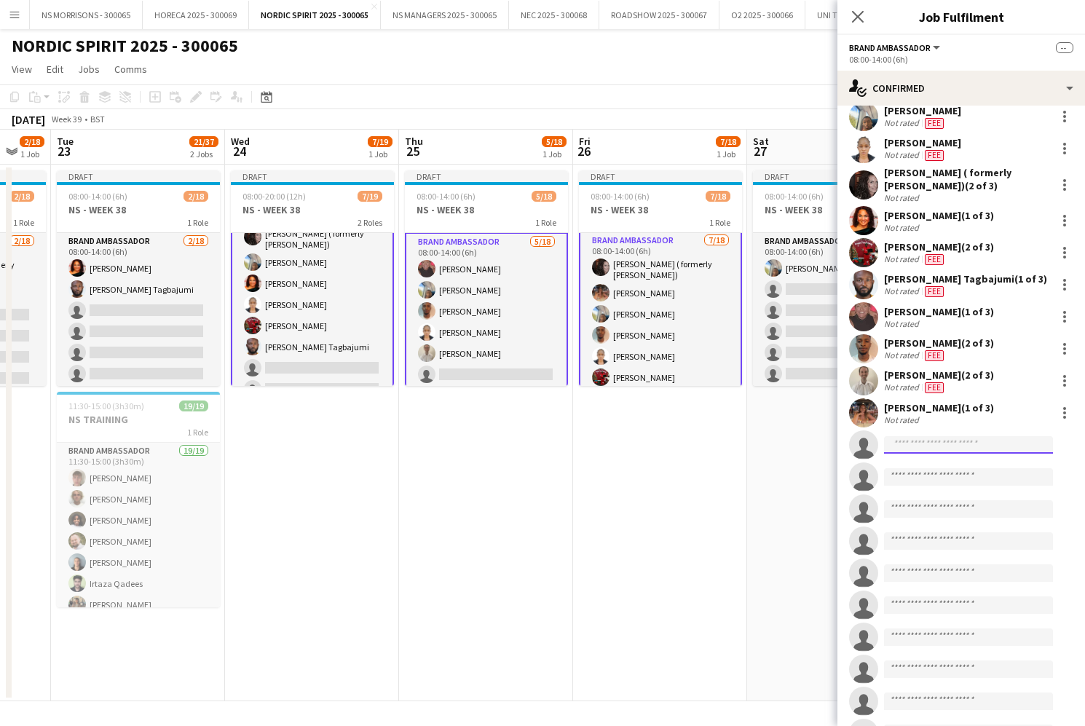
click at [945, 447] on input at bounding box center [968, 444] width 169 height 17
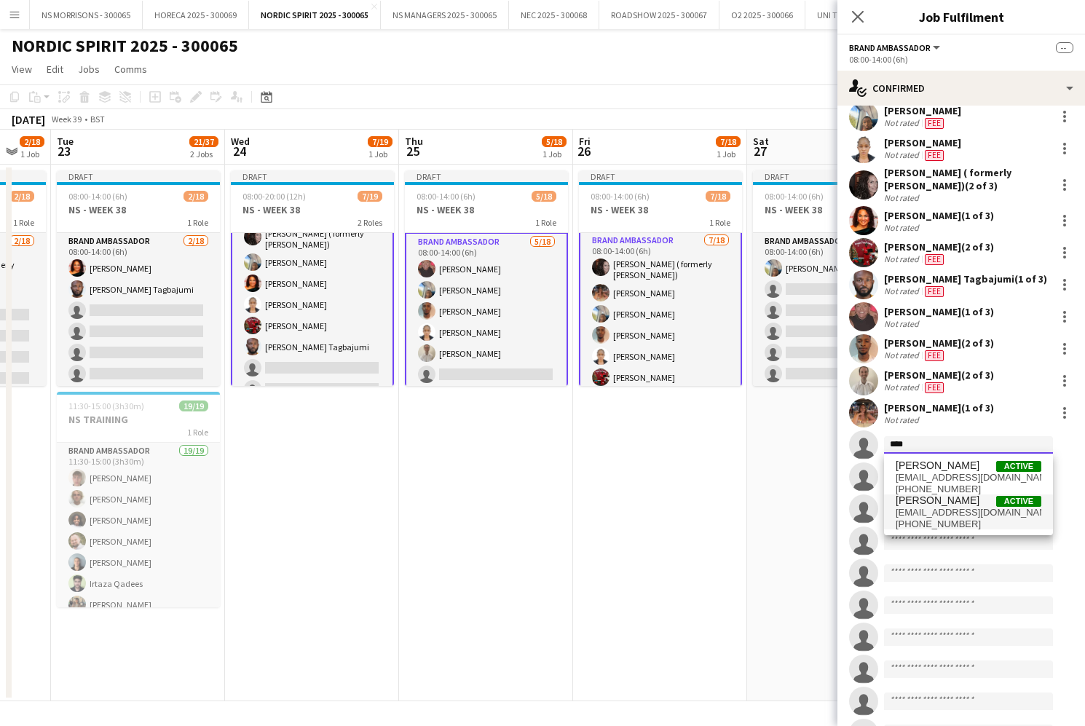
type input "****"
click at [943, 508] on span "[EMAIL_ADDRESS][DOMAIN_NAME]" at bounding box center [969, 513] width 146 height 12
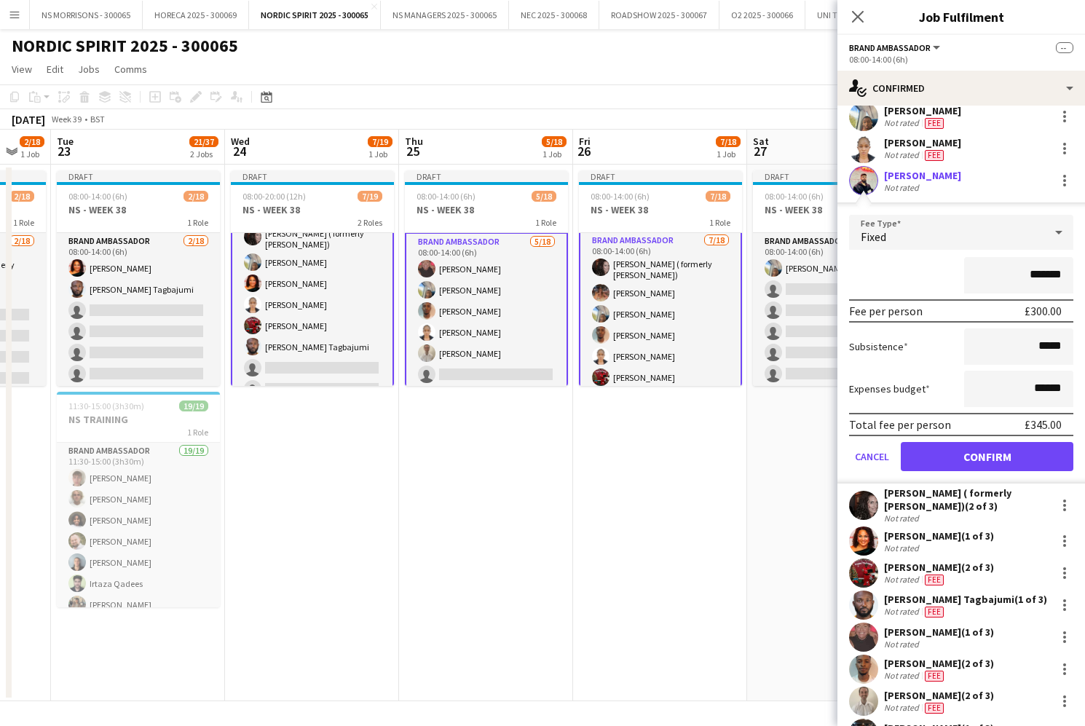
click at [950, 455] on button "Confirm" at bounding box center [987, 456] width 173 height 29
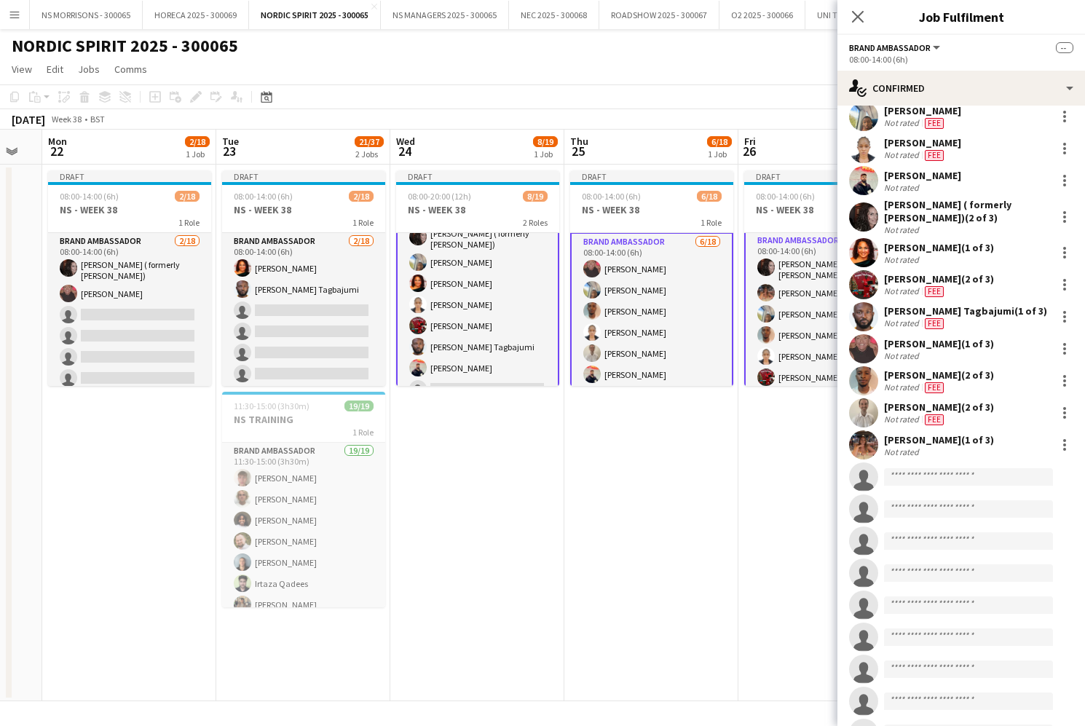
scroll to position [0, 298]
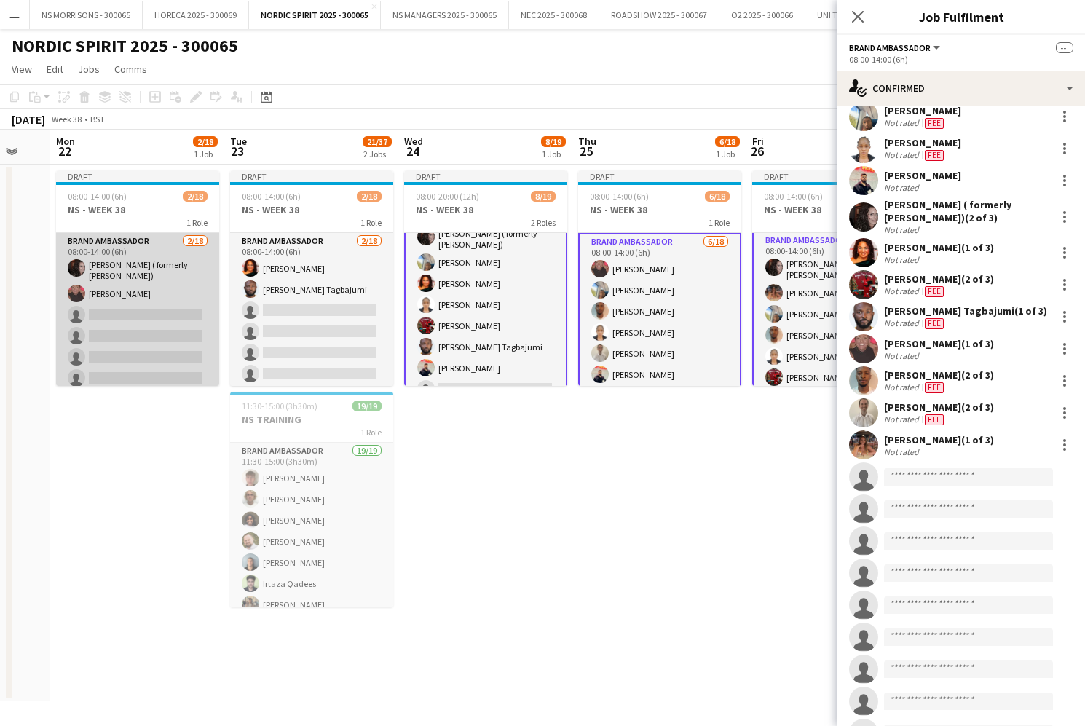
click at [118, 284] on app-card-role "Brand Ambassador [DATE] 08:00-14:00 (6h) [PERSON_NAME] ( formerly [PERSON_NAME]…" at bounding box center [137, 439] width 163 height 413
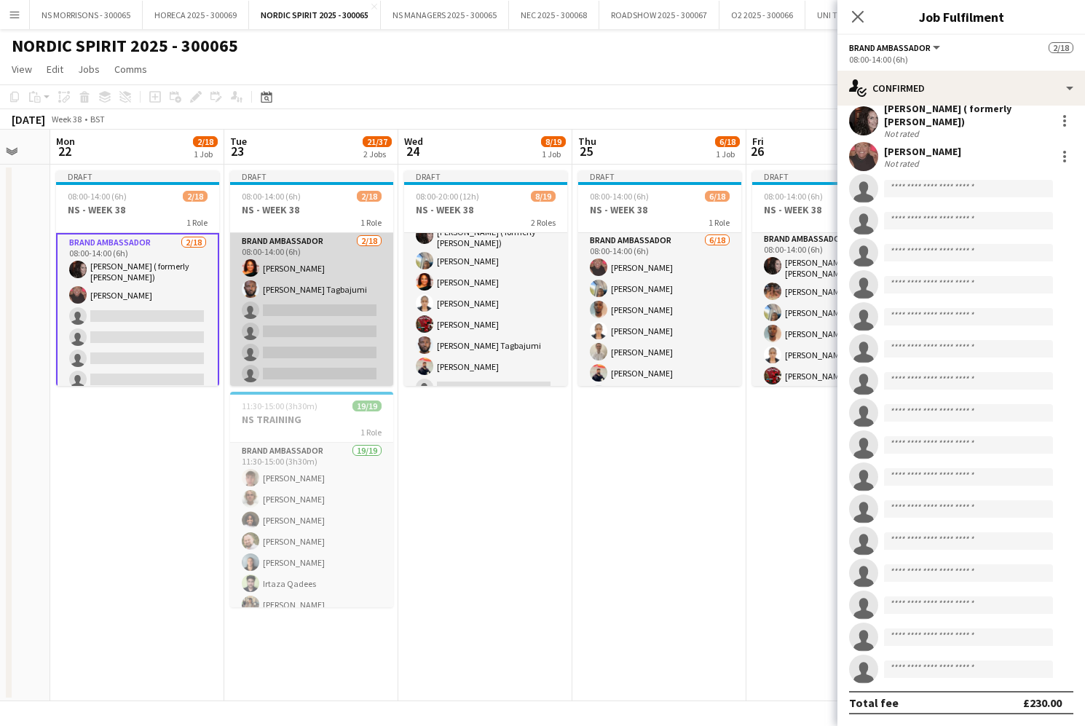
click at [288, 301] on app-card-role "Brand Ambassador [DATE] 08:00-14:00 (6h) [PERSON_NAME] single-neutral-actions s…" at bounding box center [311, 437] width 163 height 409
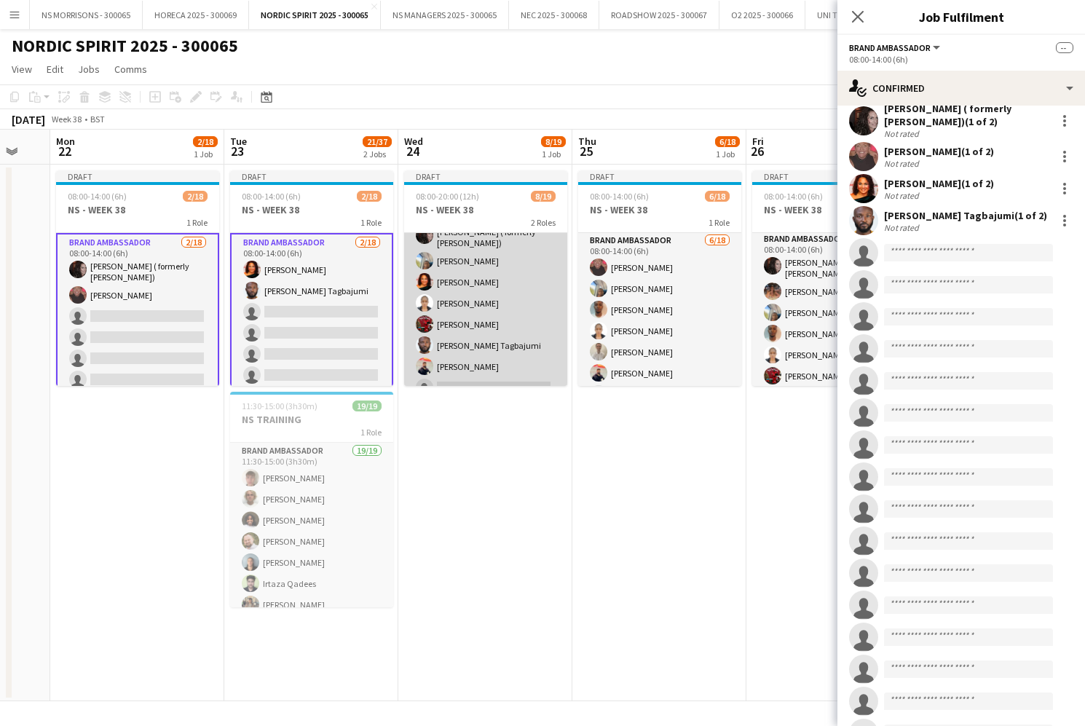
click at [454, 326] on app-card-role "Brand Ambassador [DATE] 08:00-14:00 (6h) [PERSON_NAME] ( formerly [PERSON_NAME]…" at bounding box center [485, 406] width 163 height 413
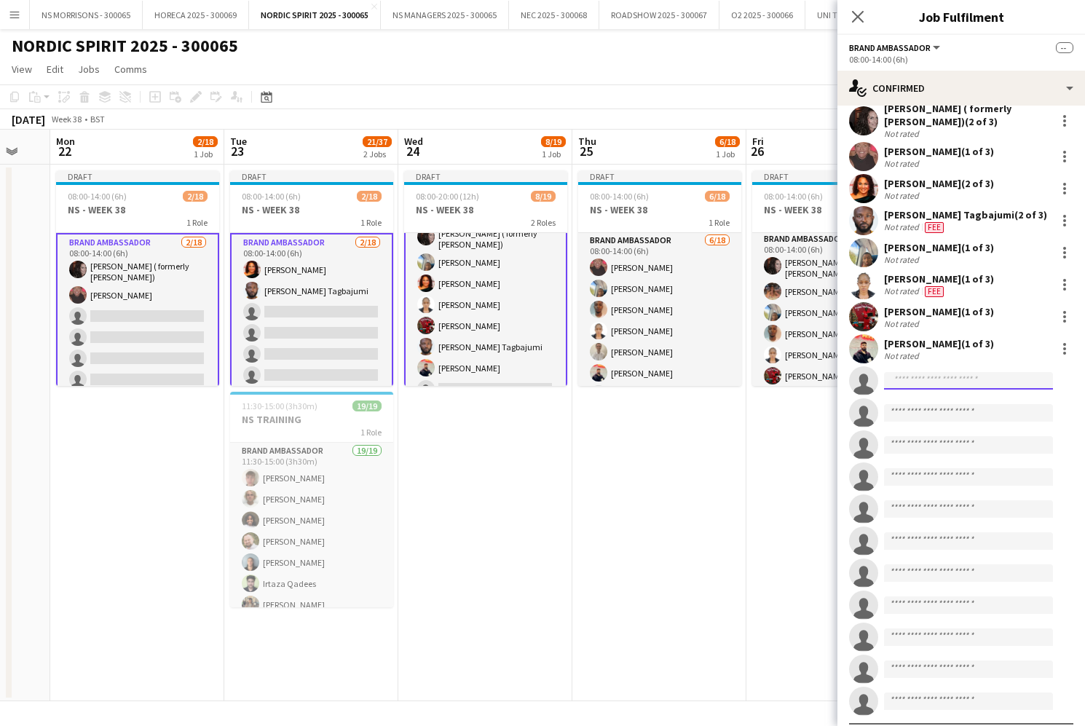
click at [939, 386] on input at bounding box center [968, 380] width 169 height 17
type input "****"
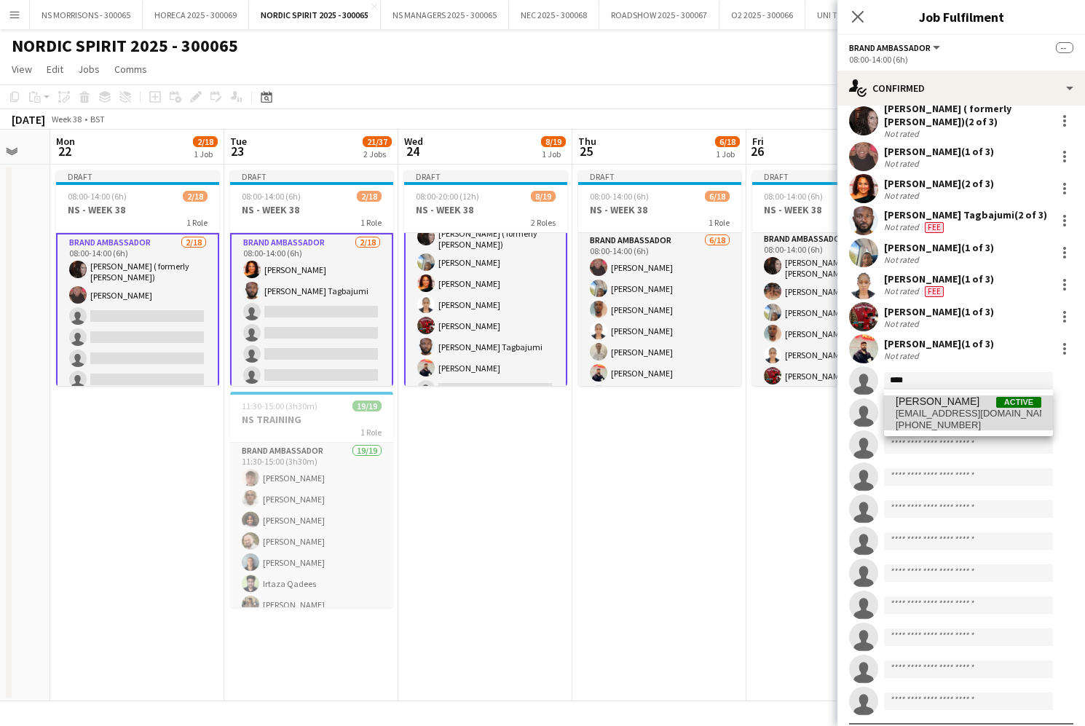
drag, startPoint x: 939, startPoint y: 386, endPoint x: 957, endPoint y: 414, distance: 33.7
click at [957, 414] on span "[EMAIL_ADDRESS][DOMAIN_NAME]" at bounding box center [969, 414] width 146 height 12
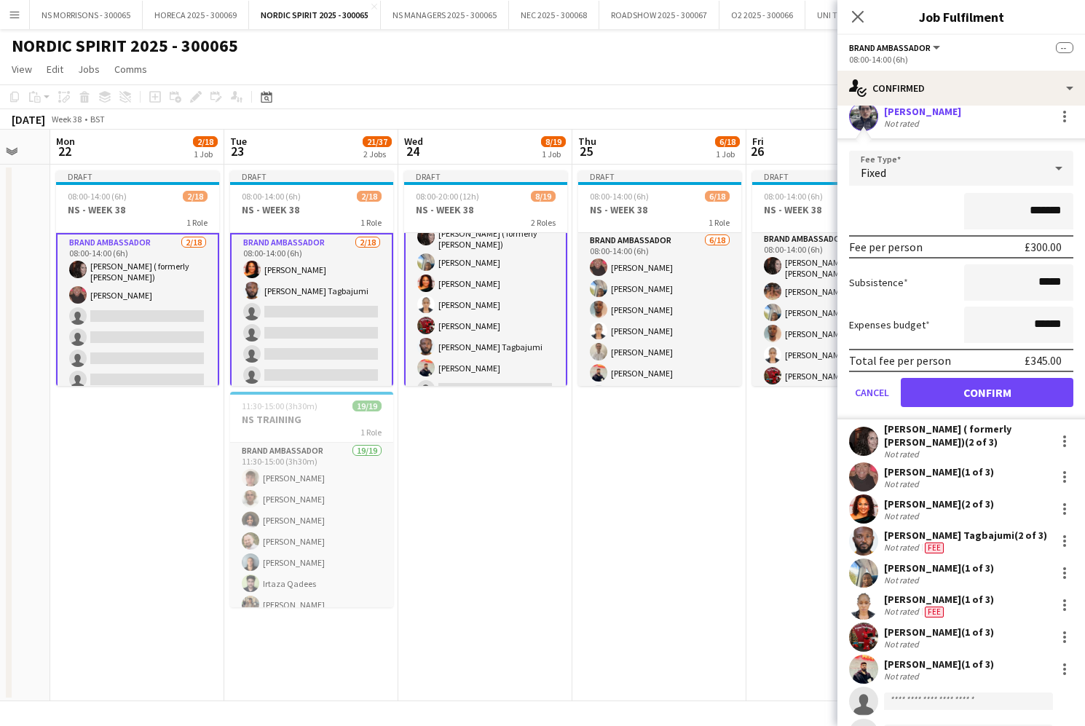
click at [954, 392] on button "Confirm" at bounding box center [987, 392] width 173 height 29
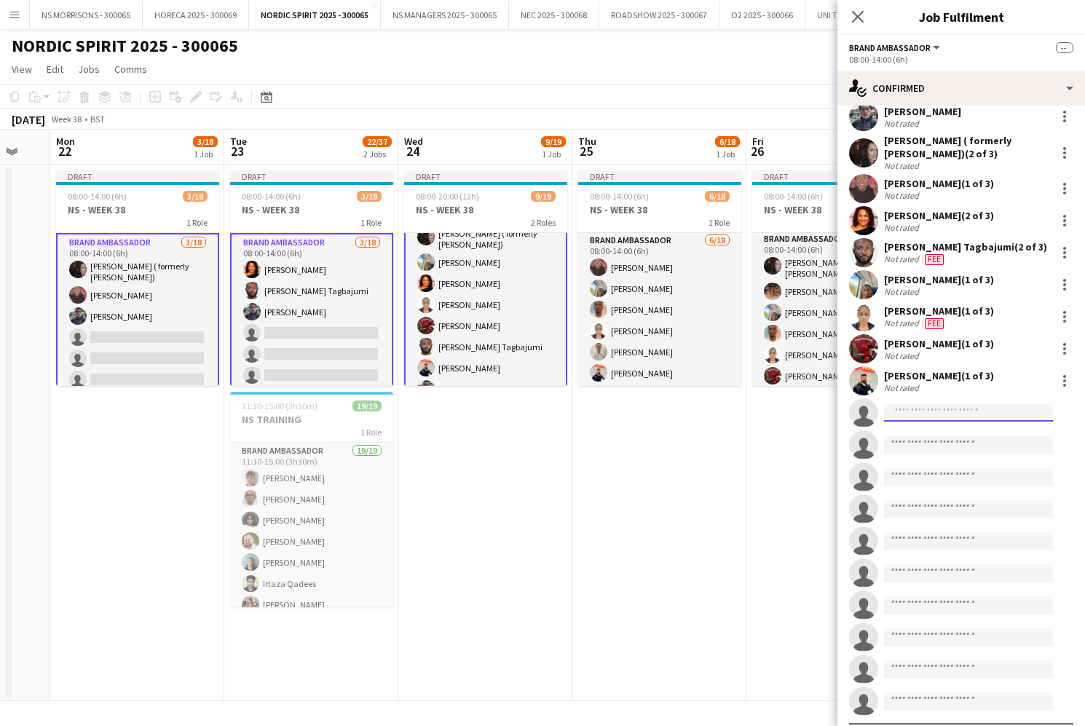
click at [930, 415] on input at bounding box center [968, 412] width 169 height 17
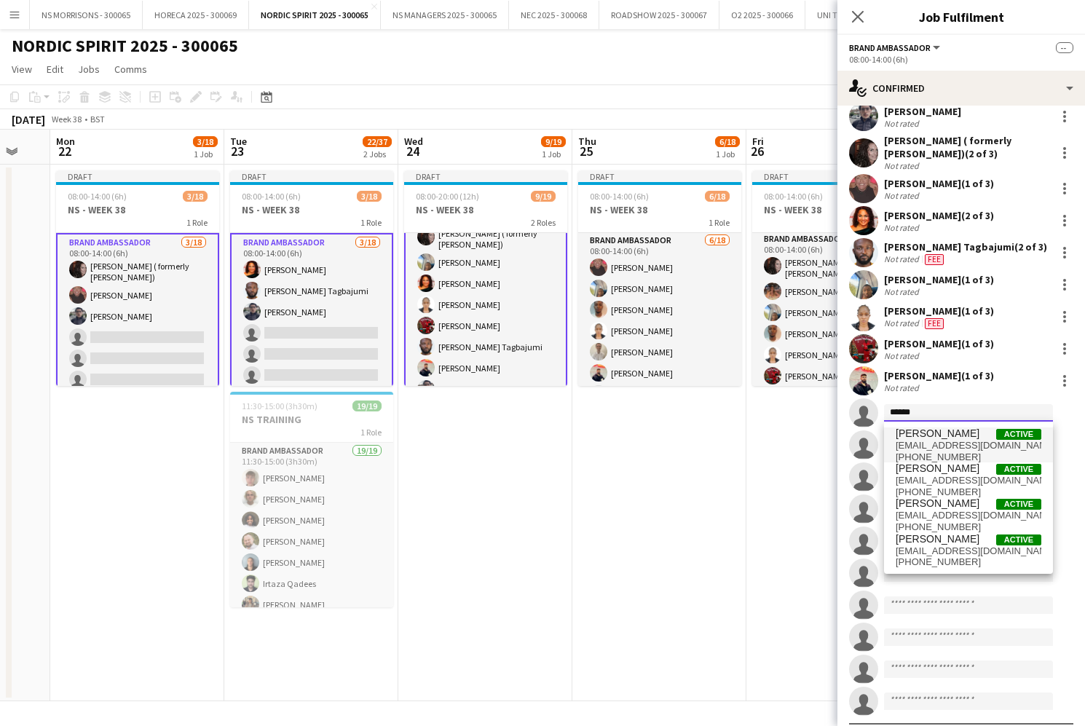
type input "******"
drag, startPoint x: 941, startPoint y: 438, endPoint x: 928, endPoint y: 545, distance: 107.9
click at [932, 546] on span "[EMAIL_ADDRESS][DOMAIN_NAME]" at bounding box center [969, 552] width 146 height 12
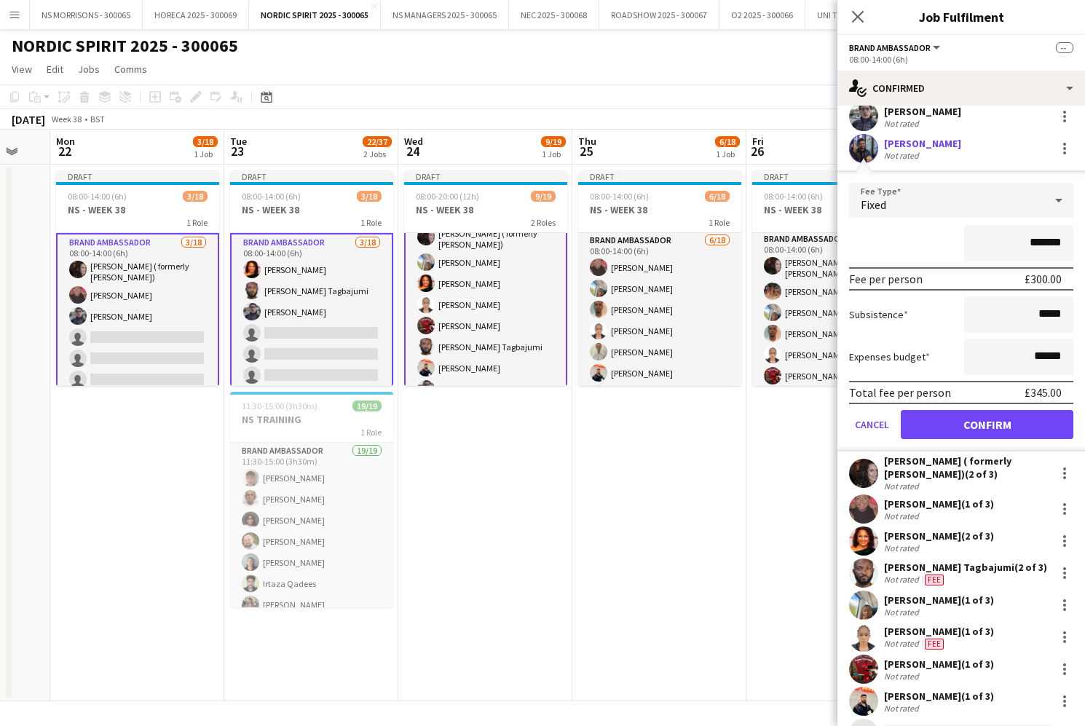
click at [937, 420] on button "Confirm" at bounding box center [987, 424] width 173 height 29
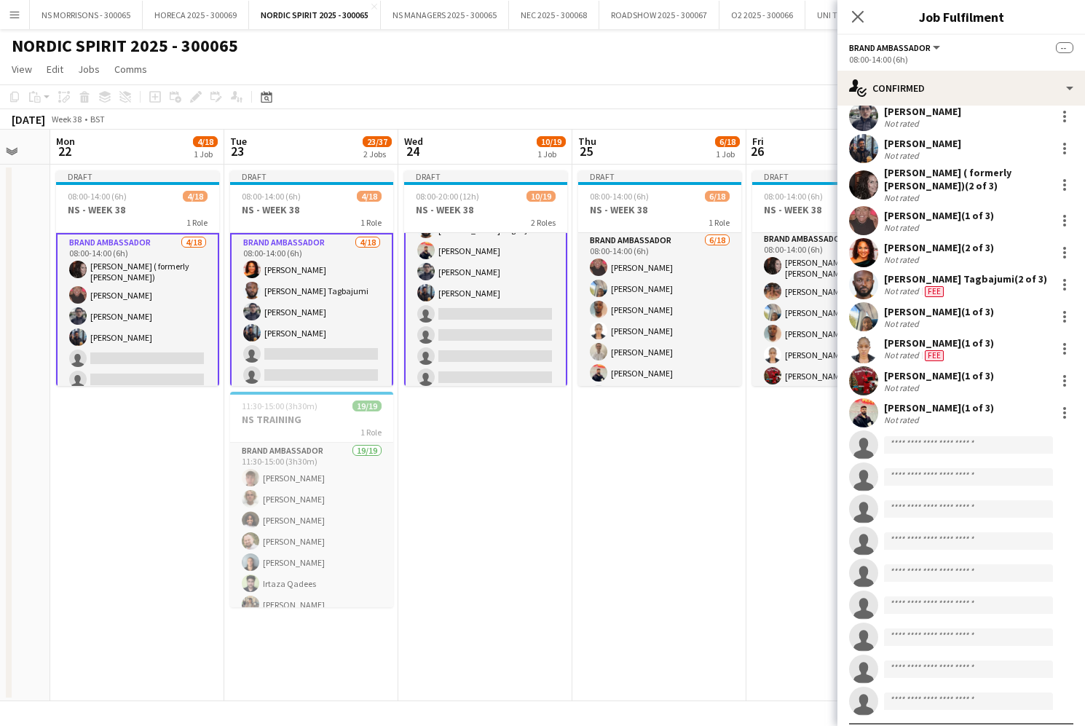
scroll to position [141, 0]
click at [516, 308] on app-card-role "Brand Ambassador [DATE] 08:00-14:00 (6h) [PERSON_NAME] ( formerly [PERSON_NAME]…" at bounding box center [485, 301] width 163 height 416
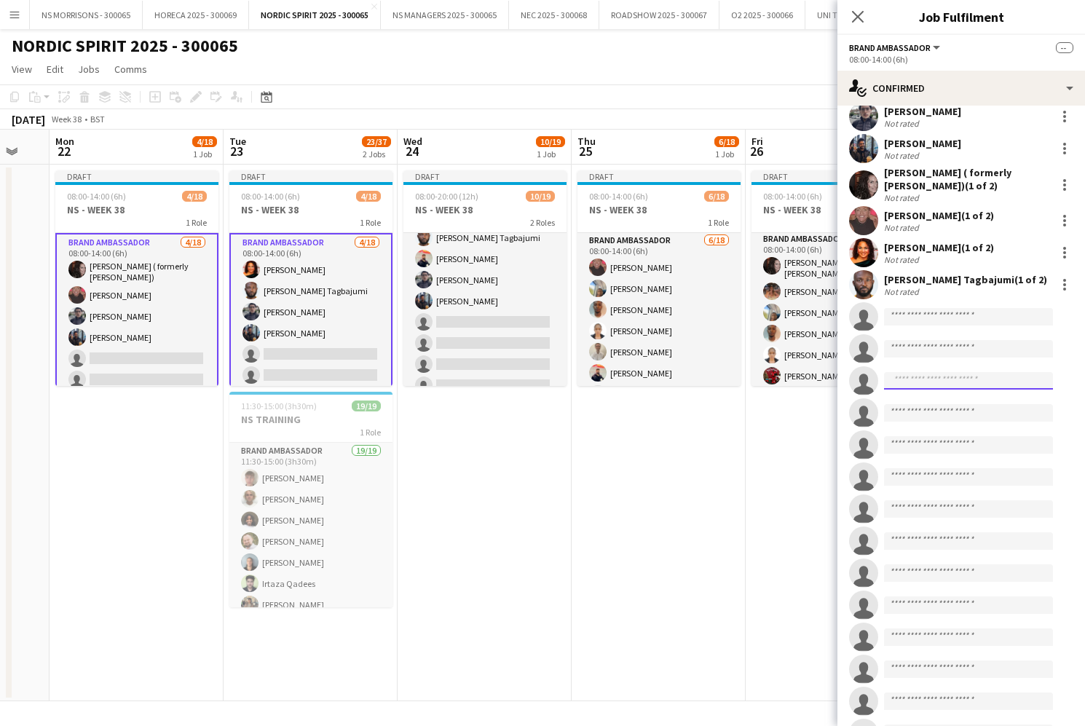
click at [972, 382] on input at bounding box center [968, 380] width 169 height 17
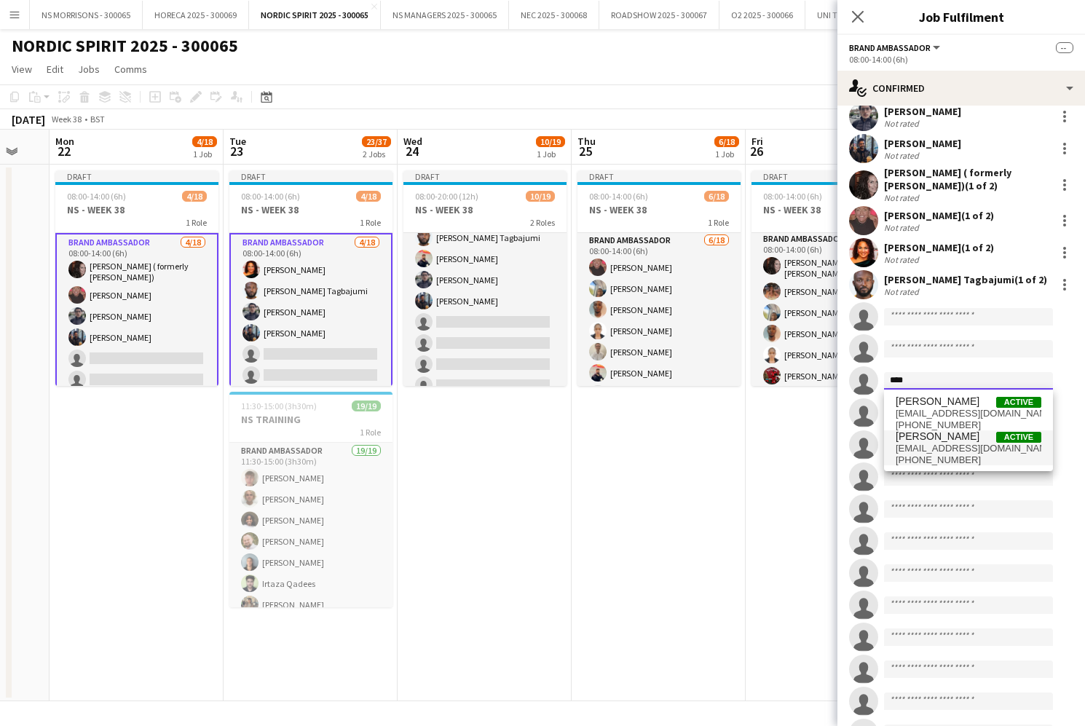
type input "****"
click at [986, 448] on span "[EMAIL_ADDRESS][DOMAIN_NAME]" at bounding box center [969, 449] width 146 height 12
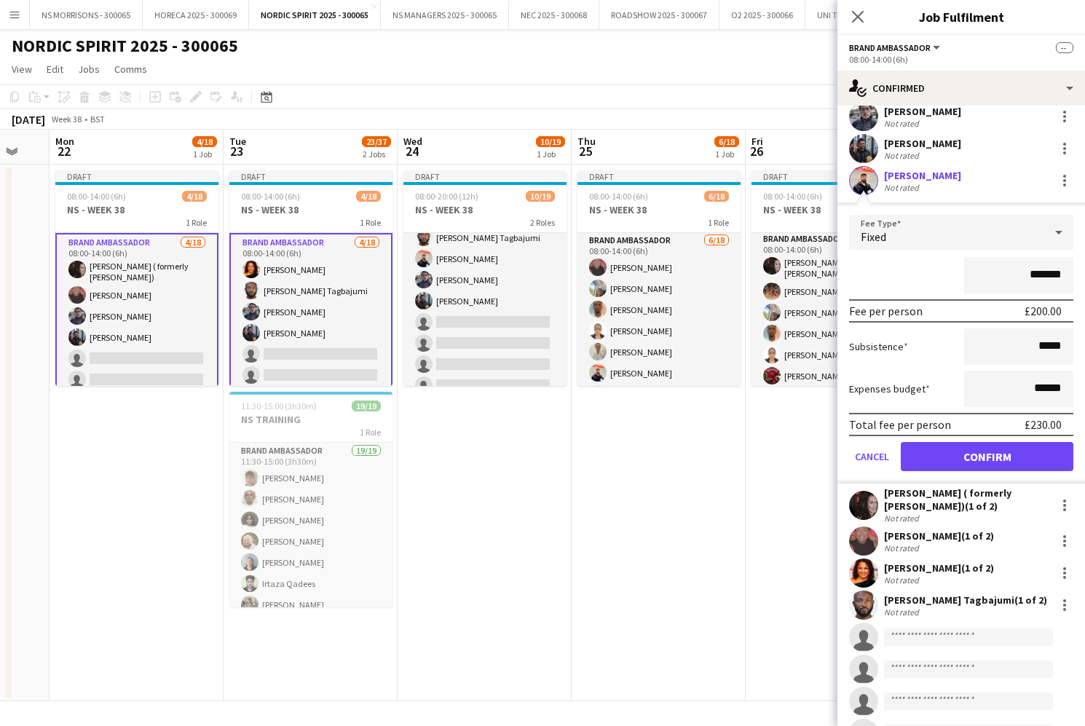
click at [985, 457] on button "Confirm" at bounding box center [987, 456] width 173 height 29
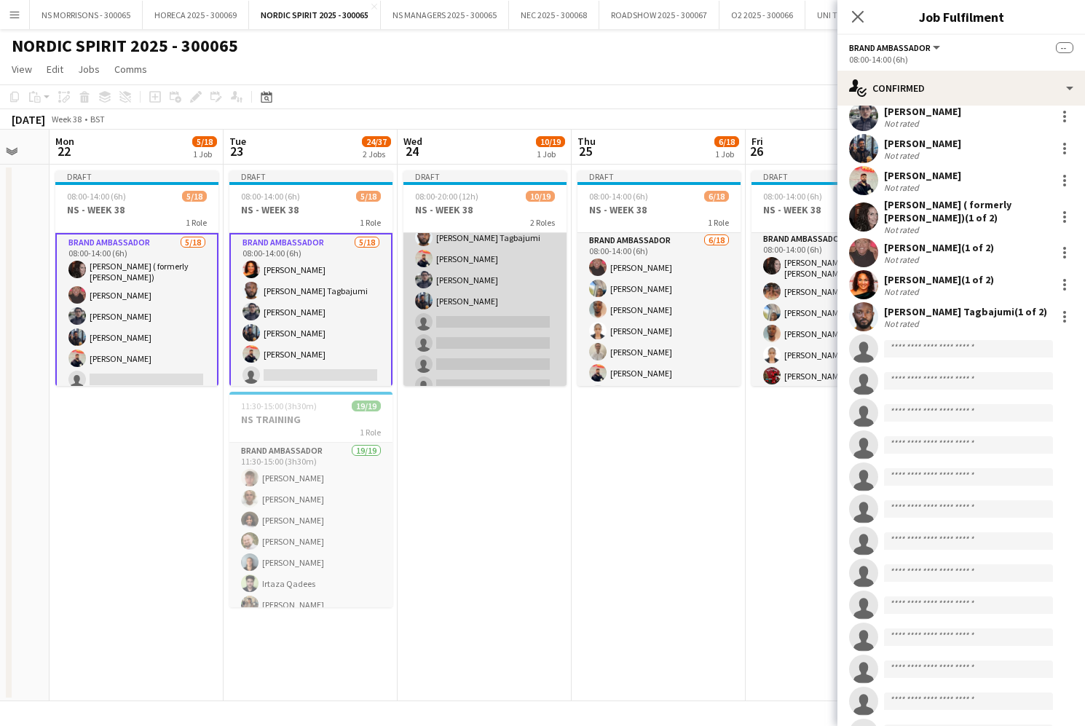
click at [512, 300] on app-card-role "Brand Ambassador [DATE] 08:00-14:00 (6h) [PERSON_NAME] ( formerly [PERSON_NAME]…" at bounding box center [485, 299] width 163 height 413
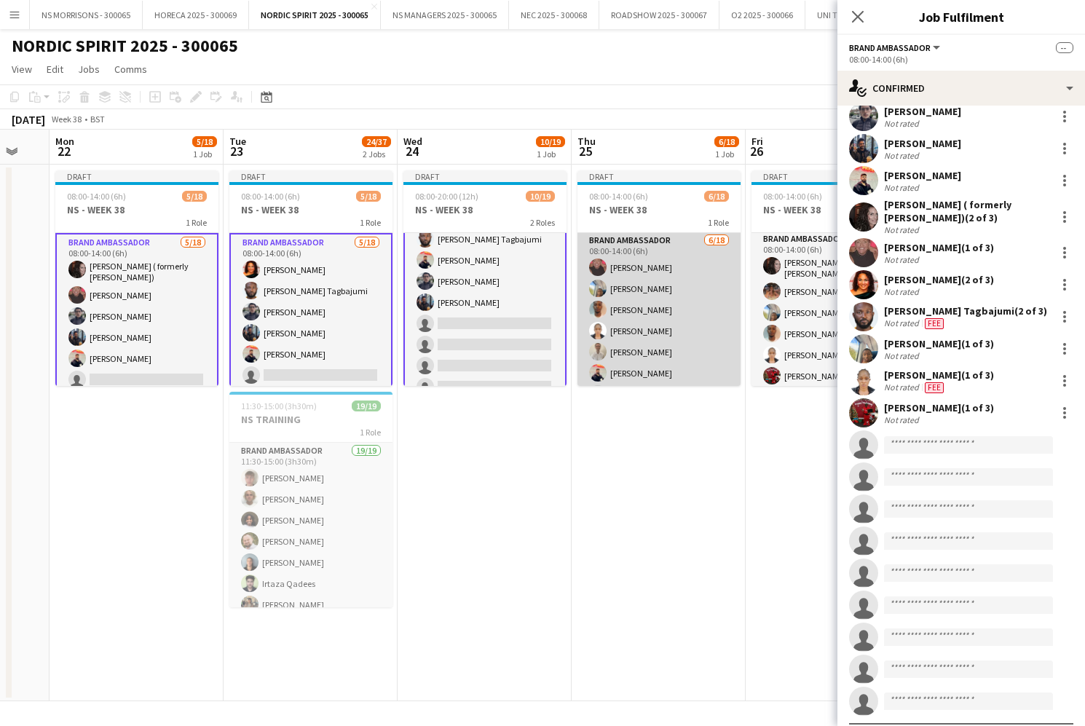
click at [660, 307] on app-card-role "Brand Ambassador [DATE] 08:00-14:00 (6h) [PERSON_NAME] [PERSON_NAME] [PERSON_NA…" at bounding box center [659, 436] width 163 height 409
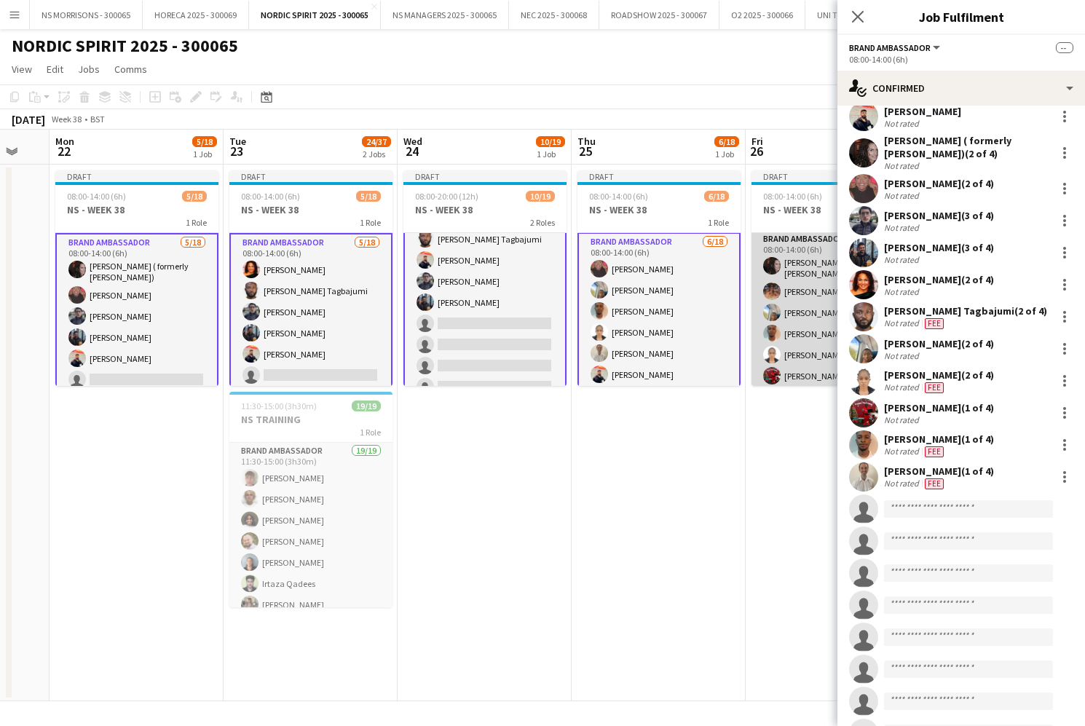
click at [804, 322] on app-card-role "Brand Ambassador [DATE] 08:00-14:00 (6h) [PERSON_NAME] ( formerly [PERSON_NAME]…" at bounding box center [833, 437] width 163 height 413
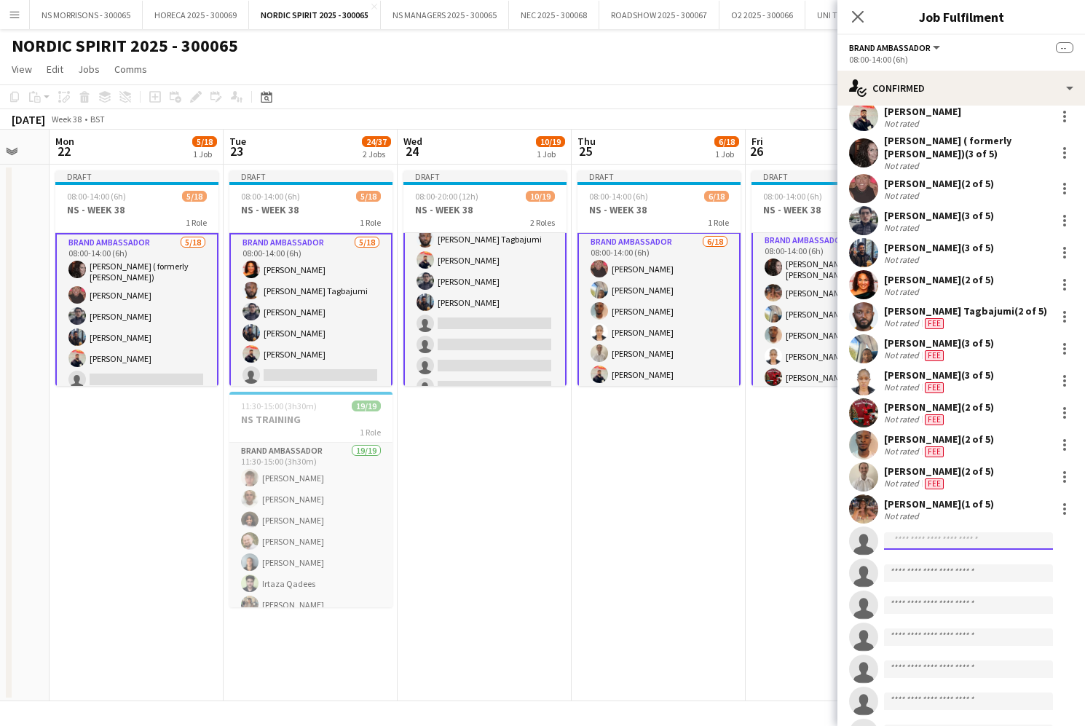
click at [905, 543] on input at bounding box center [968, 540] width 169 height 17
type input "****"
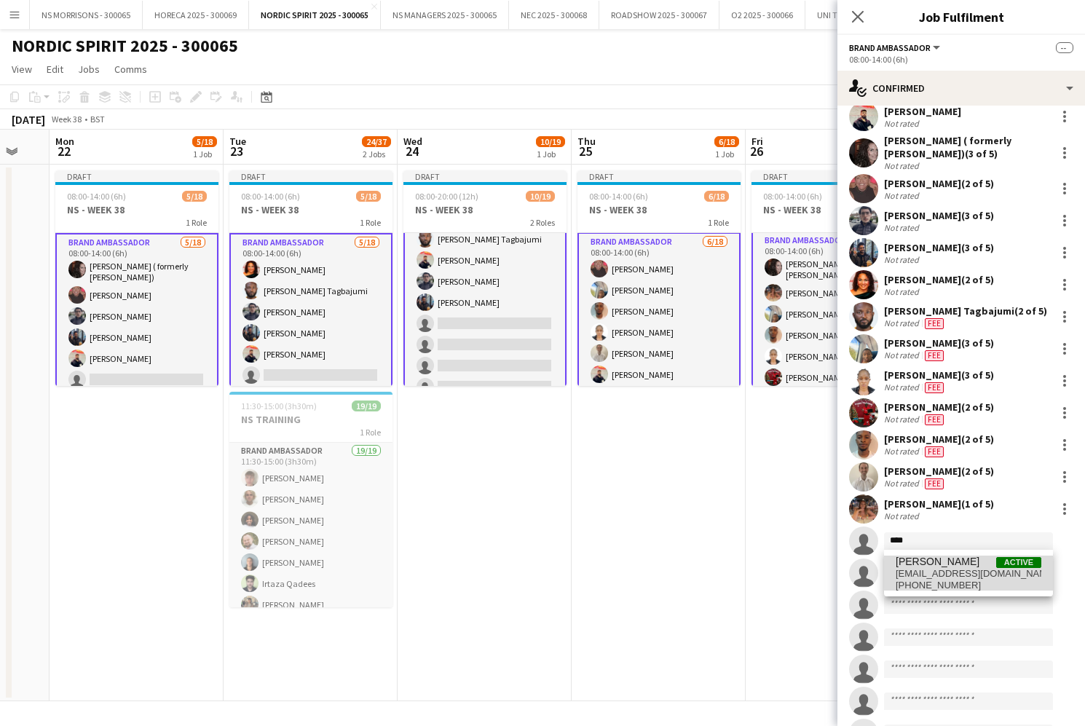
click at [905, 573] on span "[EMAIL_ADDRESS][DOMAIN_NAME]" at bounding box center [969, 574] width 146 height 12
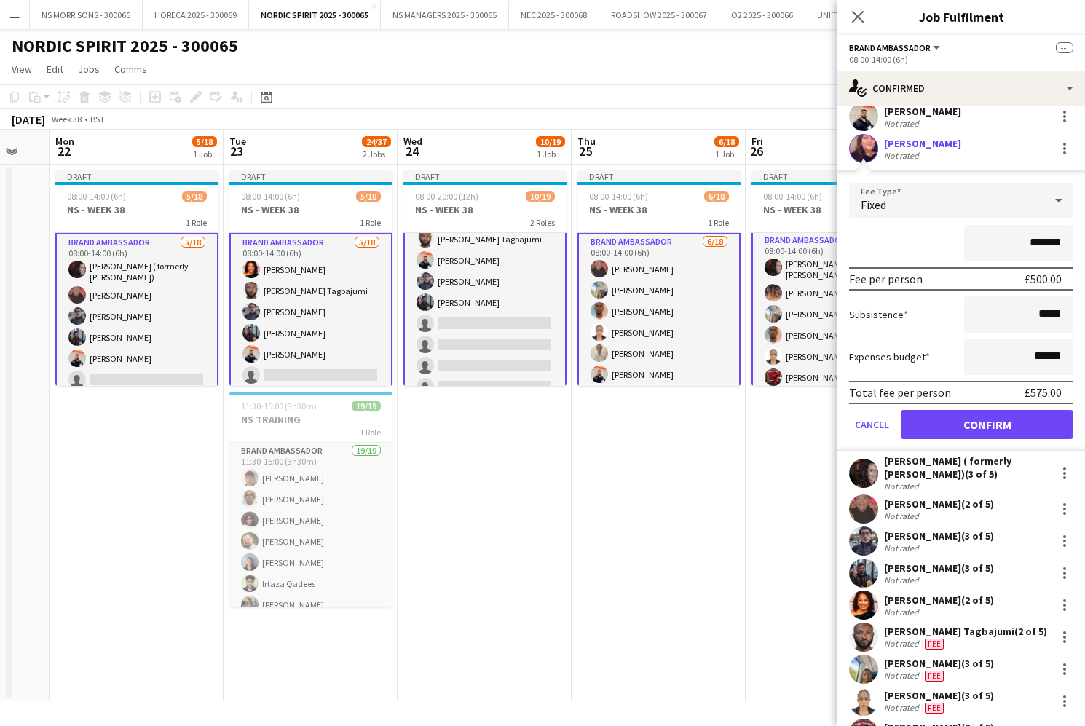
click at [932, 422] on button "Confirm" at bounding box center [987, 424] width 173 height 29
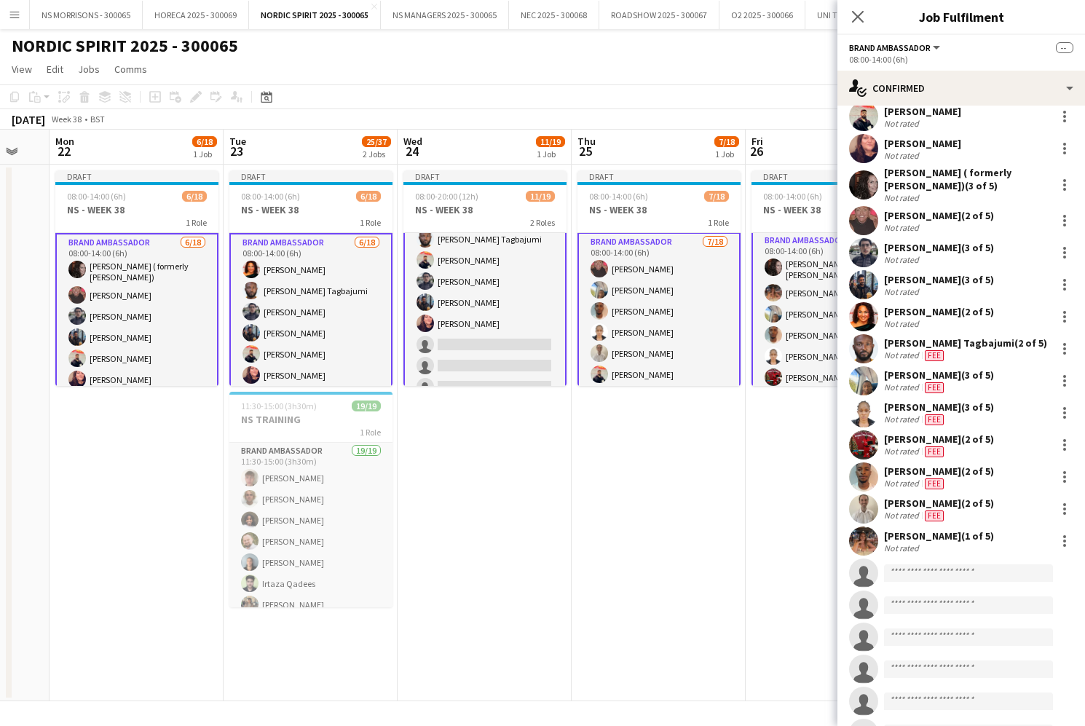
click at [122, 339] on app-card-role "Brand Ambassador [DATE] 08:00-14:00 (6h) [PERSON_NAME] ( formerly [PERSON_NAME]…" at bounding box center [136, 441] width 163 height 416
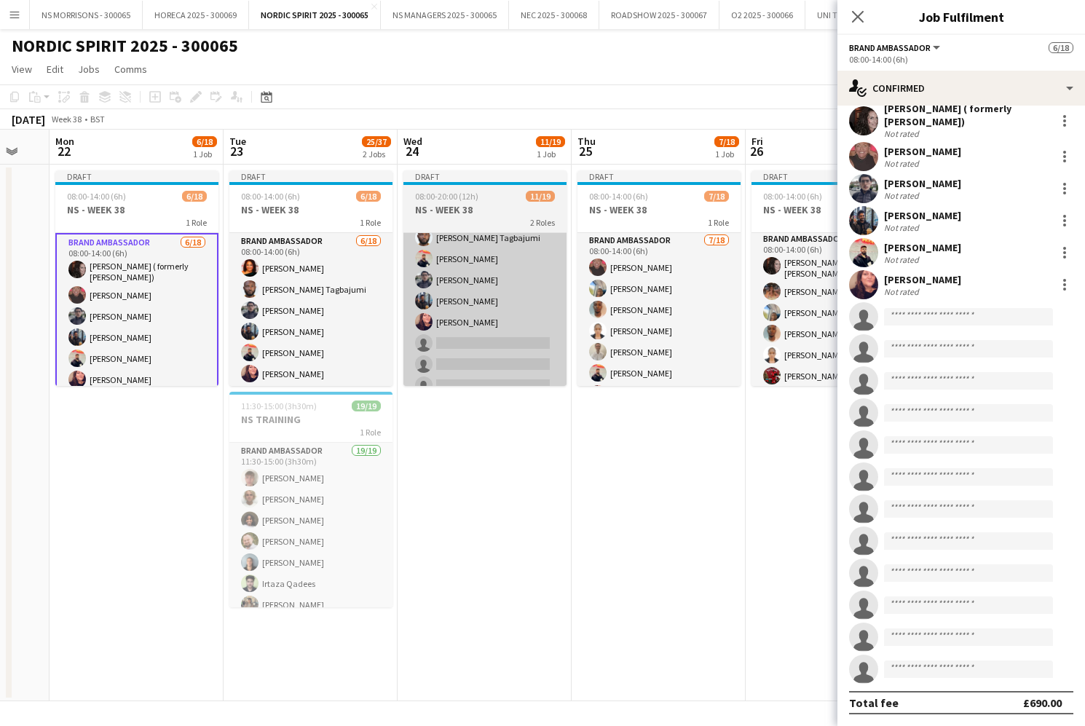
click at [420, 328] on app-user-avatar at bounding box center [423, 321] width 17 height 17
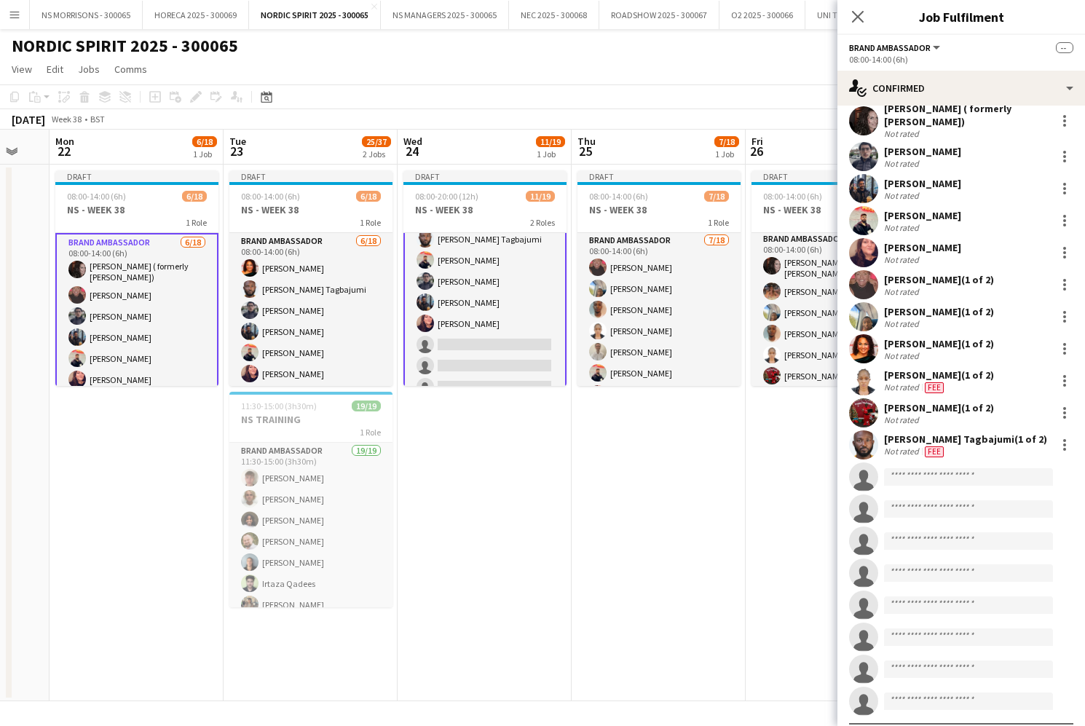
scroll to position [0, 299]
click at [919, 482] on input at bounding box center [968, 476] width 169 height 17
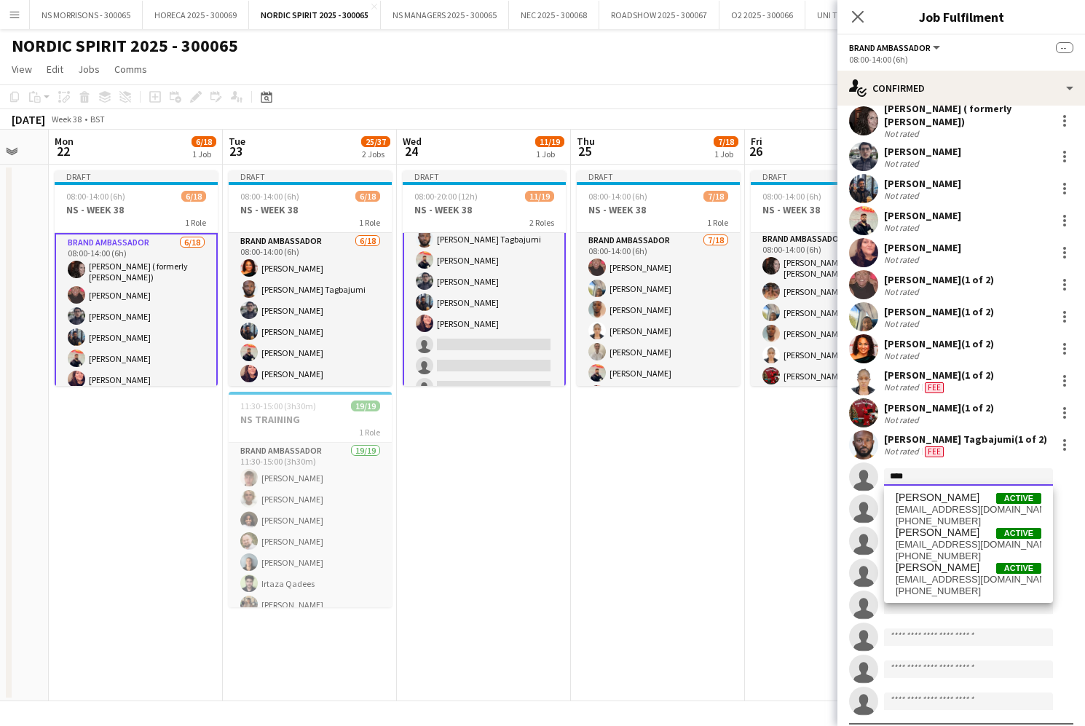
scroll to position [0, 0]
type input "****"
click at [962, 500] on span "[PERSON_NAME] Active" at bounding box center [969, 498] width 146 height 12
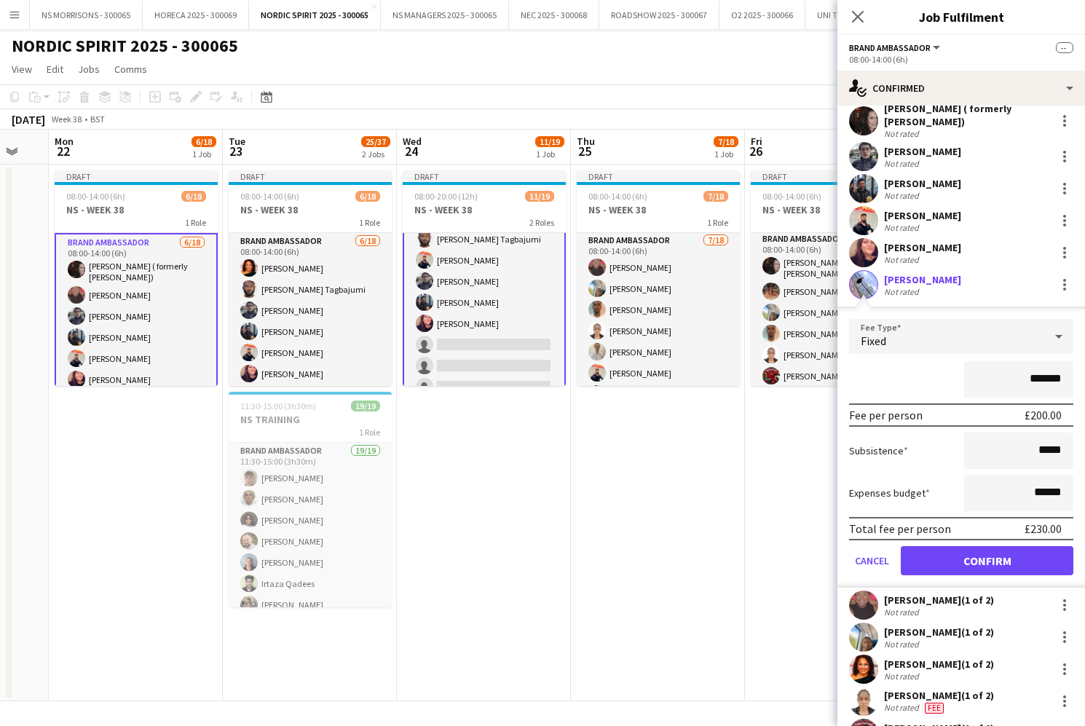
click at [1037, 374] on input "*******" at bounding box center [1018, 379] width 109 height 36
type input "*******"
drag, startPoint x: 1038, startPoint y: 493, endPoint x: 1047, endPoint y: 490, distance: 9.9
click at [1048, 490] on input "******" at bounding box center [1018, 493] width 109 height 36
type input "******"
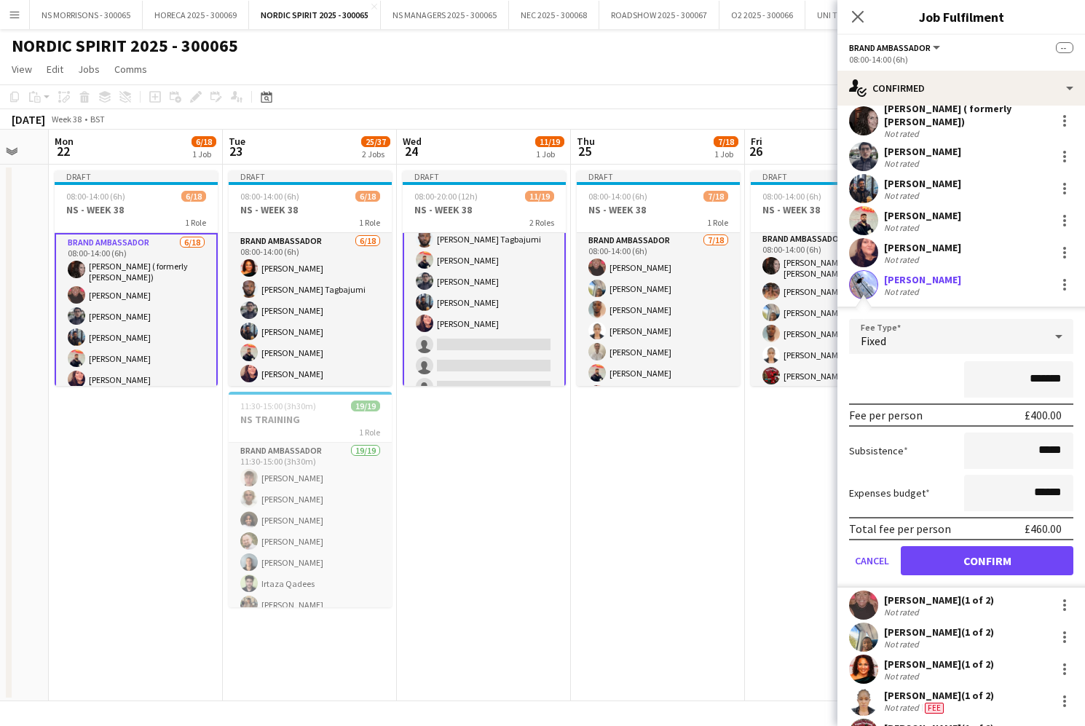
click at [993, 553] on button "Confirm" at bounding box center [987, 560] width 173 height 29
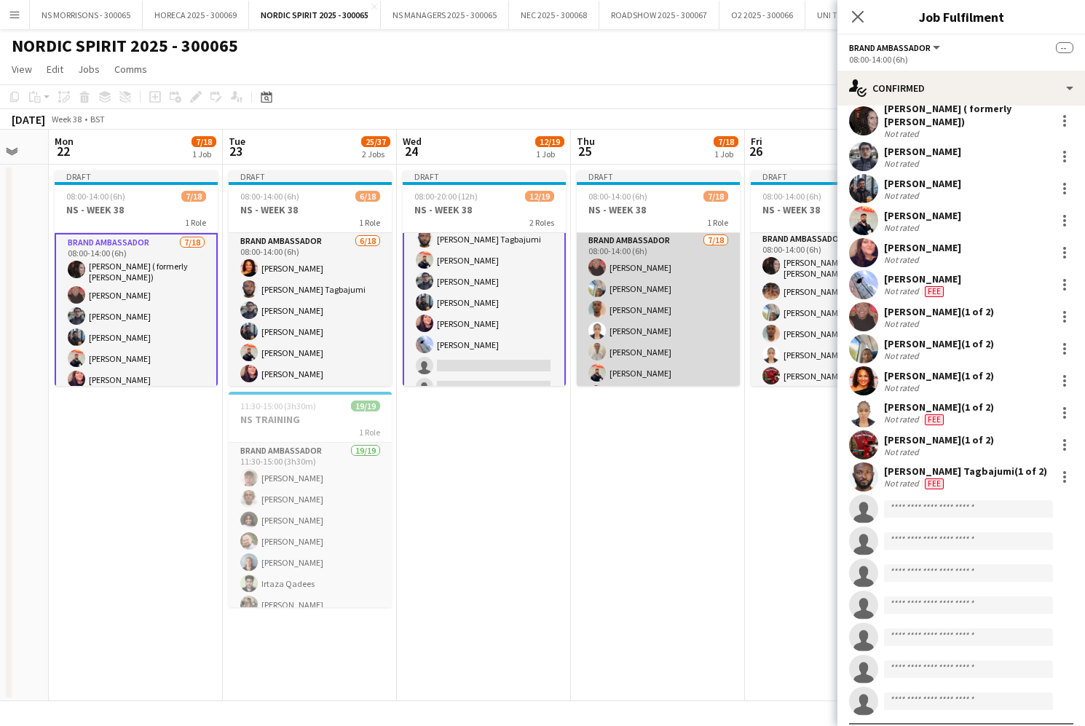
click at [678, 296] on app-card-role "Brand Ambassador [DATE] 08:00-14:00 (6h) [PERSON_NAME] [PERSON_NAME] [PERSON_NA…" at bounding box center [658, 436] width 163 height 409
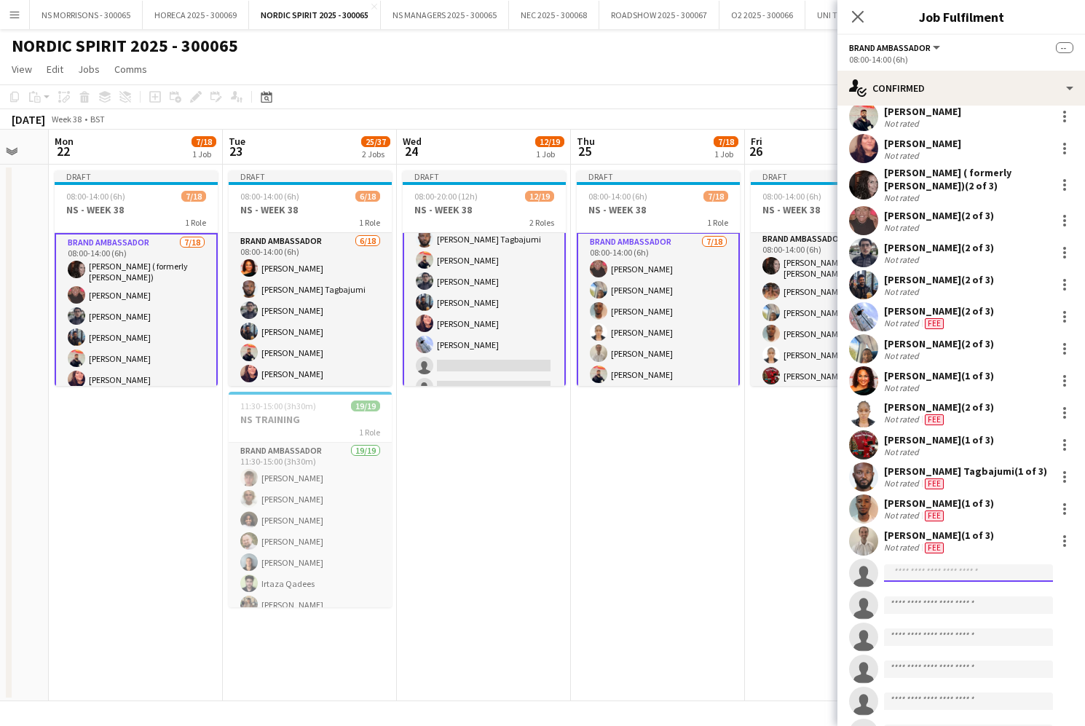
click at [924, 570] on input at bounding box center [968, 573] width 169 height 17
type input "****"
click at [942, 601] on span "[EMAIL_ADDRESS][DOMAIN_NAME]" at bounding box center [969, 606] width 146 height 12
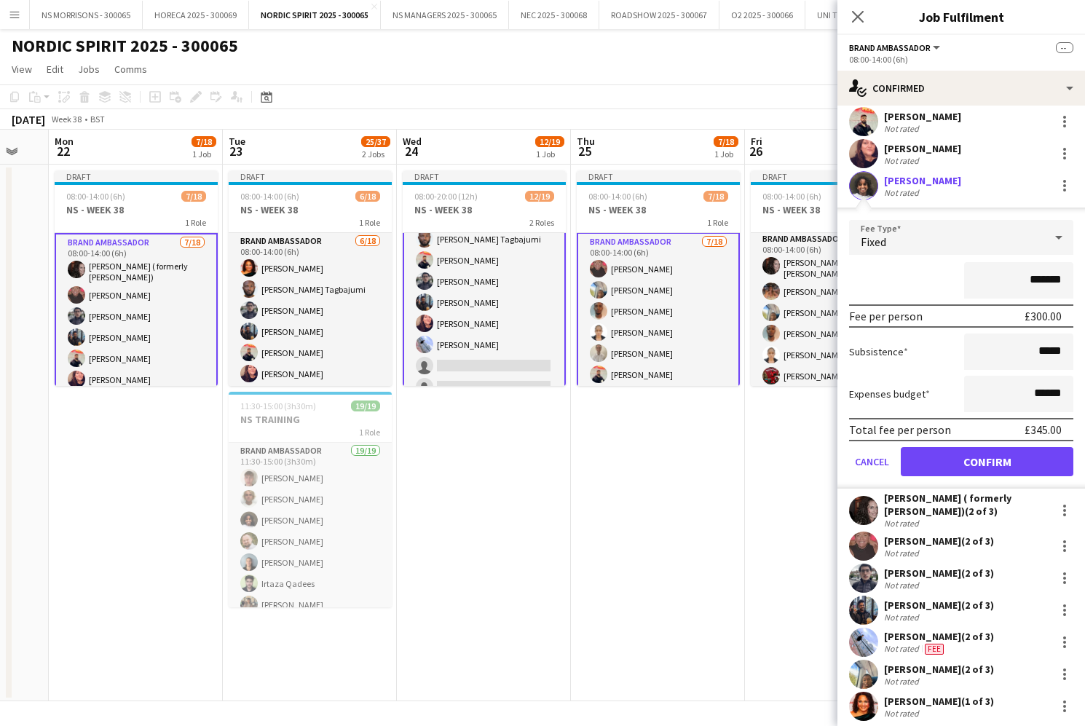
click at [1034, 277] on input "*******" at bounding box center [1018, 280] width 109 height 36
type input "*******"
drag, startPoint x: 1037, startPoint y: 395, endPoint x: 1045, endPoint y: 389, distance: 9.9
click at [1046, 390] on input "******" at bounding box center [1018, 394] width 109 height 36
type input "******"
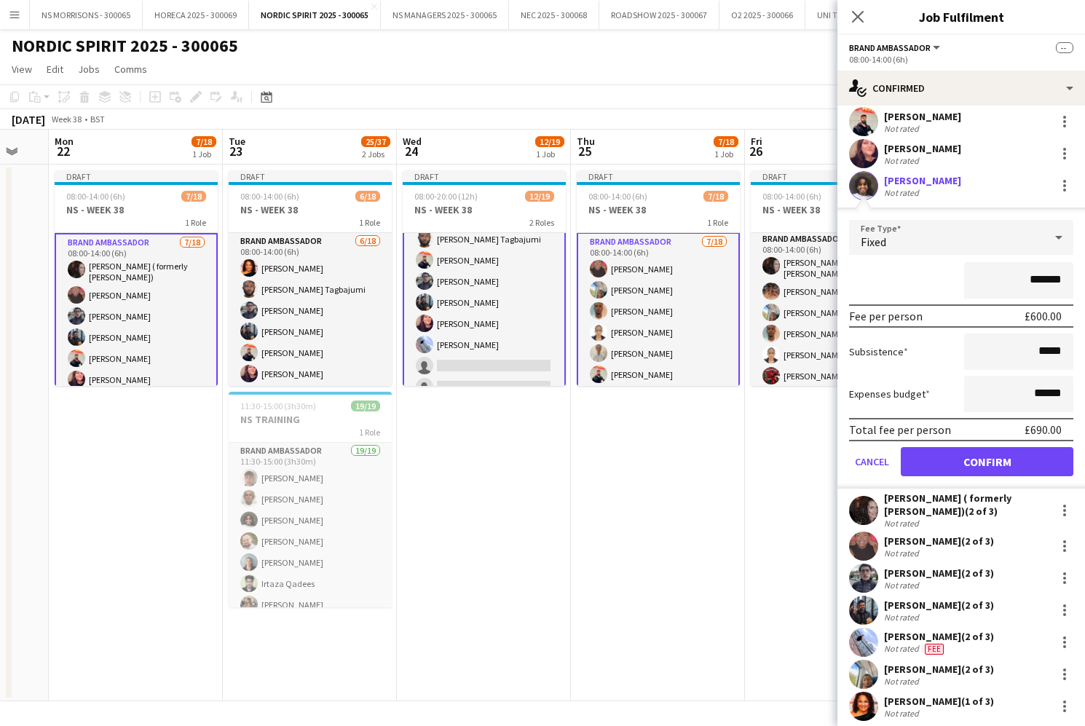
click at [957, 460] on button "Confirm" at bounding box center [987, 461] width 173 height 29
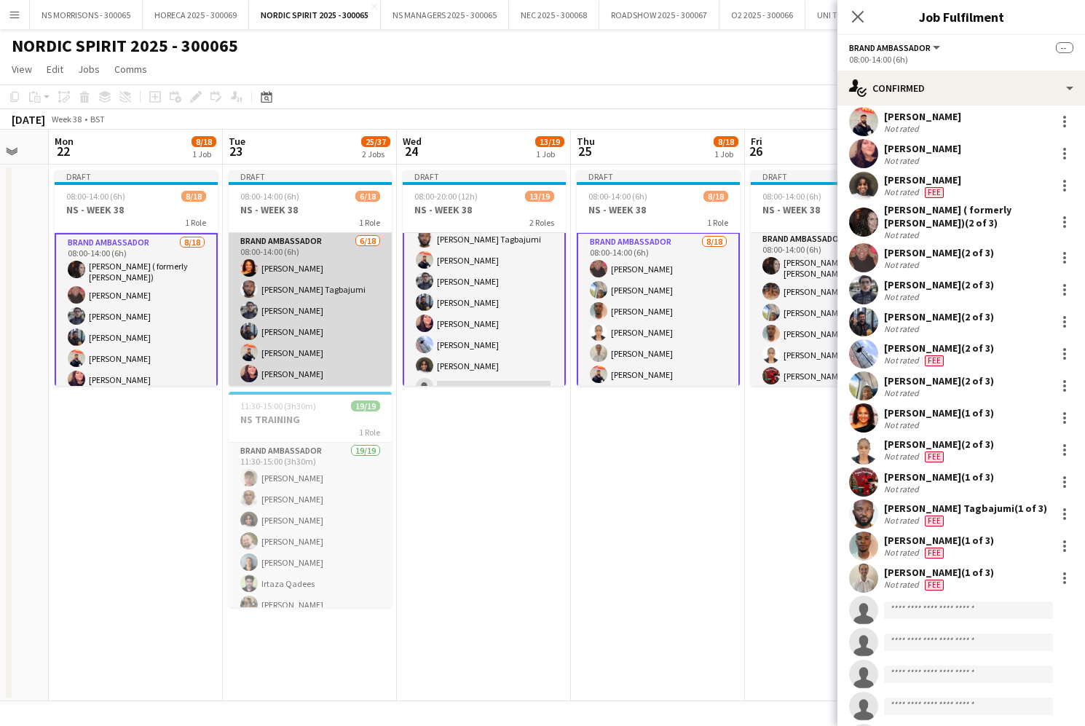
click at [328, 297] on app-card-role "Brand Ambassador [DATE] 08:00-14:00 (6h) [PERSON_NAME] [PERSON_NAME] [PERSON_NA…" at bounding box center [310, 437] width 163 height 409
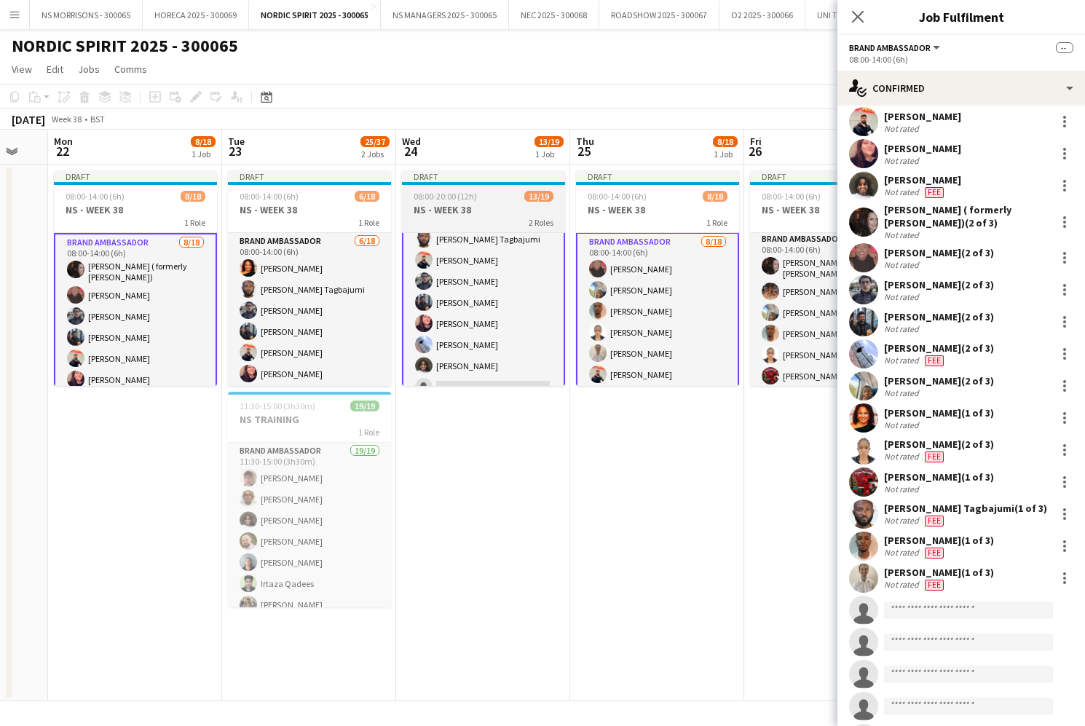
scroll to position [37, 0]
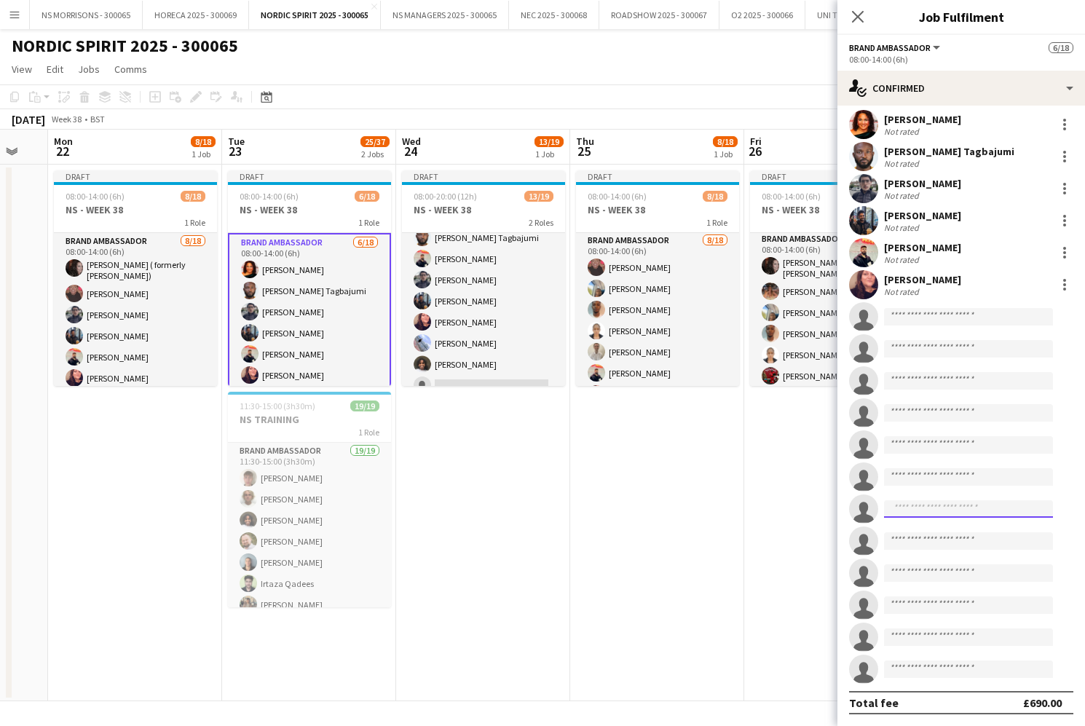
click at [900, 509] on input at bounding box center [968, 508] width 169 height 17
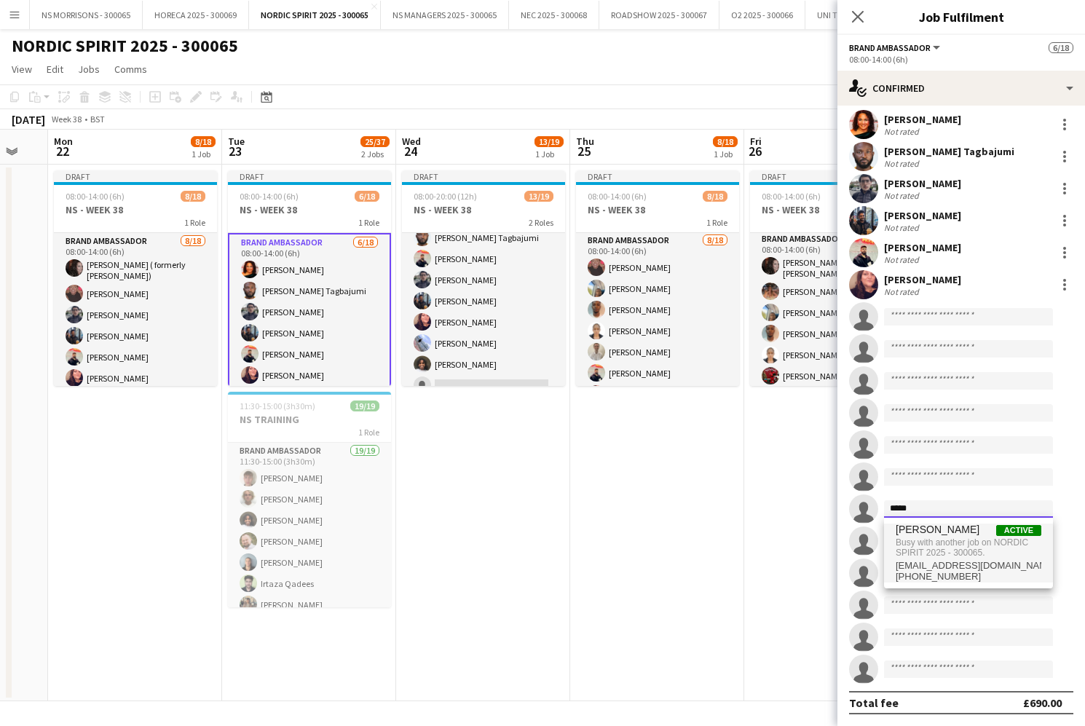
type input "*****"
click at [906, 543] on span "Busy with another job on NORDIC SPIRIT 2025 - 300065." at bounding box center [969, 548] width 146 height 24
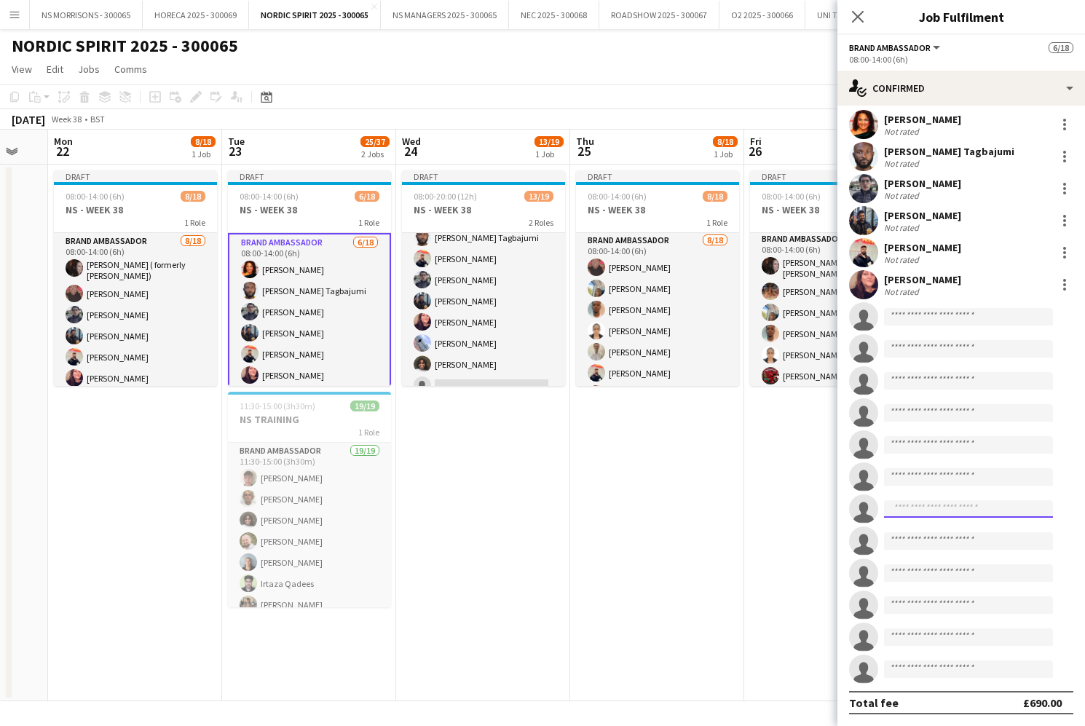
scroll to position [0, 0]
click at [284, 198] on span "08:00-14:00 (6h)" at bounding box center [269, 196] width 59 height 11
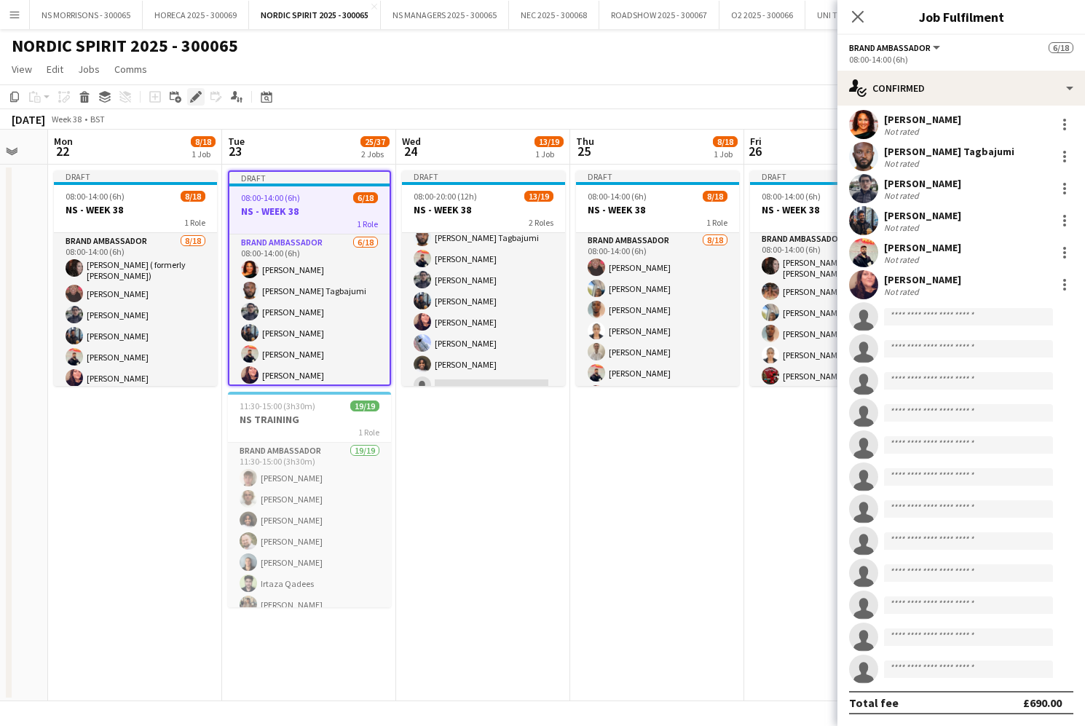
click at [200, 96] on icon "Edit" at bounding box center [196, 97] width 12 height 12
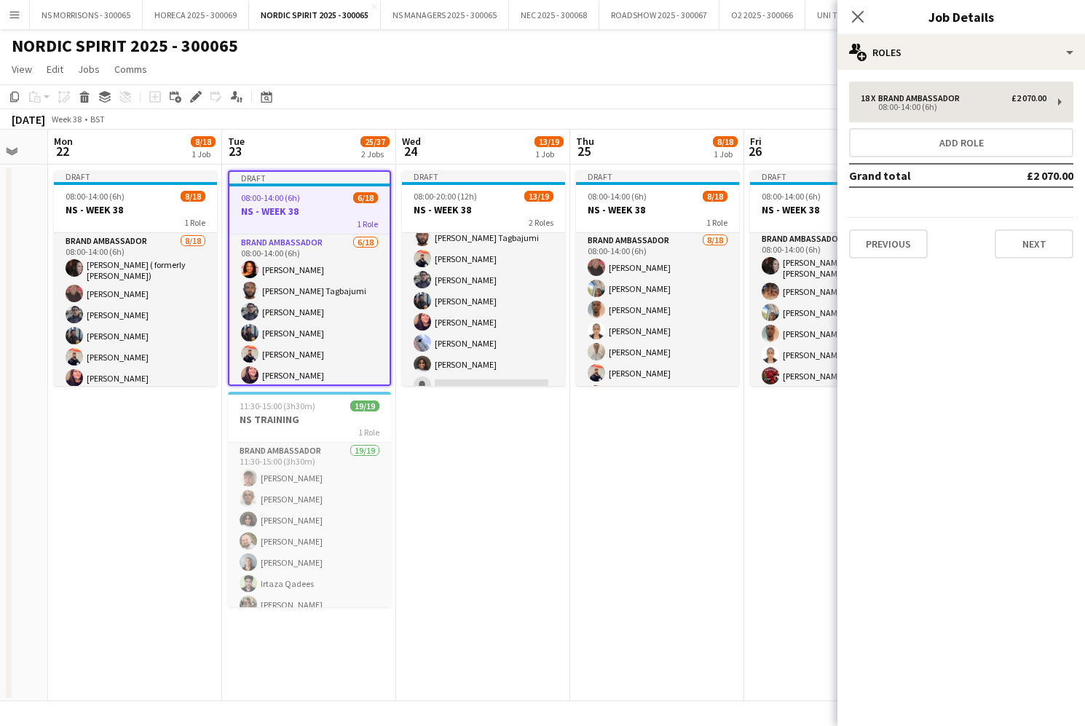
click at [931, 145] on button "Add role" at bounding box center [961, 142] width 224 height 29
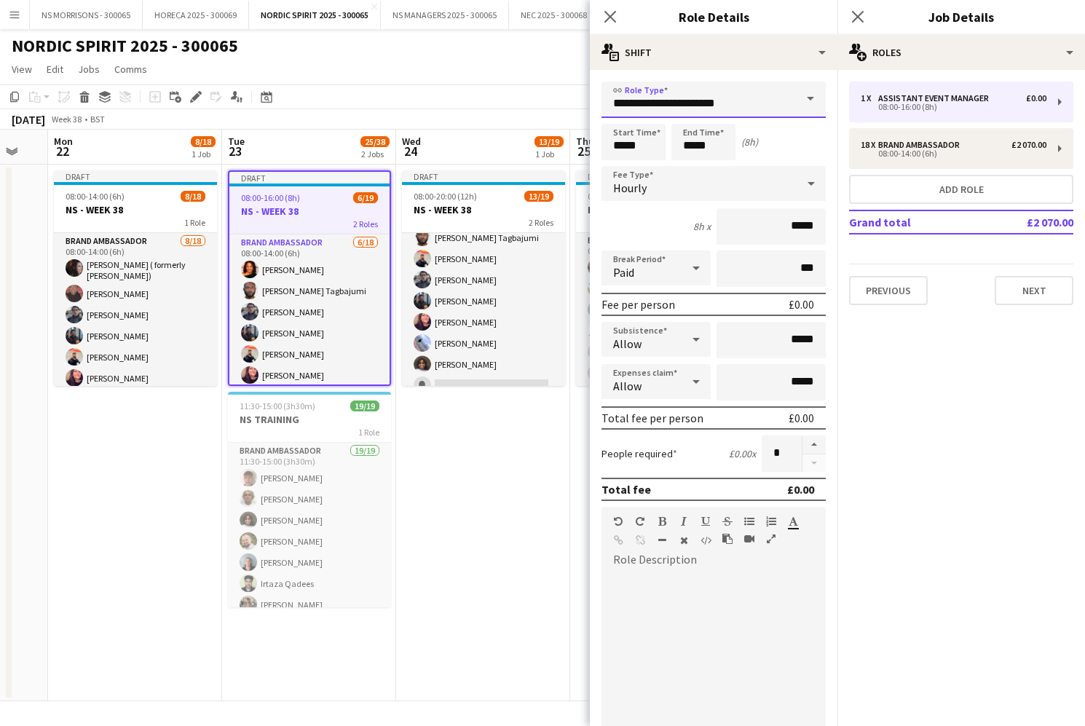
click at [612, 99] on input "**********" at bounding box center [714, 100] width 224 height 36
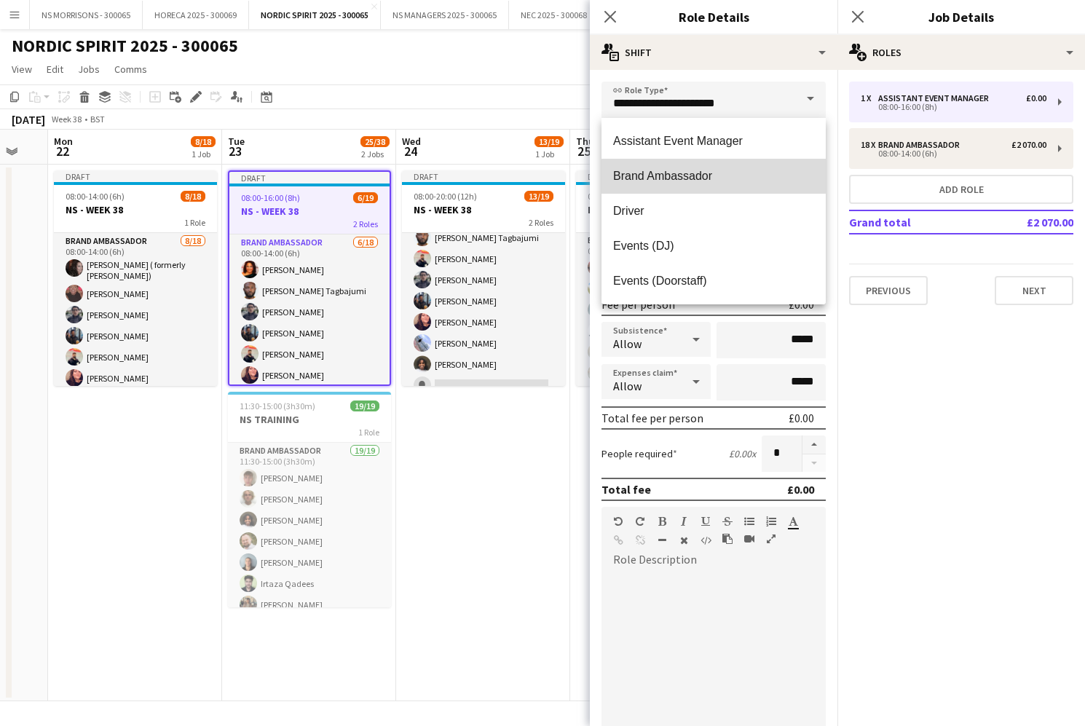
click at [629, 169] on span "Brand Ambassador" at bounding box center [713, 176] width 201 height 14
type input "**********"
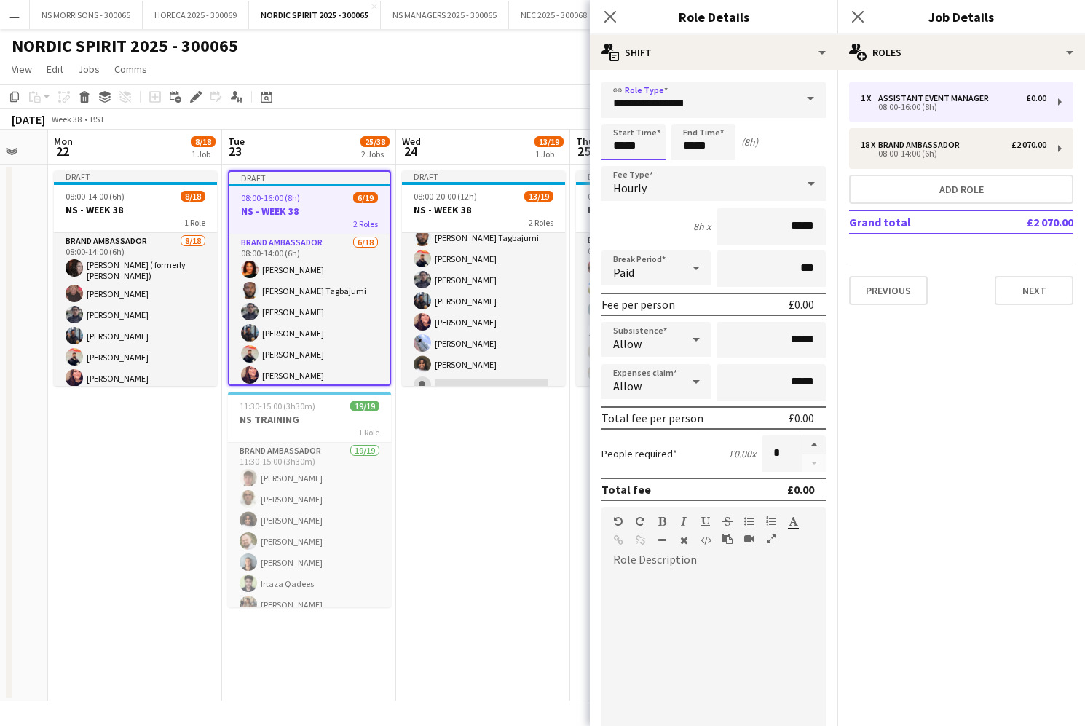
click at [633, 148] on input "*****" at bounding box center [634, 142] width 64 height 36
click at [624, 120] on div at bounding box center [619, 116] width 29 height 15
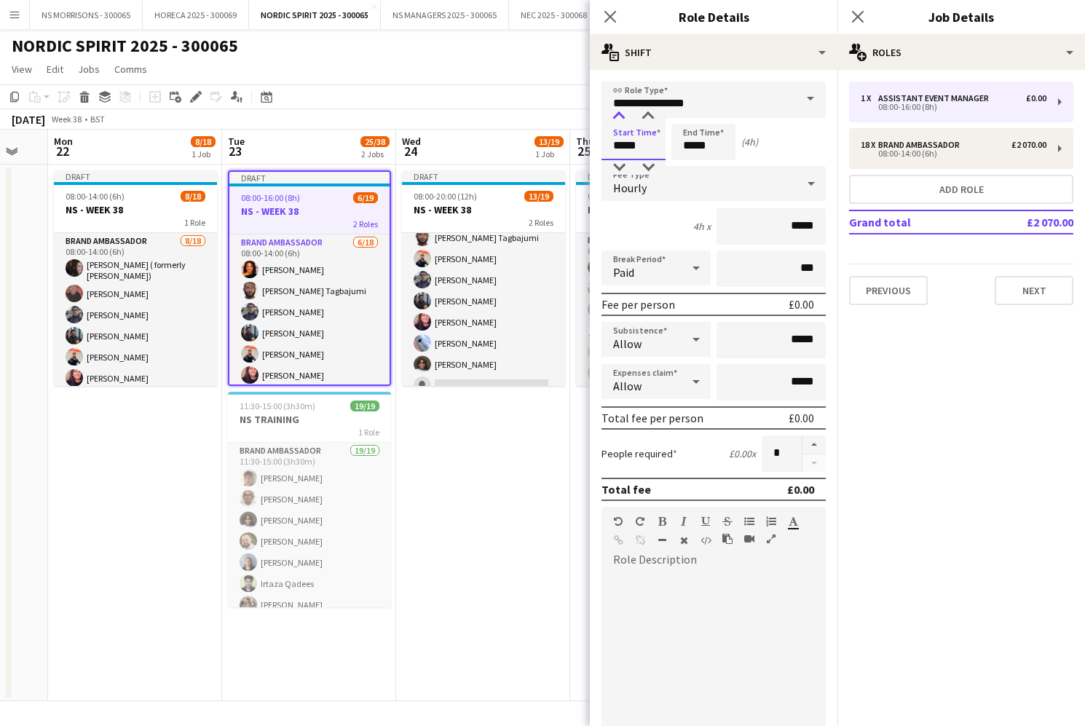
click at [624, 120] on div at bounding box center [619, 116] width 29 height 15
type input "*****"
click at [624, 120] on div at bounding box center [619, 116] width 29 height 15
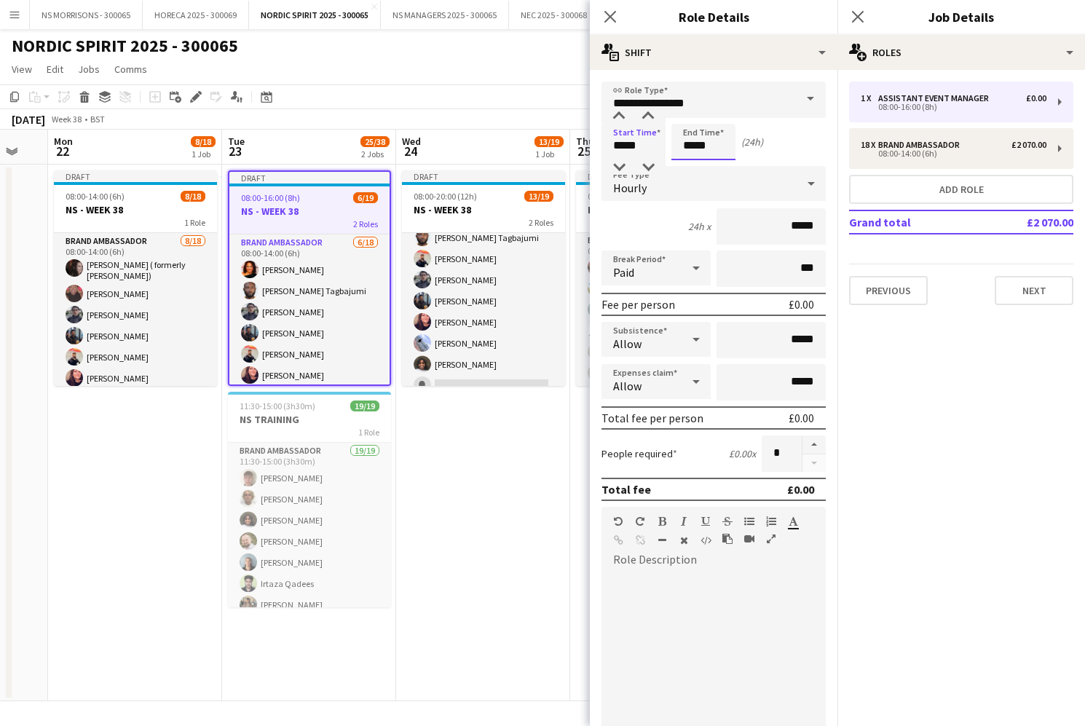
drag, startPoint x: 706, startPoint y: 143, endPoint x: 703, endPoint y: 127, distance: 15.6
click at [706, 143] on input "*****" at bounding box center [704, 142] width 64 height 36
click at [697, 115] on div at bounding box center [689, 116] width 29 height 15
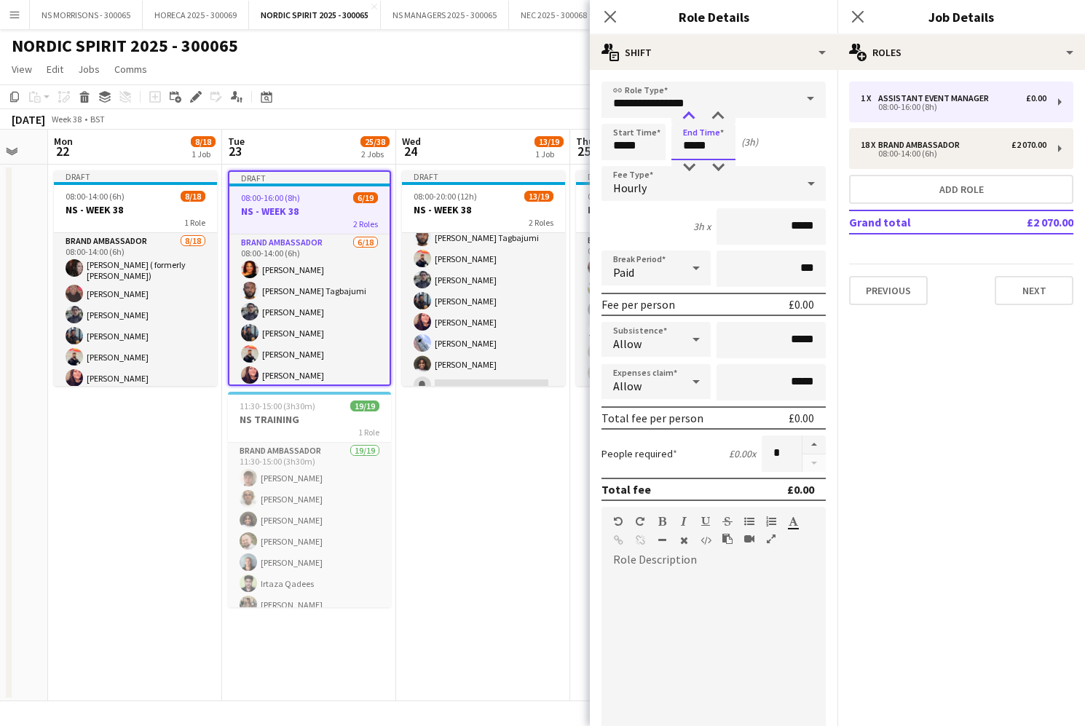
click at [697, 115] on div at bounding box center [689, 116] width 29 height 15
type input "*****"
click at [697, 115] on div at bounding box center [689, 116] width 29 height 15
click at [682, 179] on div "Hourly" at bounding box center [699, 183] width 195 height 35
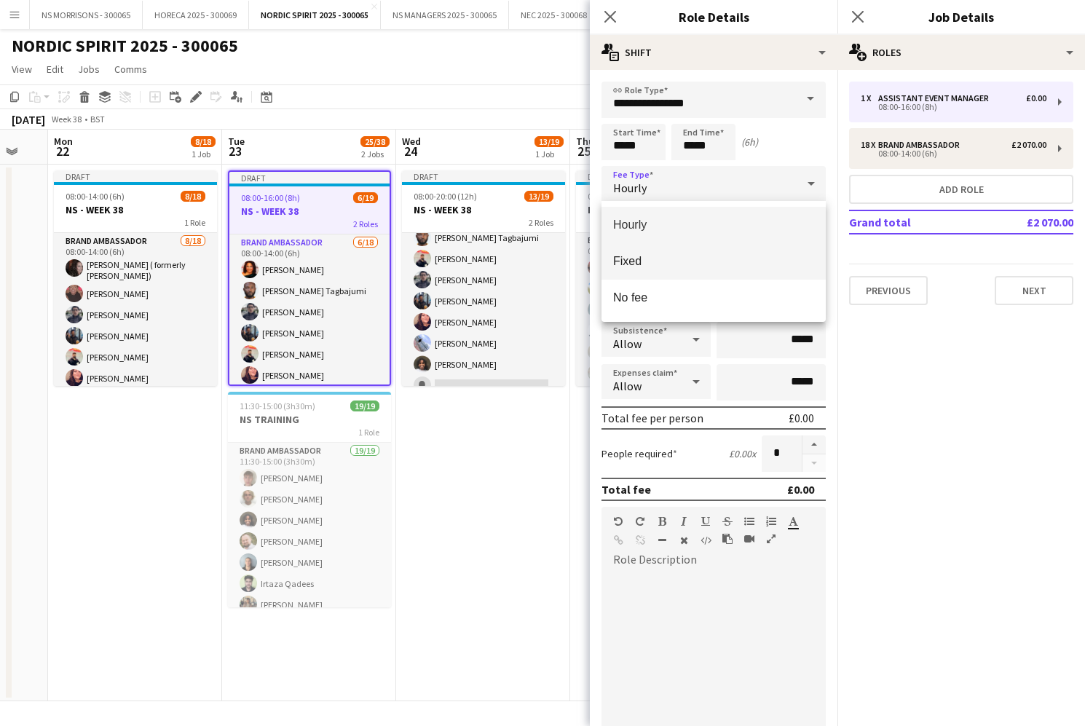
click at [676, 245] on mat-option "Fixed" at bounding box center [714, 261] width 224 height 36
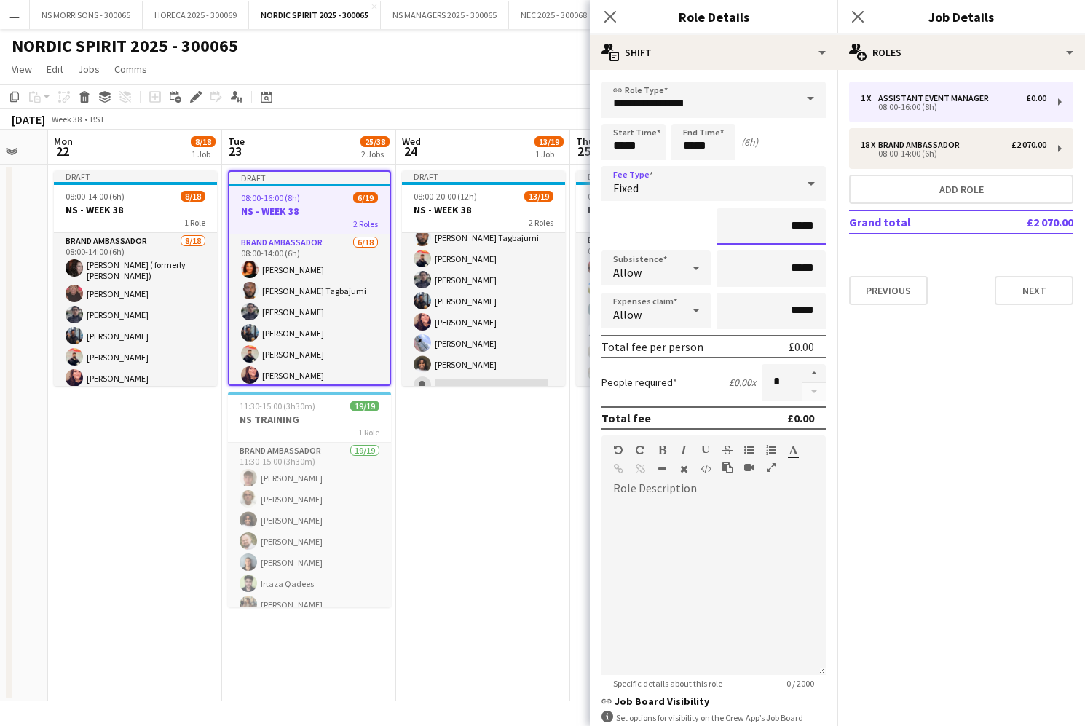
click at [792, 228] on input "*****" at bounding box center [771, 226] width 109 height 36
type input "*******"
click at [795, 306] on input "*****" at bounding box center [771, 311] width 109 height 36
type input "******"
click at [476, 447] on app-date-cell "Draft 08:00-20:00 (12h) 13/19 NS - WEEK 38 2 Roles Brand Ambassador [DATE] 08:0…" at bounding box center [483, 433] width 174 height 537
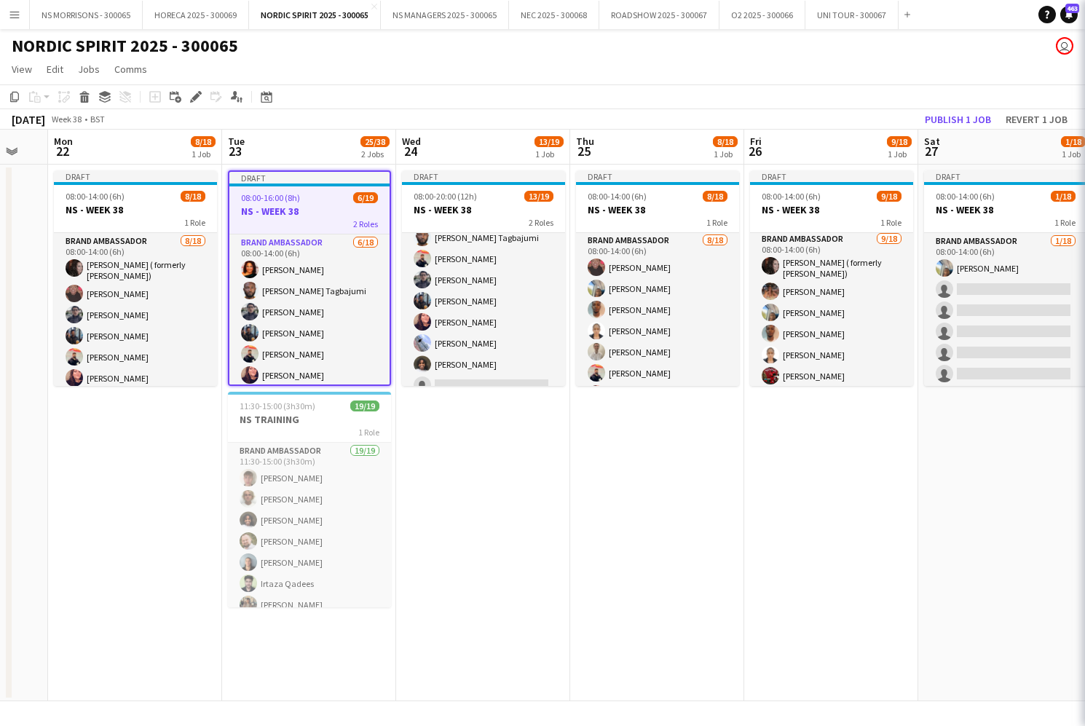
scroll to position [0, 301]
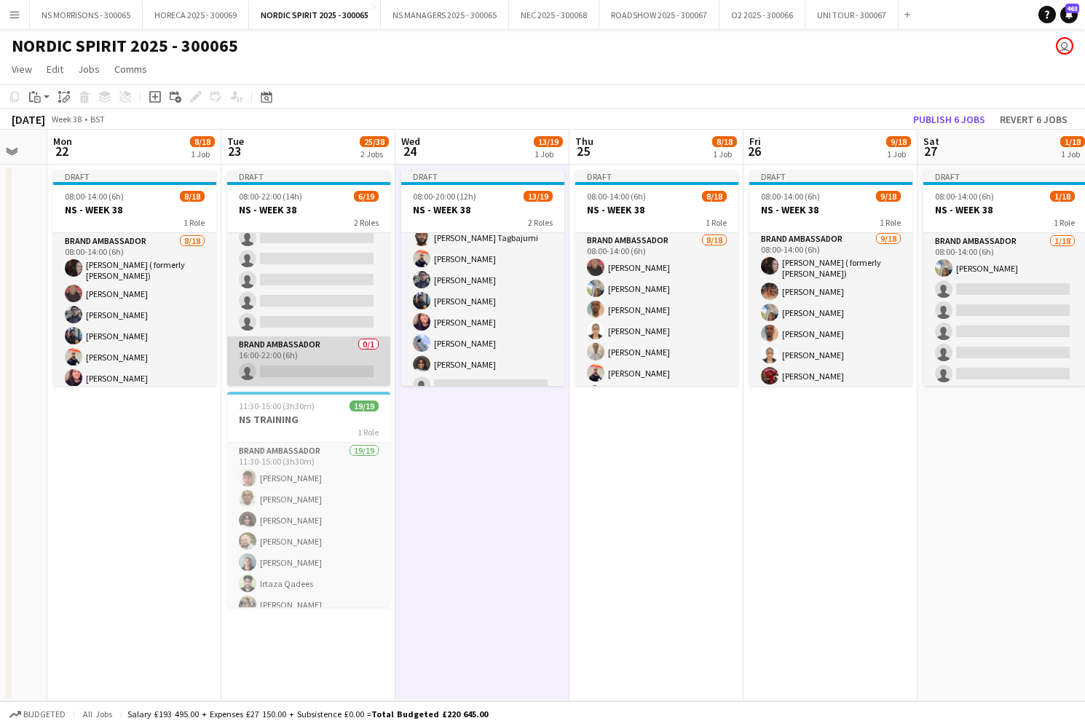
click at [318, 361] on app-card-role "Brand Ambassador 0/1 16:00-22:00 (6h) single-neutral-actions" at bounding box center [308, 362] width 163 height 50
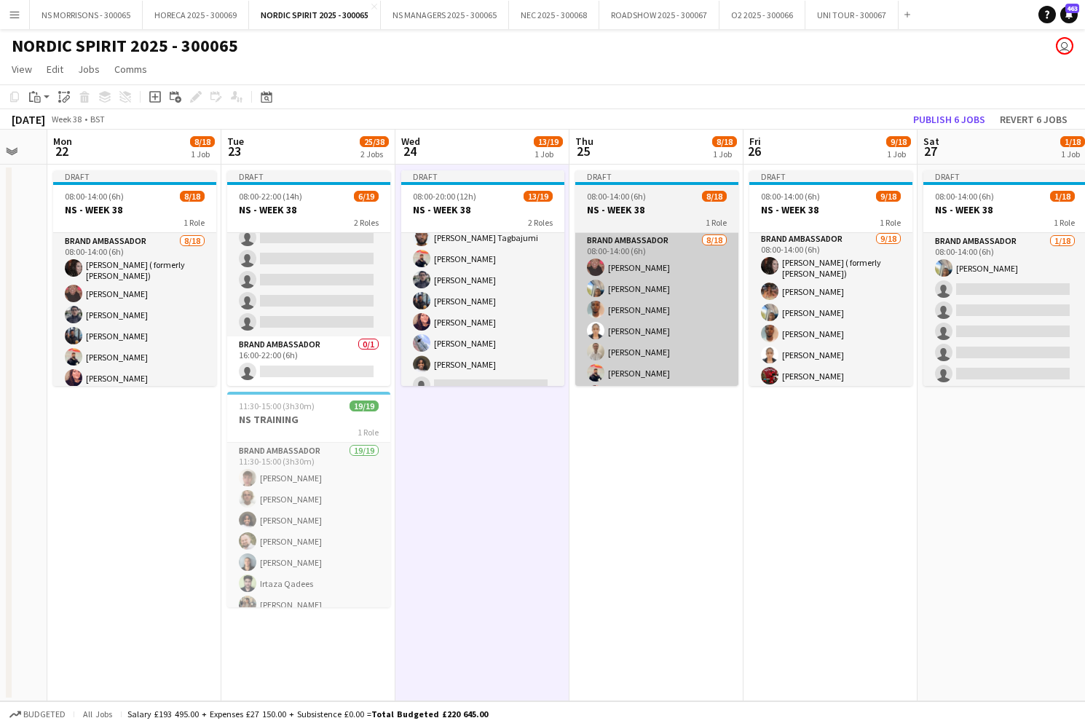
scroll to position [0, 302]
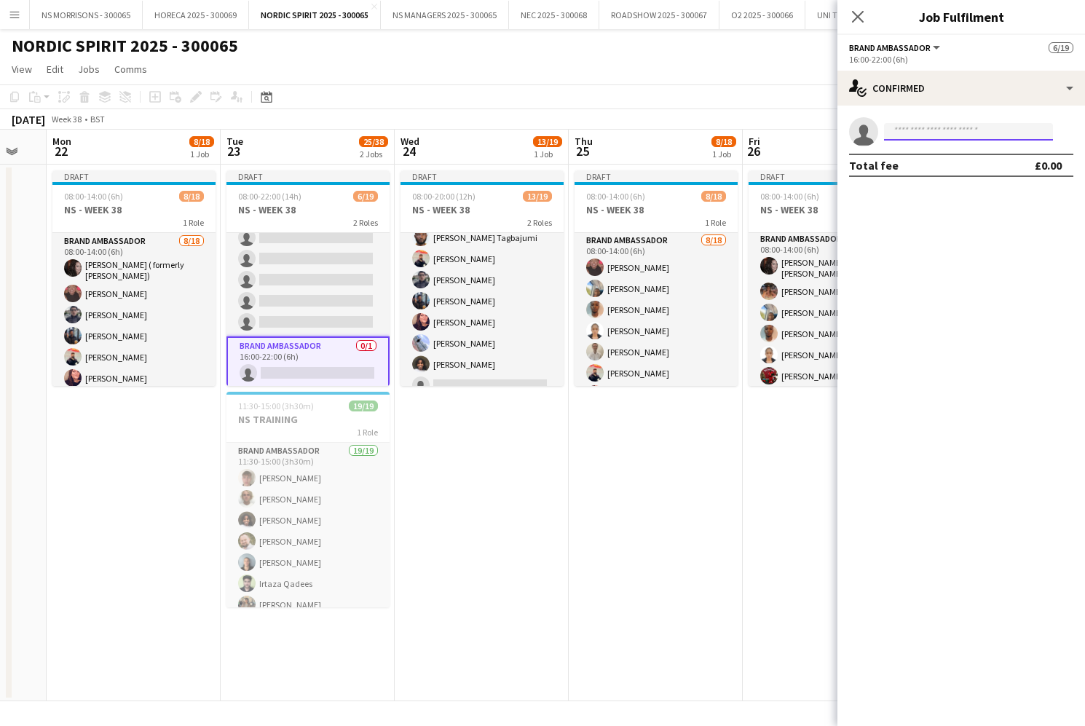
click at [908, 127] on input at bounding box center [968, 131] width 169 height 17
type input "*****"
click at [915, 160] on span "[EMAIL_ADDRESS][DOMAIN_NAME]" at bounding box center [969, 165] width 146 height 12
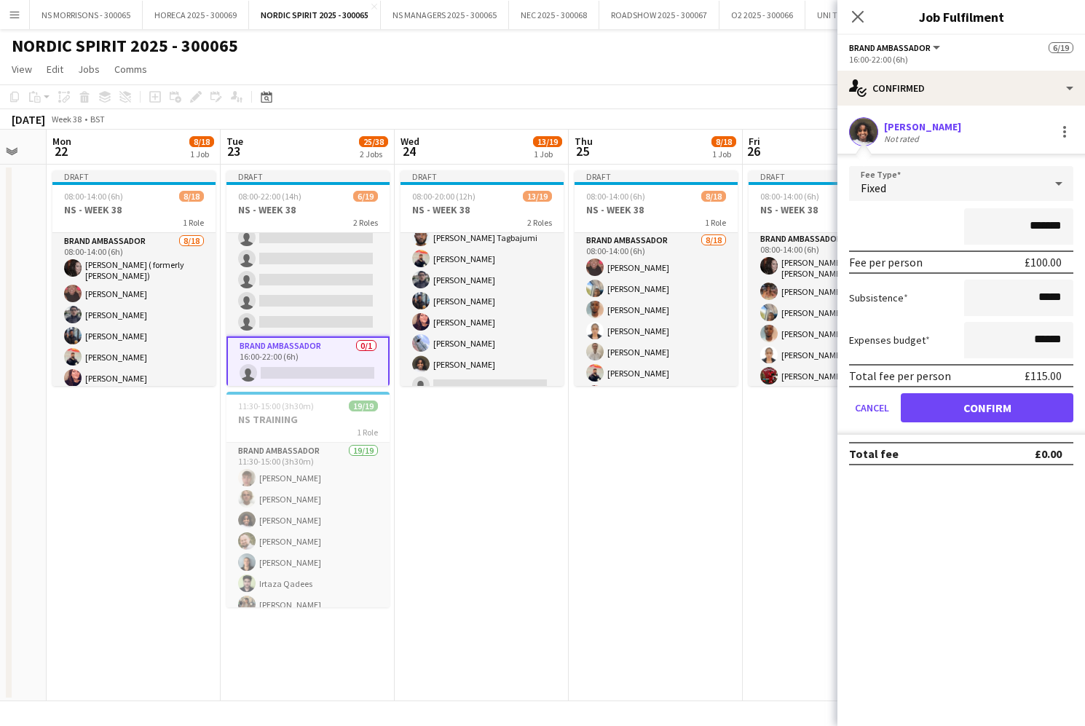
click at [932, 407] on button "Confirm" at bounding box center [987, 407] width 173 height 29
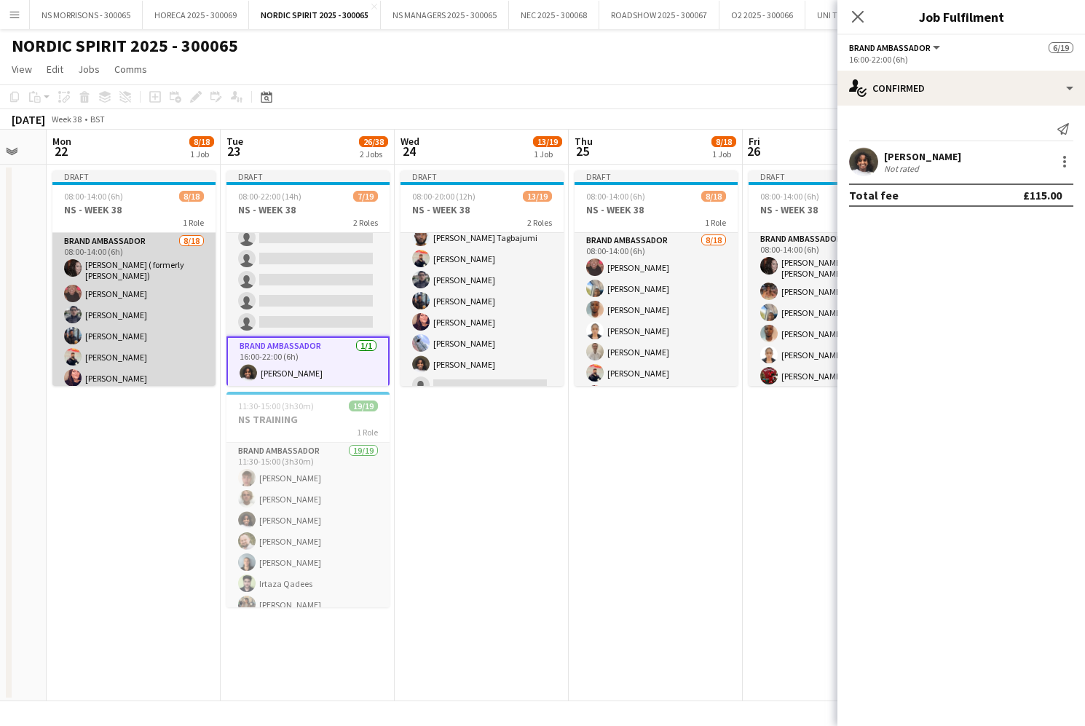
click at [157, 270] on app-card-role "Brand Ambassador [DATE] 08:00-14:00 (6h) [PERSON_NAME] ( formerly [PERSON_NAME]…" at bounding box center [133, 439] width 163 height 413
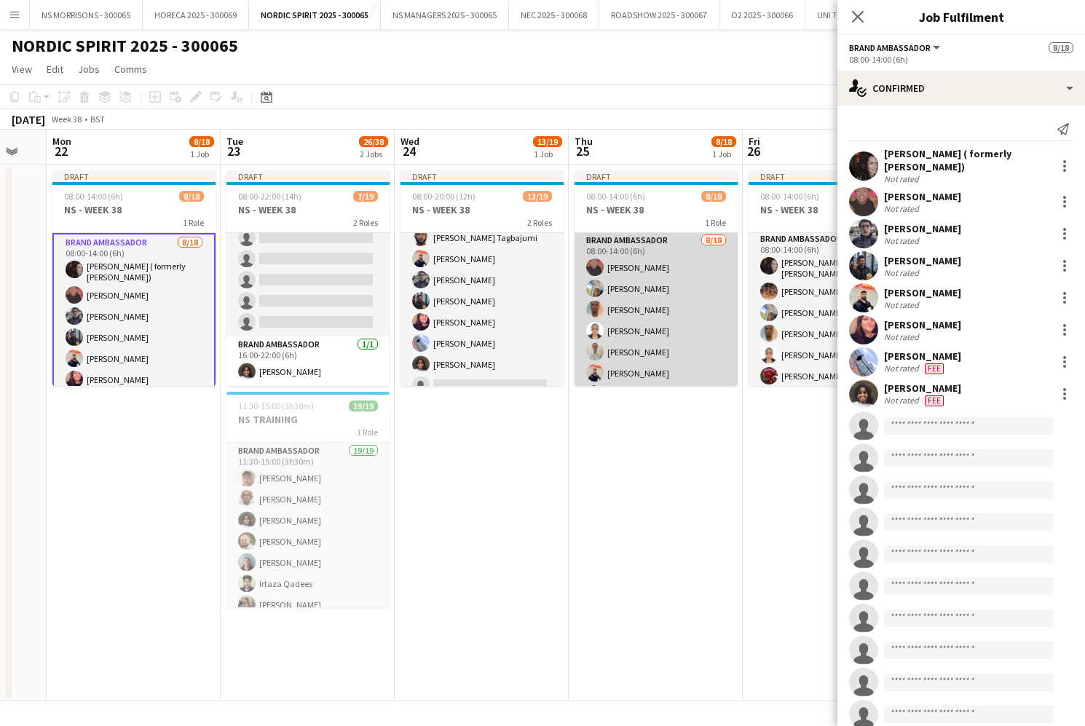
click at [685, 281] on app-card-role "Brand Ambassador [DATE] 08:00-14:00 (6h) [PERSON_NAME] [PERSON_NAME] [PERSON_NA…" at bounding box center [656, 436] width 163 height 409
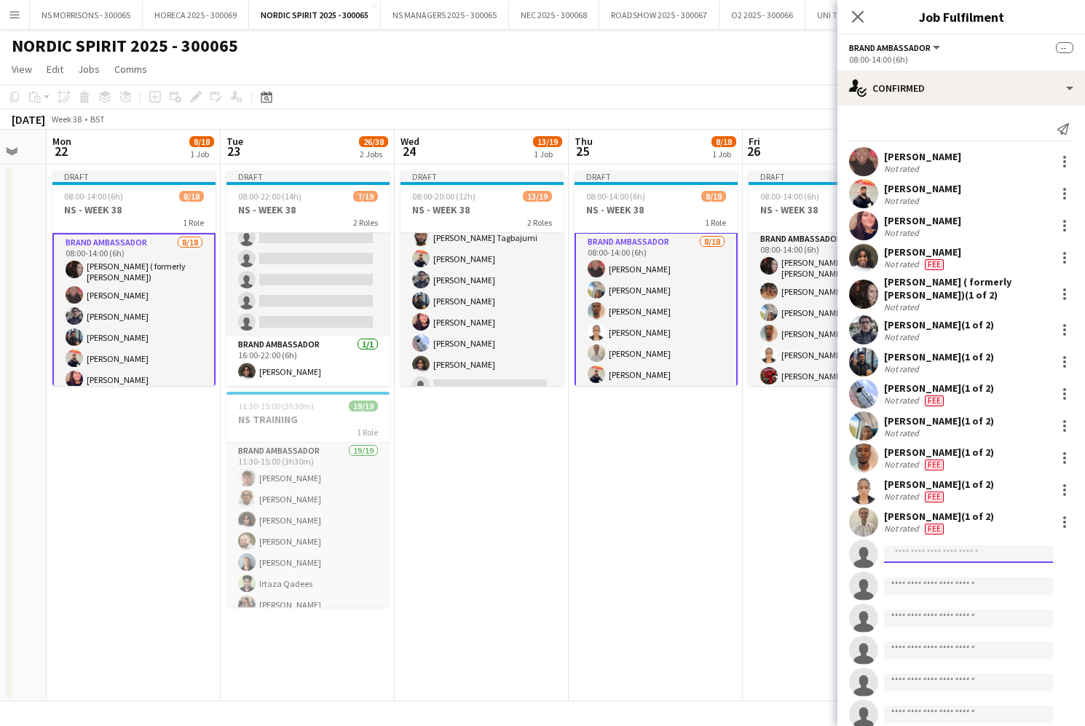
drag, startPoint x: 914, startPoint y: 548, endPoint x: 902, endPoint y: 545, distance: 12.7
click at [914, 548] on input at bounding box center [968, 554] width 169 height 17
type input "****"
click at [916, 575] on span "[PERSON_NAME]" at bounding box center [938, 575] width 84 height 12
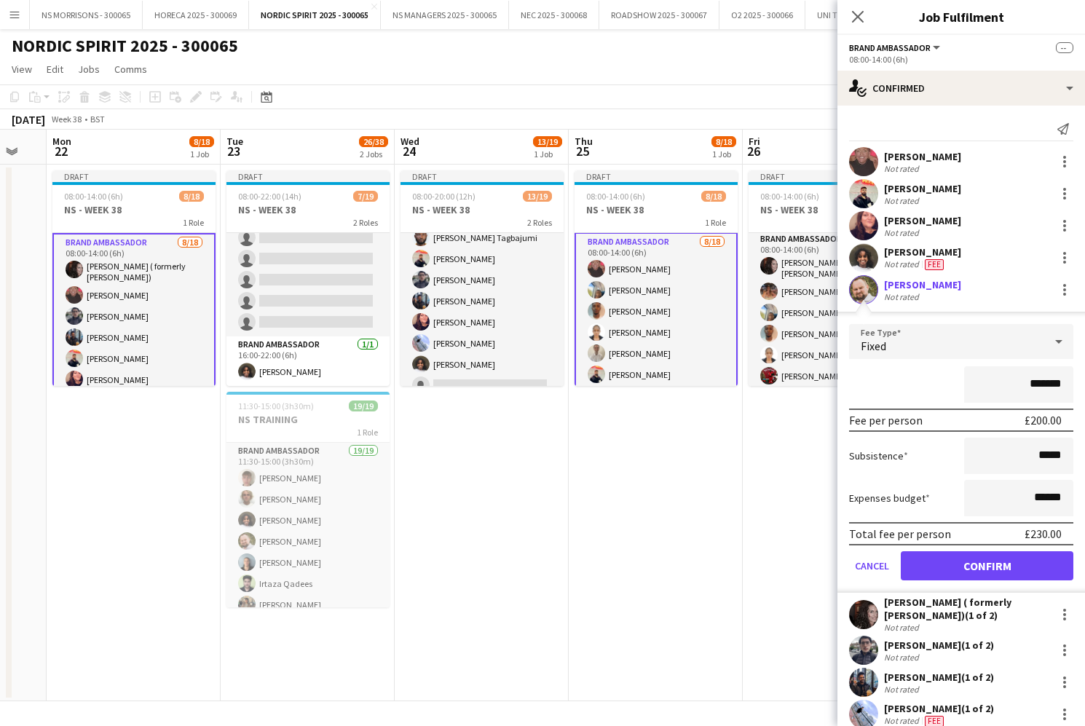
click at [1032, 385] on input "*******" at bounding box center [1018, 384] width 109 height 36
type input "*******"
drag, startPoint x: 1035, startPoint y: 498, endPoint x: 1046, endPoint y: 496, distance: 11.0
click at [1047, 496] on input "******" at bounding box center [1018, 498] width 109 height 36
type input "******"
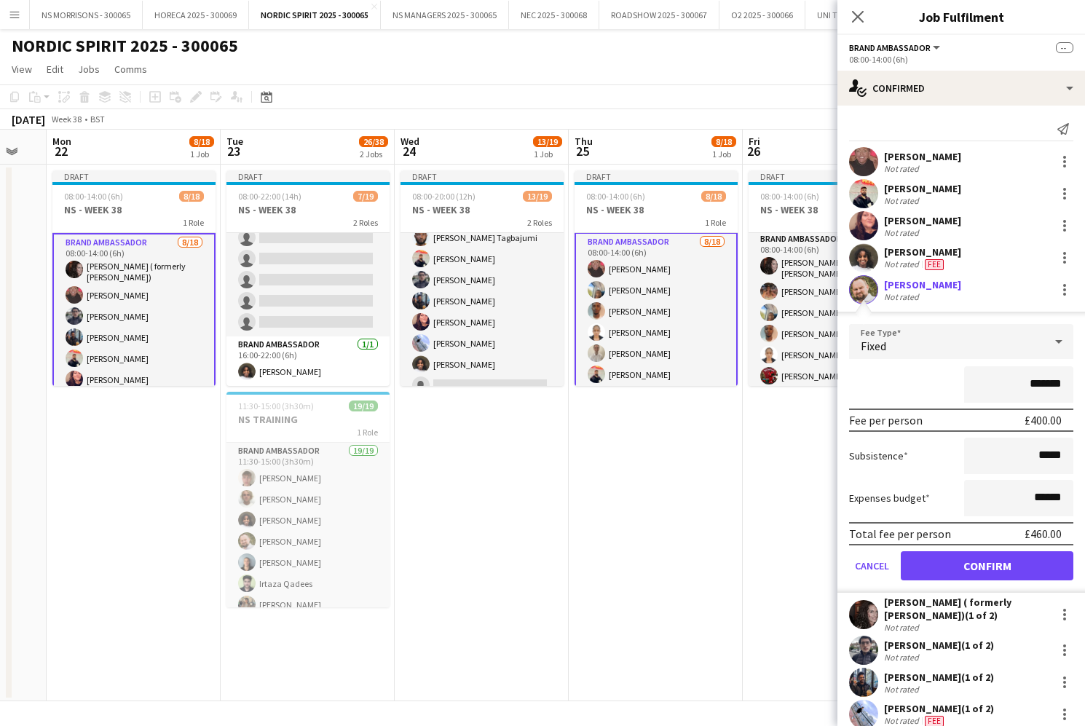
click at [989, 560] on button "Confirm" at bounding box center [987, 565] width 173 height 29
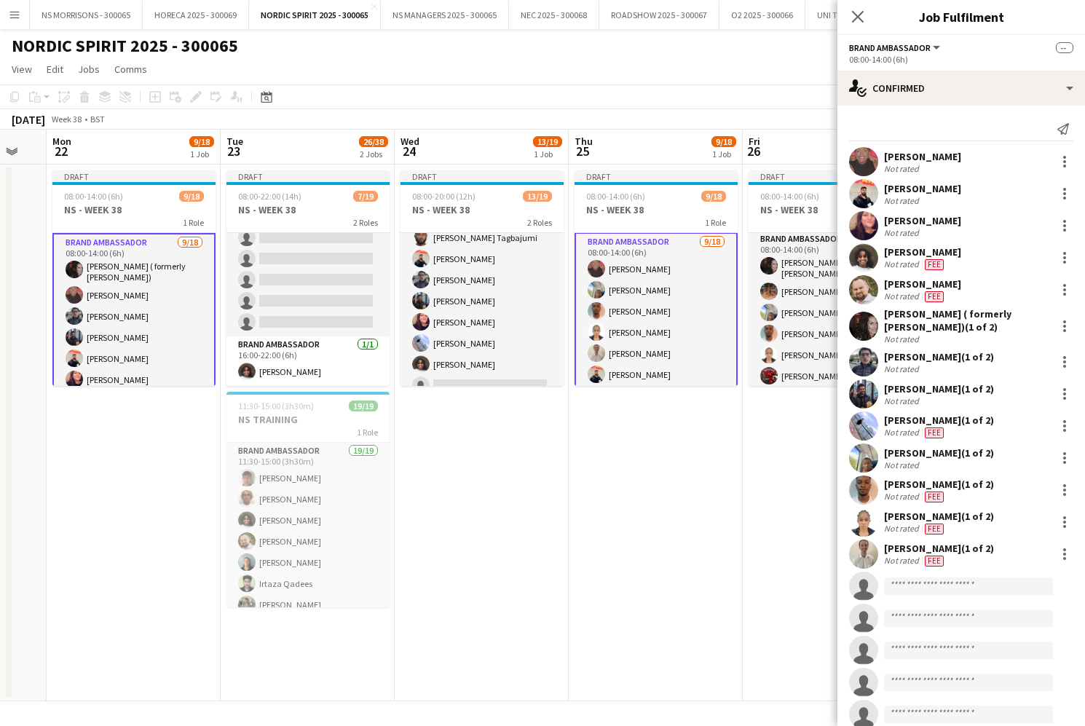
click at [122, 309] on app-card-role "Brand Ambassador [DATE] 08:00-14:00 (6h) [PERSON_NAME] ( formerly [PERSON_NAME]…" at bounding box center [133, 441] width 163 height 416
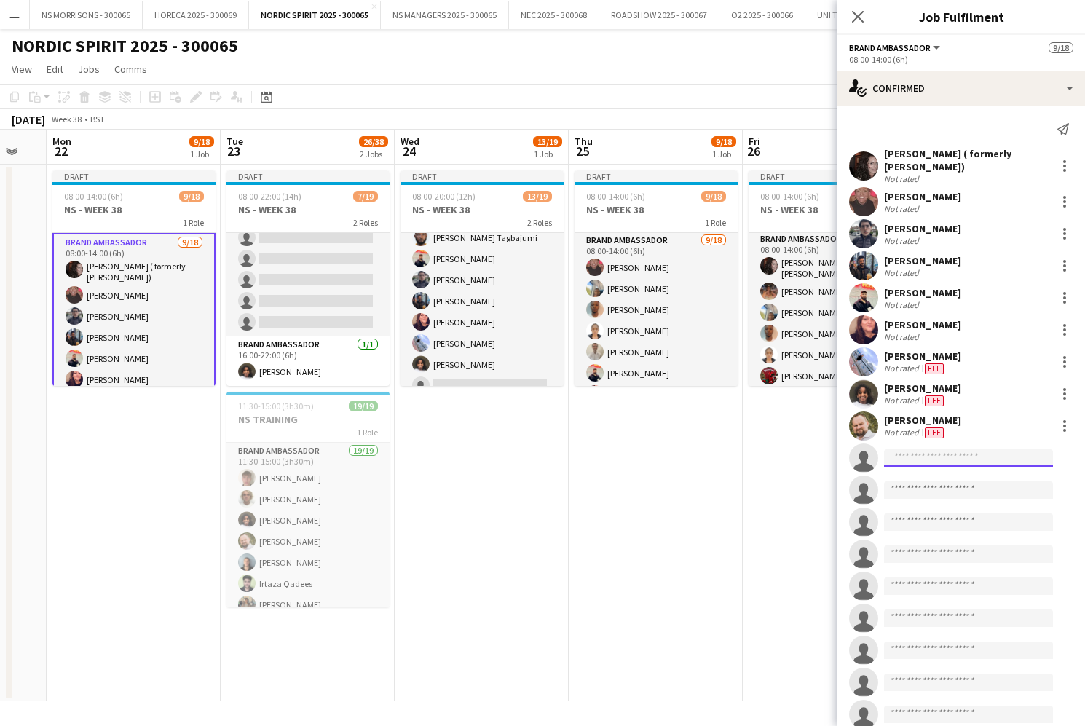
click at [904, 464] on input at bounding box center [968, 457] width 169 height 17
type input "****"
click at [905, 487] on span "[EMAIL_ADDRESS][DOMAIN_NAME]" at bounding box center [969, 491] width 146 height 12
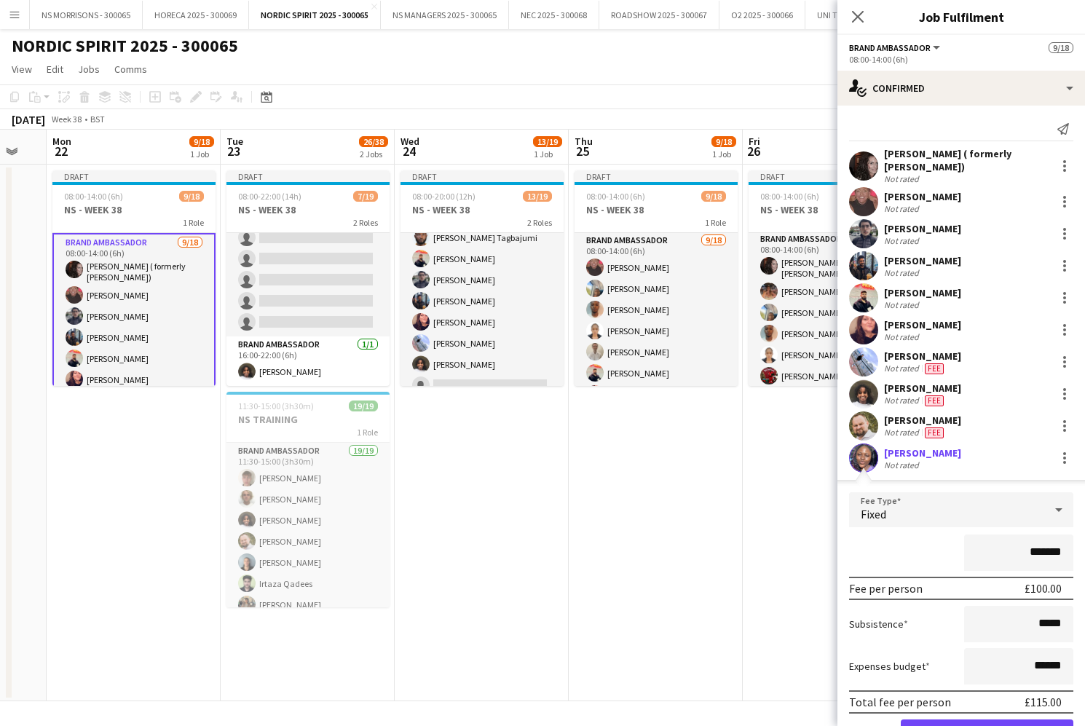
click at [1035, 551] on input "*******" at bounding box center [1018, 553] width 109 height 36
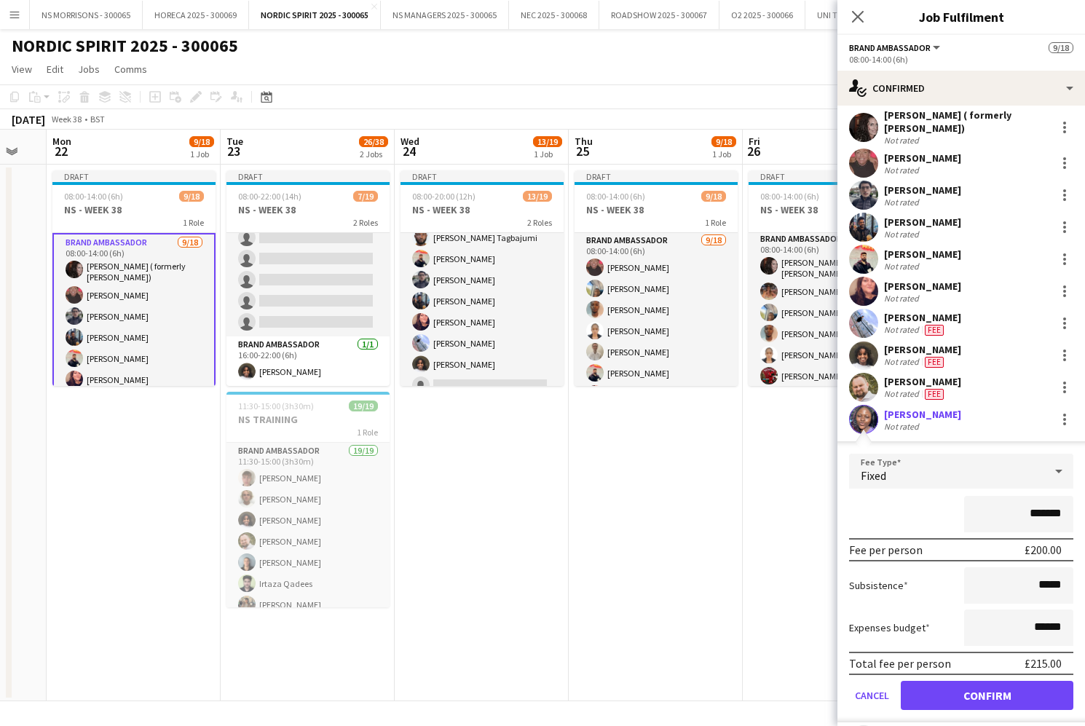
type input "*******"
click at [1042, 623] on input "******" at bounding box center [1018, 628] width 109 height 36
type input "******"
click at [1012, 700] on button "Confirm" at bounding box center [987, 695] width 173 height 29
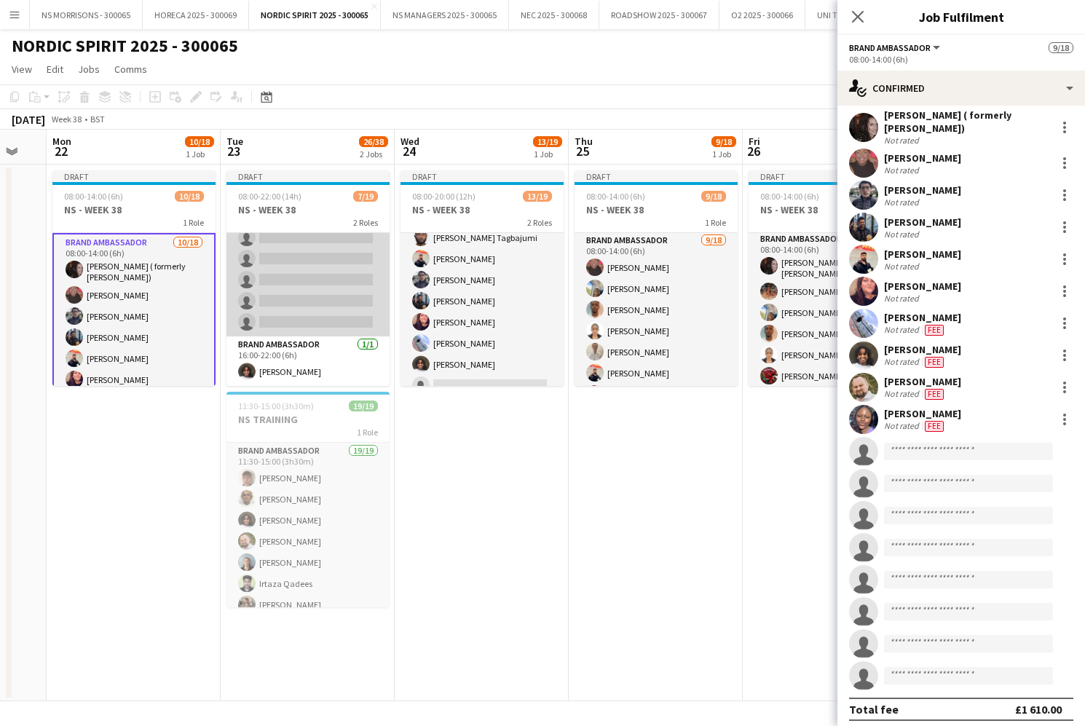
click at [308, 286] on app-card-role "Brand Ambassador [DATE] 08:00-14:00 (6h) [PERSON_NAME] [PERSON_NAME] [PERSON_NA…" at bounding box center [308, 132] width 163 height 409
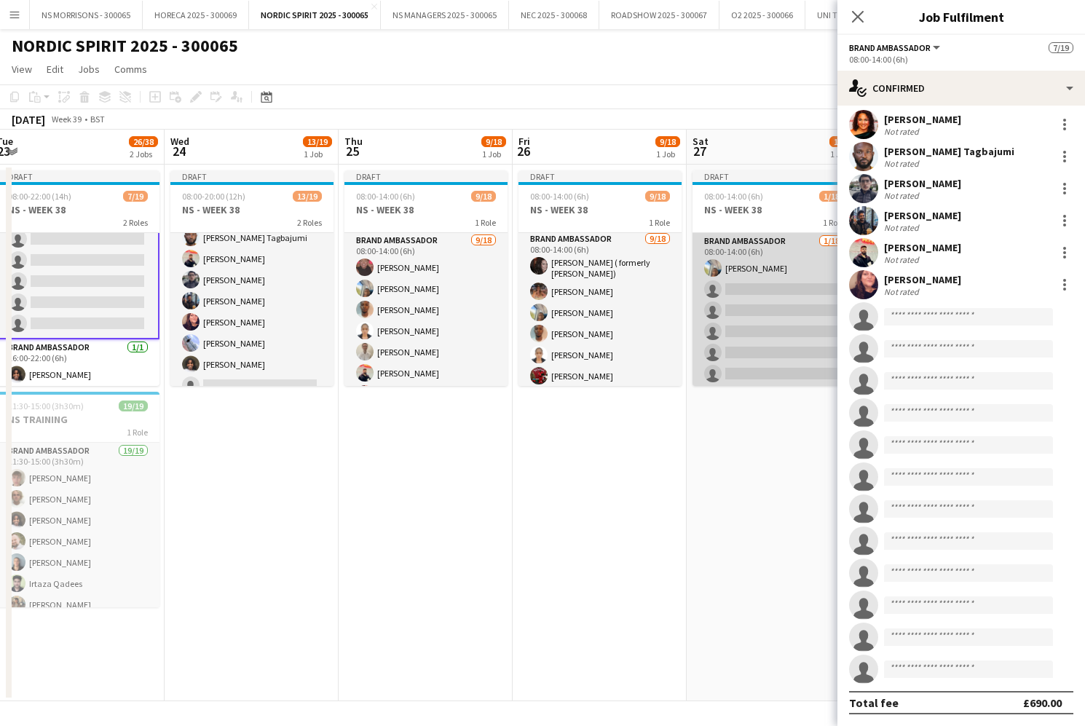
scroll to position [0, 534]
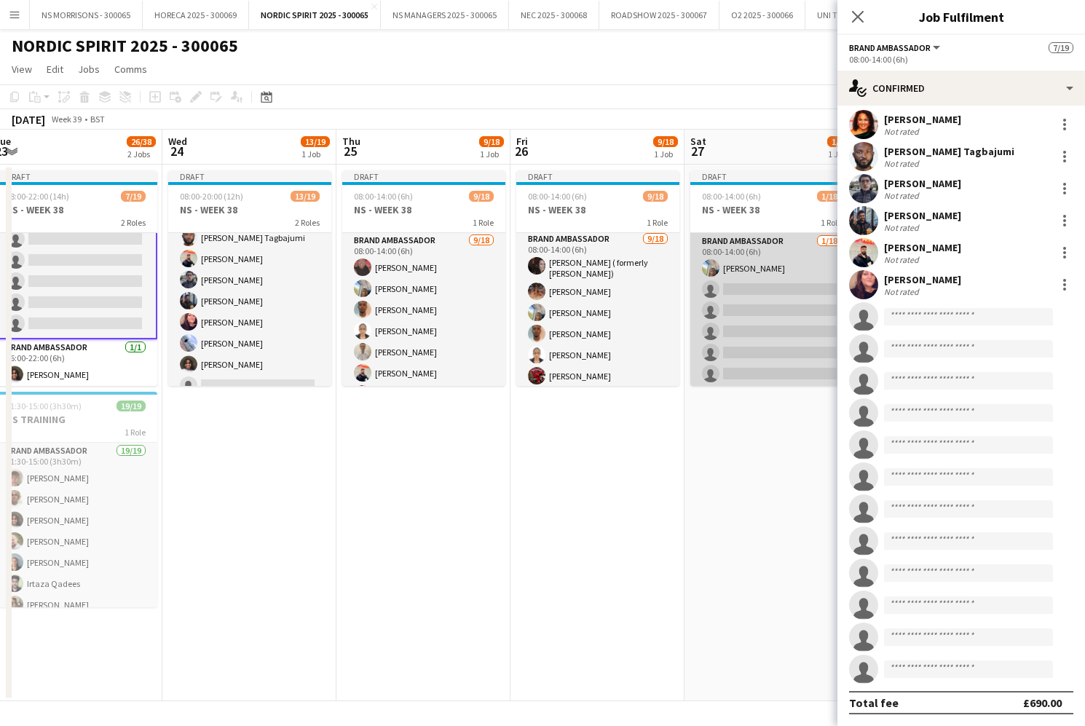
click at [739, 311] on app-card-role "Brand Ambassador [DATE] 08:00-14:00 (6h) [PERSON_NAME] single-neutral-actions s…" at bounding box center [772, 437] width 163 height 409
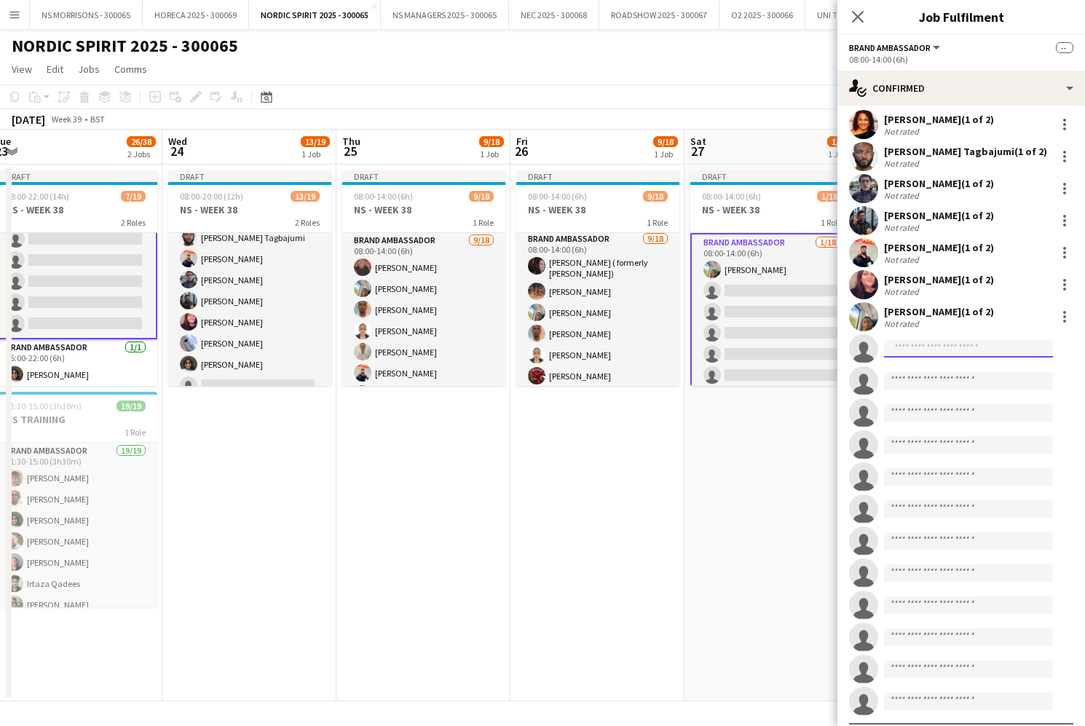
click at [936, 353] on input at bounding box center [968, 348] width 169 height 17
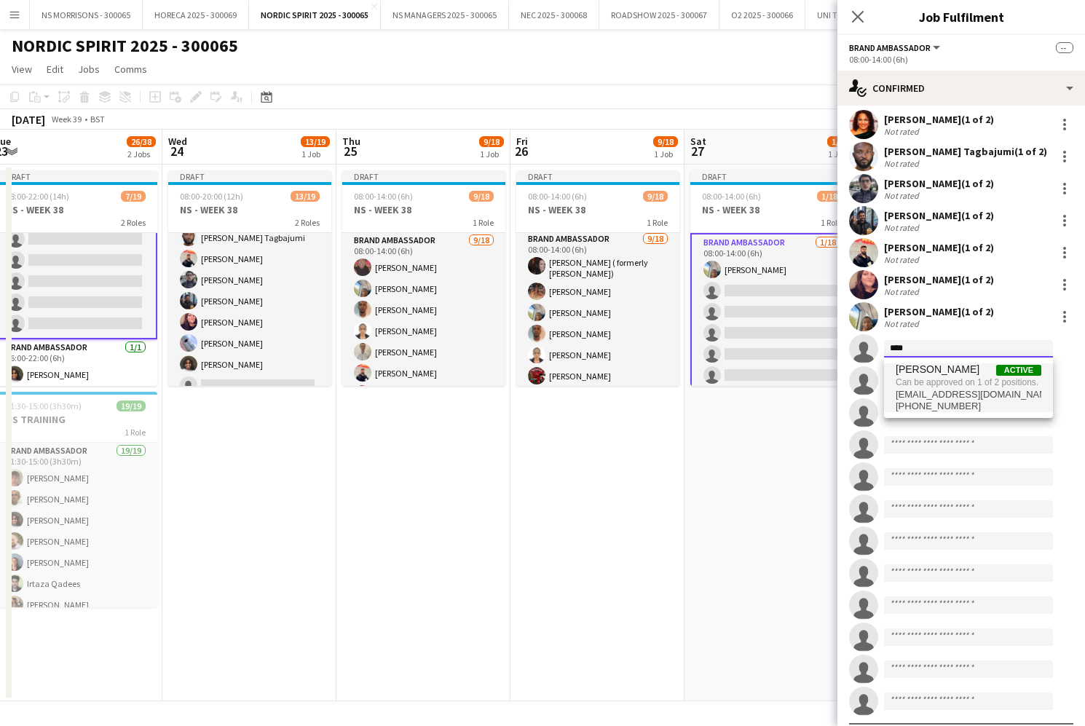
type input "****"
click at [940, 378] on span "Can be approved on 1 of 2 positions." at bounding box center [969, 382] width 146 height 13
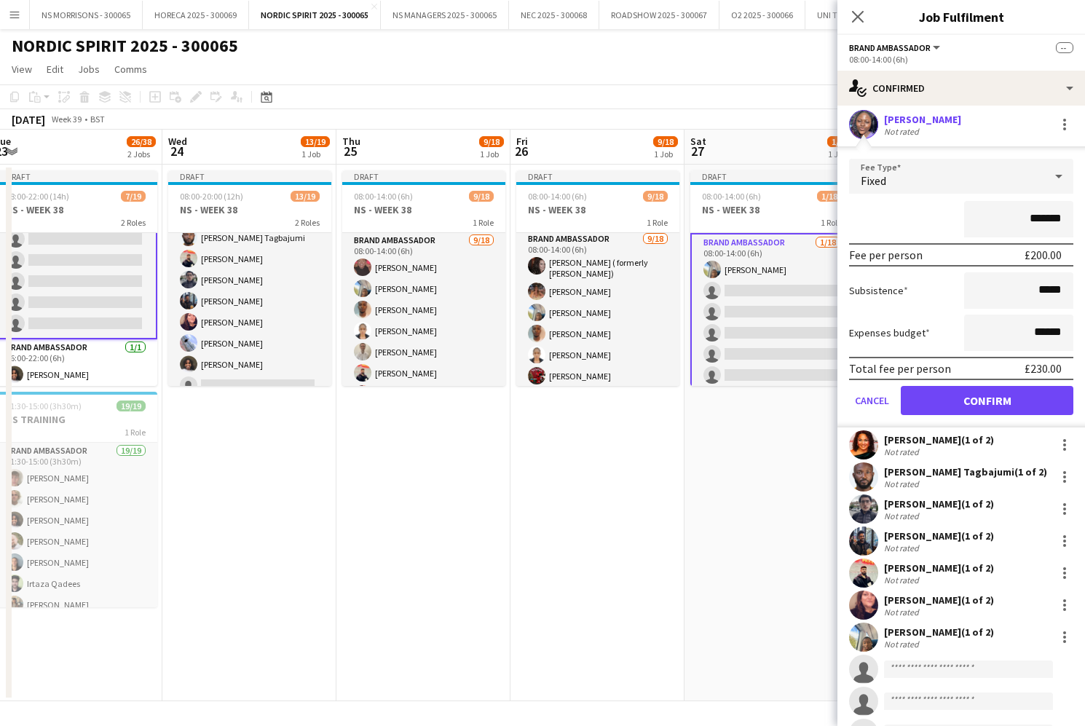
click at [954, 400] on button "Confirm" at bounding box center [987, 400] width 173 height 29
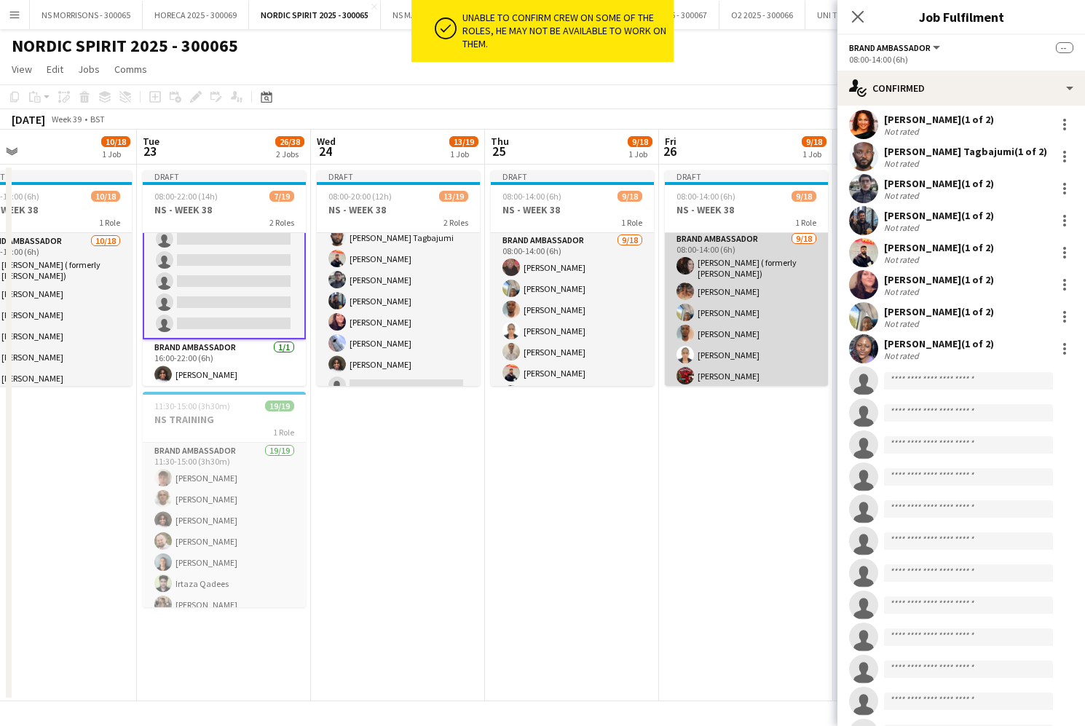
scroll to position [0, 372]
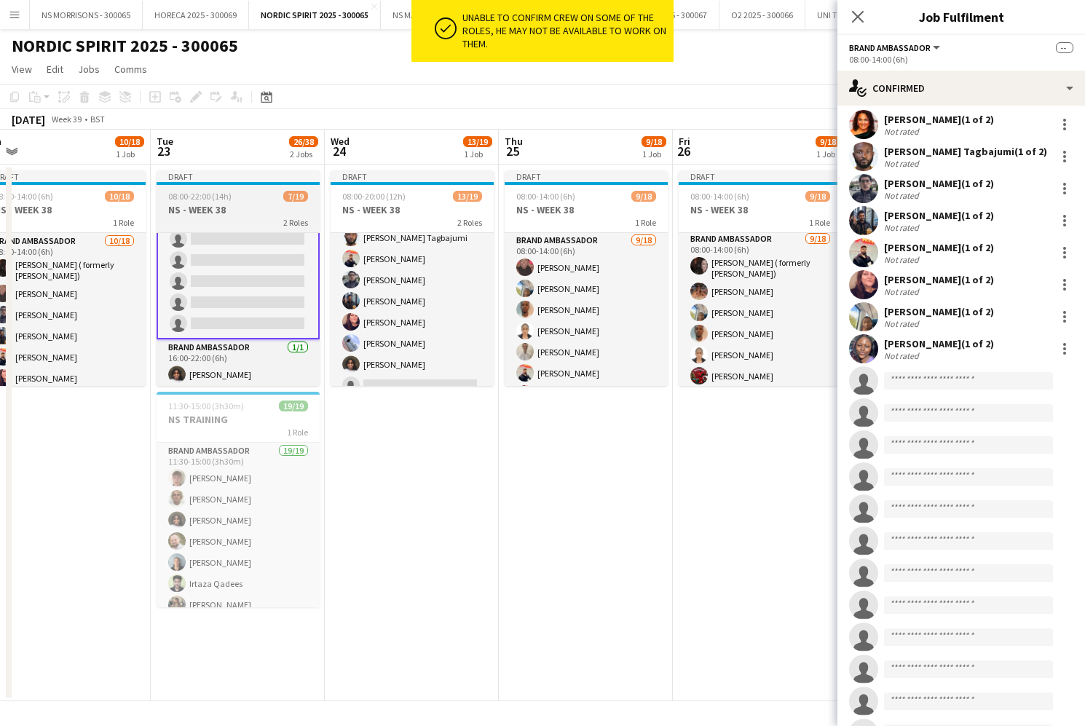
click at [232, 211] on h3 "NS - WEEK 38" at bounding box center [238, 209] width 163 height 13
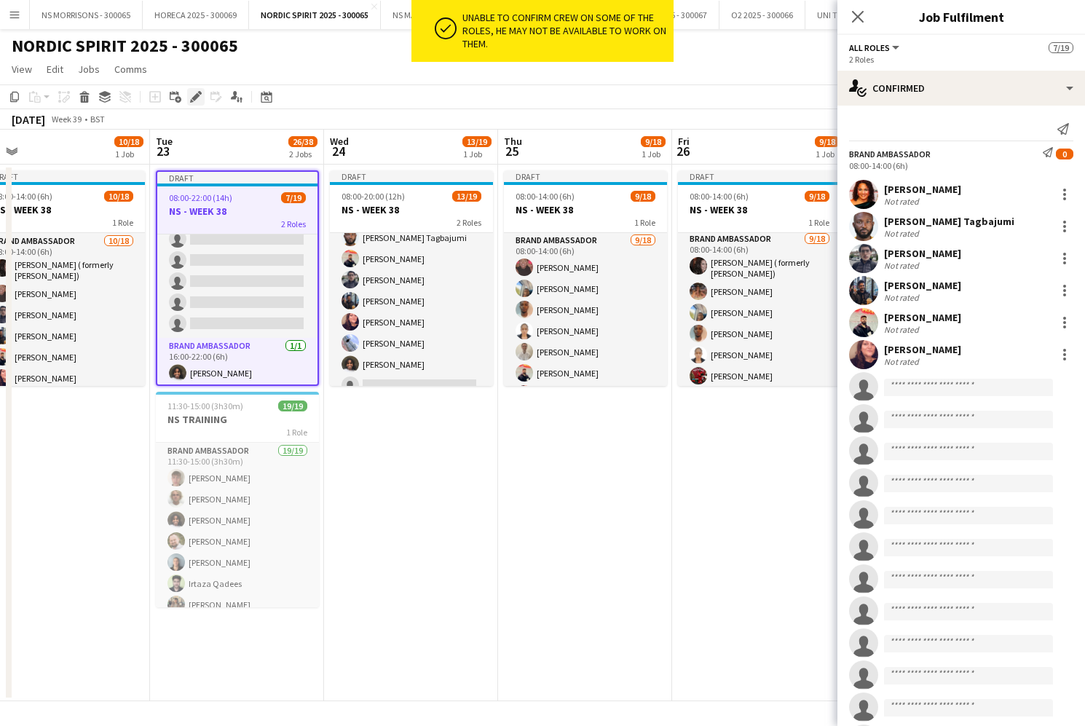
click at [195, 94] on icon "Edit" at bounding box center [196, 97] width 12 height 12
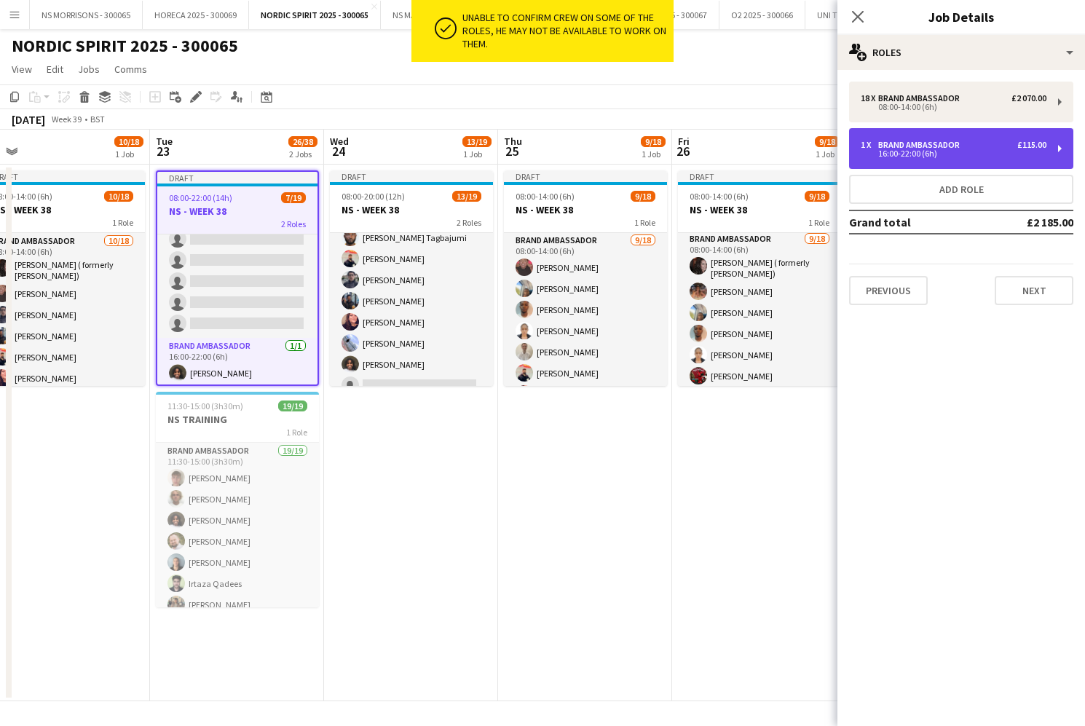
click at [889, 152] on div "16:00-22:00 (6h)" at bounding box center [954, 153] width 186 height 7
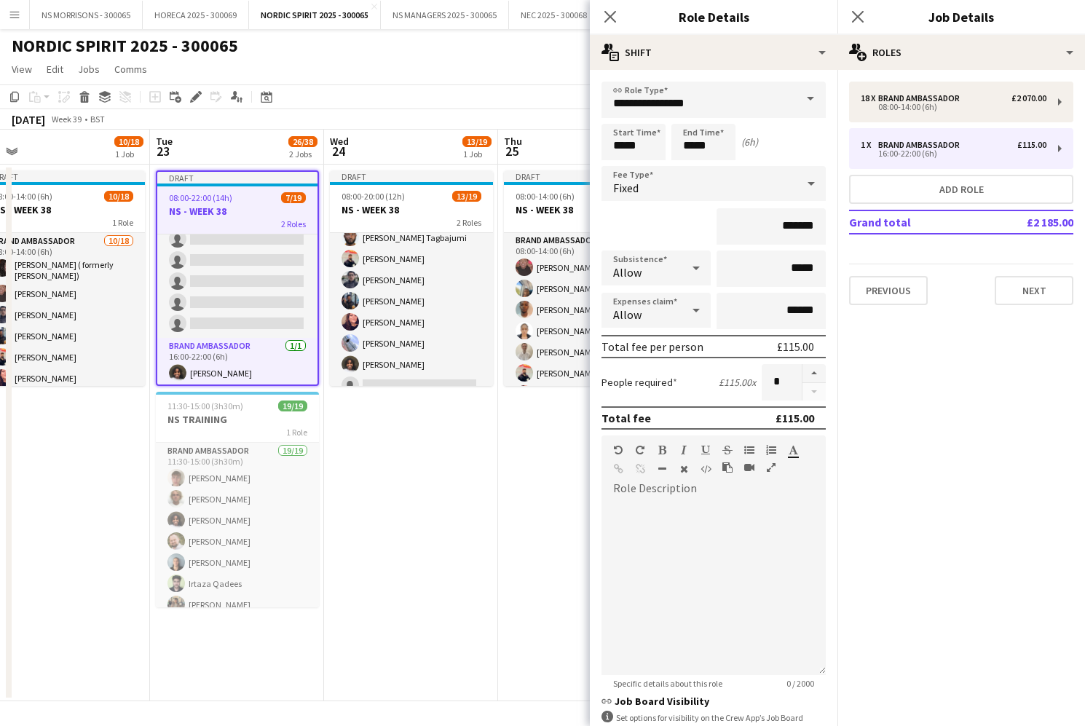
drag, startPoint x: 817, startPoint y: 369, endPoint x: 777, endPoint y: 388, distance: 44.6
click at [817, 369] on button "button" at bounding box center [814, 373] width 23 height 19
type input "*"
click at [456, 453] on app-date-cell "Draft 08:00-20:00 (12h) 13/19 NS - WEEK 38 2 Roles Brand Ambassador [DATE] 08:0…" at bounding box center [411, 433] width 174 height 537
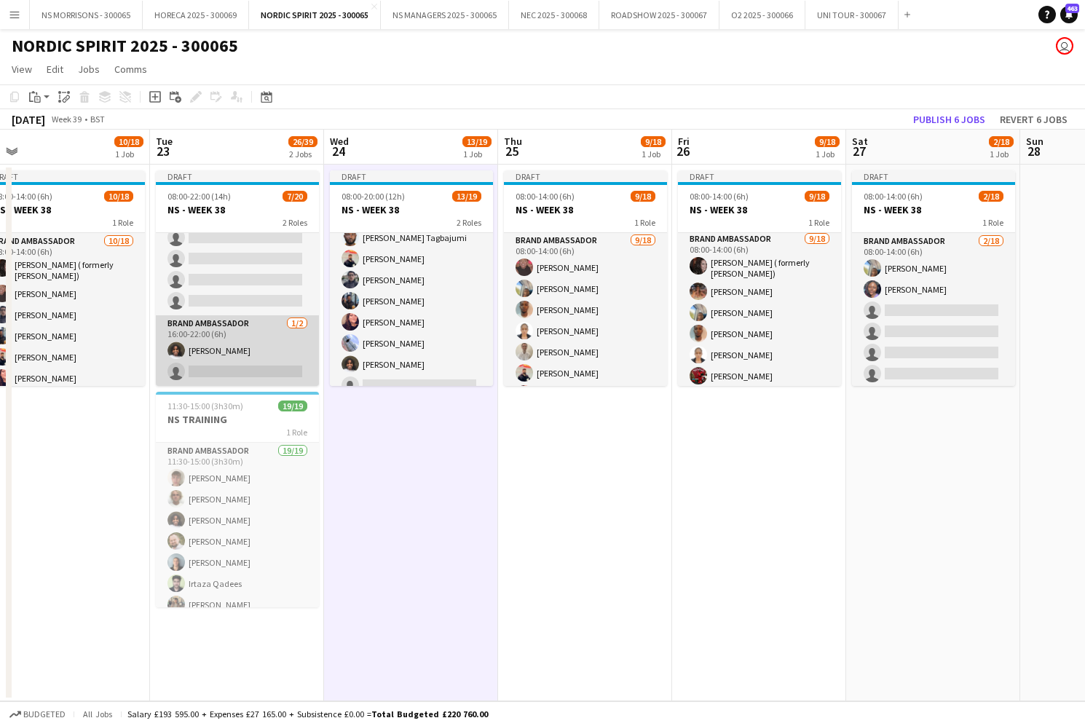
click at [249, 367] on app-card-role "Brand Ambassador [DATE] 16:00-22:00 (6h) [PERSON_NAME] single-neutral-actions" at bounding box center [237, 350] width 163 height 71
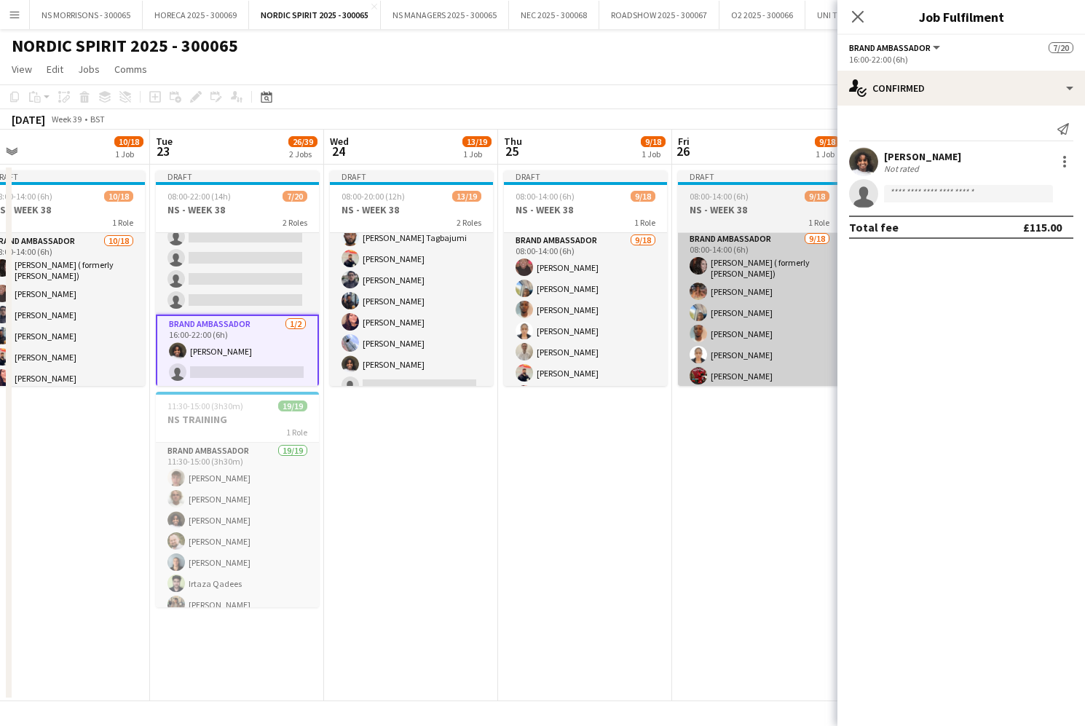
scroll to position [326, 0]
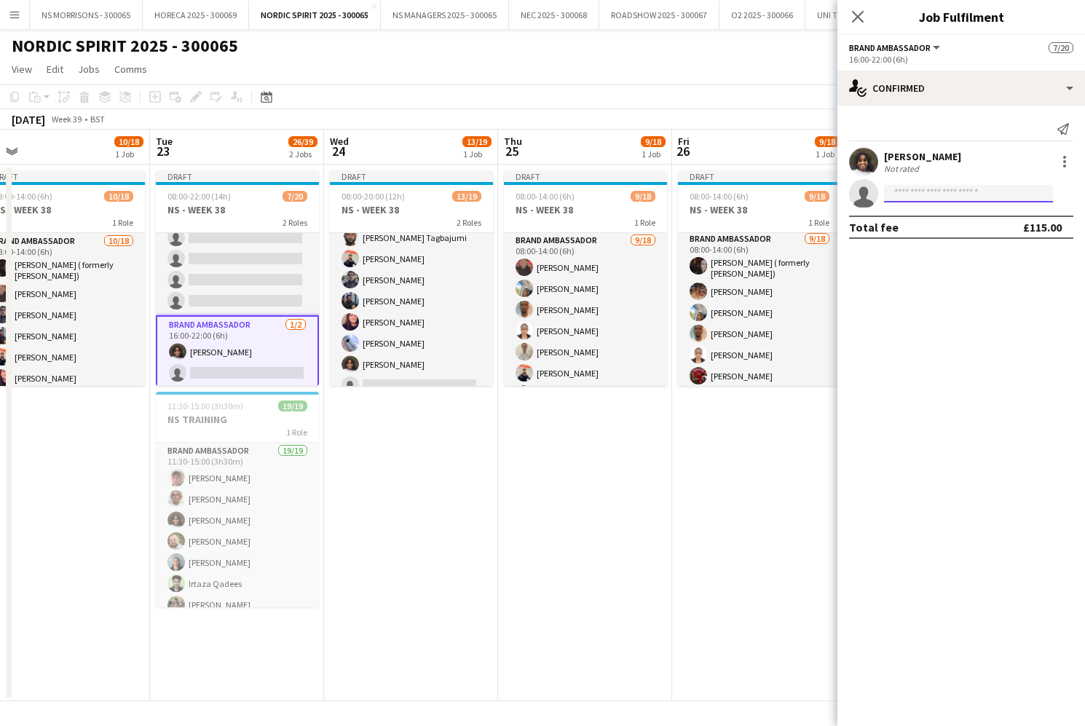
click at [935, 190] on input at bounding box center [968, 193] width 169 height 17
type input "****"
click at [937, 224] on span "[EMAIL_ADDRESS][DOMAIN_NAME]" at bounding box center [969, 227] width 146 height 12
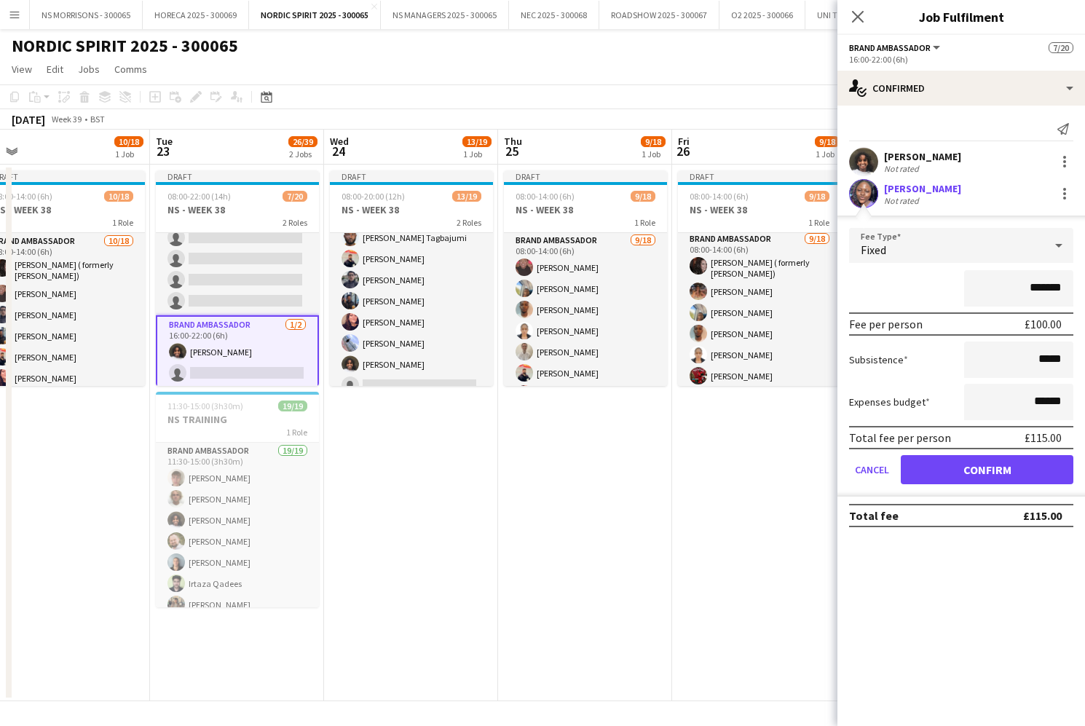
click at [1031, 286] on input "*******" at bounding box center [1018, 288] width 109 height 36
click at [944, 471] on button "Confirm" at bounding box center [987, 469] width 173 height 29
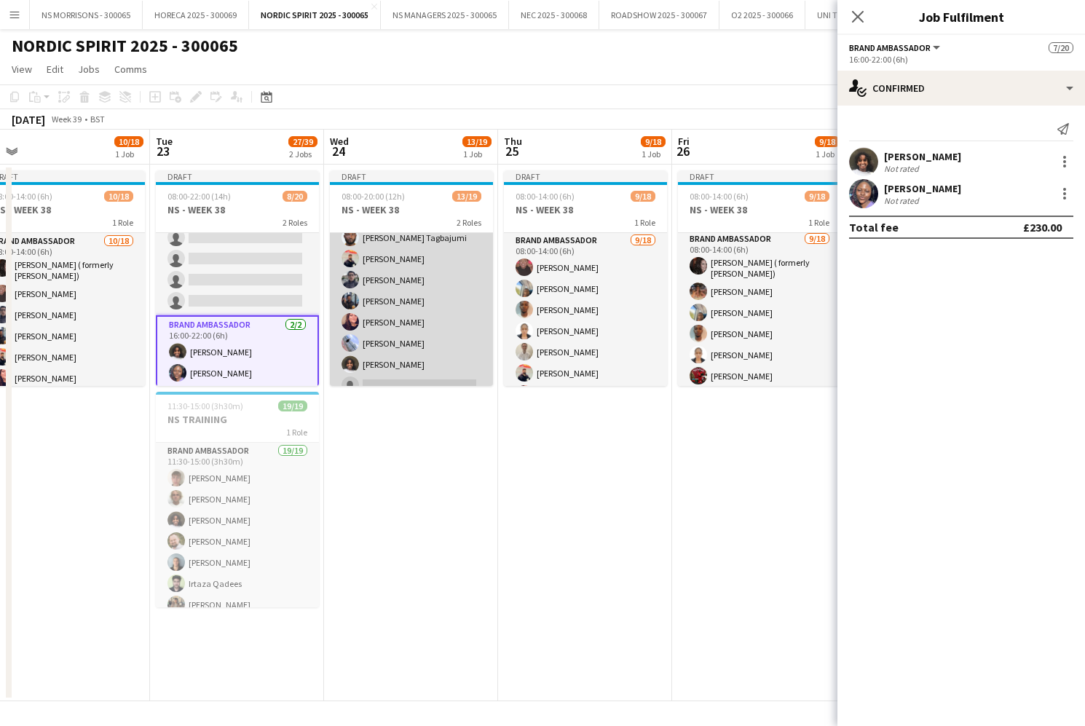
click at [392, 322] on app-card-role "Brand Ambassador [DATE] 08:00-14:00 (6h) [PERSON_NAME] ( formerly [PERSON_NAME]…" at bounding box center [411, 299] width 163 height 413
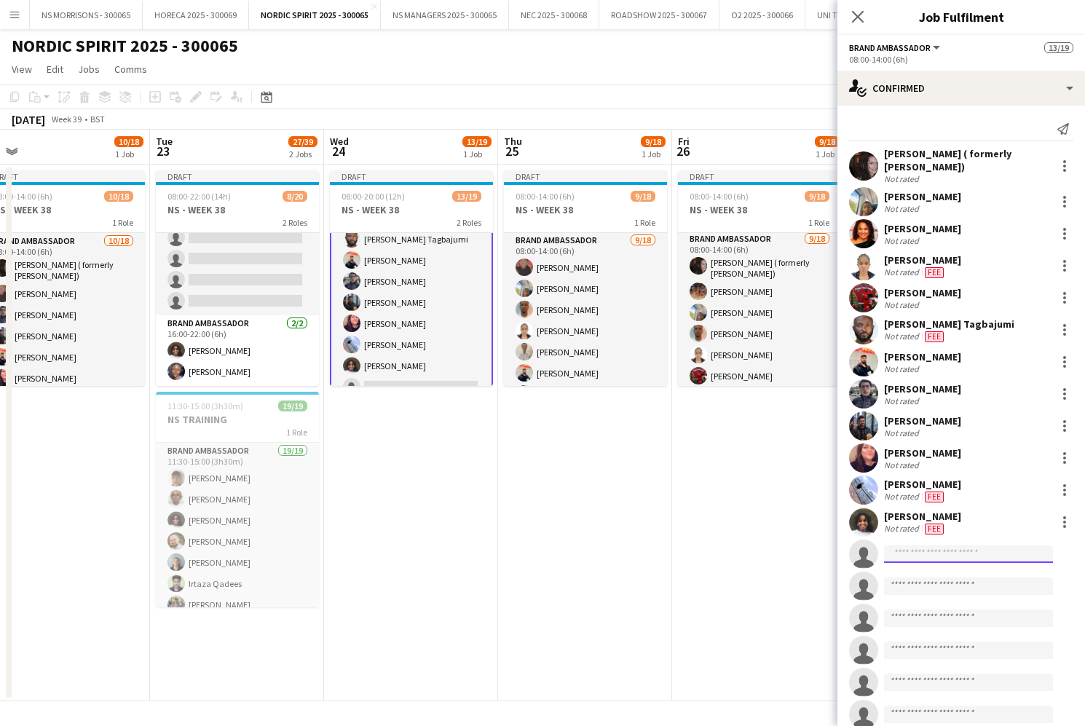
click at [898, 550] on input at bounding box center [968, 554] width 169 height 17
type input "***"
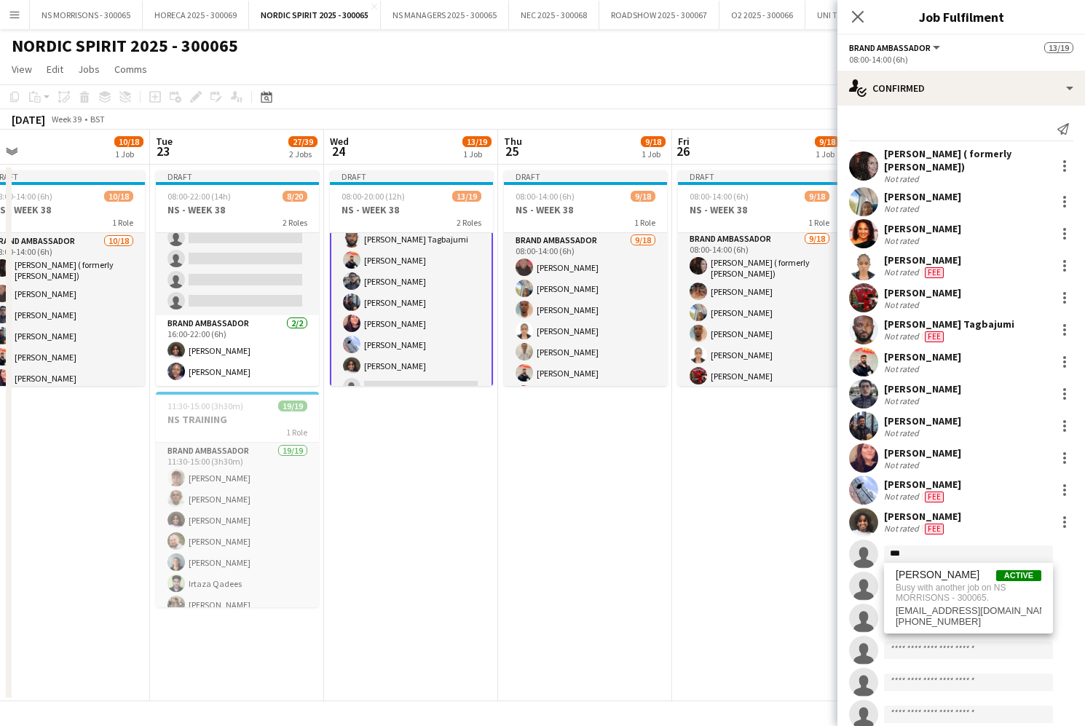
click at [561, 467] on app-date-cell "Draft 08:00-14:00 (6h) 9/18 NS - WEEK 38 1 Role Brand Ambassador [DATE] 08:00-1…" at bounding box center [585, 433] width 174 height 537
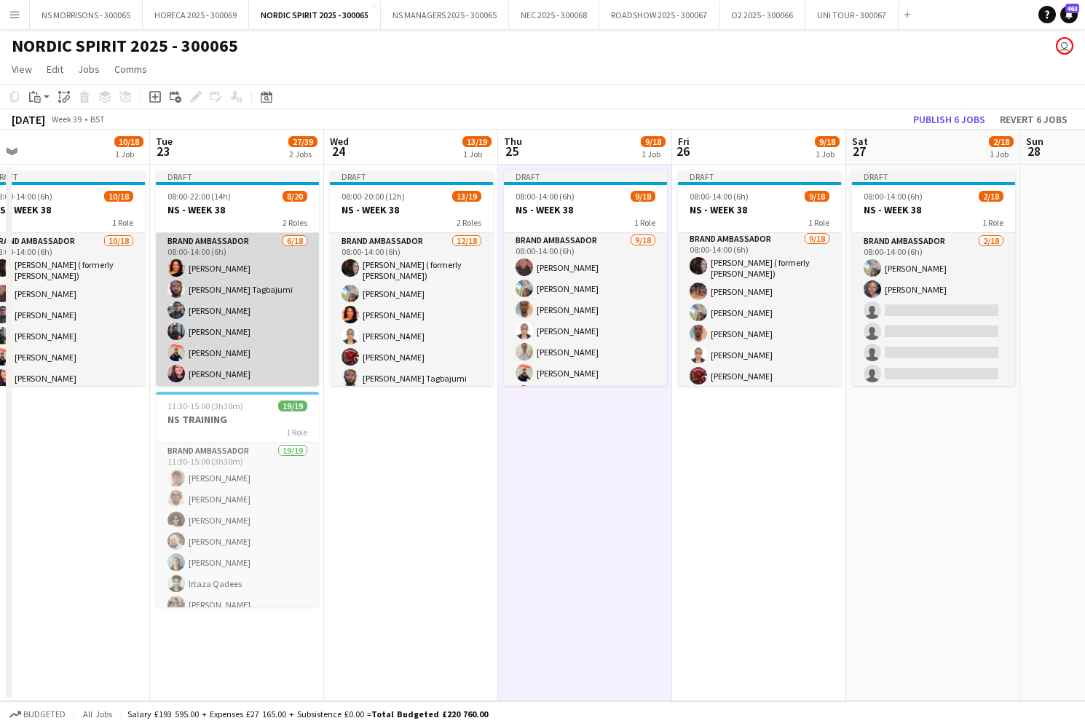
scroll to position [0, 0]
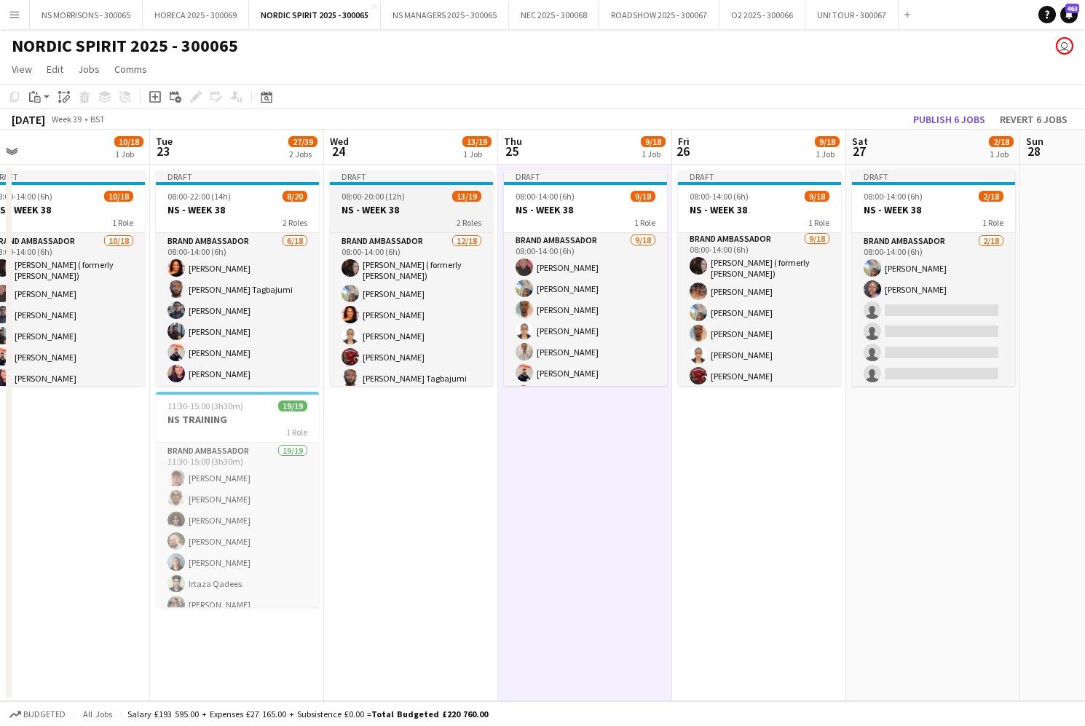
click at [423, 208] on h3 "NS - WEEK 38" at bounding box center [411, 209] width 163 height 13
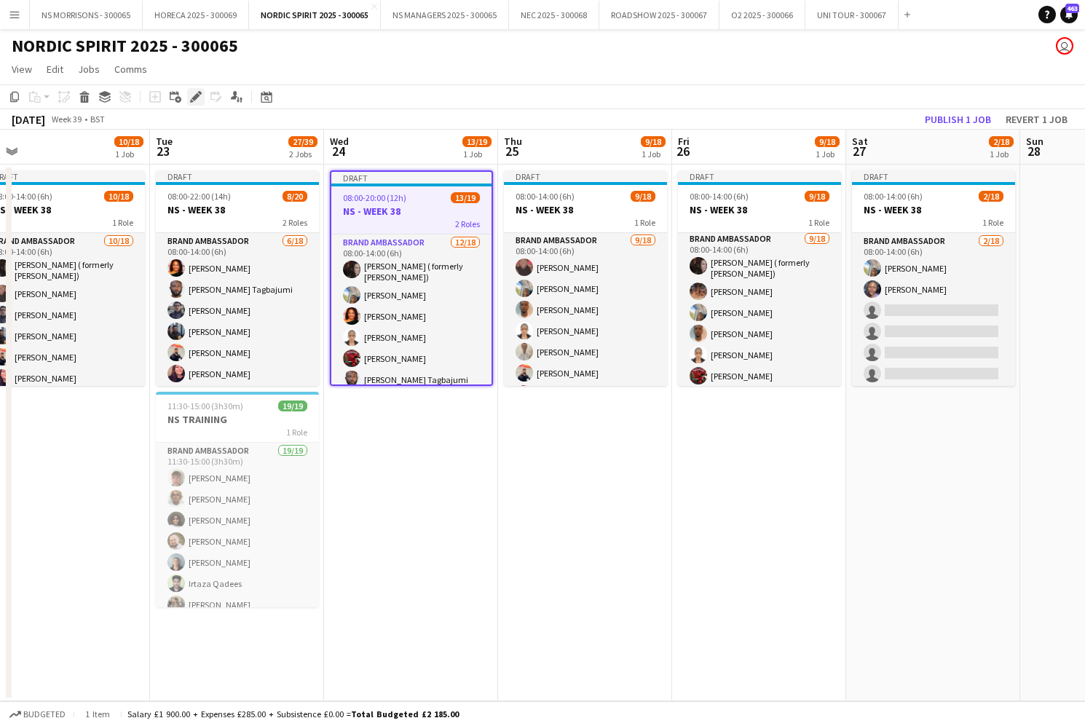
click at [197, 96] on icon at bounding box center [196, 97] width 8 height 8
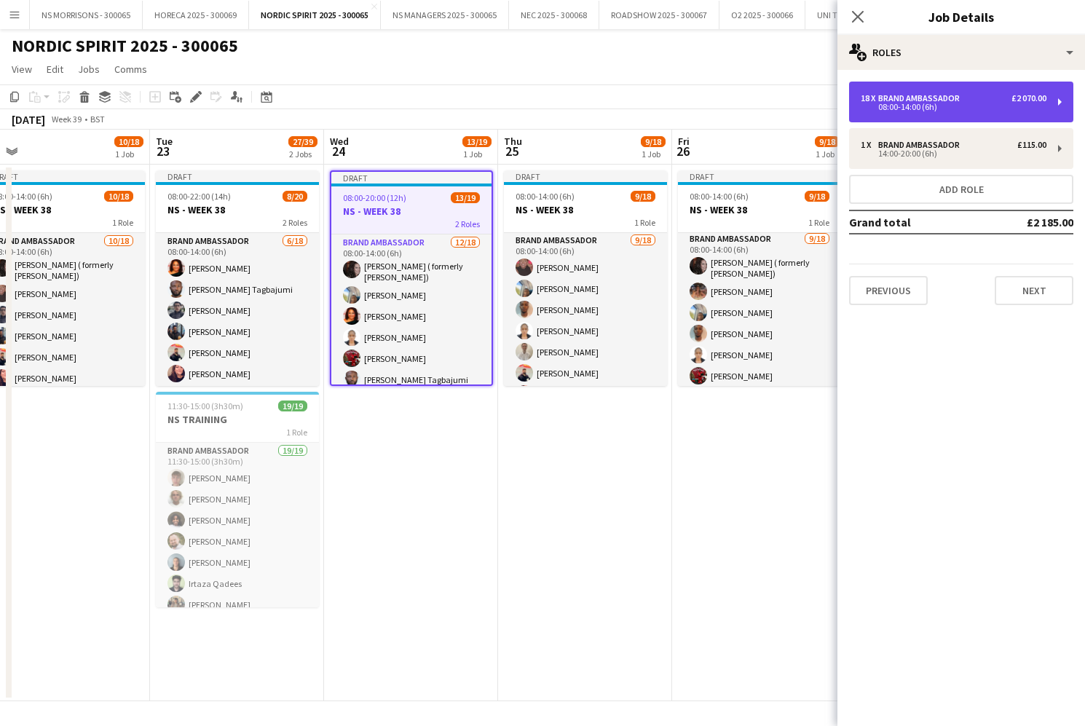
click at [941, 117] on div "18 x Brand Ambassador £2 070.00 08:00-14:00 (6h)" at bounding box center [961, 102] width 224 height 41
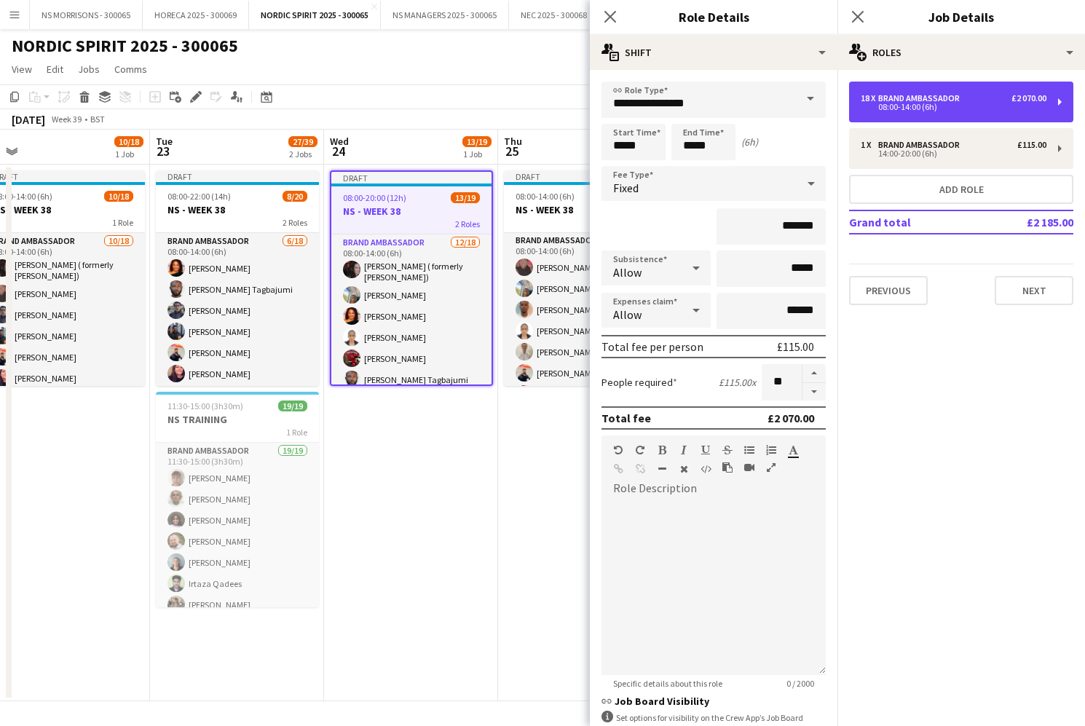
scroll to position [1, 0]
click at [498, 462] on app-date-cell "Draft 08:00-20:00 (12h) 13/19 NS - WEEK 38 2 Roles Brand Ambassador [DATE] 08:0…" at bounding box center [411, 433] width 174 height 537
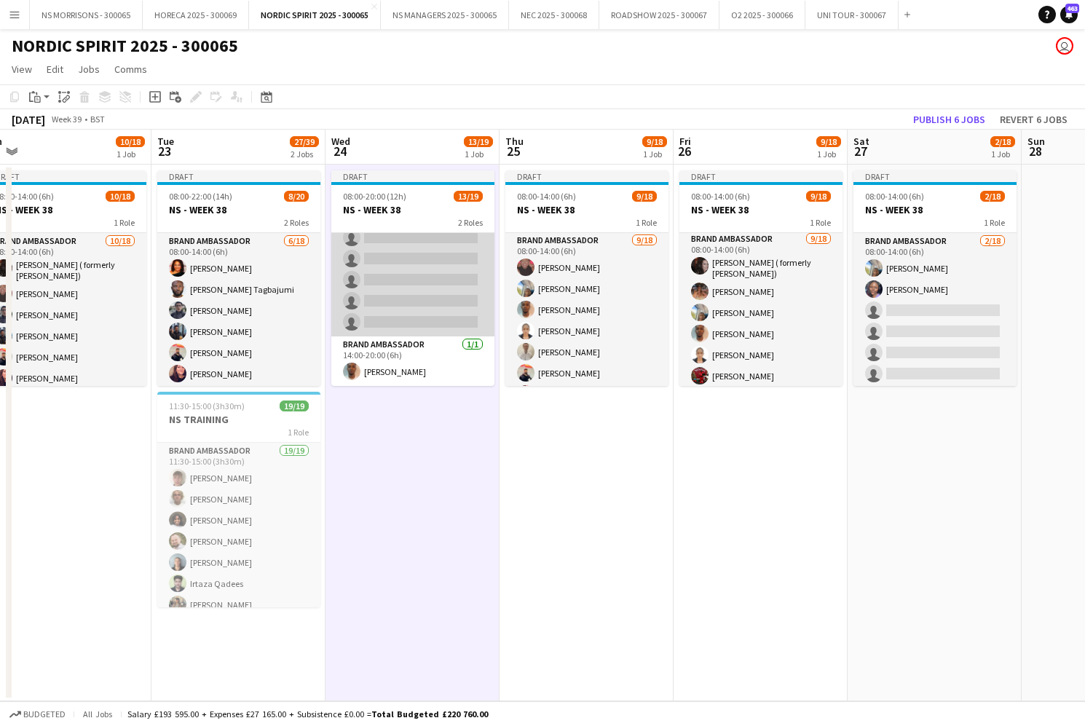
scroll to position [310, 0]
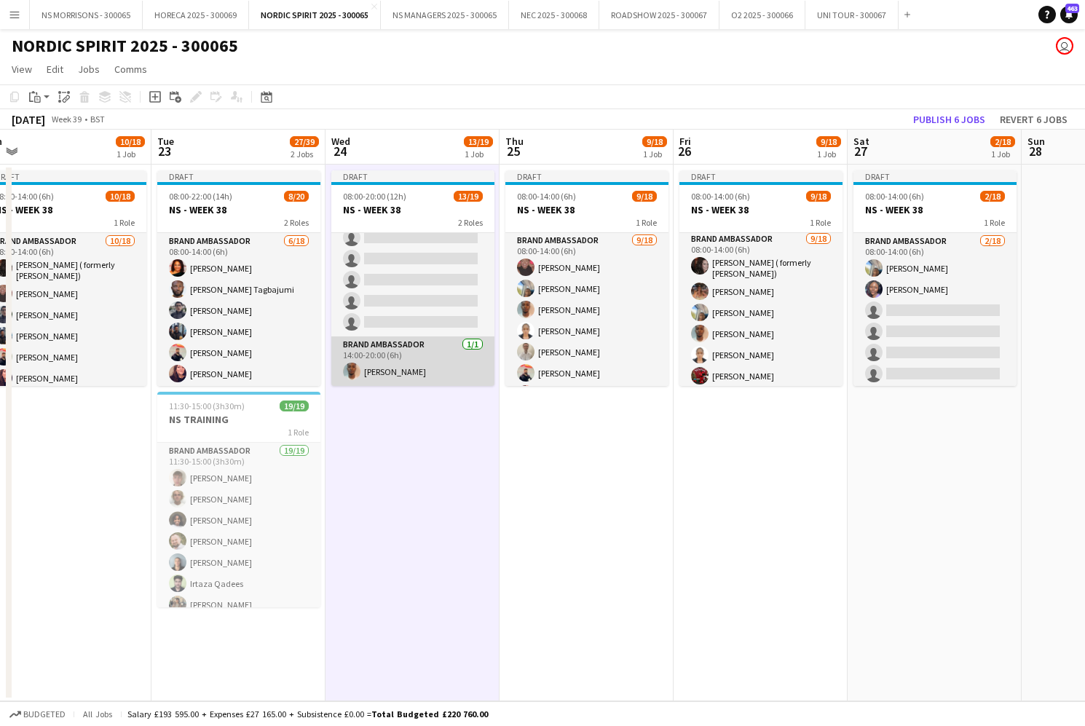
click at [422, 353] on app-card-role "Brand Ambassador [DATE] 14:00-20:00 (6h) [PERSON_NAME]" at bounding box center [412, 362] width 163 height 50
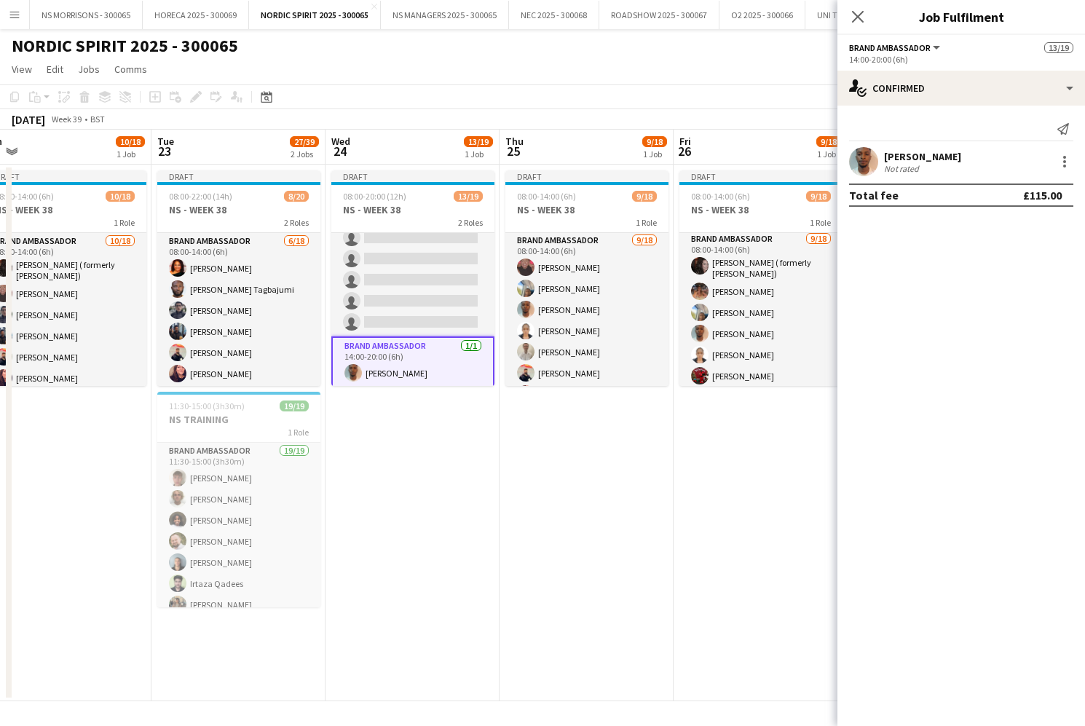
click at [406, 463] on app-date-cell "Draft 08:00-20:00 (12h) 13/19 NS - WEEK 38 2 Roles Brand Ambassador [DATE] 08:0…" at bounding box center [413, 433] width 174 height 537
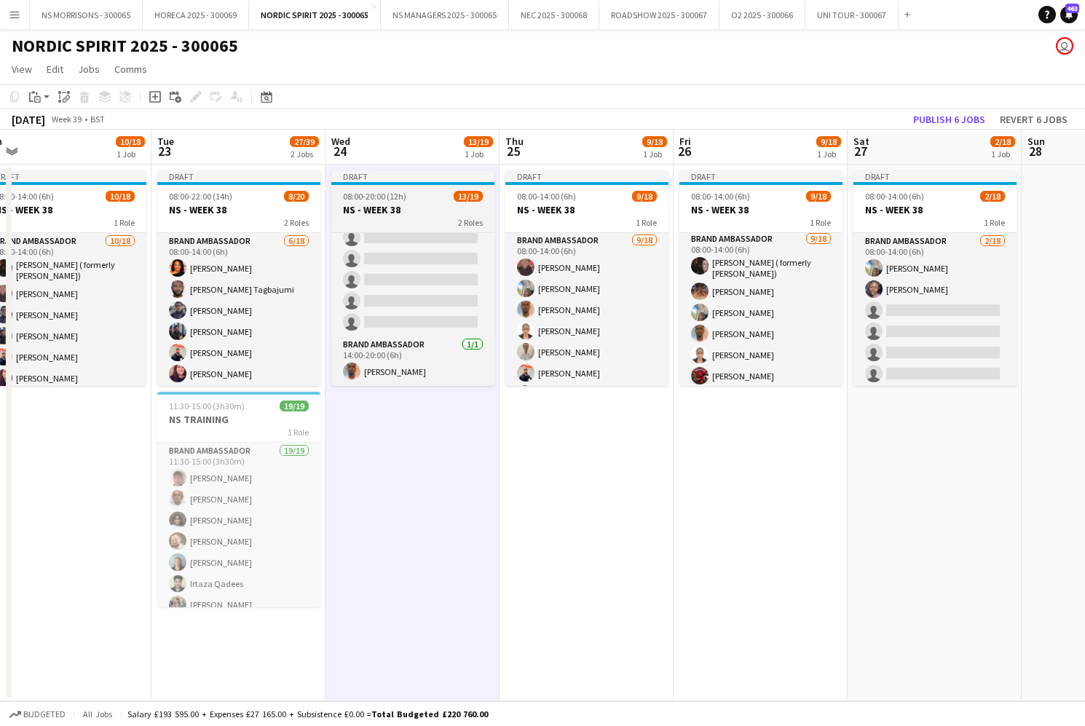
click at [397, 196] on span "08:00-20:00 (12h)" at bounding box center [374, 196] width 63 height 11
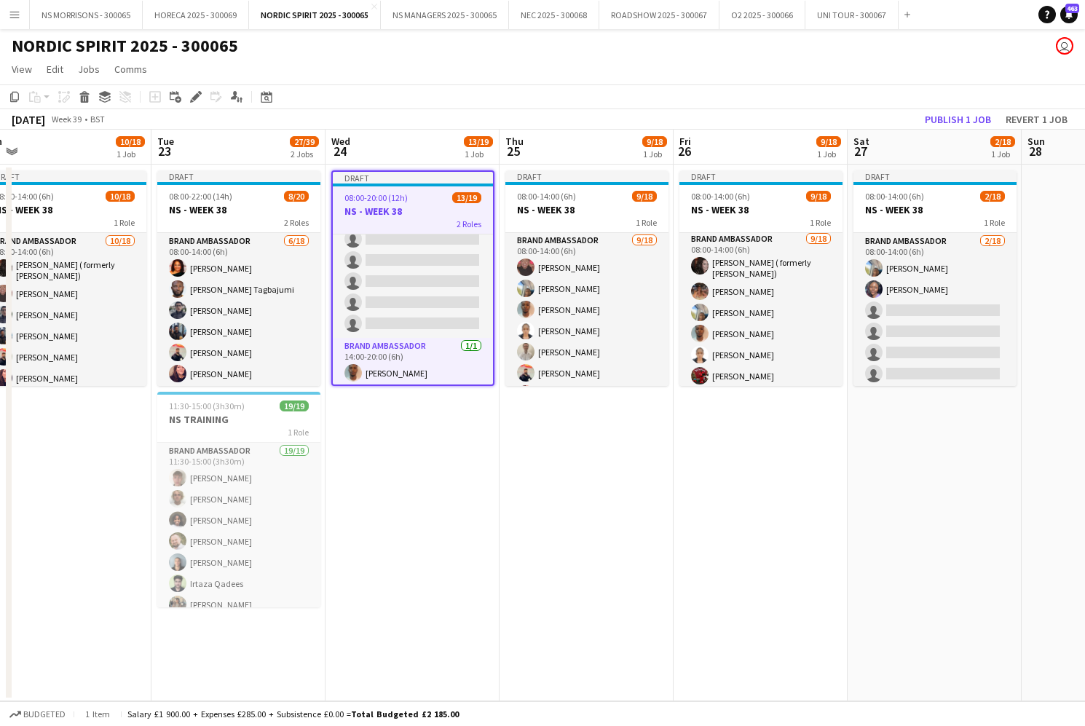
drag, startPoint x: 193, startPoint y: 93, endPoint x: 322, endPoint y: 98, distance: 129.0
click at [193, 93] on icon "Edit" at bounding box center [196, 97] width 12 height 12
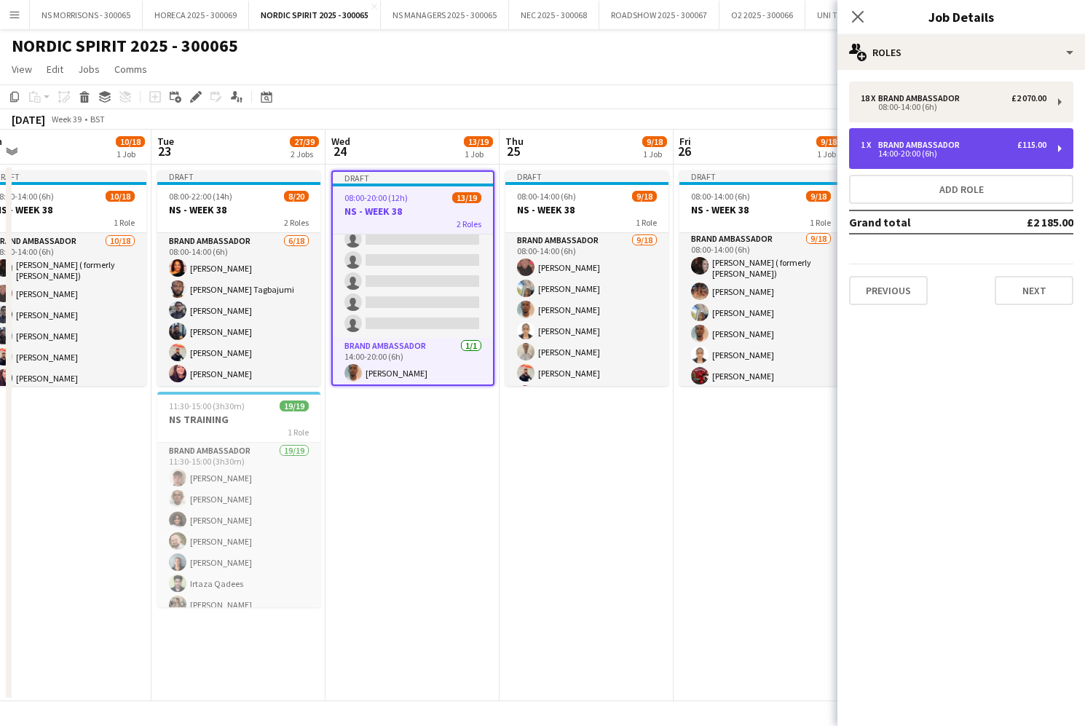
click at [927, 151] on div "14:00-20:00 (6h)" at bounding box center [954, 153] width 186 height 7
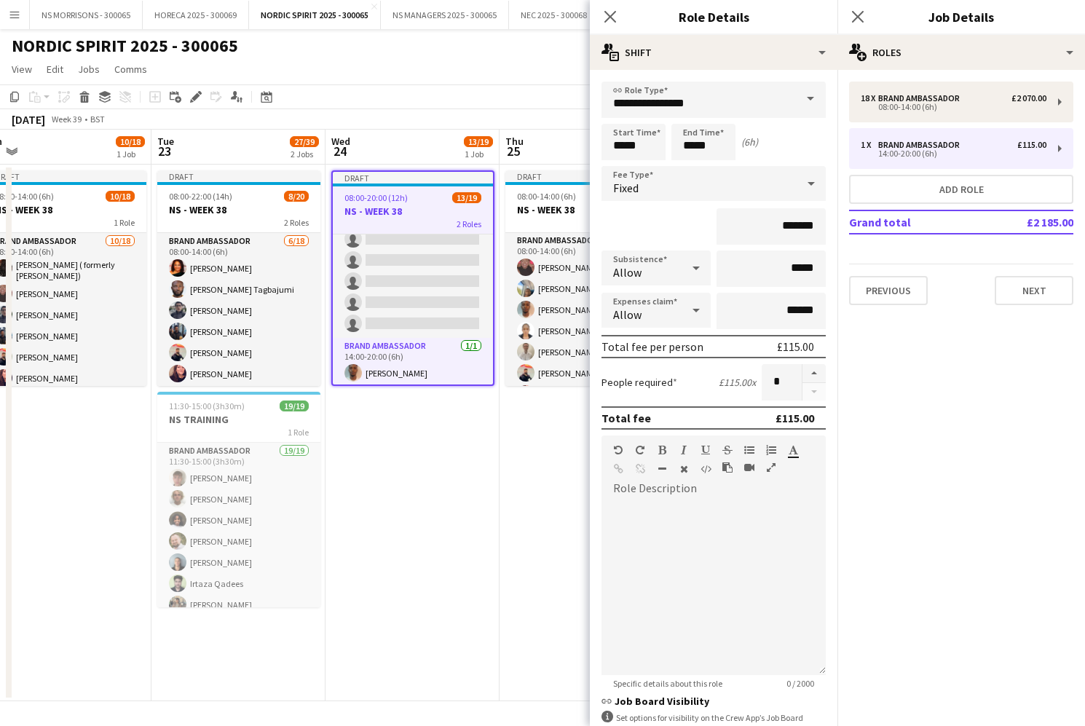
drag, startPoint x: 814, startPoint y: 373, endPoint x: 728, endPoint y: 416, distance: 96.1
click at [813, 373] on button "button" at bounding box center [814, 373] width 23 height 19
type input "*"
click at [487, 512] on app-date-cell "Draft 08:00-20:00 (12h) 13/19 NS - WEEK 38 2 Roles Brand Ambassador [DATE] 08:0…" at bounding box center [413, 433] width 174 height 537
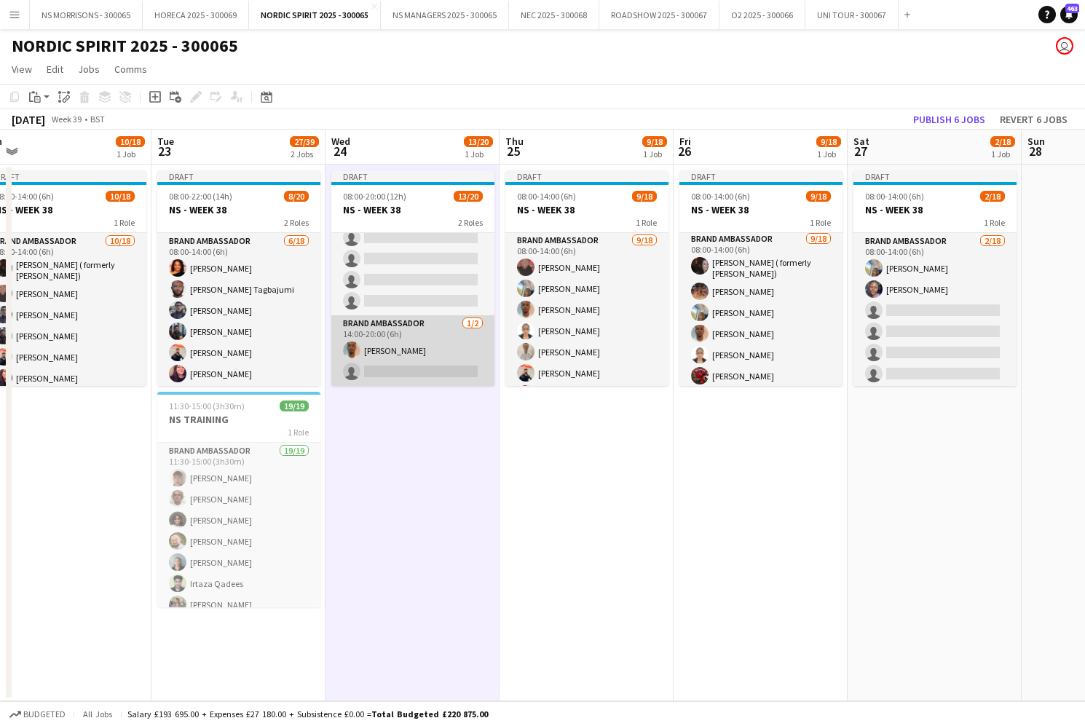
scroll to position [331, 0]
drag, startPoint x: 433, startPoint y: 371, endPoint x: 471, endPoint y: 357, distance: 40.3
click at [433, 371] on app-card-role "Brand Ambassador [DATE] 14:00-20:00 (6h) [PERSON_NAME] single-neutral-actions" at bounding box center [412, 350] width 163 height 71
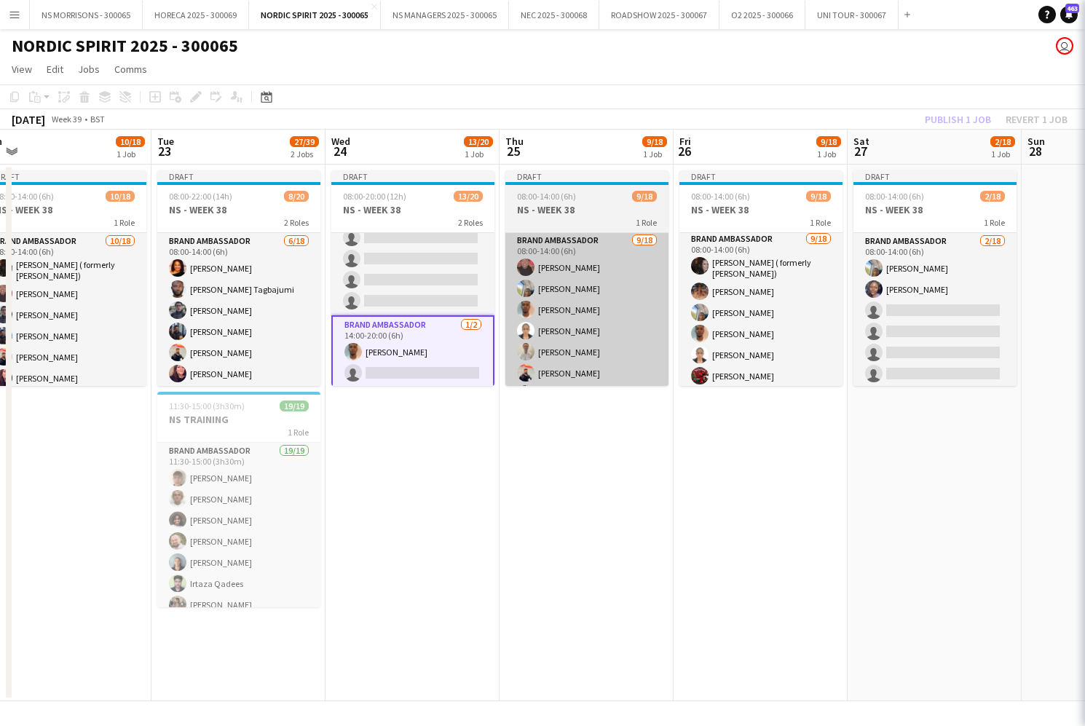
scroll to position [0, 372]
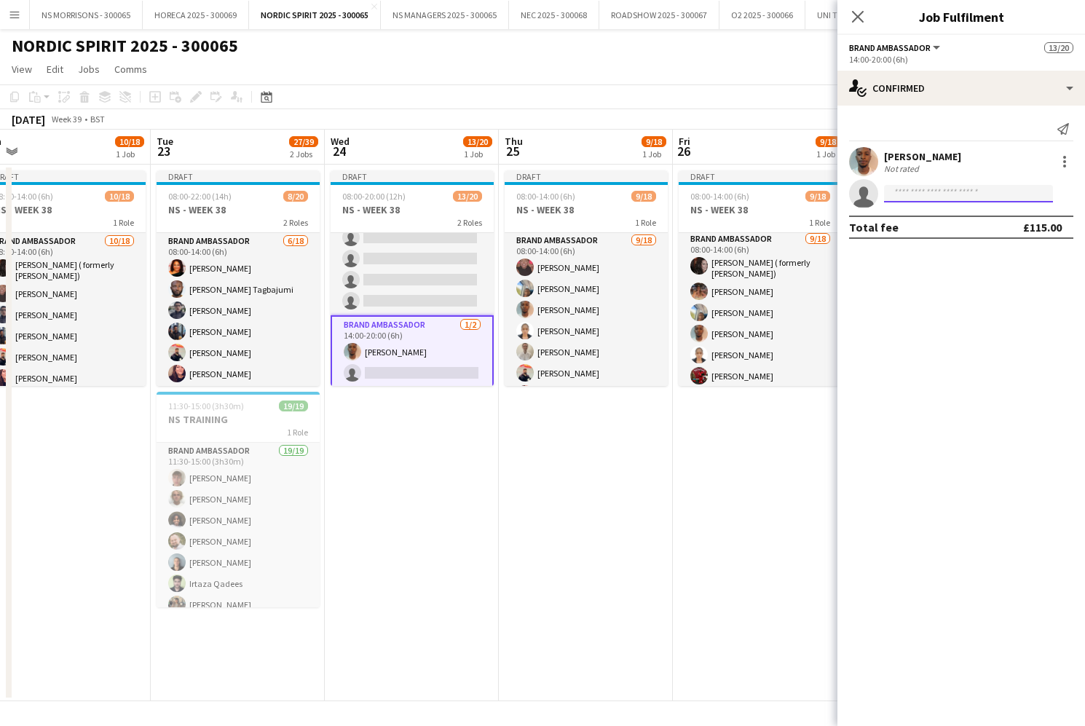
click at [961, 193] on input at bounding box center [968, 193] width 169 height 17
type input "***"
click at [964, 237] on span "[PHONE_NUMBER]" at bounding box center [969, 238] width 146 height 12
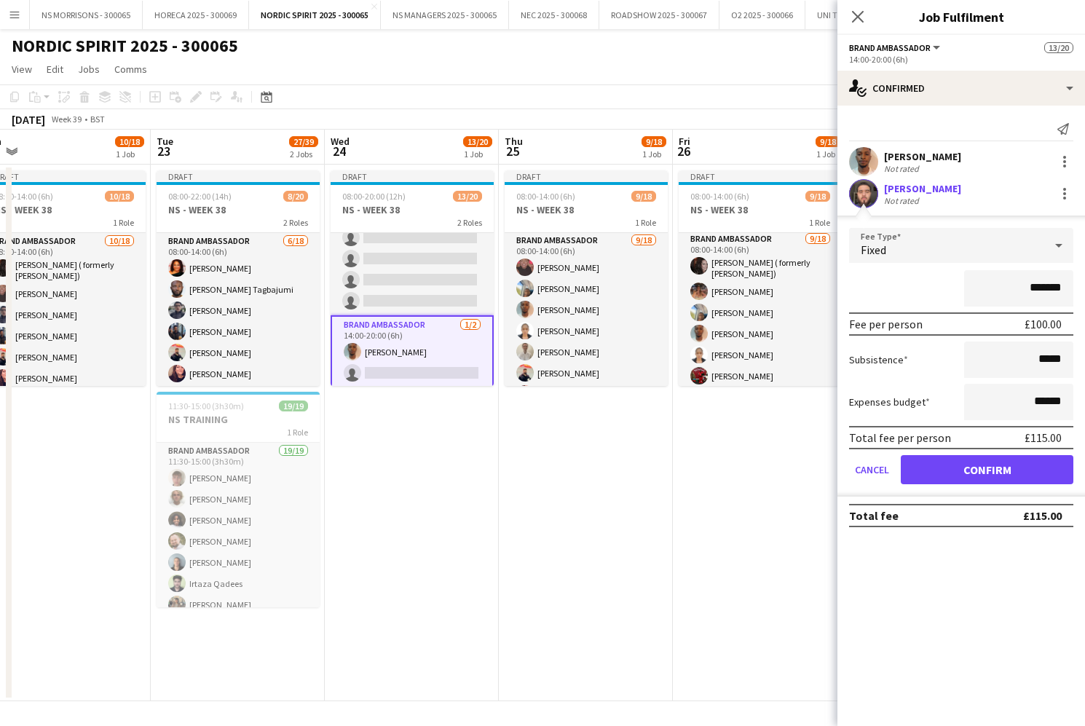
click at [966, 477] on button "Confirm" at bounding box center [987, 469] width 173 height 29
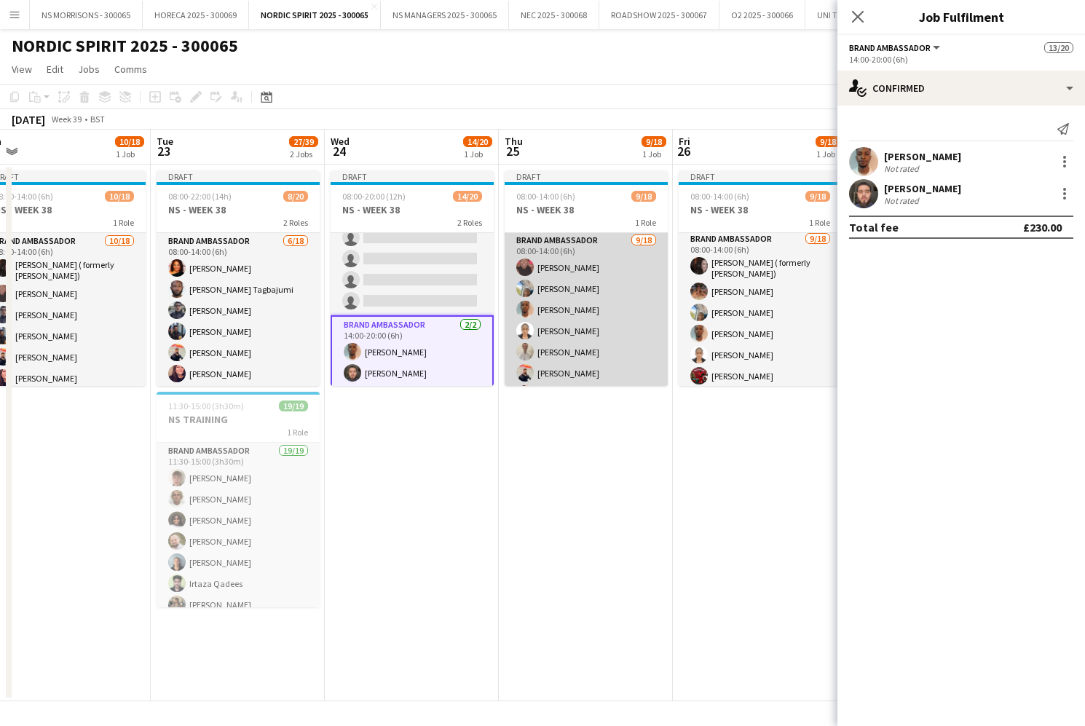
drag, startPoint x: 604, startPoint y: 314, endPoint x: 627, endPoint y: 313, distance: 23.3
click at [604, 314] on app-card-role "Brand Ambassador [DATE] 08:00-14:00 (6h) [PERSON_NAME] [PERSON_NAME] [PERSON_NA…" at bounding box center [586, 436] width 163 height 409
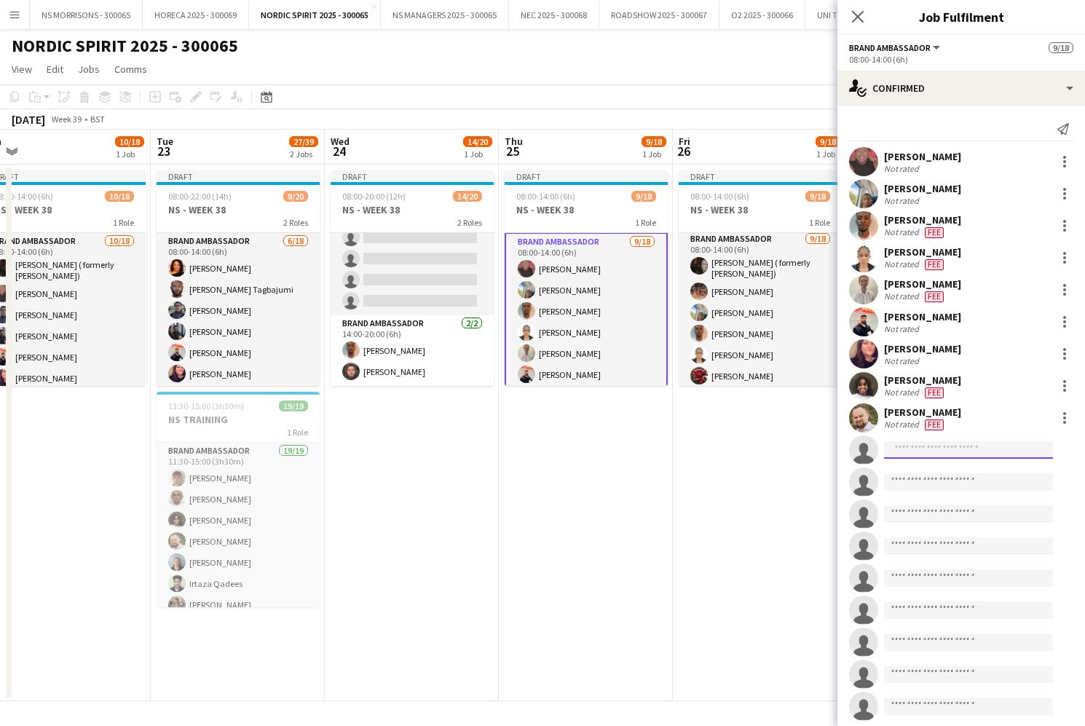
click at [908, 451] on input at bounding box center [968, 449] width 169 height 17
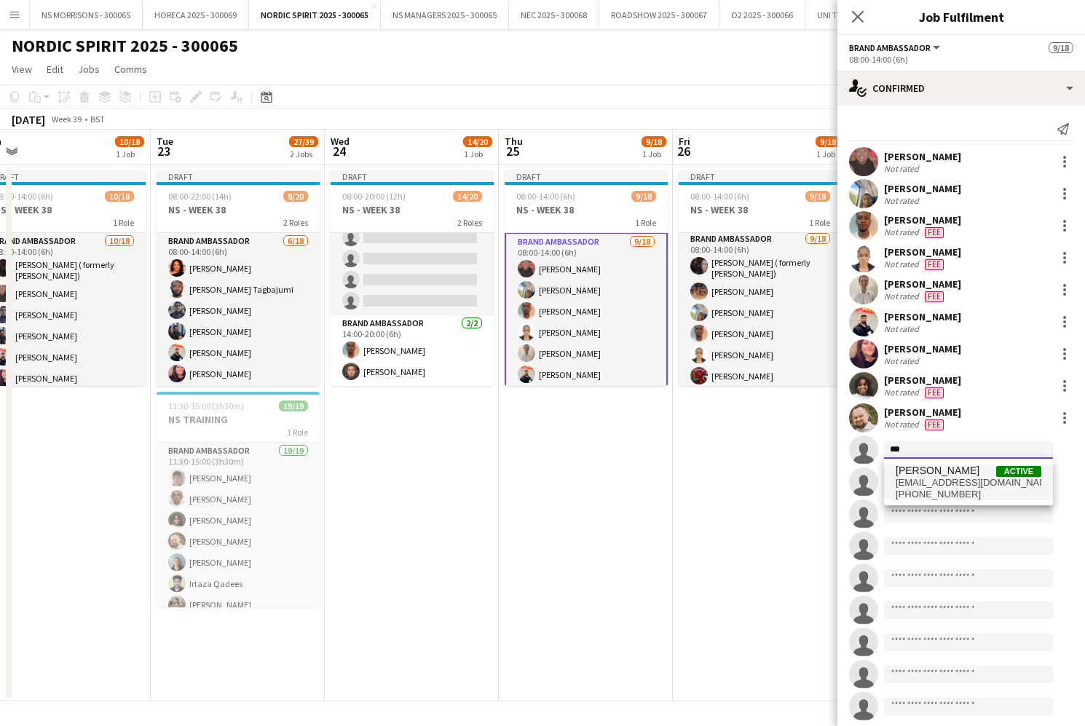
type input "***"
click at [914, 489] on span "[PHONE_NUMBER]" at bounding box center [969, 495] width 146 height 12
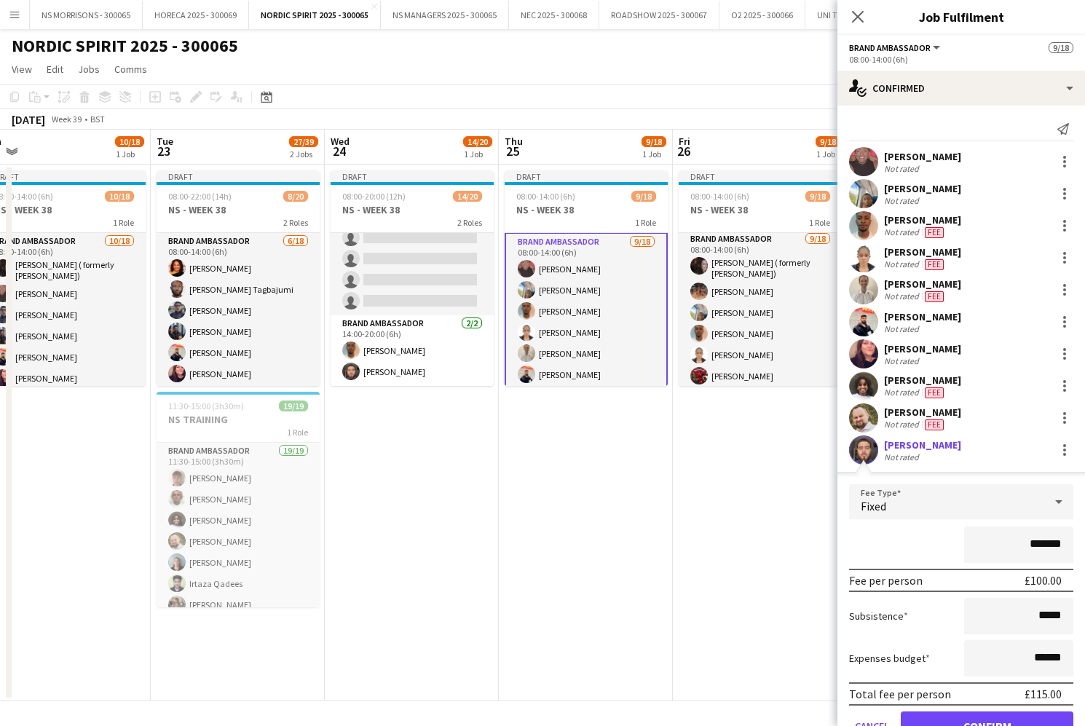
click at [1032, 544] on input "*******" at bounding box center [1018, 545] width 109 height 36
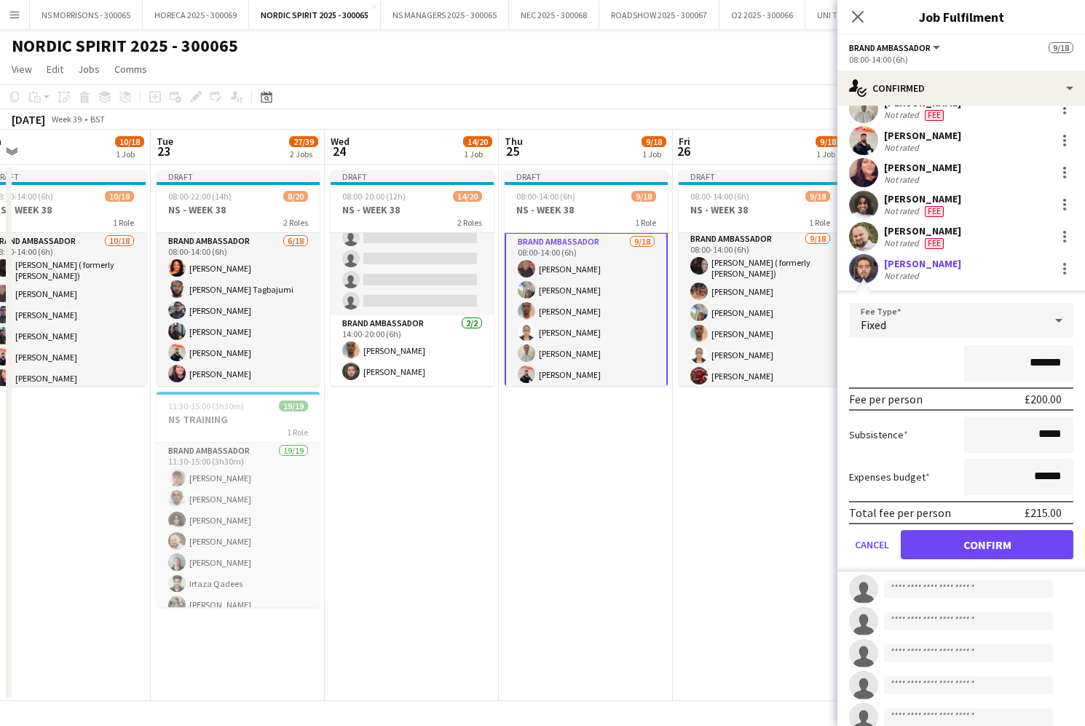
scroll to position [197, 0]
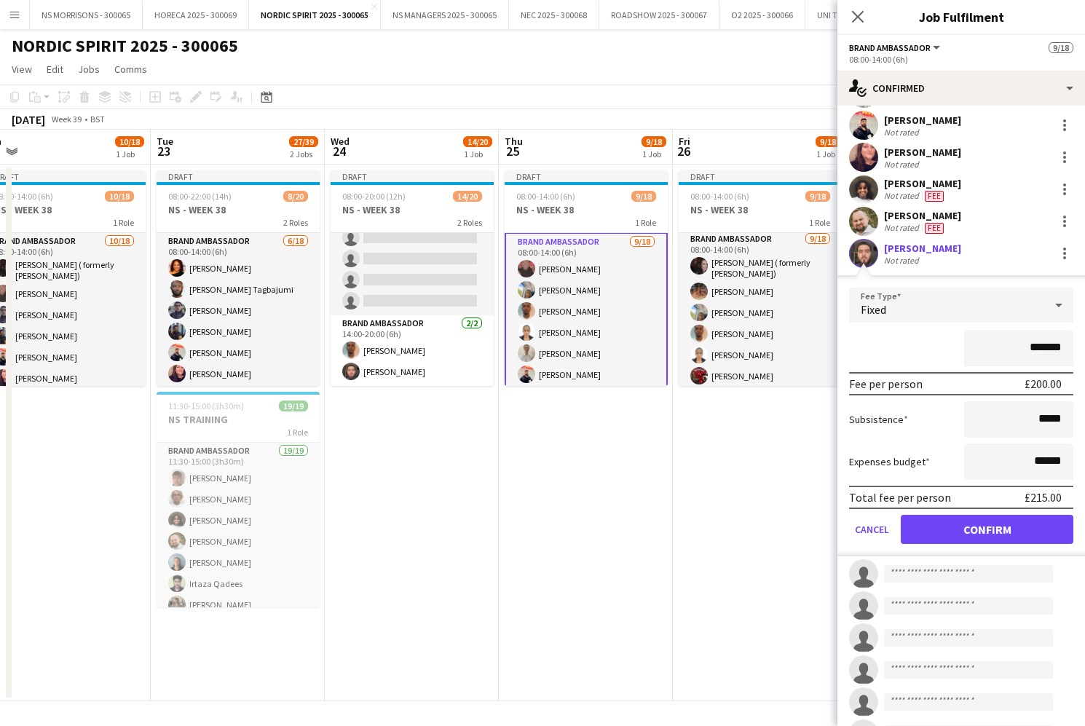
type input "*******"
drag, startPoint x: 1037, startPoint y: 463, endPoint x: 1066, endPoint y: 452, distance: 31.8
click at [1066, 452] on input "******" at bounding box center [1018, 462] width 109 height 36
click at [1085, 460] on html "Menu Boards Boards Boards All jobs Status Workforce Workforce My Workforce Recr…" at bounding box center [542, 363] width 1085 height 726
type input "***"
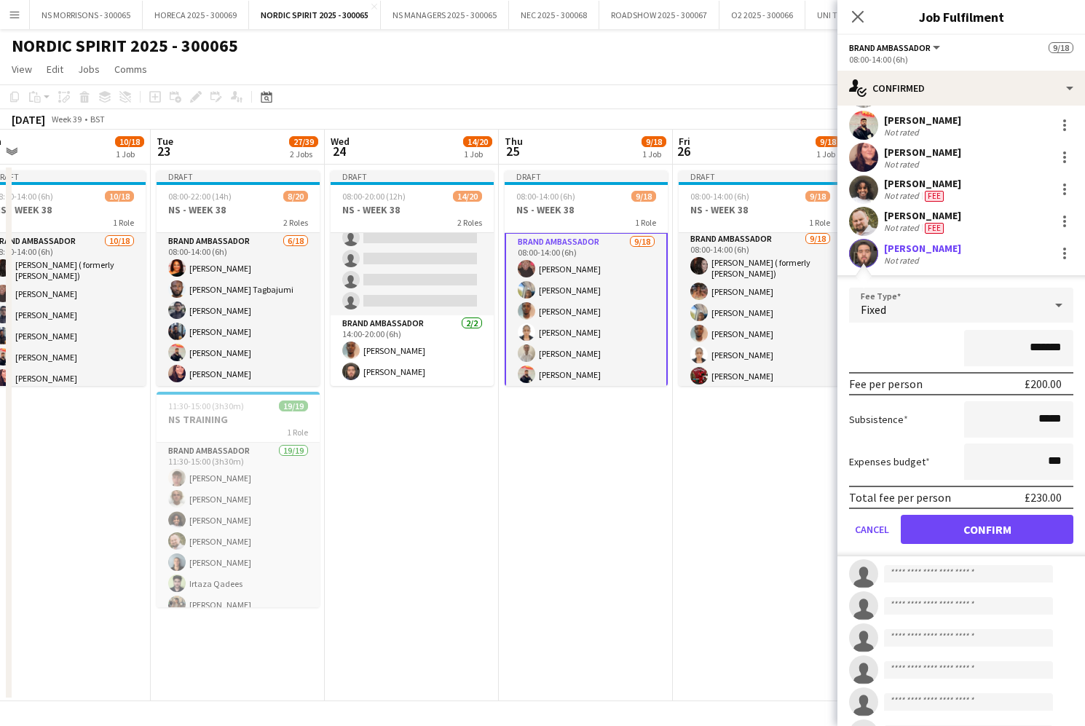
click at [1002, 529] on button "Confirm" at bounding box center [987, 529] width 173 height 29
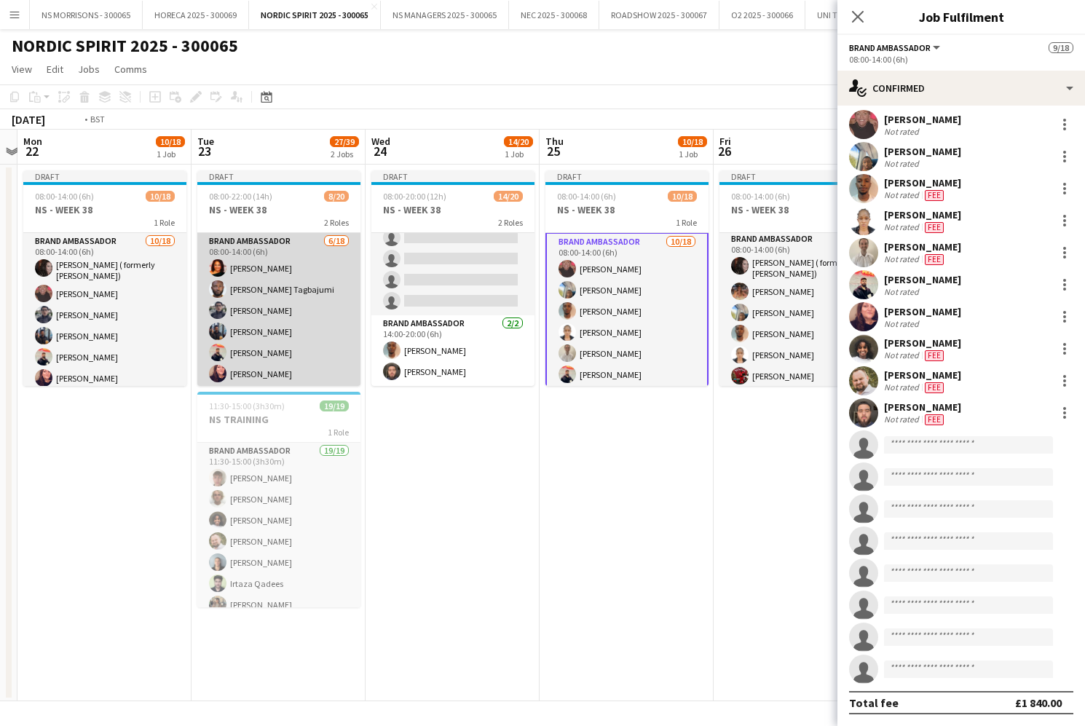
scroll to position [0, 315]
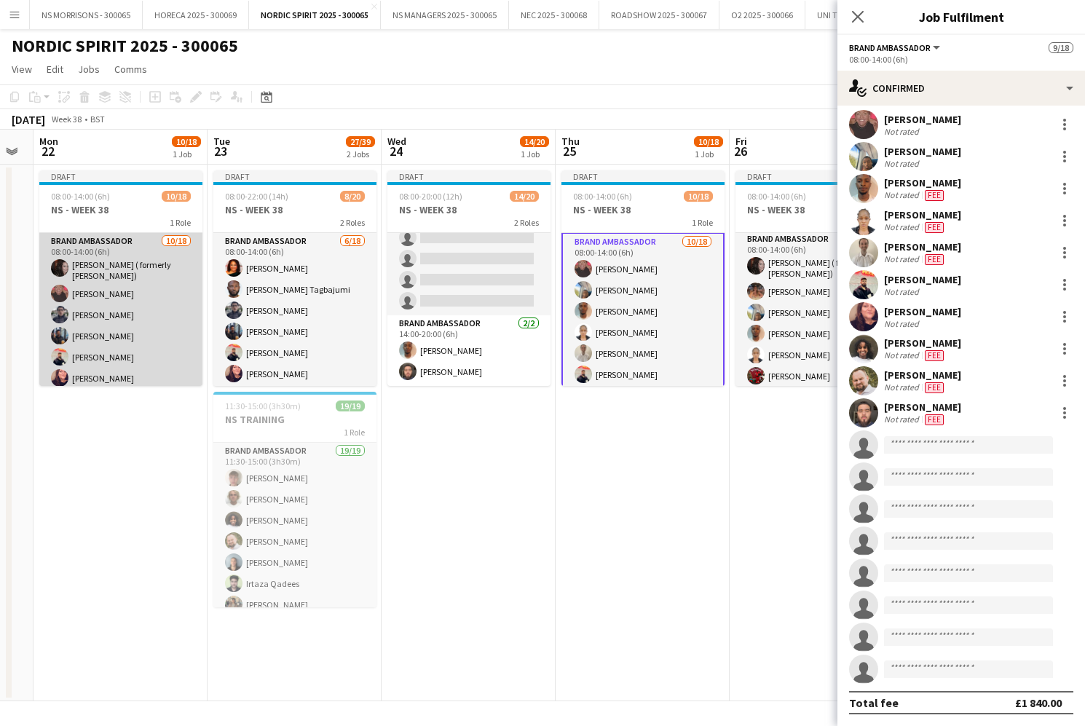
click at [173, 274] on app-card-role "Brand Ambassador [DATE] 08:00-14:00 (6h) [PERSON_NAME] ( formerly [PERSON_NAME]…" at bounding box center [120, 439] width 163 height 413
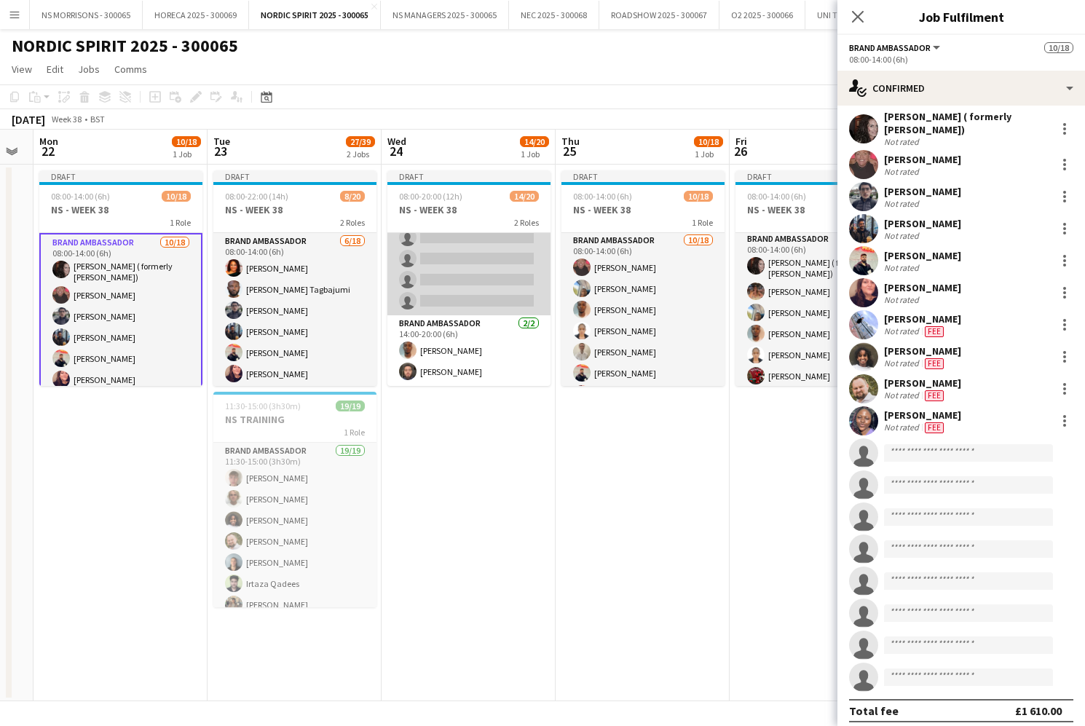
click at [449, 263] on app-card-role "Brand Ambassador [DATE] 08:00-14:00 (6h) [PERSON_NAME] ( formerly [PERSON_NAME]…" at bounding box center [469, 108] width 163 height 413
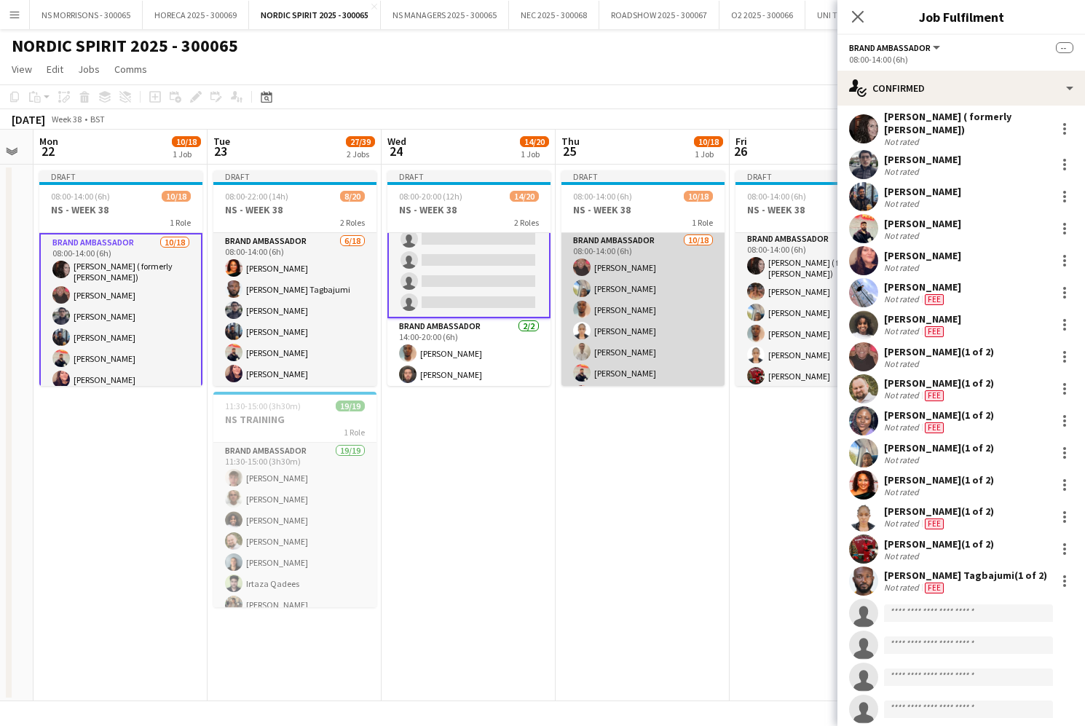
click at [596, 277] on app-card-role "Brand Ambassador [DATE] 08:00-14:00 (6h) [PERSON_NAME] [PERSON_NAME] [PERSON_NA…" at bounding box center [643, 436] width 163 height 409
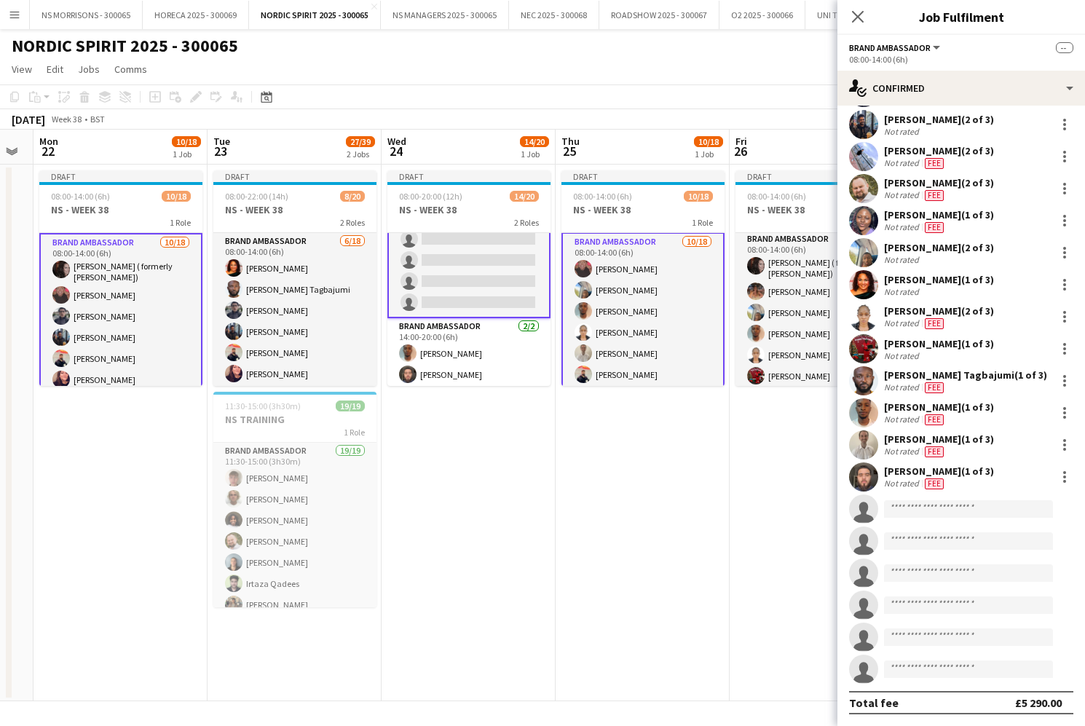
scroll to position [237, 0]
click at [917, 513] on input at bounding box center [968, 508] width 169 height 17
type input "****"
drag, startPoint x: 916, startPoint y: 513, endPoint x: 954, endPoint y: 539, distance: 46.1
click at [954, 539] on span "[EMAIL_ADDRESS][DOMAIN_NAME]" at bounding box center [969, 542] width 146 height 12
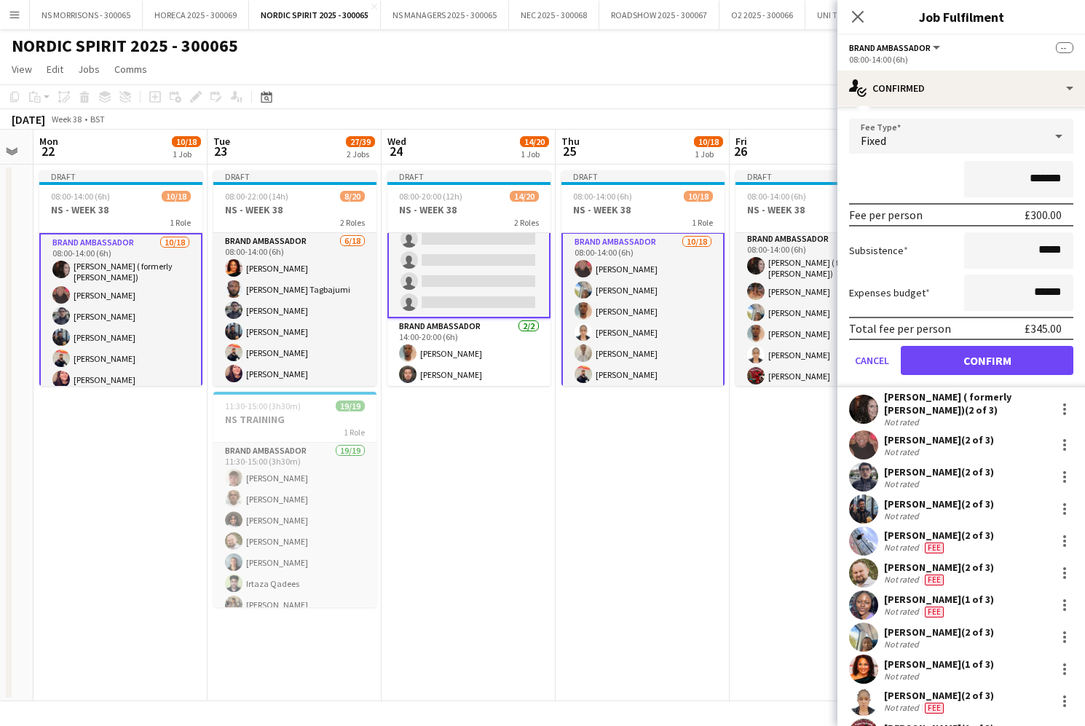
scroll to position [172, 0]
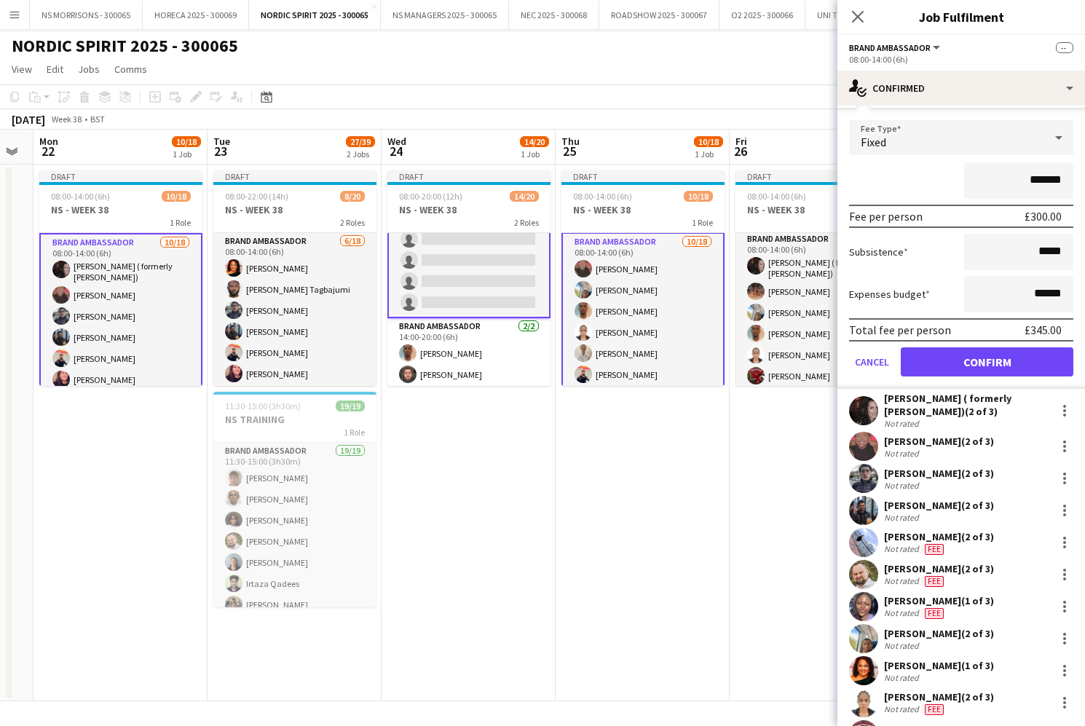
click at [1030, 181] on input "*******" at bounding box center [1018, 180] width 109 height 36
type input "*******"
drag, startPoint x: 1034, startPoint y: 294, endPoint x: 1074, endPoint y: 290, distance: 40.3
click at [1077, 291] on form "Fee Type Fixed ******* Fee per person £600.00 Subsistence ***** Expenses budget…" at bounding box center [962, 254] width 248 height 269
type input "***"
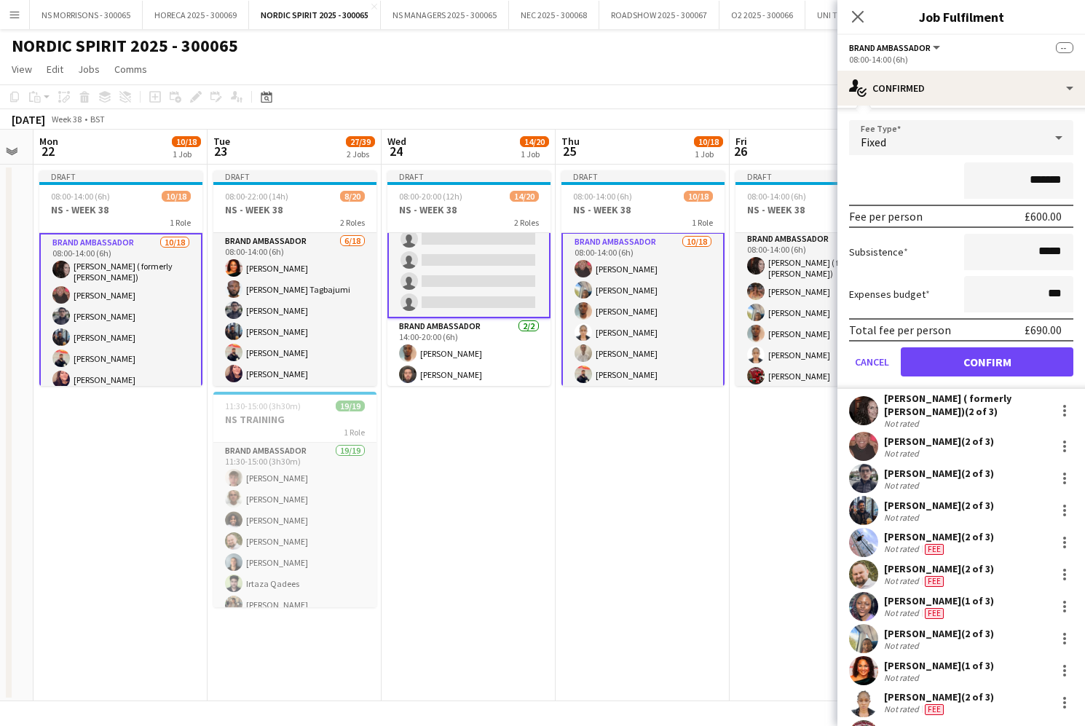
click at [963, 367] on button "Confirm" at bounding box center [987, 361] width 173 height 29
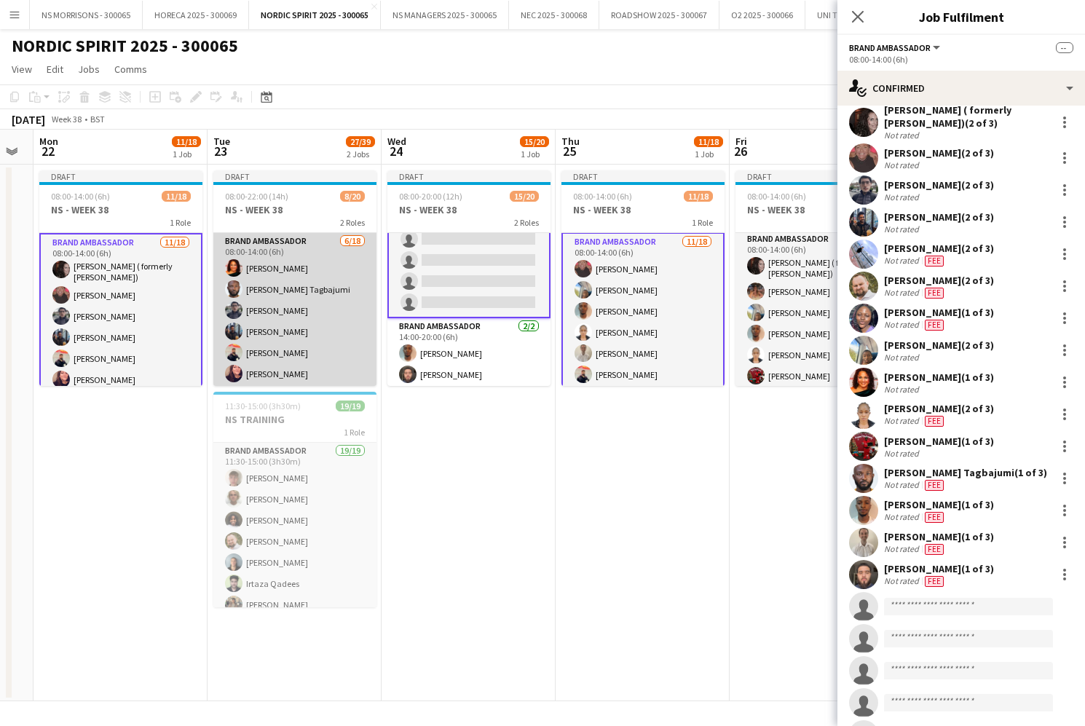
click at [287, 306] on app-card-role "Brand Ambassador [DATE] 08:00-14:00 (6h) [PERSON_NAME] [PERSON_NAME] [PERSON_NA…" at bounding box center [294, 437] width 163 height 409
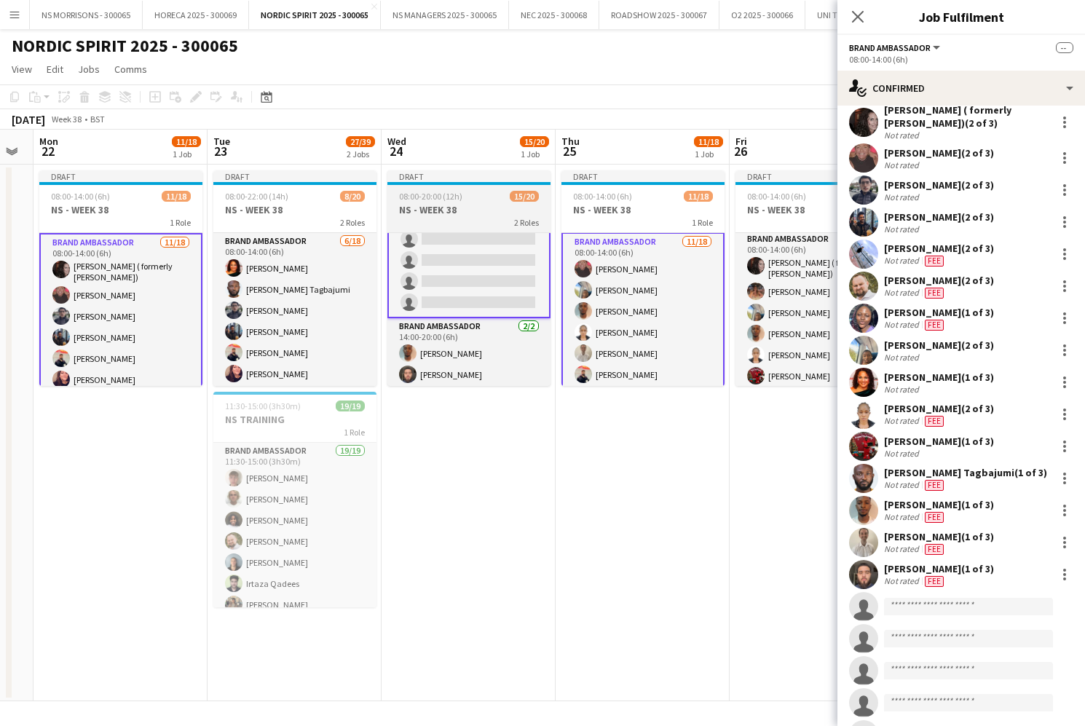
scroll to position [37, 0]
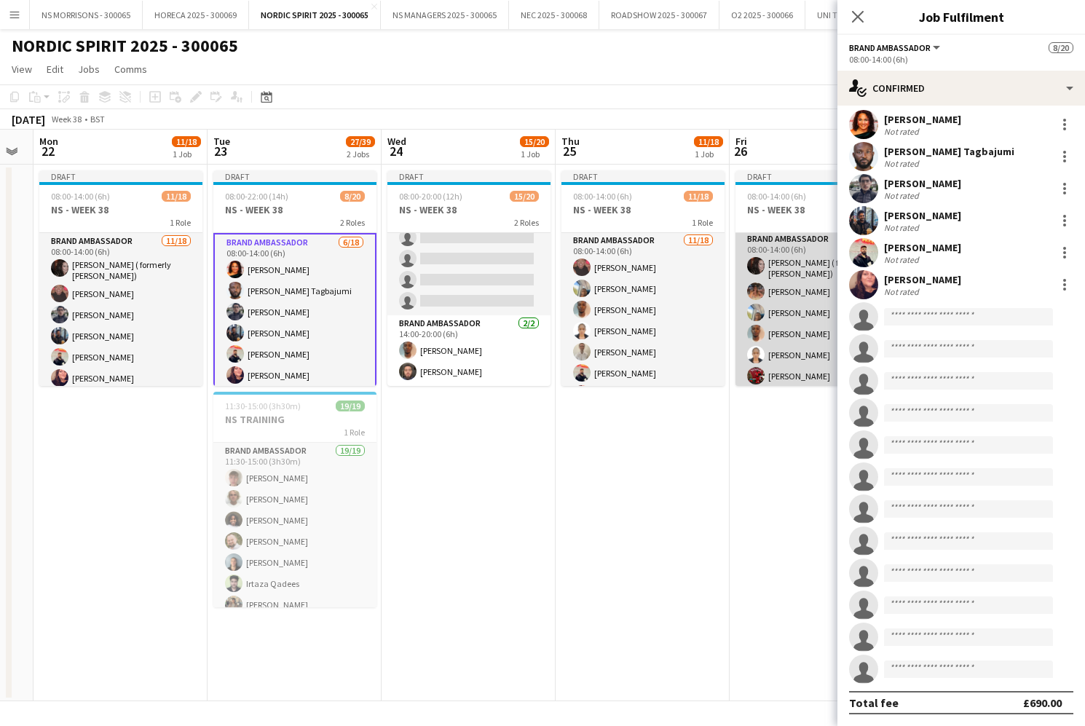
click at [812, 302] on app-card-role "Brand Ambassador [DATE] 08:00-14:00 (6h) [PERSON_NAME] ( formerly [PERSON_NAME]…" at bounding box center [817, 437] width 163 height 413
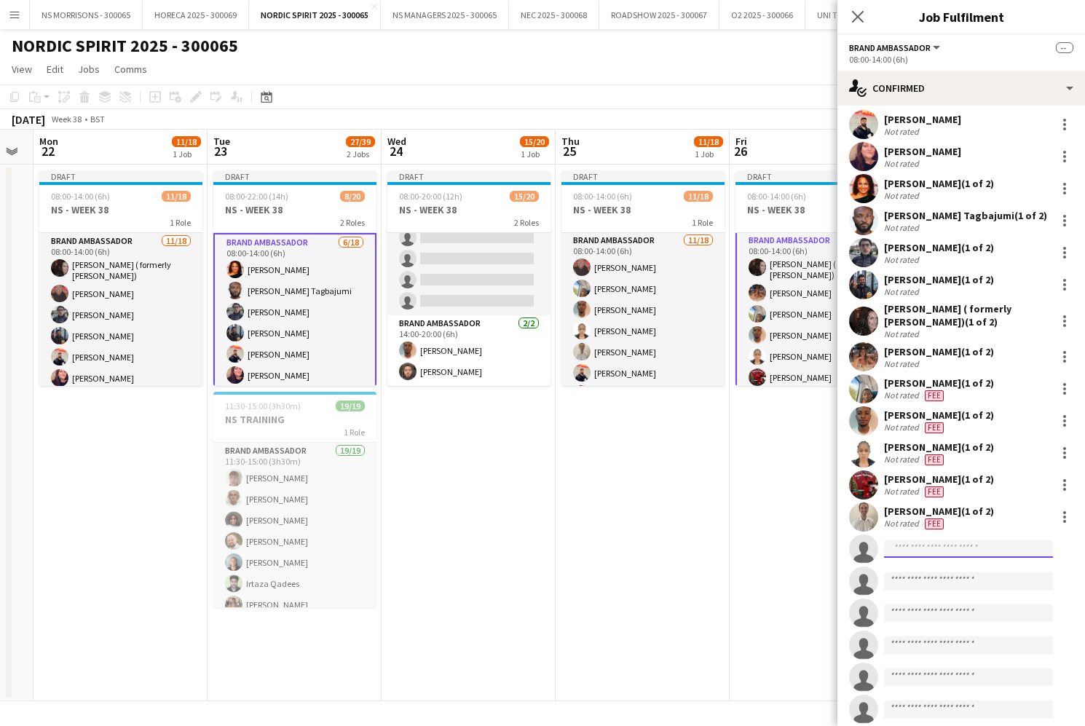
click at [956, 546] on input at bounding box center [968, 548] width 169 height 17
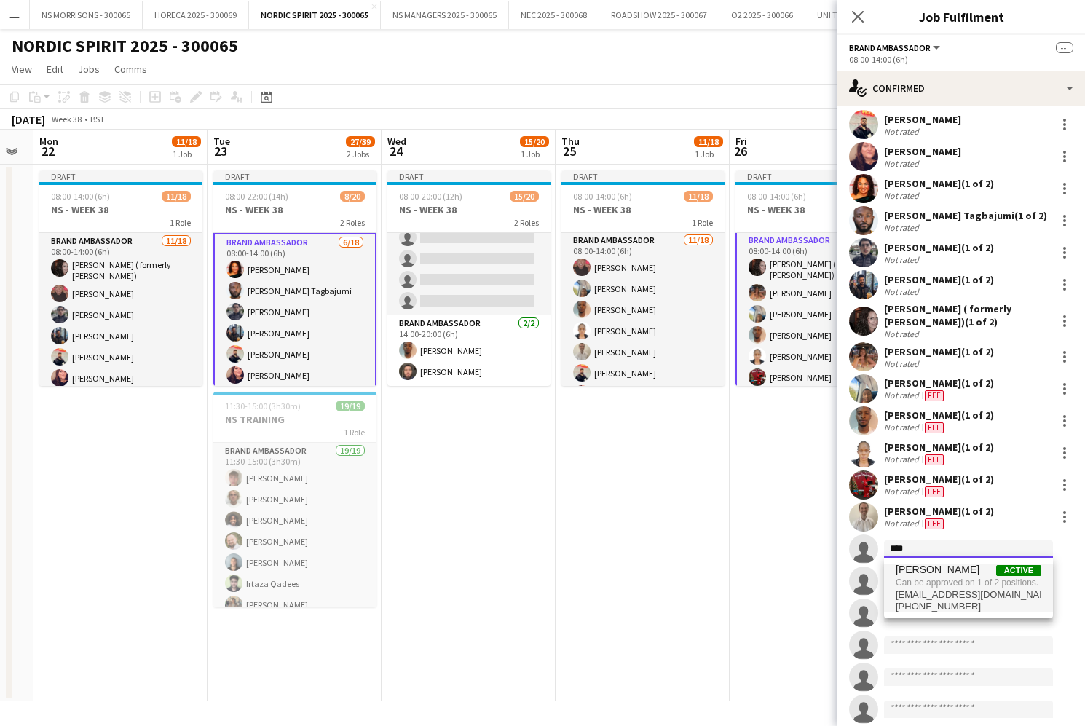
type input "****"
click at [968, 575] on span "[PERSON_NAME]" at bounding box center [938, 570] width 84 height 12
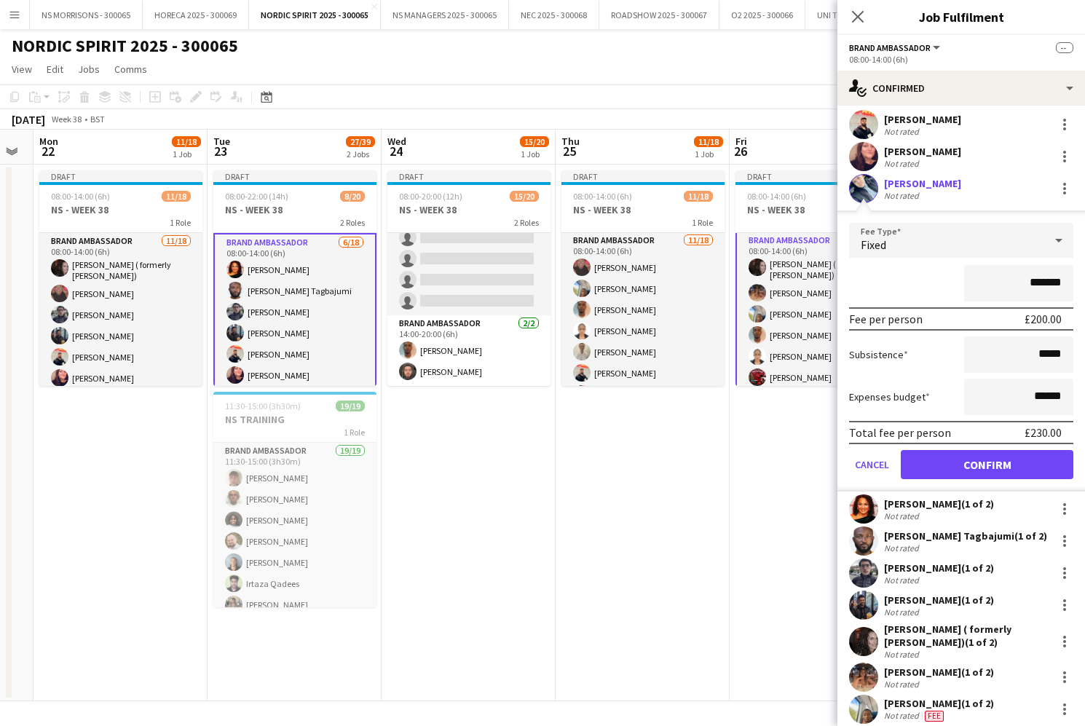
click at [967, 468] on button "Confirm" at bounding box center [987, 464] width 173 height 29
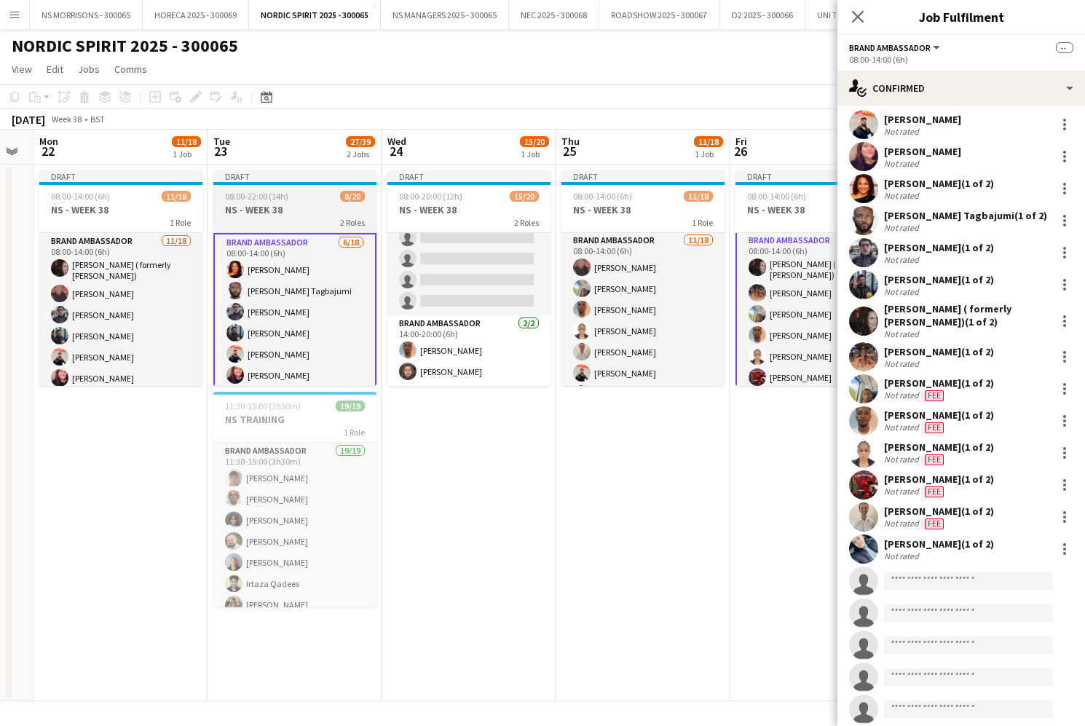
scroll to position [-1, 0]
click at [280, 203] on app-job-card "Draft 08:00-22:00 (14h) 8/20 NS - WEEK 38 2 Roles Brand Ambassador [DATE] 08:00…" at bounding box center [294, 278] width 163 height 216
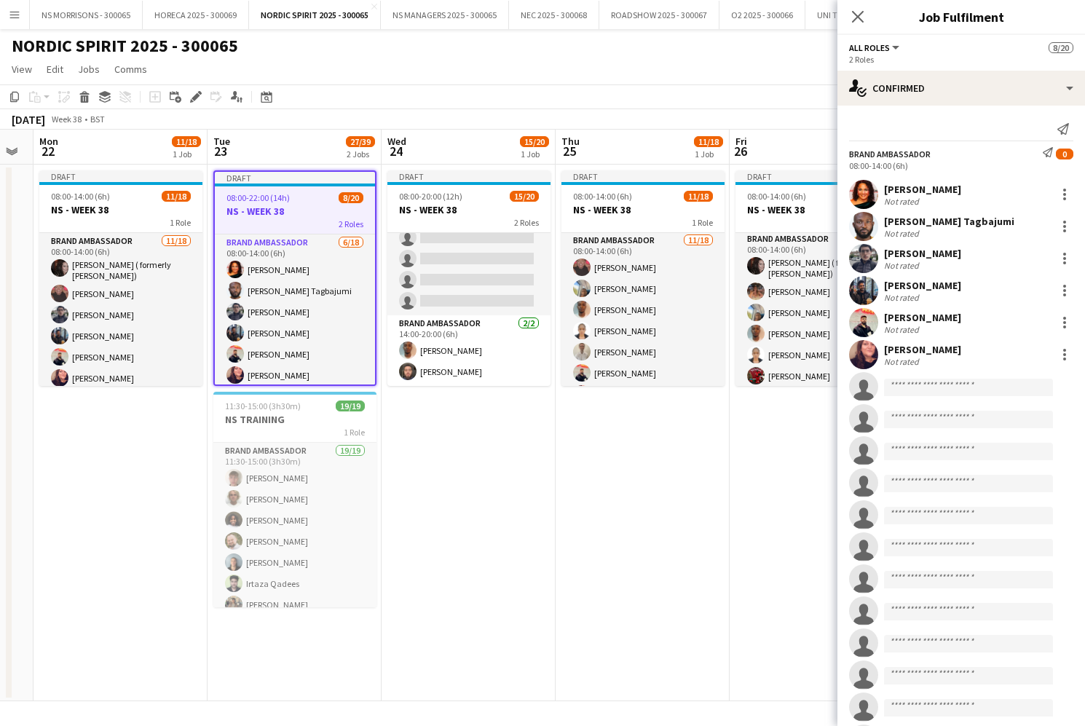
scroll to position [0, 315]
drag, startPoint x: 197, startPoint y: 96, endPoint x: 373, endPoint y: 108, distance: 175.9
click at [197, 96] on icon at bounding box center [196, 97] width 8 height 8
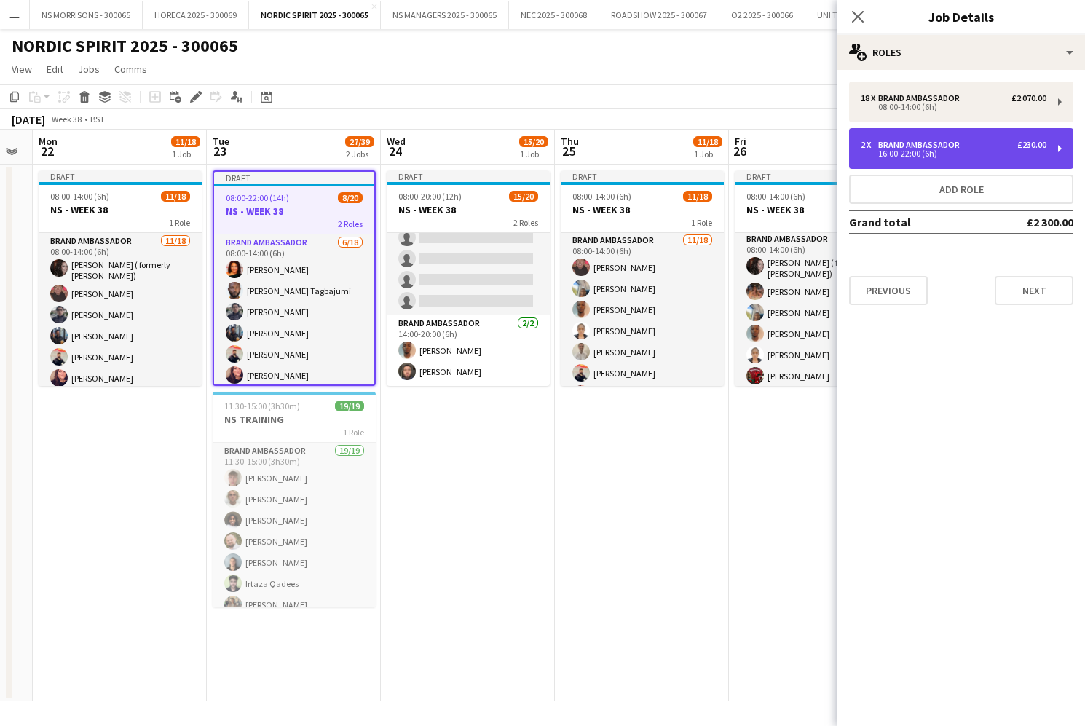
drag, startPoint x: 942, startPoint y: 157, endPoint x: 904, endPoint y: 189, distance: 49.6
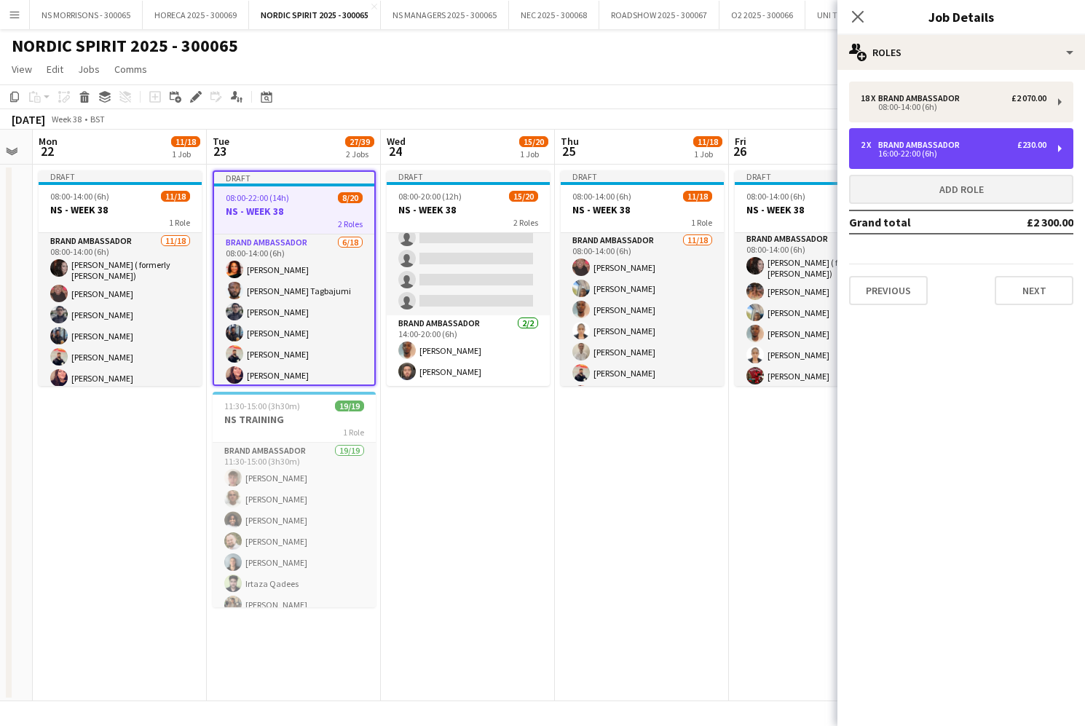
click at [940, 157] on div "16:00-22:00 (6h)" at bounding box center [954, 153] width 186 height 7
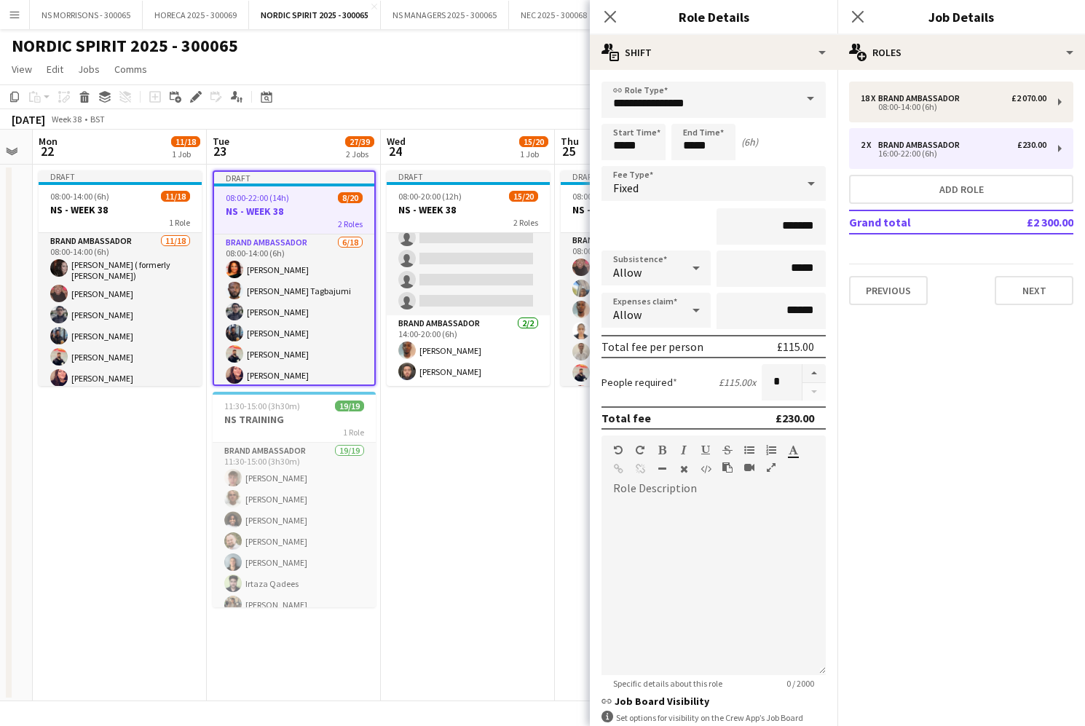
drag, startPoint x: 822, startPoint y: 373, endPoint x: 801, endPoint y: 384, distance: 23.1
click at [822, 373] on button "button" at bounding box center [814, 373] width 23 height 19
type input "*"
drag, startPoint x: 457, startPoint y: 455, endPoint x: 376, endPoint y: 416, distance: 90.3
click at [457, 455] on app-date-cell "Draft 08:00-20:00 (12h) 15/20 NS - WEEK 38 2 Roles Brand Ambassador 13/18 08:00…" at bounding box center [468, 433] width 174 height 537
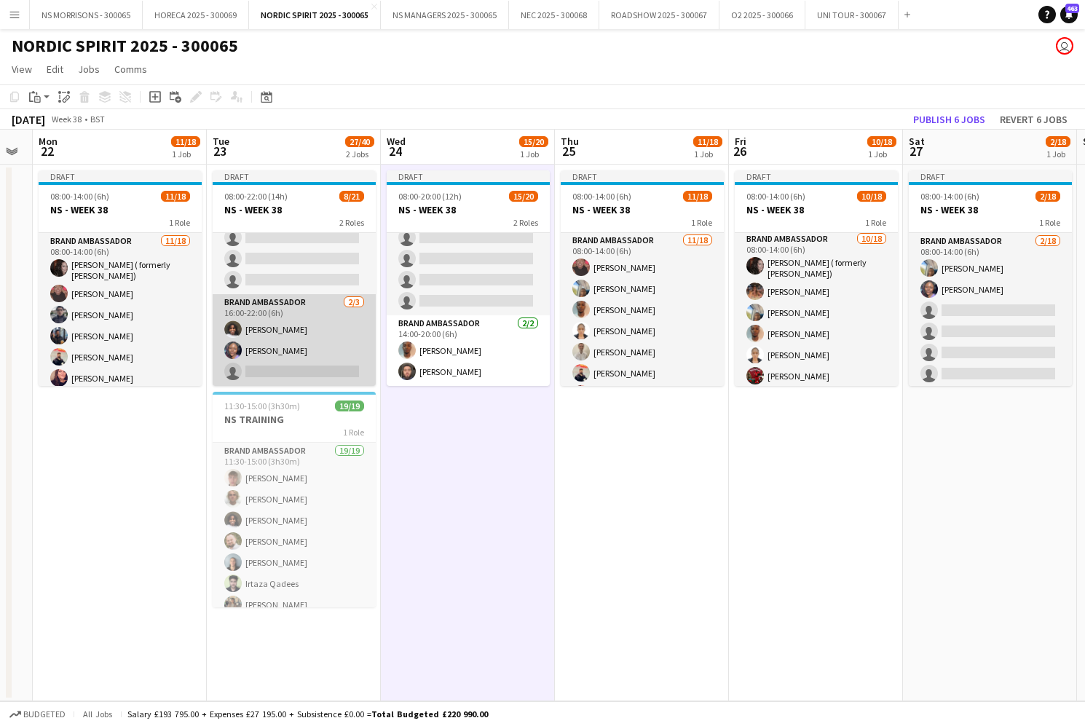
click at [299, 358] on app-card-role "Brand Ambassador [DATE] 16:00-22:00 (6h) [PERSON_NAME] [PERSON_NAME] single-neu…" at bounding box center [294, 340] width 163 height 92
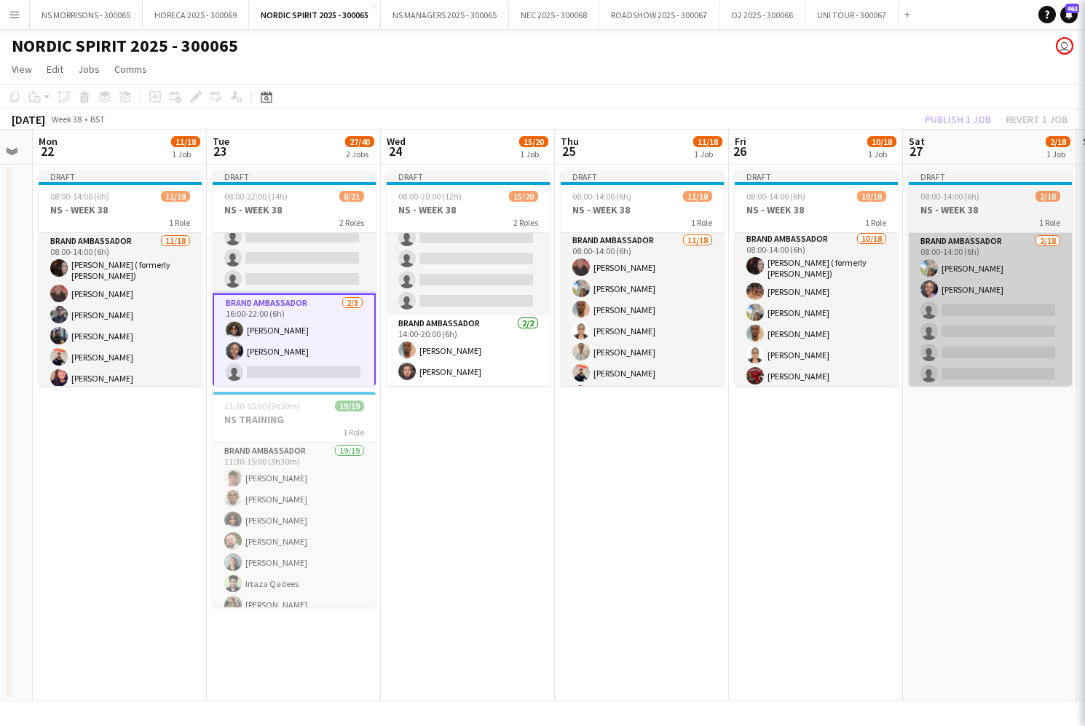
scroll to position [347, 0]
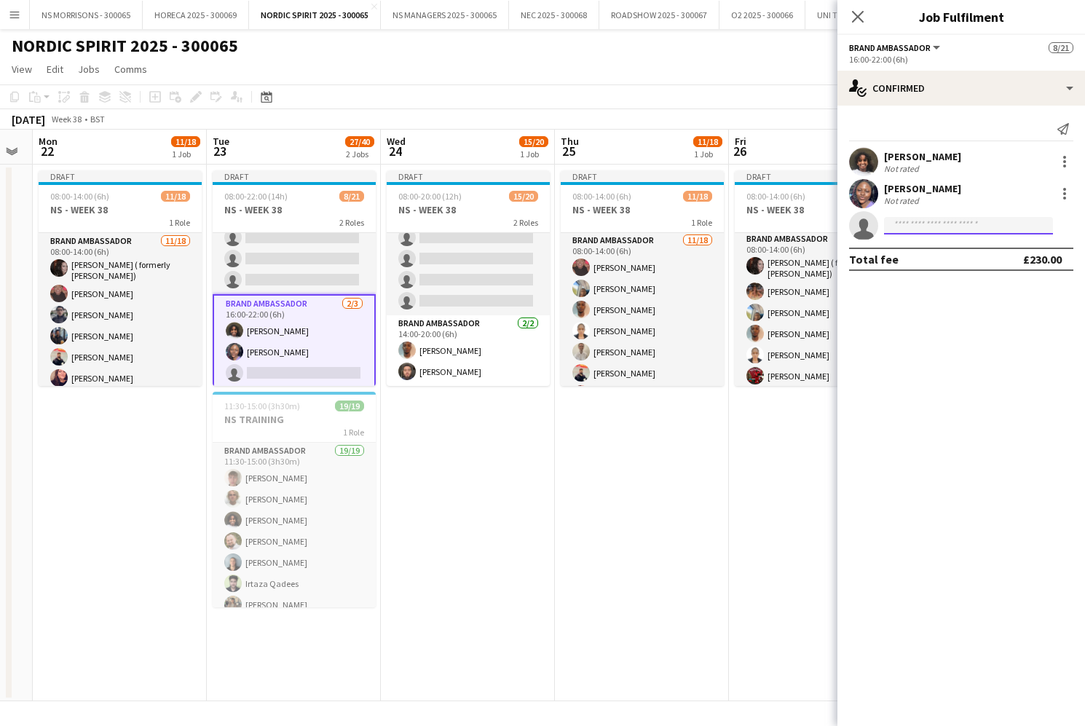
click at [942, 220] on input at bounding box center [968, 225] width 169 height 17
type input "****"
click at [938, 253] on span "[EMAIL_ADDRESS][DOMAIN_NAME]" at bounding box center [969, 259] width 146 height 12
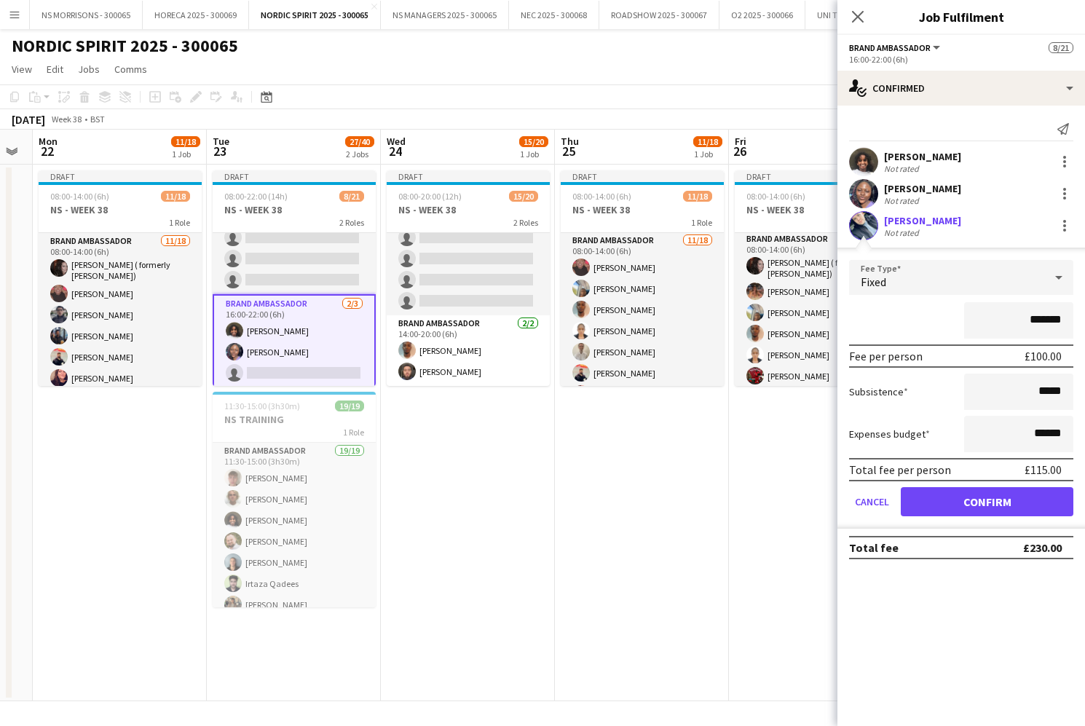
click at [948, 502] on button "Confirm" at bounding box center [987, 501] width 173 height 29
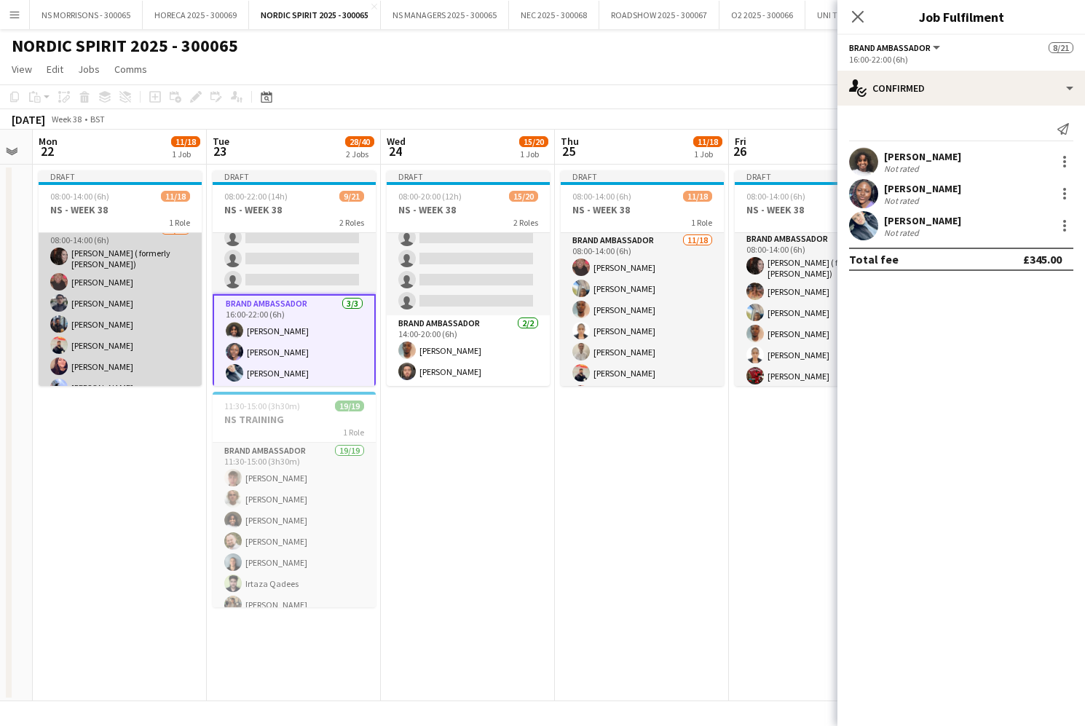
click at [118, 311] on app-card-role "Brand Ambassador [DATE] 08:00-14:00 (6h) [PERSON_NAME] ( formerly [PERSON_NAME]…" at bounding box center [120, 427] width 163 height 413
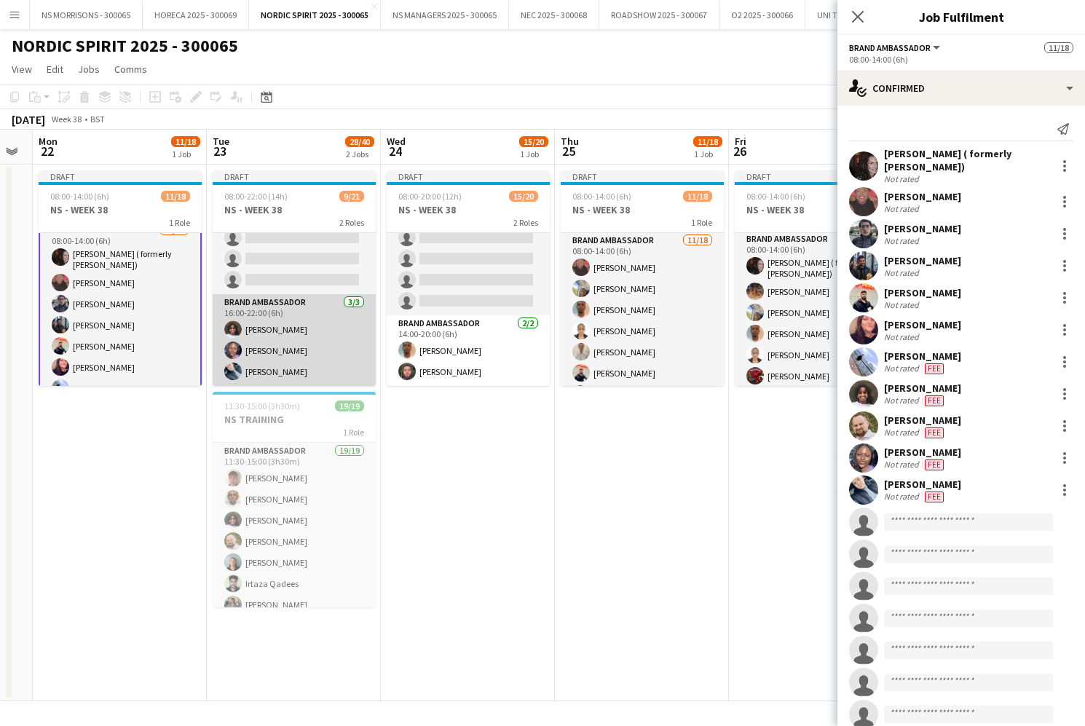
click at [259, 342] on app-card-role "Brand Ambassador [DATE] 16:00-22:00 (6h) [PERSON_NAME] [PERSON_NAME] [PERSON_NA…" at bounding box center [294, 340] width 163 height 92
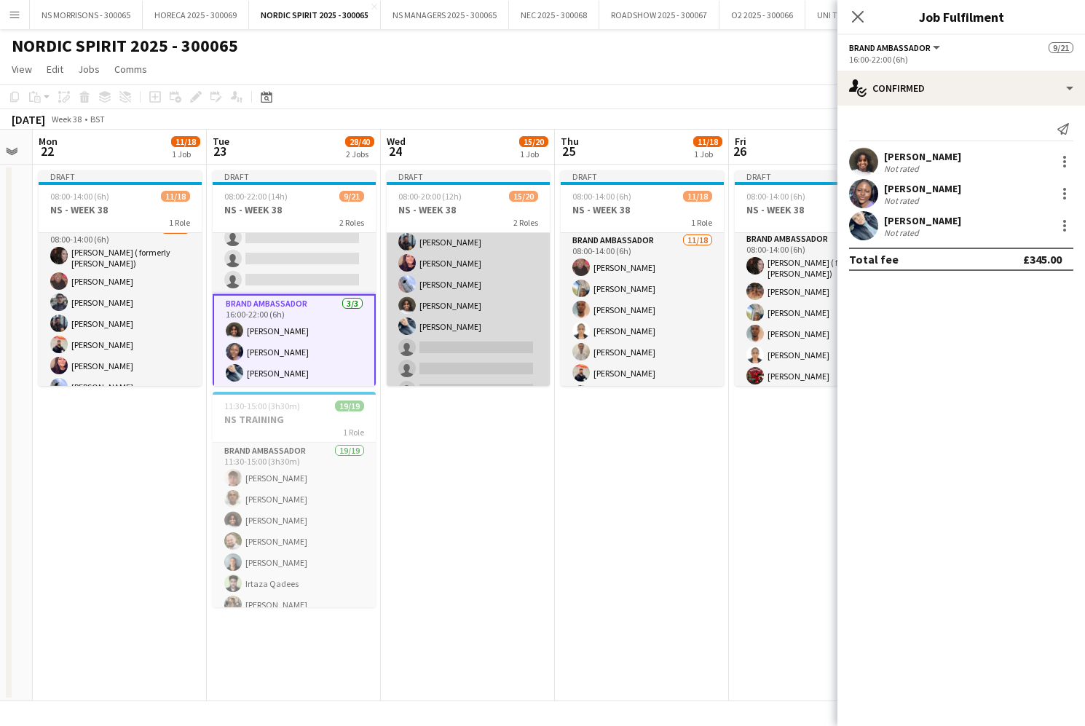
scroll to position [207, 0]
click at [490, 307] on app-card-role "Brand Ambassador 13/18 08:00-14:00 (6h) [PERSON_NAME] ( formerly [PERSON_NAME])…" at bounding box center [468, 232] width 163 height 413
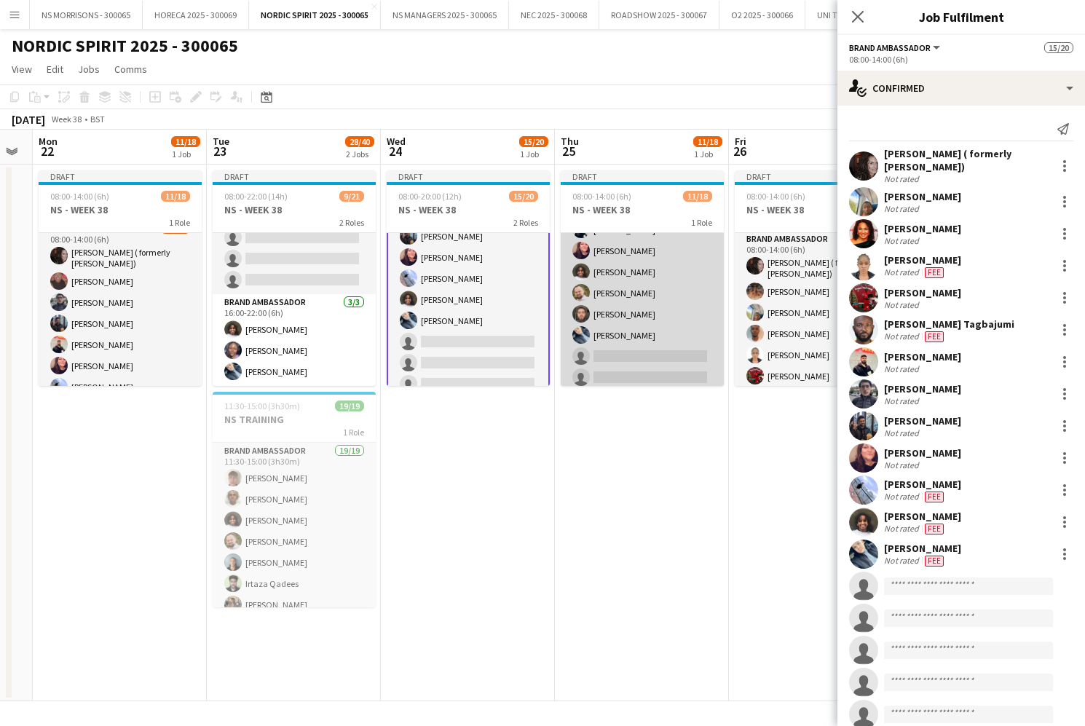
scroll to position [144, 0]
click at [643, 315] on app-card-role "Brand Ambassador [DATE] 08:00-14:00 (6h) [PERSON_NAME] [PERSON_NAME] [PERSON_NA…" at bounding box center [642, 294] width 163 height 409
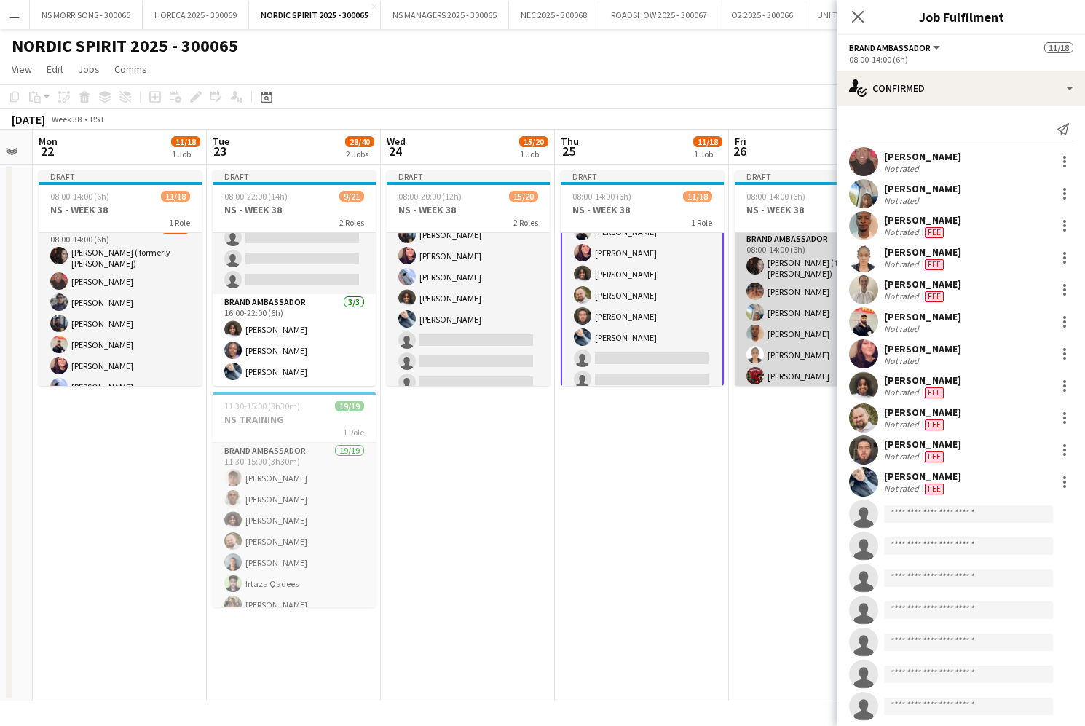
click at [801, 299] on app-card-role "Brand Ambassador [DATE] 08:00-14:00 (6h) [PERSON_NAME] ( formerly [PERSON_NAME]…" at bounding box center [816, 437] width 163 height 413
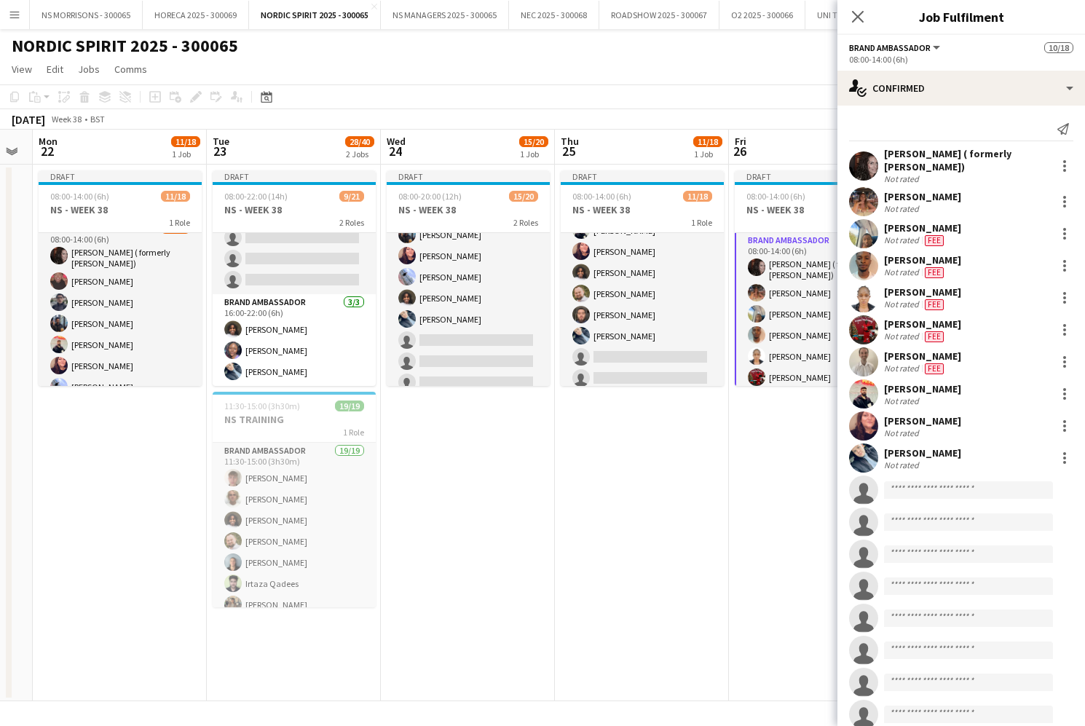
click at [774, 313] on app-card-role "Brand Ambassador [DATE] 08:00-14:00 (6h) [PERSON_NAME] ( formerly [PERSON_NAME]…" at bounding box center [816, 439] width 163 height 416
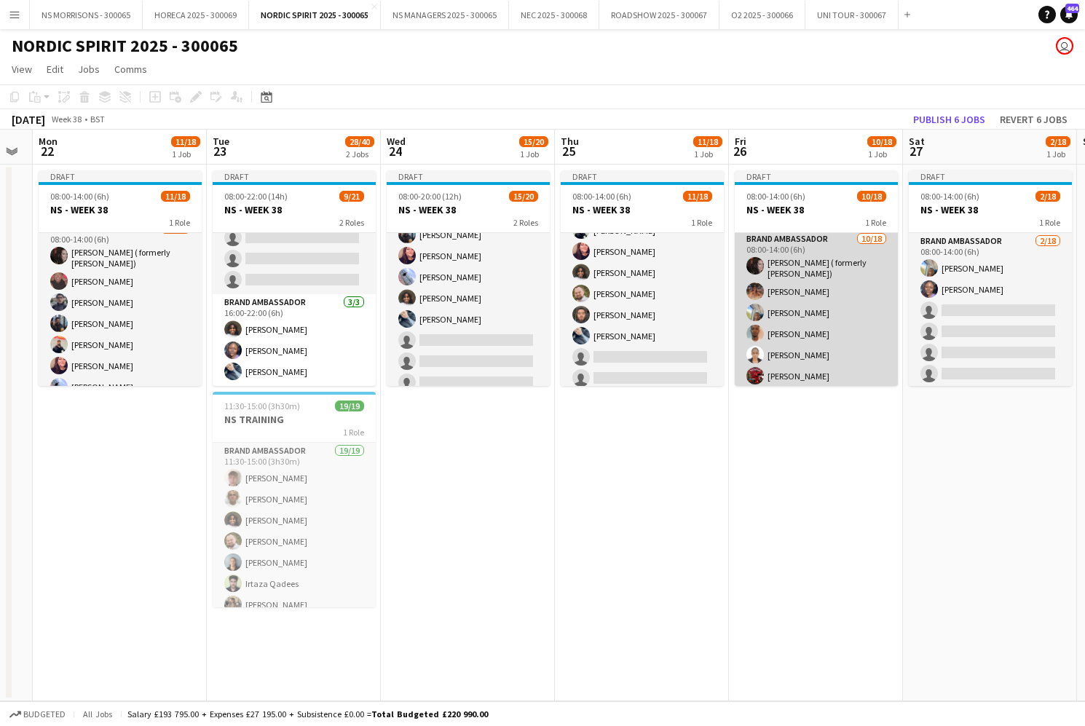
scroll to position [0, 316]
click at [834, 326] on app-card-role "Brand Ambassador [DATE] 08:00-14:00 (6h) [PERSON_NAME] ( formerly [PERSON_NAME]…" at bounding box center [815, 437] width 163 height 413
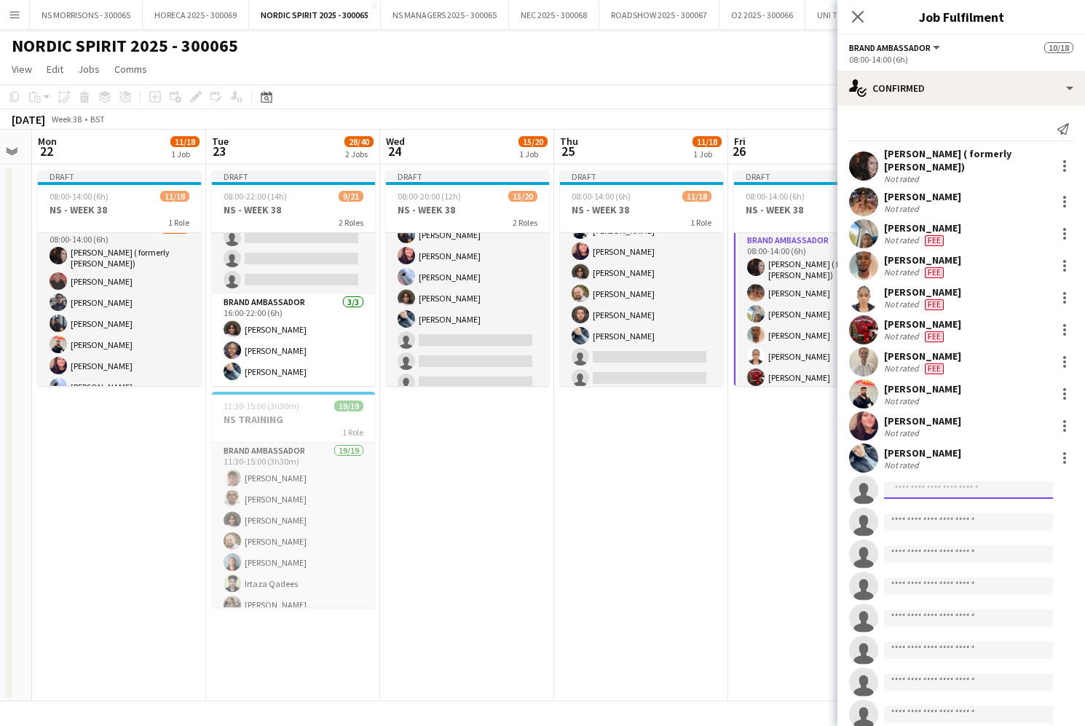
click at [942, 486] on input at bounding box center [968, 489] width 169 height 17
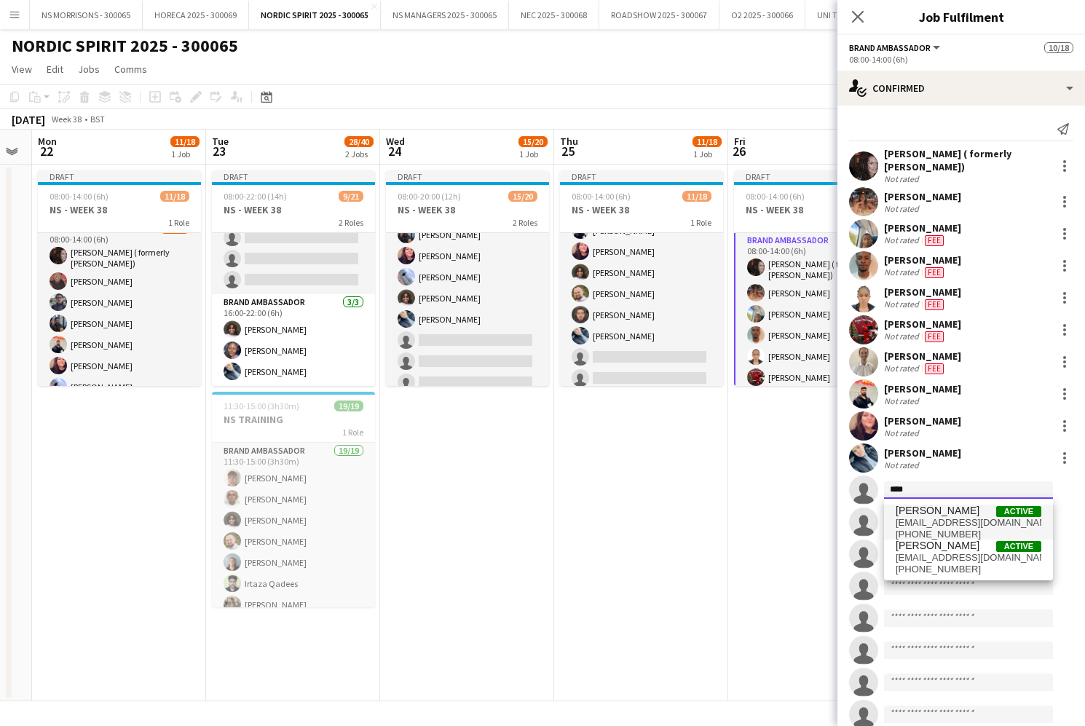
type input "****"
click at [953, 513] on span "[PERSON_NAME]" at bounding box center [938, 511] width 84 height 12
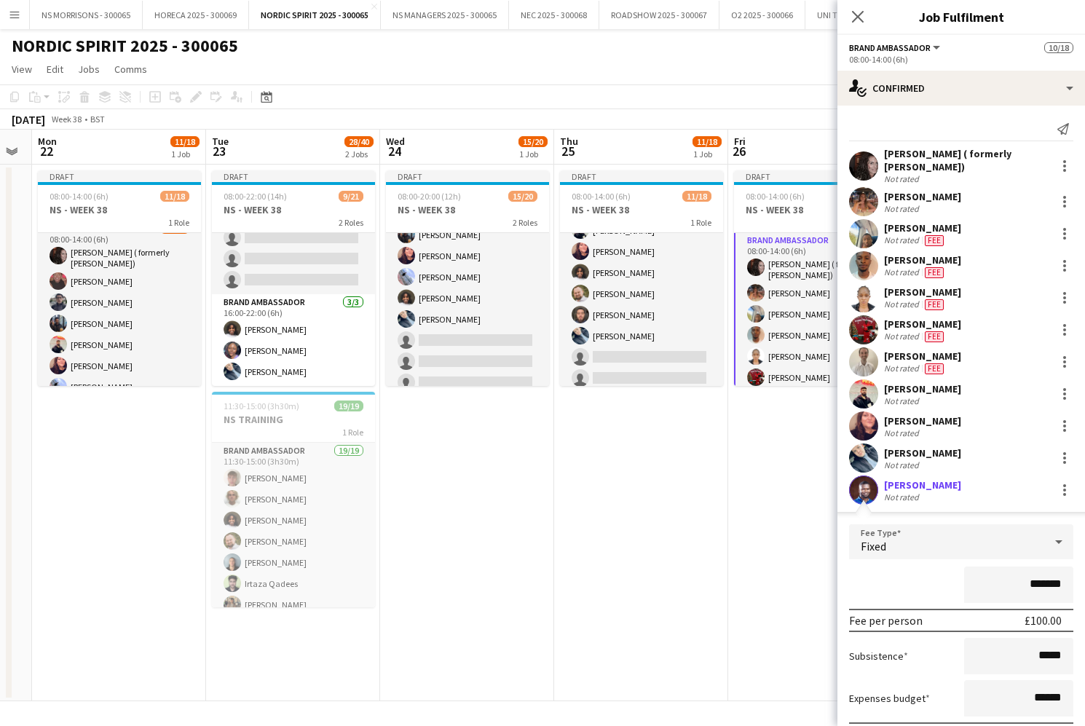
click at [1037, 581] on input "*******" at bounding box center [1018, 585] width 109 height 36
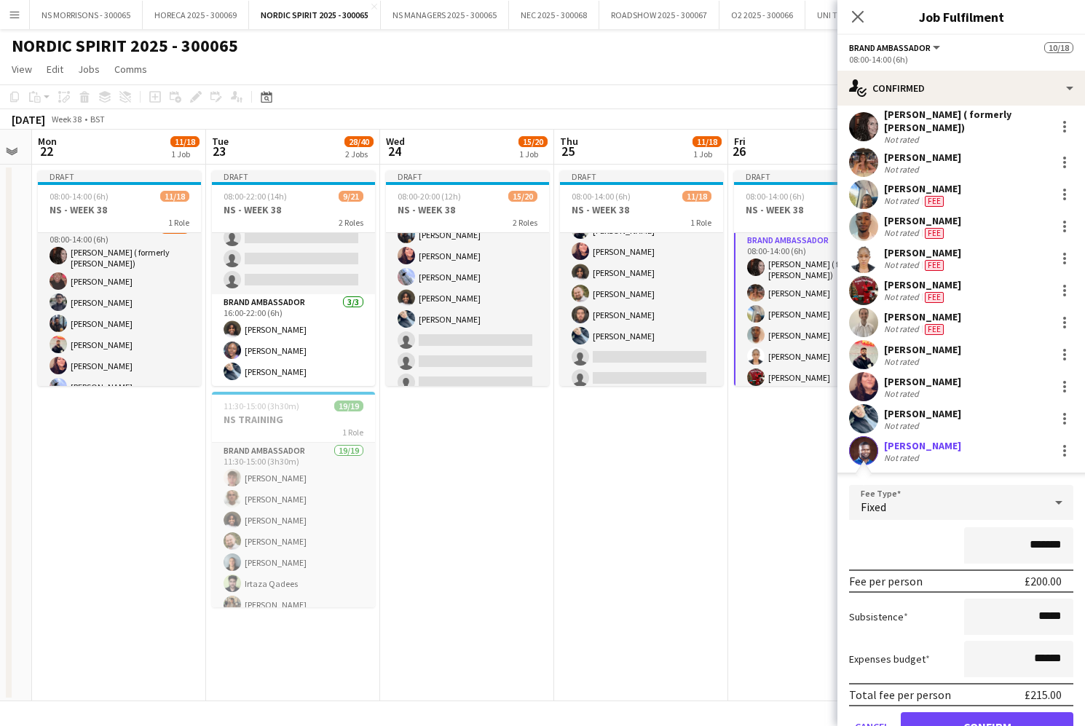
type input "*******"
drag, startPoint x: 1037, startPoint y: 657, endPoint x: 1064, endPoint y: 650, distance: 27.2
click at [1081, 656] on mat-expansion-panel "check Confirmed Send notification [PERSON_NAME] ( formerly [PERSON_NAME]) Not r…" at bounding box center [962, 416] width 248 height 621
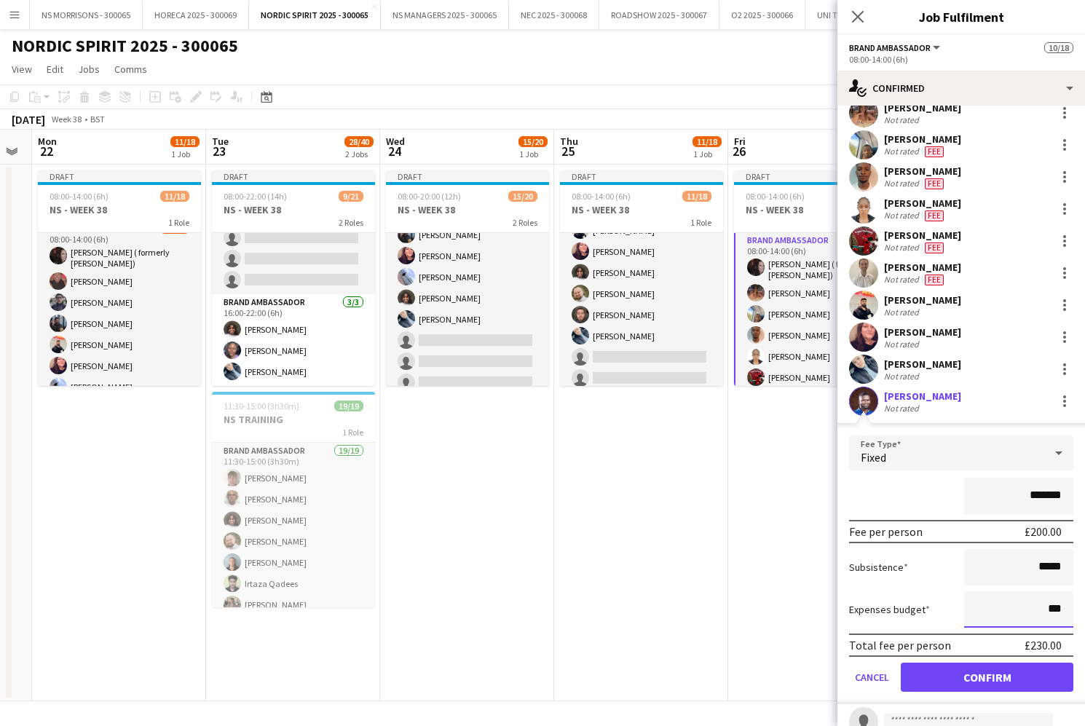
type input "***"
click at [1013, 666] on button "Confirm" at bounding box center [987, 677] width 173 height 29
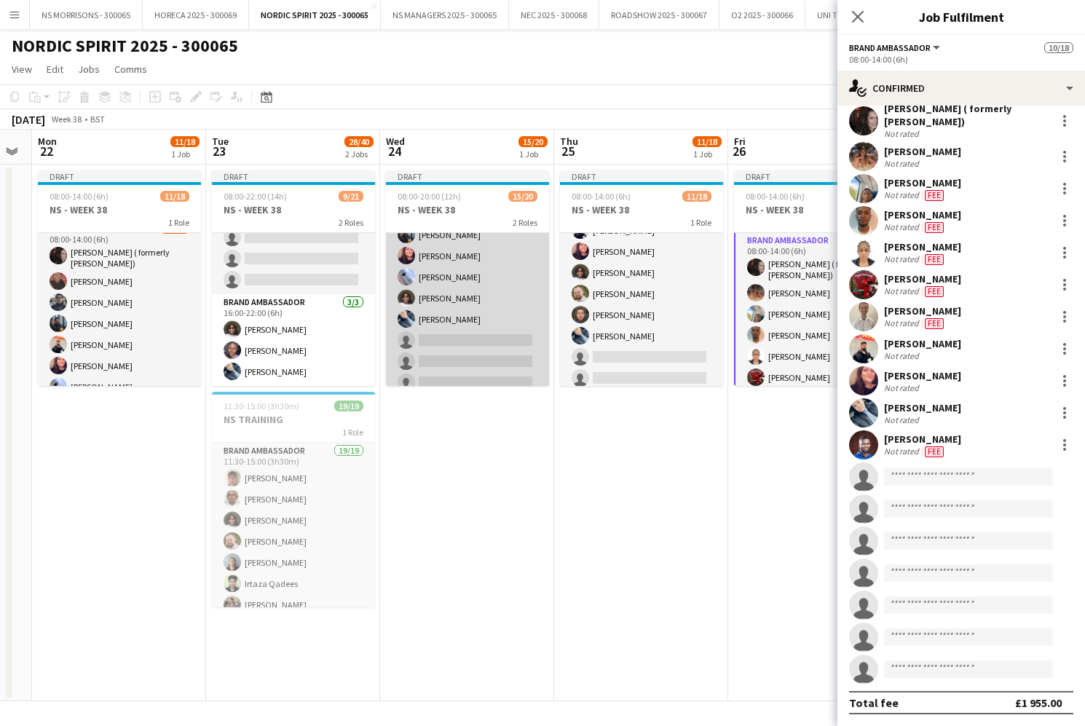
click at [476, 334] on app-card-role "Brand Ambassador 13/18 08:00-14:00 (6h) [PERSON_NAME] ( formerly [PERSON_NAME])…" at bounding box center [467, 232] width 163 height 413
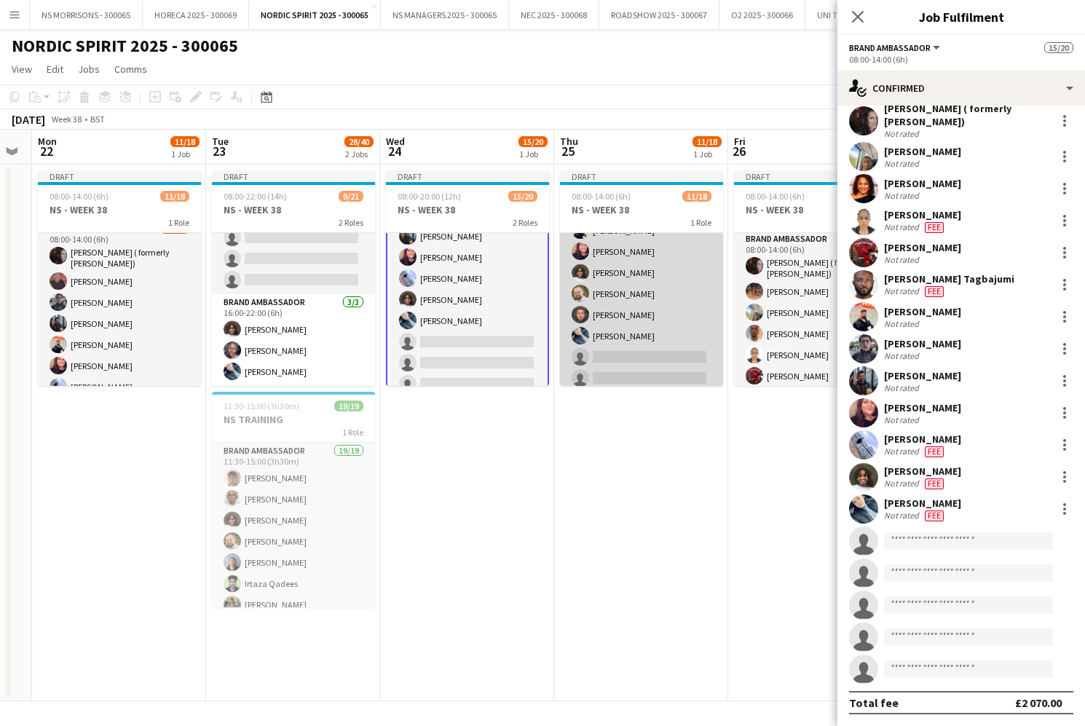
click at [601, 329] on app-card-role "Brand Ambassador [DATE] 08:00-14:00 (6h) [PERSON_NAME] [PERSON_NAME] [PERSON_NA…" at bounding box center [641, 294] width 163 height 409
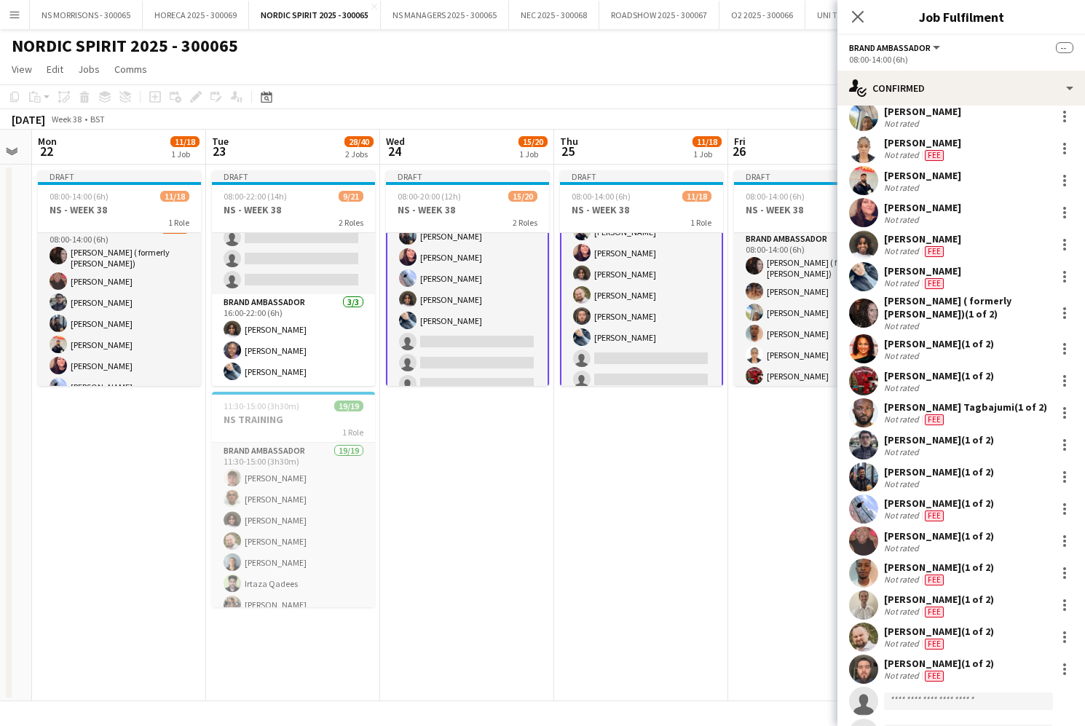
scroll to position [0, 317]
click at [926, 693] on input at bounding box center [968, 701] width 169 height 17
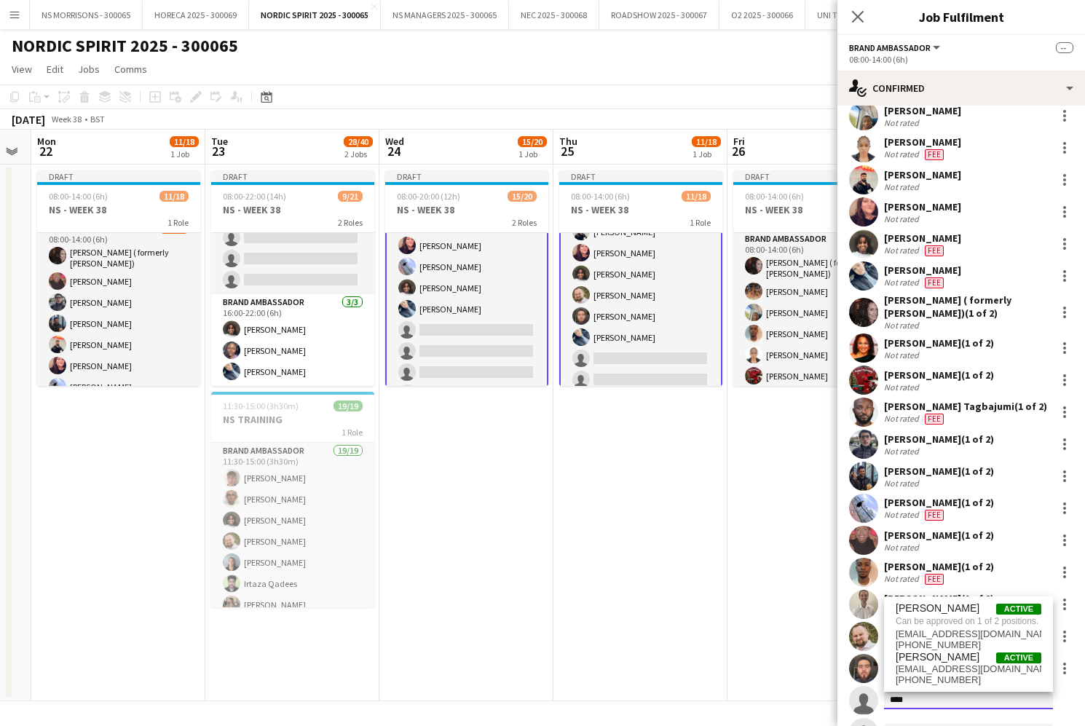
scroll to position [237, 0]
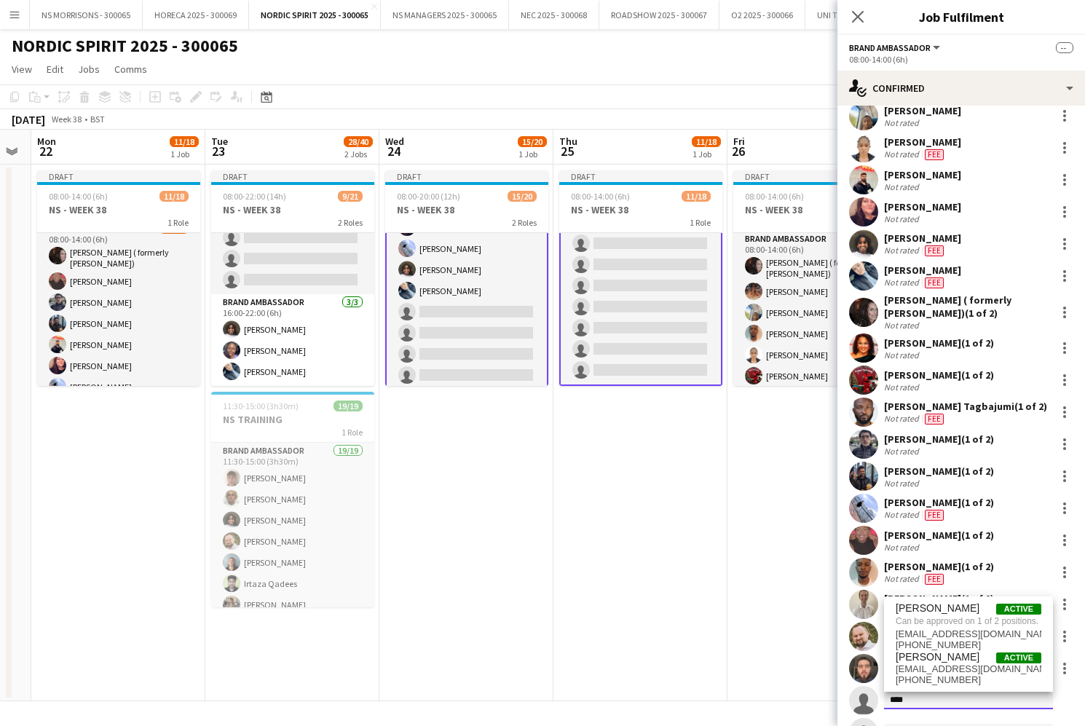
type input "****"
click at [645, 337] on app-card-role "Brand Ambassador [DATE] 08:00-14:00 (6h) [PERSON_NAME] [PERSON_NAME] [PERSON_NA…" at bounding box center [640, 181] width 163 height 412
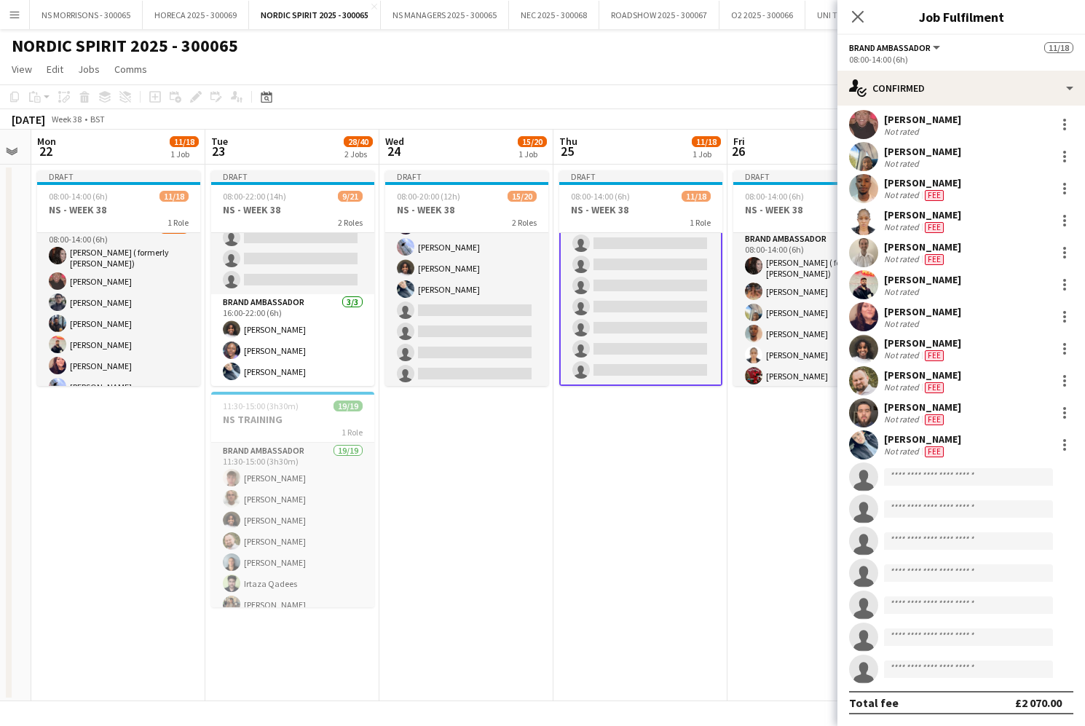
scroll to position [37, 0]
click at [895, 473] on input at bounding box center [968, 476] width 169 height 17
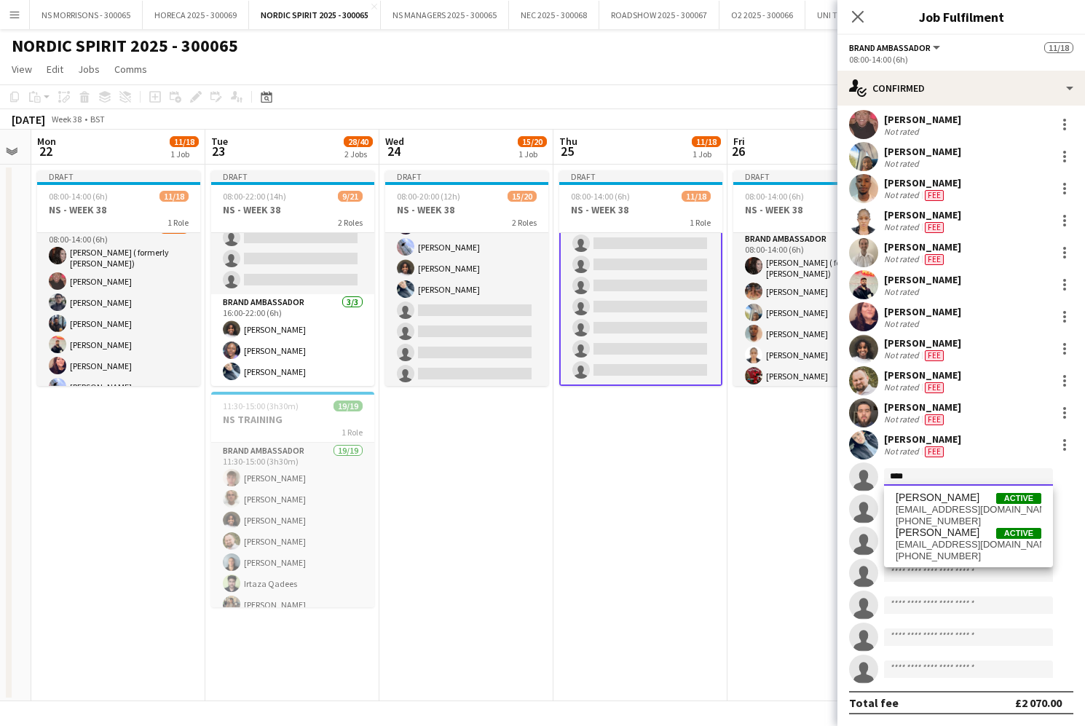
scroll to position [0, 1]
type input "****"
click at [918, 498] on span "[PERSON_NAME]" at bounding box center [938, 498] width 84 height 12
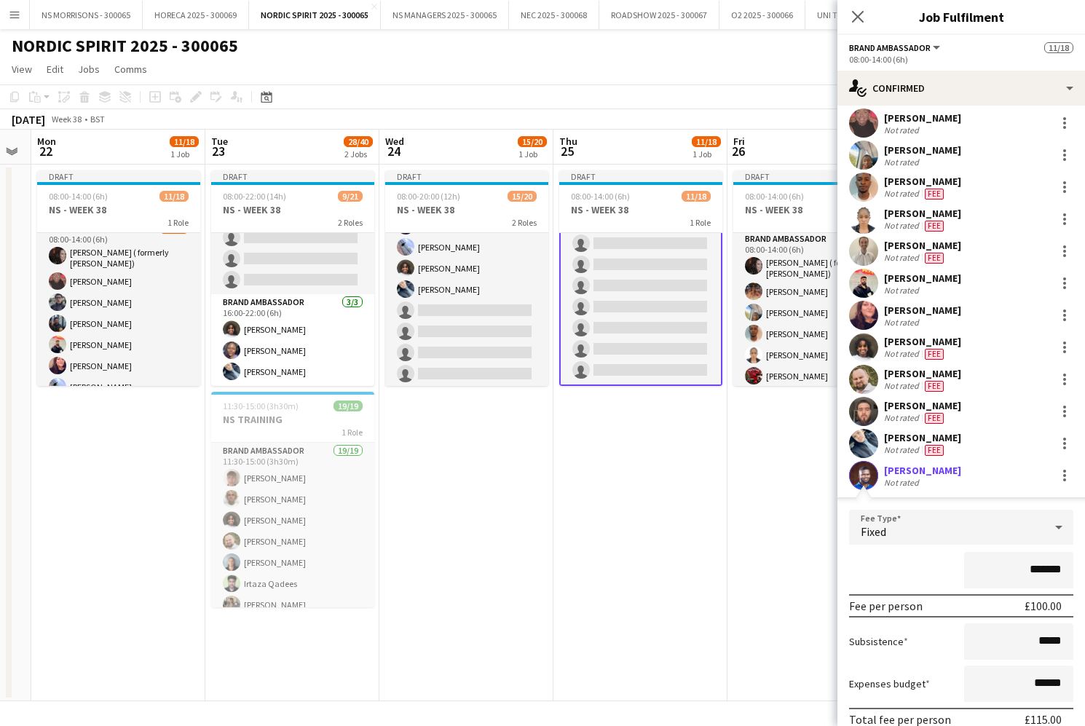
scroll to position [0, 0]
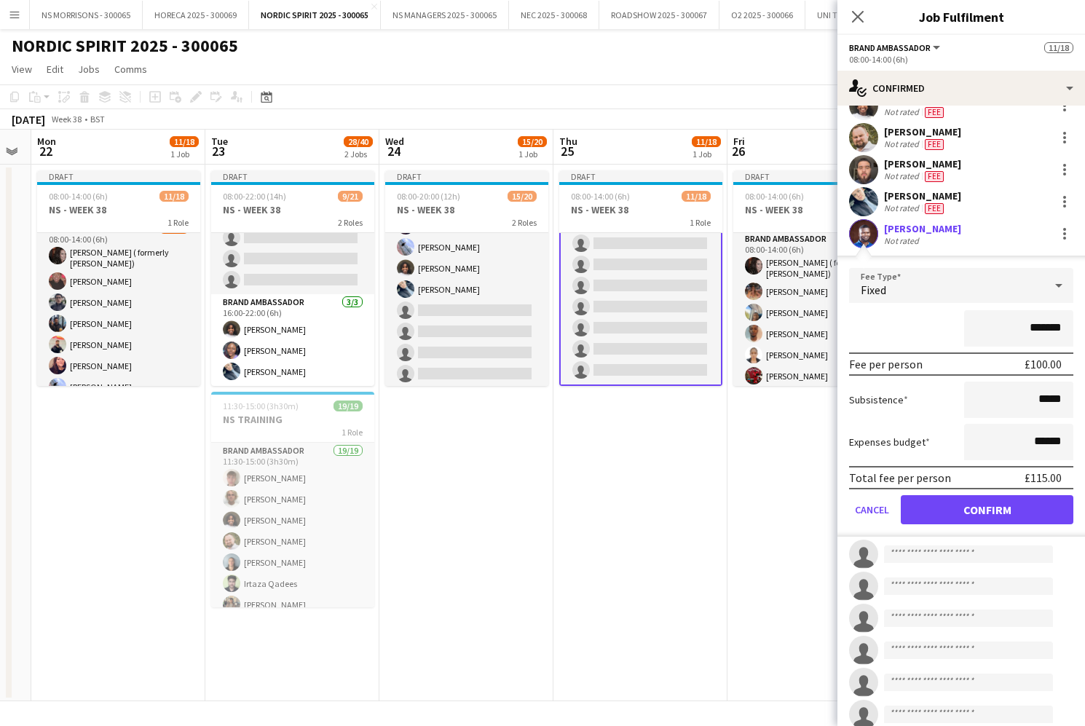
click at [939, 509] on button "Confirm" at bounding box center [987, 509] width 173 height 29
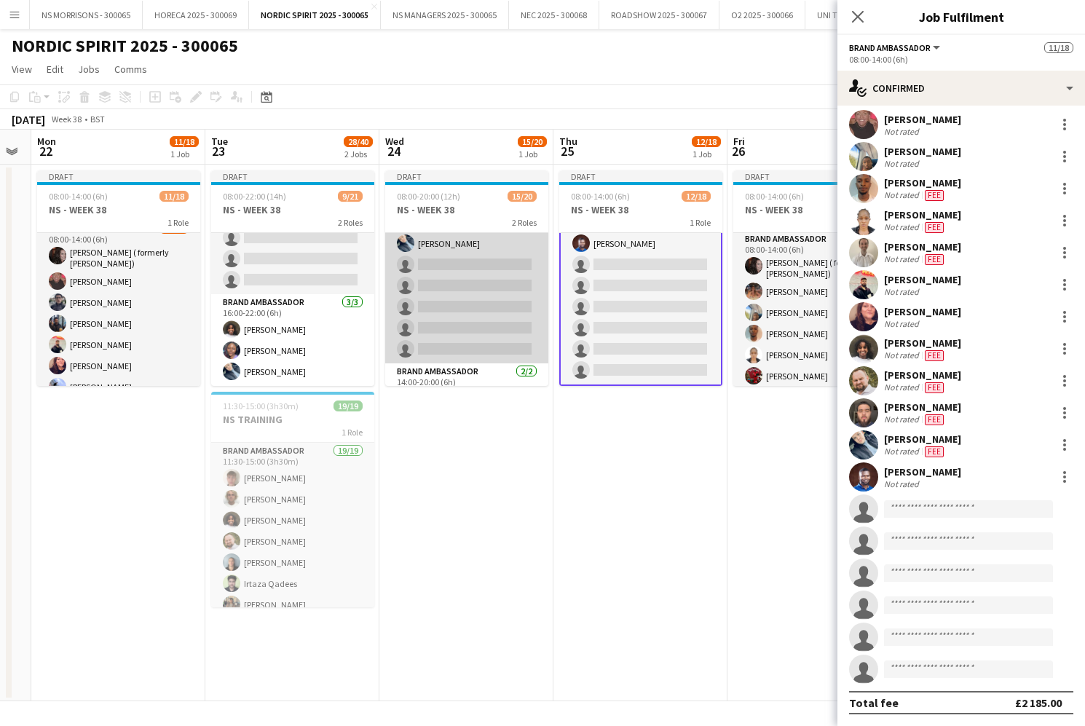
scroll to position [280, 0]
click at [471, 321] on app-card-role "Brand Ambassador 13/18 08:00-14:00 (6h) [PERSON_NAME] ( formerly [PERSON_NAME])…" at bounding box center [466, 159] width 163 height 413
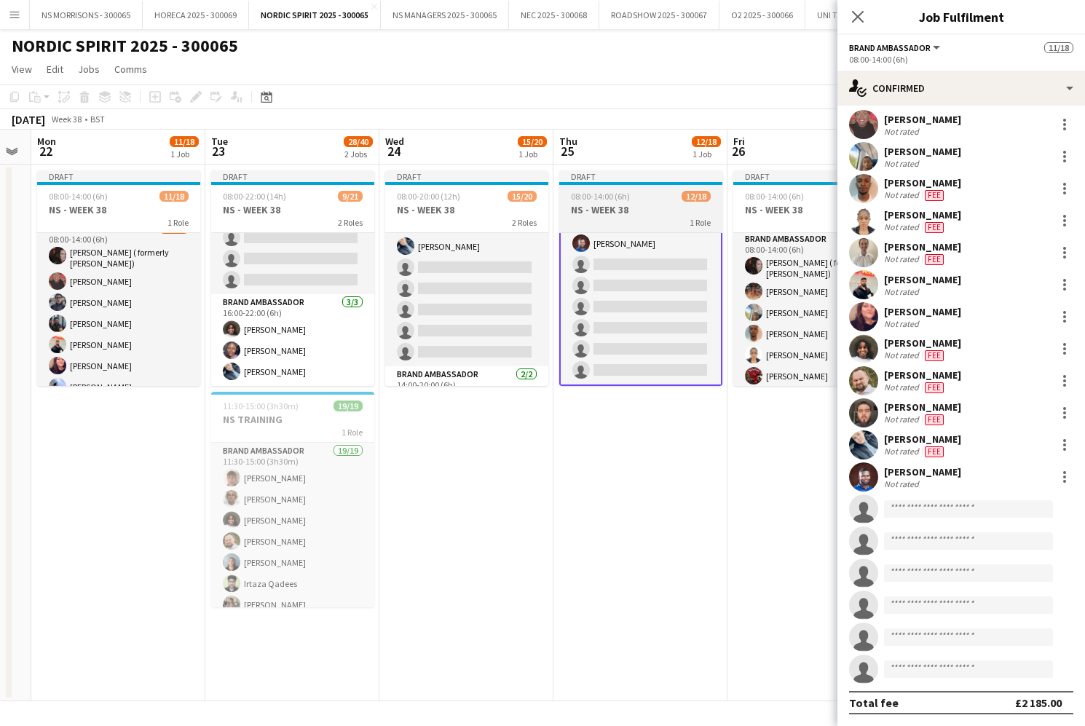
scroll to position [256, 0]
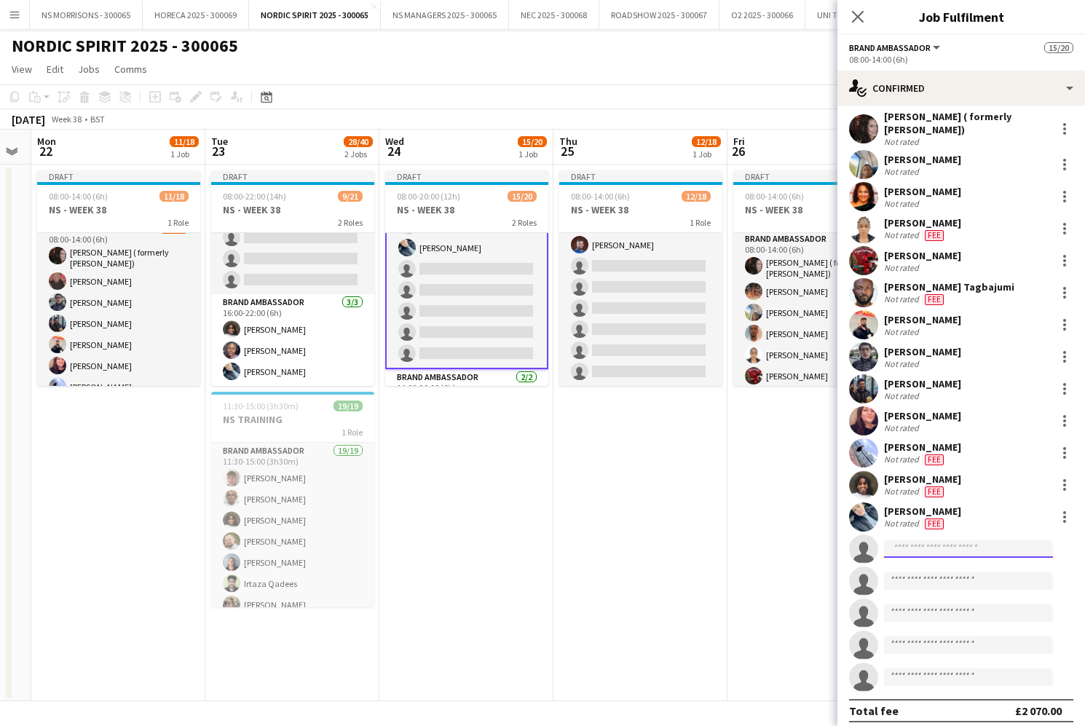
click at [926, 550] on input at bounding box center [968, 548] width 169 height 17
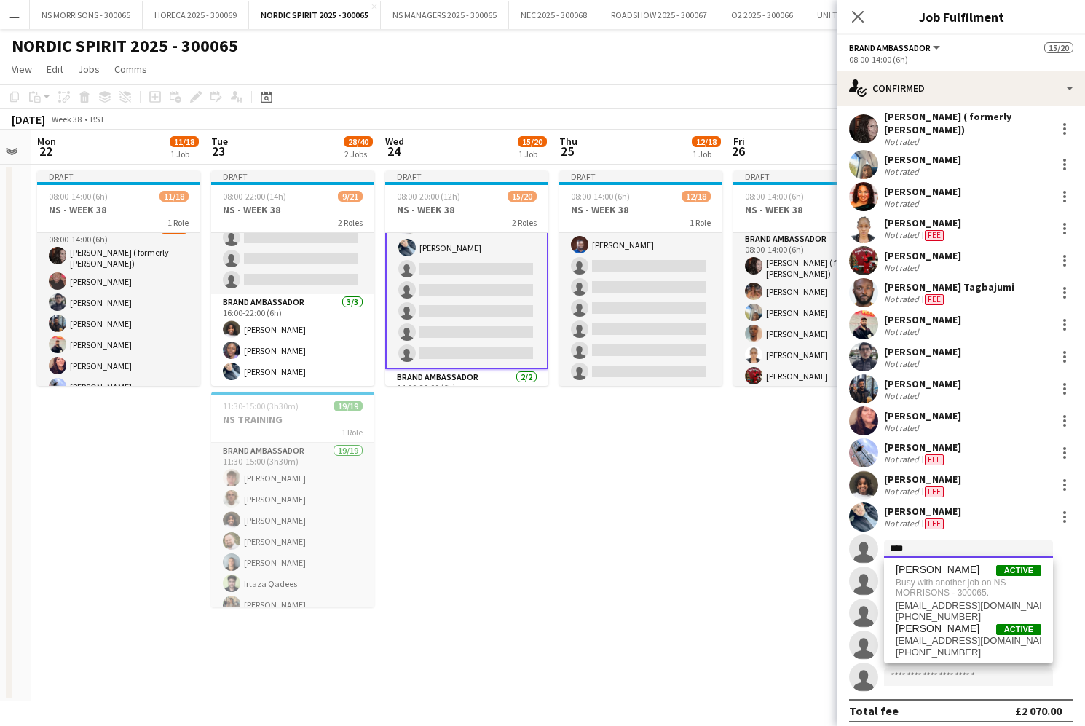
type input "****"
drag, startPoint x: 528, startPoint y: 503, endPoint x: 415, endPoint y: 270, distance: 258.3
click at [527, 503] on app-date-cell "Draft 08:00-20:00 (12h) 15/20 NS - WEEK 38 2 Roles Brand Ambassador 13/18 08:00…" at bounding box center [467, 433] width 174 height 537
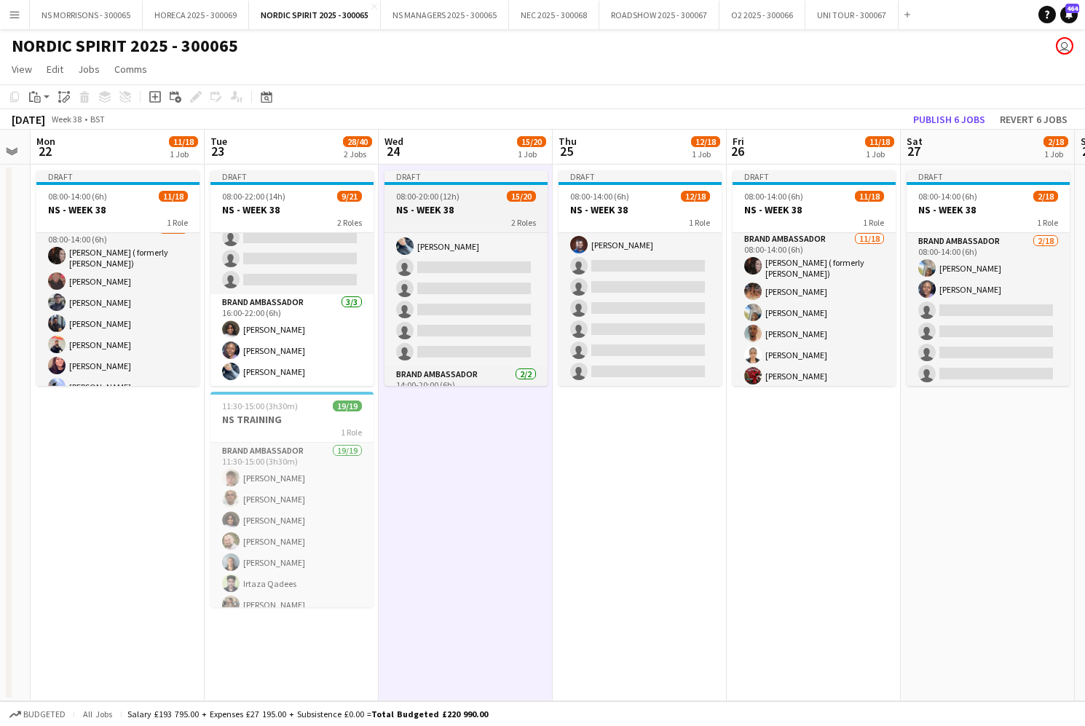
click at [406, 208] on h3 "NS - WEEK 38" at bounding box center [466, 209] width 163 height 13
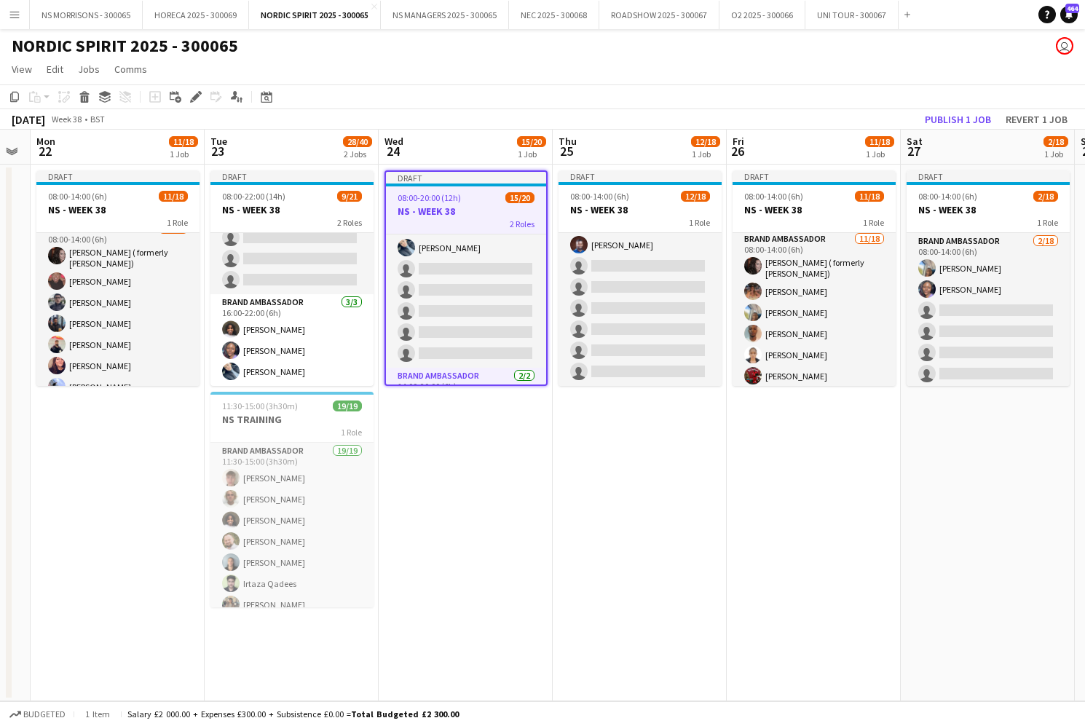
scroll to position [0, 318]
click at [194, 98] on icon at bounding box center [196, 97] width 8 height 8
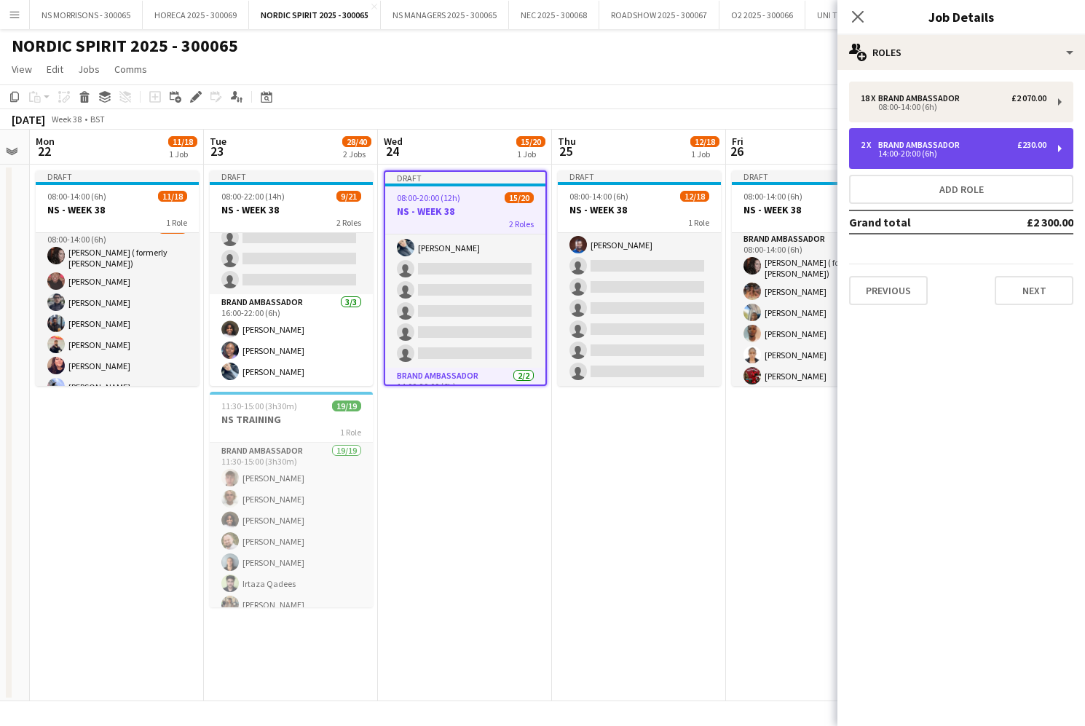
click at [918, 147] on div "Brand Ambassador" at bounding box center [921, 145] width 87 height 10
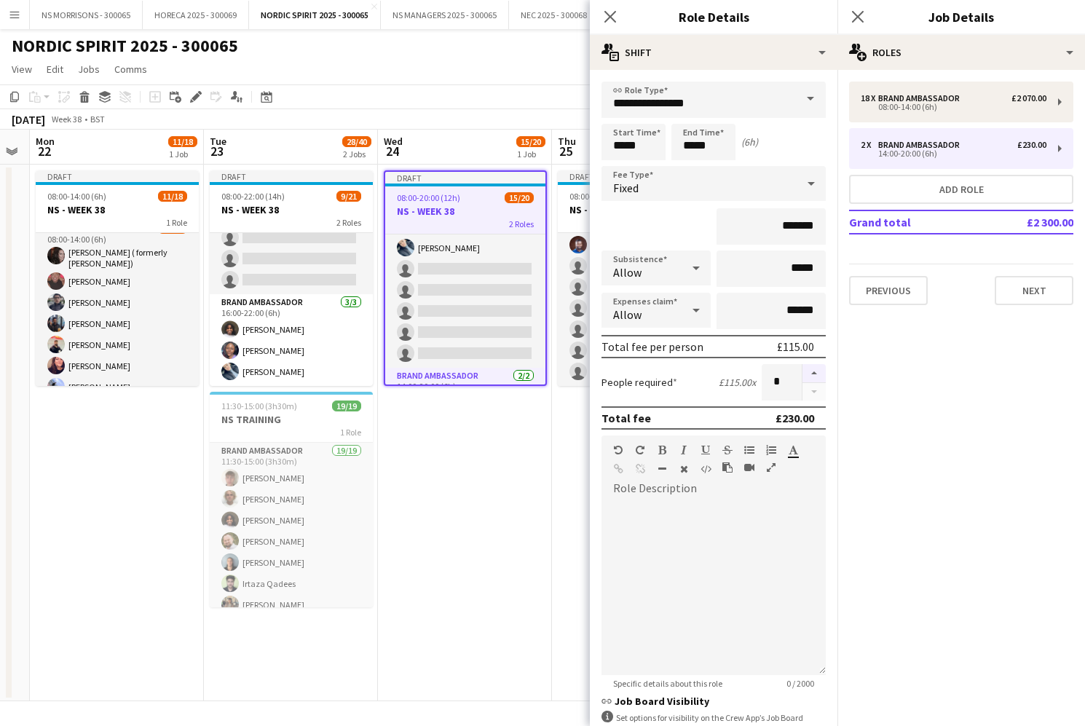
click at [815, 373] on button "button" at bounding box center [814, 373] width 23 height 19
type input "*"
click at [475, 493] on app-calendar-viewport "Sat 20 2/2 1 Job Sun 21 Mon 22 11/18 1 Job Tue 23 28/40 2 Jobs Wed 24 15/20 1 J…" at bounding box center [542, 416] width 1085 height 572
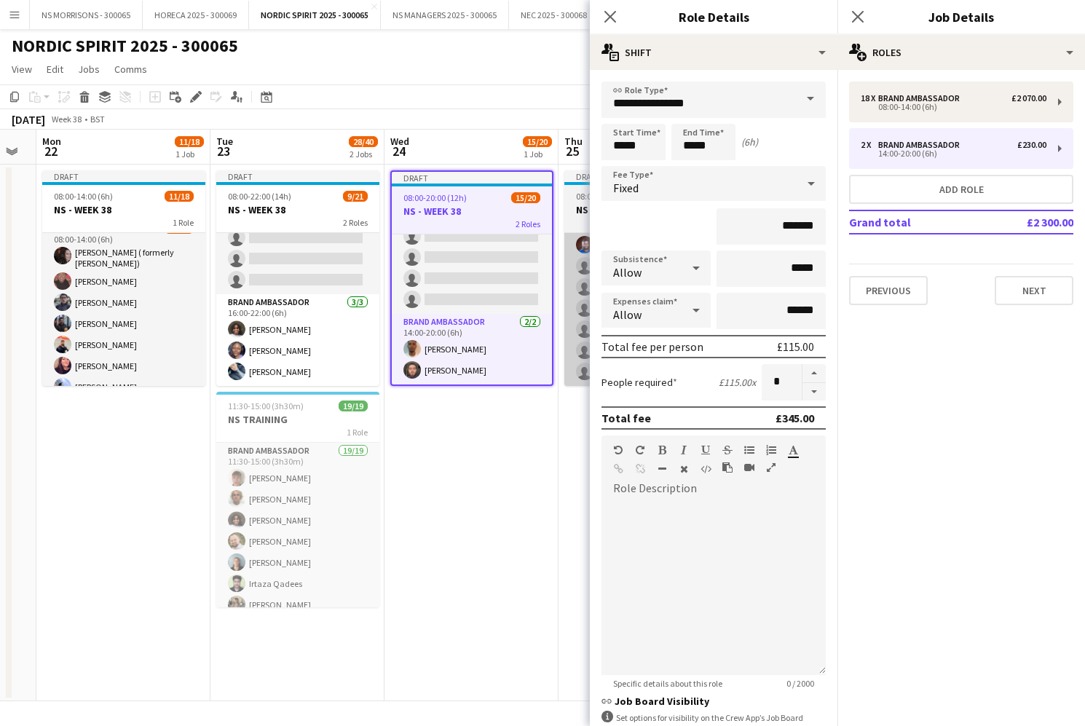
scroll to position [334, 0]
click at [480, 479] on app-date-cell "Draft 08:00-20:00 (12h) 15/20 NS - WEEK 38 2 Roles Brand Ambassador 13/18 08:00…" at bounding box center [472, 433] width 174 height 537
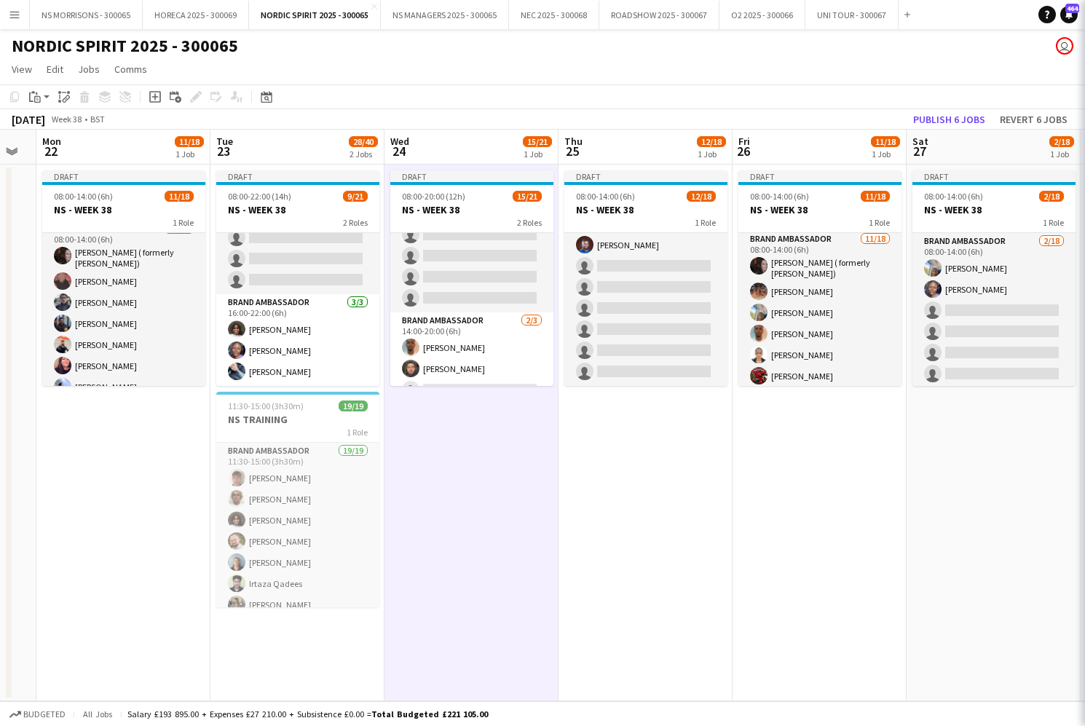
scroll to position [0, 312]
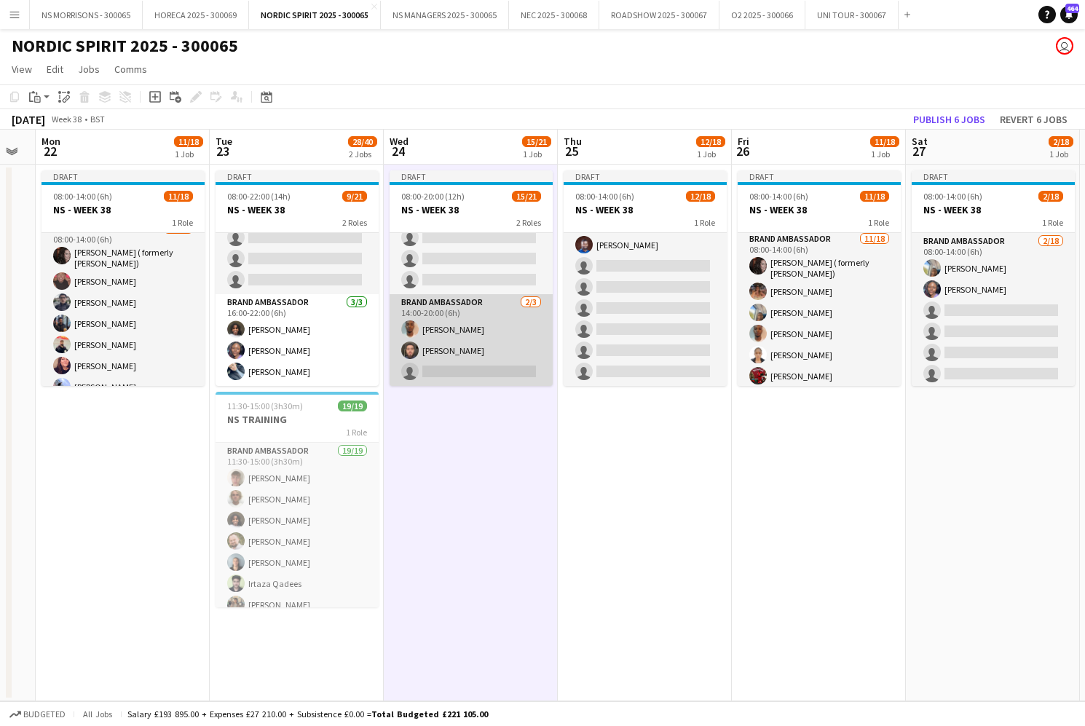
click at [469, 353] on app-card-role "Brand Ambassador [DATE] 14:00-20:00 (6h) [PERSON_NAME] [PERSON_NAME] single-neu…" at bounding box center [471, 340] width 163 height 92
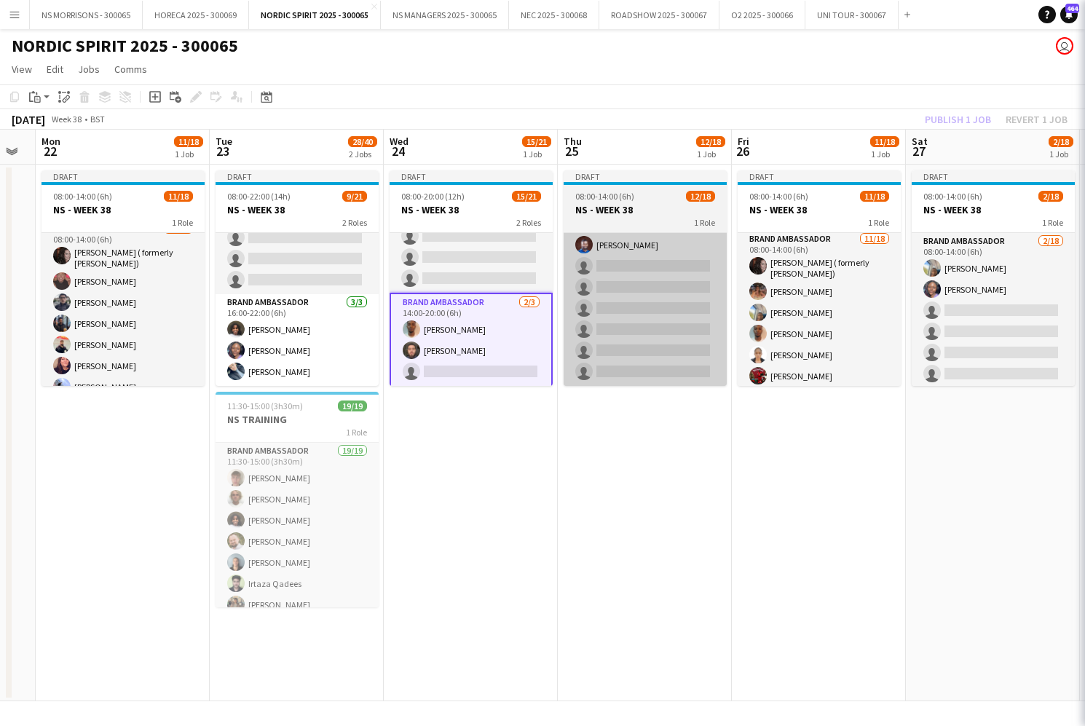
scroll to position [352, 0]
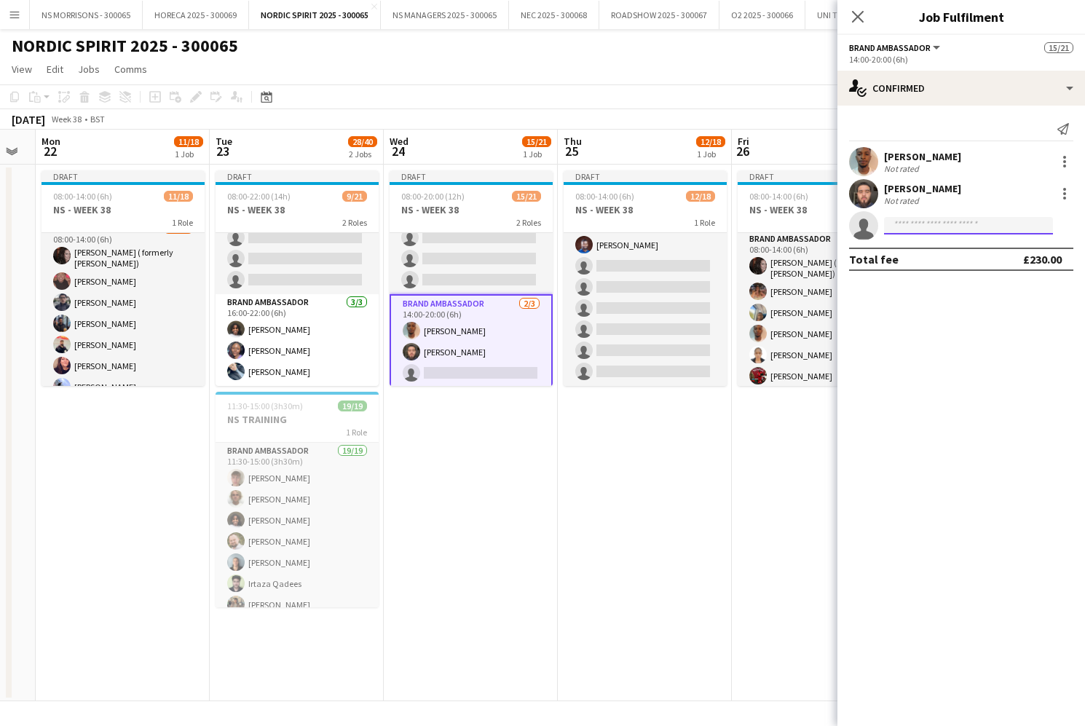
click at [908, 229] on input at bounding box center [968, 225] width 169 height 17
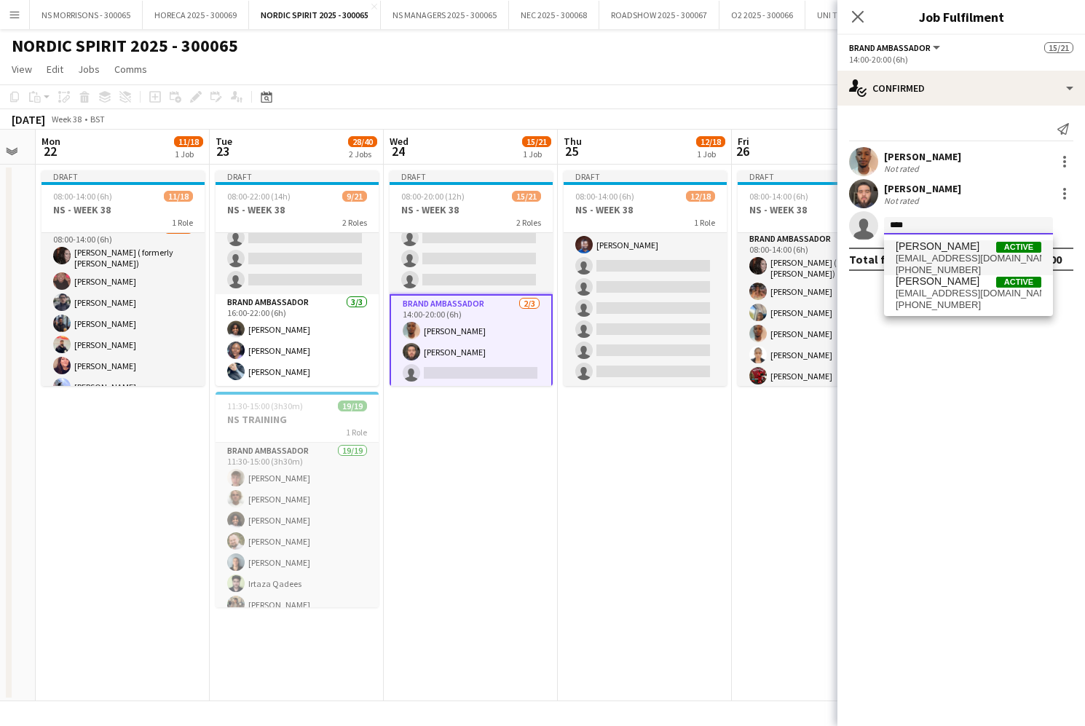
type input "****"
click at [913, 245] on span "[PERSON_NAME]" at bounding box center [938, 246] width 84 height 12
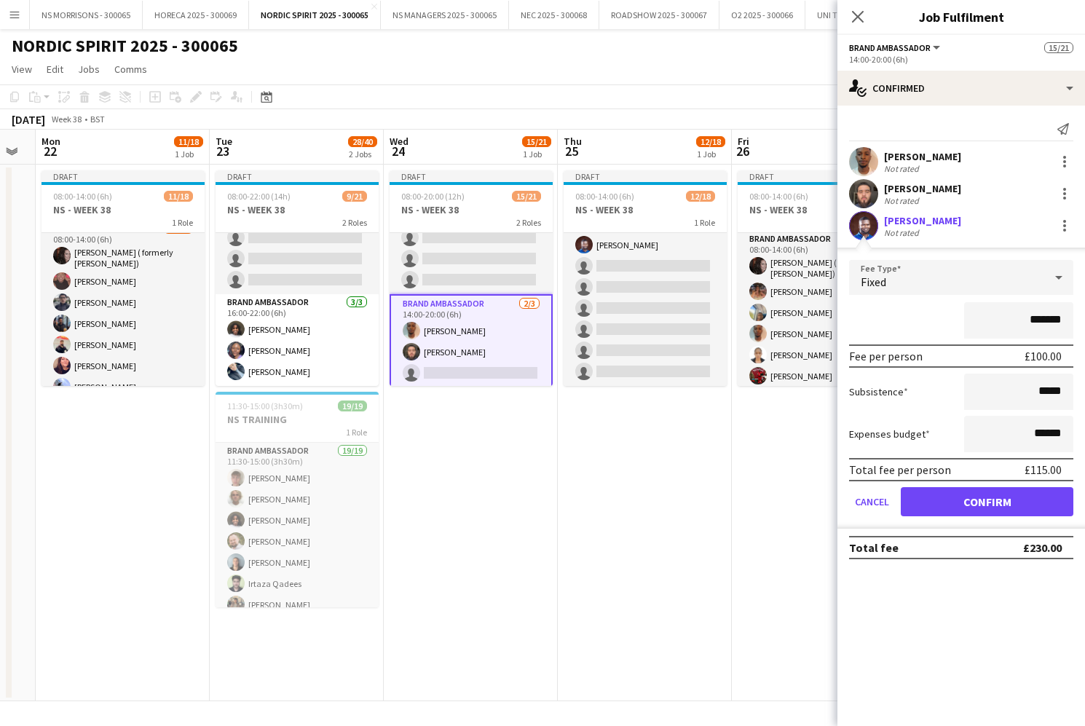
click at [937, 495] on button "Confirm" at bounding box center [987, 501] width 173 height 29
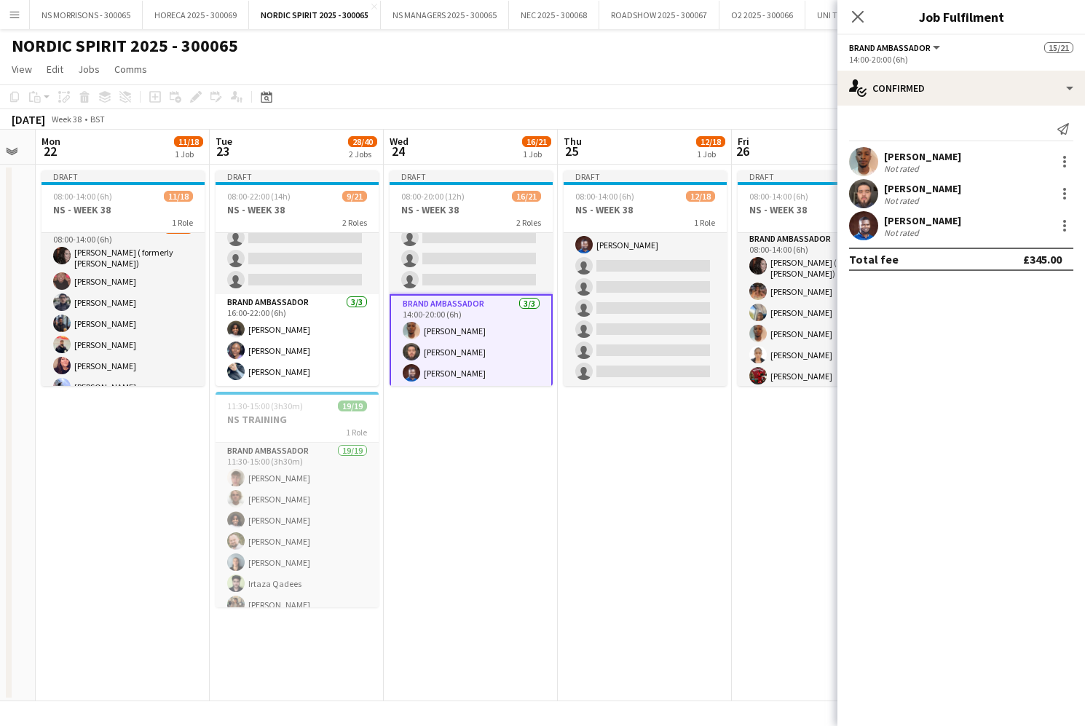
click at [492, 372] on app-card-role "Brand Ambassador [DATE] 14:00-20:00 (6h) [PERSON_NAME] [PERSON_NAME] [PERSON_NA…" at bounding box center [471, 341] width 163 height 95
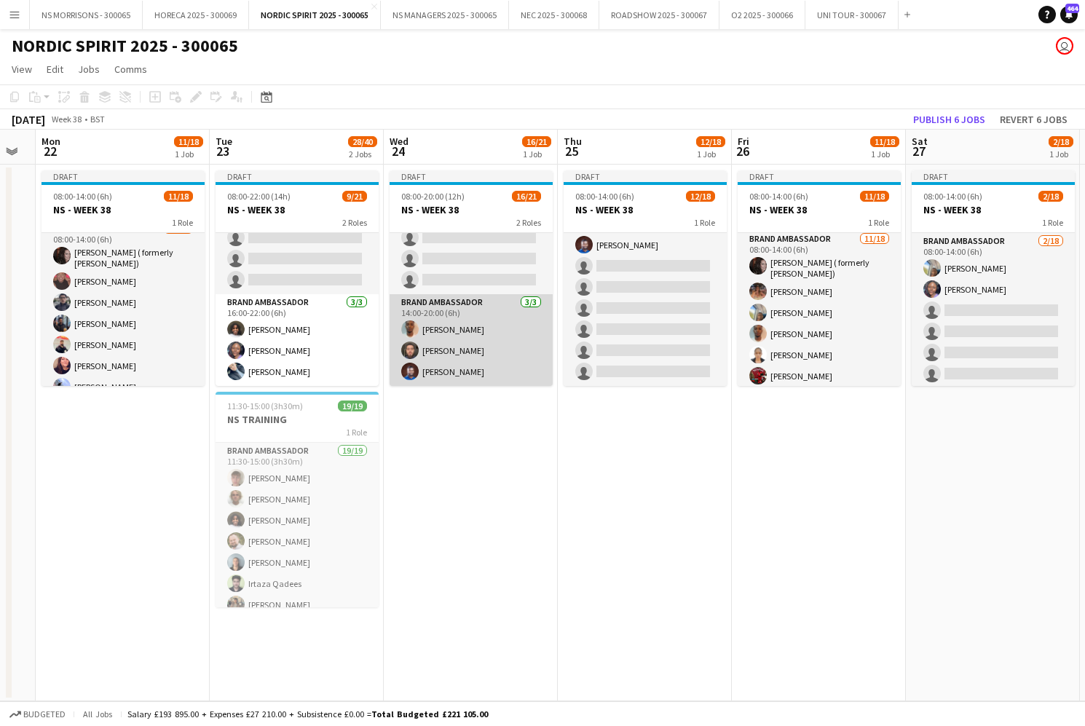
click at [492, 372] on app-card-role "Brand Ambassador [DATE] 14:00-20:00 (6h) [PERSON_NAME] [PERSON_NAME] [PERSON_NA…" at bounding box center [471, 340] width 163 height 92
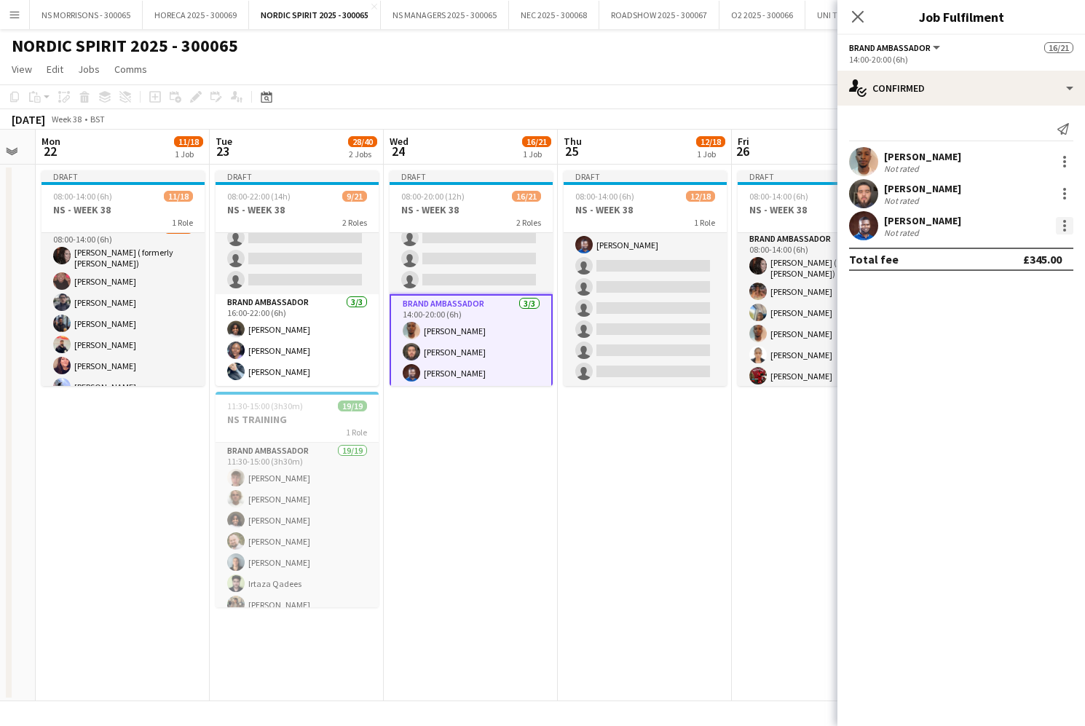
click at [1068, 221] on div at bounding box center [1064, 225] width 17 height 17
click at [1052, 256] on span "Edit fee" at bounding box center [1017, 252] width 90 height 13
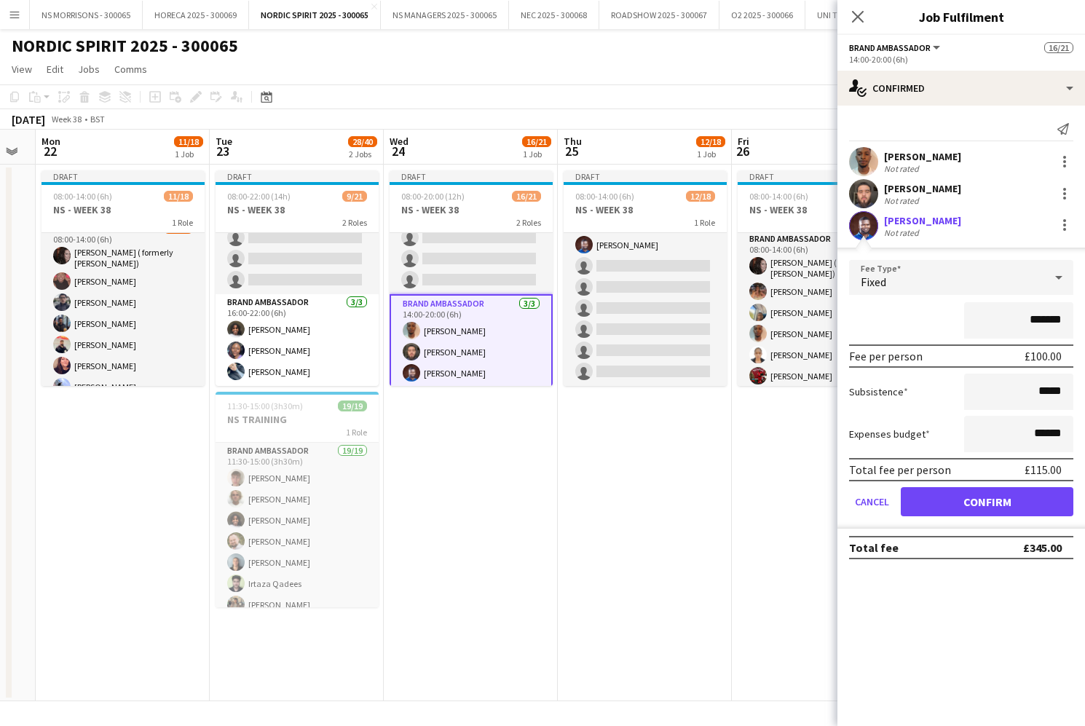
click at [572, 498] on app-date-cell "Draft 08:00-14:00 (6h) 12/18 NS - WEEK 38 1 Role Brand Ambassador [DATE] 08:00-…" at bounding box center [645, 433] width 174 height 537
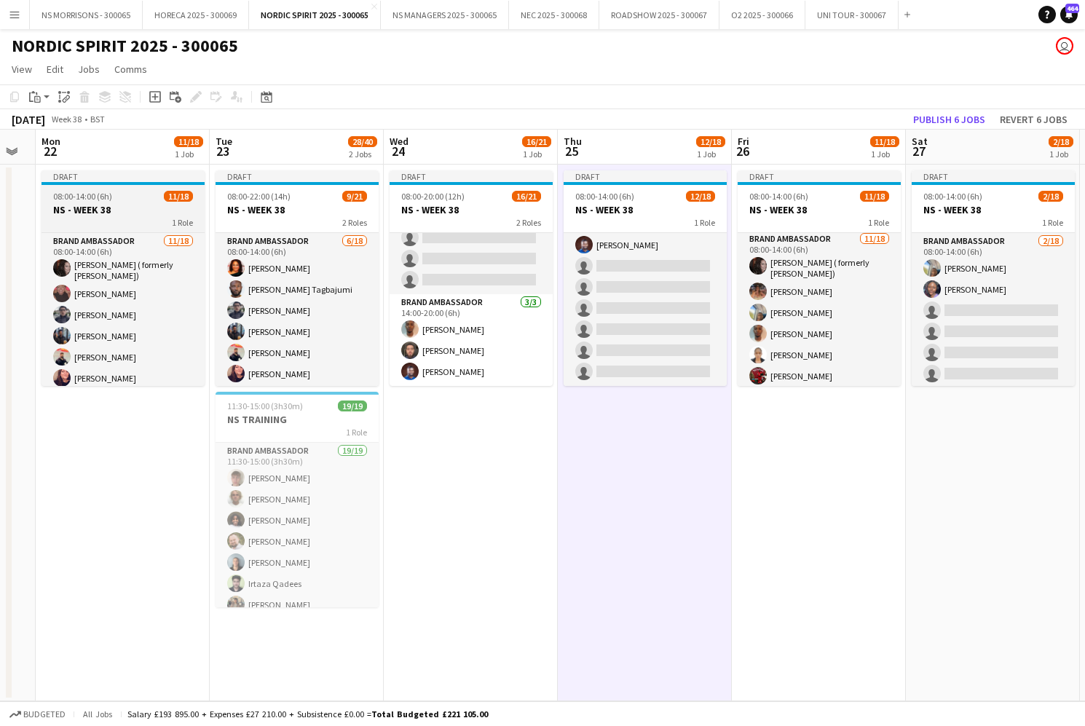
scroll to position [0, 315]
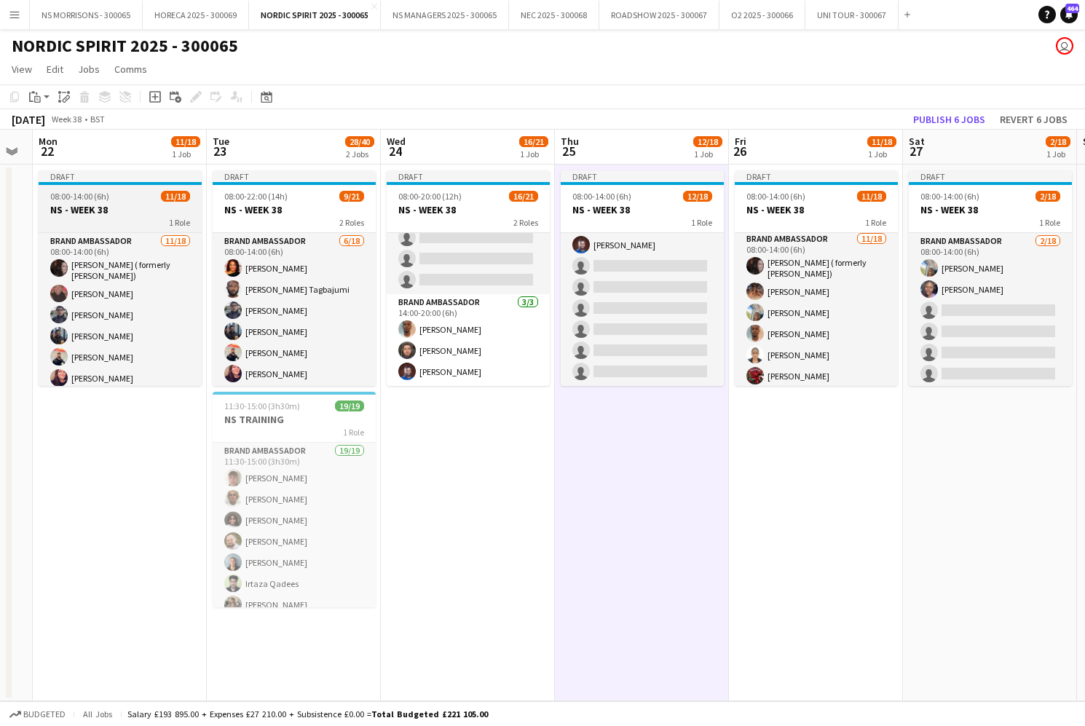
click at [141, 209] on h3 "NS - WEEK 38" at bounding box center [120, 209] width 163 height 13
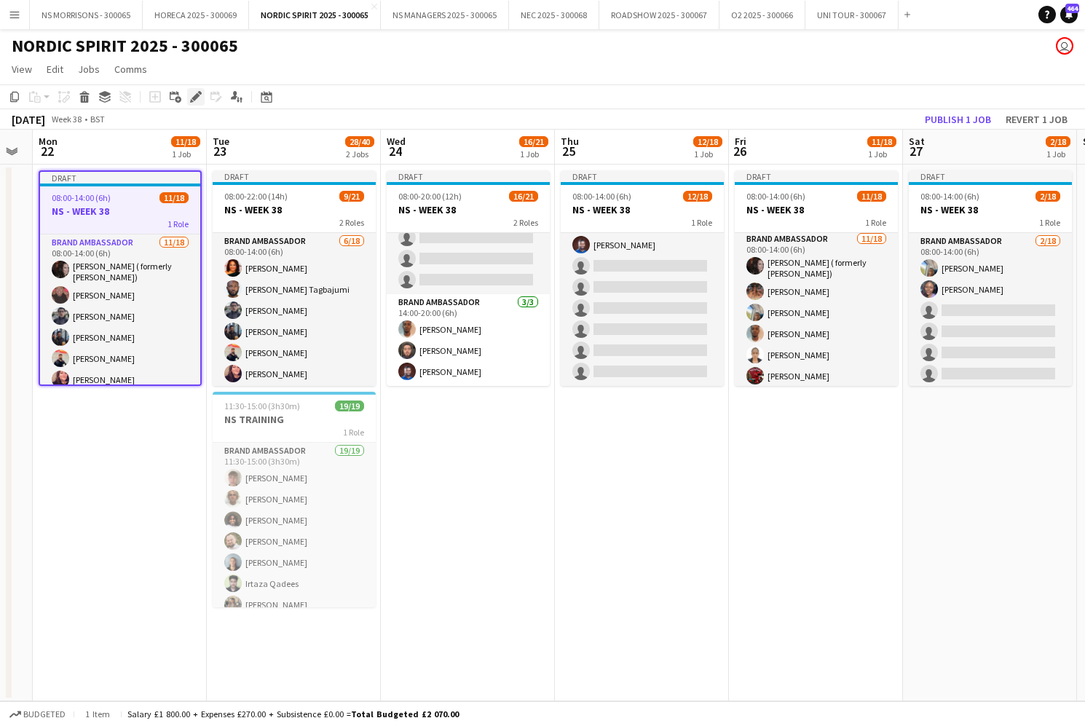
click at [191, 97] on icon "Edit" at bounding box center [196, 97] width 12 height 12
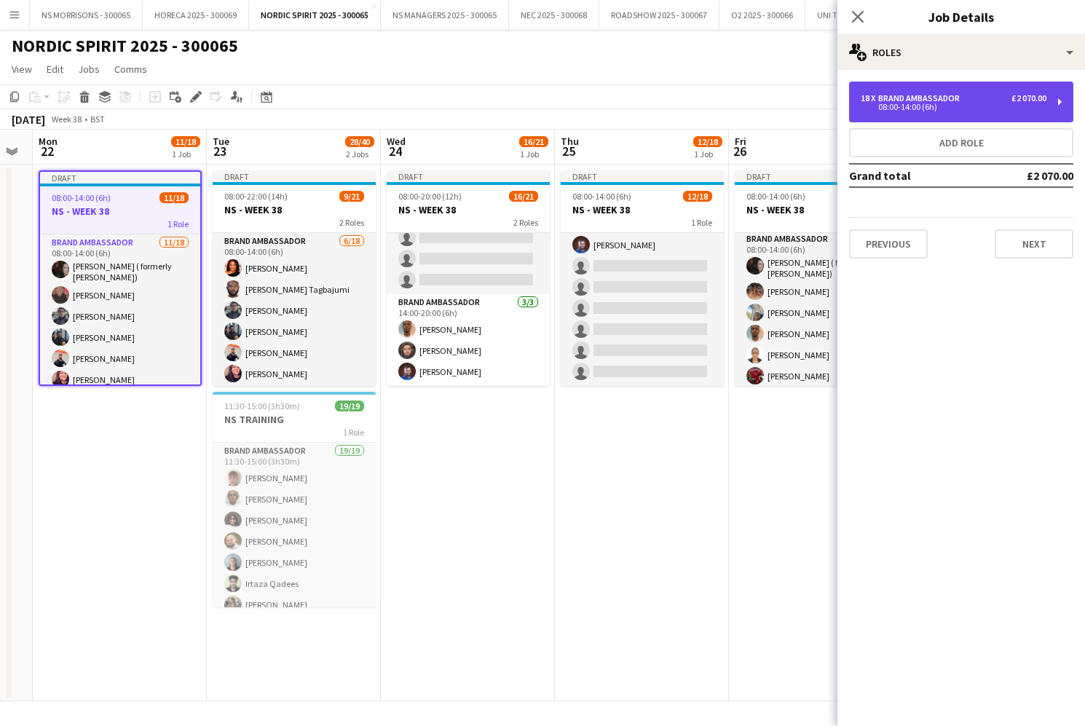
click at [1004, 96] on div "18 x Brand Ambassador £2 070.00" at bounding box center [954, 98] width 186 height 10
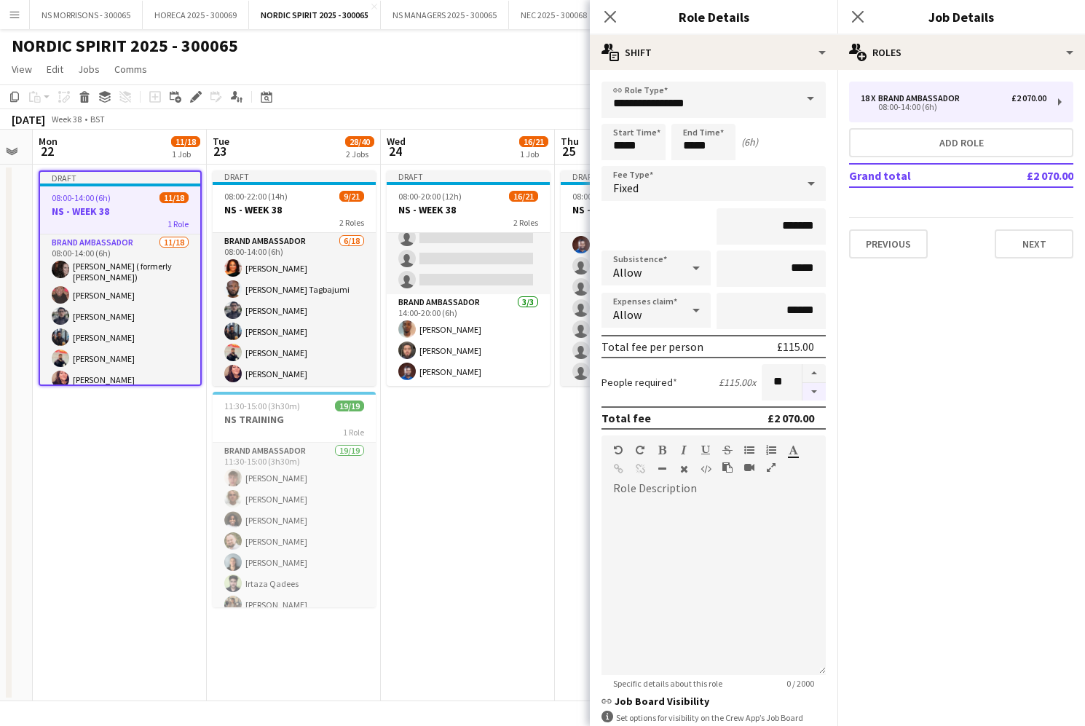
click at [814, 391] on button "button" at bounding box center [814, 392] width 23 height 18
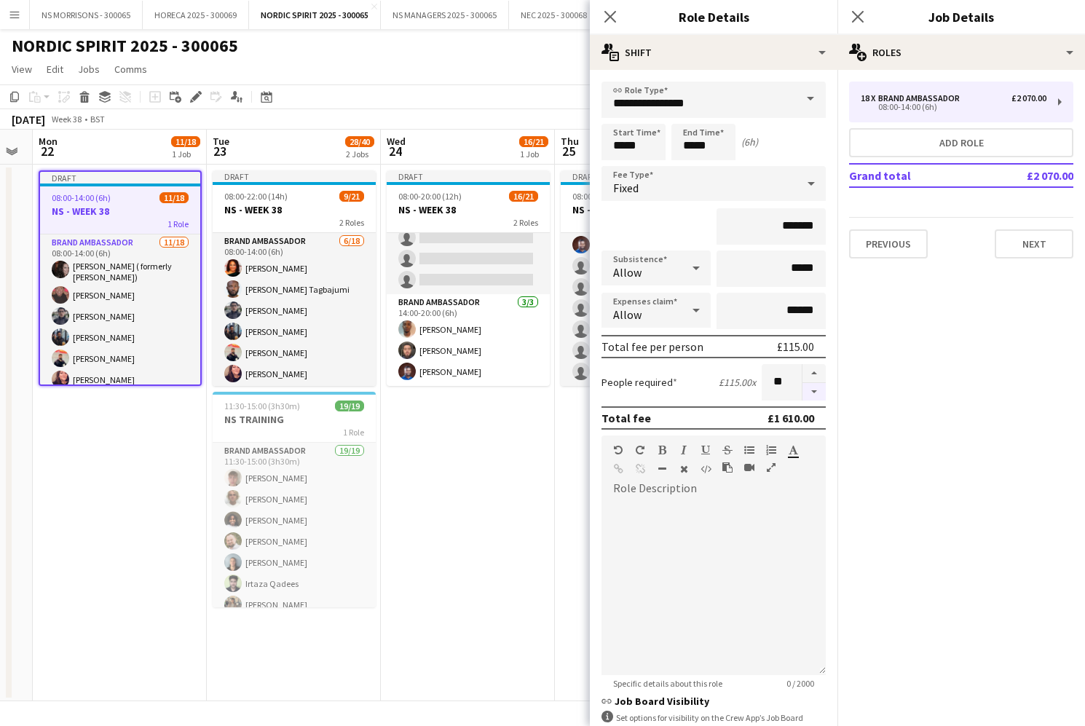
click at [814, 391] on button "button" at bounding box center [814, 392] width 23 height 18
type input "**"
click at [814, 391] on div at bounding box center [814, 382] width 24 height 36
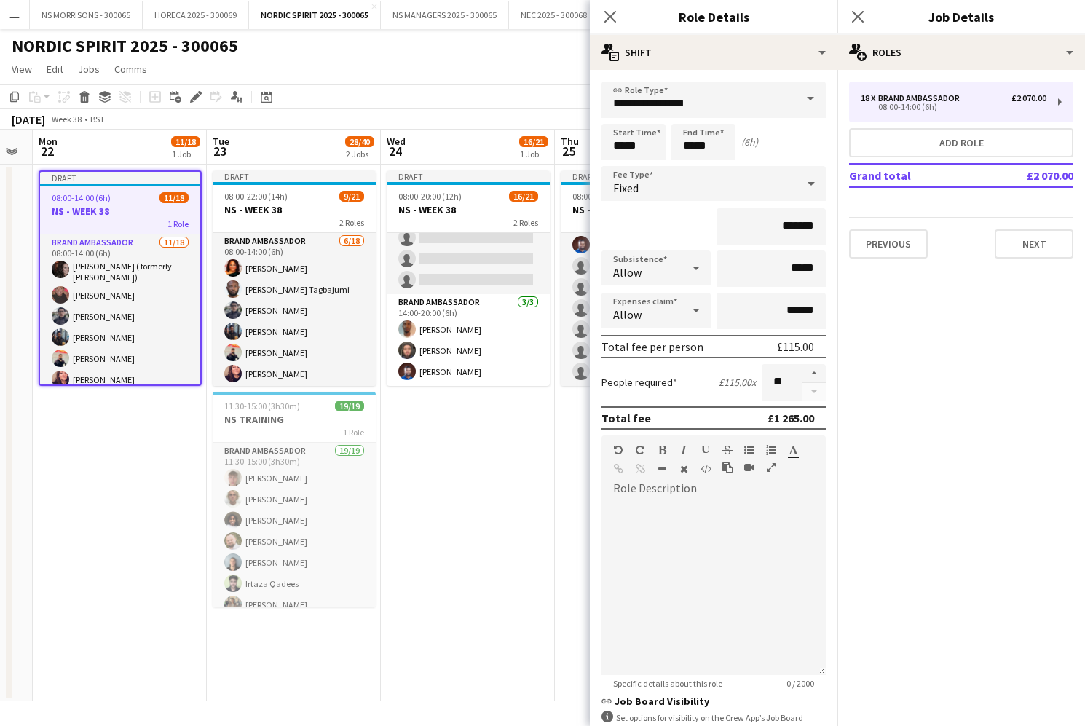
click at [540, 521] on app-date-cell "Draft 08:00-20:00 (12h) 16/21 NS - WEEK 38 2 Roles Brand Ambassador 13/18 08:00…" at bounding box center [468, 433] width 174 height 537
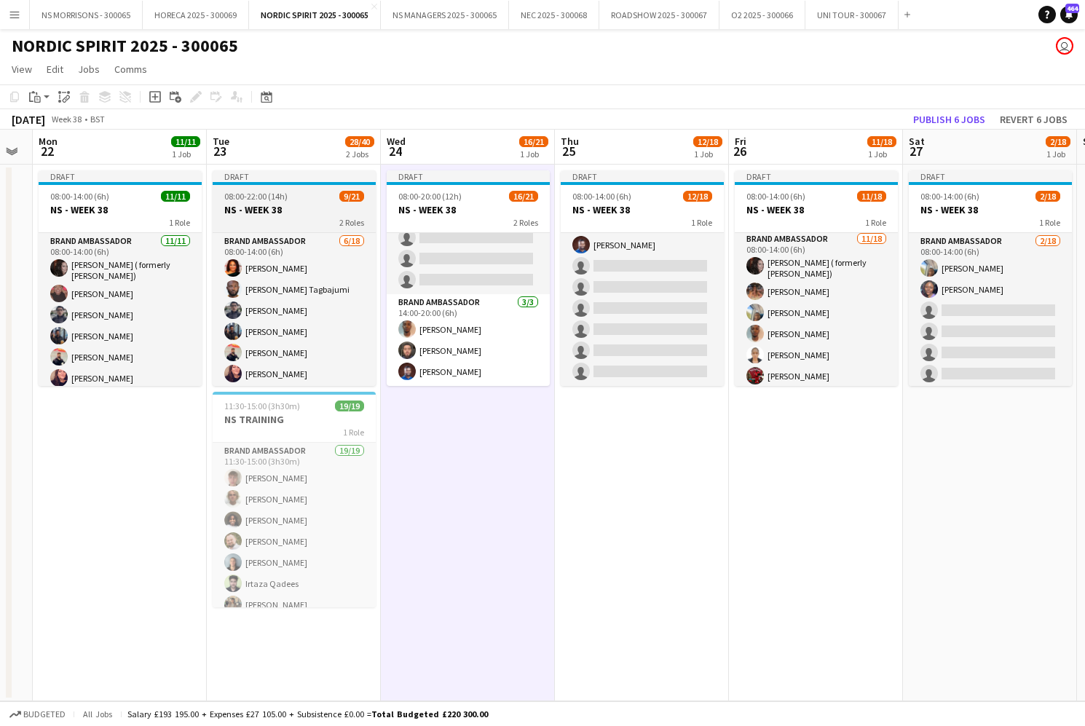
click at [291, 199] on div "08:00-22:00 (14h) 9/21" at bounding box center [294, 196] width 163 height 11
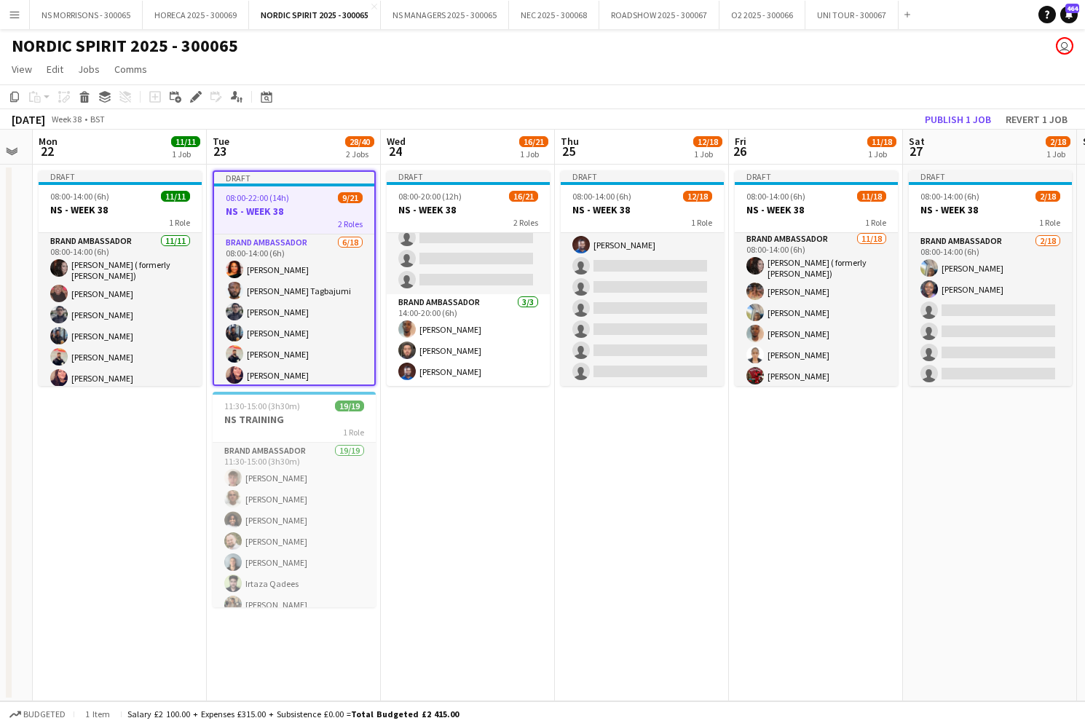
drag, startPoint x: 194, startPoint y: 93, endPoint x: 356, endPoint y: 114, distance: 163.8
click at [195, 93] on icon "Edit" at bounding box center [196, 97] width 12 height 12
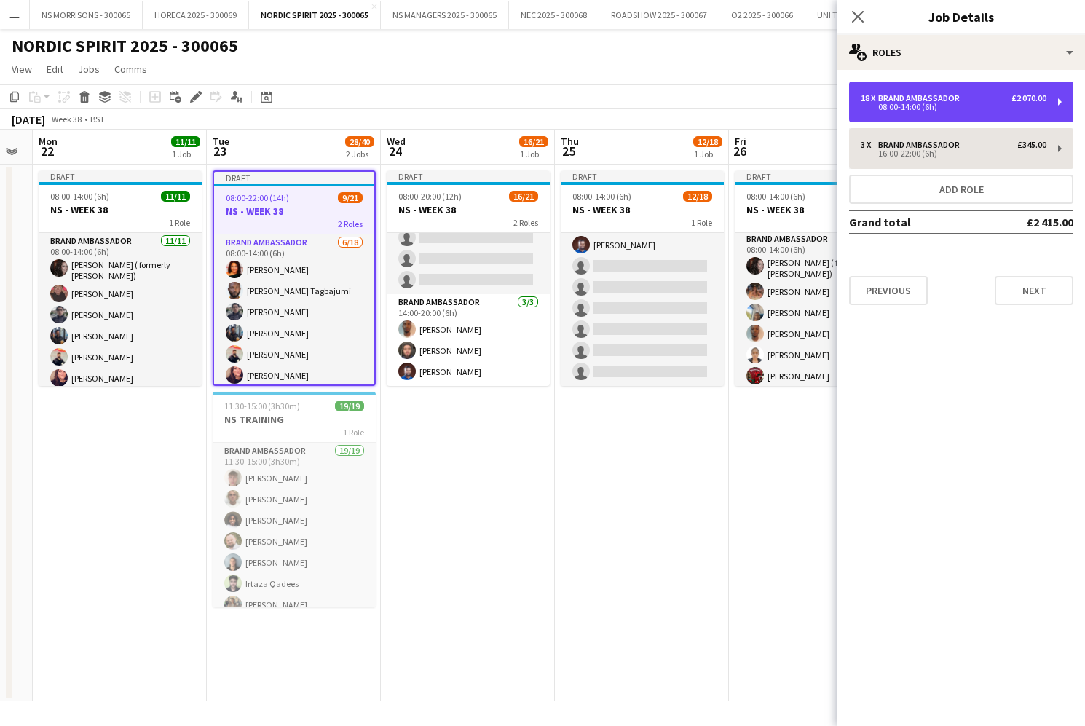
drag, startPoint x: 910, startPoint y: 112, endPoint x: 877, endPoint y: 163, distance: 60.6
click at [909, 113] on div "18 x Brand Ambassador £2 070.00 08:00-14:00 (6h)" at bounding box center [961, 102] width 224 height 41
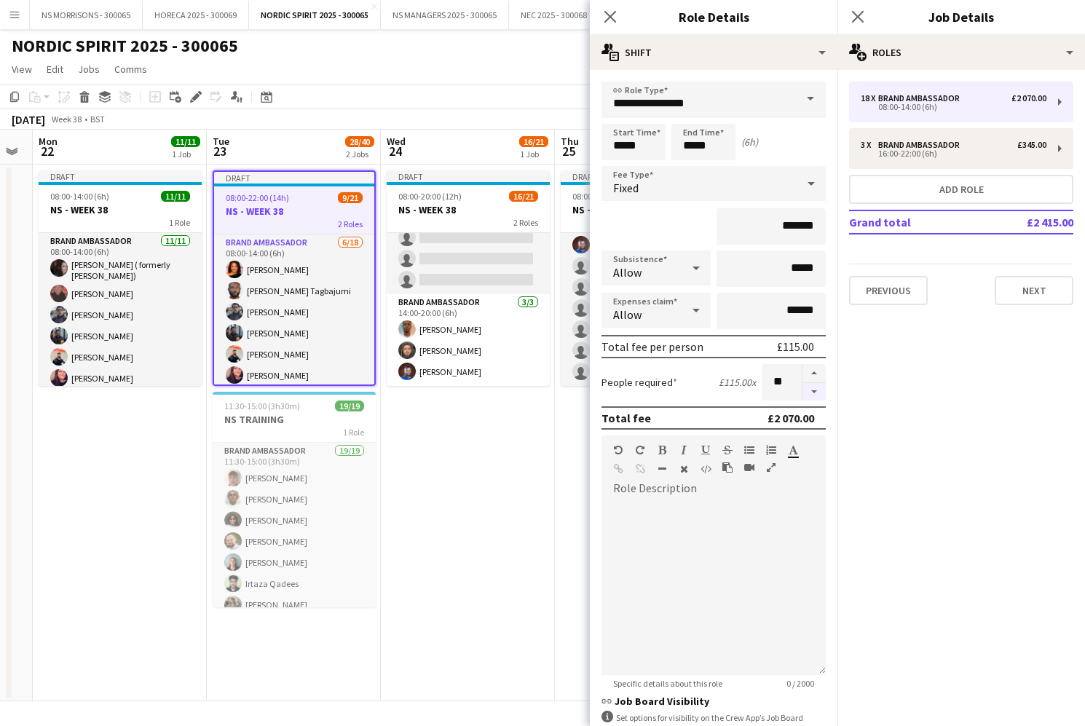
click at [816, 398] on button "button" at bounding box center [814, 392] width 23 height 18
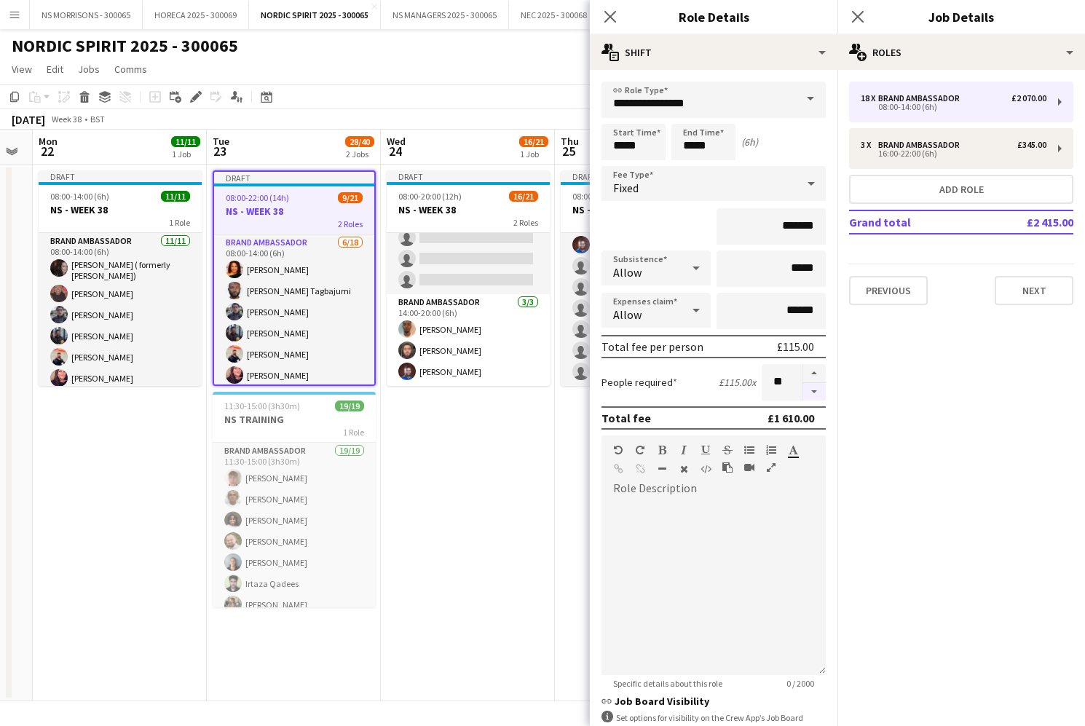
click at [816, 398] on button "button" at bounding box center [814, 392] width 23 height 18
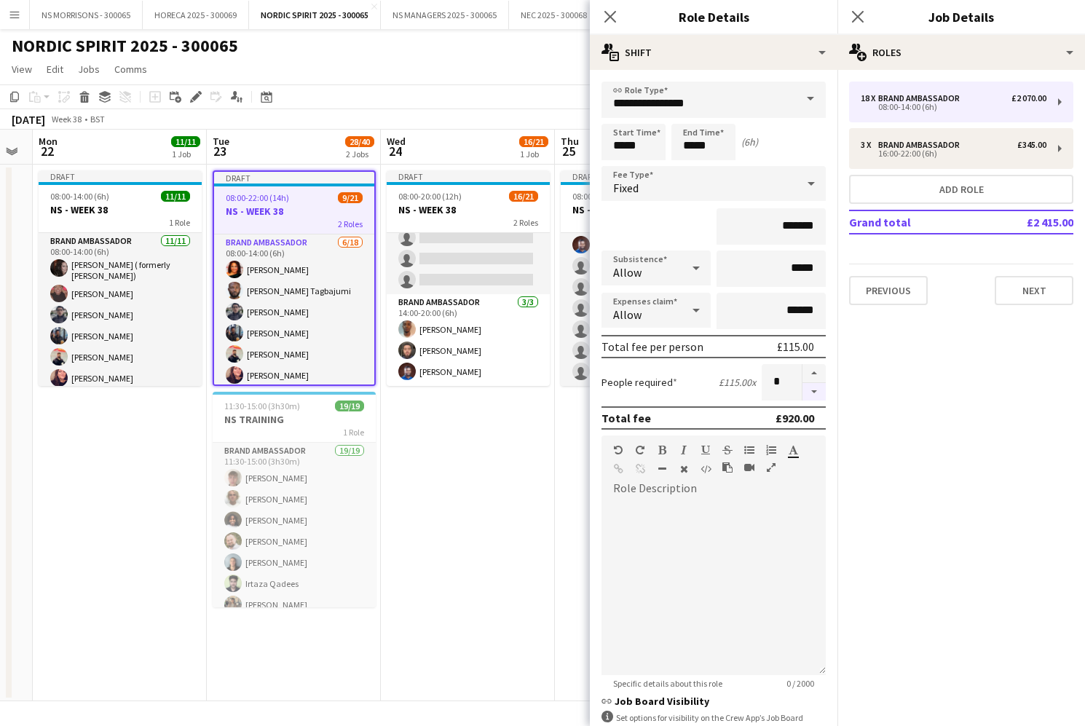
click at [816, 398] on button "button" at bounding box center [814, 392] width 23 height 18
type input "*"
click at [816, 398] on div at bounding box center [814, 382] width 24 height 36
click at [507, 459] on app-date-cell "Draft 08:00-20:00 (12h) 16/21 NS - WEEK 38 2 Roles Brand Ambassador 13/18 08:00…" at bounding box center [468, 433] width 174 height 537
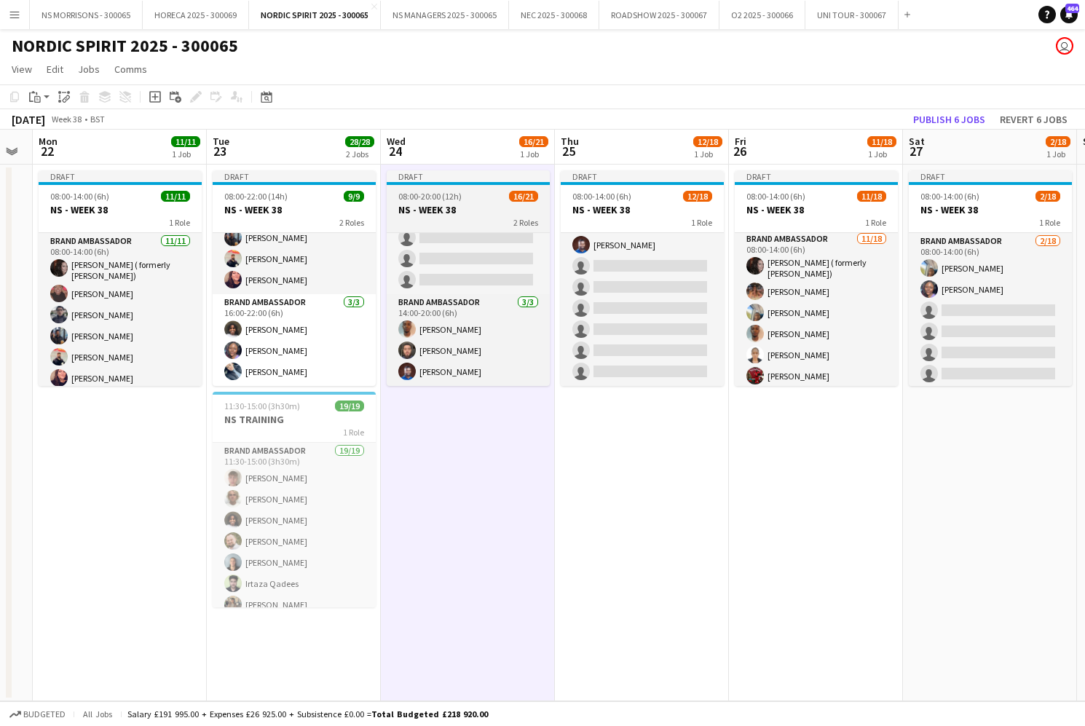
scroll to position [94, 0]
click at [483, 208] on h3 "NS - WEEK 38" at bounding box center [468, 209] width 163 height 13
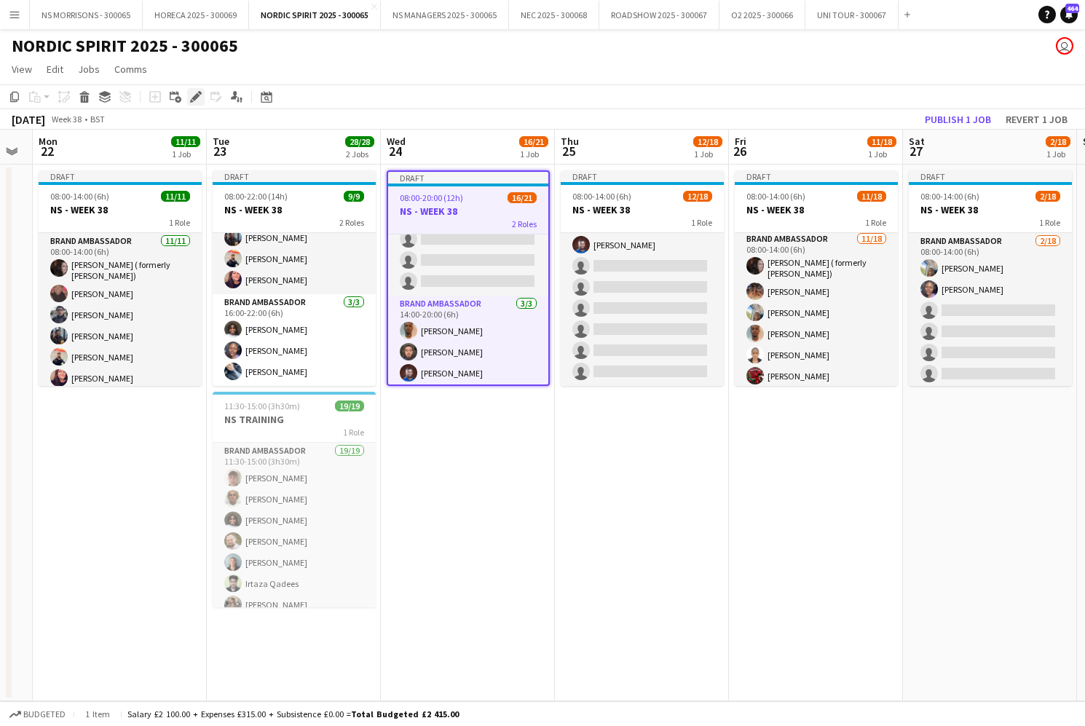
click at [192, 101] on icon at bounding box center [192, 101] width 4 height 4
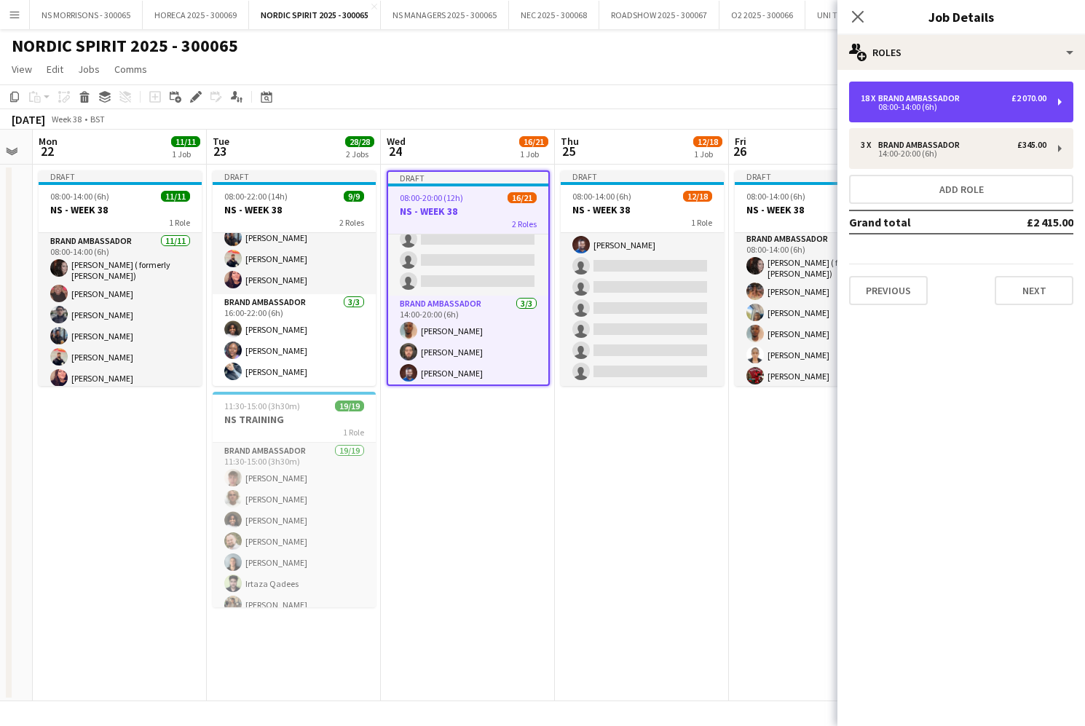
drag, startPoint x: 882, startPoint y: 109, endPoint x: 862, endPoint y: 127, distance: 26.9
click at [881, 109] on div "08:00-14:00 (6h)" at bounding box center [954, 106] width 186 height 7
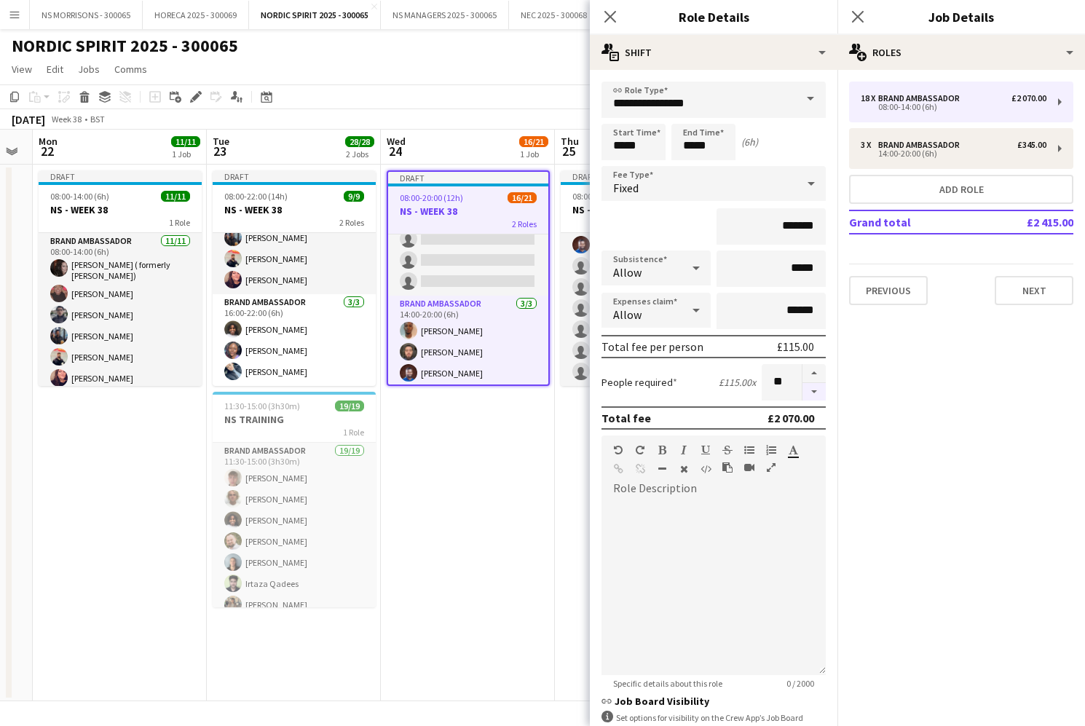
click at [812, 389] on button "button" at bounding box center [814, 392] width 23 height 18
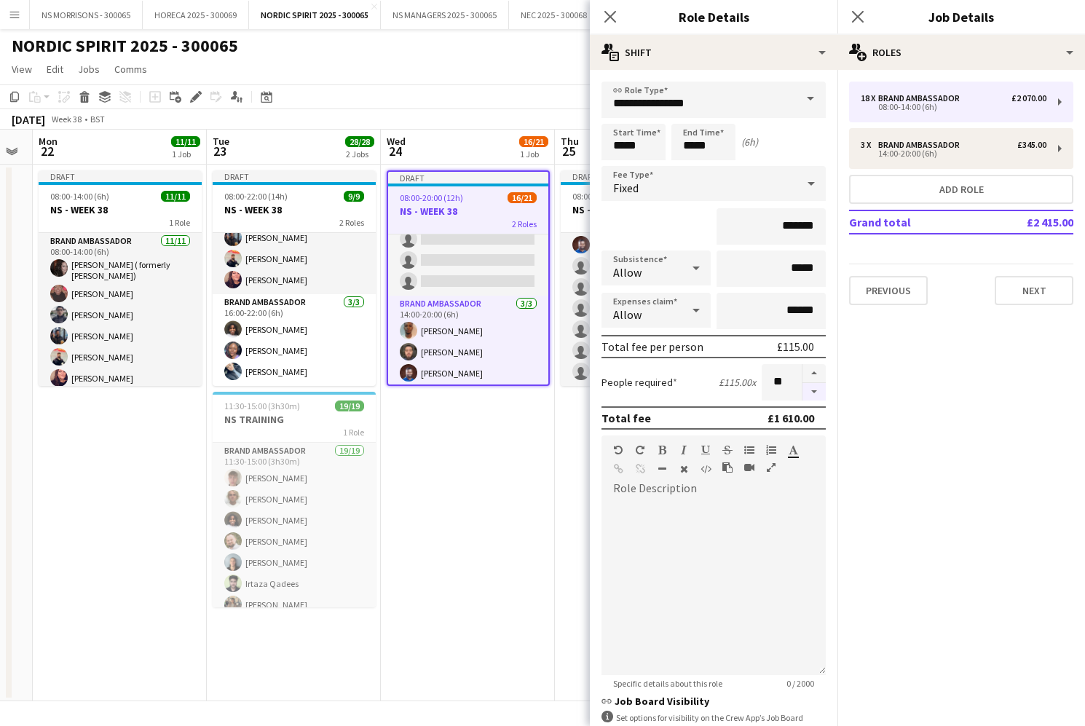
type input "**"
click at [812, 389] on div at bounding box center [814, 382] width 24 height 36
click at [535, 460] on app-date-cell "Draft 08:00-20:00 (12h) 16/21 NS - WEEK 38 2 Roles Brand Ambassador 13/18 08:00…" at bounding box center [468, 433] width 174 height 537
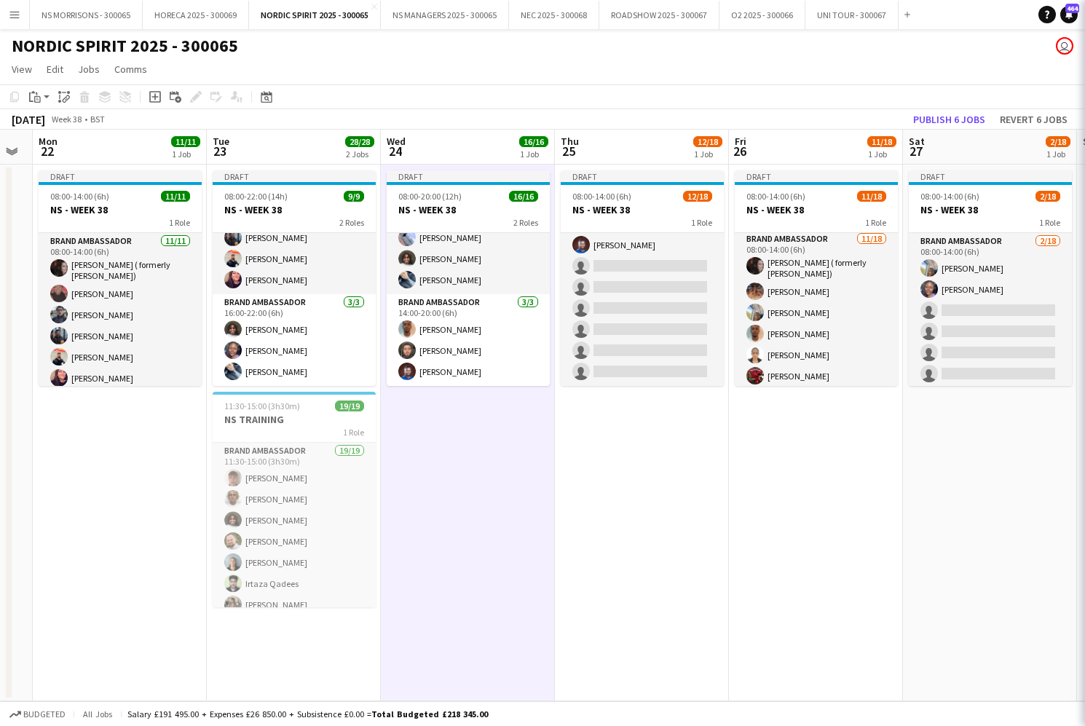
scroll to position [246, 0]
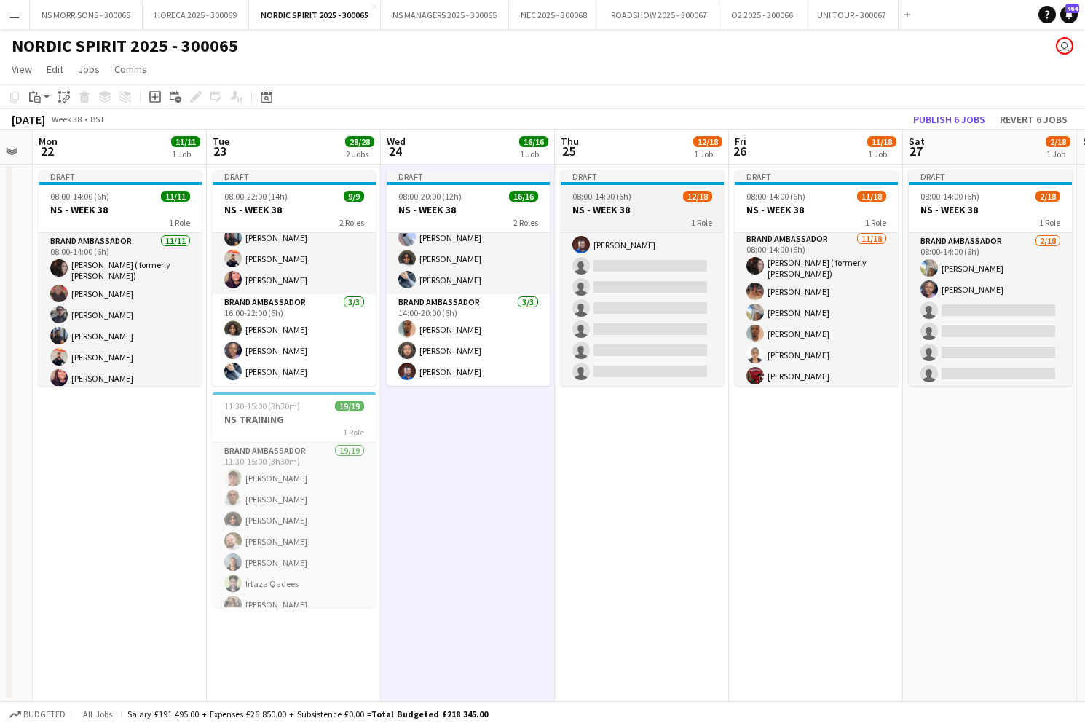
click at [639, 217] on div "1 Role" at bounding box center [642, 222] width 163 height 12
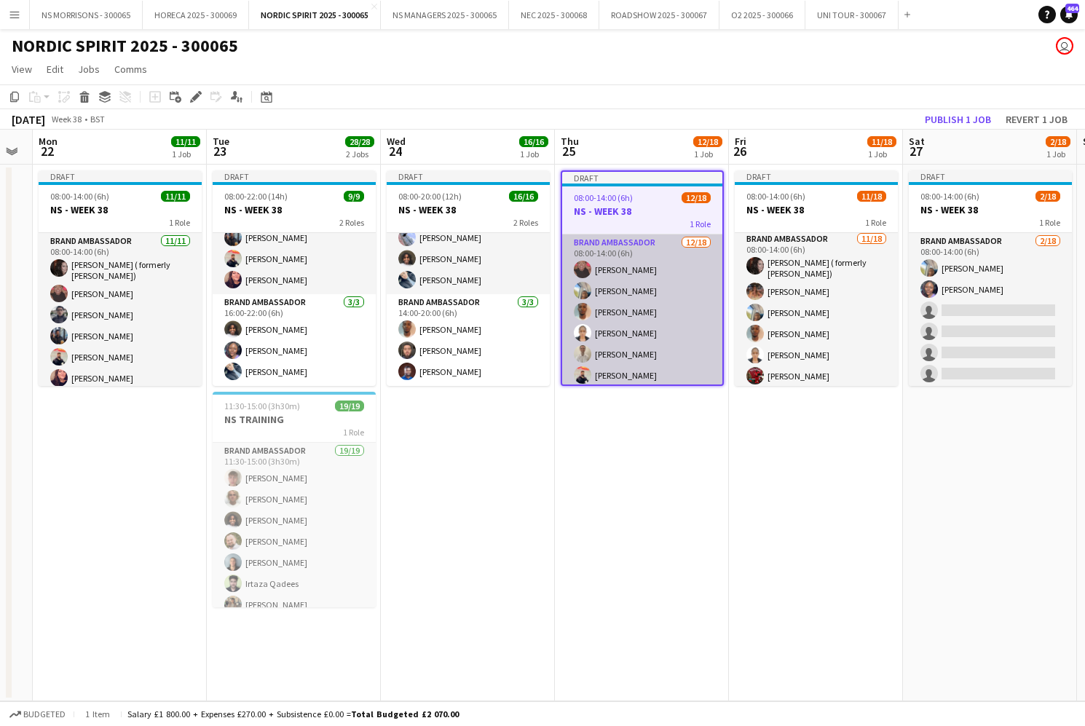
scroll to position [0, 0]
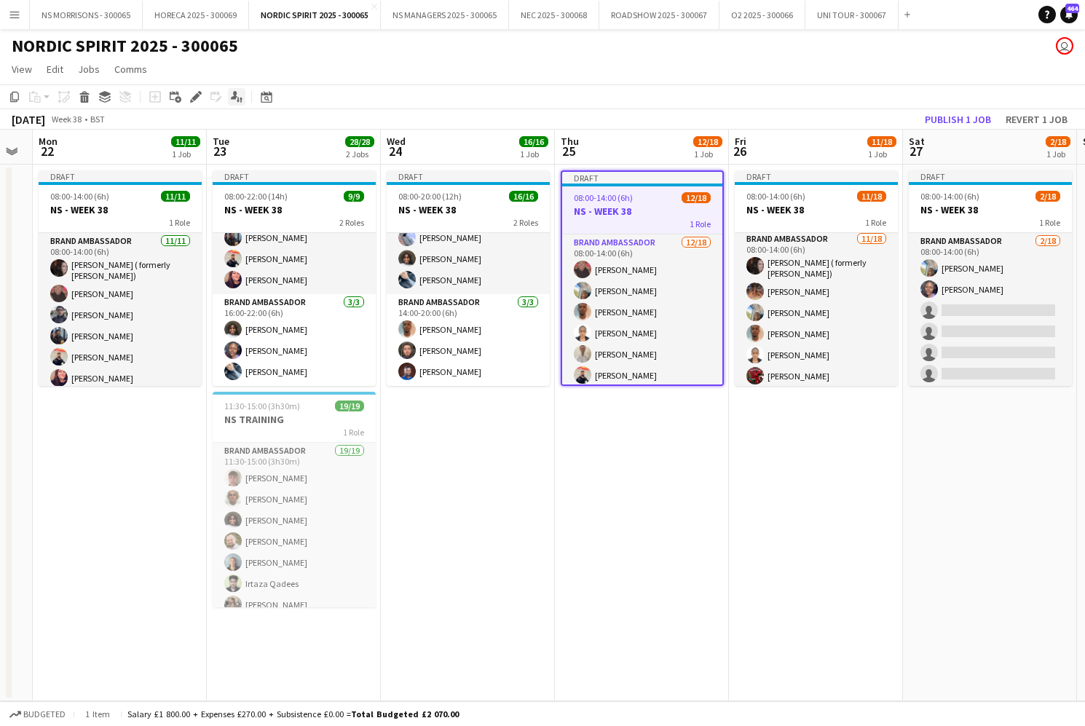
drag, startPoint x: 197, startPoint y: 101, endPoint x: 240, endPoint y: 100, distance: 43.0
click at [198, 101] on icon "Edit" at bounding box center [196, 97] width 12 height 12
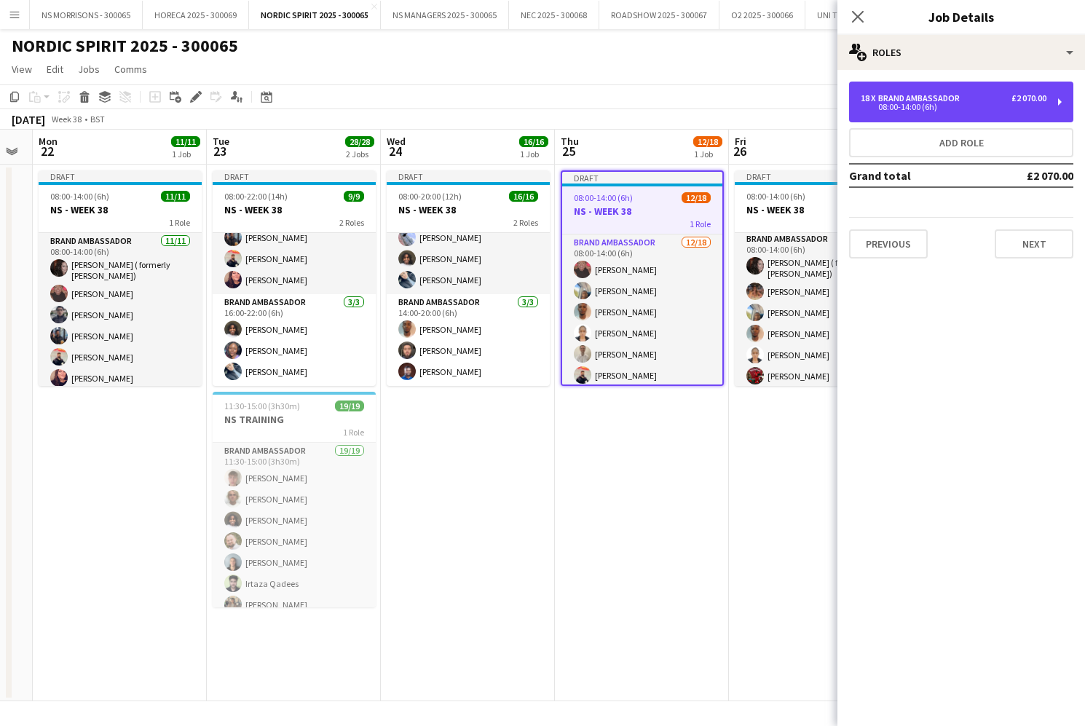
drag, startPoint x: 968, startPoint y: 112, endPoint x: 946, endPoint y: 165, distance: 57.5
click at [968, 112] on div "18 x Brand Ambassador £2 070.00 08:00-14:00 (6h)" at bounding box center [961, 102] width 224 height 41
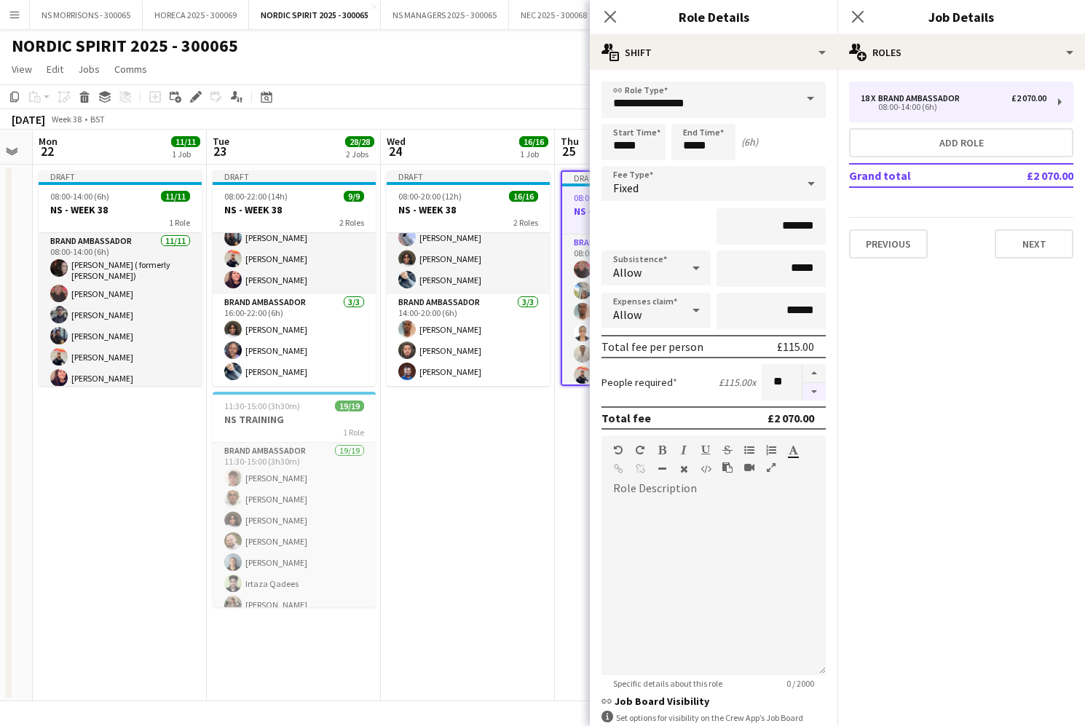
click at [811, 393] on button "button" at bounding box center [814, 392] width 23 height 18
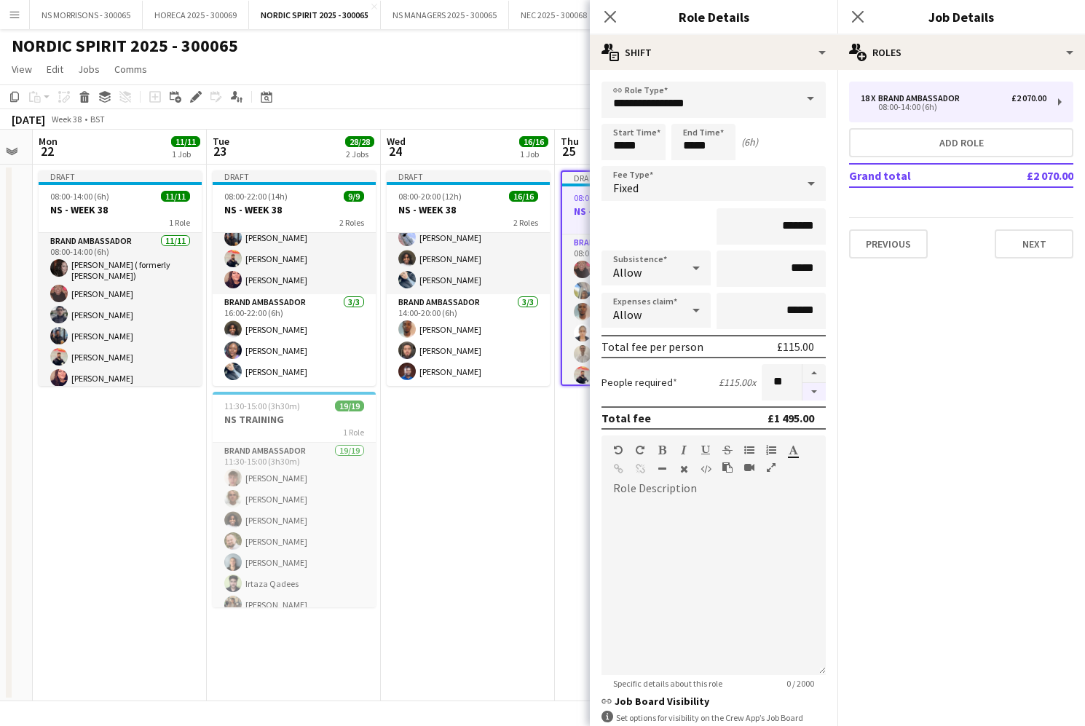
click at [811, 393] on button "button" at bounding box center [814, 392] width 23 height 18
type input "**"
click at [811, 393] on div at bounding box center [814, 382] width 24 height 36
click at [481, 464] on app-date-cell "Draft 08:00-20:00 (12h) 16/16 NS - WEEK 38 2 Roles Brand Ambassador 13/13 08:00…" at bounding box center [468, 433] width 174 height 537
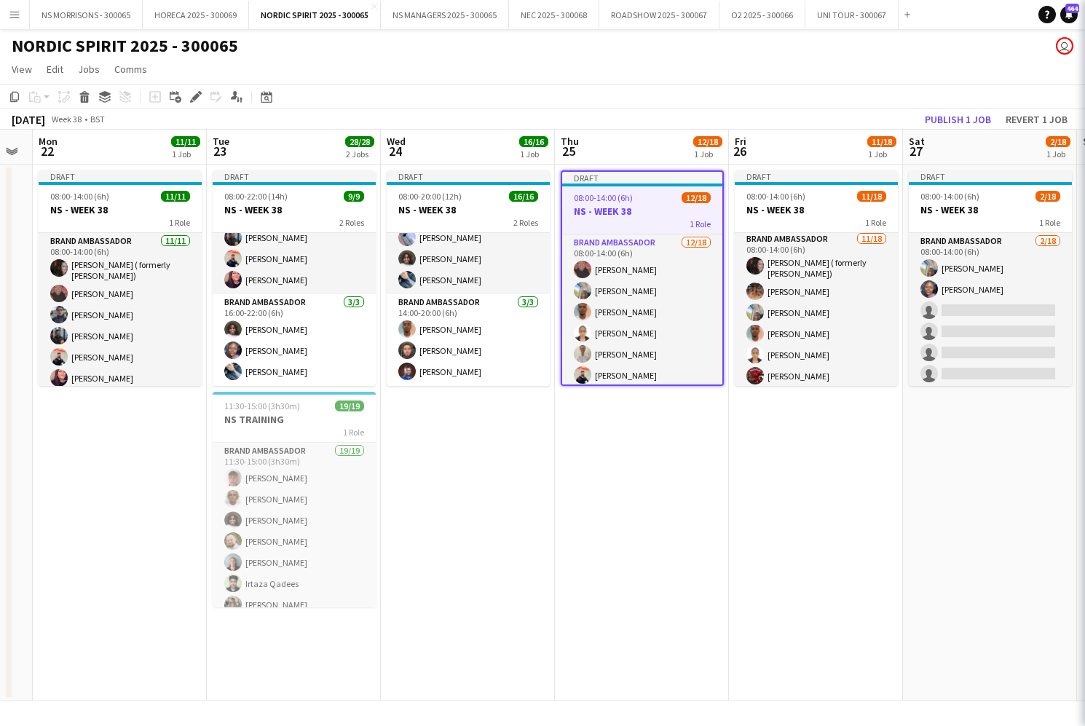
scroll to position [0, 315]
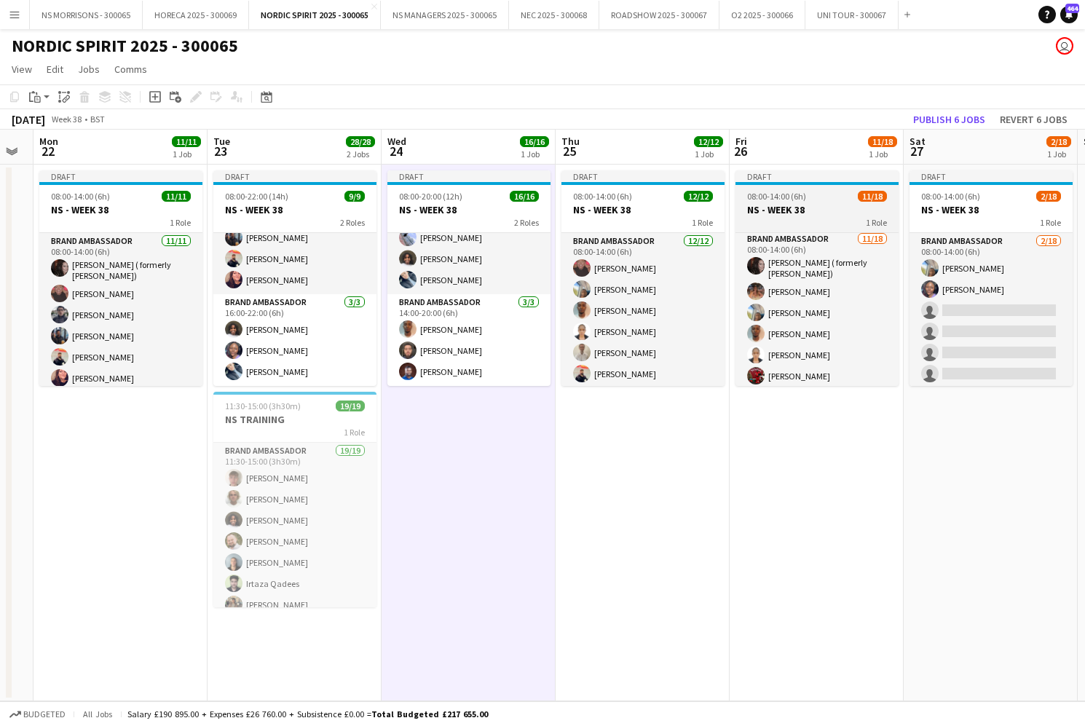
click at [842, 216] on h3 "NS - WEEK 38" at bounding box center [817, 209] width 163 height 13
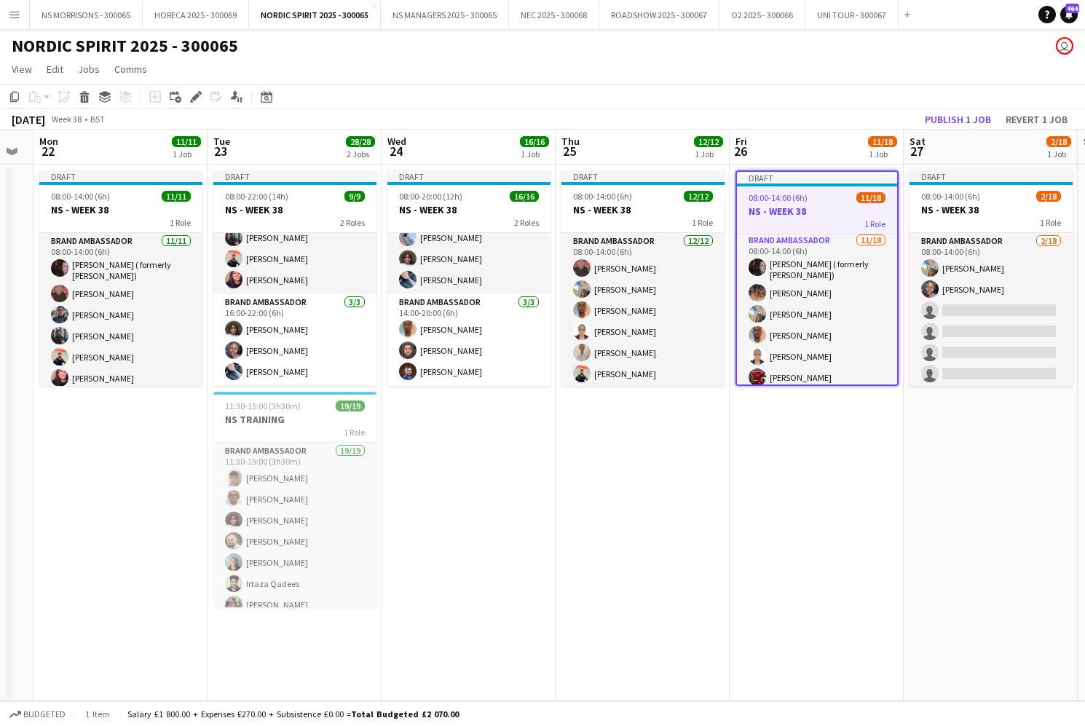
drag, startPoint x: 197, startPoint y: 98, endPoint x: 565, endPoint y: 97, distance: 367.1
click at [197, 98] on icon at bounding box center [196, 97] width 8 height 8
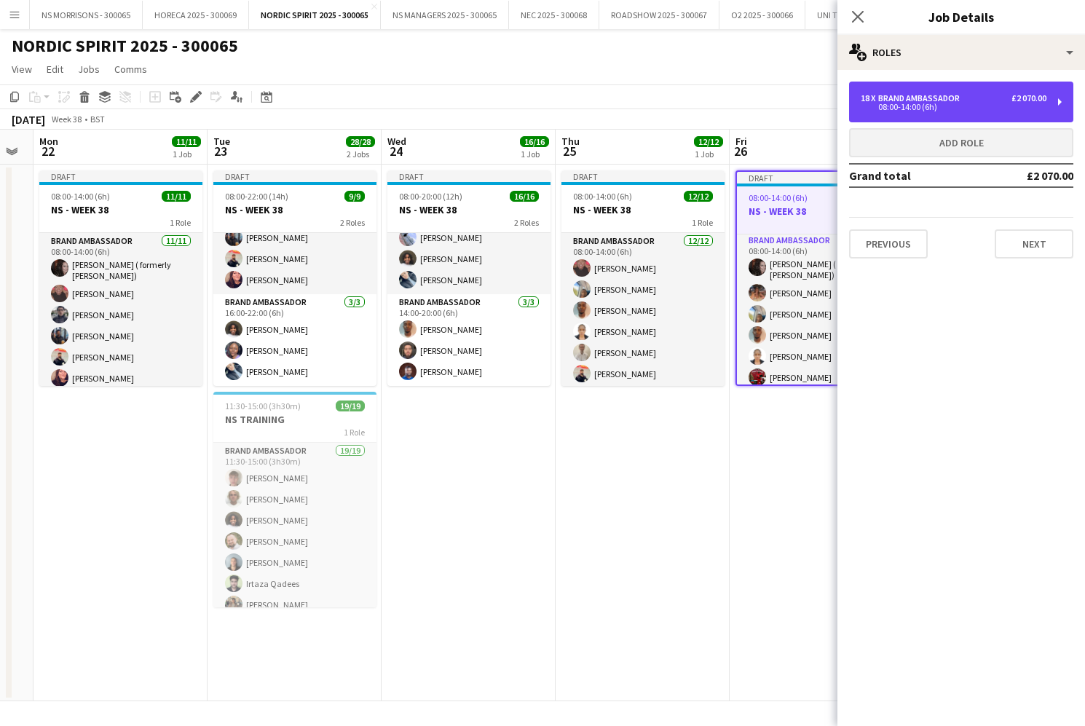
drag, startPoint x: 922, startPoint y: 106, endPoint x: 906, endPoint y: 135, distance: 33.3
click at [922, 106] on div "08:00-14:00 (6h)" at bounding box center [954, 106] width 186 height 7
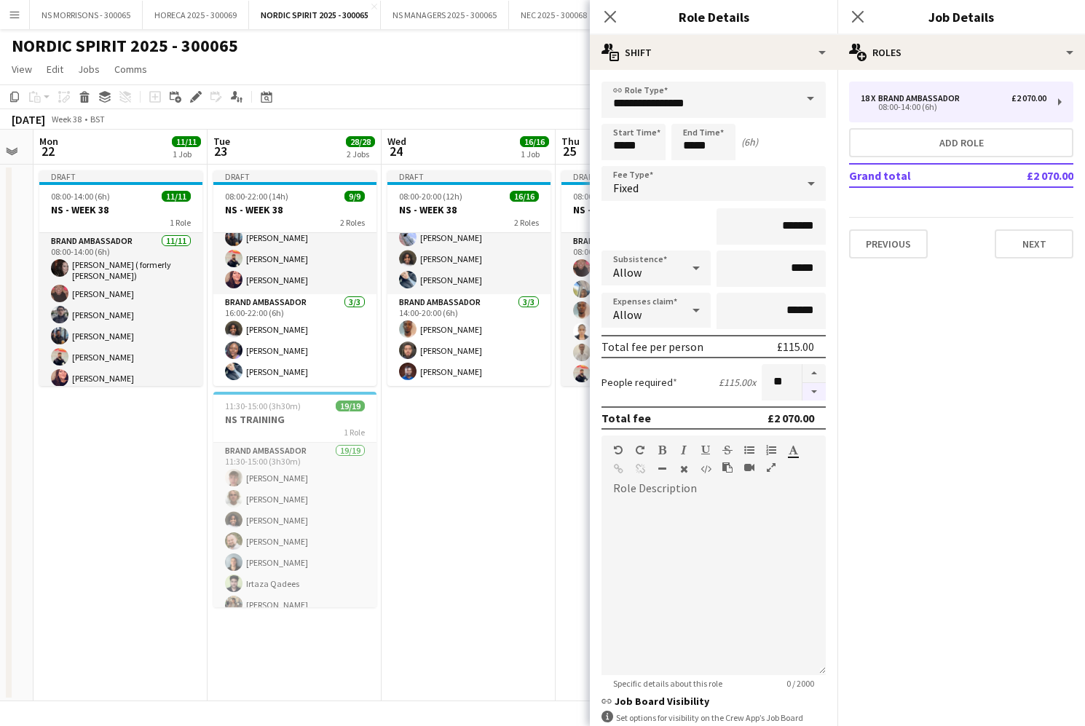
click at [811, 390] on button "button" at bounding box center [814, 392] width 23 height 18
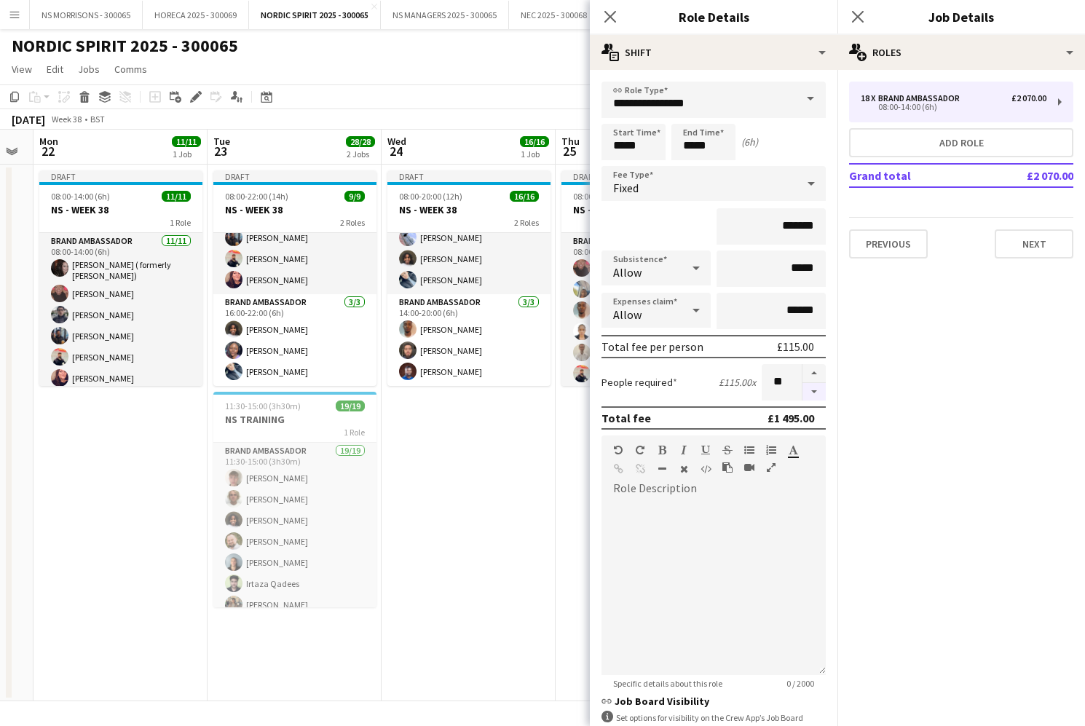
click at [811, 390] on button "button" at bounding box center [814, 392] width 23 height 18
type input "**"
click at [811, 390] on div at bounding box center [814, 382] width 24 height 36
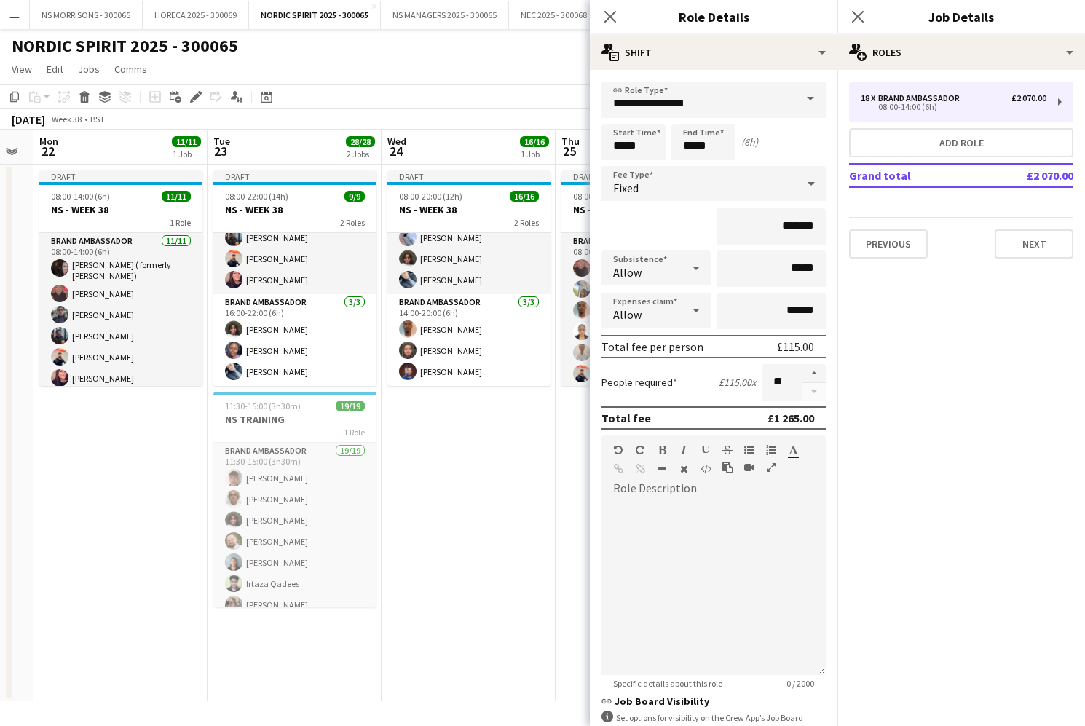
click at [562, 468] on app-date-cell "Draft 08:00-14:00 (6h) 12/12 NS - WEEK 38 1 Role Brand Ambassador [DATE] 08:00-…" at bounding box center [643, 433] width 174 height 537
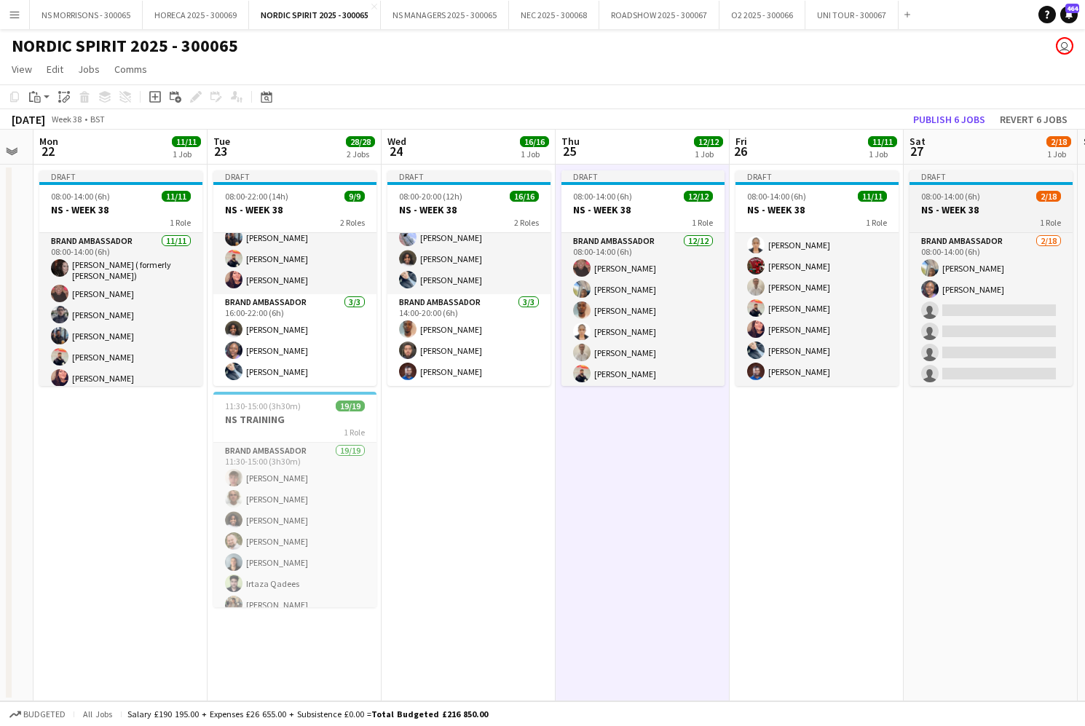
scroll to position [112, 0]
click at [959, 213] on h3 "NS - WEEK 38" at bounding box center [991, 209] width 163 height 13
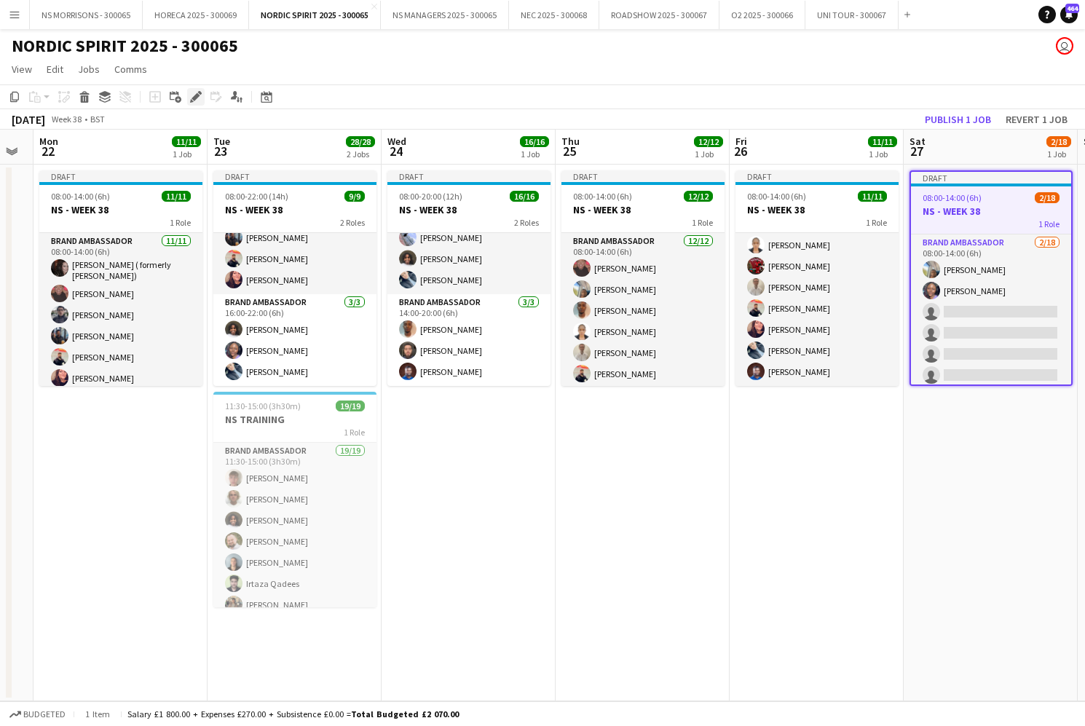
click at [191, 99] on icon "Edit" at bounding box center [196, 97] width 12 height 12
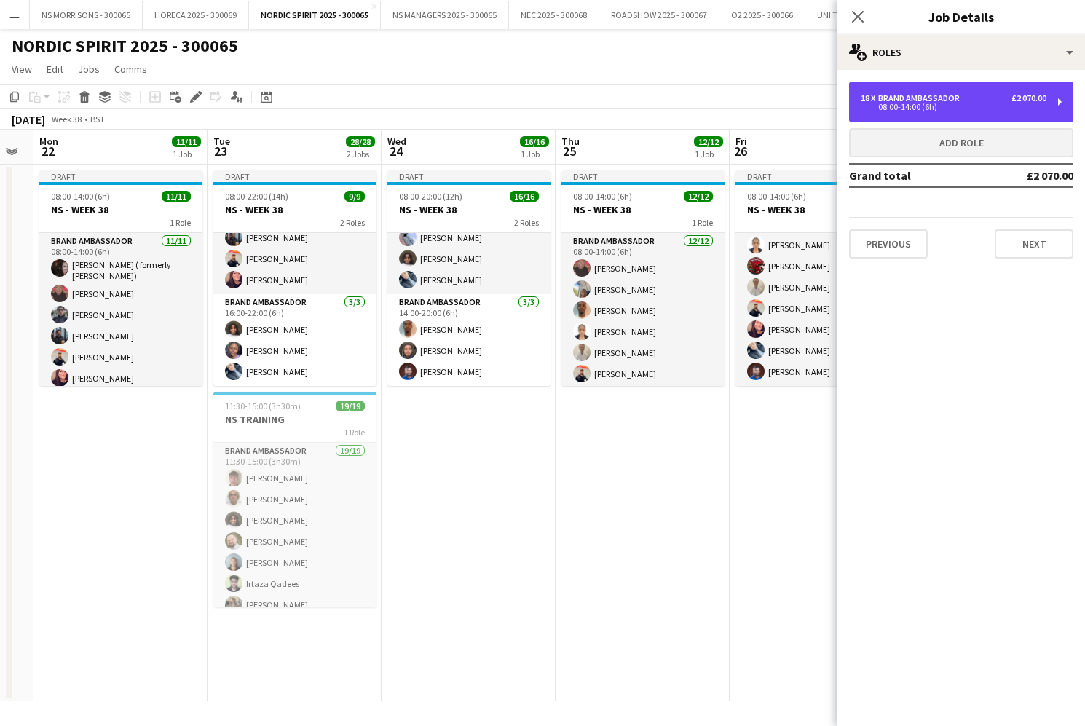
drag, startPoint x: 945, startPoint y: 107, endPoint x: 930, endPoint y: 143, distance: 38.6
click at [945, 107] on div "08:00-14:00 (6h)" at bounding box center [954, 106] width 186 height 7
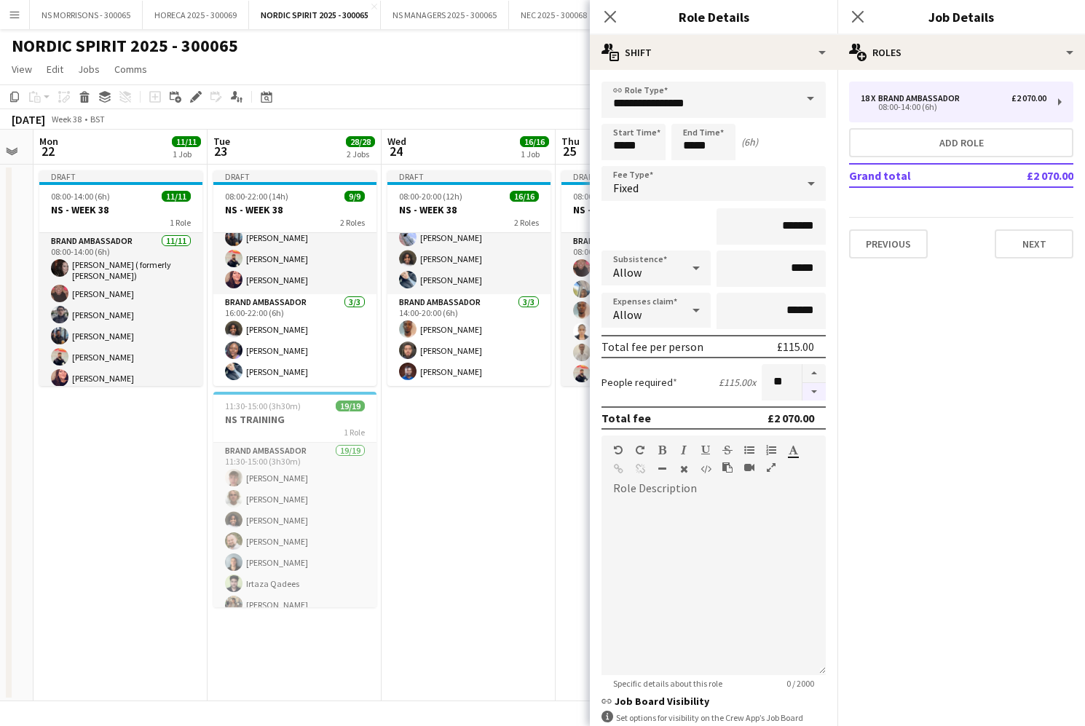
click at [807, 390] on button "button" at bounding box center [814, 392] width 23 height 18
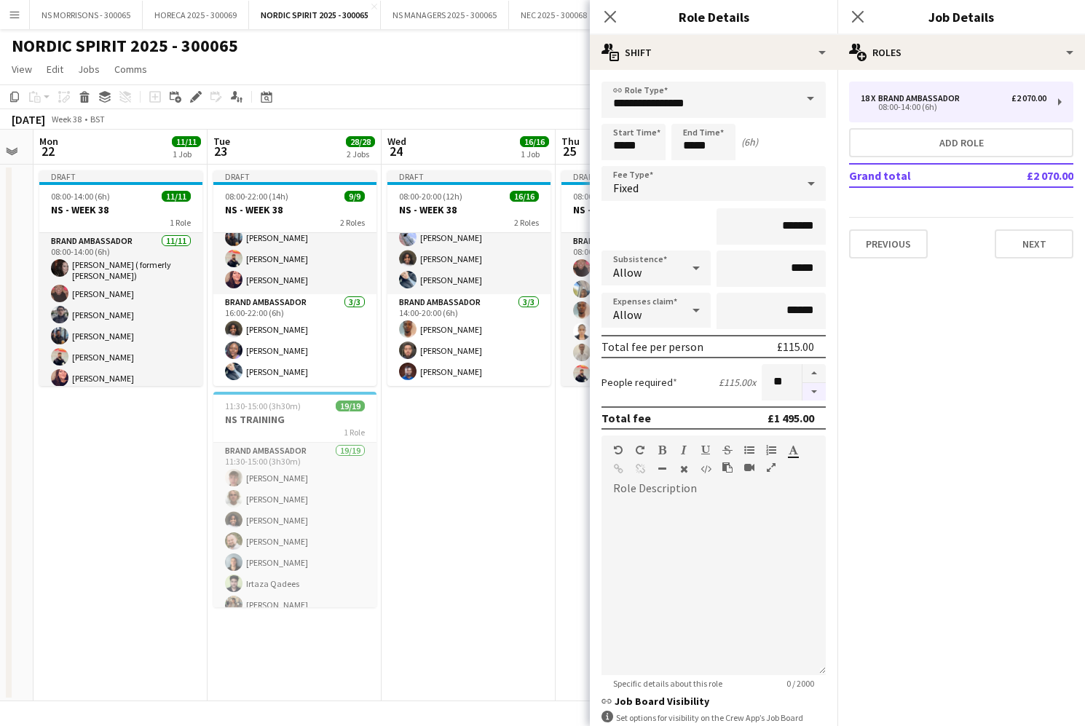
click at [807, 390] on button "button" at bounding box center [814, 392] width 23 height 18
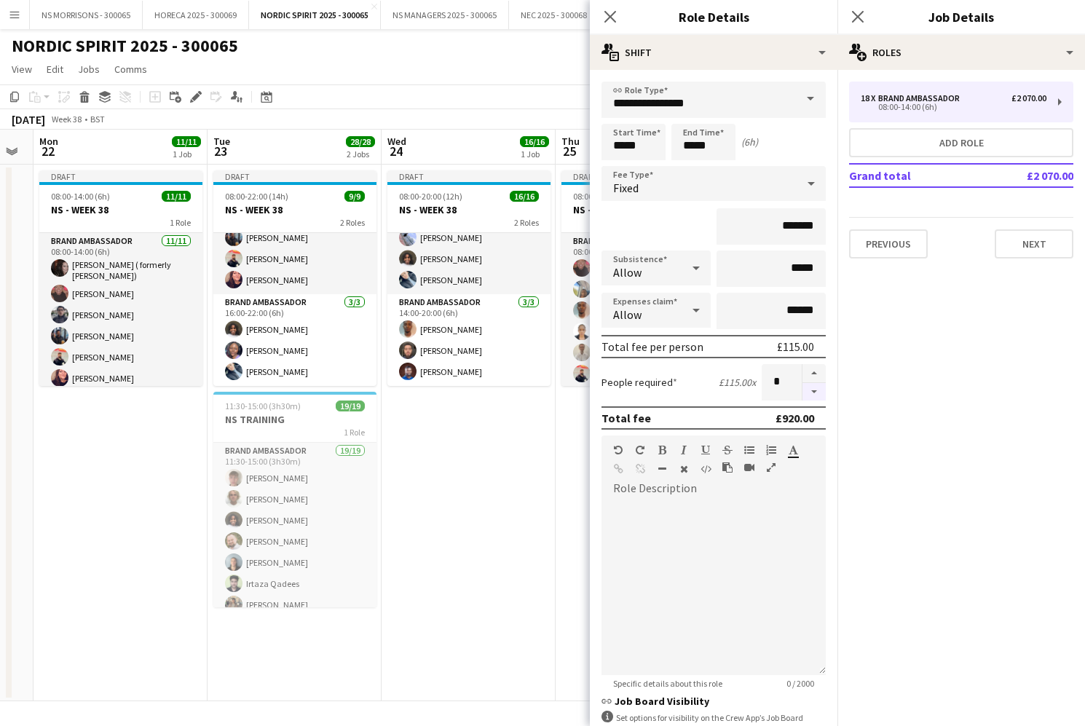
click at [807, 390] on button "button" at bounding box center [814, 392] width 23 height 18
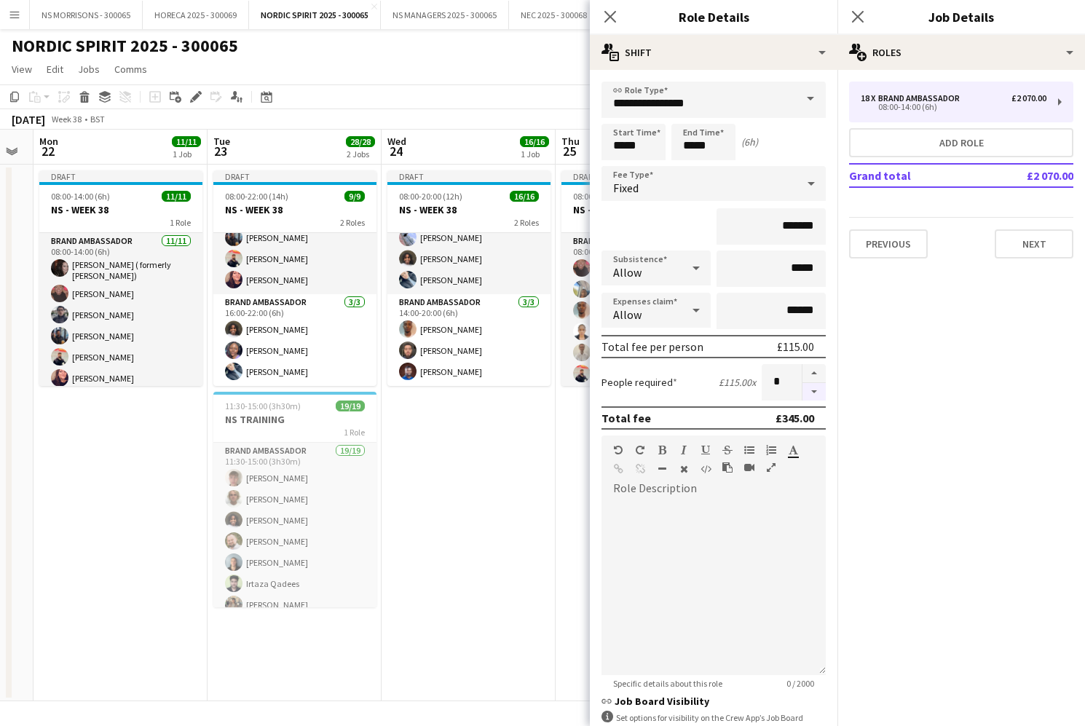
click at [807, 390] on button "button" at bounding box center [814, 392] width 23 height 18
type input "*"
click at [807, 390] on div at bounding box center [814, 382] width 24 height 36
click at [479, 480] on app-date-cell "Draft 08:00-20:00 (12h) 16/16 NS - WEEK 38 2 Roles Brand Ambassador 13/13 08:00…" at bounding box center [469, 433] width 174 height 537
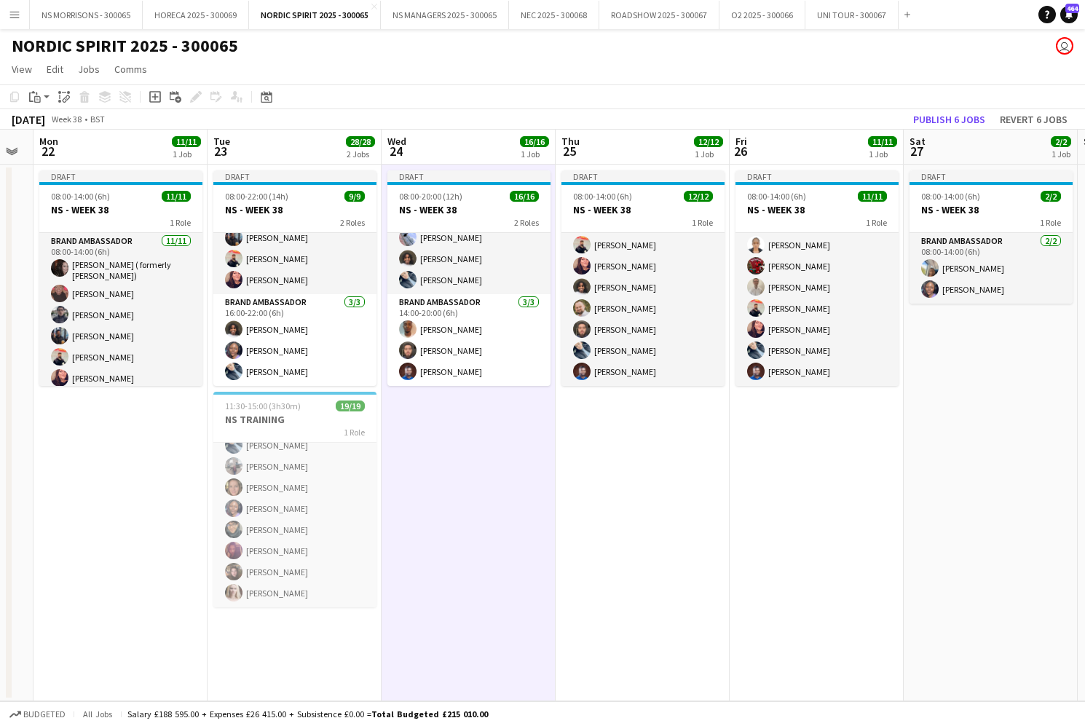
scroll to position [265, 0]
click at [935, 117] on button "Publish 6 jobs" at bounding box center [950, 119] width 84 height 19
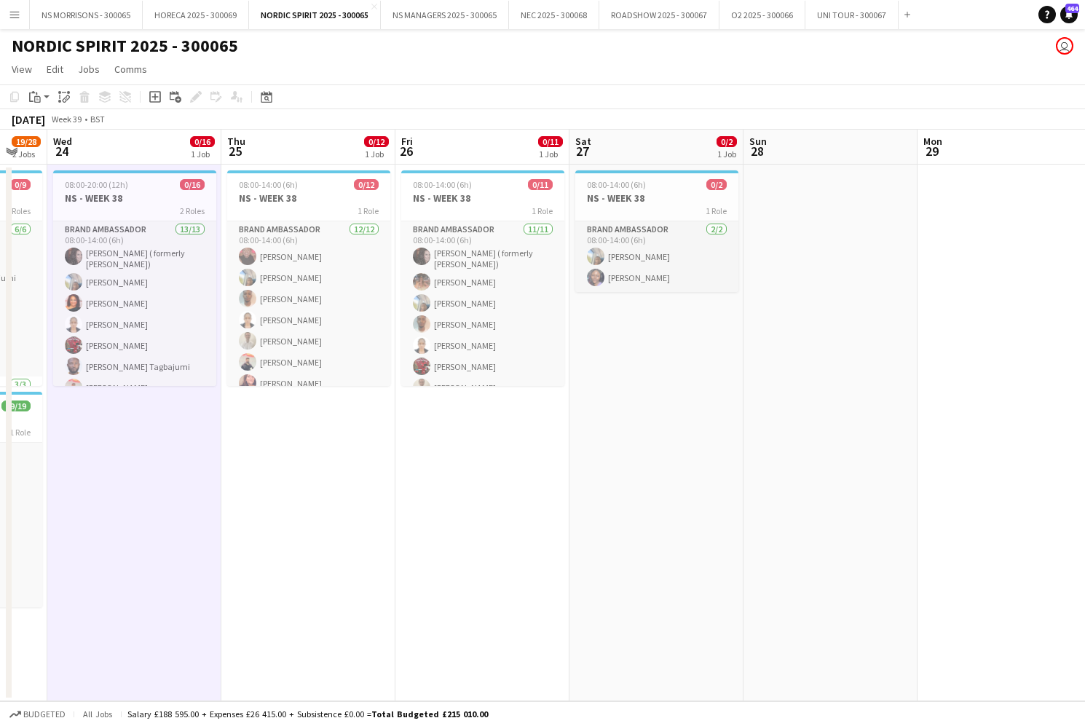
scroll to position [0, 465]
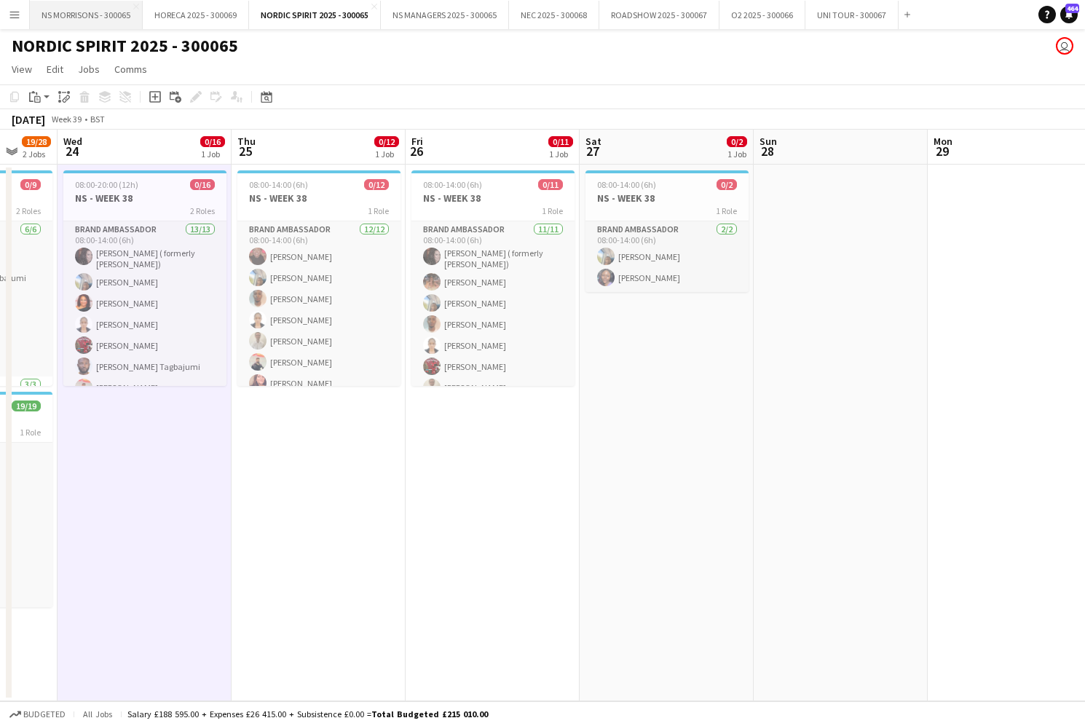
click at [75, 15] on button "NS MORRISONS - 300065 Close" at bounding box center [86, 15] width 113 height 28
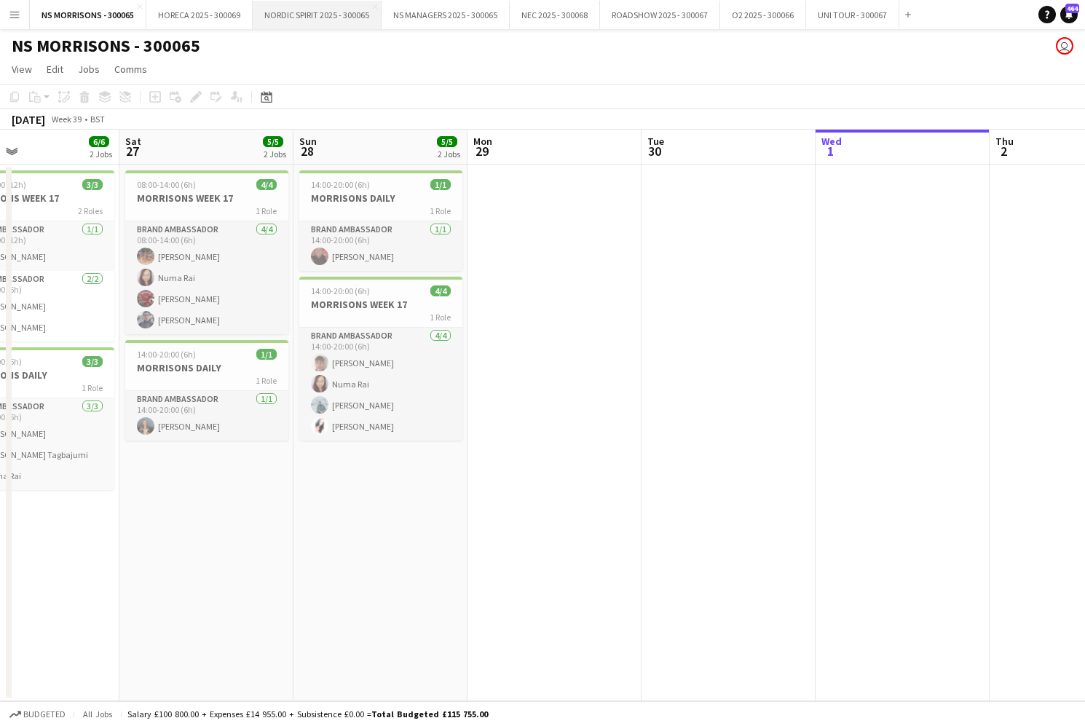
scroll to position [0, 591]
